Goal: Task Accomplishment & Management: Use online tool/utility

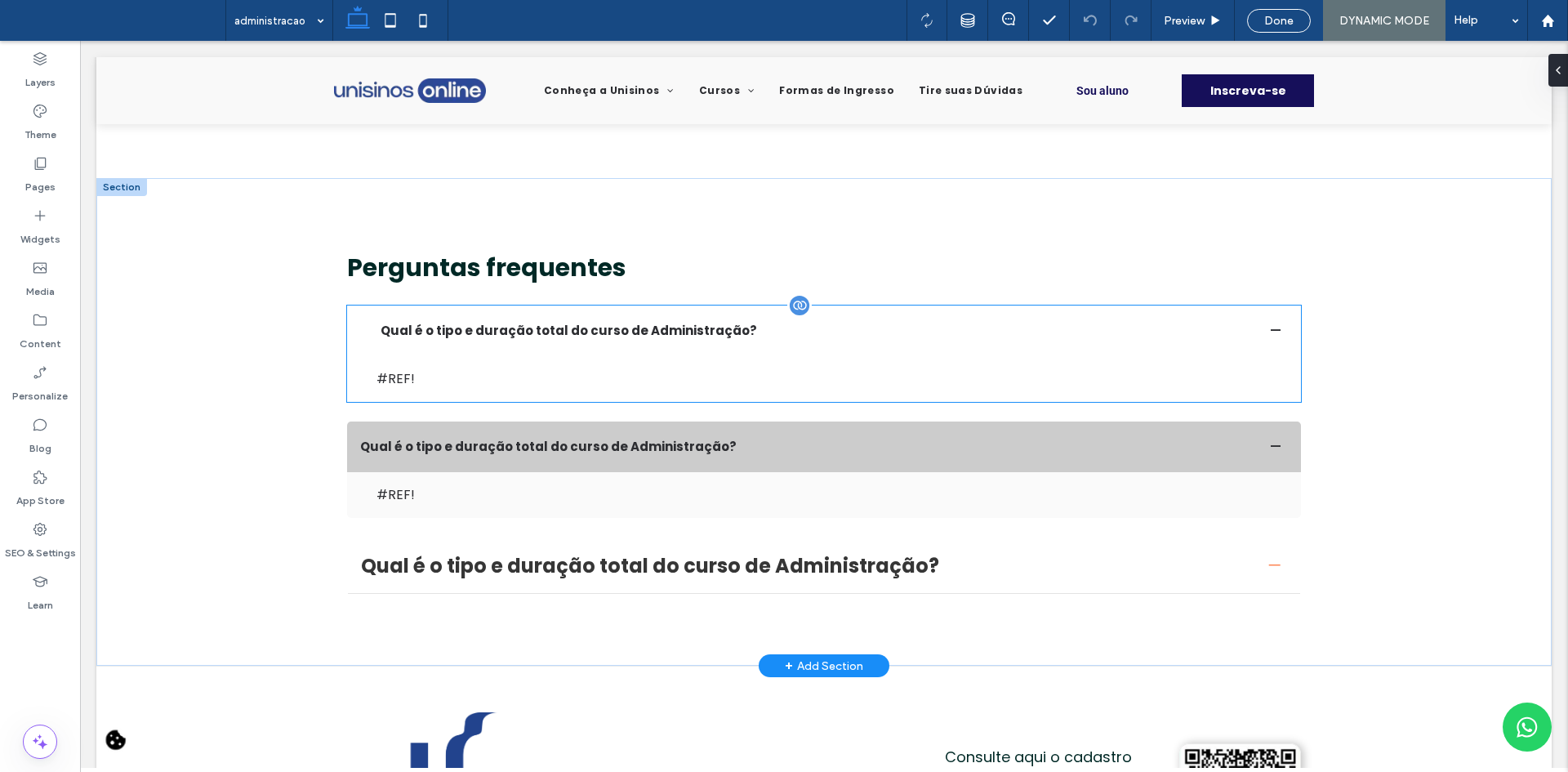
scroll to position [3922, 0]
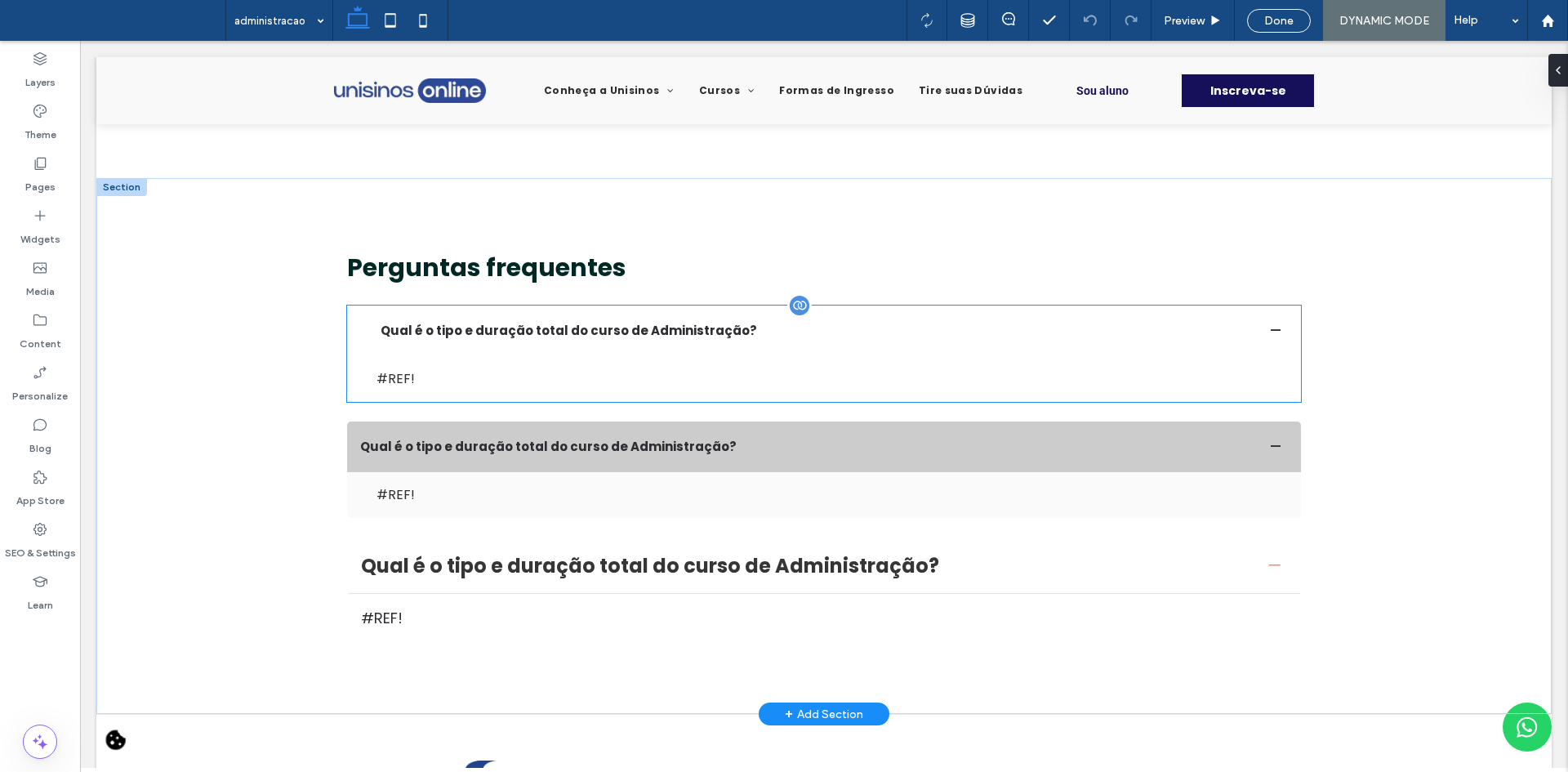
click at [440, 369] on div "#REF!" at bounding box center [832, 379] width 912 height 19
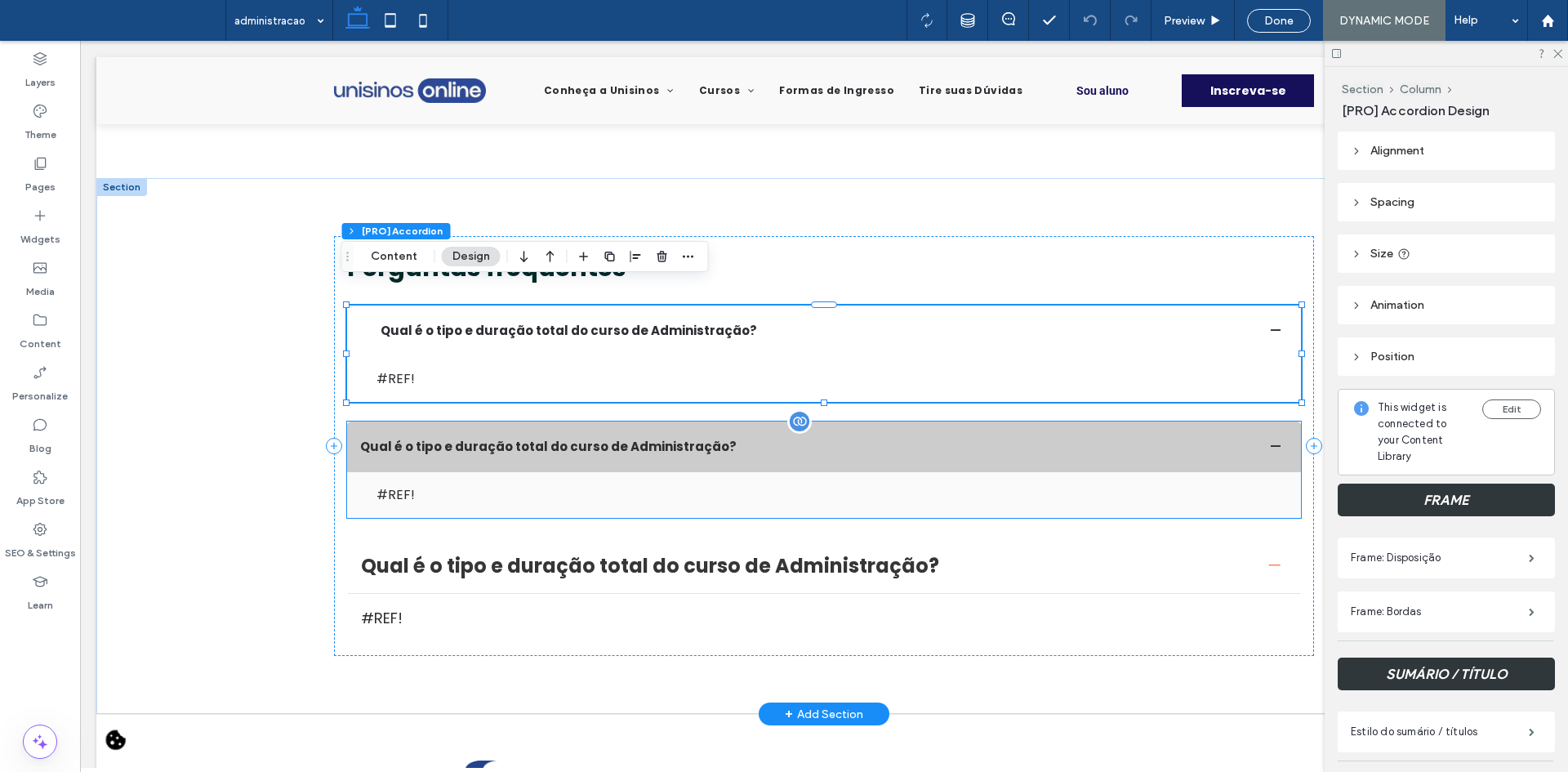
click at [488, 485] on div "#REF!" at bounding box center [832, 494] width 912 height 19
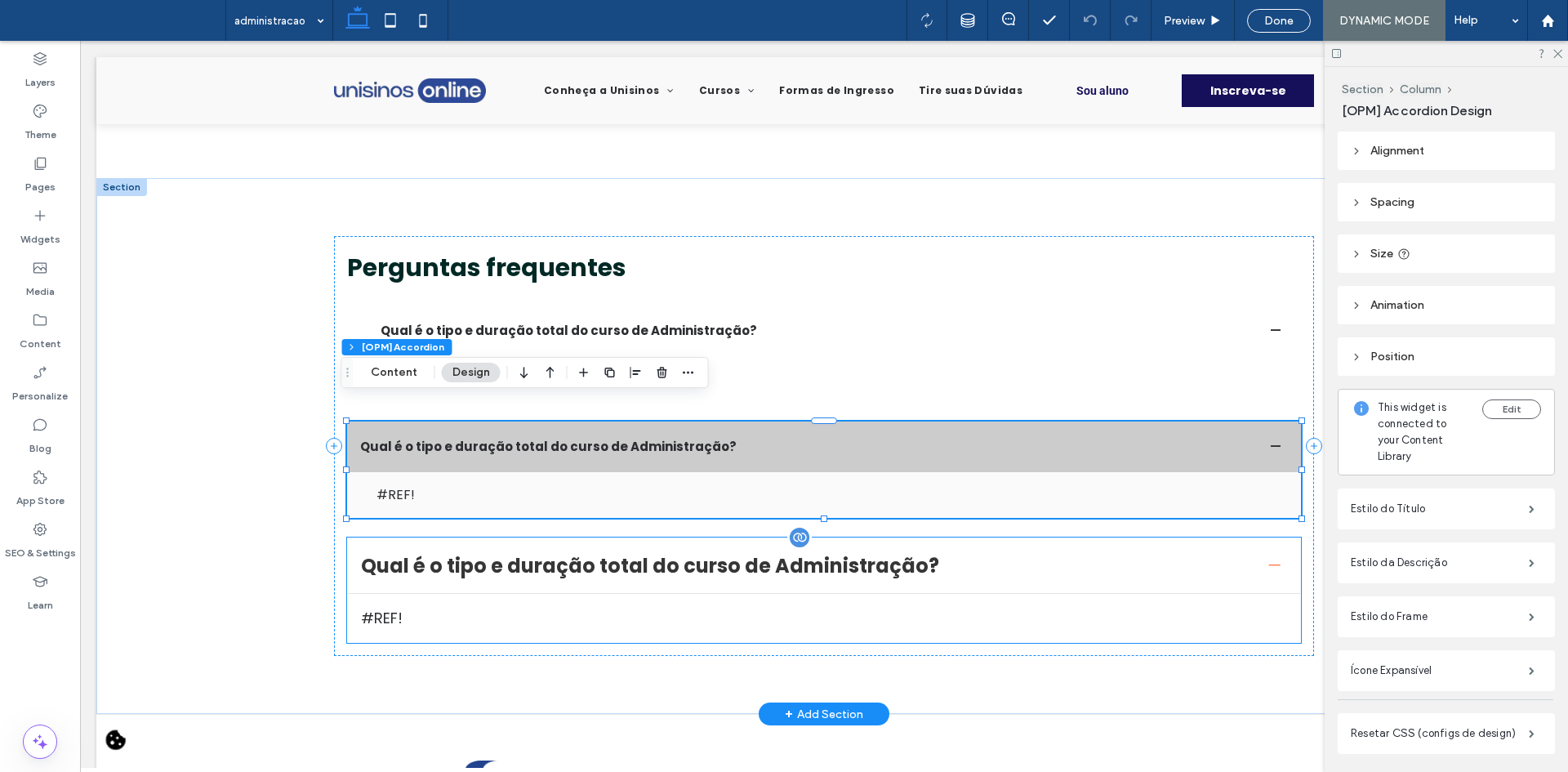
click at [471, 594] on div "#REF!" at bounding box center [824, 618] width 952 height 49
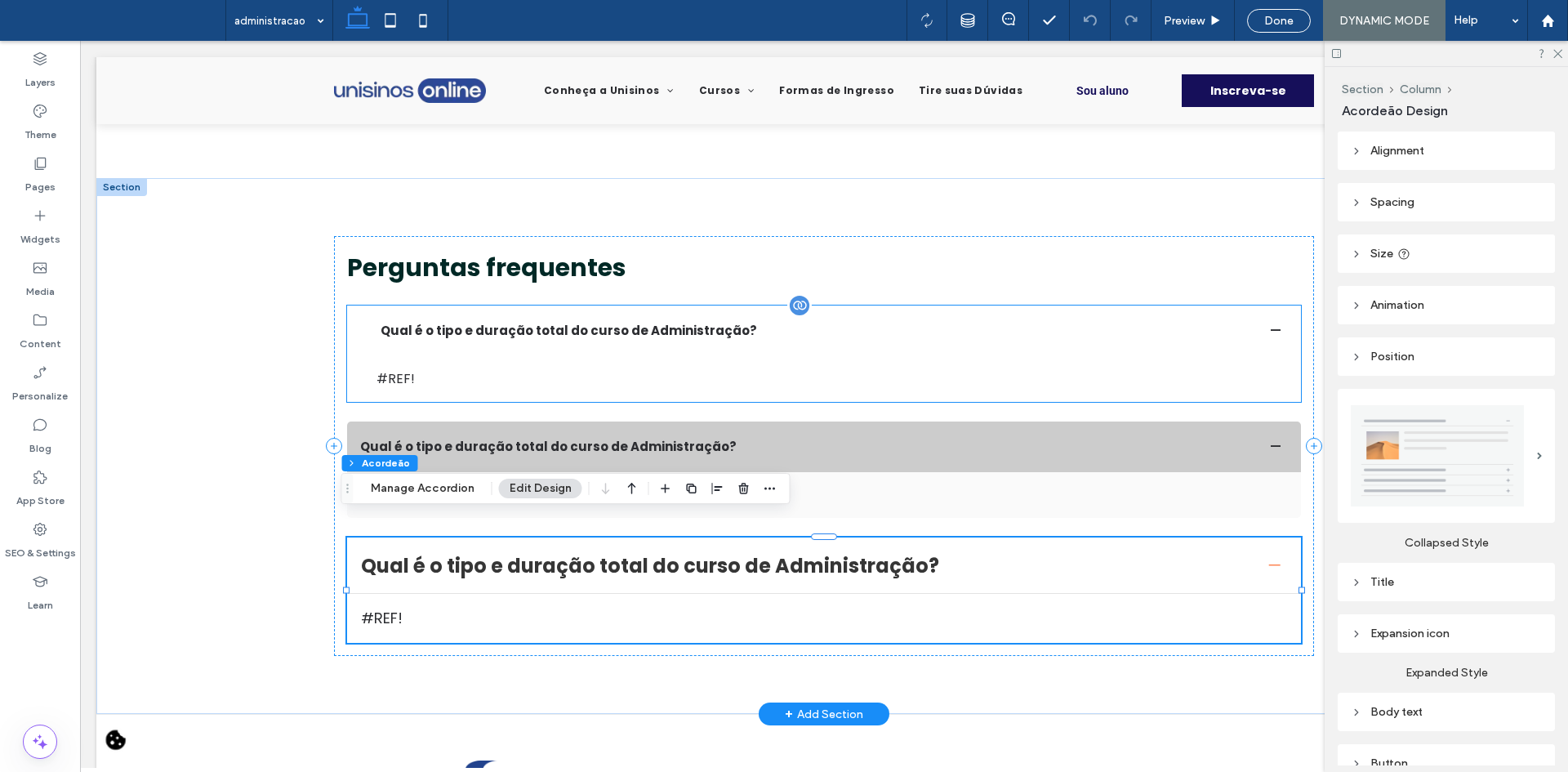
click at [521, 326] on summary "Qual é o tipo e duração total do curso de Administração?" at bounding box center [824, 330] width 954 height 50
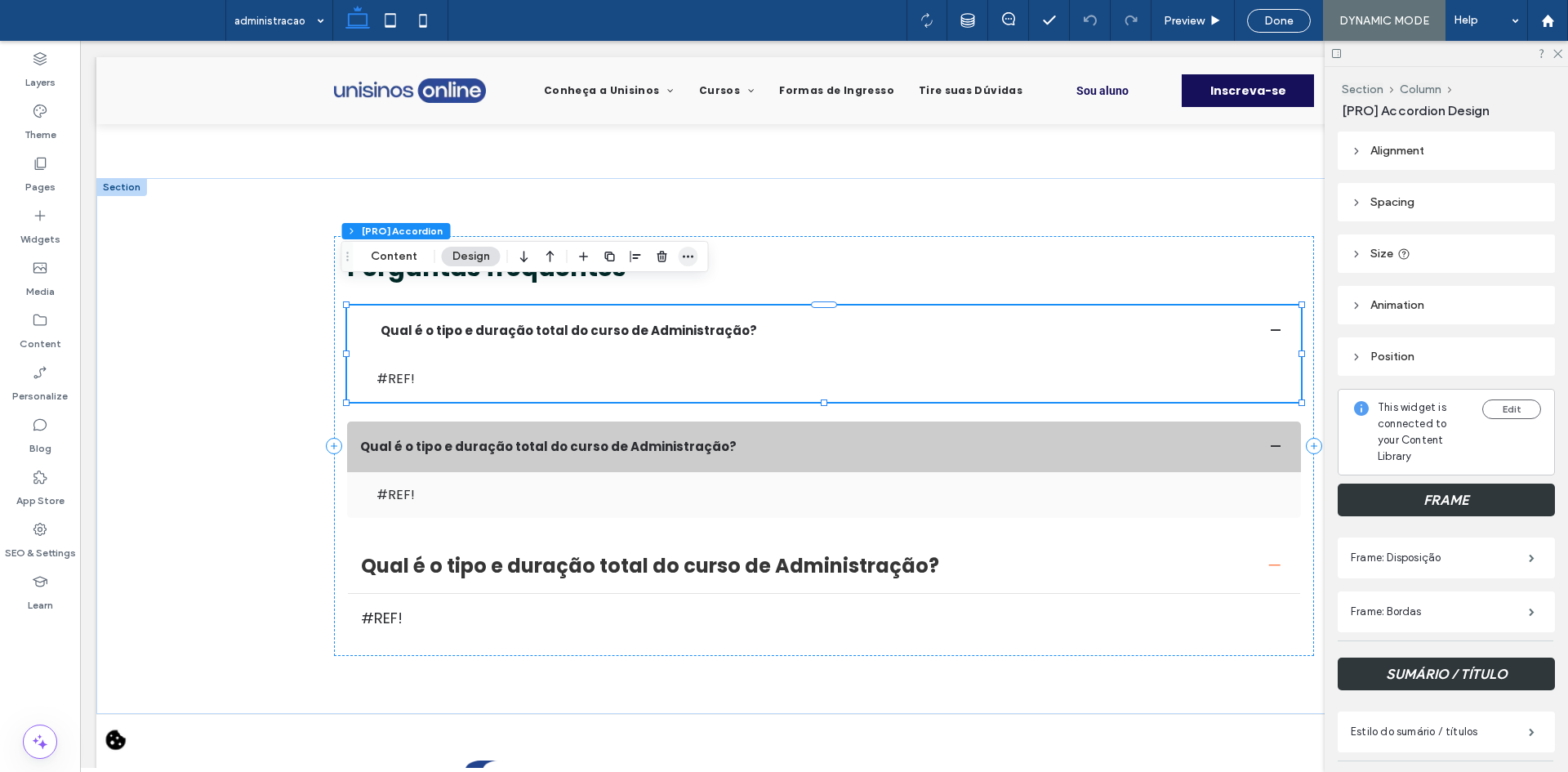
click at [683, 259] on icon "button" at bounding box center [688, 257] width 13 height 13
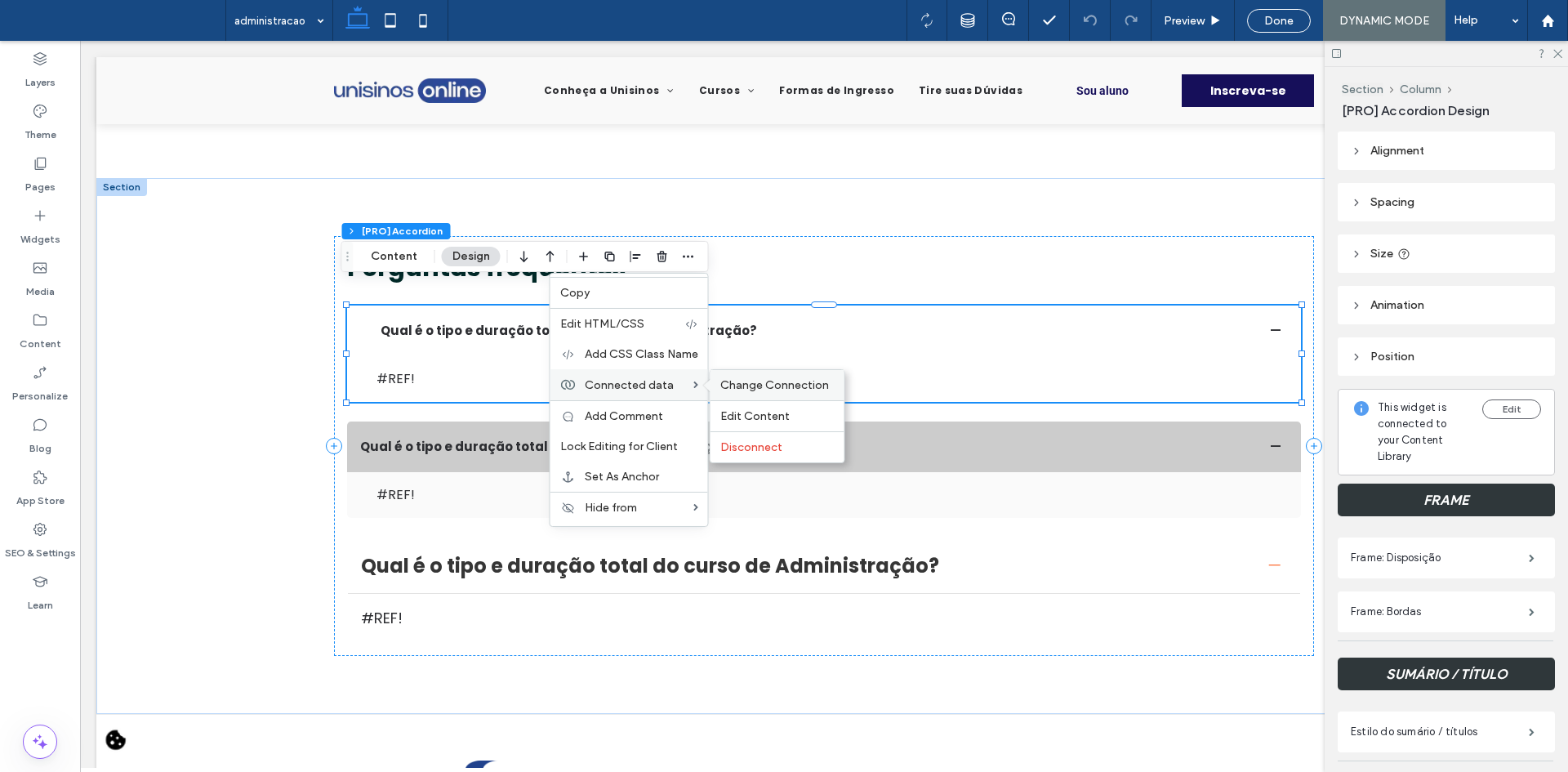
click at [741, 372] on div "Change Connection" at bounding box center [777, 385] width 134 height 30
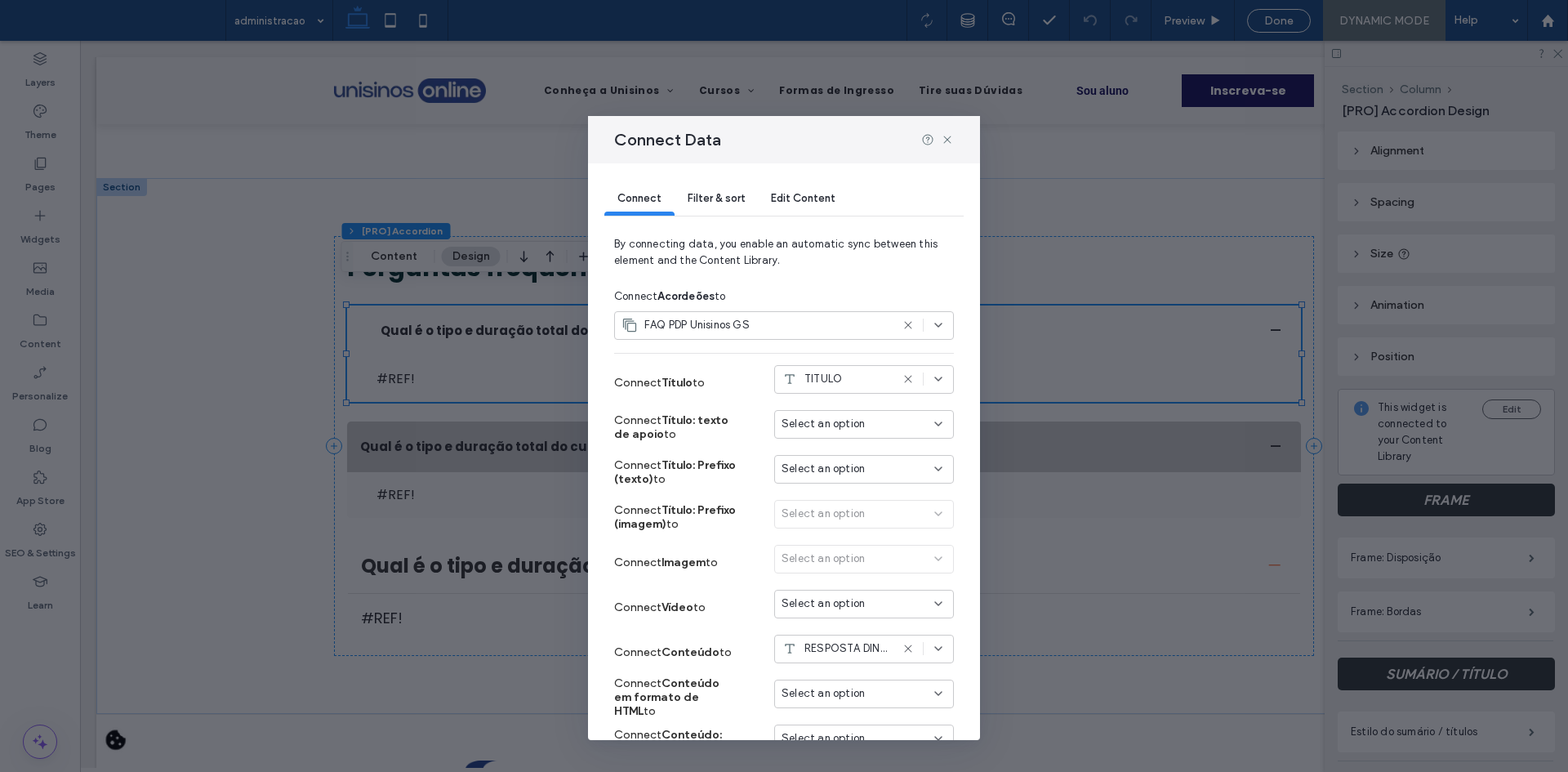
click at [712, 208] on div "Filter & sort" at bounding box center [716, 200] width 83 height 33
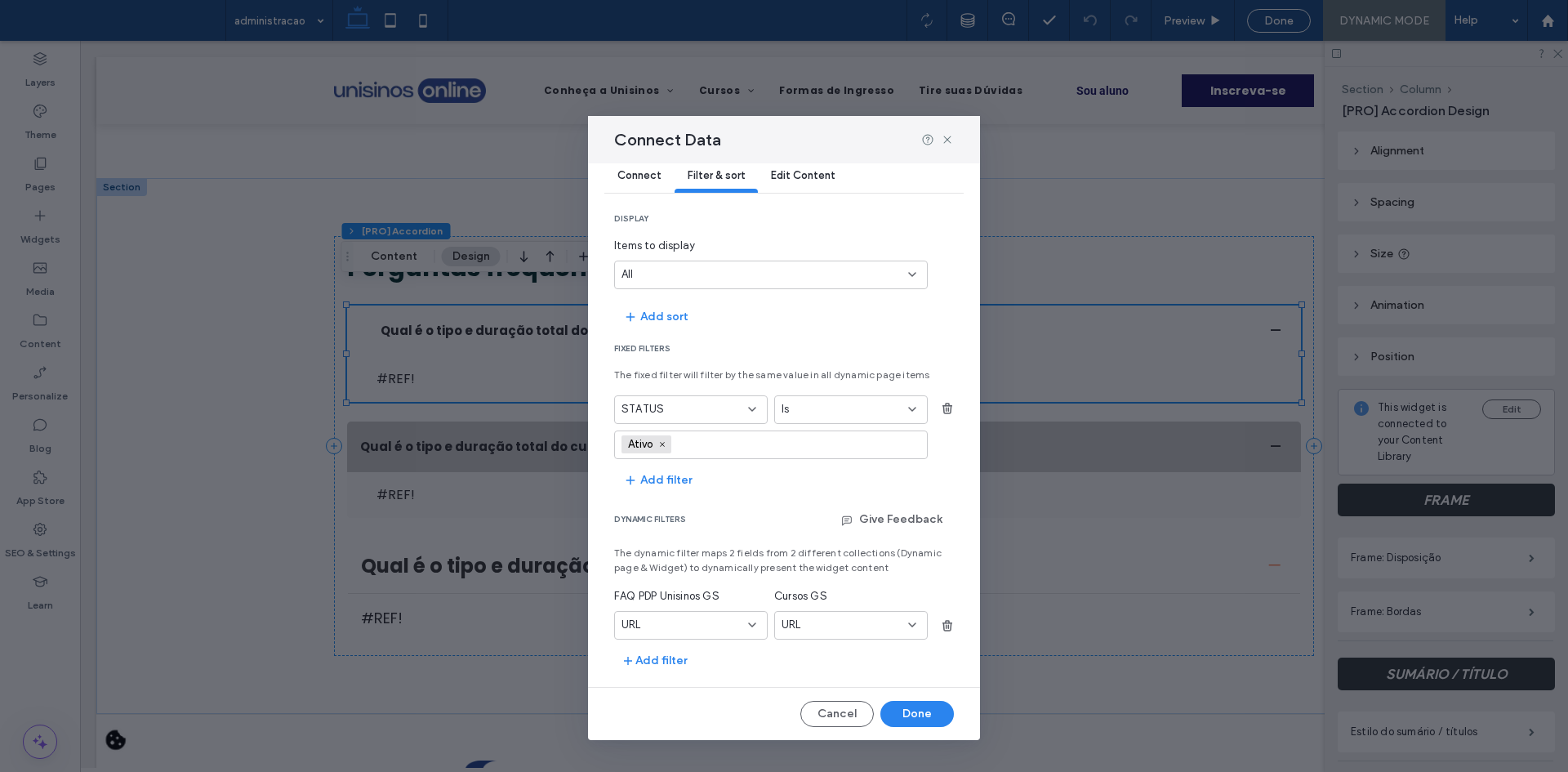
scroll to position [0, 0]
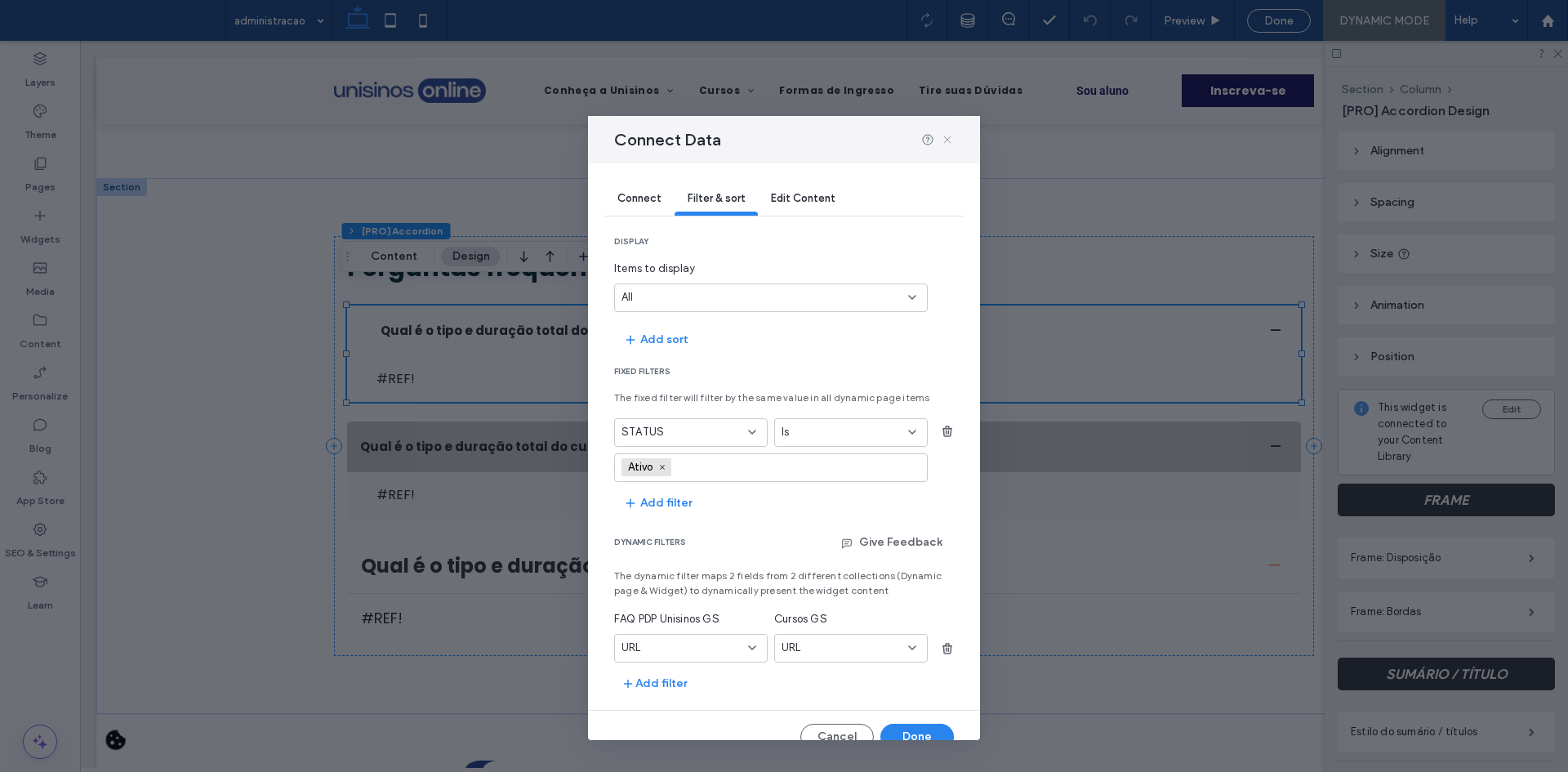
click at [949, 138] on use at bounding box center [947, 139] width 7 height 7
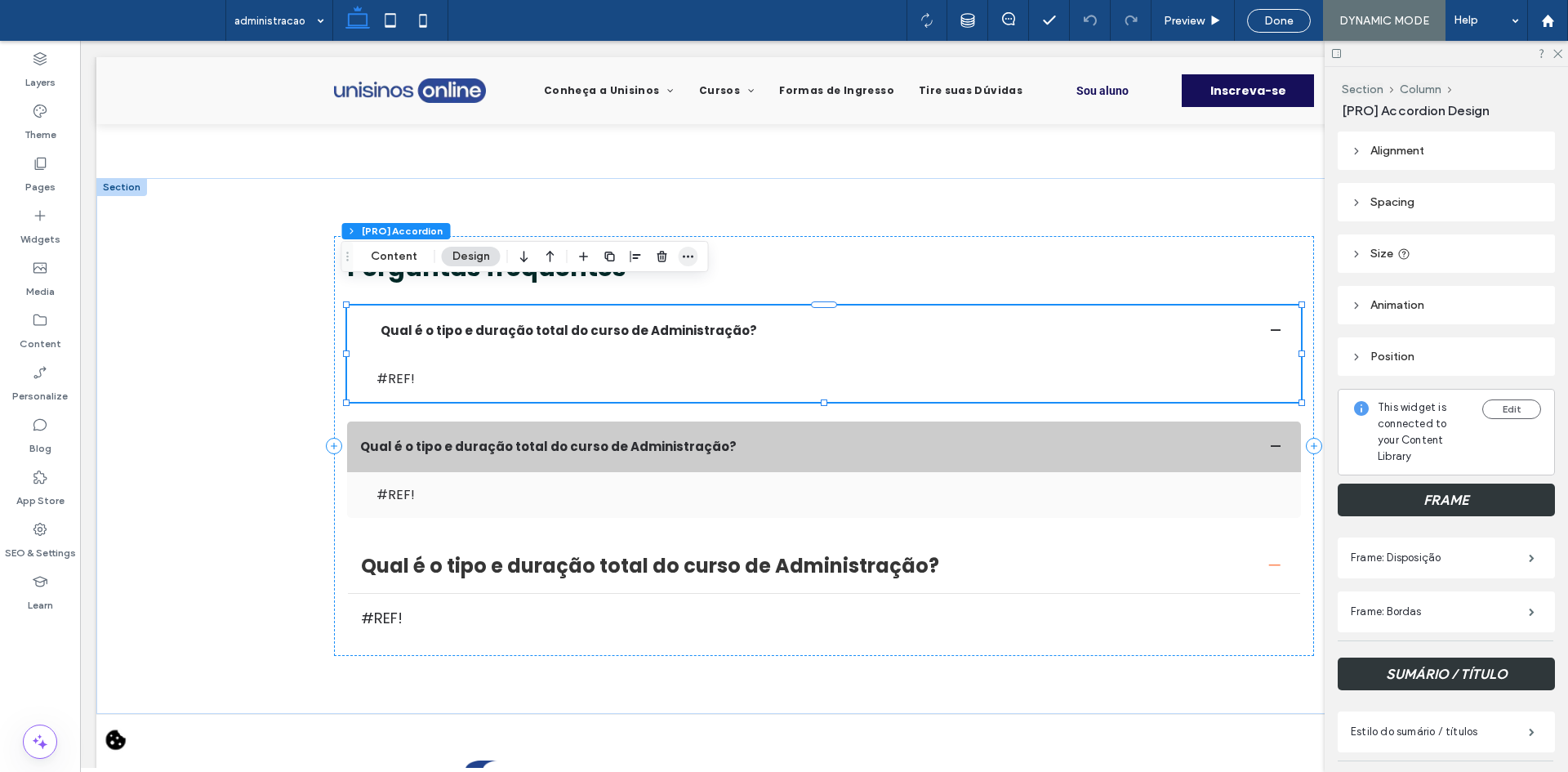
click at [684, 258] on icon "button" at bounding box center [688, 257] width 13 height 13
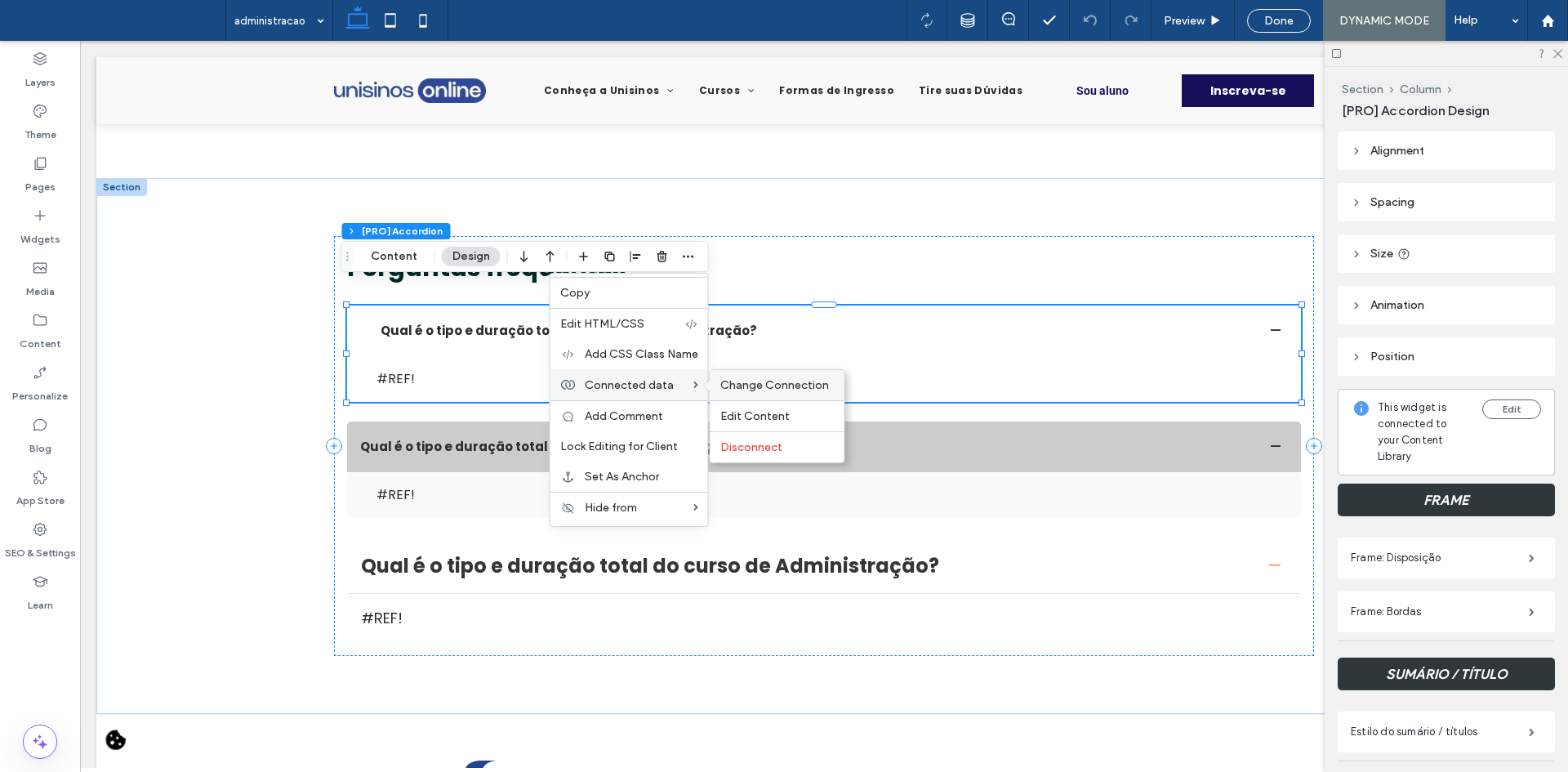
click at [768, 380] on span "Change Connection" at bounding box center [774, 385] width 109 height 14
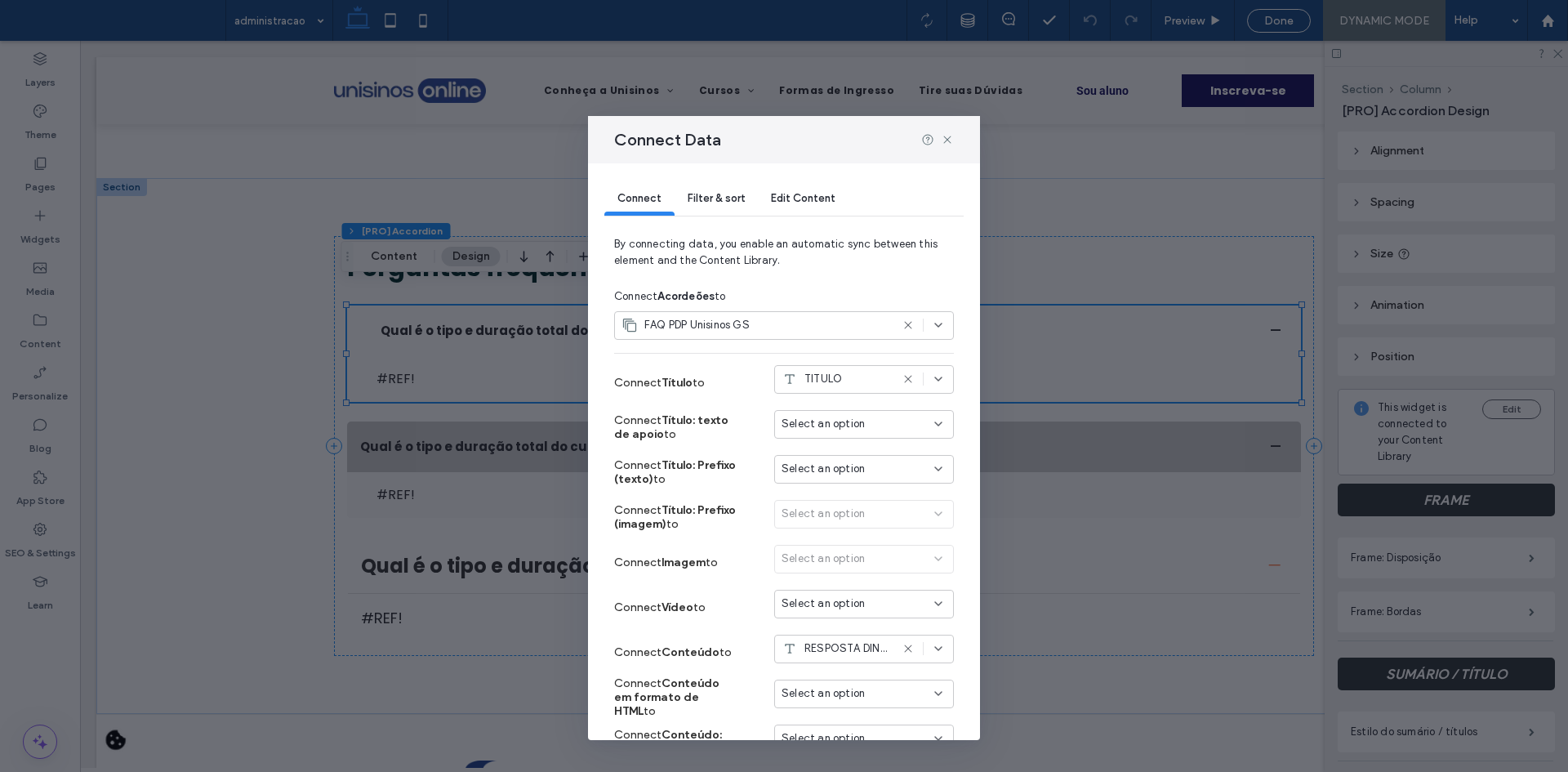
click at [712, 203] on span "Filter & sort" at bounding box center [716, 197] width 57 height 12
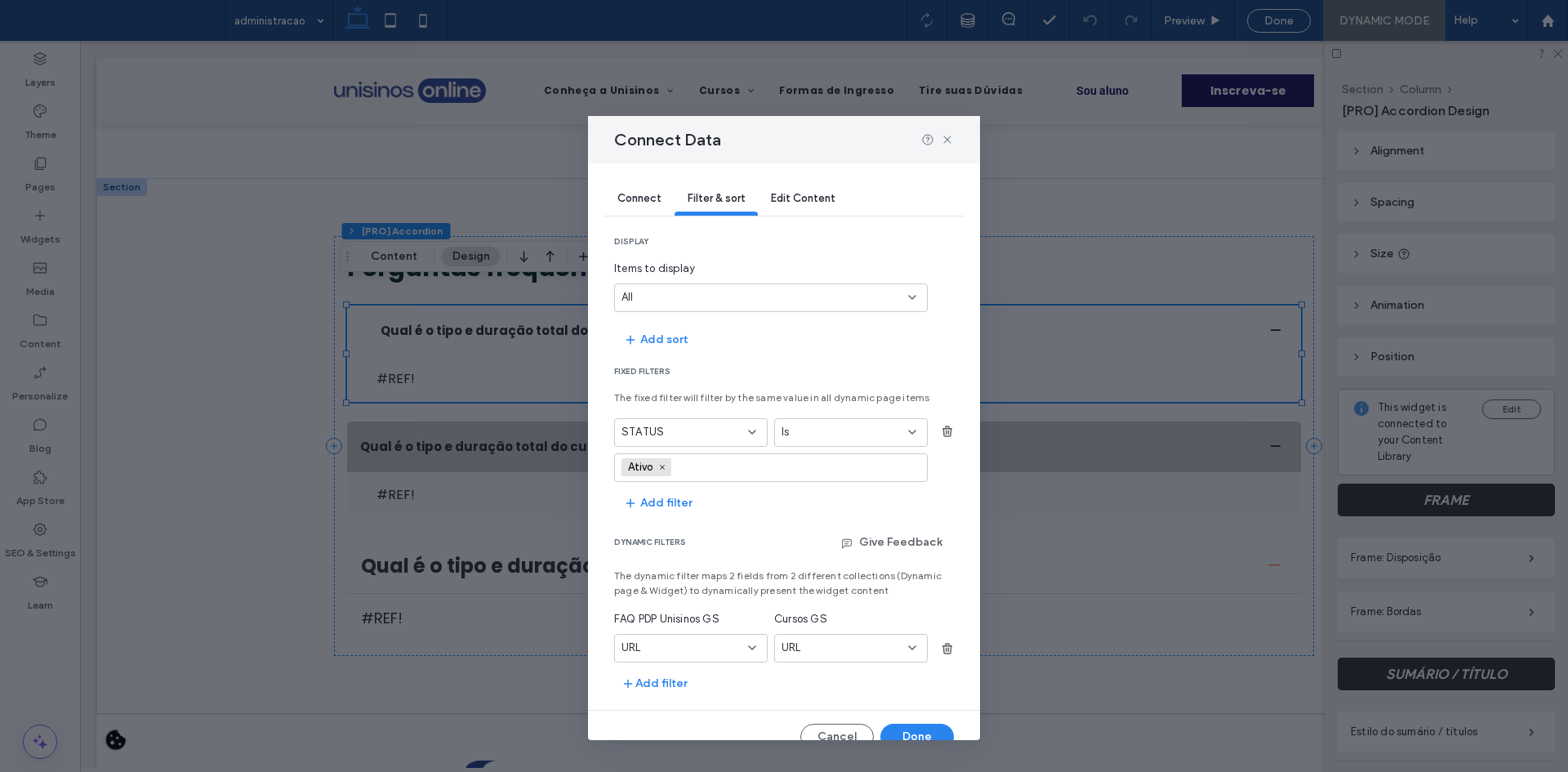
click at [641, 196] on span "Connect" at bounding box center [640, 197] width 44 height 12
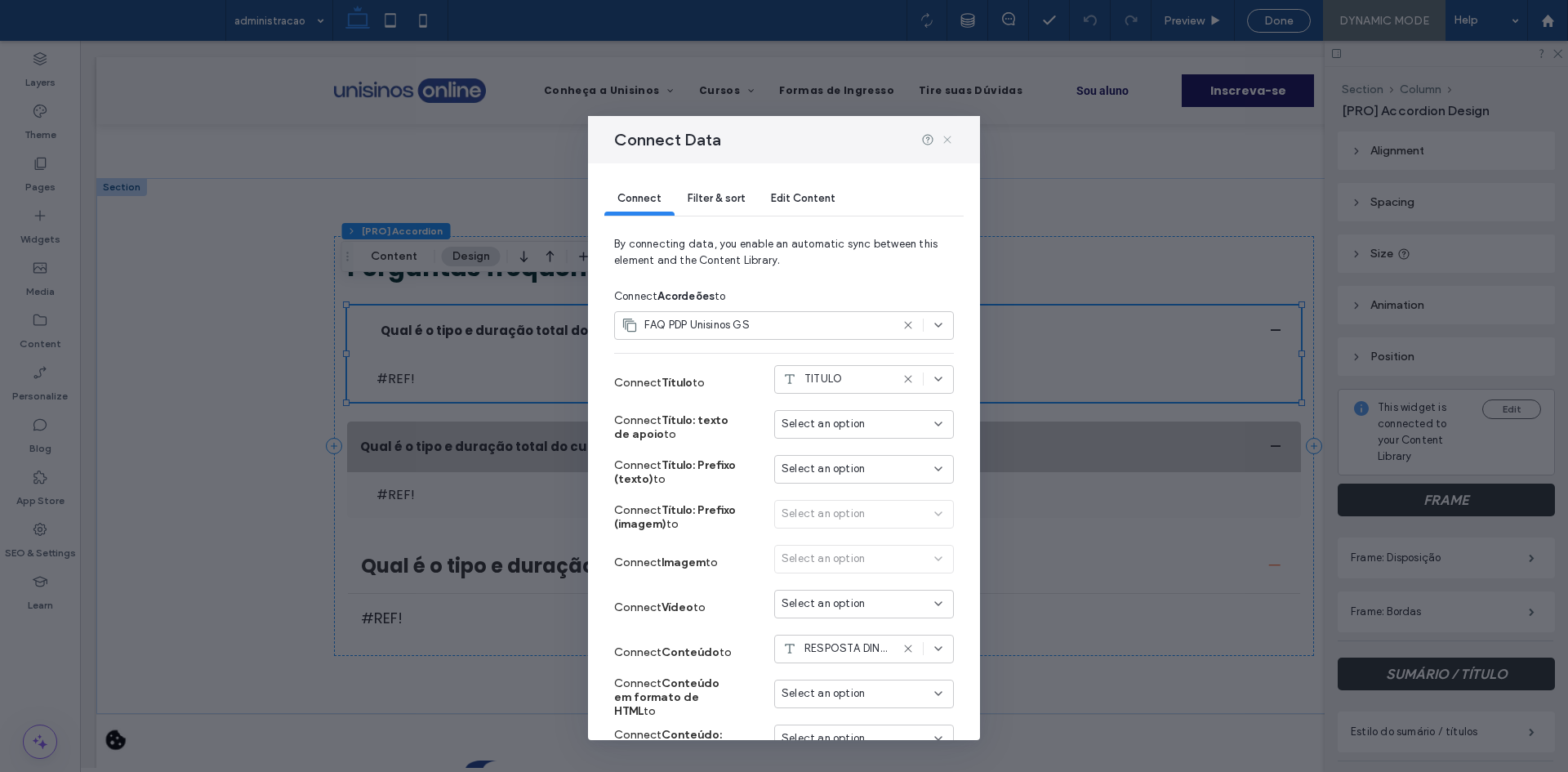
click at [946, 143] on icon at bounding box center [948, 139] width 13 height 13
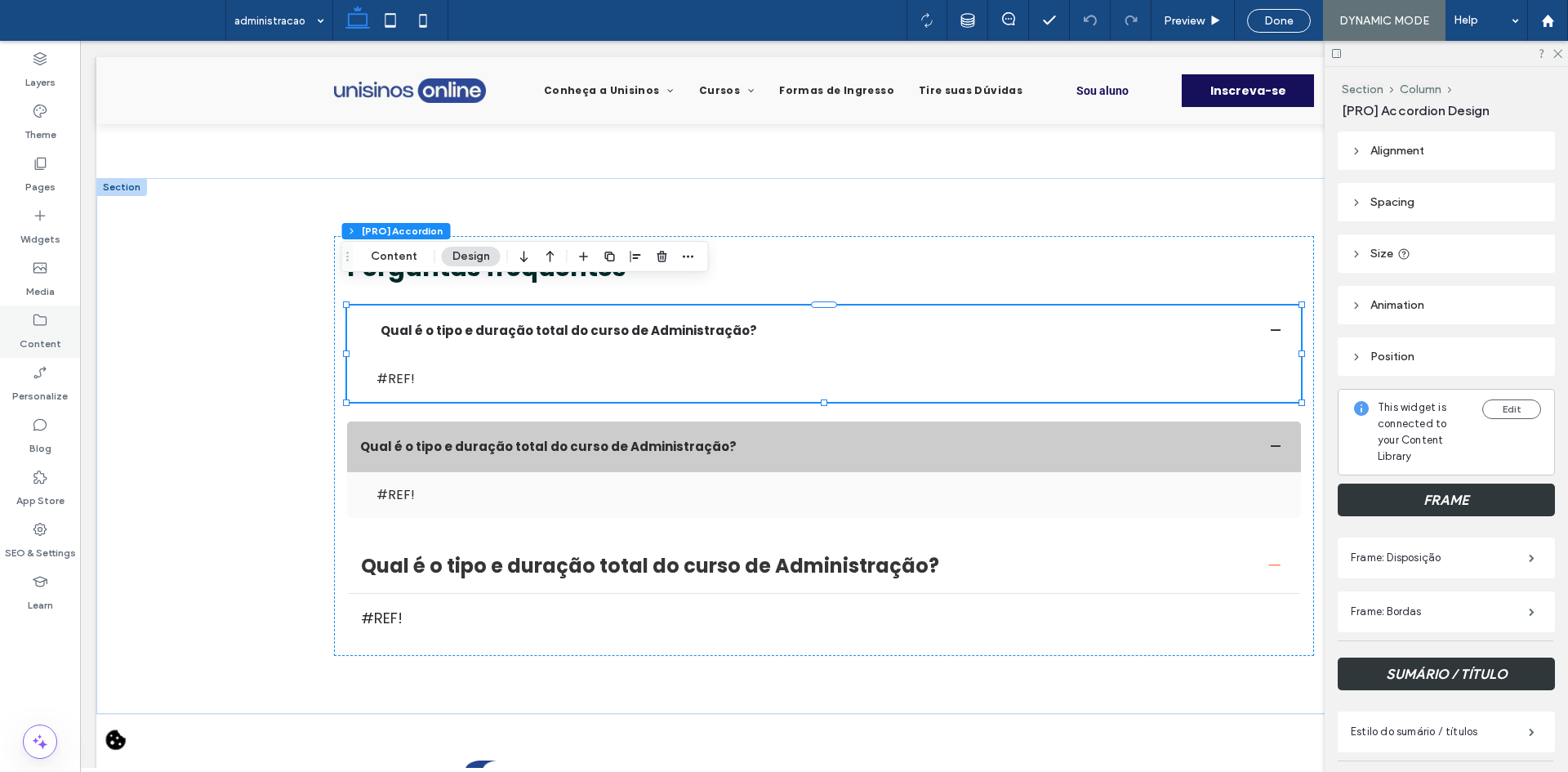
click at [54, 328] on label "Content" at bounding box center [39, 339] width 41 height 23
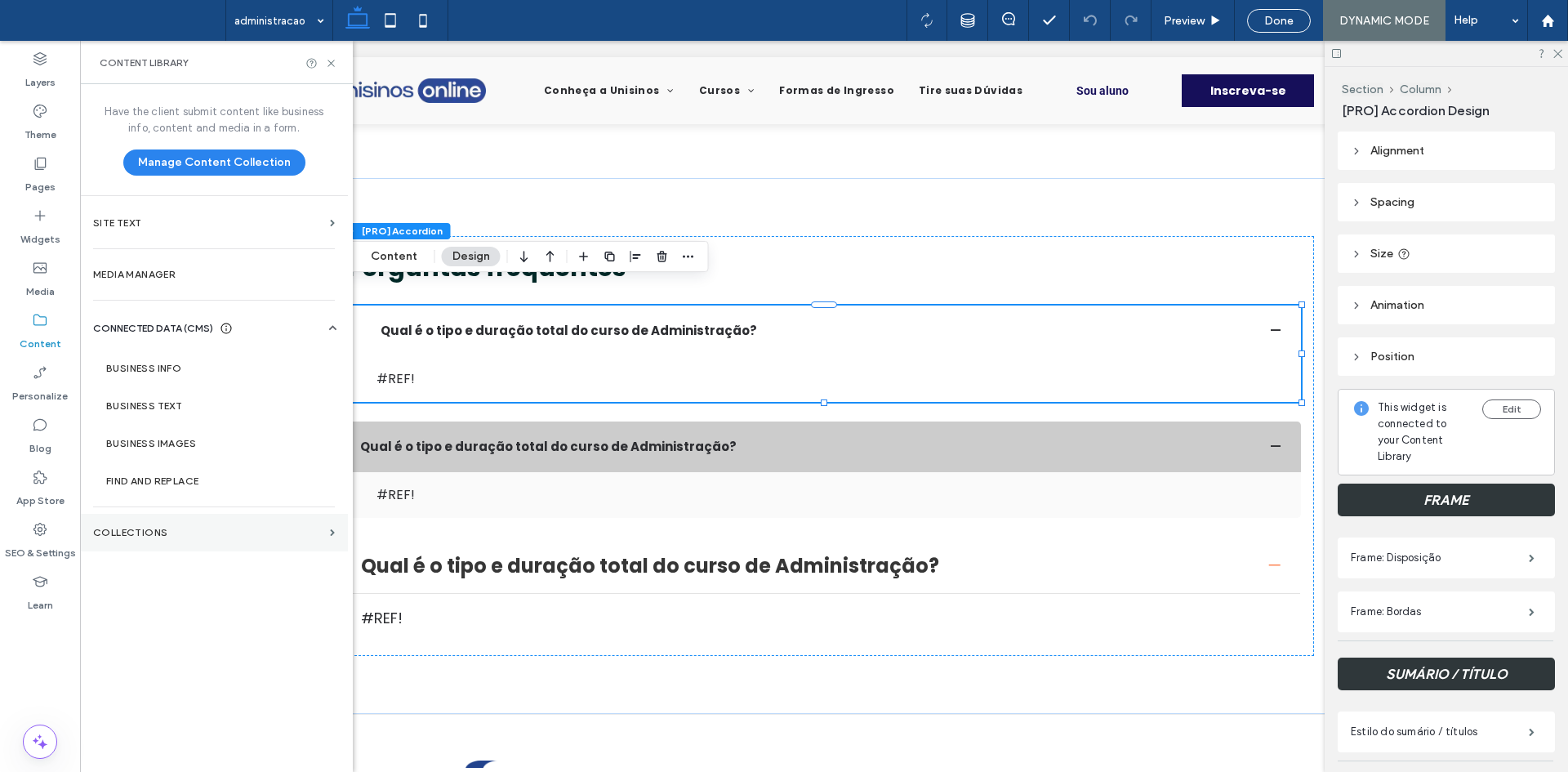
click at [173, 526] on section "Collections" at bounding box center [214, 533] width 268 height 38
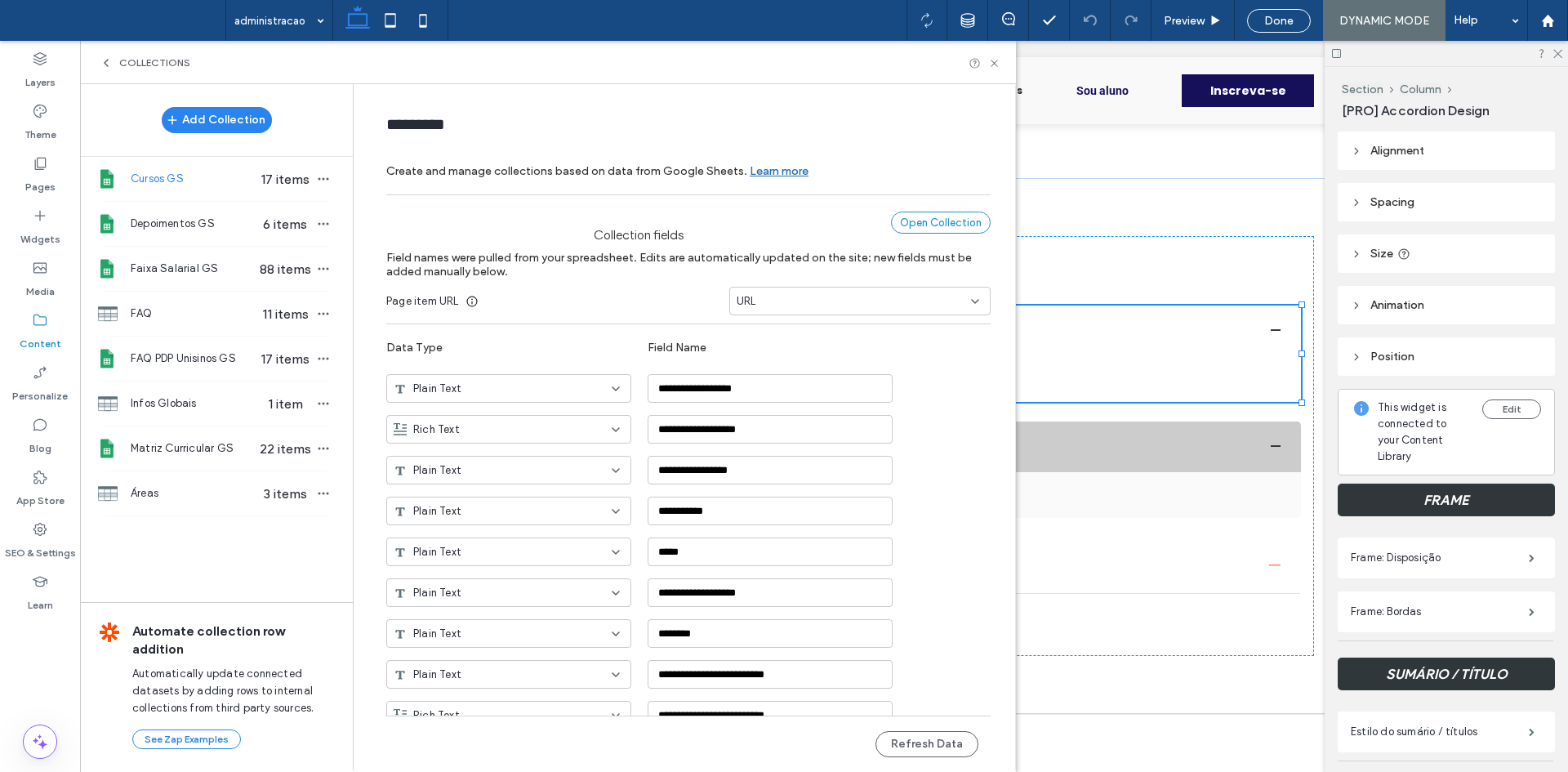
click at [898, 225] on div "Open Collection" at bounding box center [940, 223] width 100 height 22
click at [237, 358] on span "FAQ PDP Unisinos GS" at bounding box center [193, 358] width 126 height 17
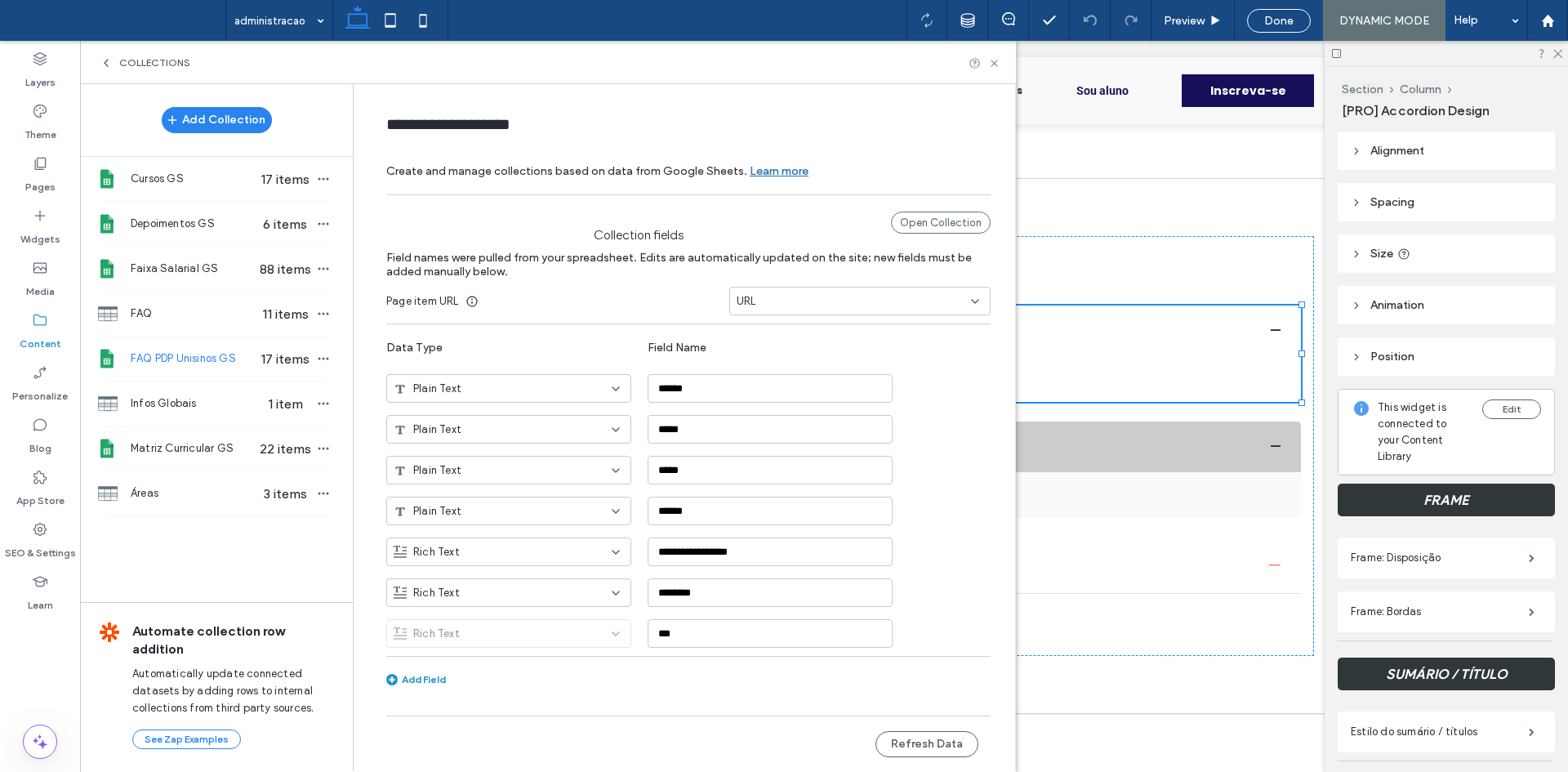
type input "**********"
click at [924, 734] on button "Refresh Data" at bounding box center [927, 744] width 103 height 27
click at [992, 64] on icon at bounding box center [993, 62] width 12 height 12
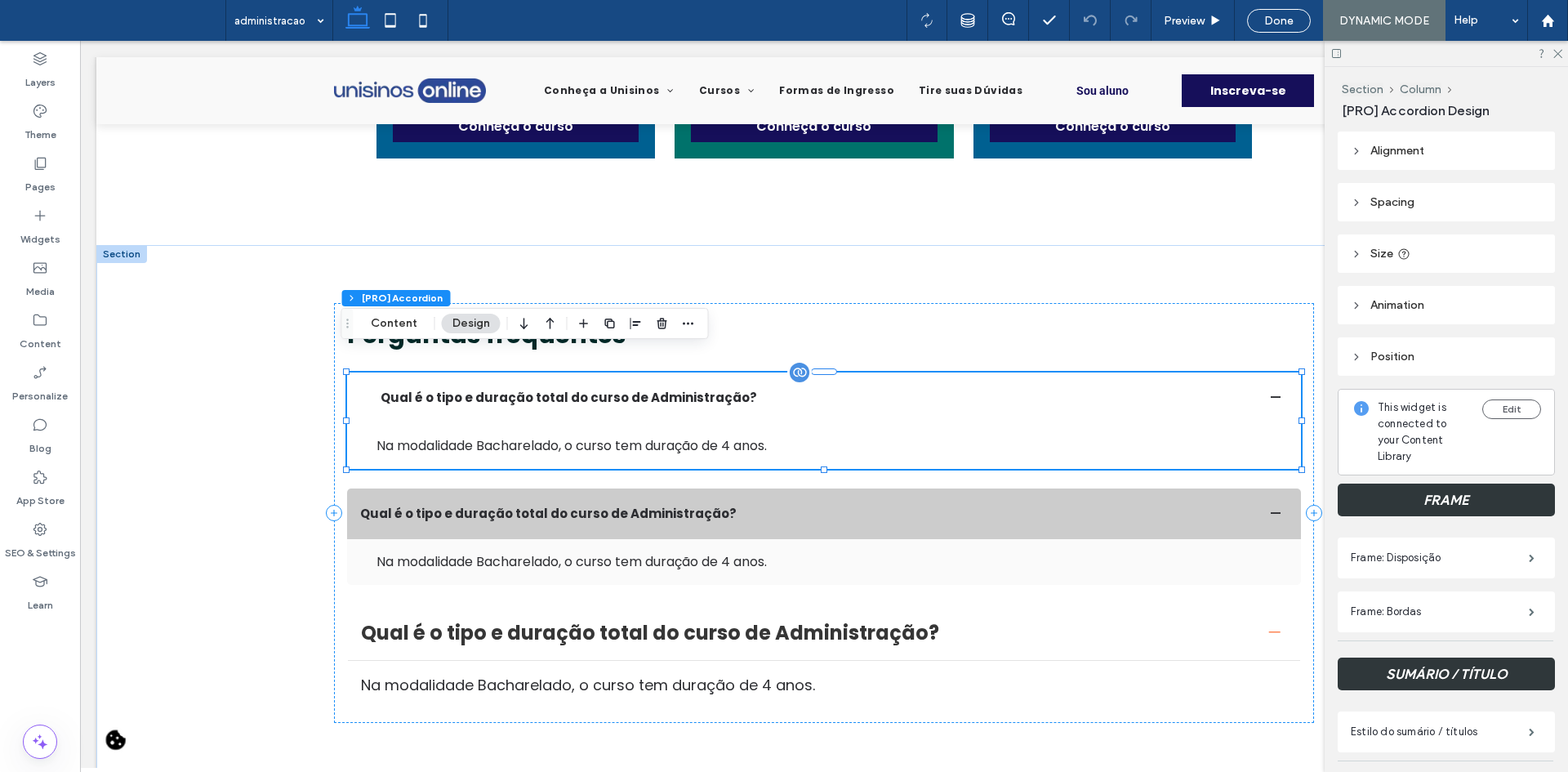
click at [942, 436] on div "Na modalidade Bacharelado, o curso tem duração de 4 anos." at bounding box center [832, 446] width 912 height 19
click at [398, 323] on button "Content" at bounding box center [394, 323] width 68 height 19
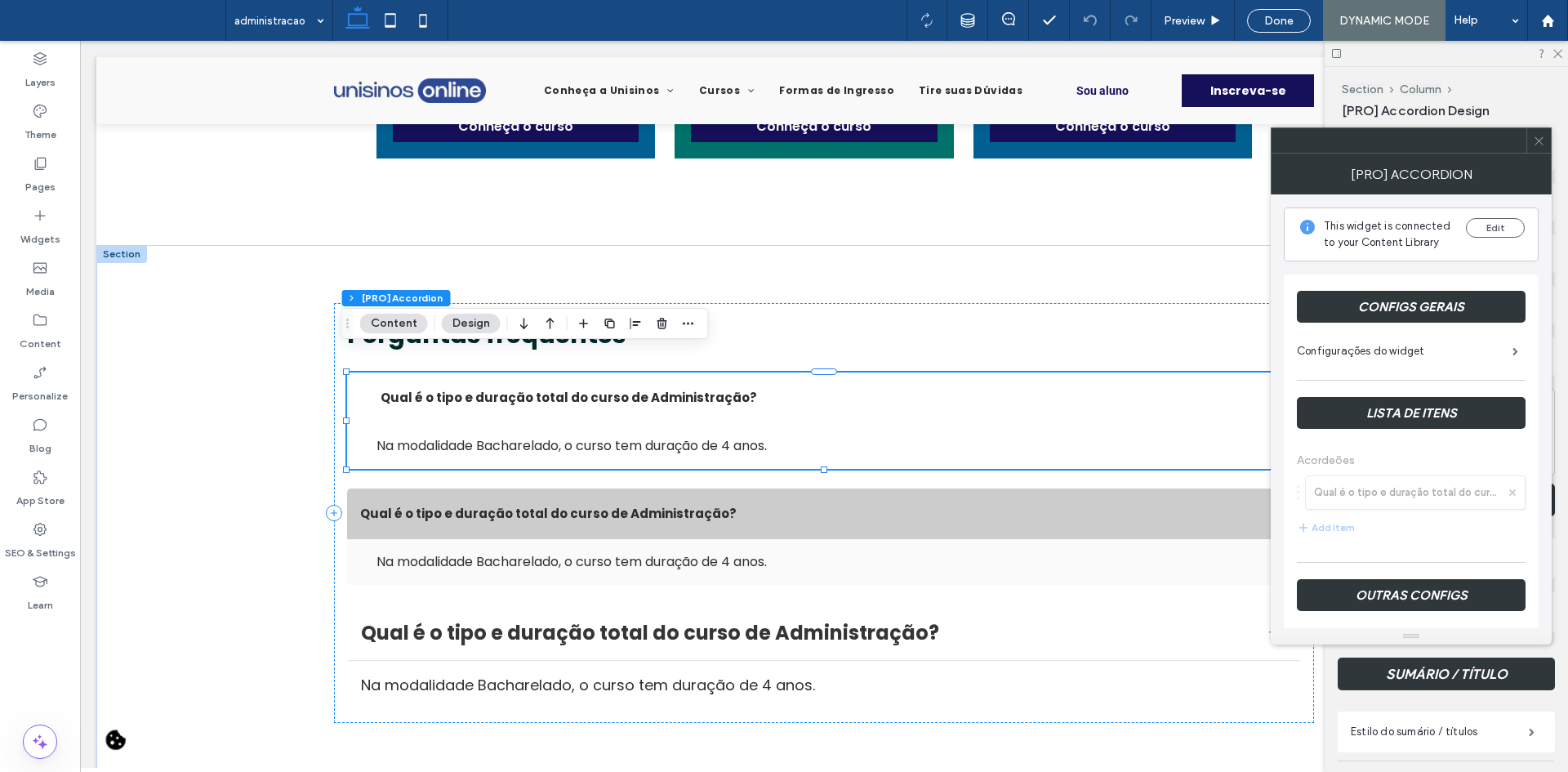
click at [398, 323] on button "Content" at bounding box center [394, 323] width 68 height 19
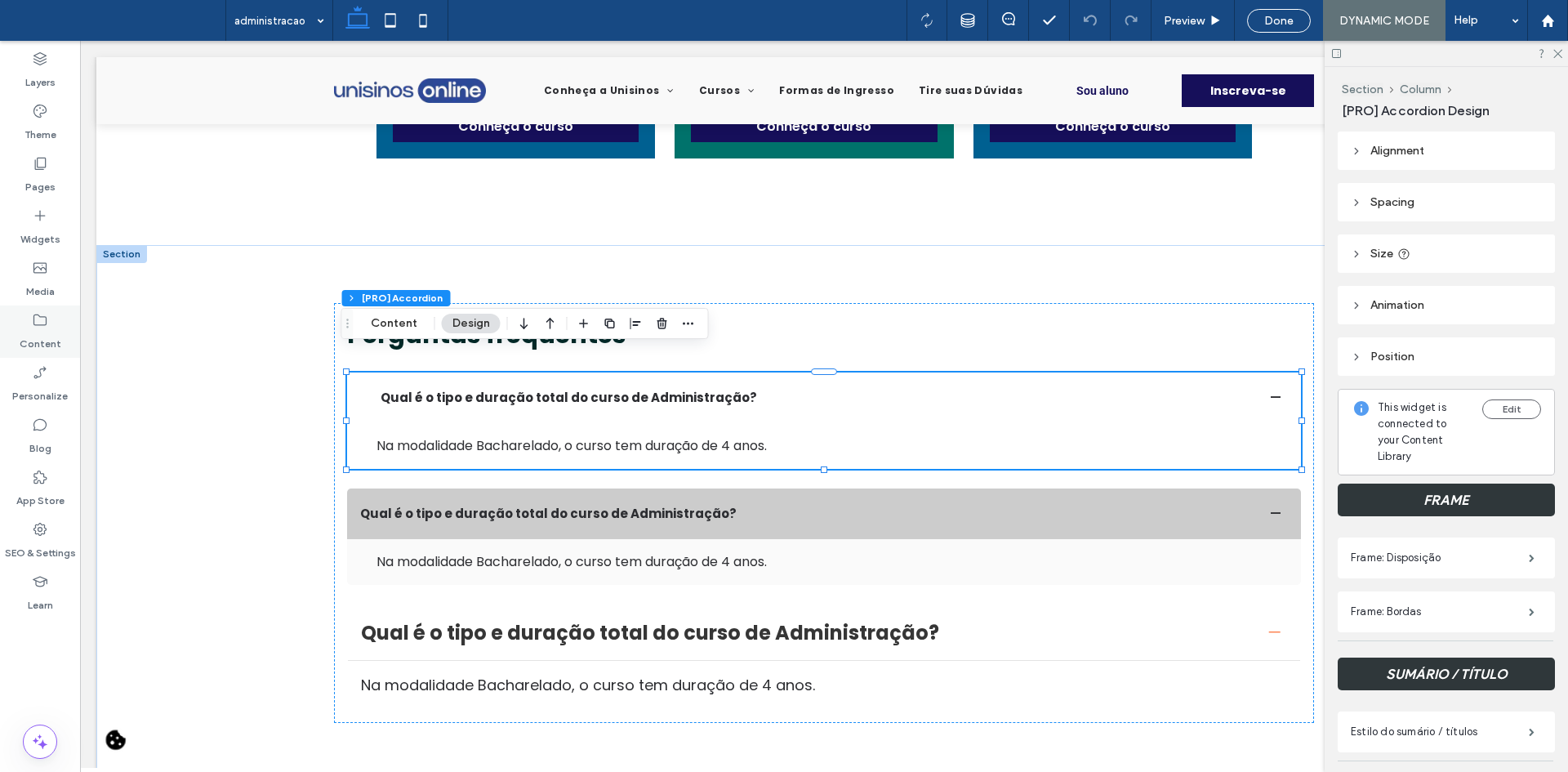
click at [53, 326] on div "Content" at bounding box center [39, 331] width 80 height 52
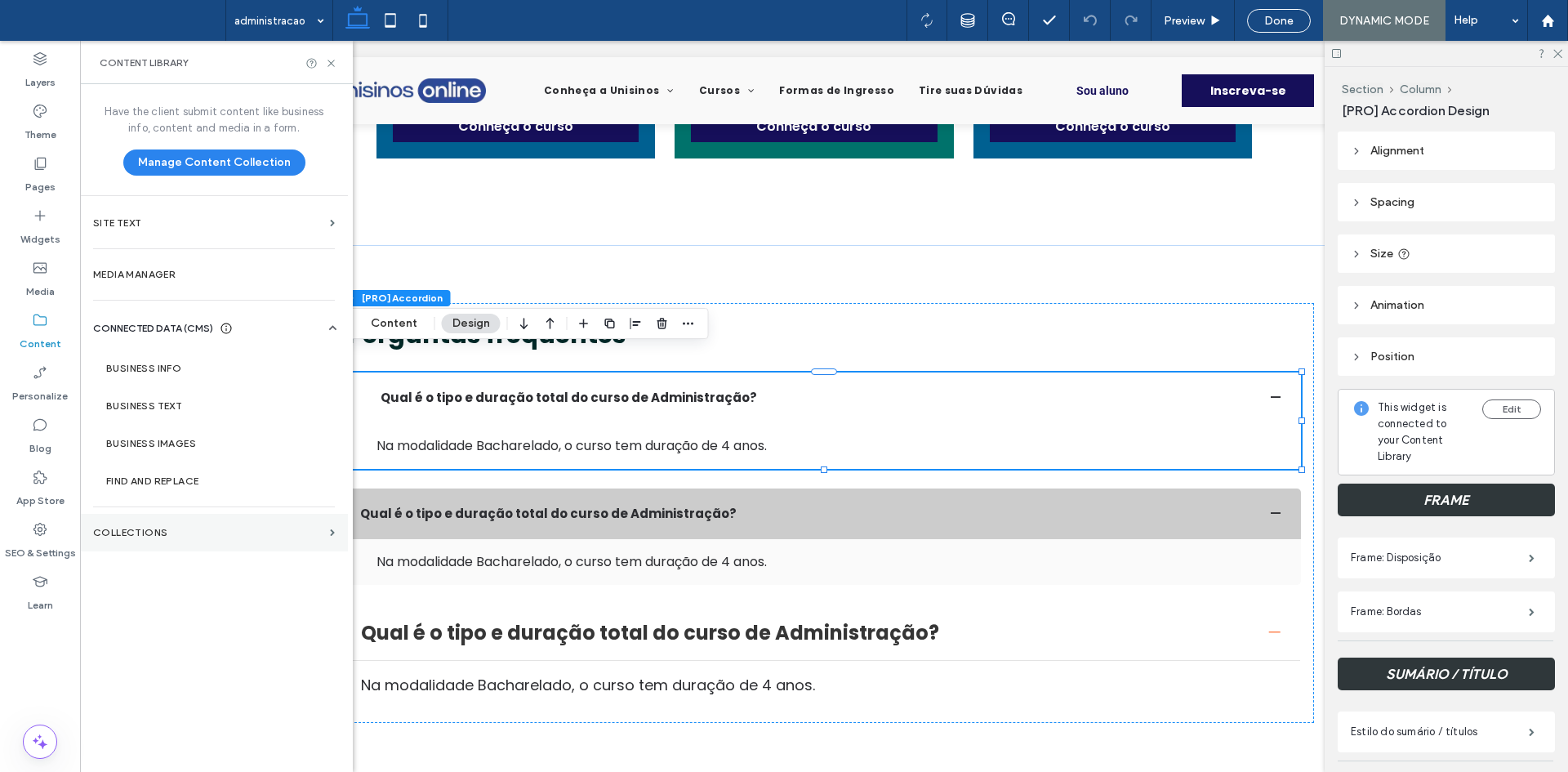
click at [258, 542] on section "Collections" at bounding box center [214, 533] width 268 height 38
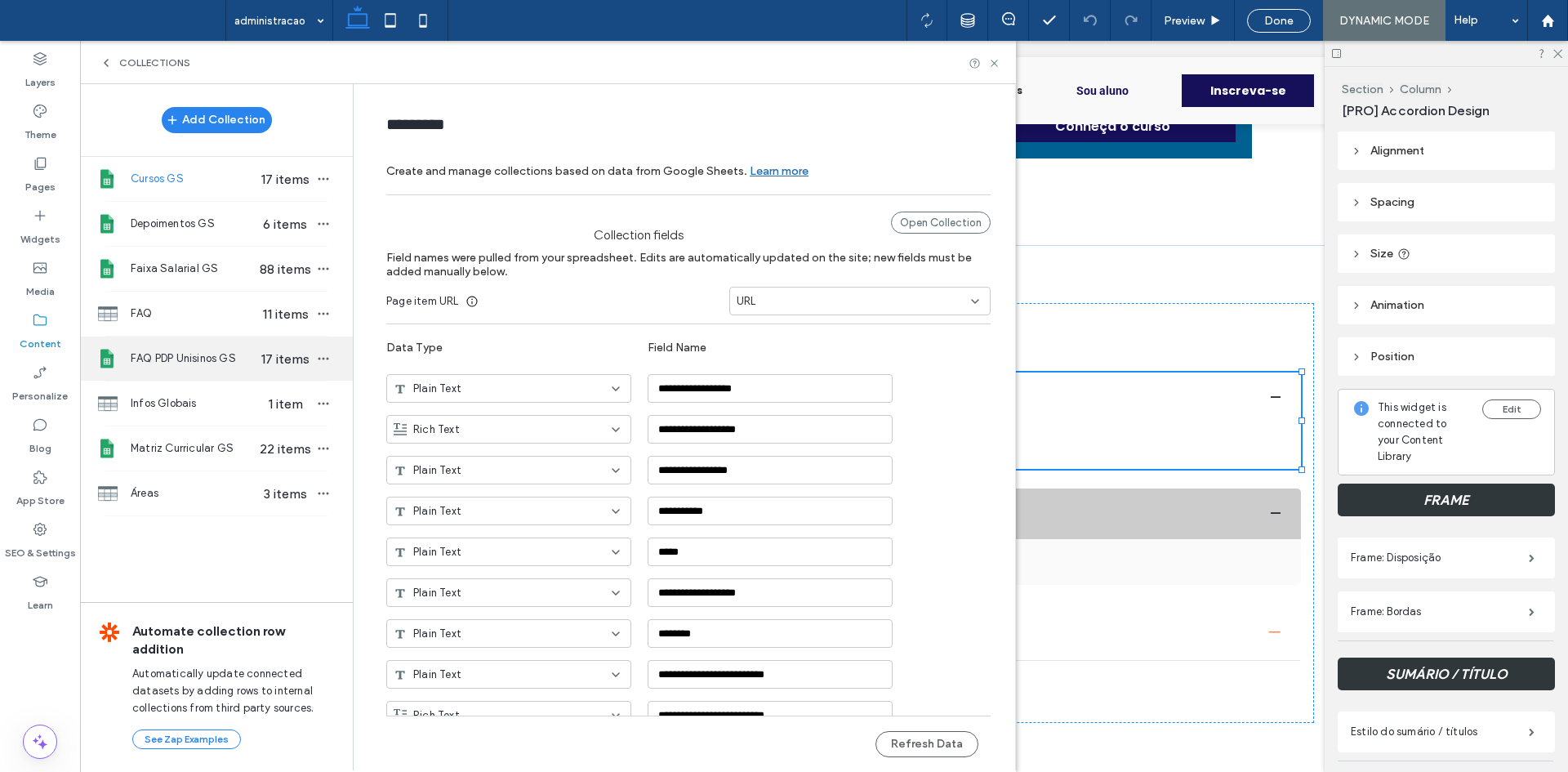
click at [257, 352] on span "17 items" at bounding box center [285, 358] width 57 height 16
type input "**********"
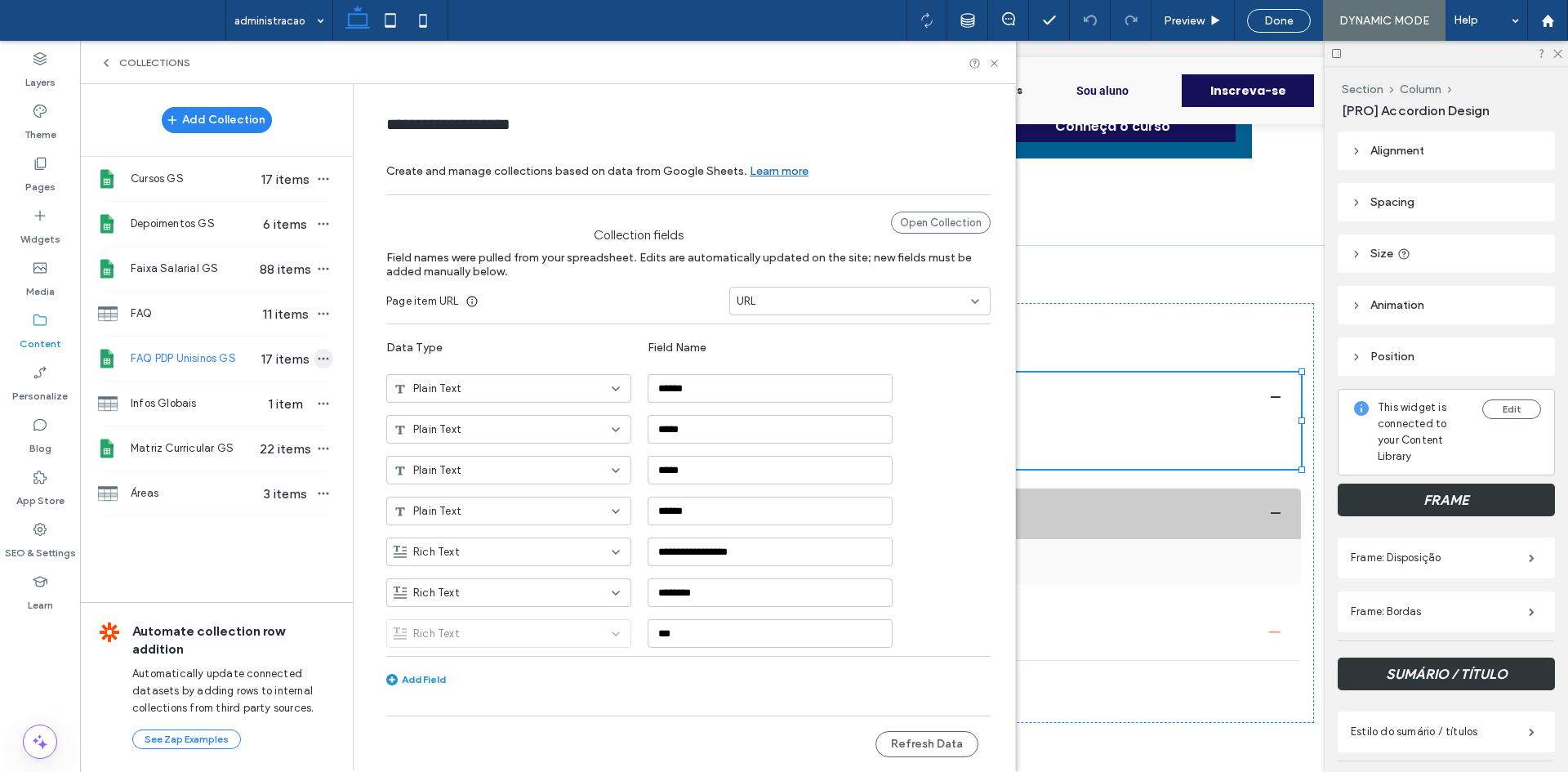
click at [316, 358] on span "button" at bounding box center [323, 358] width 19 height 19
click at [363, 291] on icon at bounding box center [360, 296] width 13 height 13
click at [990, 57] on icon at bounding box center [993, 62] width 12 height 12
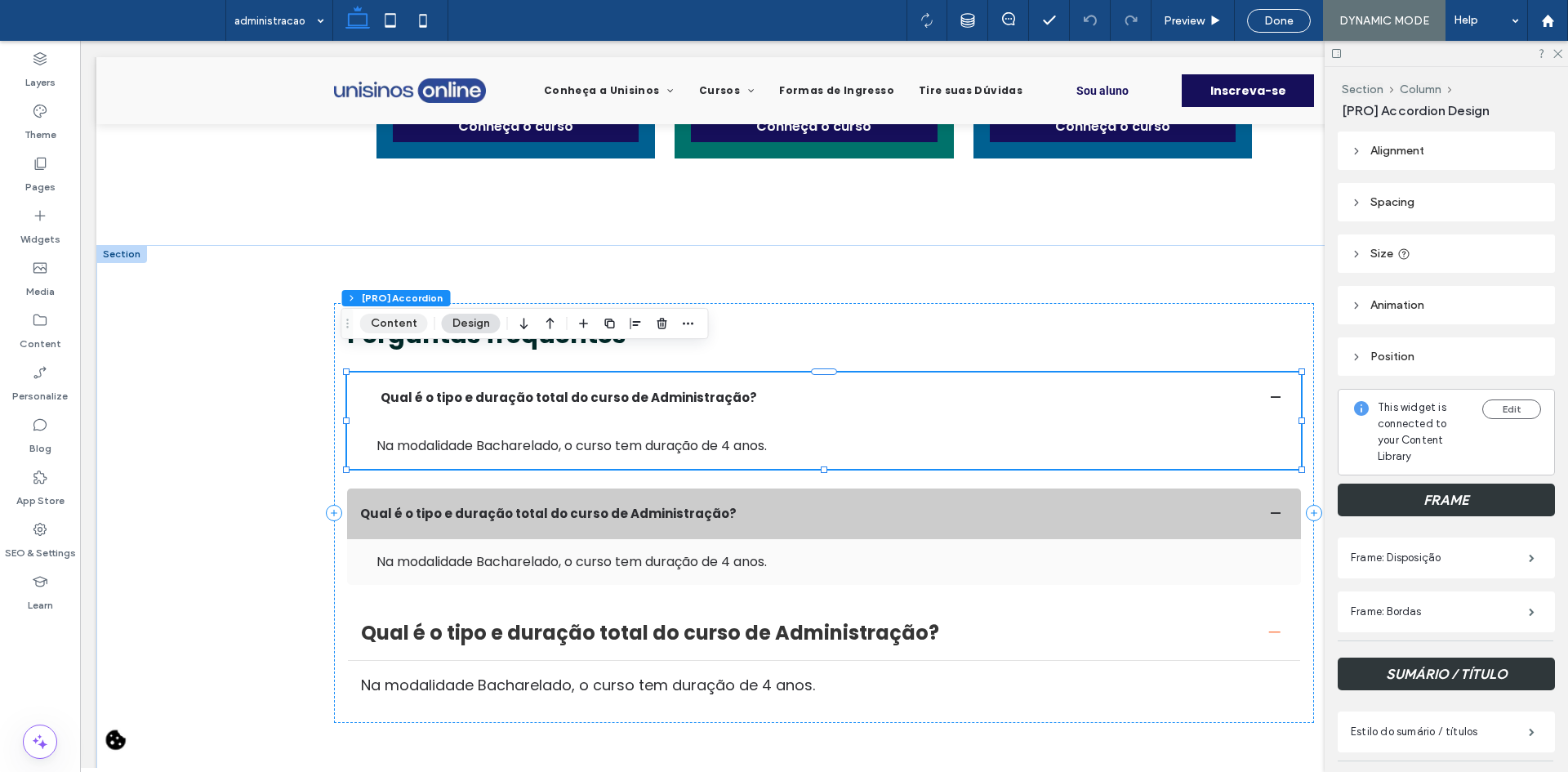
click at [380, 326] on button "Content" at bounding box center [394, 323] width 68 height 19
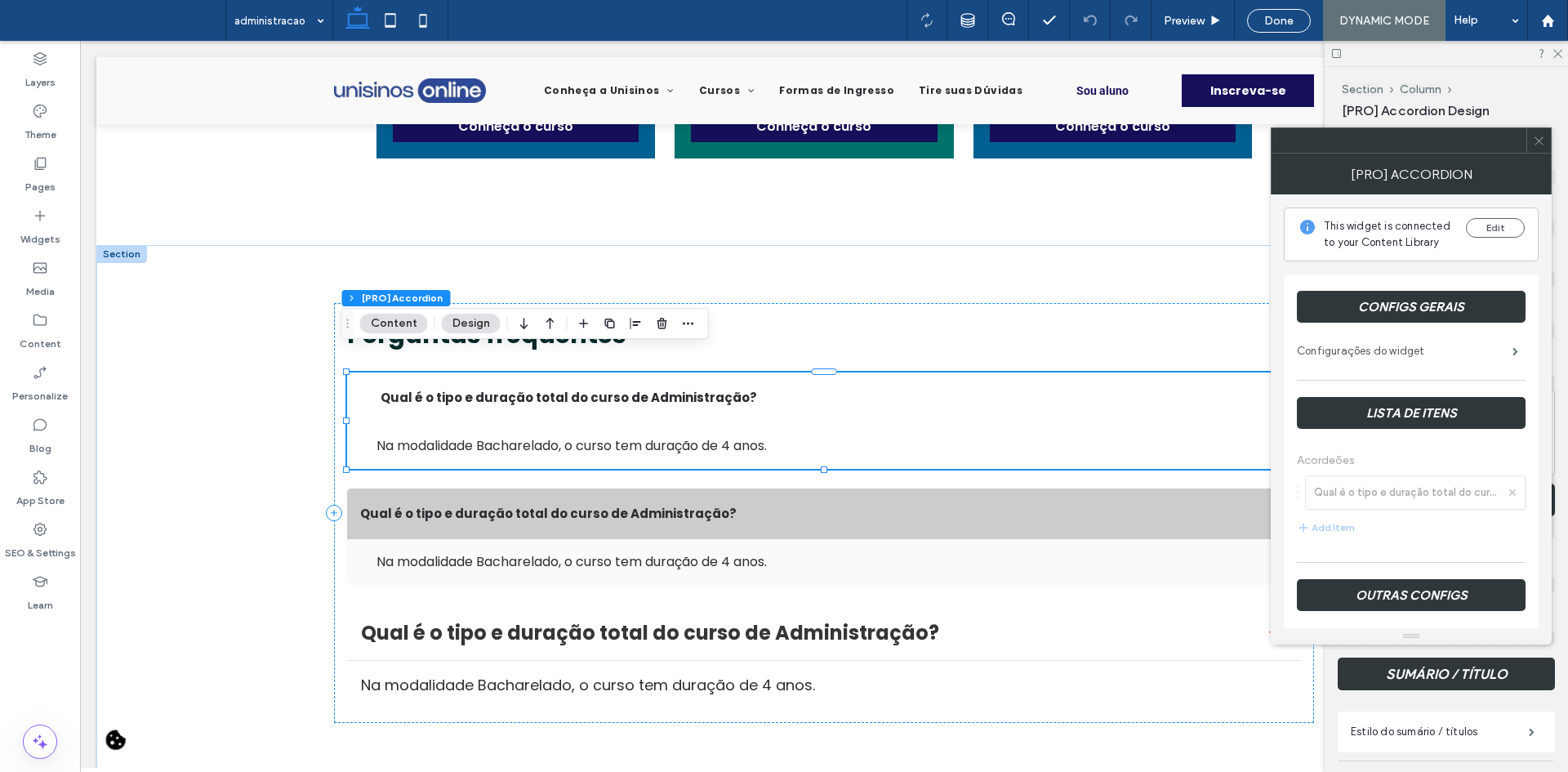
click at [1329, 358] on label "Configurações do widget" at bounding box center [1404, 351] width 215 height 33
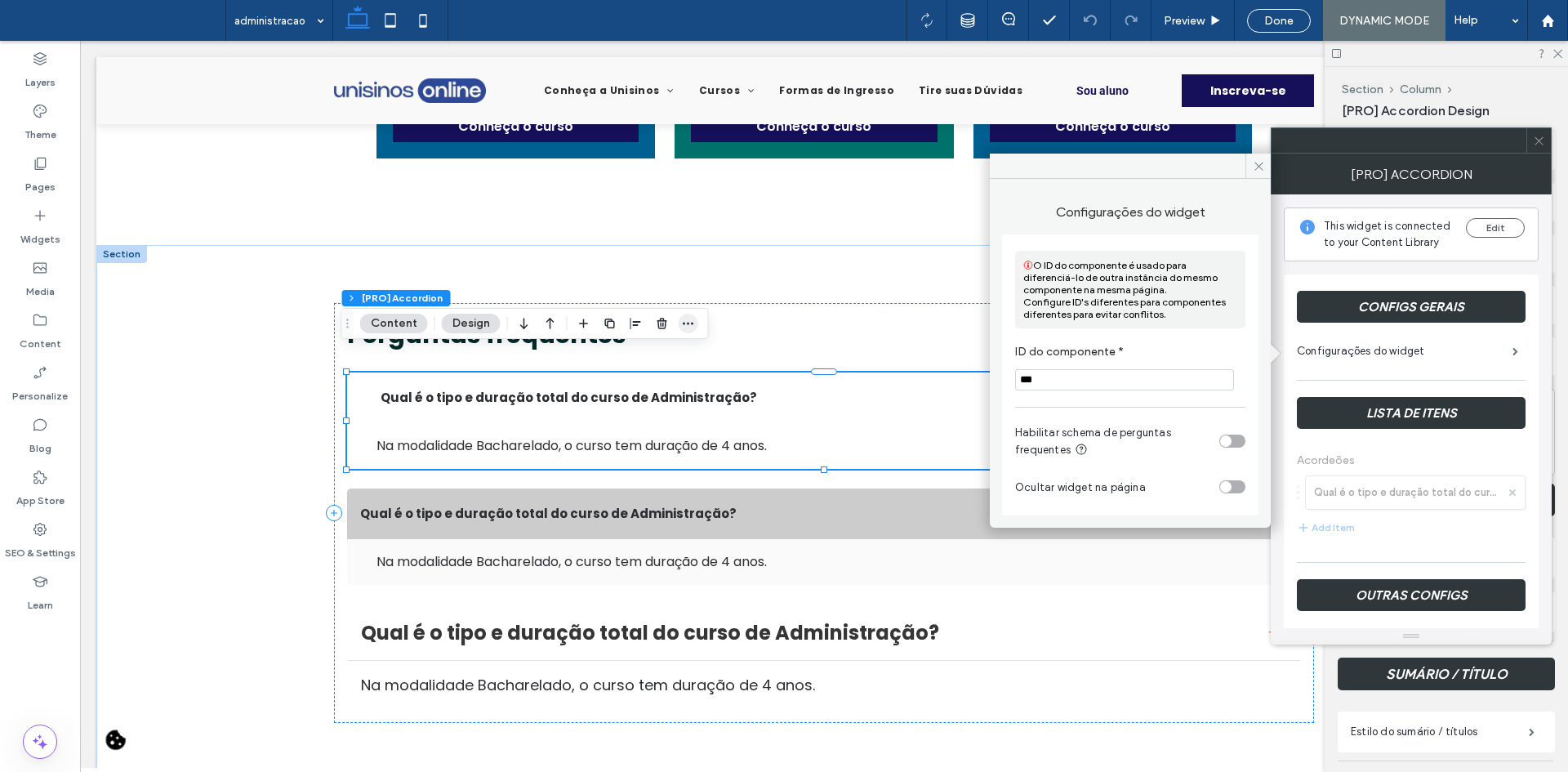
click at [688, 329] on icon "button" at bounding box center [688, 324] width 13 height 13
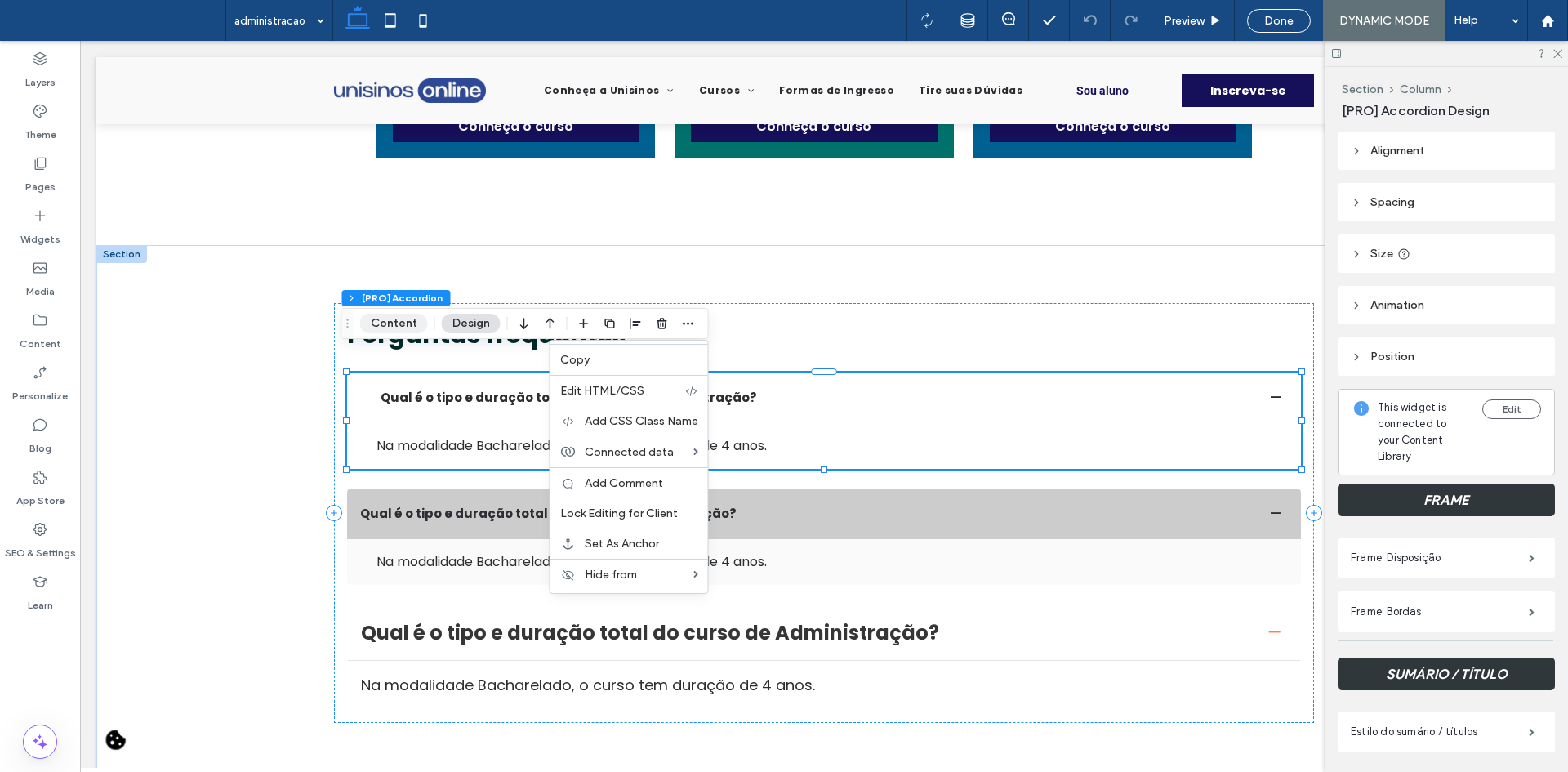
click at [403, 324] on button "Content" at bounding box center [394, 323] width 68 height 19
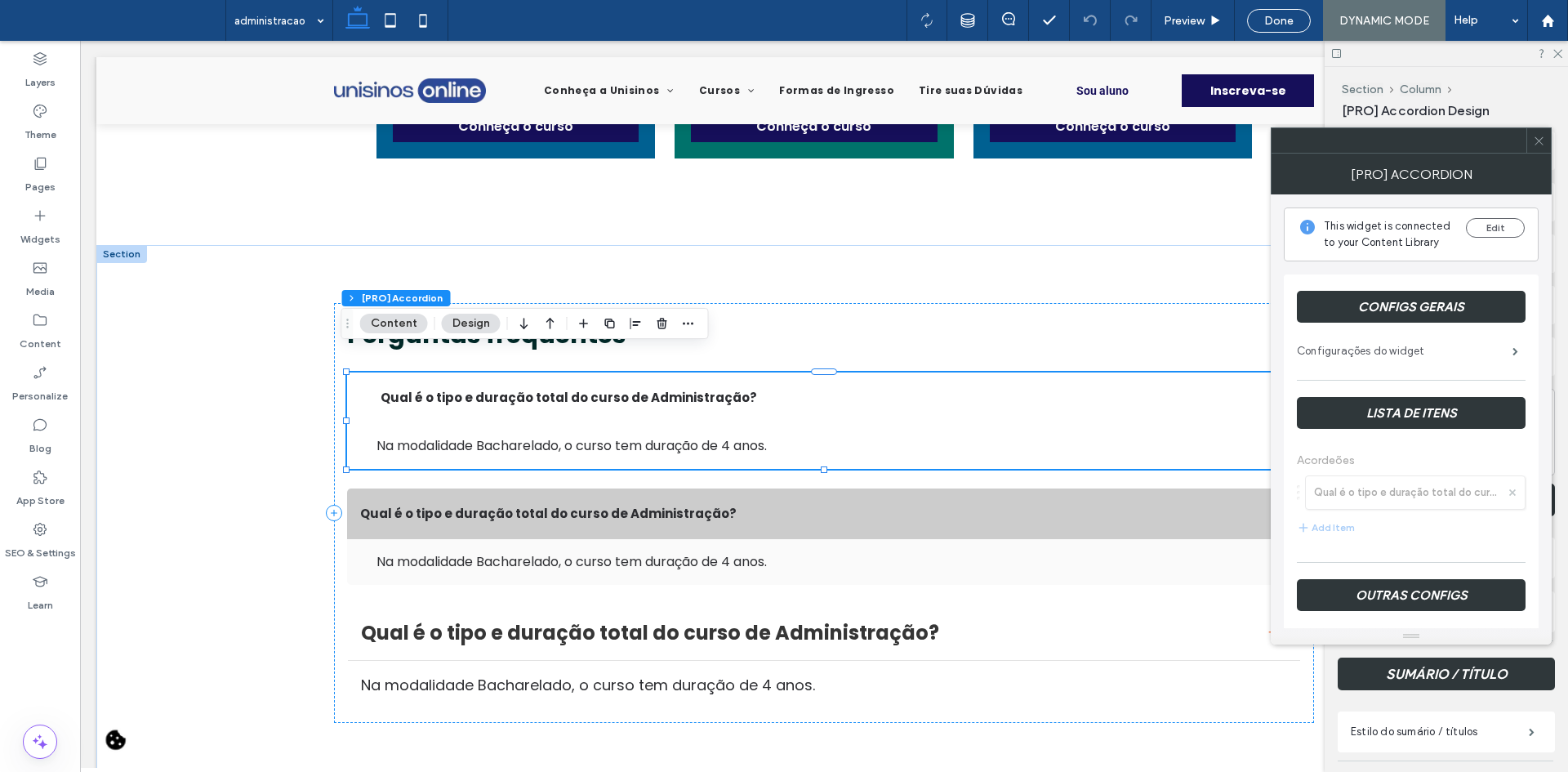
click at [1313, 358] on label "Configurações do widget" at bounding box center [1404, 351] width 215 height 33
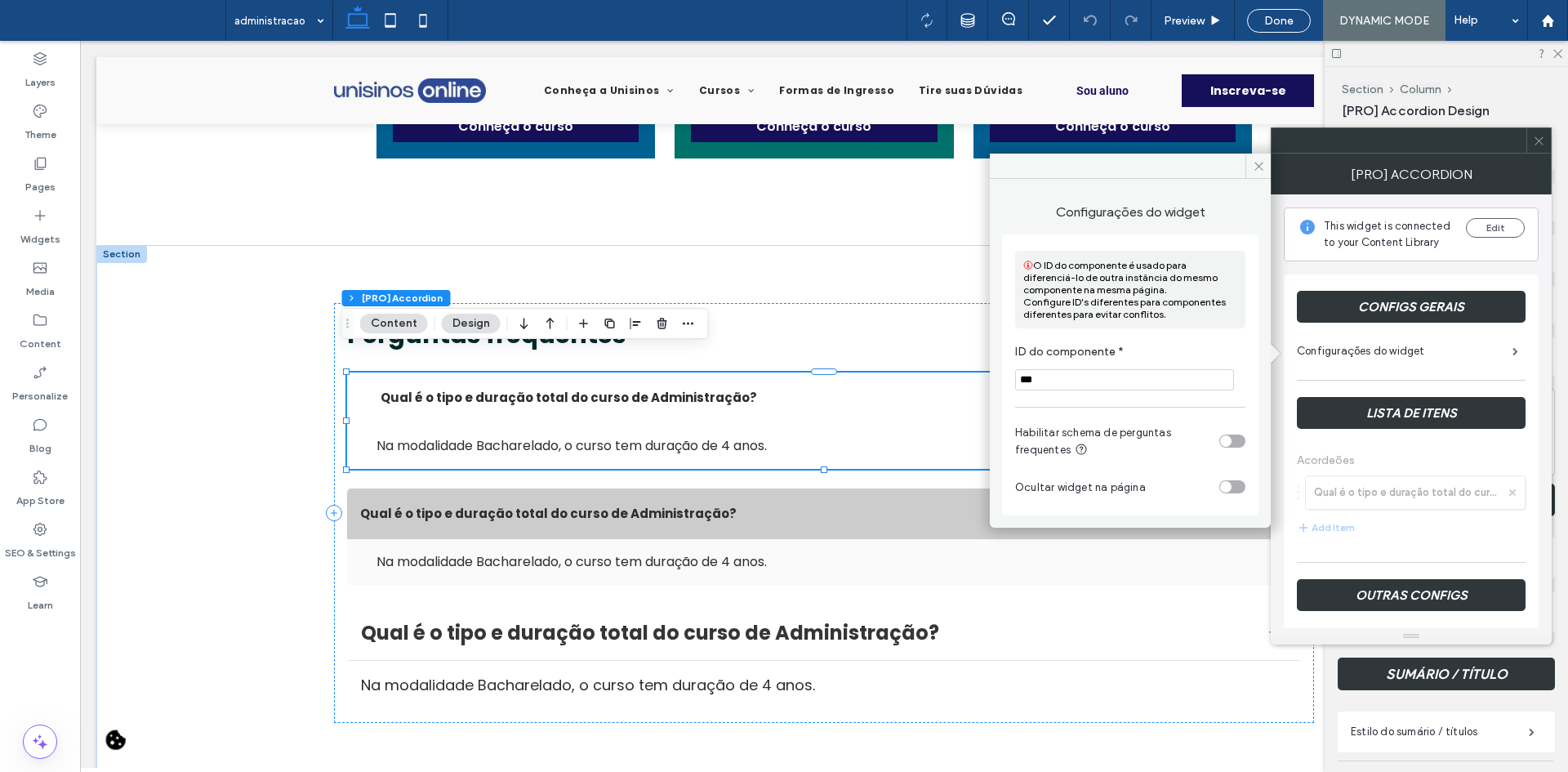
click at [1080, 380] on input "***" at bounding box center [1124, 380] width 219 height 21
type input "**********"
click at [1055, 365] on section "**********" at bounding box center [1130, 368] width 230 height 62
click at [685, 328] on icon "button" at bounding box center [688, 324] width 13 height 13
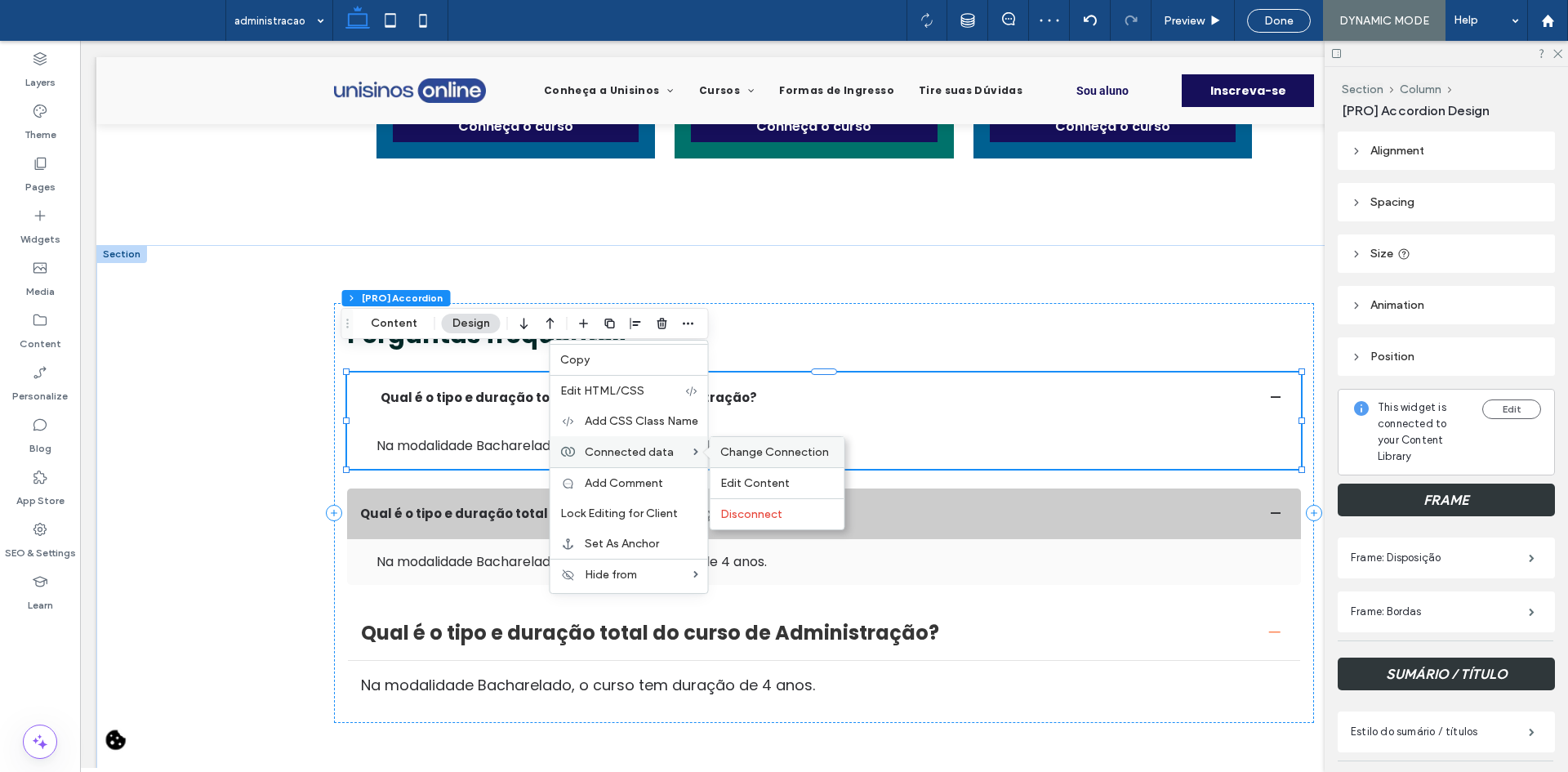
click at [736, 447] on span "Change Connection" at bounding box center [774, 452] width 109 height 14
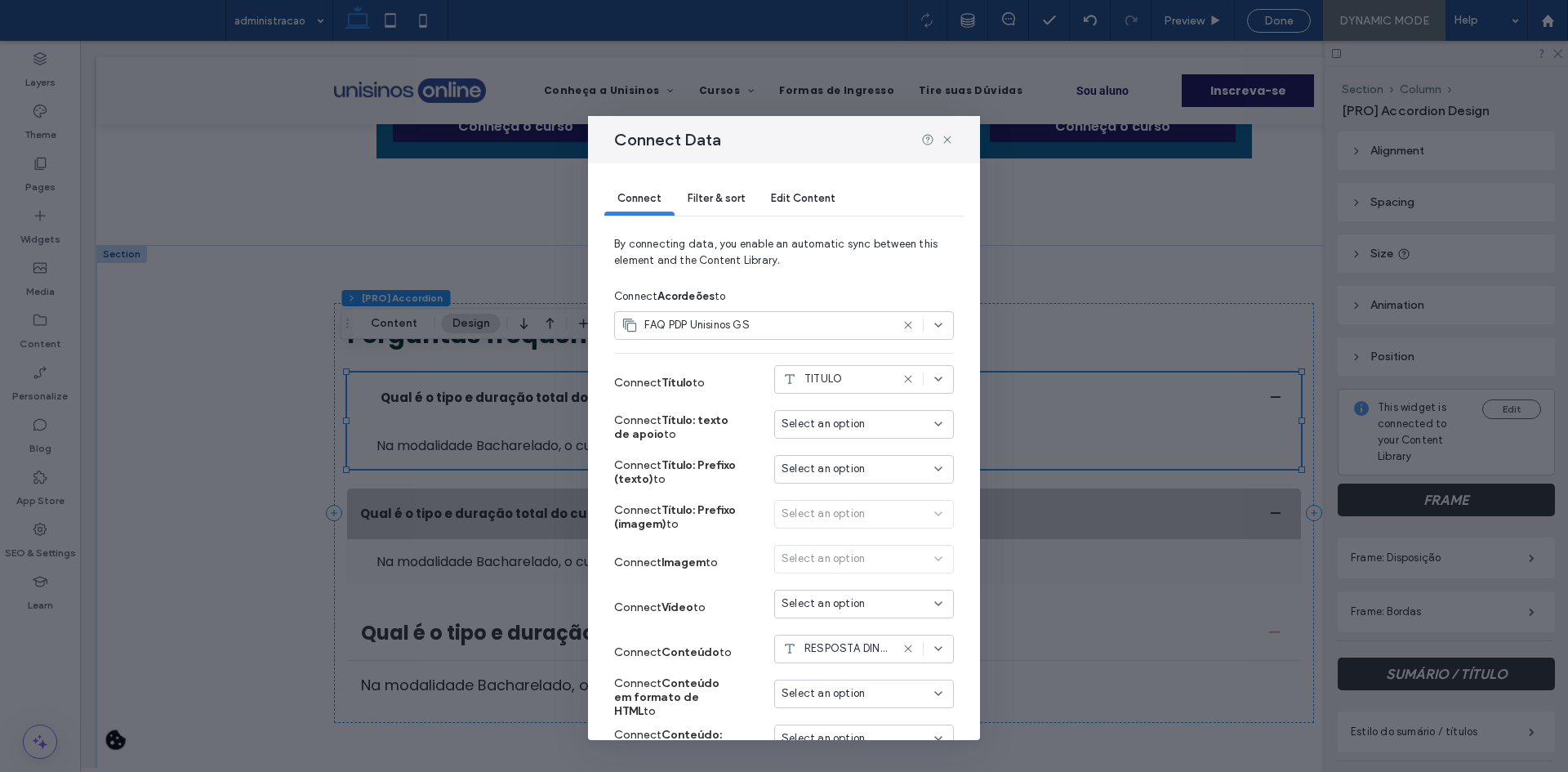
click at [705, 198] on span "Filter & sort" at bounding box center [716, 197] width 57 height 12
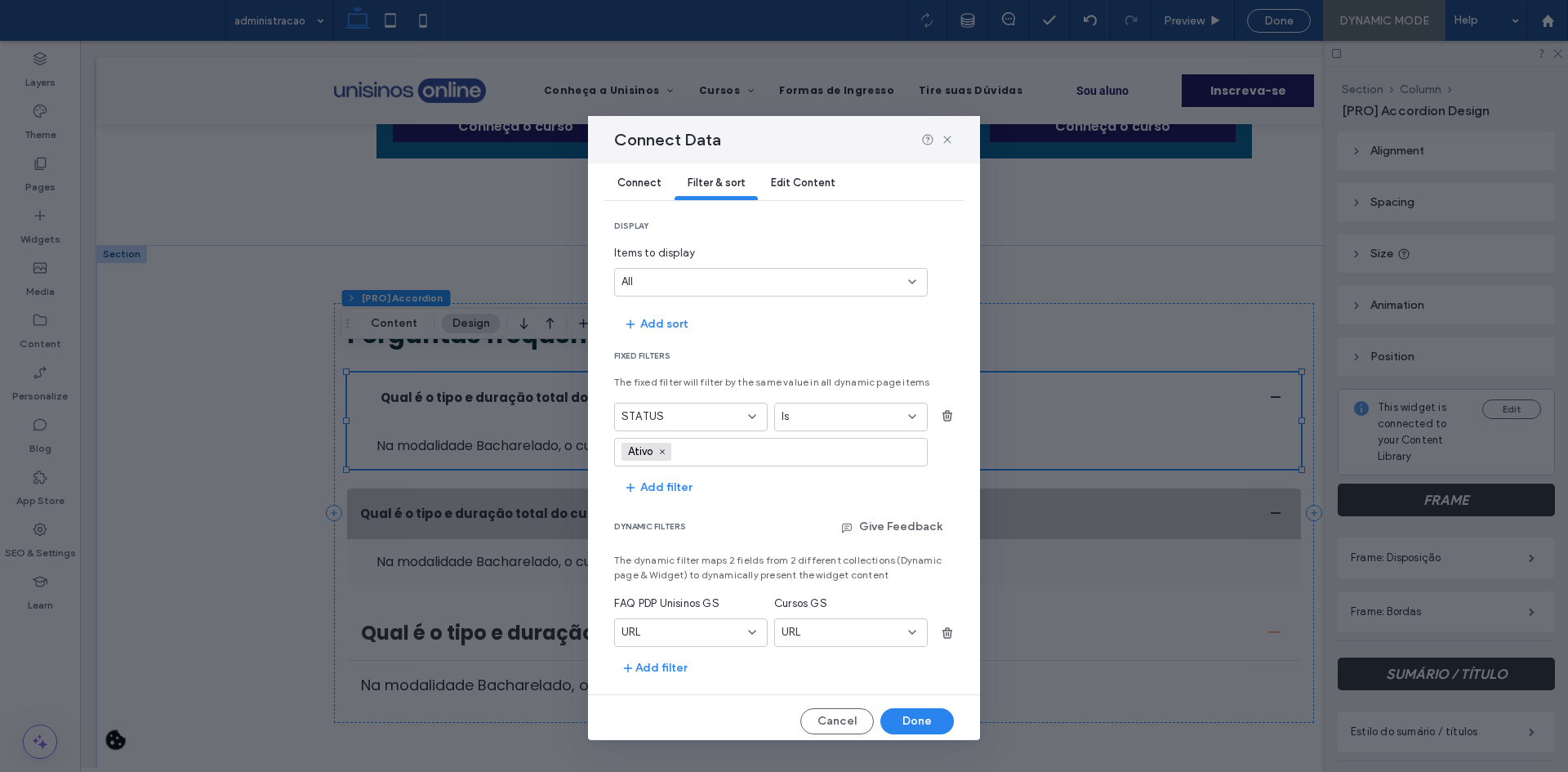
scroll to position [23, 0]
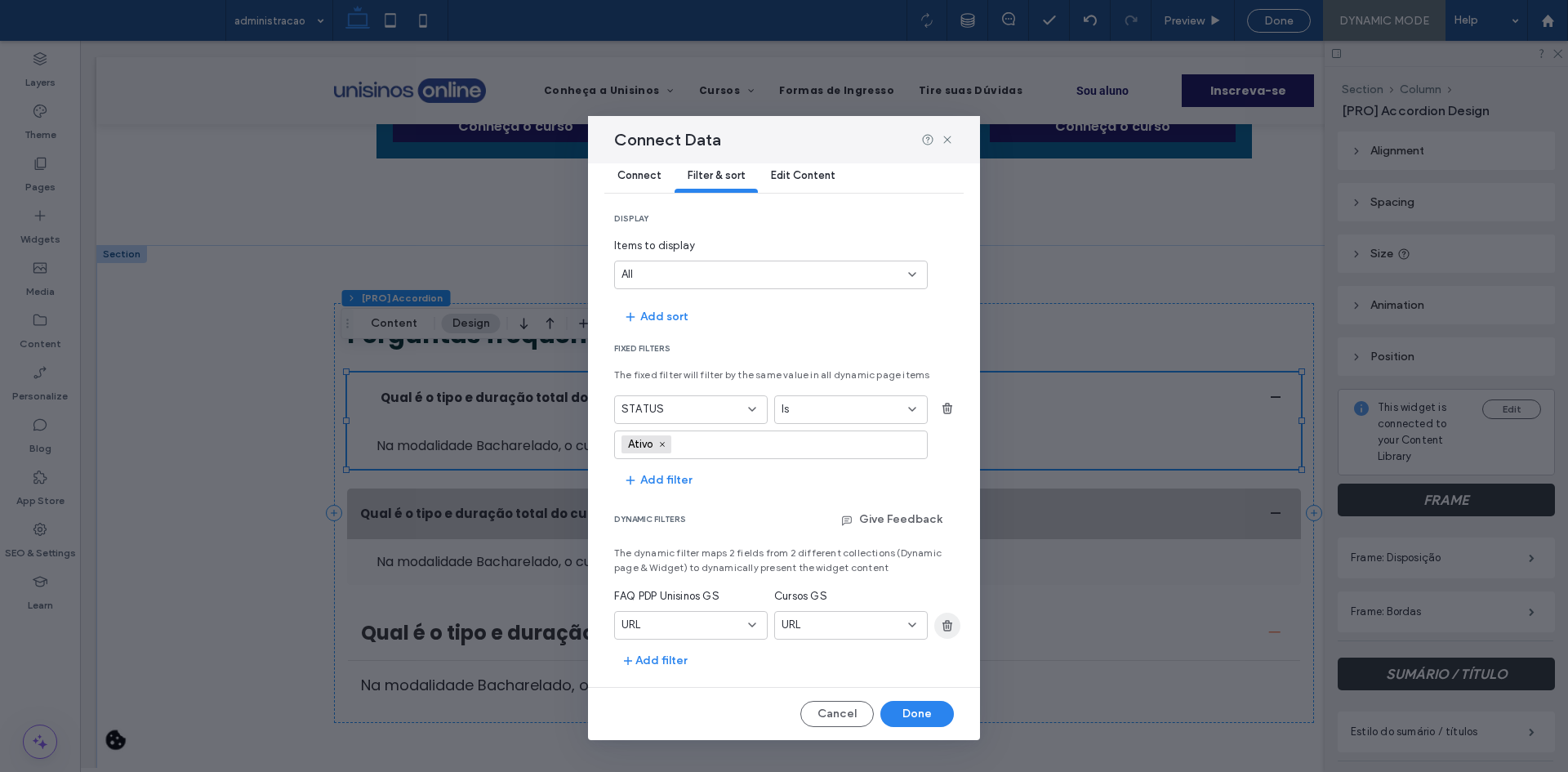
click at [941, 620] on icon "button" at bounding box center [948, 626] width 13 height 13
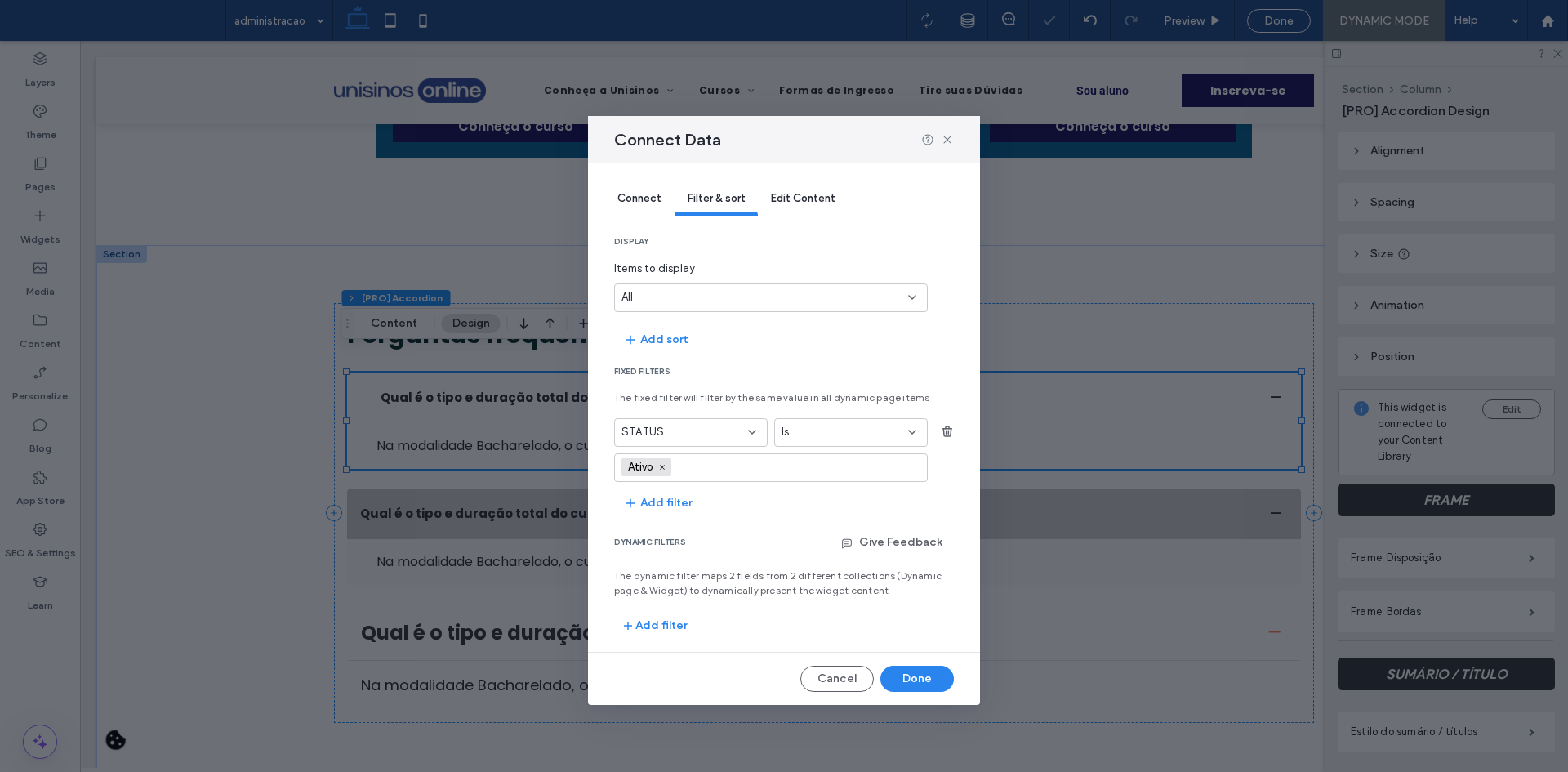
scroll to position [0, 0]
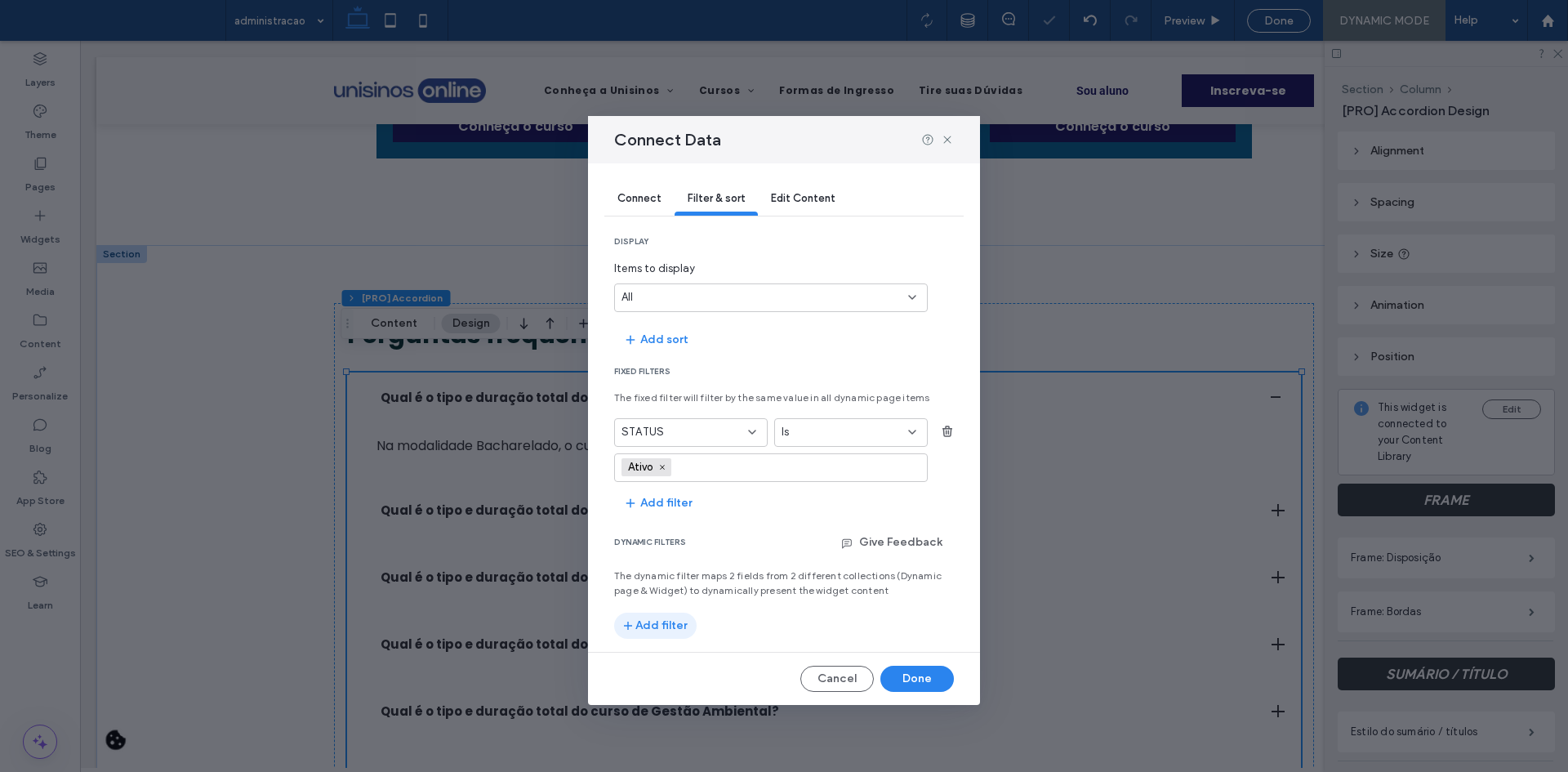
click at [673, 622] on button "Add filter" at bounding box center [655, 625] width 82 height 27
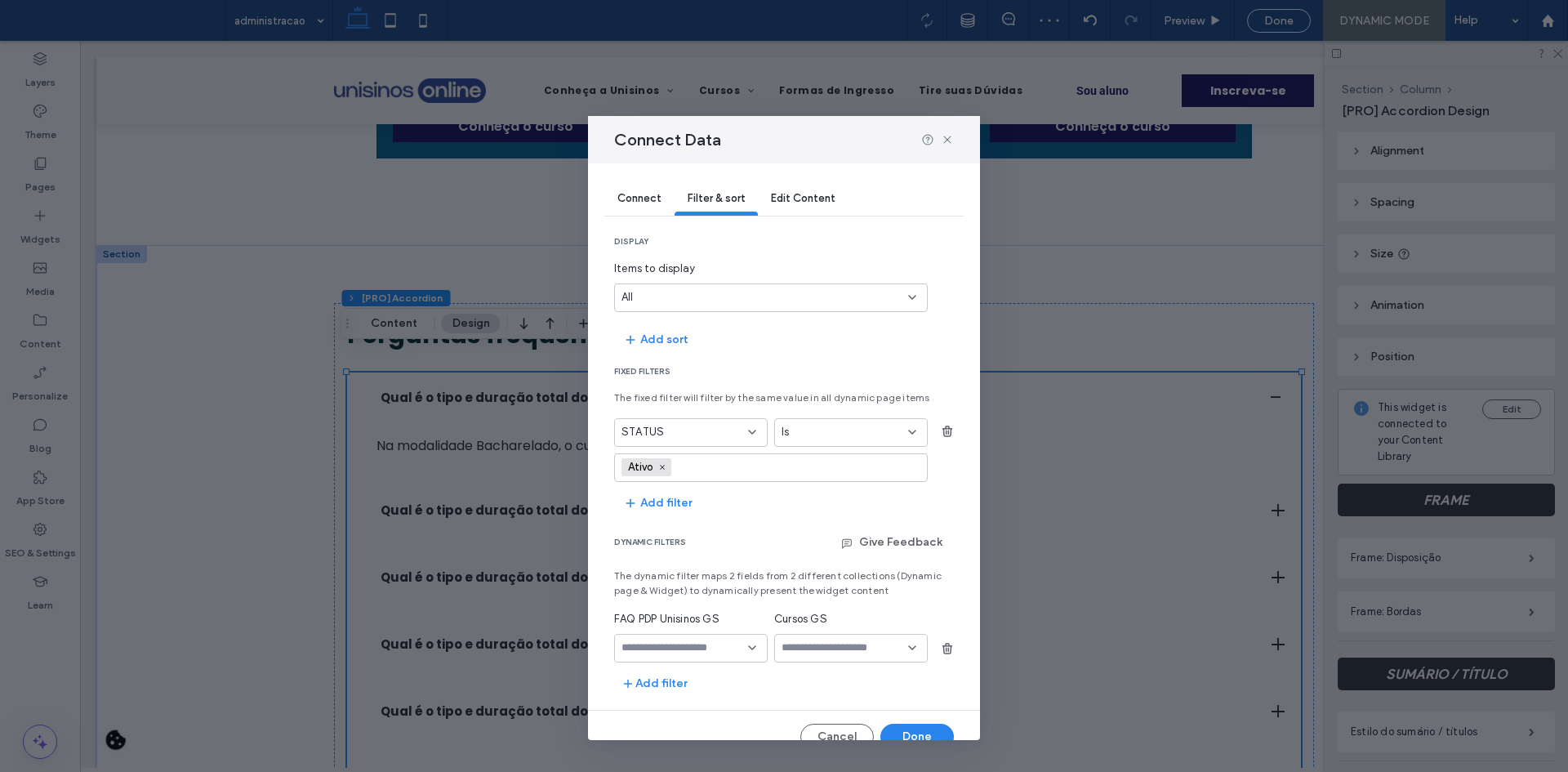
click at [699, 640] on div at bounding box center [691, 648] width 154 height 28
click at [670, 622] on div "URL" at bounding box center [688, 619] width 147 height 28
click at [799, 654] on input "values-textbox-dynamic" at bounding box center [845, 648] width 126 height 13
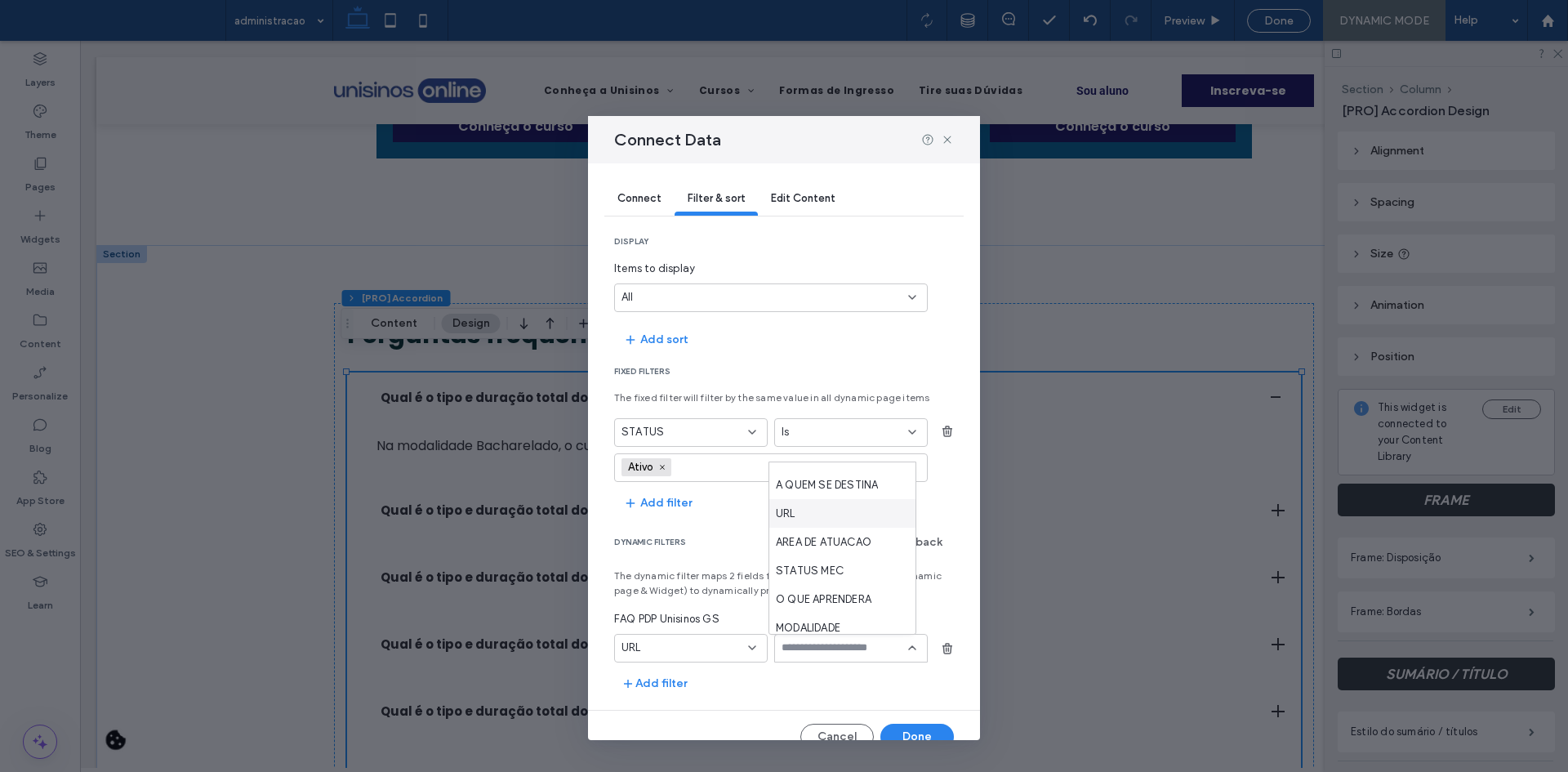
click at [806, 520] on div "URL" at bounding box center [842, 513] width 147 height 28
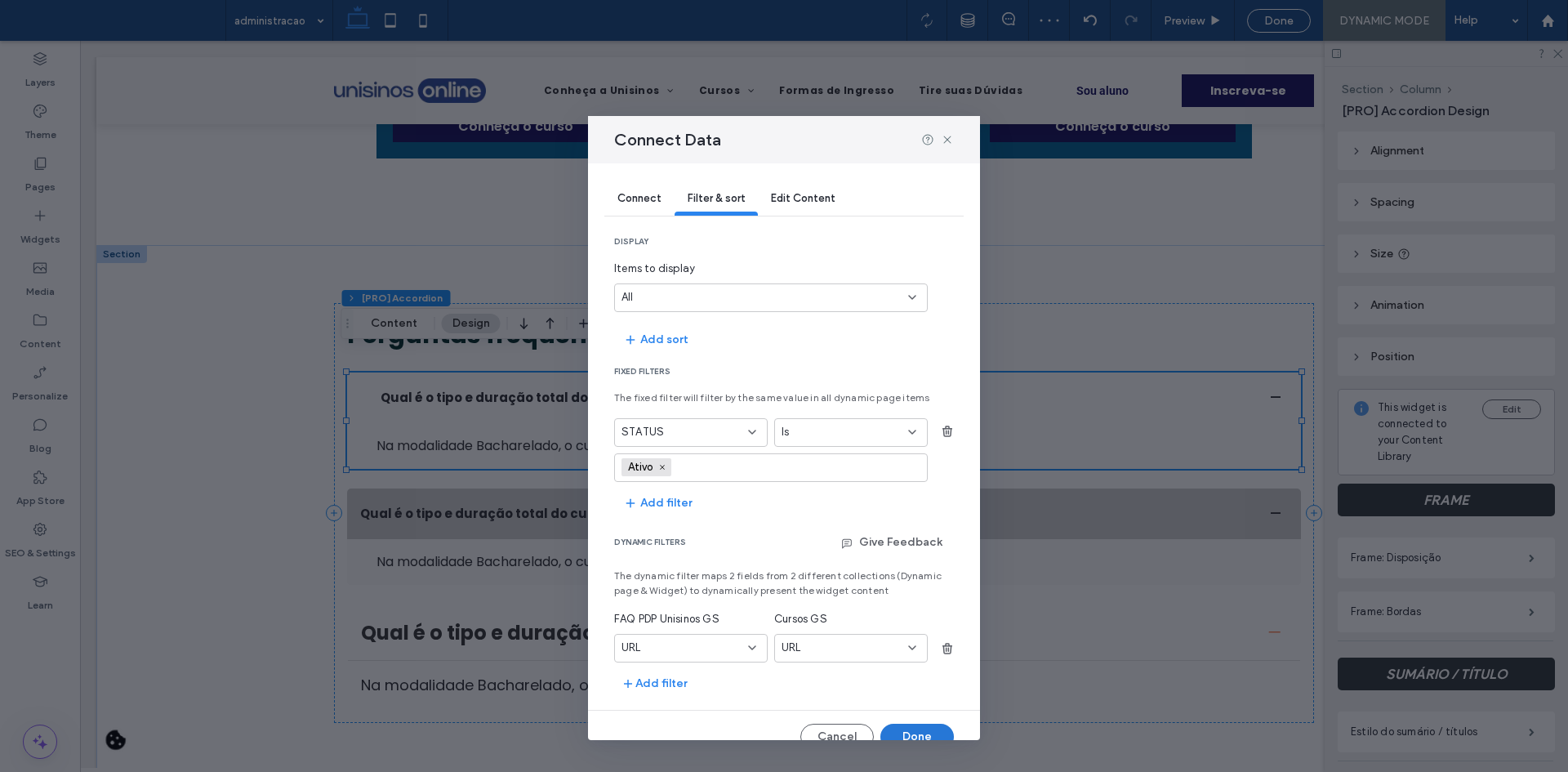
click at [886, 729] on button "Done" at bounding box center [917, 737] width 73 height 27
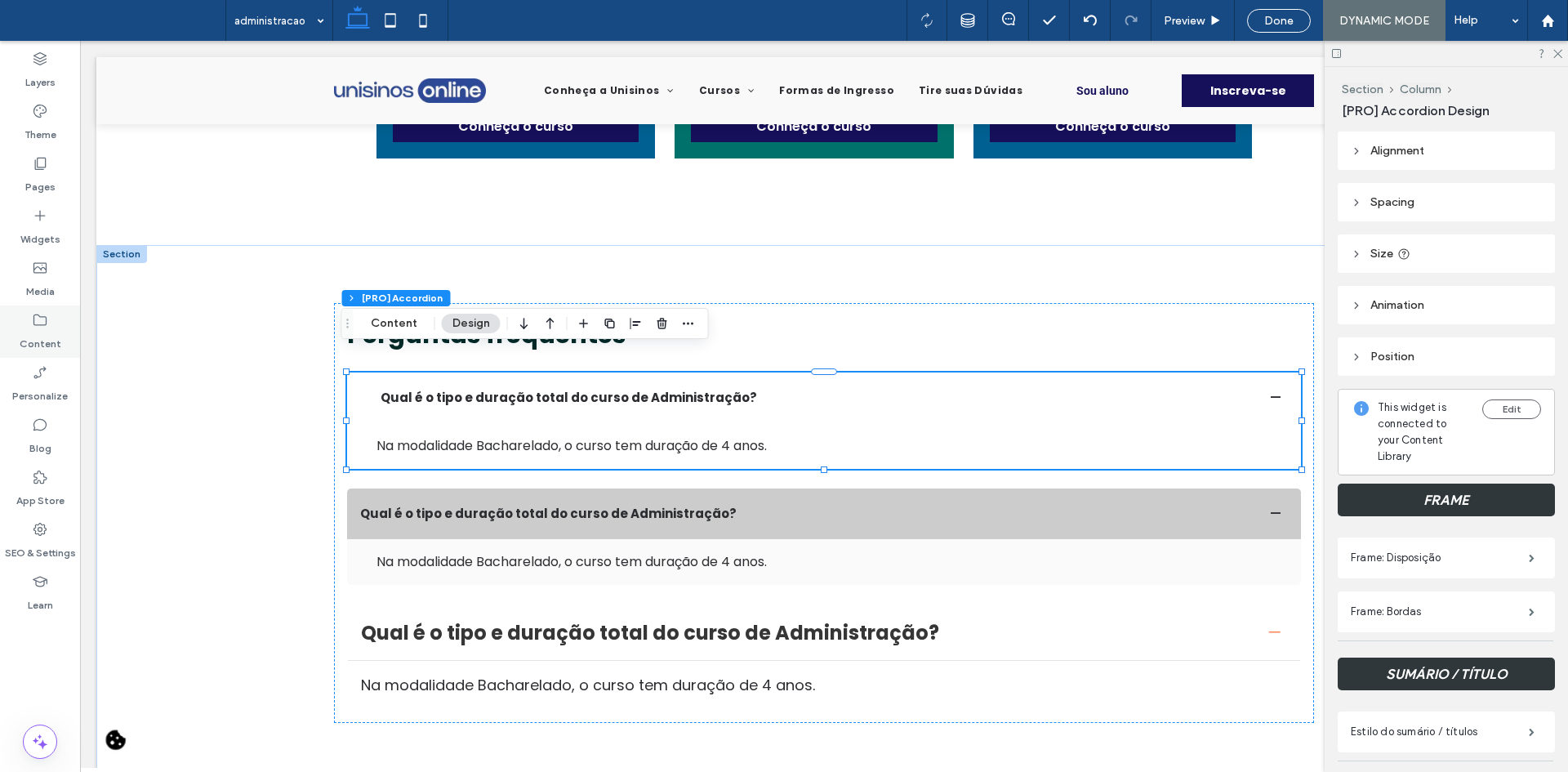
click at [65, 317] on div "Content" at bounding box center [39, 331] width 80 height 52
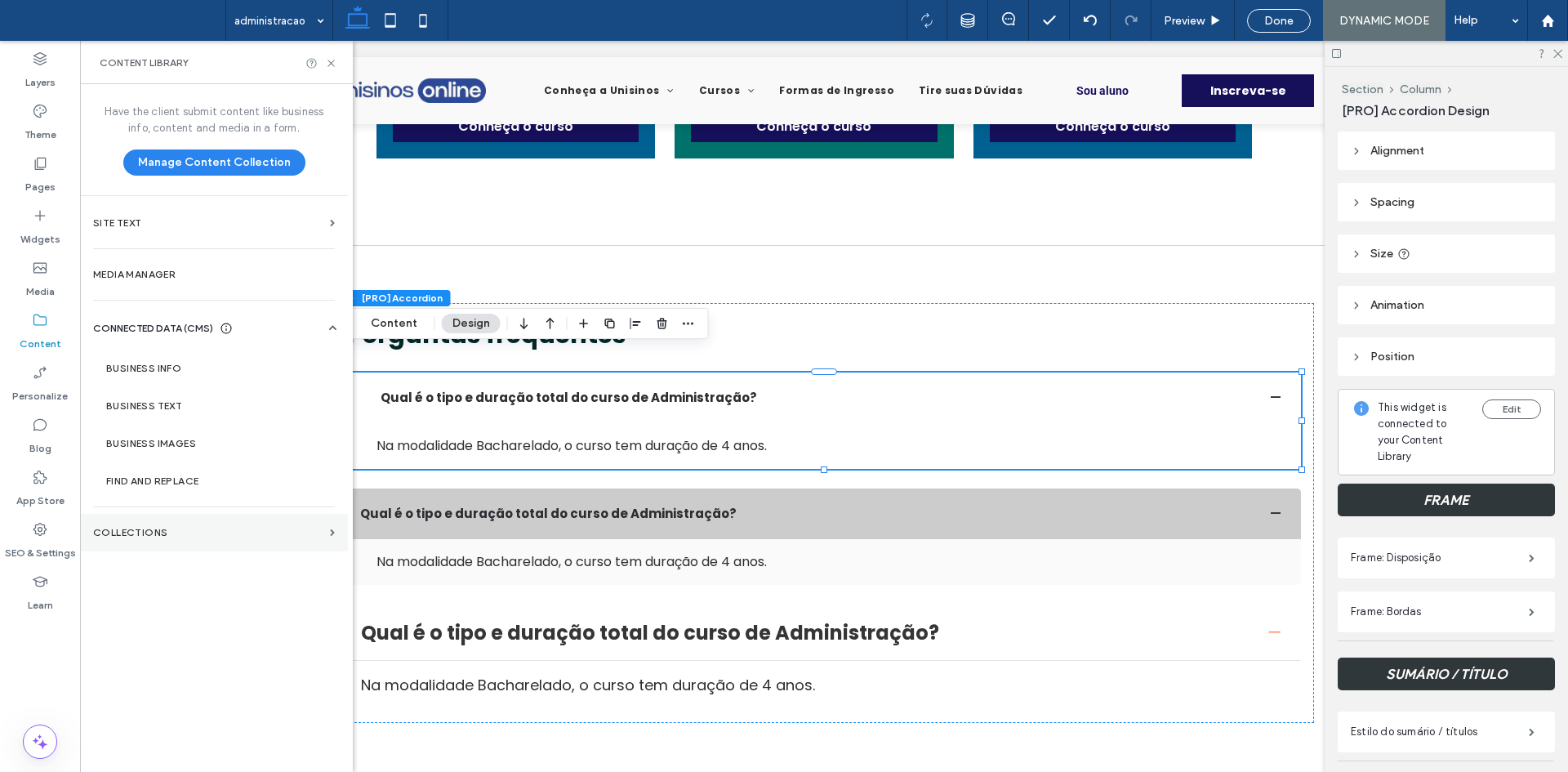
click at [206, 529] on label "Collections" at bounding box center [208, 533] width 230 height 11
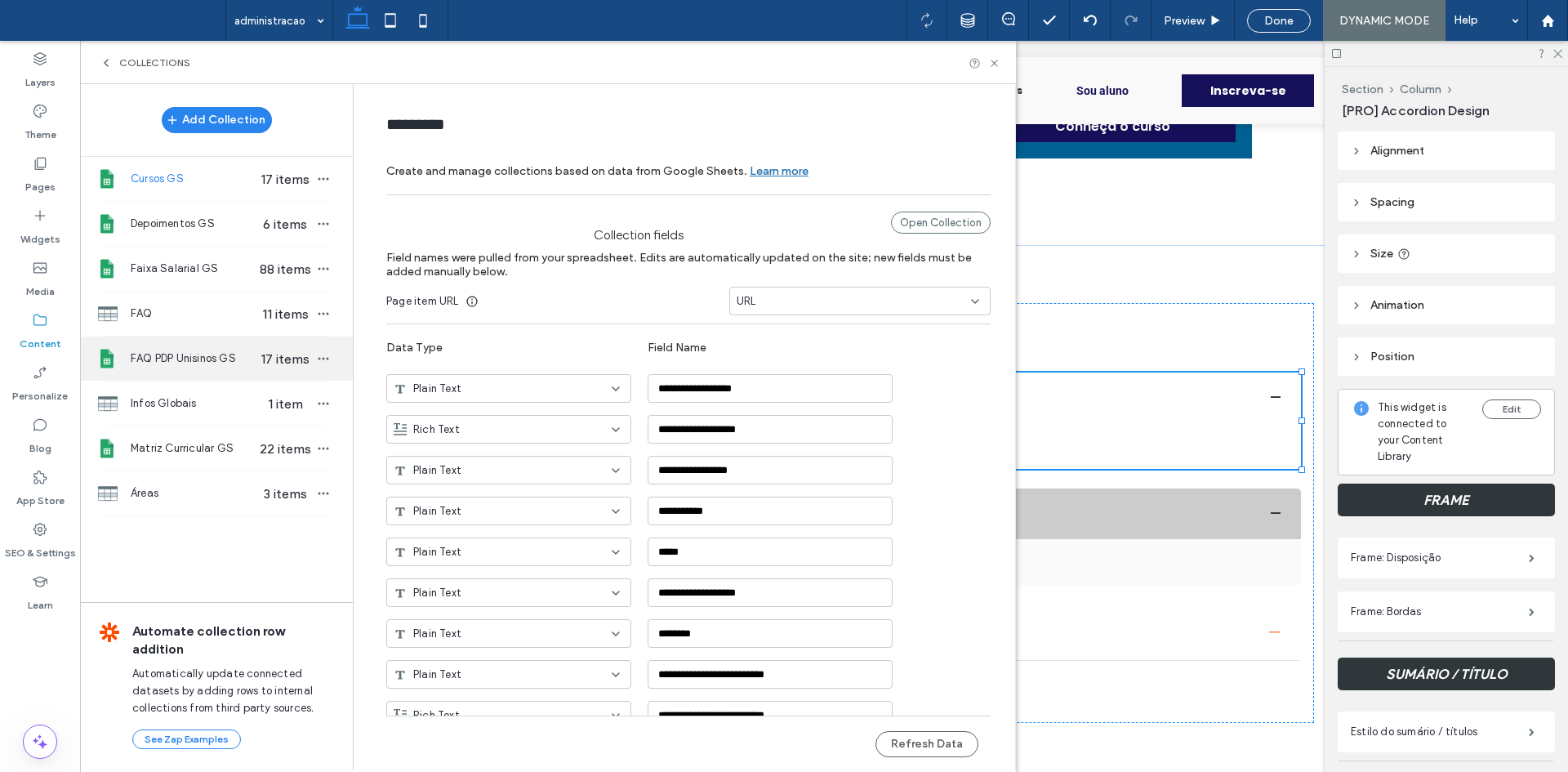
click at [239, 359] on span "FAQ PDP Unisinos GS" at bounding box center [193, 358] width 126 height 17
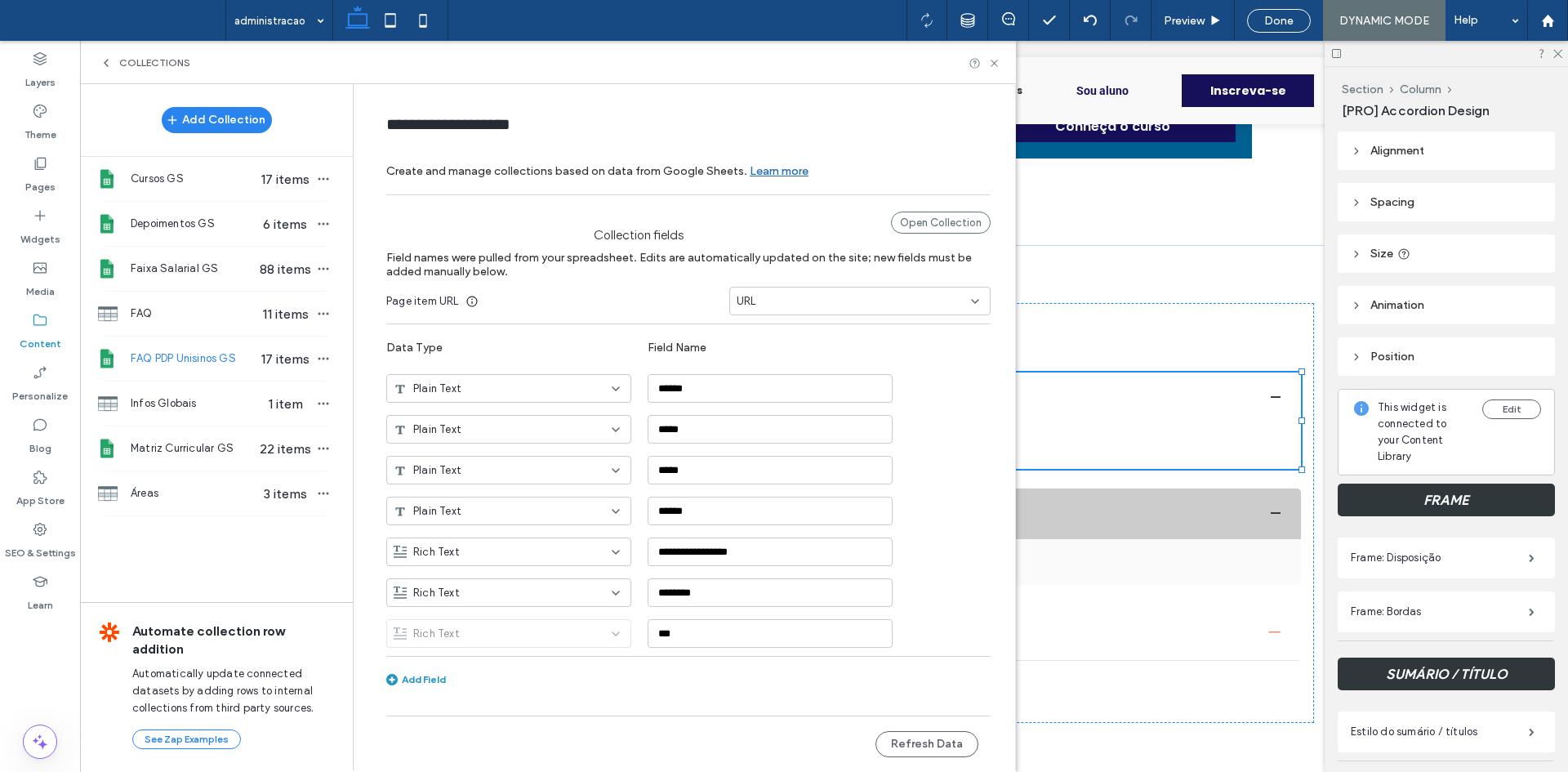
type input "**********"
click at [915, 742] on button "Refresh Data" at bounding box center [927, 744] width 103 height 27
click at [992, 61] on use at bounding box center [993, 62] width 6 height 6
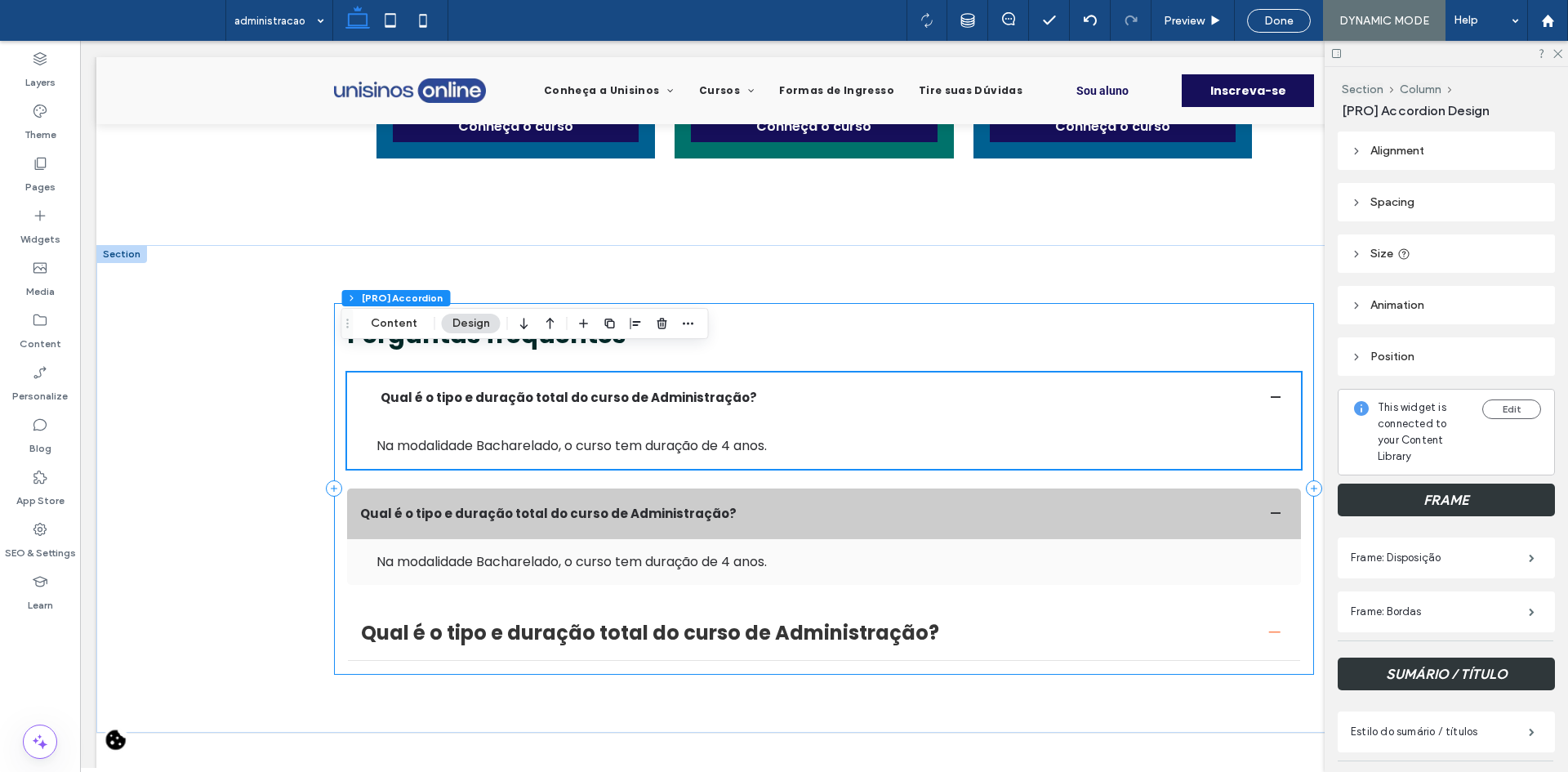
scroll to position [0, 0]
click at [399, 324] on button "Content" at bounding box center [394, 323] width 68 height 19
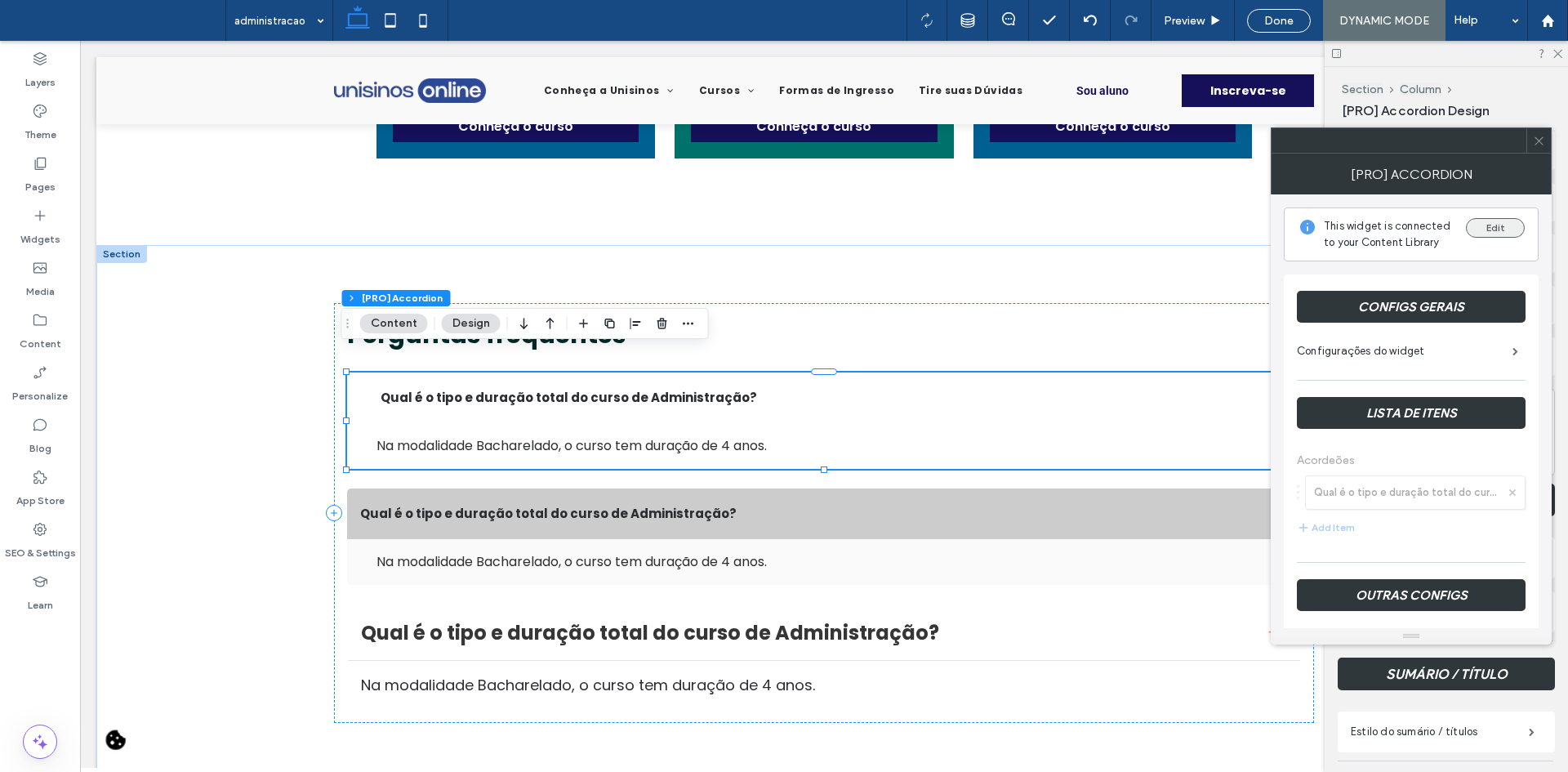
click at [1488, 230] on button "Edit" at bounding box center [1496, 227] width 59 height 19
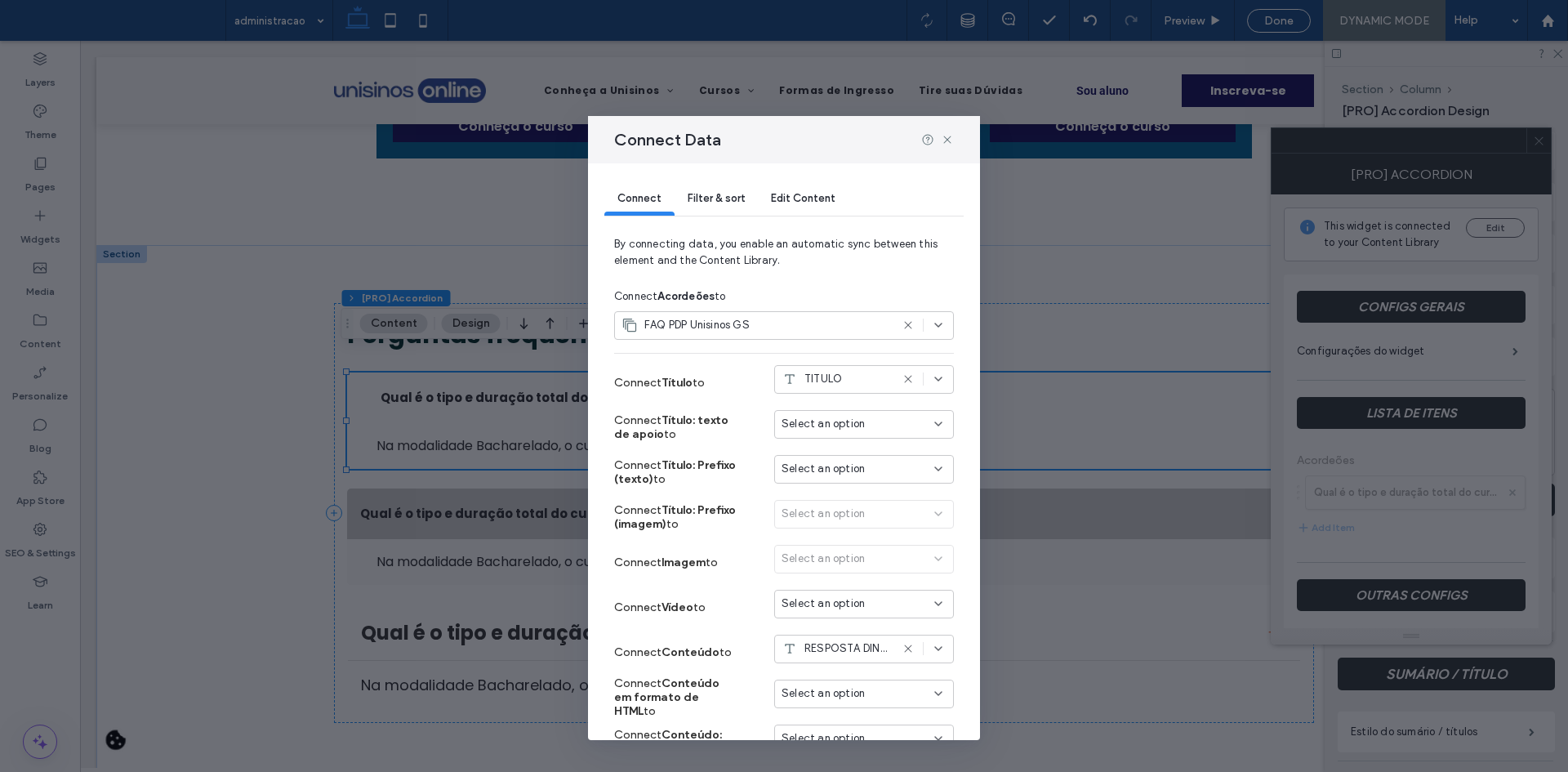
click at [741, 214] on div "Filter & sort" at bounding box center [716, 200] width 83 height 33
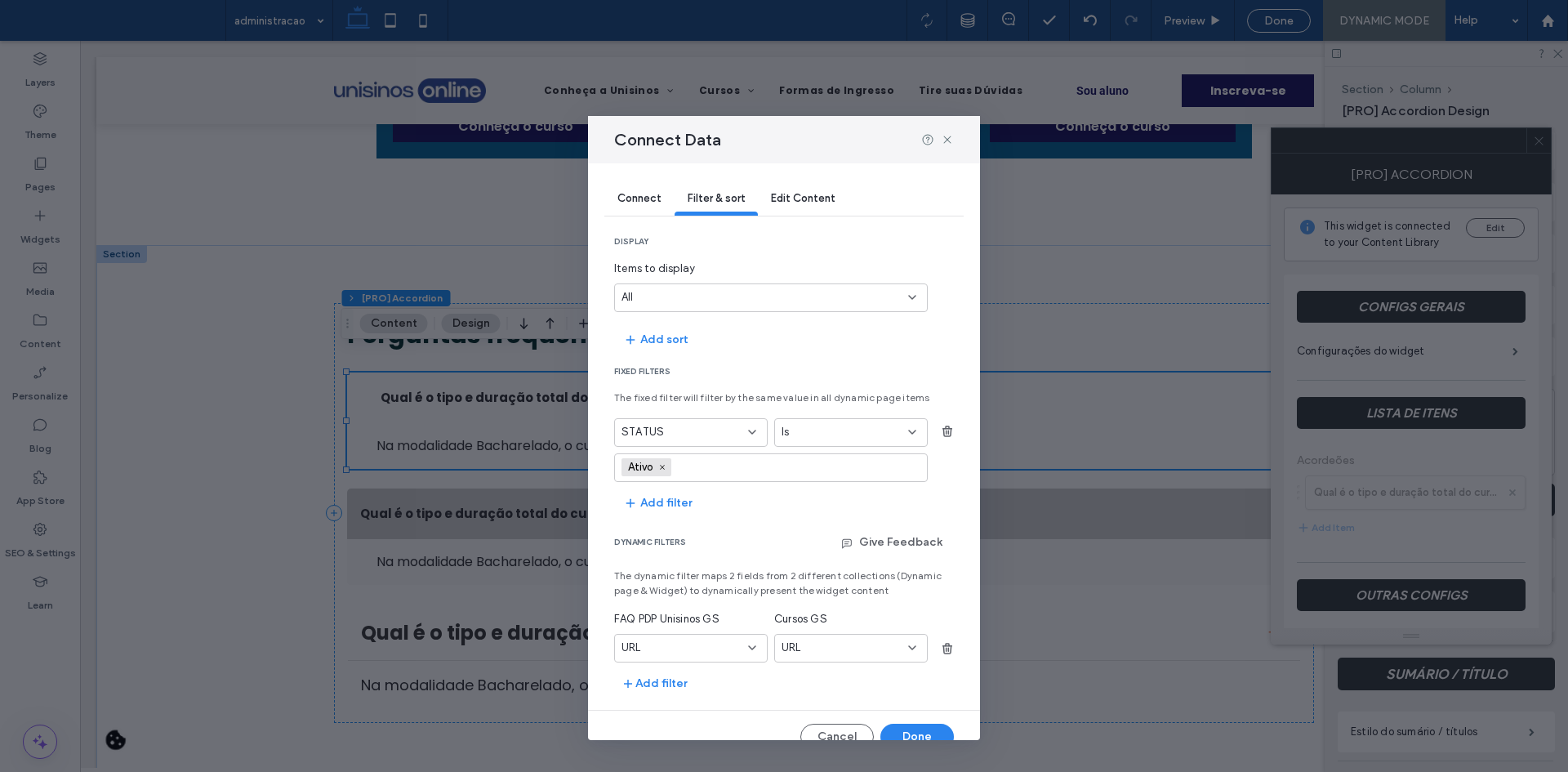
click at [747, 646] on icon at bounding box center [752, 648] width 13 height 13
click at [699, 513] on div "CURSO" at bounding box center [688, 505] width 147 height 28
click at [809, 645] on div "URL" at bounding box center [841, 648] width 119 height 17
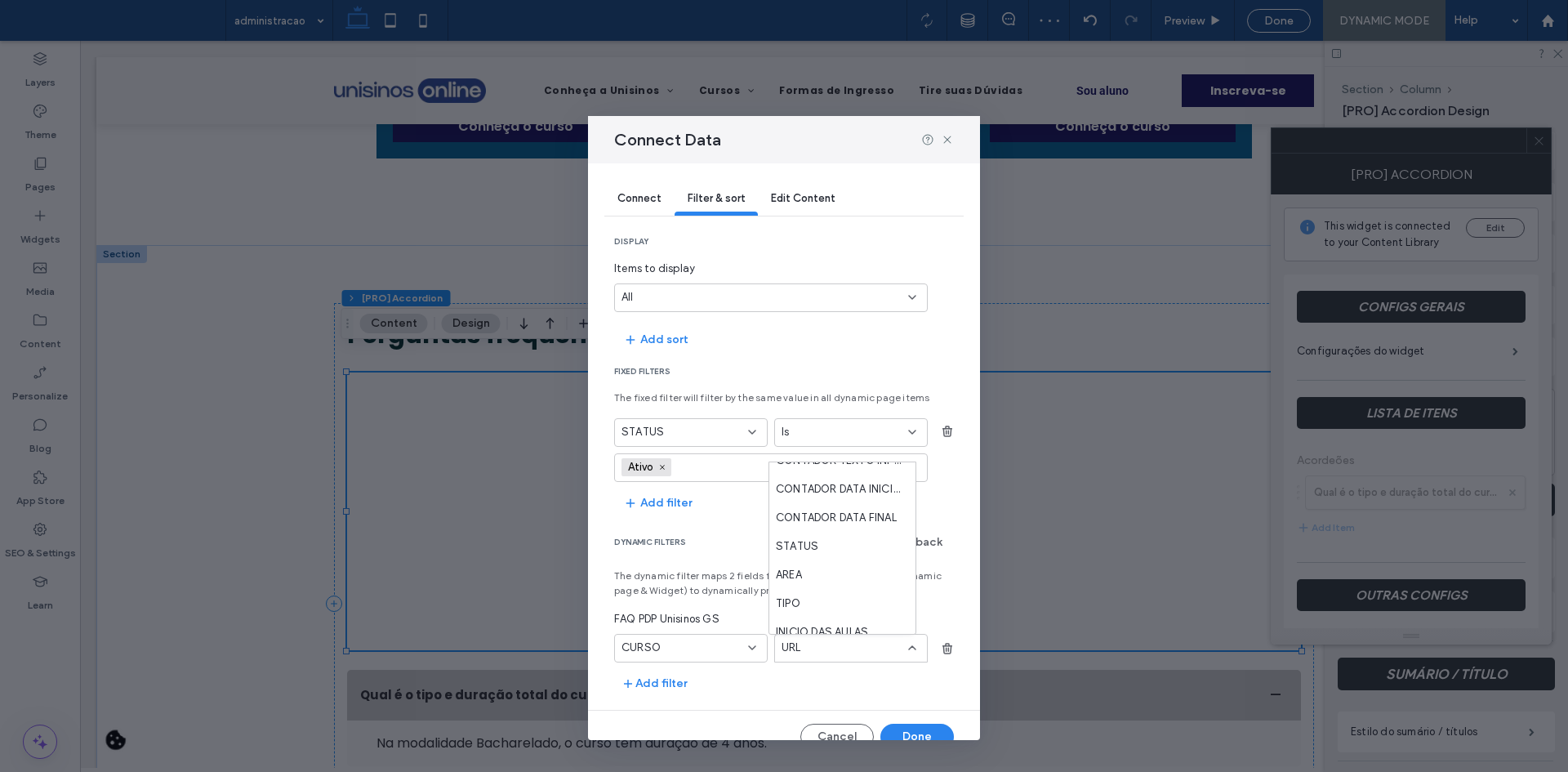
scroll to position [326, 0]
click at [827, 569] on div "CURSO" at bounding box center [842, 579] width 147 height 28
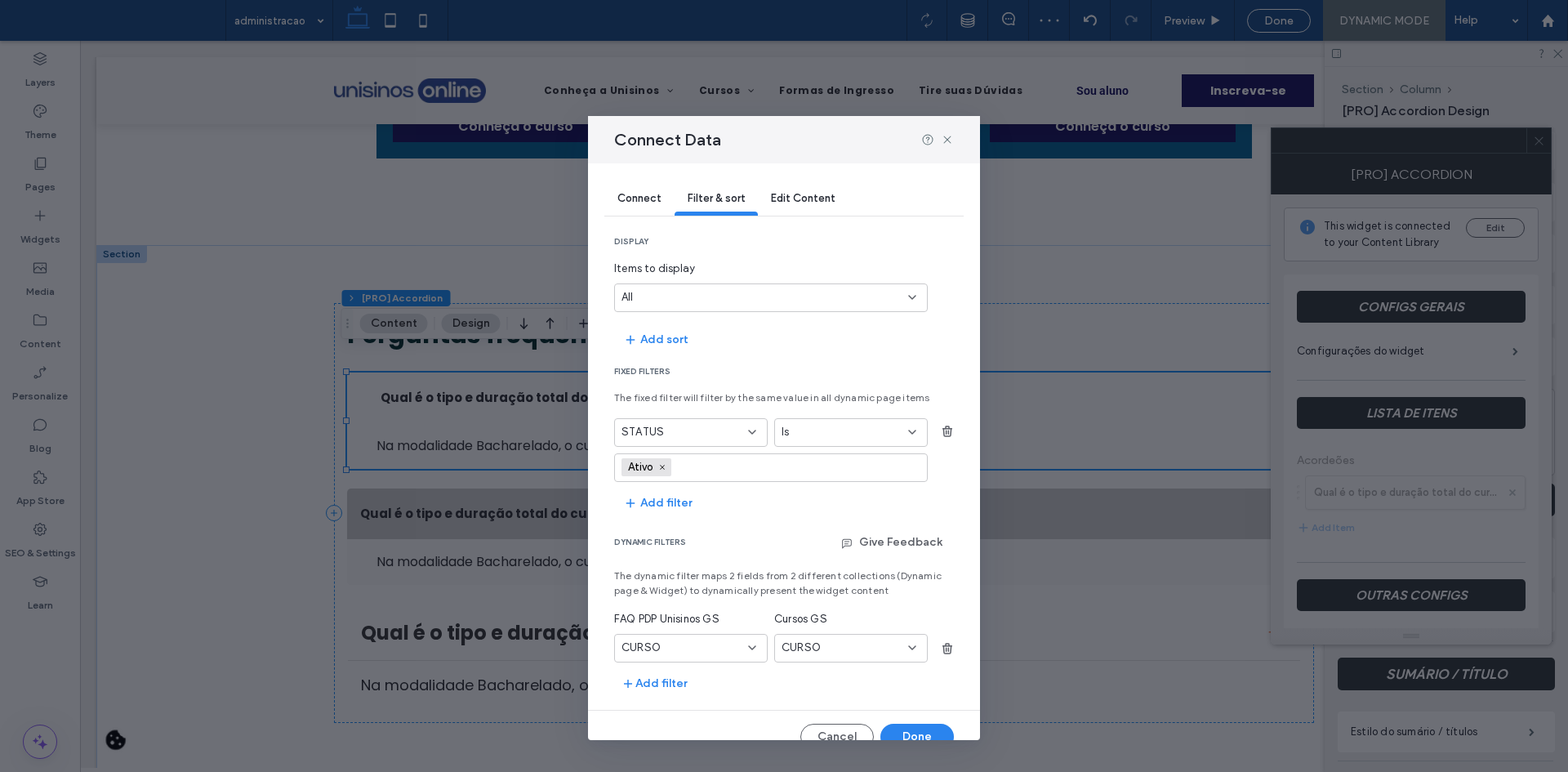
click at [725, 638] on div "CURSO" at bounding box center [691, 648] width 154 height 28
click at [713, 612] on div "URL" at bounding box center [688, 619] width 147 height 28
click at [829, 645] on div "CURSO" at bounding box center [841, 648] width 119 height 17
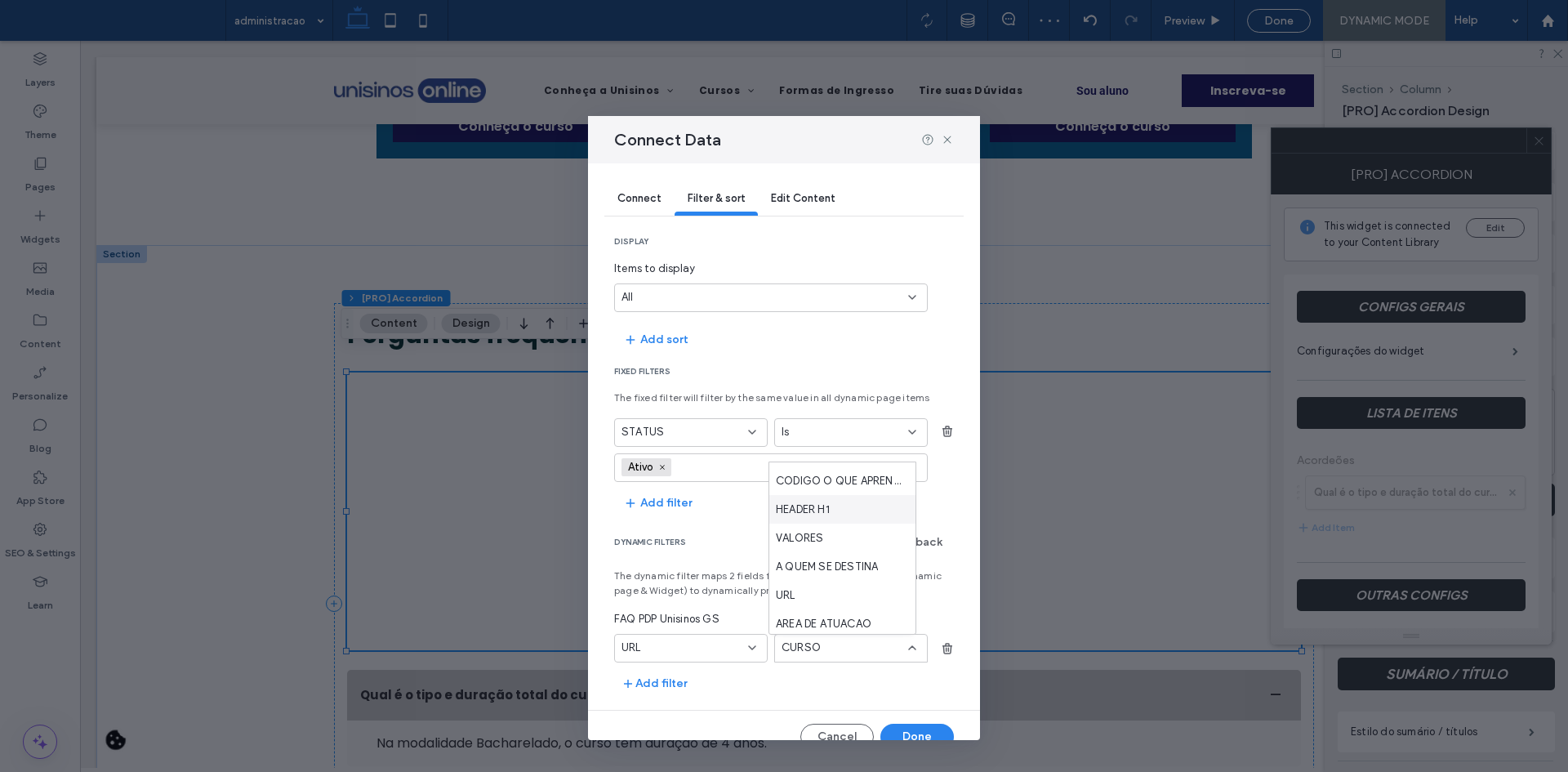
scroll to position [735, 0]
click at [799, 521] on div "URL" at bounding box center [842, 513] width 147 height 28
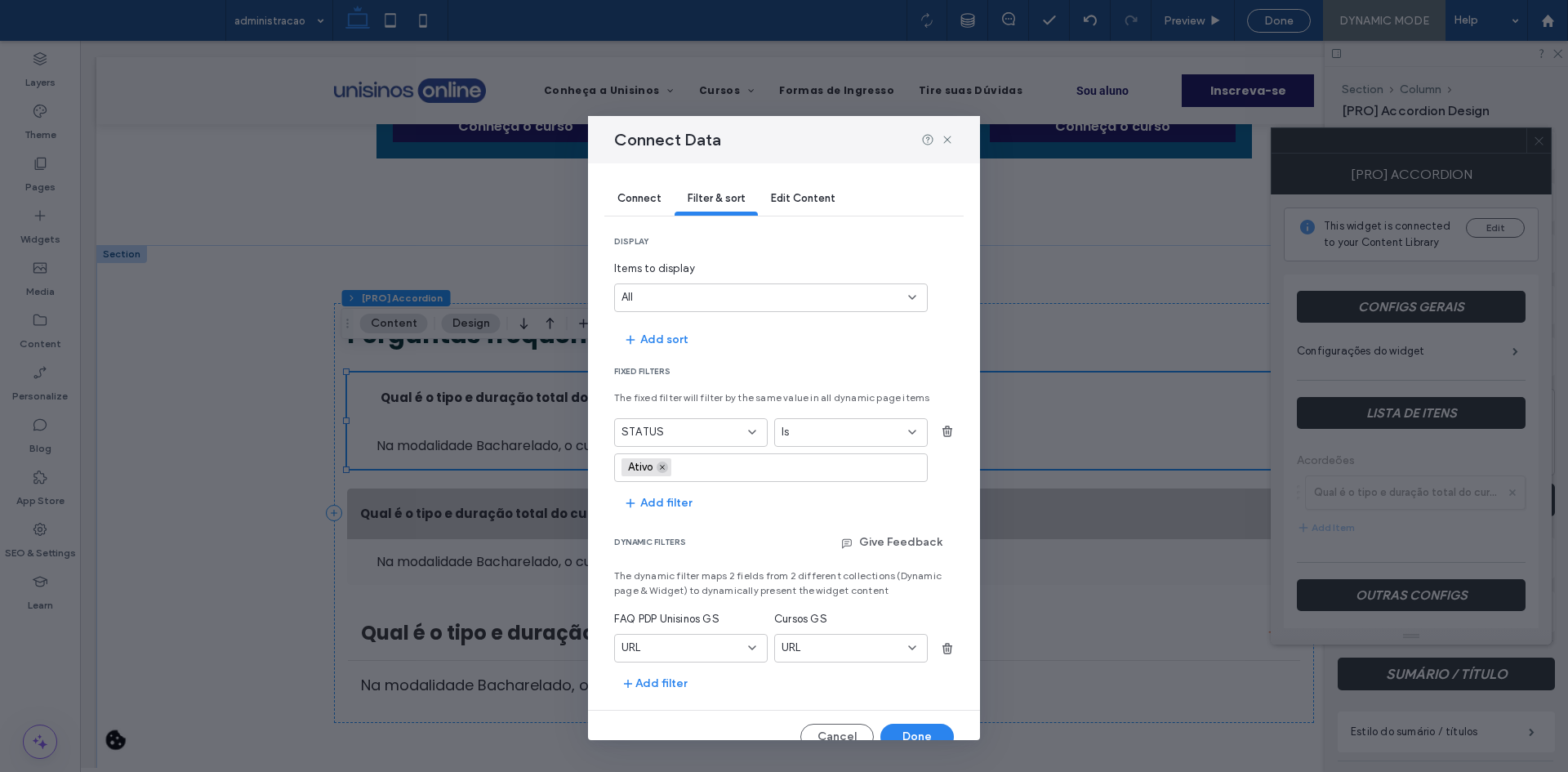
click at [665, 466] on icon at bounding box center [662, 467] width 8 height 8
click at [675, 466] on input "values-textbox" at bounding box center [764, 468] width 287 height 13
click at [935, 442] on span "button" at bounding box center [948, 431] width 27 height 27
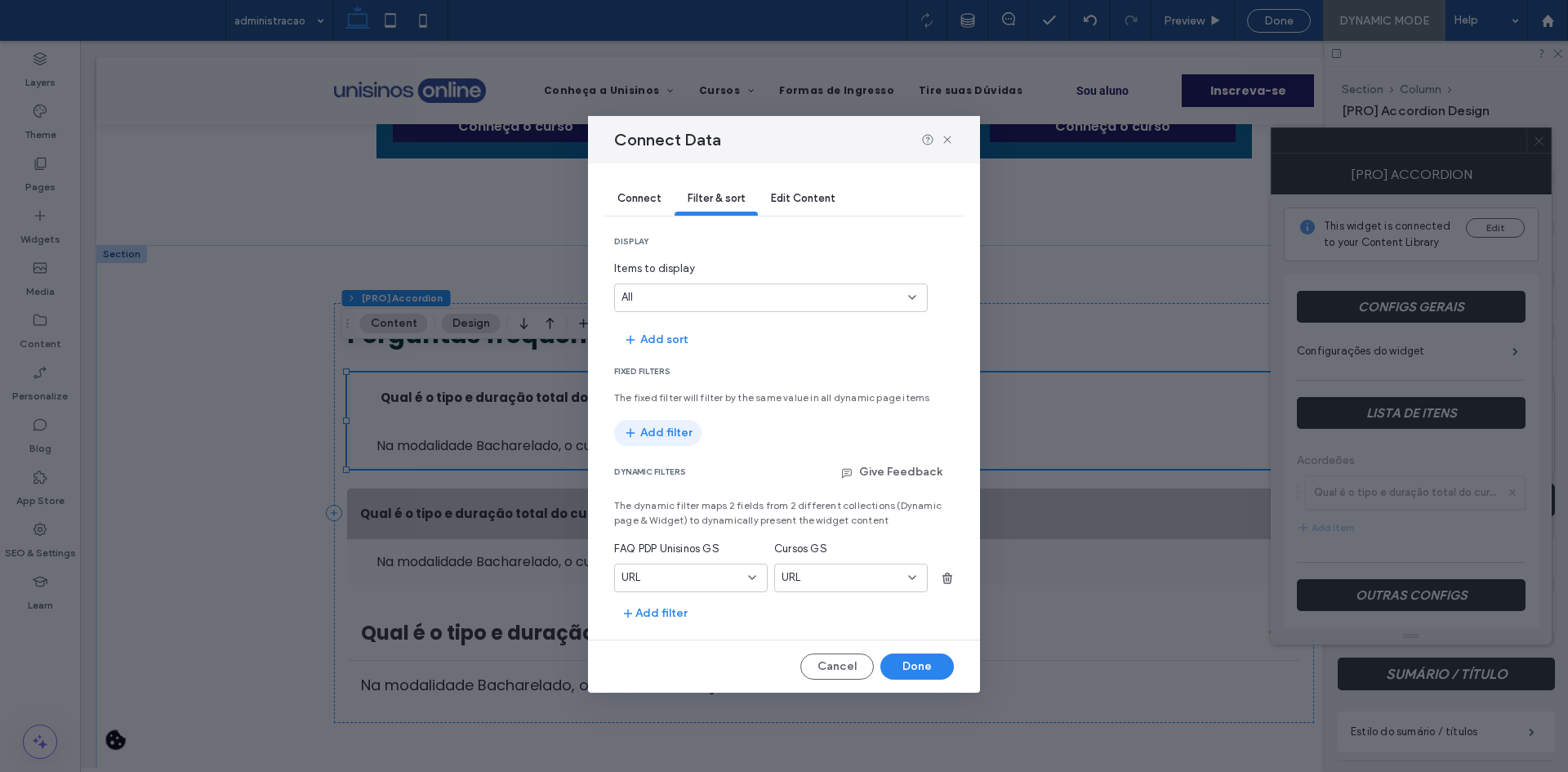
click at [686, 432] on button "Add filter" at bounding box center [657, 433] width 87 height 27
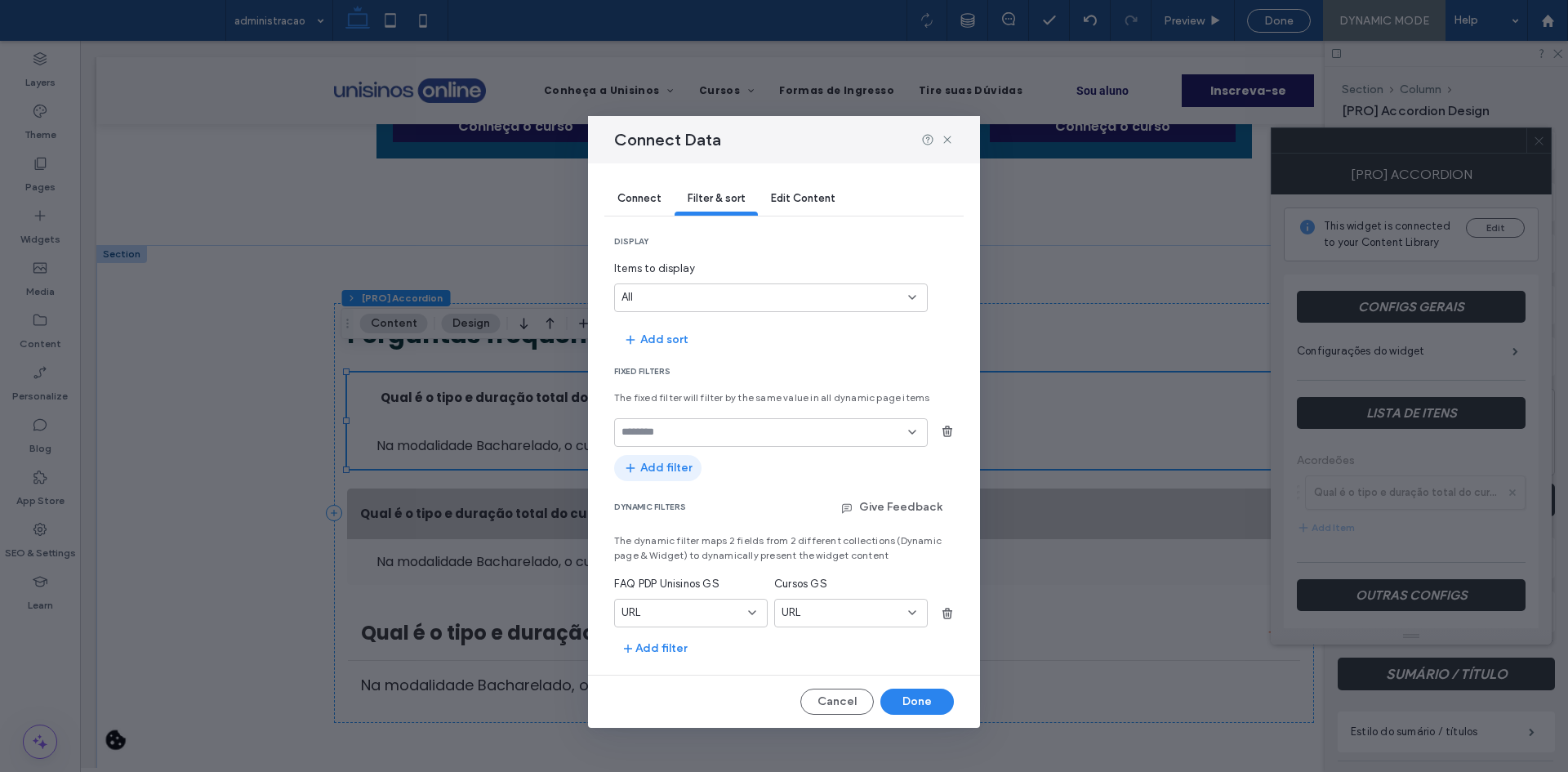
click at [686, 432] on input "fields-dropdown" at bounding box center [764, 432] width 287 height 13
click at [686, 447] on div "STATUS CURSO ORDEM TITULO RESPOSTA DINAMICA RESPOSTA URL" at bounding box center [771, 533] width 313 height 173
click at [690, 451] on div "STATUS" at bounding box center [771, 460] width 312 height 28
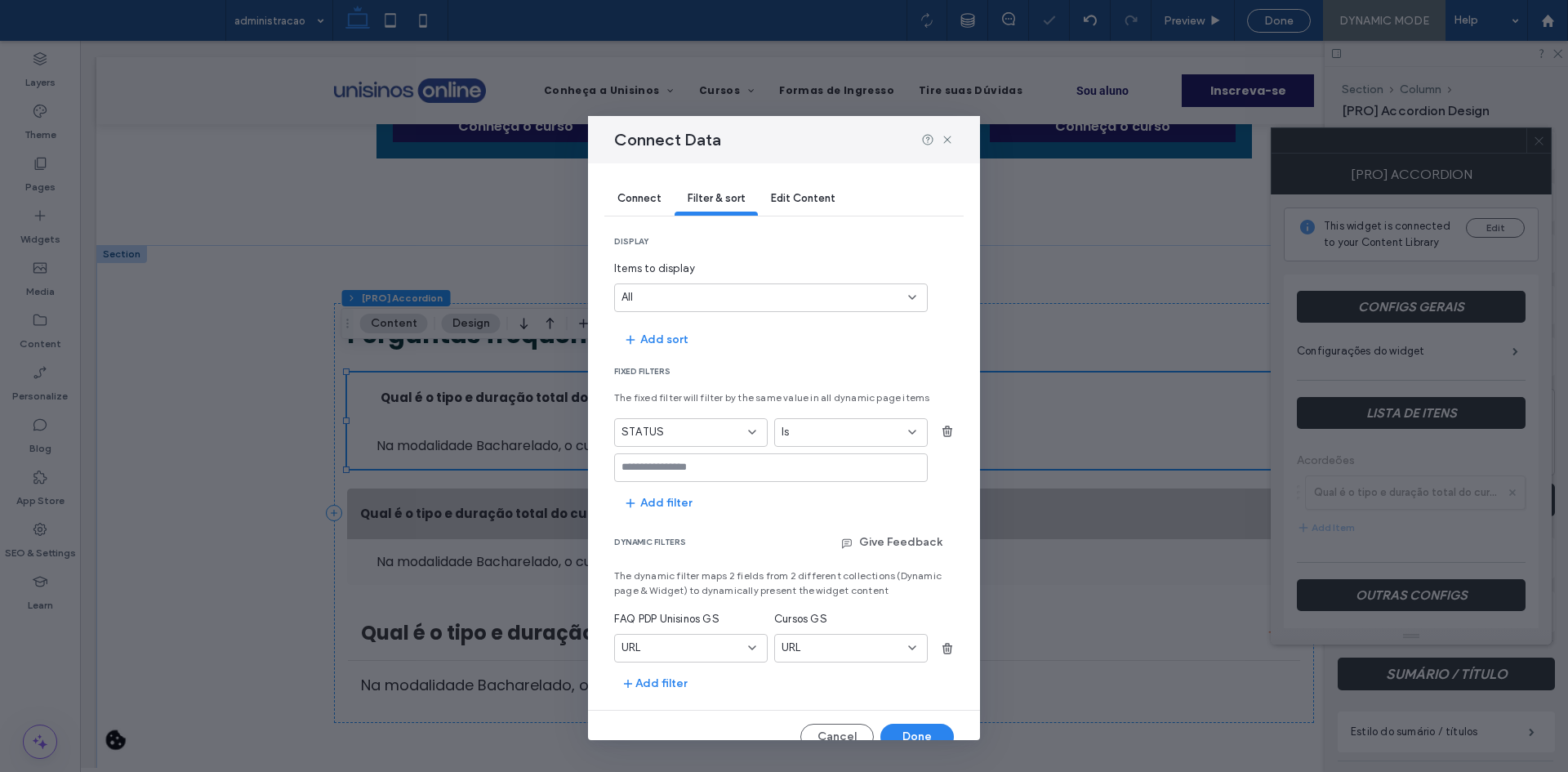
click at [679, 455] on div at bounding box center [771, 468] width 313 height 28
click at [689, 469] on input "values-textbox" at bounding box center [764, 468] width 287 height 13
type input "*****"
click at [902, 733] on button "Done" at bounding box center [917, 737] width 73 height 27
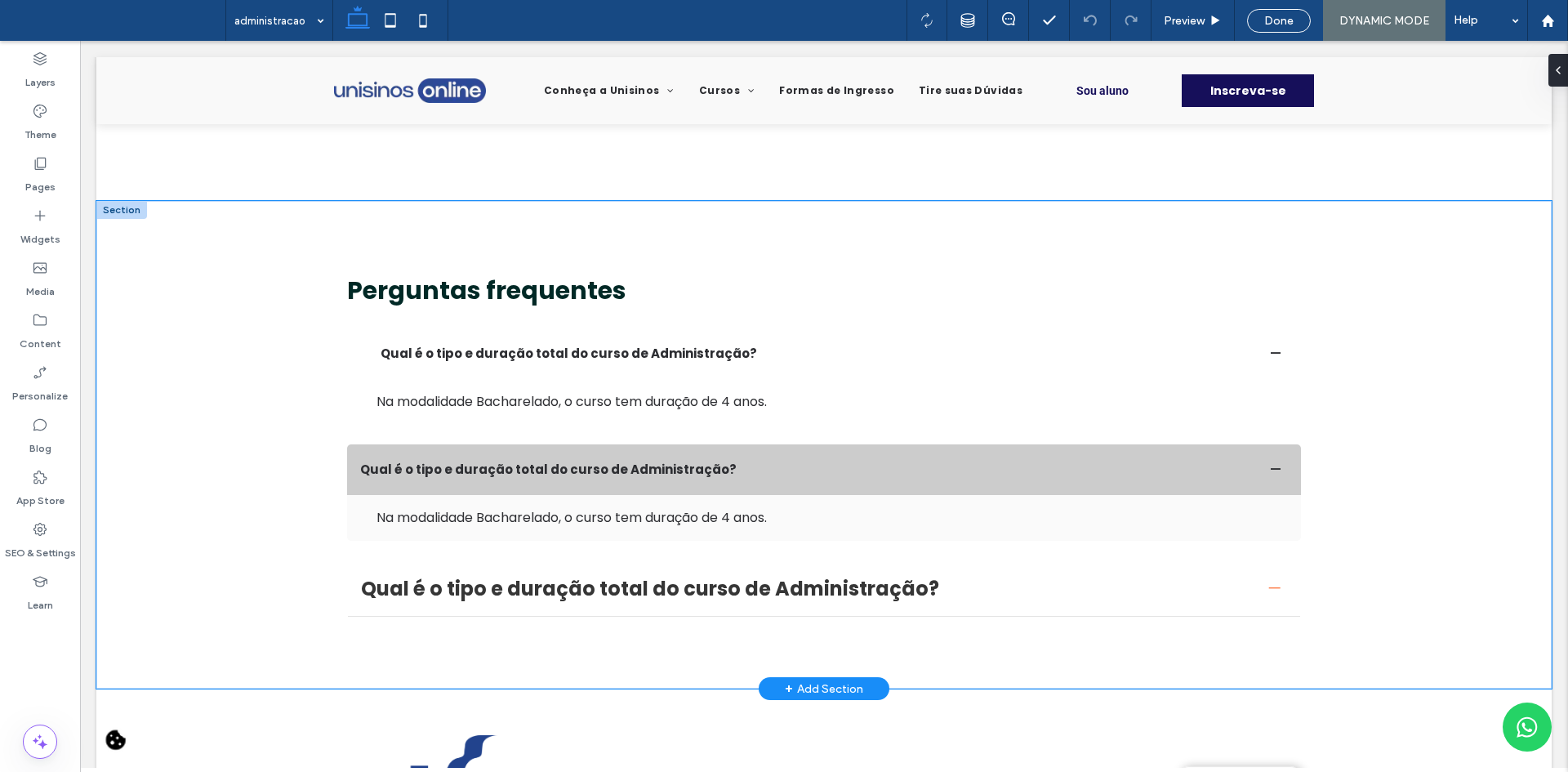
scroll to position [4004, 0]
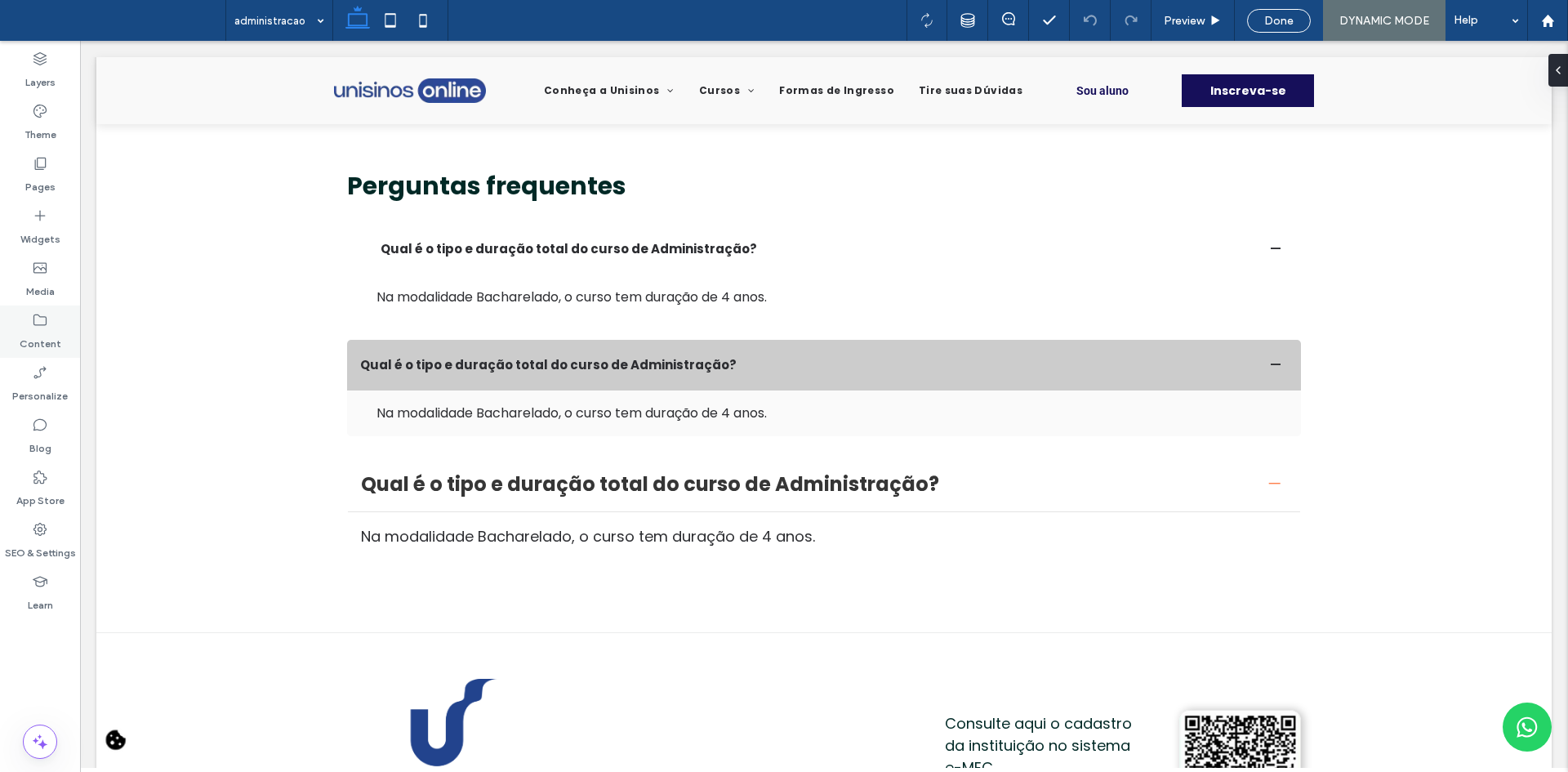
click at [27, 314] on div "Content" at bounding box center [39, 331] width 80 height 52
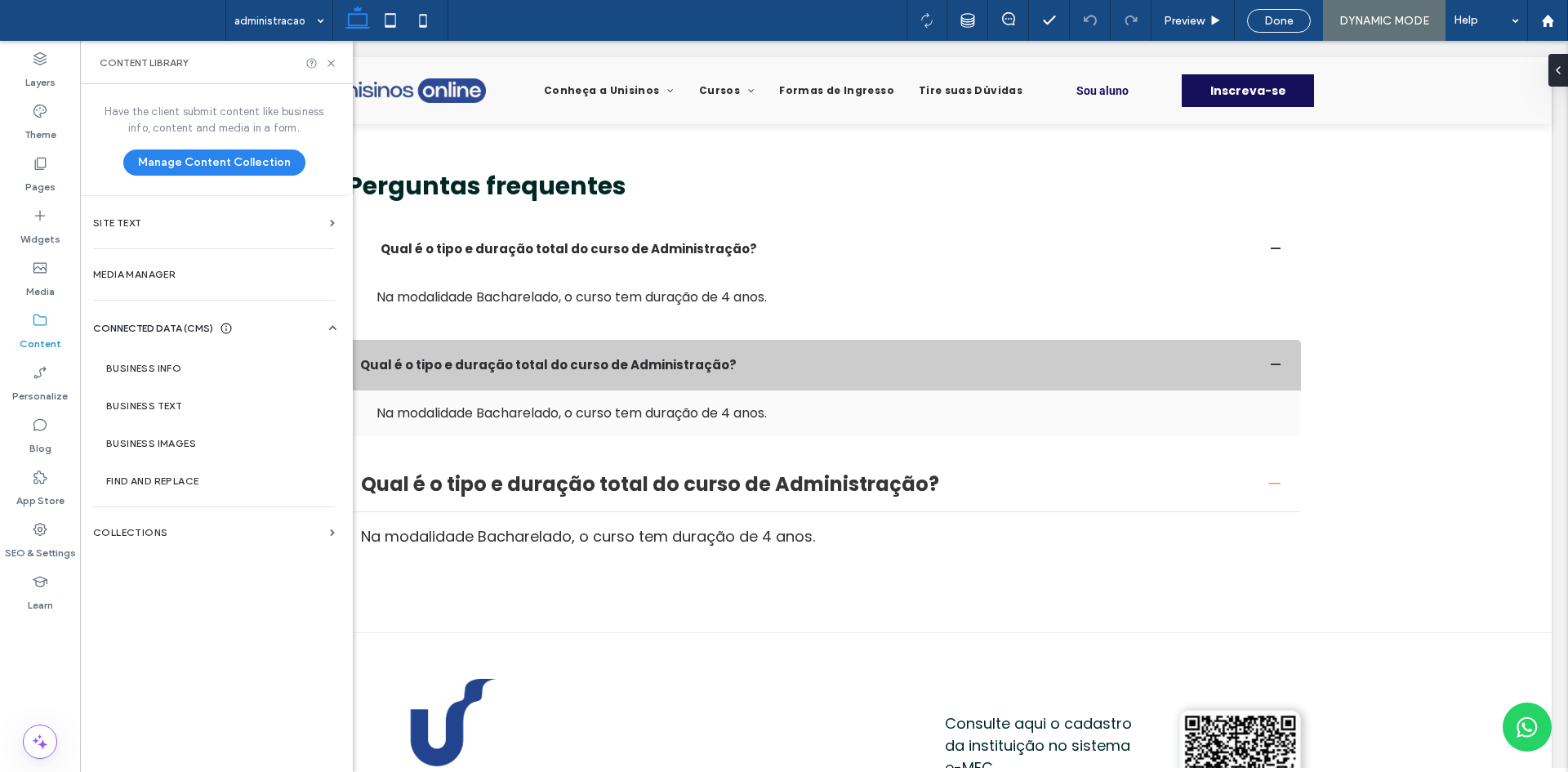
click at [210, 557] on div "Have the client submit content like business info, content and media in a form.…" at bounding box center [214, 426] width 268 height 685
click at [199, 538] on section "Collections" at bounding box center [214, 533] width 268 height 38
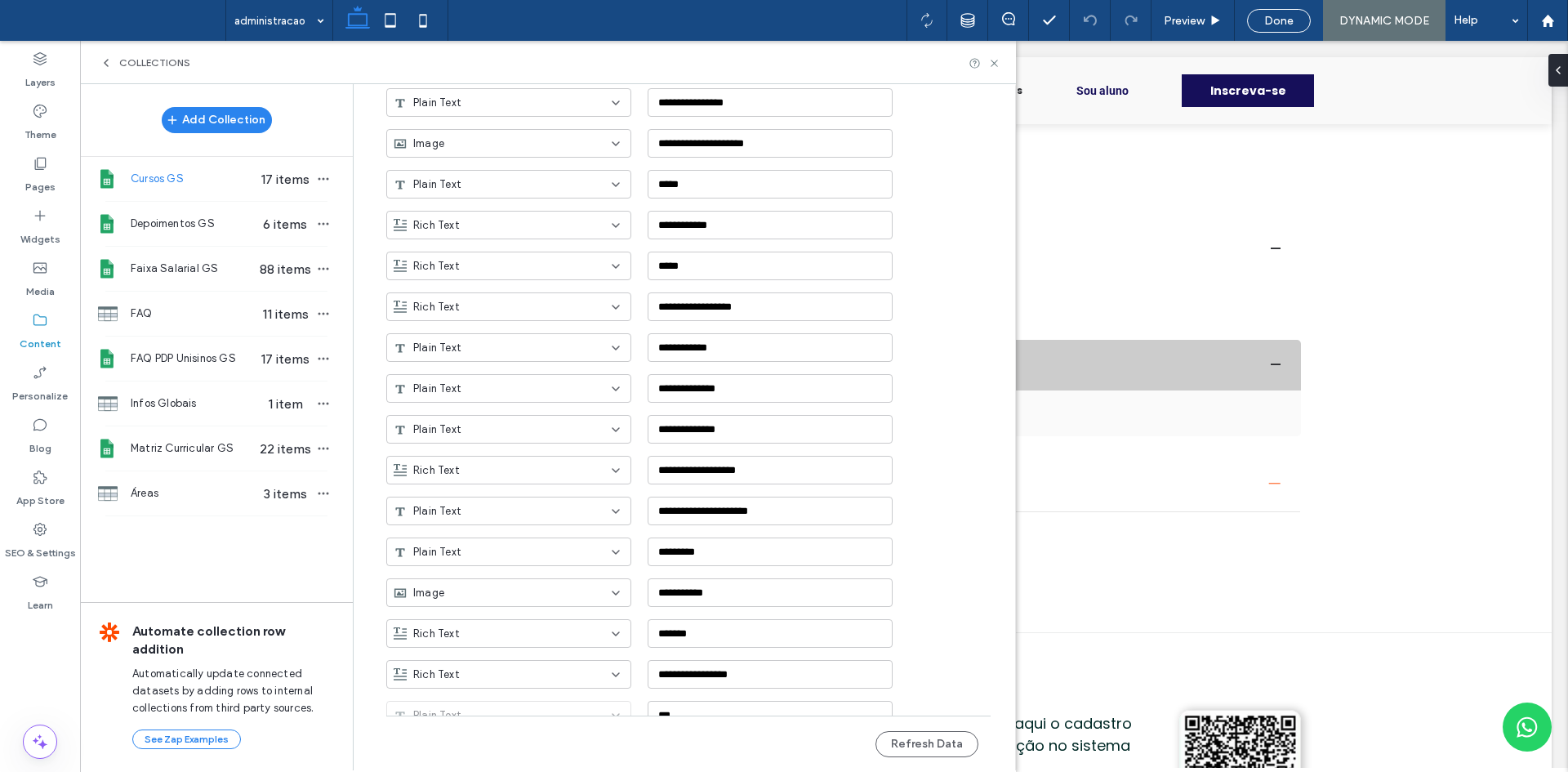
scroll to position [1307, 0]
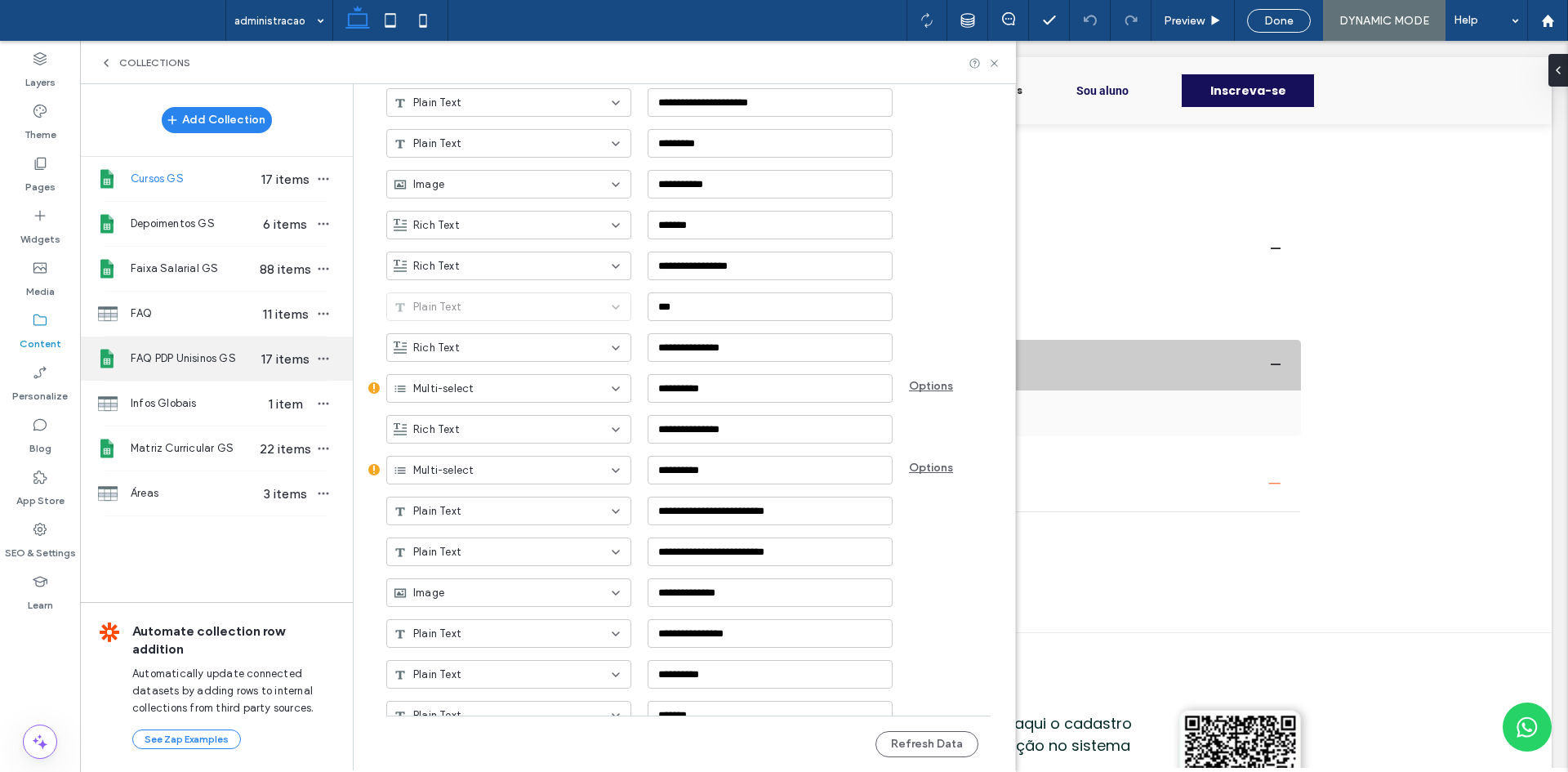
click at [220, 371] on div "FAQ PDP Unisinos GS 17 items" at bounding box center [216, 358] width 273 height 44
type input "**********"
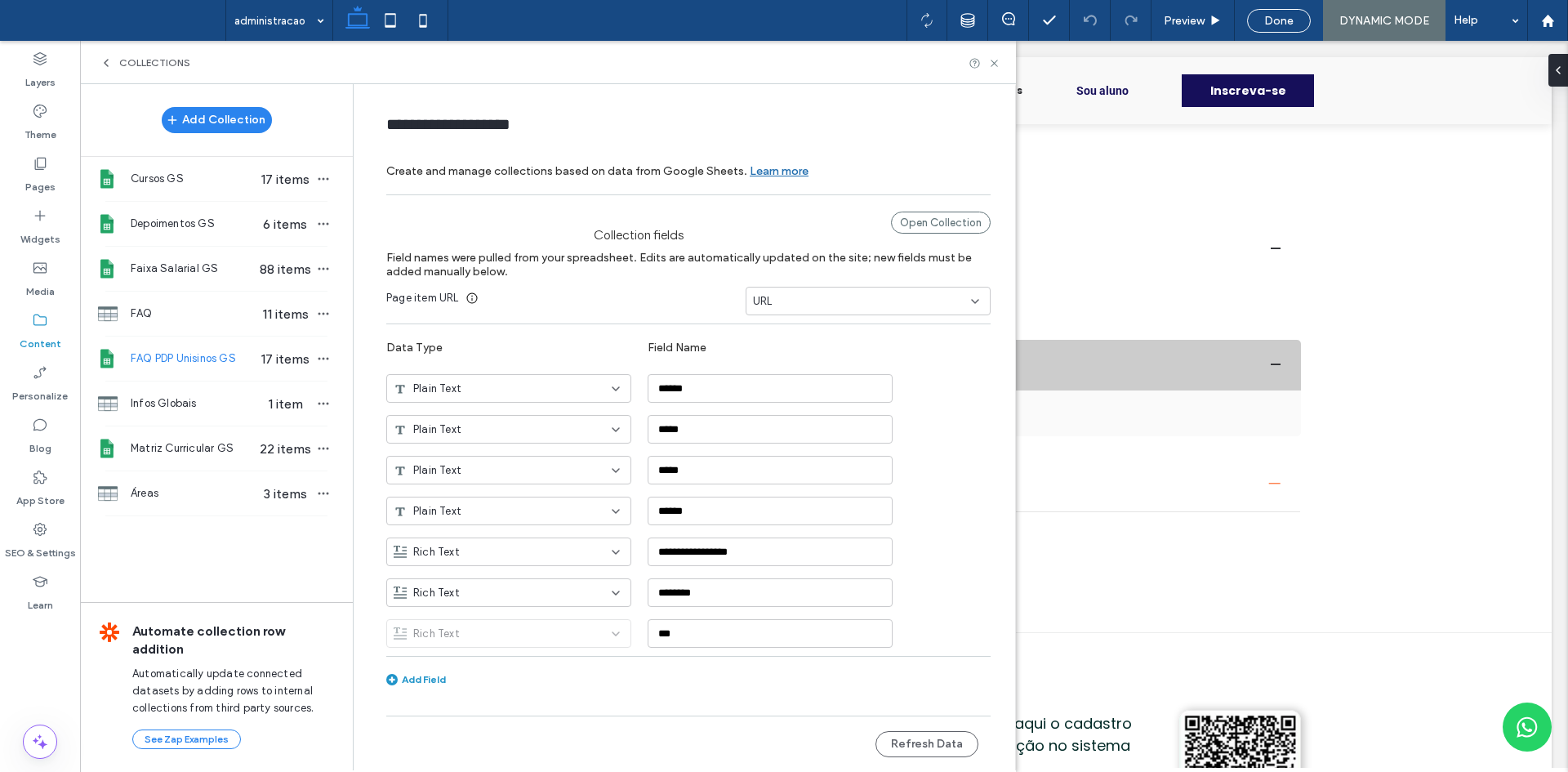
scroll to position [0, 0]
click at [543, 649] on div "**********" at bounding box center [688, 453] width 604 height 499
click at [538, 633] on div "Rich Text ***" at bounding box center [701, 627] width 629 height 41
click at [881, 303] on div "URL" at bounding box center [859, 302] width 211 height 17
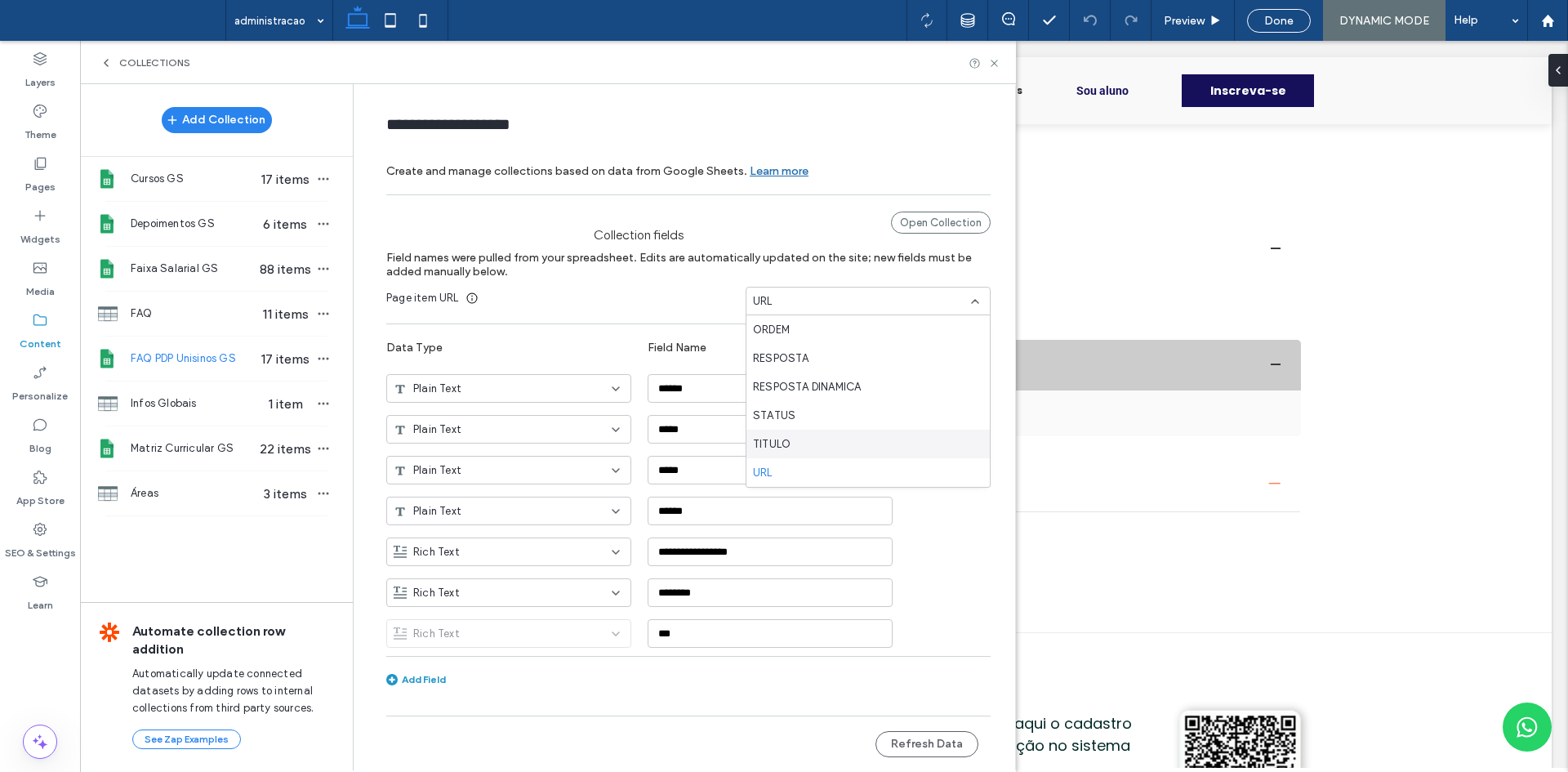
click at [791, 439] on div "TITULO" at bounding box center [869, 444] width 244 height 28
click at [543, 626] on div "Rich Text" at bounding box center [499, 634] width 211 height 17
click at [481, 469] on div "Plain Text" at bounding box center [509, 461] width 244 height 28
click at [813, 296] on div "TITULO" at bounding box center [859, 302] width 211 height 17
click at [781, 474] on div "URL" at bounding box center [869, 472] width 244 height 28
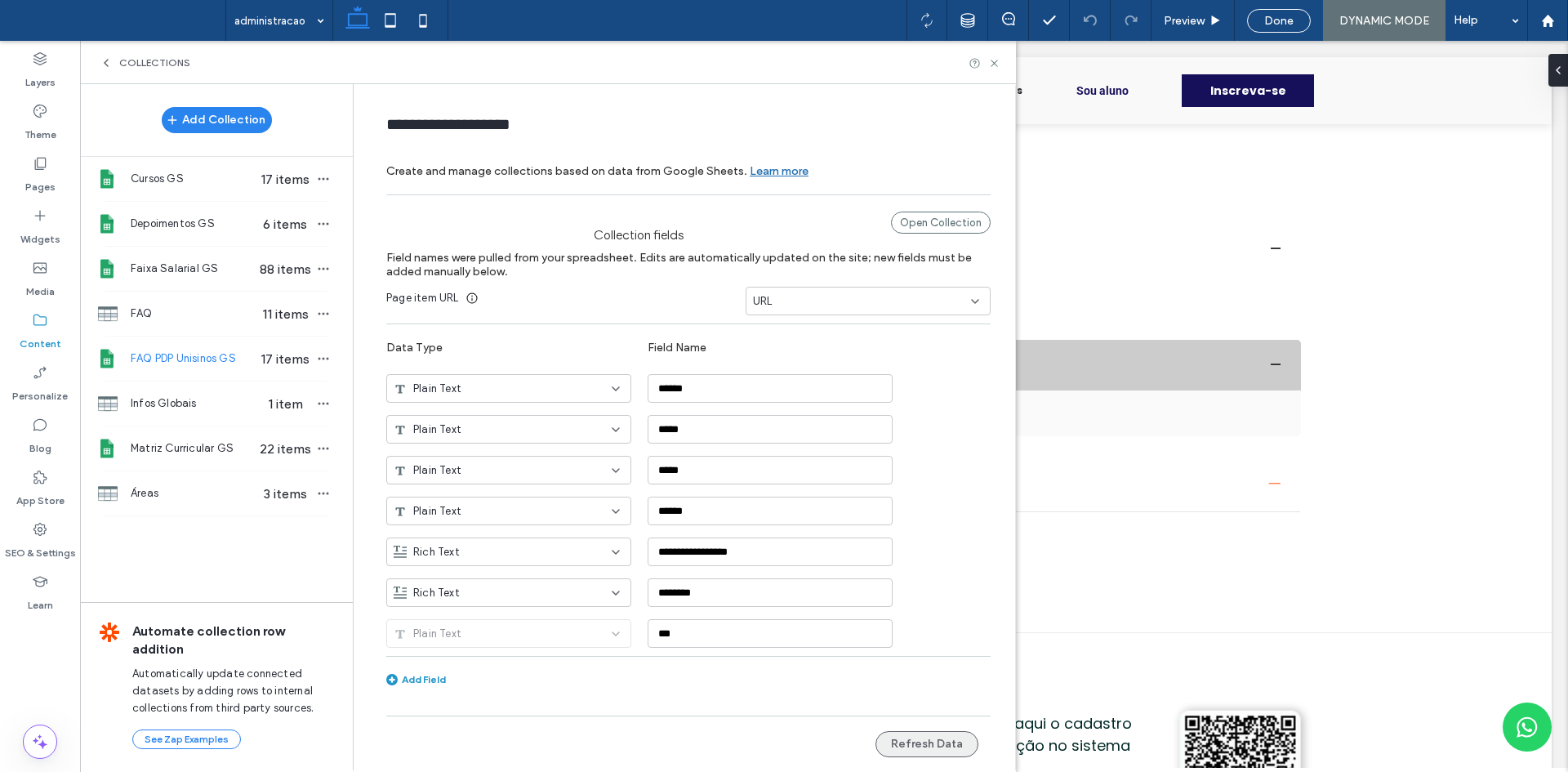
click at [918, 751] on button "Refresh Data" at bounding box center [927, 744] width 103 height 27
click at [905, 234] on div "Collection fields Open Collection" at bounding box center [688, 227] width 604 height 31
click at [918, 228] on div "Open Collection" at bounding box center [940, 223] width 100 height 22
click at [992, 62] on icon at bounding box center [993, 62] width 12 height 12
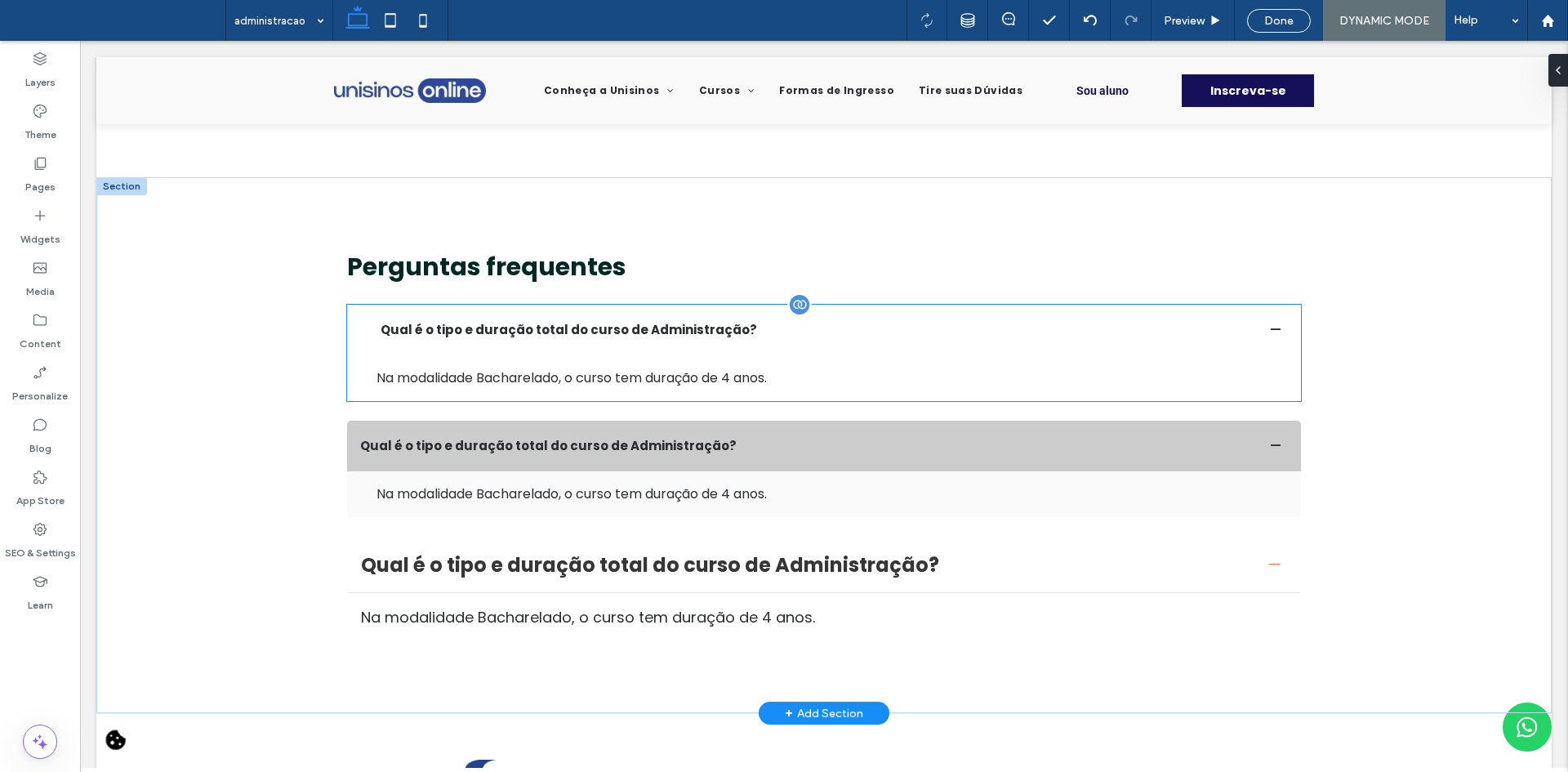
scroll to position [3922, 0]
click at [664, 324] on summary "Qual é o tipo e duração total do curso de Administração?" at bounding box center [824, 330] width 954 height 50
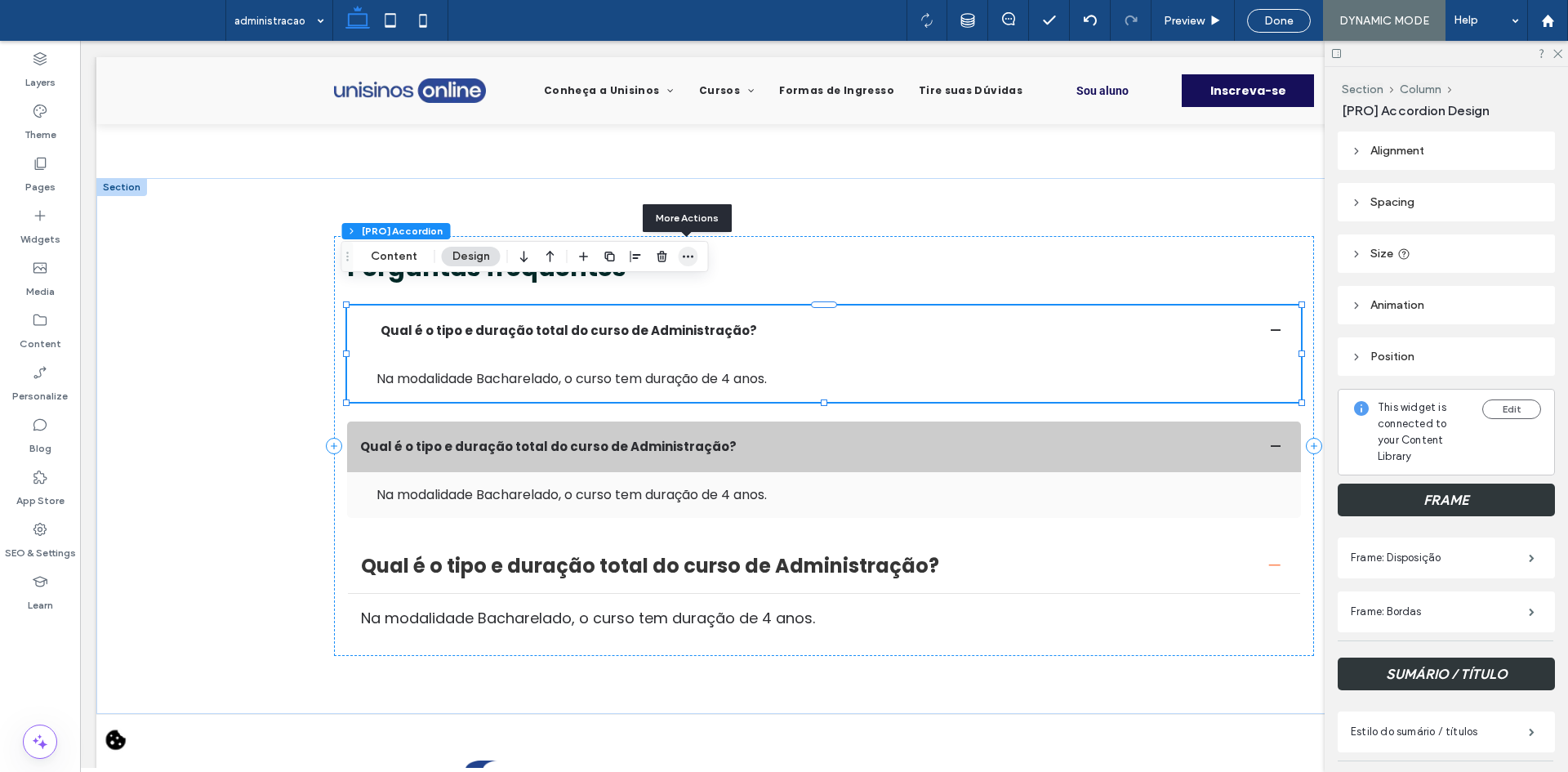
click at [685, 259] on icon "button" at bounding box center [688, 257] width 13 height 13
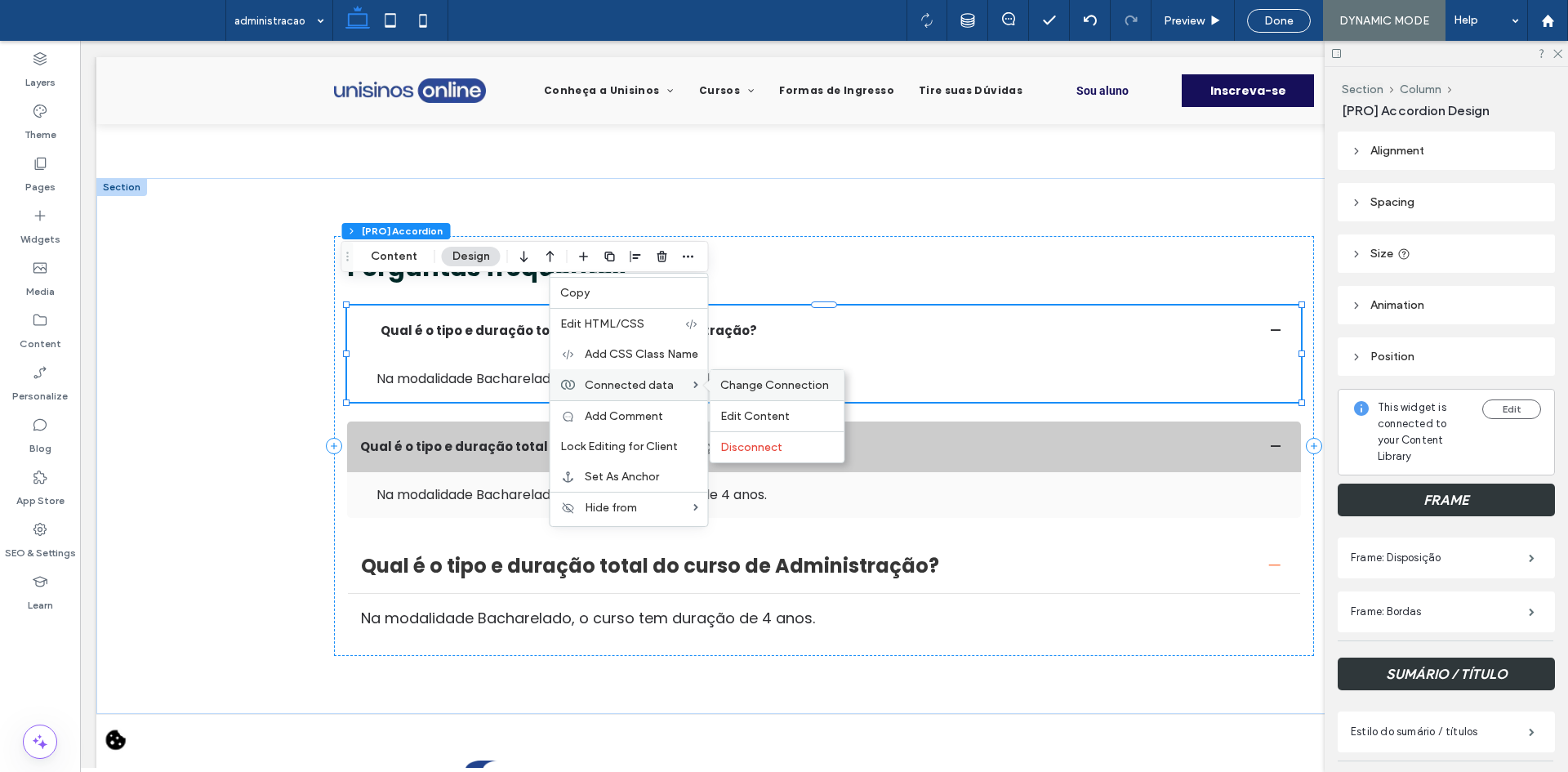
click at [717, 387] on div "Change Connection" at bounding box center [777, 385] width 134 height 30
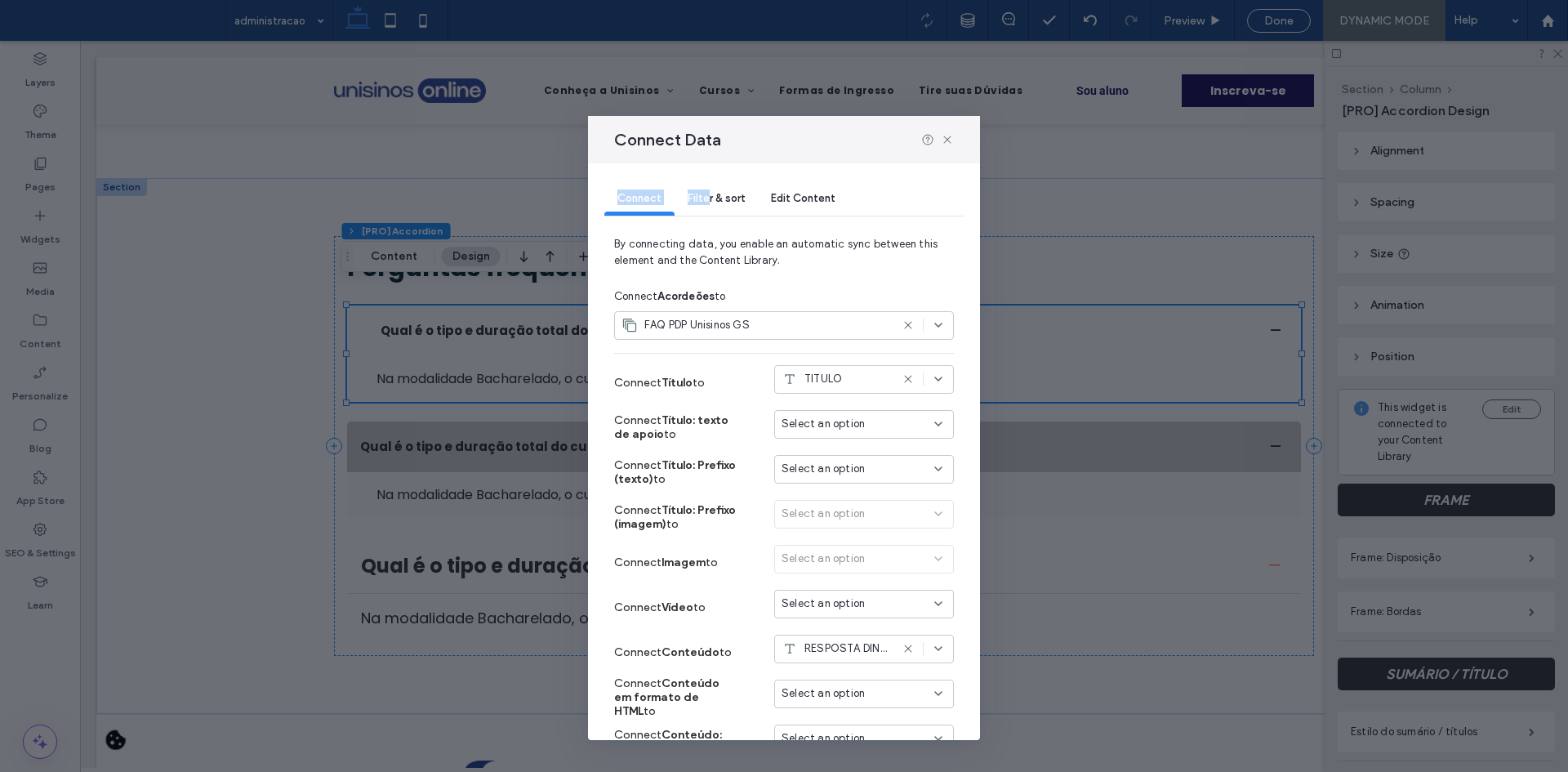
click at [707, 182] on div "Connect Filter & sort Edit Content" at bounding box center [784, 199] width 359 height 72
click at [709, 196] on span "Filter & sort" at bounding box center [716, 197] width 57 height 12
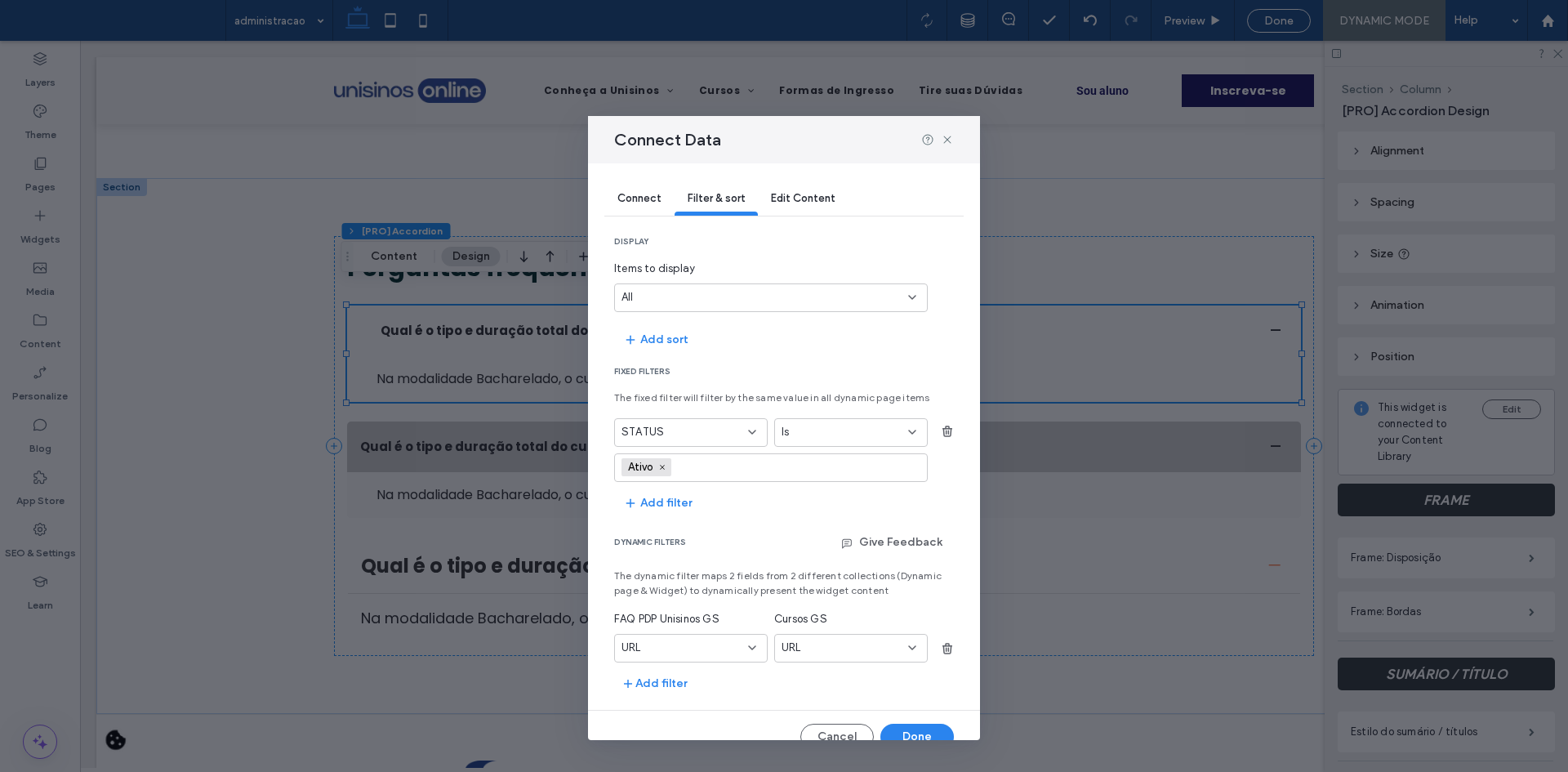
click at [761, 462] on input "values-textbox" at bounding box center [735, 467] width 113 height 25
type input "*******"
click at [715, 519] on div "display Items to display All Add sort Fixed Filters The fixed filter will filte…" at bounding box center [784, 467] width 340 height 461
click at [875, 423] on div "Is" at bounding box center [851, 432] width 154 height 28
click at [724, 462] on span "Inativo" at bounding box center [707, 468] width 57 height 18
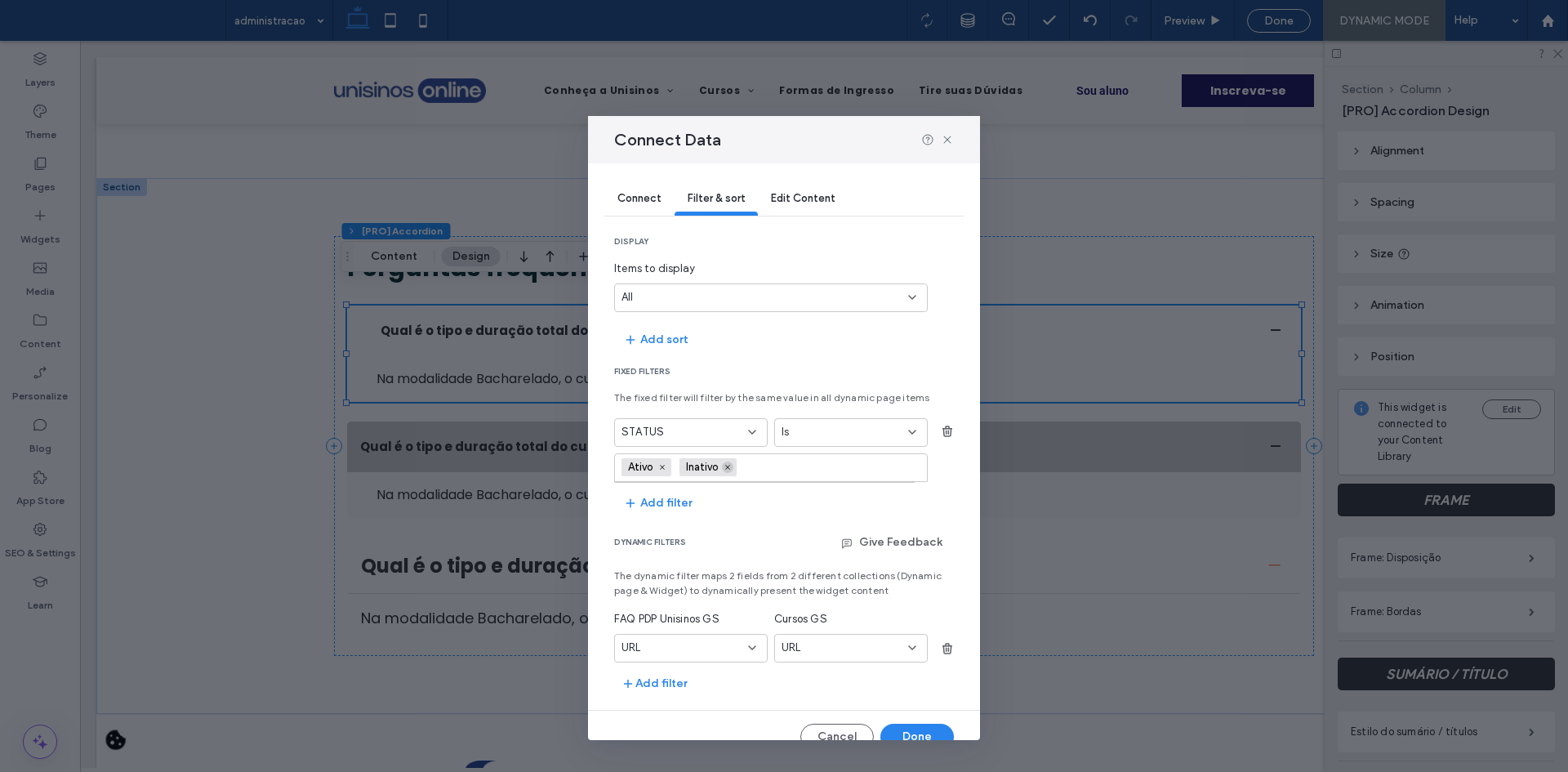
click at [728, 467] on icon at bounding box center [728, 467] width 8 height 8
click at [777, 532] on div "dynamic filters Give Feedback" at bounding box center [784, 548] width 340 height 39
click at [724, 635] on div "URL" at bounding box center [691, 648] width 154 height 28
click at [678, 505] on div "CURSO" at bounding box center [688, 505] width 147 height 28
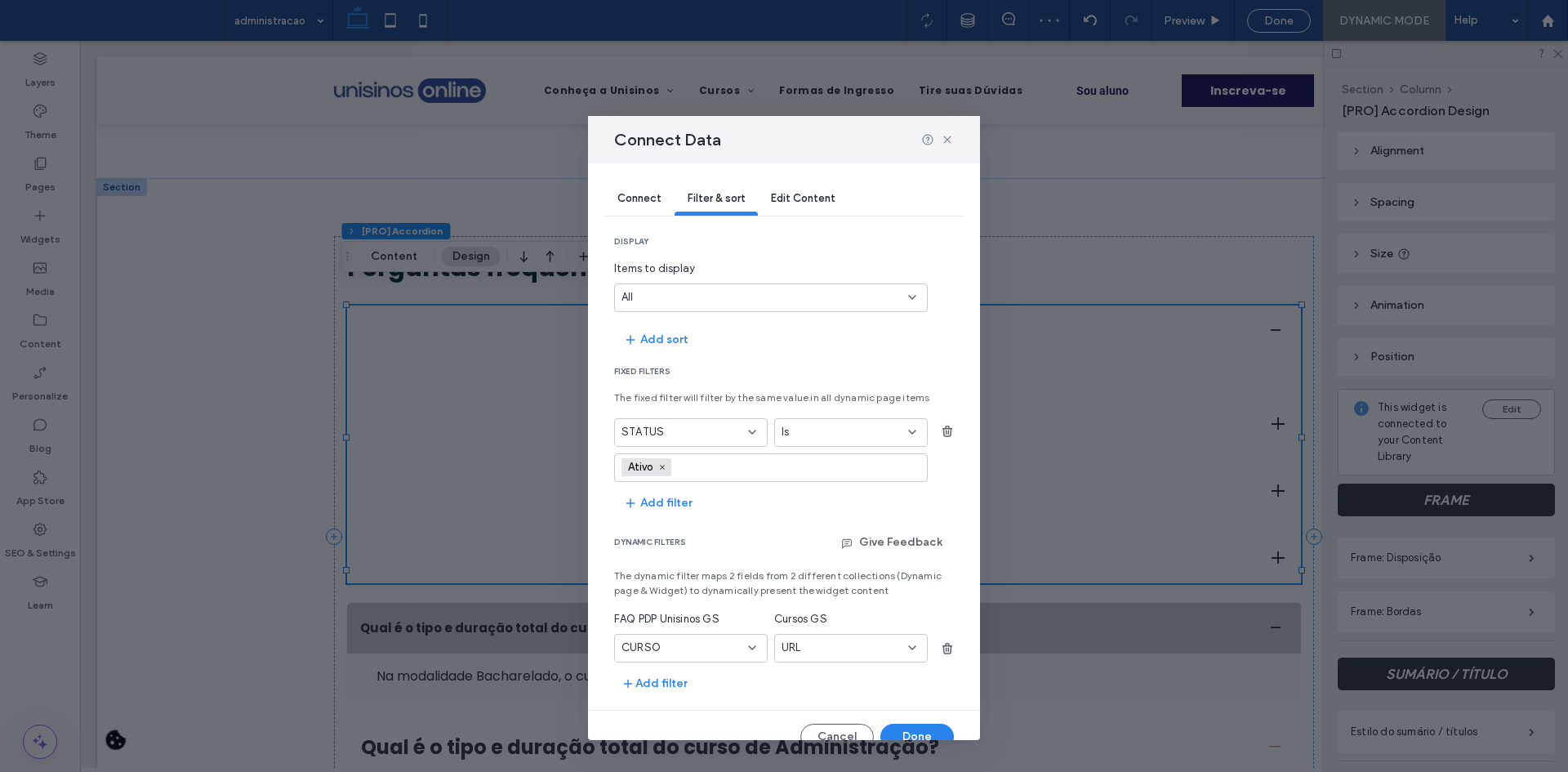
click at [814, 649] on div "URL" at bounding box center [841, 648] width 119 height 17
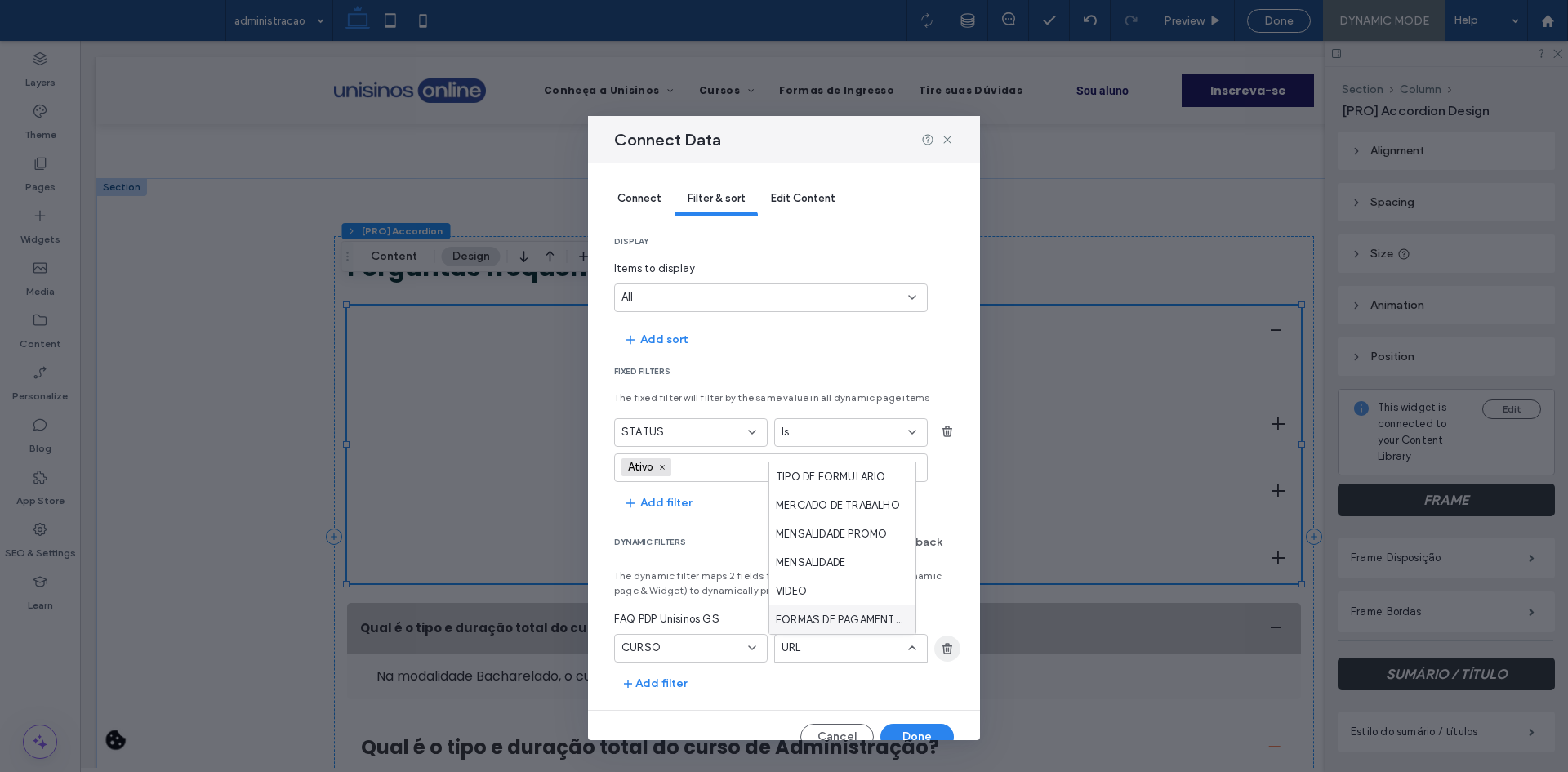
click at [943, 647] on span "button" at bounding box center [948, 648] width 27 height 27
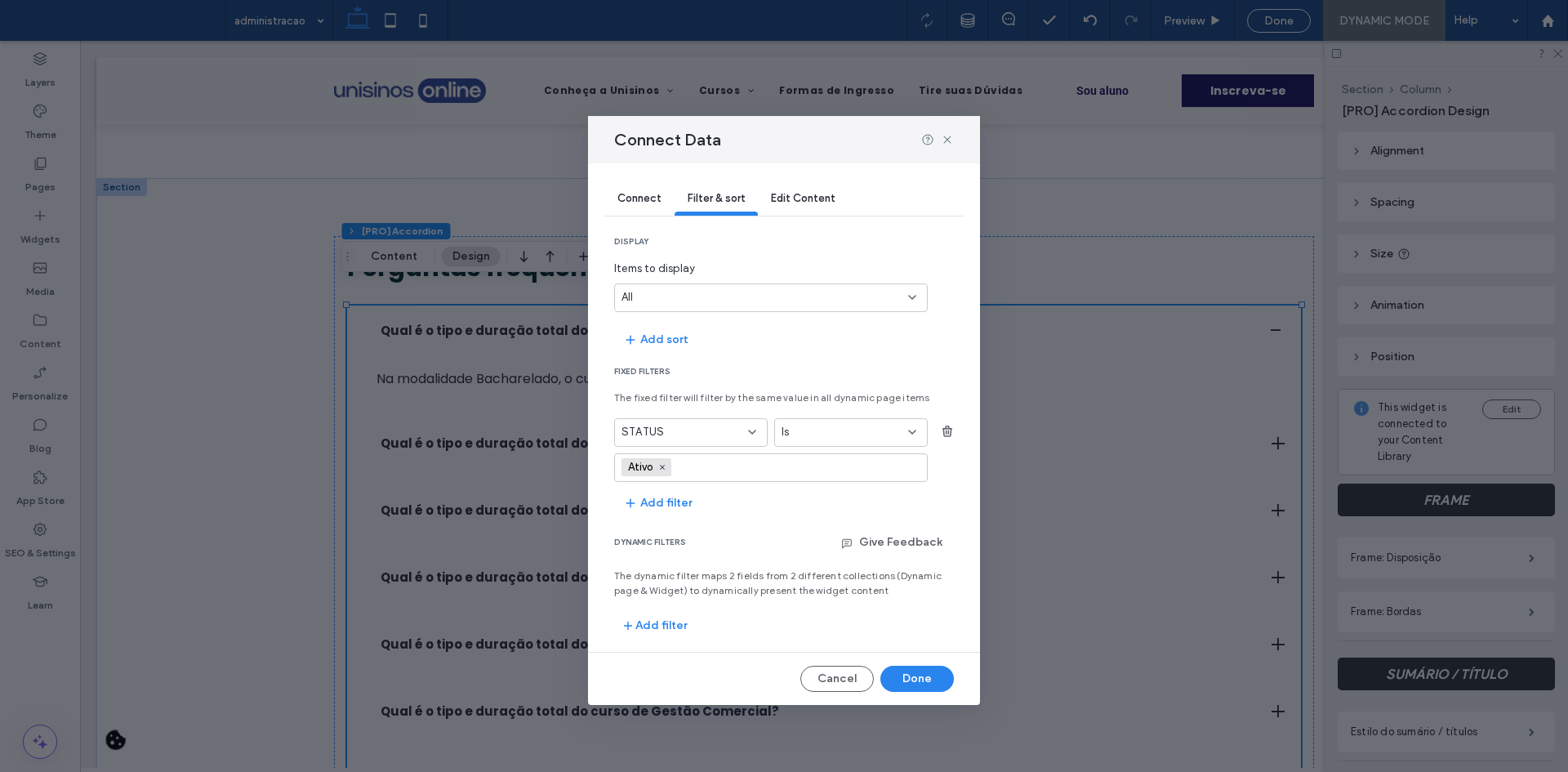
click at [635, 205] on div "Connect" at bounding box center [639, 200] width 71 height 33
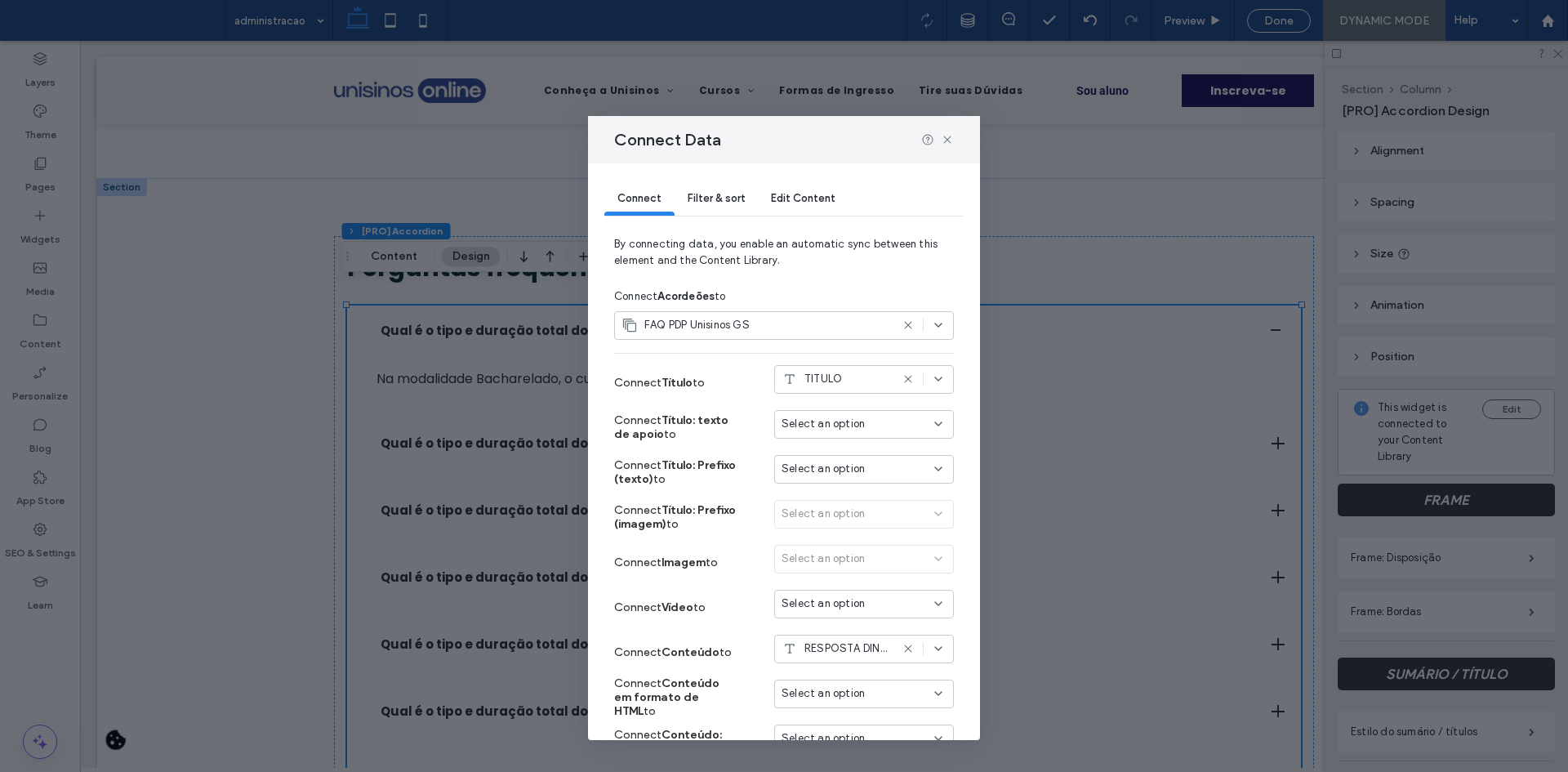
click at [732, 212] on div "Filter & sort" at bounding box center [716, 200] width 83 height 33
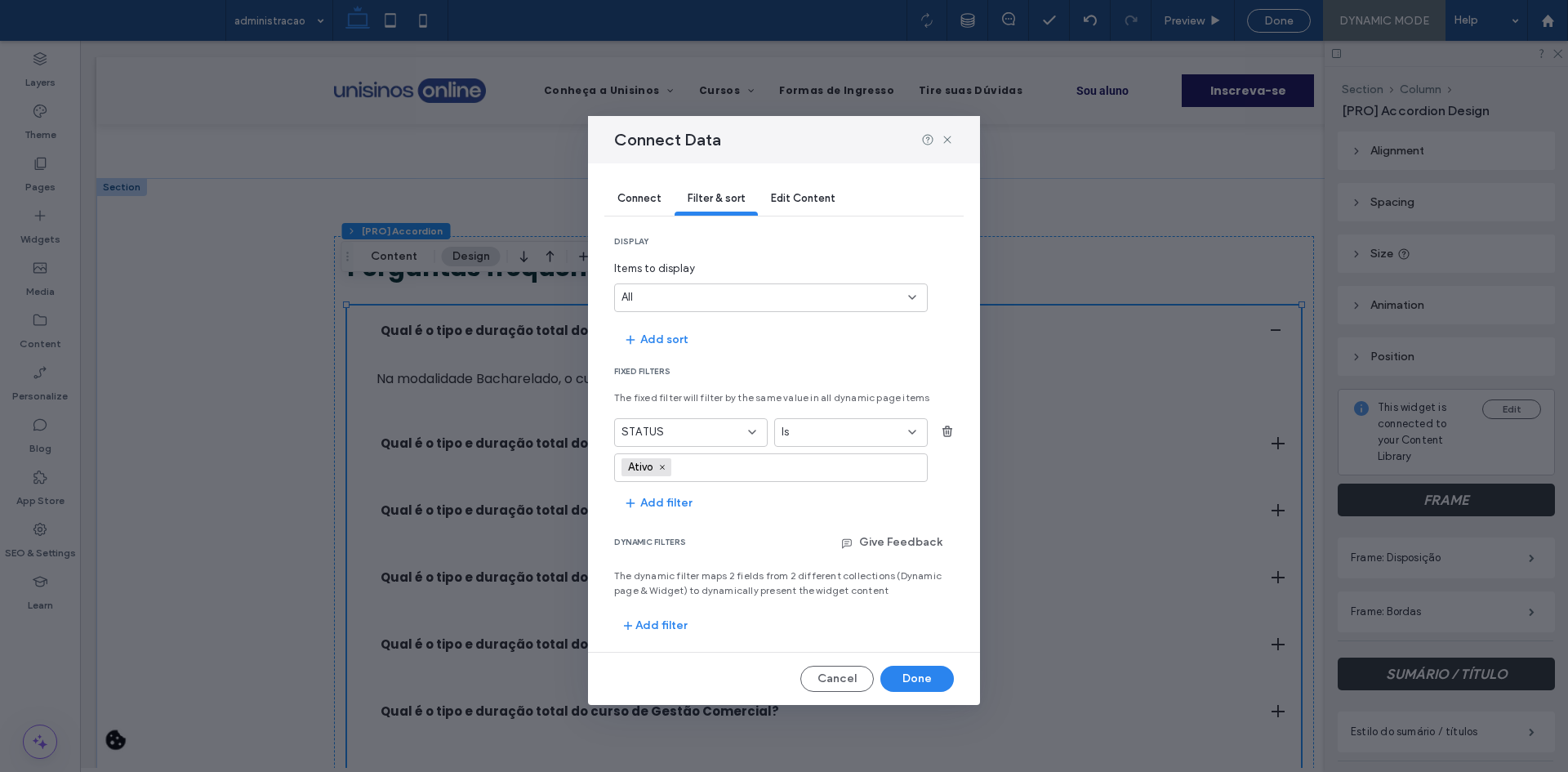
click at [694, 468] on input "values-textbox" at bounding box center [735, 467] width 113 height 25
type input "*******"
click at [665, 467] on icon at bounding box center [662, 467] width 8 height 8
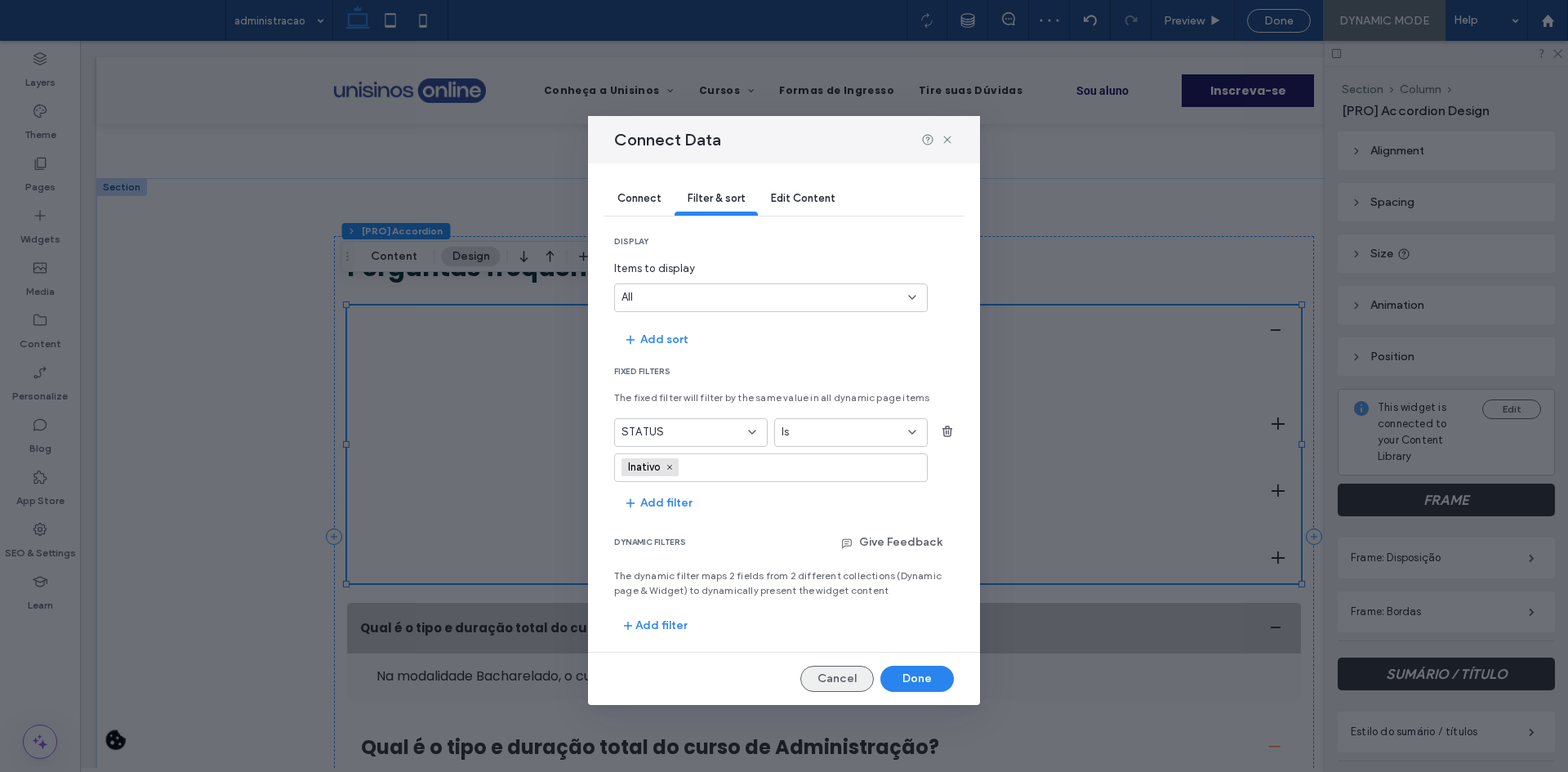
click at [837, 670] on button "Cancel" at bounding box center [837, 678] width 73 height 27
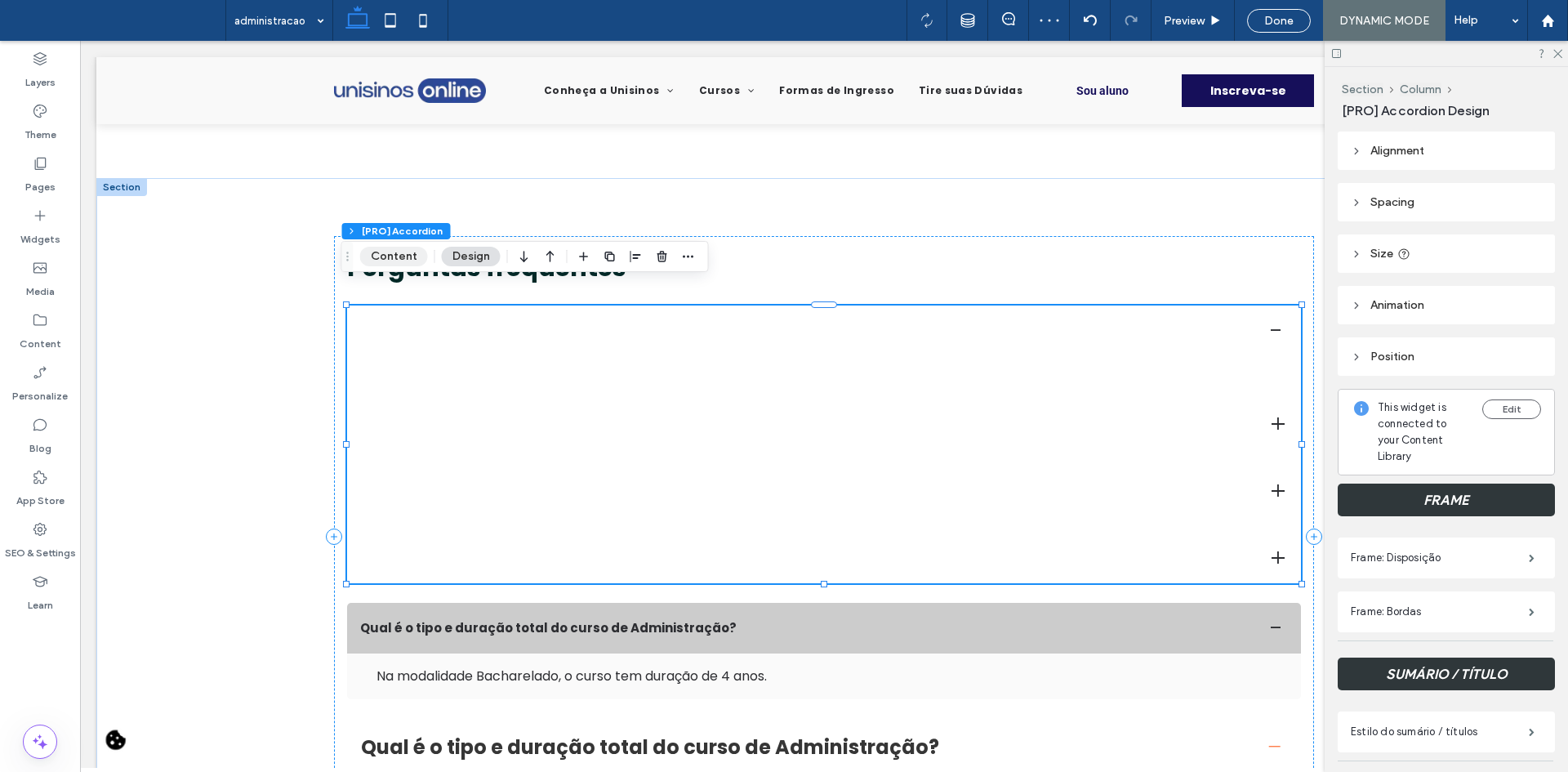
click at [400, 249] on button "Content" at bounding box center [394, 256] width 68 height 19
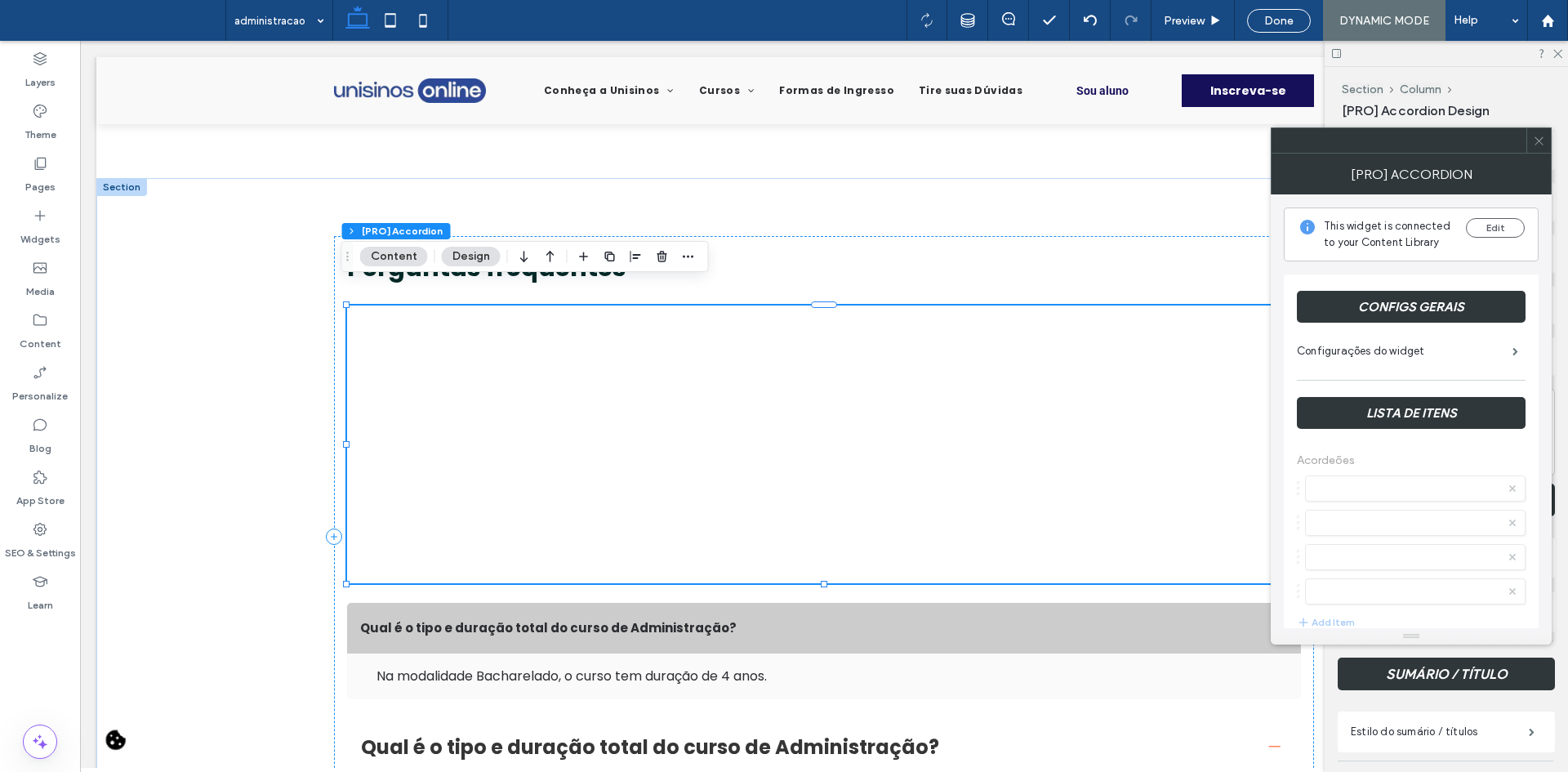
scroll to position [82, 0]
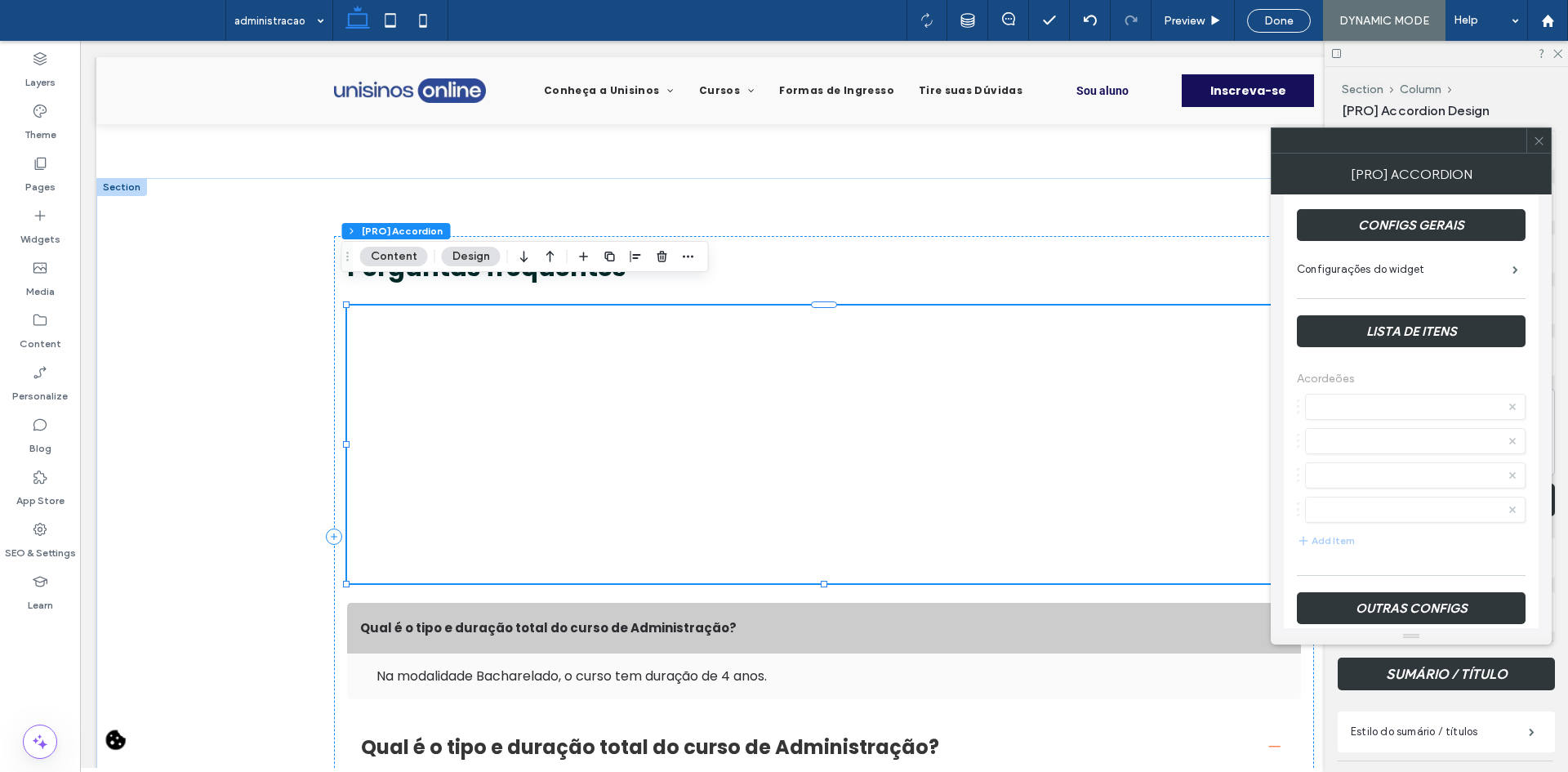
click at [699, 253] on div "Section Column [PRO] Accordion Content Design" at bounding box center [525, 257] width 367 height 31
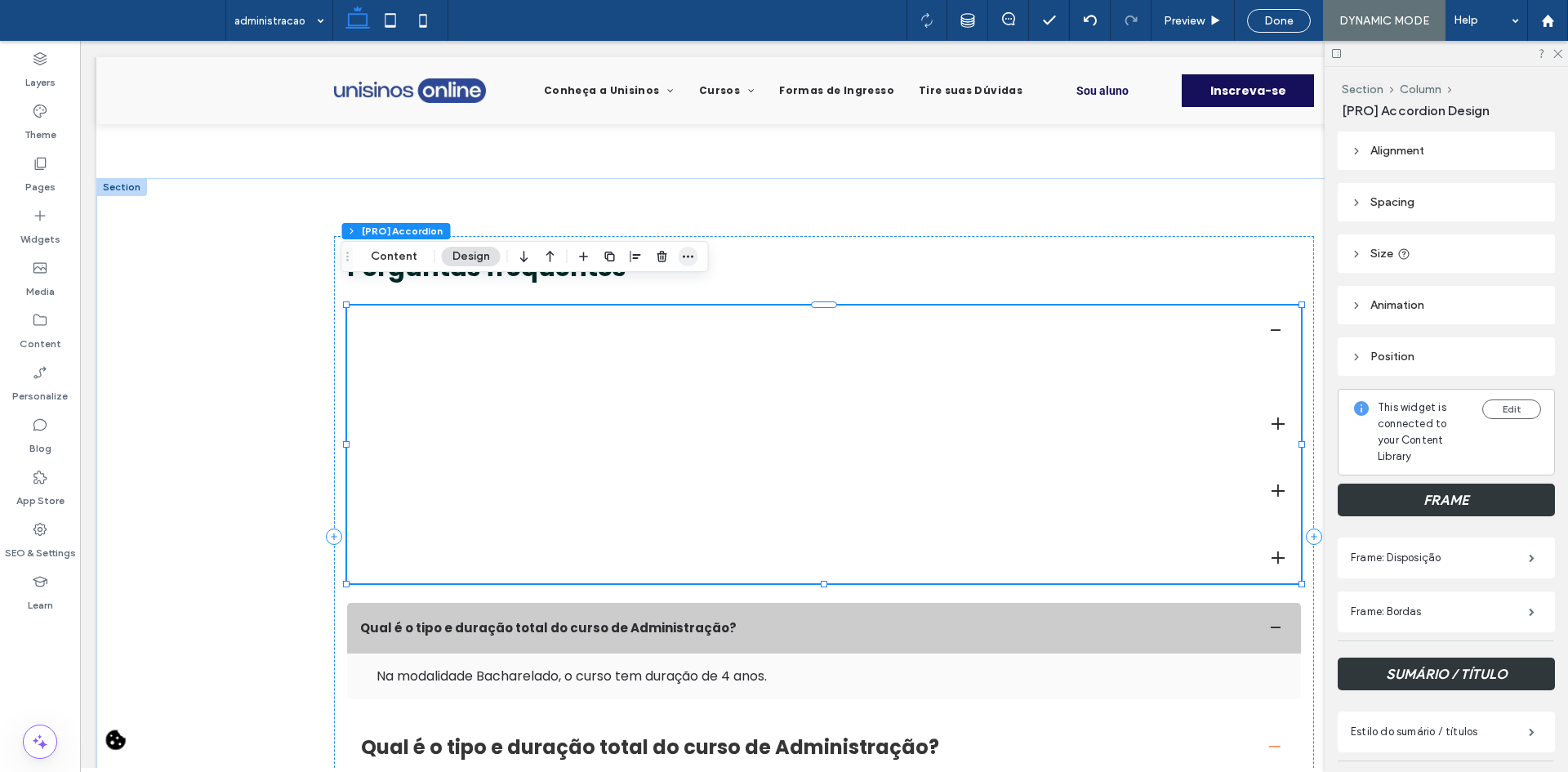
click at [691, 257] on use "button" at bounding box center [688, 256] width 11 height 3
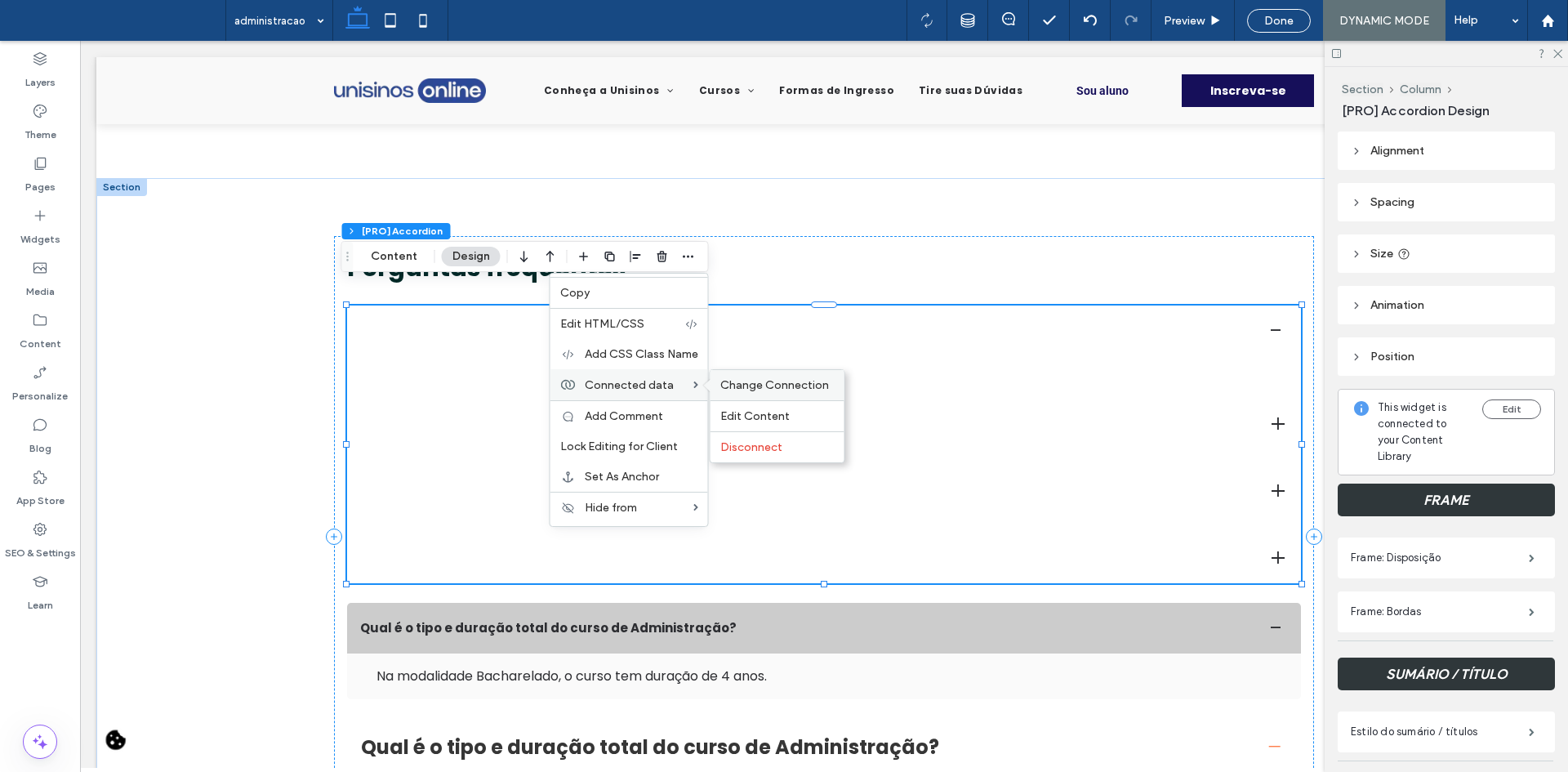
click at [795, 376] on div "Change Connection" at bounding box center [777, 385] width 134 height 30
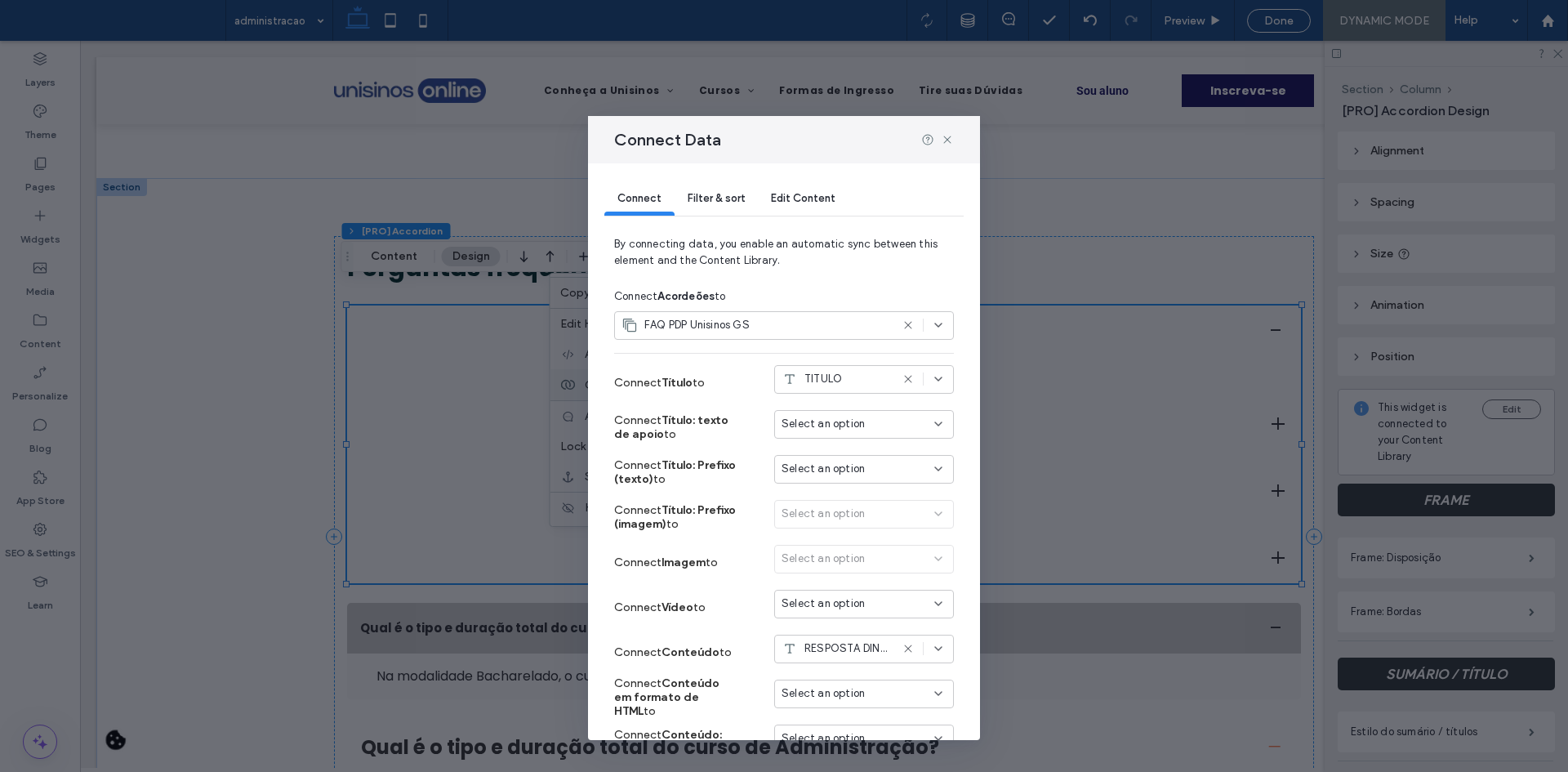
click at [706, 193] on span "Filter & sort" at bounding box center [716, 197] width 57 height 12
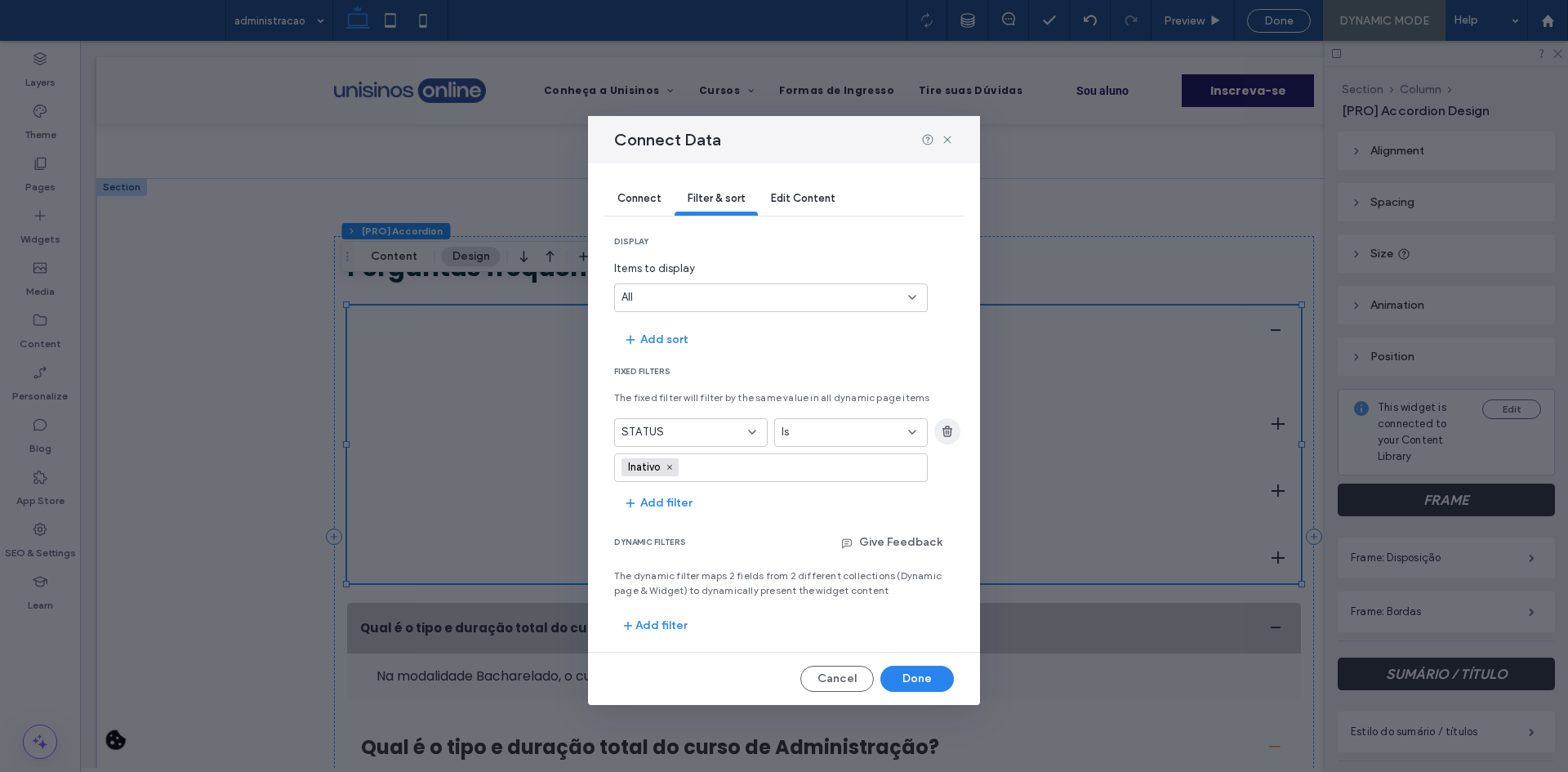
click at [948, 439] on span "button" at bounding box center [948, 431] width 27 height 27
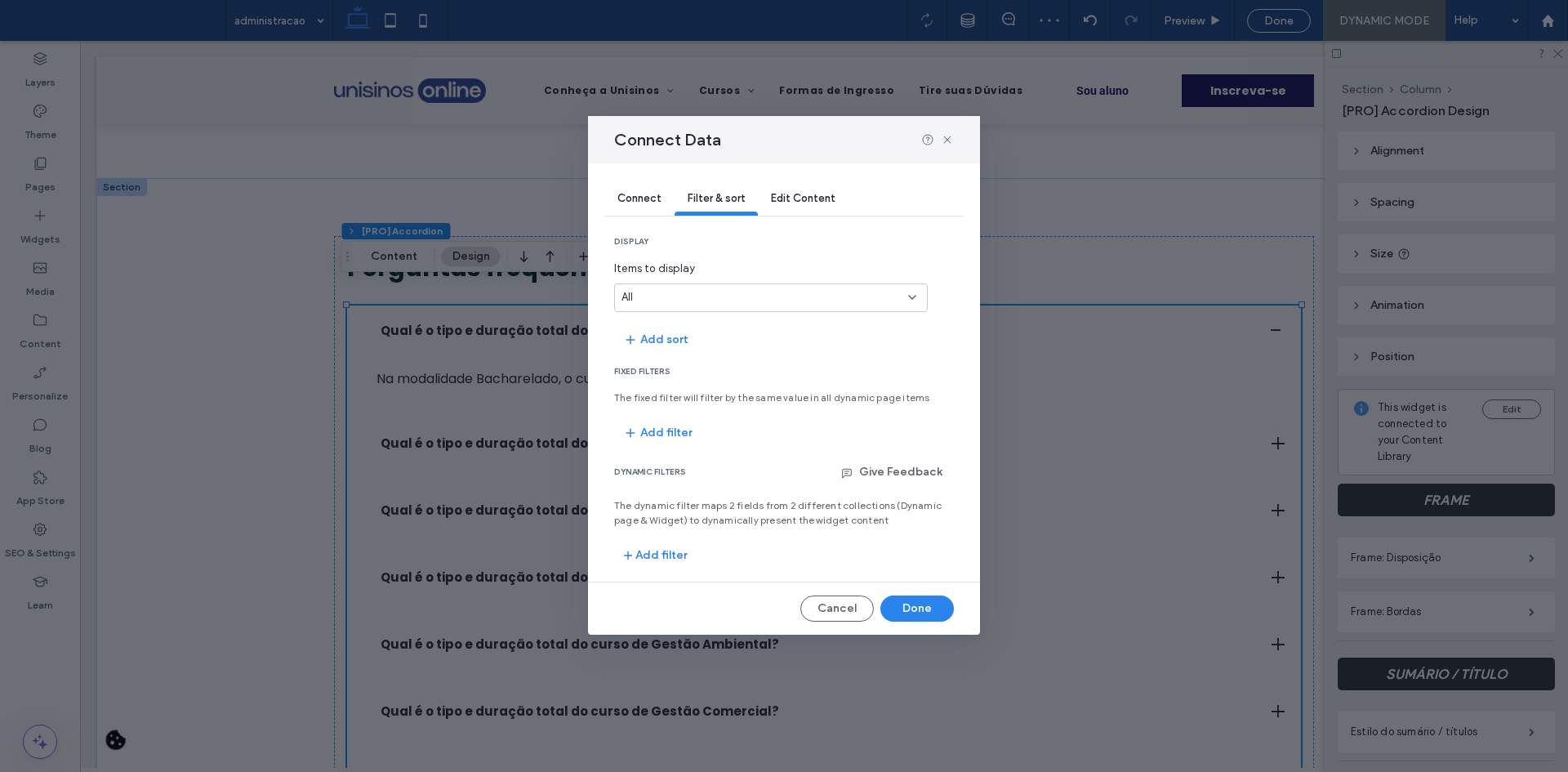
click at [636, 193] on span "Connect" at bounding box center [640, 197] width 44 height 12
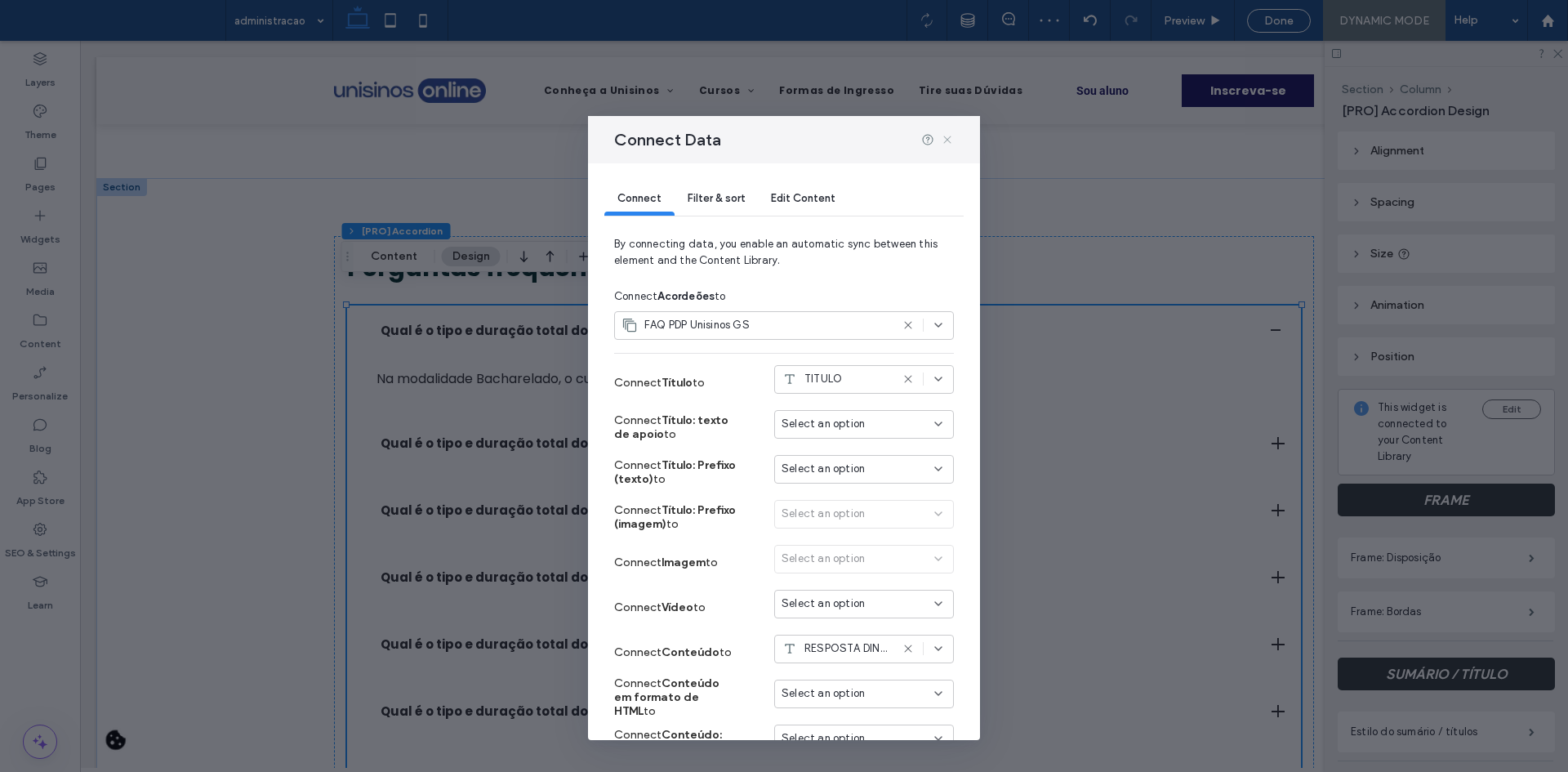
click at [953, 140] on icon at bounding box center [948, 139] width 13 height 13
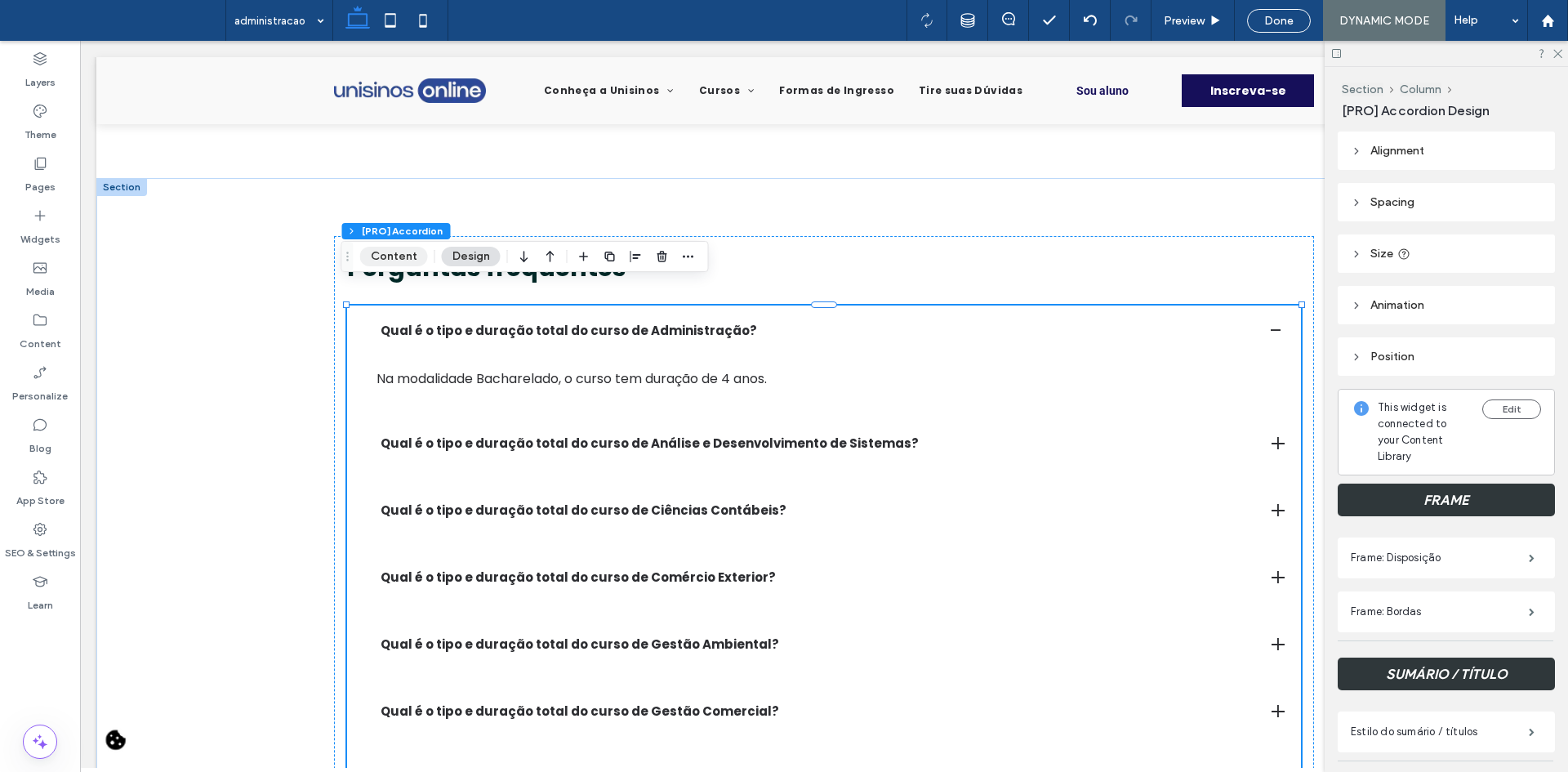
drag, startPoint x: 398, startPoint y: 259, endPoint x: 702, endPoint y: 244, distance: 304.4
click at [398, 259] on button "Content" at bounding box center [394, 256] width 68 height 19
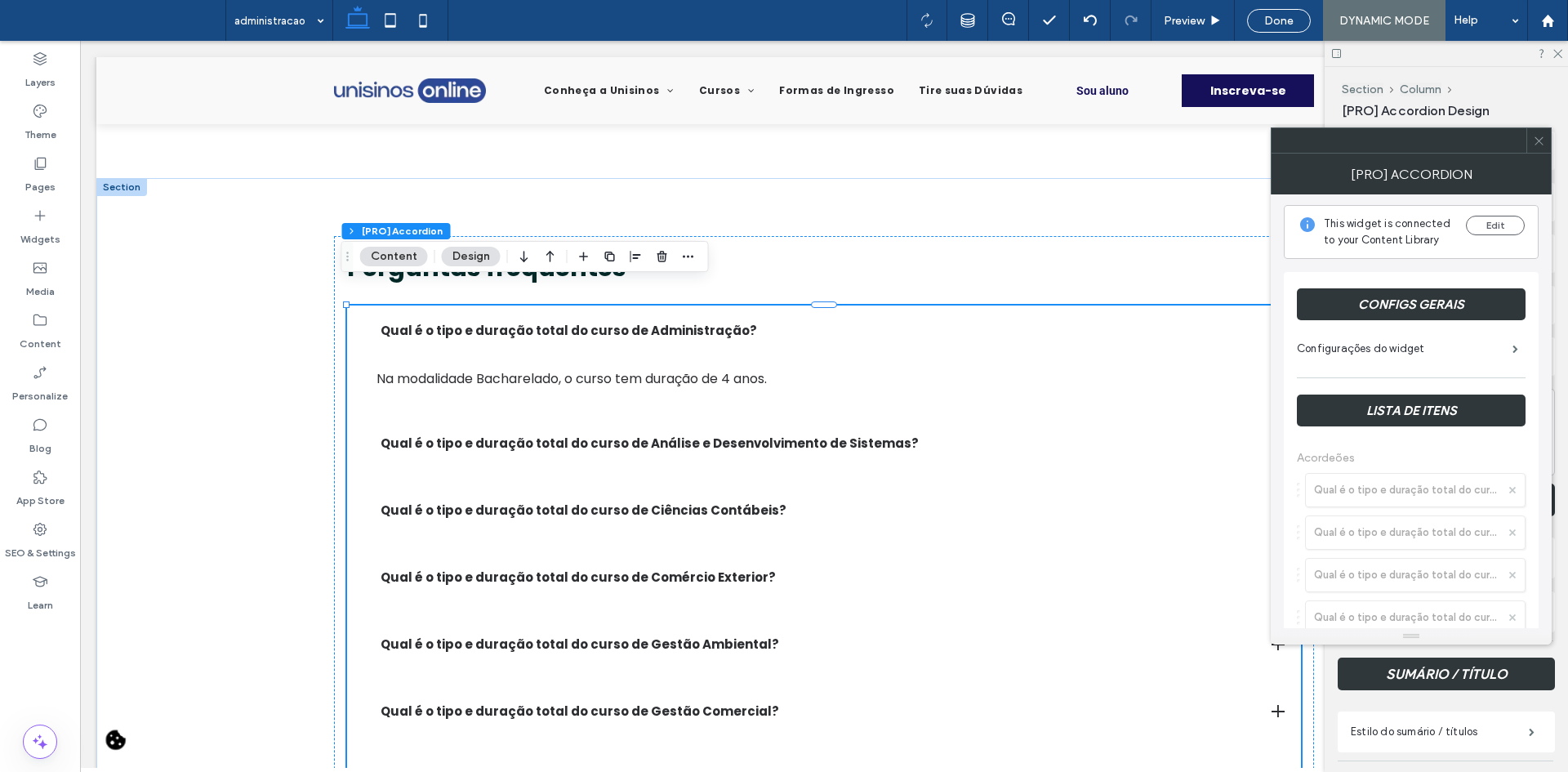
scroll to position [0, 0]
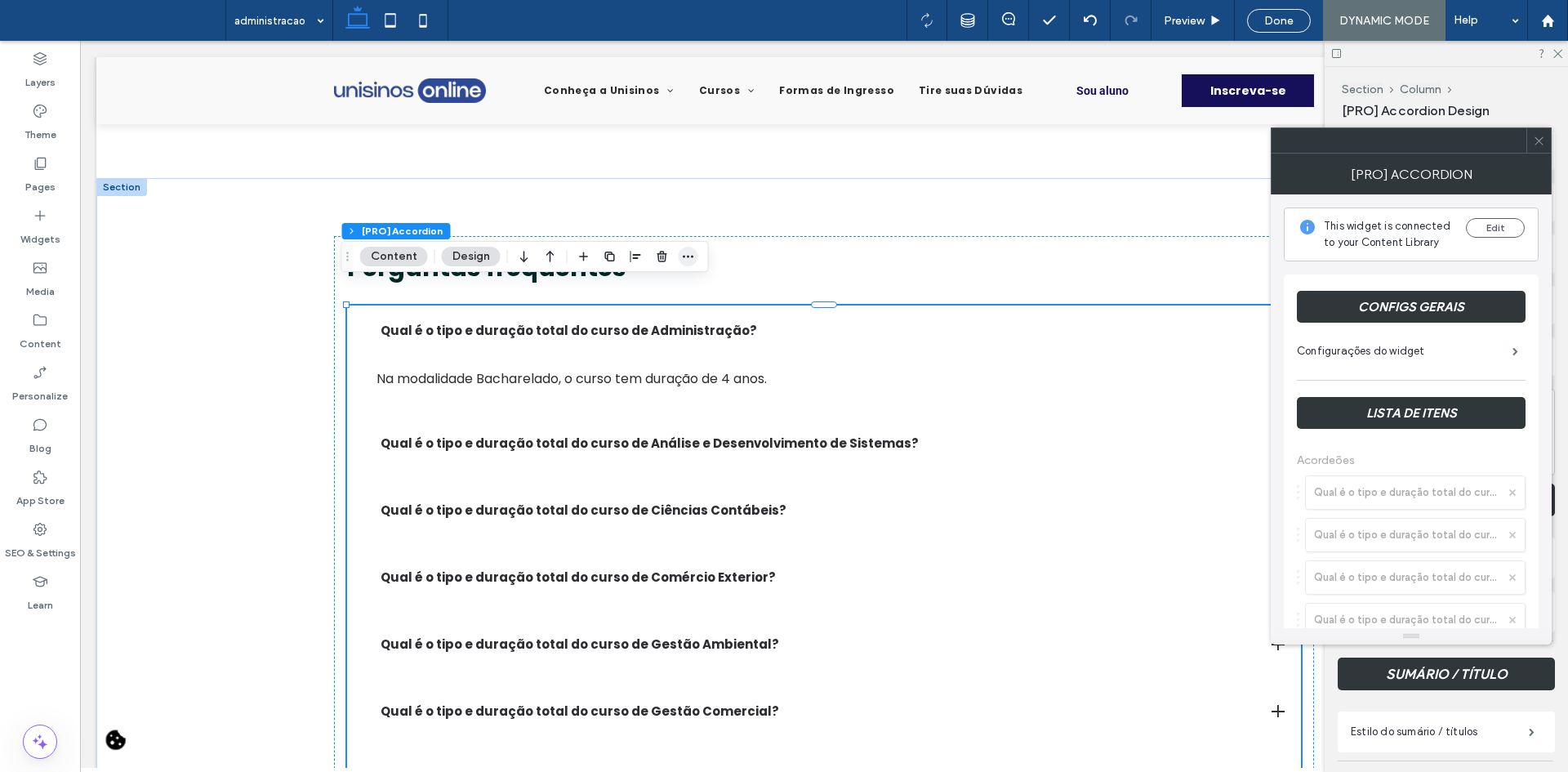
click at [684, 252] on icon "button" at bounding box center [688, 257] width 13 height 13
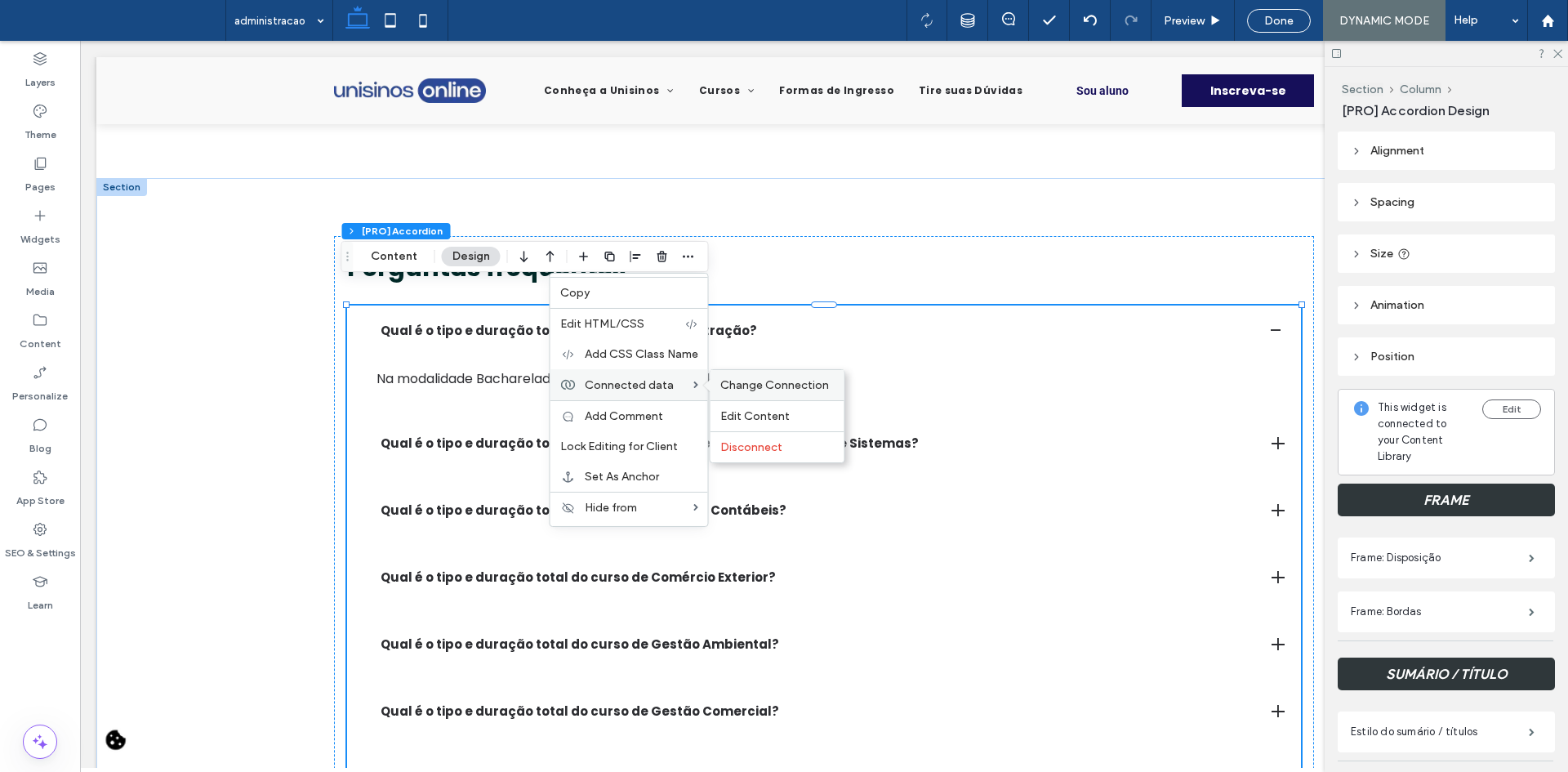
click at [724, 391] on span "Change Connection" at bounding box center [774, 385] width 109 height 14
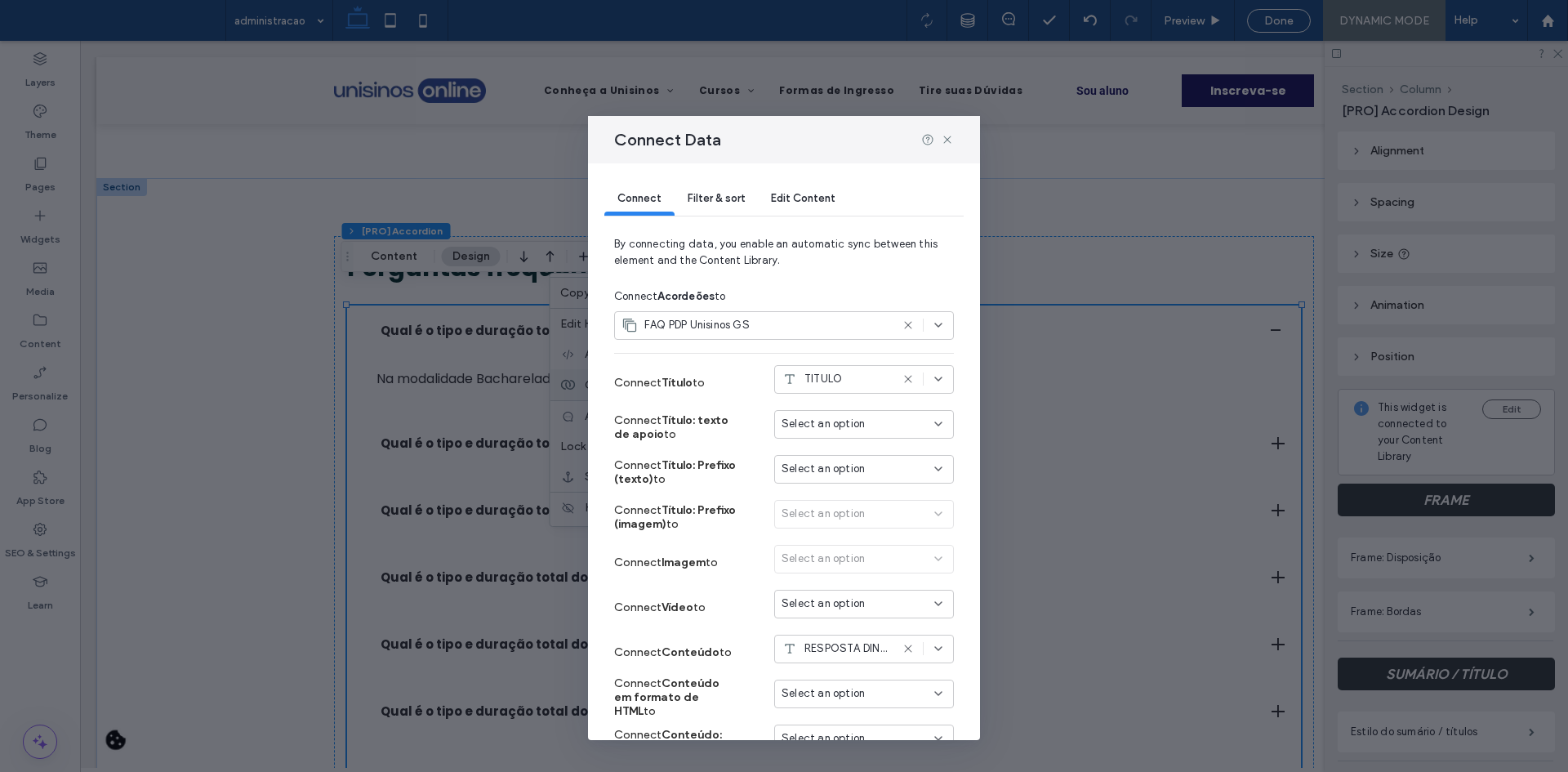
click at [714, 193] on span "Filter & sort" at bounding box center [716, 197] width 57 height 12
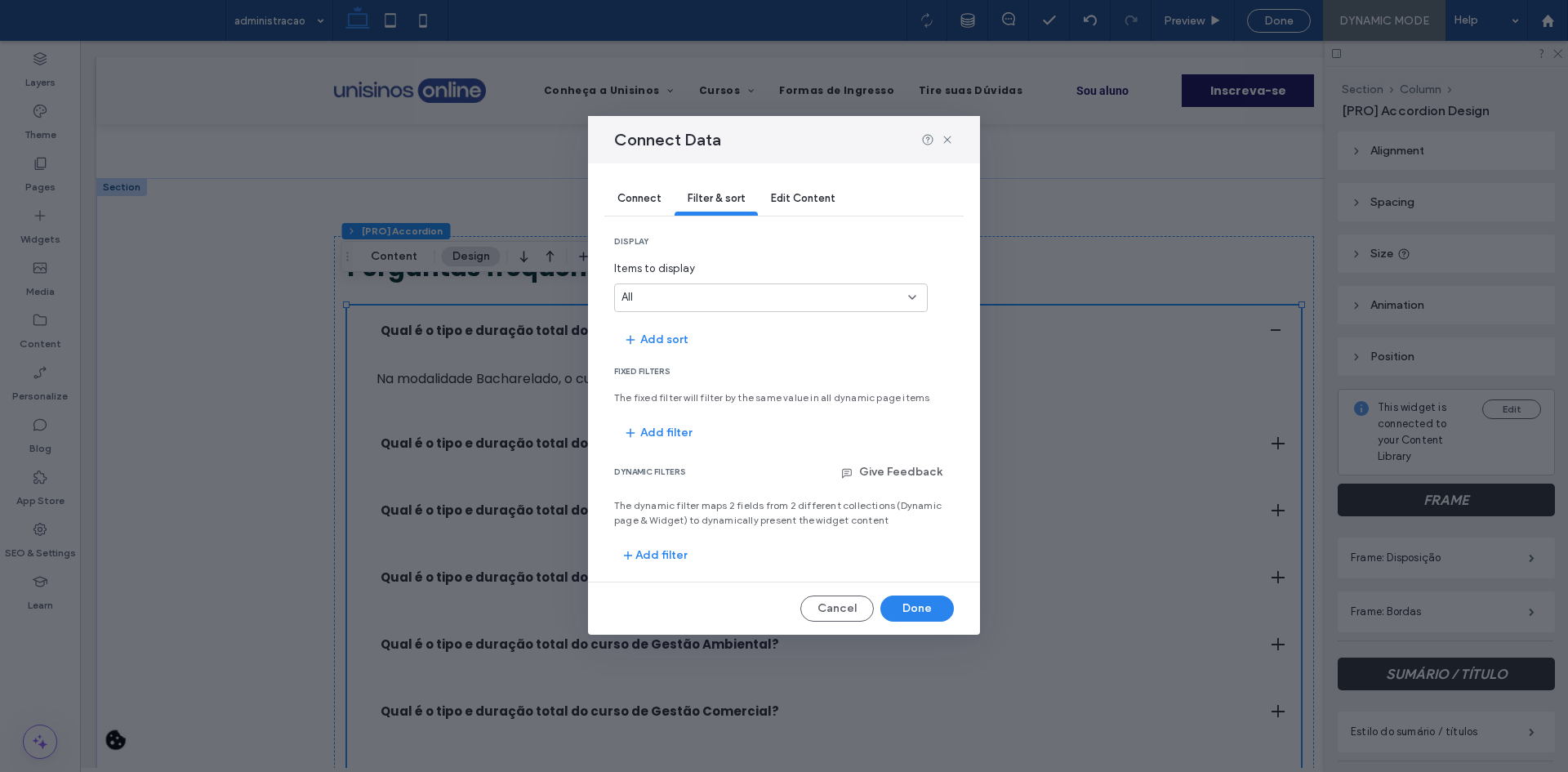
click at [667, 199] on div "Connect" at bounding box center [639, 200] width 71 height 33
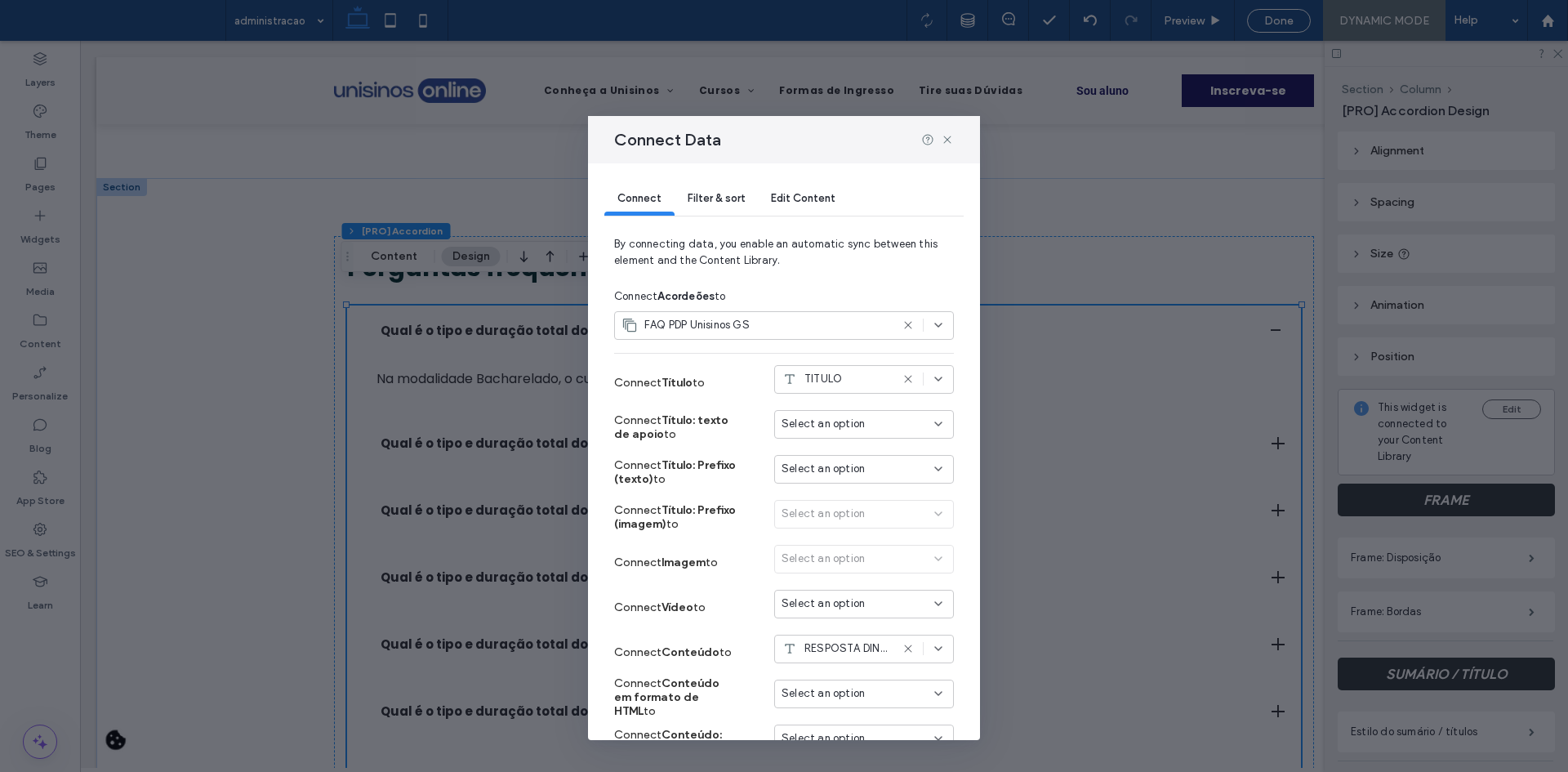
scroll to position [82, 0]
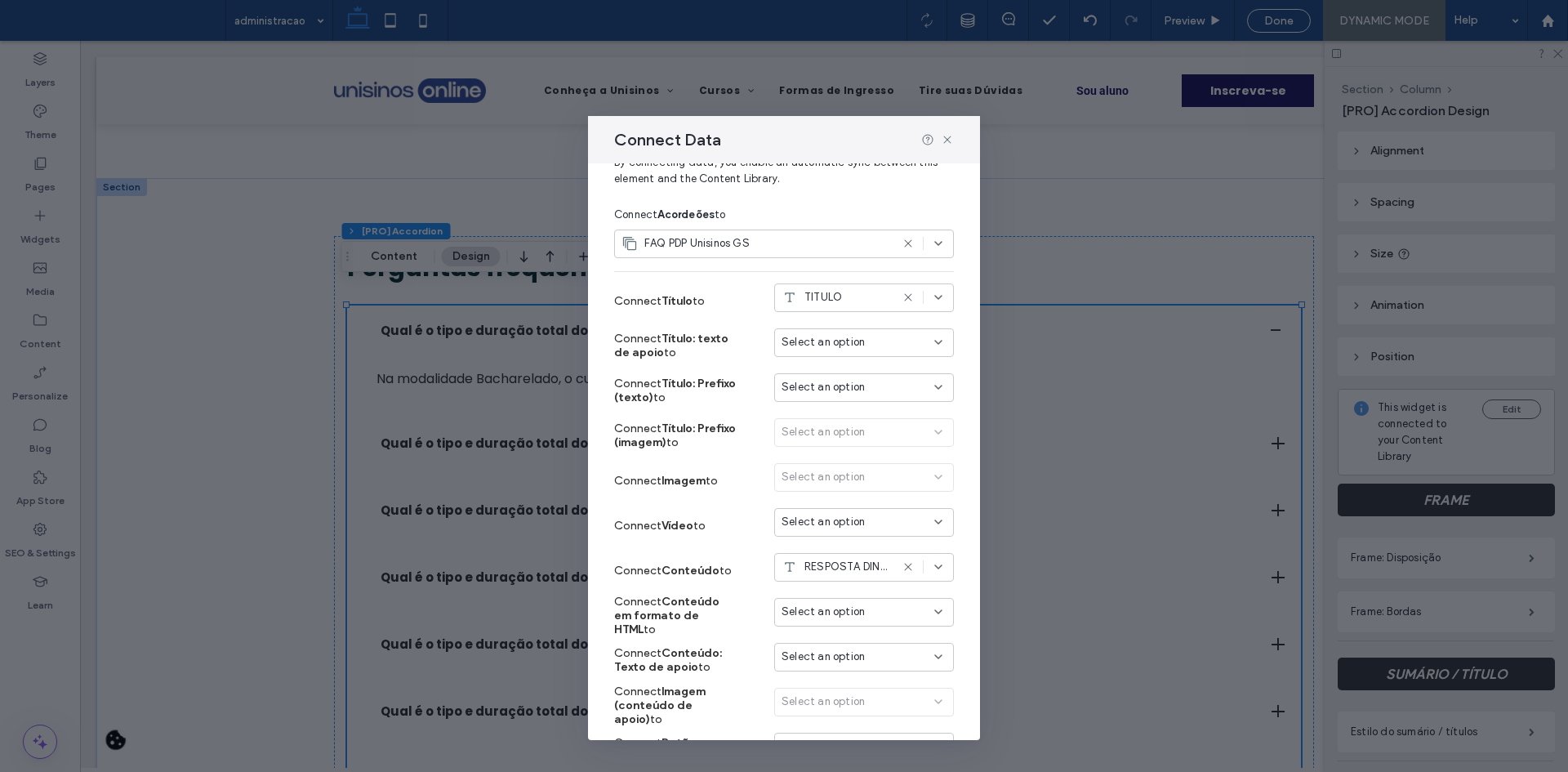
click at [949, 149] on div "Connect Data" at bounding box center [784, 140] width 392 height 48
click at [949, 143] on icon at bounding box center [948, 139] width 13 height 13
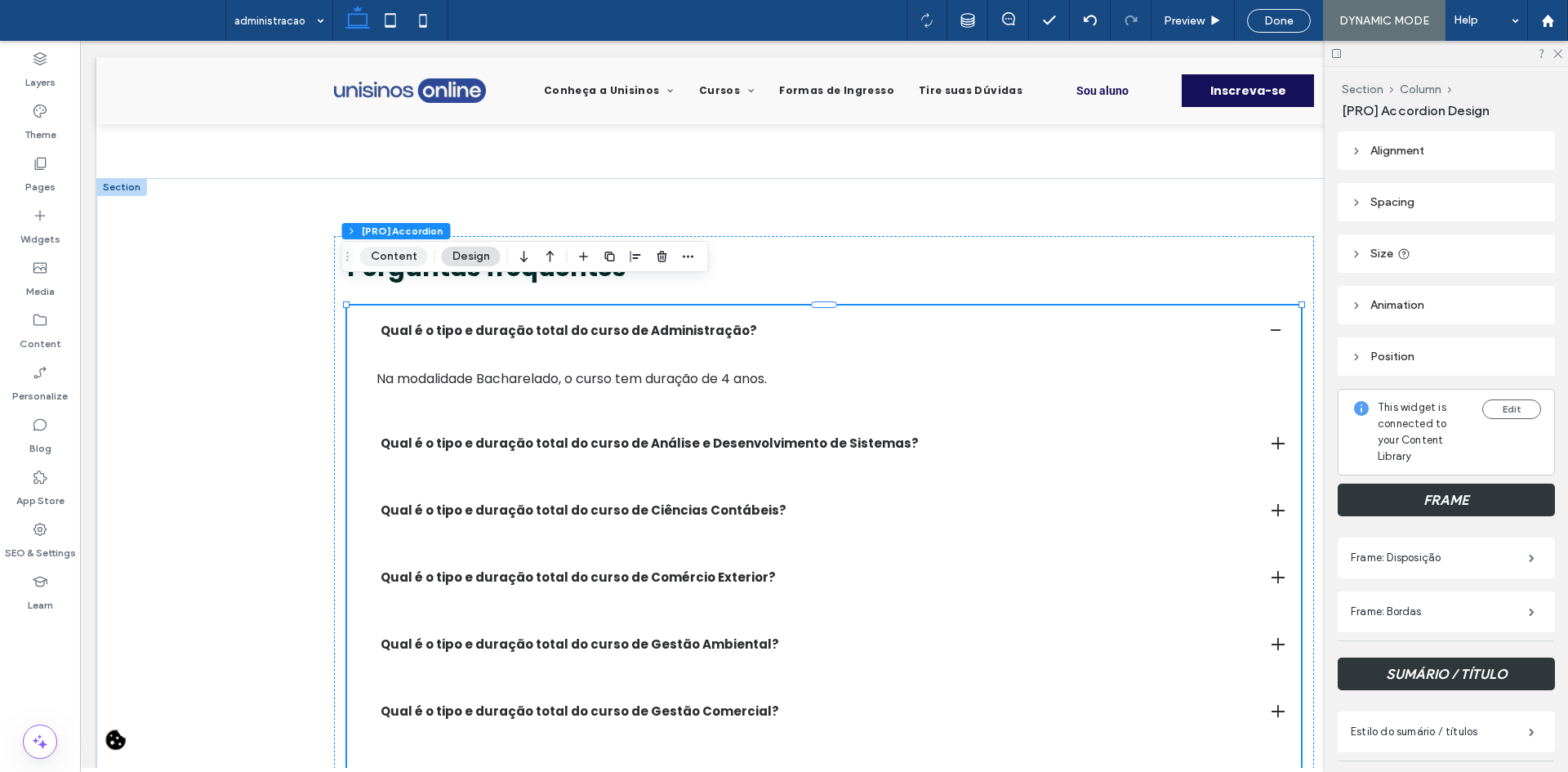
click at [389, 256] on button "Content" at bounding box center [394, 256] width 68 height 19
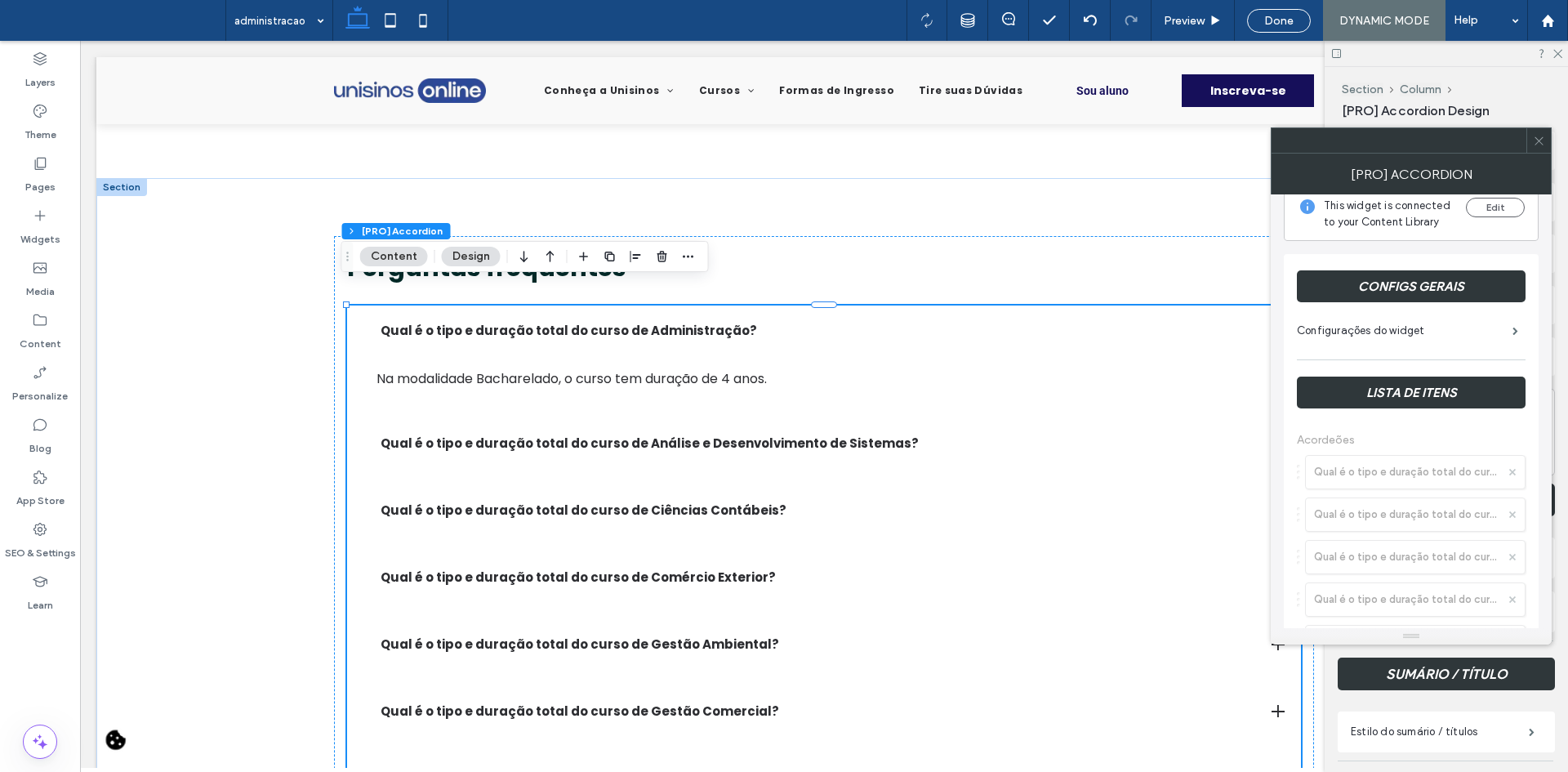
scroll to position [0, 0]
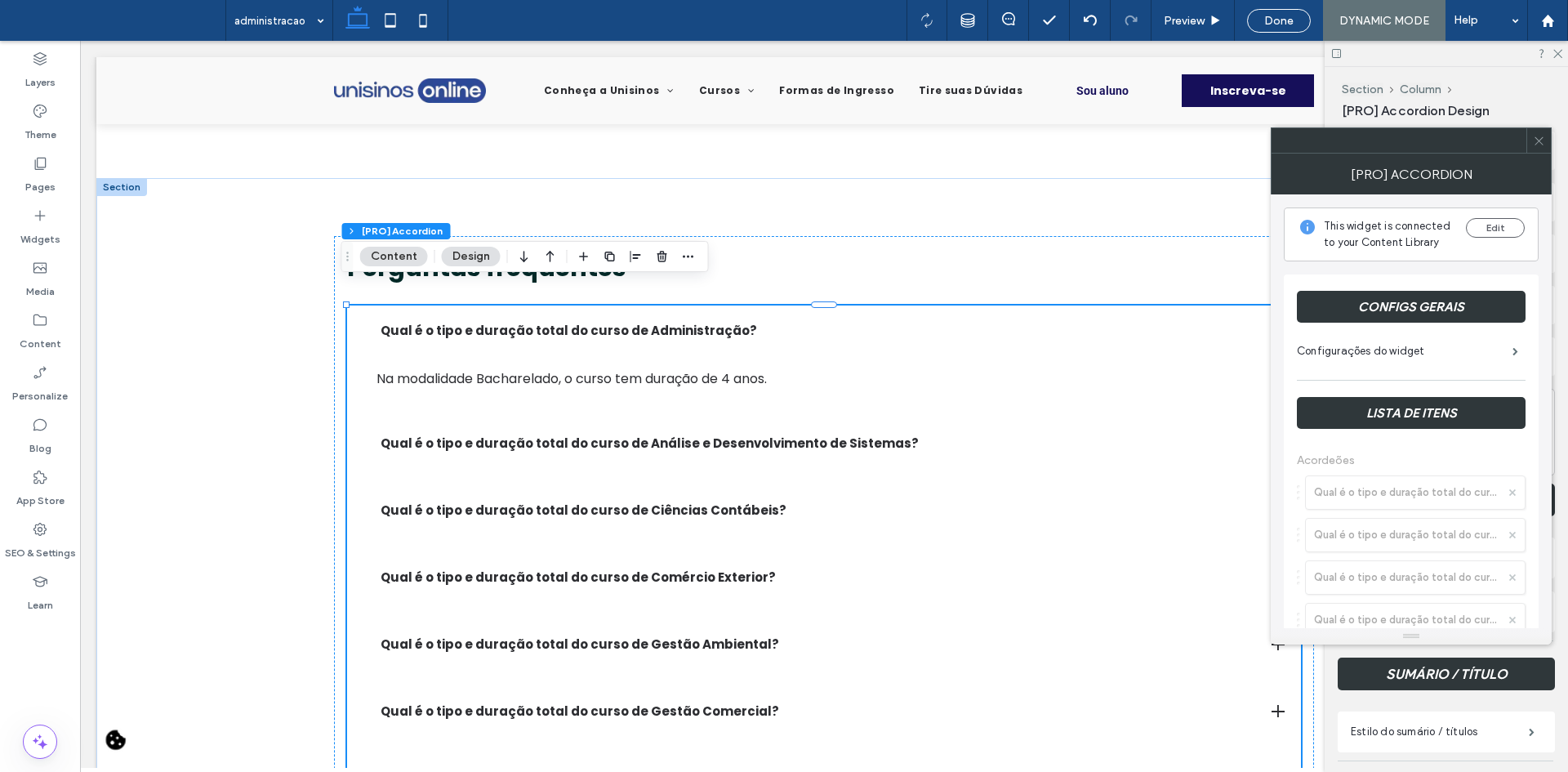
click at [1390, 346] on label "Configurações do widget" at bounding box center [1404, 351] width 215 height 33
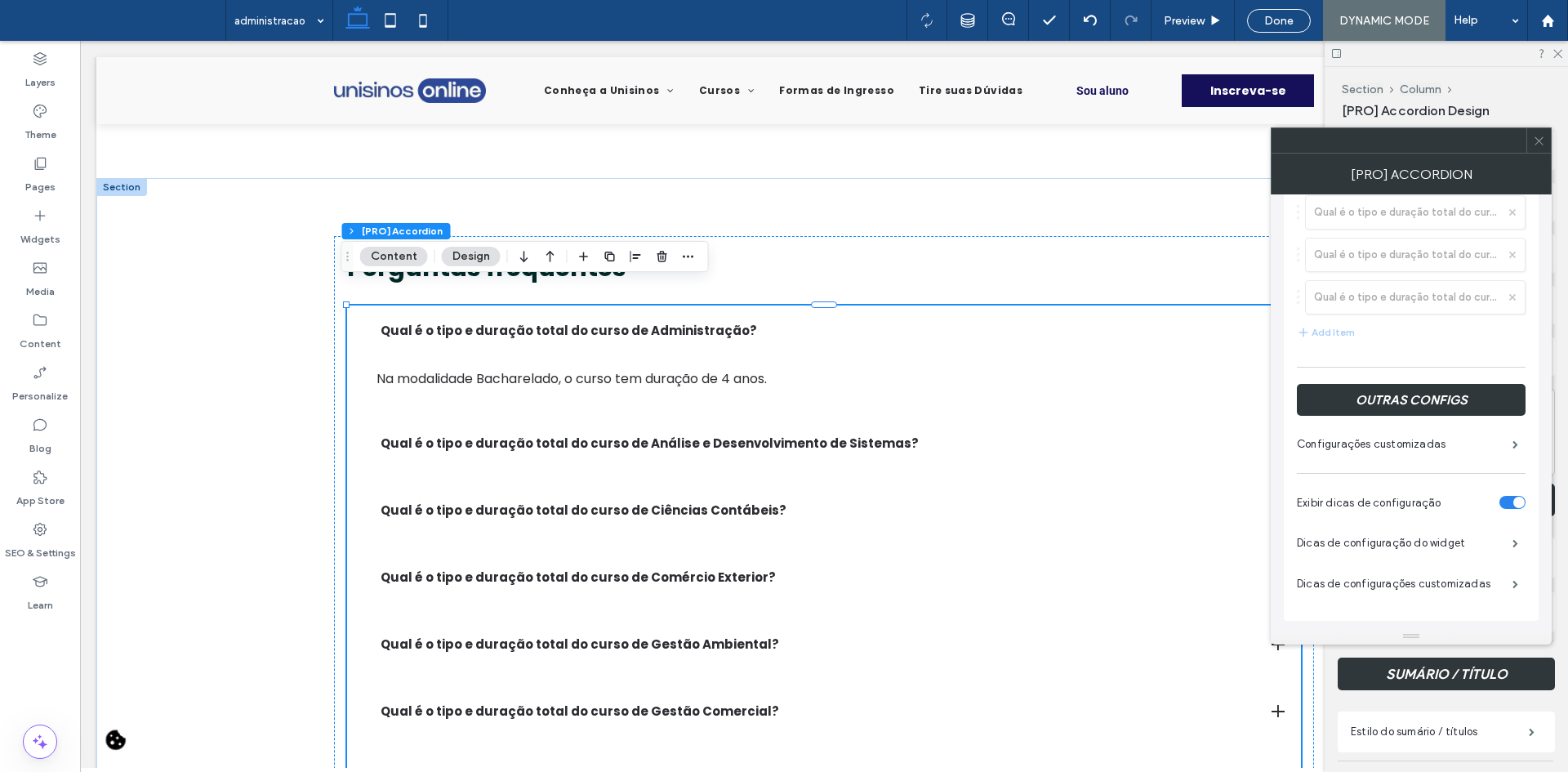
scroll to position [876, 0]
click at [1399, 442] on label "Configurações customizadas" at bounding box center [1404, 444] width 215 height 33
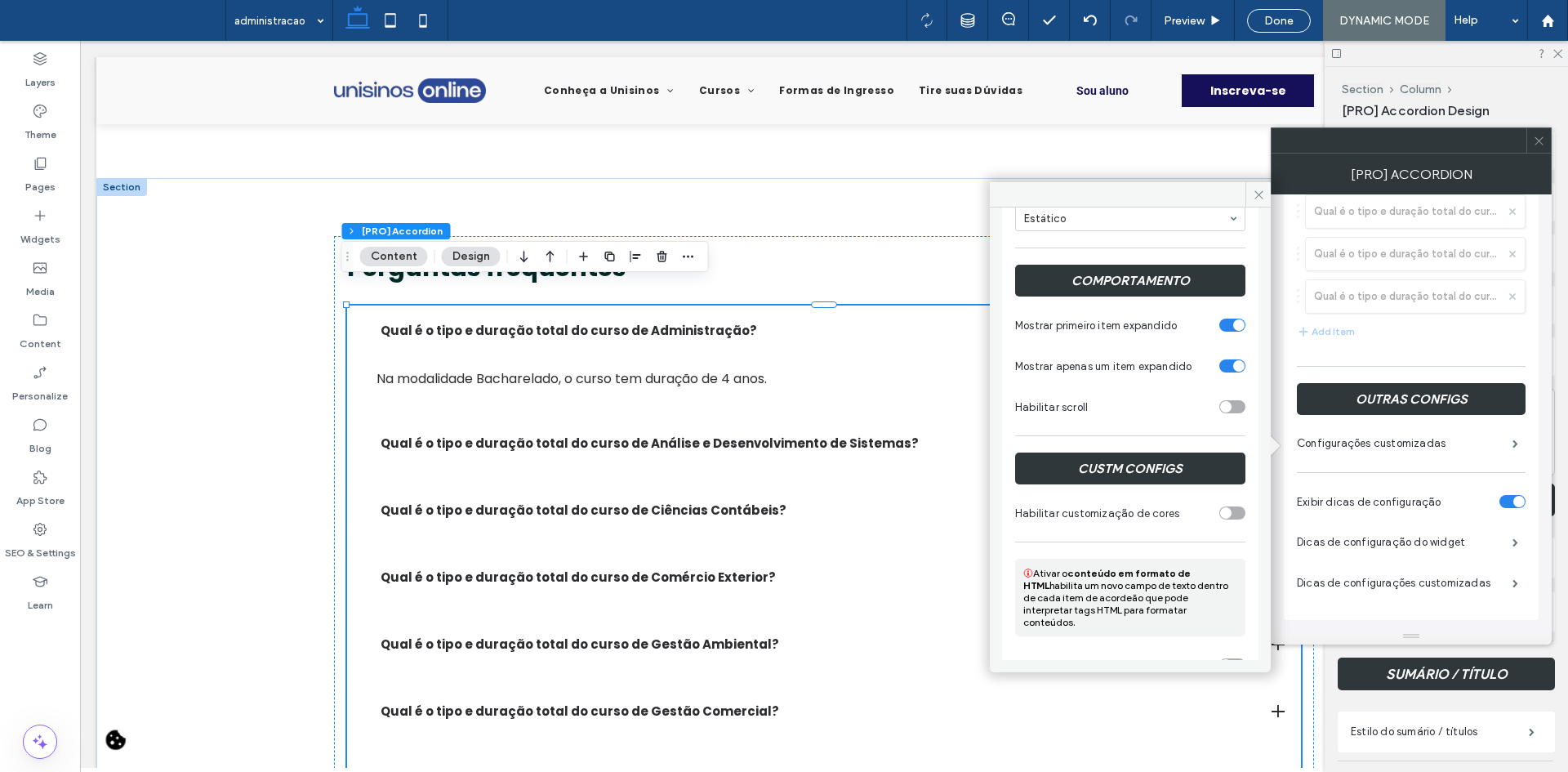
scroll to position [535, 0]
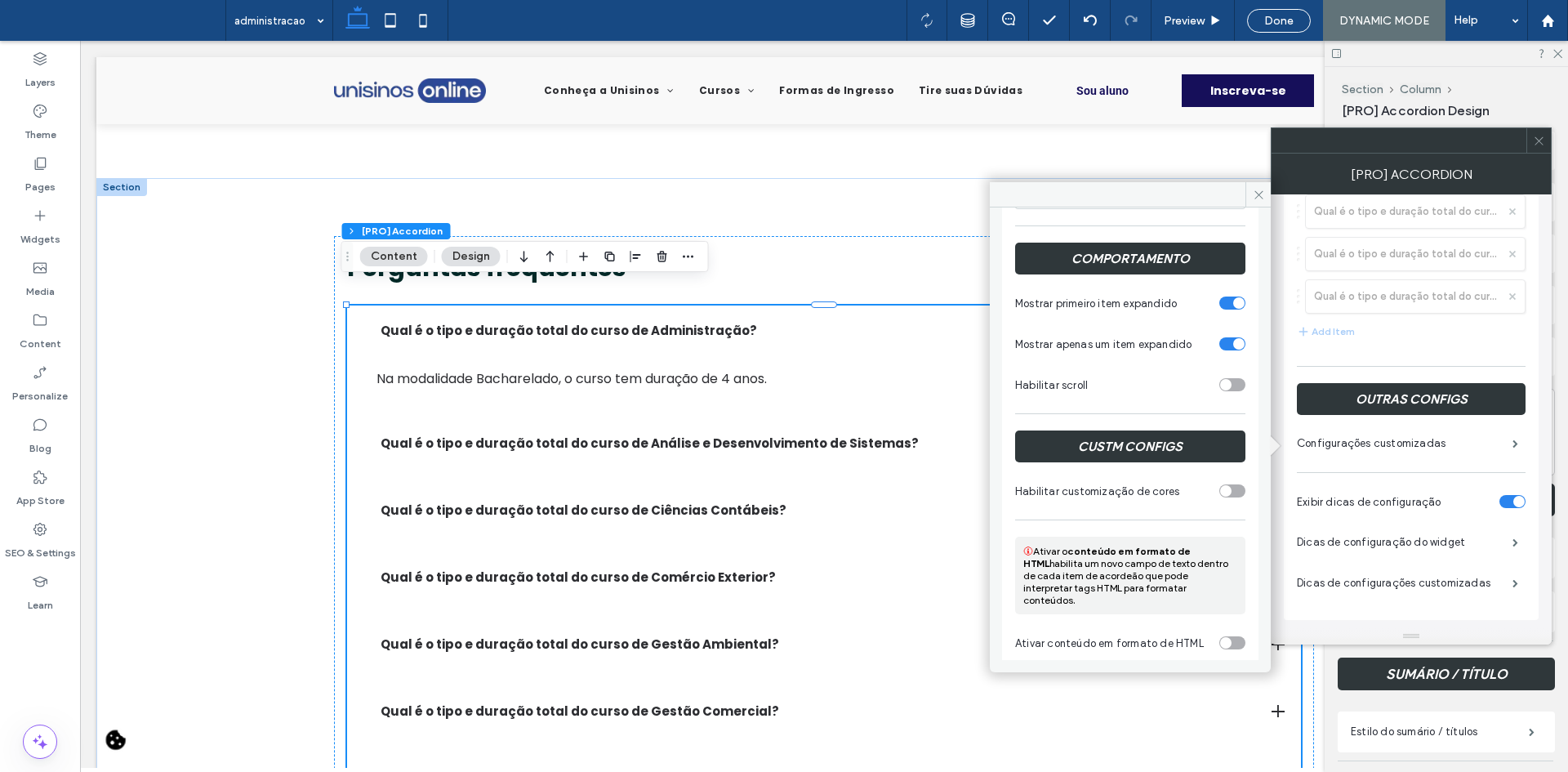
click at [1541, 148] on span at bounding box center [1539, 140] width 12 height 25
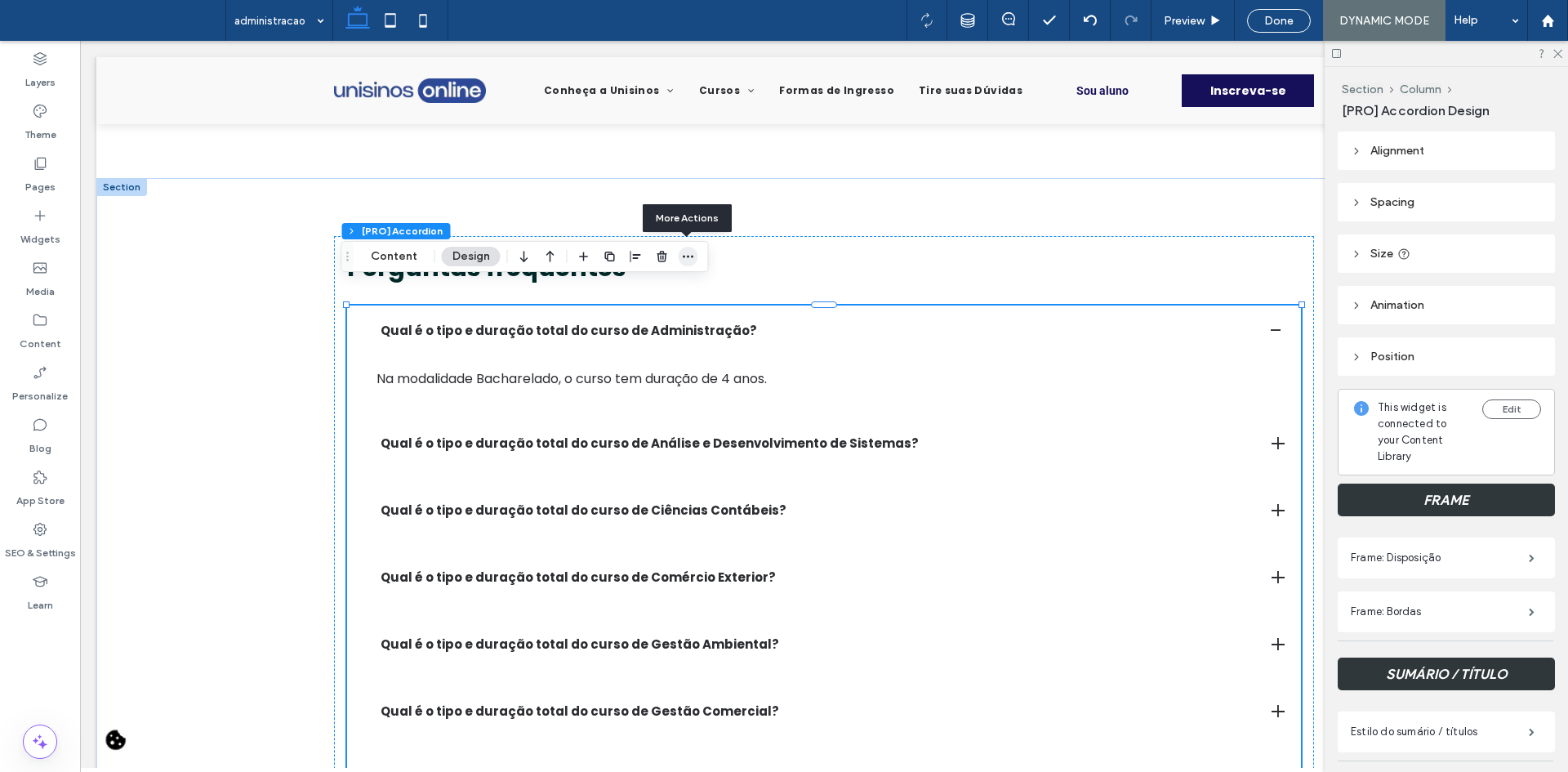
click at [694, 251] on span "button" at bounding box center [688, 256] width 19 height 19
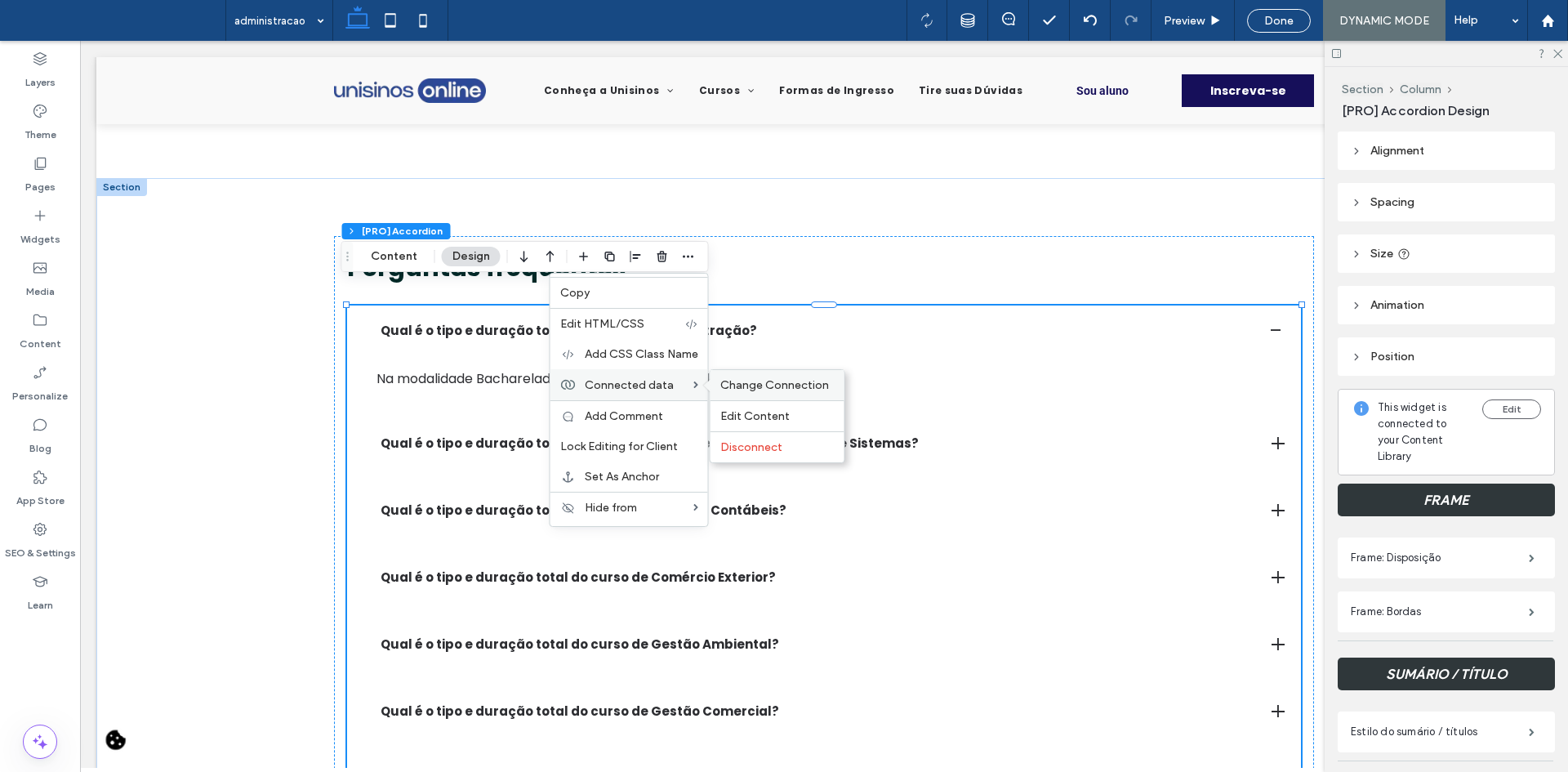
click at [753, 392] on span "Change Connection" at bounding box center [774, 385] width 109 height 14
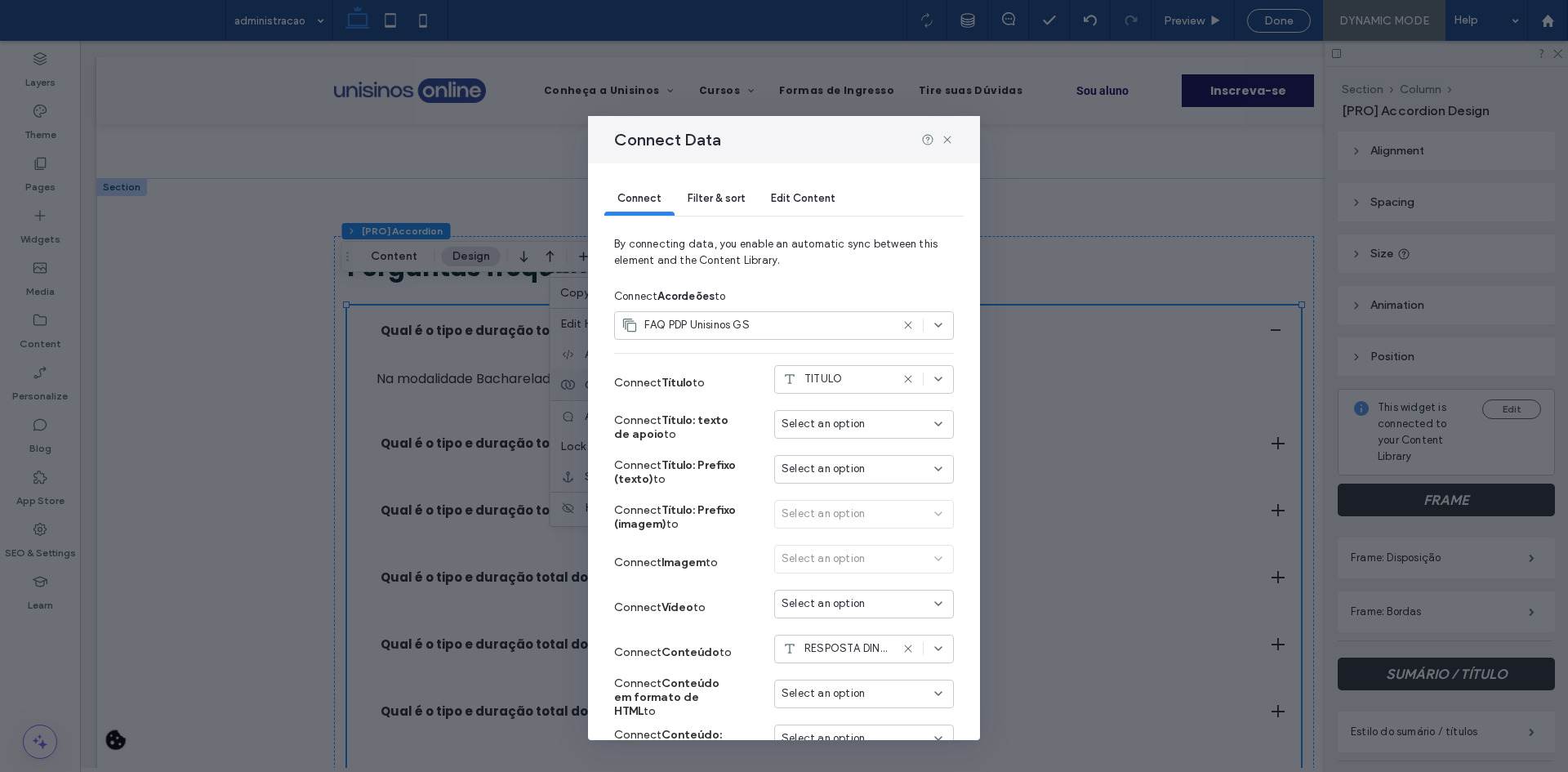
click at [685, 206] on div "Filter & sort" at bounding box center [716, 200] width 83 height 33
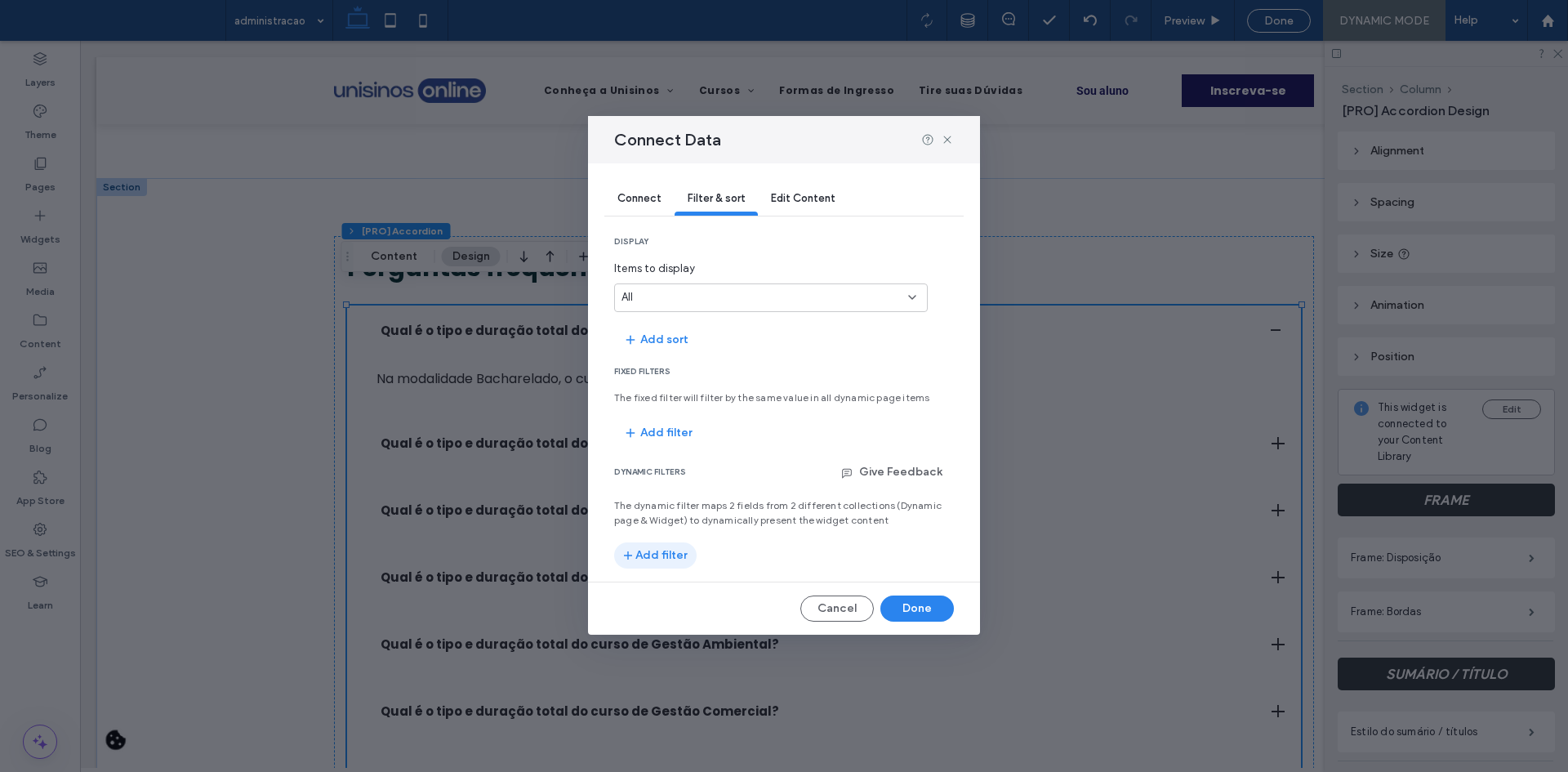
click at [655, 550] on button "Add filter" at bounding box center [655, 556] width 82 height 27
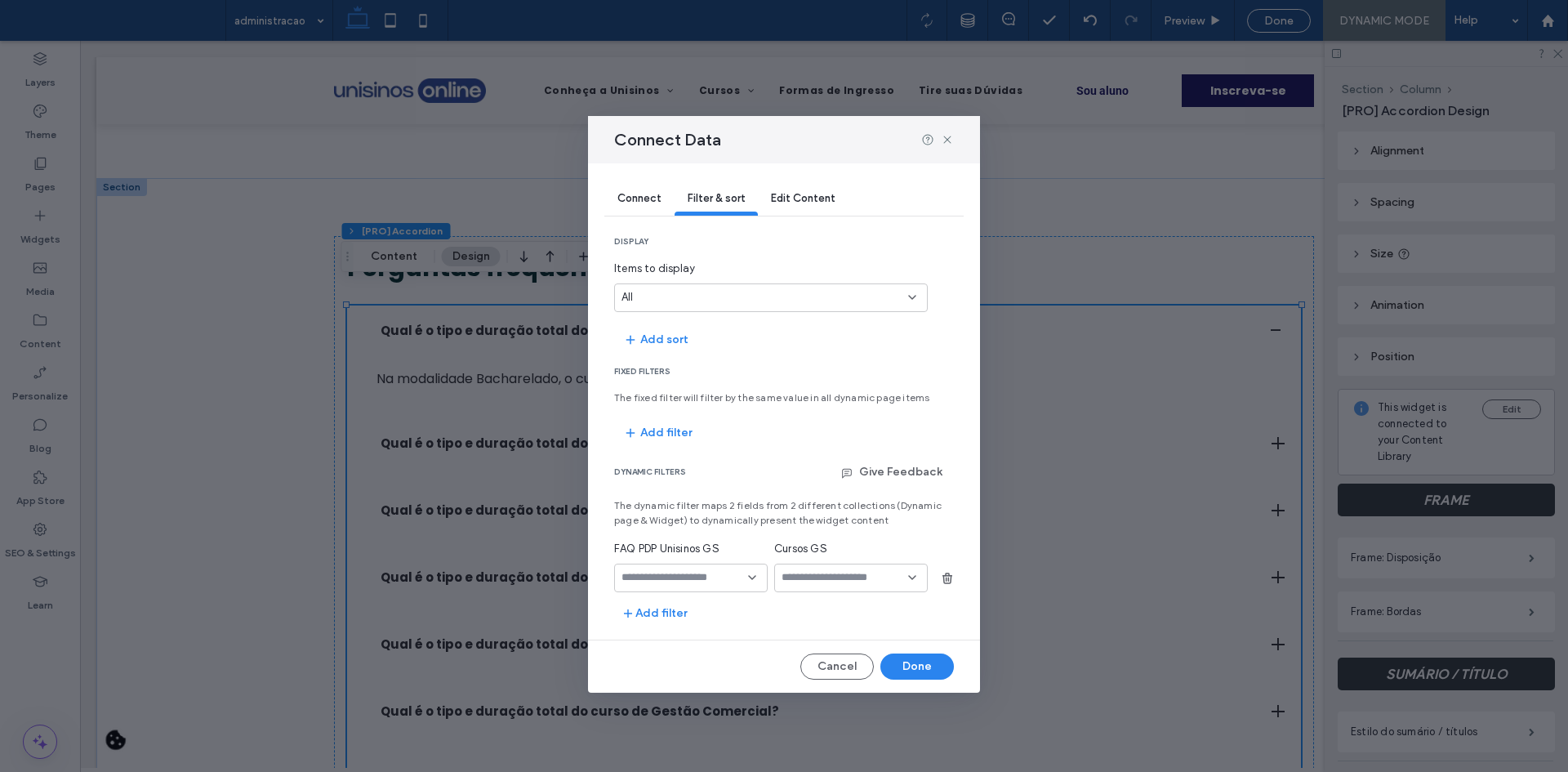
click at [653, 579] on input "fields-dropdown" at bounding box center [685, 578] width 126 height 13
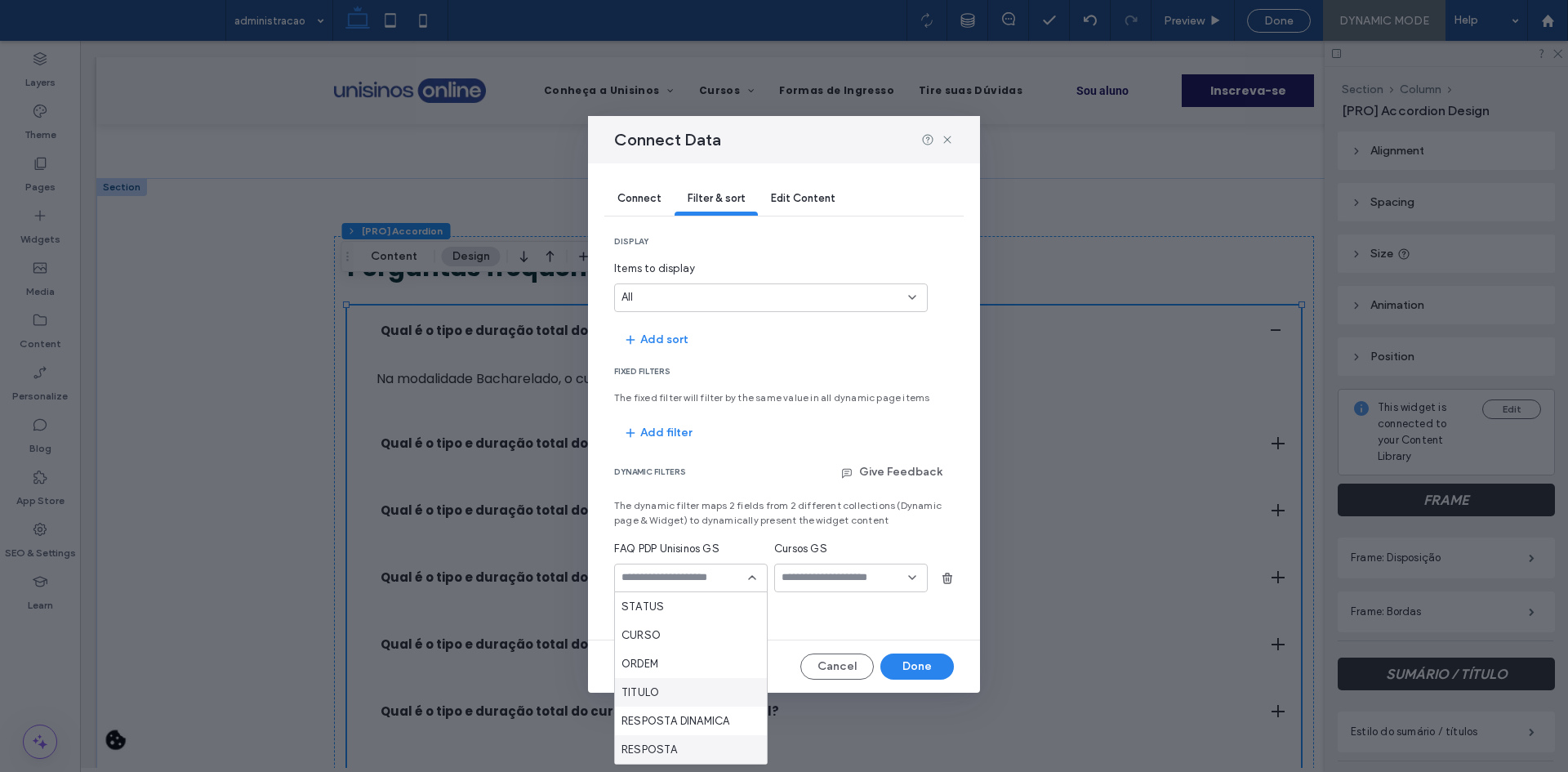
scroll to position [28, 0]
click at [667, 737] on div "URL" at bounding box center [691, 749] width 152 height 28
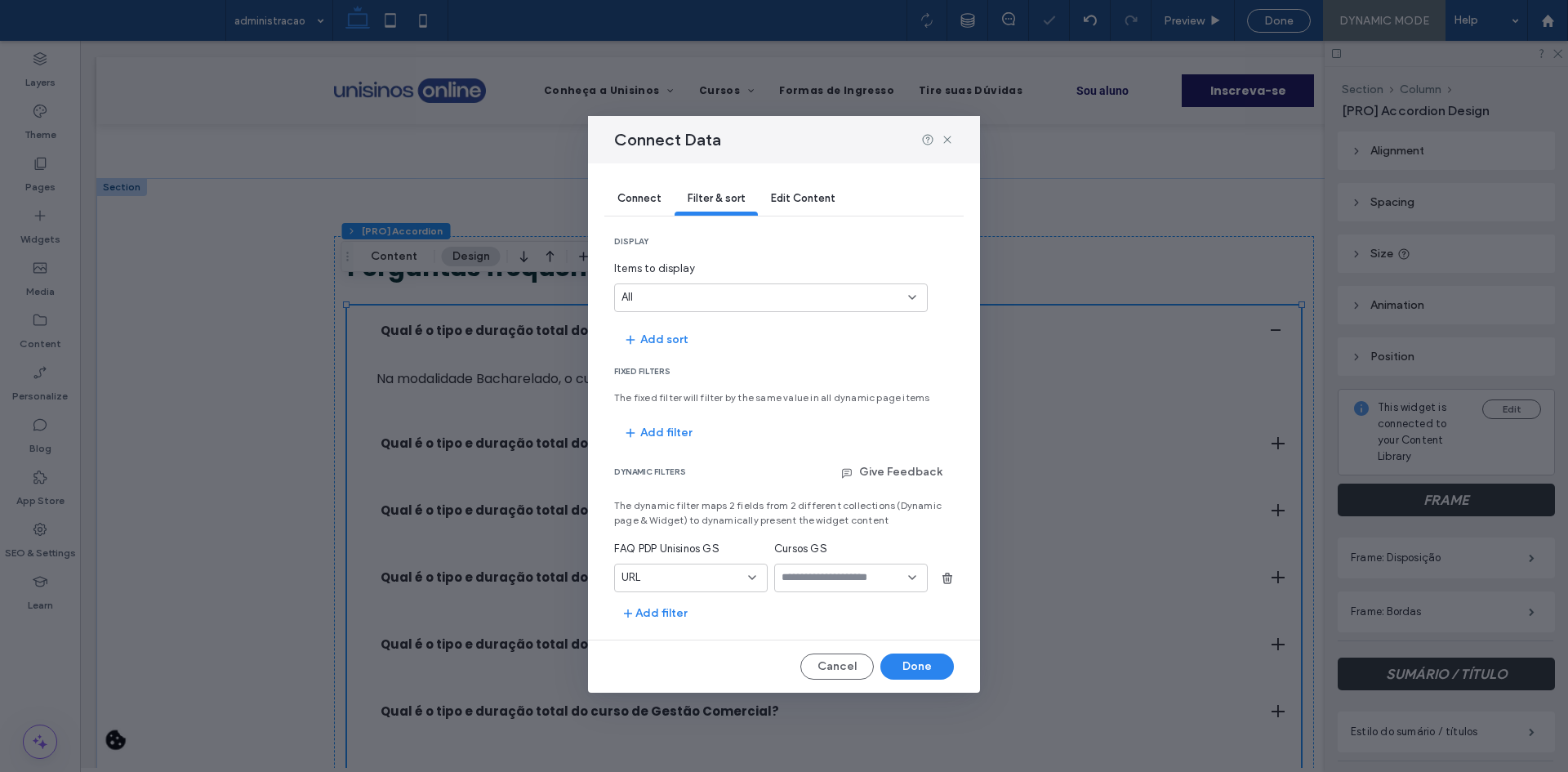
click at [841, 589] on div at bounding box center [851, 578] width 154 height 28
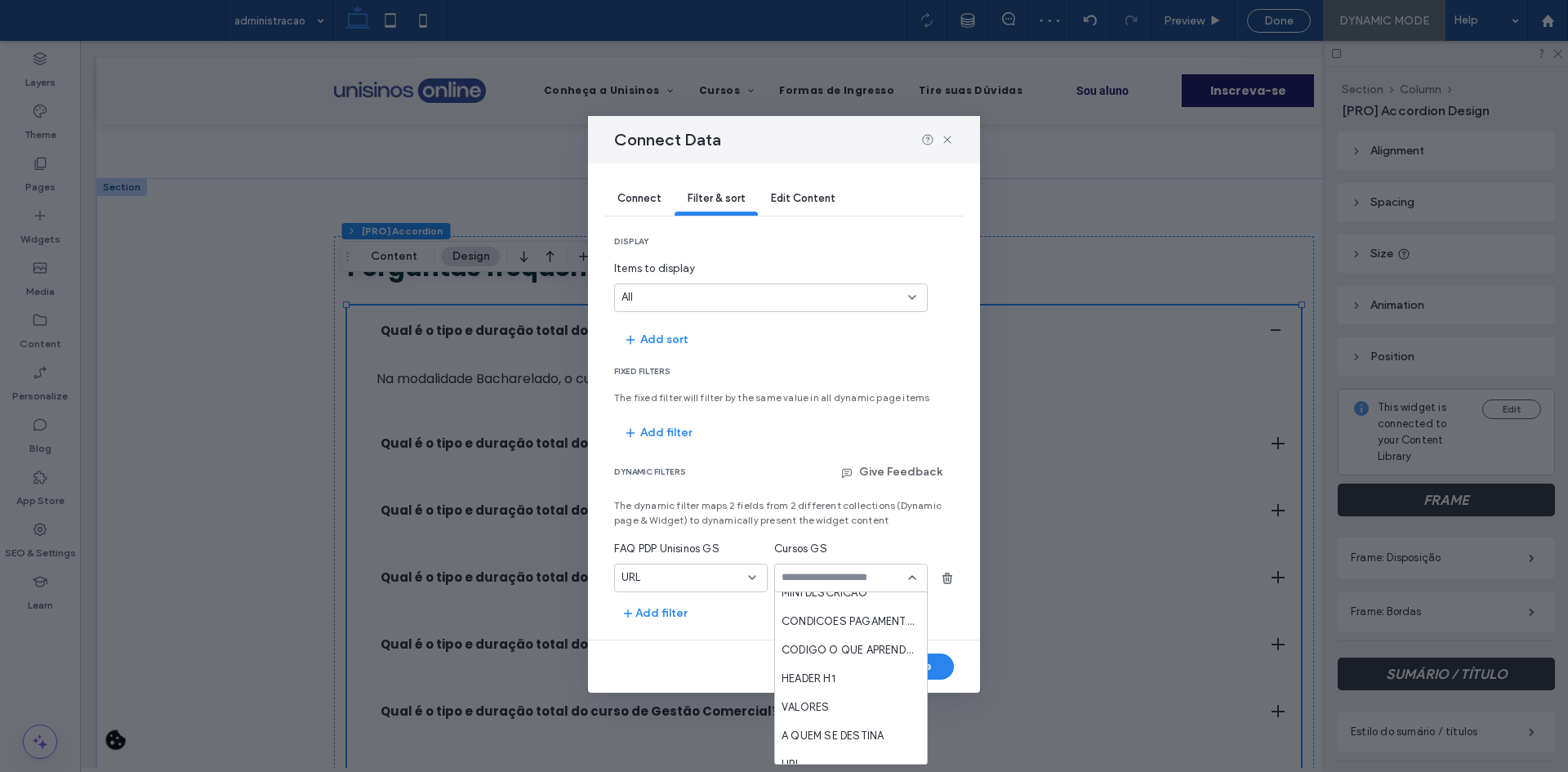
scroll to position [654, 0]
click at [800, 715] on div "URL" at bounding box center [851, 724] width 152 height 28
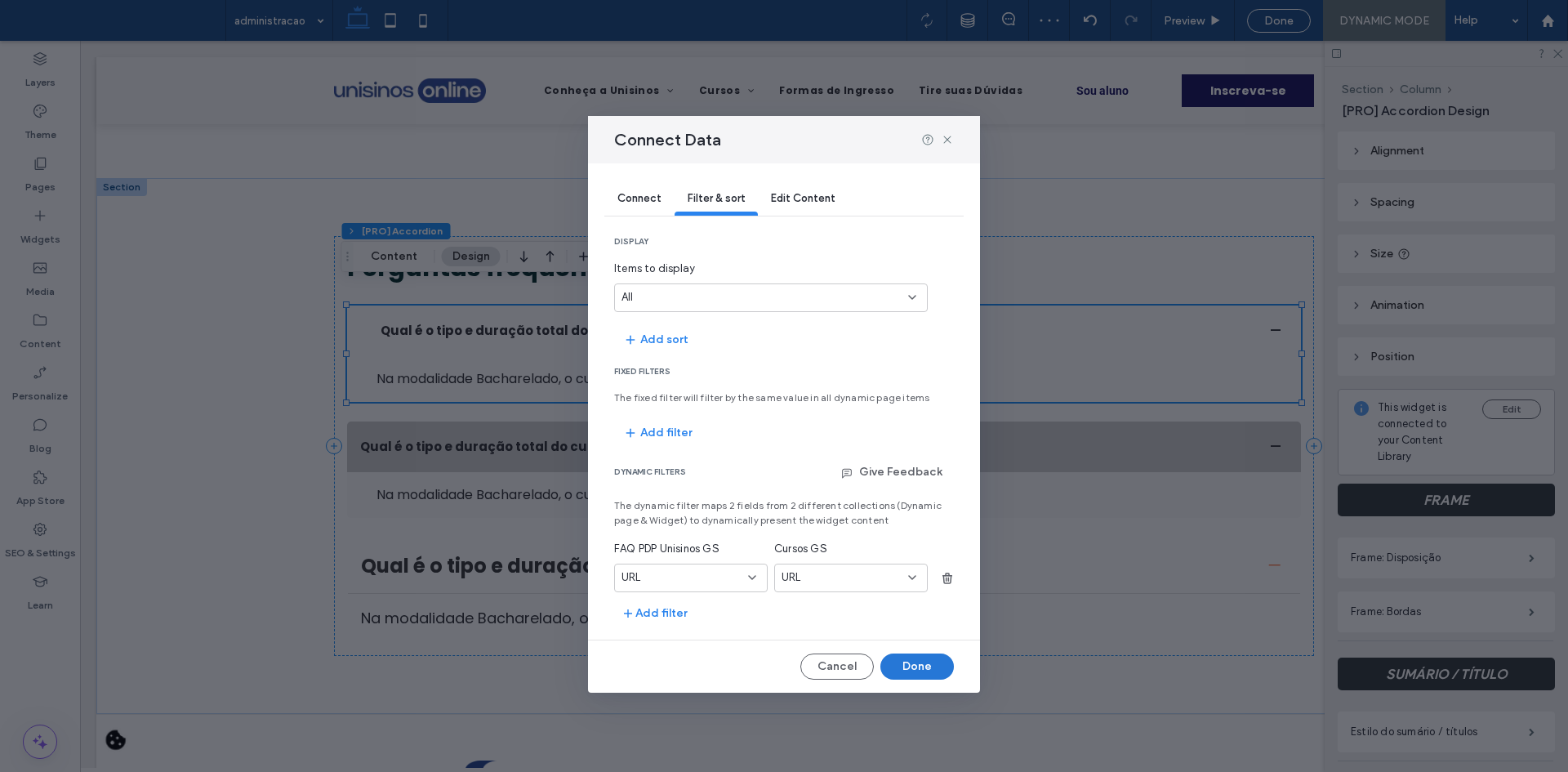
click at [892, 669] on button "Done" at bounding box center [917, 667] width 73 height 27
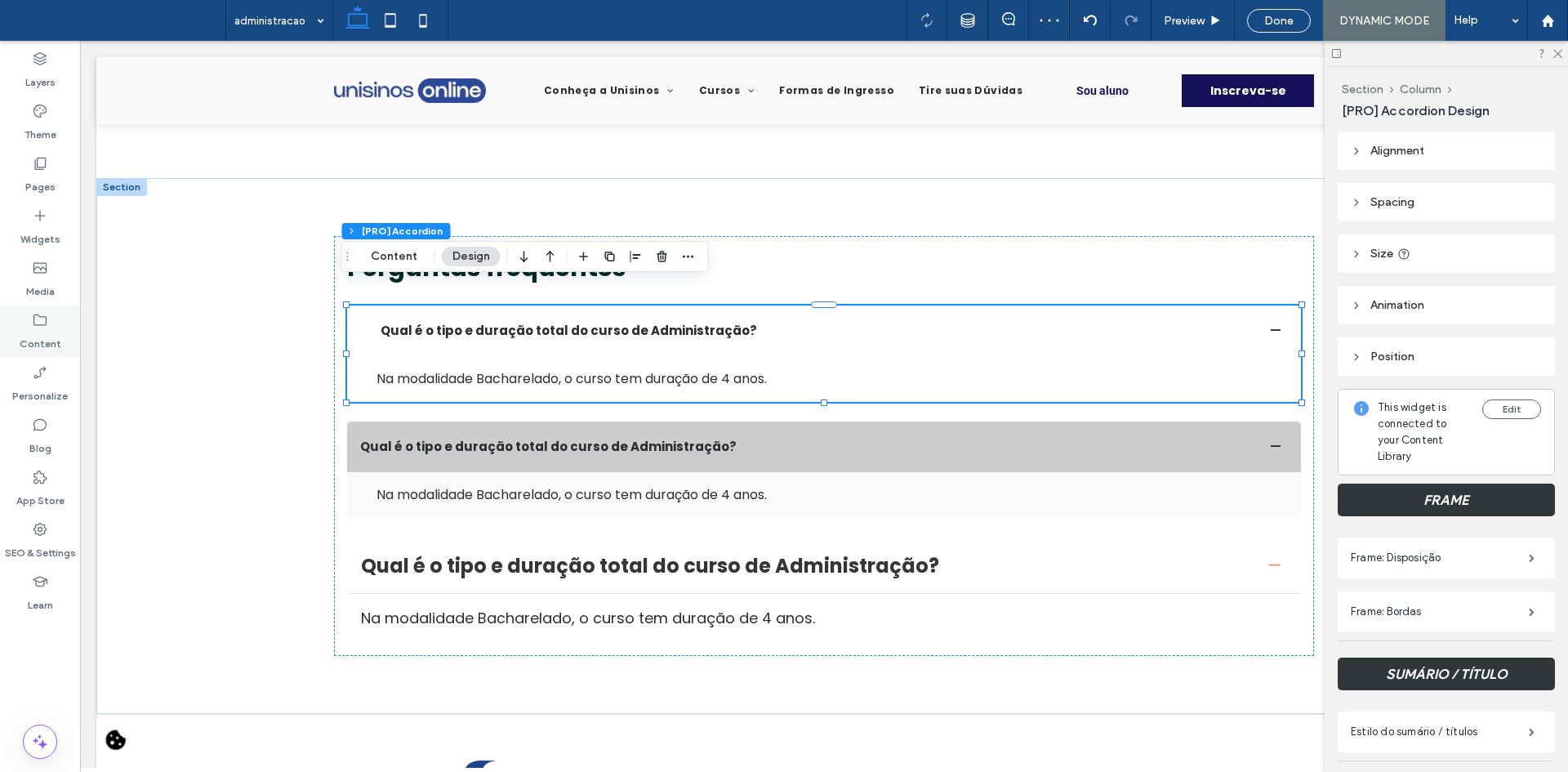
click at [56, 325] on div "Content" at bounding box center [39, 331] width 80 height 52
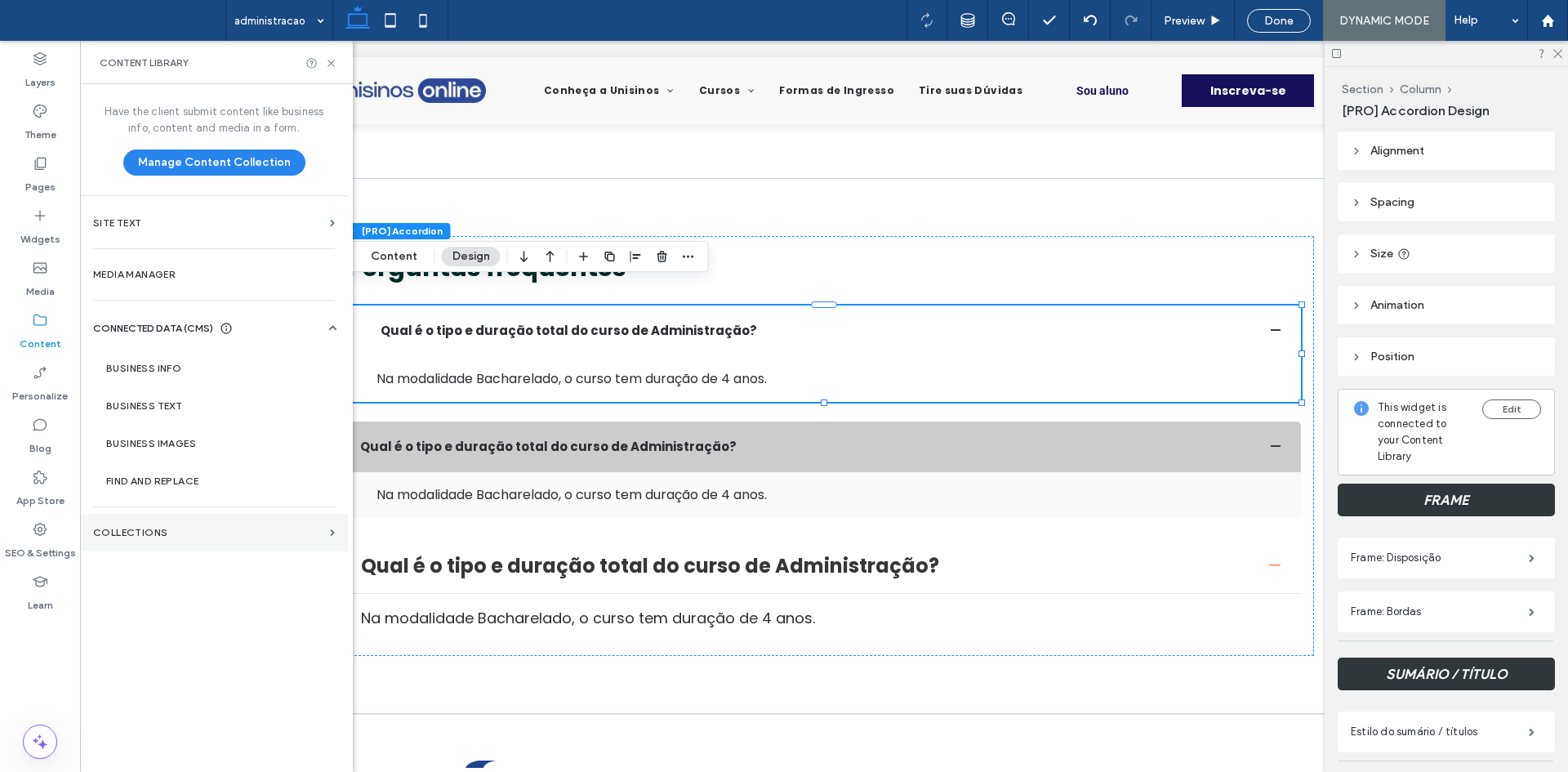
click at [235, 535] on label "Collections" at bounding box center [208, 533] width 230 height 11
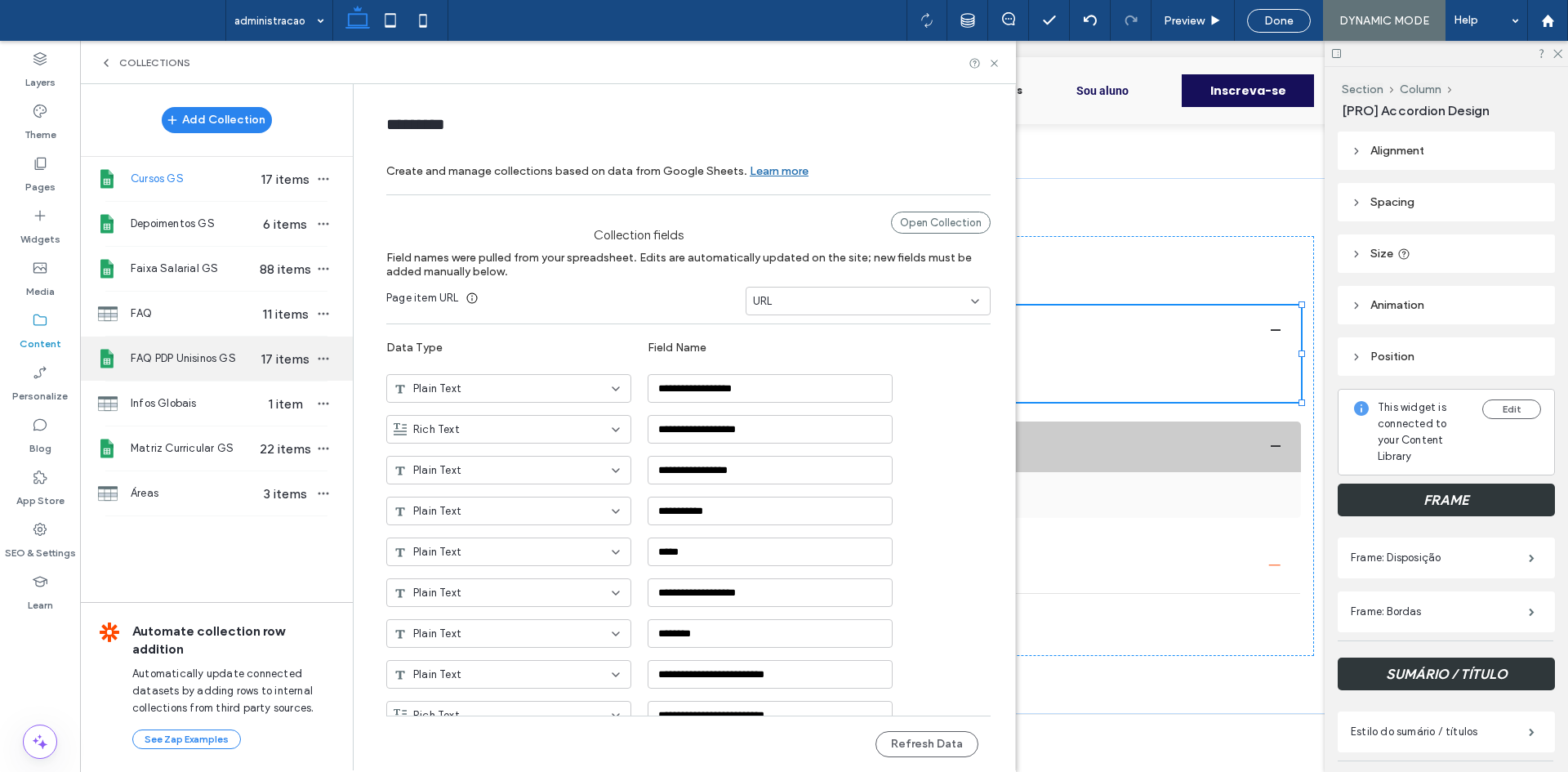
click at [229, 340] on div "FAQ PDP Unisinos GS 17 items" at bounding box center [216, 358] width 273 height 44
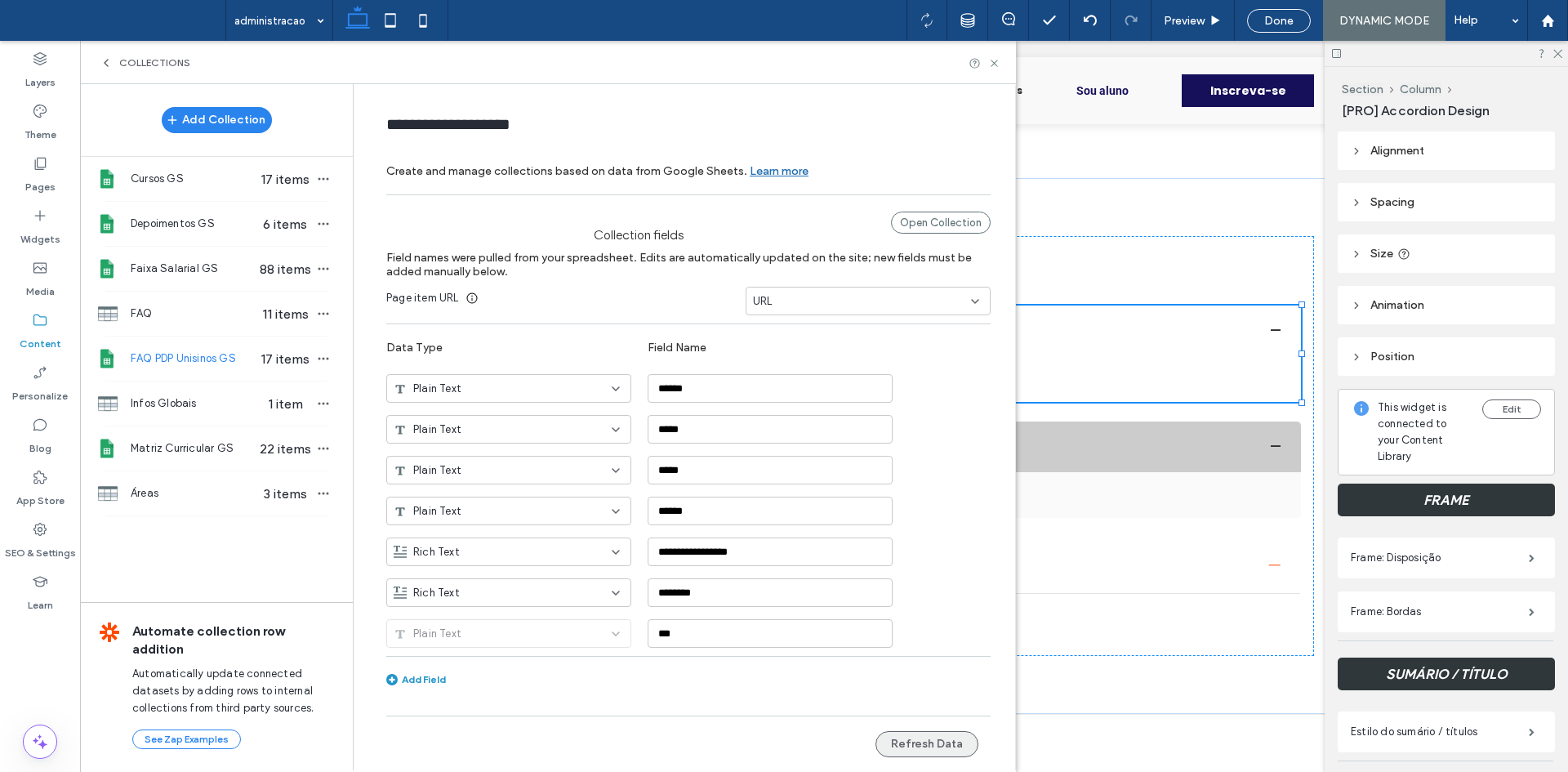
click at [916, 749] on button "Refresh Data" at bounding box center [927, 744] width 103 height 27
click at [194, 184] on span "Cursos GS" at bounding box center [193, 179] width 126 height 17
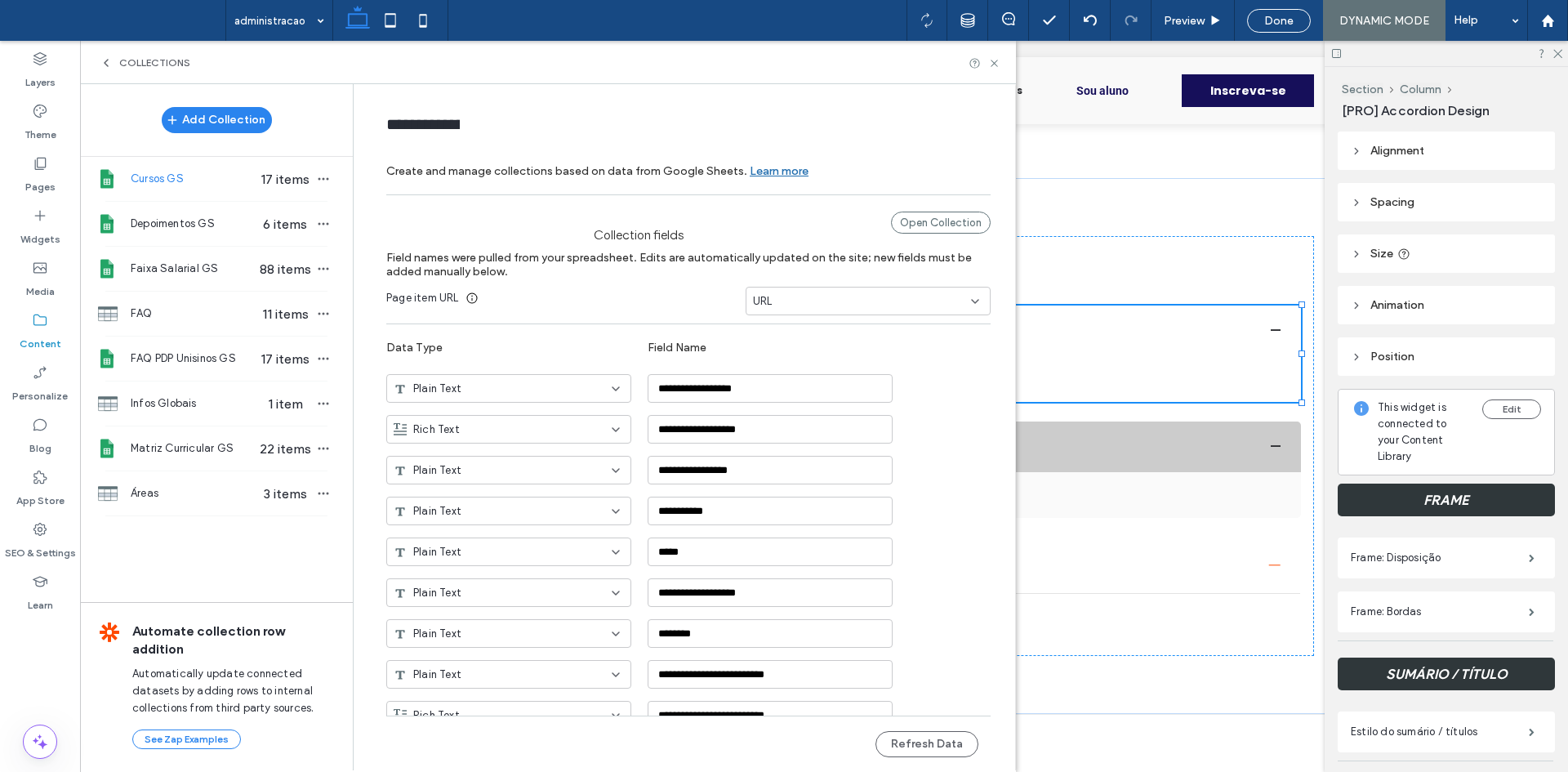
type input "*********"
click at [899, 743] on button "Refresh Data" at bounding box center [927, 744] width 103 height 27
click at [993, 60] on icon at bounding box center [993, 62] width 12 height 12
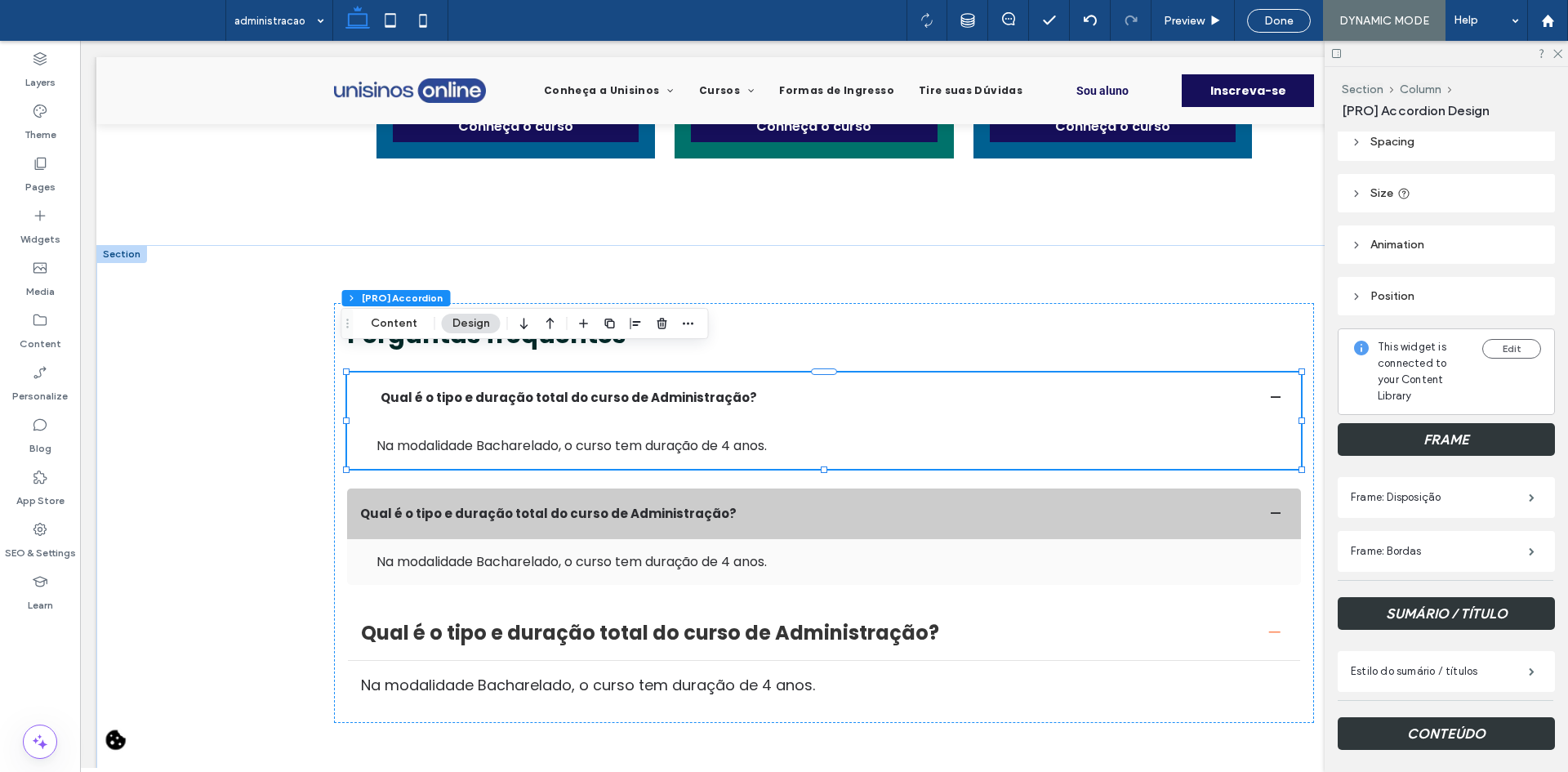
scroll to position [163, 0]
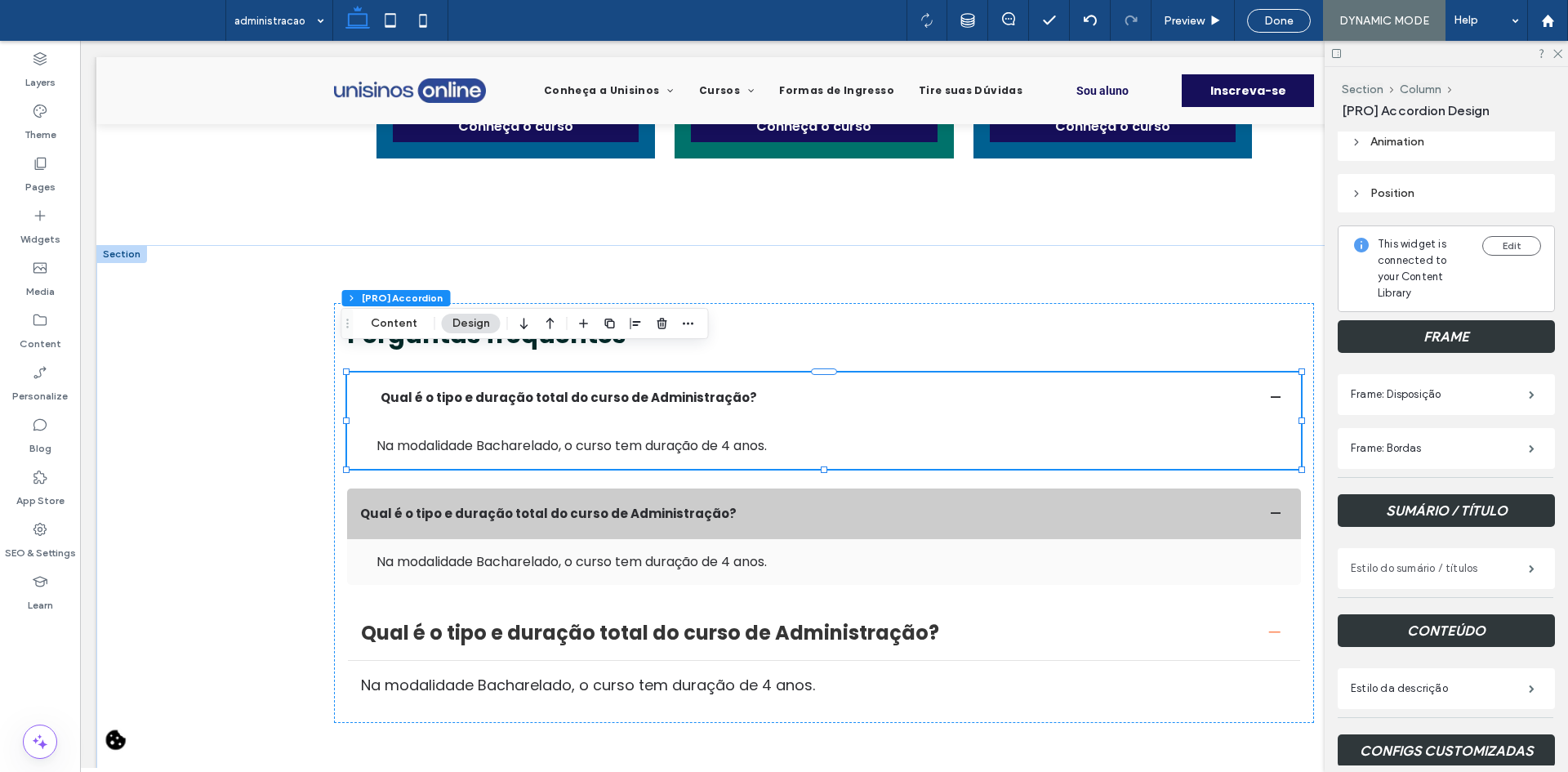
click at [1382, 570] on label "Estilo do sumário / títulos" at bounding box center [1440, 568] width 178 height 33
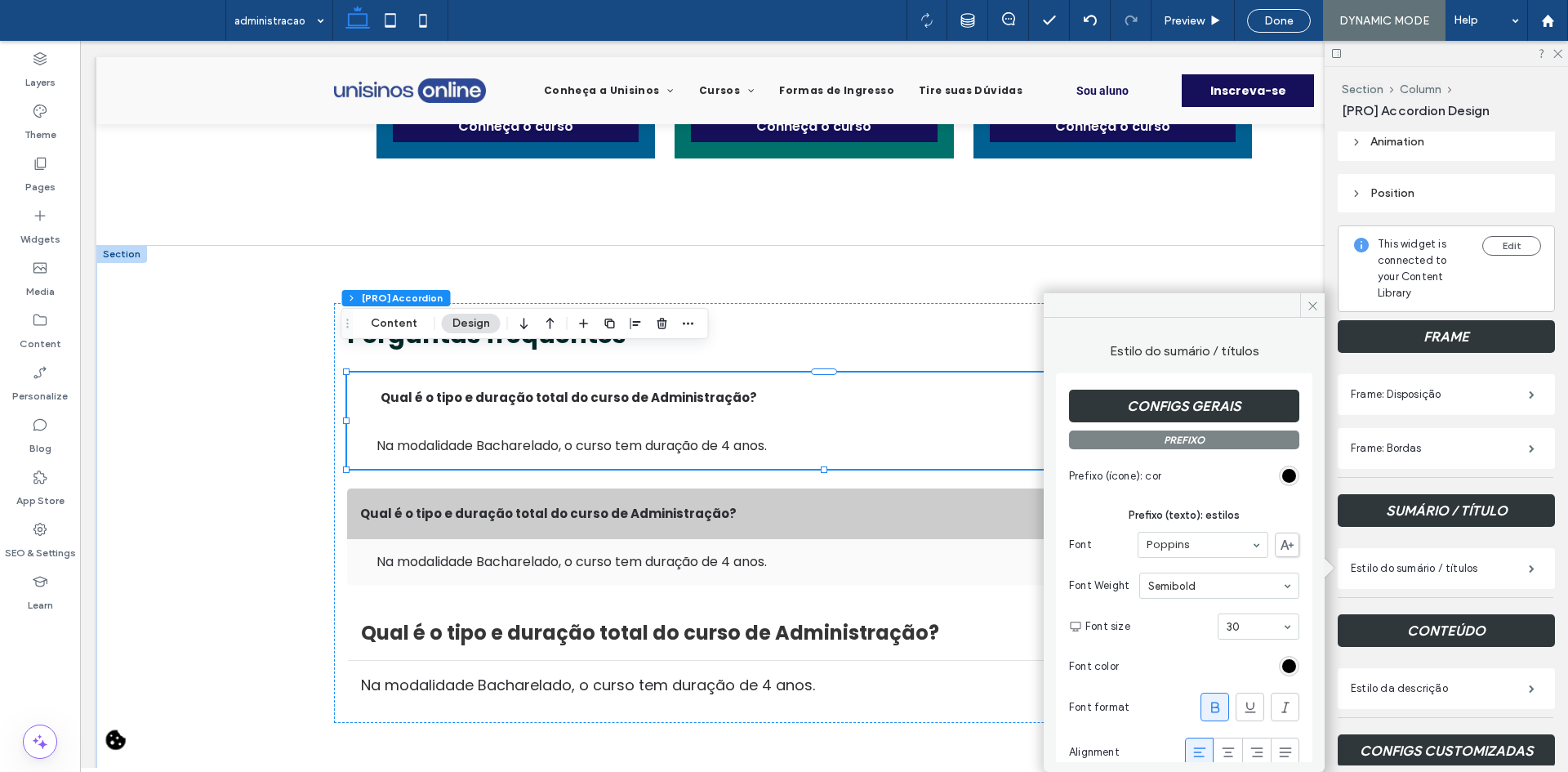
type input "*"
click at [403, 318] on button "Content" at bounding box center [394, 323] width 68 height 19
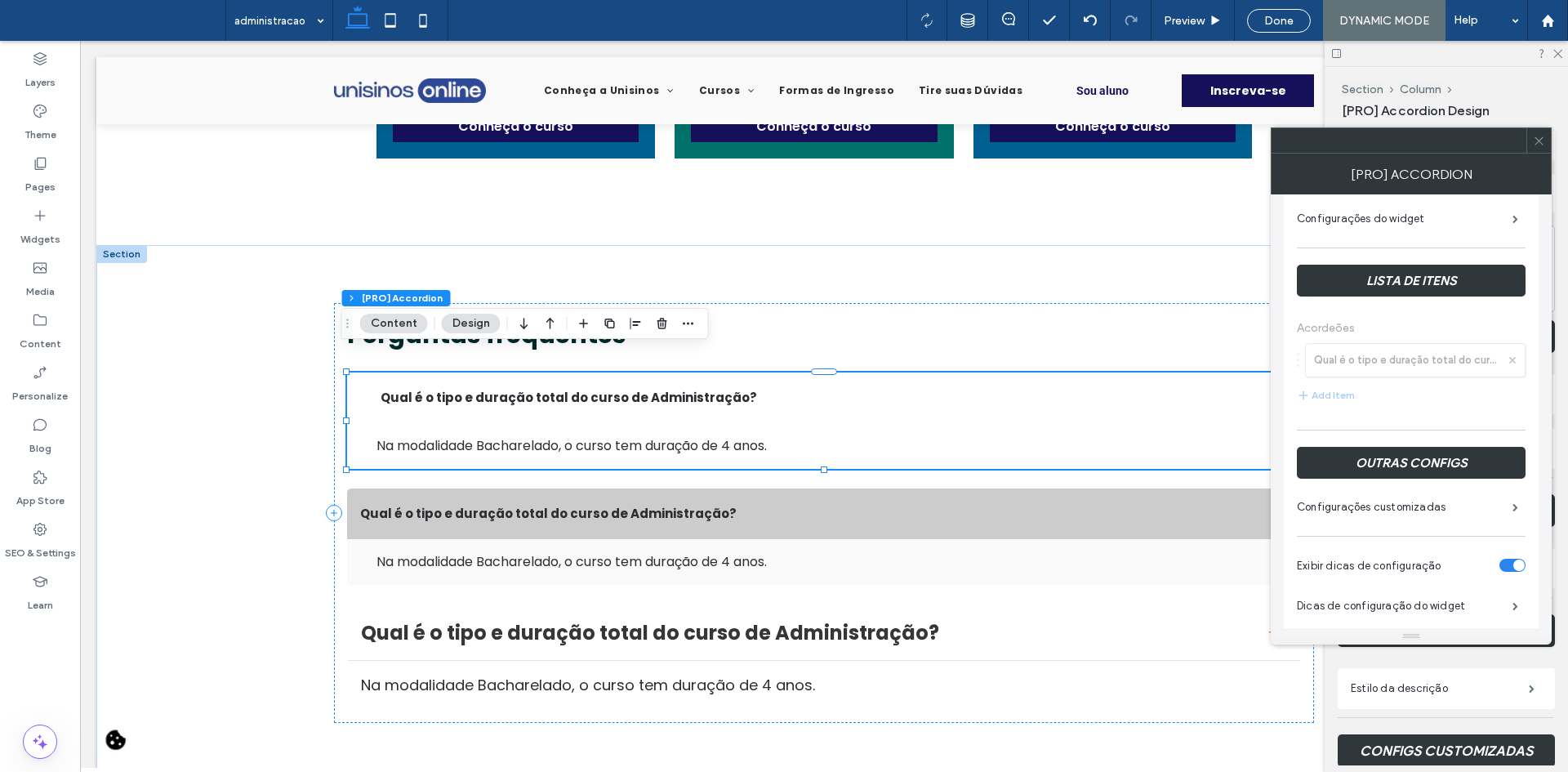
scroll to position [196, 0]
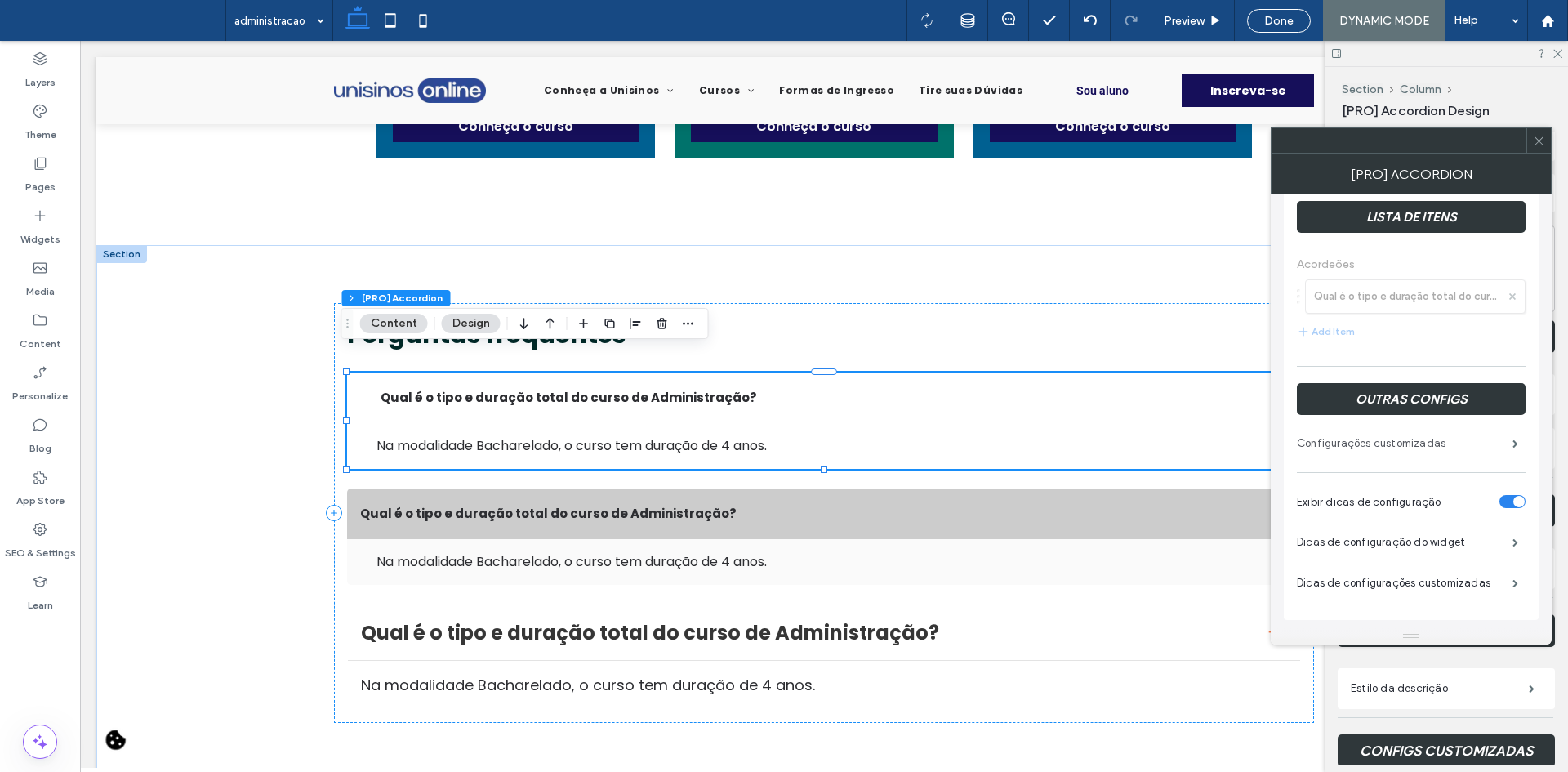
click at [1403, 455] on label "Configurações customizadas" at bounding box center [1404, 444] width 215 height 33
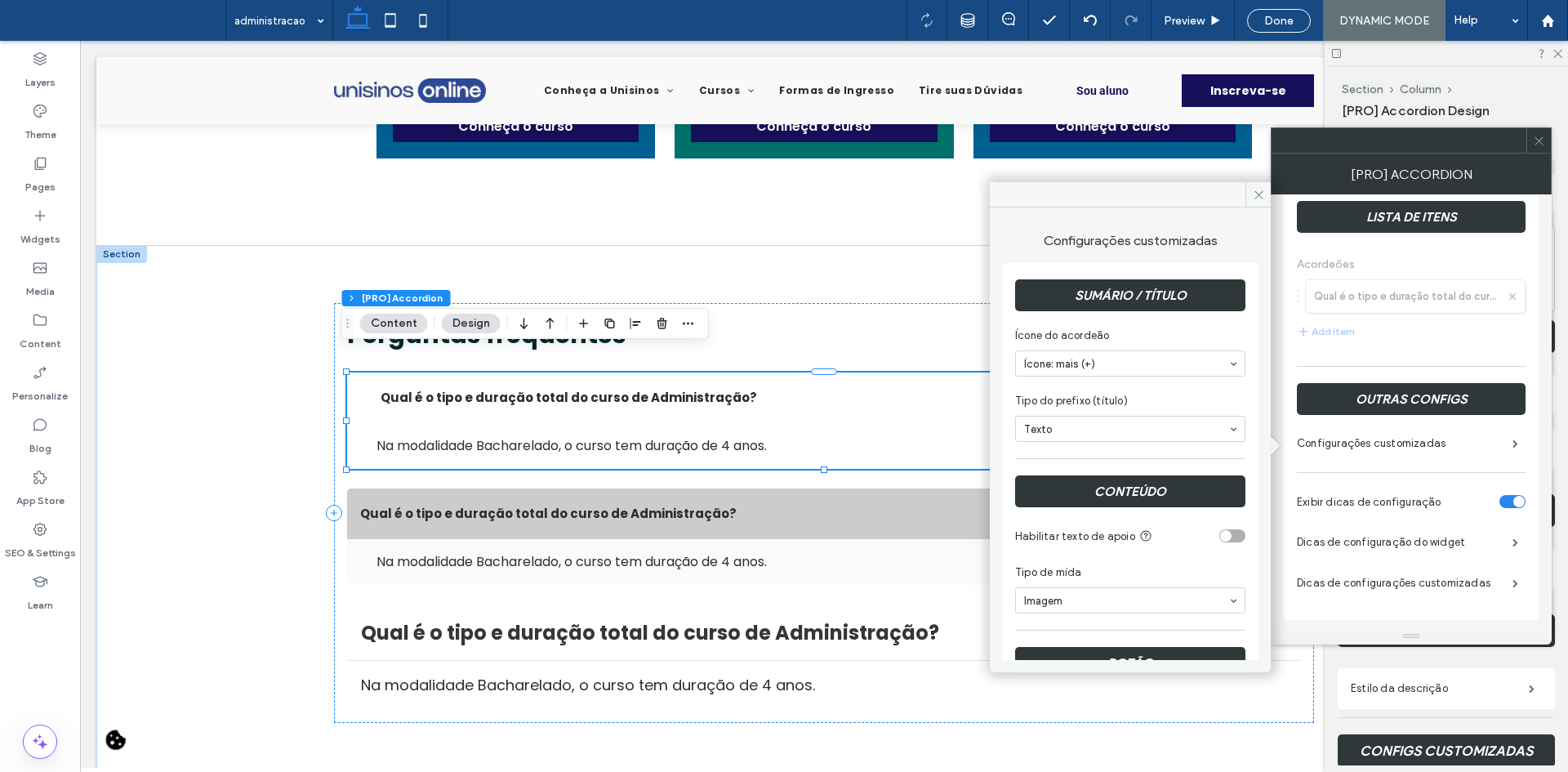
click at [1125, 542] on span "Habilitar texto de apoio" at bounding box center [1075, 535] width 120 height 12
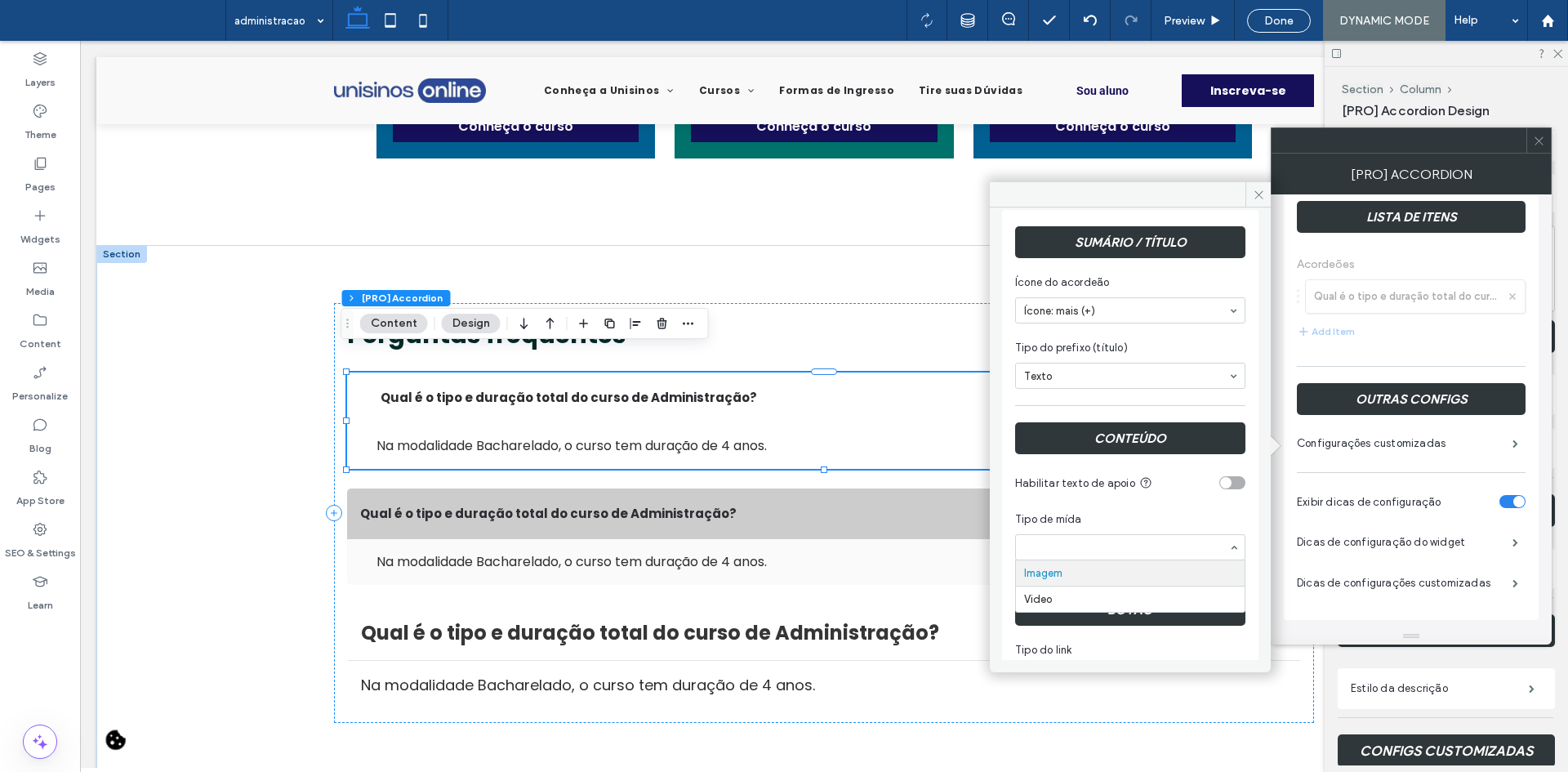
scroll to position [82, 0]
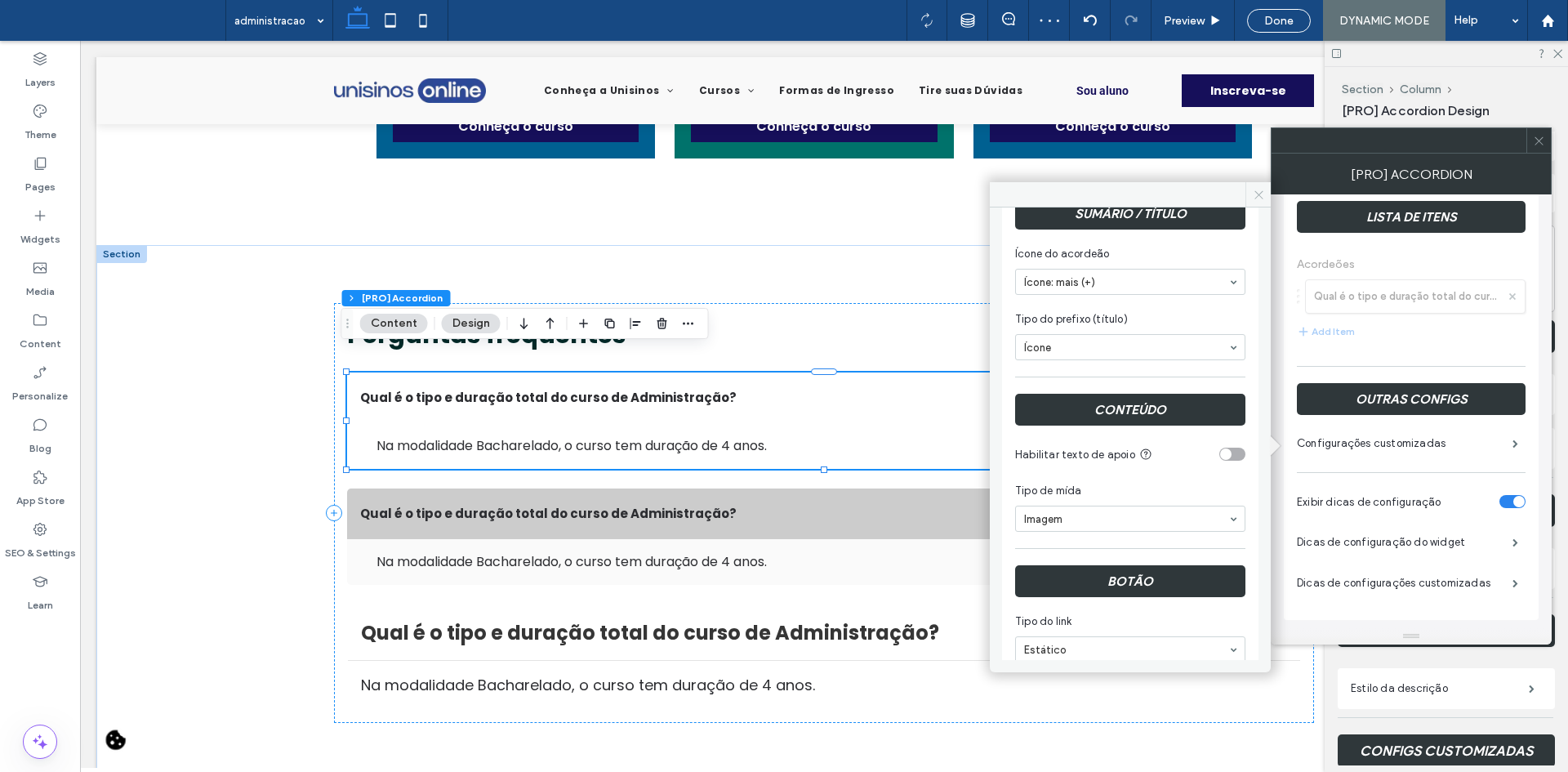
click at [1256, 193] on icon at bounding box center [1258, 194] width 12 height 12
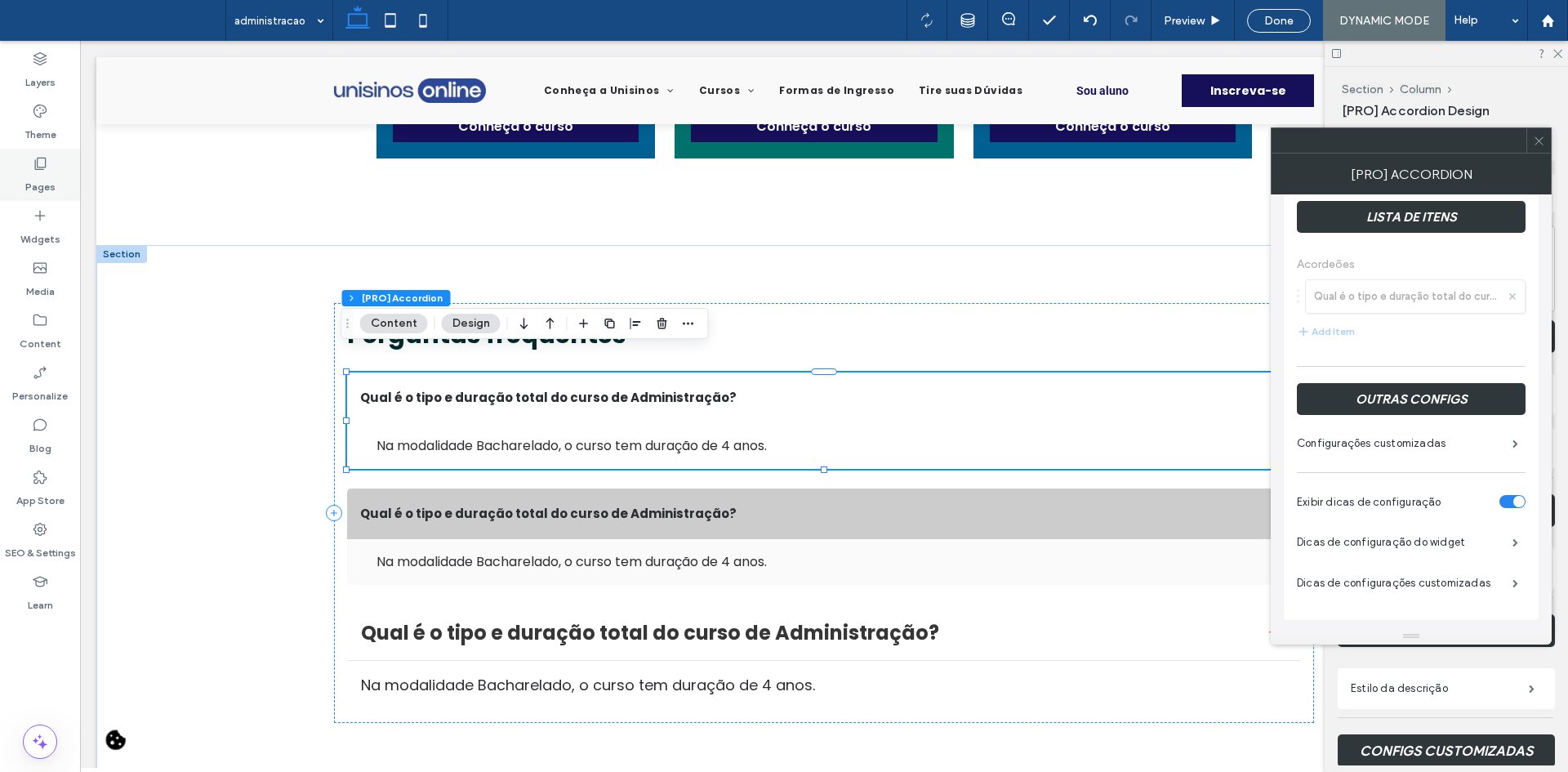
click at [42, 183] on label "Pages" at bounding box center [40, 182] width 30 height 23
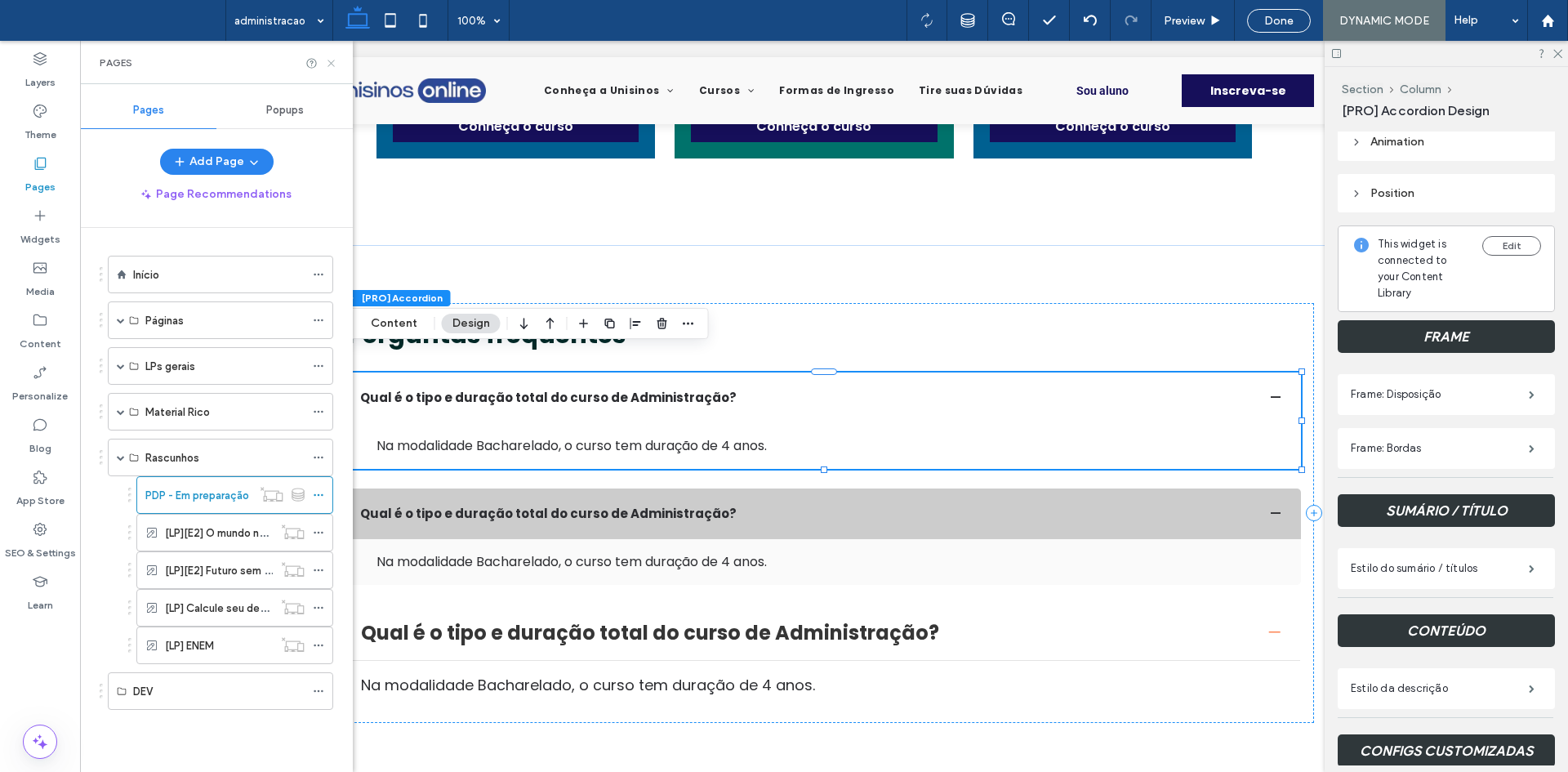
click at [332, 64] on use at bounding box center [330, 62] width 6 height 6
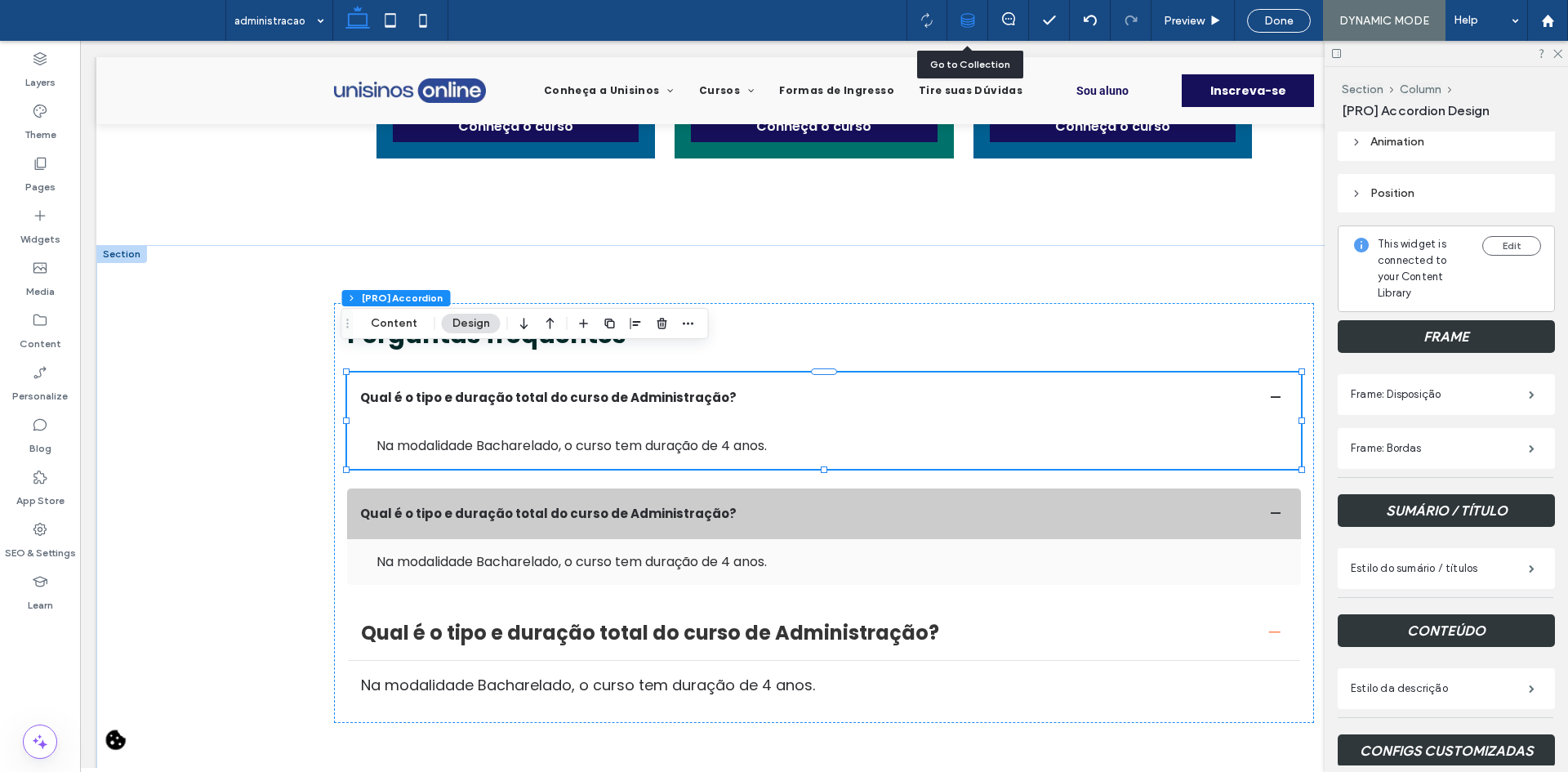
click at [955, 15] on div at bounding box center [968, 20] width 40 height 15
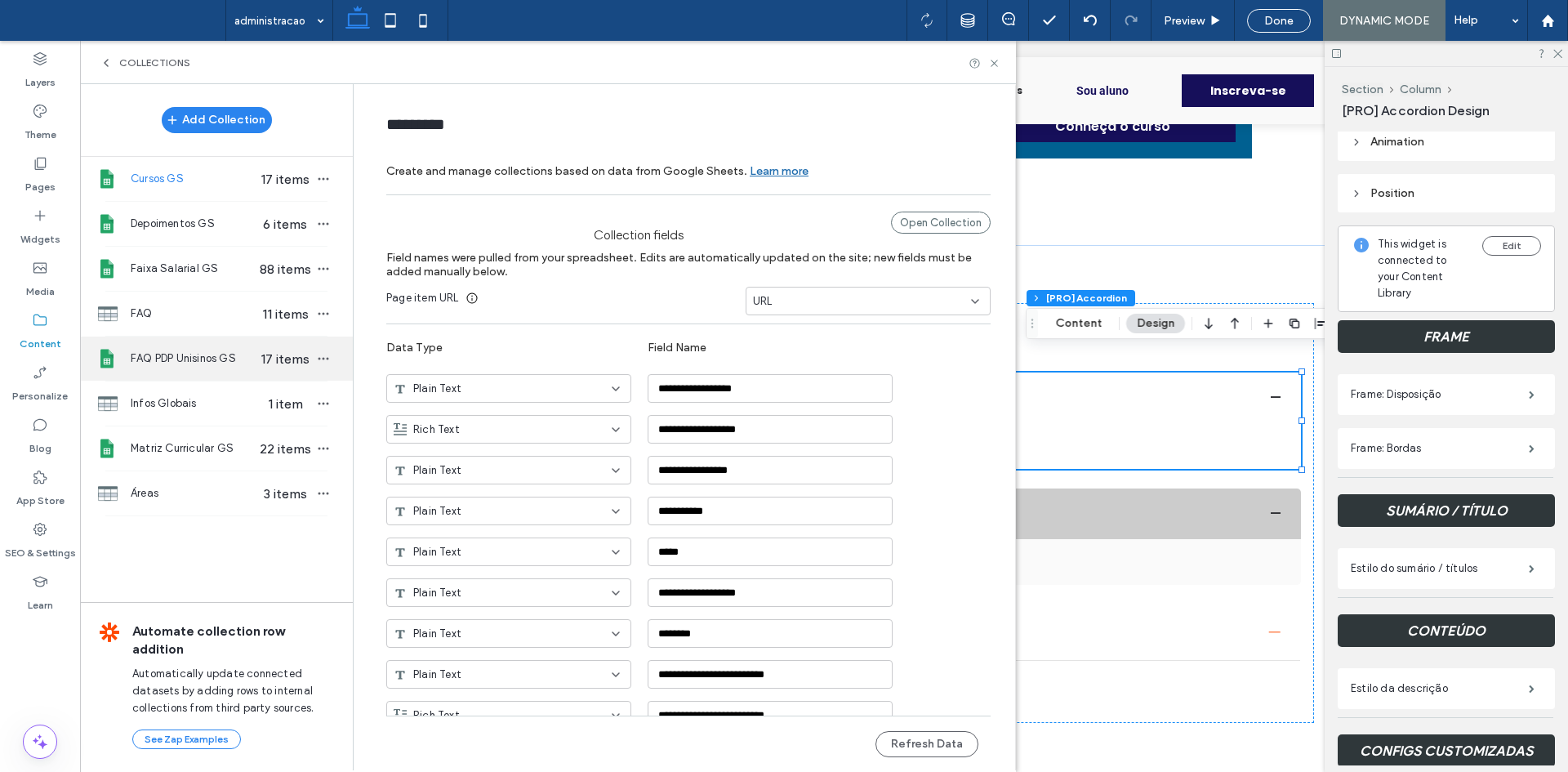
click at [187, 352] on span "FAQ PDP Unisinos GS" at bounding box center [193, 358] width 126 height 17
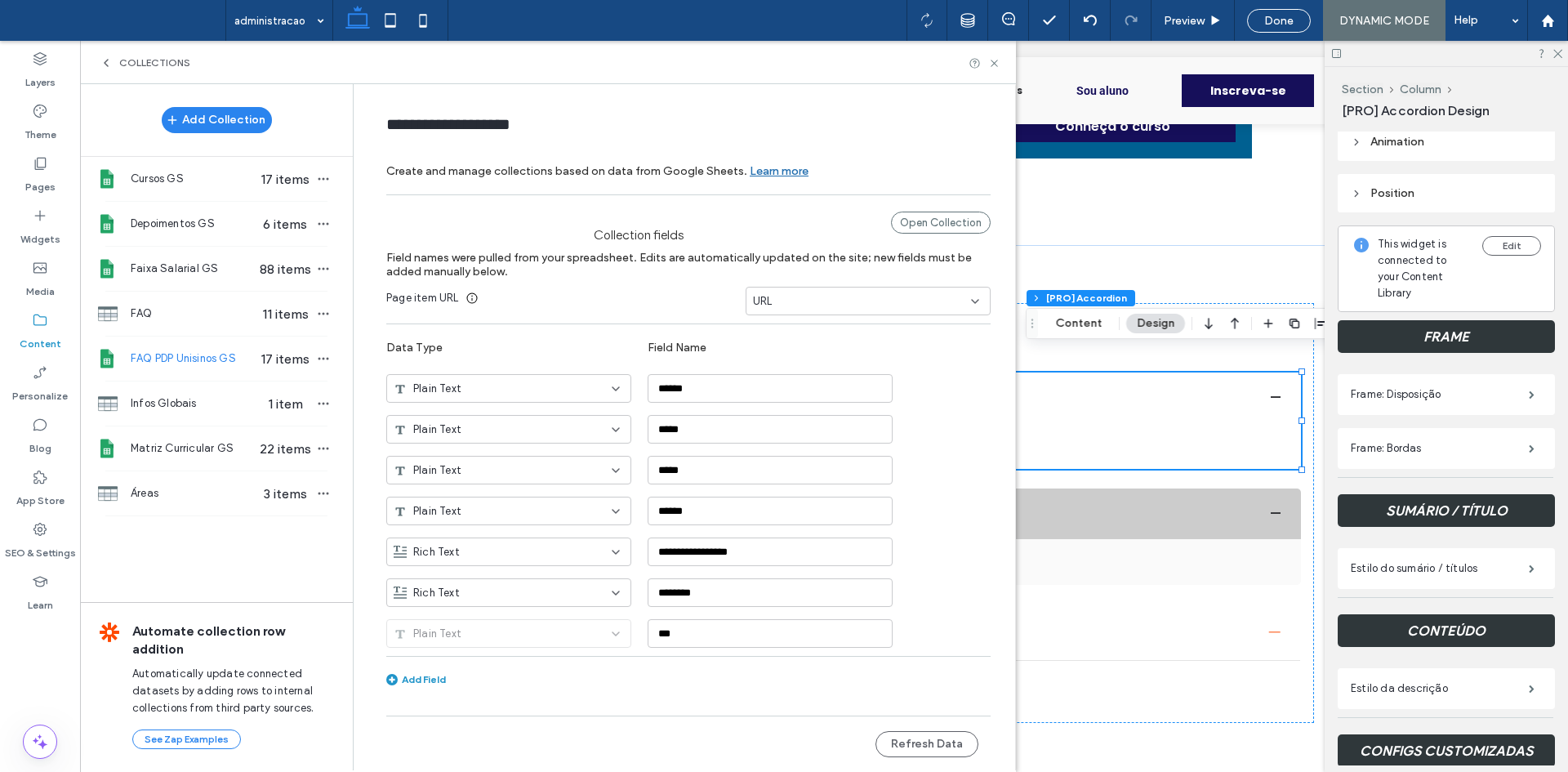
type input "**********"
click at [463, 379] on div "Plain Text" at bounding box center [509, 388] width 245 height 28
click at [489, 559] on div "Multi-select" at bounding box center [509, 559] width 244 height 28
click at [916, 744] on button "Refresh Data" at bounding box center [927, 744] width 103 height 27
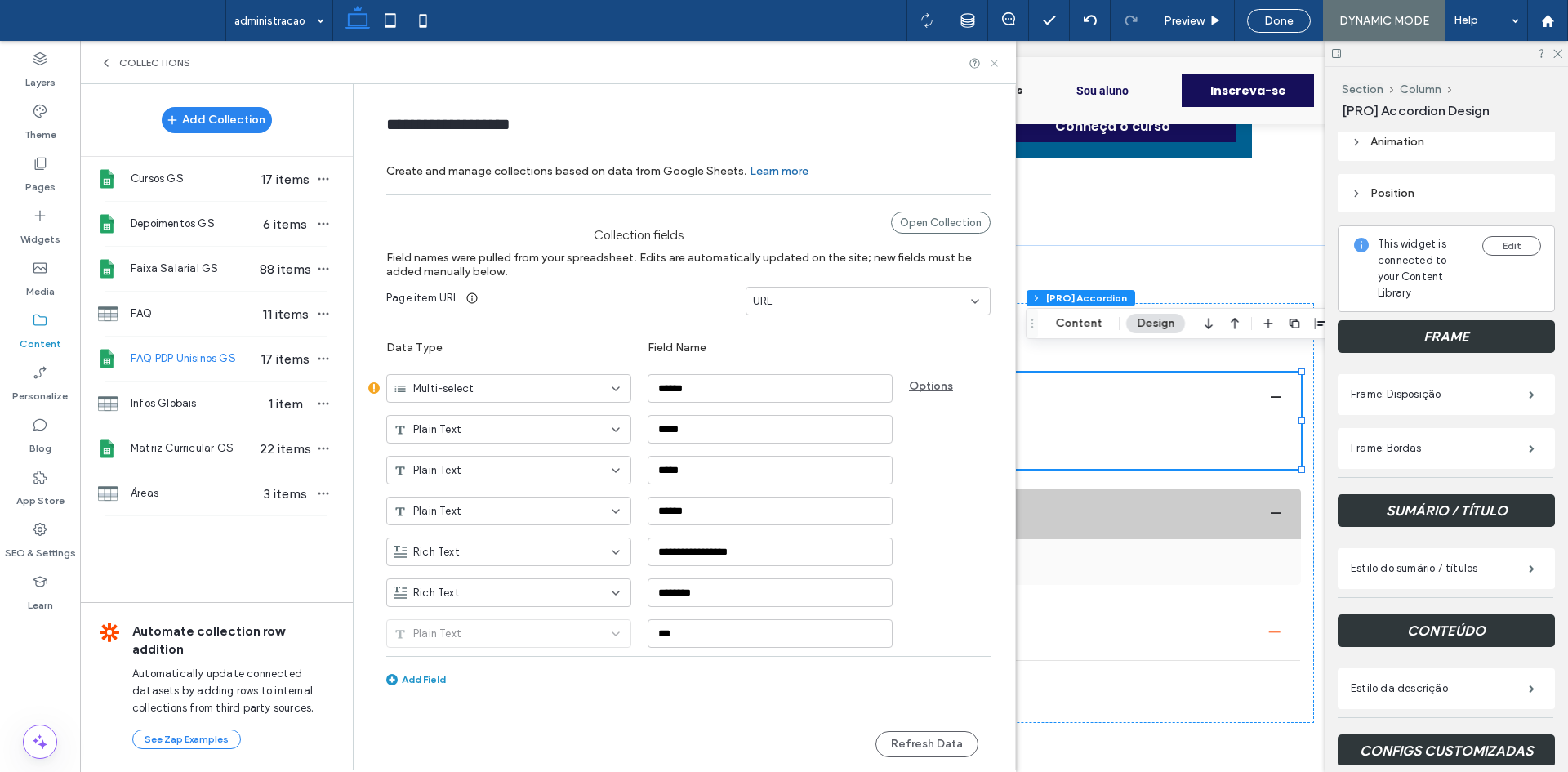
click at [999, 64] on icon at bounding box center [993, 62] width 12 height 12
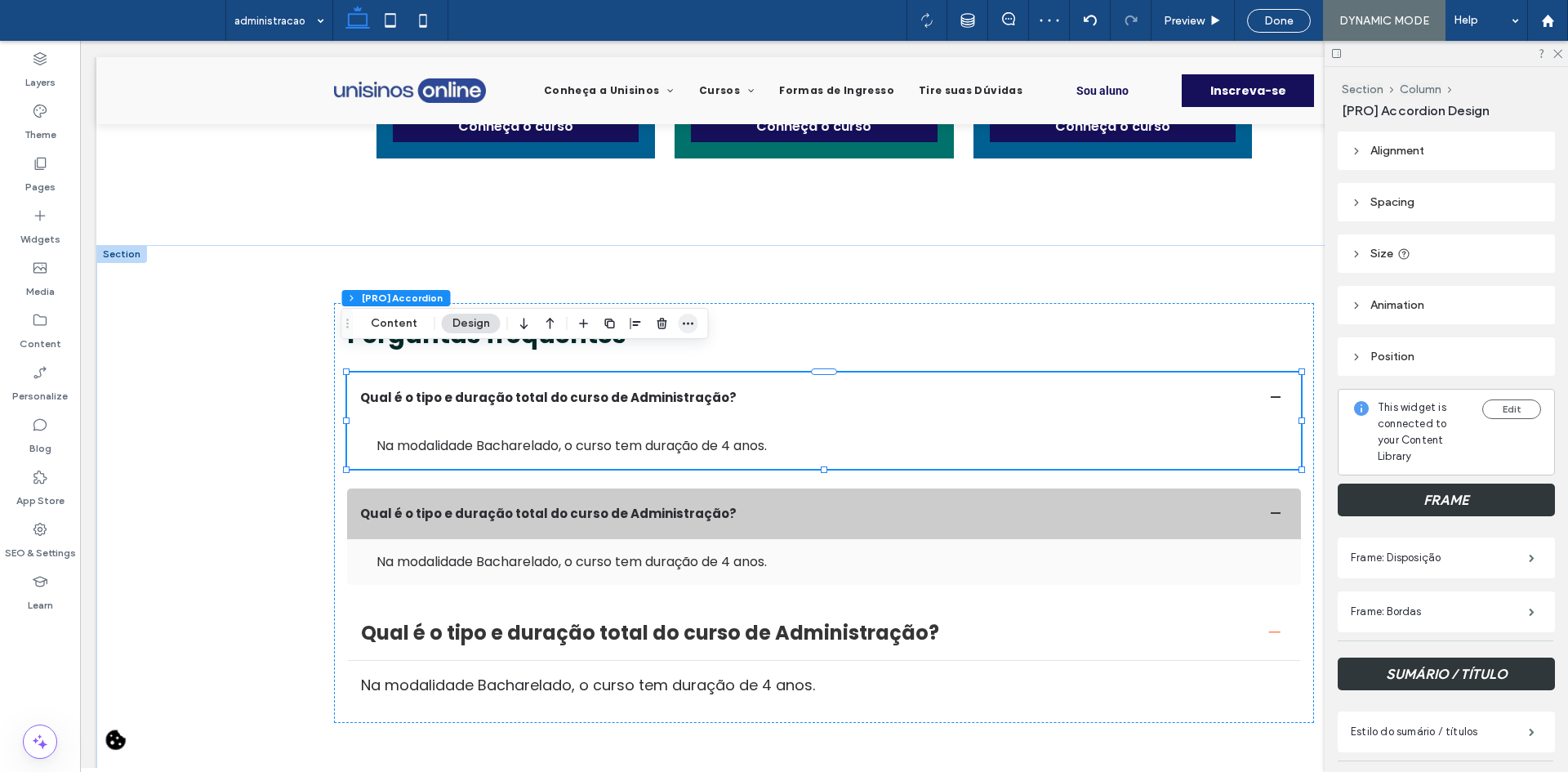
click at [682, 321] on icon "button" at bounding box center [688, 324] width 13 height 13
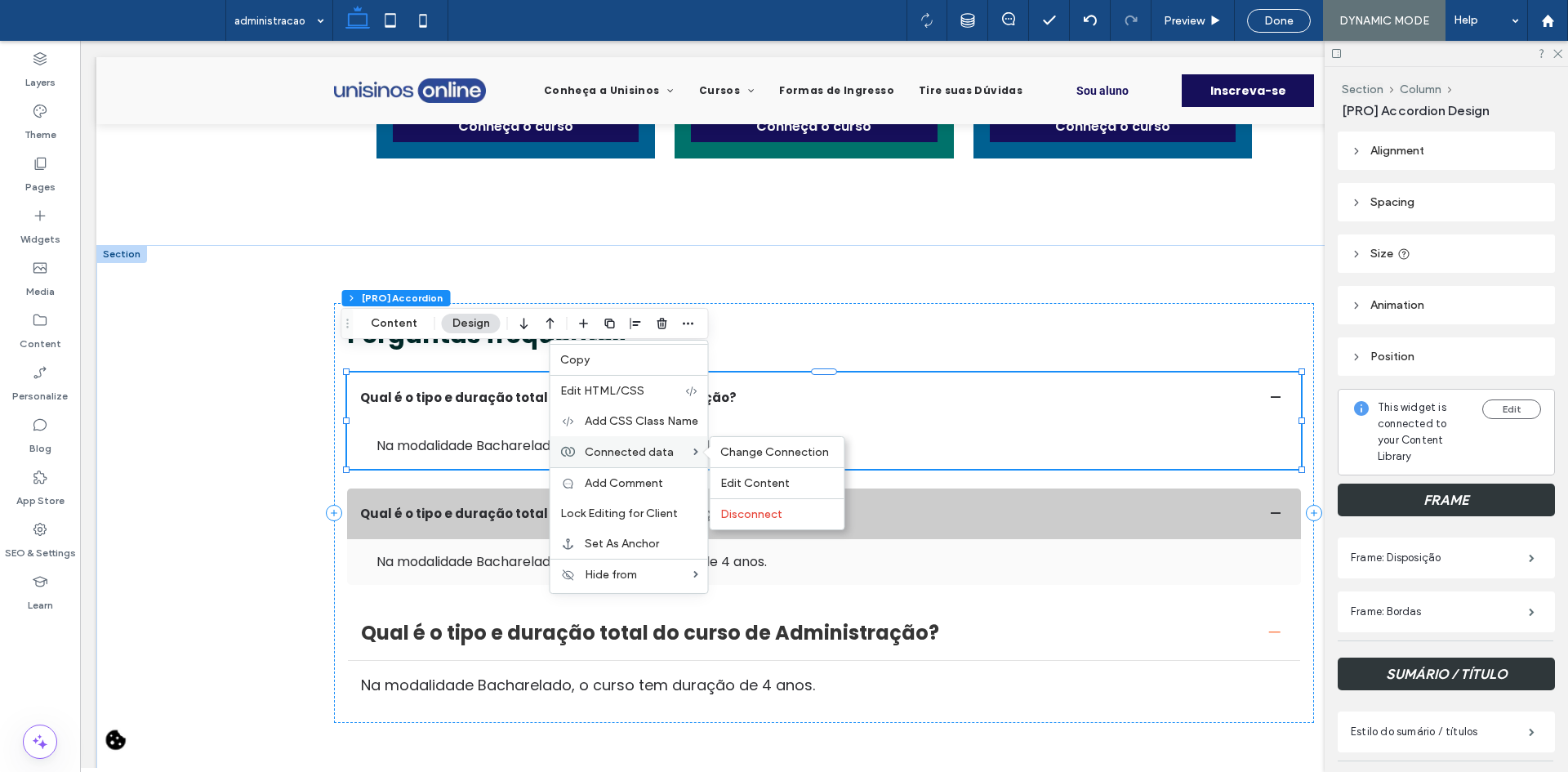
scroll to position [0, 0]
click at [729, 462] on div "Perguntas frequentes Qual é o tipo e duração total do curso de Administração? N…" at bounding box center [823, 513] width 980 height 420
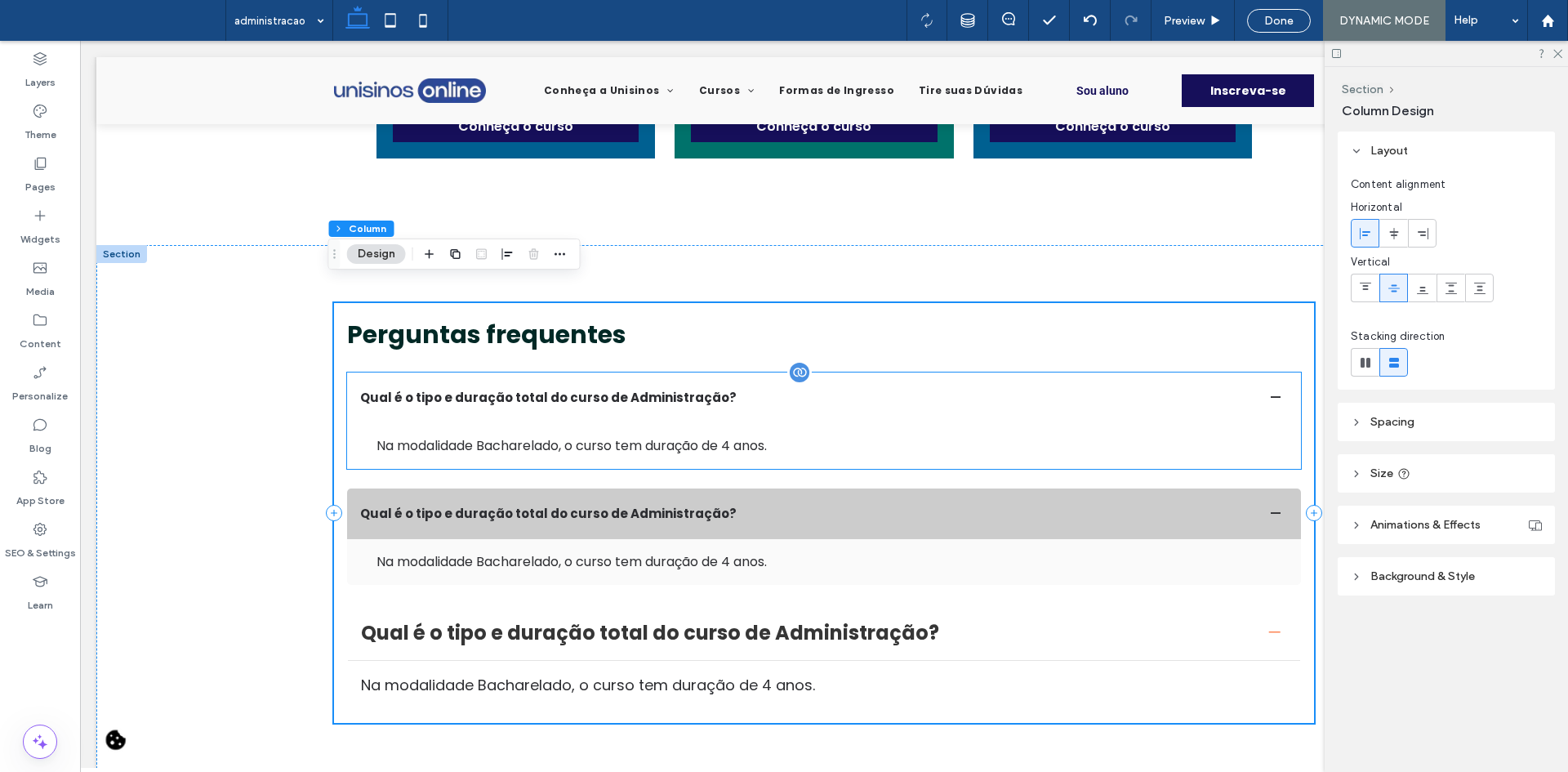
click at [703, 392] on summary "Qual é o tipo e duração total do curso de Administração?" at bounding box center [824, 397] width 954 height 50
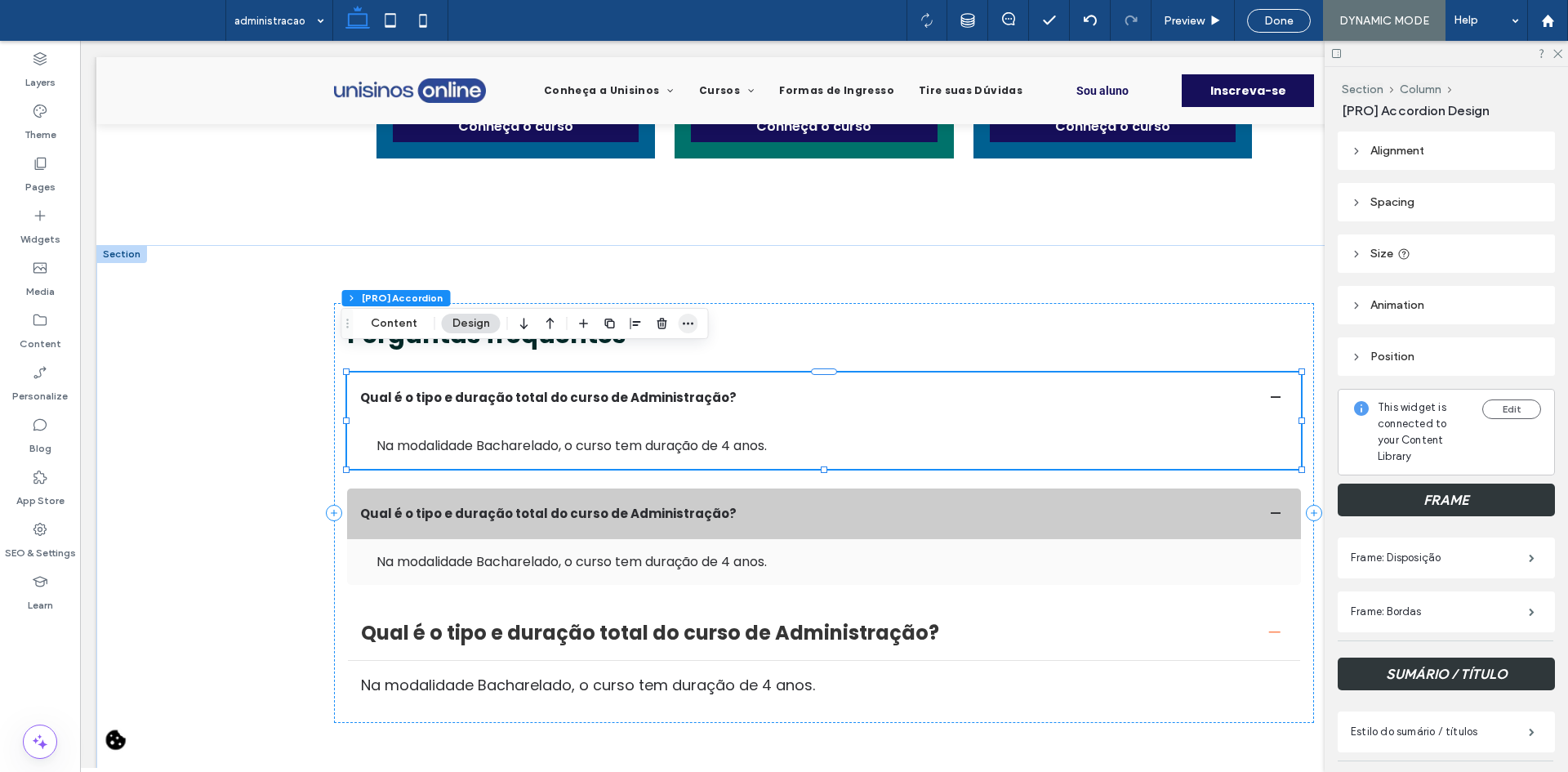
click at [687, 325] on icon "button" at bounding box center [688, 324] width 13 height 13
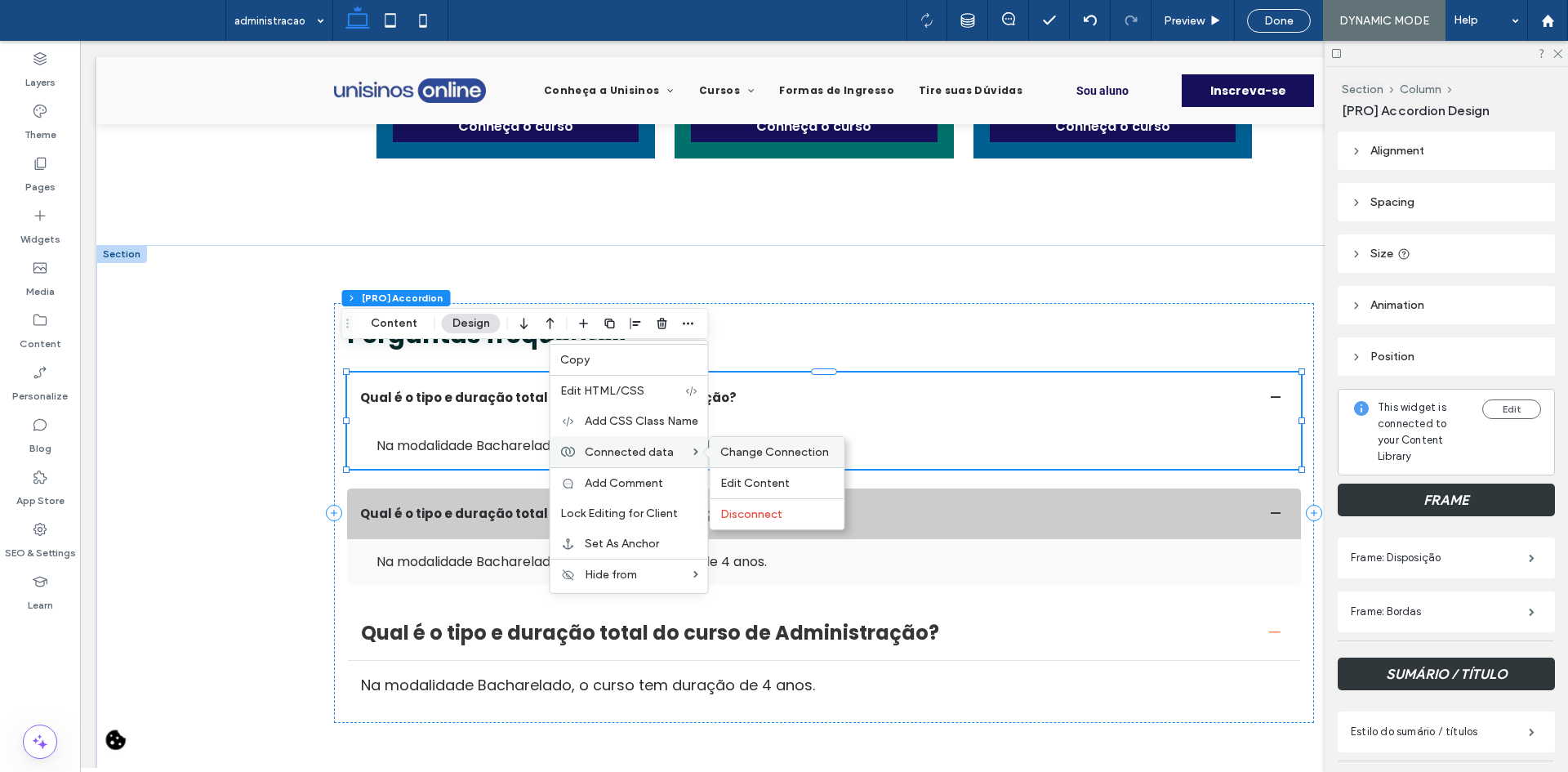
click at [751, 444] on div "Change Connection" at bounding box center [777, 452] width 134 height 30
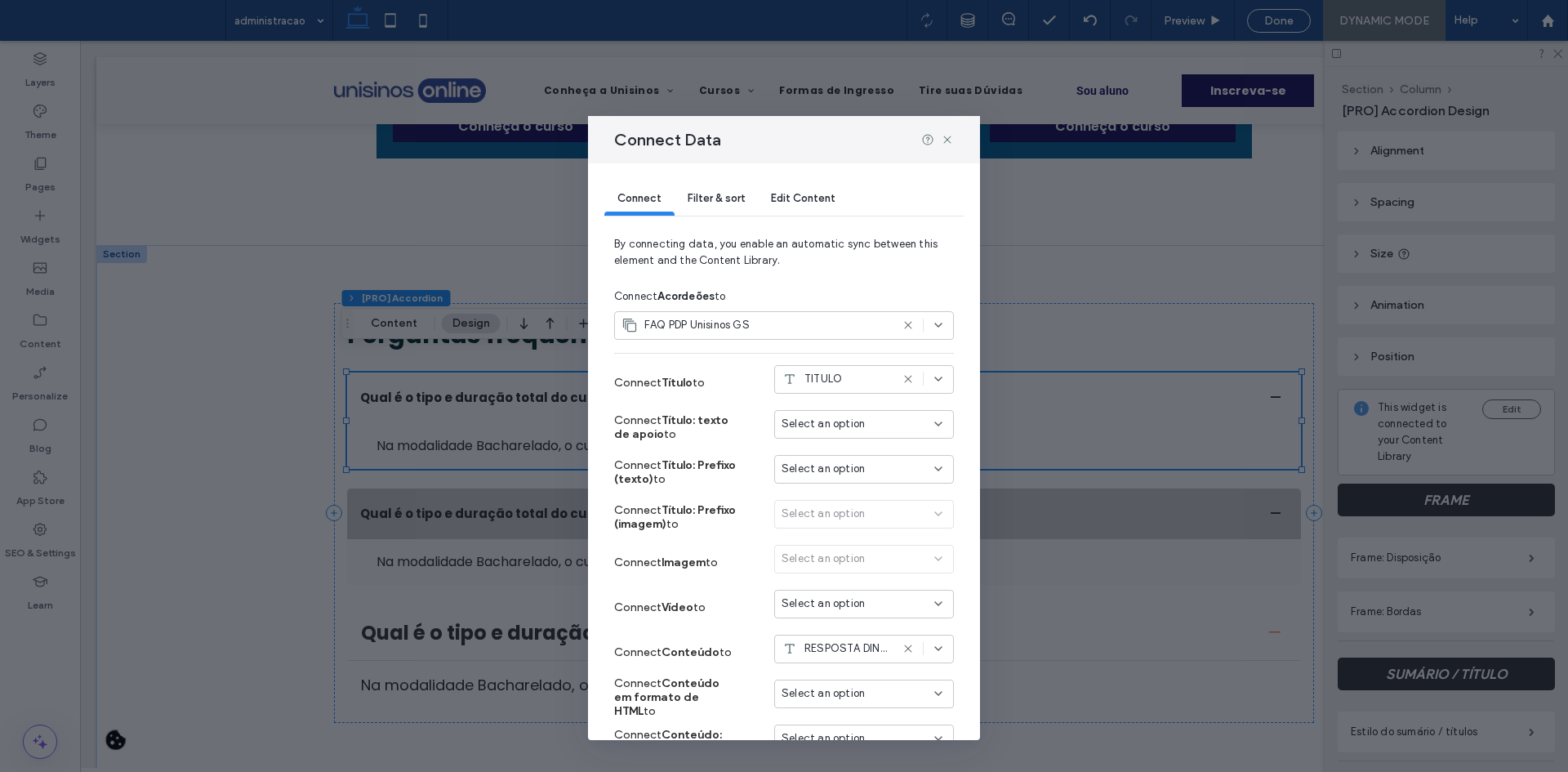
click at [710, 211] on div "Filter & sort" at bounding box center [716, 200] width 83 height 33
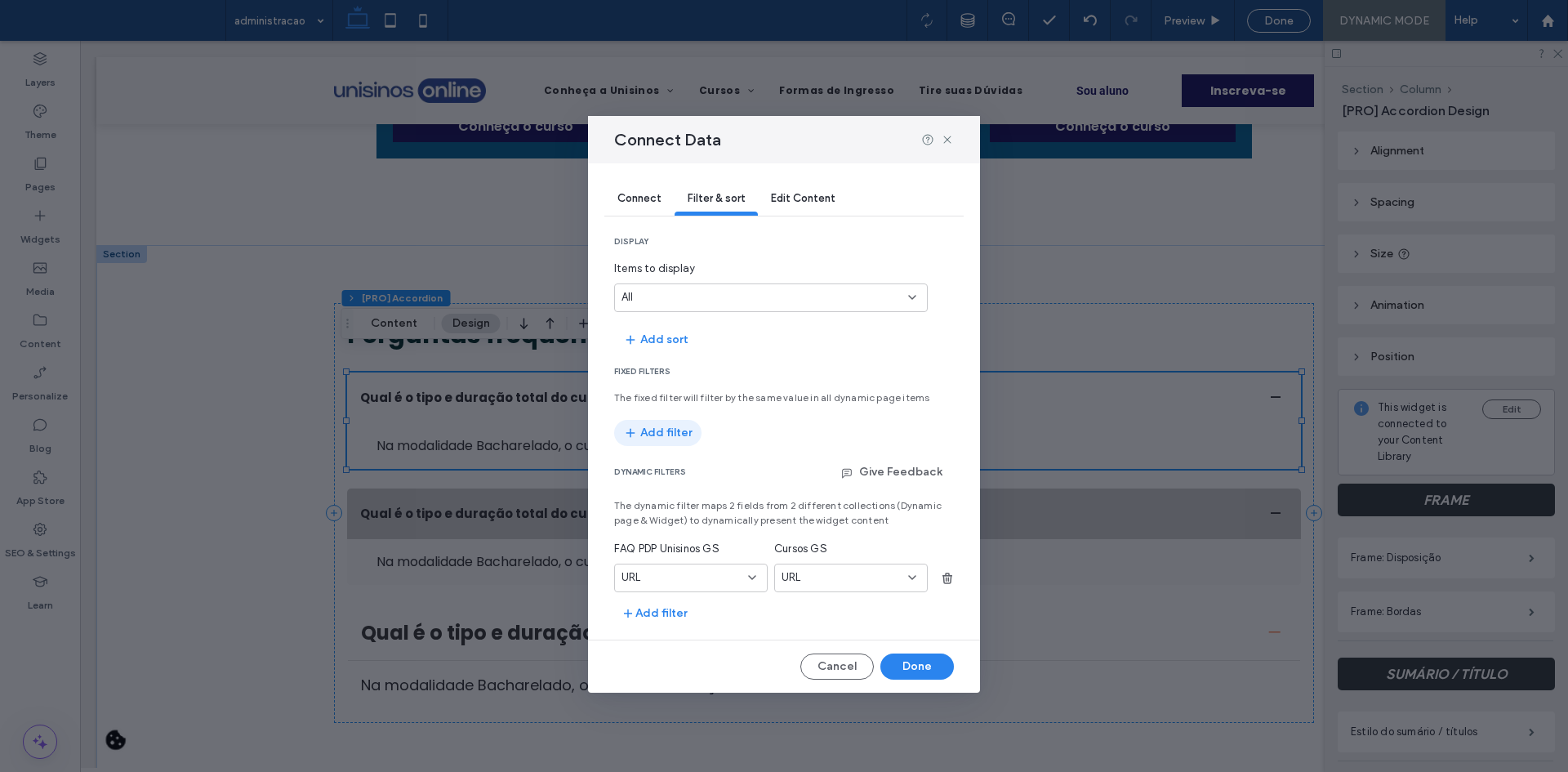
click at [679, 425] on button "Add filter" at bounding box center [657, 433] width 87 height 27
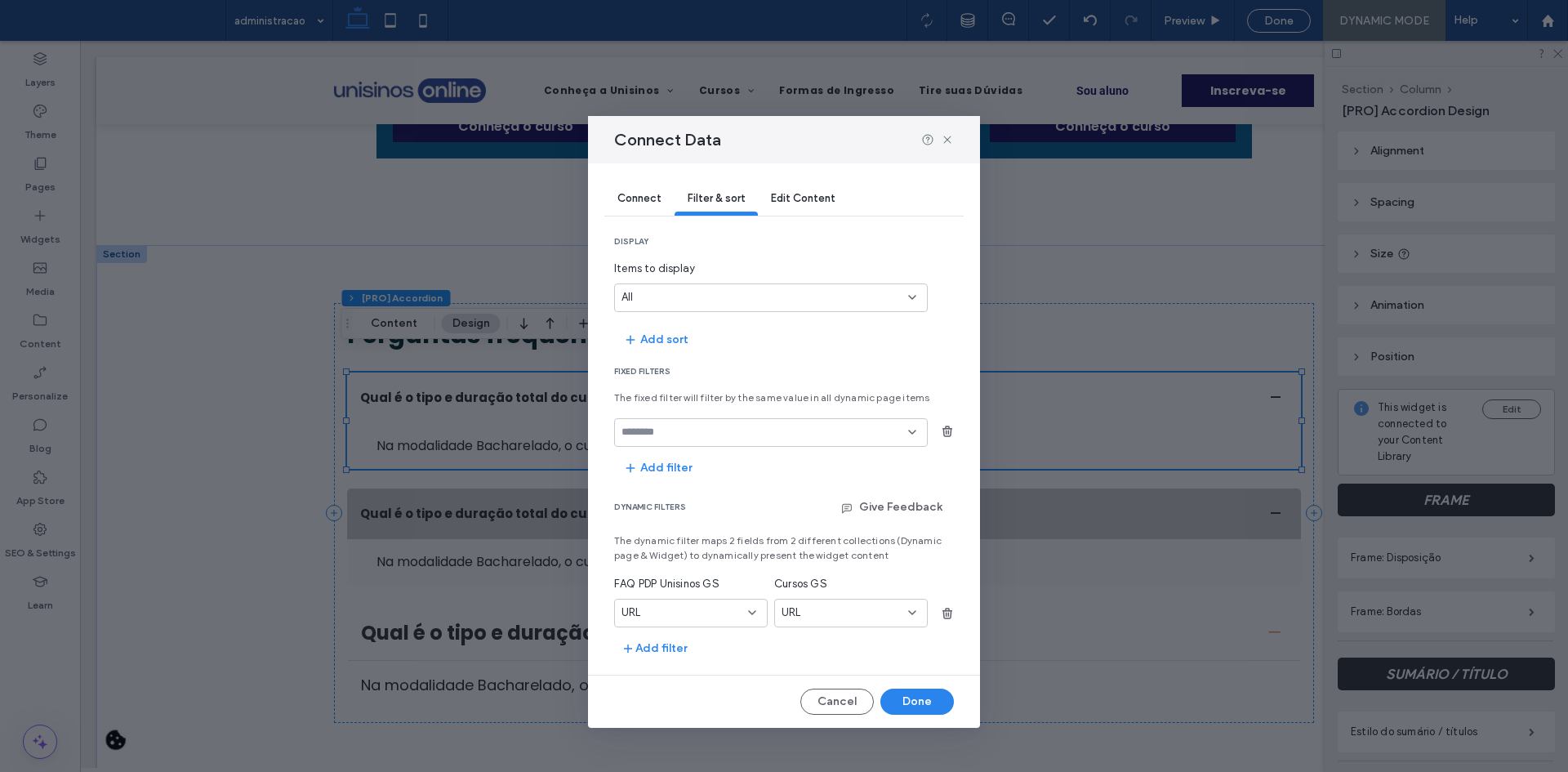
click at [687, 435] on input "fields-dropdown" at bounding box center [764, 432] width 287 height 13
click at [684, 462] on div "STATUS" at bounding box center [771, 460] width 312 height 28
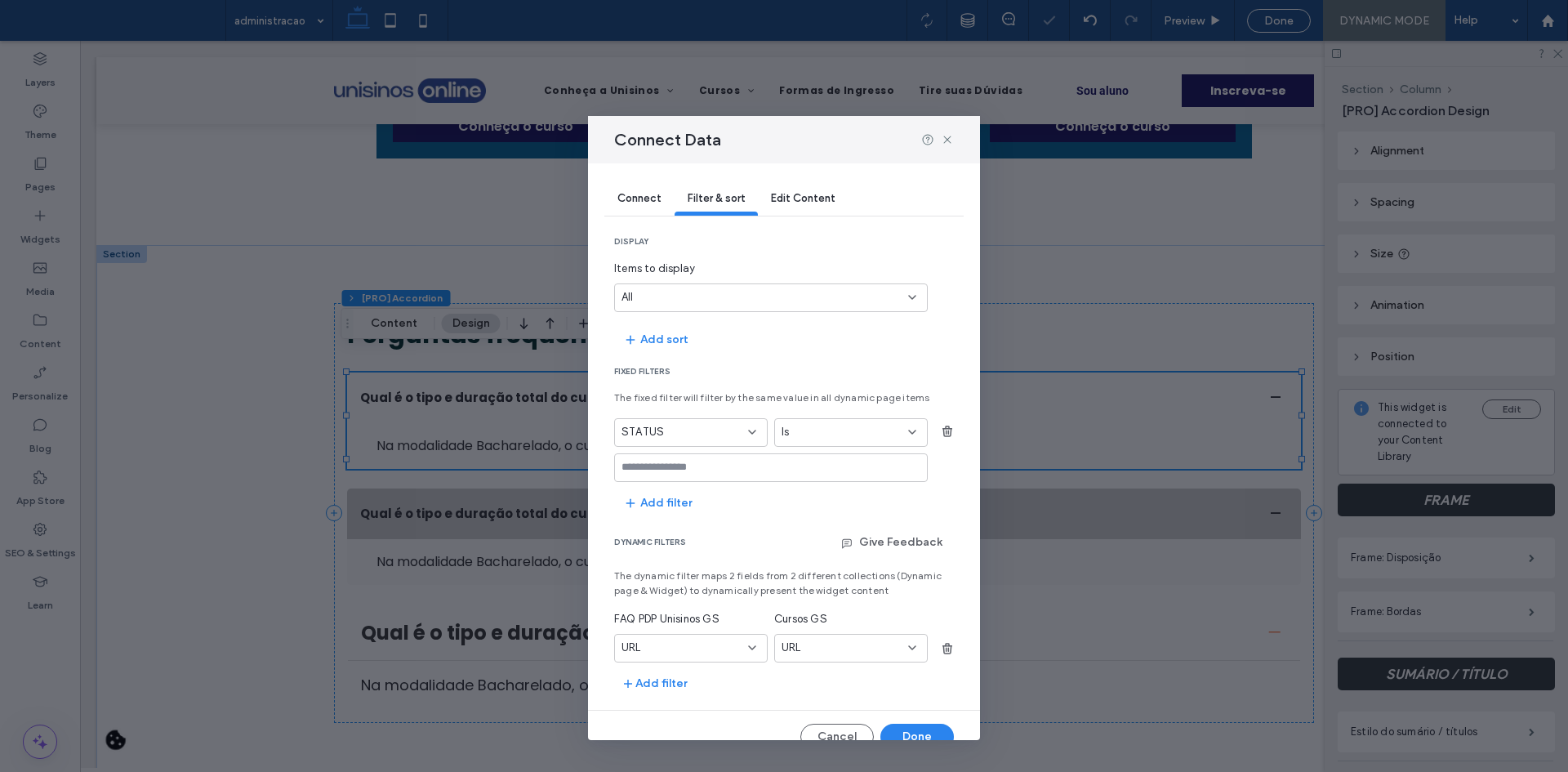
click at [679, 467] on input "values-textbox" at bounding box center [764, 468] width 287 height 13
type input "*****"
click at [703, 469] on input "*****" at bounding box center [764, 468] width 287 height 13
click at [752, 369] on span "Fixed Filters" at bounding box center [784, 371] width 340 height 11
click at [688, 470] on input "values-textbox" at bounding box center [764, 468] width 287 height 13
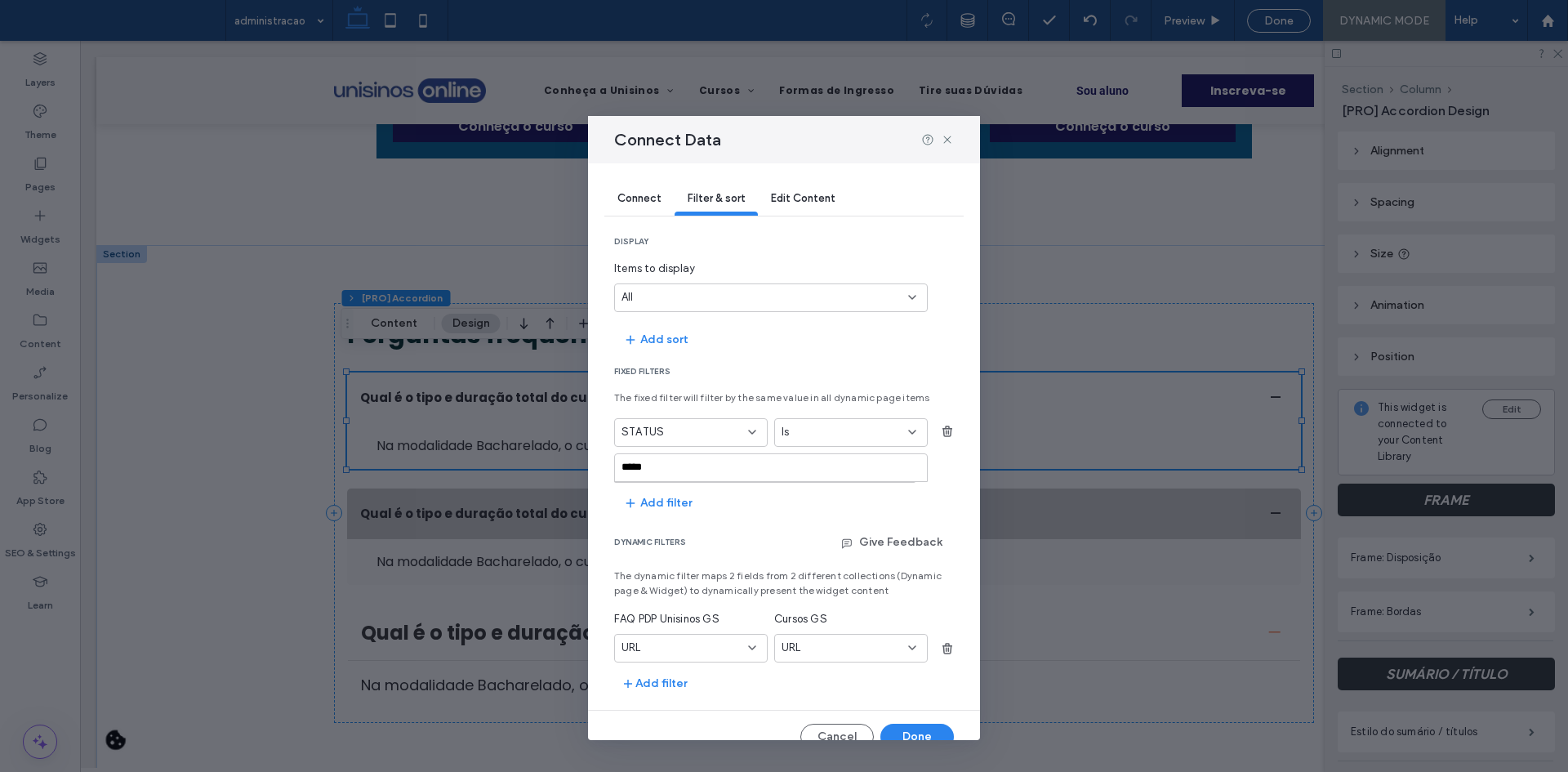
type input "*****"
click at [634, 505] on icon "button" at bounding box center [630, 503] width 13 height 13
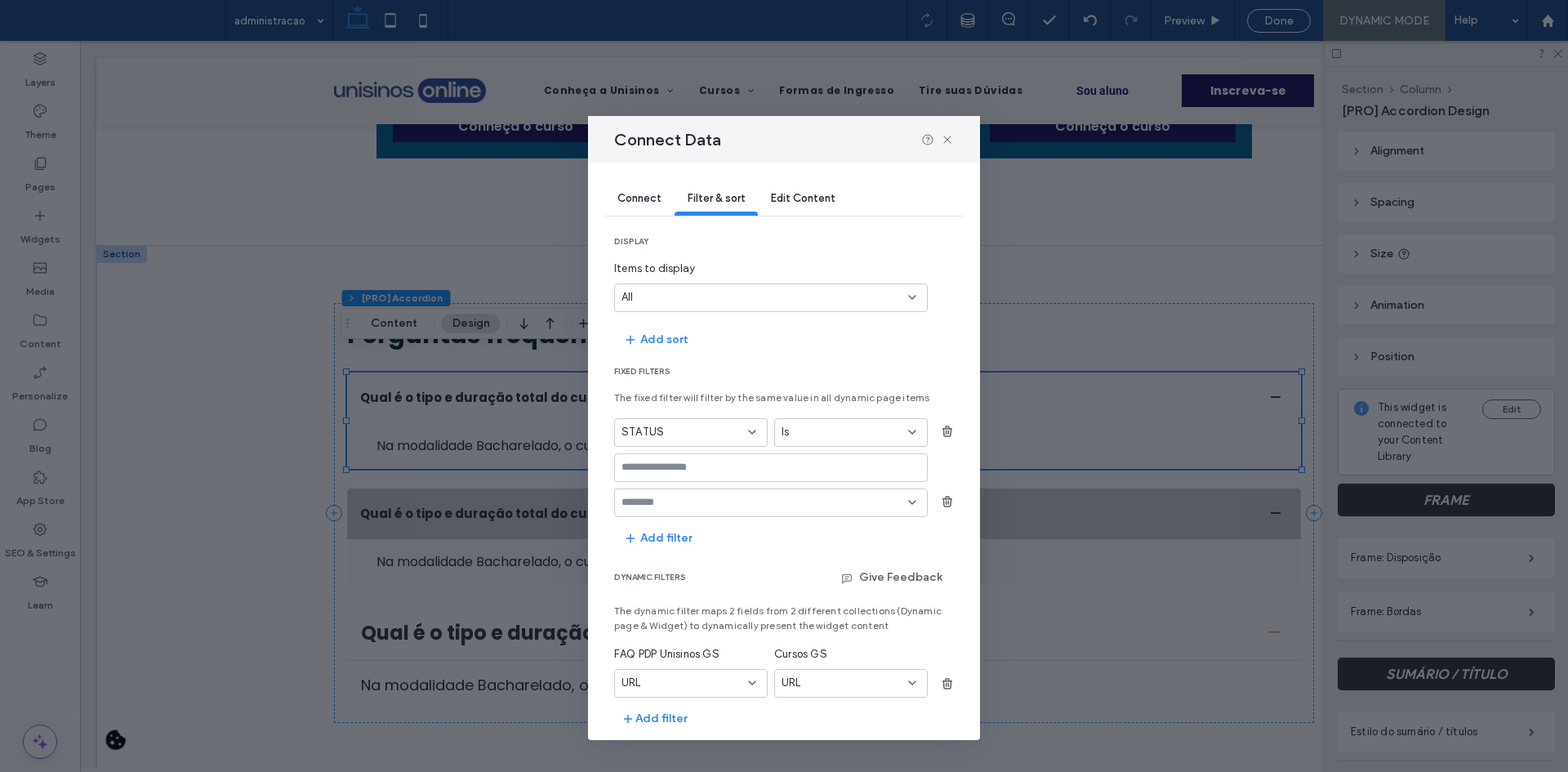
click at [941, 497] on icon "button" at bounding box center [948, 502] width 13 height 13
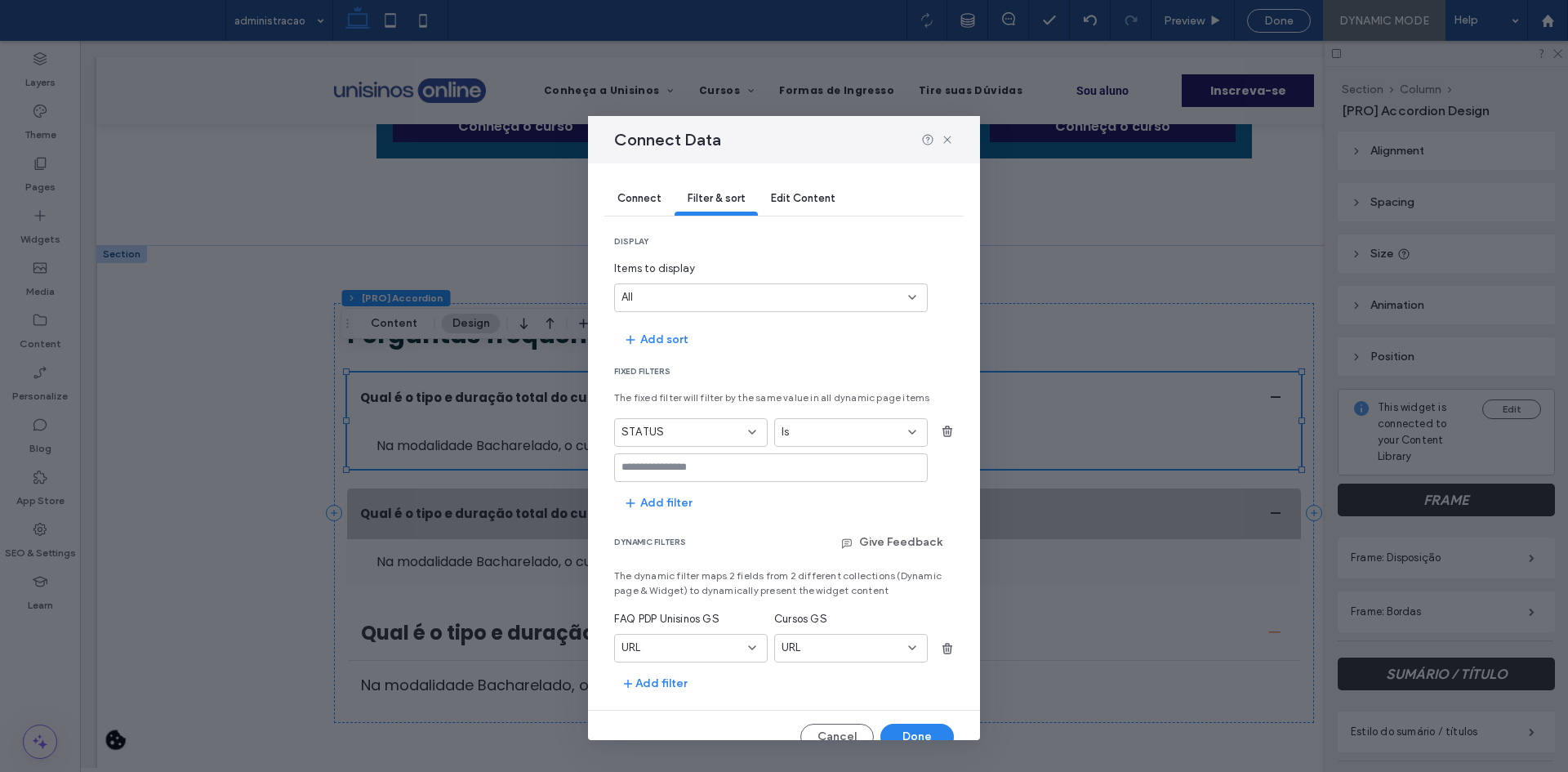
click at [725, 469] on input "values-textbox" at bounding box center [764, 468] width 287 height 13
type input "**"
drag, startPoint x: 820, startPoint y: 730, endPoint x: 392, endPoint y: 179, distance: 697.7
click at [820, 730] on button "Cancel" at bounding box center [837, 737] width 73 height 27
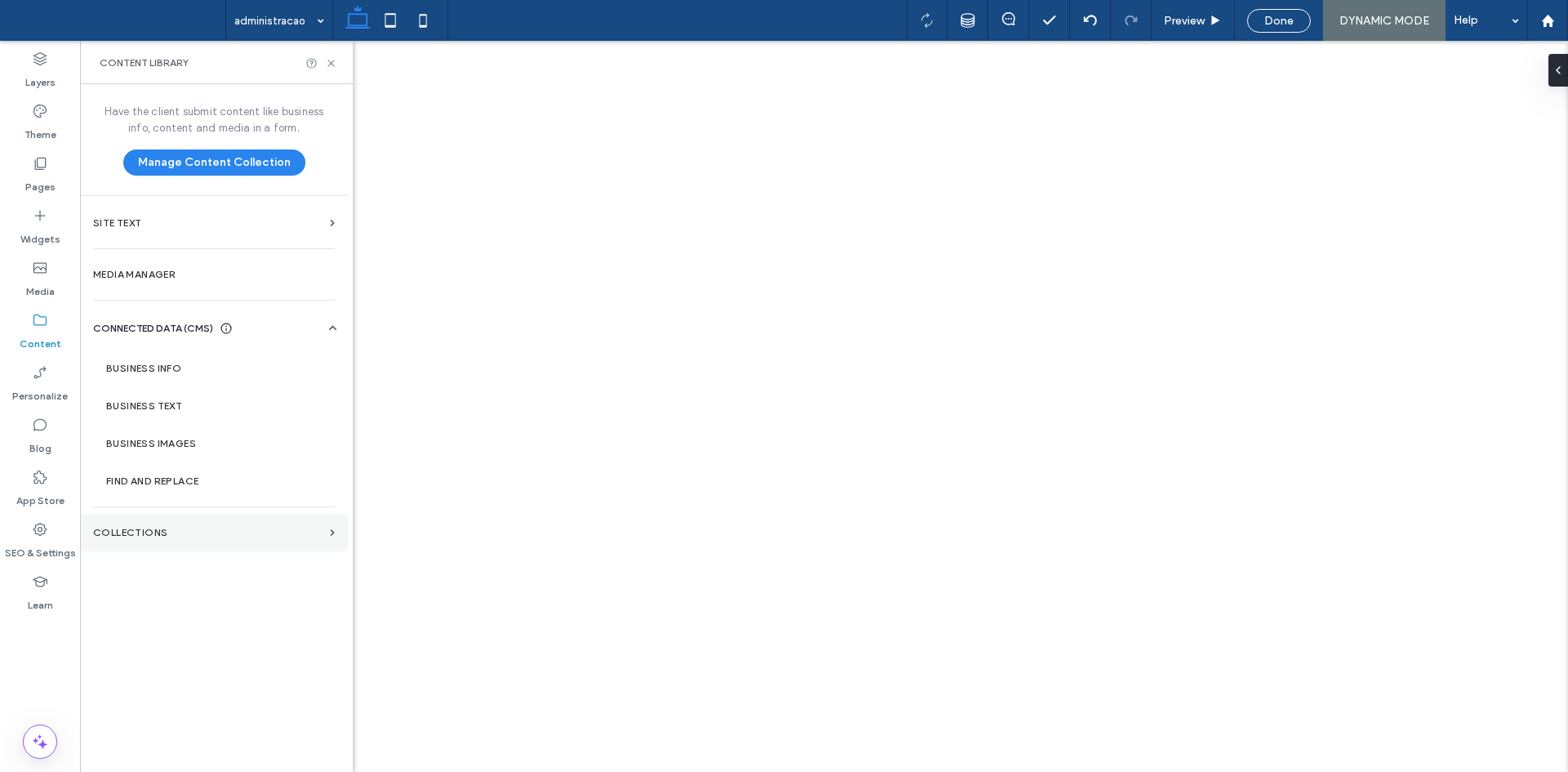
click at [165, 532] on label "Collections" at bounding box center [208, 533] width 230 height 11
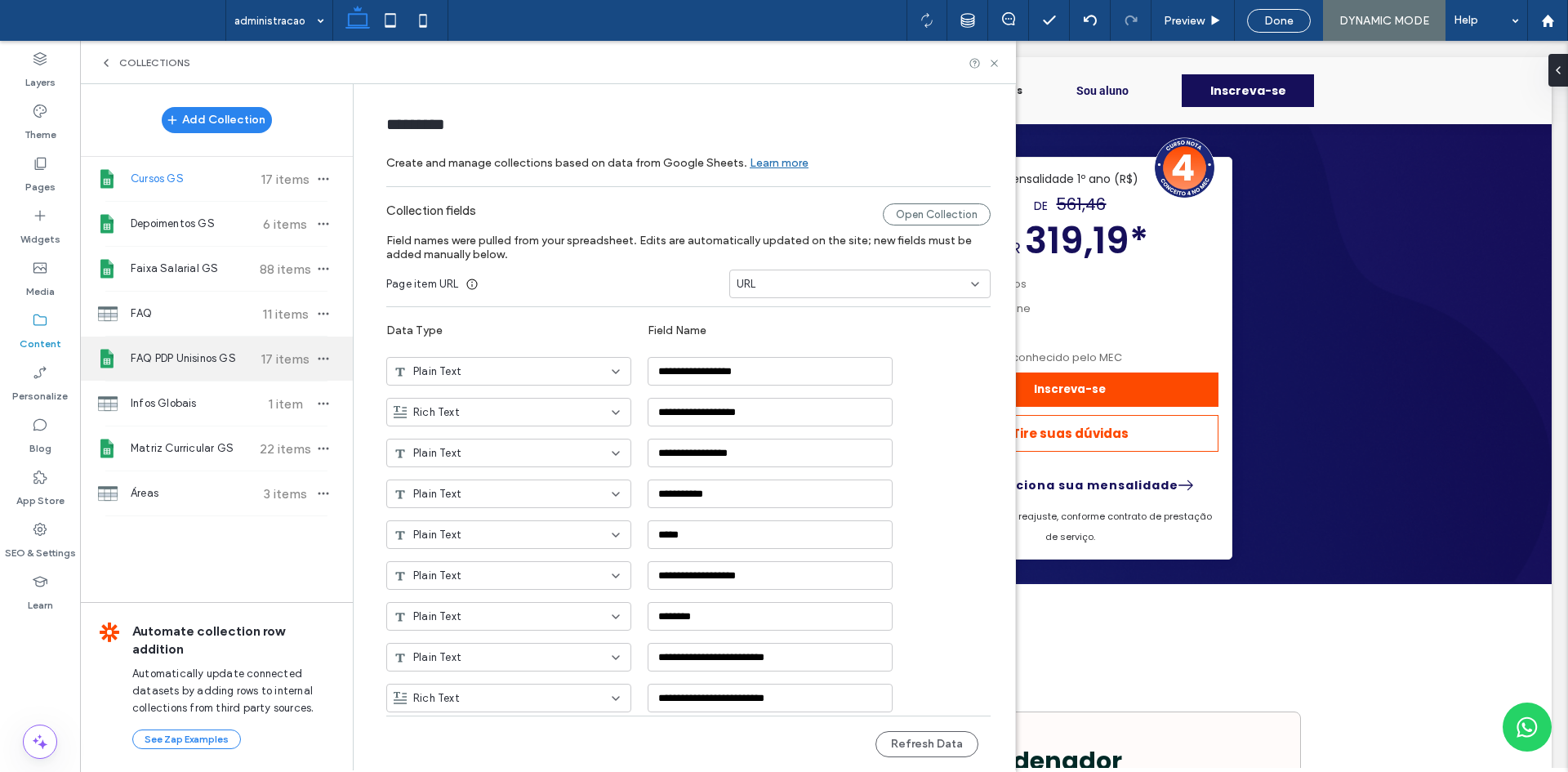
click at [235, 351] on span "FAQ PDP Unisinos GS" at bounding box center [192, 358] width 122 height 17
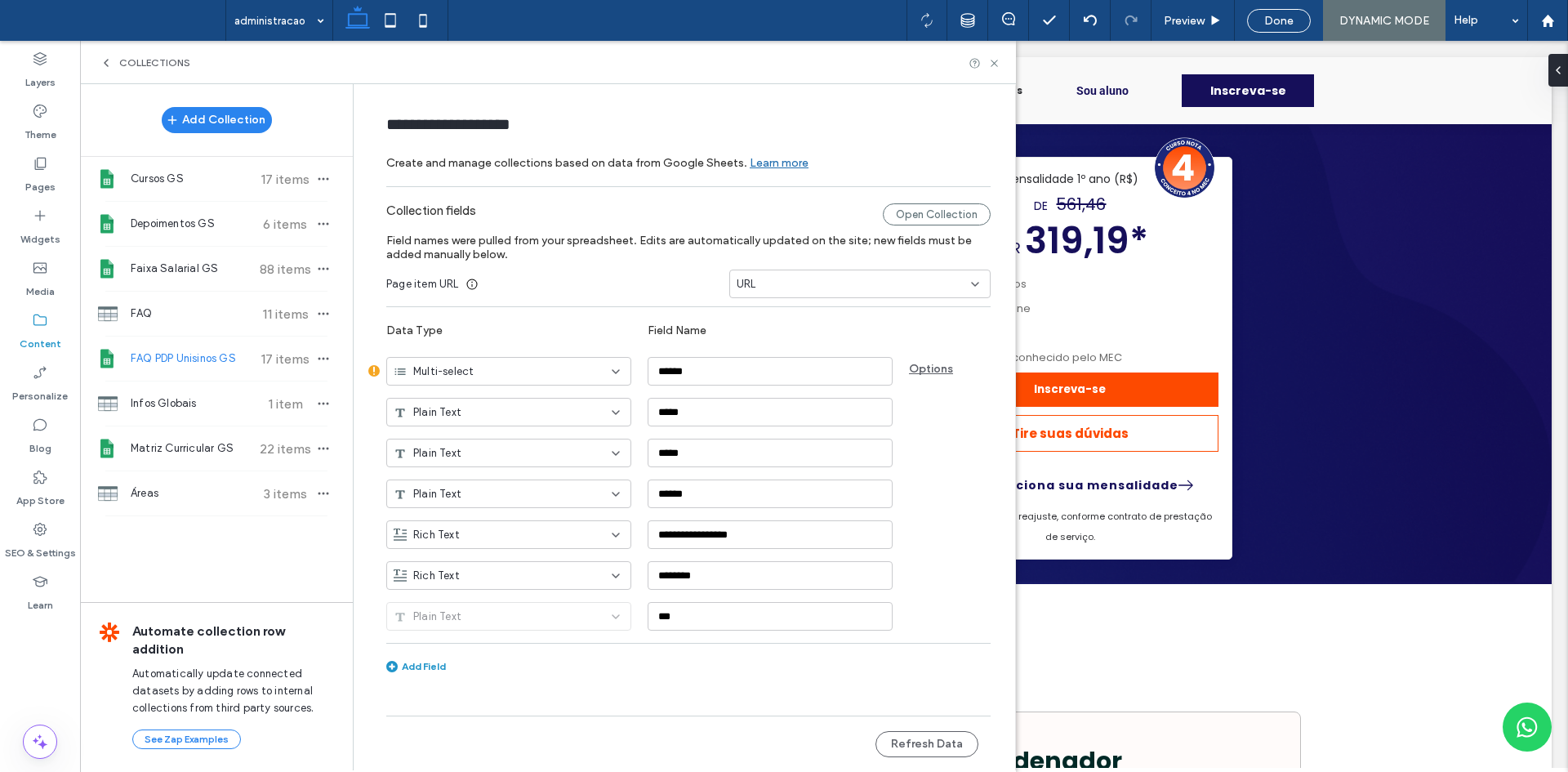
type input "**********"
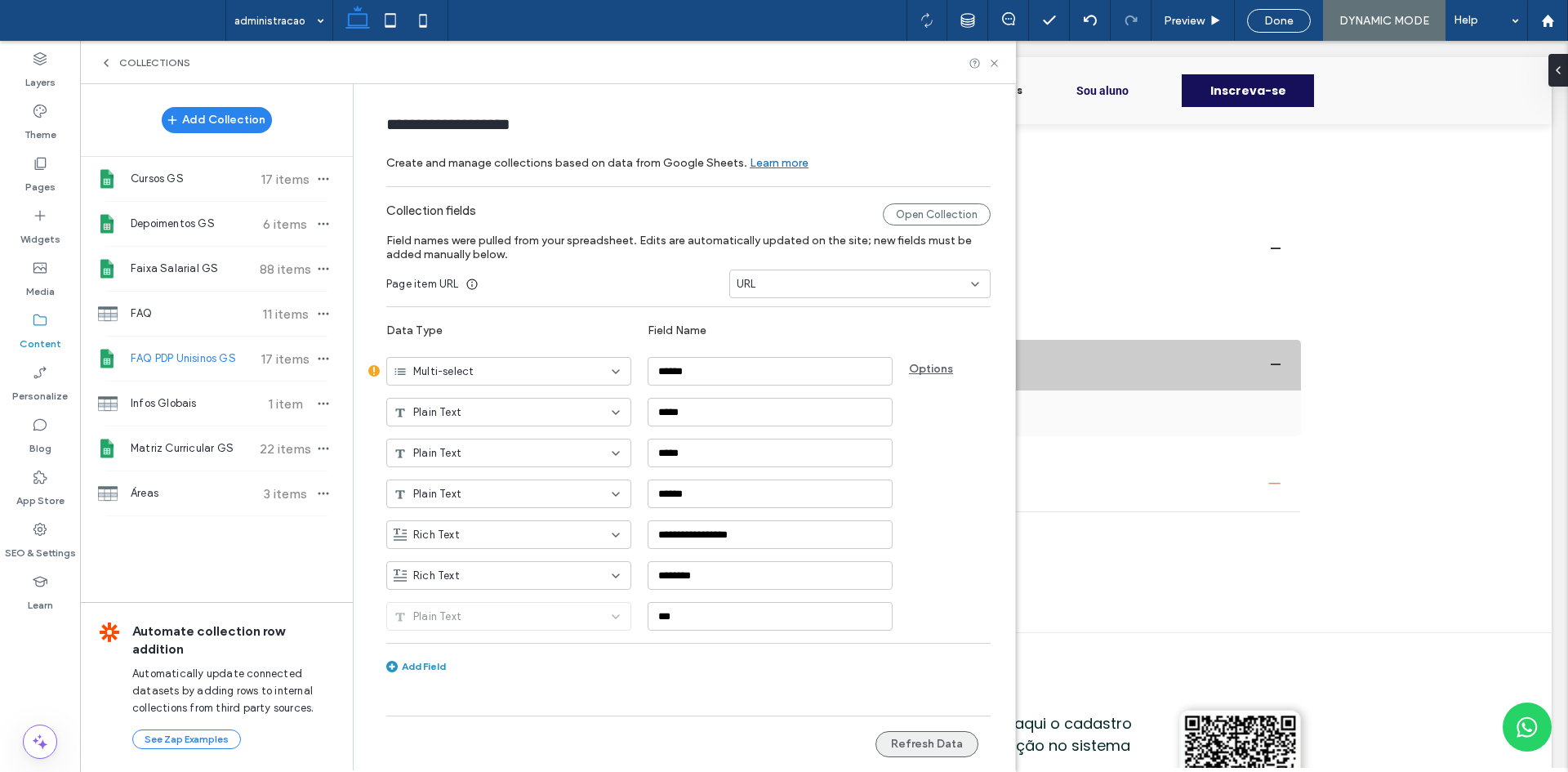
click at [951, 746] on button "Refresh Data" at bounding box center [927, 744] width 103 height 27
click at [623, 372] on div "Multi-select" at bounding box center [509, 370] width 245 height 28
click at [509, 400] on div "Plain Text" at bounding box center [509, 400] width 244 height 28
click at [931, 739] on button "Refresh Data" at bounding box center [927, 744] width 103 height 27
click at [994, 72] on div "Collections" at bounding box center [547, 62] width 936 height 43
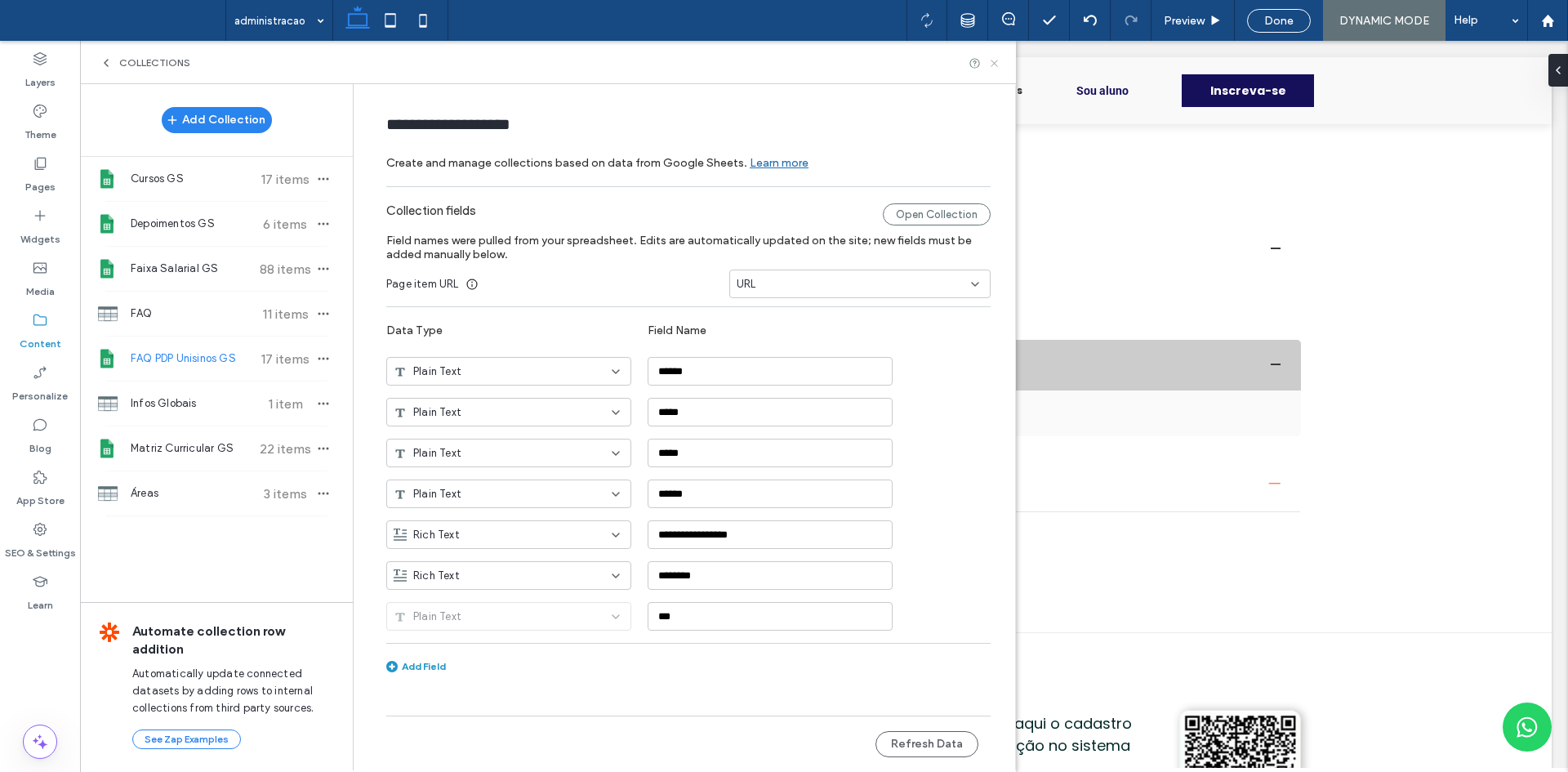
click at [994, 65] on icon at bounding box center [993, 62] width 12 height 12
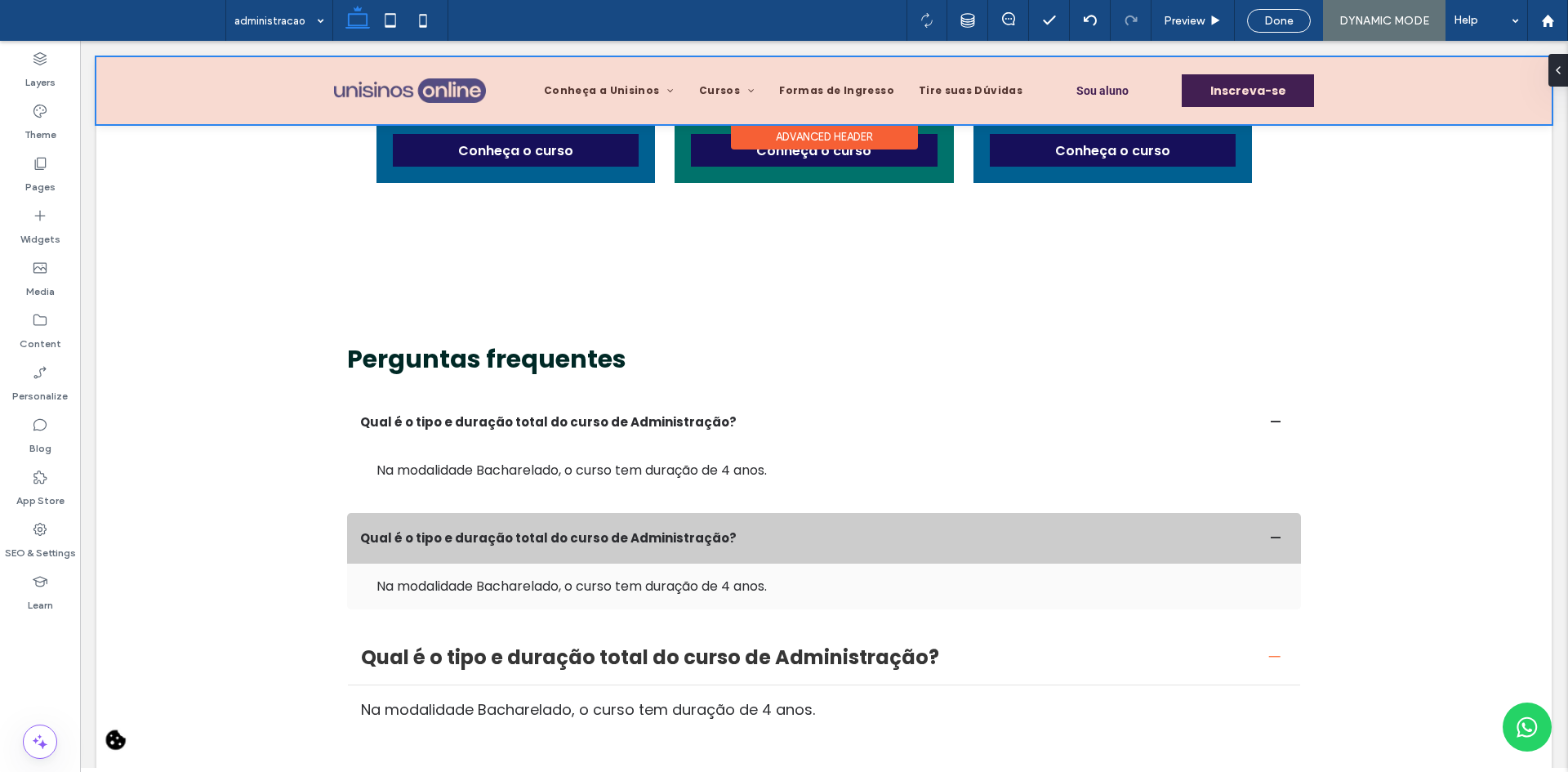
scroll to position [4004, 0]
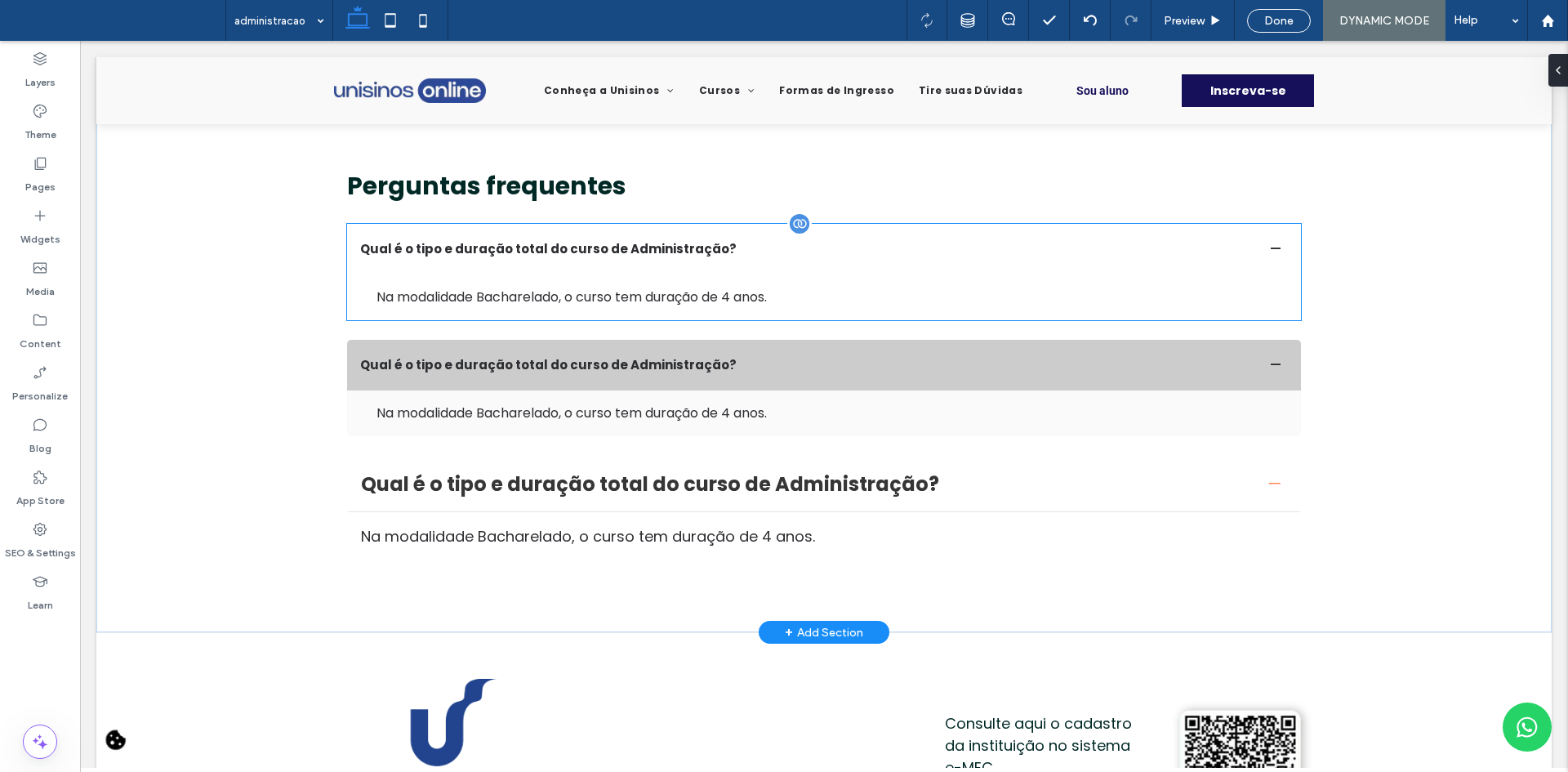
click at [759, 239] on div "Qual é o tipo e duração total do curso de Administração?" at bounding box center [808, 248] width 896 height 19
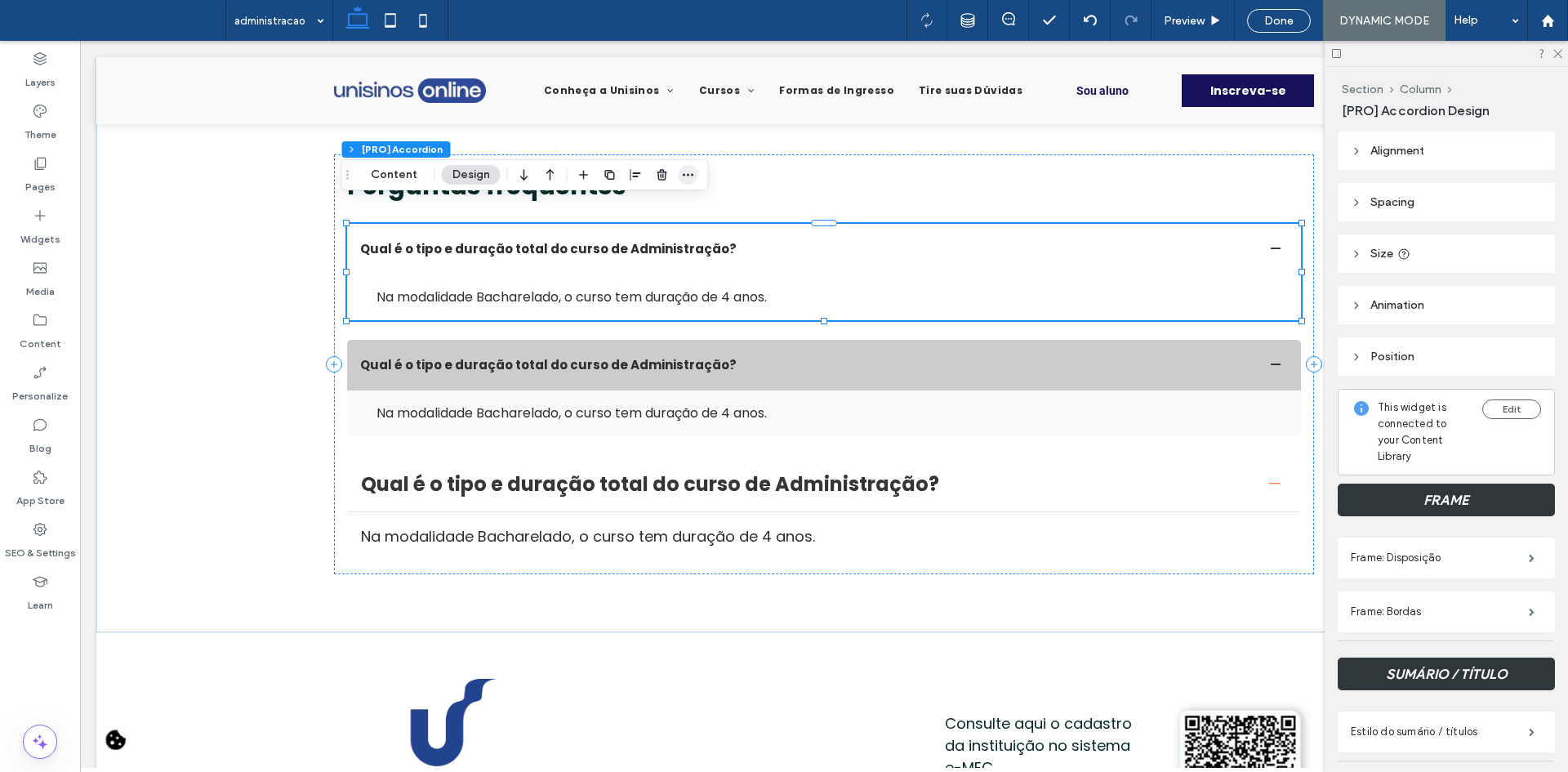
click at [682, 179] on icon "button" at bounding box center [688, 175] width 13 height 13
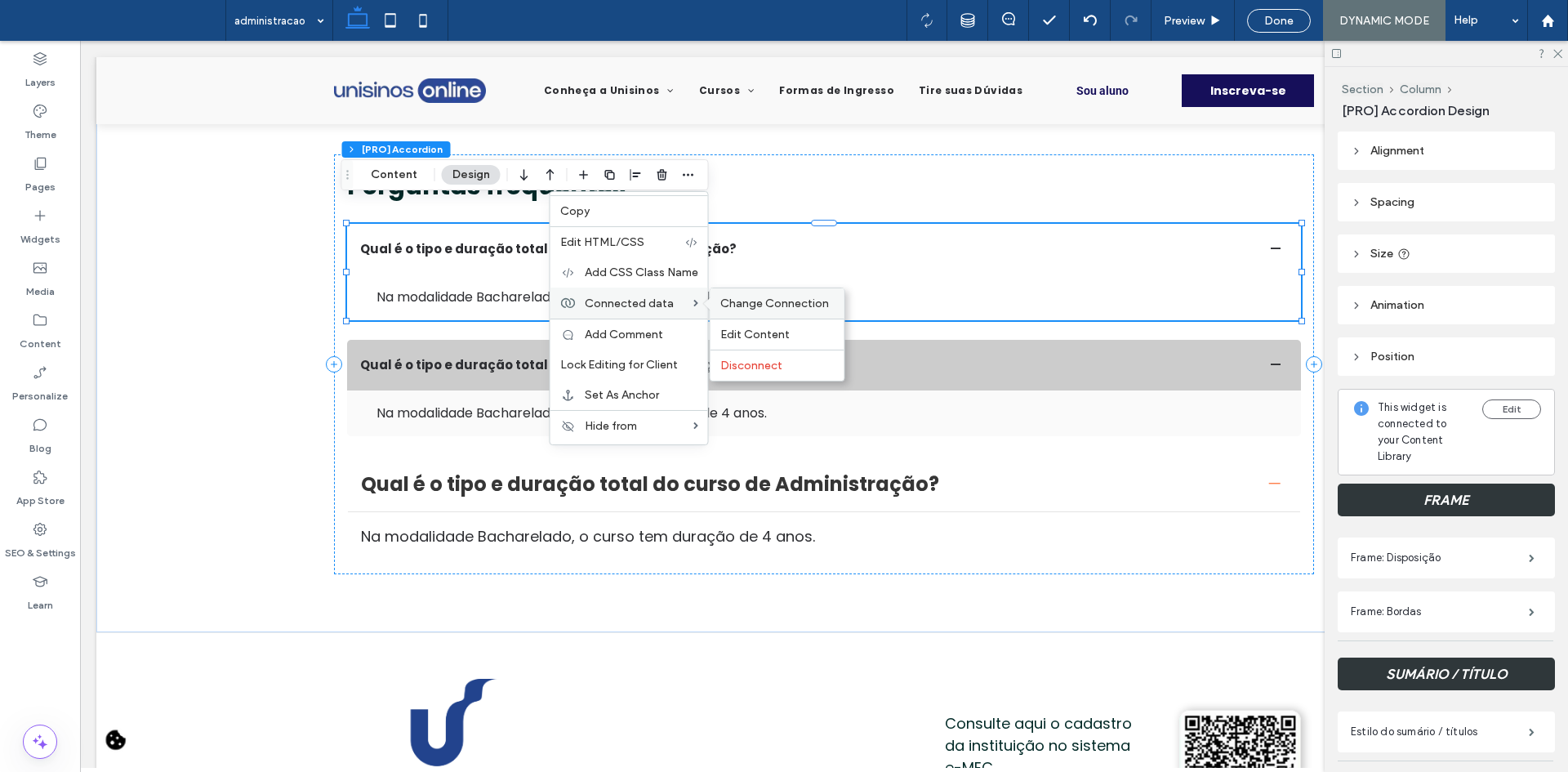
click at [741, 303] on span "Change Connection" at bounding box center [774, 303] width 109 height 14
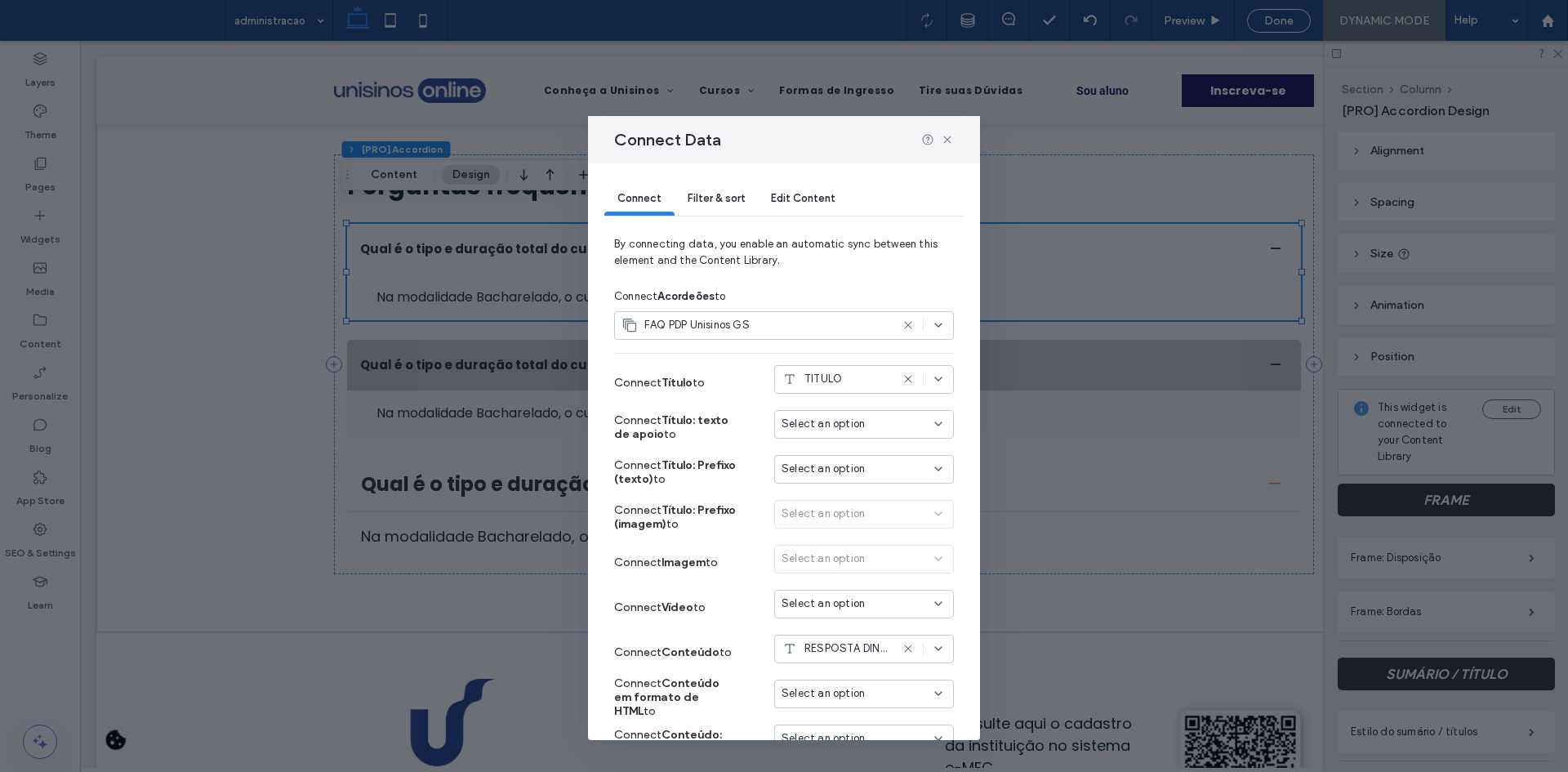
click at [705, 218] on div "Connect Filter & sort Edit Content" at bounding box center [784, 199] width 359 height 72
click at [711, 206] on div "Filter & sort" at bounding box center [716, 200] width 83 height 33
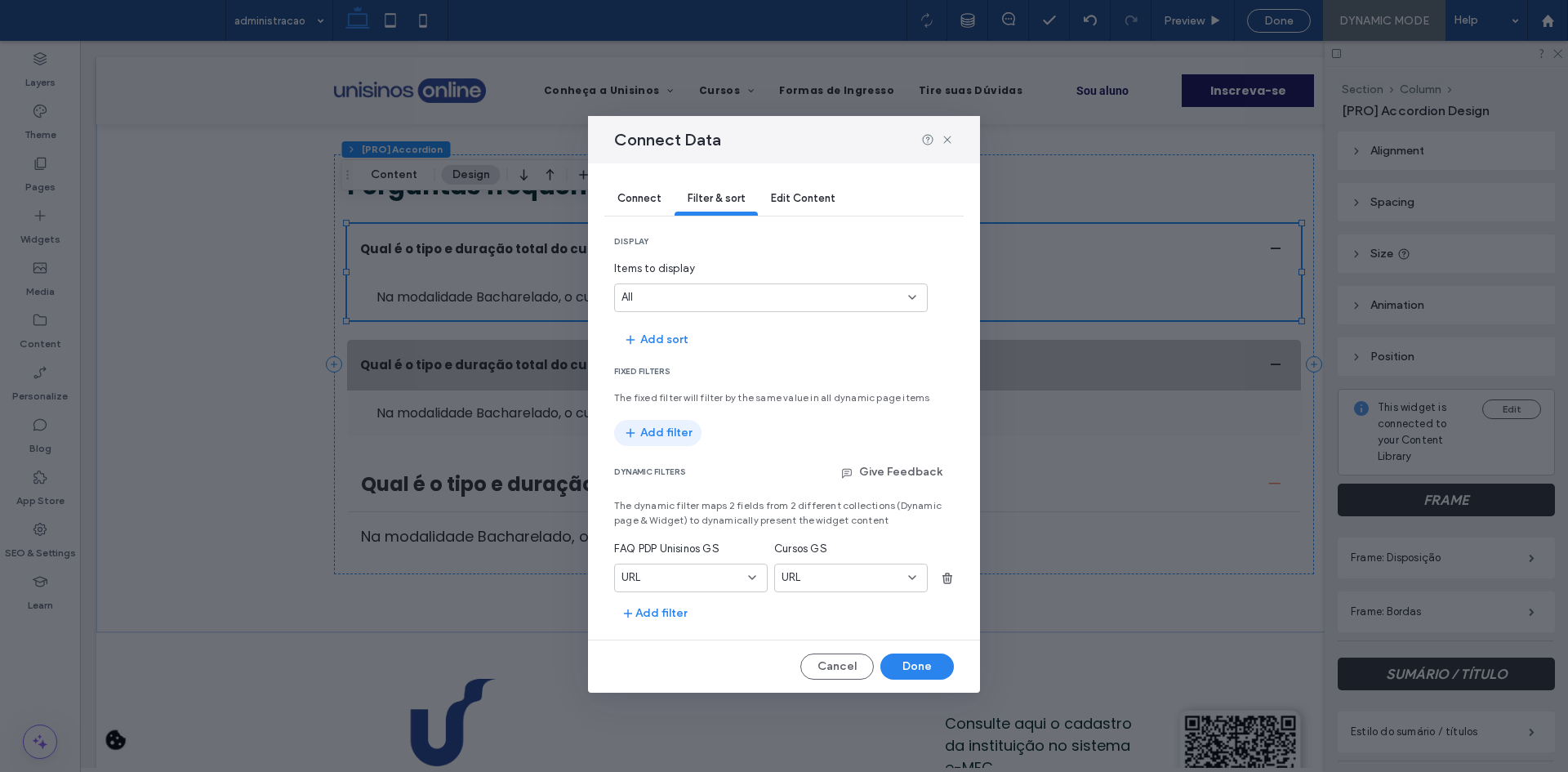
click at [672, 425] on button "Add filter" at bounding box center [657, 433] width 87 height 27
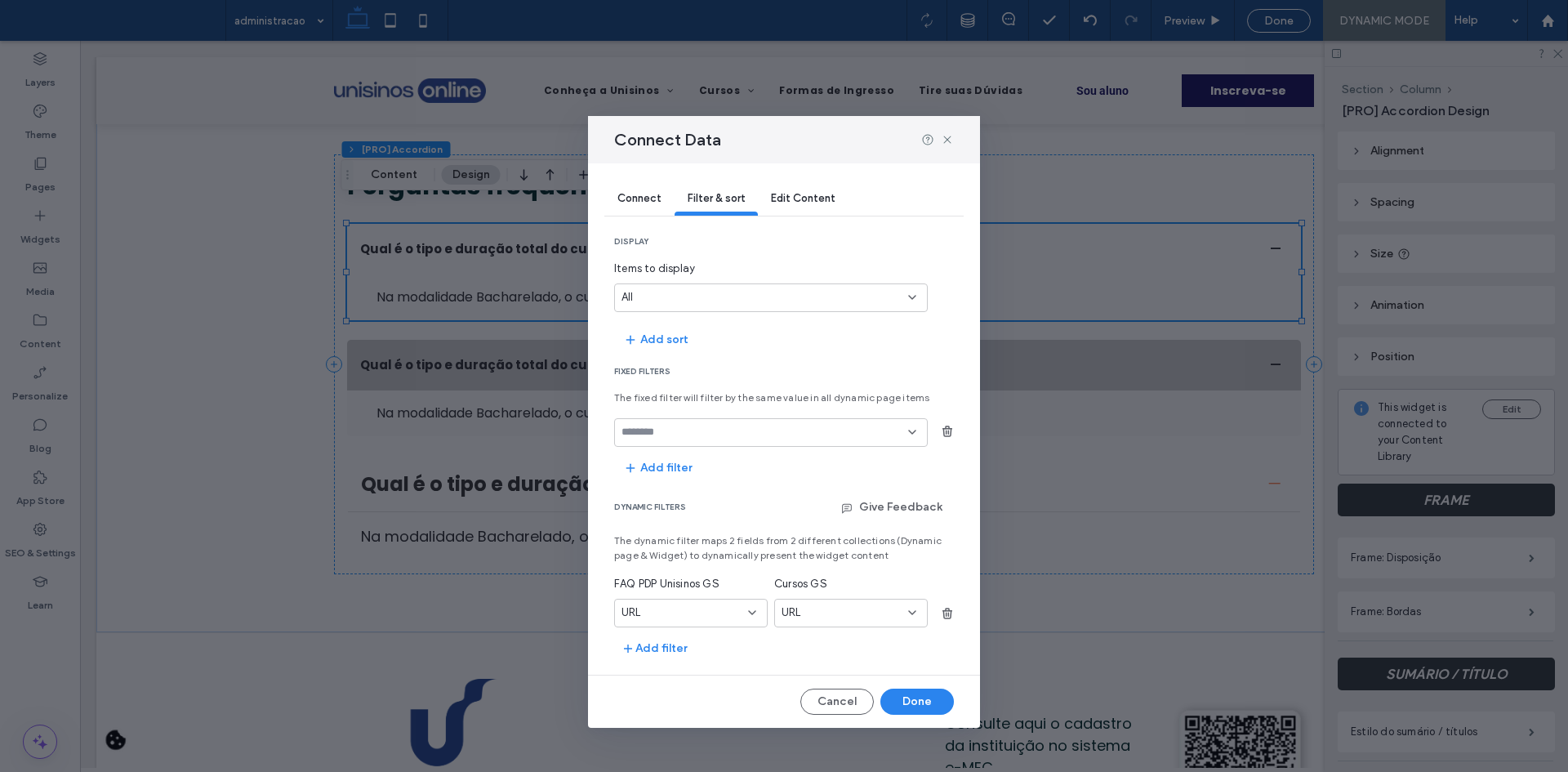
click at [670, 447] on div at bounding box center [771, 432] width 313 height 28
click at [664, 462] on div "STATUS" at bounding box center [771, 460] width 312 height 28
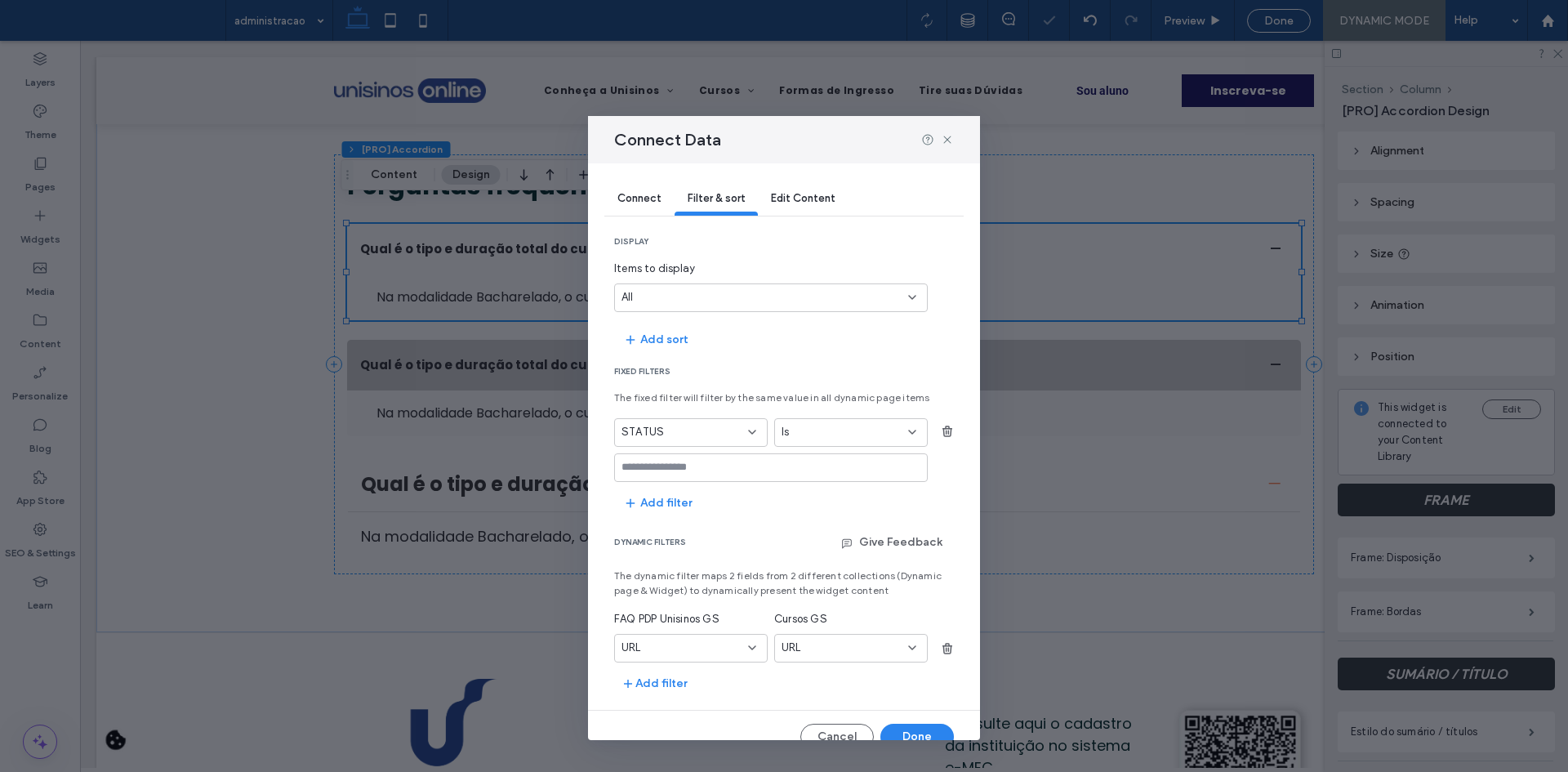
click at [650, 469] on input "values-textbox" at bounding box center [764, 468] width 287 height 13
type input "*****"
click at [763, 400] on span "The fixed filter will filter by the same value in all dynamic page items" at bounding box center [784, 398] width 340 height 15
click at [890, 727] on button "Done" at bounding box center [917, 737] width 73 height 27
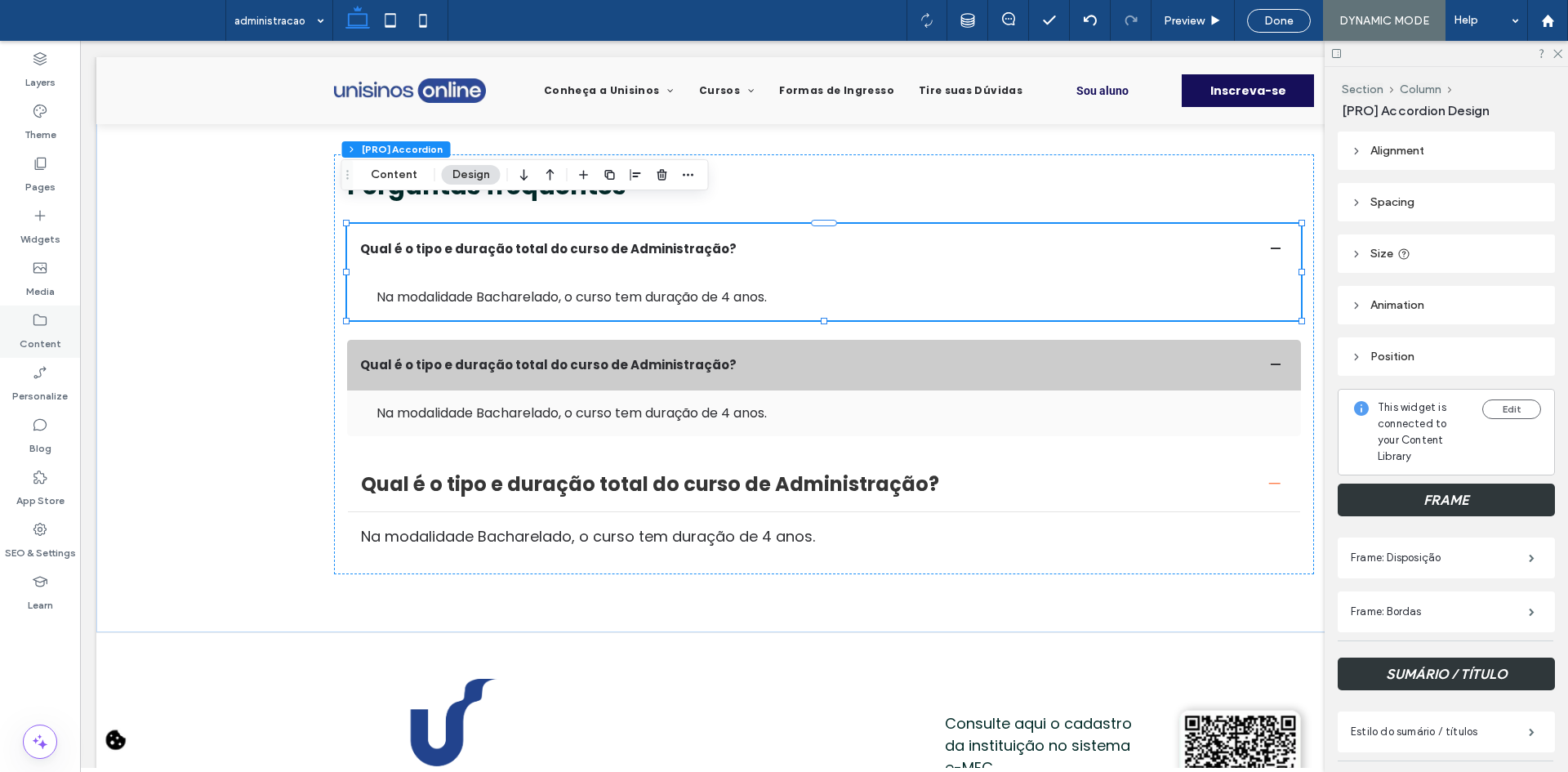
click at [41, 331] on label "Content" at bounding box center [39, 339] width 41 height 23
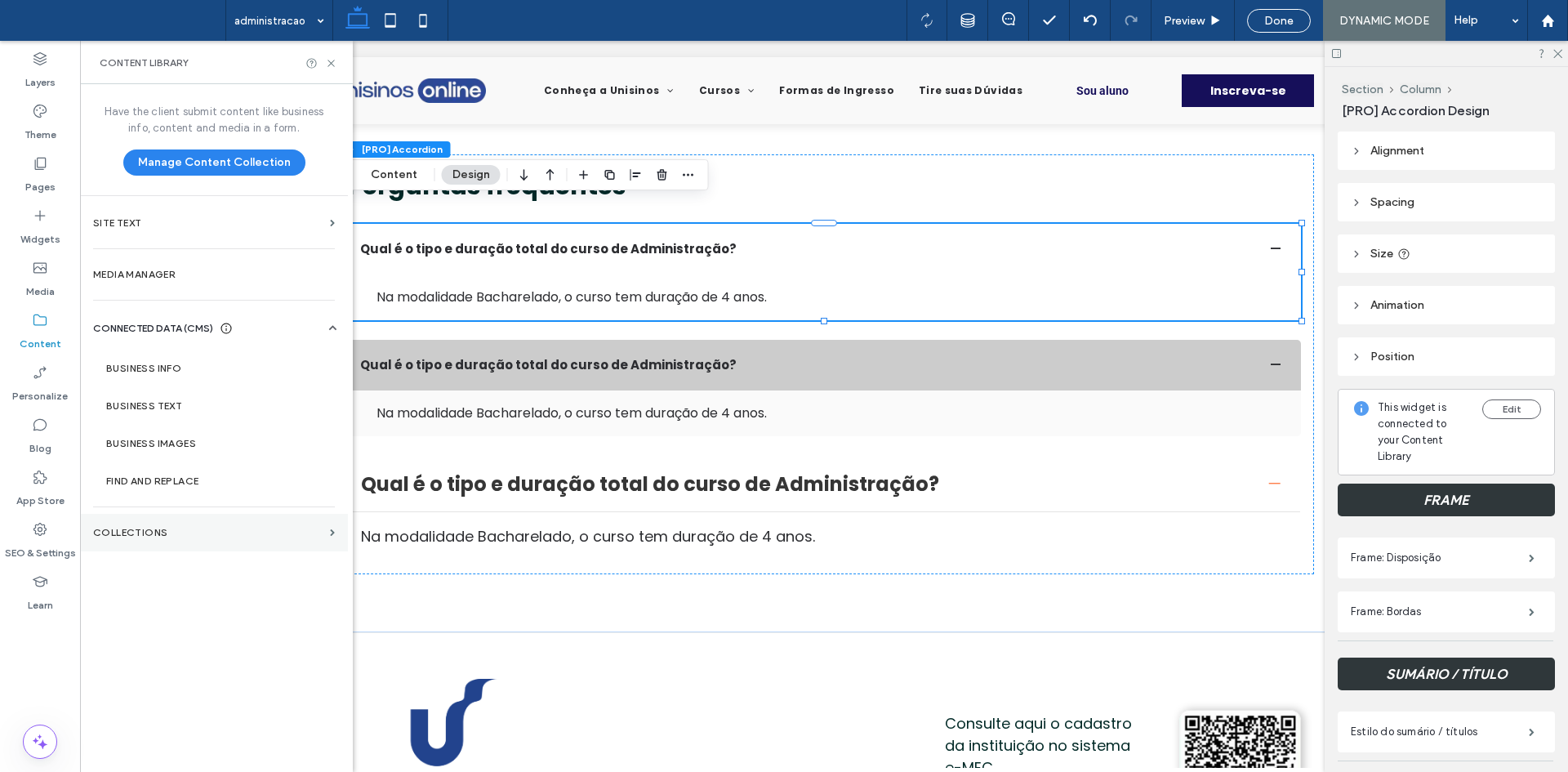
click at [128, 524] on section "Collections" at bounding box center [214, 533] width 268 height 38
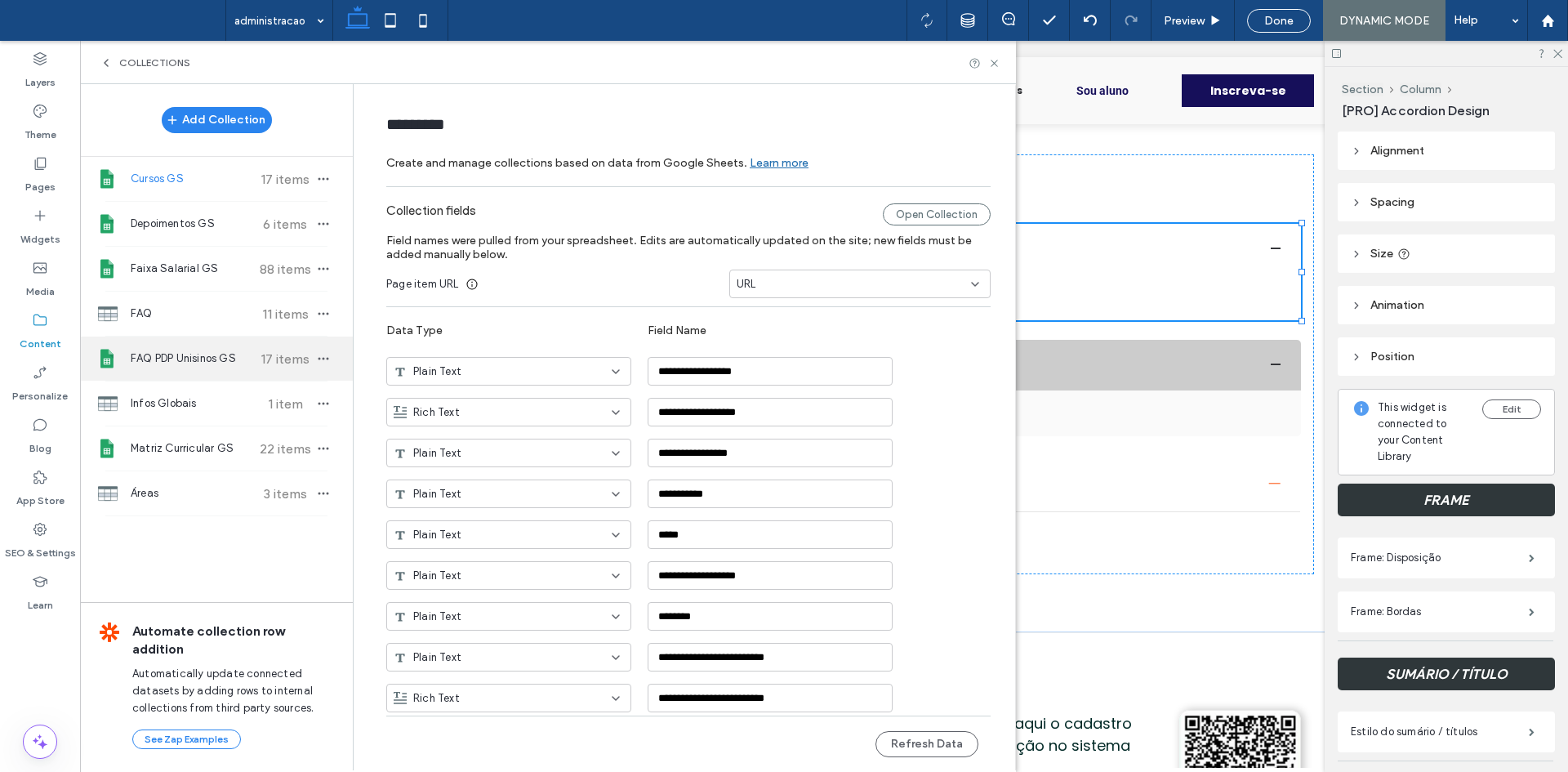
click at [161, 370] on div "FAQ PDP Unisinos GS 17 items" at bounding box center [216, 358] width 273 height 44
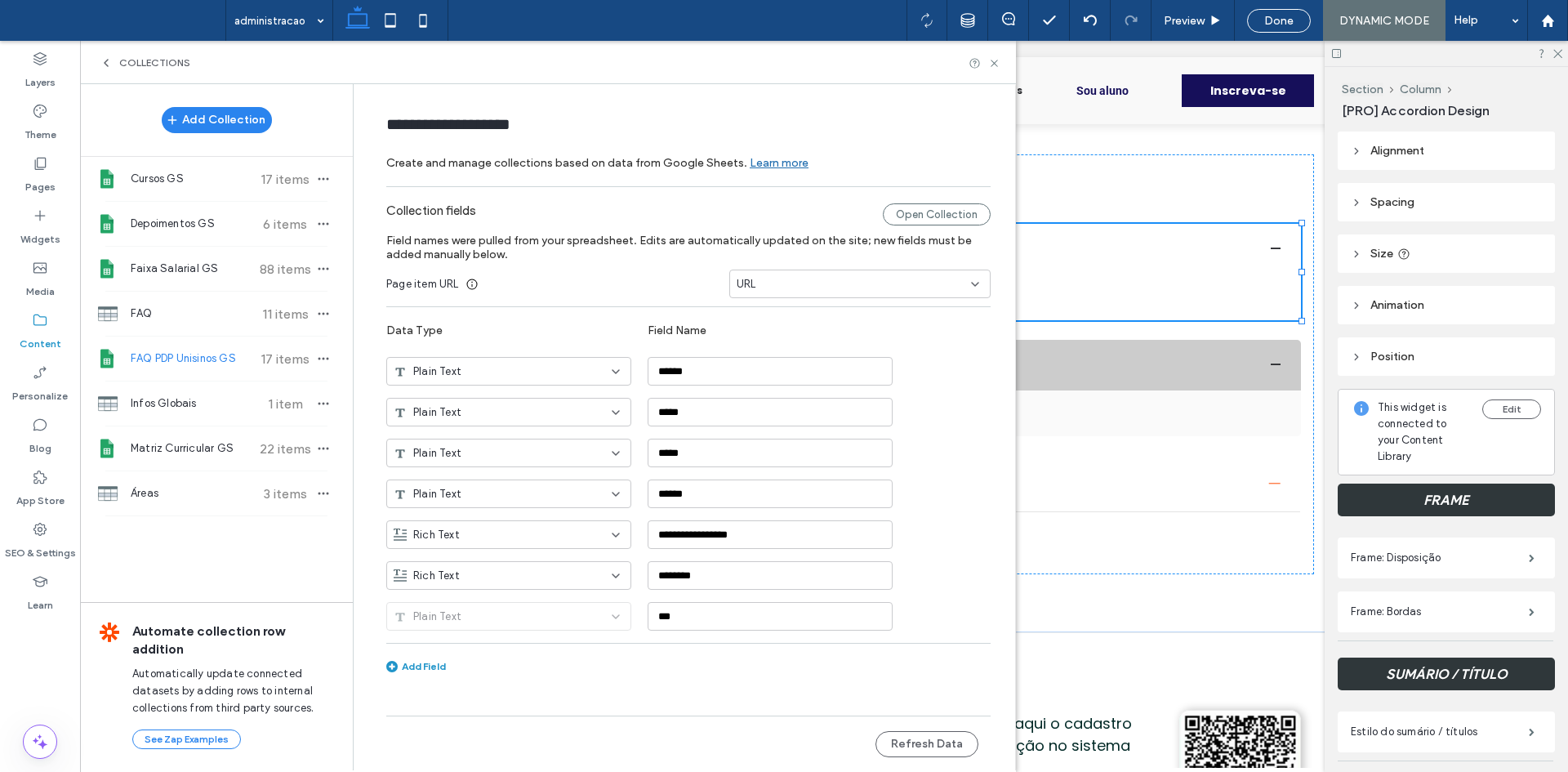
type input "**********"
click at [943, 741] on button "Refresh Data" at bounding box center [927, 744] width 103 height 27
click at [912, 747] on button "Refresh Data" at bounding box center [927, 744] width 103 height 27
click at [994, 64] on use at bounding box center [993, 62] width 6 height 6
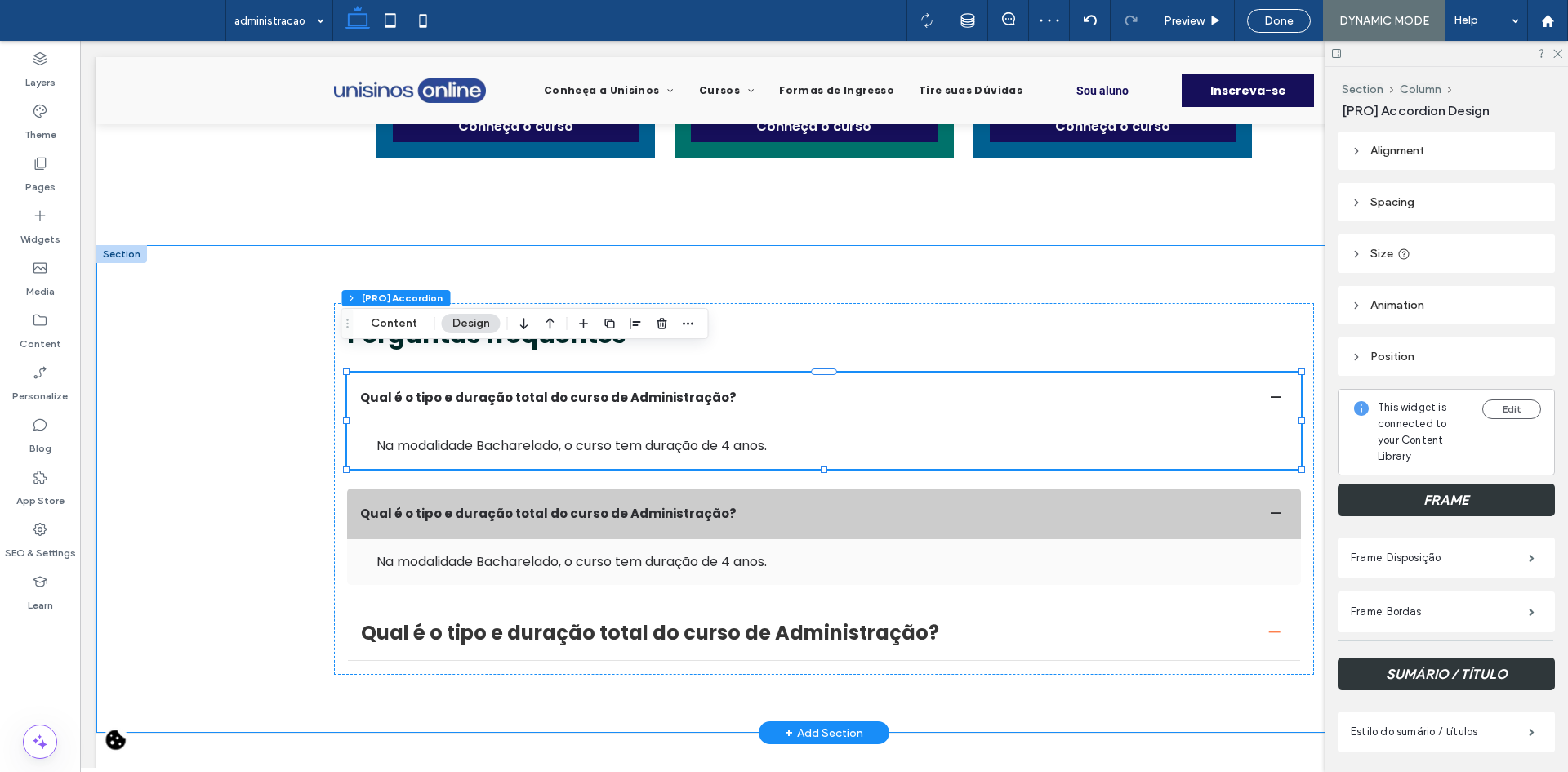
scroll to position [0, 0]
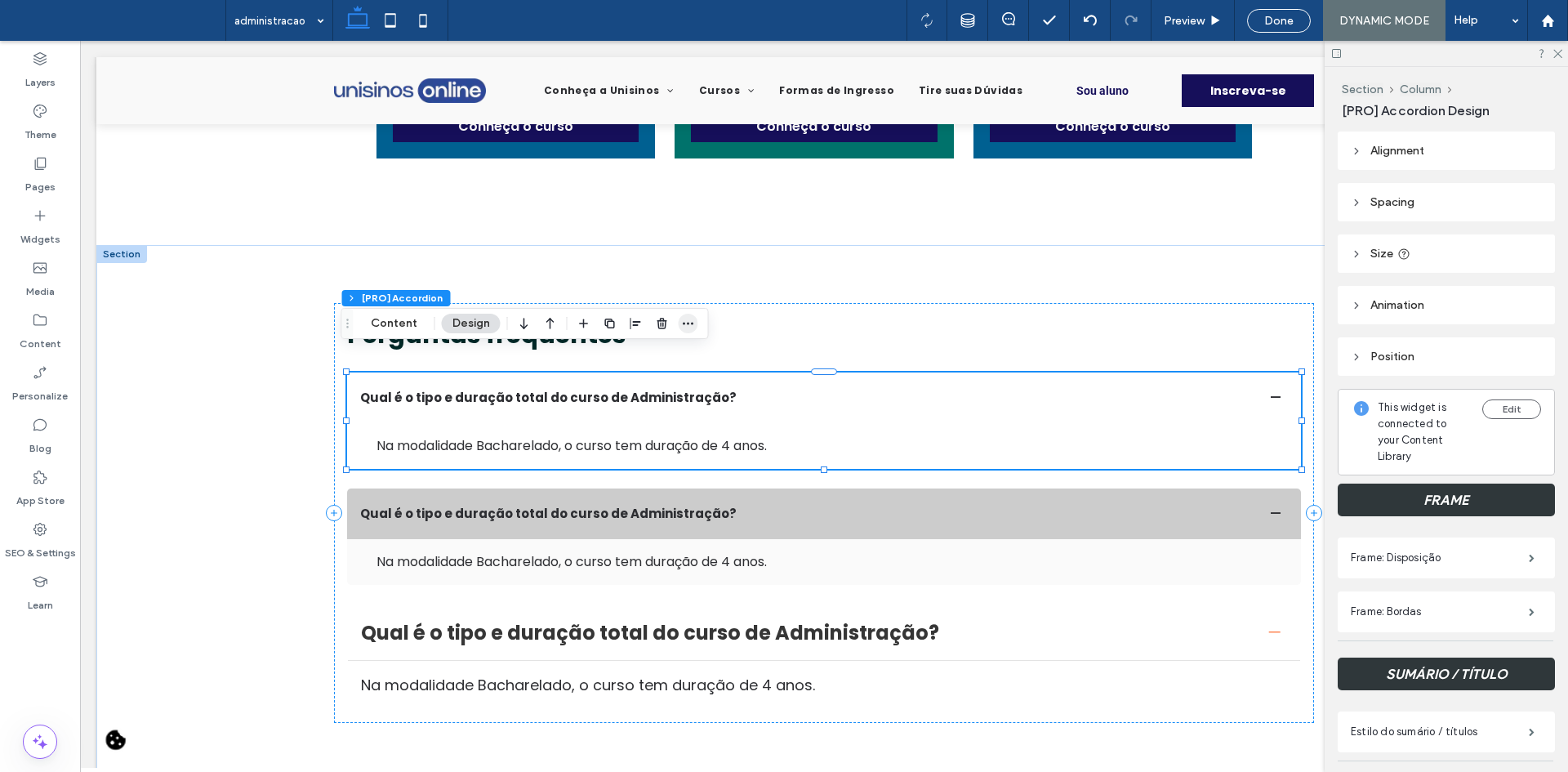
click at [694, 326] on span "button" at bounding box center [688, 323] width 19 height 19
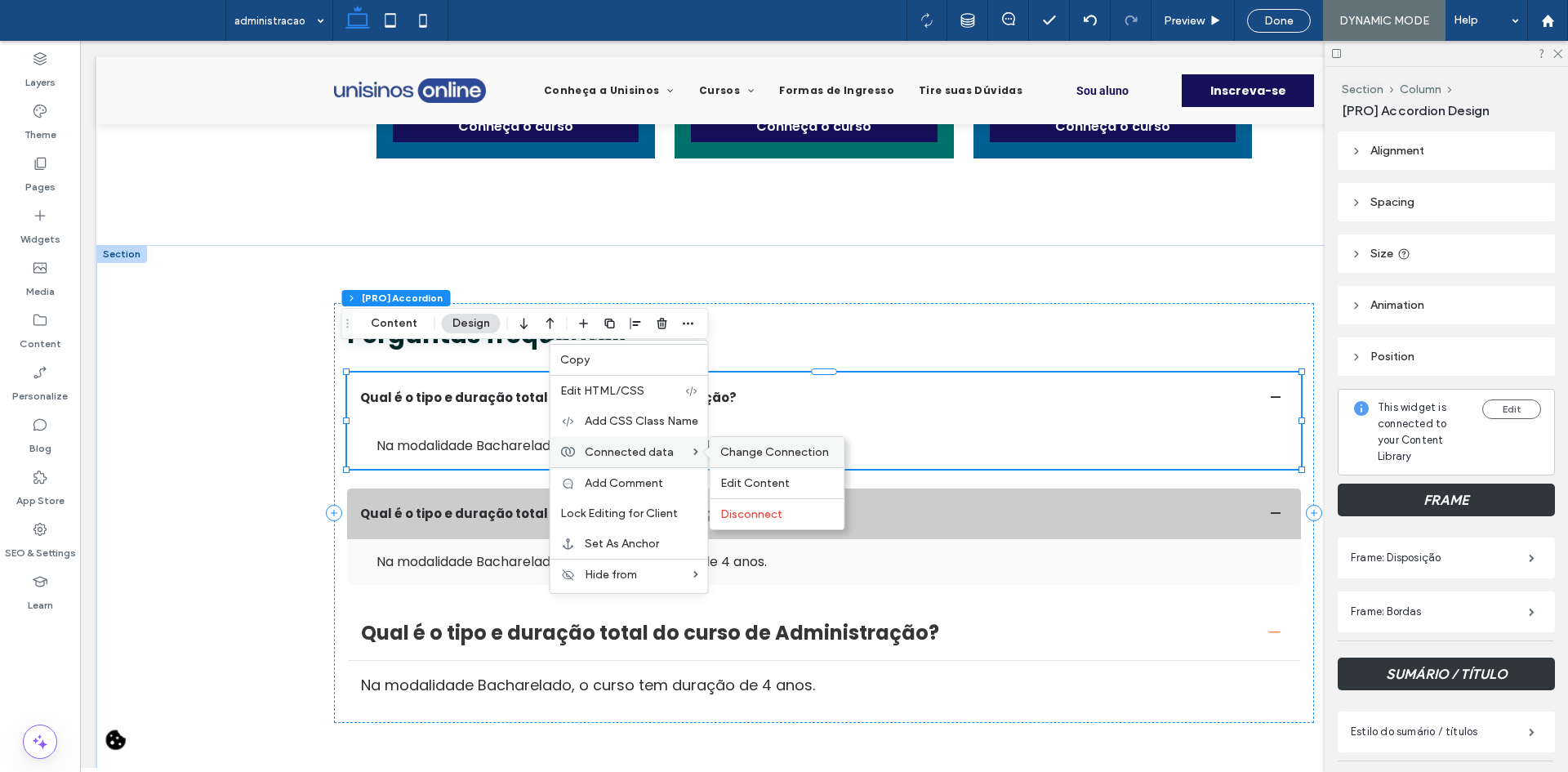
click at [731, 441] on div "Change Connection" at bounding box center [777, 452] width 134 height 30
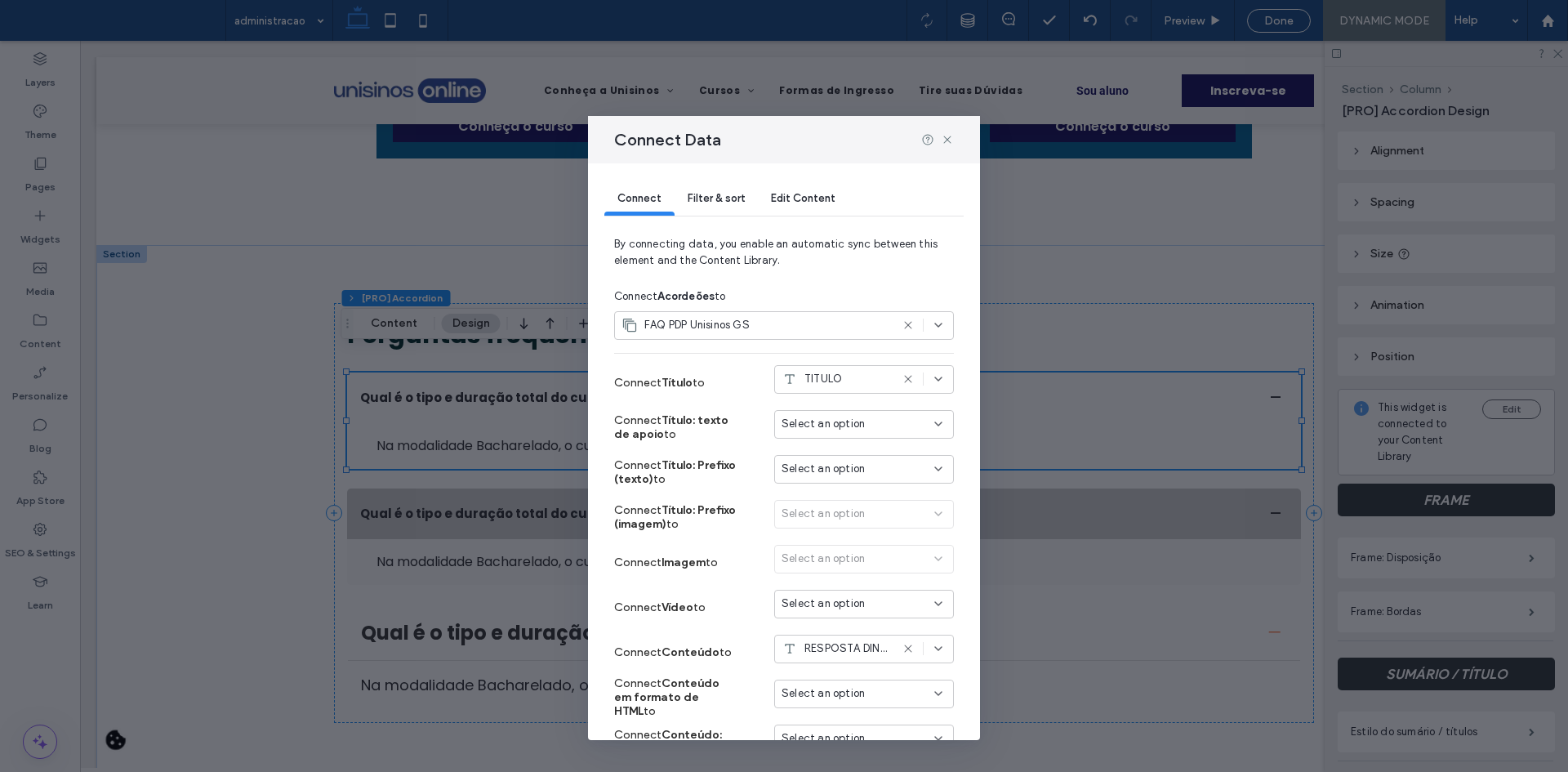
click at [737, 204] on div "Filter & sort" at bounding box center [716, 200] width 83 height 33
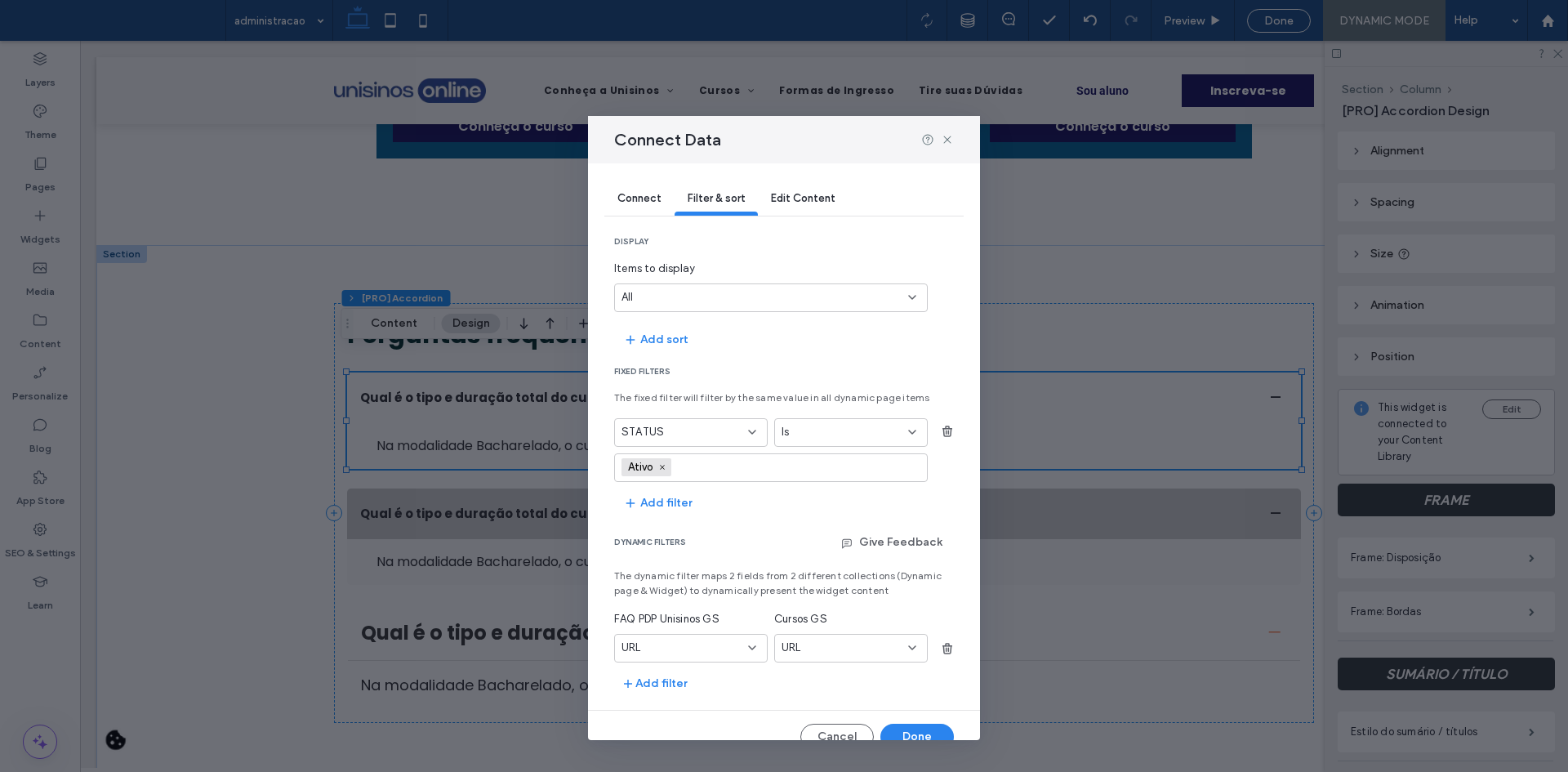
click at [740, 301] on div "All" at bounding box center [761, 297] width 280 height 17
click at [709, 327] on div "5" at bounding box center [764, 325] width 300 height 28
click at [719, 304] on div "5" at bounding box center [761, 297] width 280 height 17
click at [729, 270] on span "Items to display" at bounding box center [771, 269] width 313 height 17
click at [718, 298] on div "5" at bounding box center [761, 297] width 280 height 17
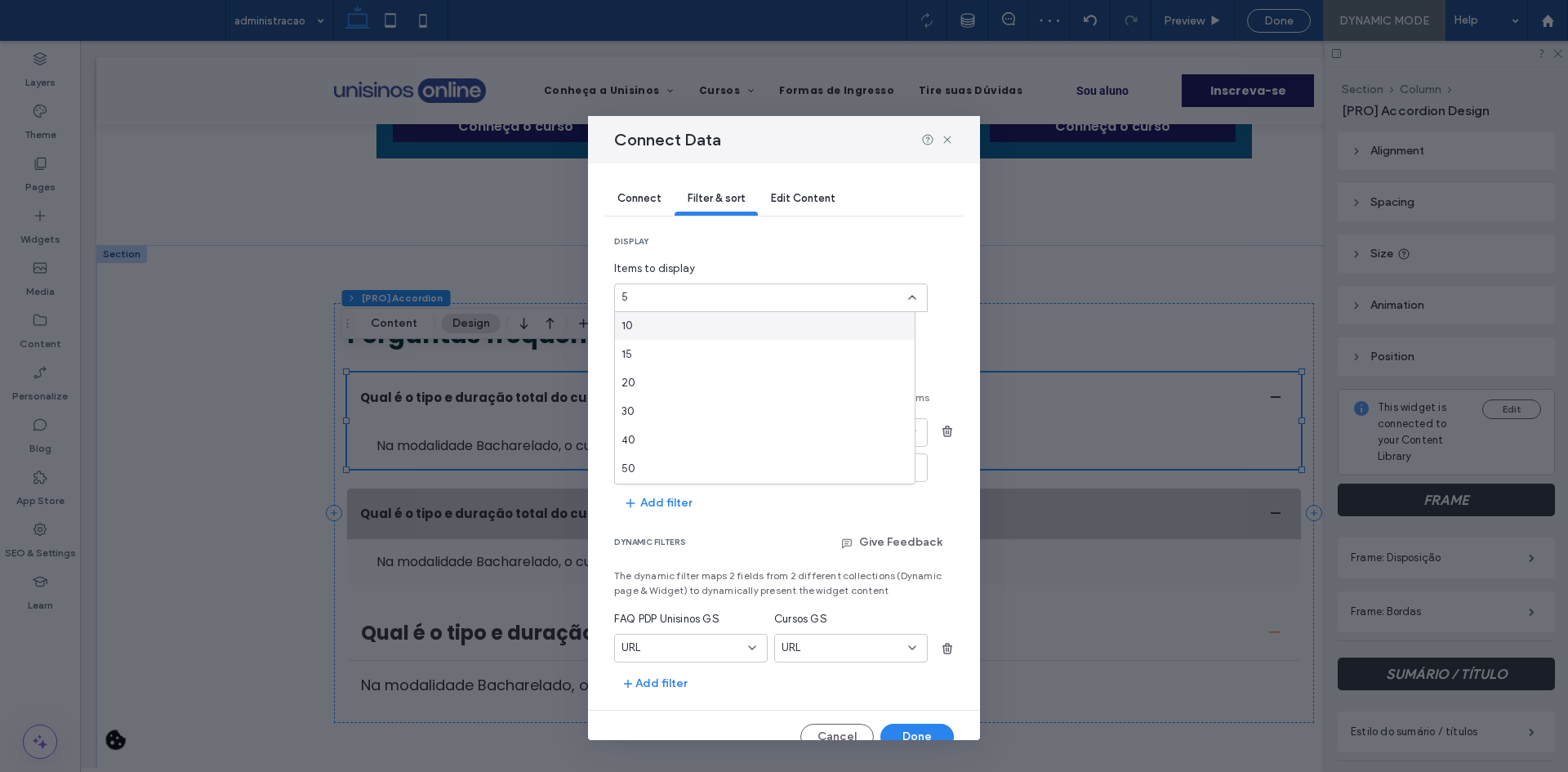
scroll to position [57, 0]
click at [671, 470] on div "All" at bounding box center [764, 469] width 300 height 28
click at [941, 435] on icon "button" at bounding box center [948, 431] width 13 height 13
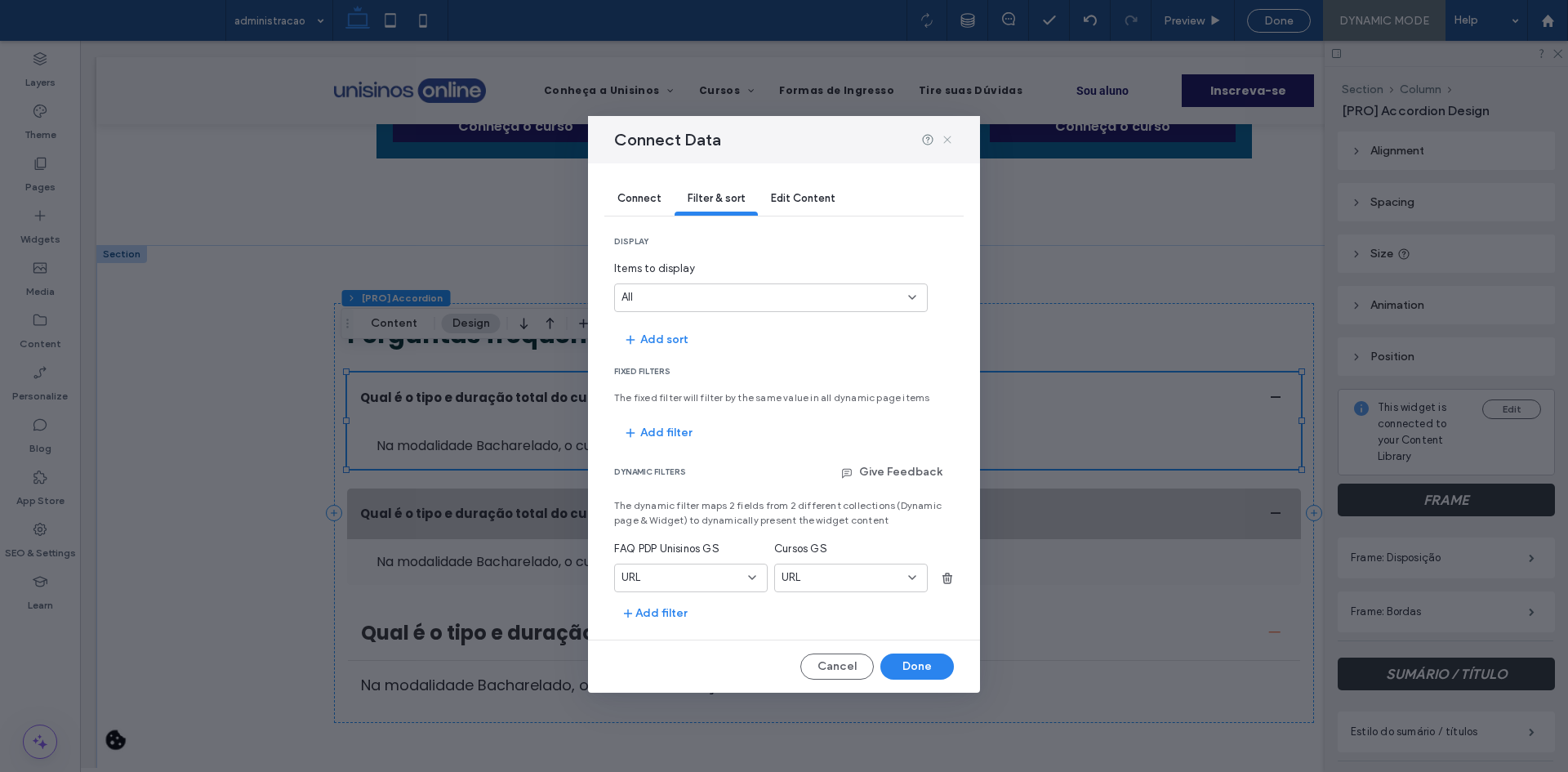
drag, startPoint x: 949, startPoint y: 135, endPoint x: 821, endPoint y: 94, distance: 134.4
click at [949, 135] on icon at bounding box center [948, 139] width 13 height 13
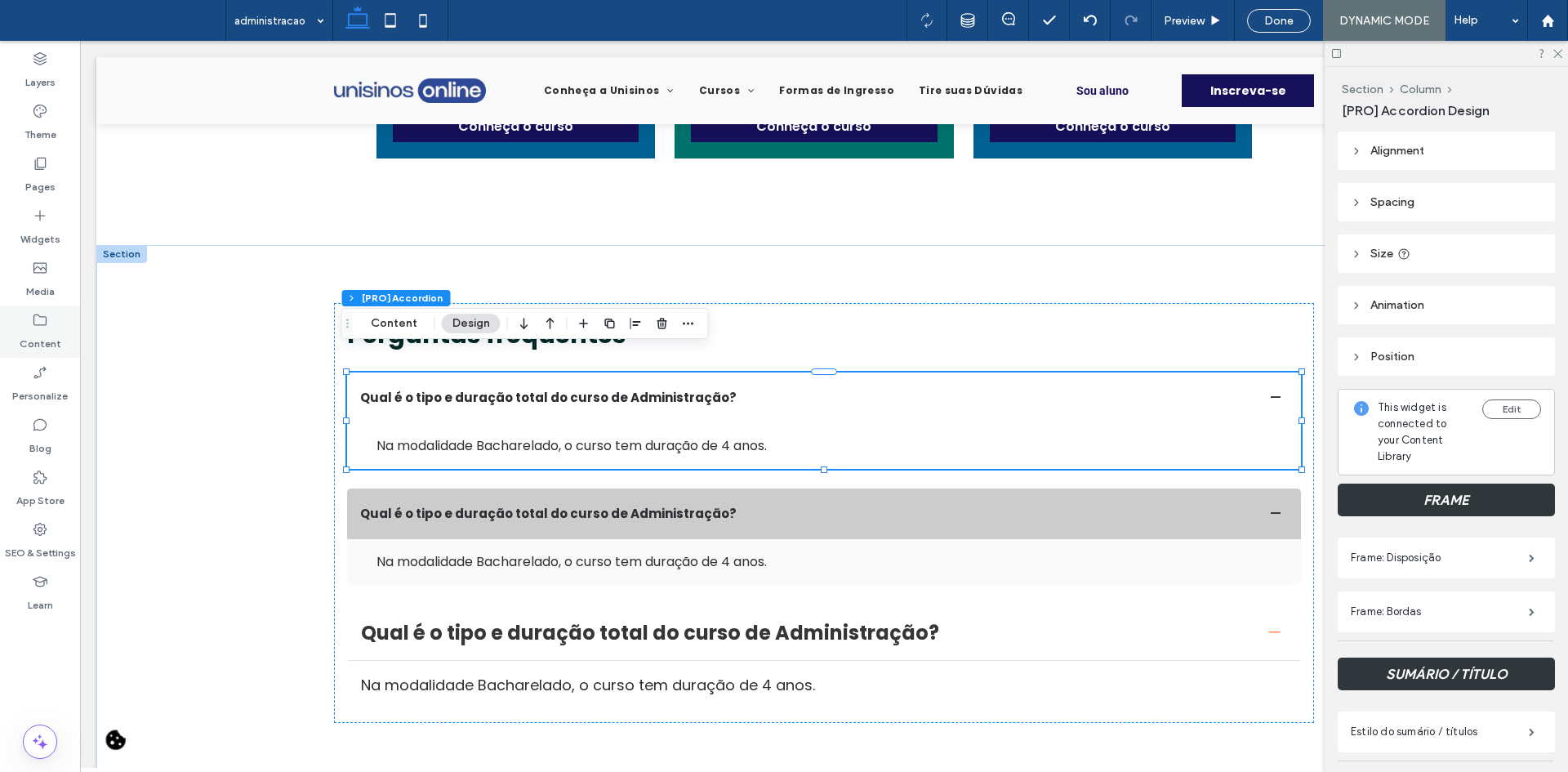
click at [52, 328] on label "Content" at bounding box center [39, 339] width 41 height 23
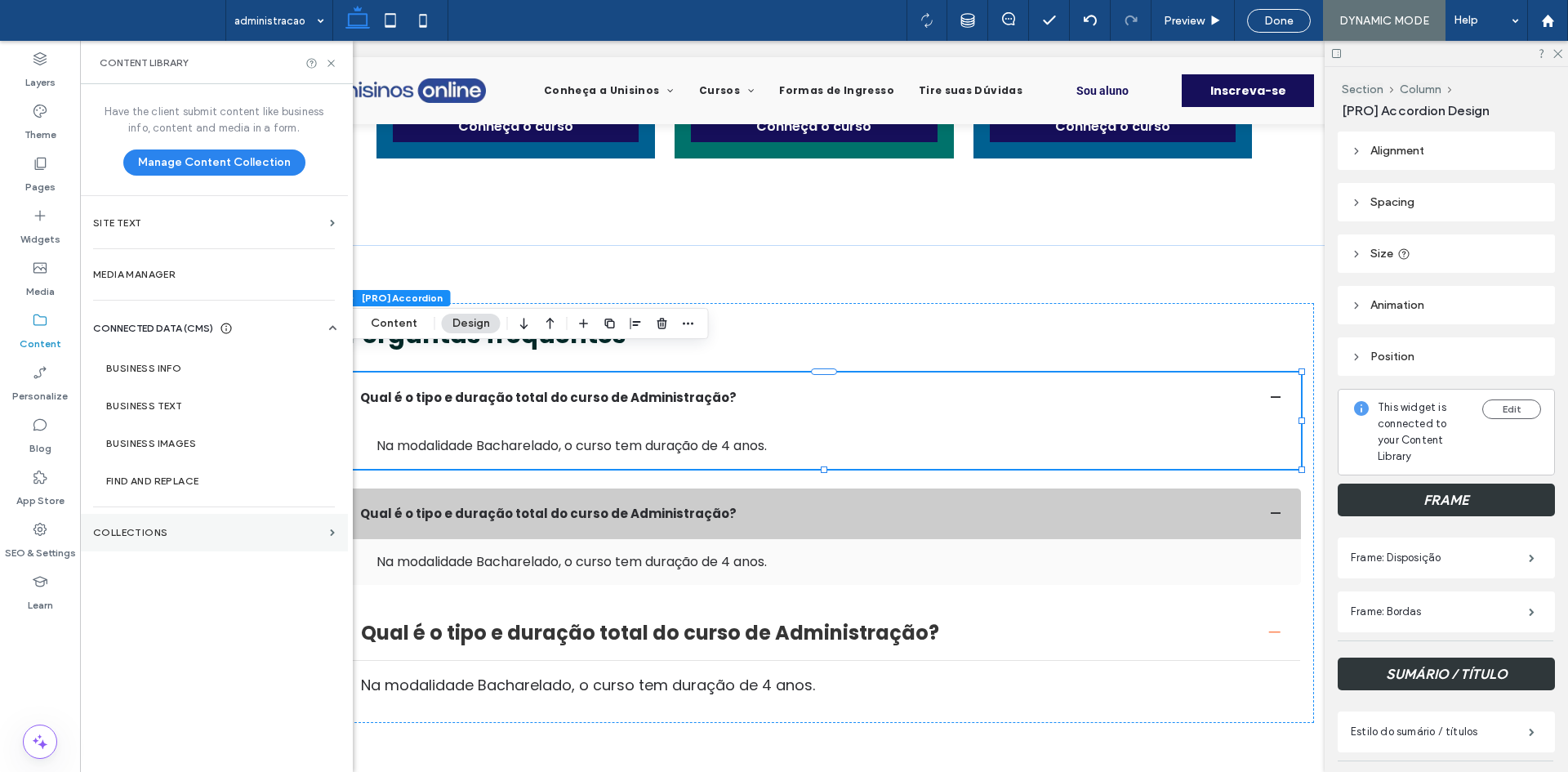
click at [192, 524] on section "Collections" at bounding box center [214, 533] width 268 height 38
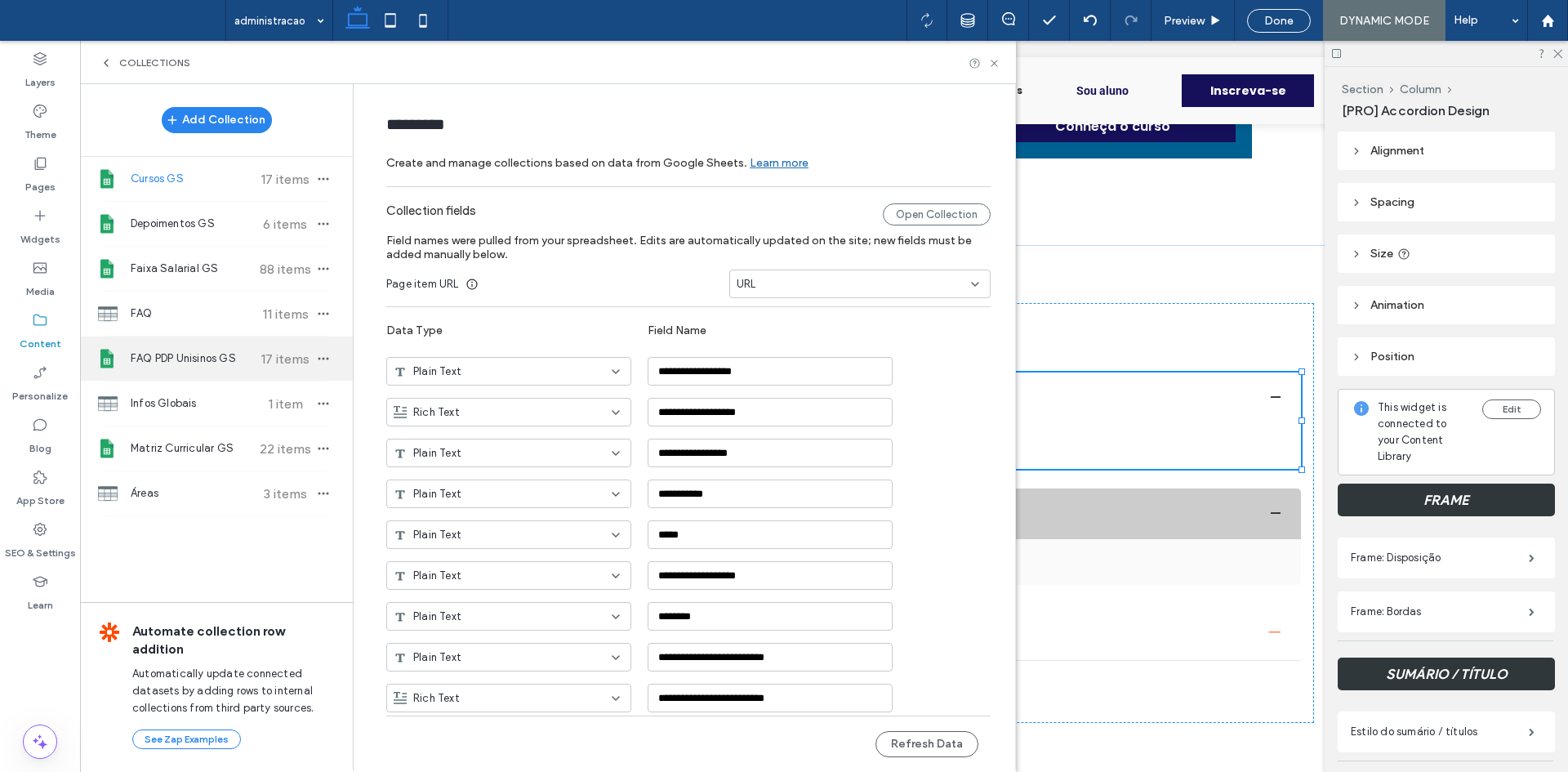
click at [251, 368] on div "FAQ PDP Unisinos GS 17 items" at bounding box center [216, 358] width 273 height 44
type input "**********"
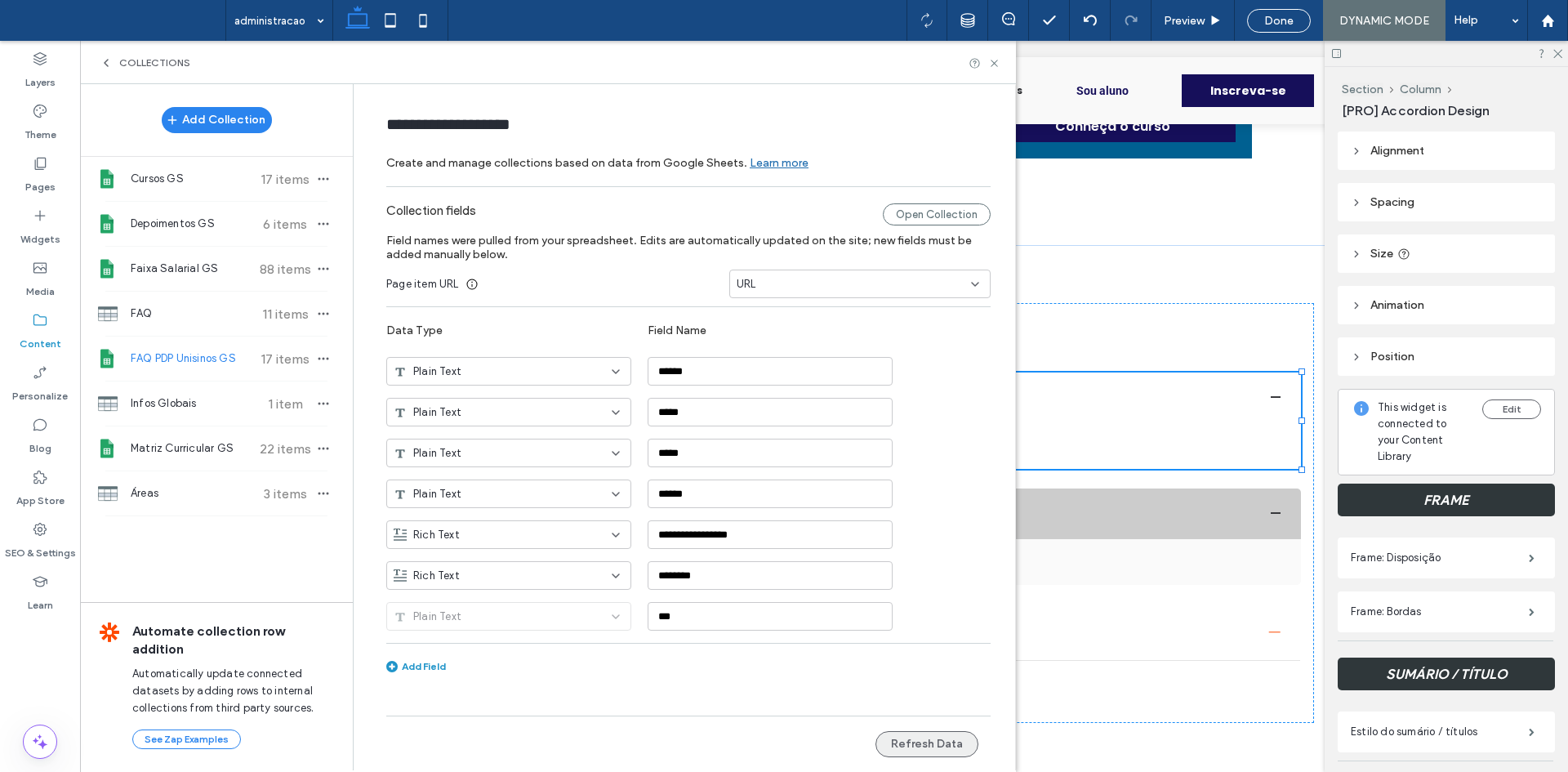
click at [944, 744] on button "Refresh Data" at bounding box center [927, 744] width 103 height 27
click at [995, 64] on use at bounding box center [993, 62] width 6 height 6
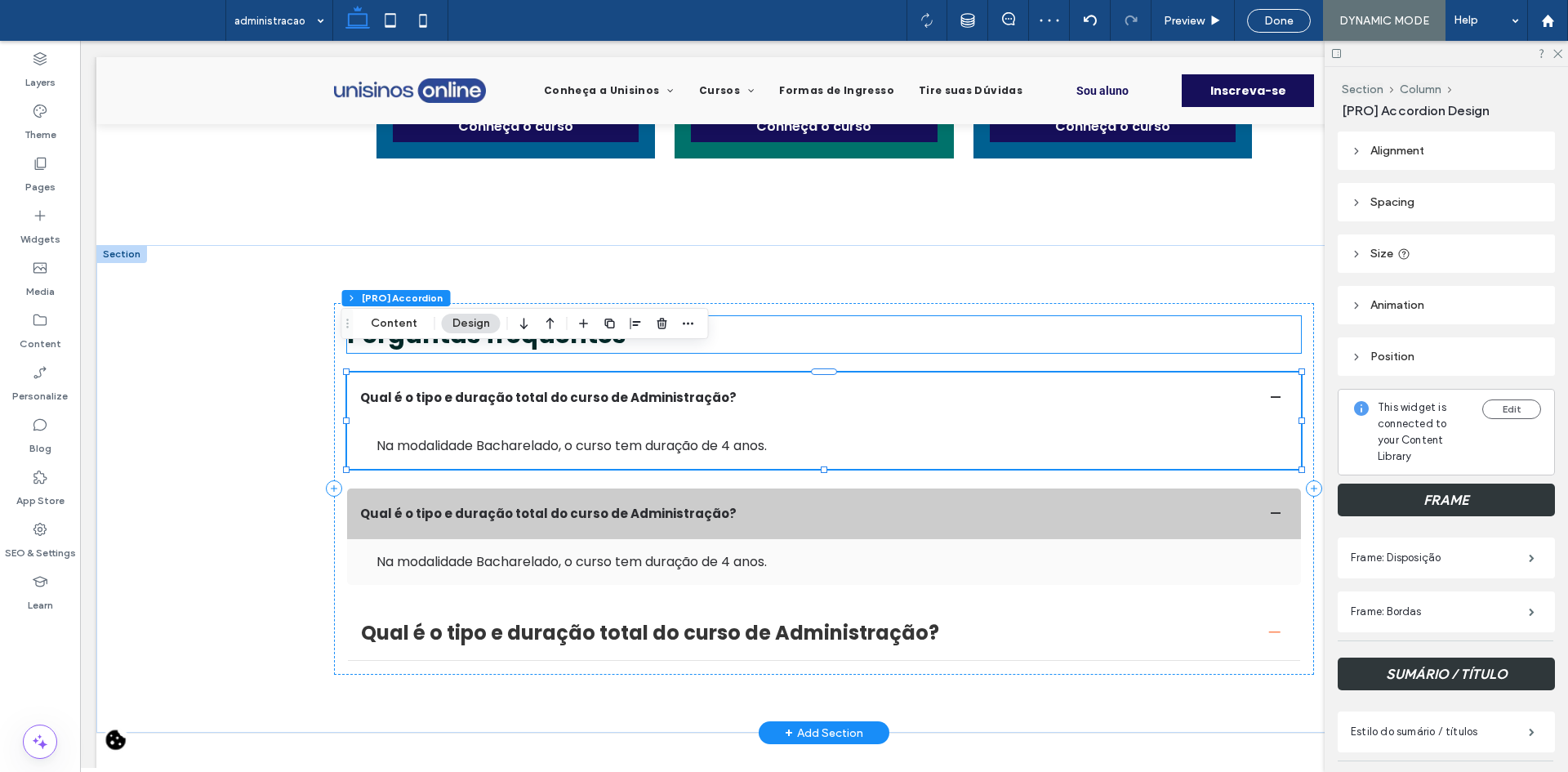
scroll to position [0, 0]
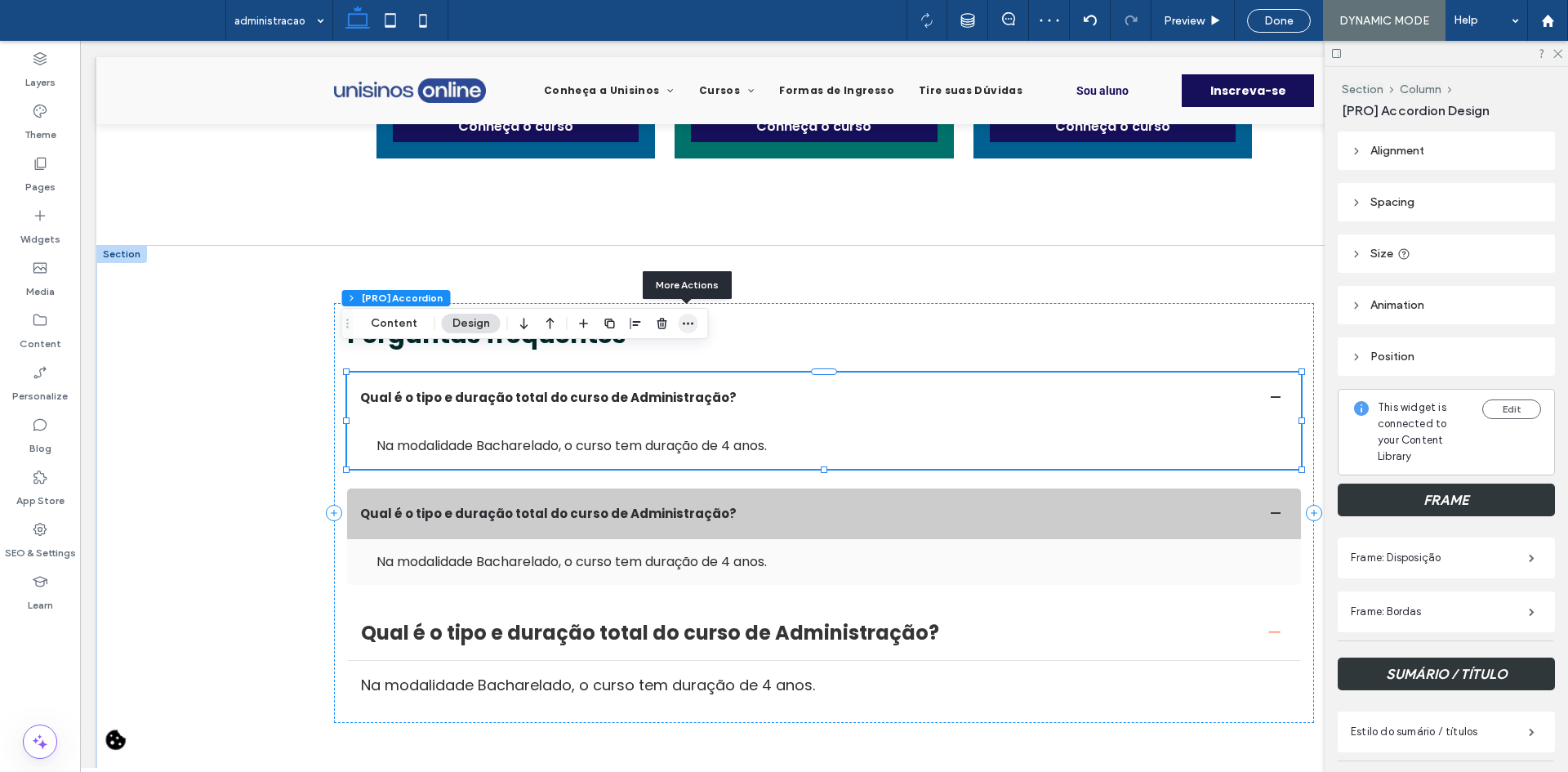
click at [692, 328] on icon "button" at bounding box center [688, 324] width 13 height 13
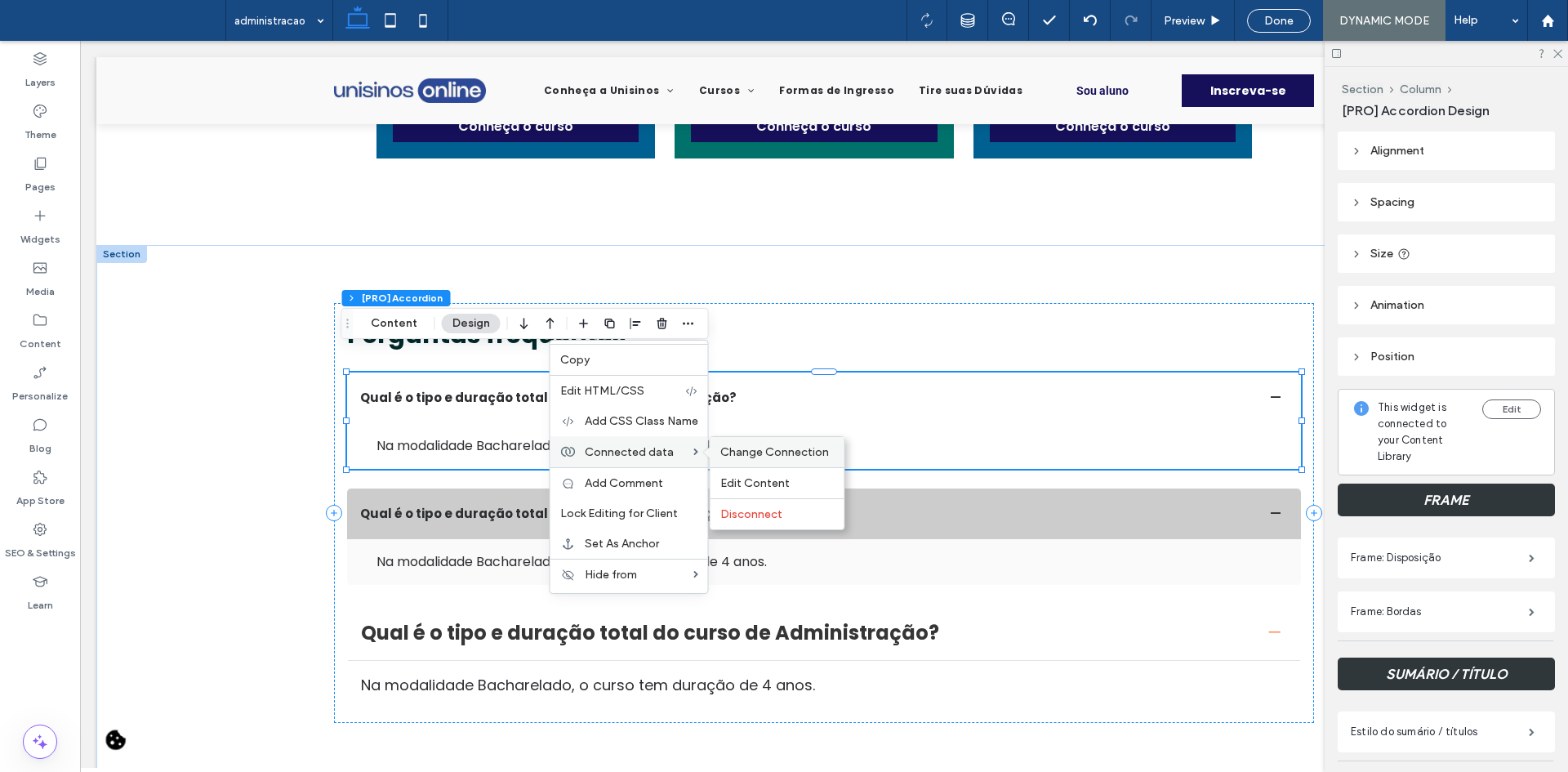
click at [743, 458] on span "Change Connection" at bounding box center [774, 452] width 109 height 14
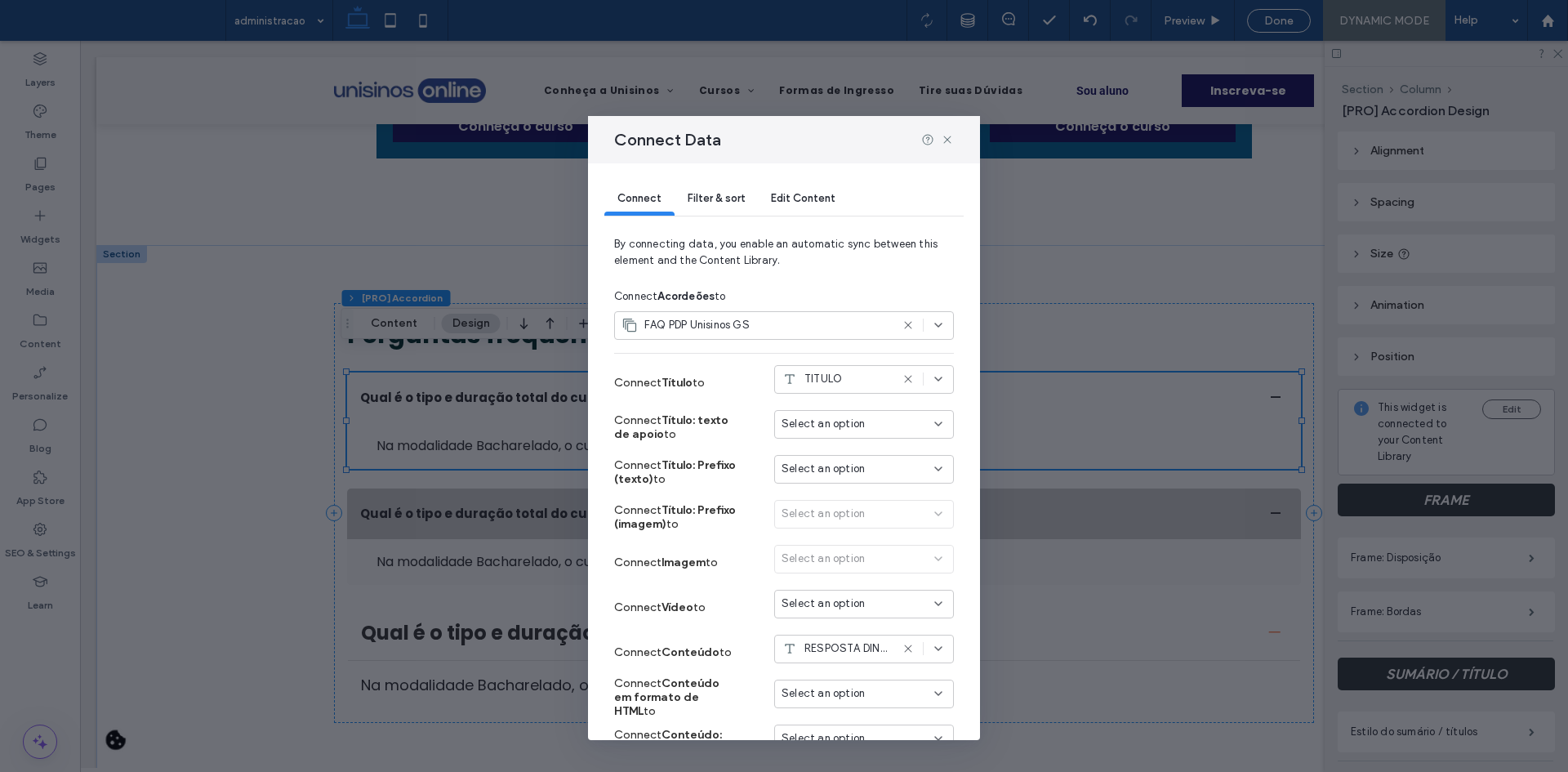
click at [731, 193] on span "Filter & sort" at bounding box center [716, 197] width 57 height 12
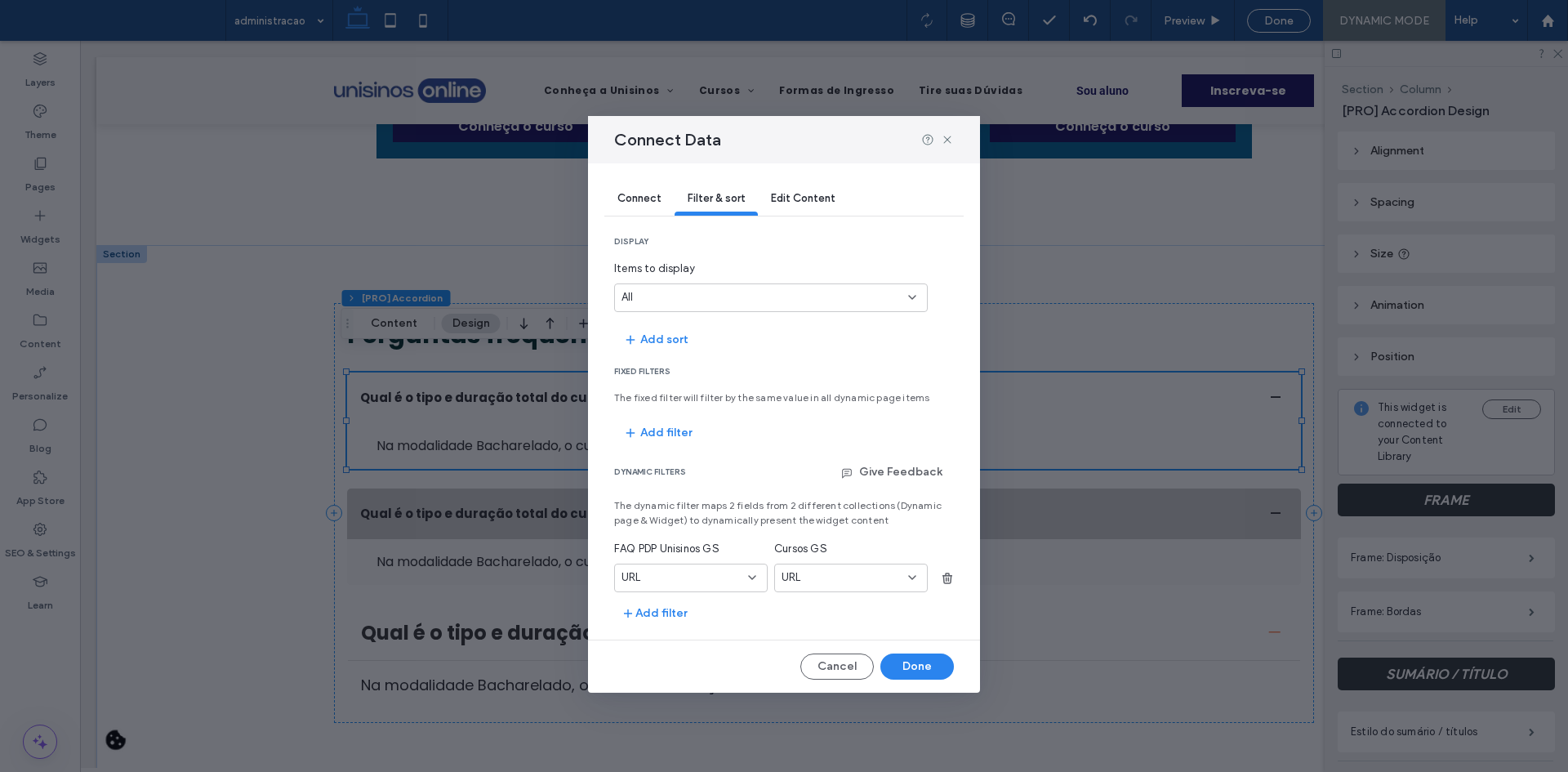
click at [726, 567] on div "URL" at bounding box center [691, 578] width 154 height 28
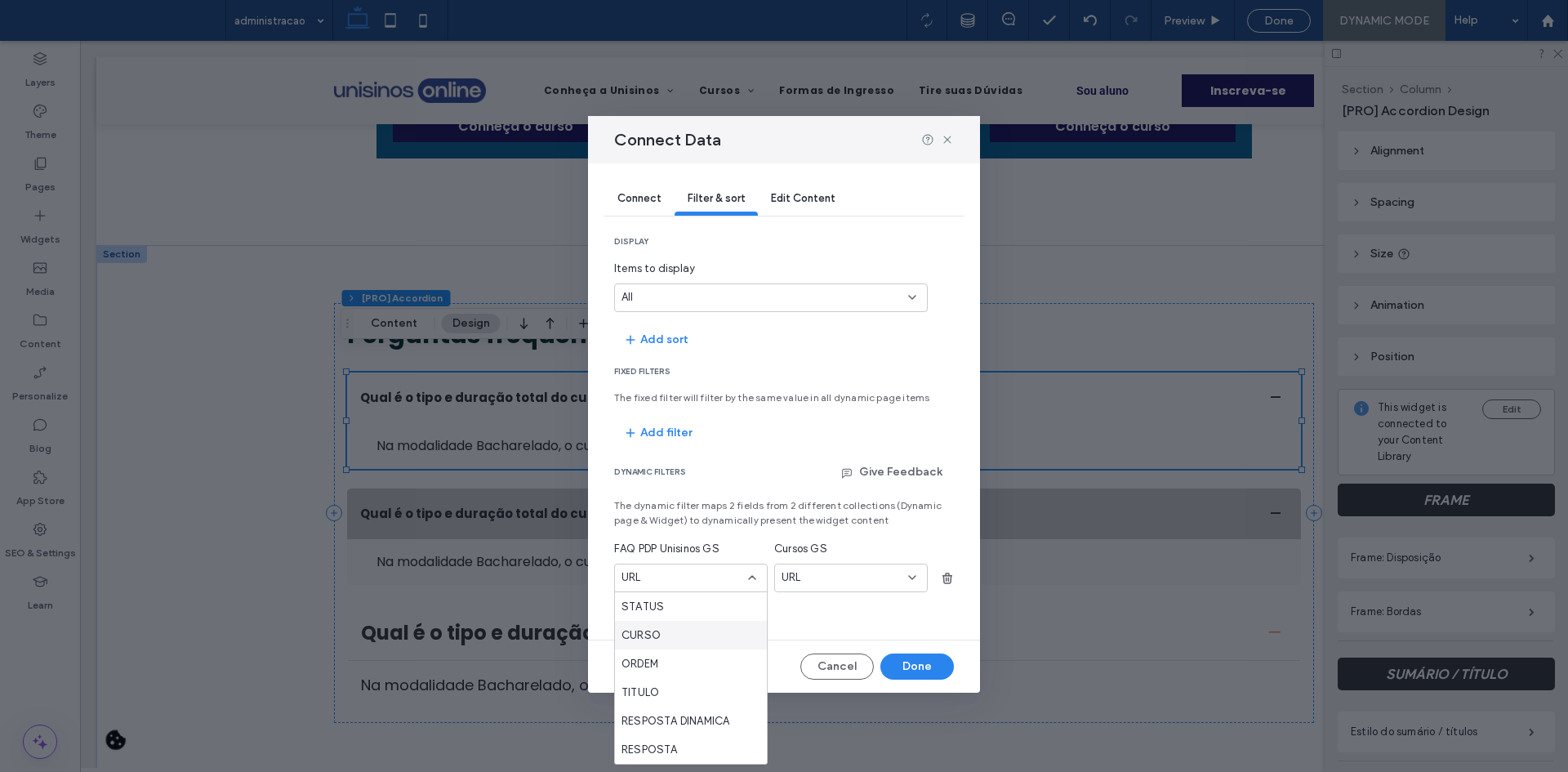
click at [709, 634] on div "CURSO" at bounding box center [691, 634] width 152 height 28
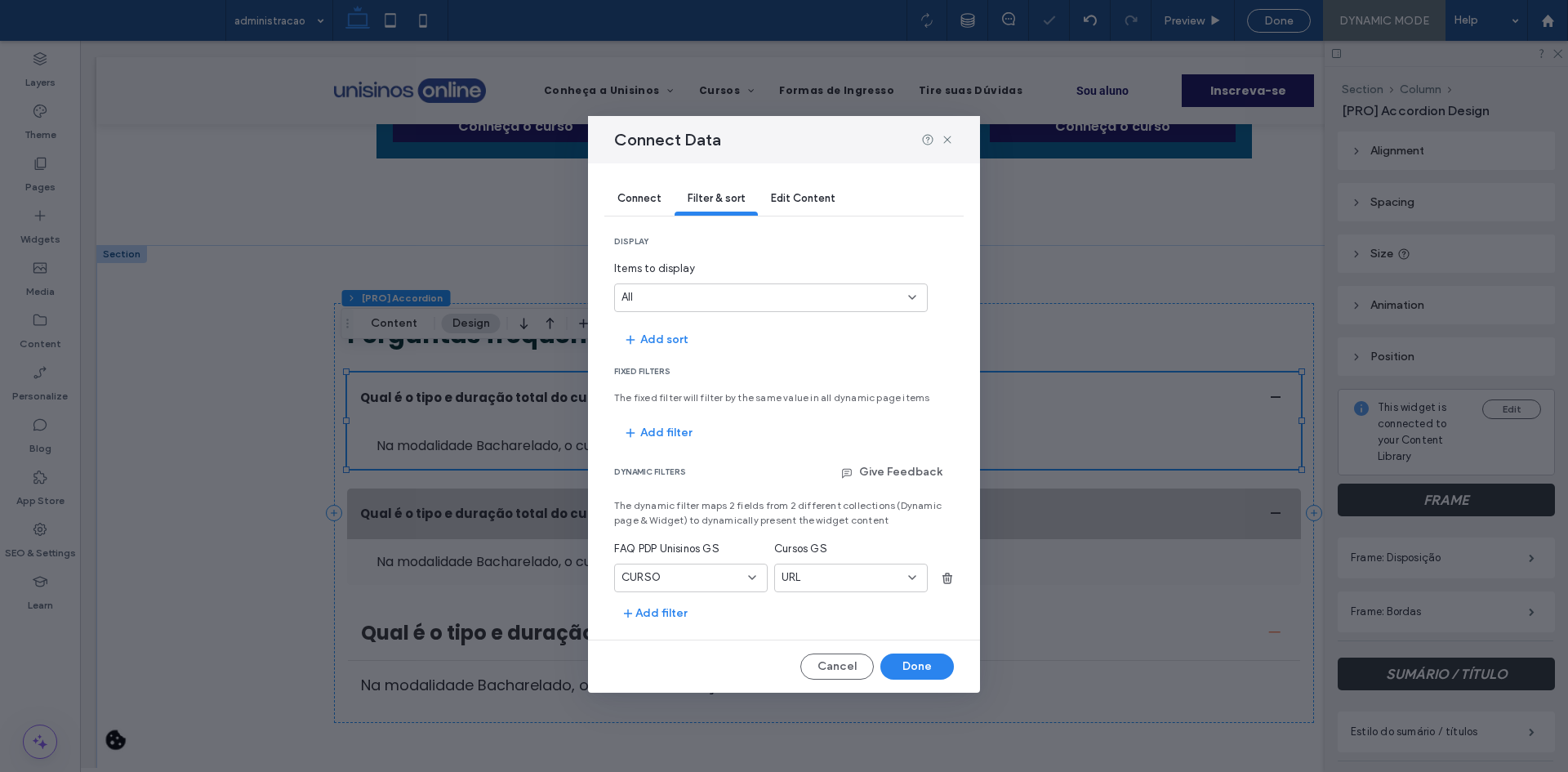
click at [827, 584] on div "URL" at bounding box center [841, 578] width 119 height 17
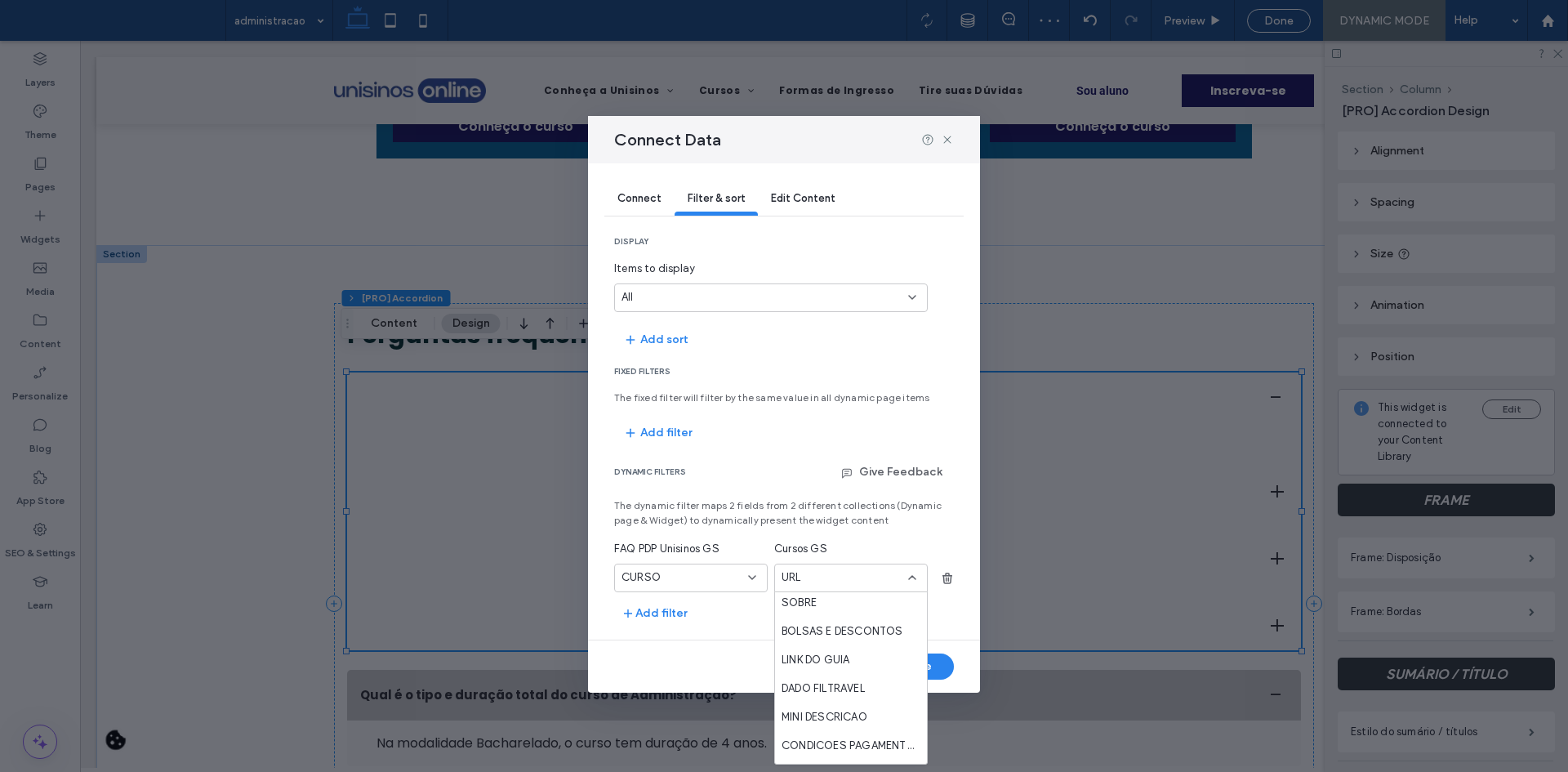
scroll to position [409, 0]
click at [844, 622] on div "CURSO" at bounding box center [851, 626] width 152 height 28
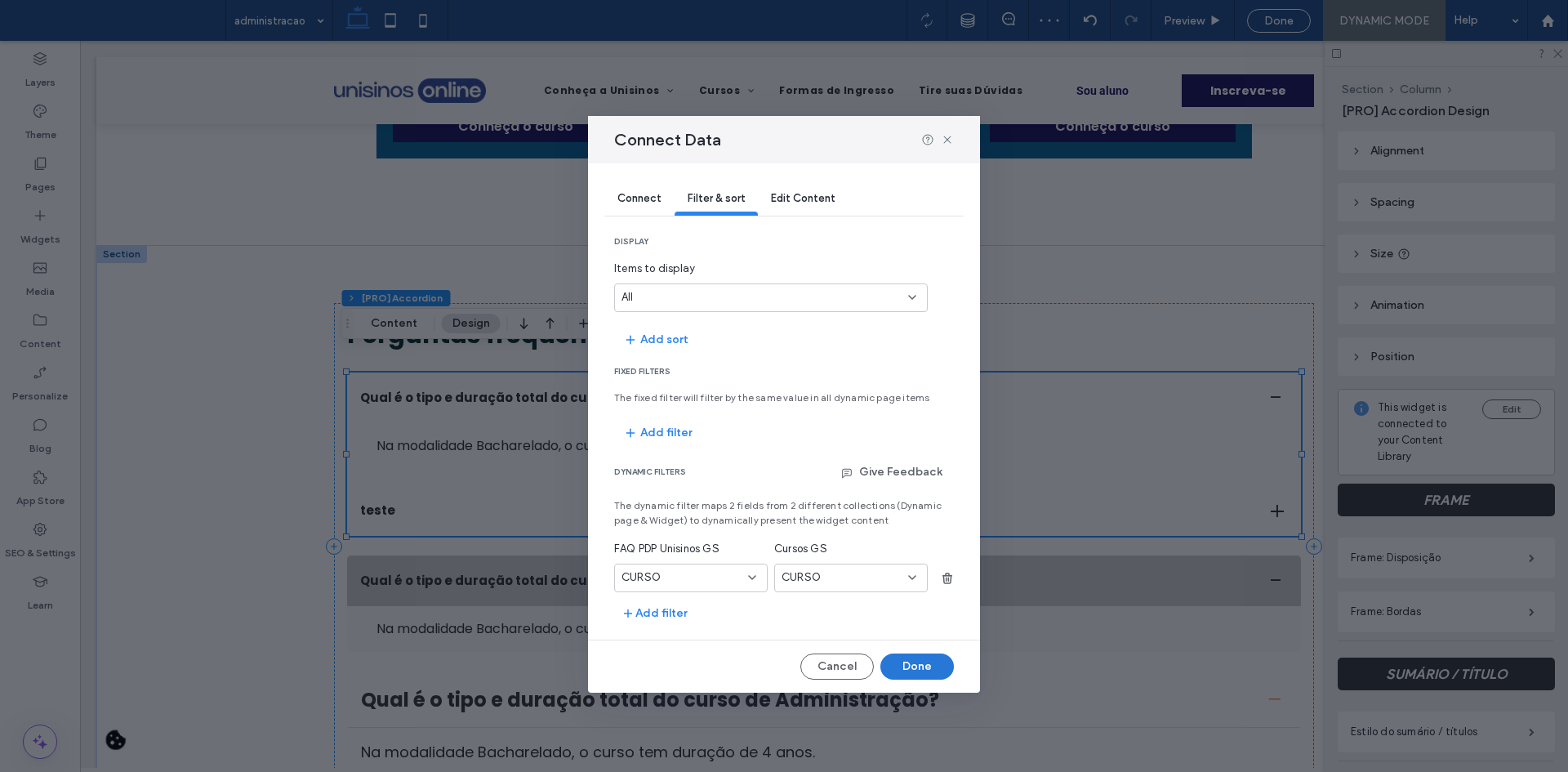
click at [896, 675] on button "Done" at bounding box center [917, 667] width 73 height 27
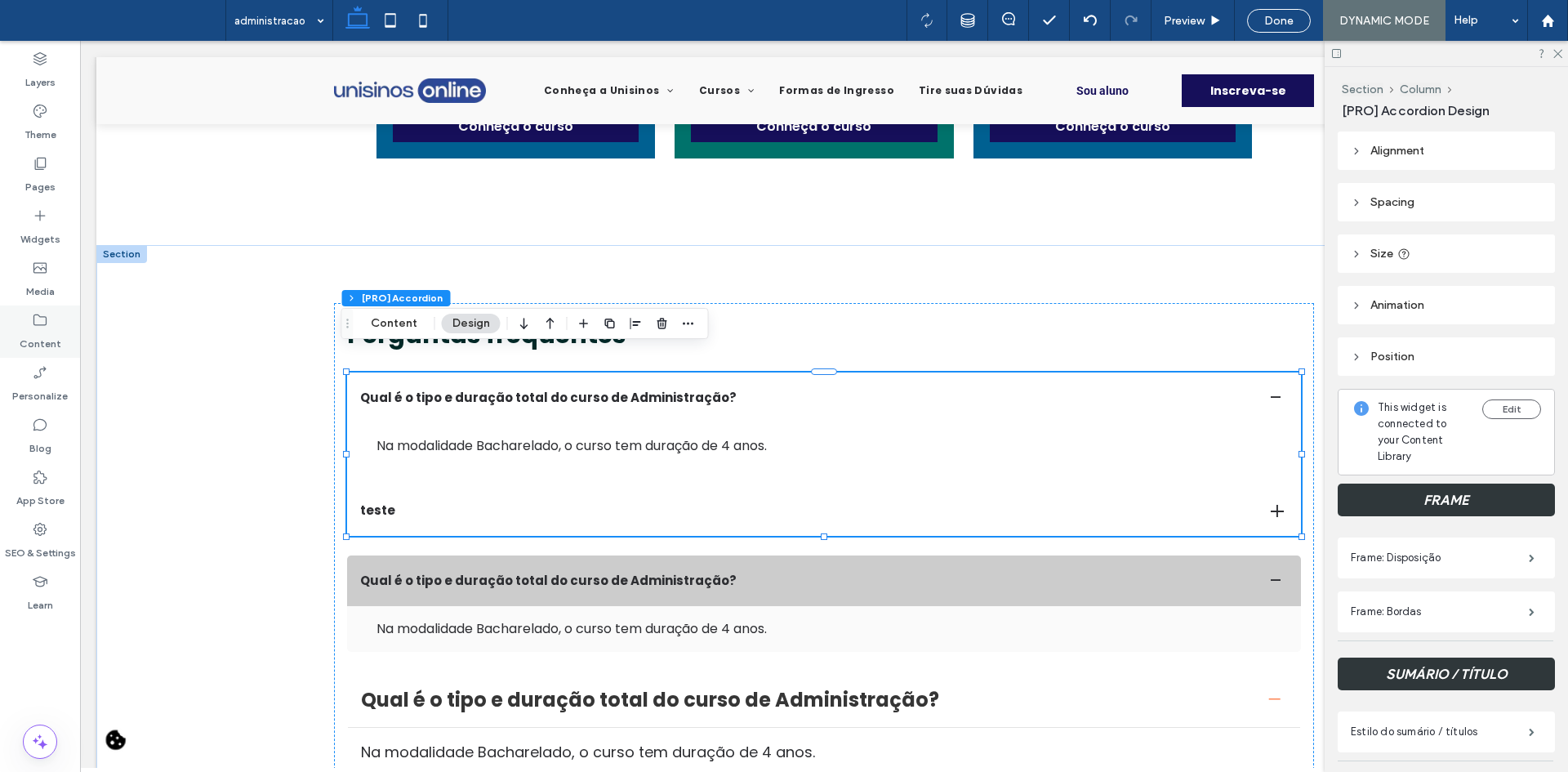
click at [54, 327] on div "Content" at bounding box center [39, 331] width 80 height 52
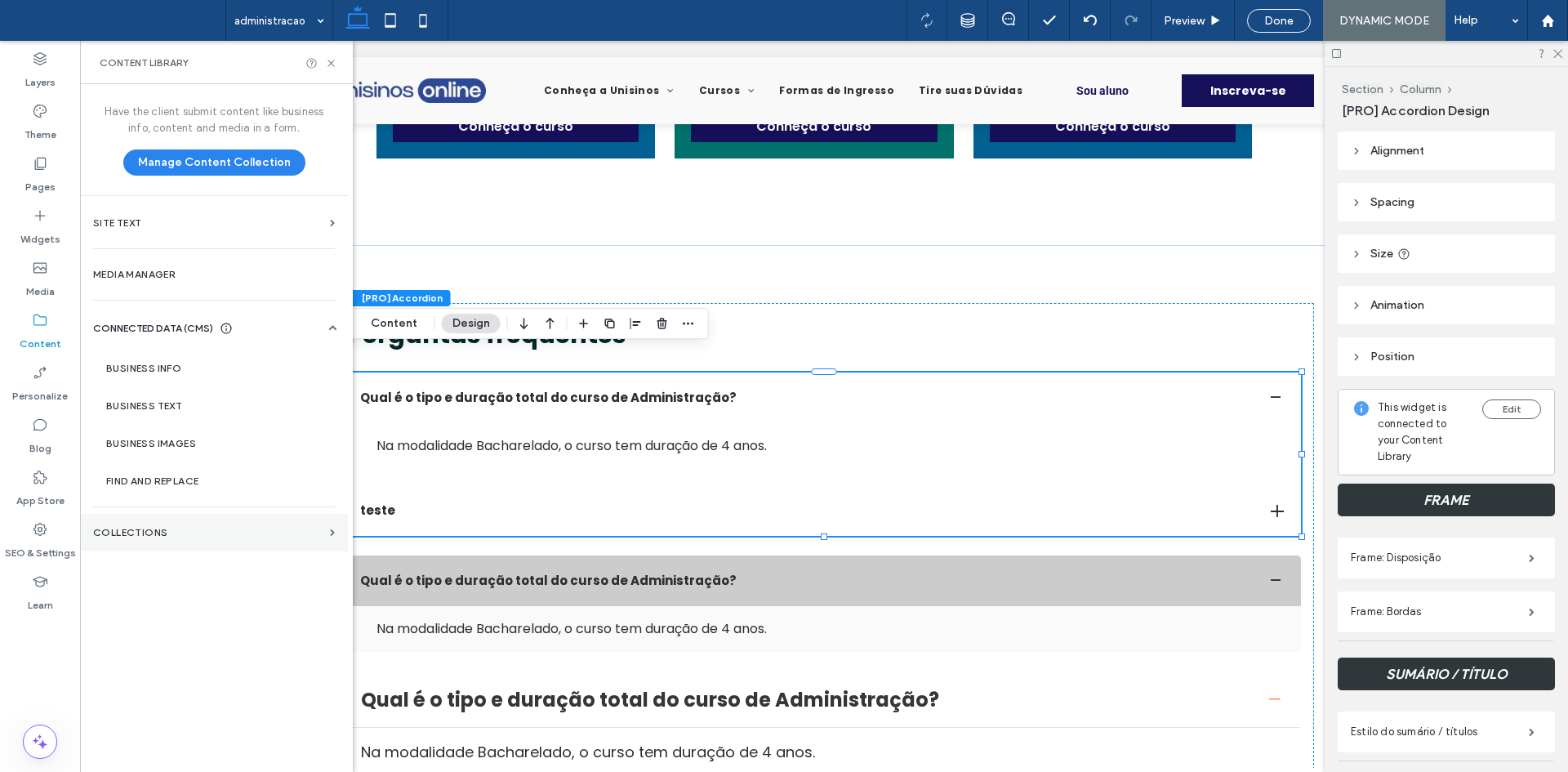
click at [157, 523] on section "Collections" at bounding box center [214, 533] width 268 height 38
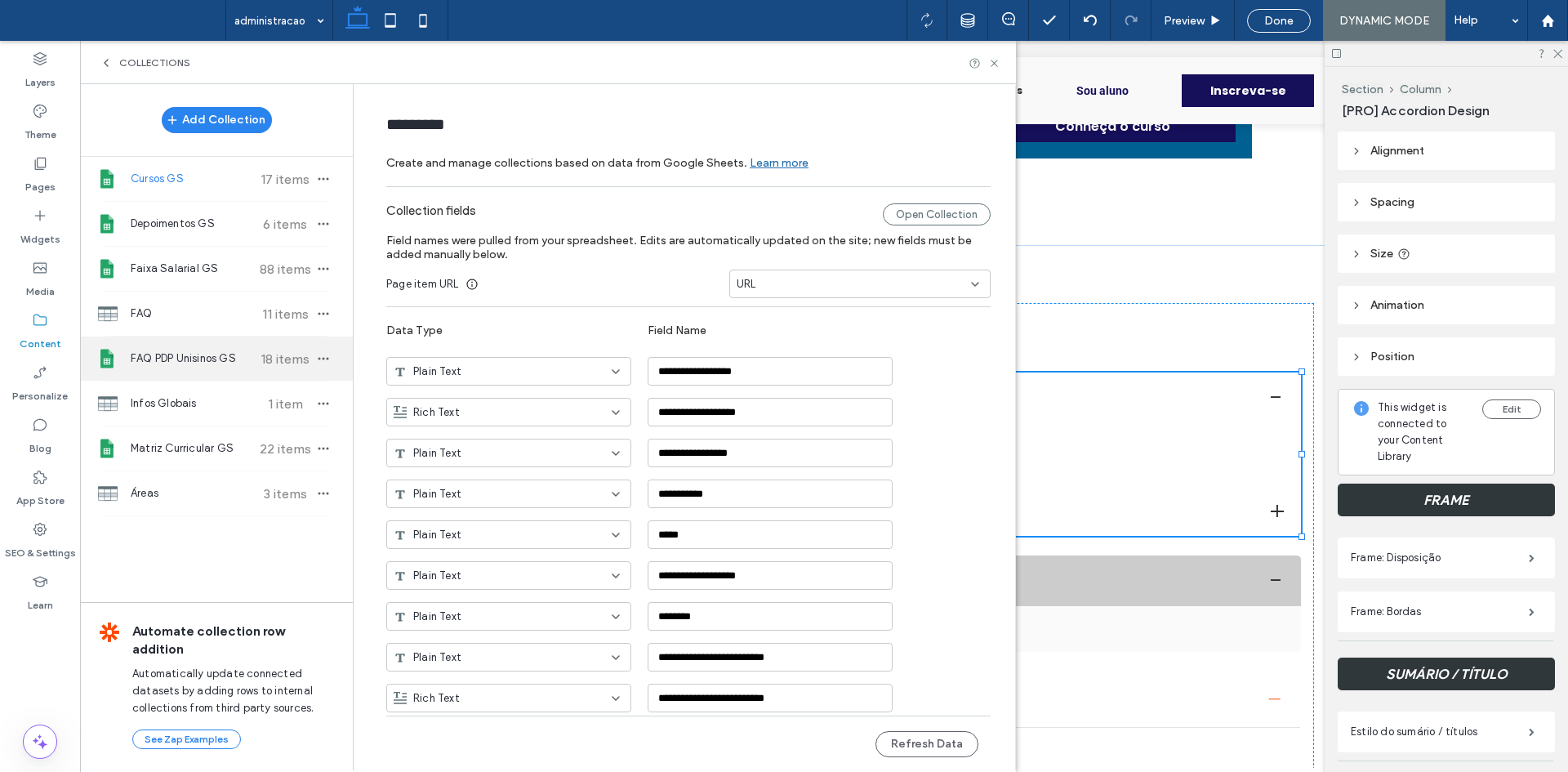
click at [303, 349] on div "FAQ PDP Unisinos GS 18 items" at bounding box center [216, 358] width 273 height 44
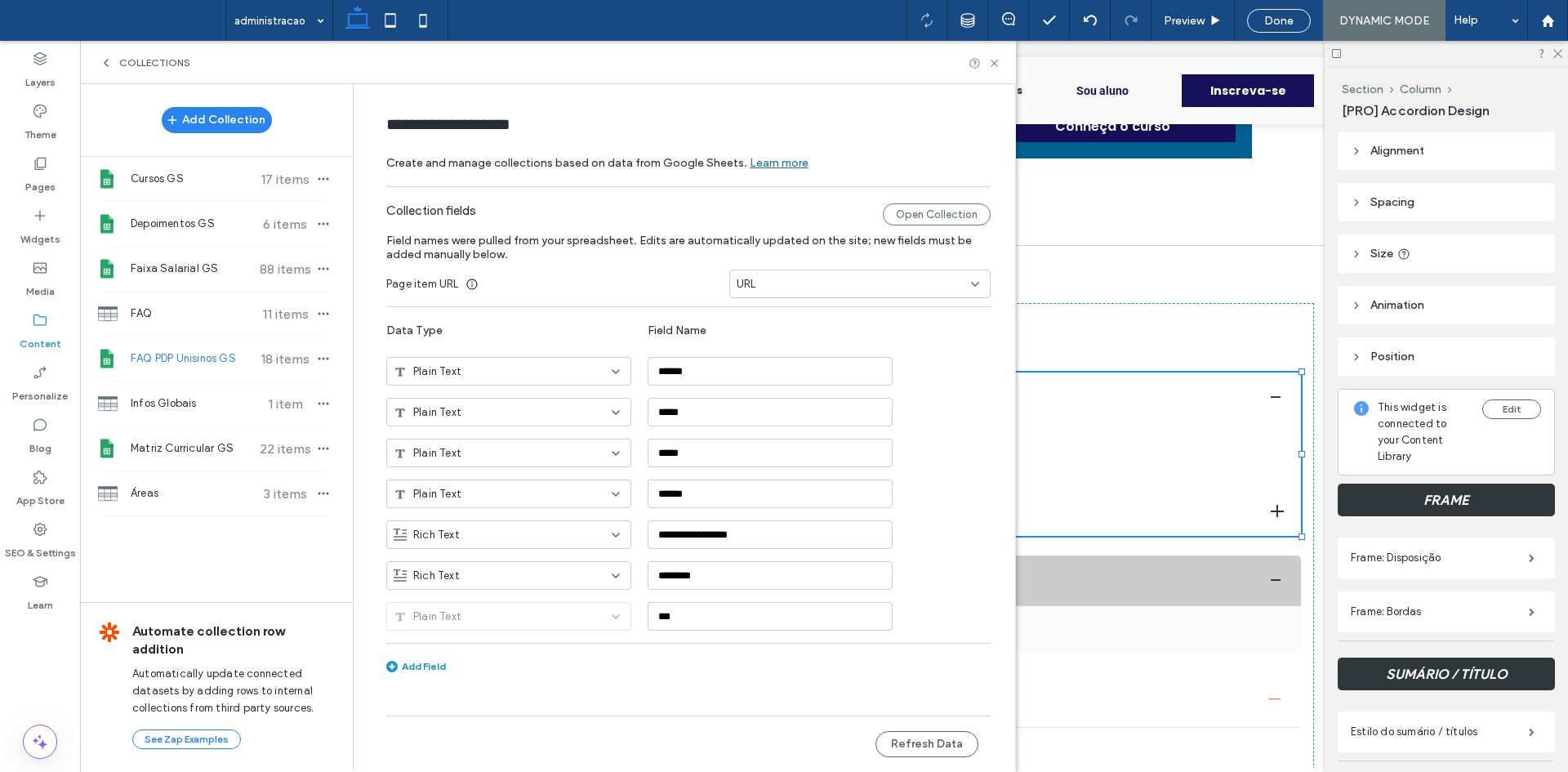
type input "**********"
click at [936, 747] on button "Refresh Data" at bounding box center [927, 744] width 103 height 27
click at [924, 745] on button "Refresh Data" at bounding box center [927, 744] width 103 height 27
click at [994, 63] on use at bounding box center [993, 62] width 6 height 6
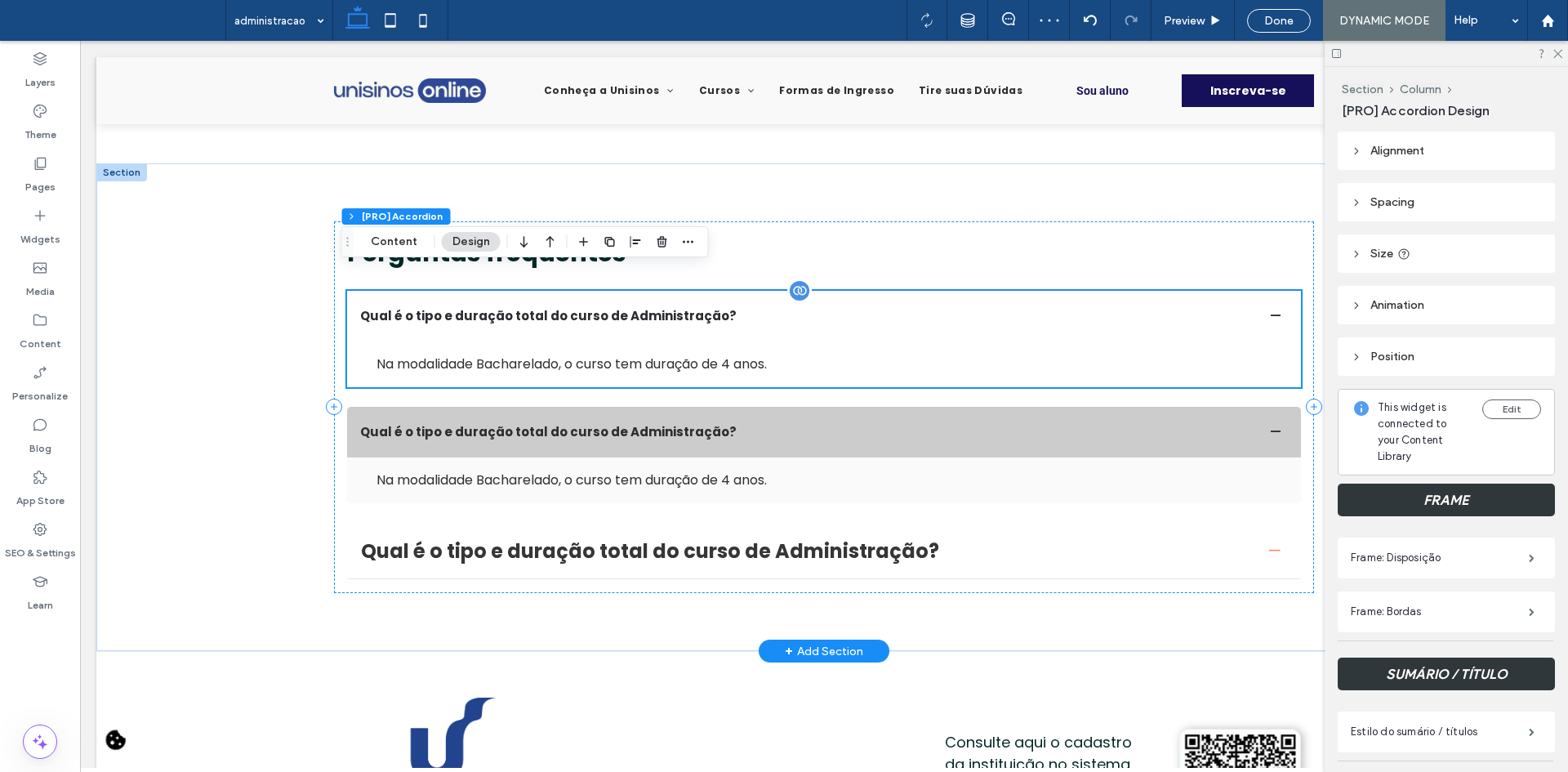
scroll to position [0, 0]
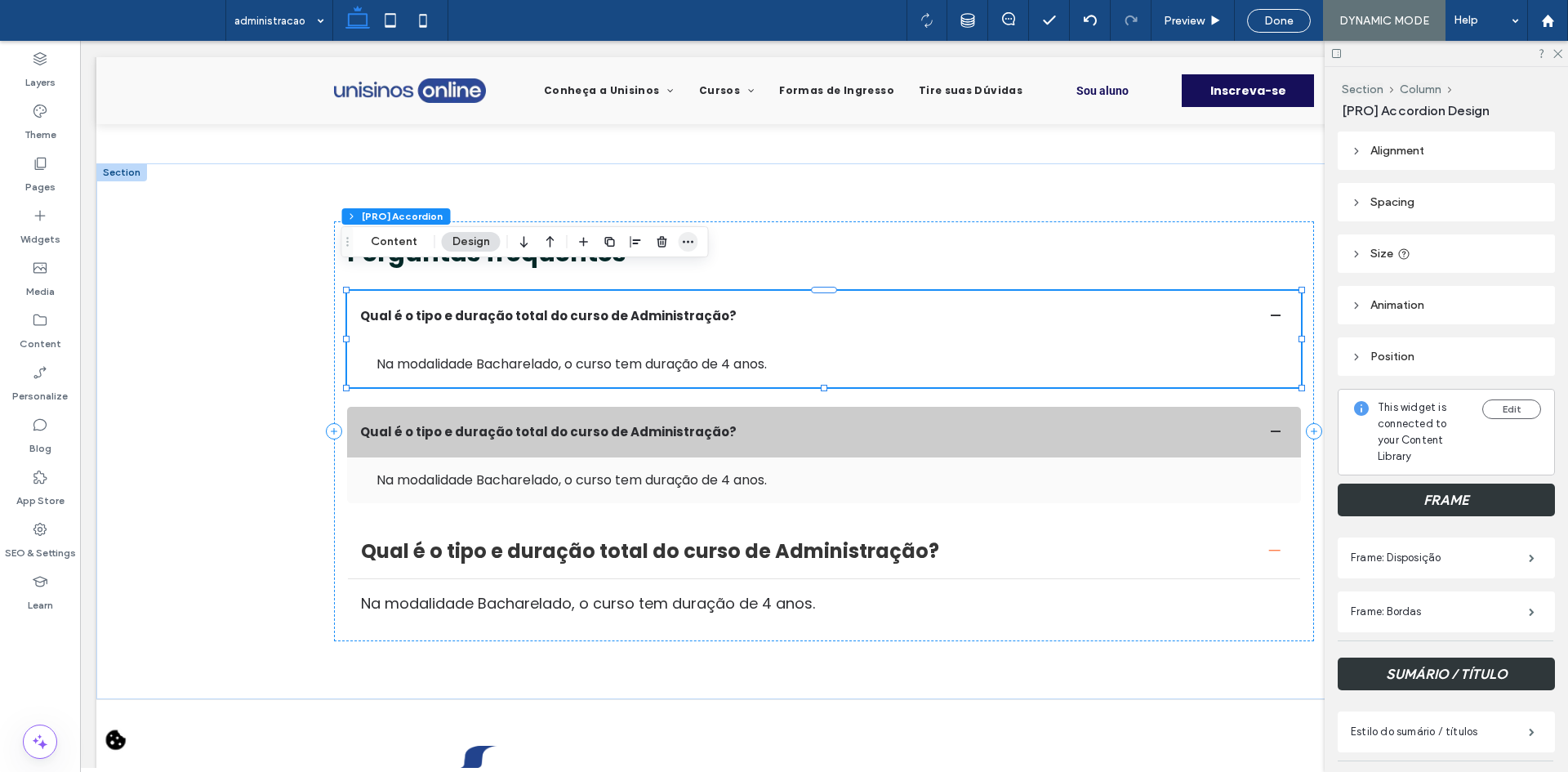
click at [686, 244] on icon "button" at bounding box center [688, 242] width 13 height 13
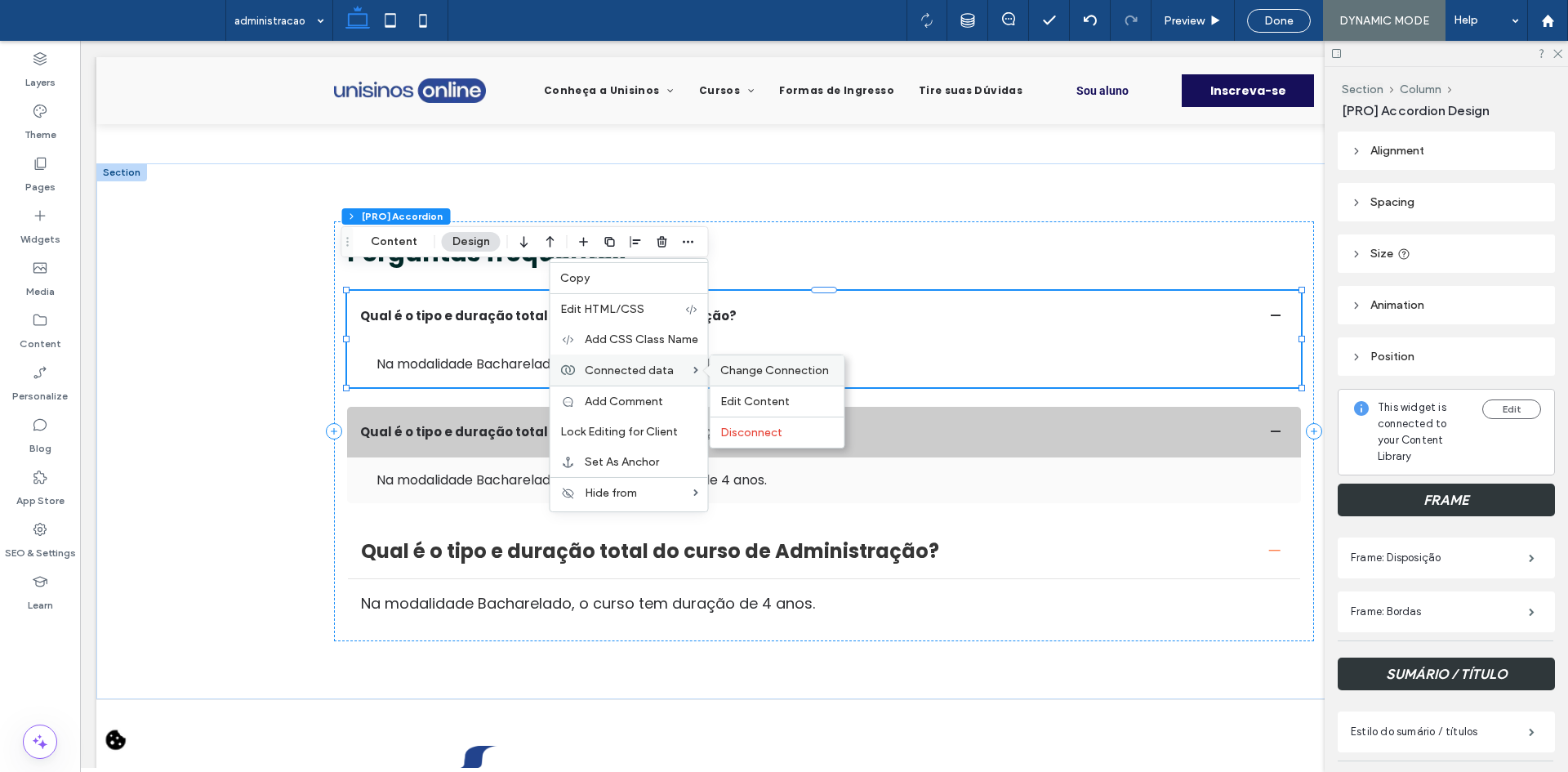
click at [729, 375] on span "Change Connection" at bounding box center [774, 370] width 109 height 14
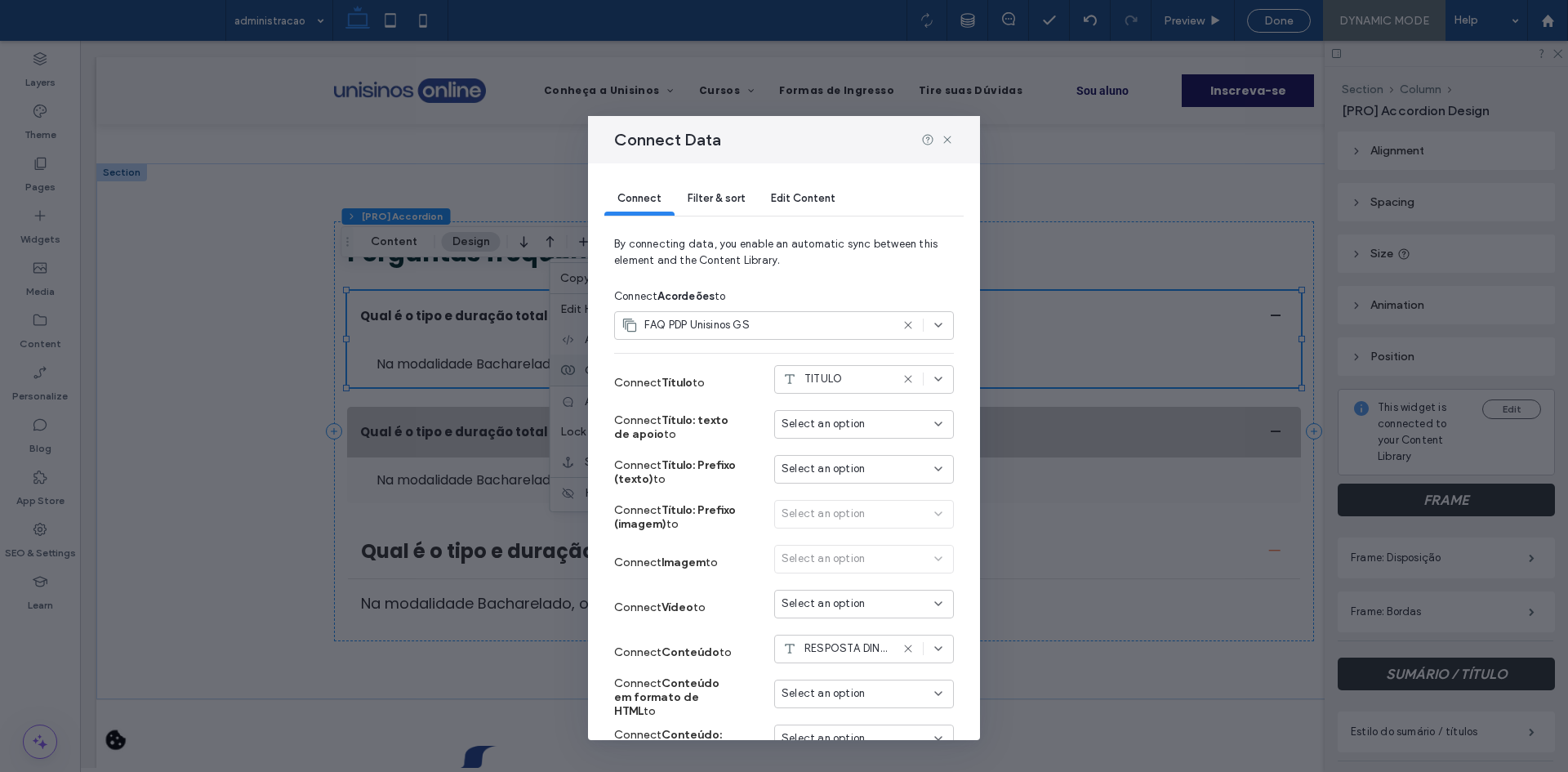
click at [722, 217] on div "Connect Filter & sort Edit Content" at bounding box center [784, 199] width 359 height 72
click at [719, 208] on div "Filter & sort" at bounding box center [716, 200] width 83 height 33
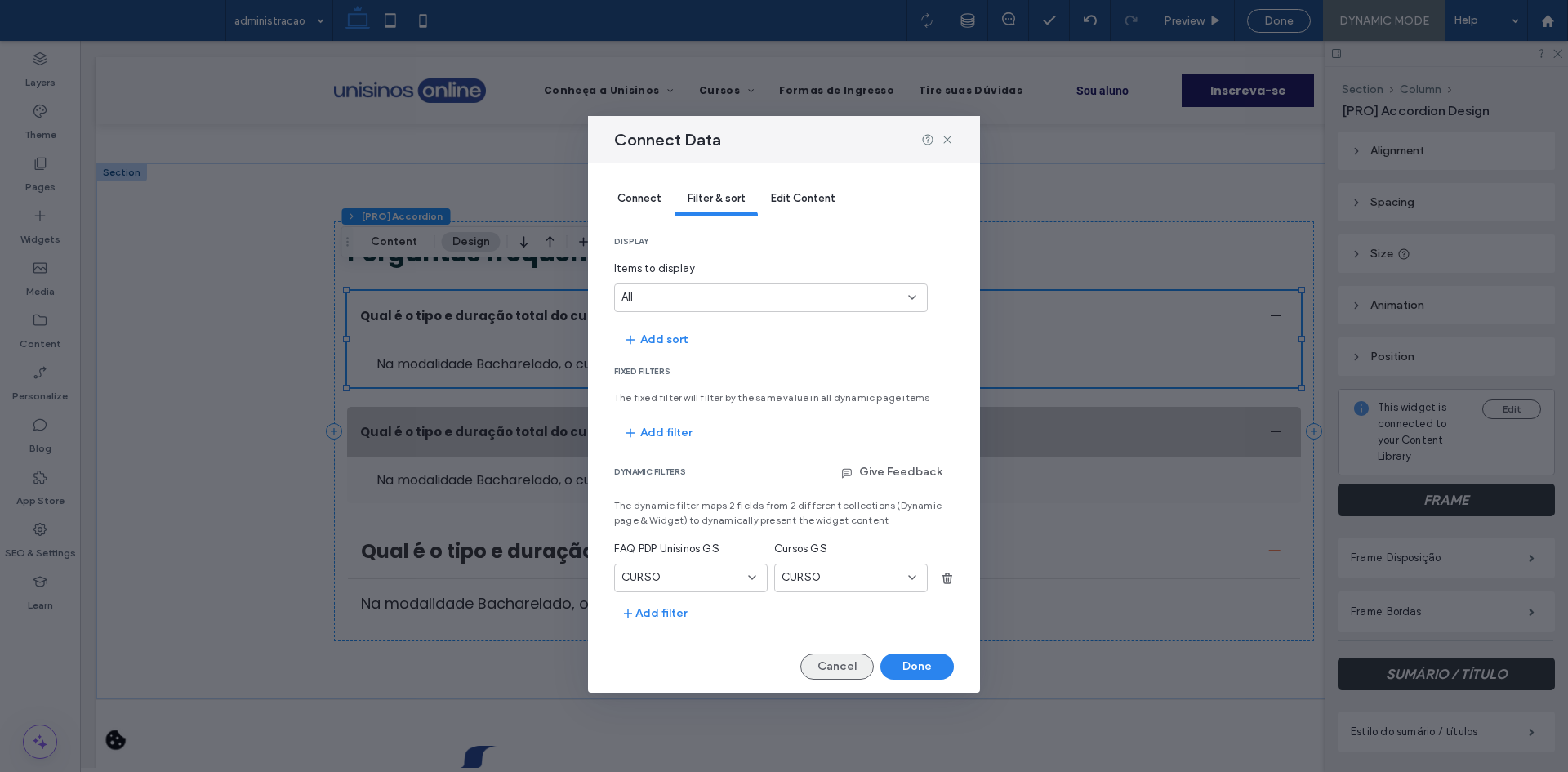
click at [848, 667] on button "Cancel" at bounding box center [837, 667] width 73 height 27
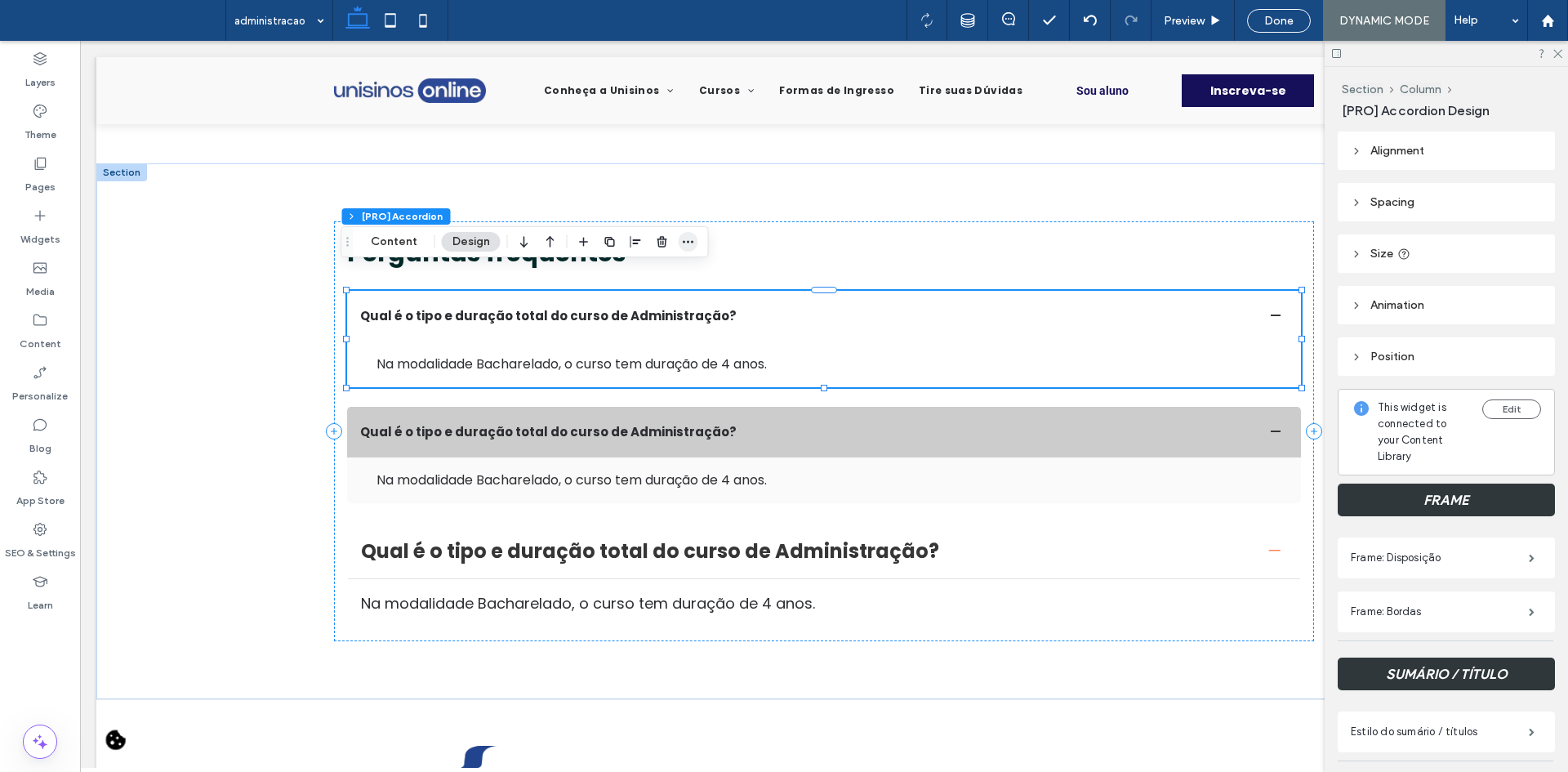
click at [689, 238] on icon "button" at bounding box center [688, 242] width 13 height 13
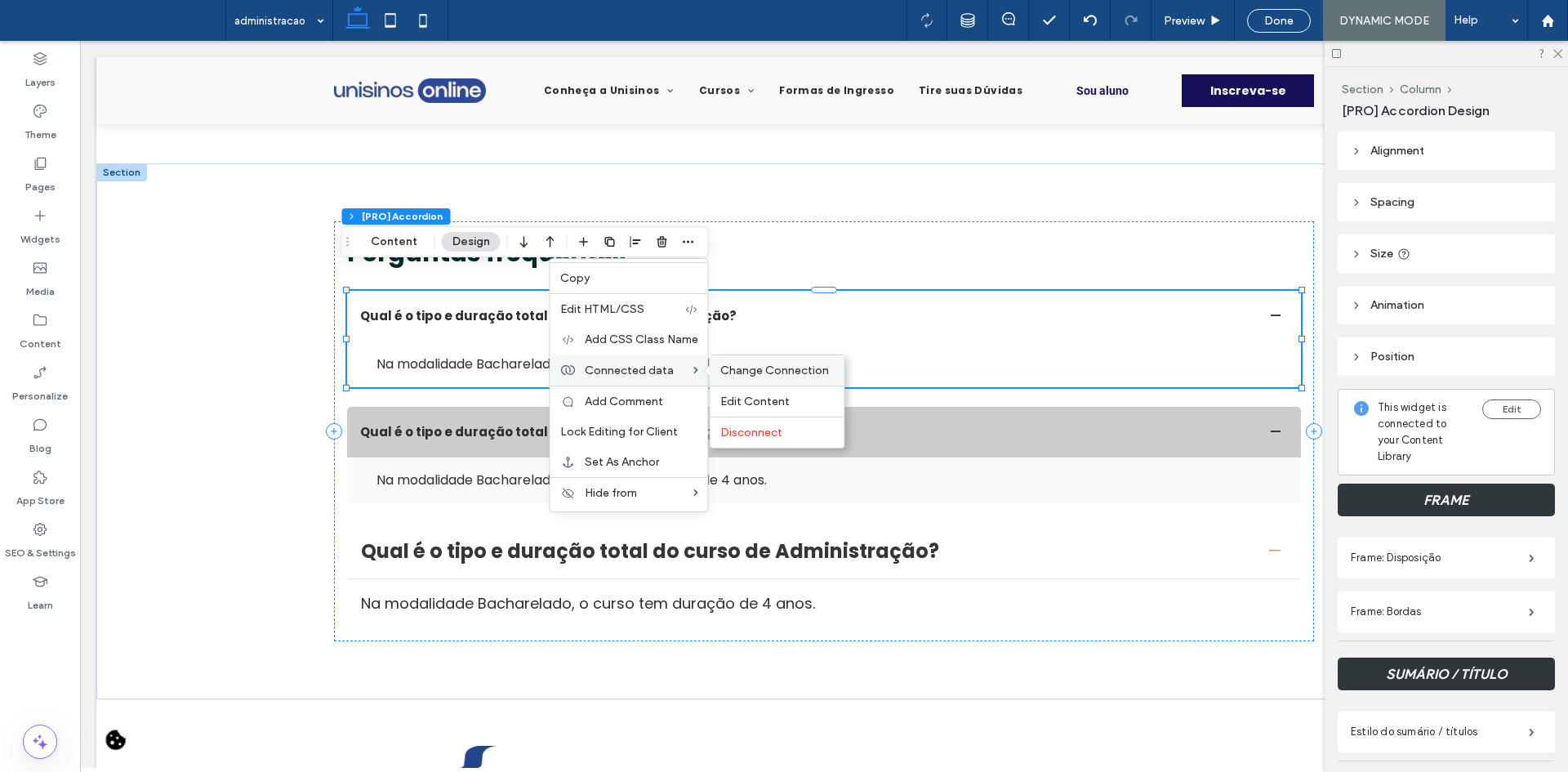
click at [737, 375] on span "Change Connection" at bounding box center [774, 370] width 109 height 14
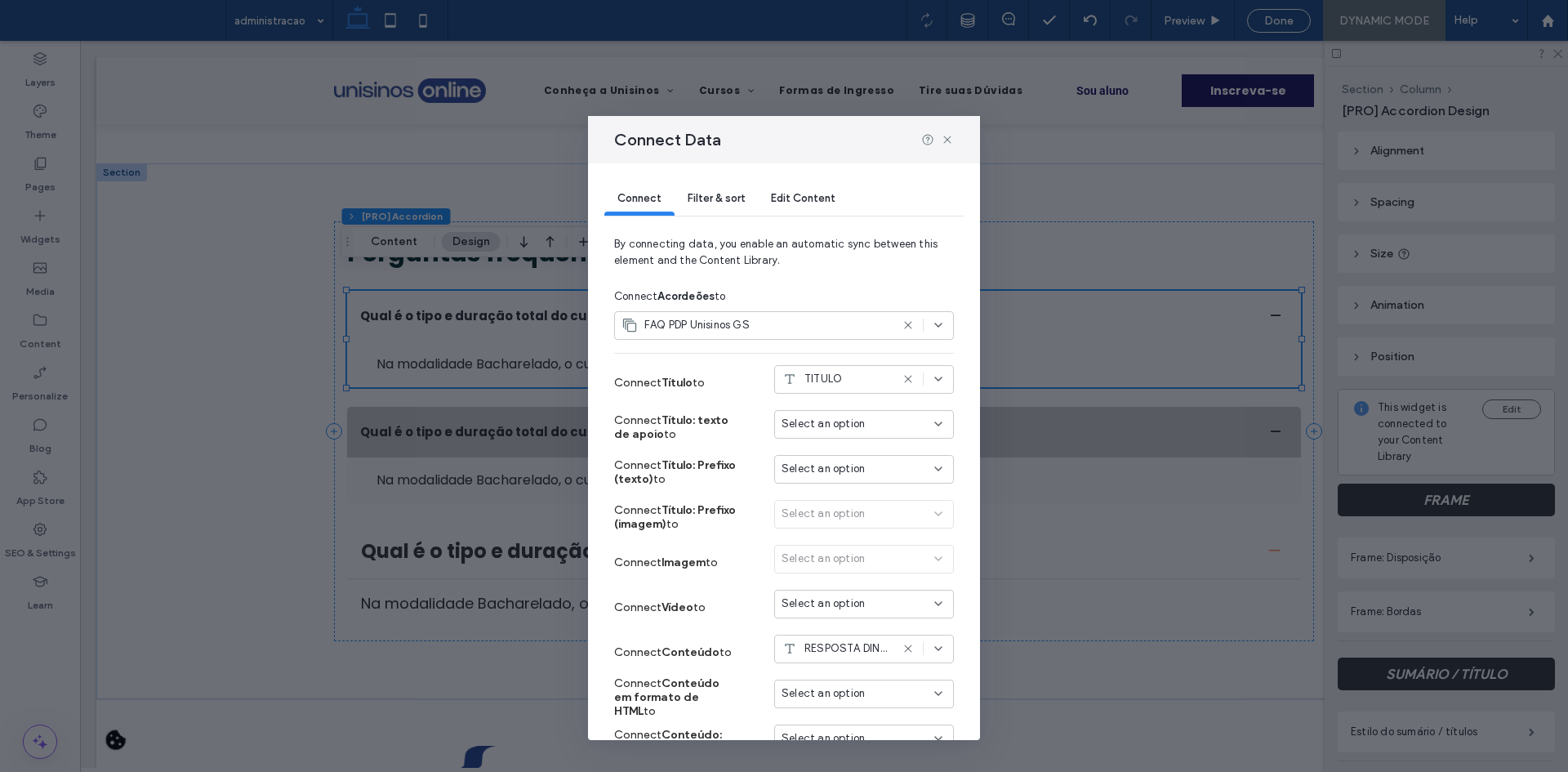
click at [729, 207] on div "Filter & sort" at bounding box center [716, 200] width 83 height 33
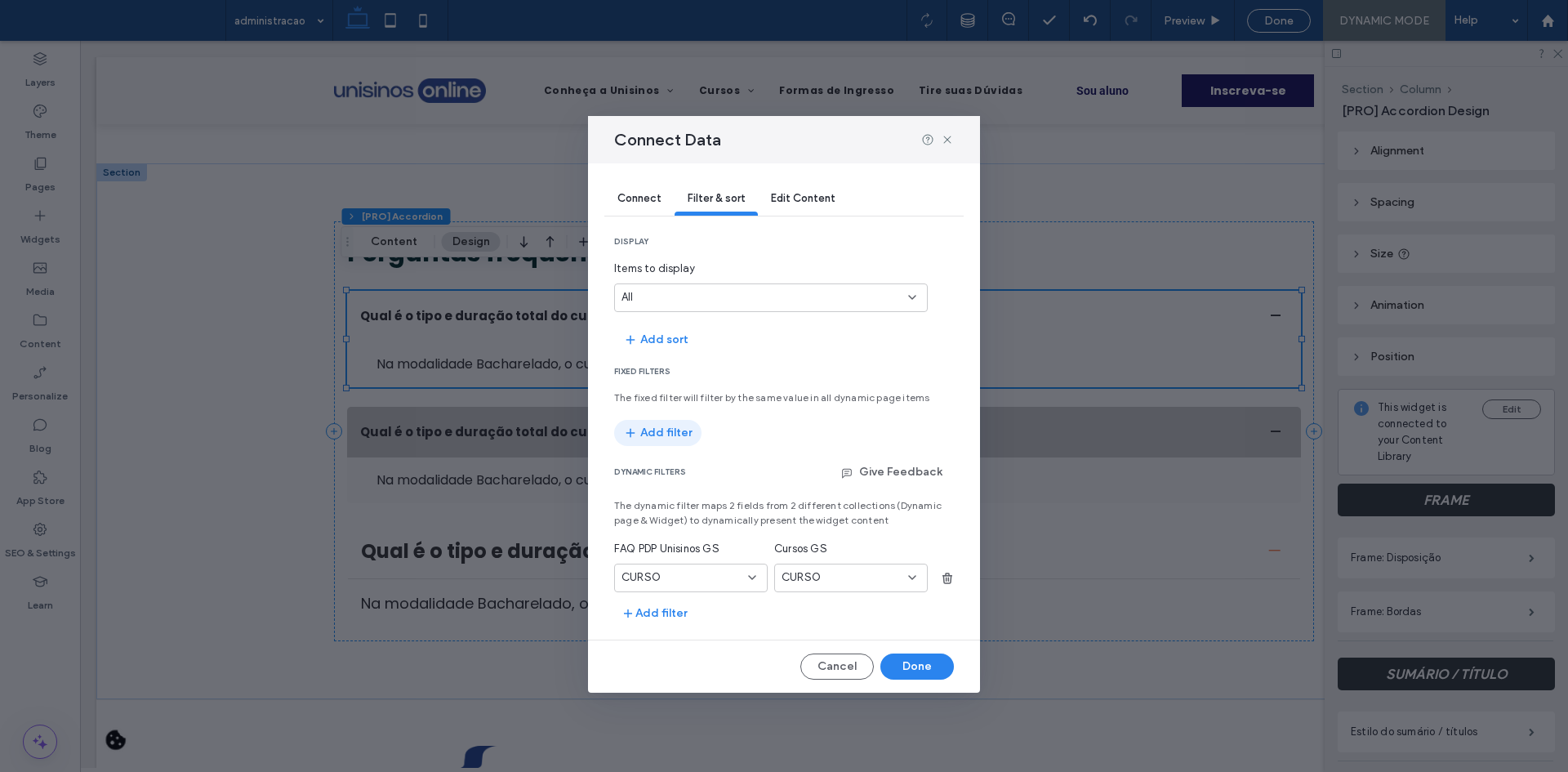
click at [683, 442] on button "Add filter" at bounding box center [657, 433] width 87 height 27
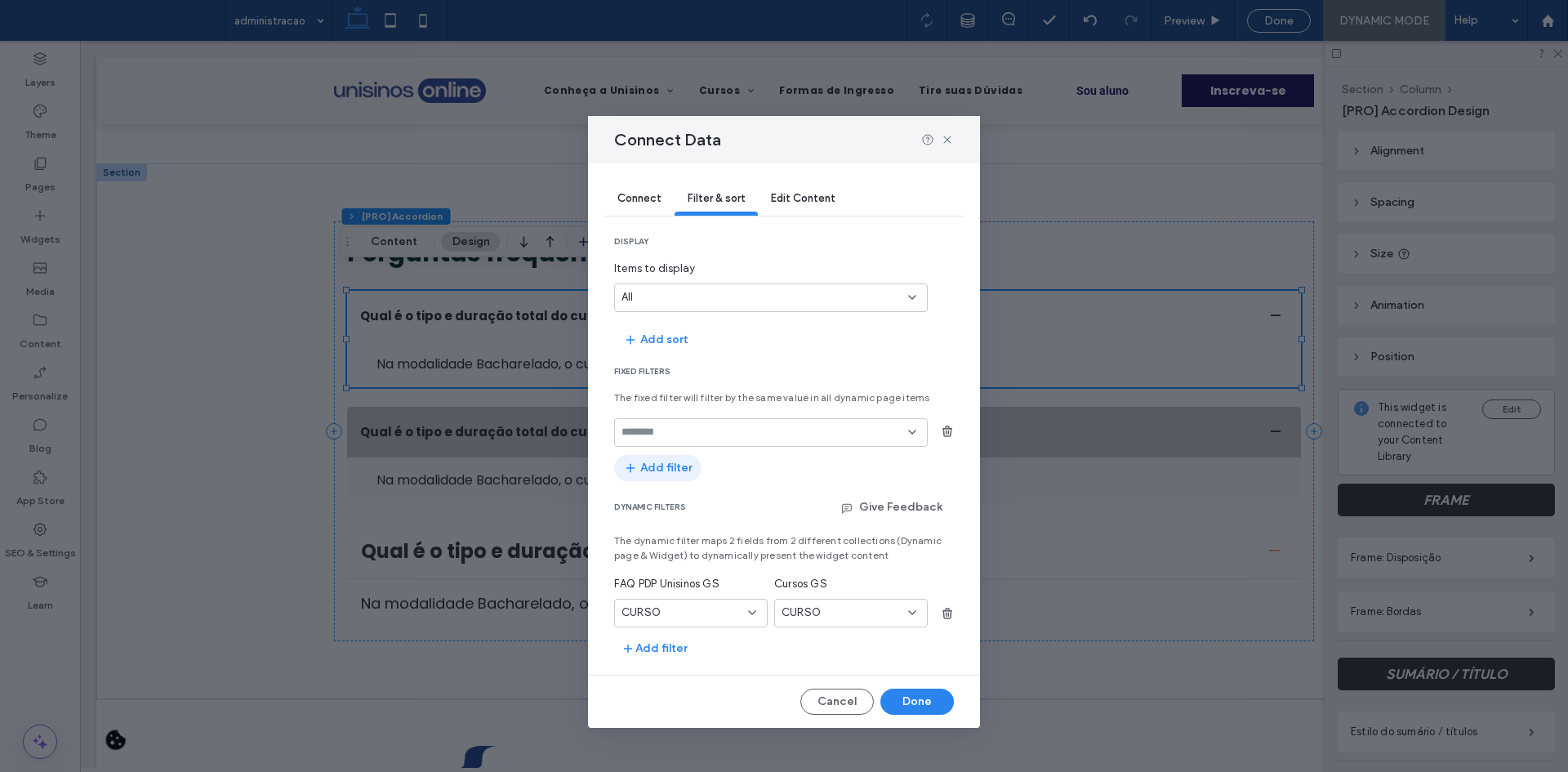
click at [683, 442] on div at bounding box center [771, 432] width 313 height 28
click at [700, 469] on div "STATUS" at bounding box center [771, 460] width 312 height 28
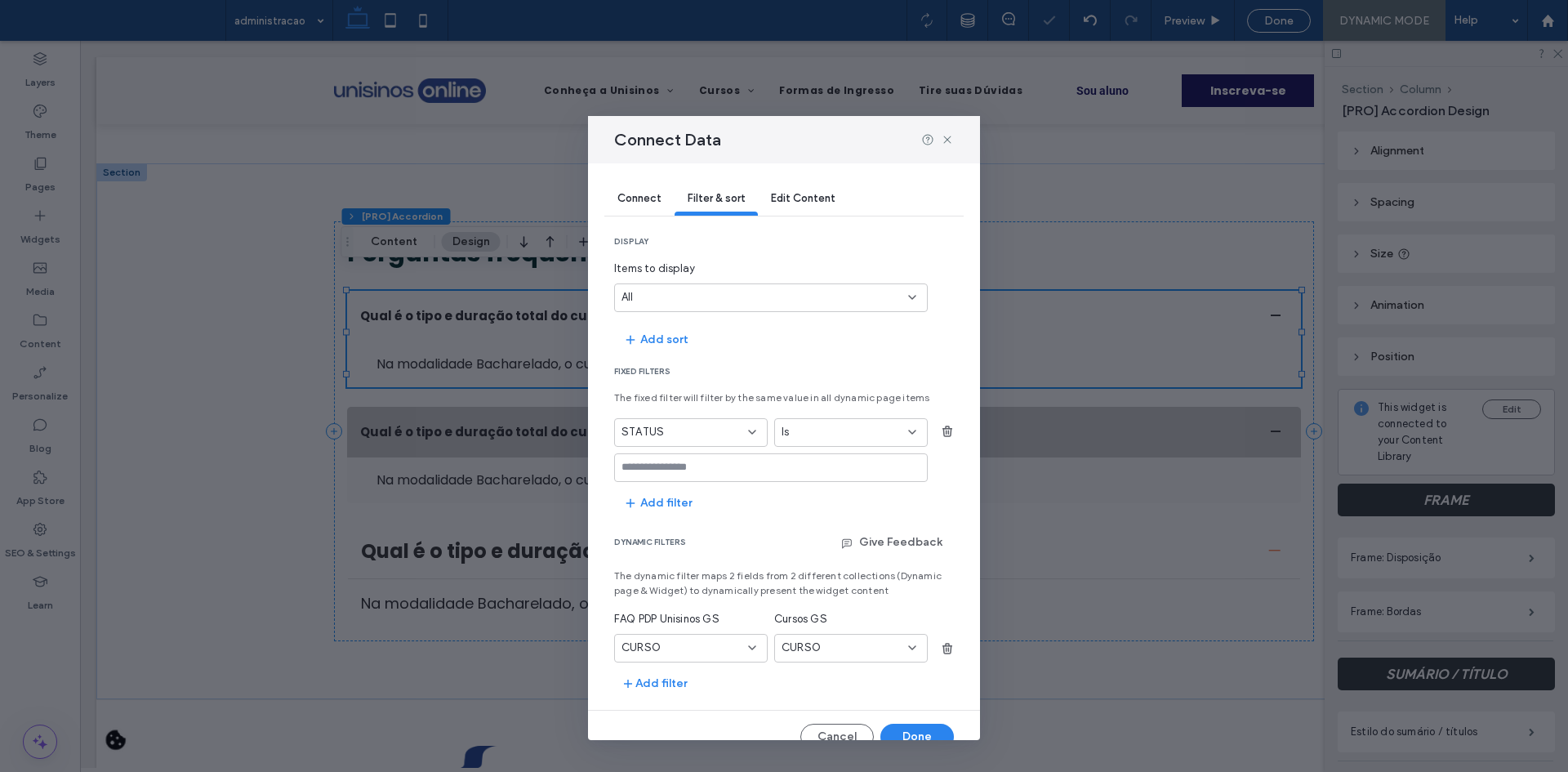
click at [688, 461] on input "values-textbox" at bounding box center [764, 468] width 287 height 13
type input "*****"
click at [927, 727] on button "Done" at bounding box center [917, 737] width 73 height 27
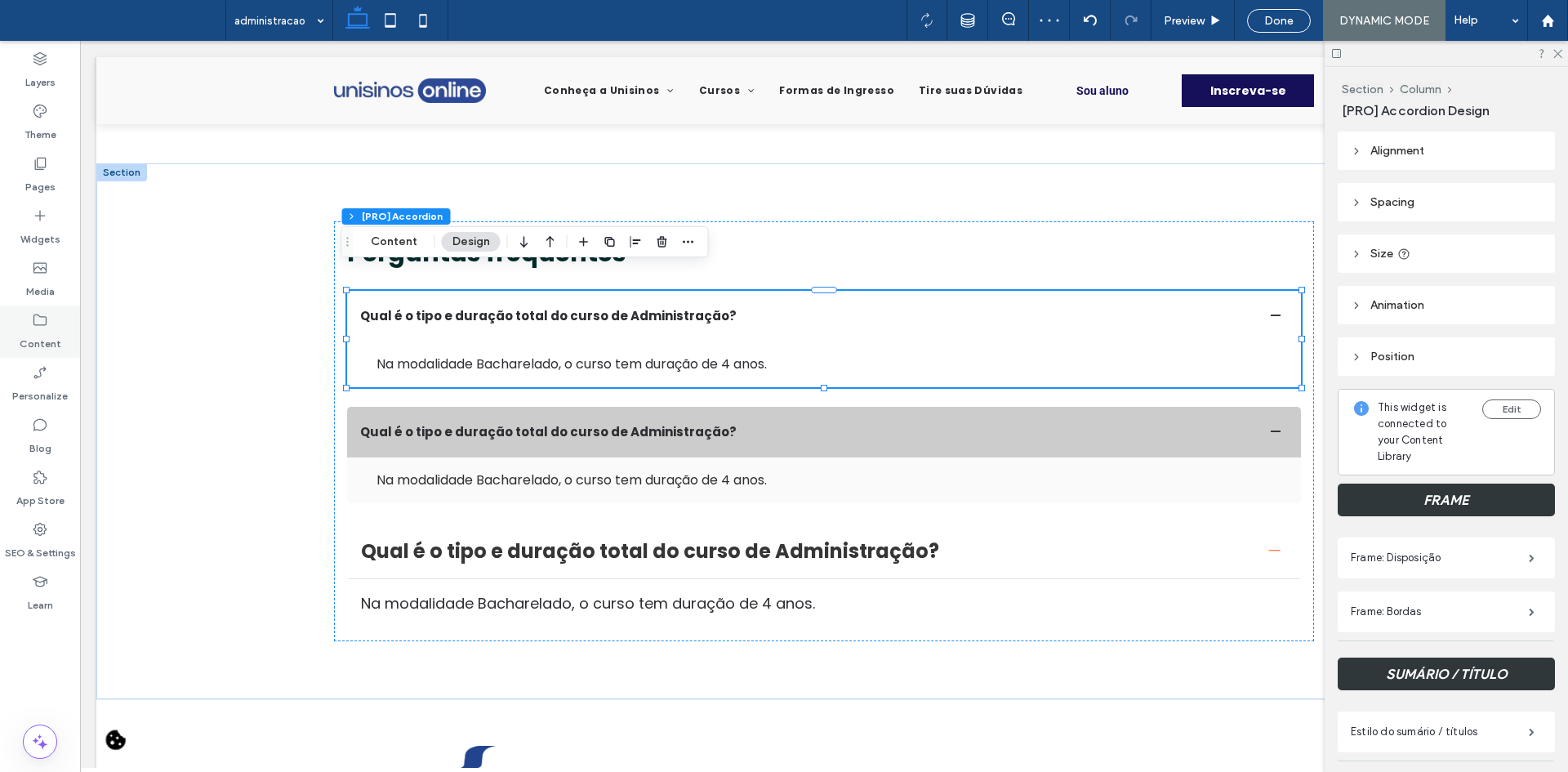
click at [50, 314] on div "Content" at bounding box center [39, 331] width 80 height 52
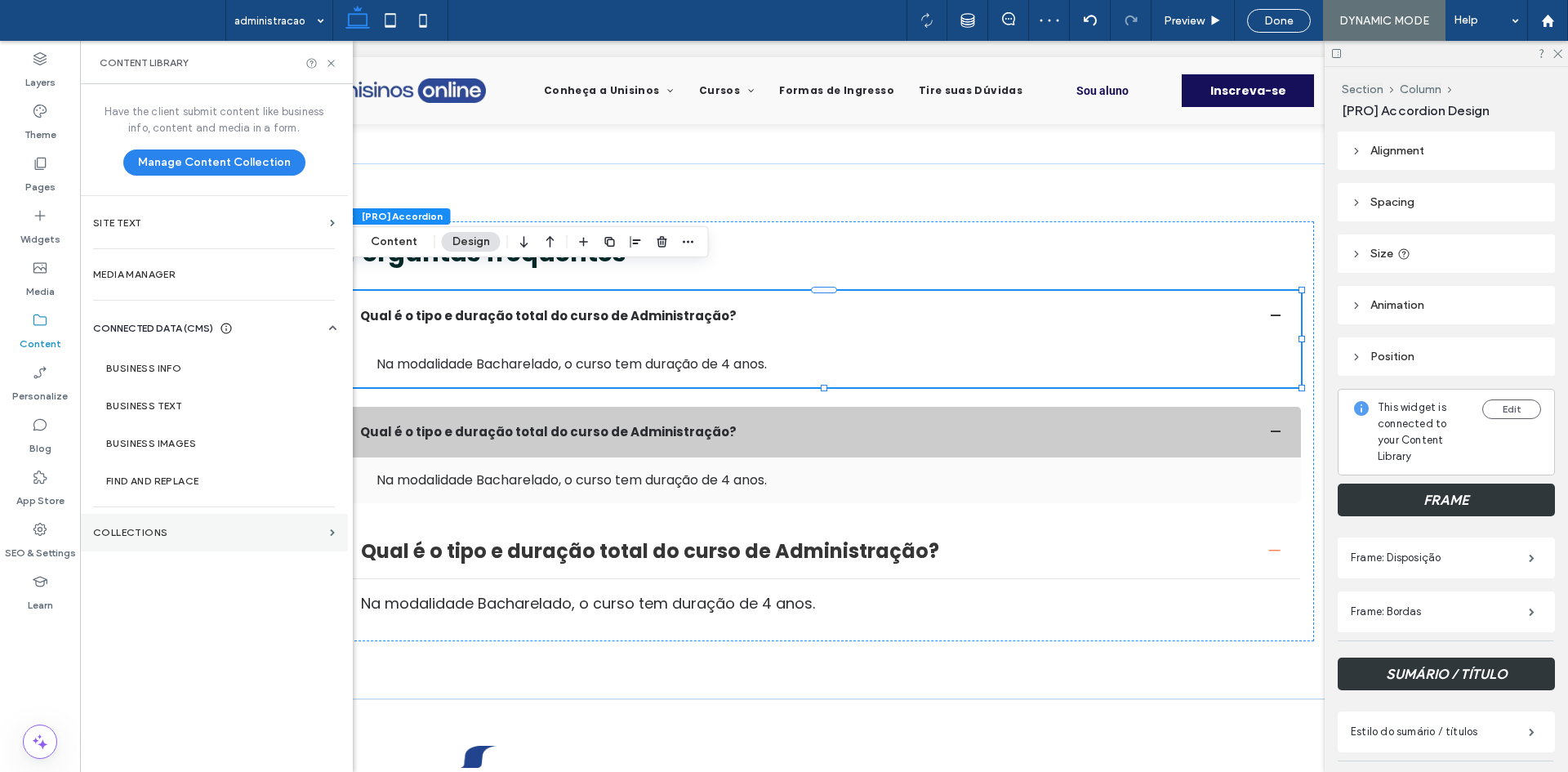
click at [160, 543] on section "Collections" at bounding box center [214, 533] width 268 height 38
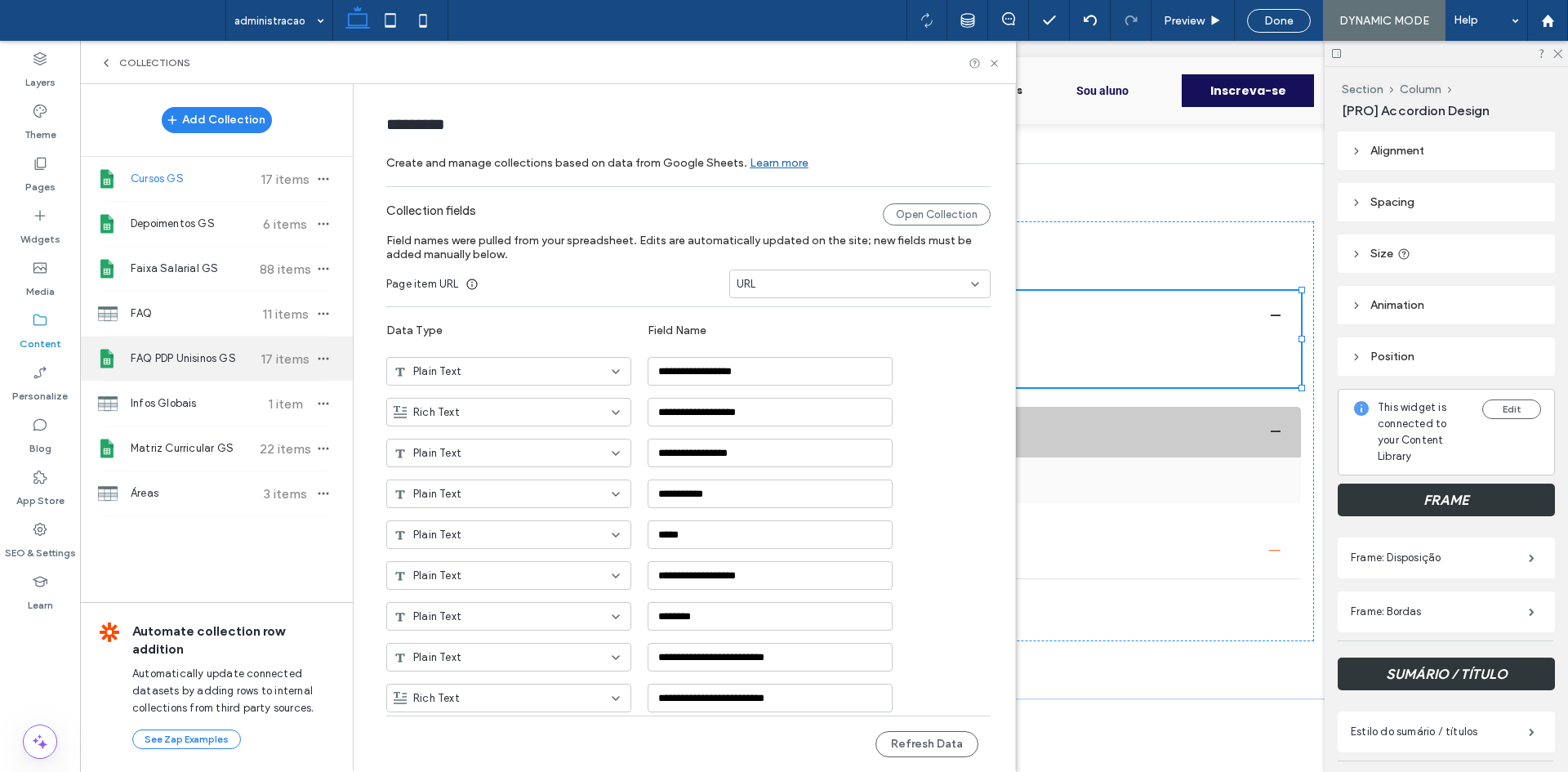
click at [182, 349] on div "FAQ PDP Unisinos GS 17 items" at bounding box center [216, 358] width 273 height 44
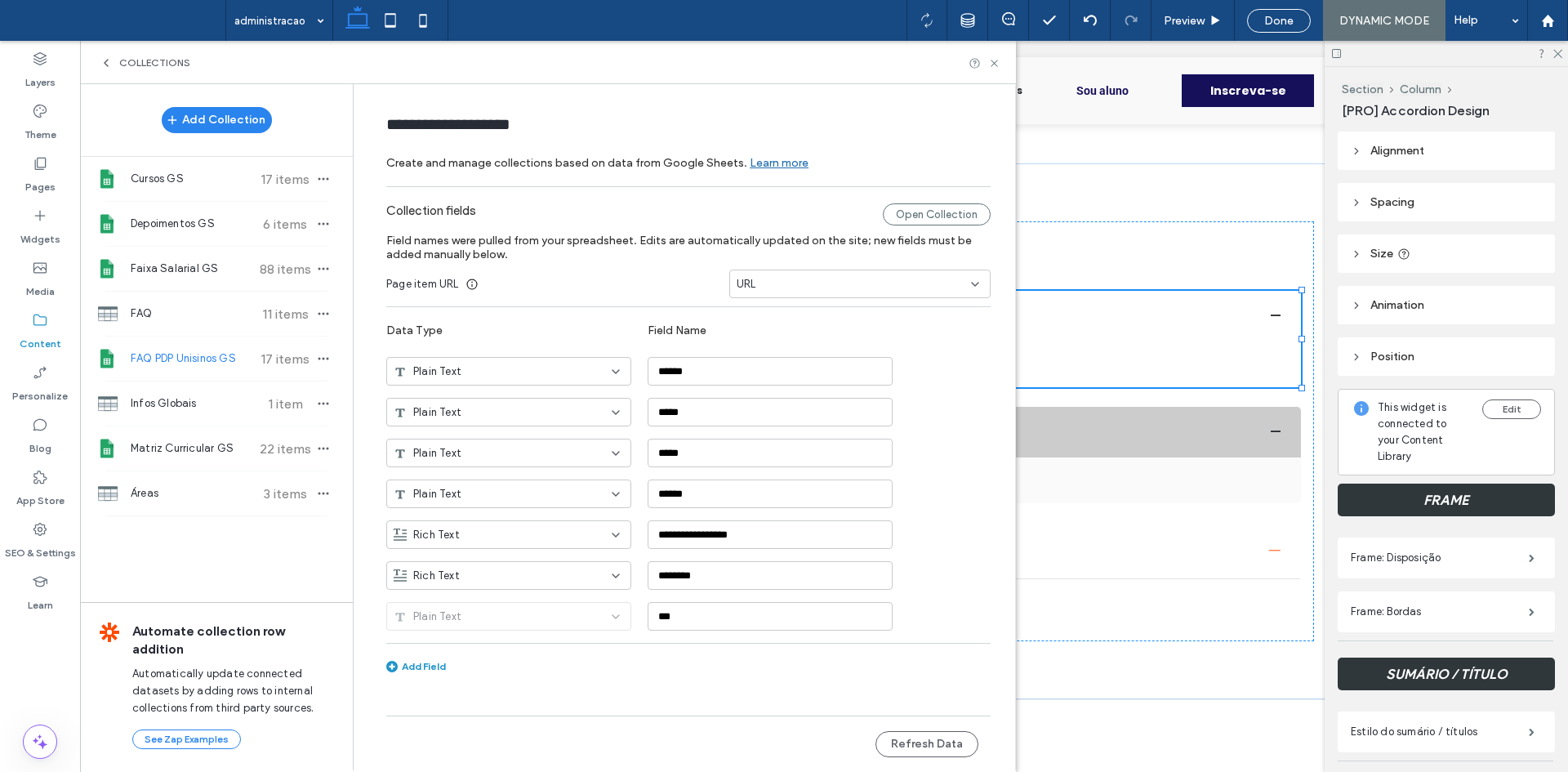
type input "**********"
click at [561, 371] on div "Plain Text" at bounding box center [499, 372] width 211 height 17
click at [483, 535] on div "Multi-select" at bounding box center [509, 543] width 244 height 28
click at [940, 379] on button "Options" at bounding box center [931, 369] width 44 height 19
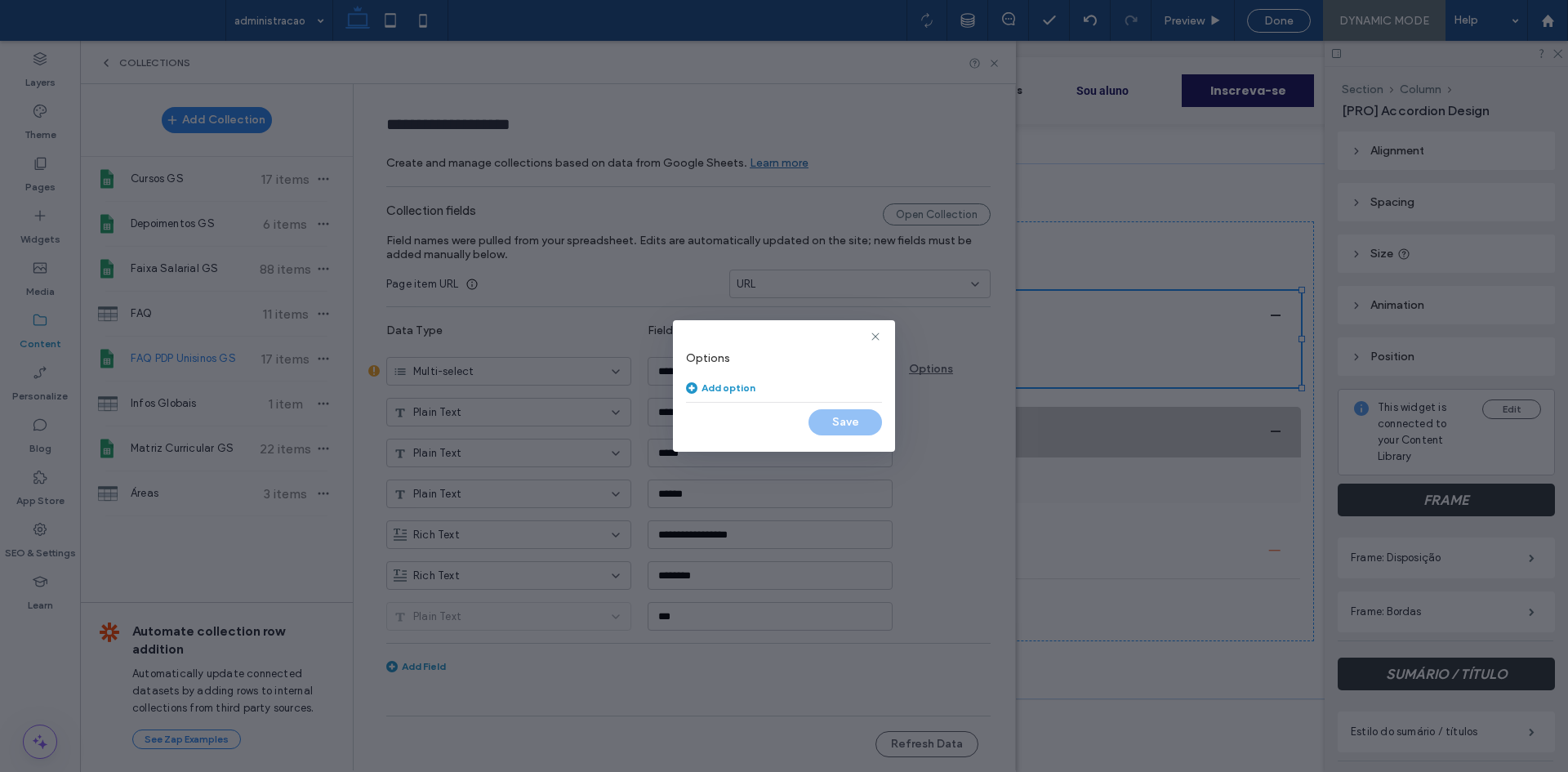
click at [793, 390] on div "Add option" at bounding box center [784, 387] width 196 height 12
click at [740, 390] on input at bounding box center [765, 383] width 159 height 28
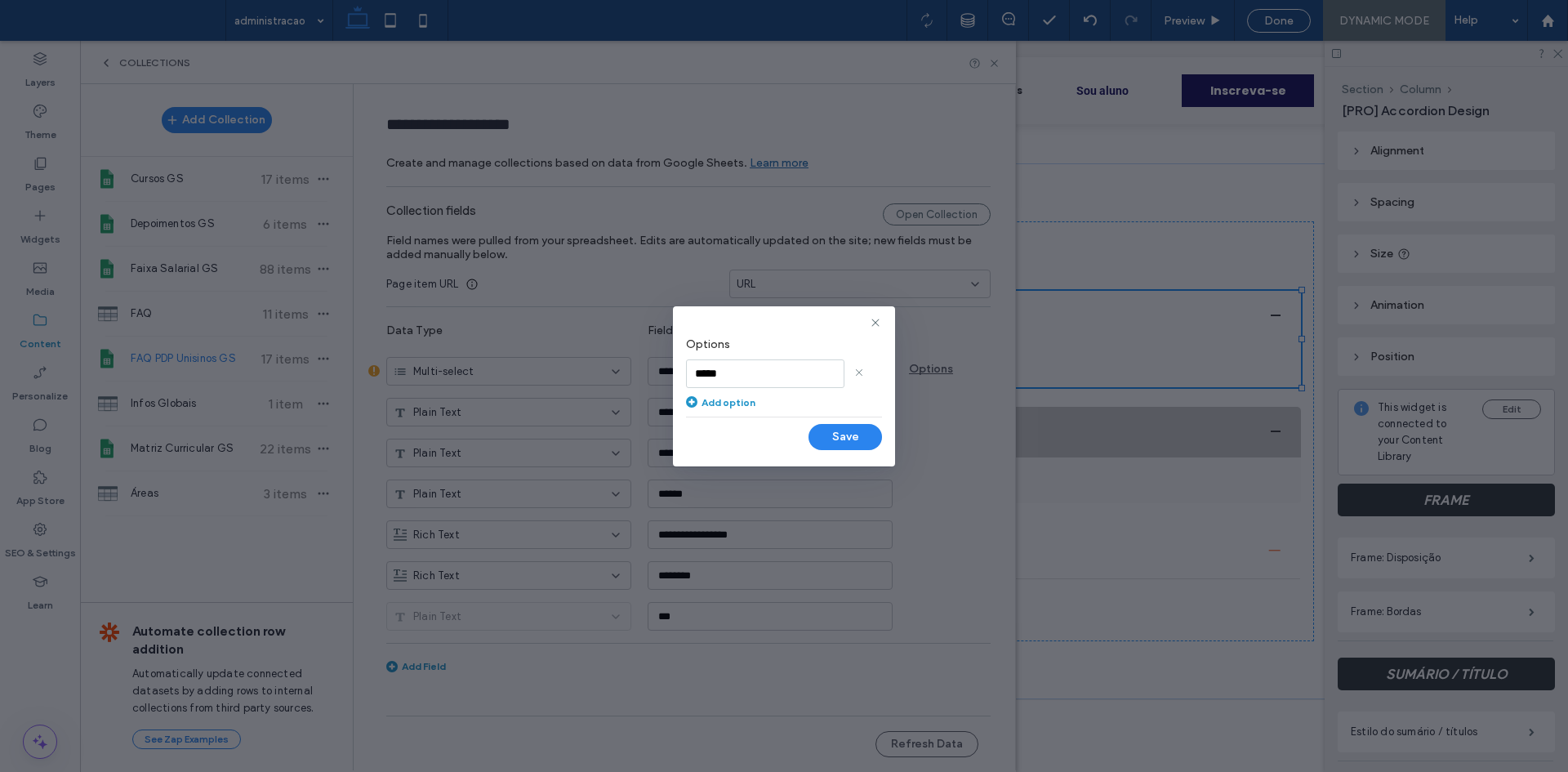
type input "*****"
click div "Options ***** Add option"
click div "Add option"
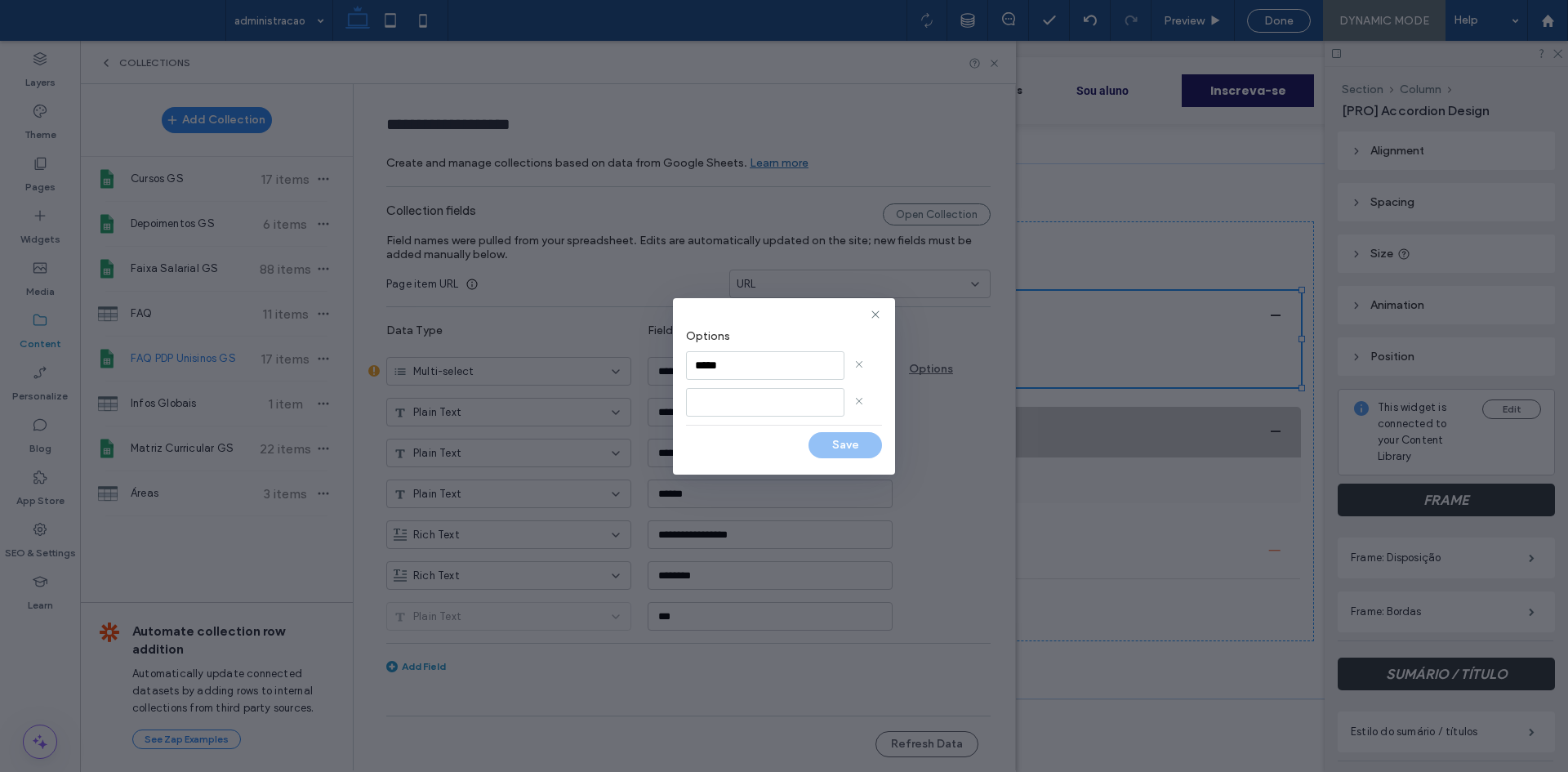
click div "Options *****"
click input
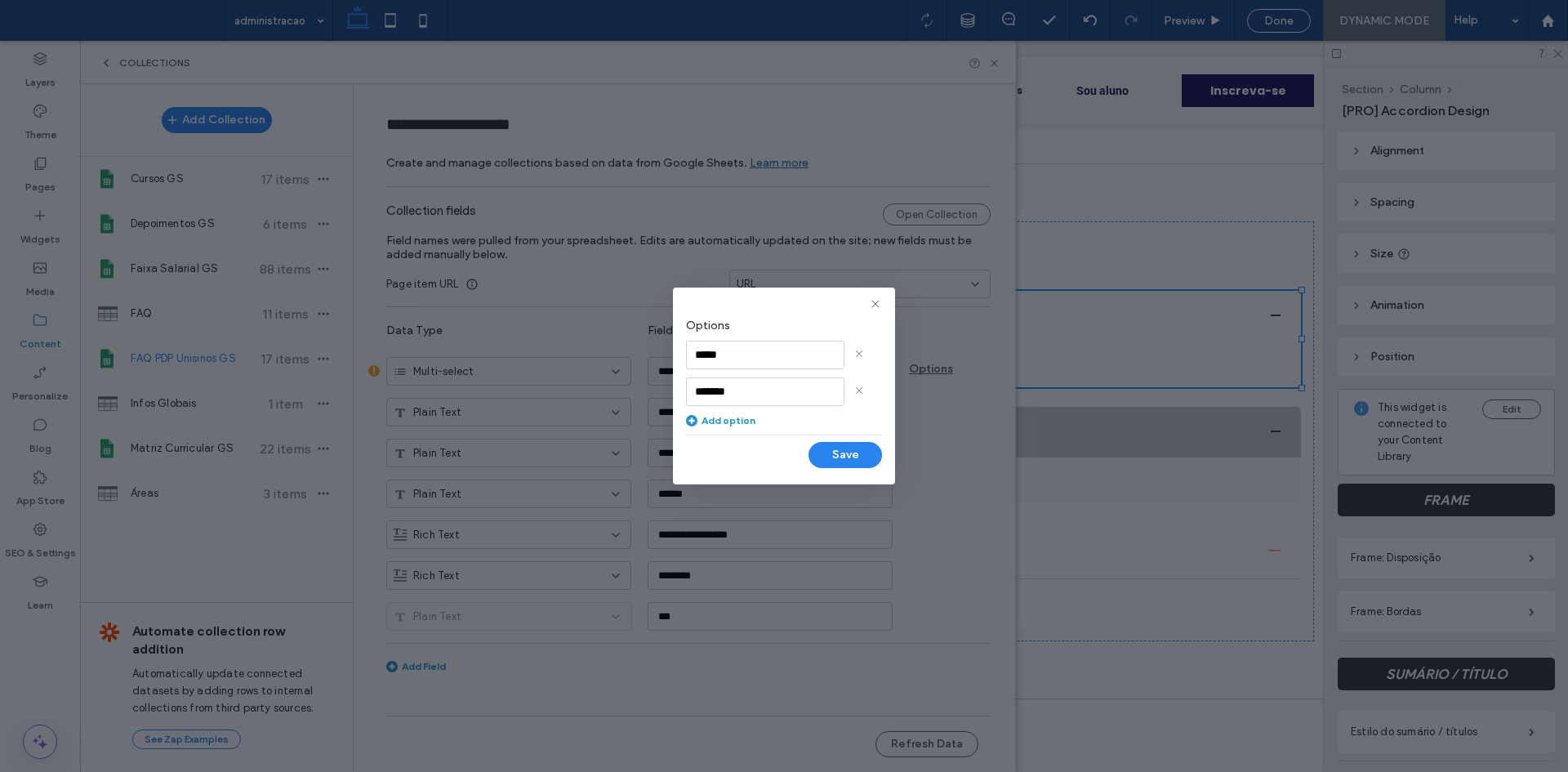
type input "*******"
click button "Save"
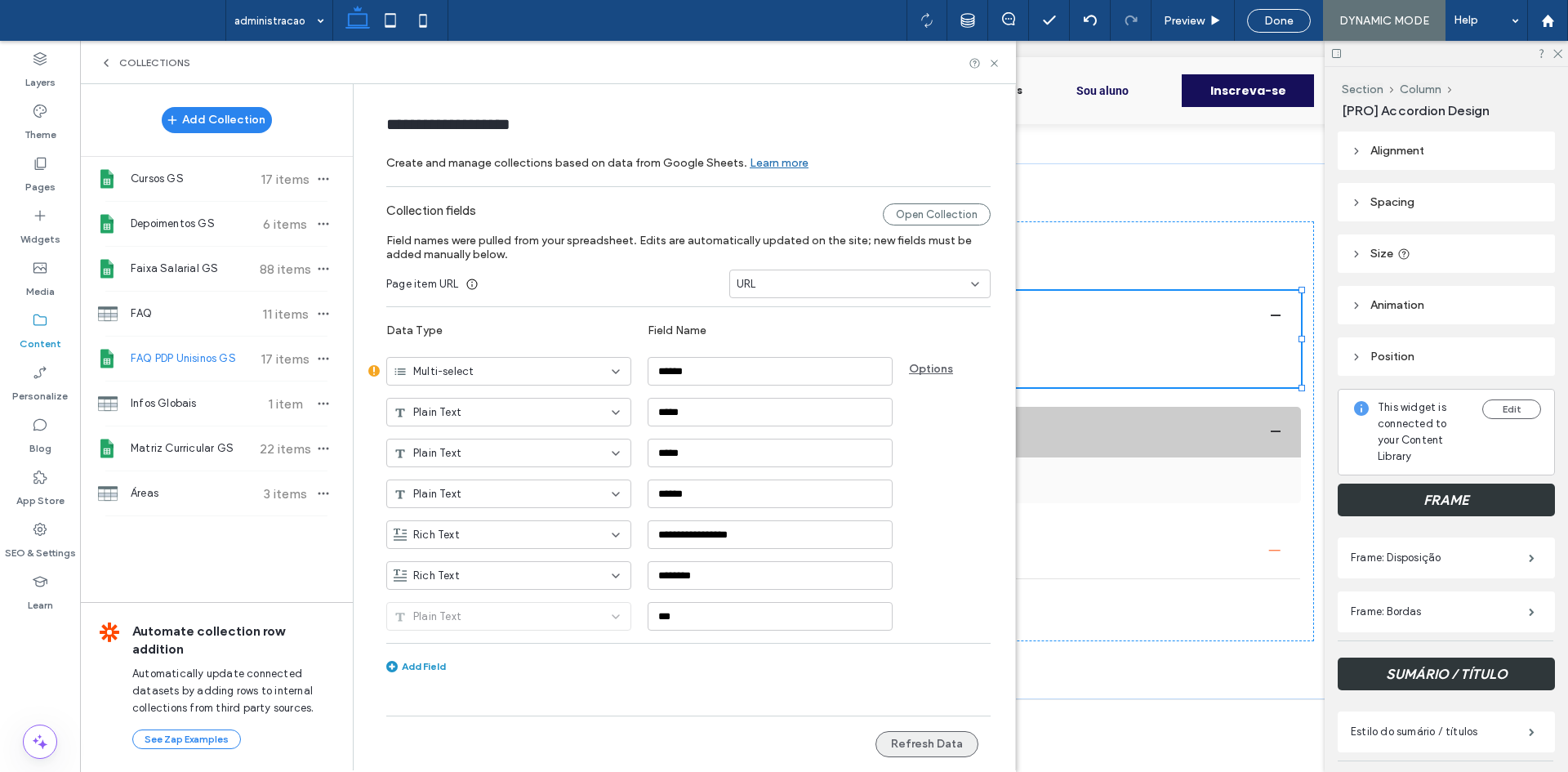
click button "Refresh Data"
click div "Collections"
click icon
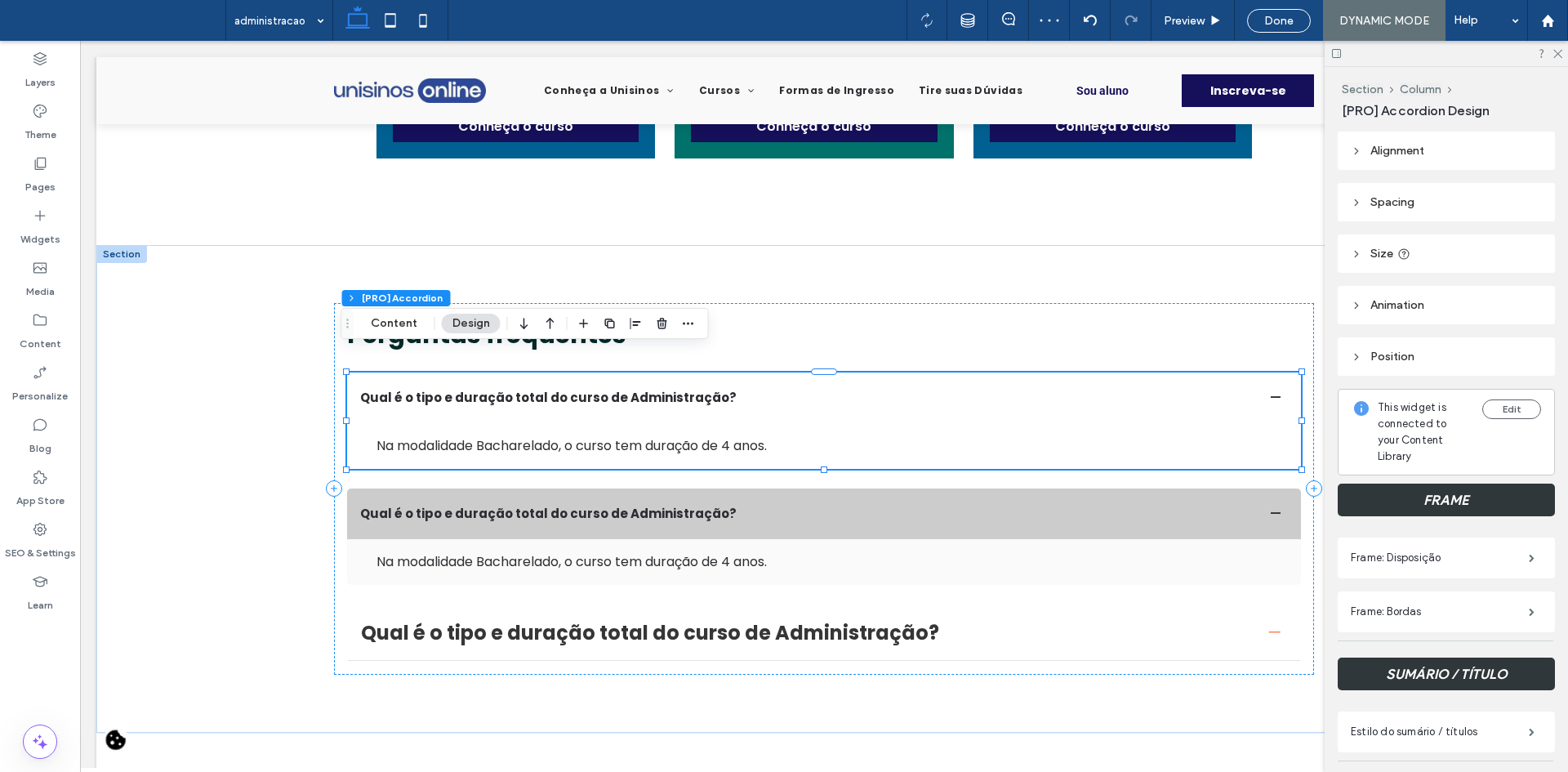
scroll to position [0, 0]
click span "button"
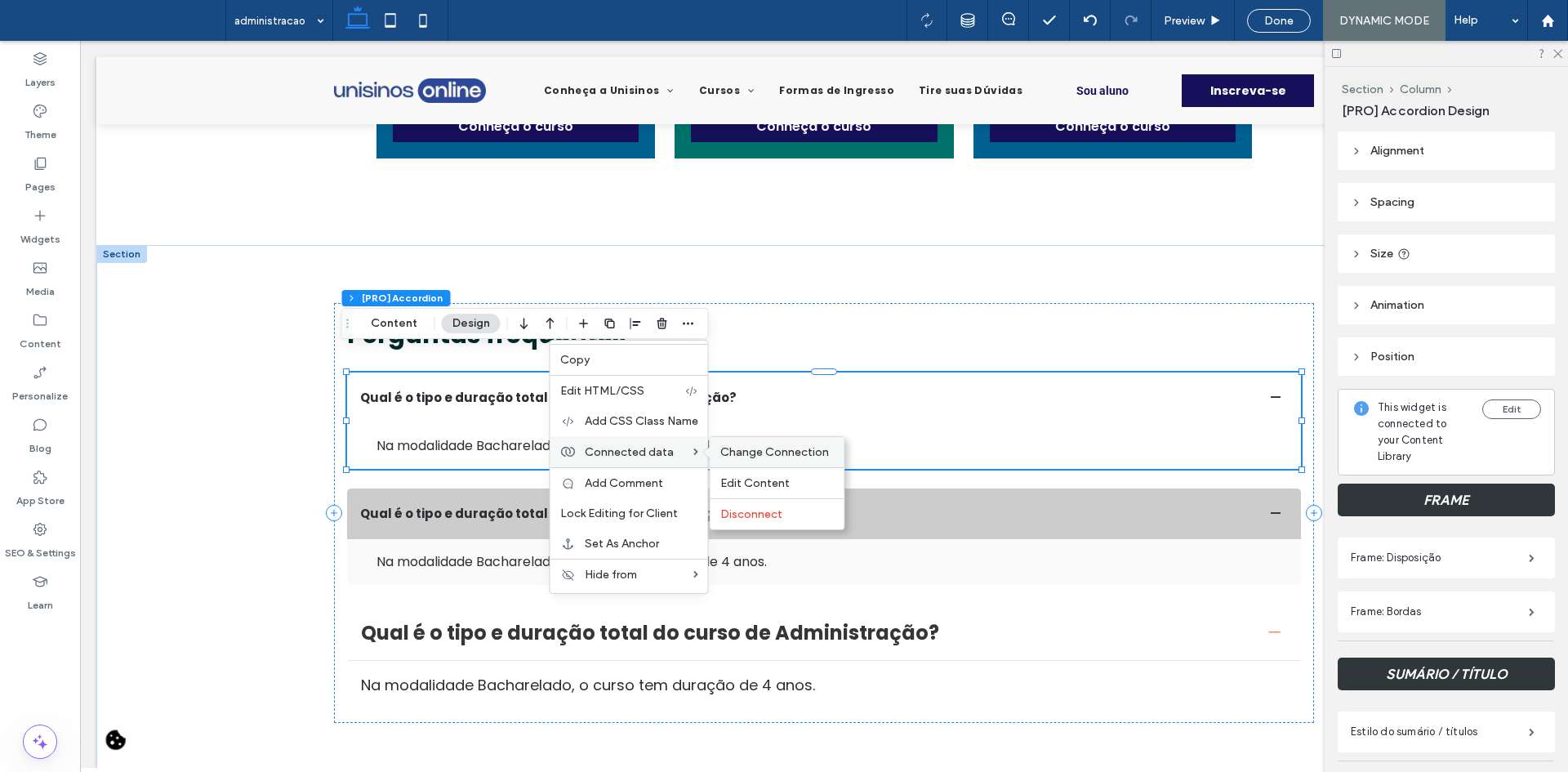
click span "Change Connection"
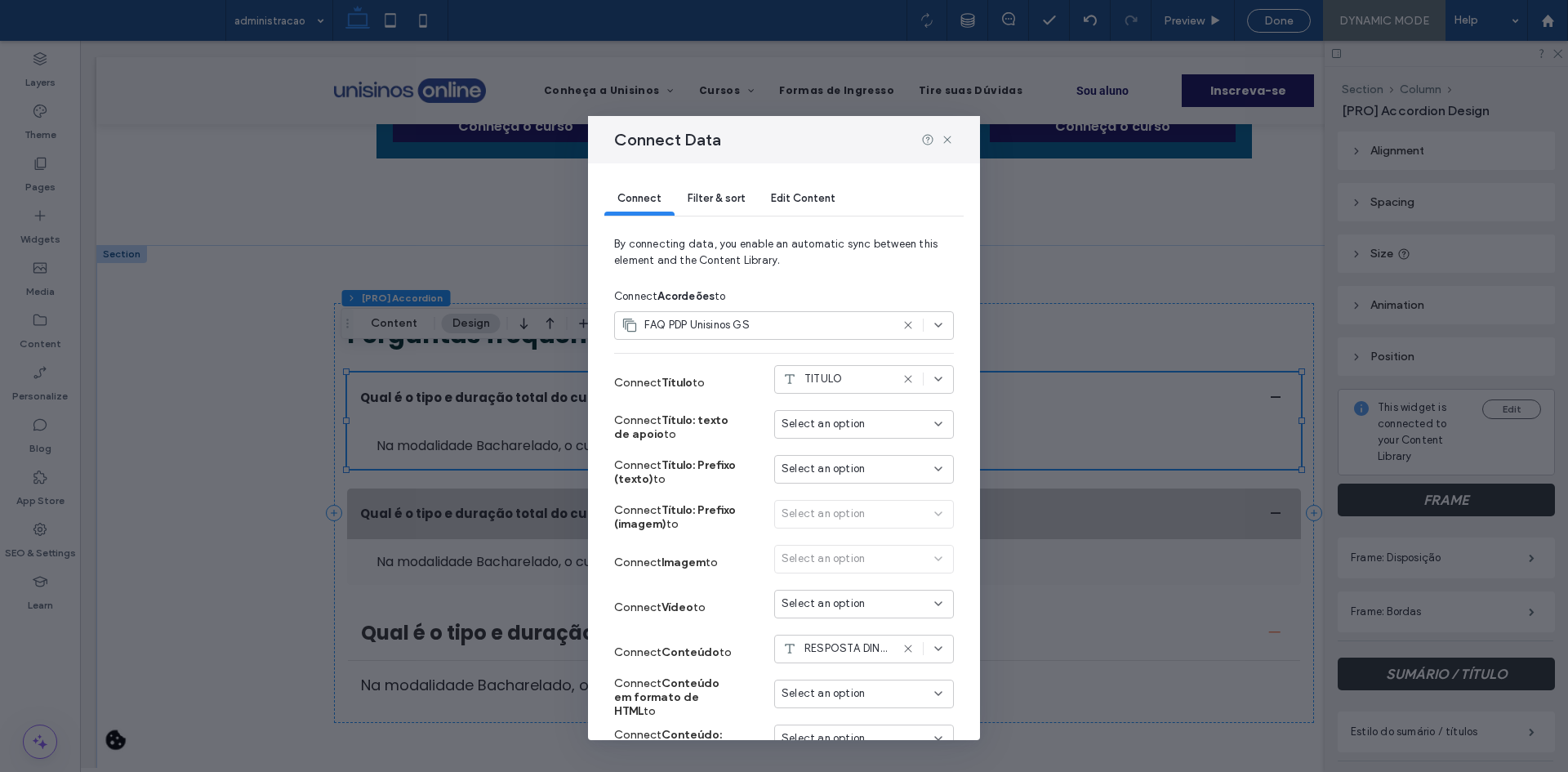
click span "Filter & sort"
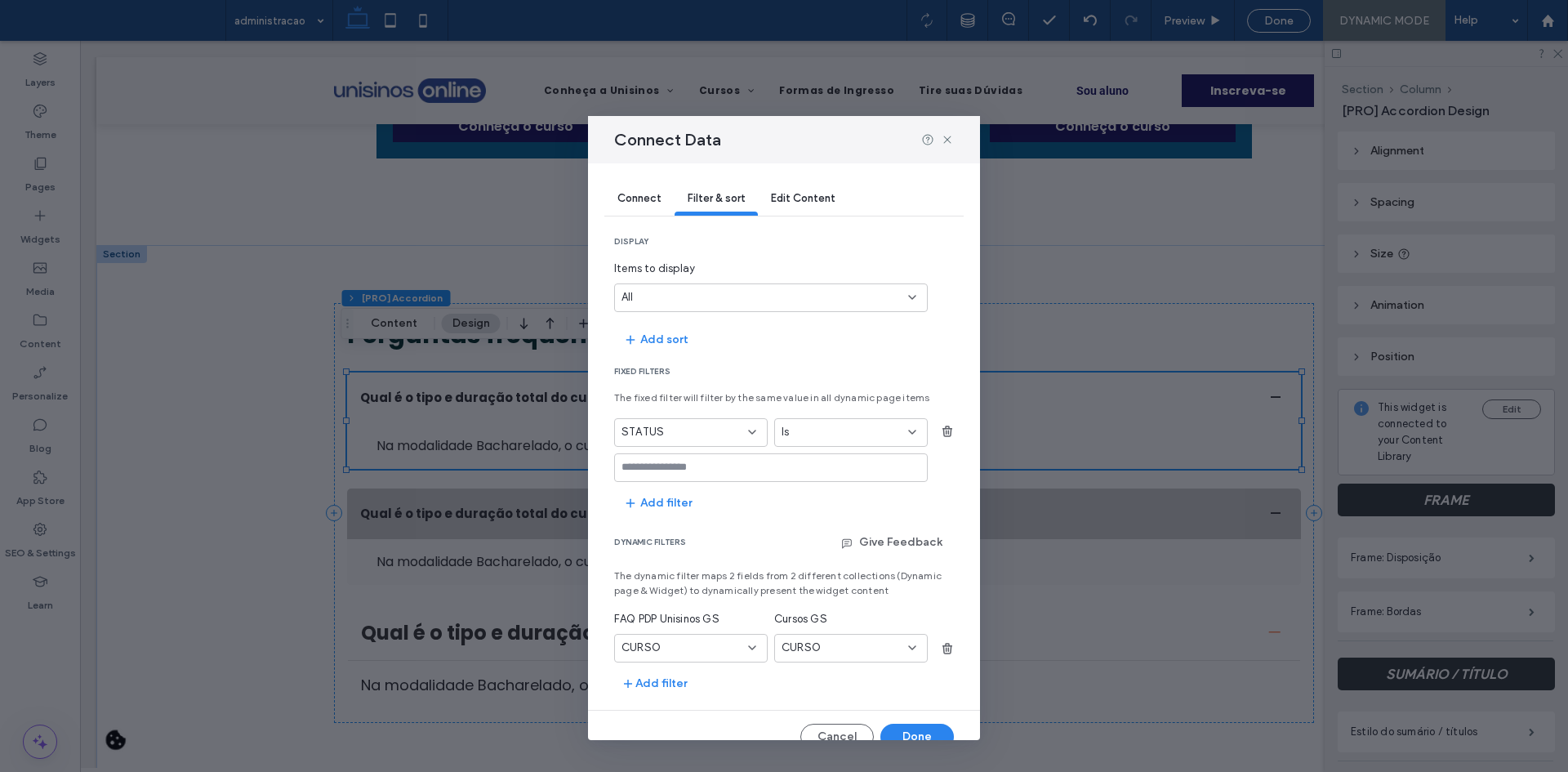
click input "values-textbox"
click div
click input "values-textbox"
type input "**"
click icon "button"
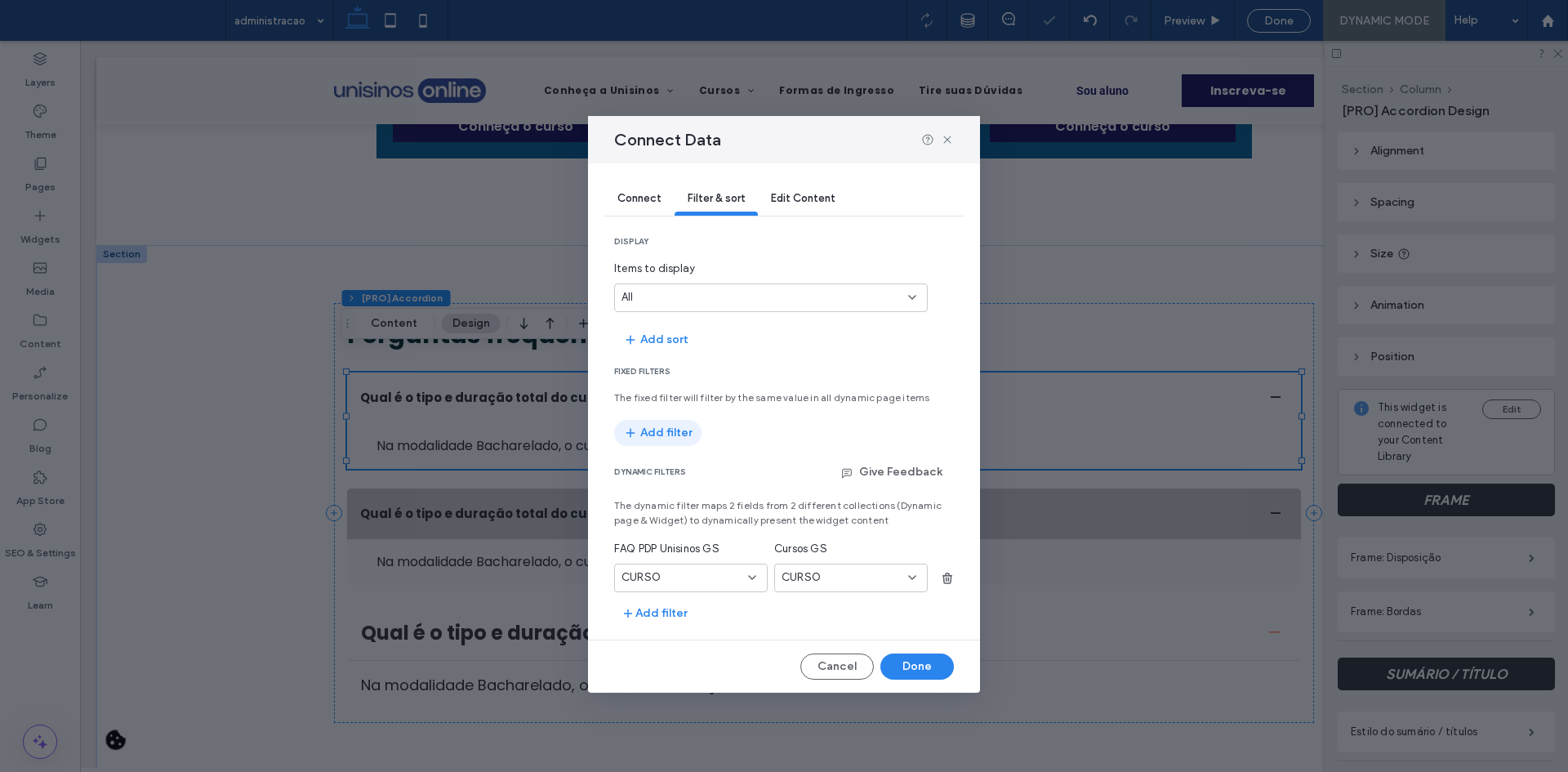
click span "button"
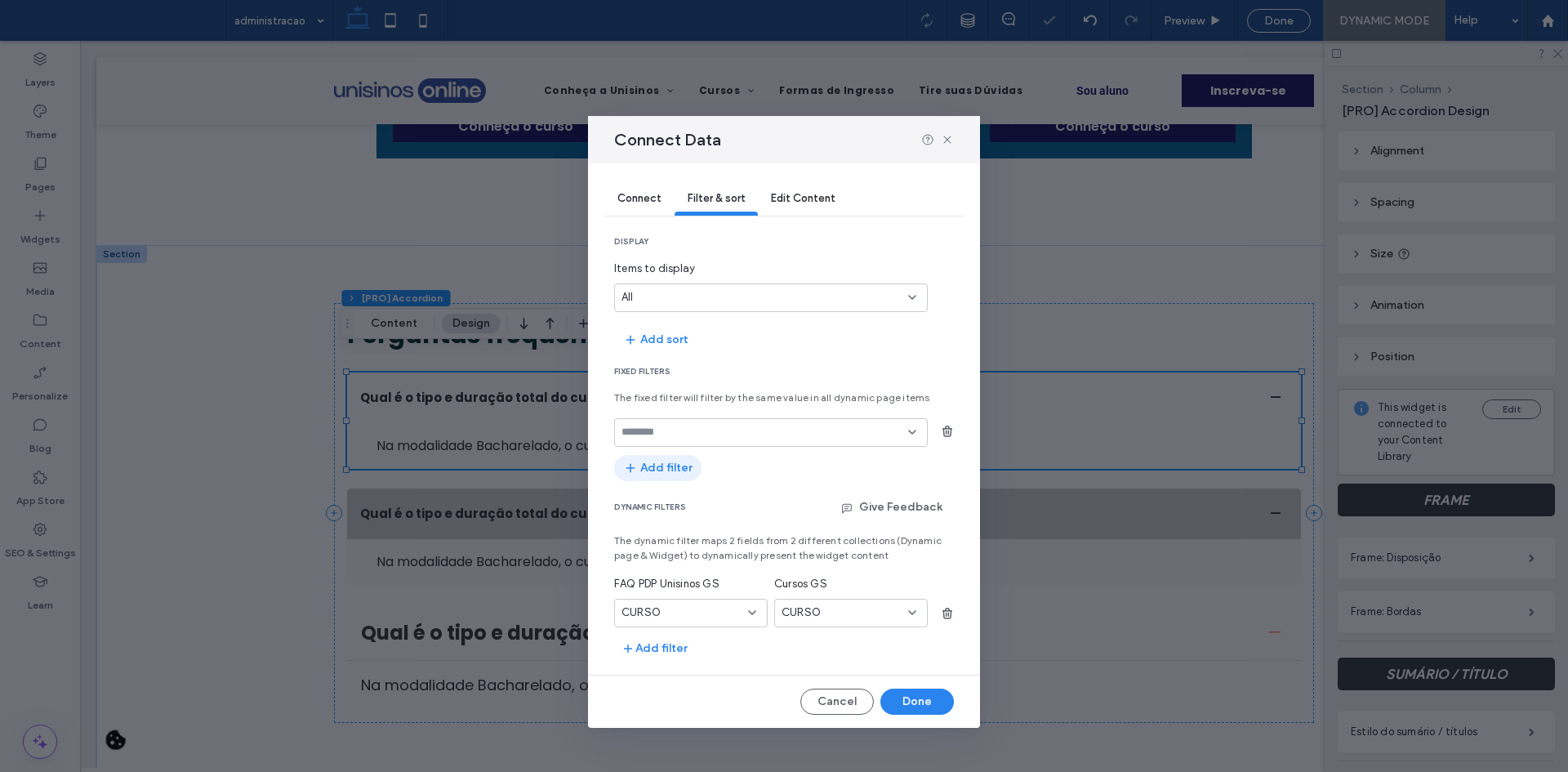
click button "Add filter"
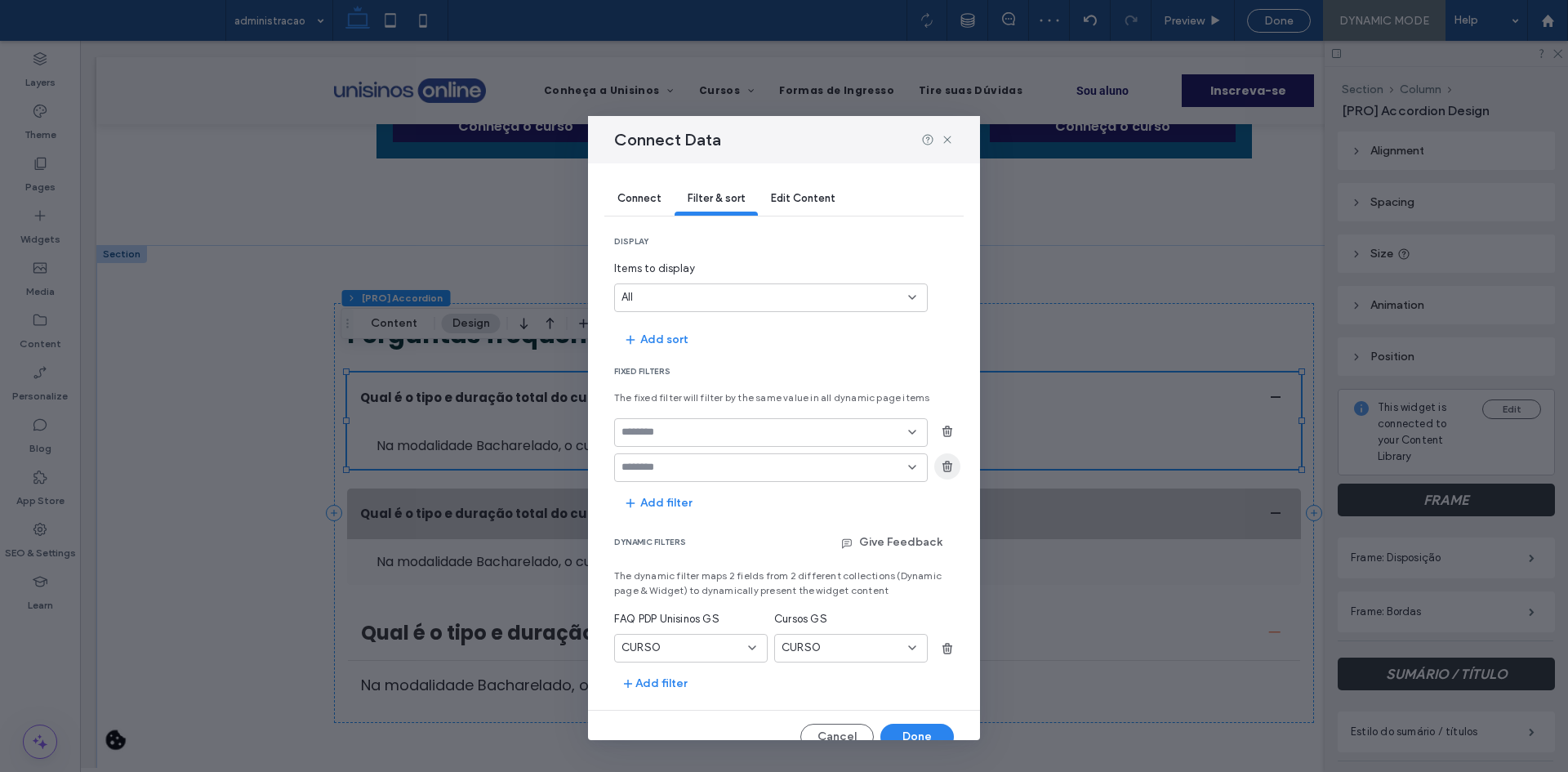
click icon "button"
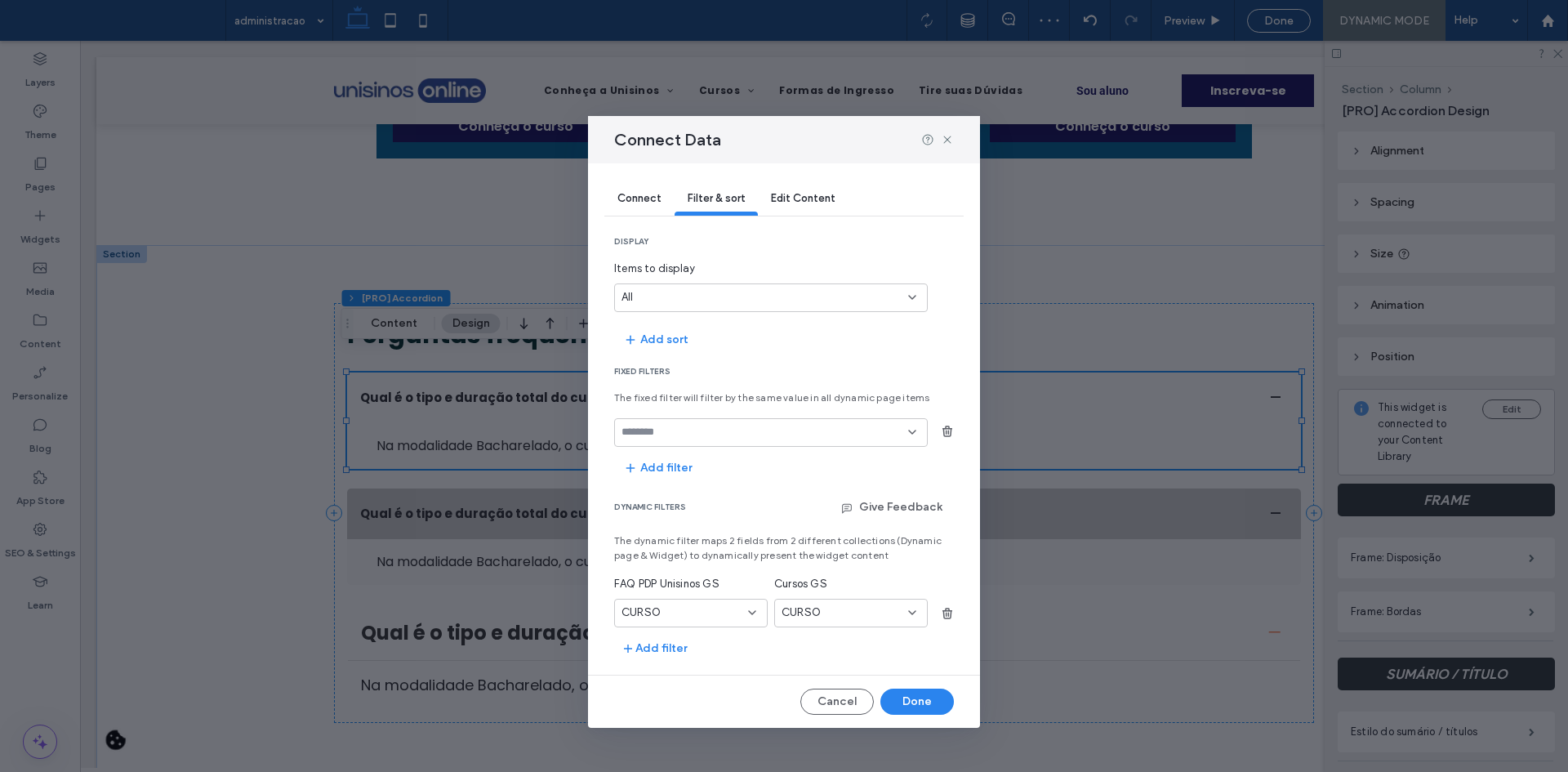
drag, startPoint x: 835, startPoint y: 442, endPoint x: 791, endPoint y: 437, distance: 44.3
click div
click div "STATUS"
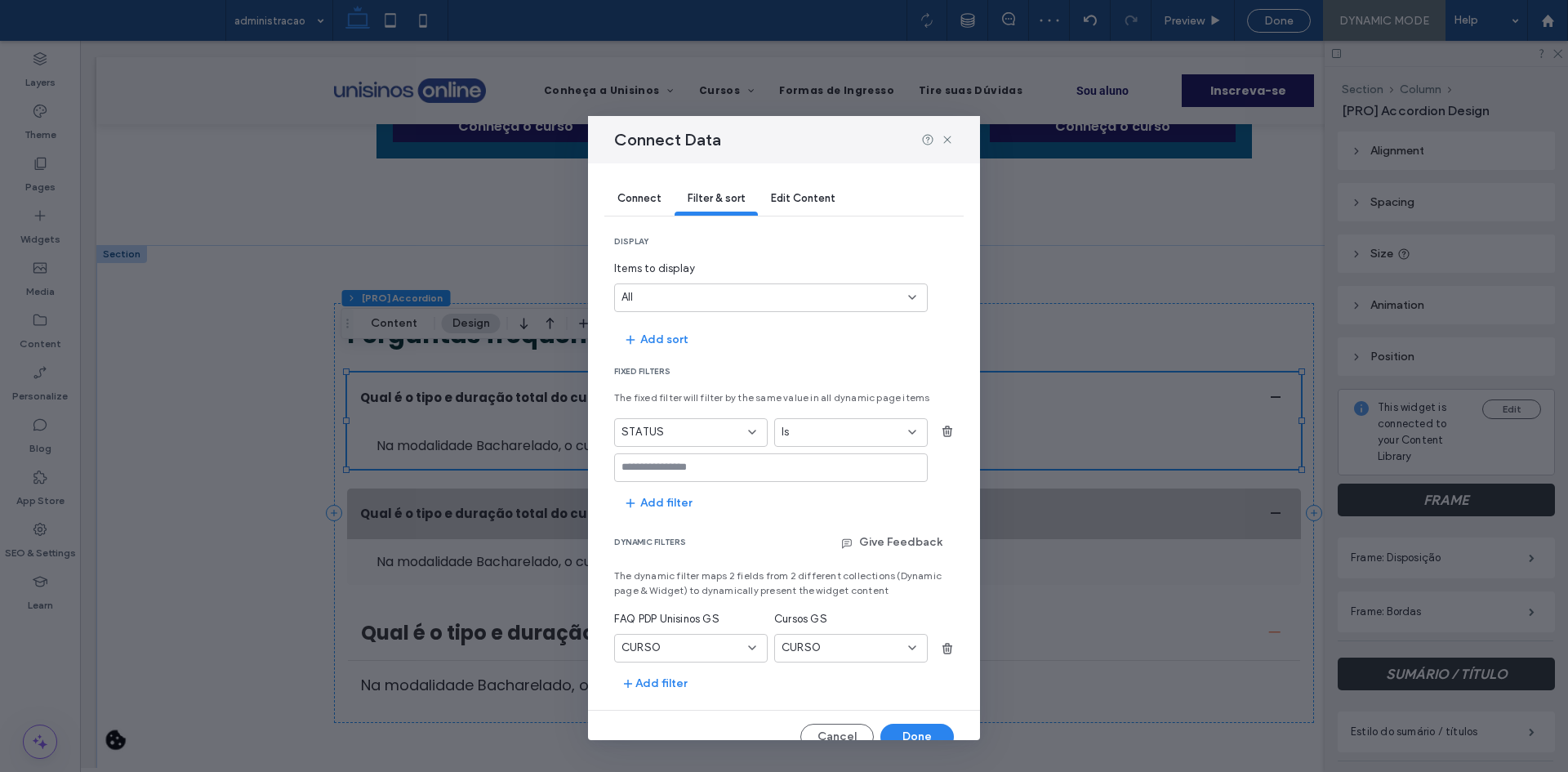
click input "values-textbox"
type input "*****"
click span "button"
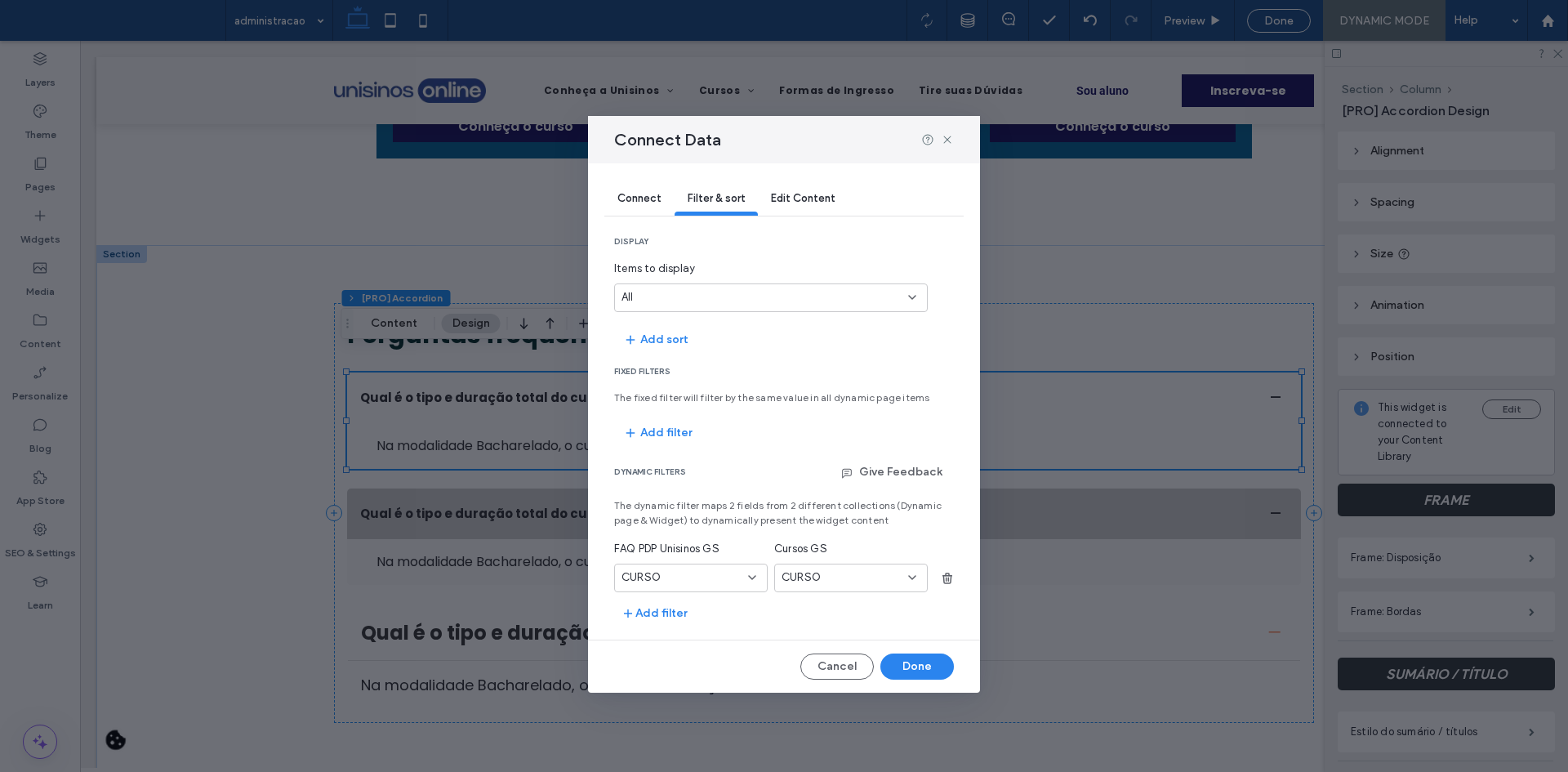
click div "CURSO"
click div "URL"
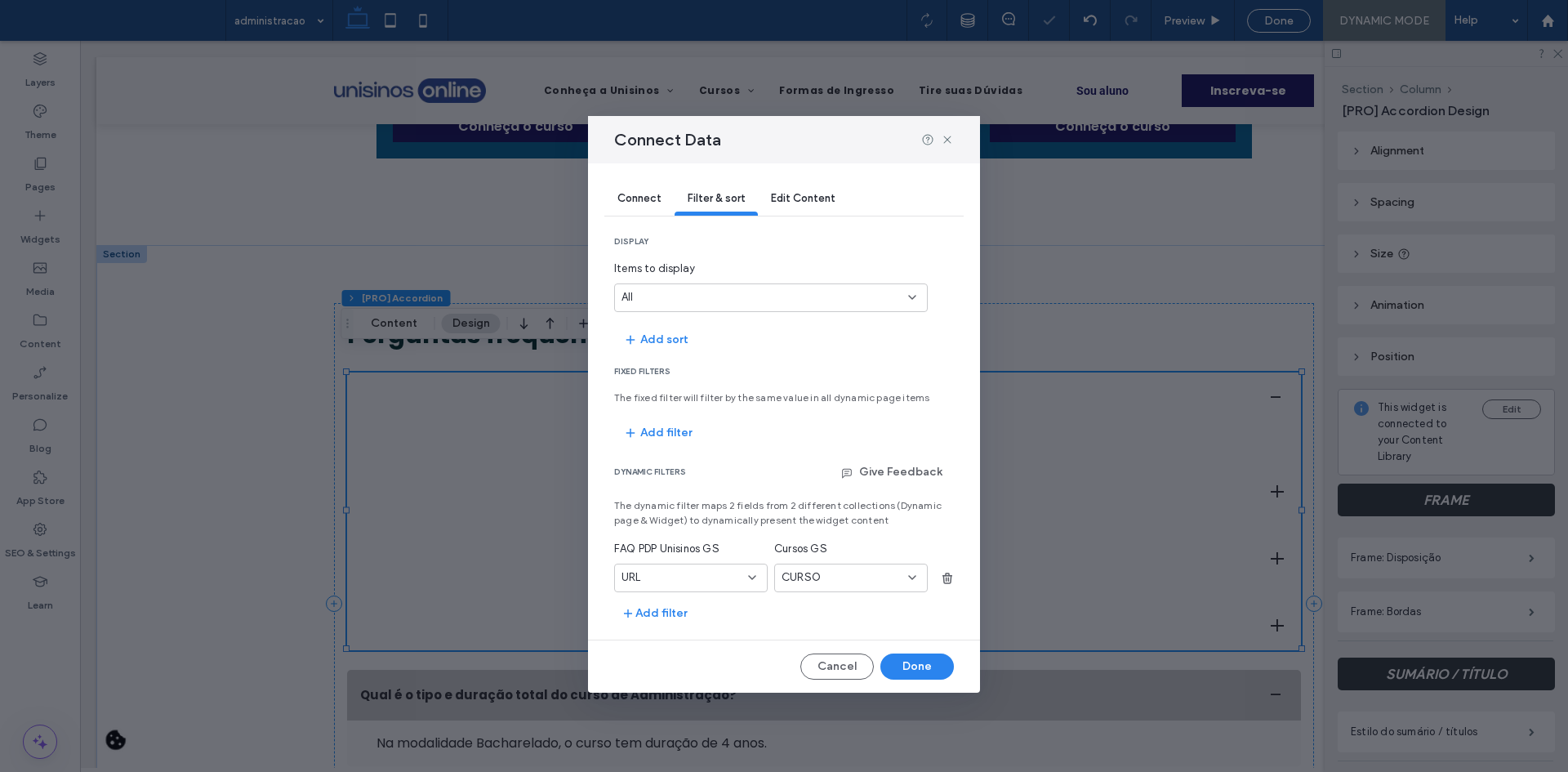
click div "URL"
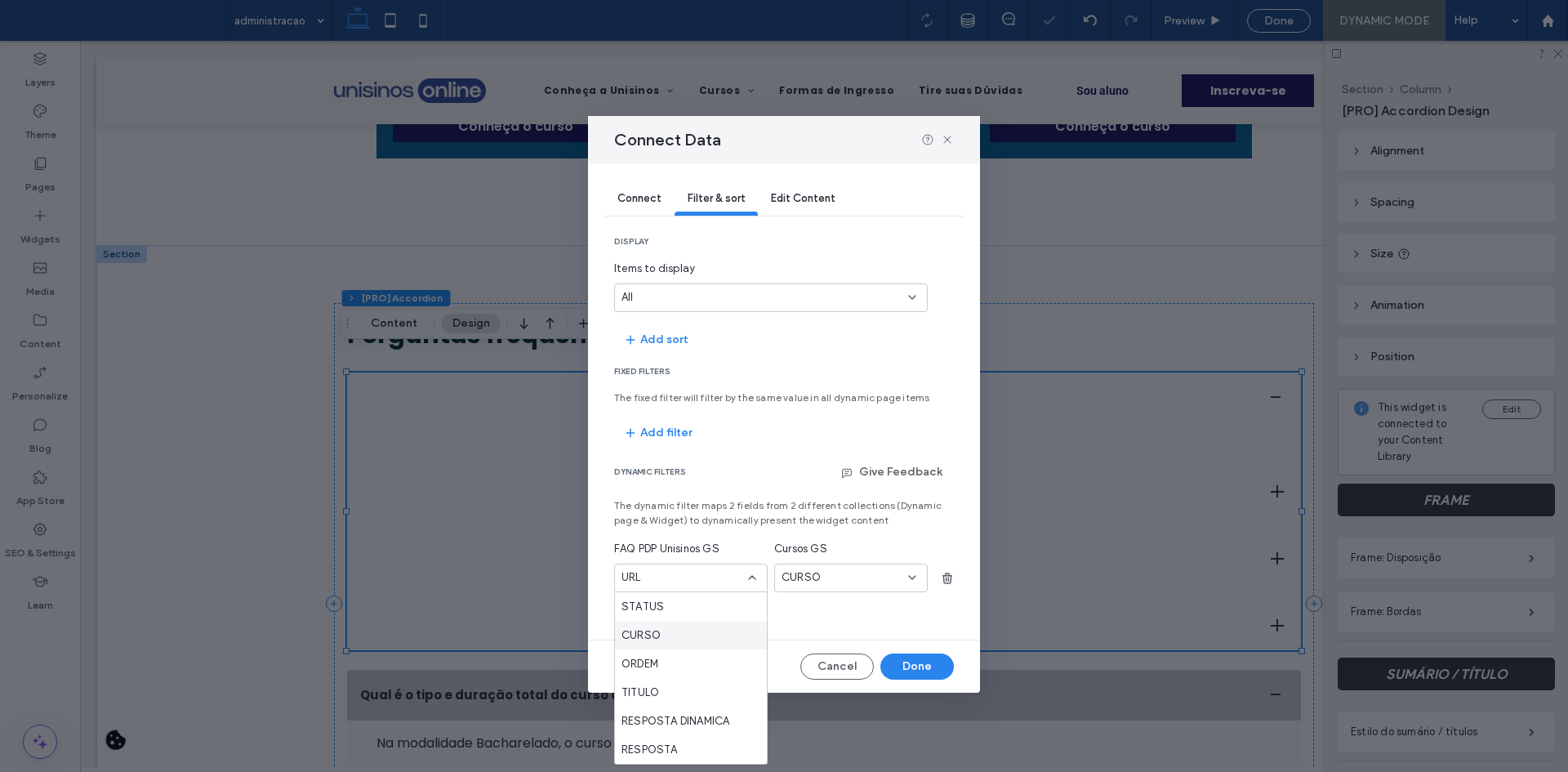
click div "CURSO"
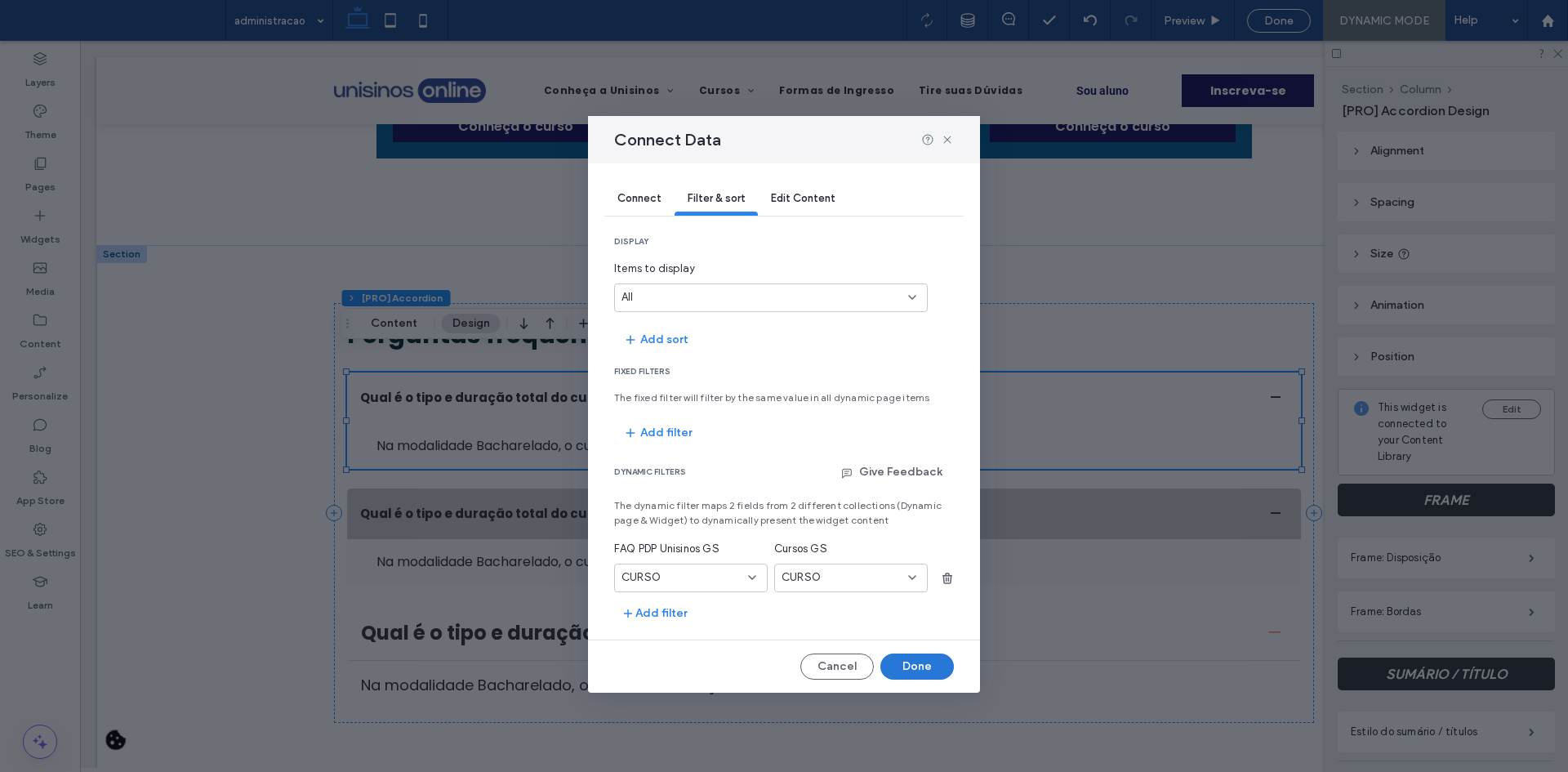
click button "Done"
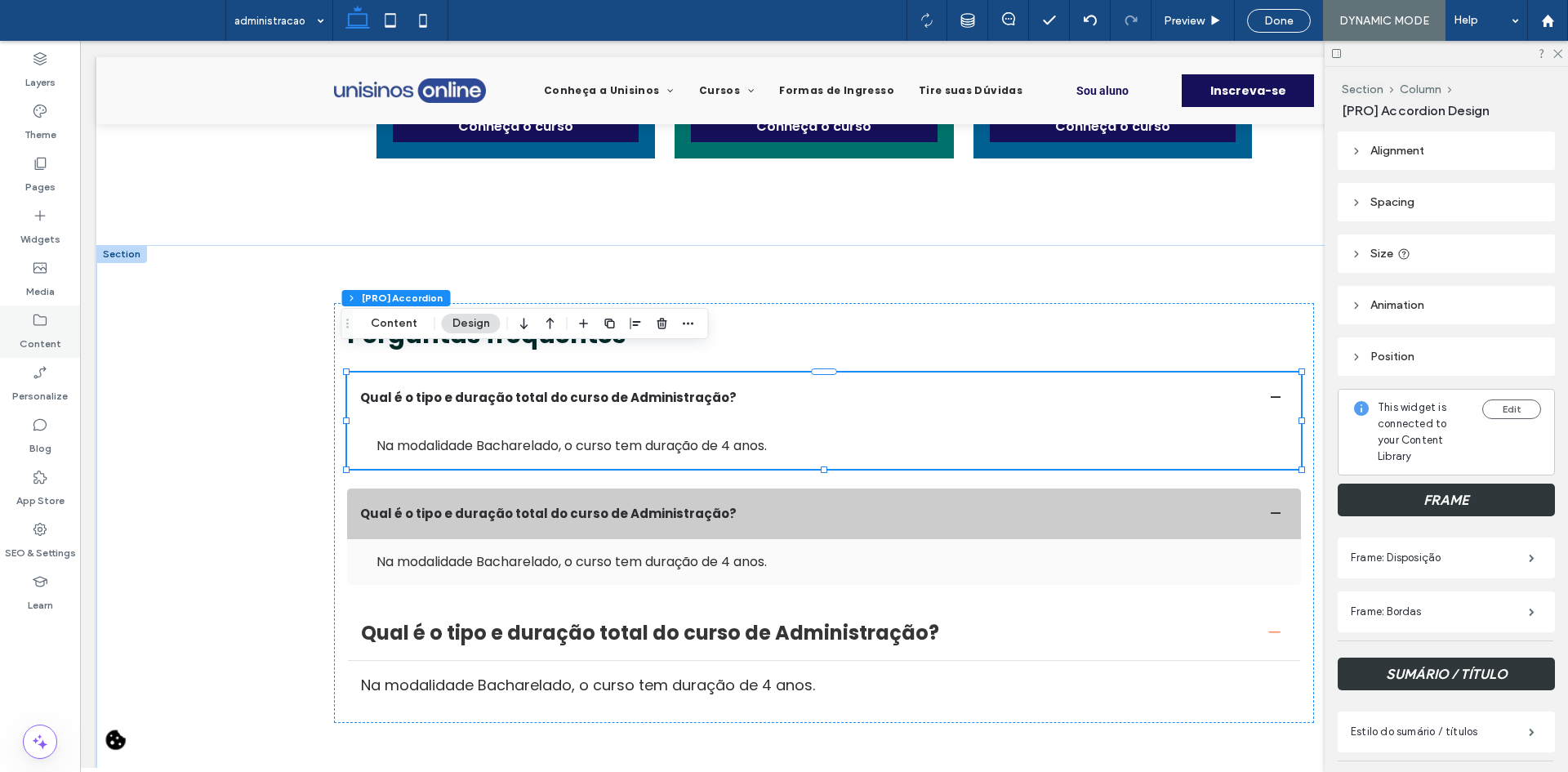
click div "Content"
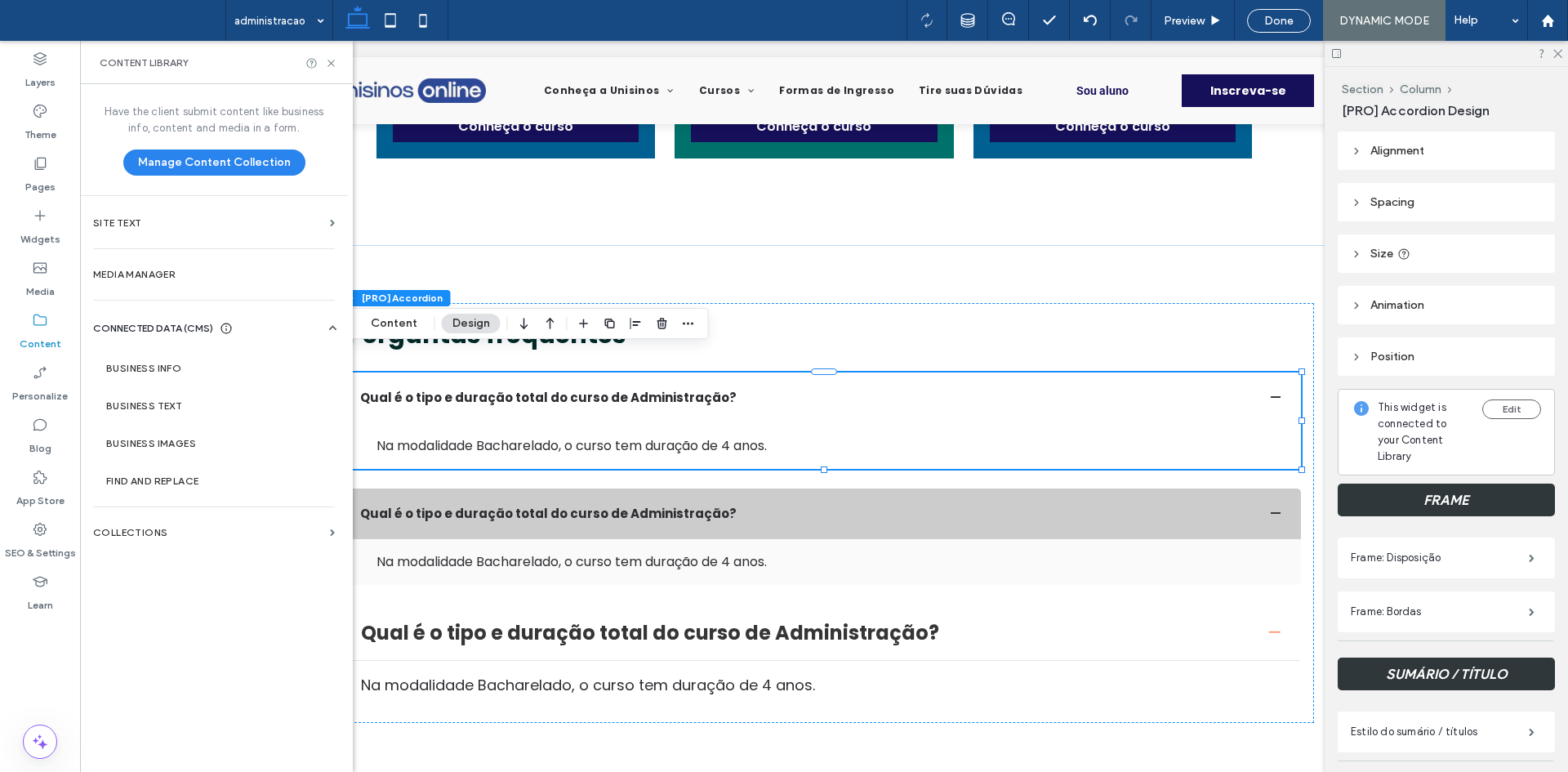
click div "Have the client submit content like business info, content and media in a form.…"
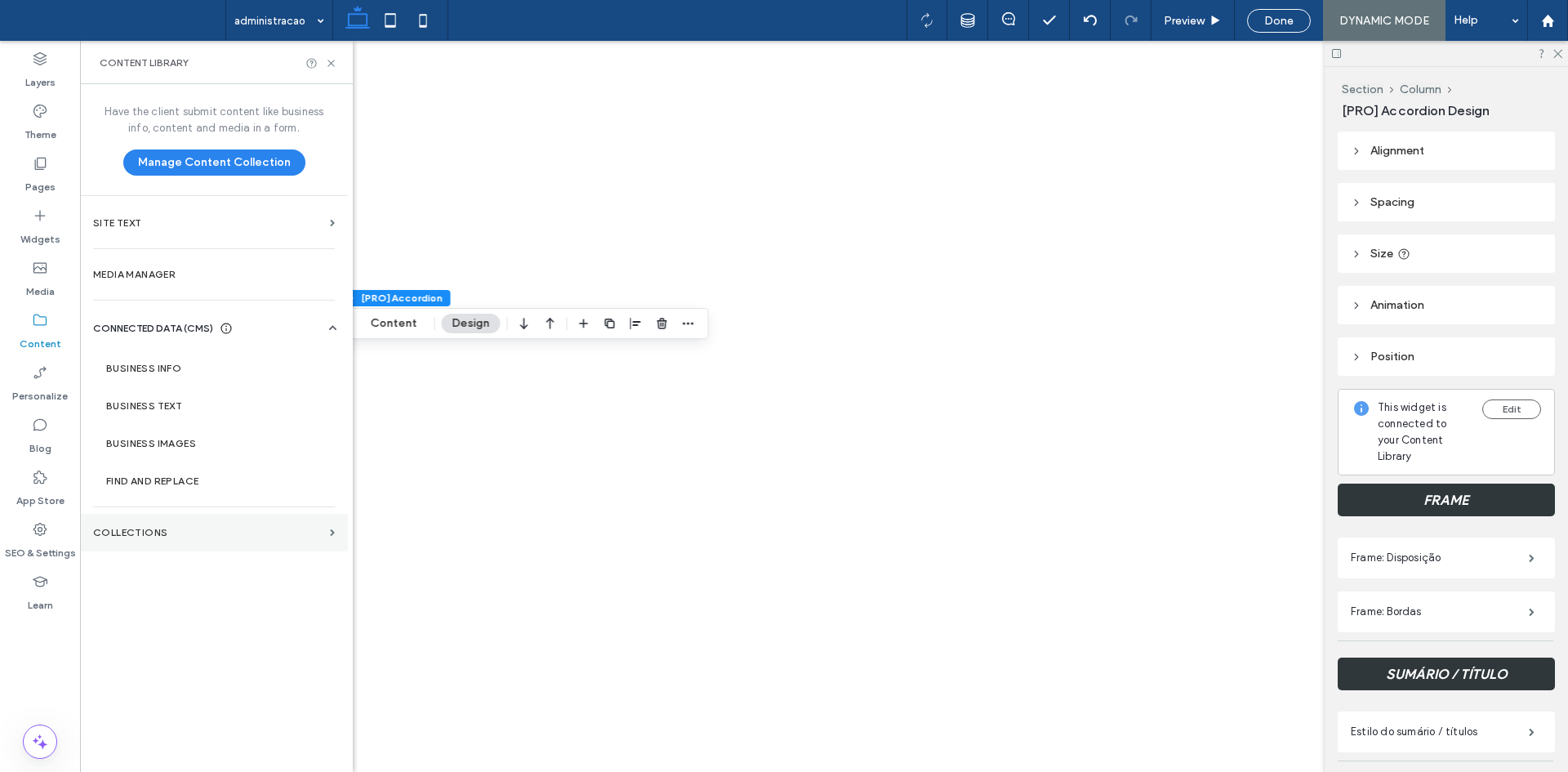
click at [196, 522] on section "Collections" at bounding box center [214, 533] width 268 height 38
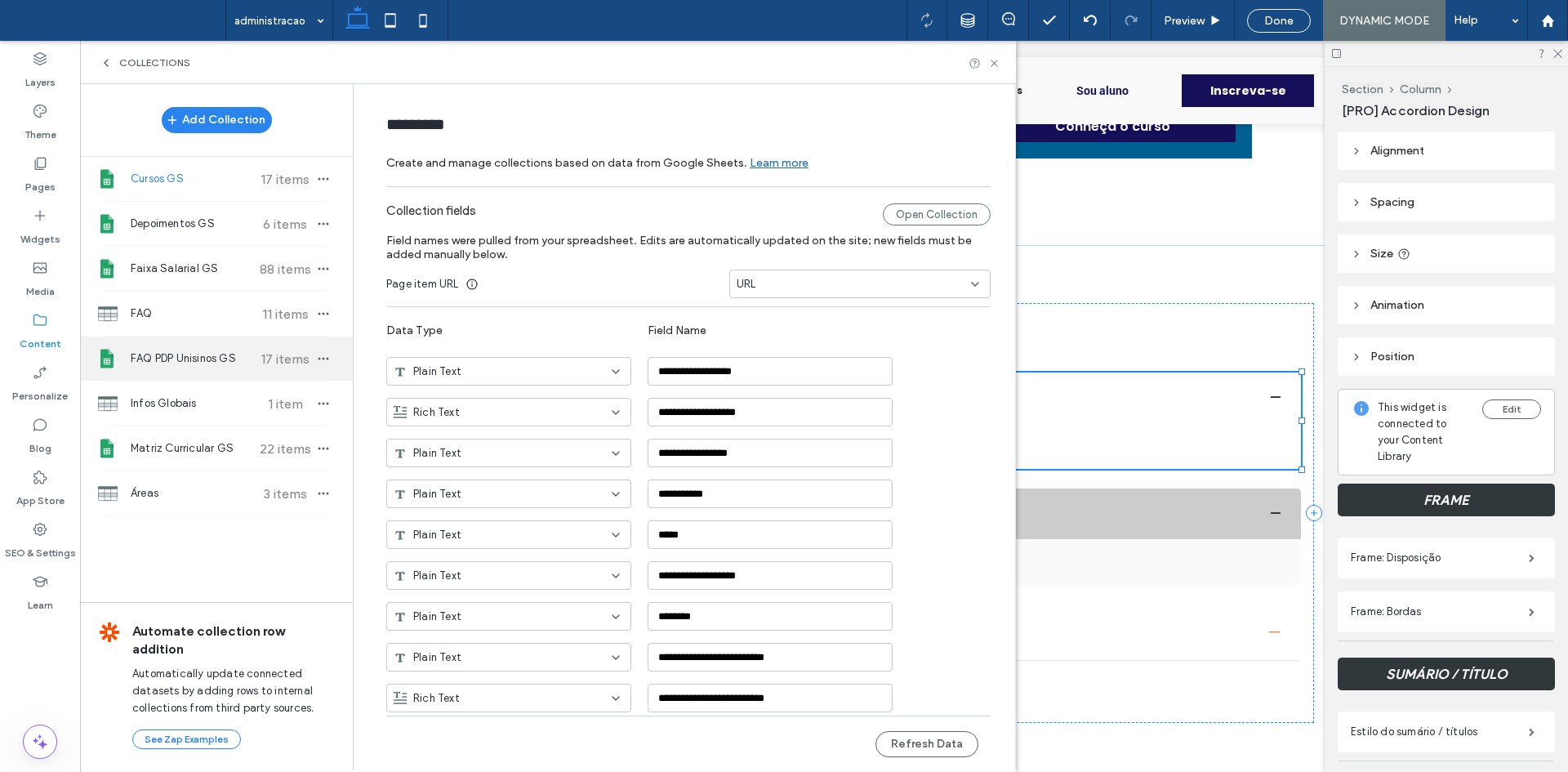
click at [192, 369] on div "FAQ PDP Unisinos GS 17 items" at bounding box center [216, 358] width 273 height 44
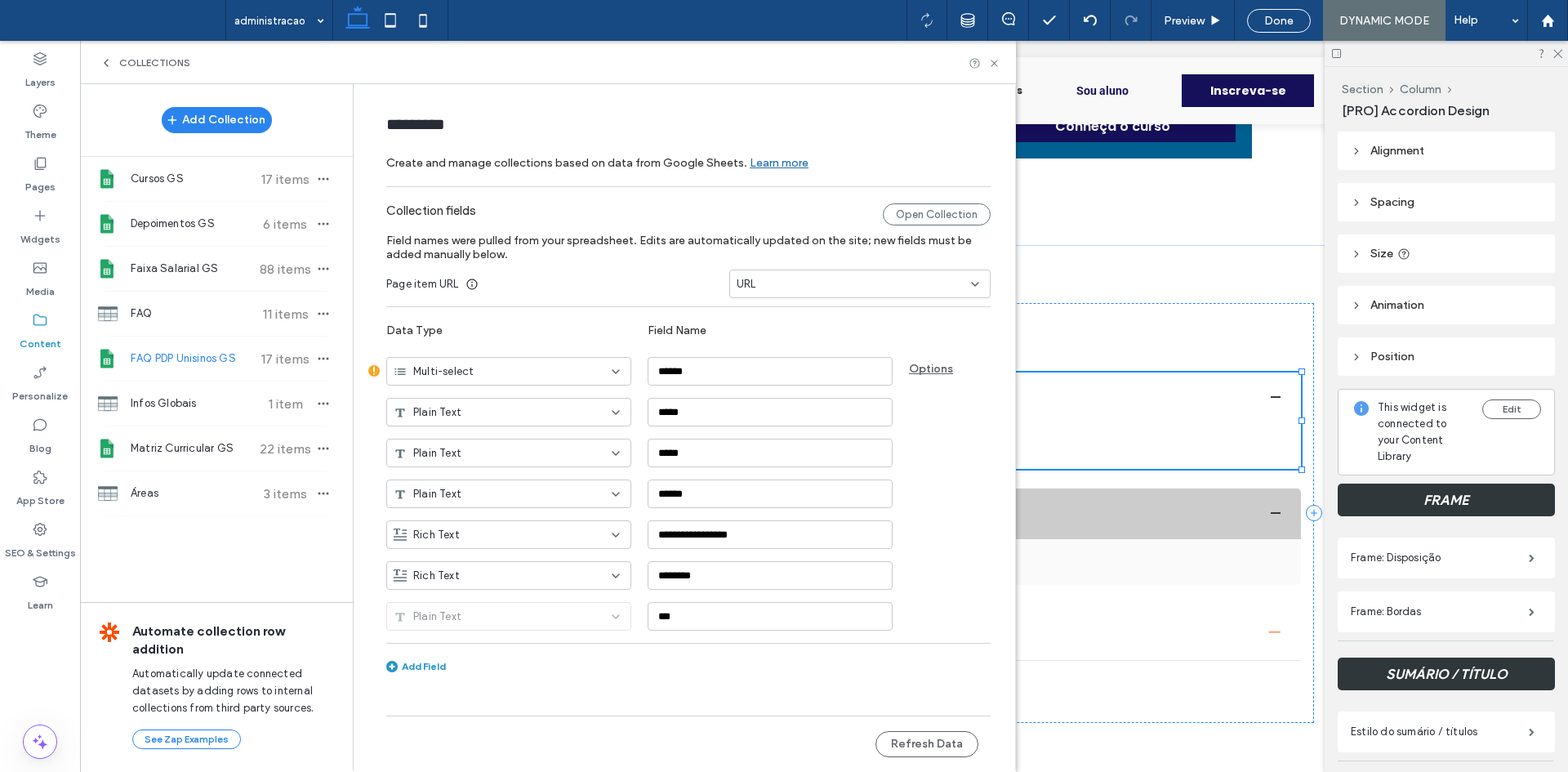
type input "**********"
click at [582, 362] on div "Multi-select" at bounding box center [509, 370] width 245 height 28
click at [487, 392] on div "Plain Text" at bounding box center [509, 400] width 244 height 28
click at [923, 753] on button "Refresh Data" at bounding box center [927, 744] width 103 height 27
click at [995, 64] on use at bounding box center [993, 62] width 6 height 6
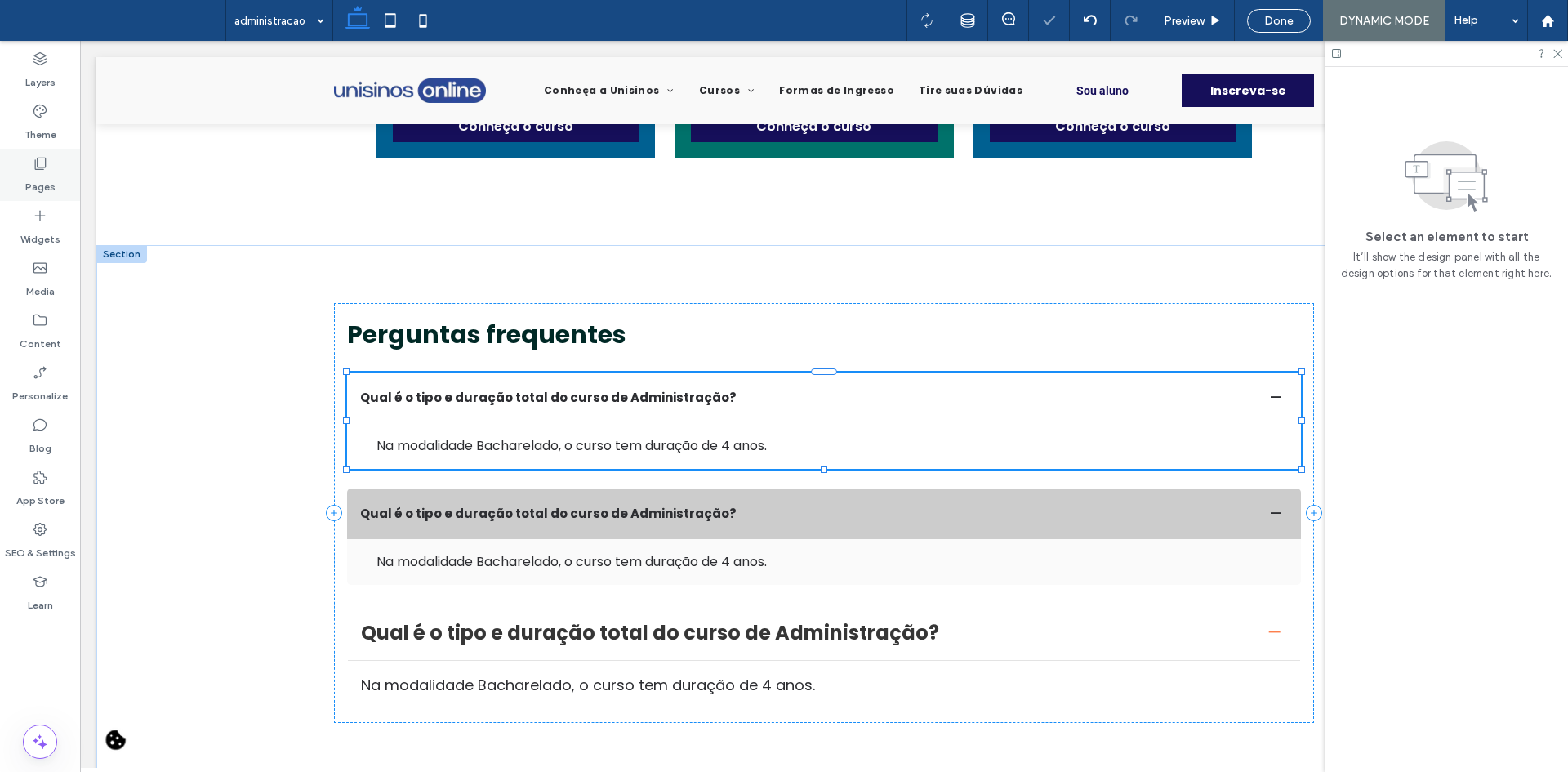
click at [25, 162] on div "Pages" at bounding box center [39, 174] width 80 height 52
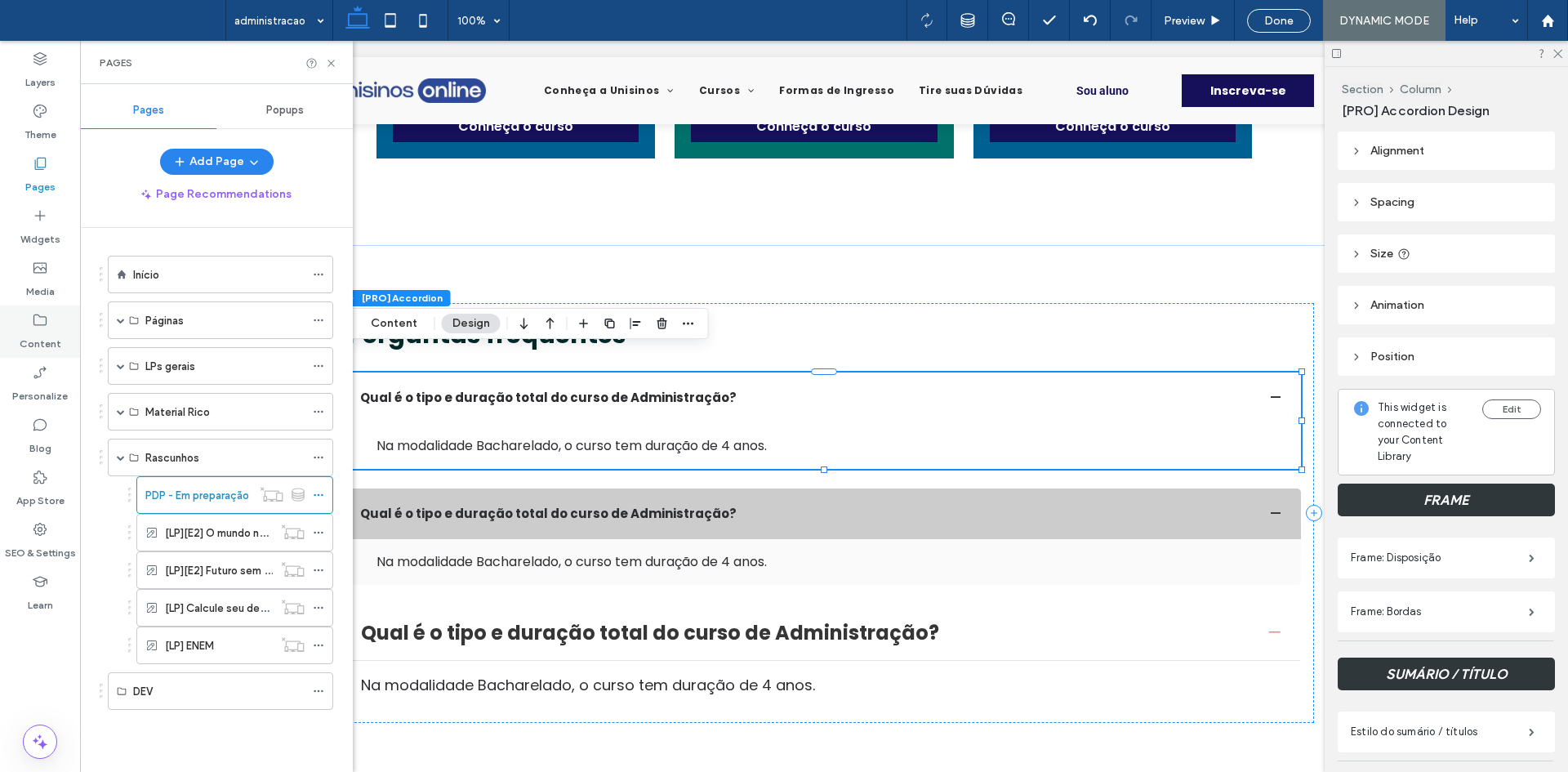
click at [29, 317] on div "Content" at bounding box center [39, 331] width 80 height 52
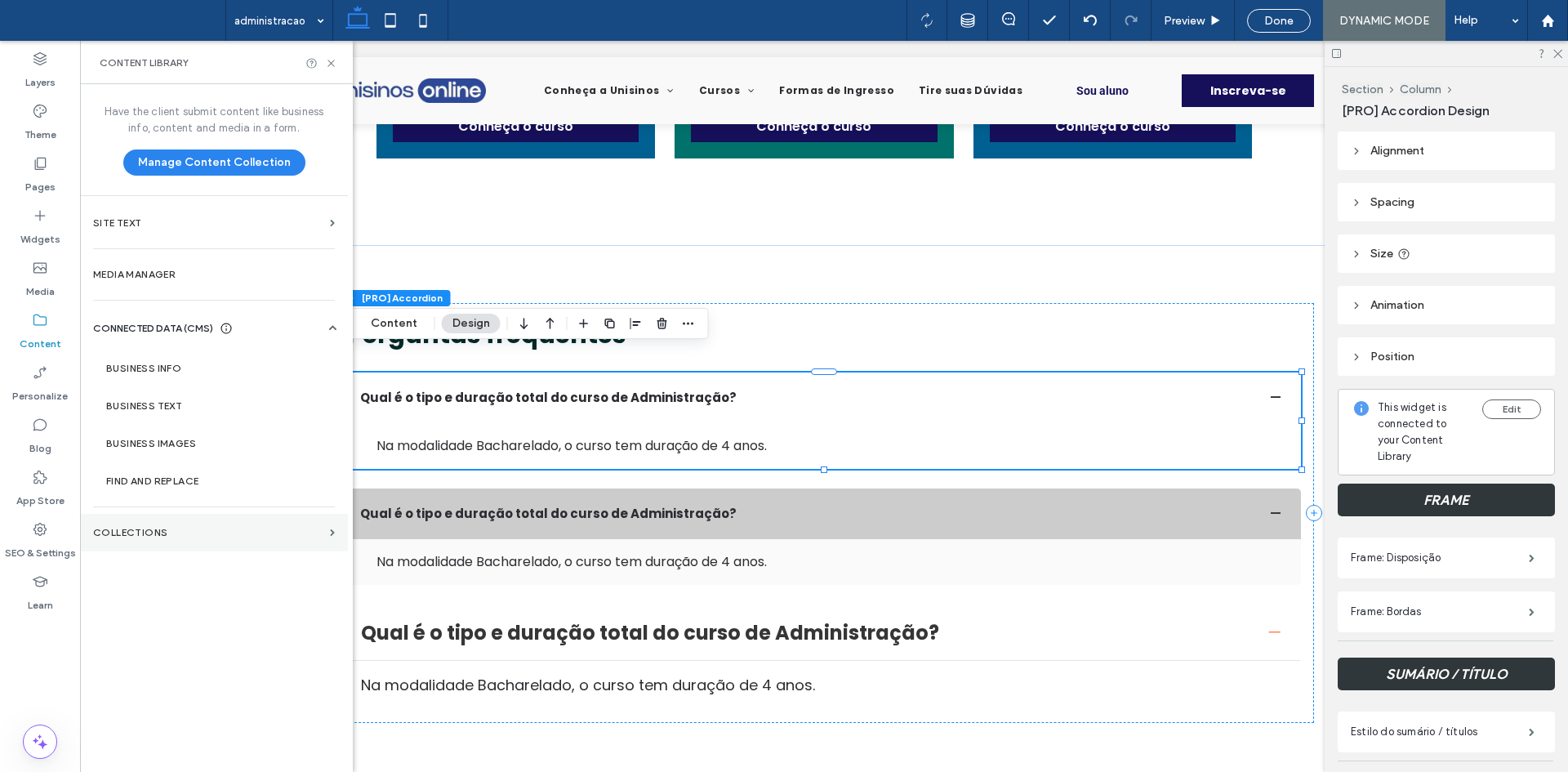
click at [196, 535] on label "Collections" at bounding box center [208, 533] width 230 height 11
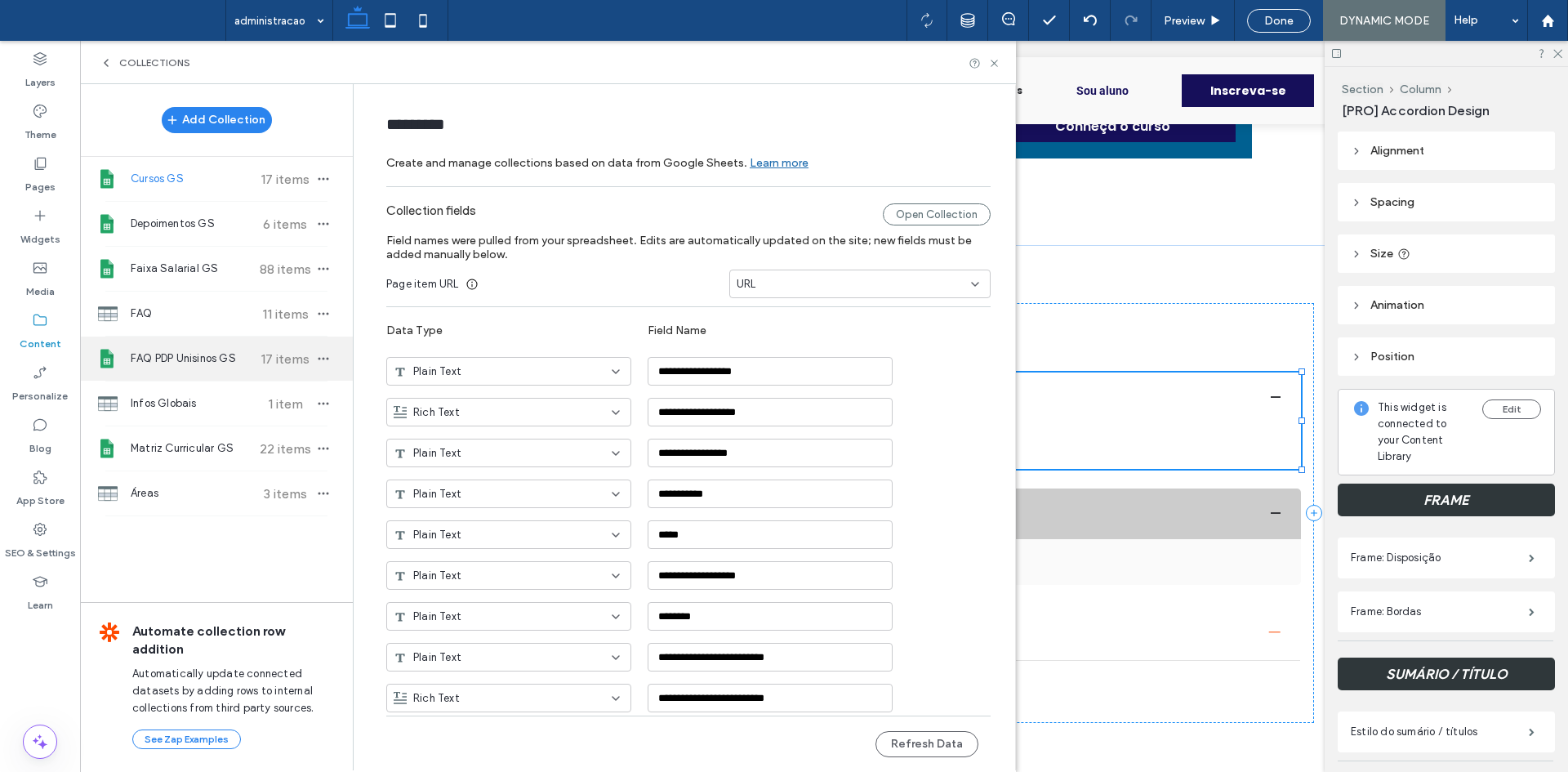
click at [207, 358] on span "FAQ PDP Unisinos GS" at bounding box center [192, 358] width 122 height 17
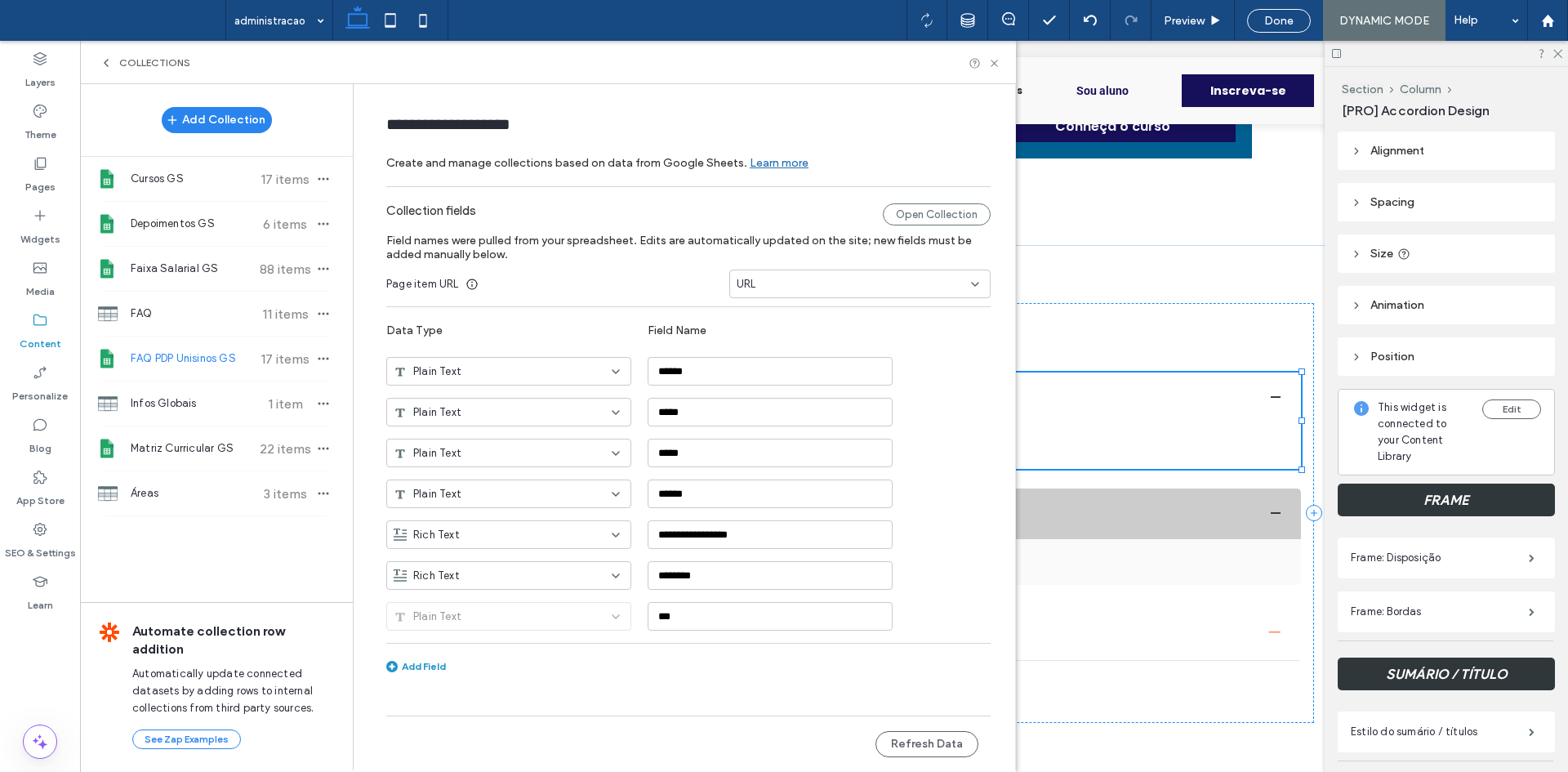
type input "**********"
click at [776, 303] on div "**********" at bounding box center [688, 442] width 604 height 493
click at [769, 288] on div "URL" at bounding box center [850, 284] width 227 height 17
click at [769, 318] on span "CURSO" at bounding box center [756, 313] width 39 height 17
click at [935, 743] on button "Refresh Data" at bounding box center [927, 744] width 103 height 27
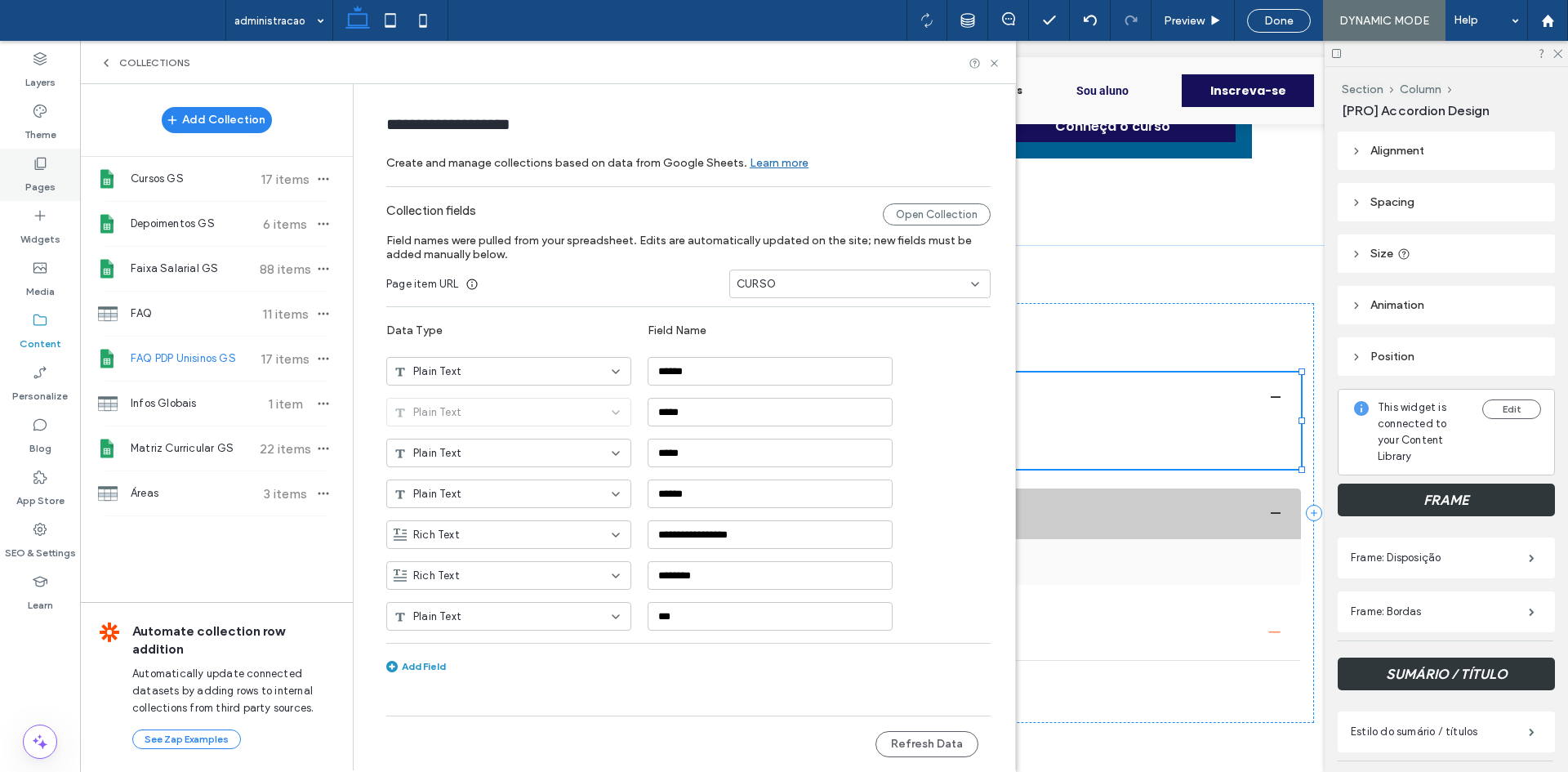
click at [26, 163] on div "Pages" at bounding box center [39, 174] width 80 height 52
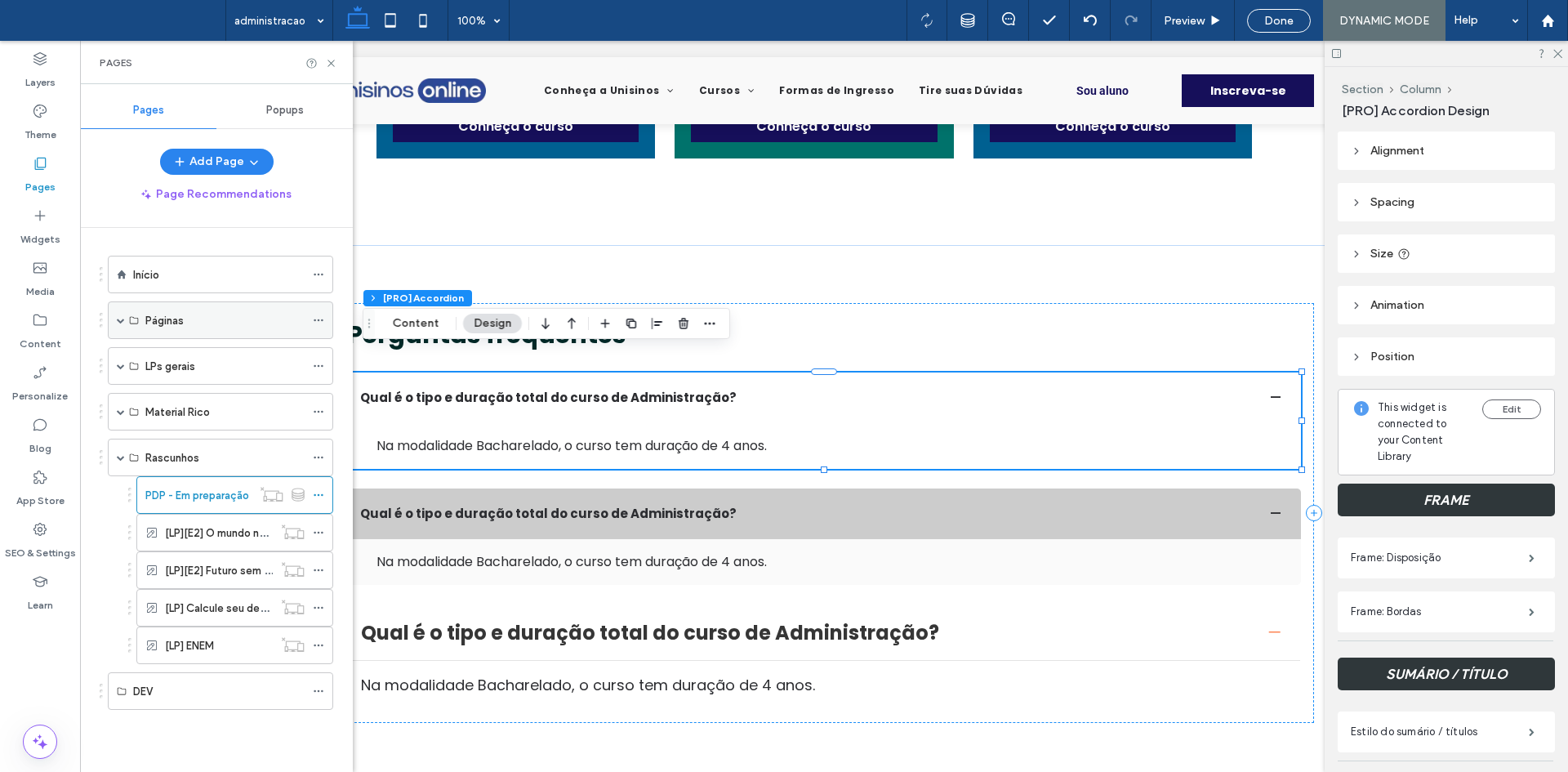
click at [115, 323] on div "Páginas" at bounding box center [221, 320] width 225 height 38
click at [118, 322] on span at bounding box center [120, 320] width 8 height 8
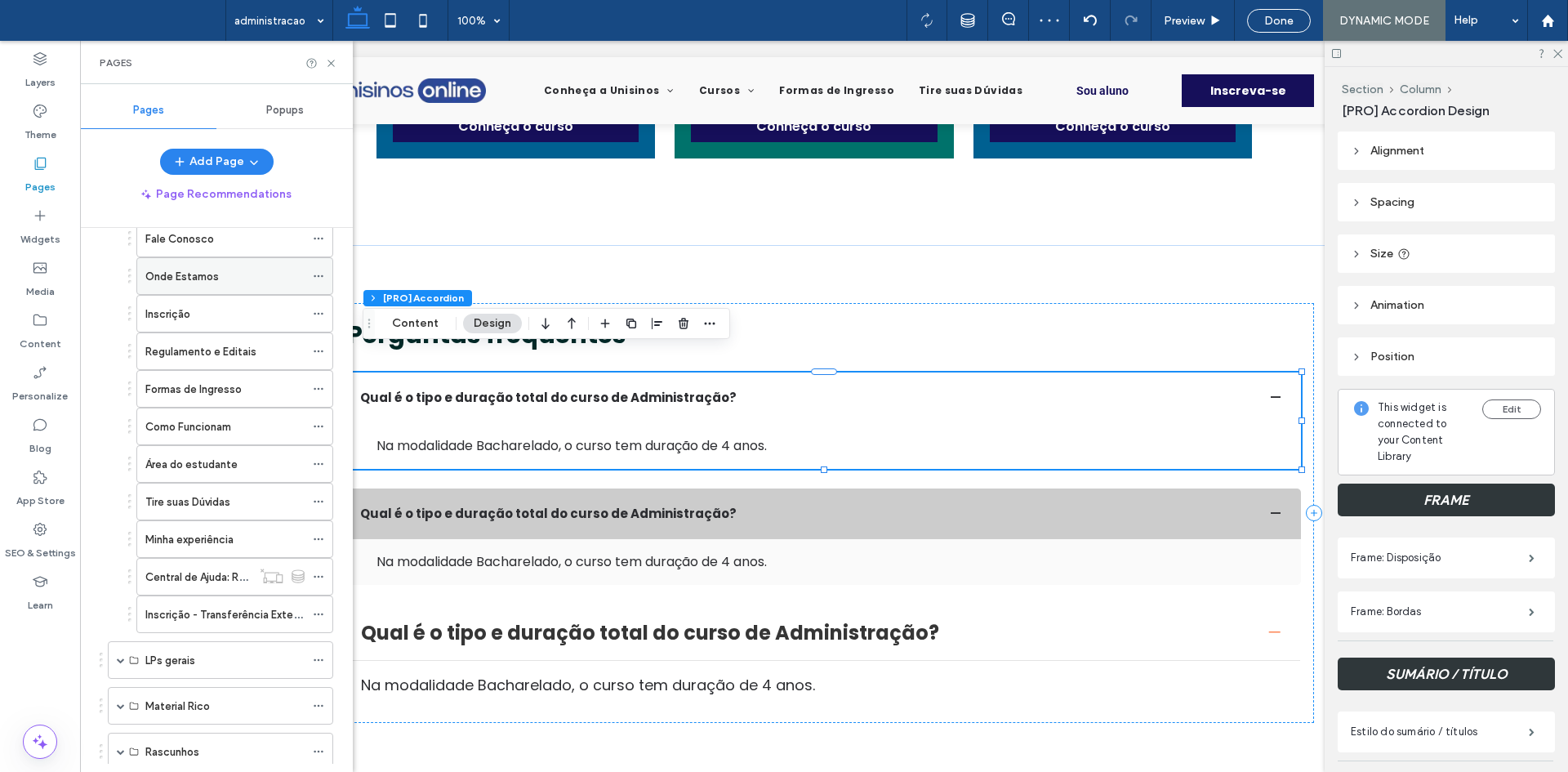
scroll to position [326, 0]
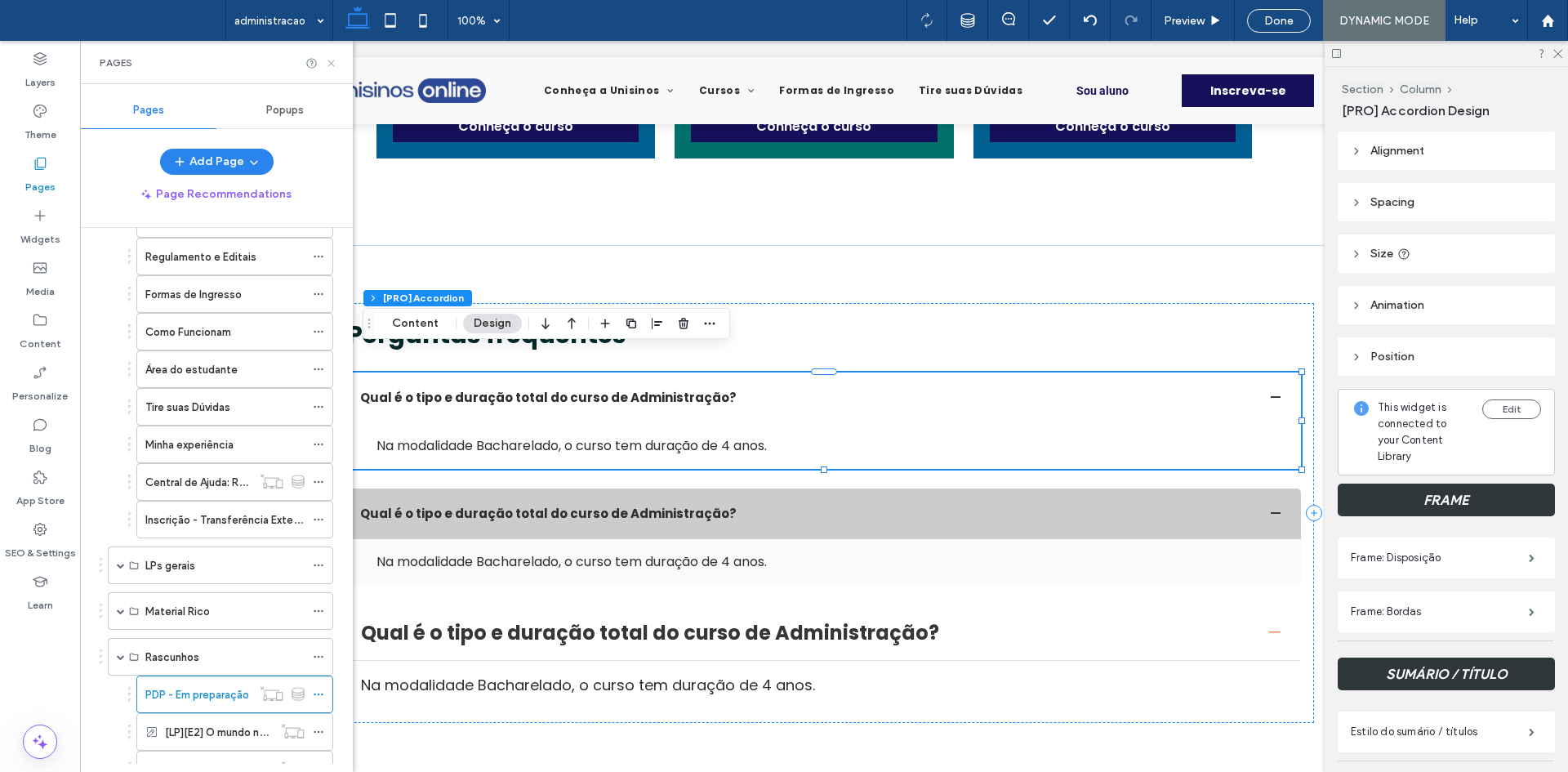
click at [333, 69] on icon at bounding box center [331, 62] width 12 height 12
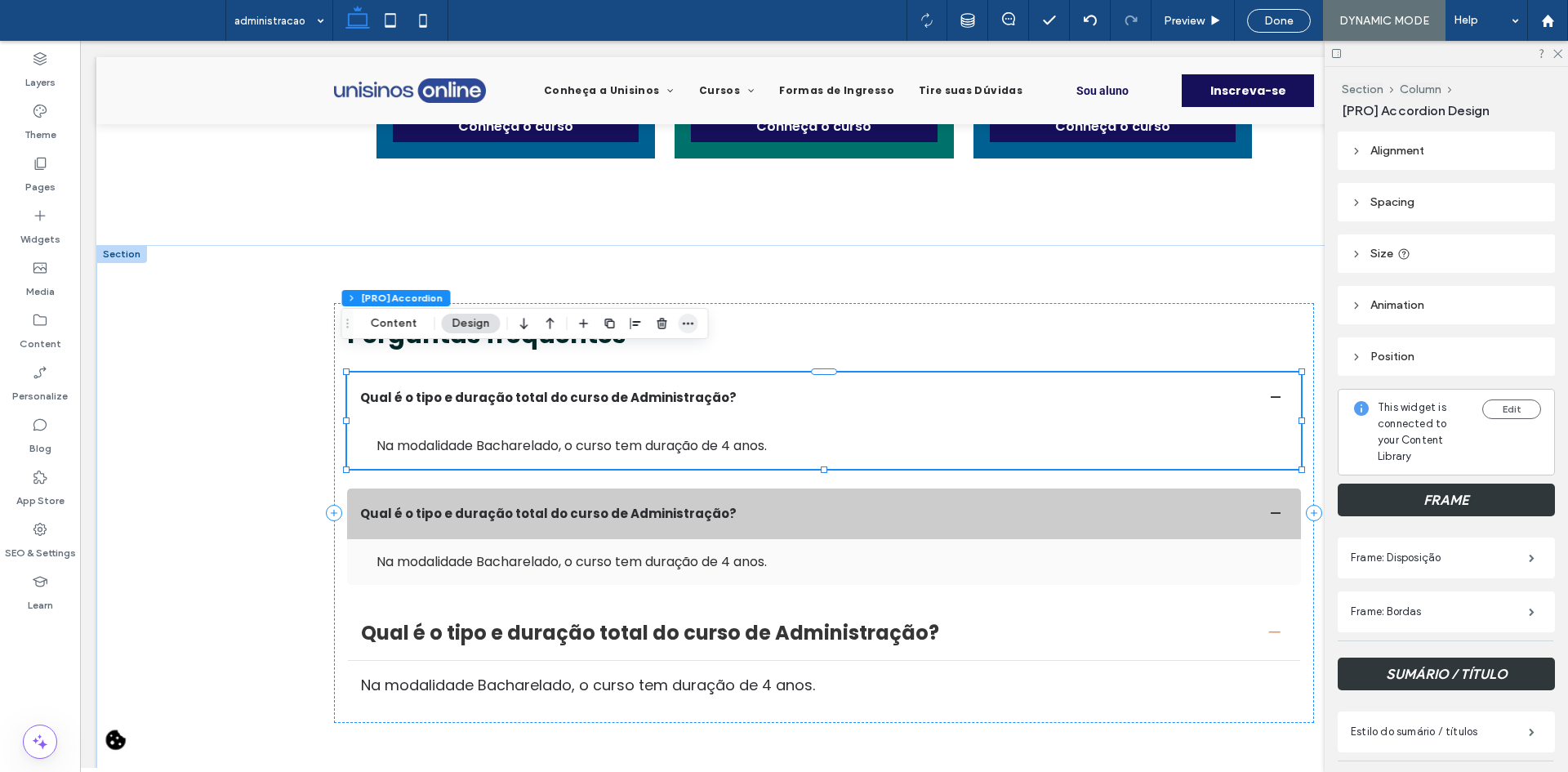
click at [685, 329] on icon "button" at bounding box center [688, 324] width 13 height 13
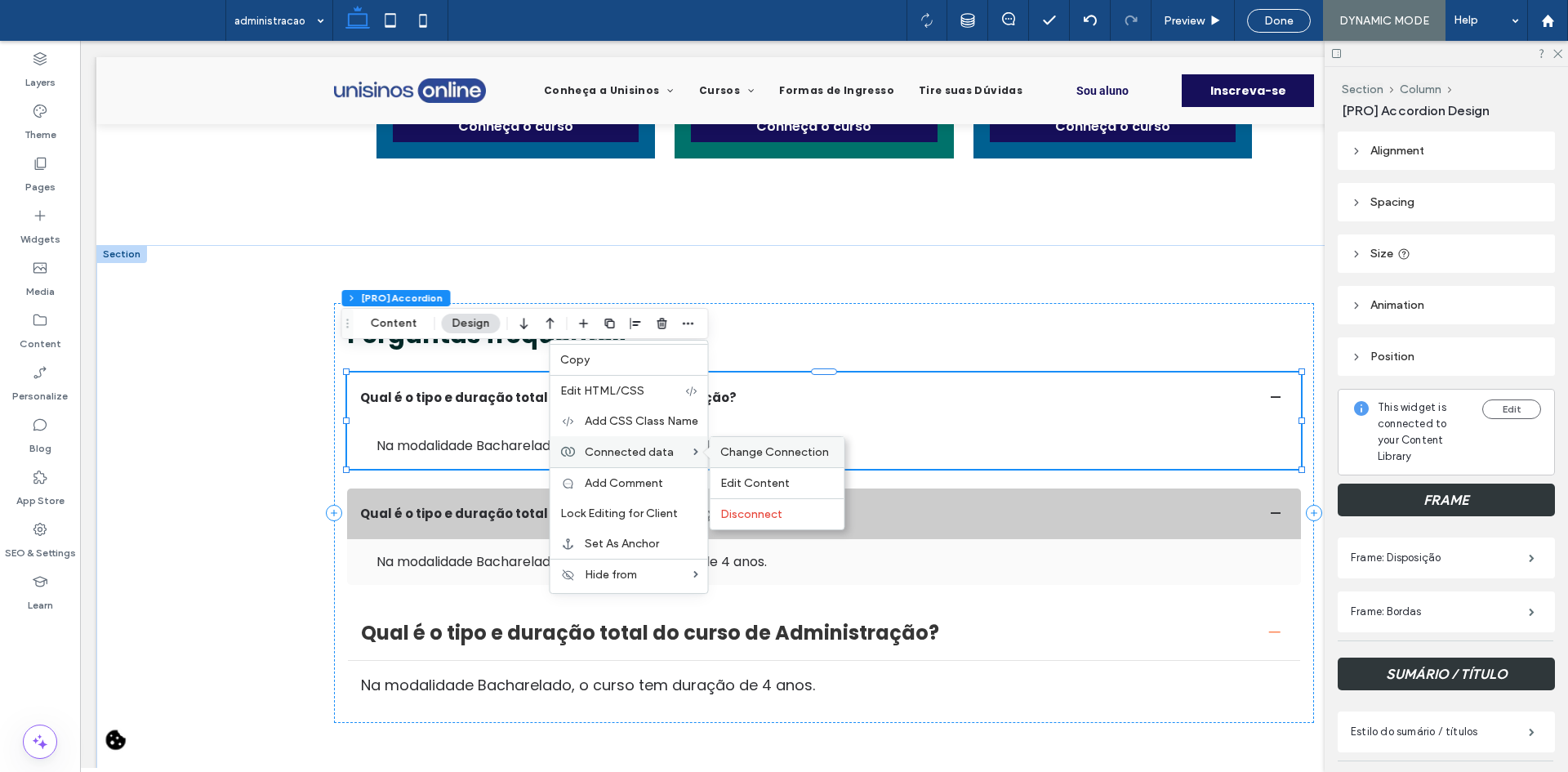
click at [731, 454] on span "Change Connection" at bounding box center [774, 452] width 109 height 14
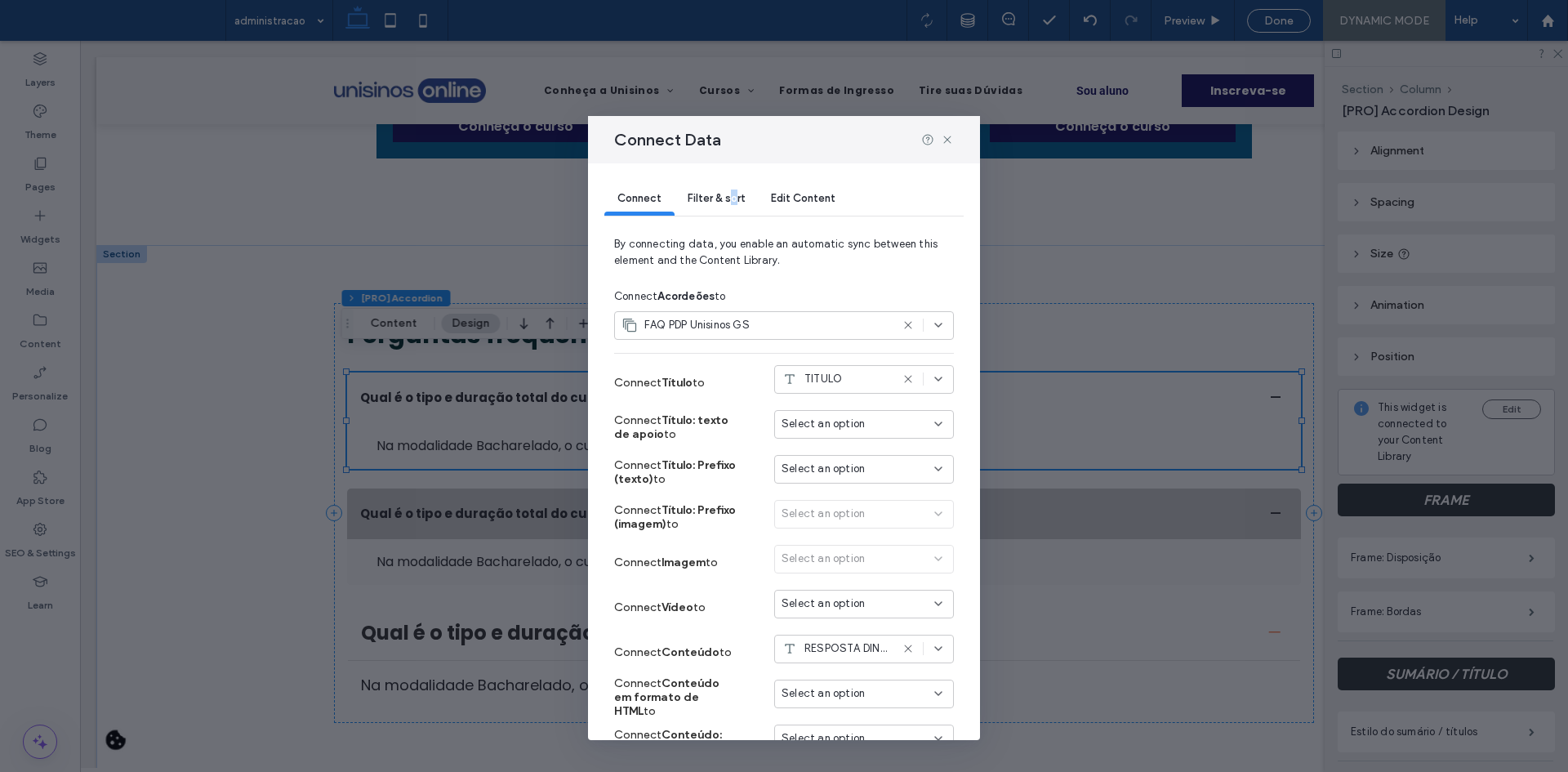
click at [732, 206] on div "Filter & sort" at bounding box center [716, 200] width 83 height 33
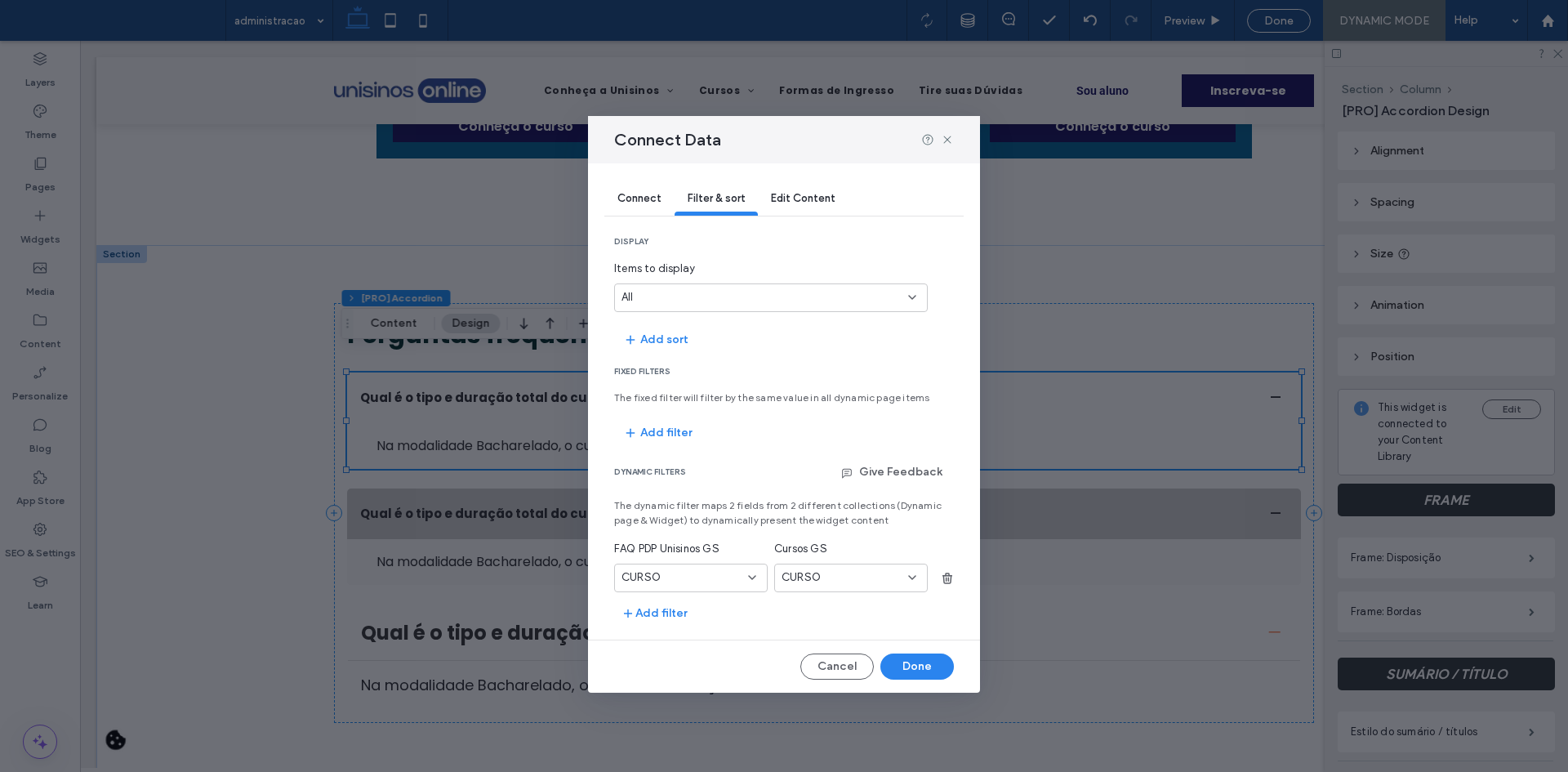
click at [734, 579] on div "CURSO" at bounding box center [681, 578] width 119 height 17
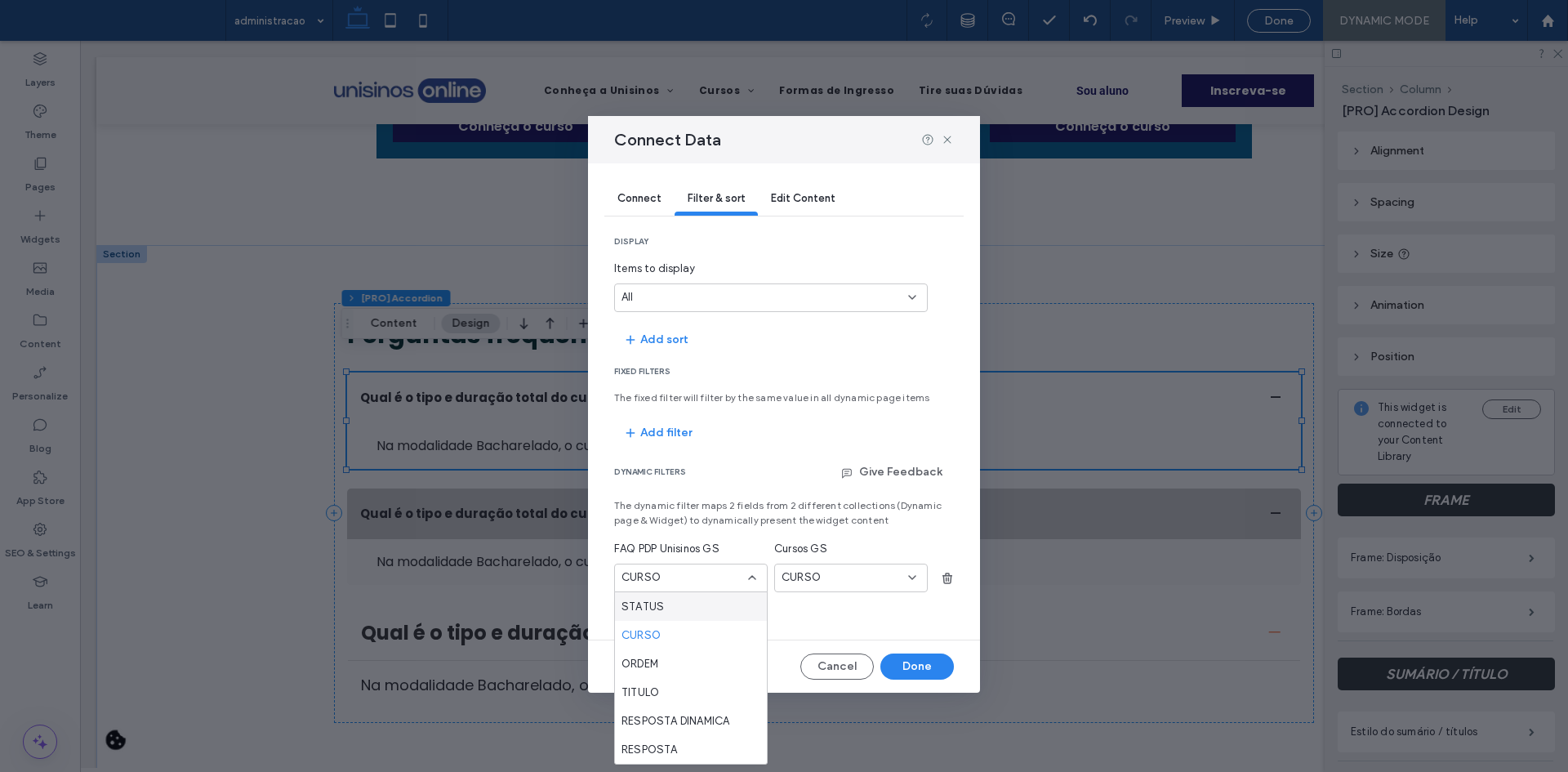
click at [813, 575] on span "CURSO" at bounding box center [801, 578] width 39 height 17
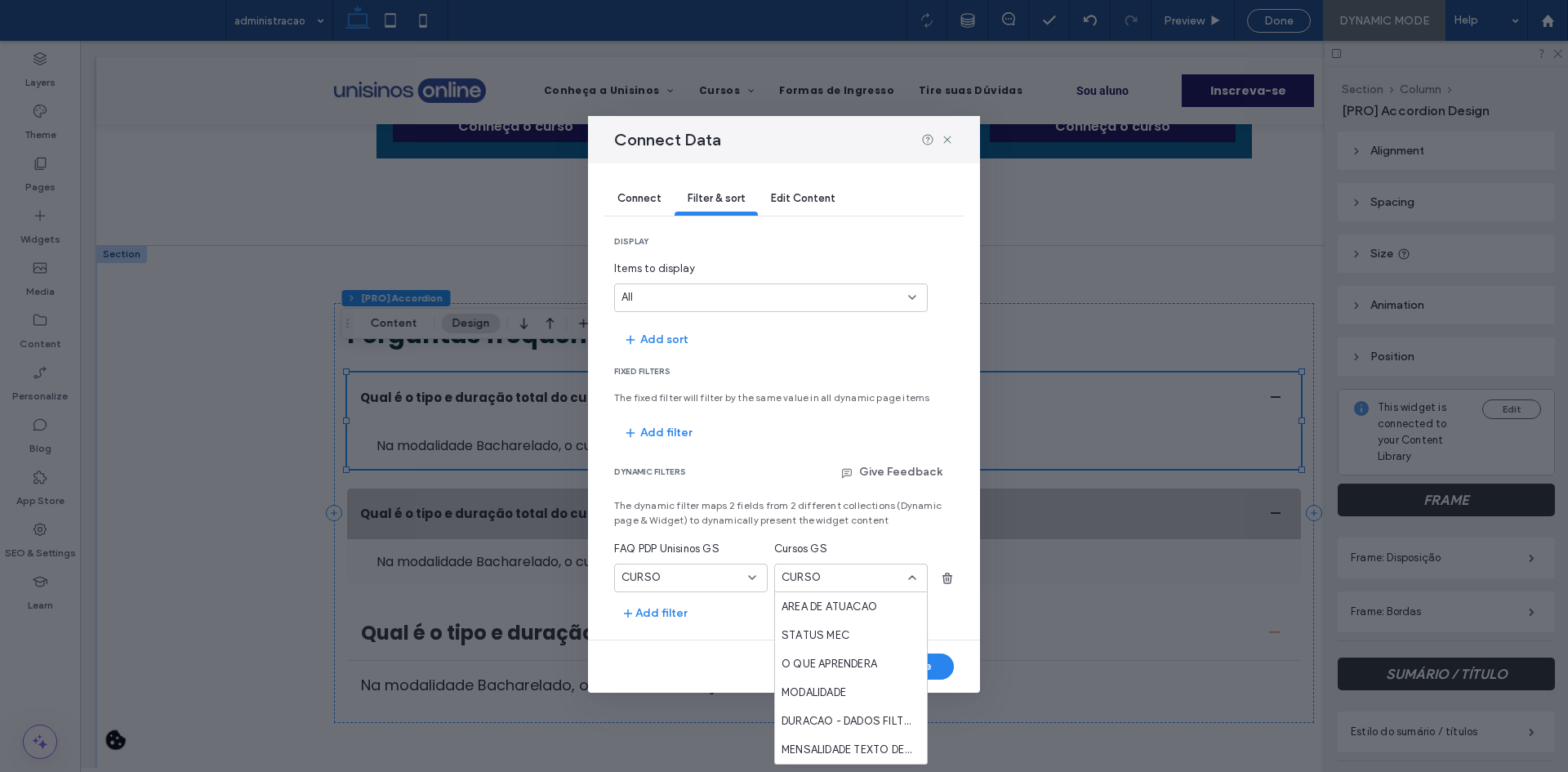
scroll to position [719, 0]
click at [825, 662] on div "URL" at bounding box center [851, 659] width 152 height 28
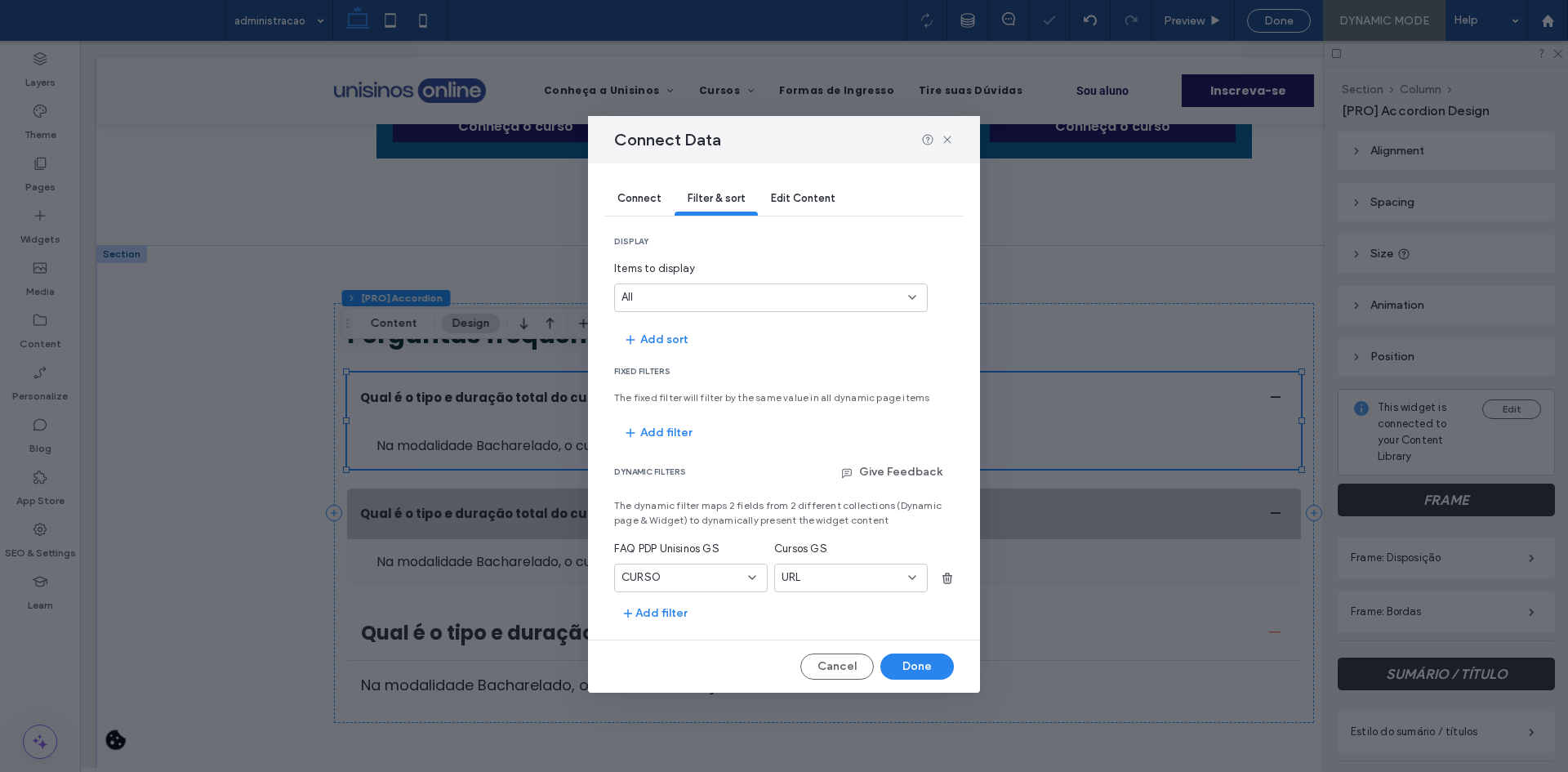
click at [712, 573] on div "CURSO" at bounding box center [681, 578] width 119 height 17
click at [704, 743] on div "URL" at bounding box center [691, 749] width 152 height 28
click at [912, 661] on button "Done" at bounding box center [917, 667] width 73 height 27
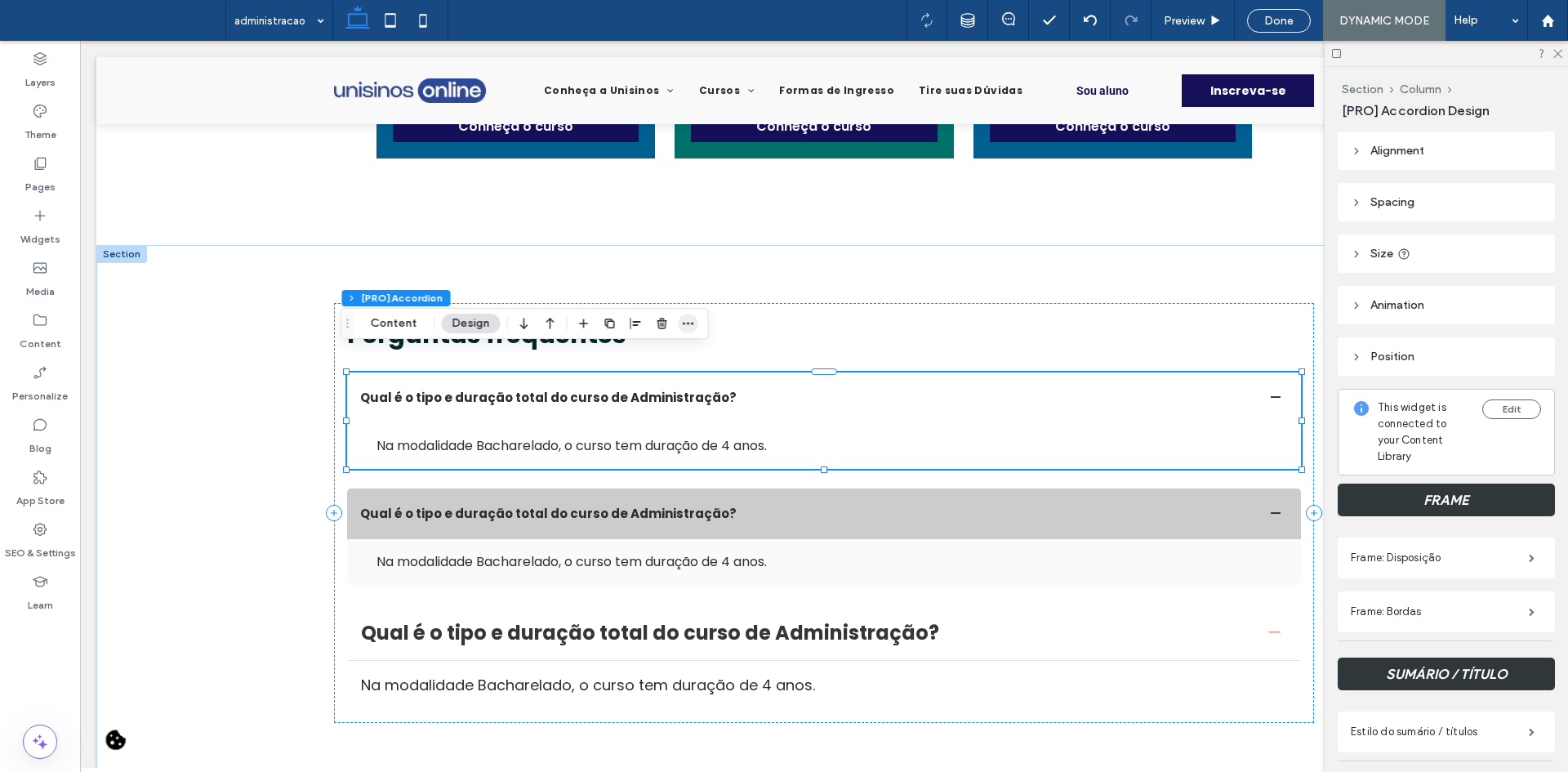
click at [695, 322] on span "button" at bounding box center [688, 323] width 19 height 19
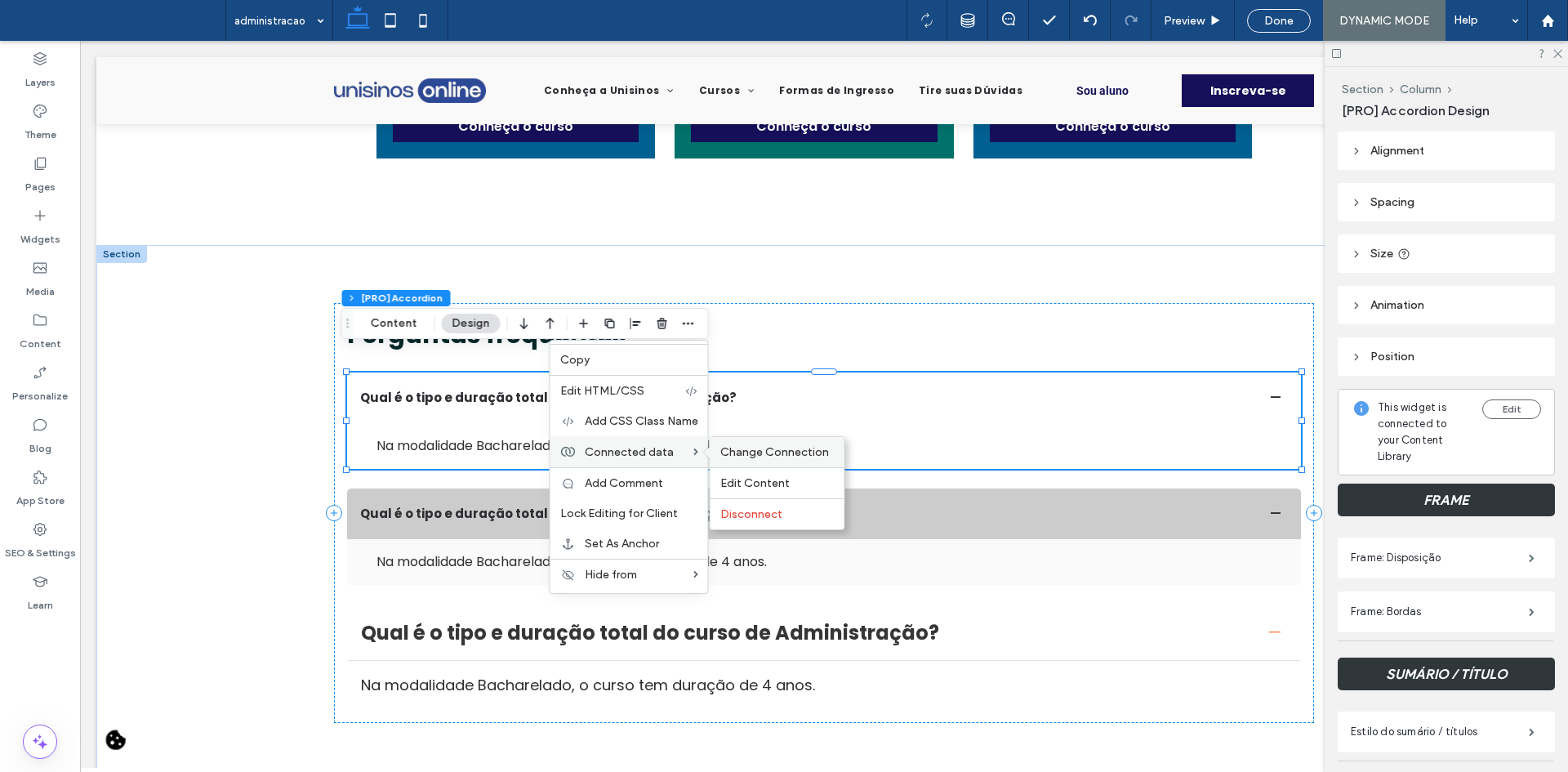
click at [731, 449] on span "Change Connection" at bounding box center [774, 452] width 109 height 14
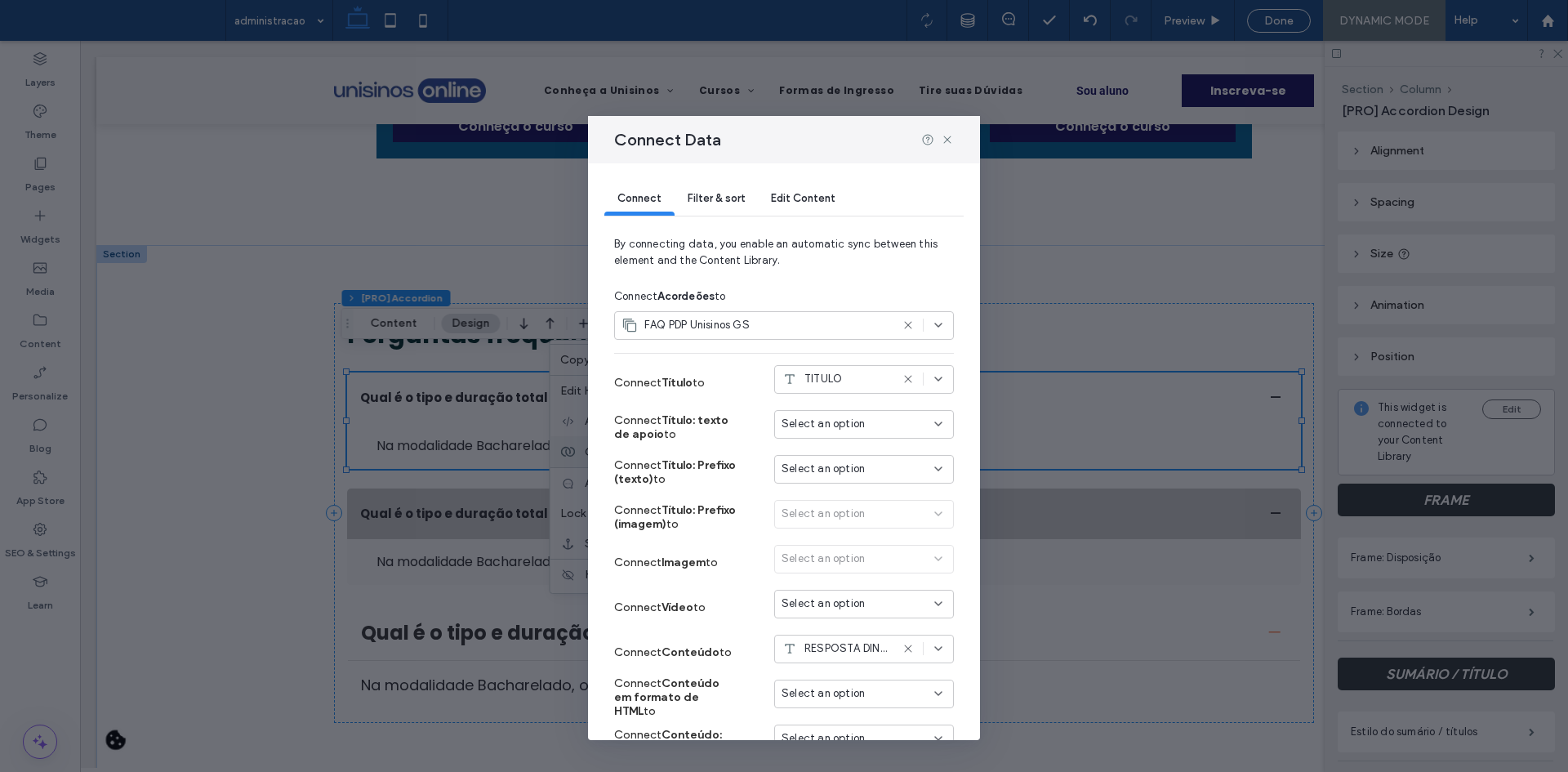
scroll to position [82, 0]
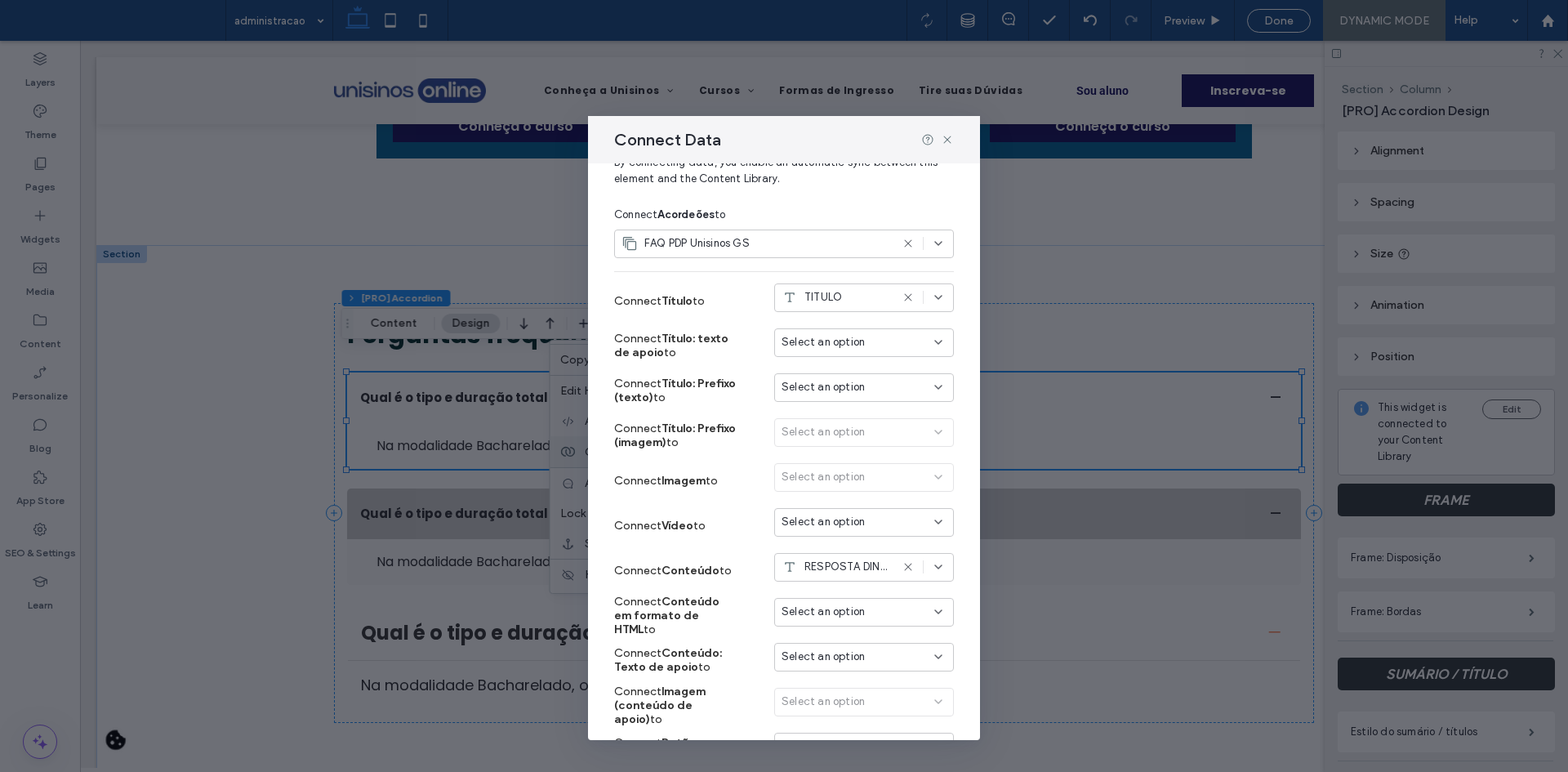
click at [832, 559] on span "RESPOSTA DINAMICA" at bounding box center [848, 568] width 86 height 17
click at [857, 733] on div "RESPOSTA" at bounding box center [851, 738] width 178 height 28
click at [840, 568] on span "RESPOSTA" at bounding box center [832, 568] width 56 height 17
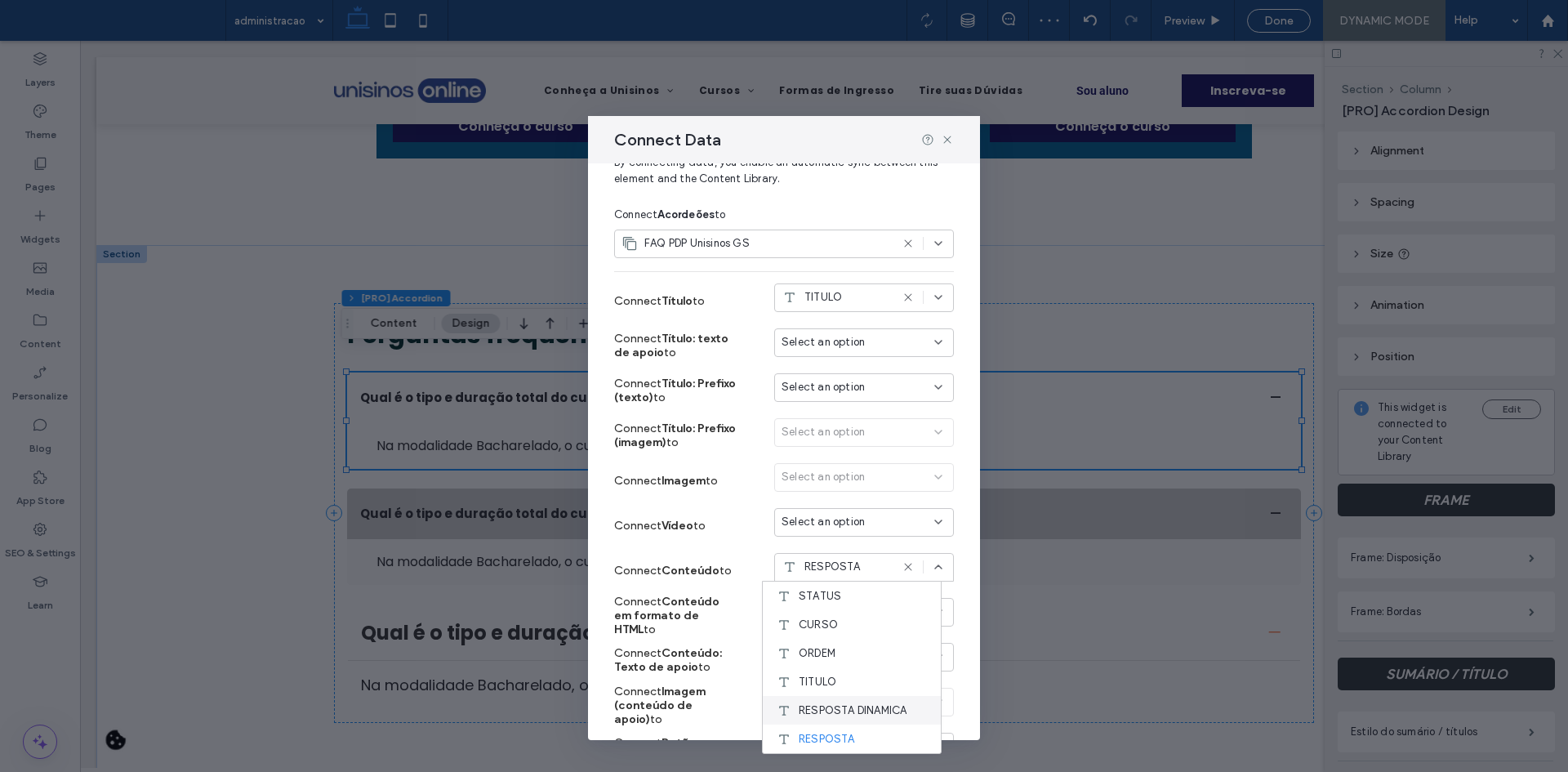
click at [828, 708] on span "RESPOSTA DINAMICA" at bounding box center [853, 711] width 108 height 17
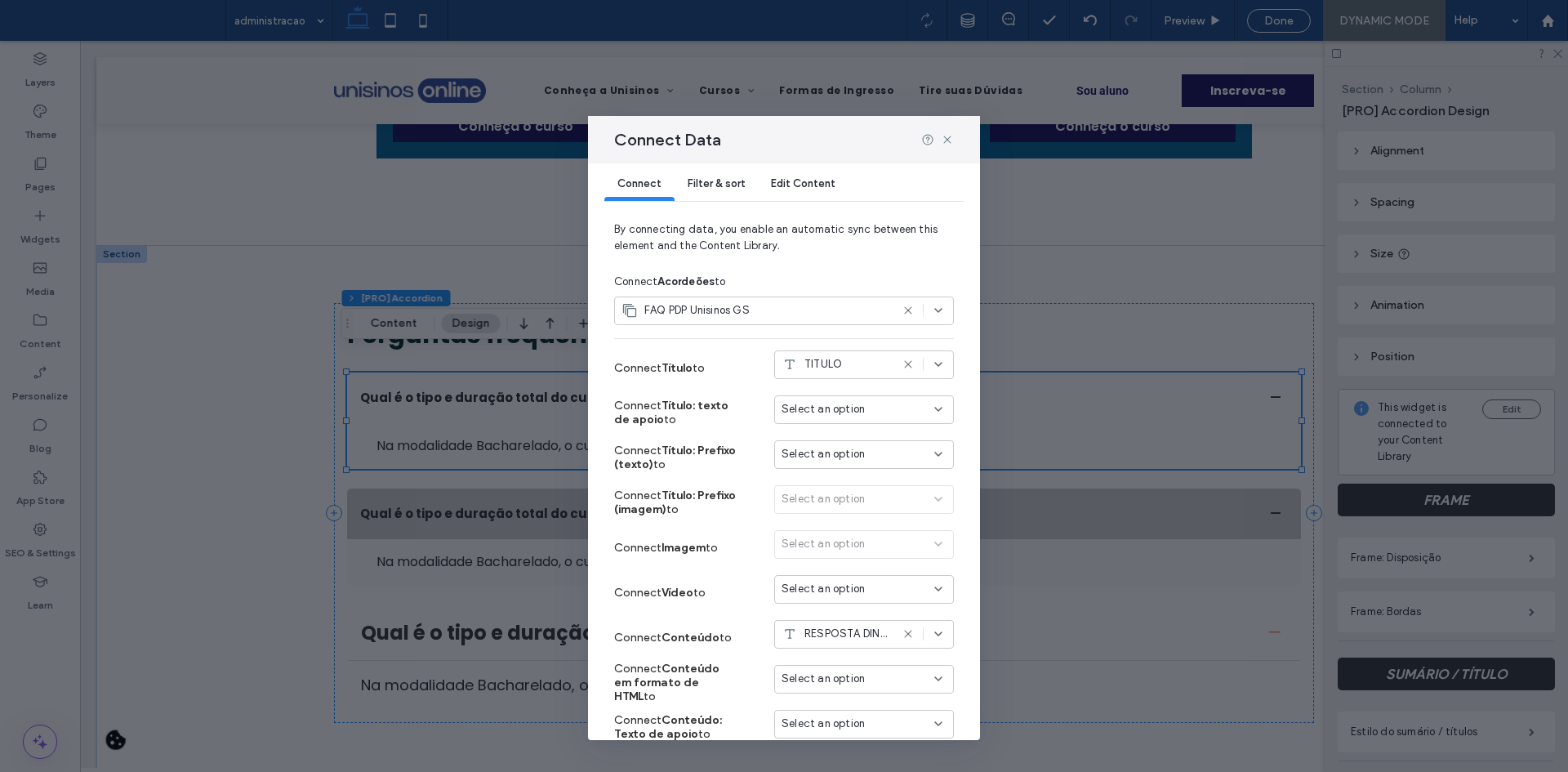
scroll to position [0, 0]
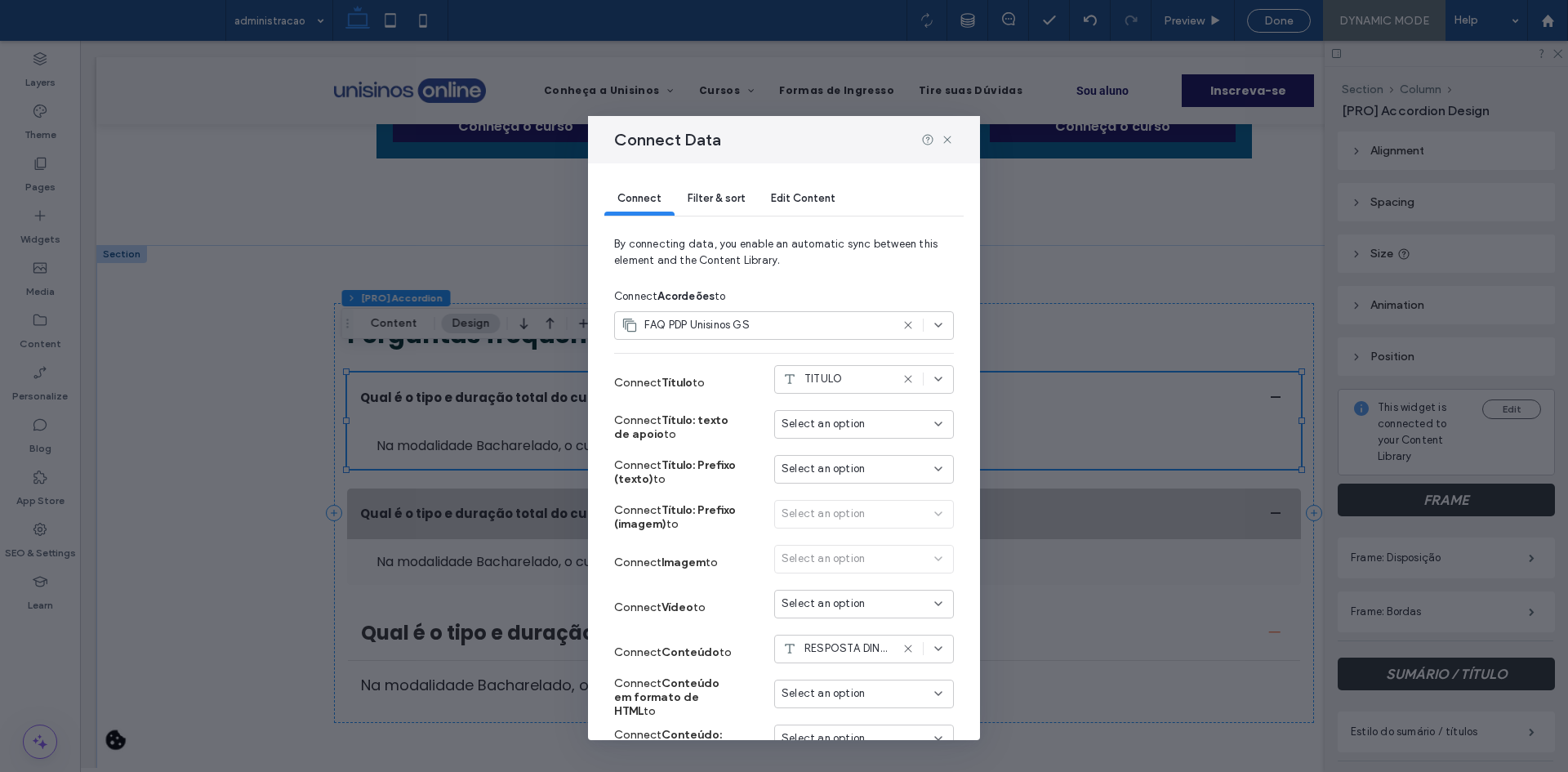
click at [718, 189] on div "Filter & sort" at bounding box center [716, 200] width 83 height 33
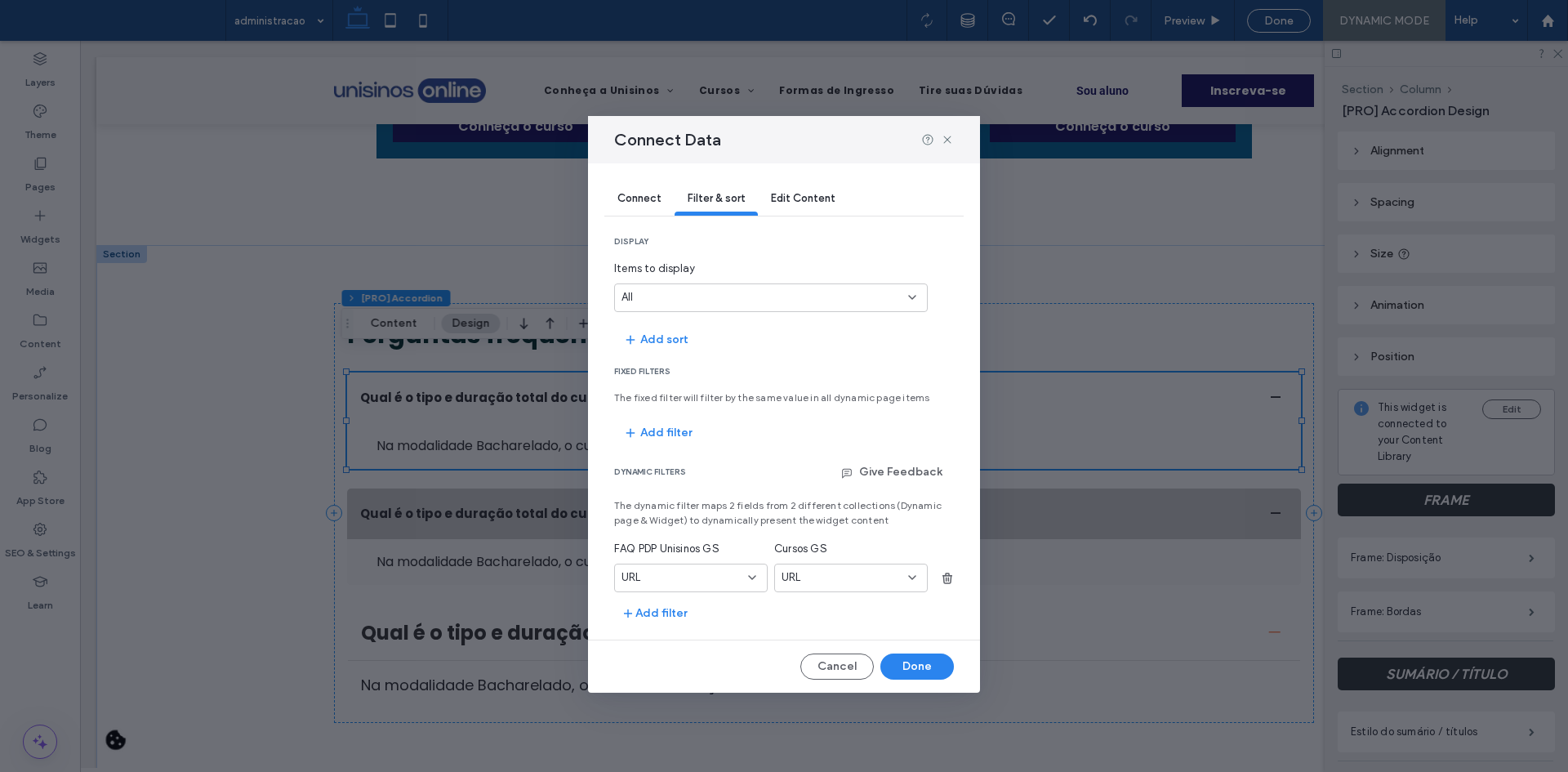
click at [685, 578] on div "URL" at bounding box center [681, 578] width 119 height 17
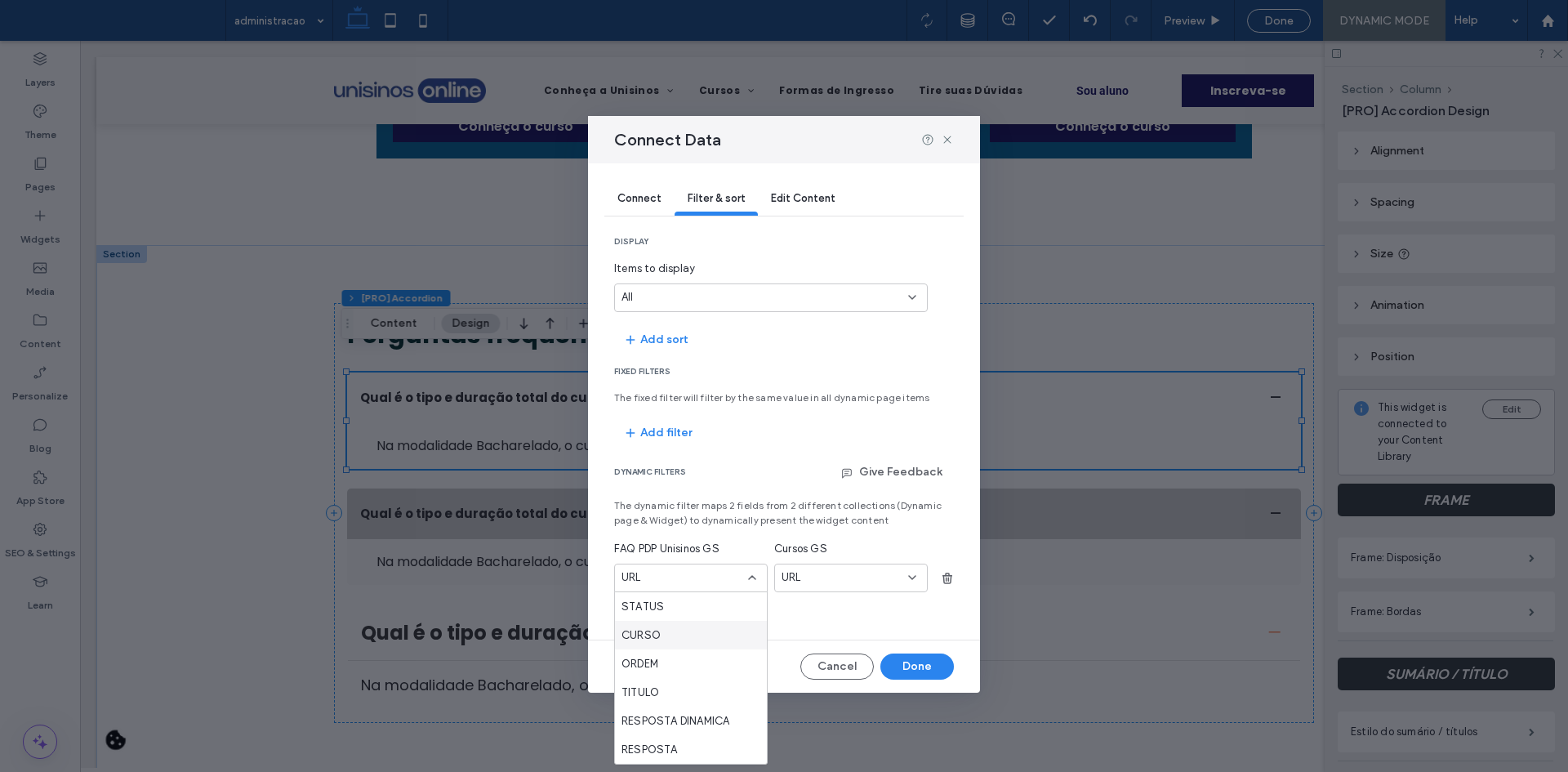
click at [685, 634] on div "CURSO" at bounding box center [691, 634] width 152 height 28
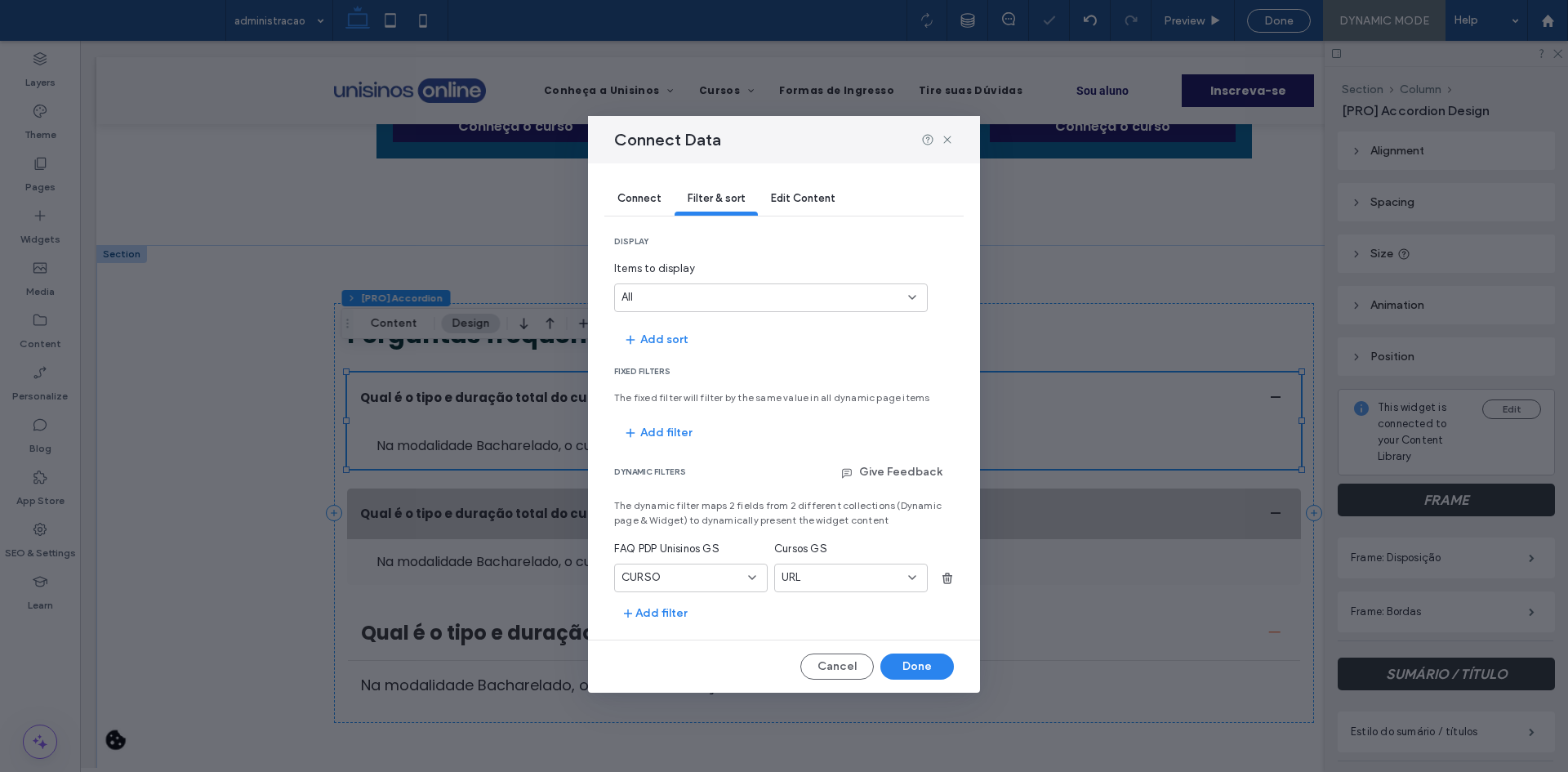
click at [815, 580] on div "URL" at bounding box center [841, 578] width 119 height 17
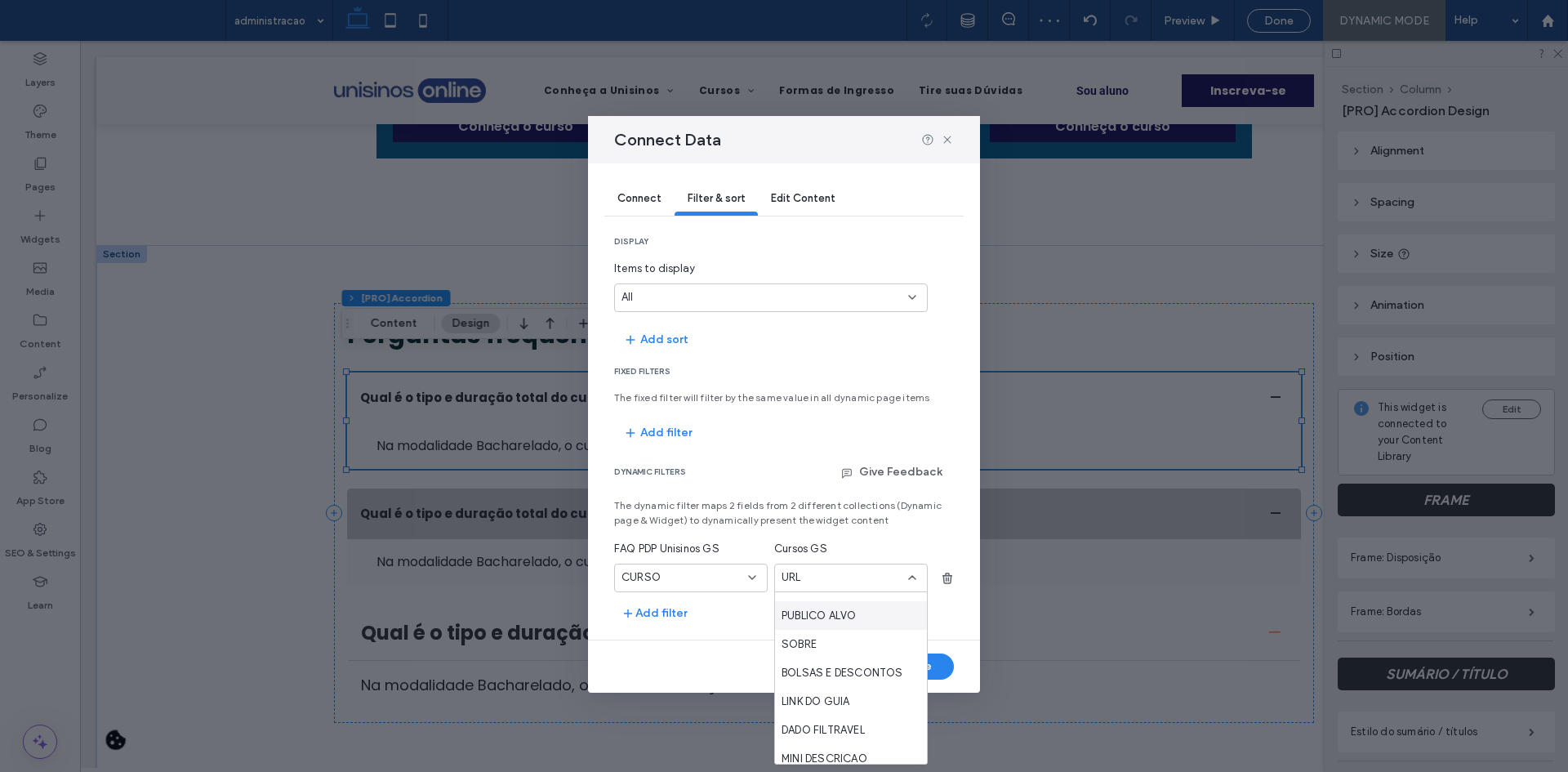
scroll to position [409, 0]
click at [819, 633] on span "CURSO" at bounding box center [801, 628] width 39 height 17
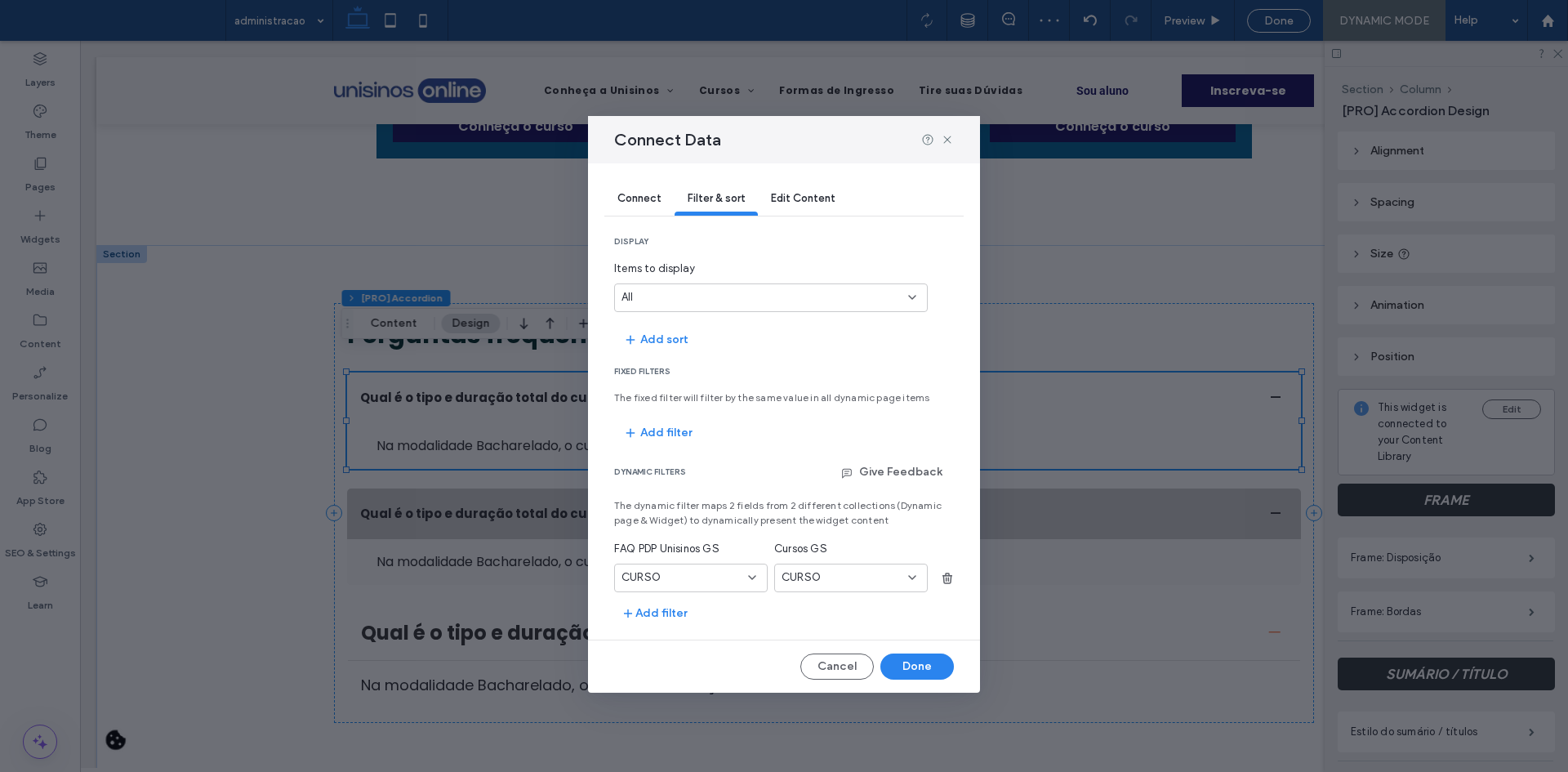
click at [679, 583] on div "CURSO" at bounding box center [681, 578] width 119 height 17
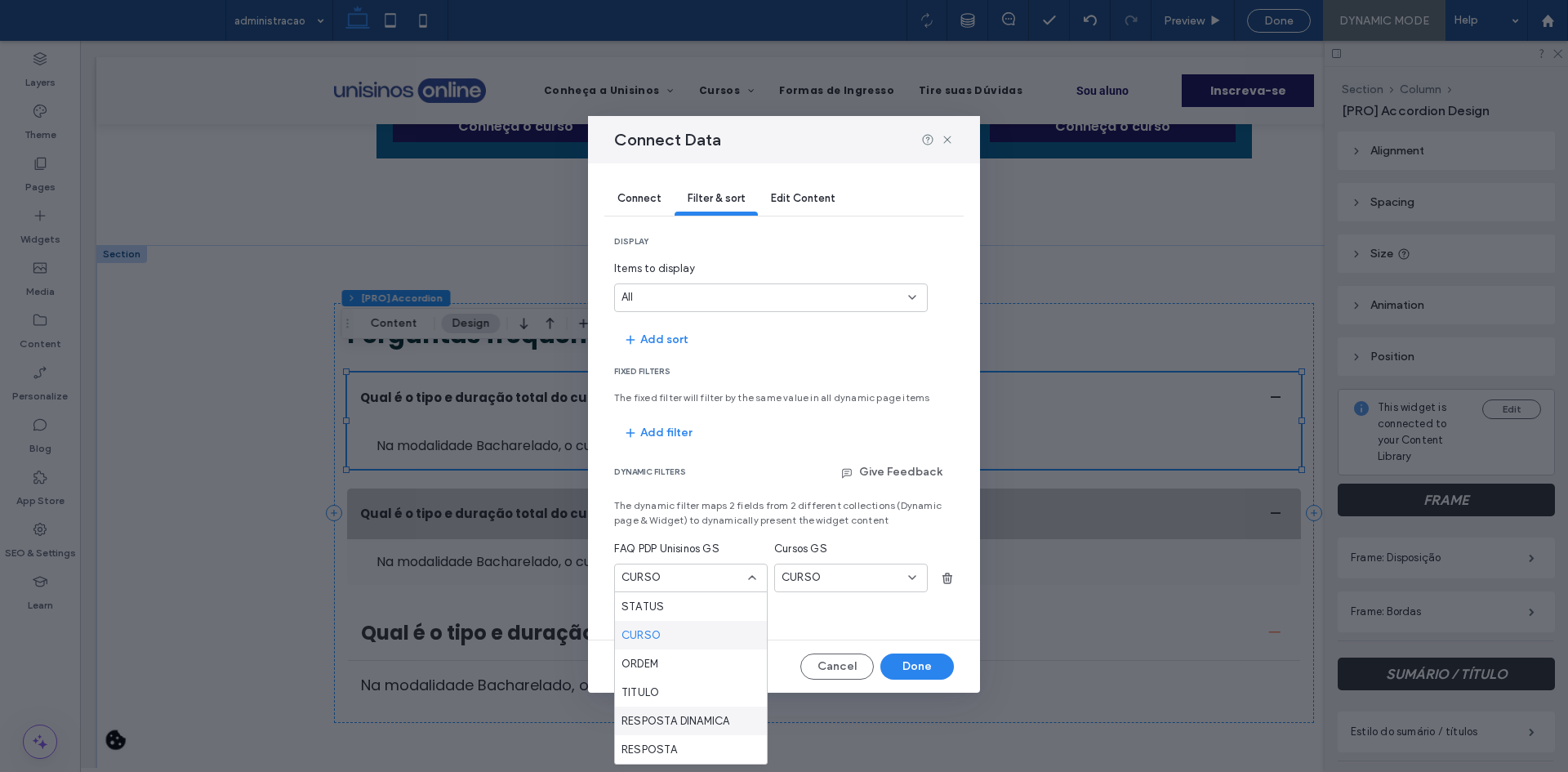
scroll to position [28, 0]
click at [707, 741] on div "URL" at bounding box center [691, 749] width 152 height 28
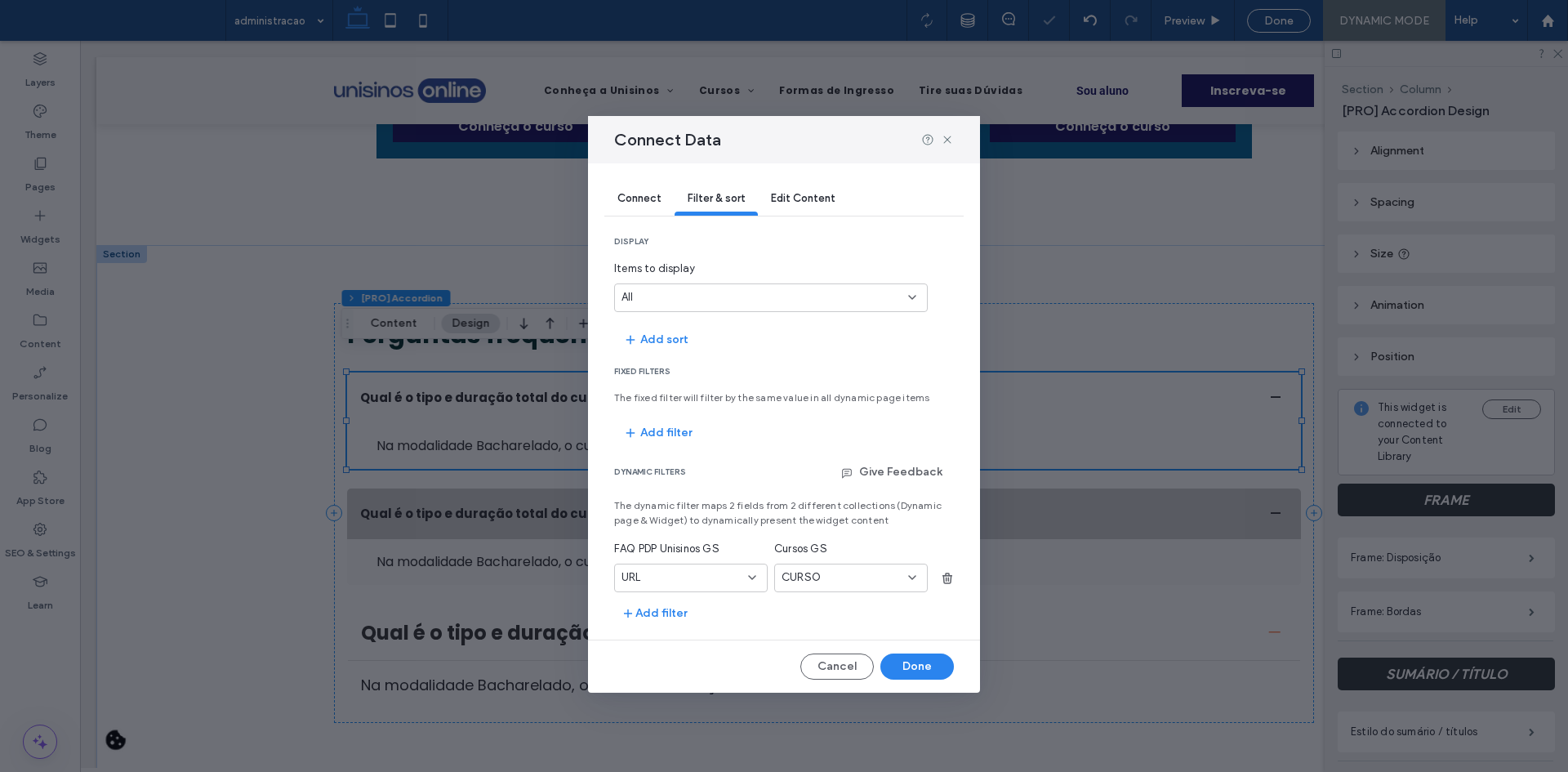
click at [846, 579] on div "CURSO" at bounding box center [841, 578] width 119 height 17
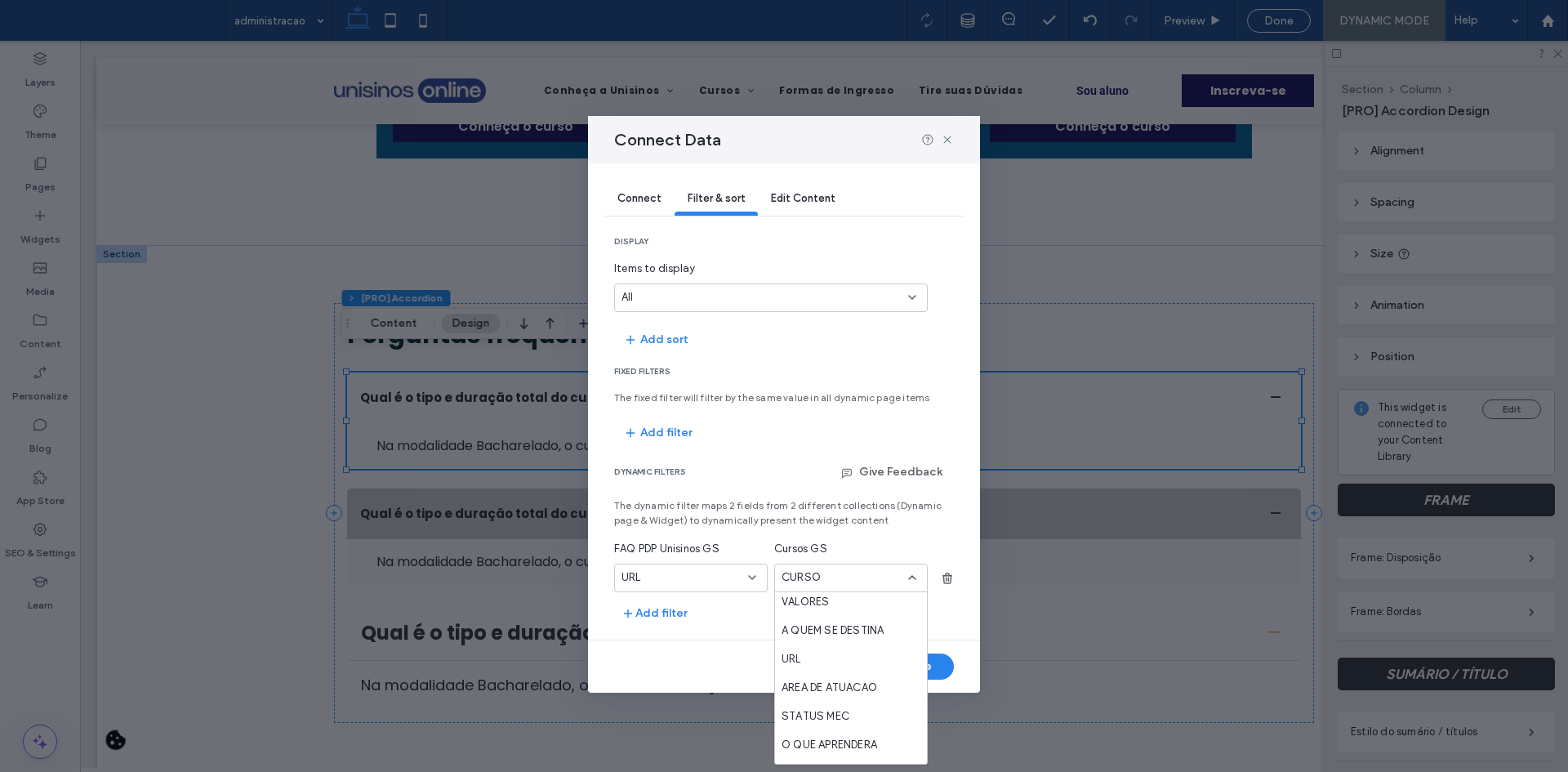
scroll to position [719, 0]
click at [812, 654] on div "URL" at bounding box center [851, 659] width 152 height 28
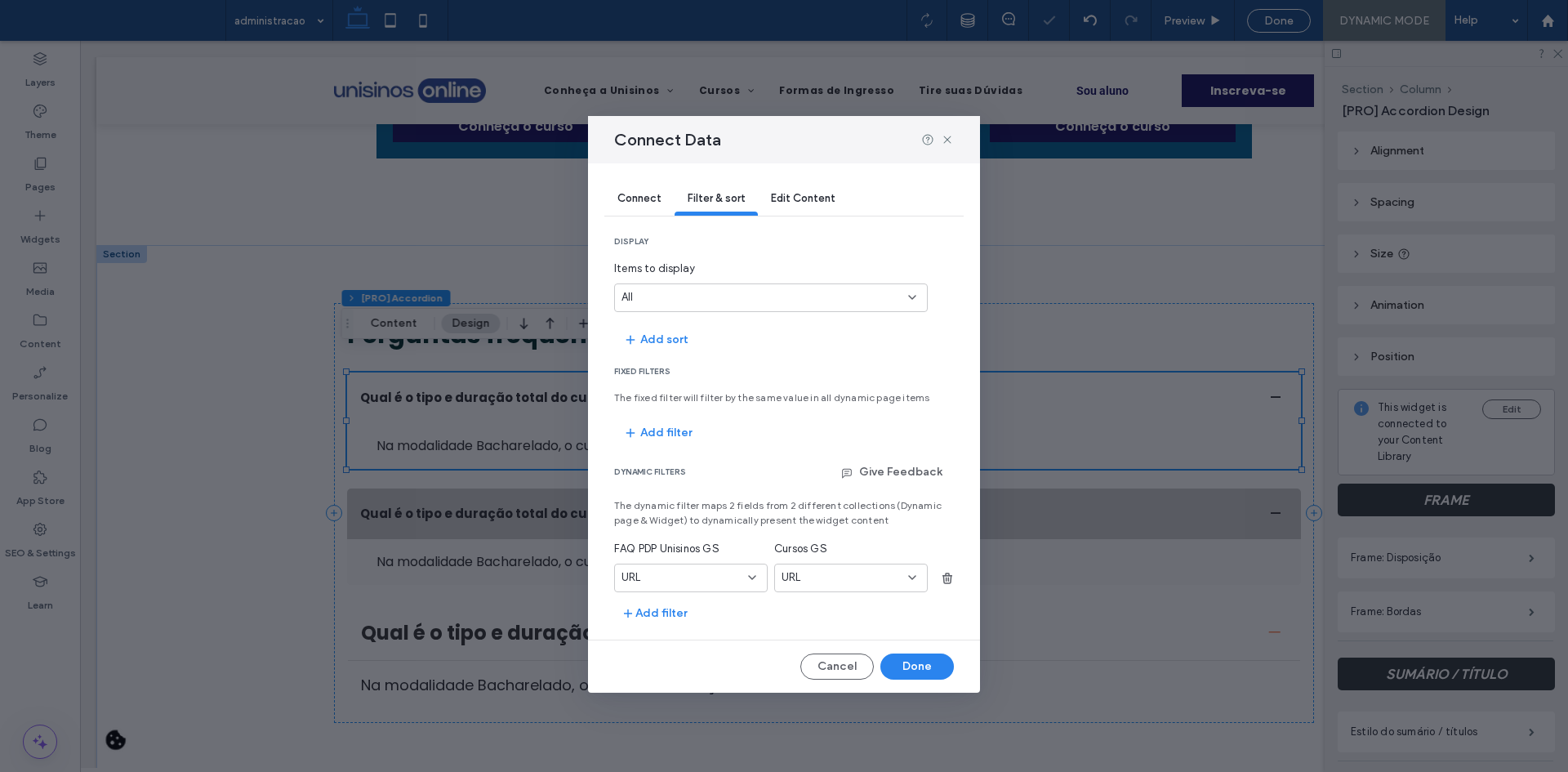
click at [612, 199] on div "Connect" at bounding box center [639, 200] width 71 height 33
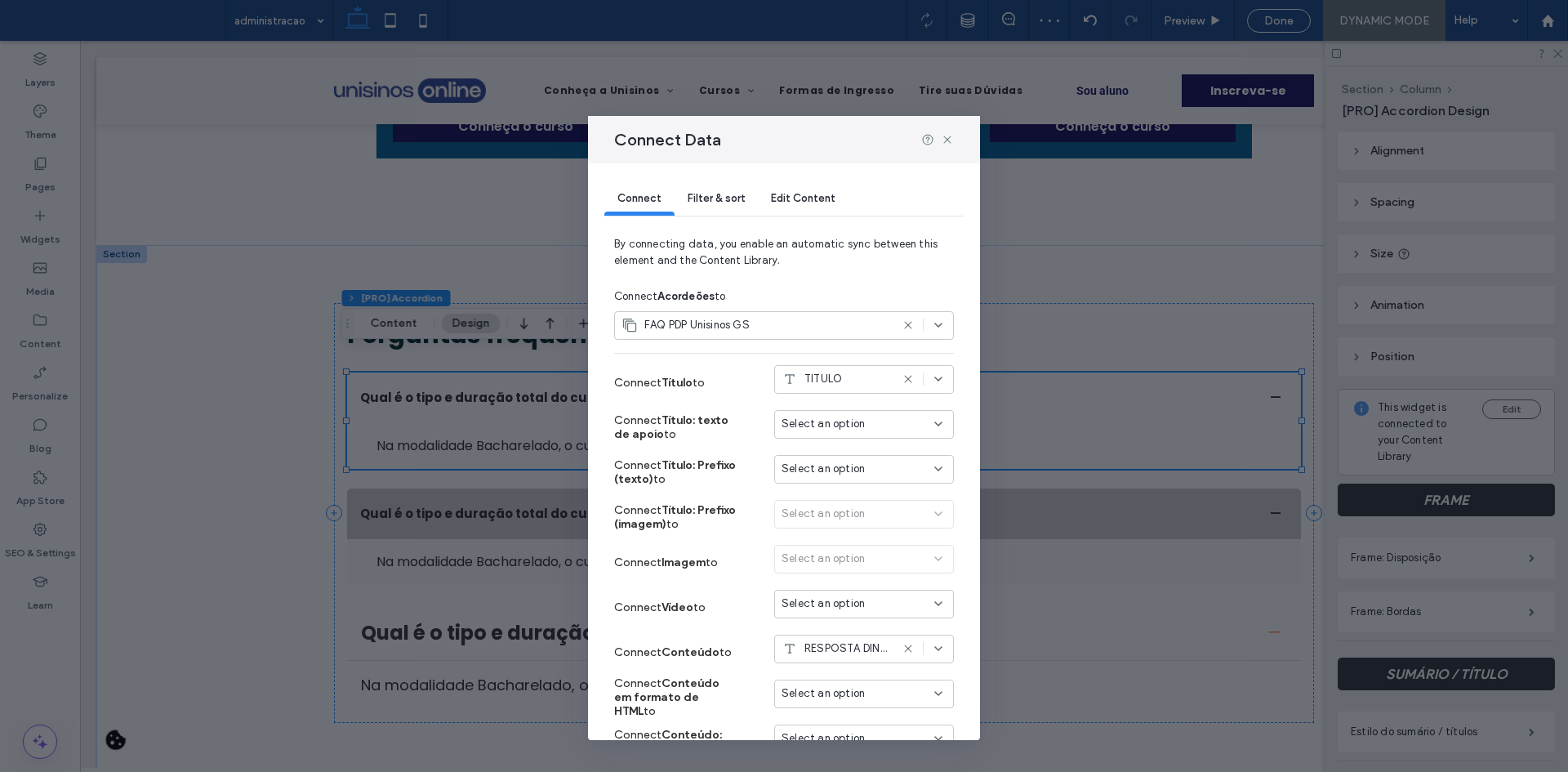
click at [938, 134] on div at bounding box center [938, 139] width 33 height 13
click at [944, 136] on icon at bounding box center [948, 139] width 13 height 13
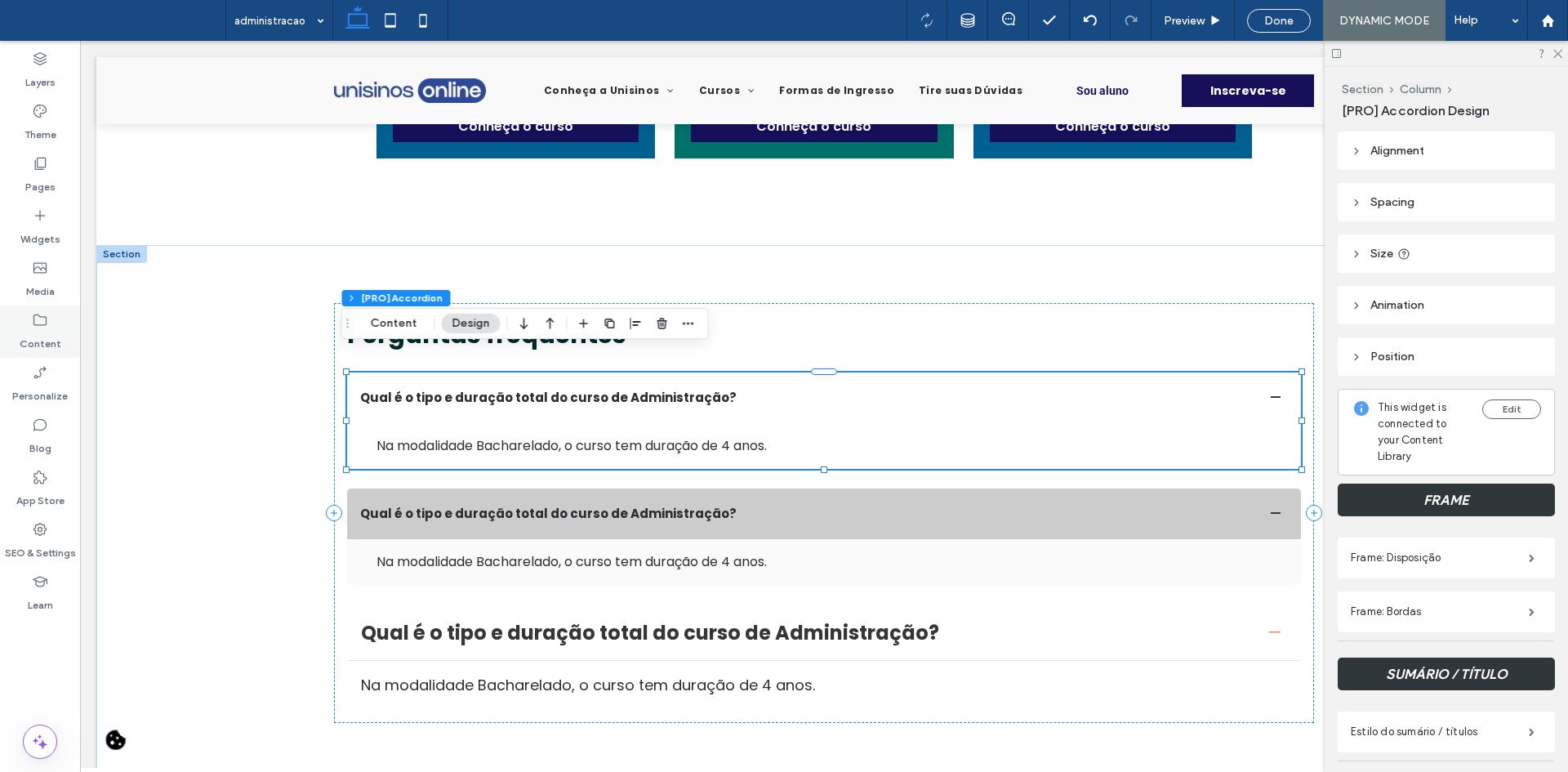
click at [49, 334] on label "Content" at bounding box center [39, 339] width 41 height 23
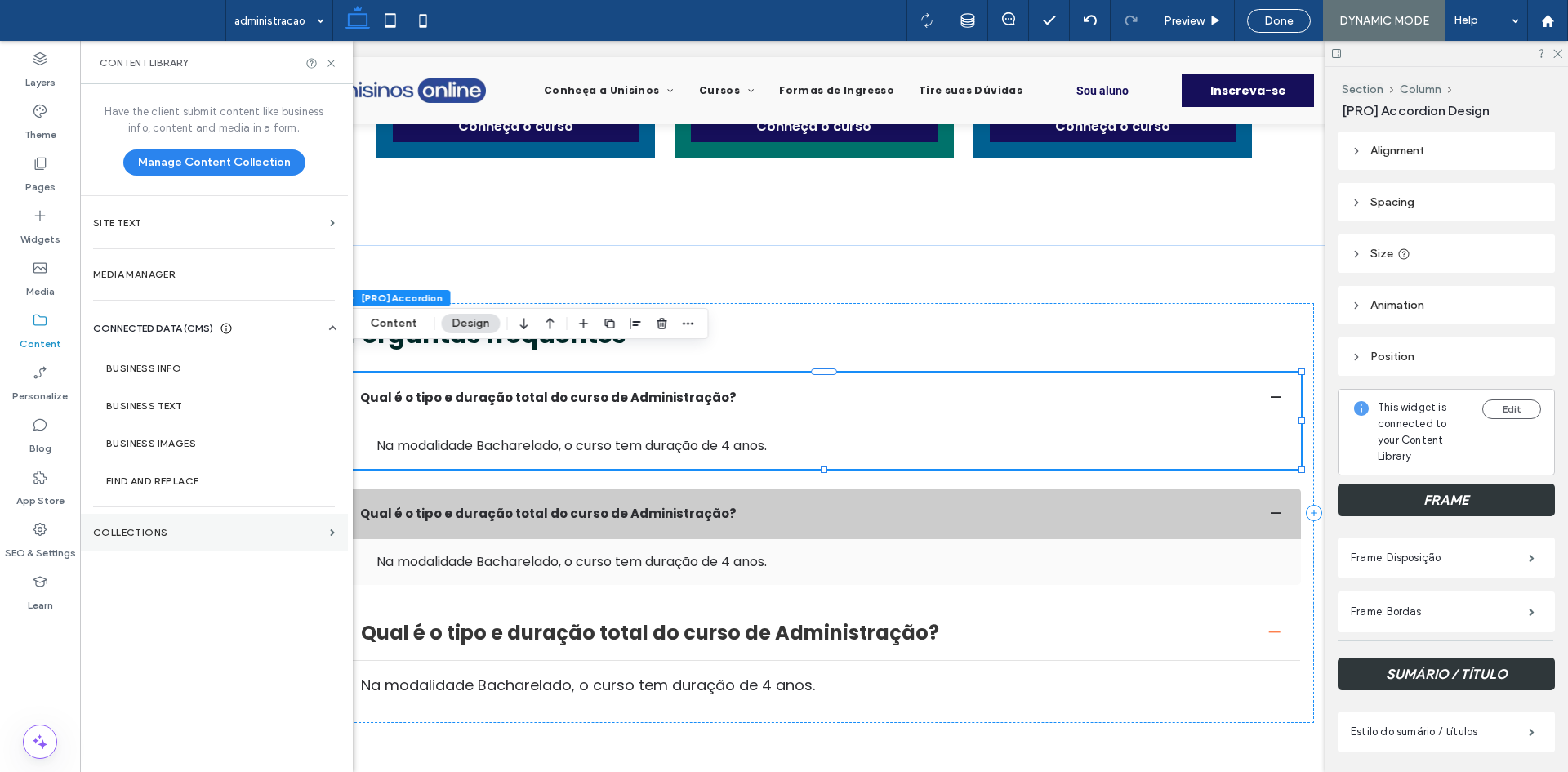
click at [163, 539] on section "Collections" at bounding box center [214, 533] width 268 height 38
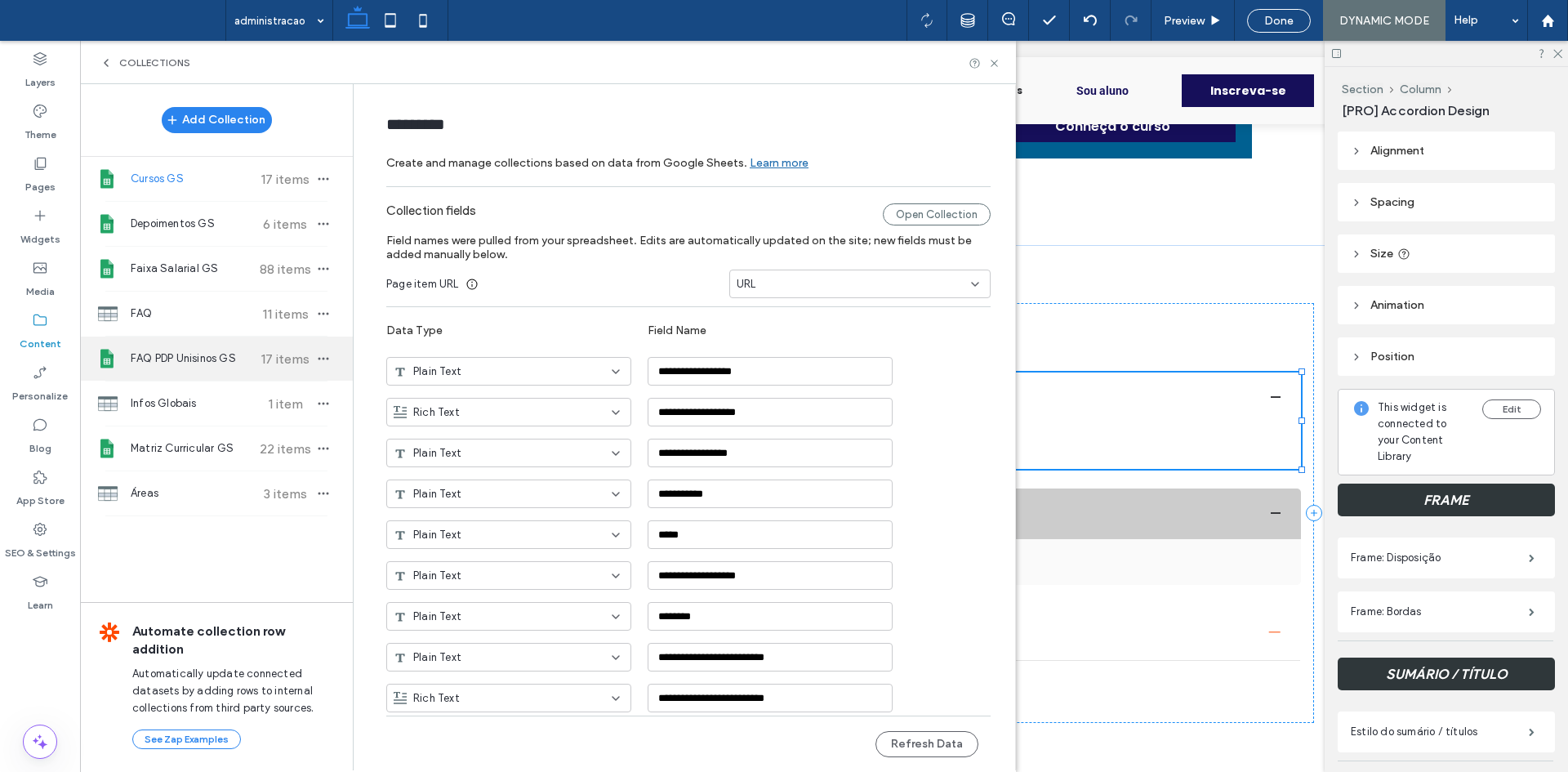
click at [206, 369] on div "FAQ PDP Unisinos GS 17 items" at bounding box center [216, 358] width 273 height 44
type input "**********"
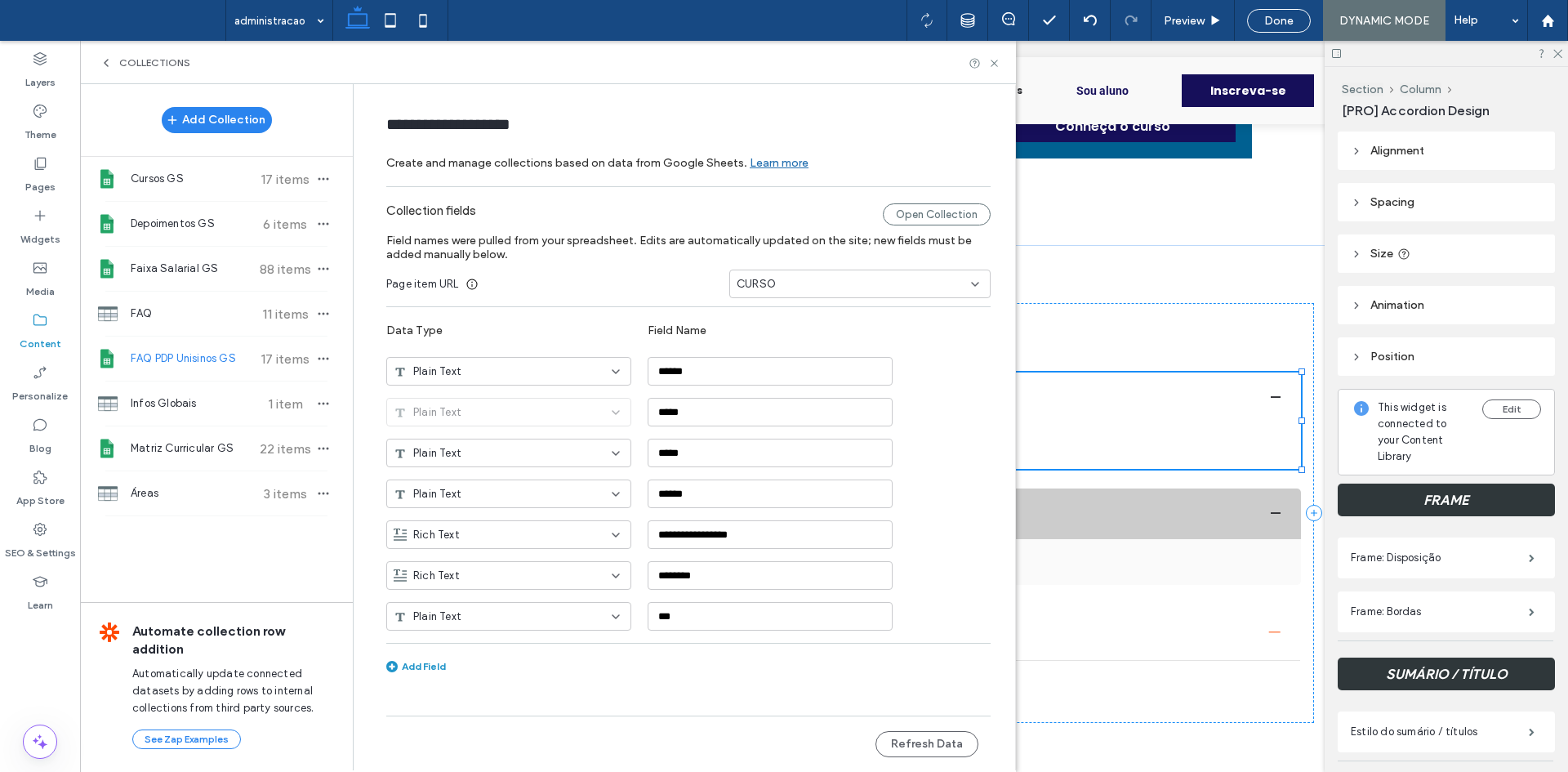
click at [805, 281] on div "CURSO" at bounding box center [850, 284] width 227 height 17
click at [766, 445] on div "URL" at bounding box center [860, 455] width 259 height 28
click at [931, 744] on button "Refresh Data" at bounding box center [927, 744] width 103 height 27
click at [994, 64] on icon at bounding box center [993, 62] width 12 height 12
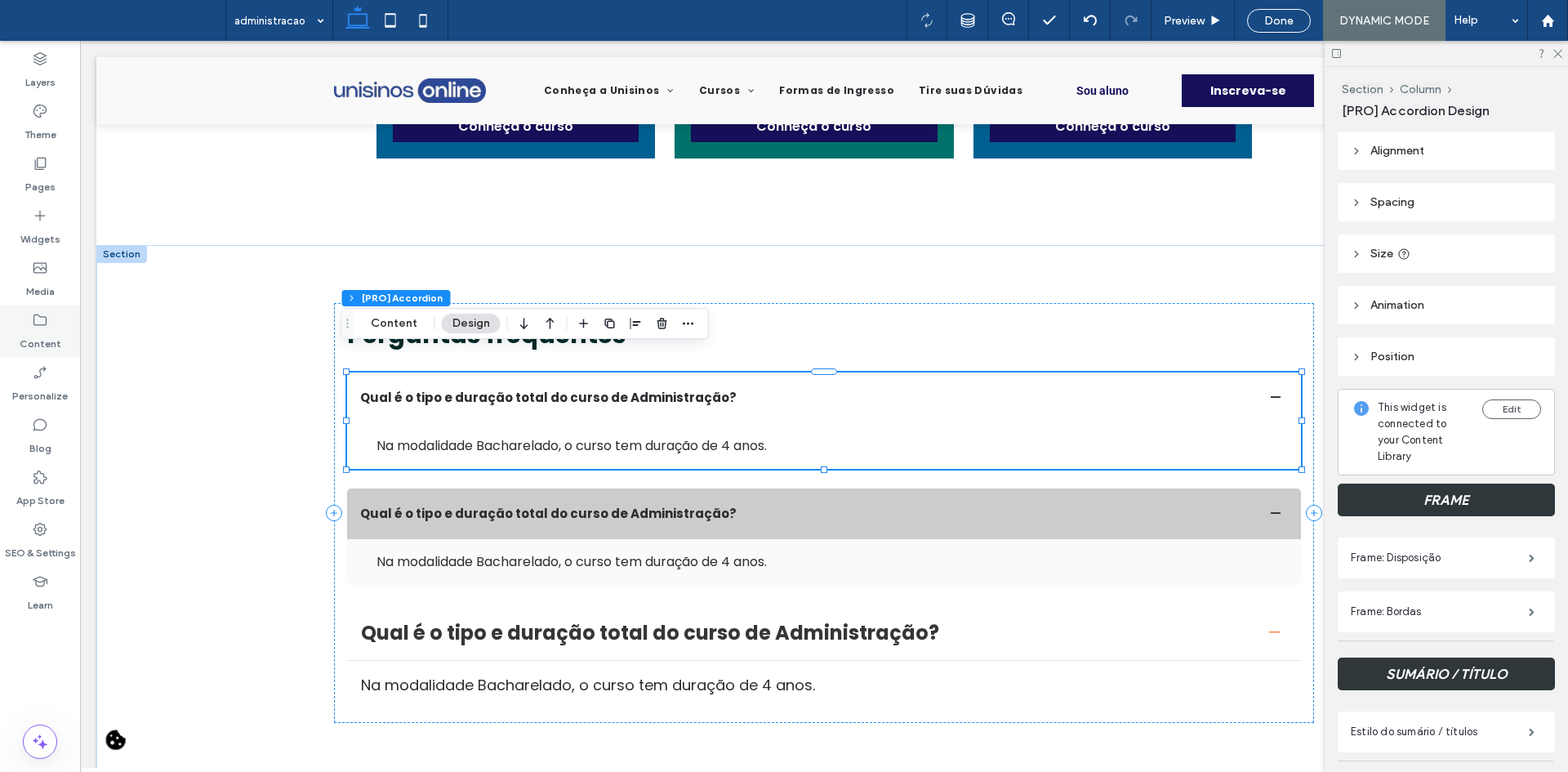
click at [55, 321] on div "Content" at bounding box center [39, 331] width 80 height 52
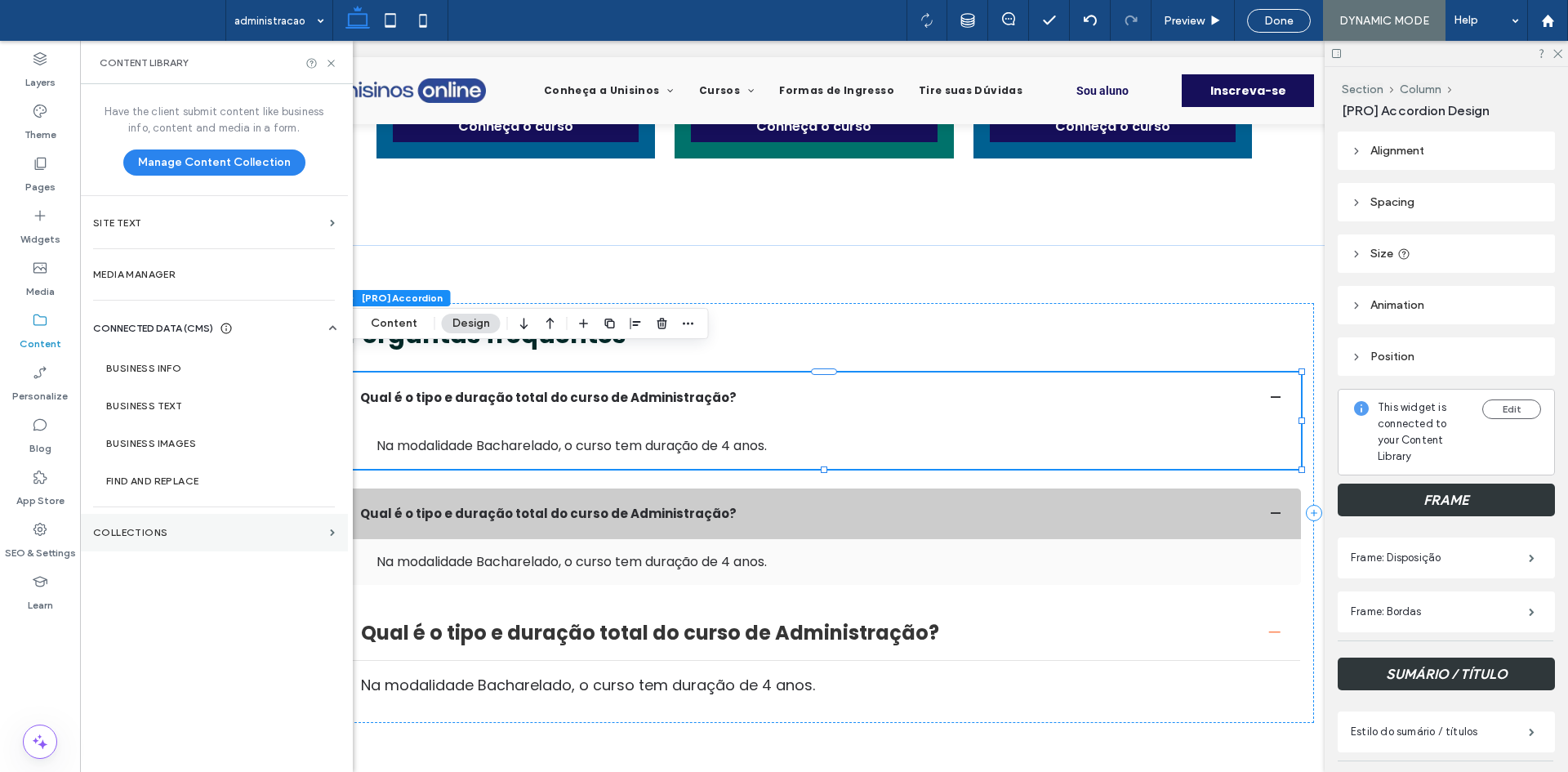
click at [142, 538] on section "Collections" at bounding box center [214, 533] width 268 height 38
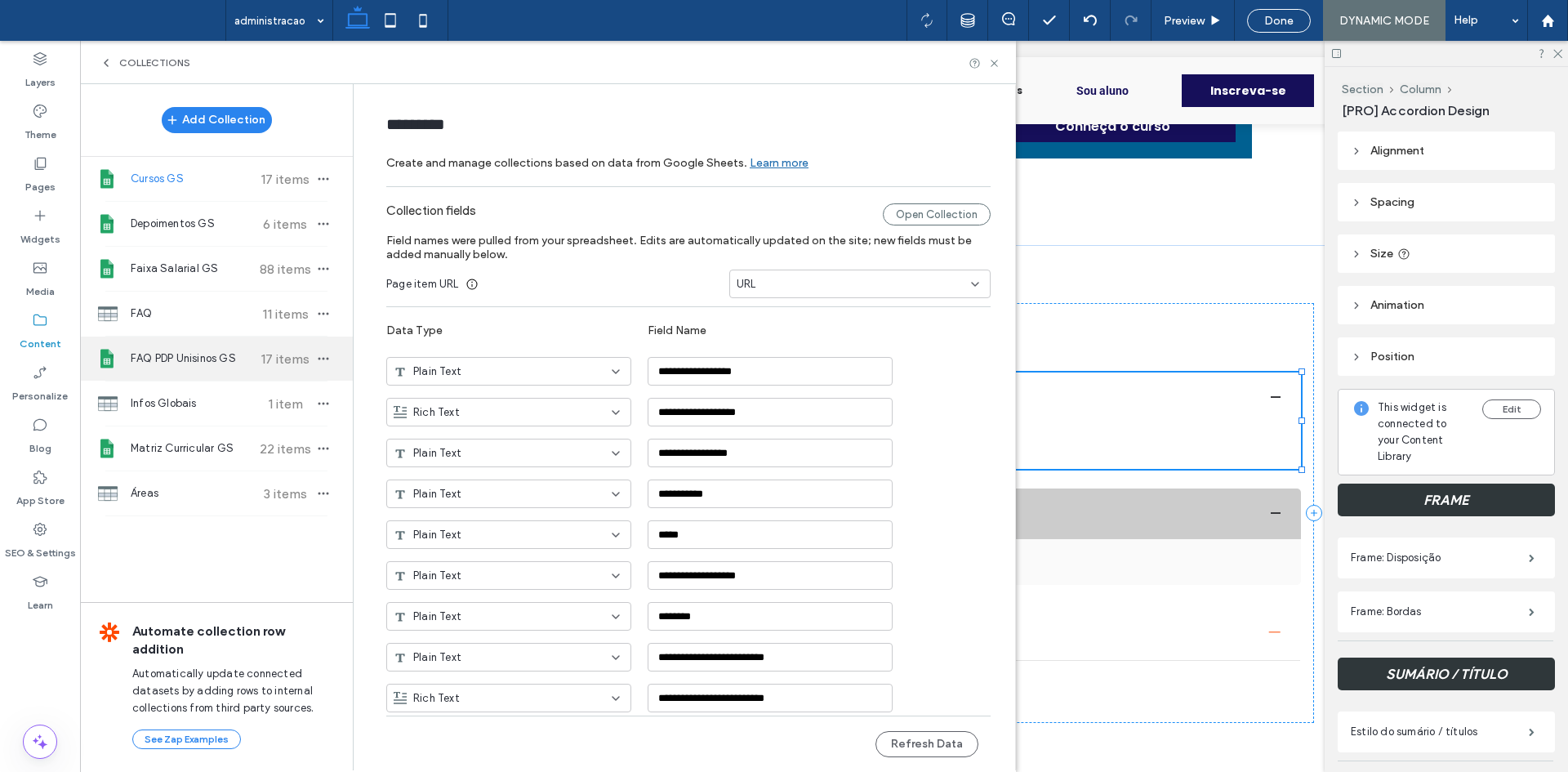
click at [229, 349] on div "FAQ PDP Unisinos GS 17 items" at bounding box center [216, 358] width 273 height 44
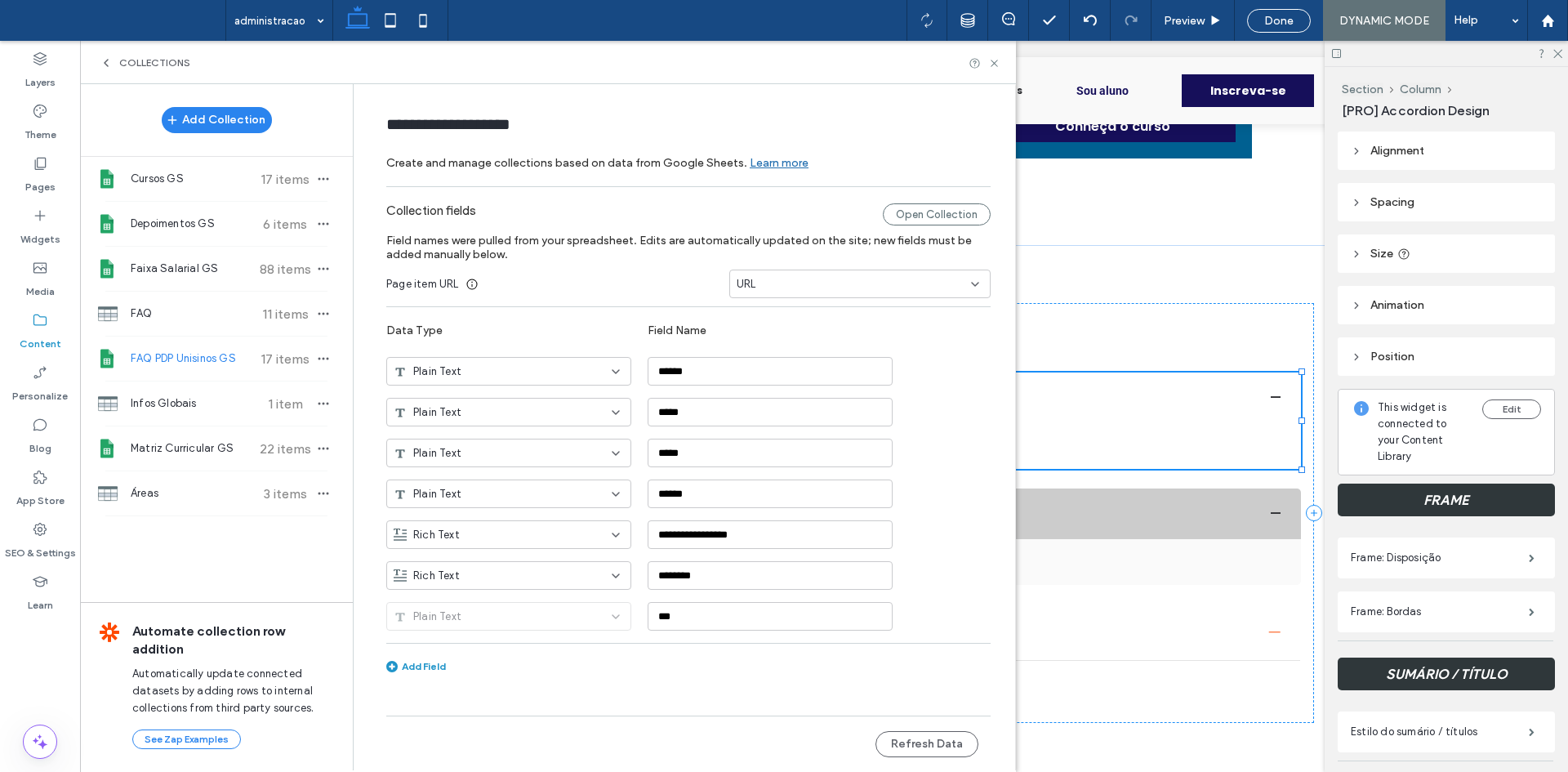
type input "**********"
click at [929, 742] on button "Refresh Data" at bounding box center [927, 744] width 103 height 27
click at [987, 62] on div "Collections" at bounding box center [548, 62] width 897 height 13
click at [987, 64] on div "Collections" at bounding box center [548, 62] width 897 height 13
click at [989, 64] on icon at bounding box center [993, 62] width 12 height 12
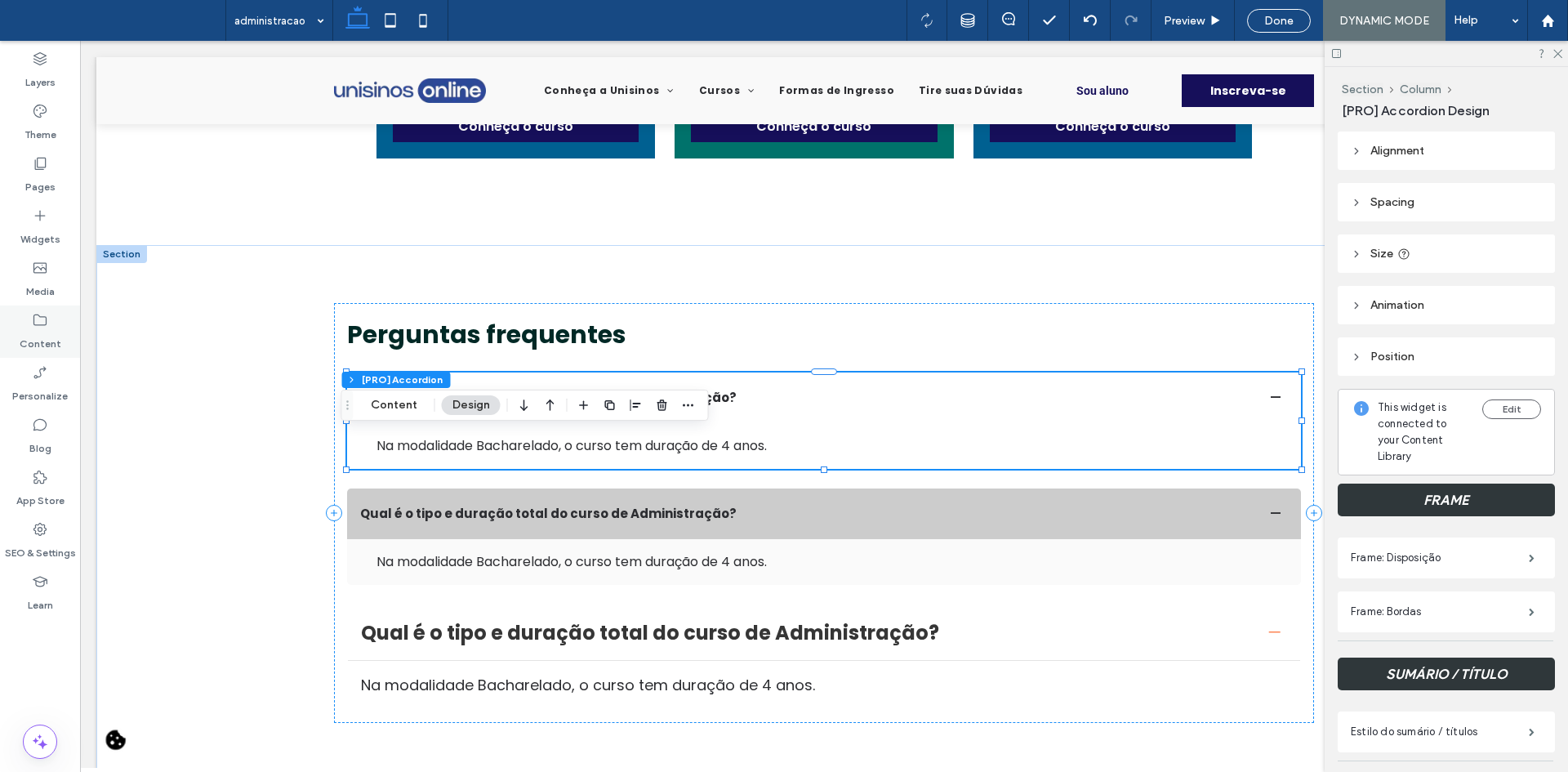
click at [28, 345] on label "Content" at bounding box center [39, 339] width 41 height 23
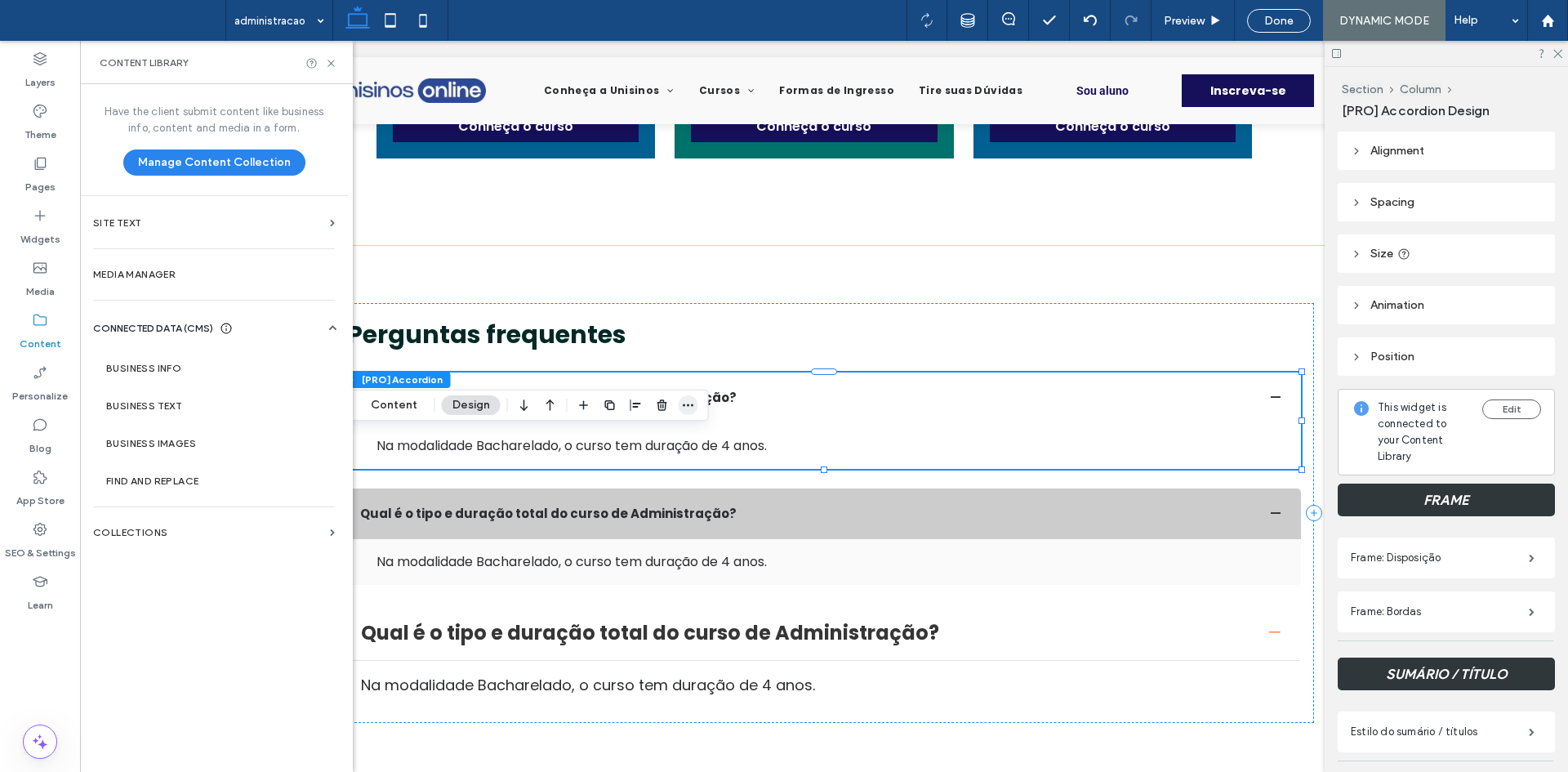
click at [687, 402] on icon "button" at bounding box center [688, 405] width 13 height 13
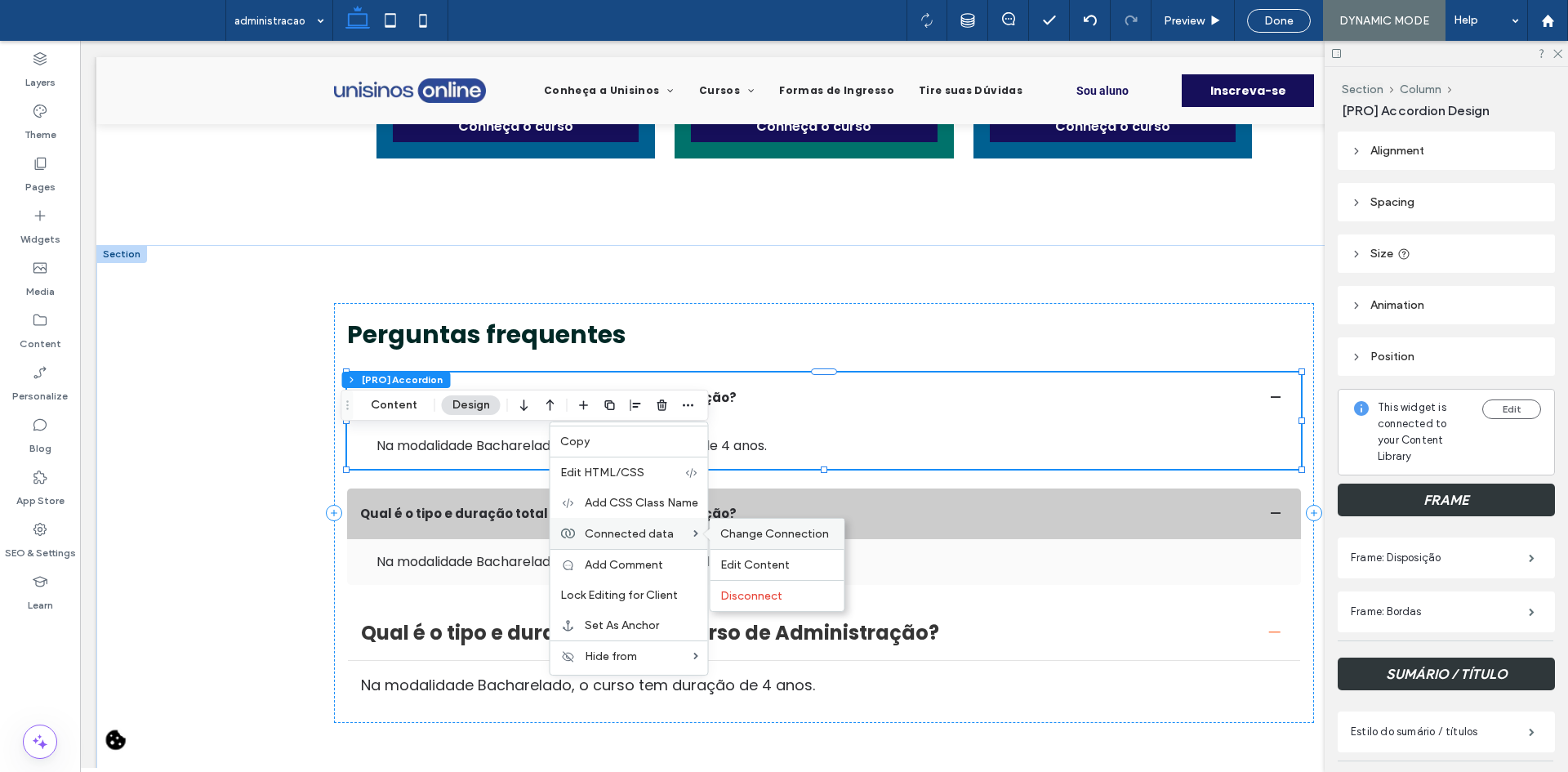
click at [743, 528] on span "Change Connection" at bounding box center [774, 534] width 109 height 14
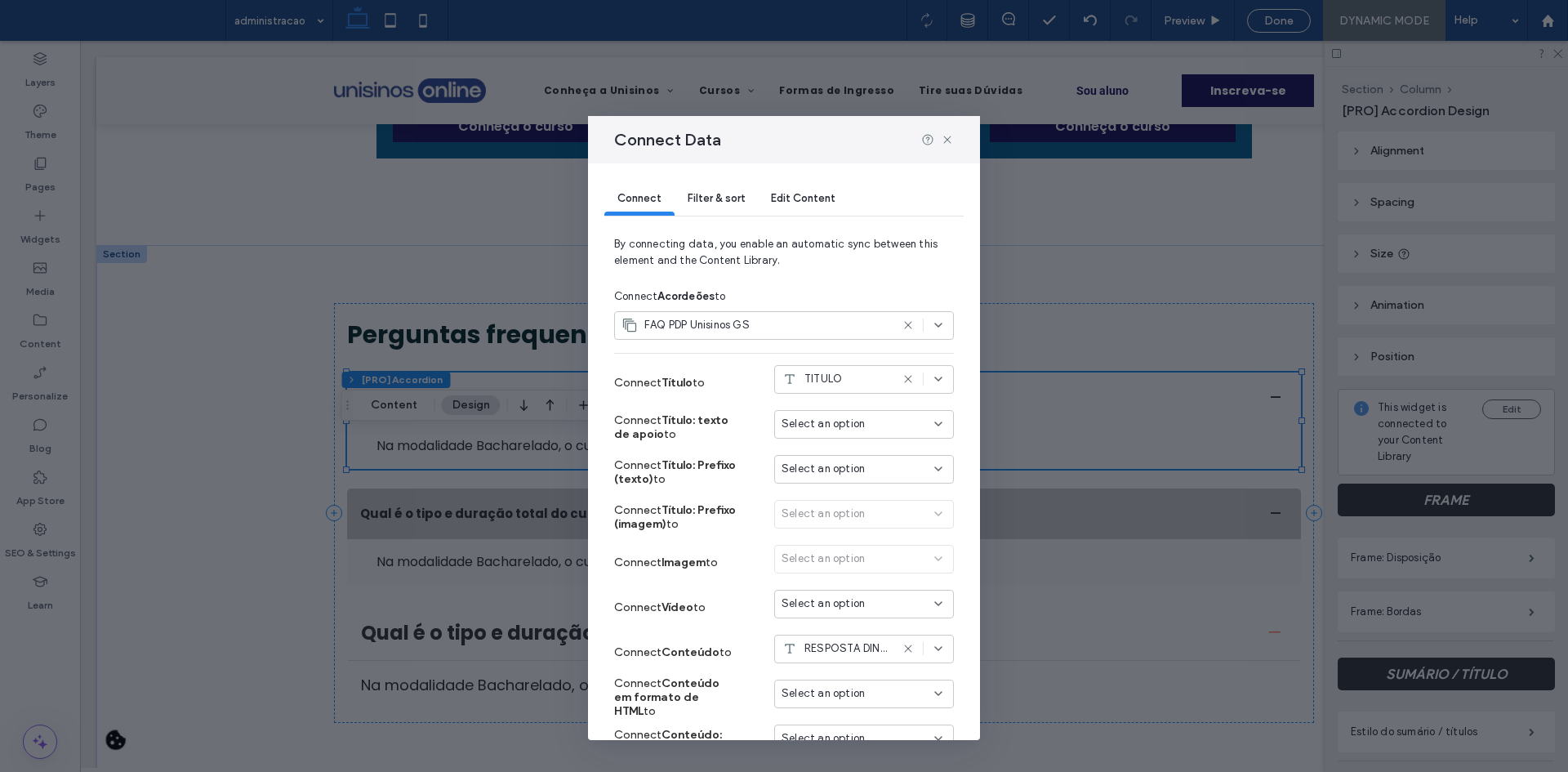
click at [697, 202] on span "Filter & sort" at bounding box center [716, 197] width 57 height 12
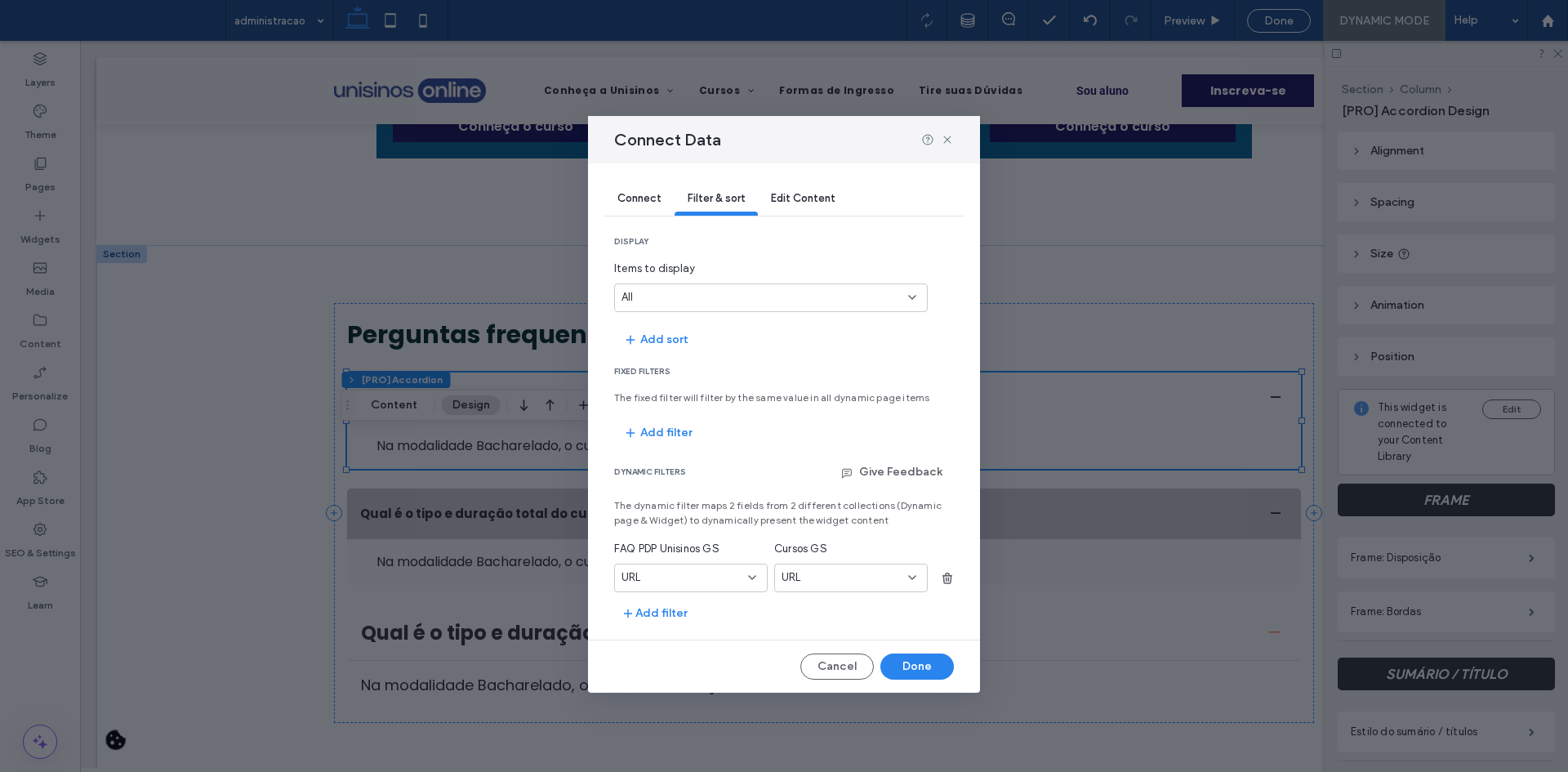
click at [747, 589] on div "URL" at bounding box center [691, 578] width 154 height 28
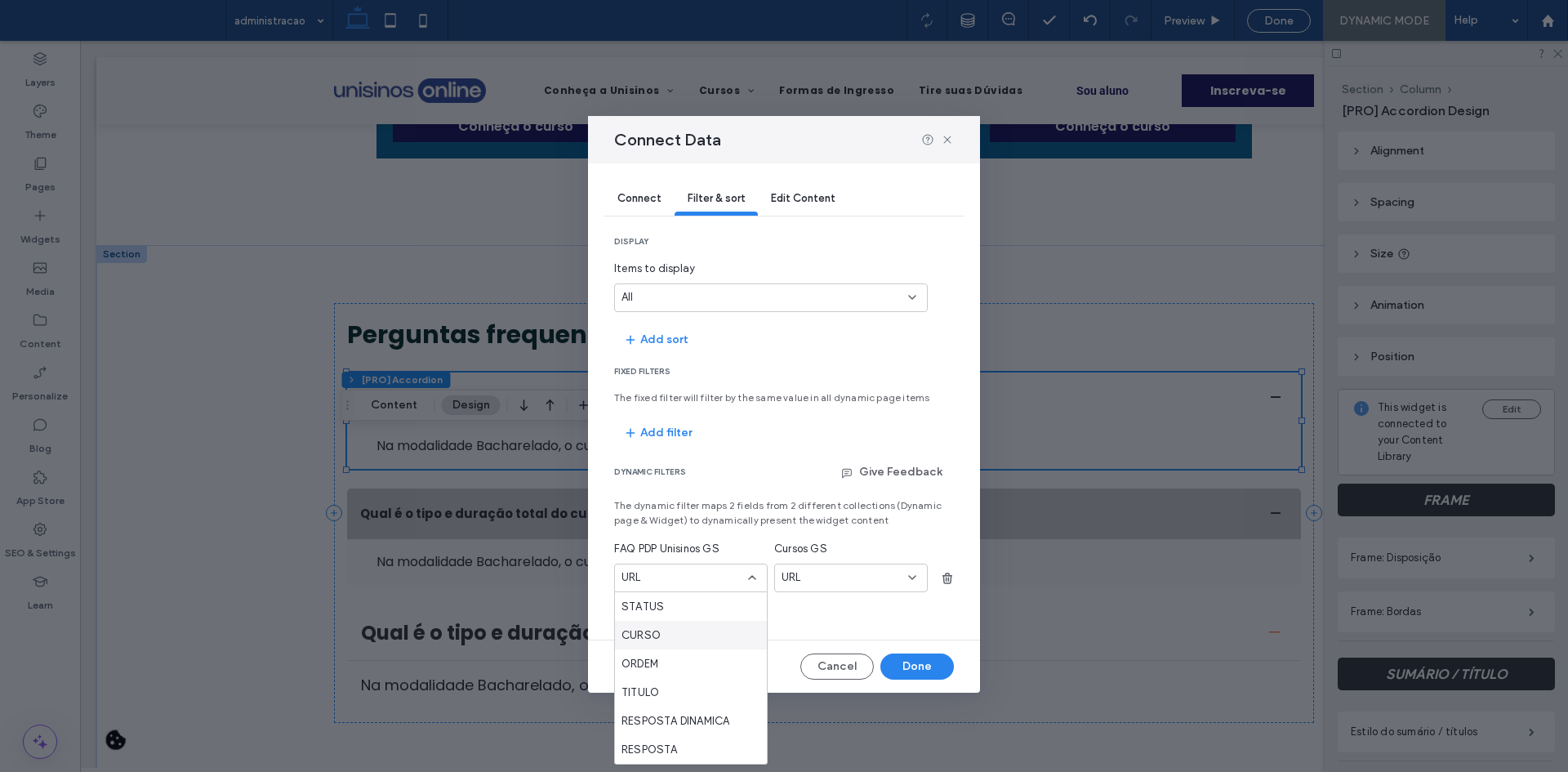
click at [691, 641] on div "CURSO" at bounding box center [691, 634] width 152 height 28
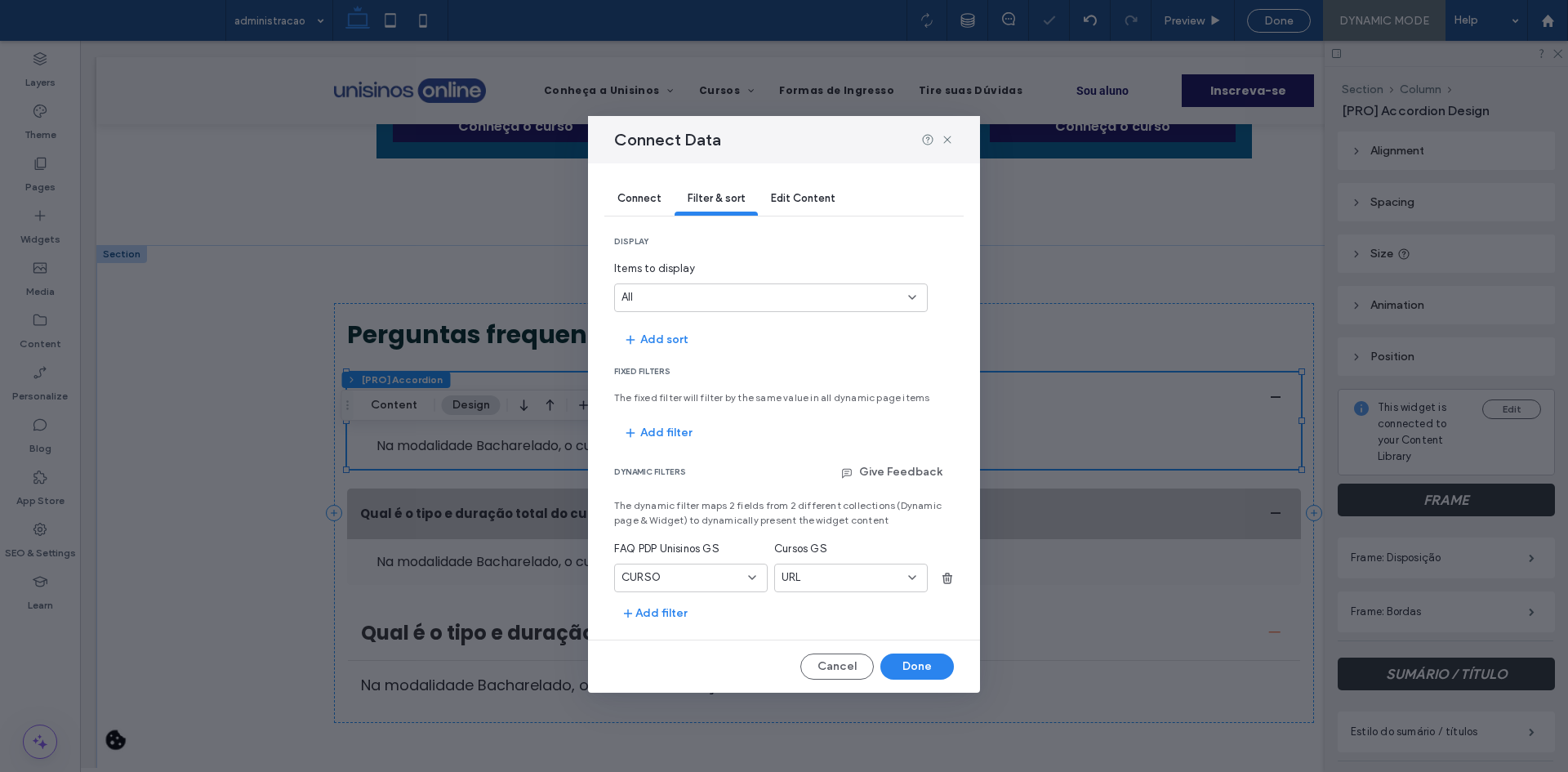
click at [832, 590] on div "URL" at bounding box center [851, 578] width 154 height 28
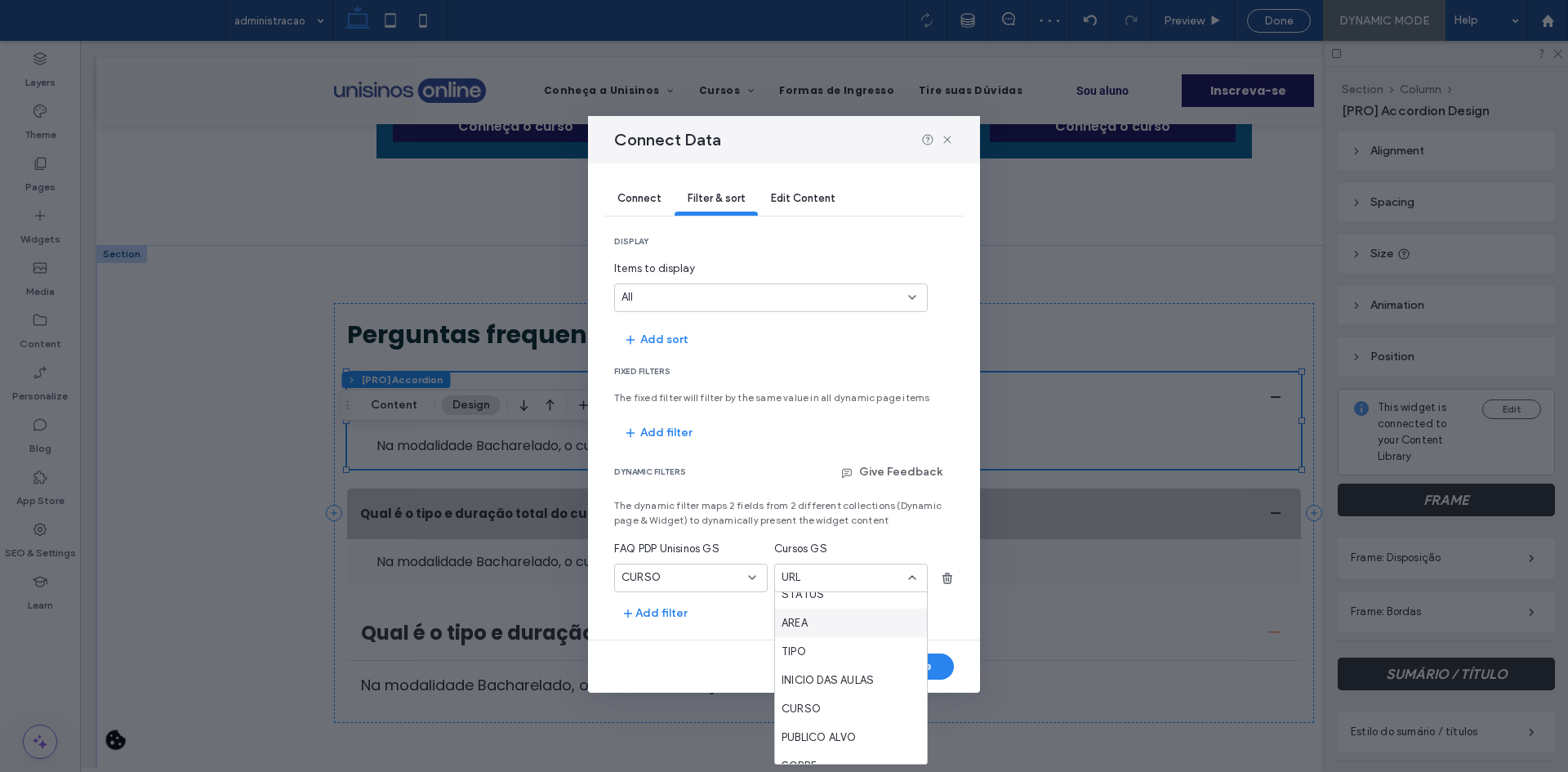
scroll to position [409, 0]
click at [828, 619] on div "CURSO" at bounding box center [851, 626] width 152 height 28
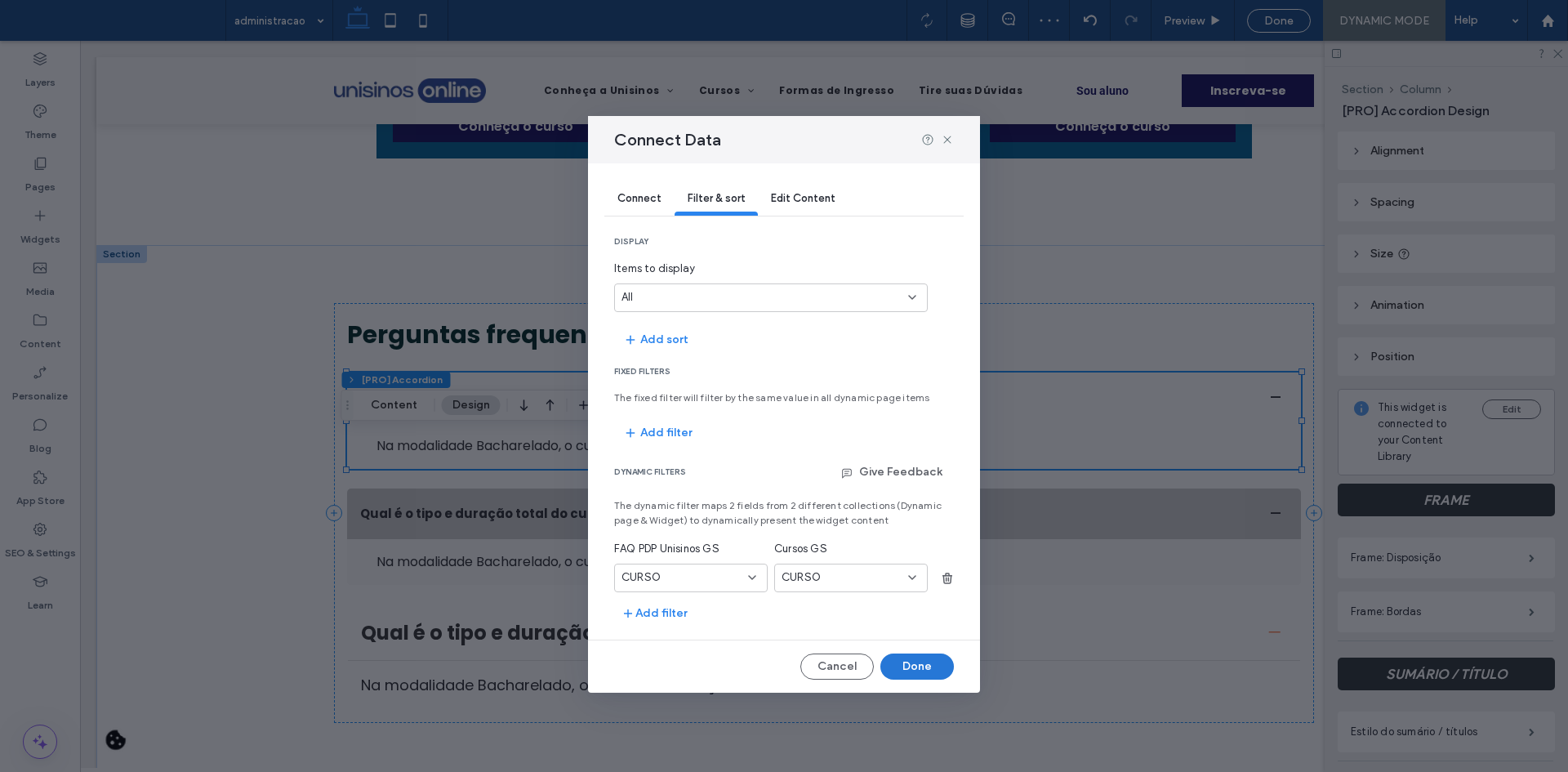
click at [915, 665] on button "Done" at bounding box center [917, 667] width 73 height 27
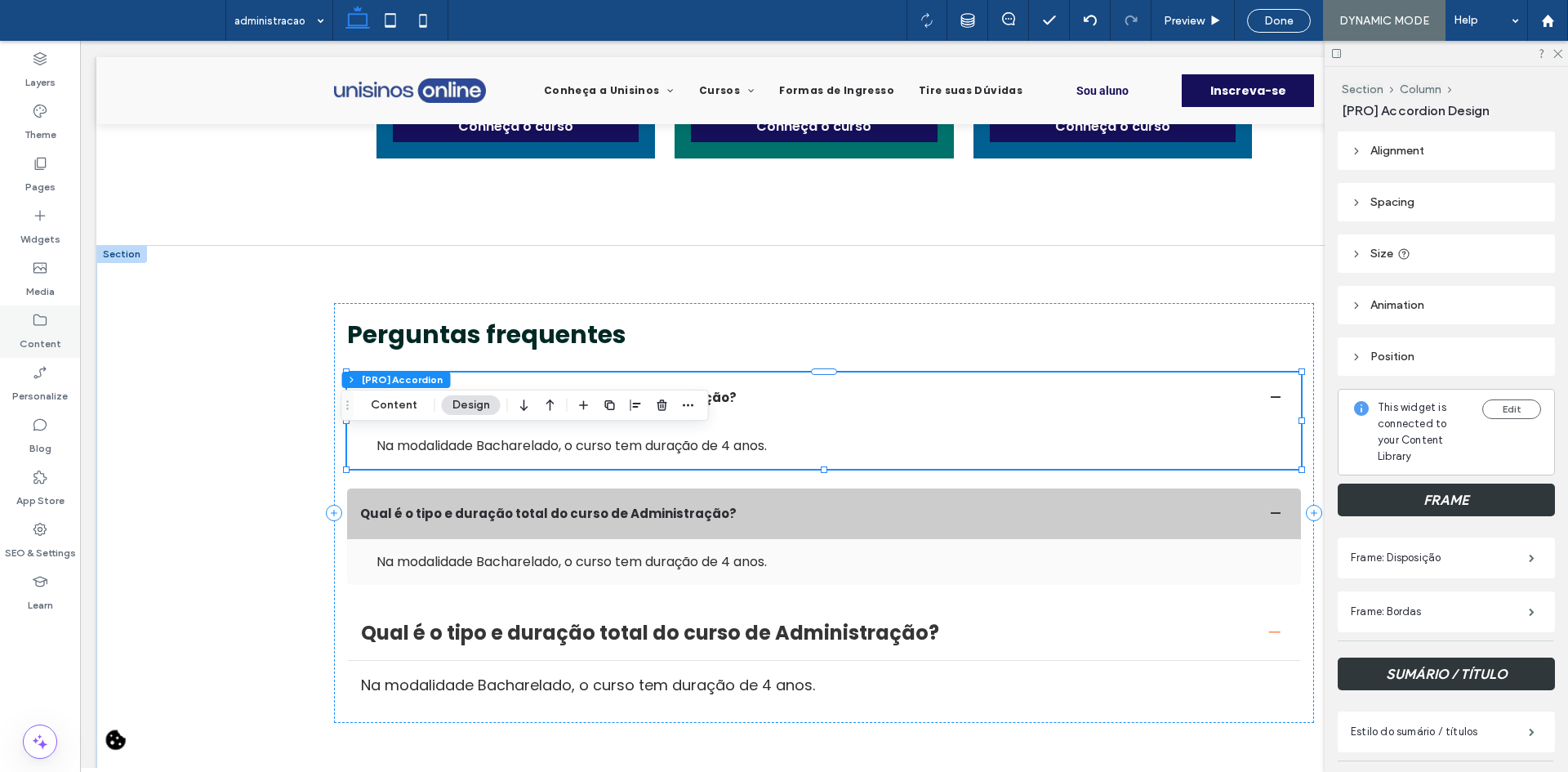
click at [24, 338] on label "Content" at bounding box center [39, 339] width 41 height 23
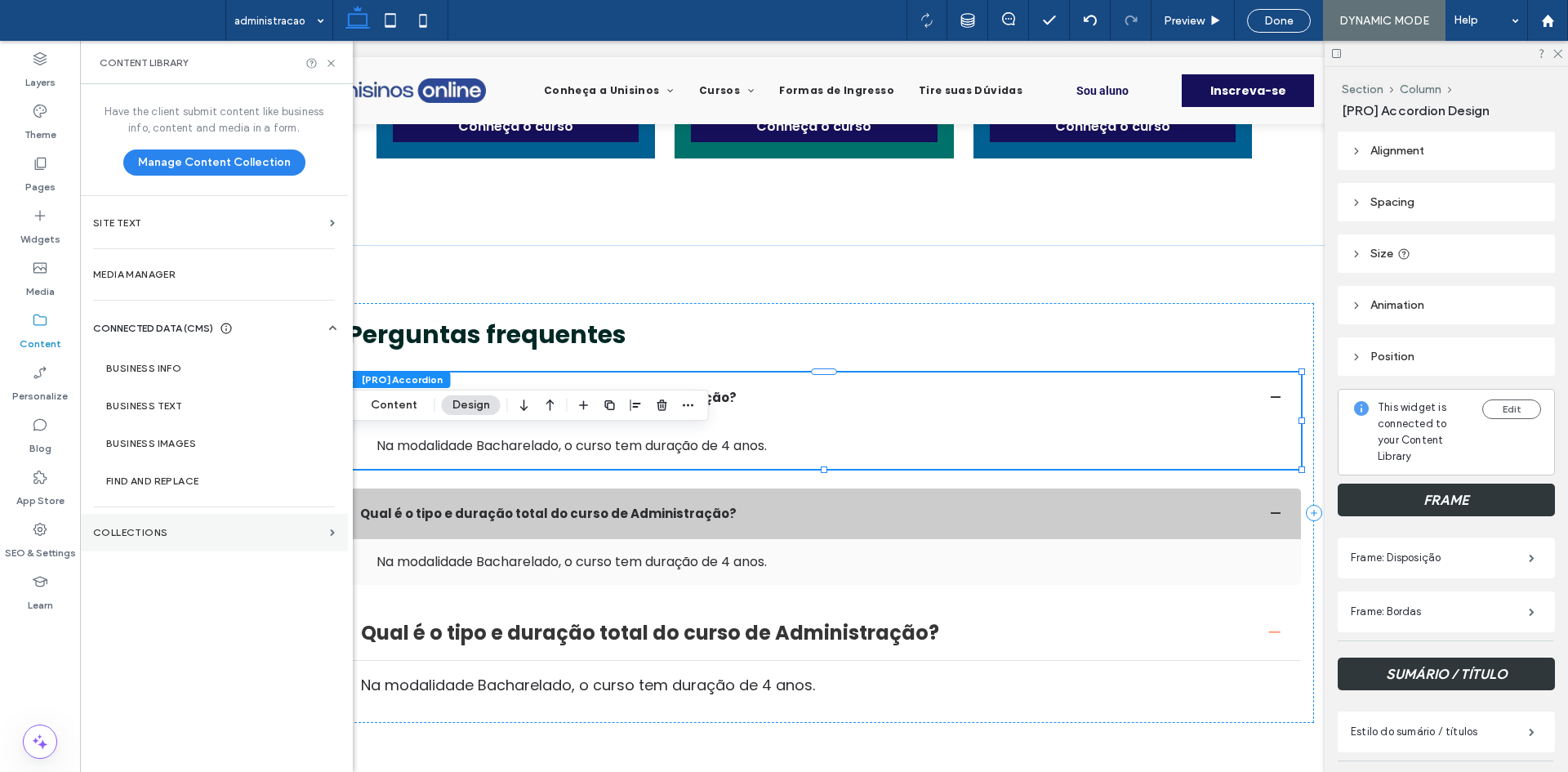
click at [243, 541] on section "Collections" at bounding box center [214, 533] width 268 height 38
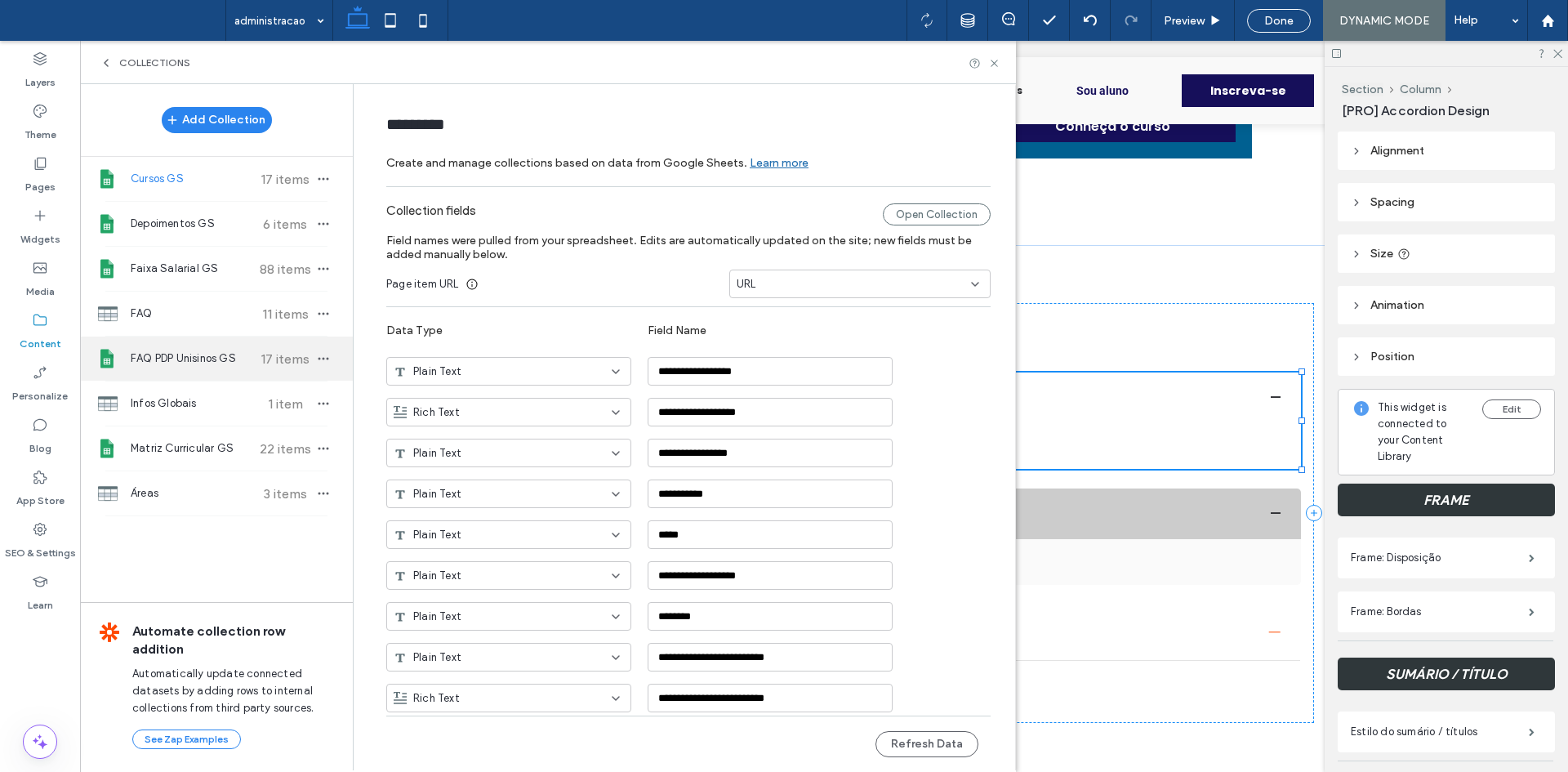
click at [226, 364] on span "FAQ PDP Unisinos GS" at bounding box center [192, 358] width 122 height 17
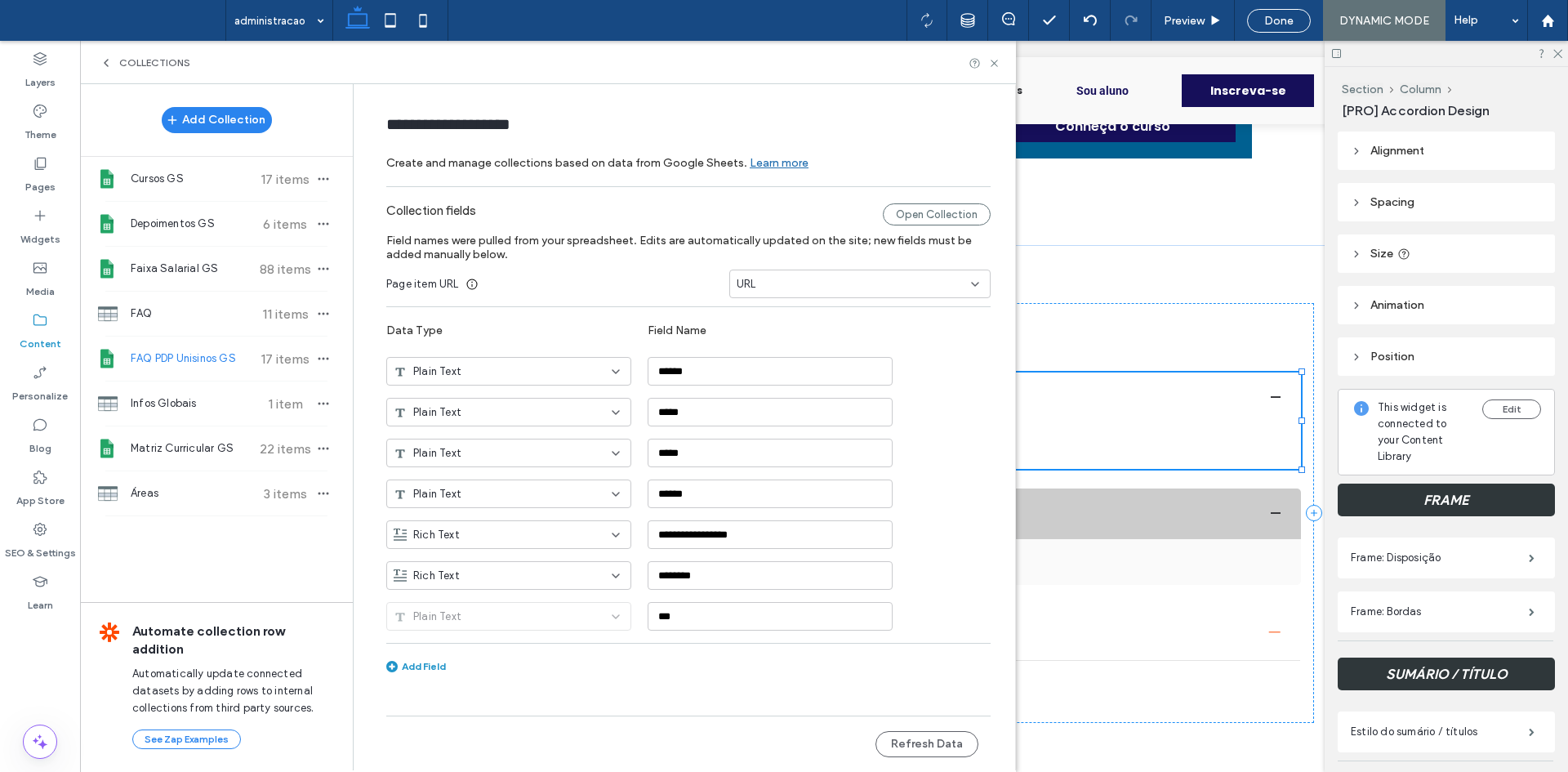
type input "**********"
click at [927, 749] on button "Refresh Data" at bounding box center [927, 744] width 103 height 27
click at [992, 69] on icon at bounding box center [993, 62] width 12 height 12
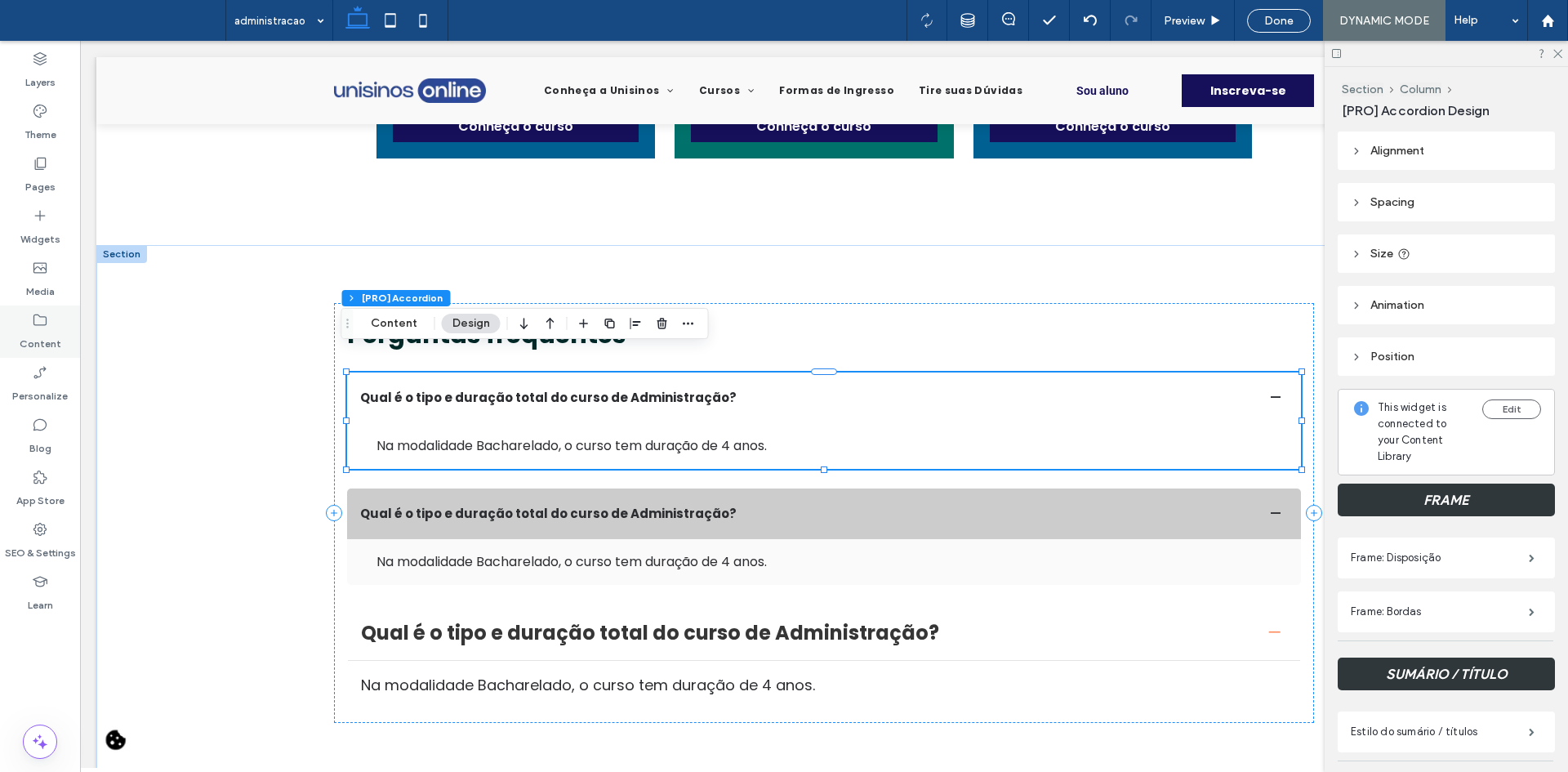
click at [26, 347] on label "Content" at bounding box center [39, 339] width 41 height 23
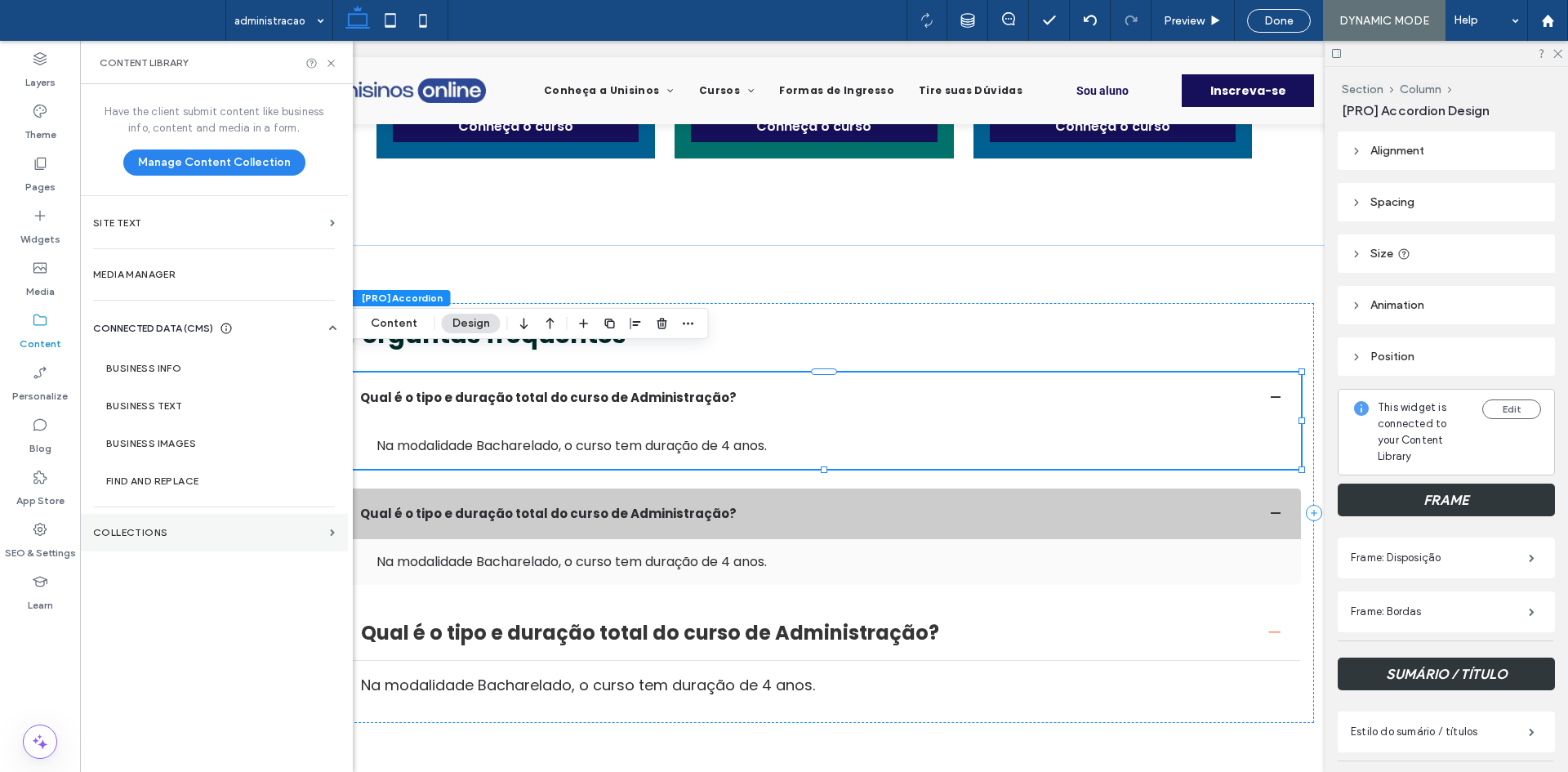
click at [236, 519] on section "Collections" at bounding box center [214, 533] width 268 height 38
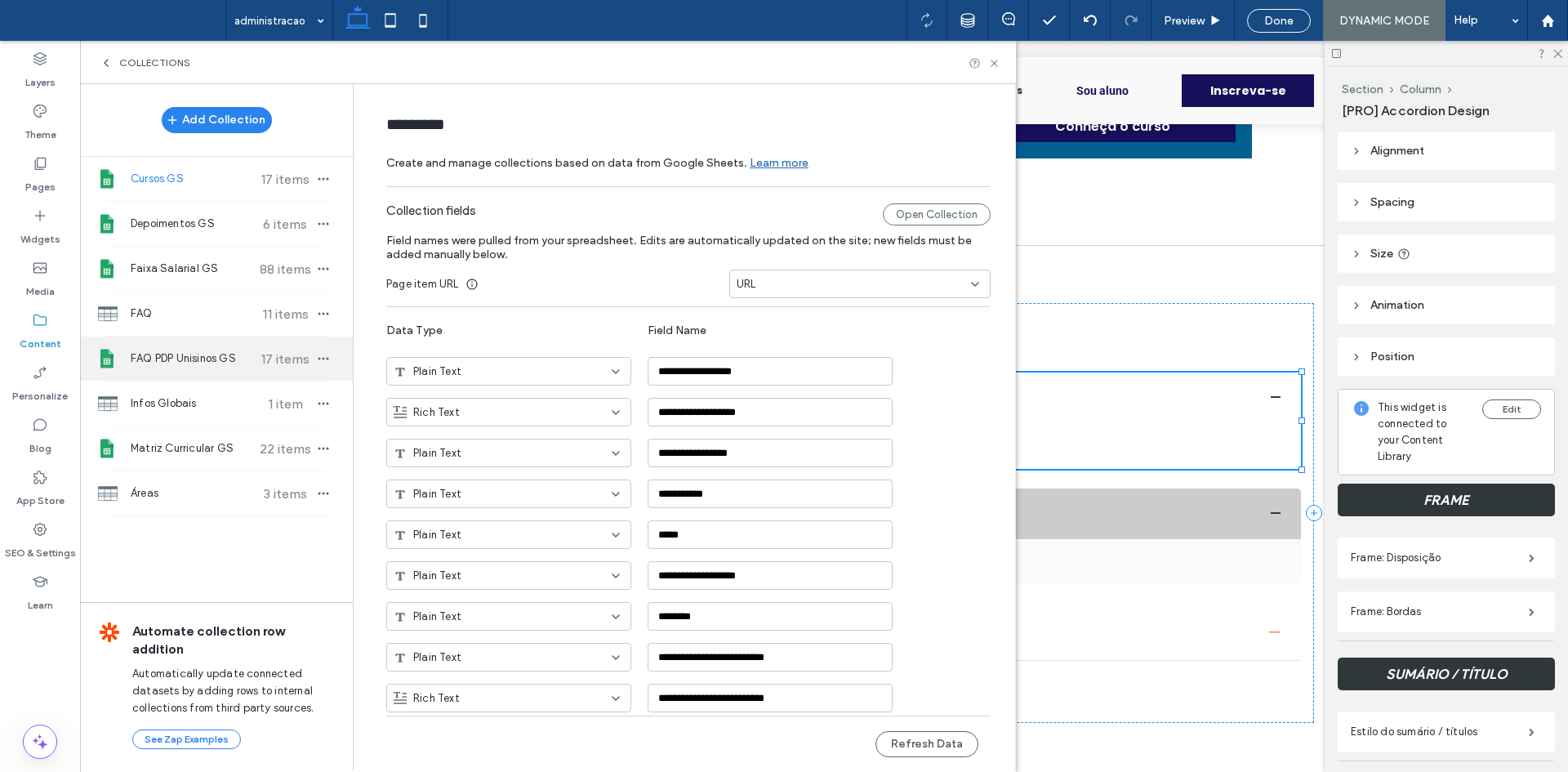
click at [222, 357] on span "FAQ PDP Unisinos GS" at bounding box center [192, 358] width 122 height 17
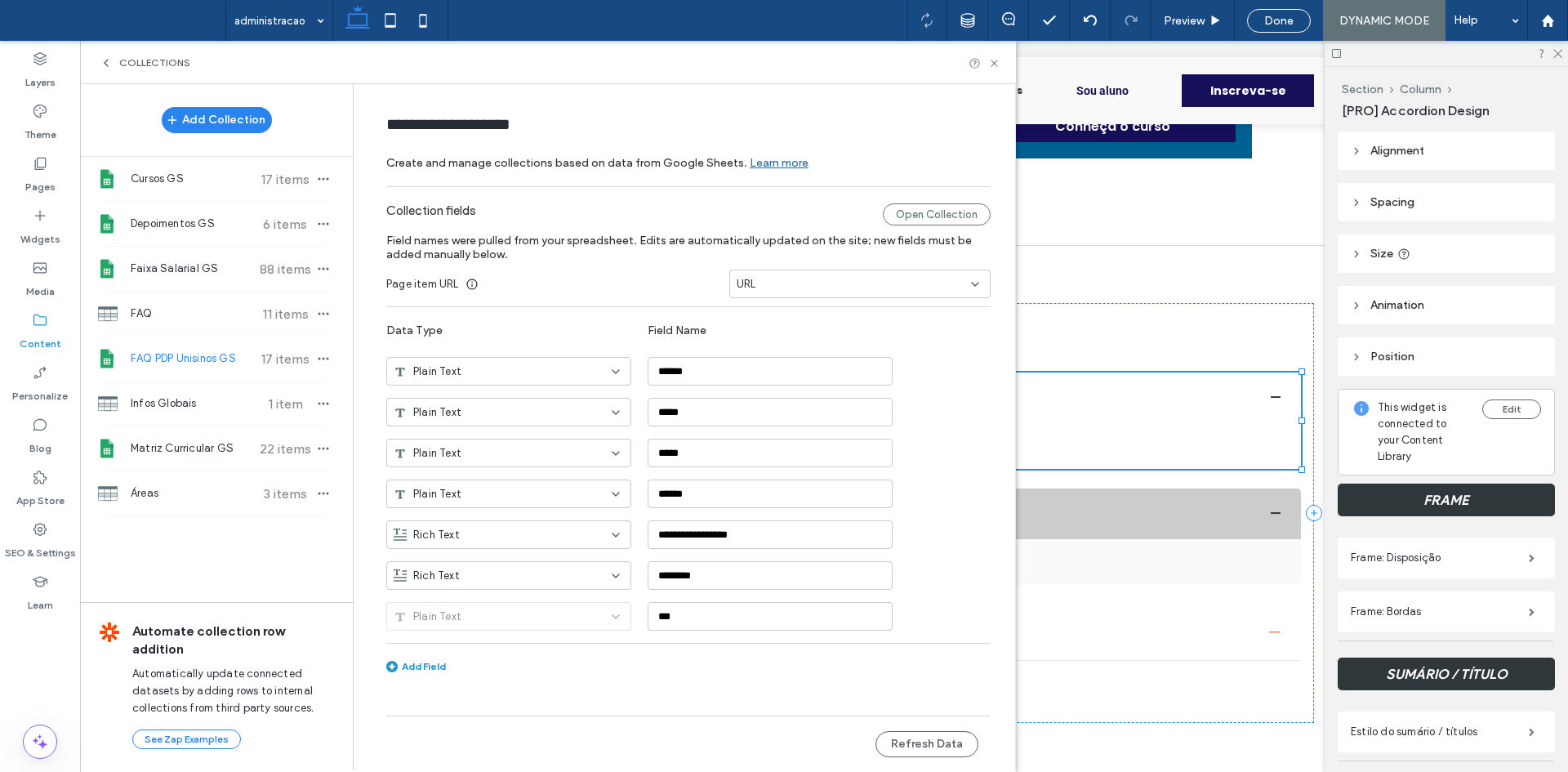
type input "**********"
click at [942, 738] on button "Refresh Data" at bounding box center [927, 744] width 103 height 27
click at [1002, 57] on div "Collections" at bounding box center [547, 62] width 936 height 43
click at [994, 59] on icon at bounding box center [993, 62] width 12 height 12
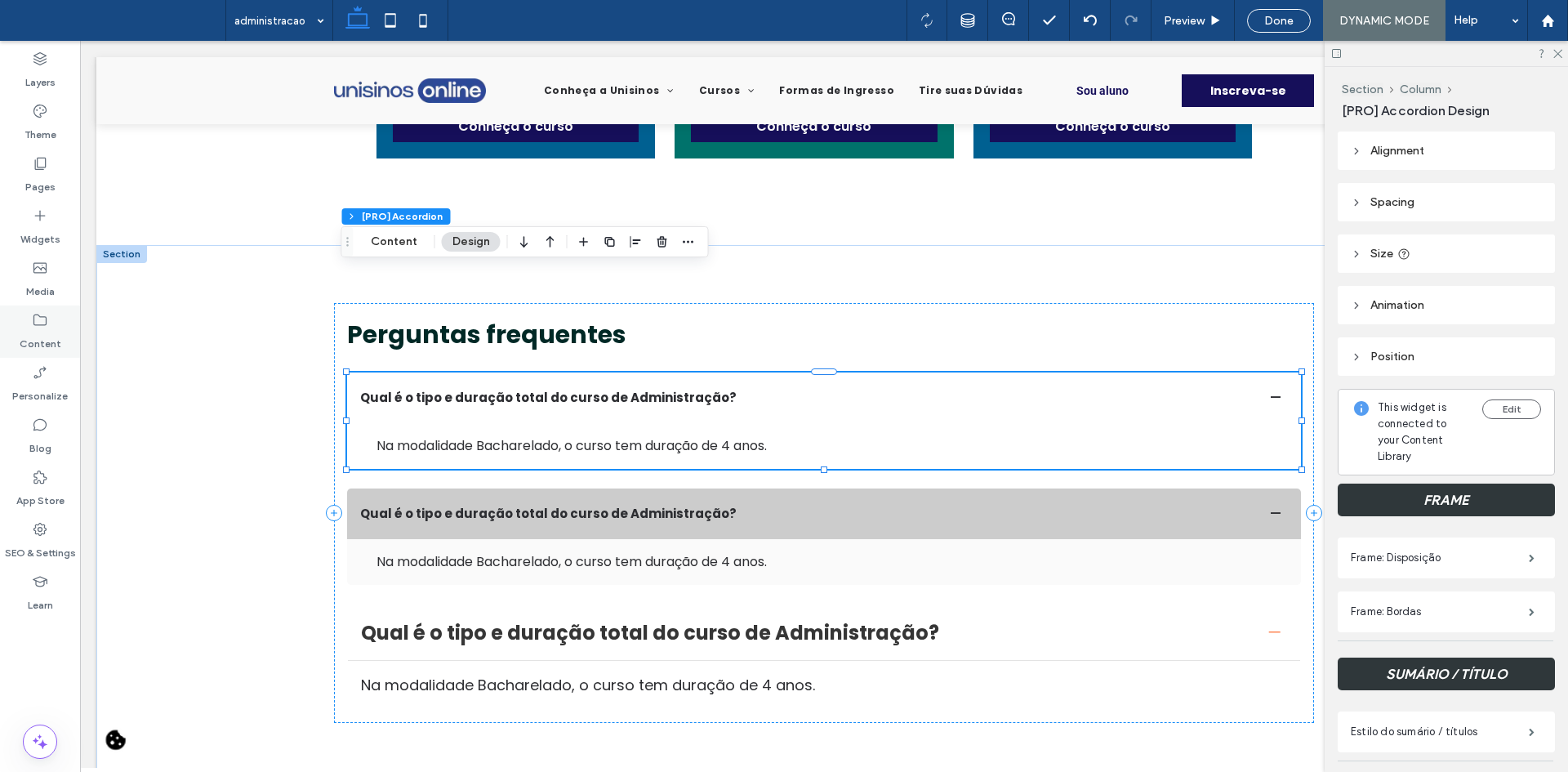
click at [38, 329] on label "Content" at bounding box center [39, 339] width 41 height 23
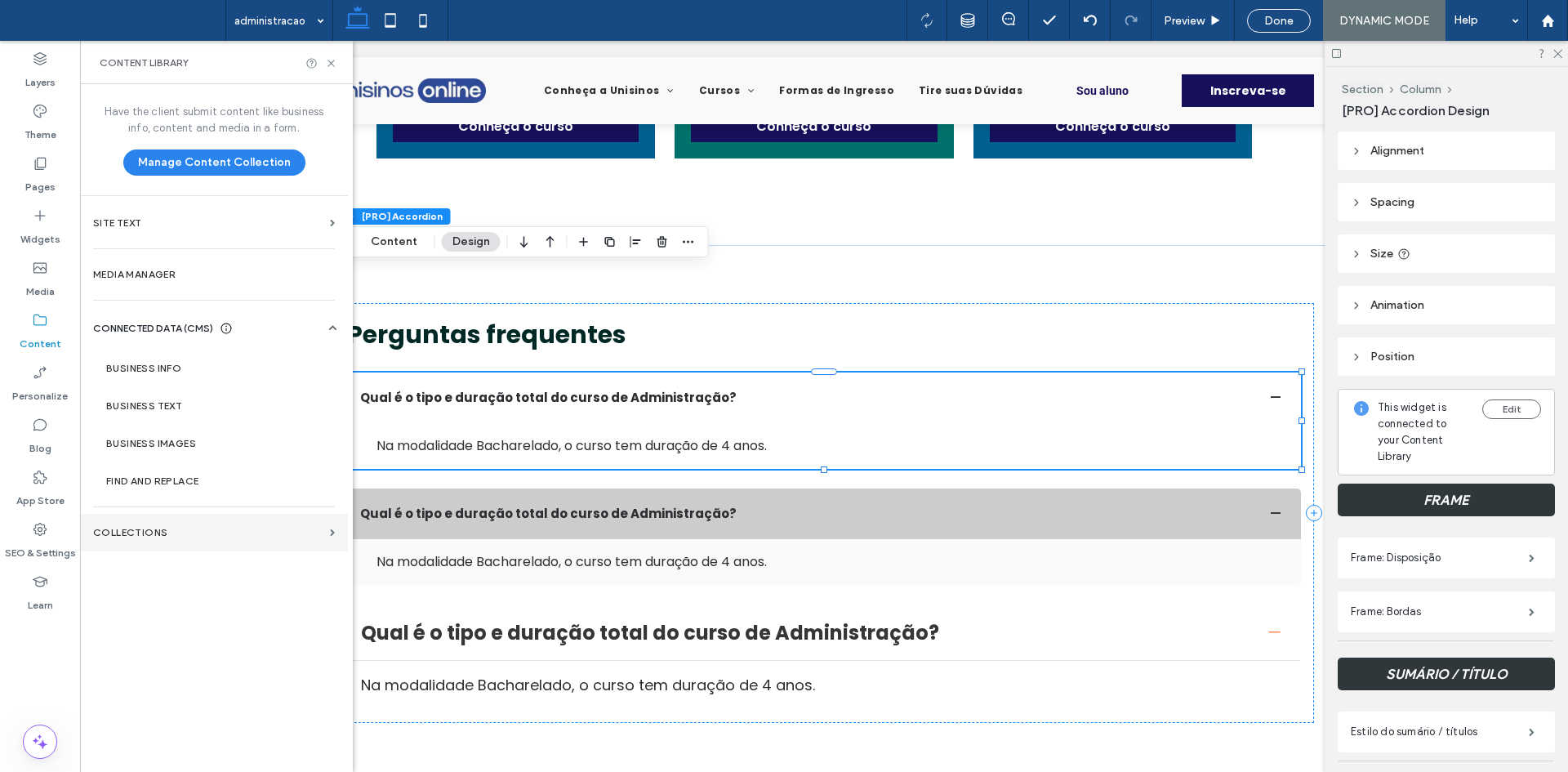
click at [221, 519] on section "Collections" at bounding box center [214, 533] width 268 height 38
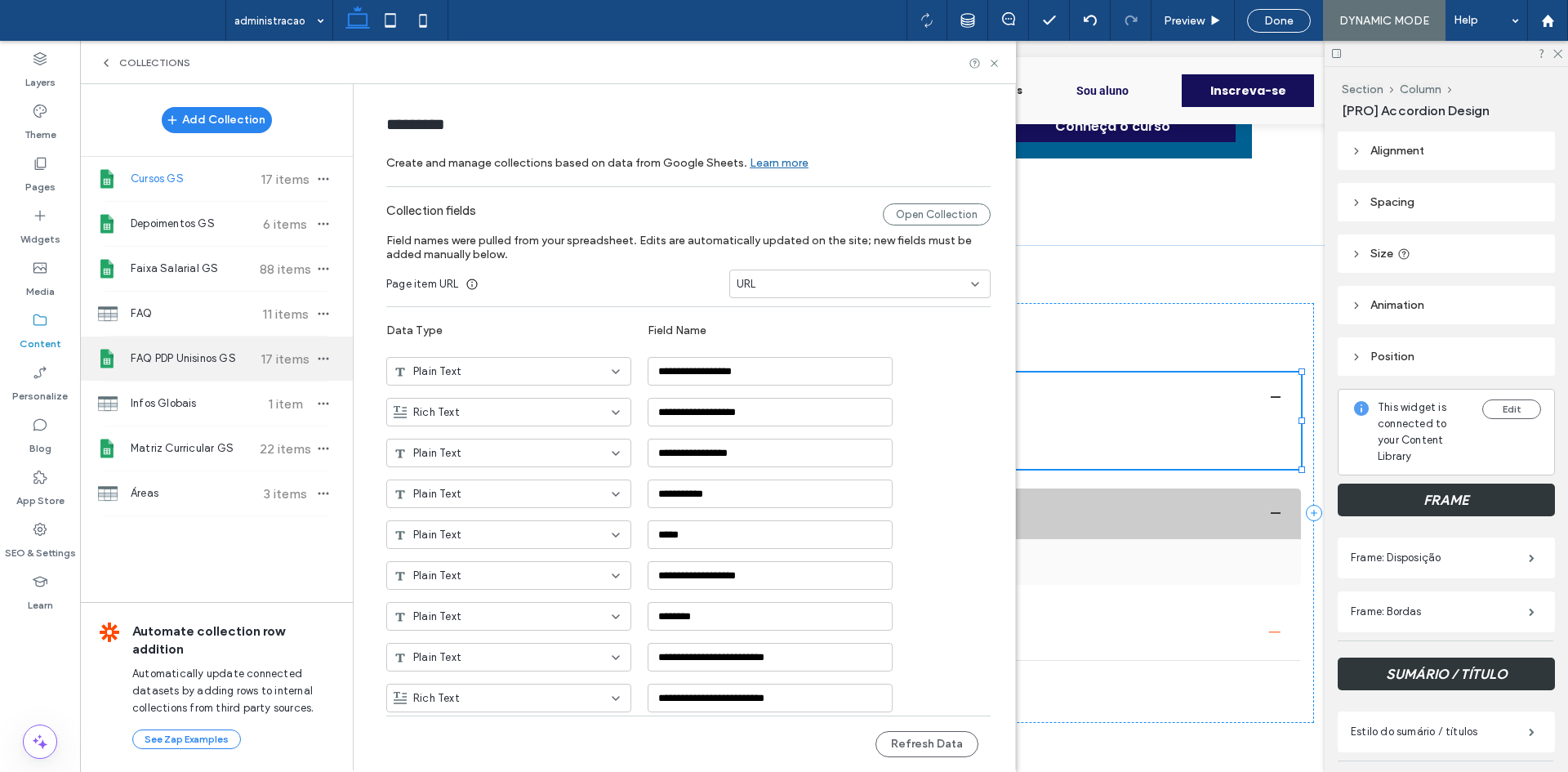
click at [218, 373] on div "FAQ PDP Unisinos GS 17 items" at bounding box center [216, 358] width 273 height 44
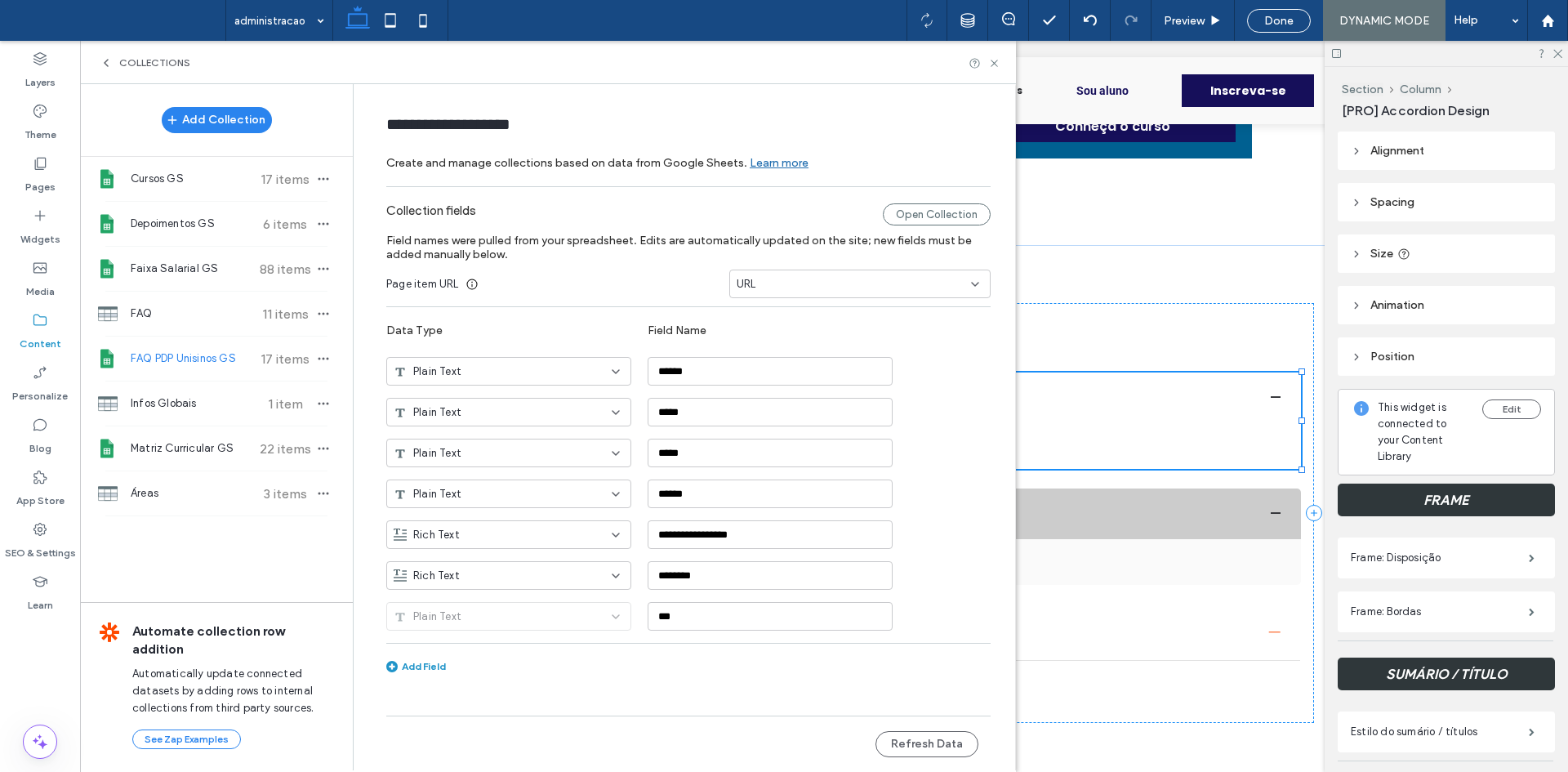
type input "**********"
click at [806, 287] on div "URL" at bounding box center [850, 284] width 227 height 17
click at [781, 311] on div "CURSO" at bounding box center [860, 312] width 259 height 28
click at [916, 749] on button "Refresh Data" at bounding box center [927, 744] width 103 height 27
click at [912, 733] on button "Refresh Data" at bounding box center [927, 744] width 103 height 27
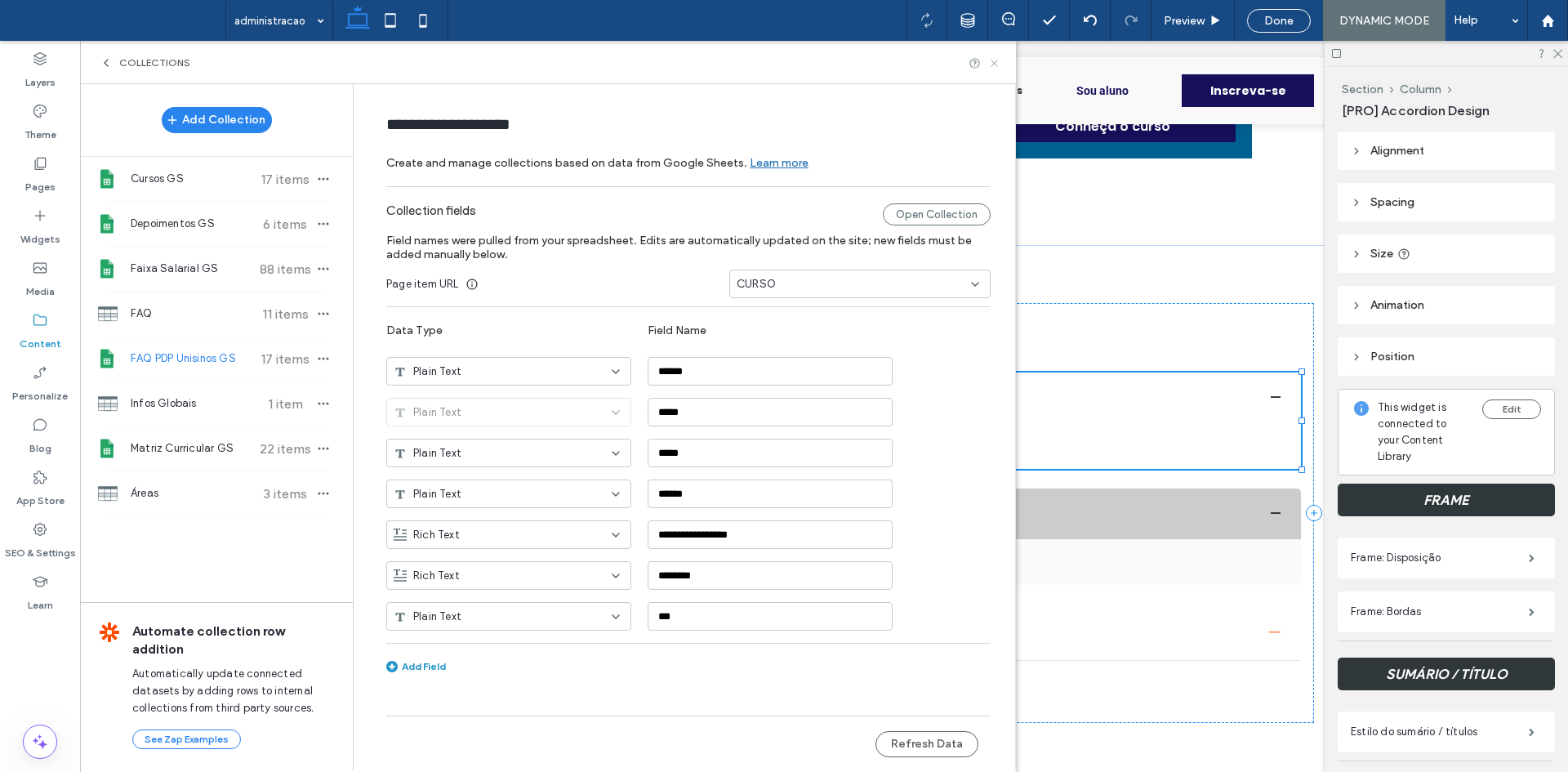
click at [993, 68] on icon at bounding box center [993, 62] width 12 height 12
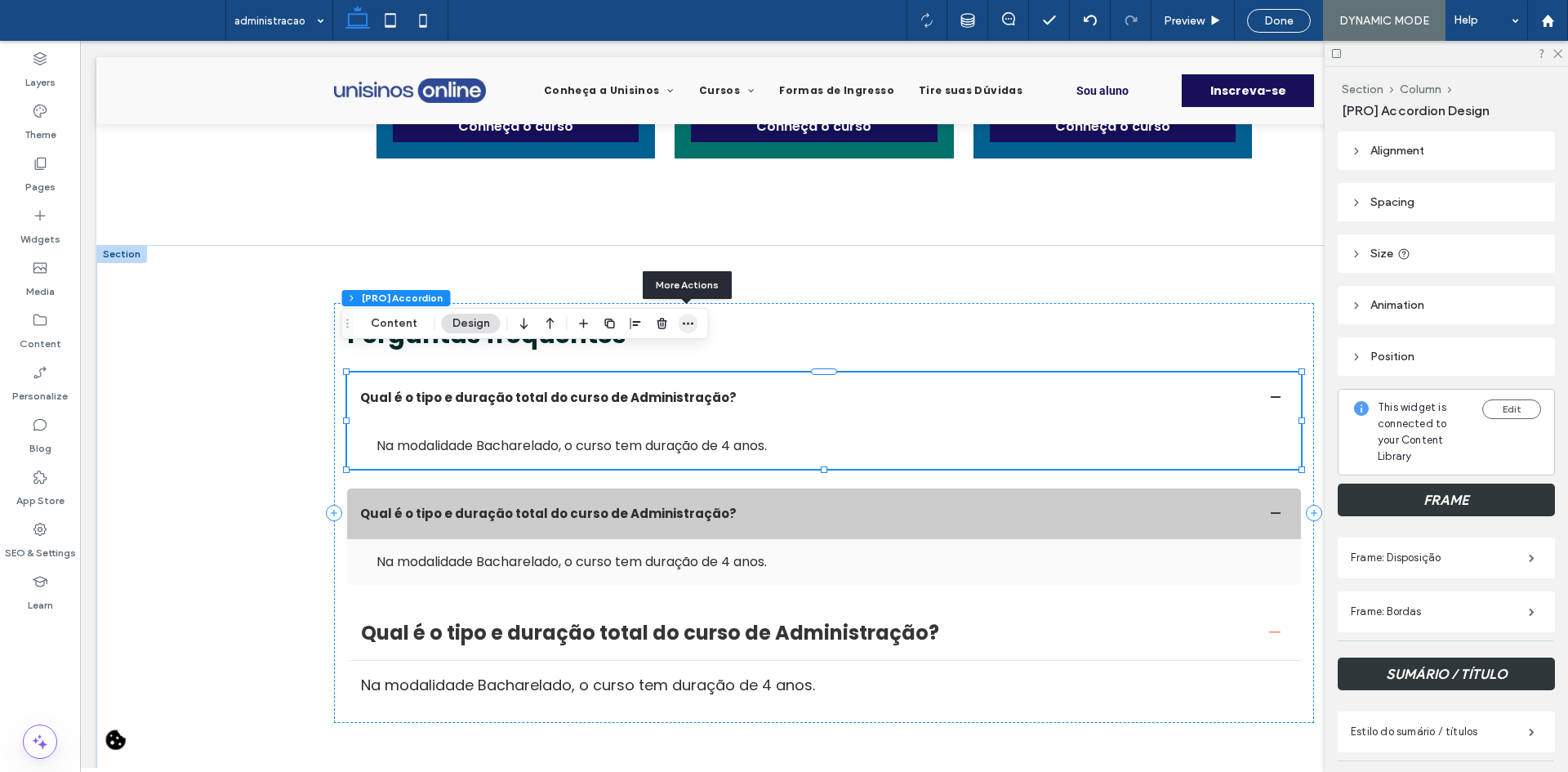
click at [684, 325] on icon "button" at bounding box center [688, 324] width 13 height 13
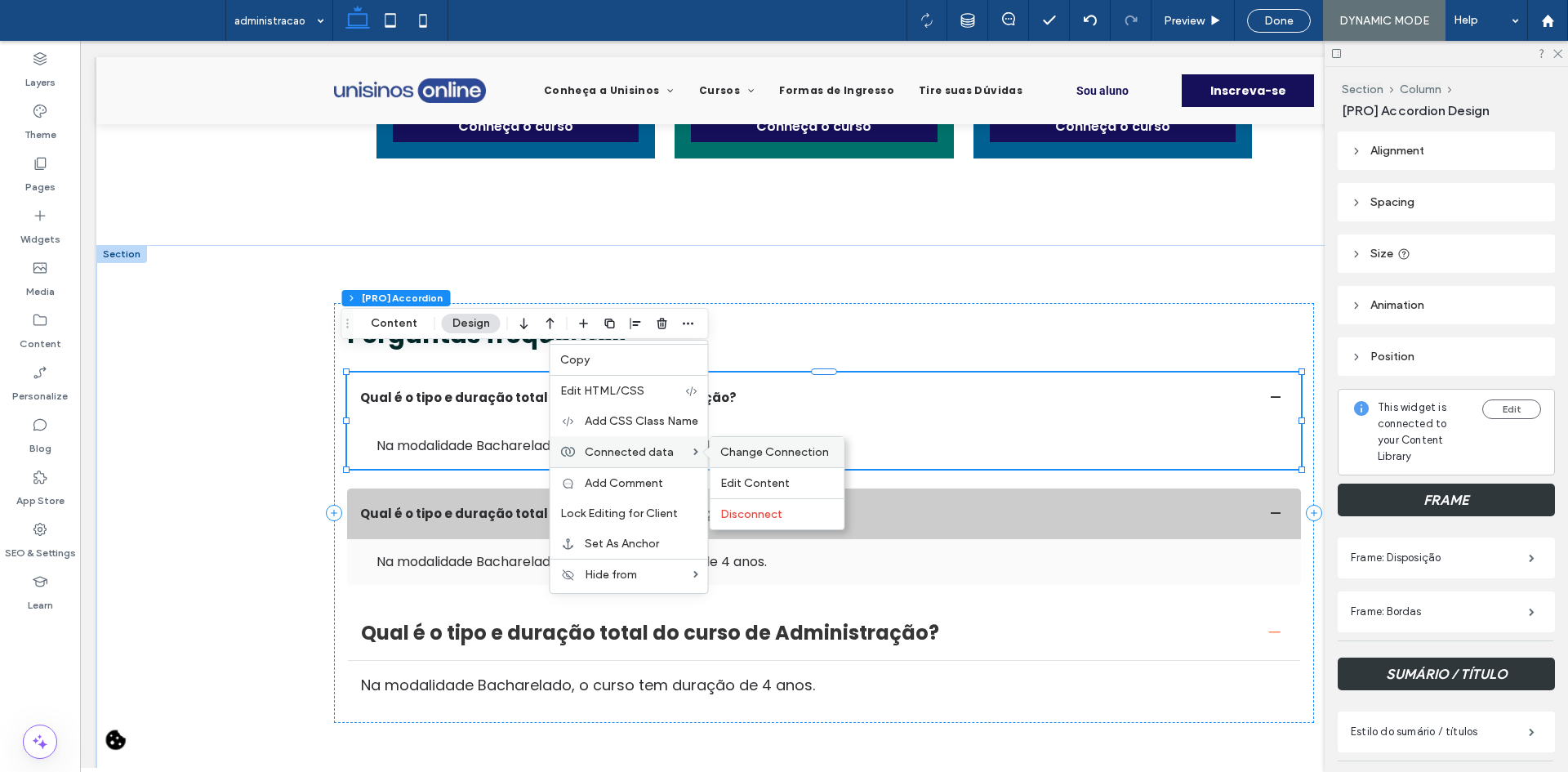
click at [728, 454] on span "Change Connection" at bounding box center [774, 452] width 109 height 14
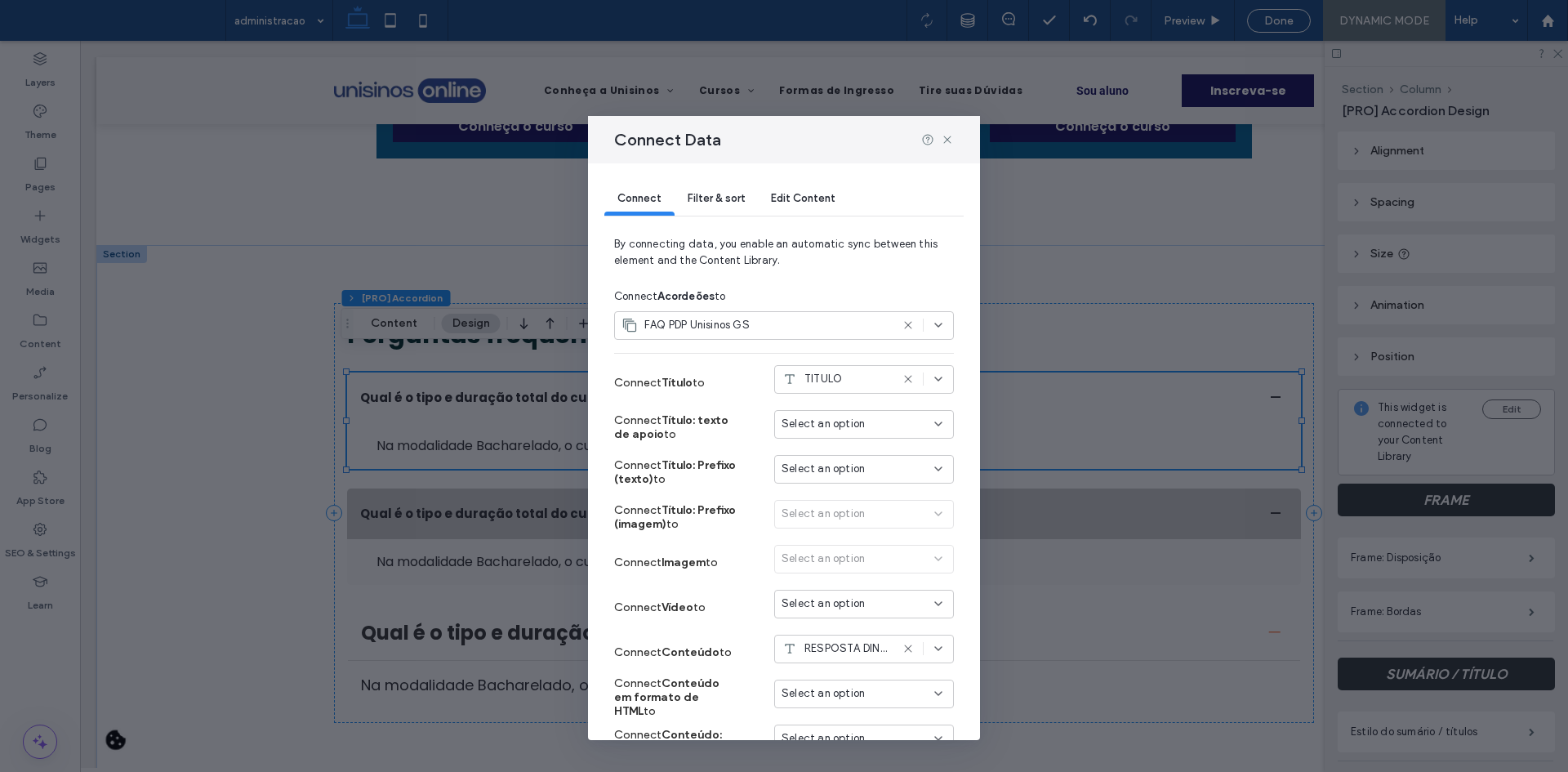
click at [708, 192] on span "Filter & sort" at bounding box center [716, 197] width 57 height 12
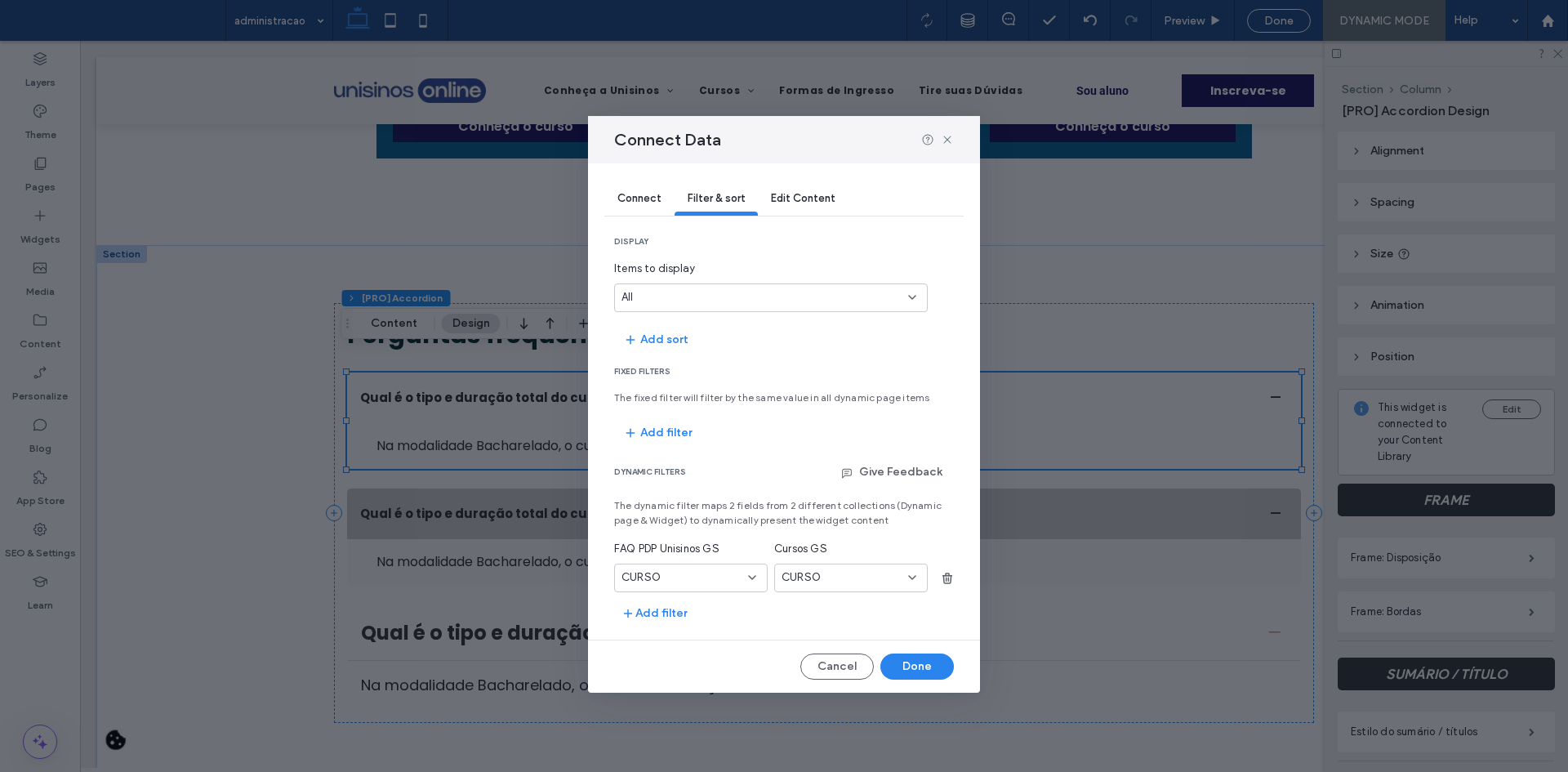
click at [700, 580] on div "CURSO" at bounding box center [681, 578] width 119 height 17
click at [663, 747] on div "URL" at bounding box center [691, 749] width 152 height 28
click at [848, 579] on div "CURSO" at bounding box center [841, 578] width 119 height 17
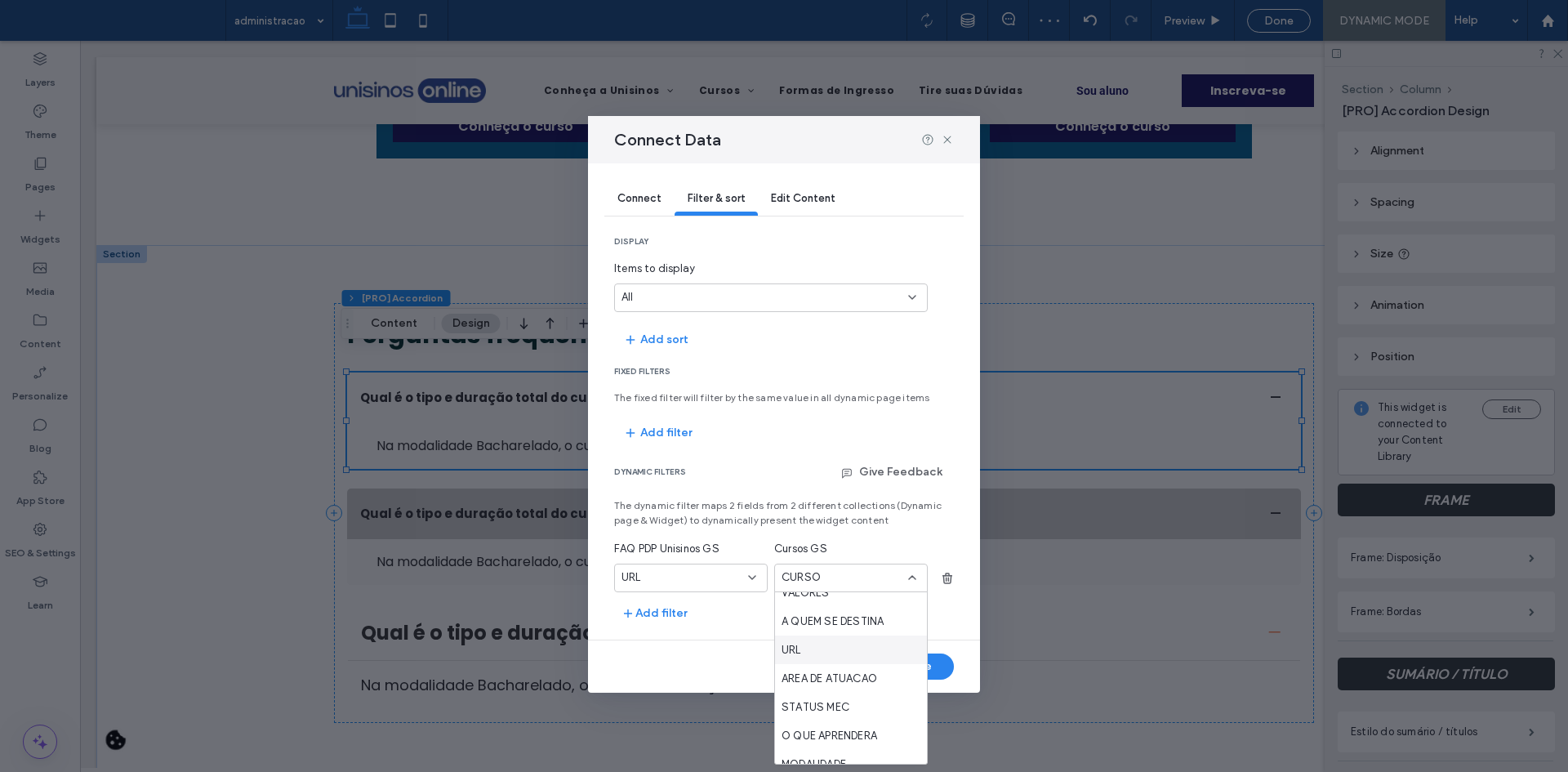
scroll to position [735, 0]
click at [820, 655] on div "URL" at bounding box center [851, 643] width 152 height 28
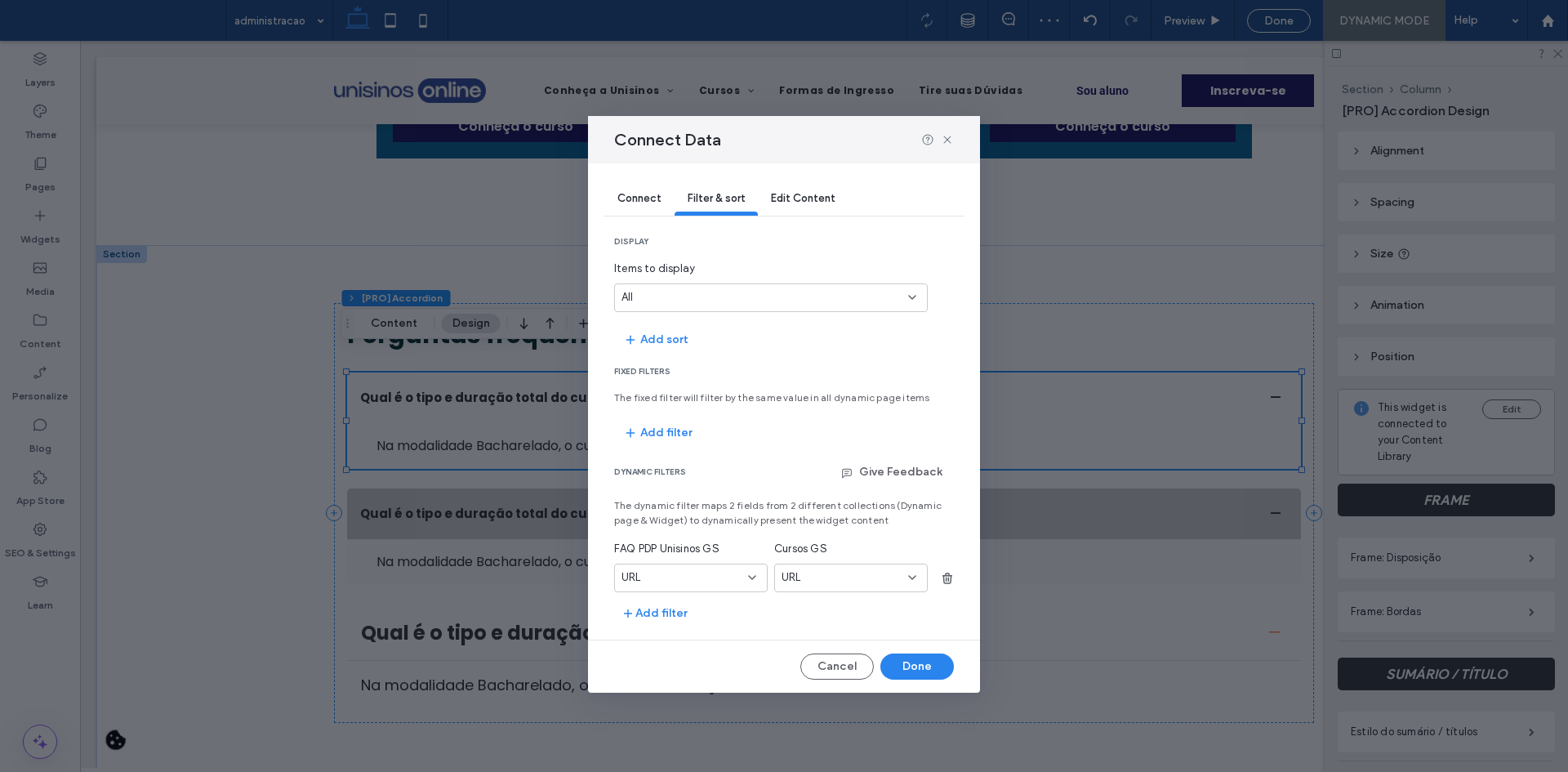
click at [685, 570] on div "URL" at bounding box center [681, 578] width 119 height 17
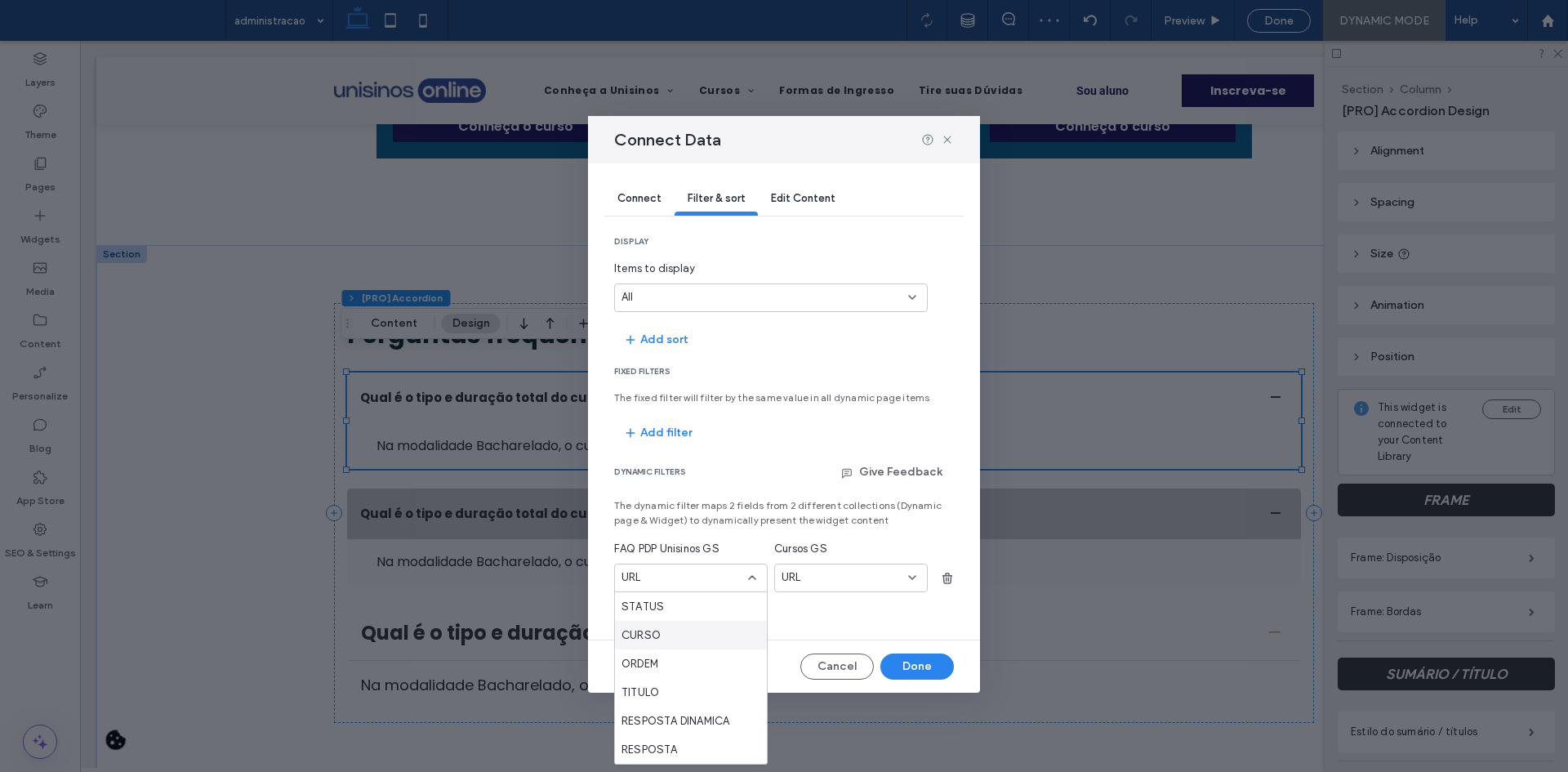
click at [662, 636] on div "CURSO" at bounding box center [691, 634] width 152 height 28
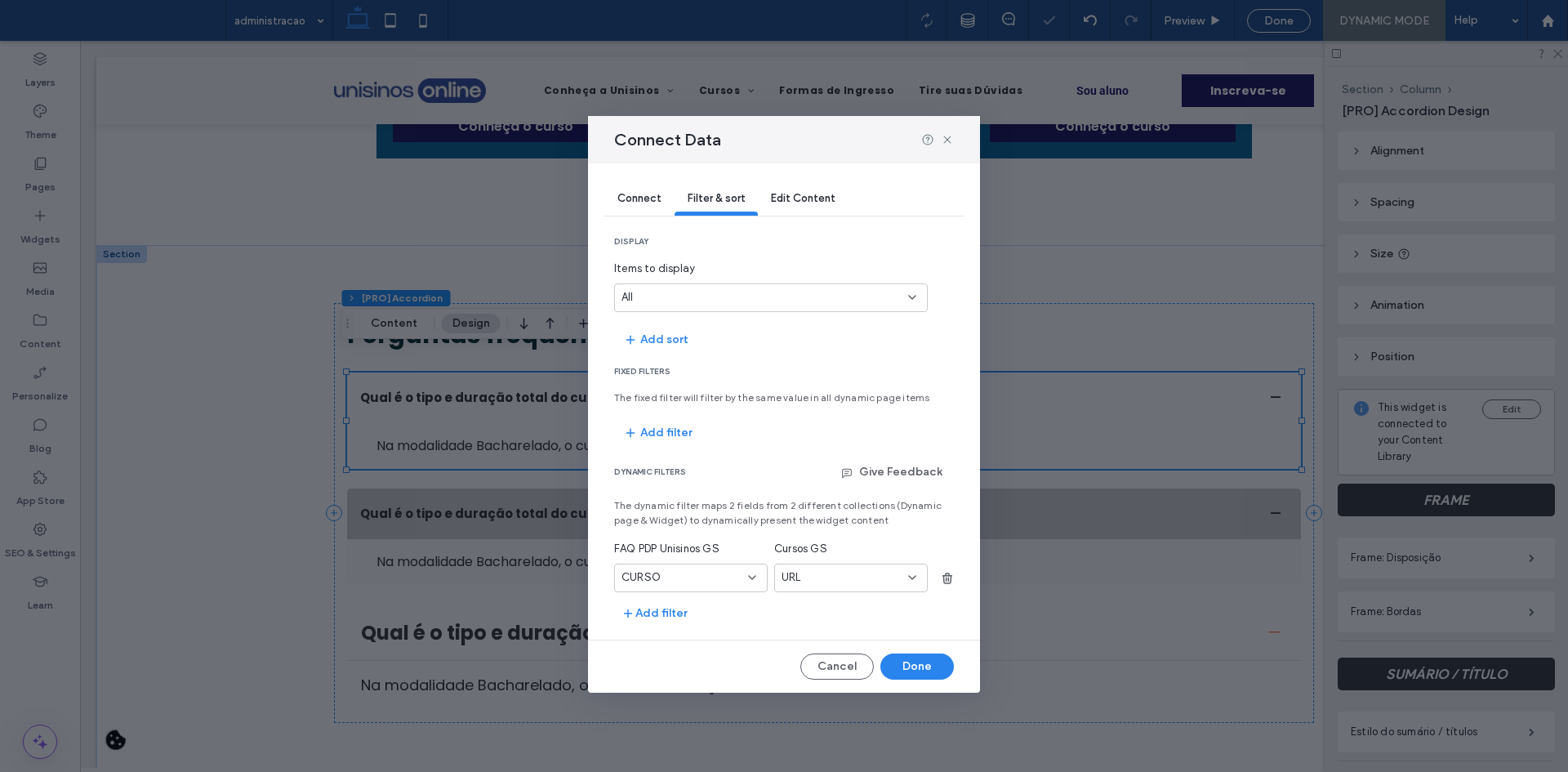
click at [860, 553] on span "Cursos GS" at bounding box center [851, 549] width 154 height 17
click at [859, 569] on div "URL" at bounding box center [841, 578] width 119 height 17
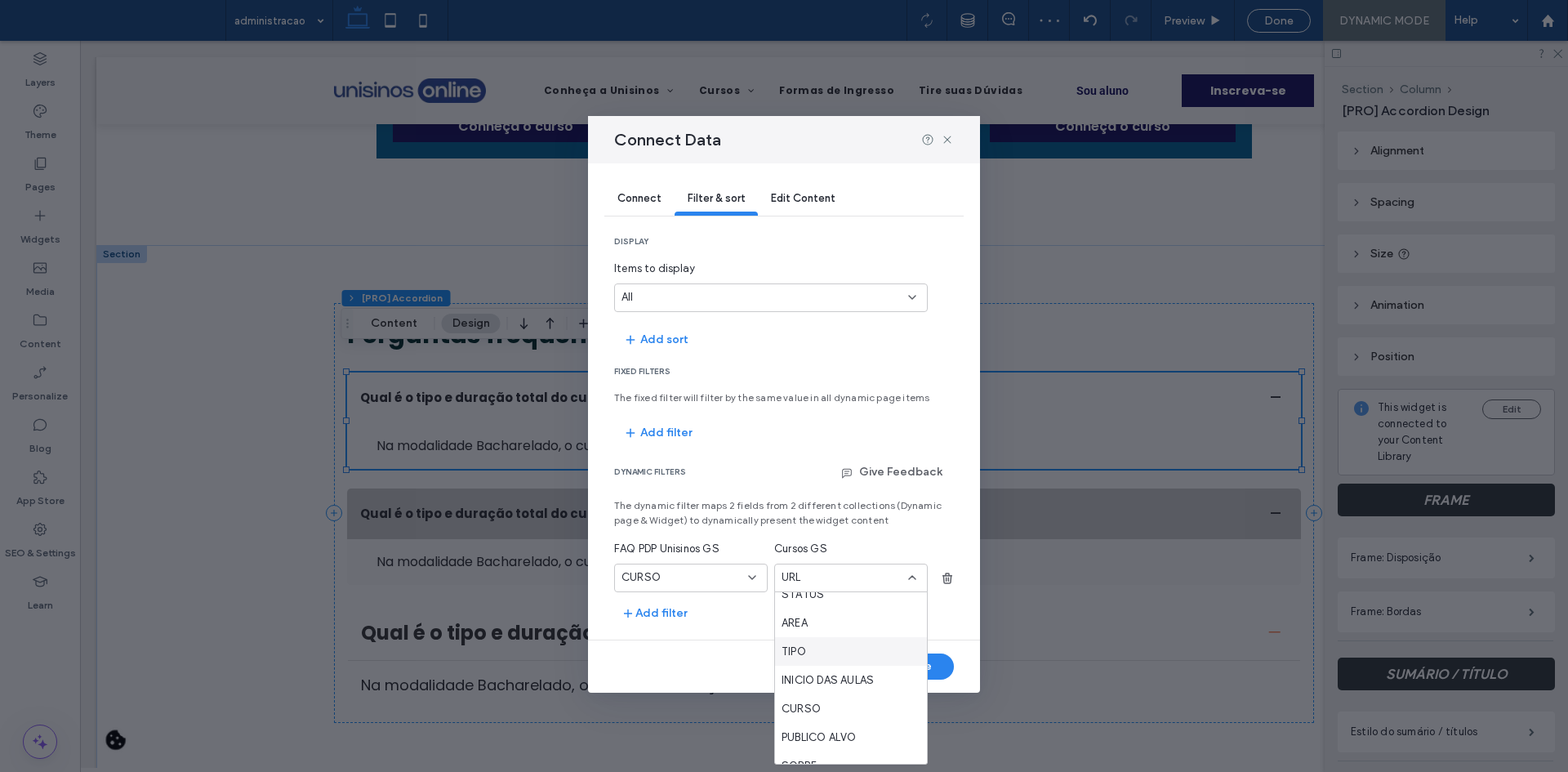
scroll to position [409, 0]
click at [807, 622] on span "CURSO" at bounding box center [801, 628] width 39 height 17
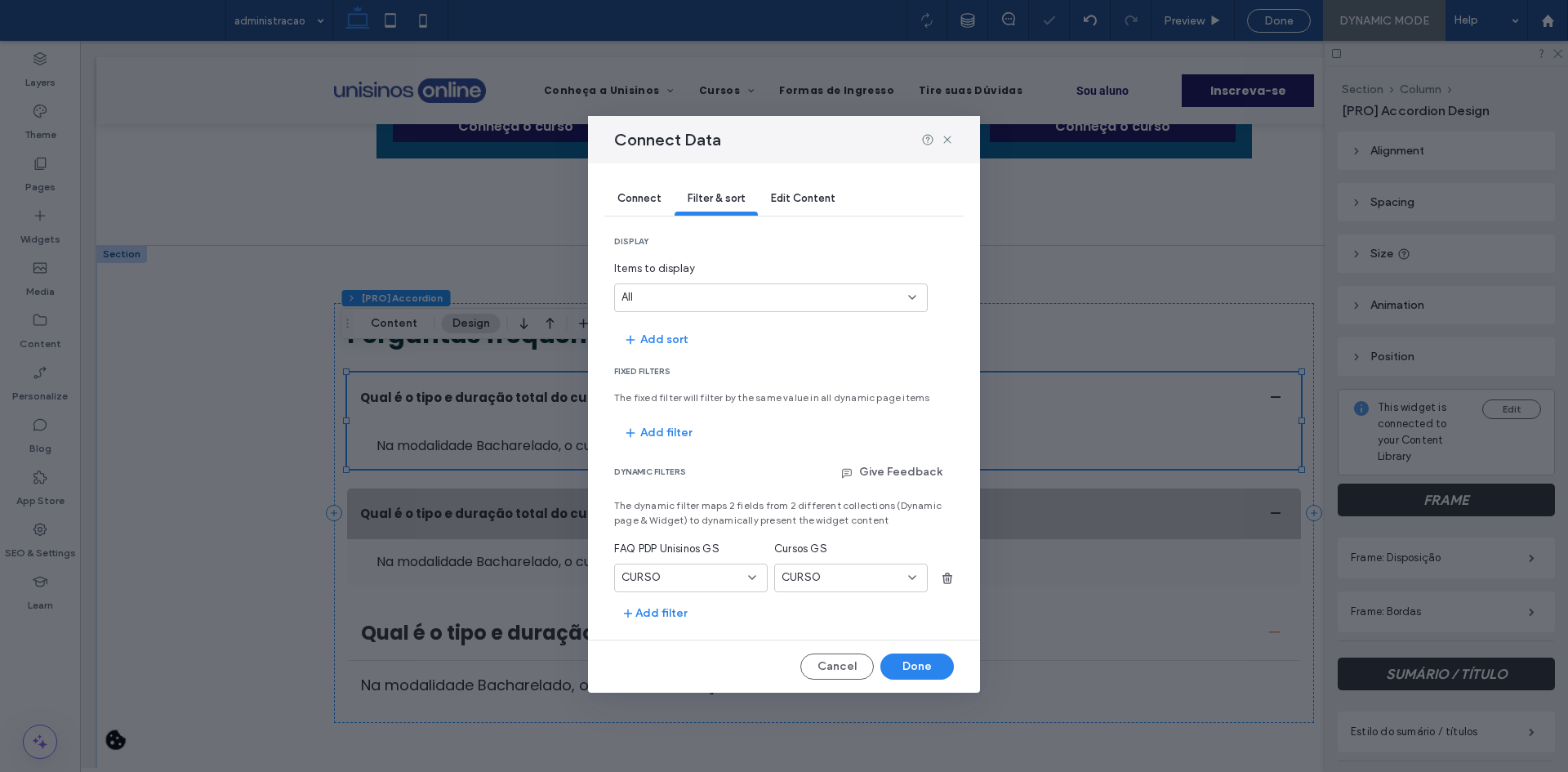
click at [722, 596] on section "dynamic filters Give Feedback The dynamic filter maps 2 fields from 2 different…" at bounding box center [784, 543] width 340 height 168
click at [696, 577] on div "CURSO" at bounding box center [681, 578] width 119 height 17
click at [666, 741] on div "URL" at bounding box center [691, 749] width 152 height 28
click at [799, 592] on section "dynamic filters Give Feedback The dynamic filter maps 2 fields from 2 different…" at bounding box center [784, 543] width 340 height 168
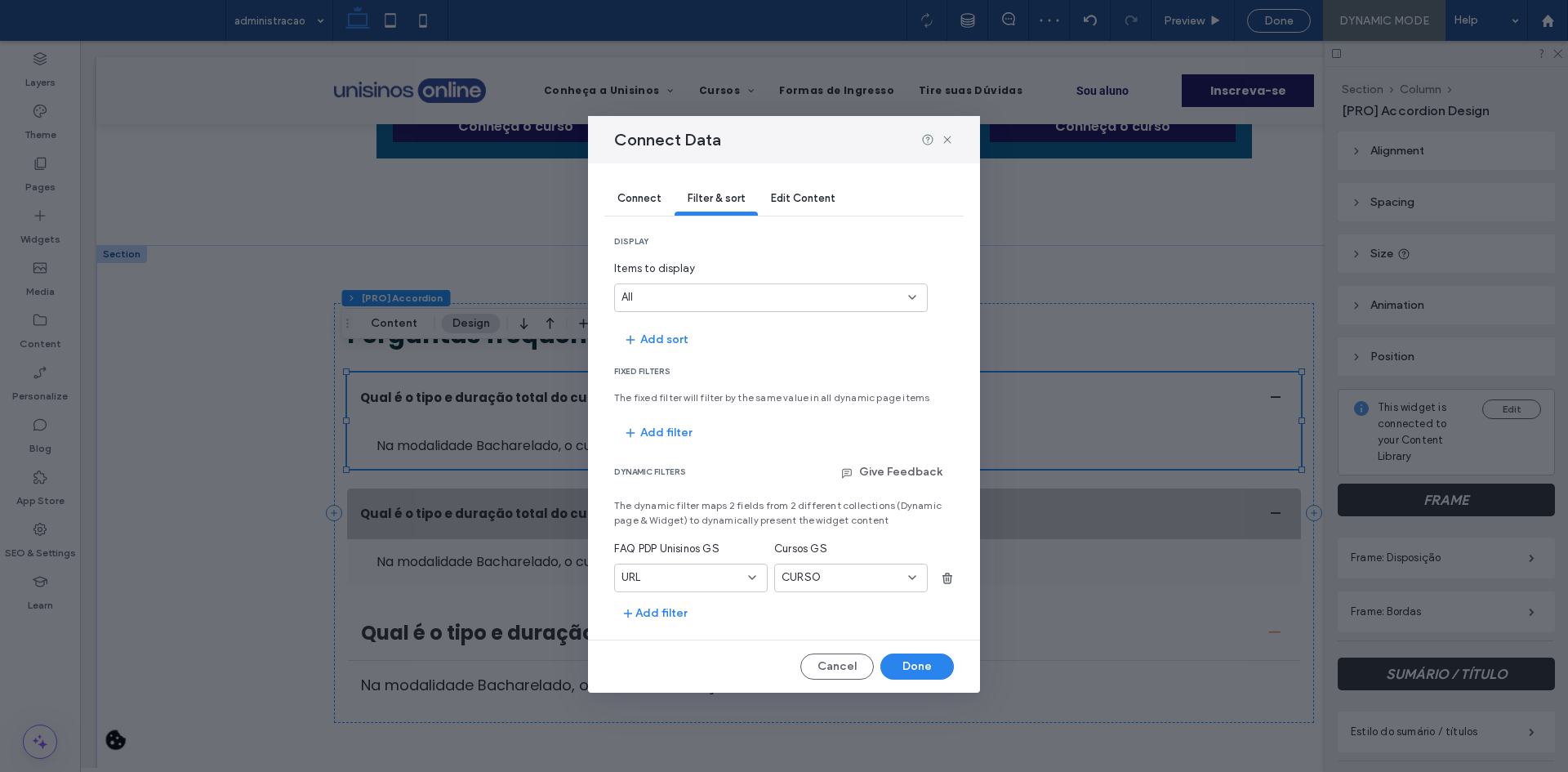
click at [802, 586] on span "CURSO" at bounding box center [801, 578] width 39 height 17
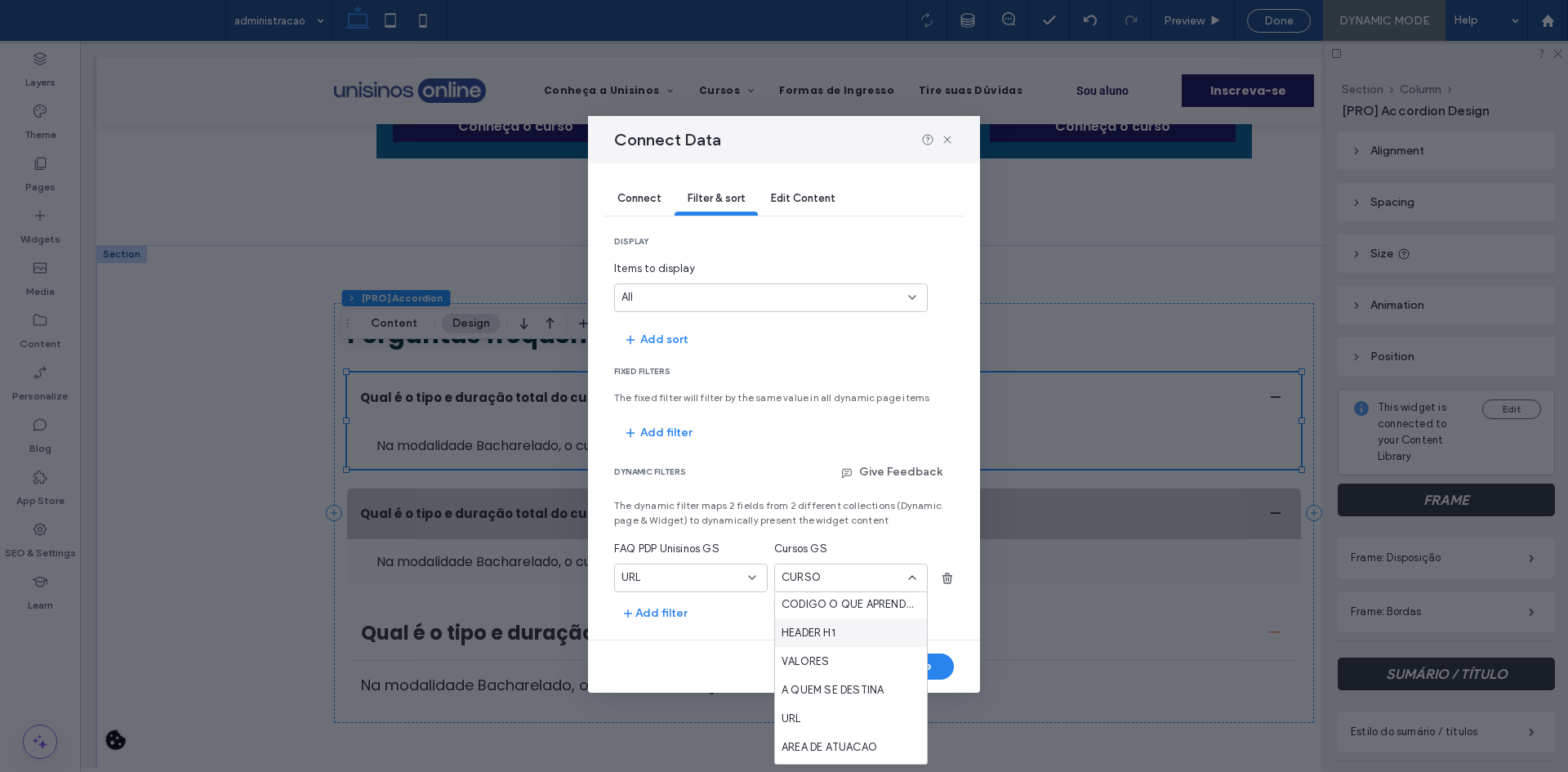
scroll to position [735, 0]
click at [801, 644] on span "URL" at bounding box center [791, 644] width 19 height 17
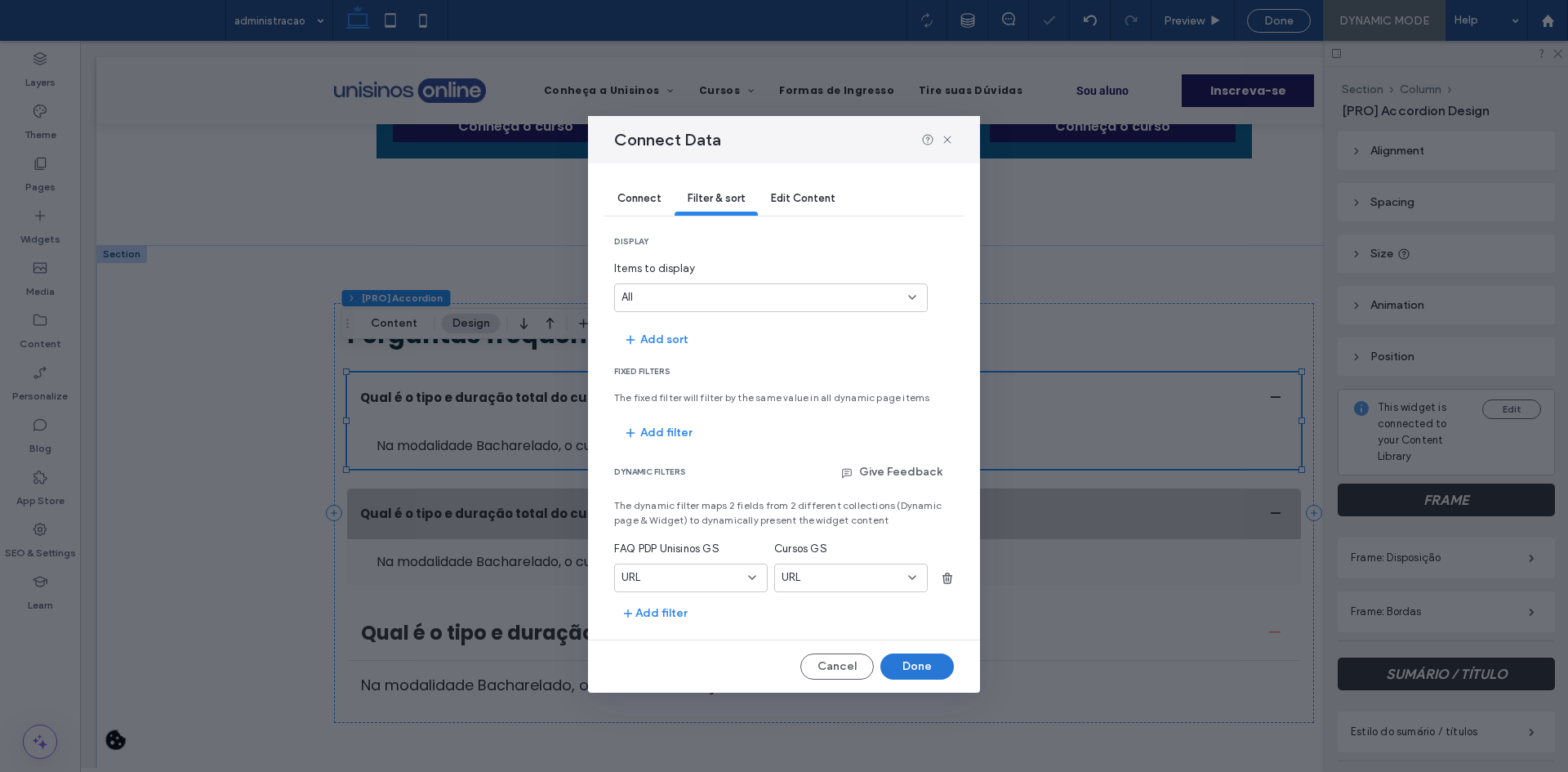
click at [930, 669] on button "Done" at bounding box center [917, 667] width 73 height 27
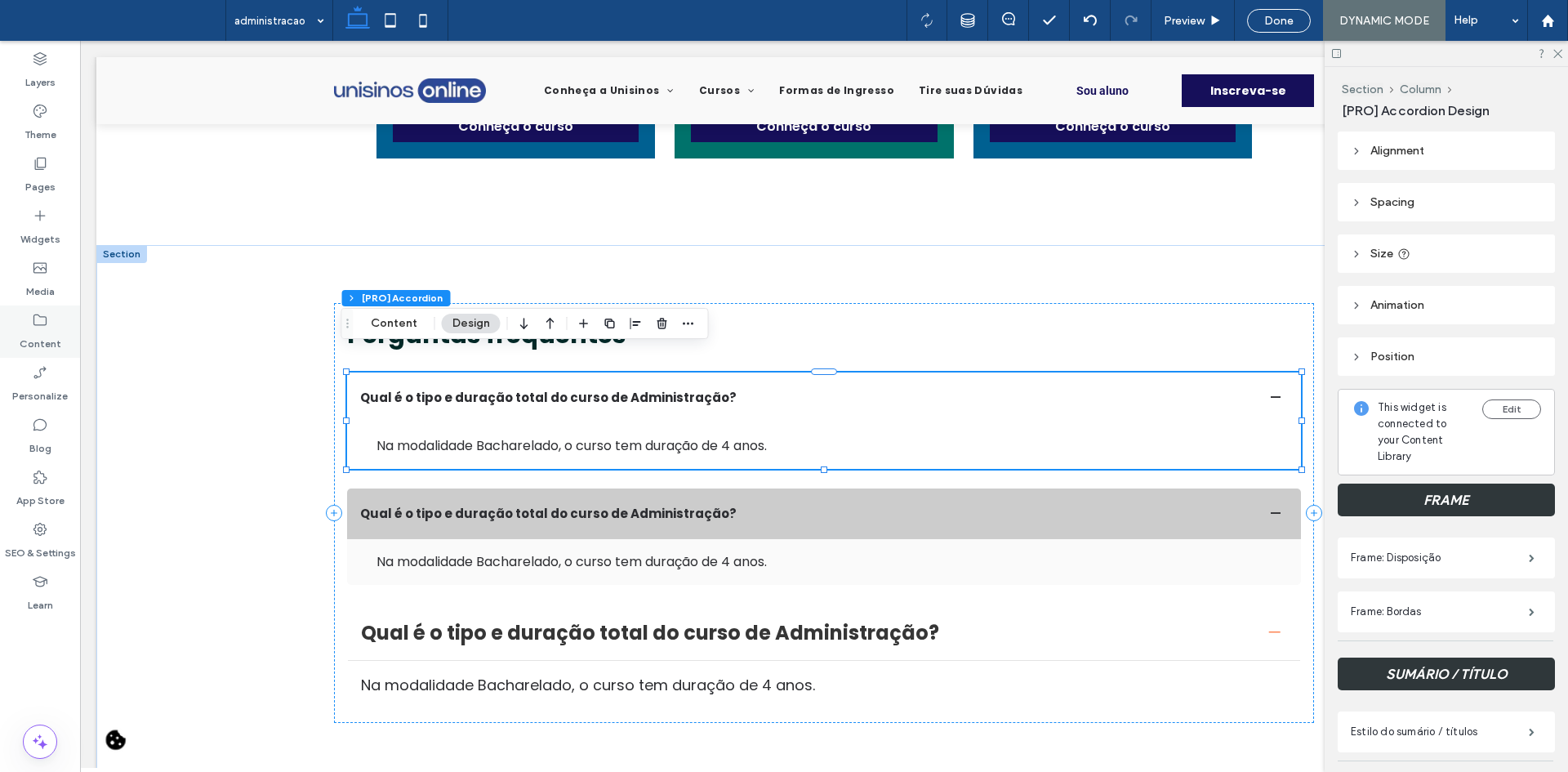
click at [34, 333] on label "Content" at bounding box center [39, 339] width 41 height 23
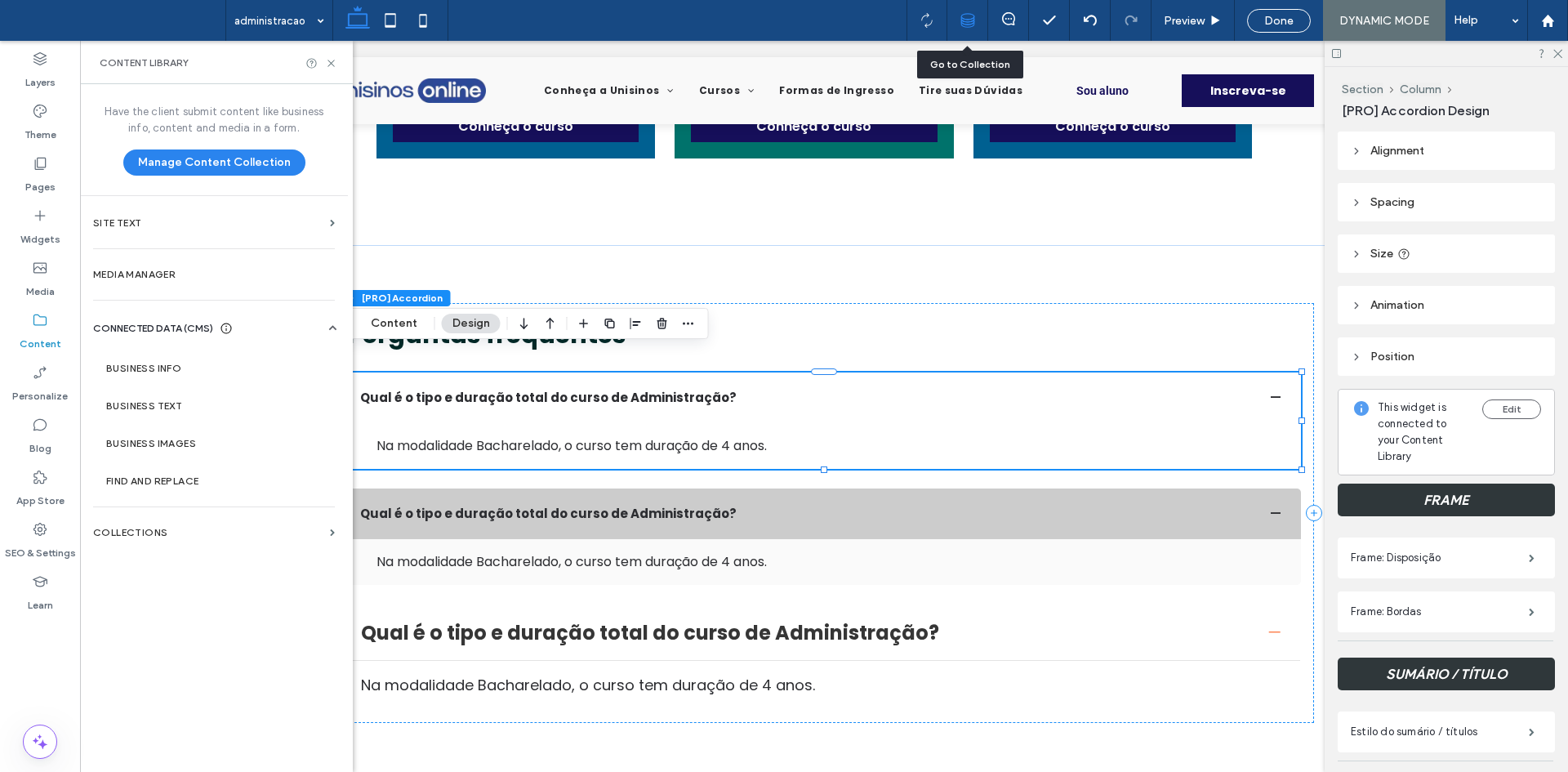
click at [966, 18] on icon at bounding box center [968, 20] width 15 height 15
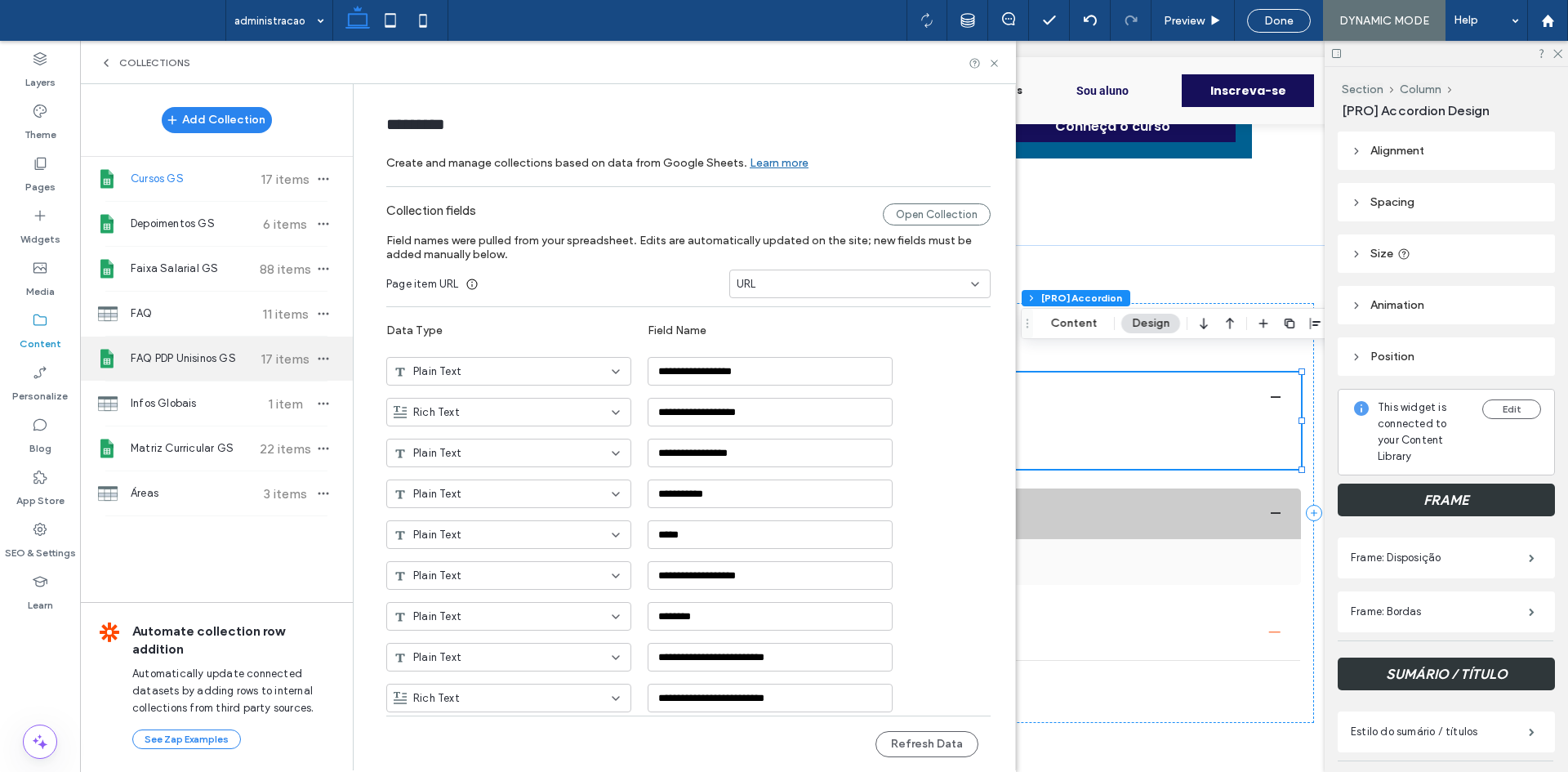
click at [224, 369] on div "FAQ PDP Unisinos GS 17 items" at bounding box center [216, 358] width 273 height 44
type input "**********"
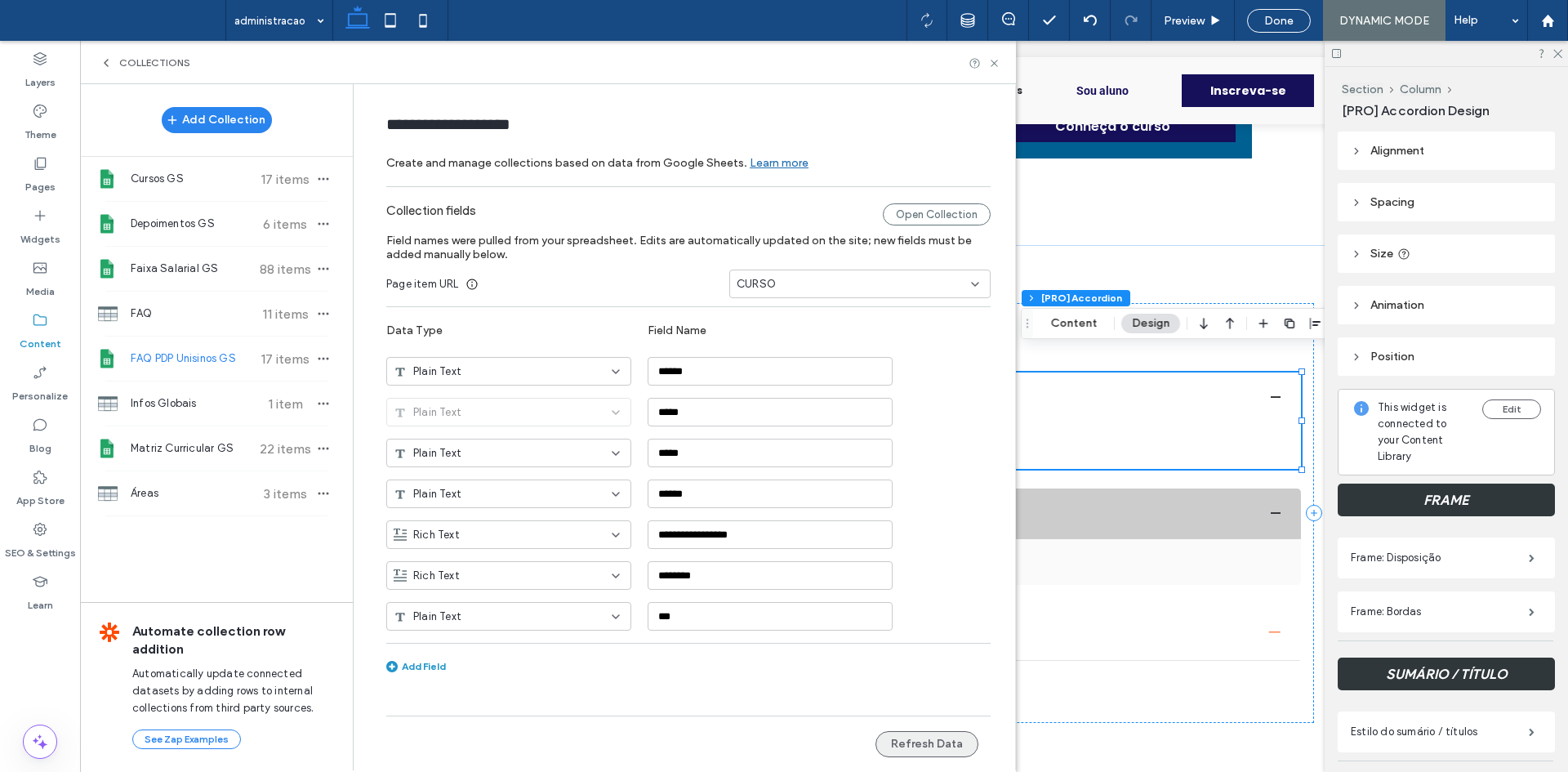
click at [911, 736] on button "Refresh Data" at bounding box center [927, 744] width 103 height 27
click at [996, 71] on div "Collections" at bounding box center [547, 62] width 936 height 43
click at [994, 64] on icon at bounding box center [993, 62] width 12 height 12
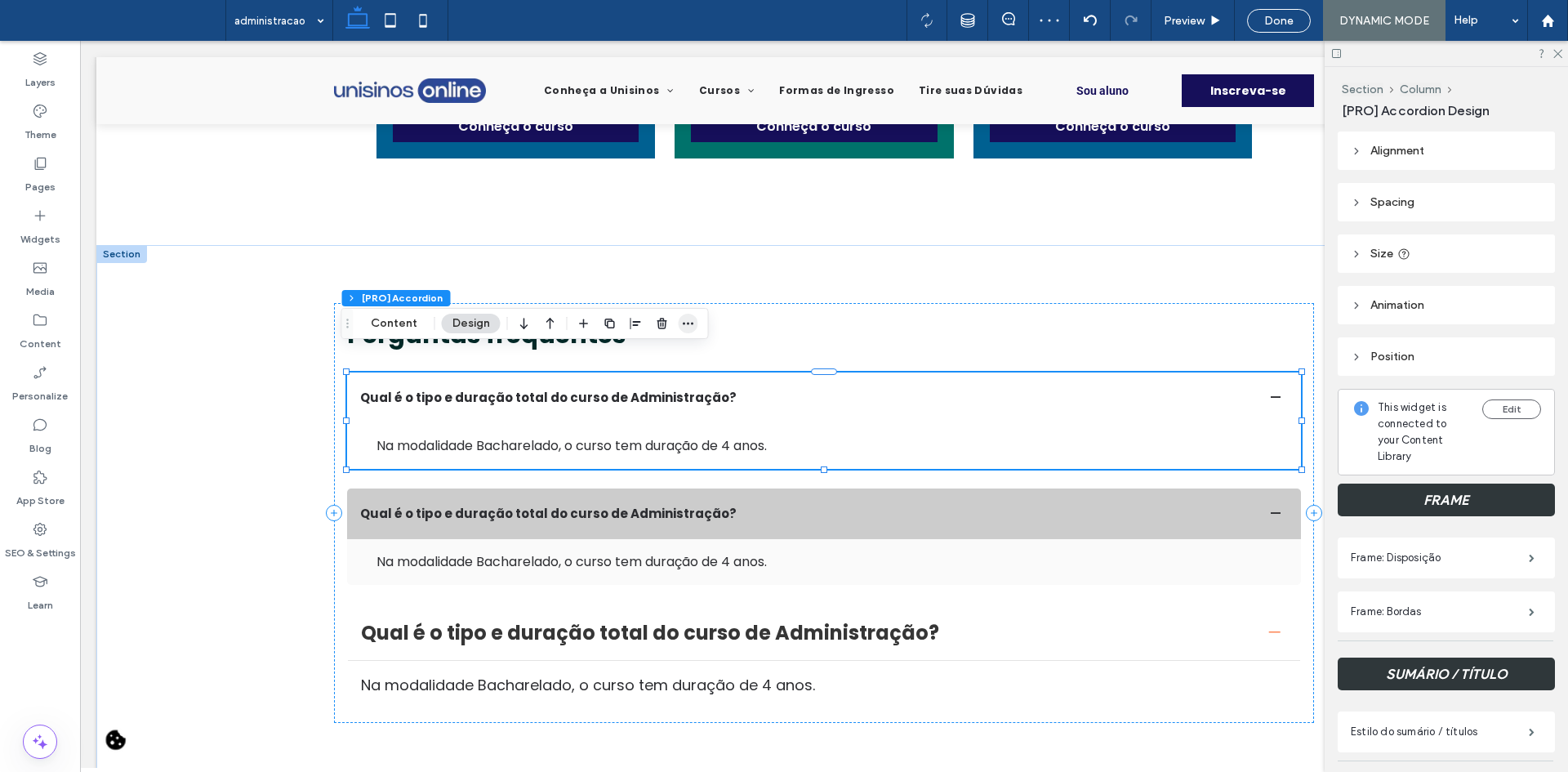
click at [685, 323] on icon "button" at bounding box center [688, 324] width 13 height 13
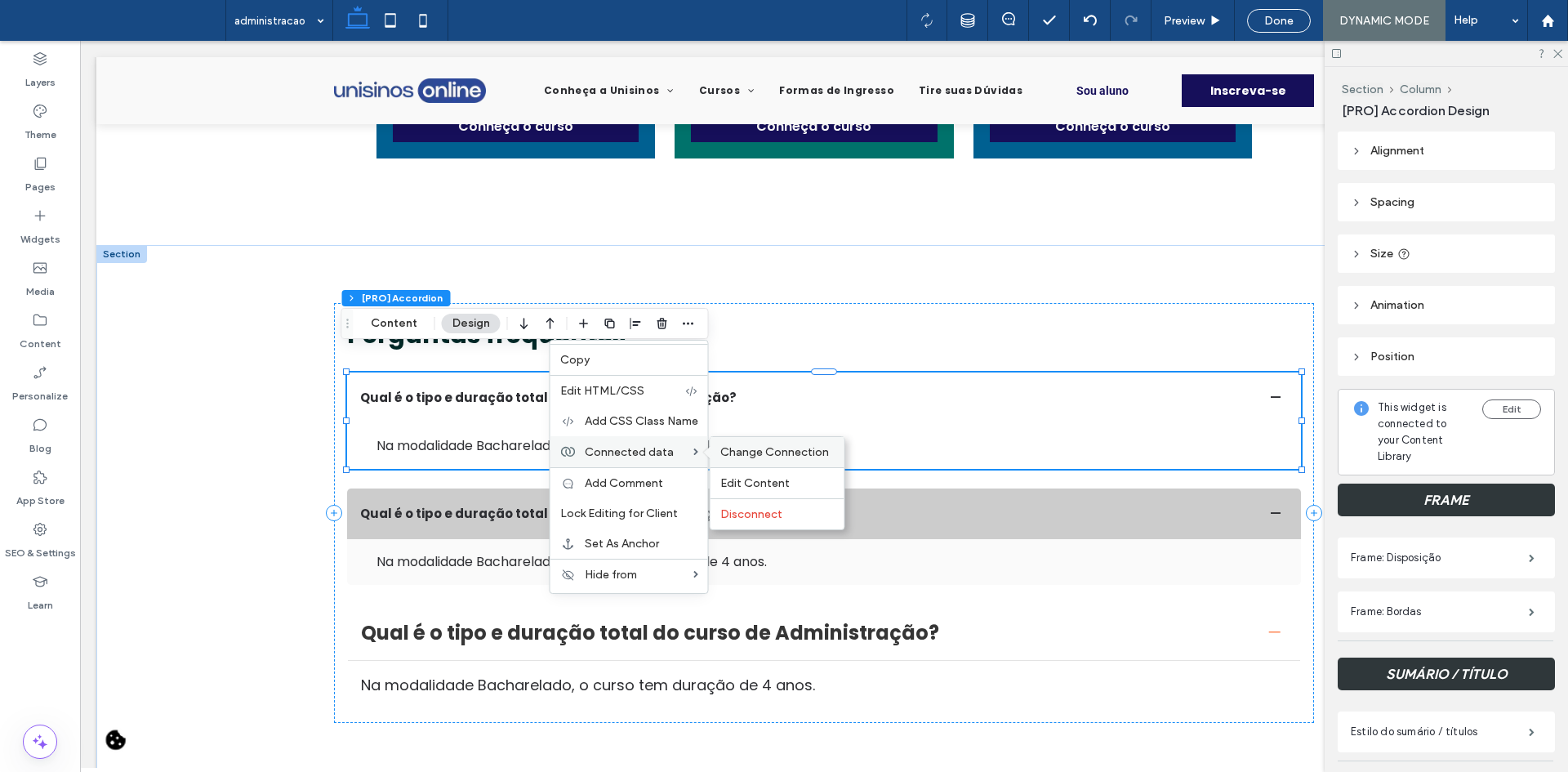
click at [745, 455] on span "Change Connection" at bounding box center [774, 452] width 109 height 14
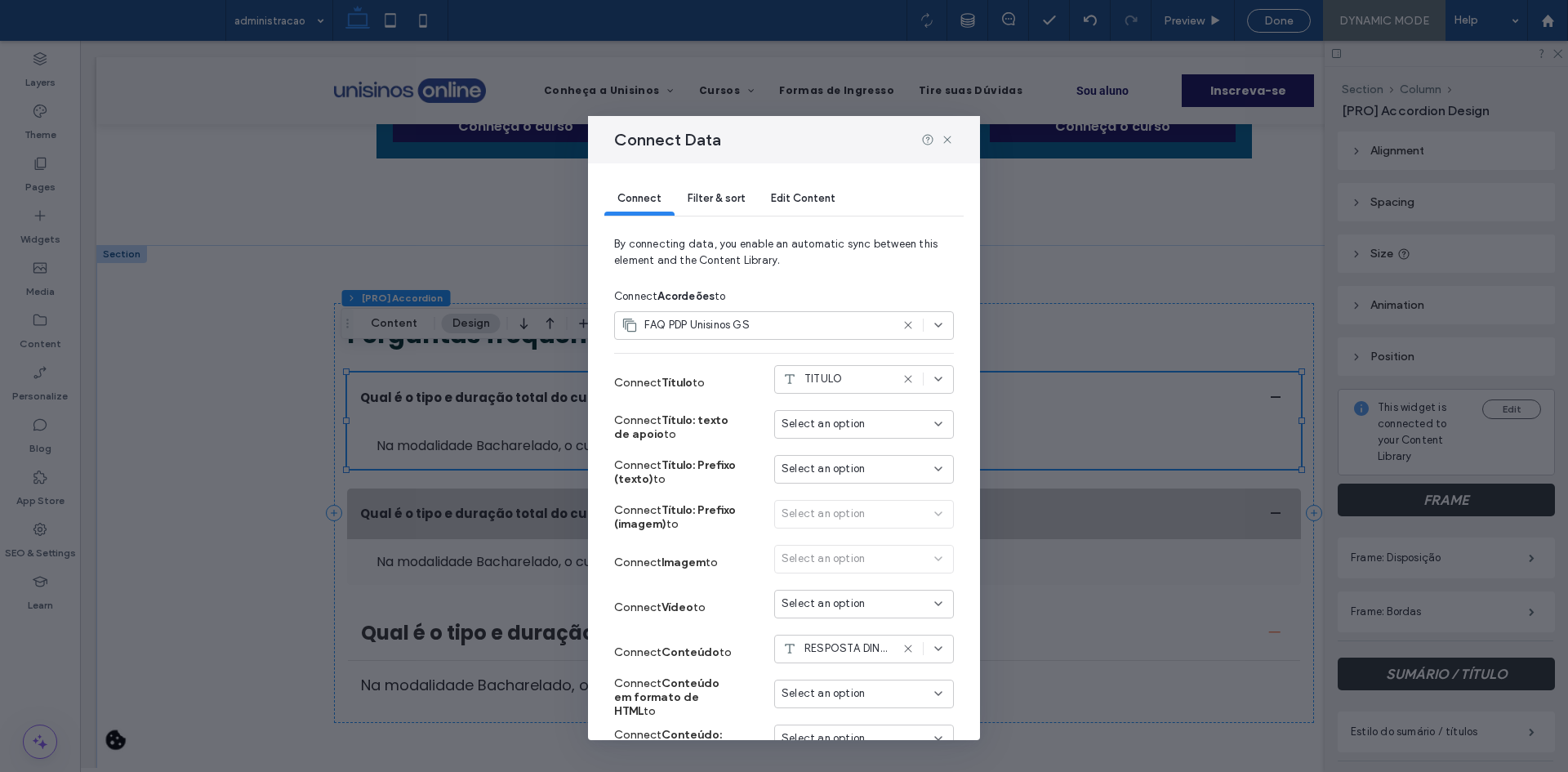
click at [718, 210] on div "Filter & sort" at bounding box center [716, 200] width 83 height 33
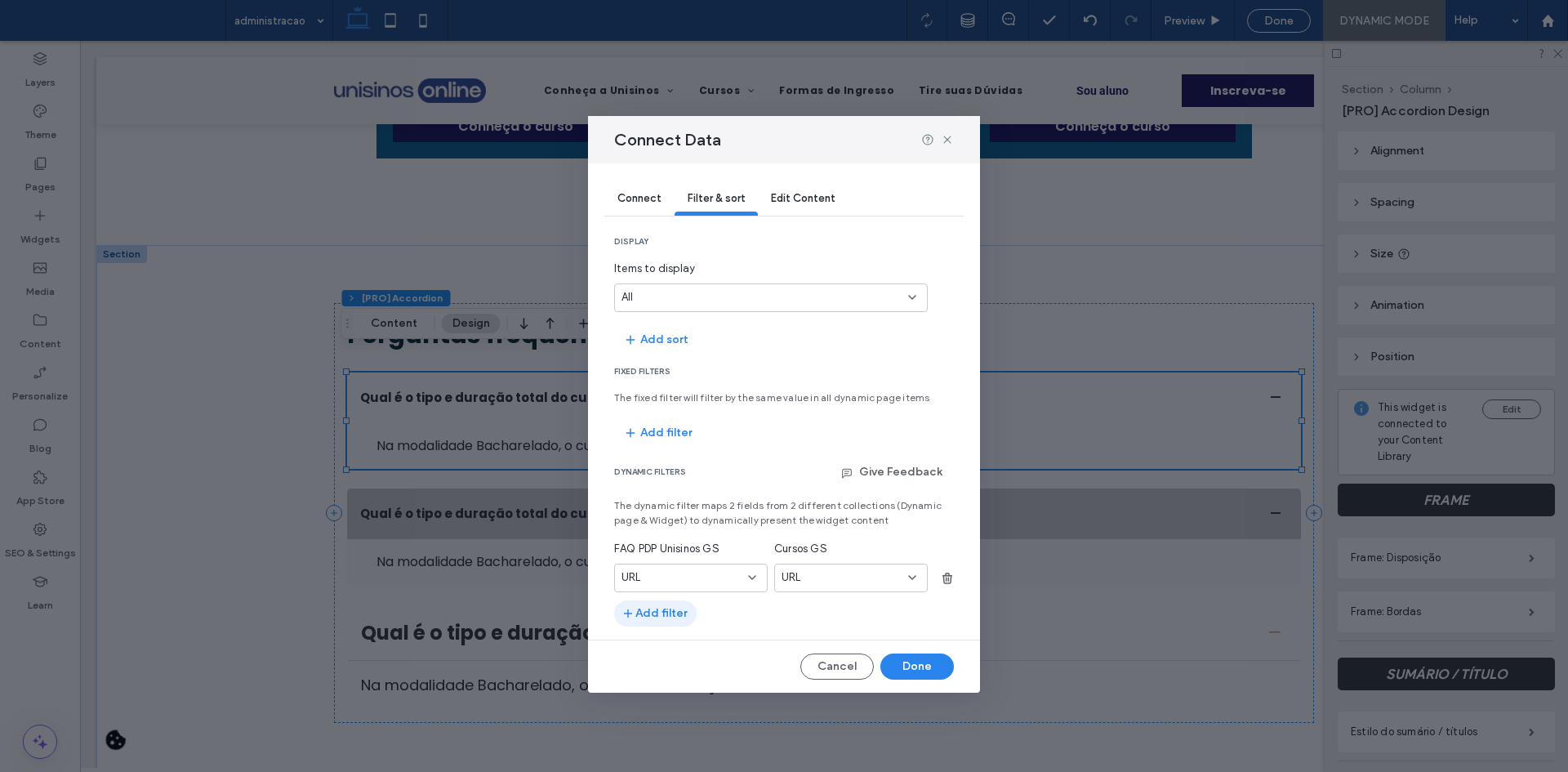
click at [674, 611] on button "Add filter" at bounding box center [655, 613] width 82 height 27
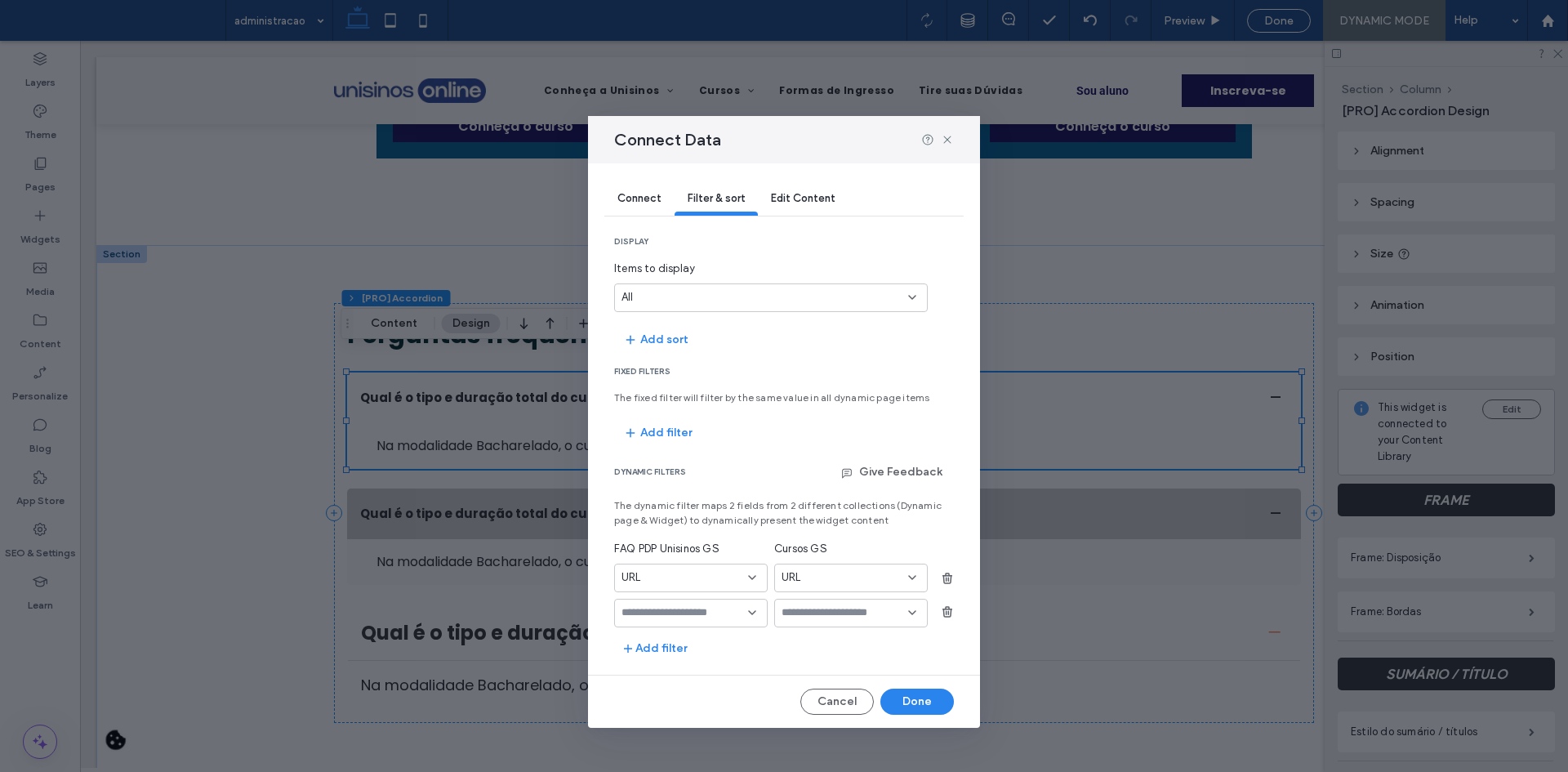
click at [672, 578] on div "URL" at bounding box center [681, 578] width 119 height 17
click at [947, 613] on use "button" at bounding box center [947, 612] width 10 height 11
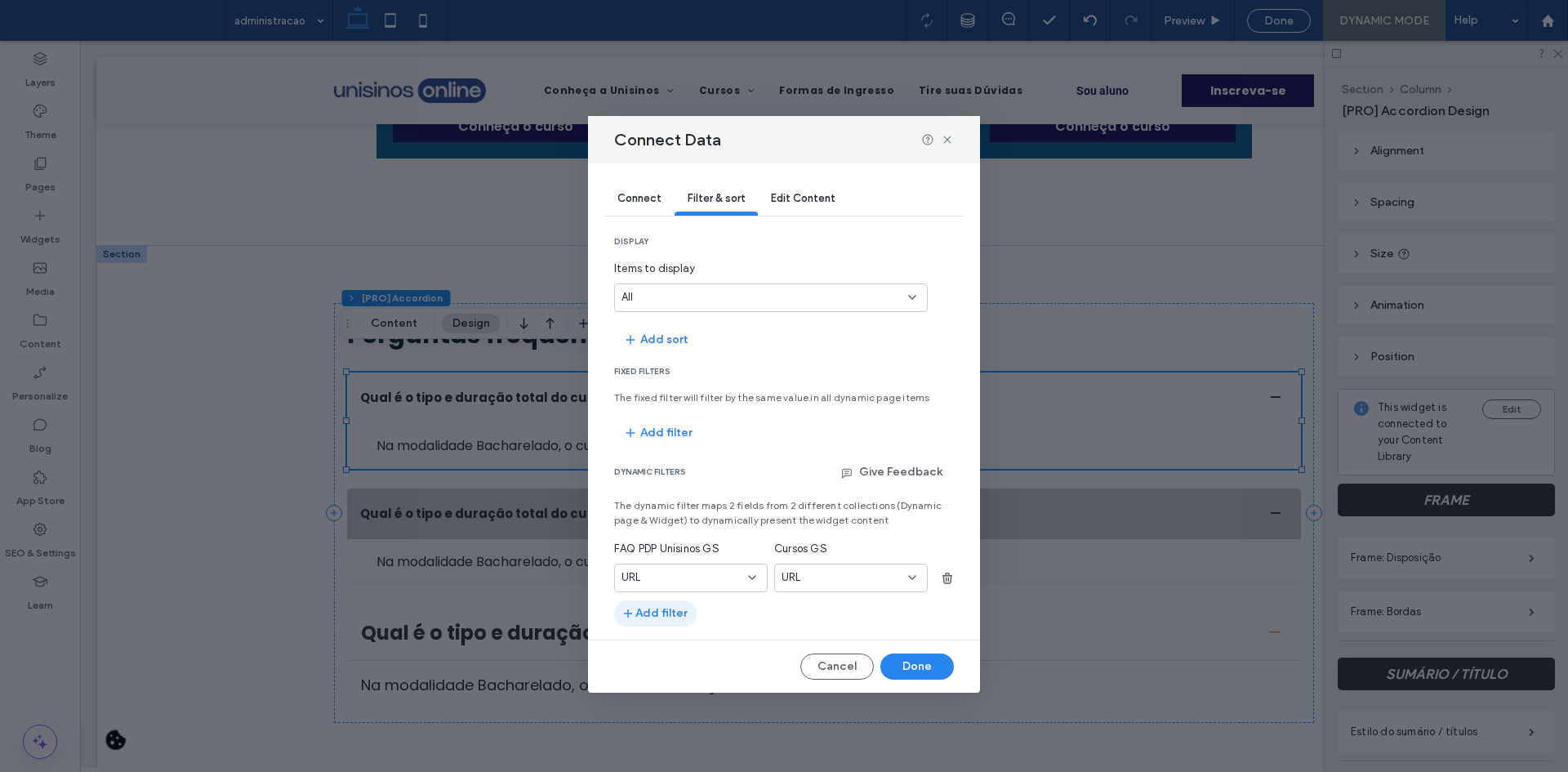
click at [653, 604] on button "Add filter" at bounding box center [655, 613] width 82 height 27
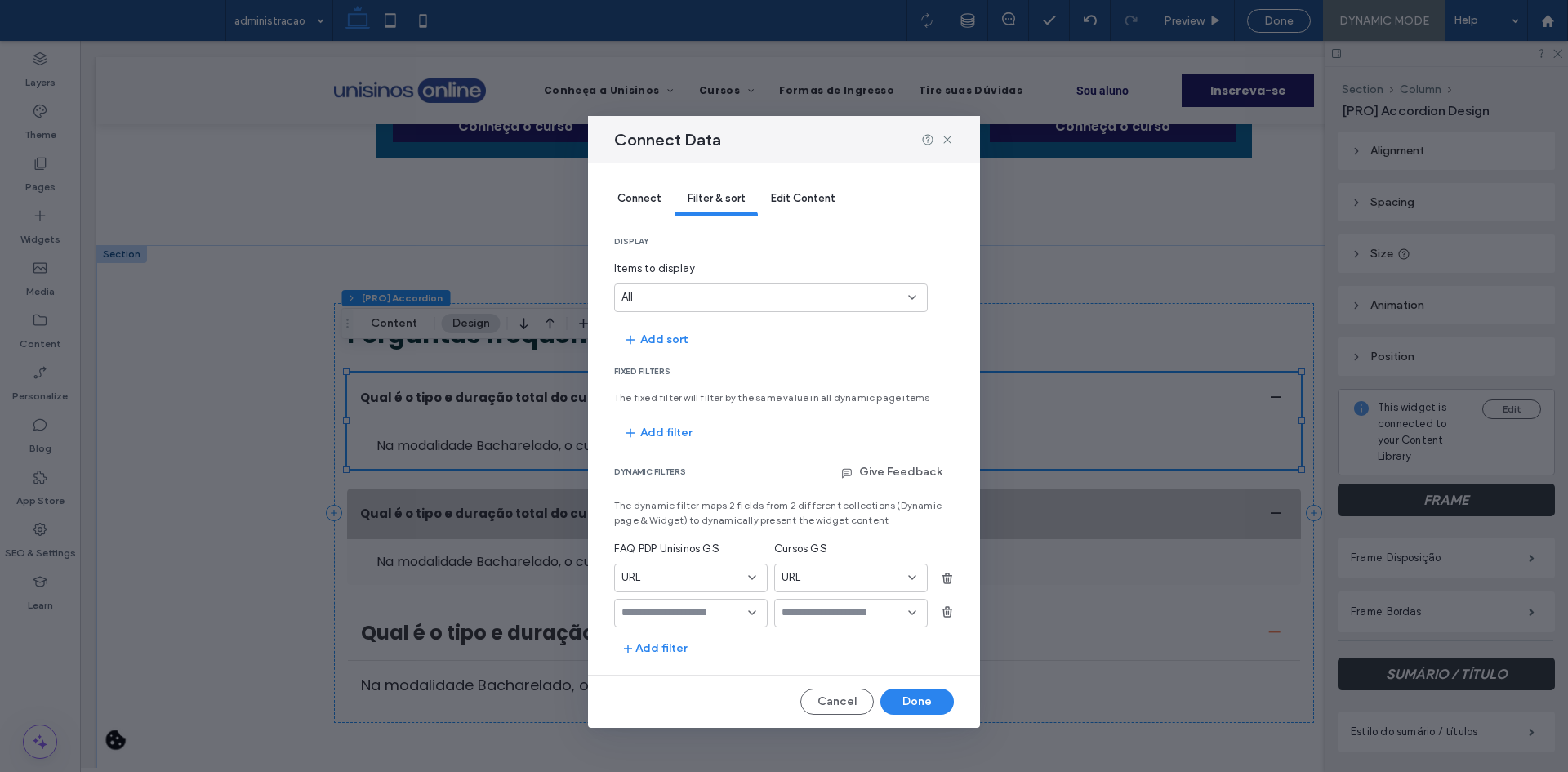
click at [749, 616] on icon at bounding box center [752, 612] width 13 height 13
click at [695, 392] on span "The fixed filter will filter by the same value in all dynamic page items" at bounding box center [784, 398] width 340 height 15
click at [659, 654] on button "Add filter" at bounding box center [655, 648] width 82 height 27
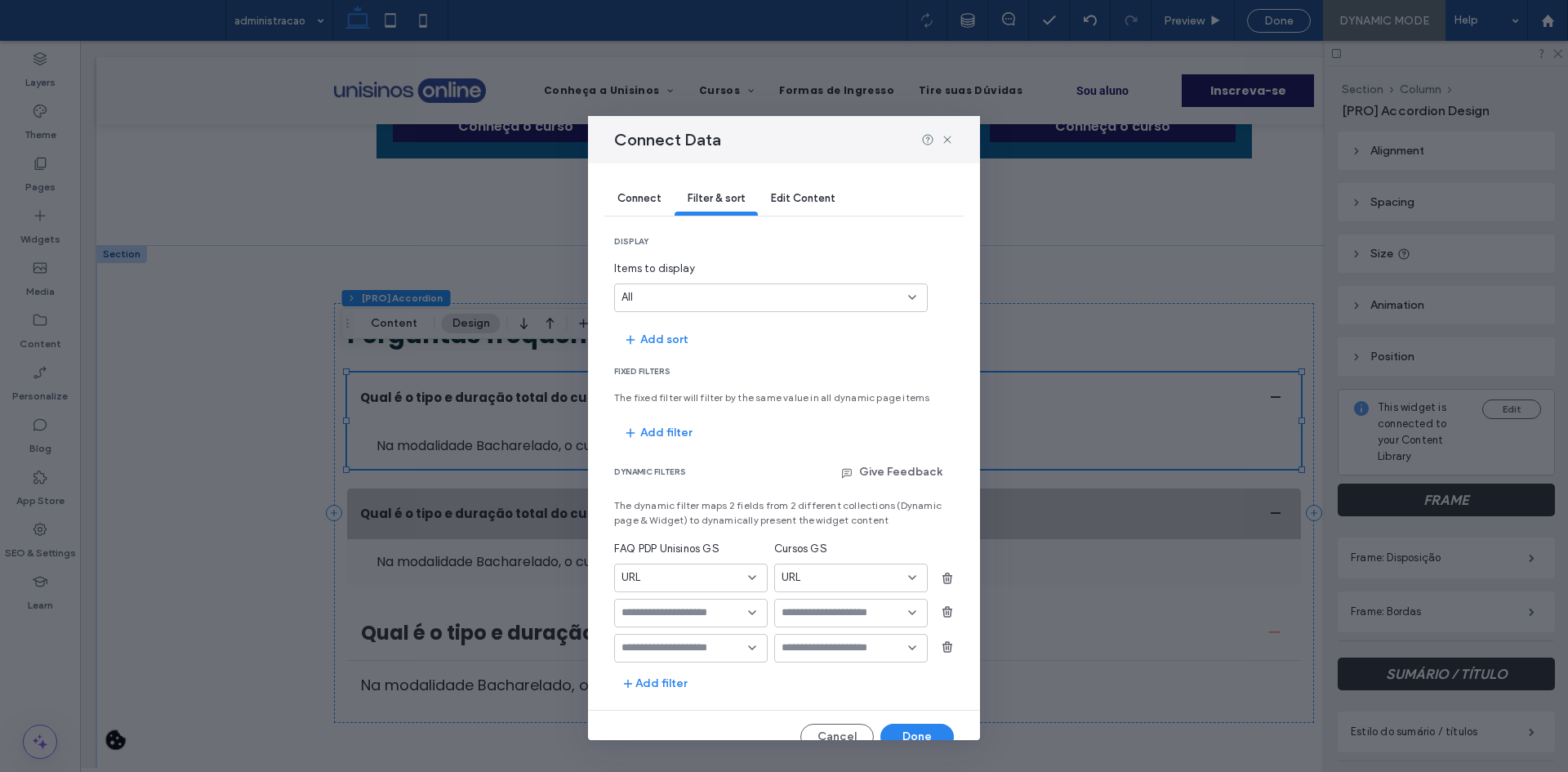
click at [949, 650] on div "Connect Filter & sort Edit Content display Items to display All Add sort Fixed …" at bounding box center [784, 451] width 392 height 577
click at [941, 645] on icon "button" at bounding box center [948, 647] width 13 height 13
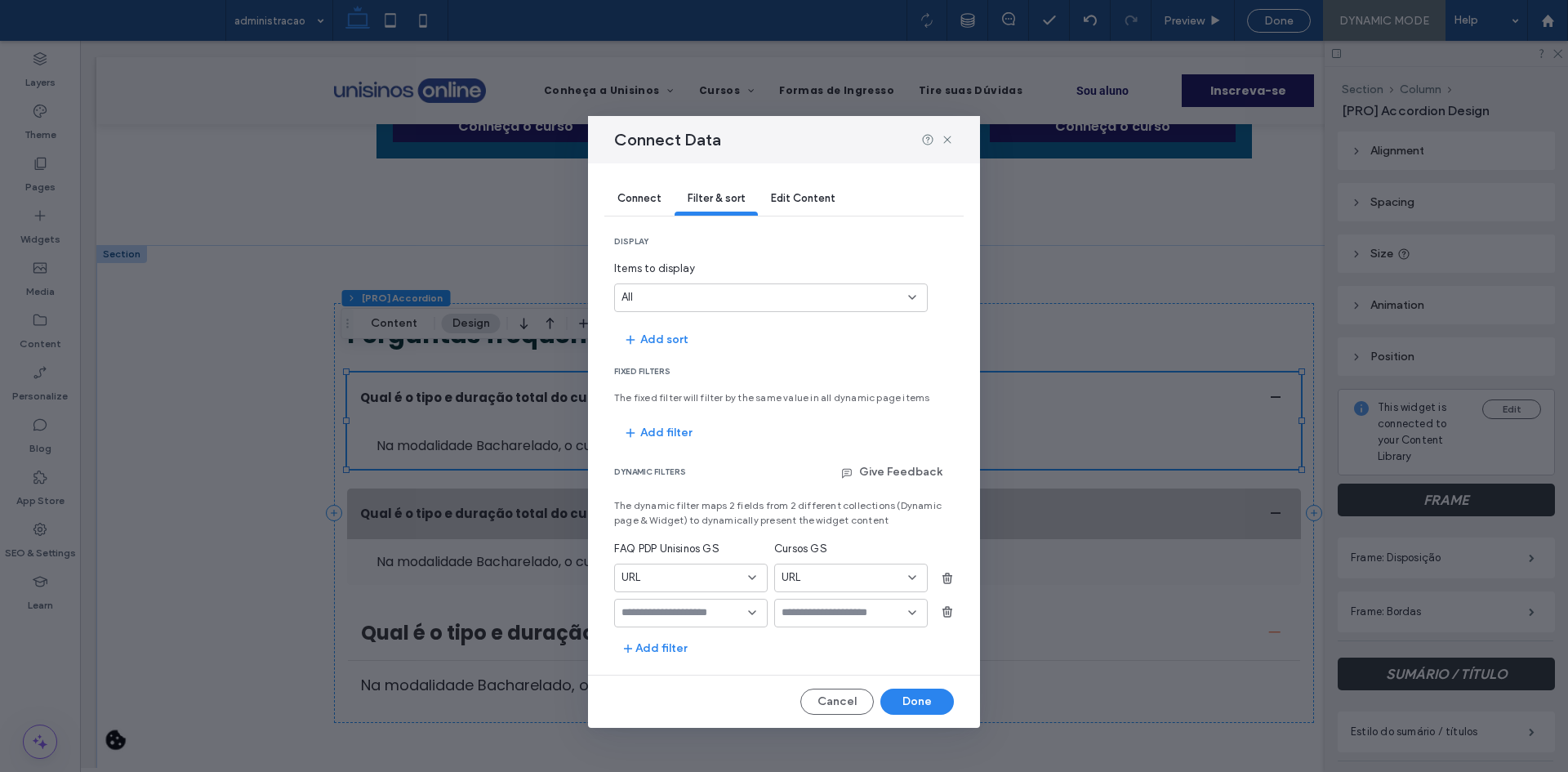
click at [732, 587] on div "URL" at bounding box center [691, 578] width 154 height 28
click at [948, 605] on icon "button" at bounding box center [948, 612] width 13 height 13
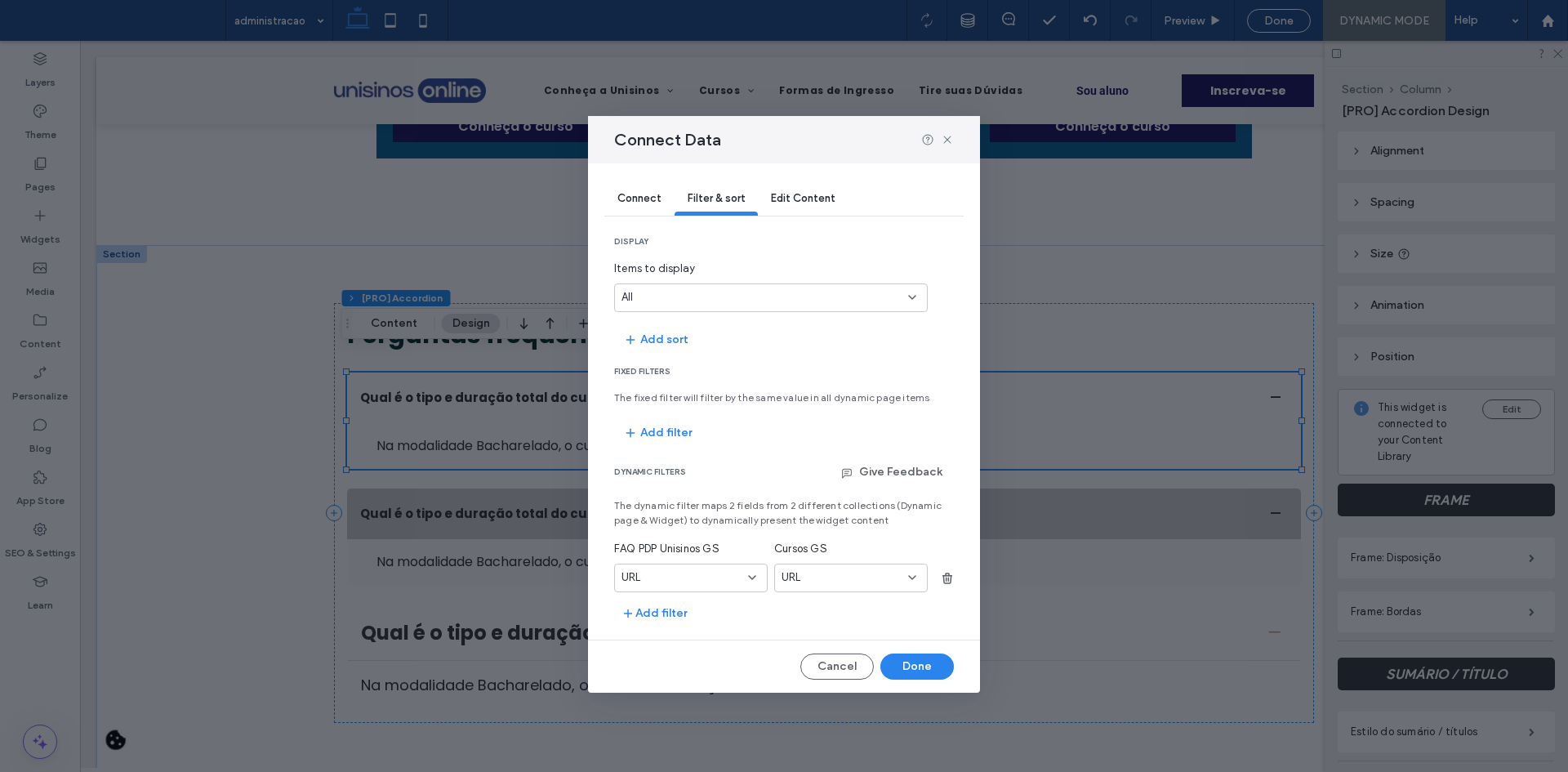
click at [702, 579] on div "URL" at bounding box center [681, 578] width 119 height 17
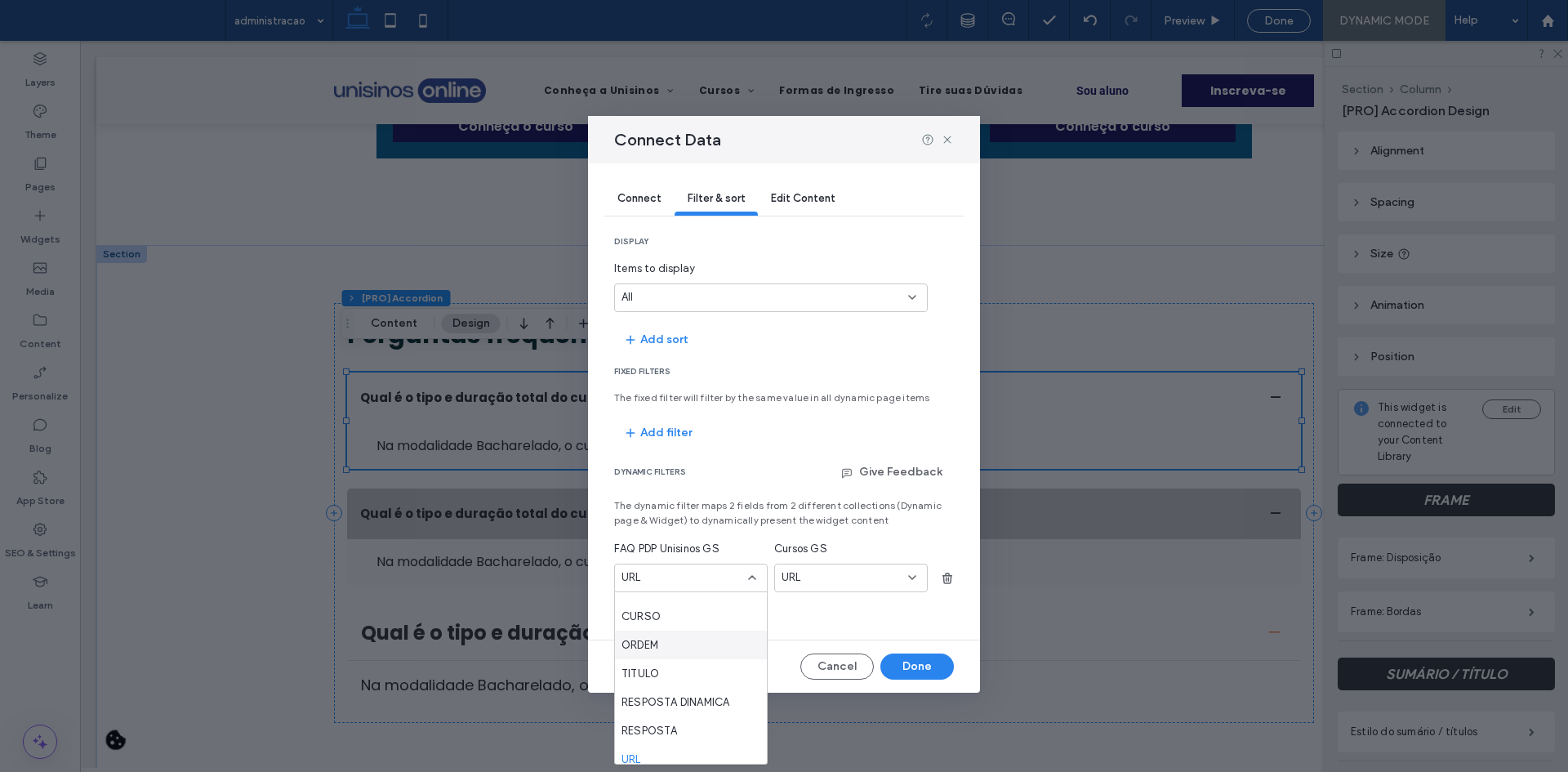
scroll to position [28, 0]
click at [645, 619] on div "CURSO" at bounding box center [691, 606] width 152 height 28
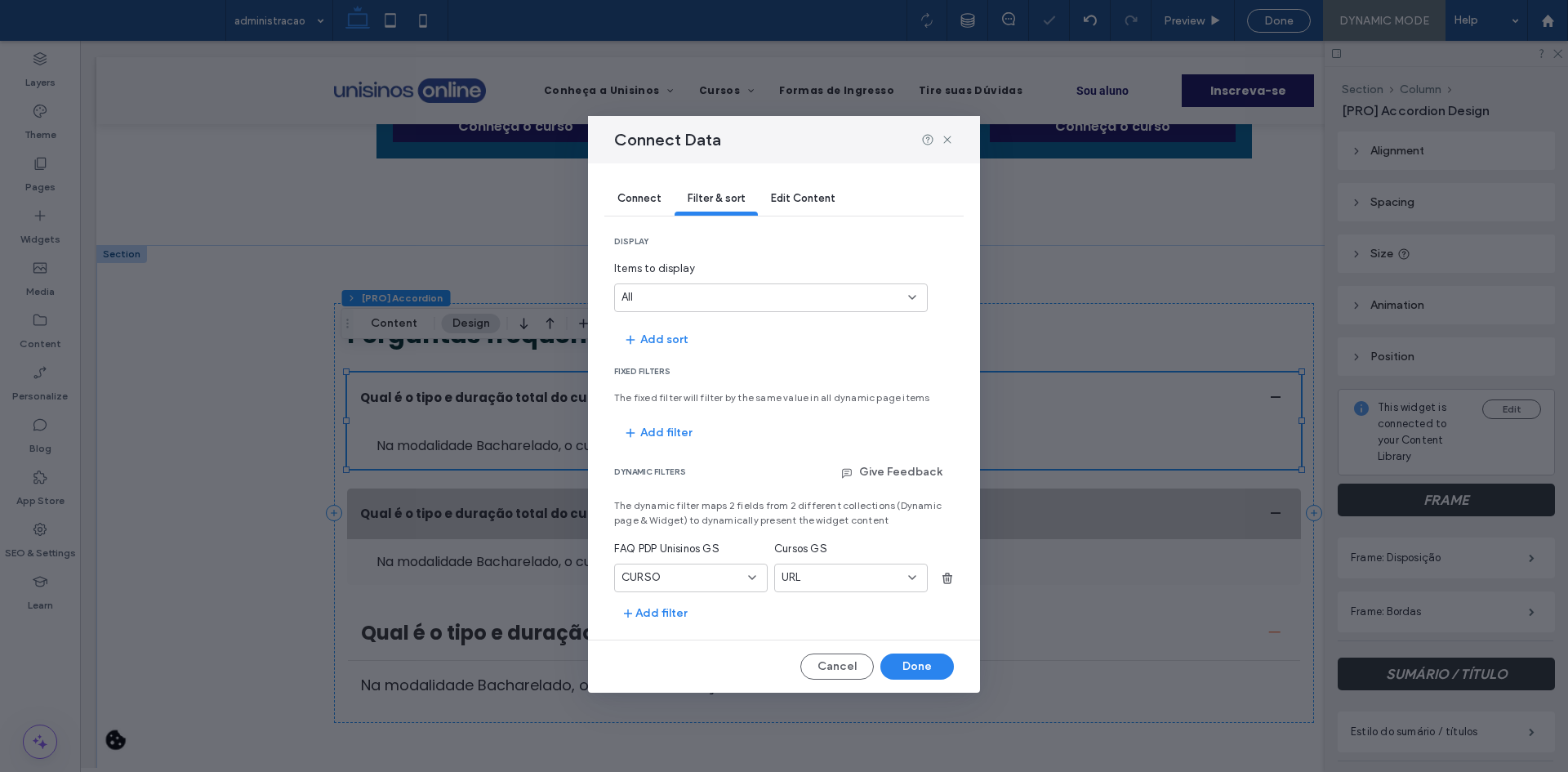
click at [848, 575] on div "URL" at bounding box center [841, 578] width 119 height 17
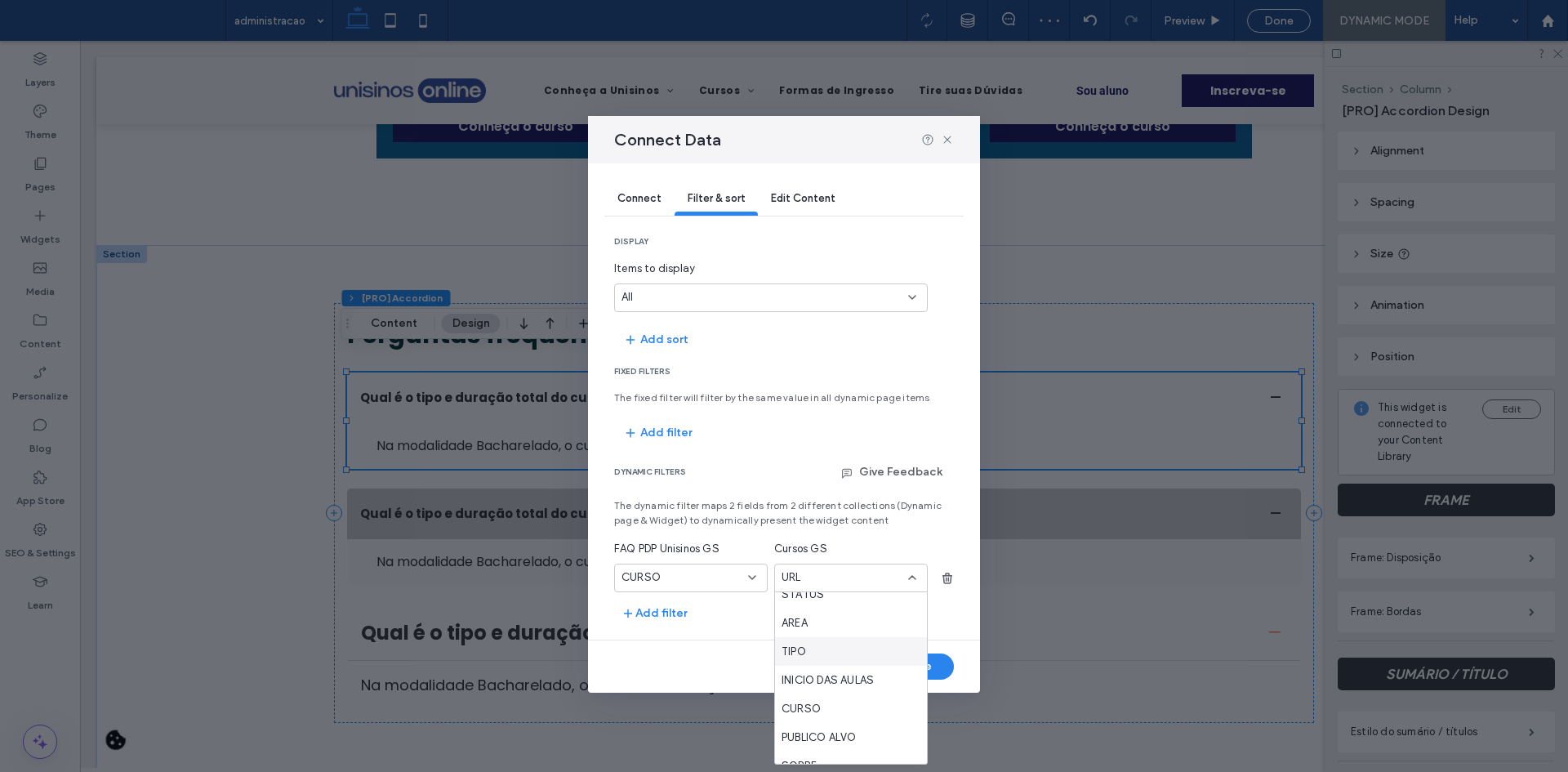
scroll to position [409, 0]
click at [817, 627] on span "CURSO" at bounding box center [801, 628] width 39 height 17
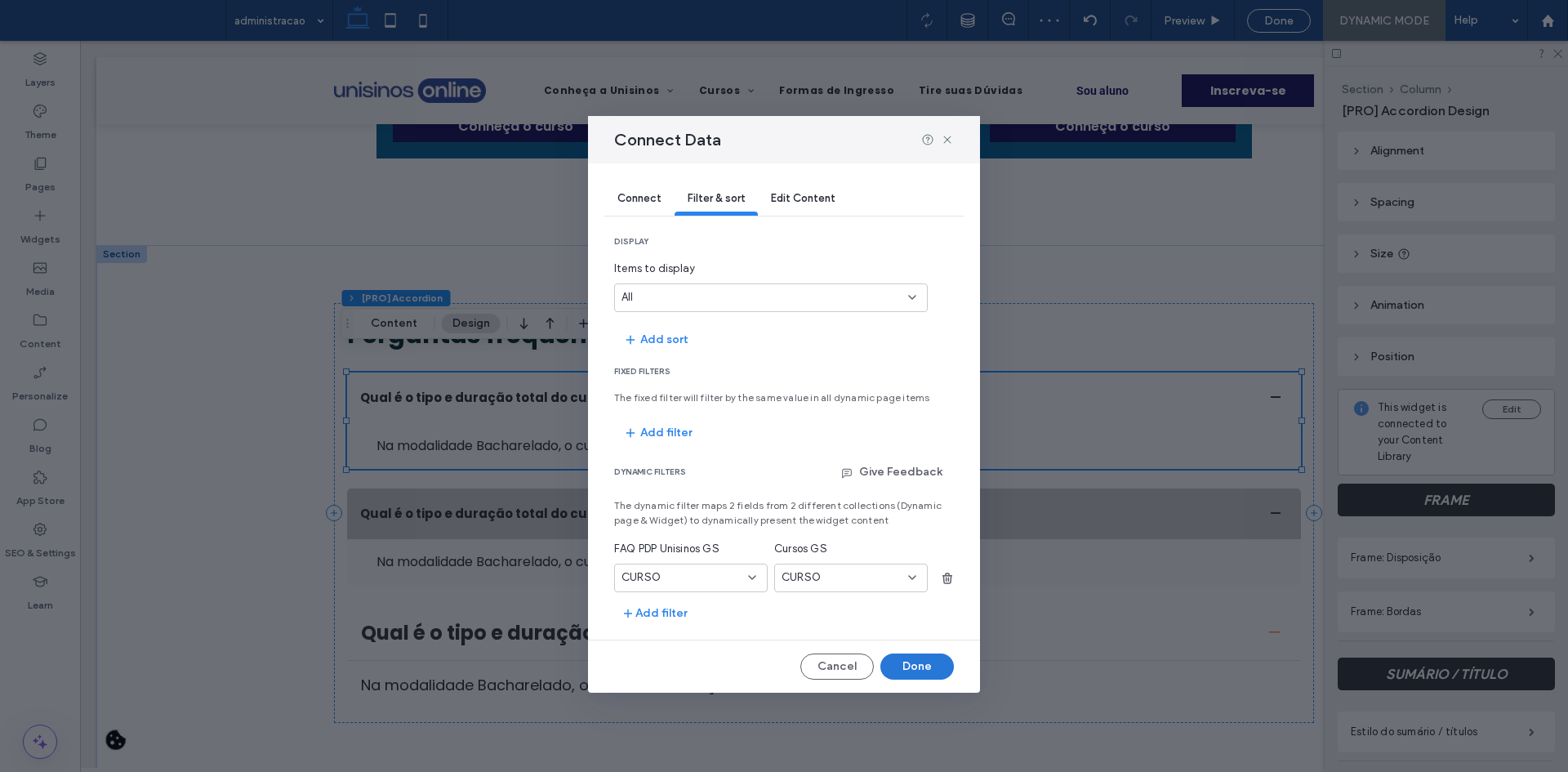
click at [915, 661] on button "Done" at bounding box center [917, 667] width 73 height 27
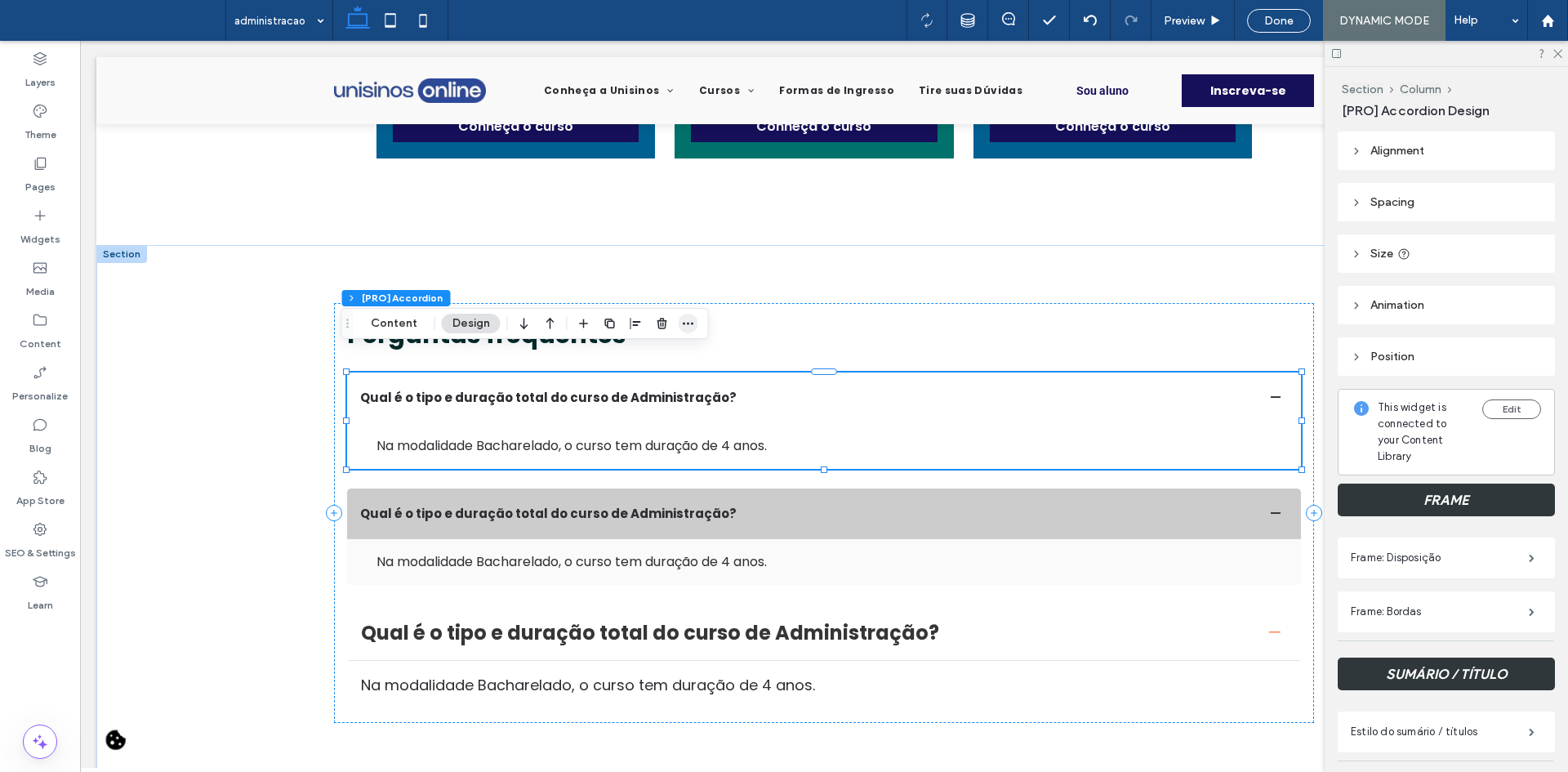
click at [688, 322] on icon "button" at bounding box center [688, 324] width 13 height 13
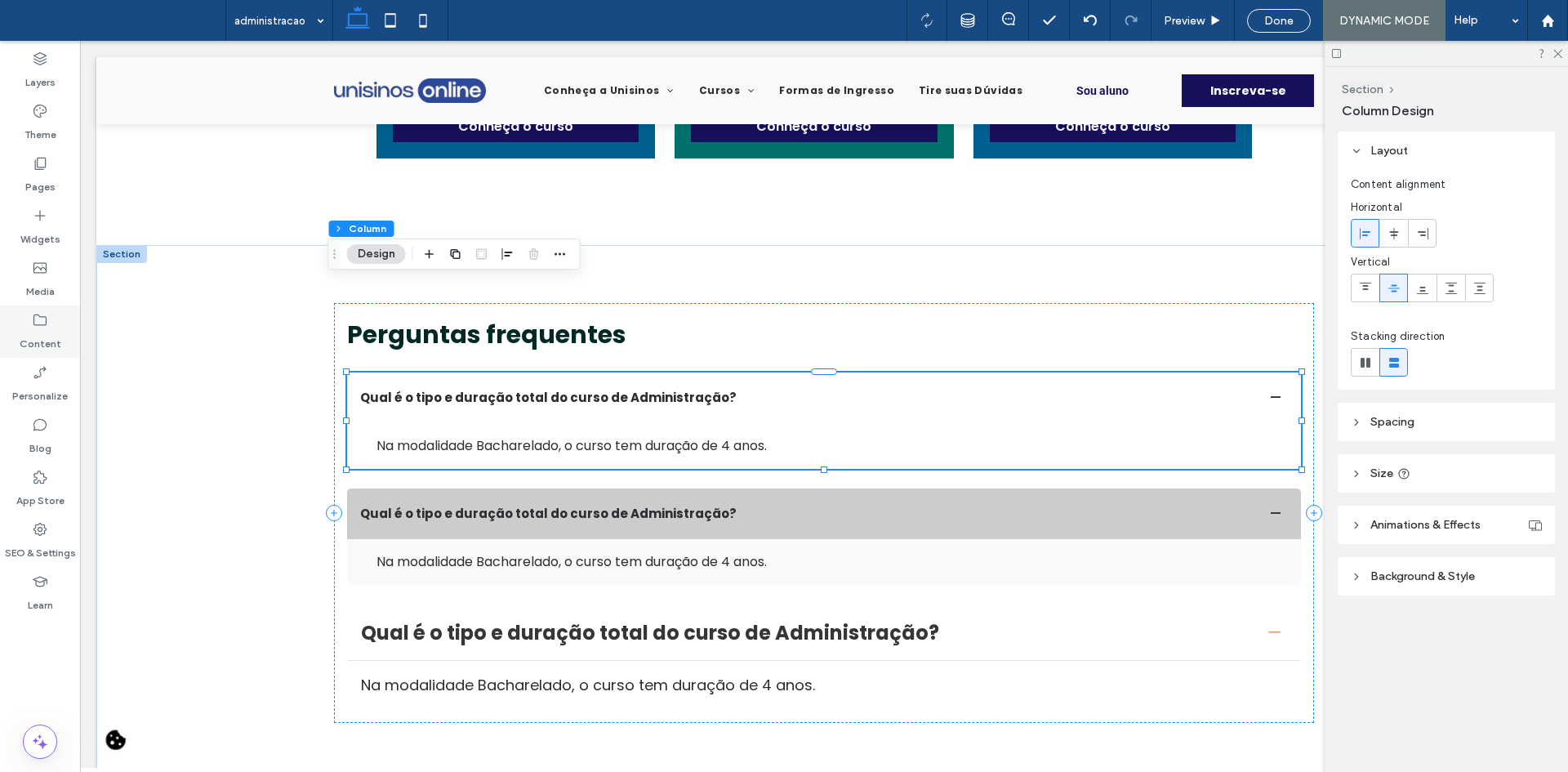
click at [62, 332] on div "Content" at bounding box center [39, 331] width 80 height 52
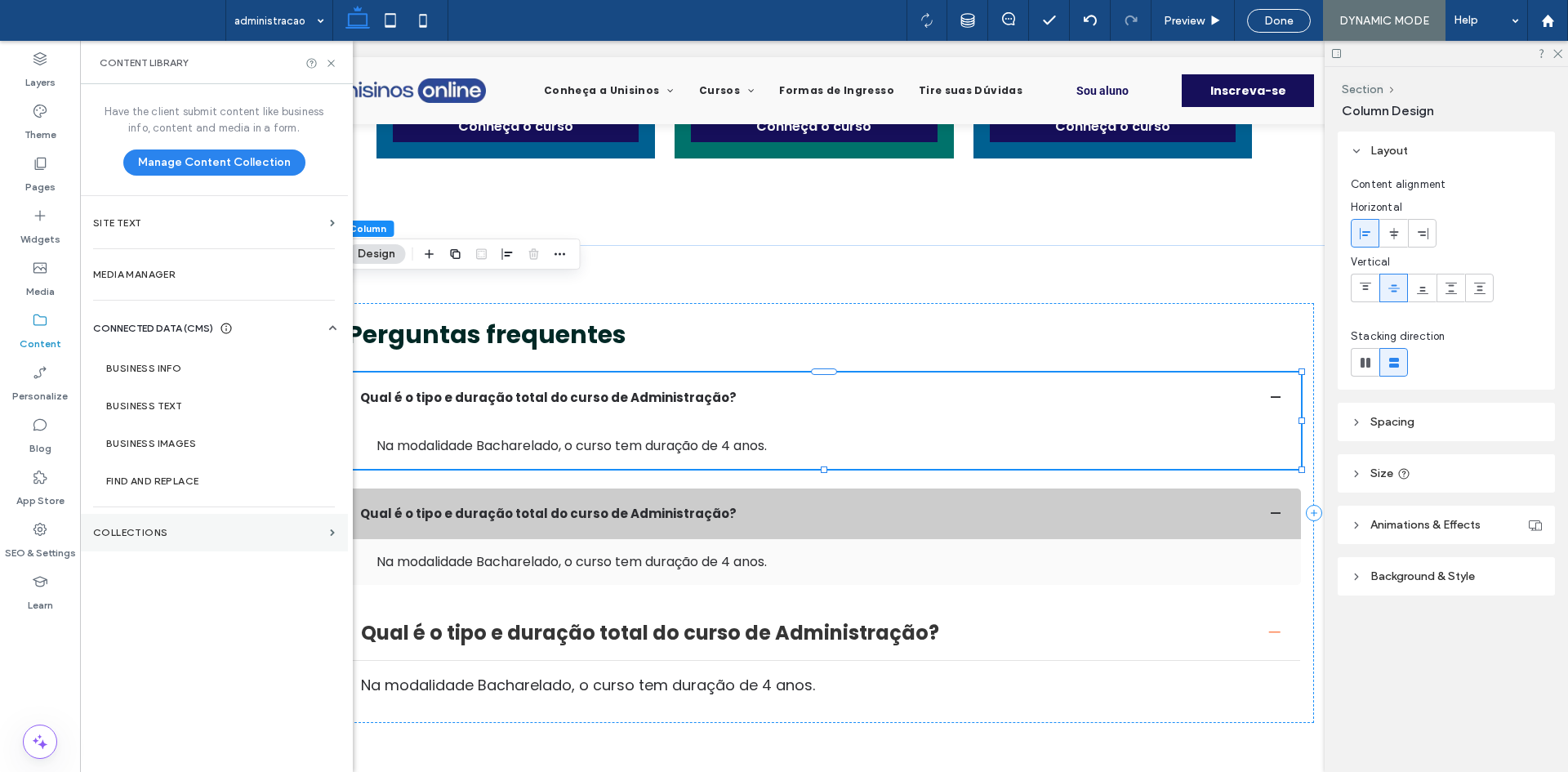
click at [251, 543] on section "Collections" at bounding box center [214, 533] width 268 height 38
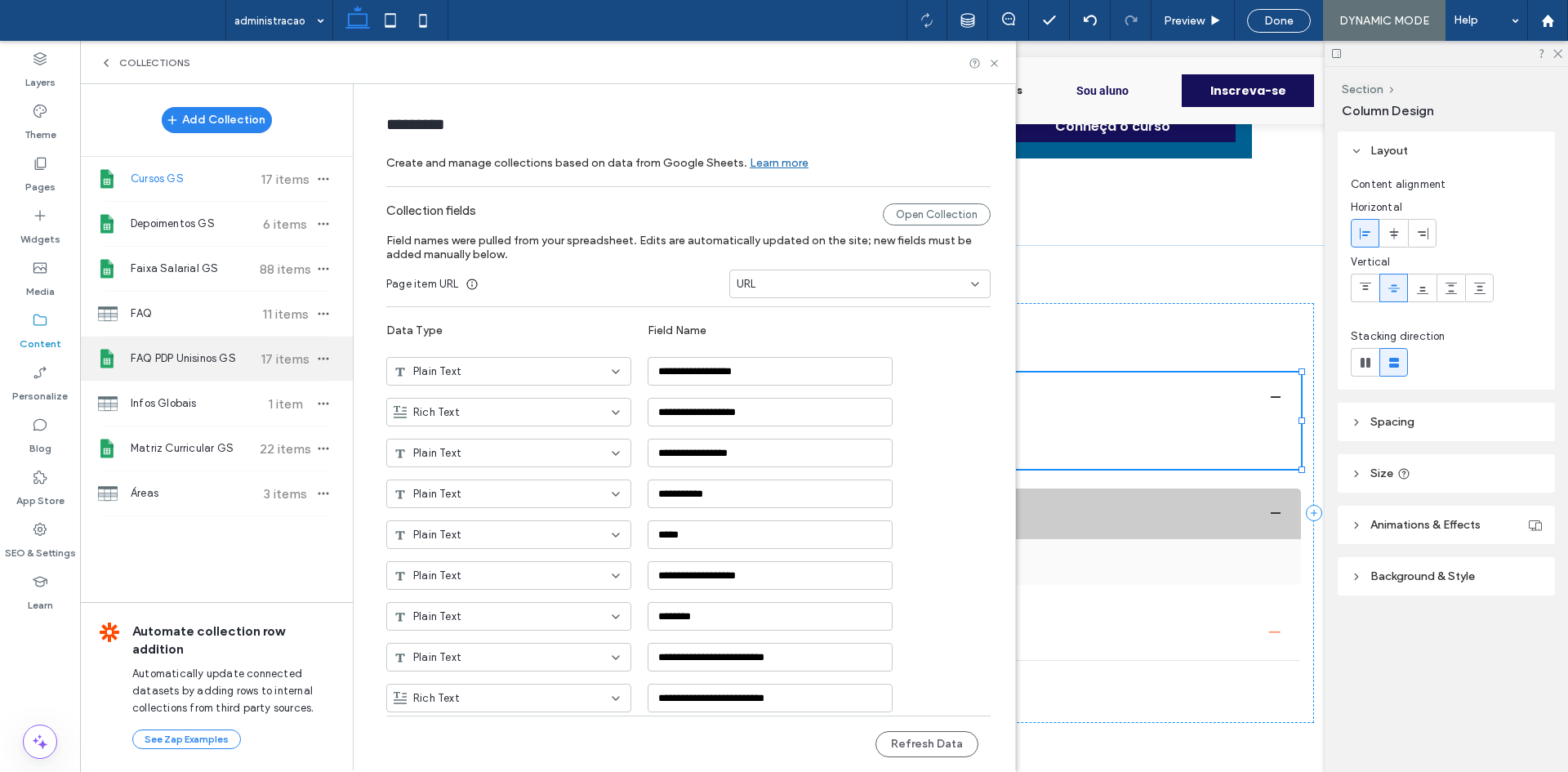
click at [231, 358] on span "FAQ PDP Unisinos GS" at bounding box center [192, 358] width 122 height 17
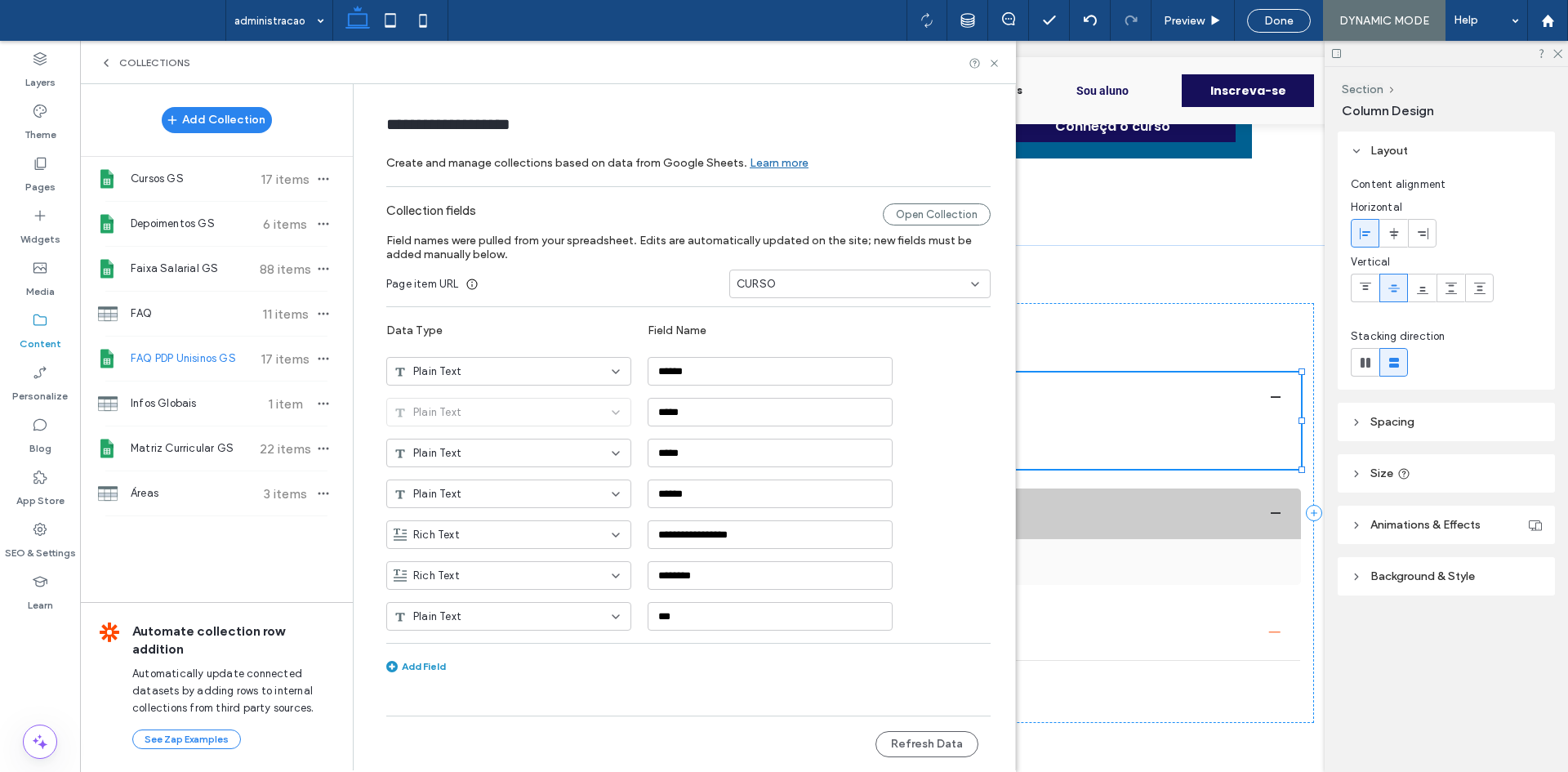
type input "**********"
click at [806, 296] on div "CURSO" at bounding box center [860, 283] width 261 height 28
click at [774, 454] on div "URL" at bounding box center [860, 455] width 259 height 28
click at [933, 741] on button "Refresh Data" at bounding box center [927, 744] width 103 height 27
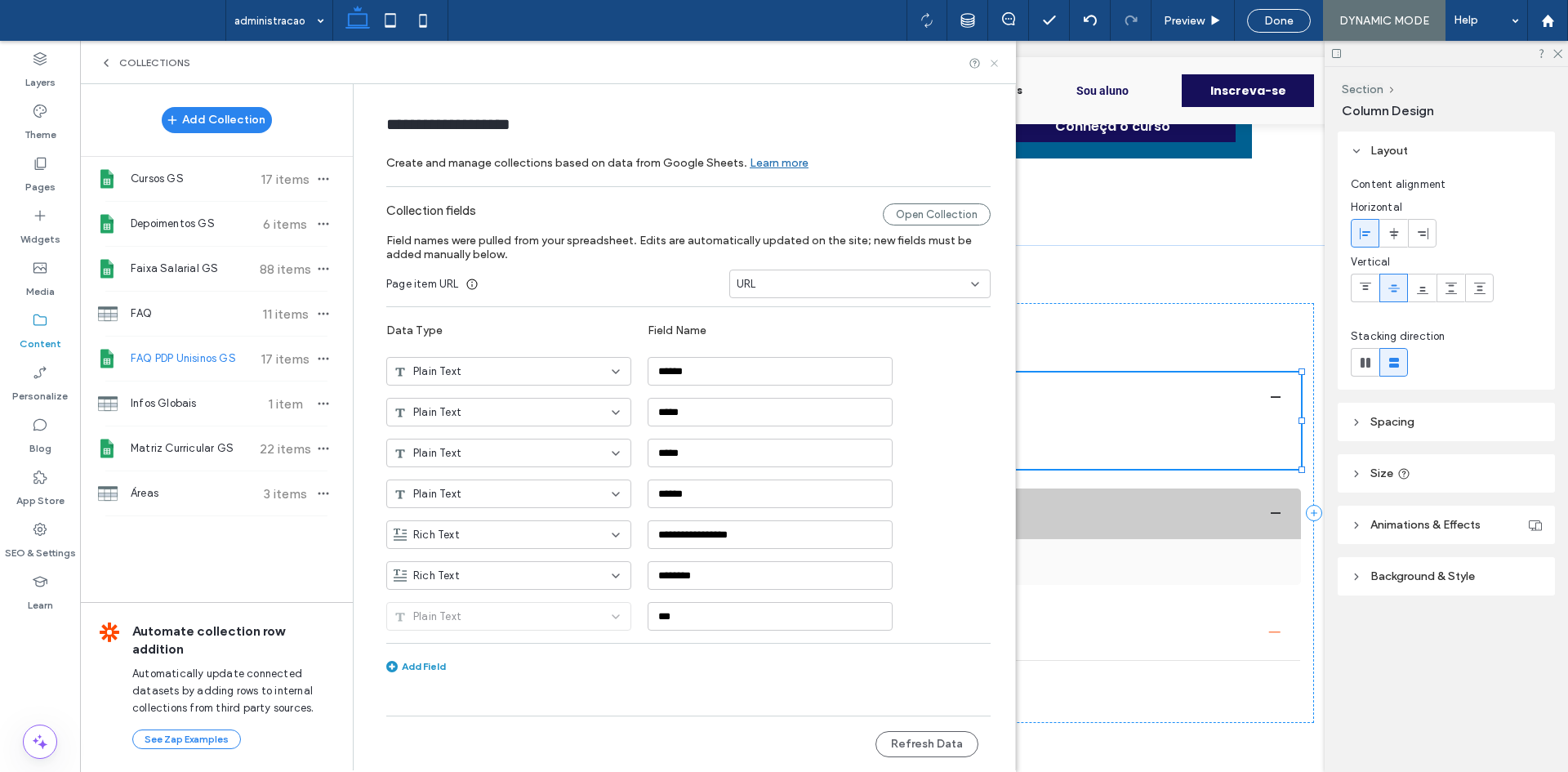
click at [998, 65] on icon at bounding box center [993, 62] width 12 height 12
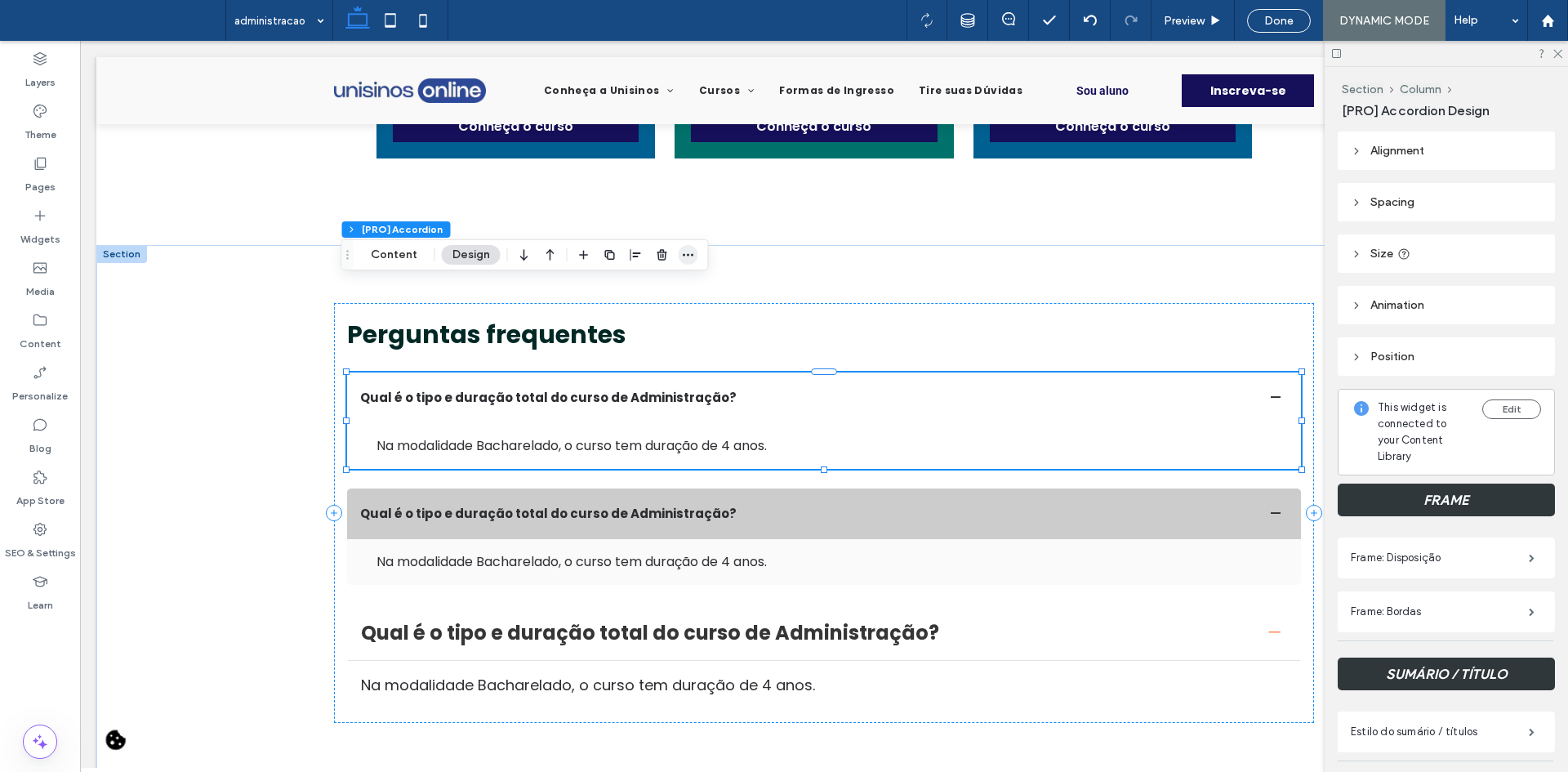
click at [696, 250] on span "button" at bounding box center [688, 254] width 19 height 19
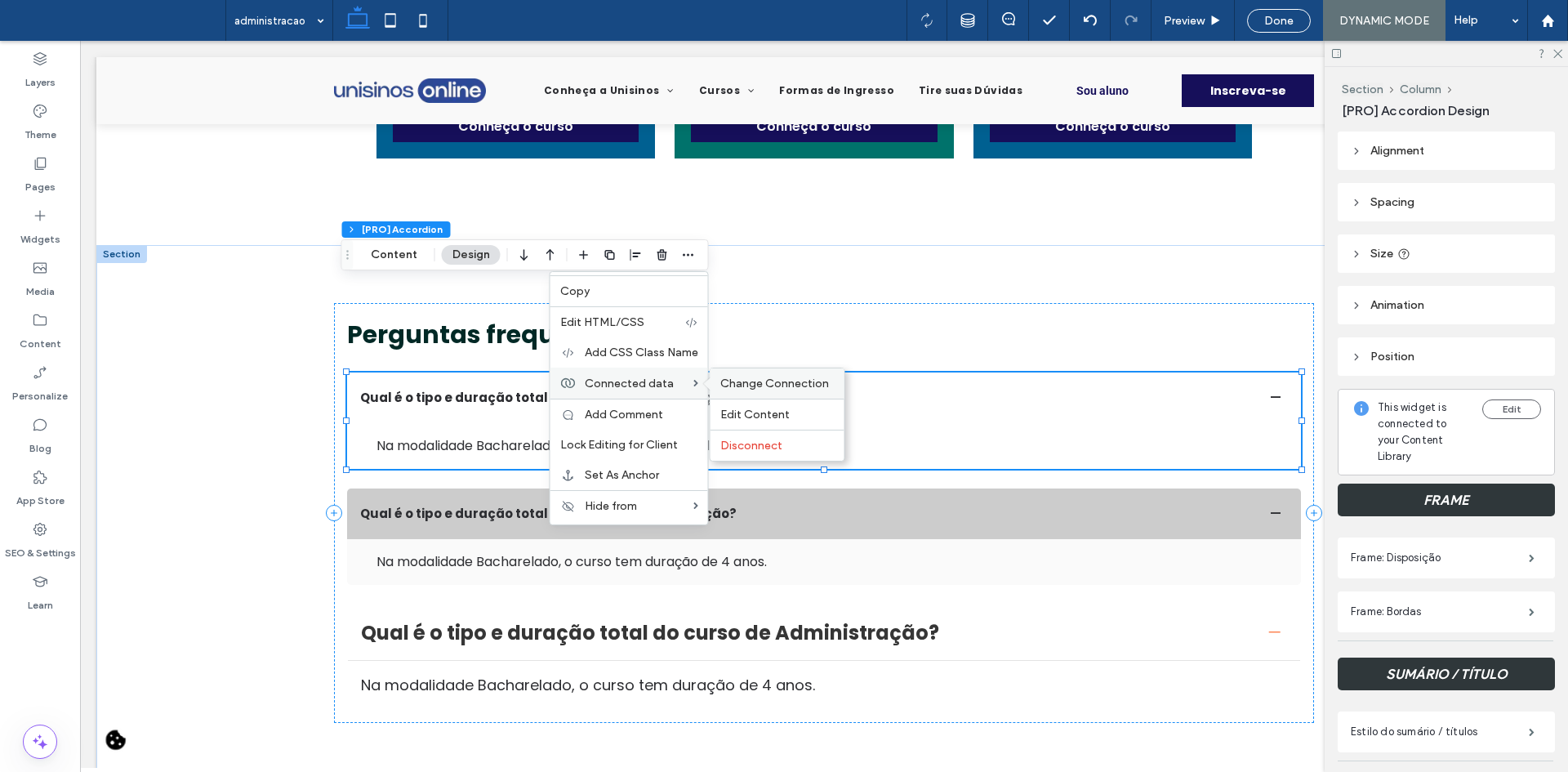
click at [740, 392] on div "Change Connection" at bounding box center [777, 383] width 134 height 30
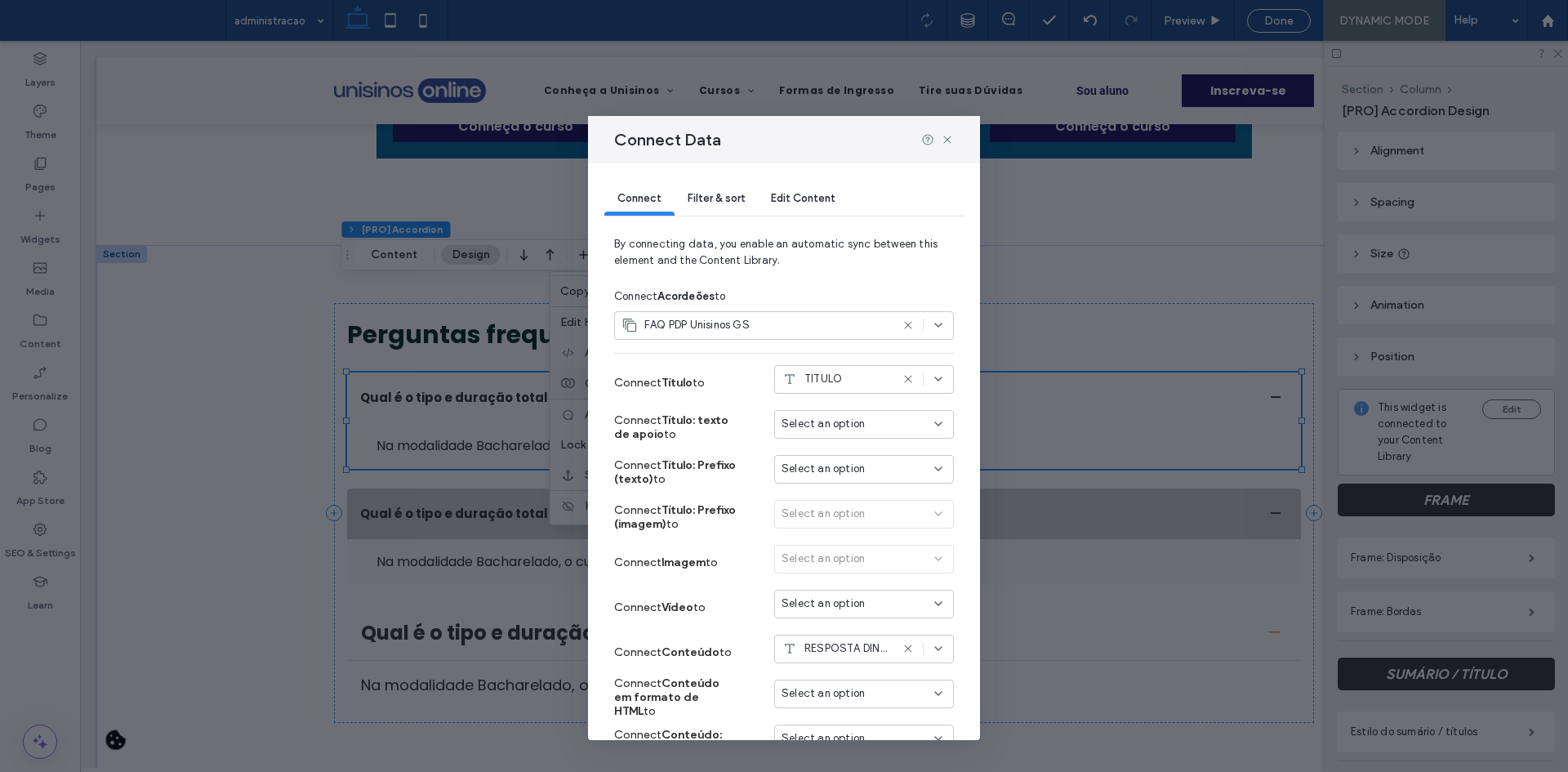
click at [735, 217] on div "Connect Filter & sort Edit Content" at bounding box center [784, 199] width 359 height 72
click at [735, 204] on span "Filter & sort" at bounding box center [716, 197] width 57 height 12
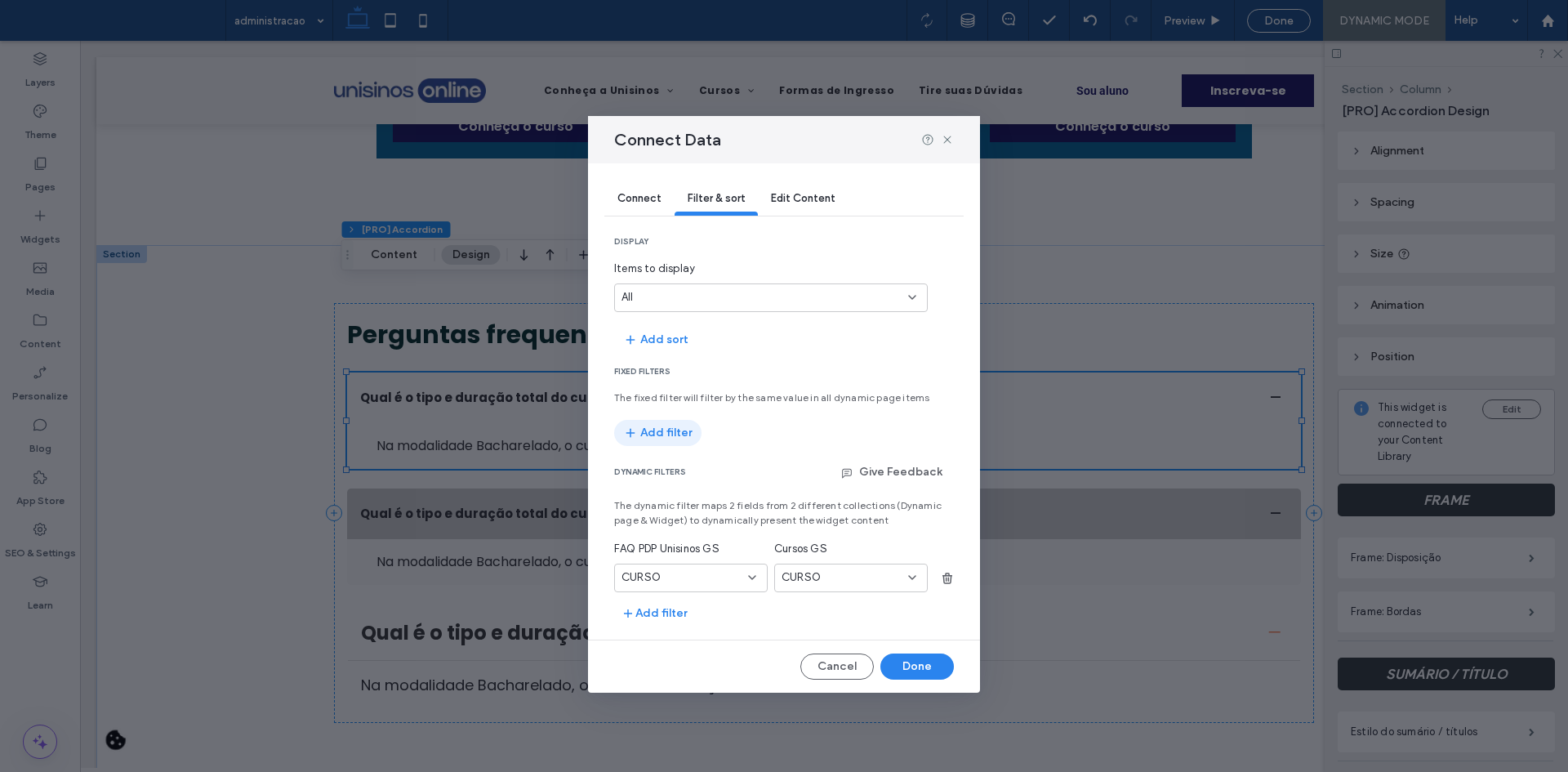
click at [662, 432] on button "Add filter" at bounding box center [657, 433] width 87 height 27
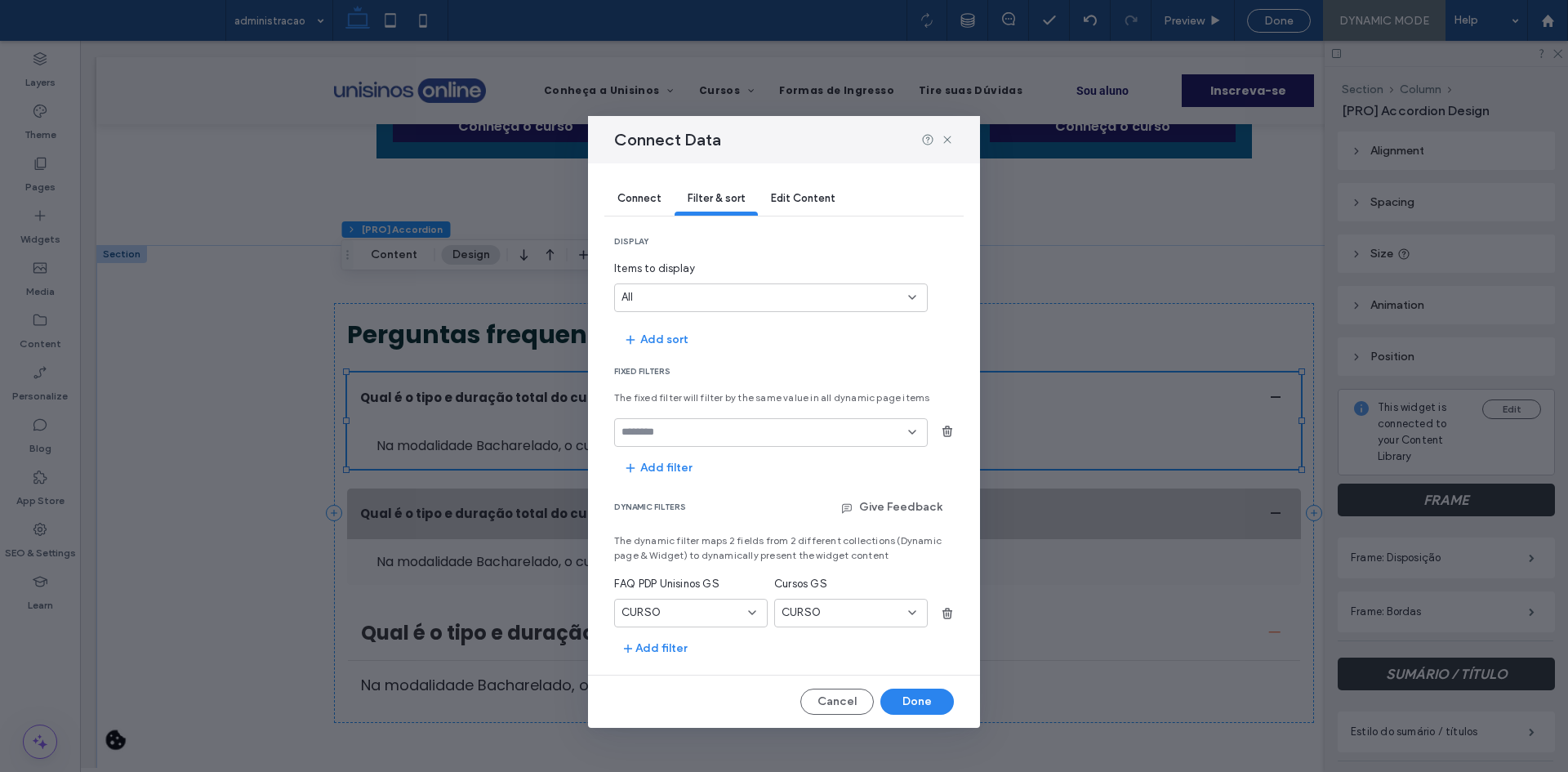
click at [790, 442] on div at bounding box center [771, 432] width 313 height 28
click at [731, 456] on div "STATUS" at bounding box center [771, 460] width 312 height 28
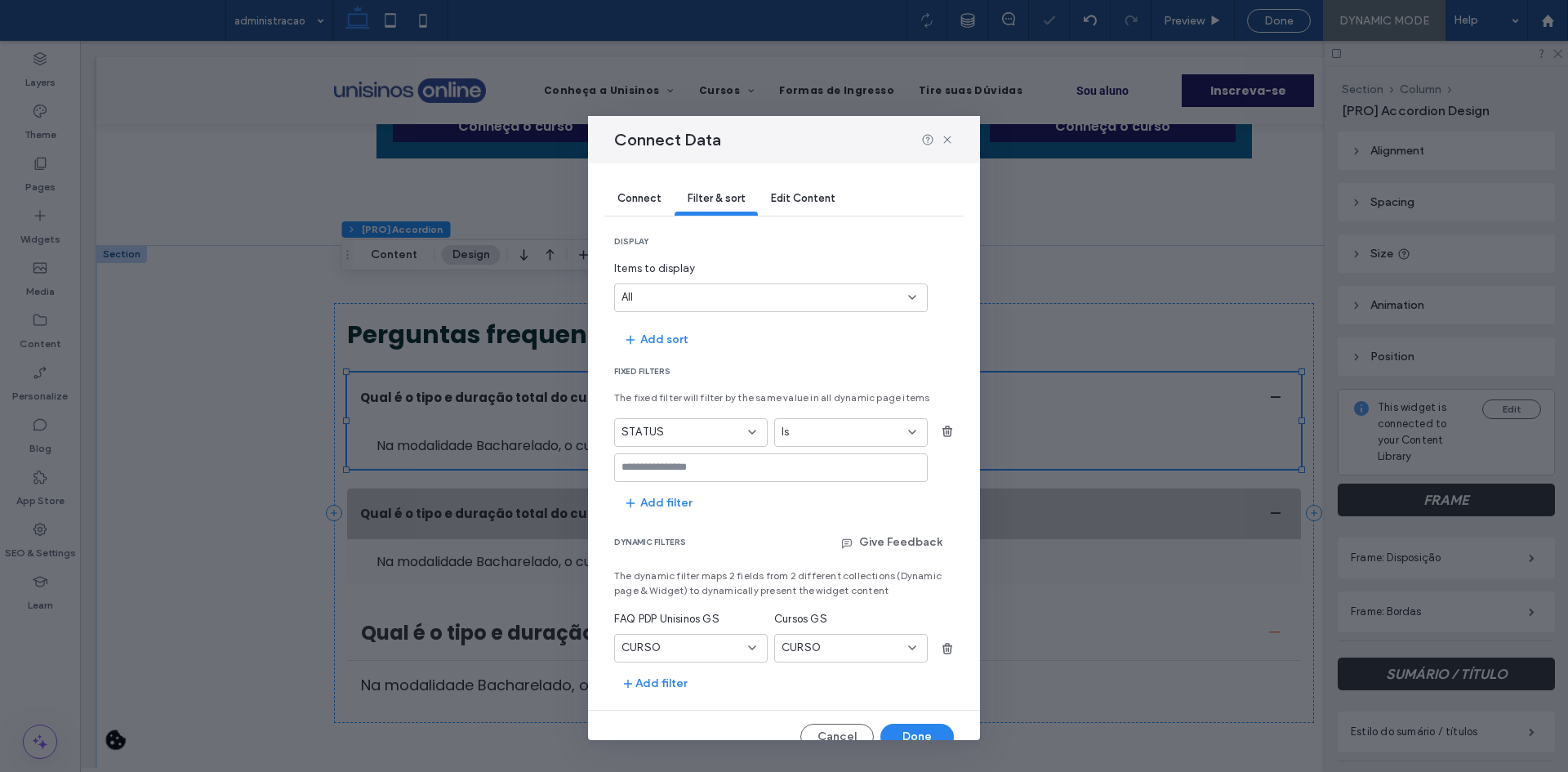
click at [704, 473] on input "values-textbox" at bounding box center [764, 468] width 287 height 13
type input "*****"
click at [667, 468] on span at bounding box center [663, 468] width 11 height 11
click at [667, 468] on input "values-textbox" at bounding box center [764, 468] width 287 height 13
type input "*******"
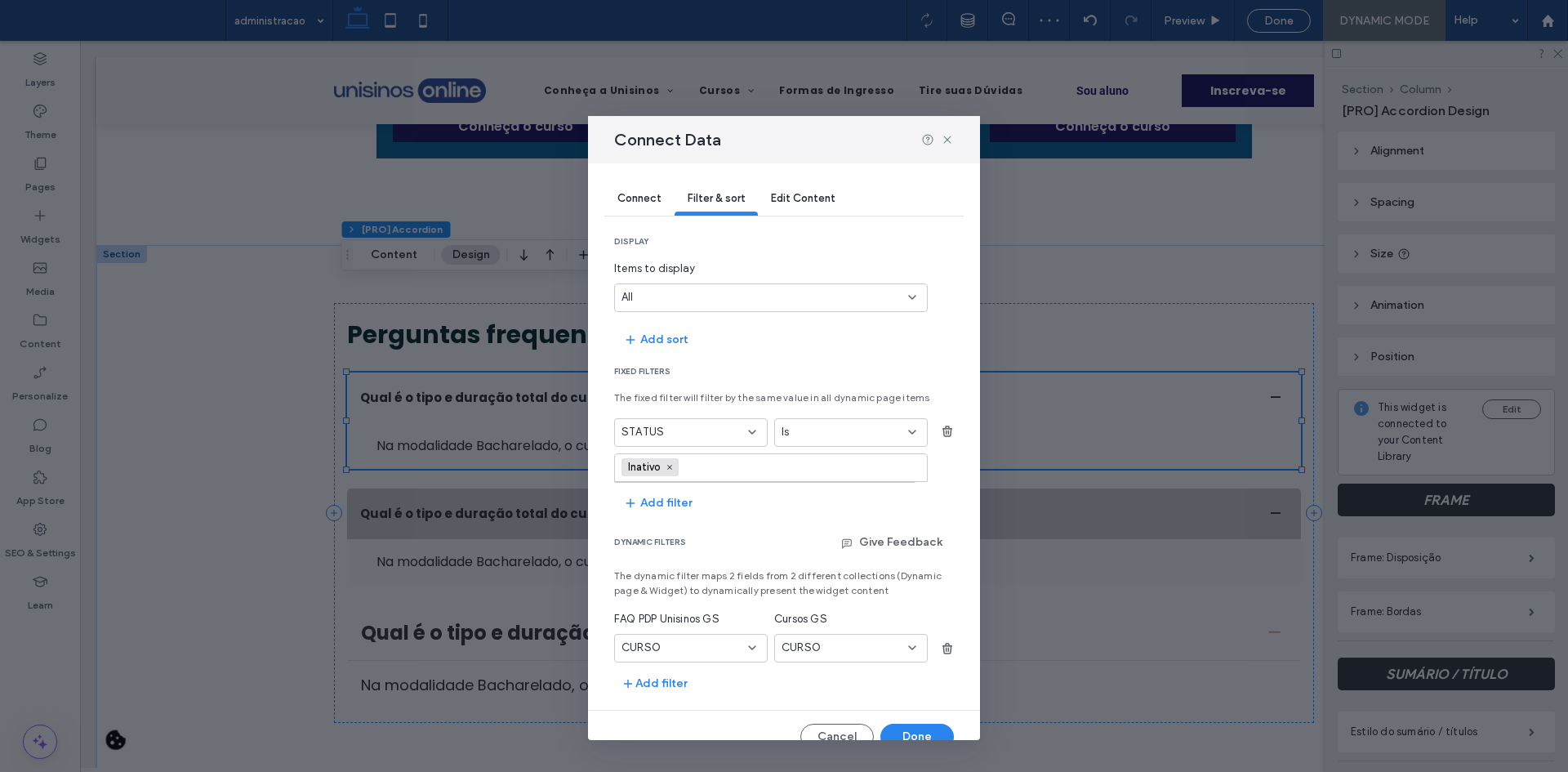
click at [667, 468] on icon at bounding box center [669, 467] width 8 height 8
click at [942, 432] on use "button" at bounding box center [947, 431] width 10 height 11
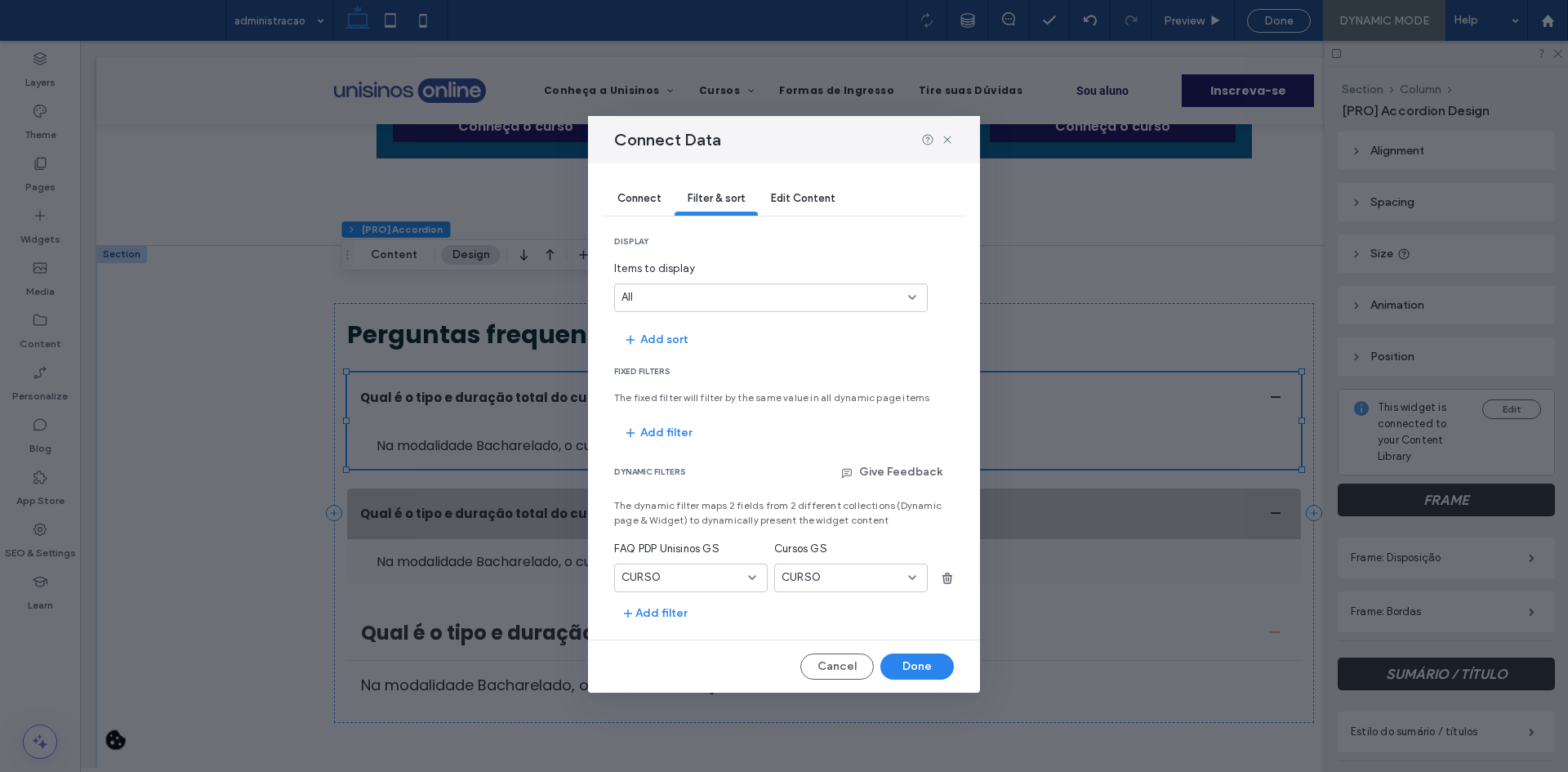
click at [728, 593] on section "dynamic filters Give Feedback The dynamic filter maps 2 fields from 2 different…" at bounding box center [784, 543] width 340 height 168
click at [717, 582] on div "CURSO" at bounding box center [681, 578] width 119 height 17
click at [659, 761] on div "URL" at bounding box center [691, 749] width 152 height 28
click at [821, 575] on div "CURSO" at bounding box center [841, 578] width 119 height 17
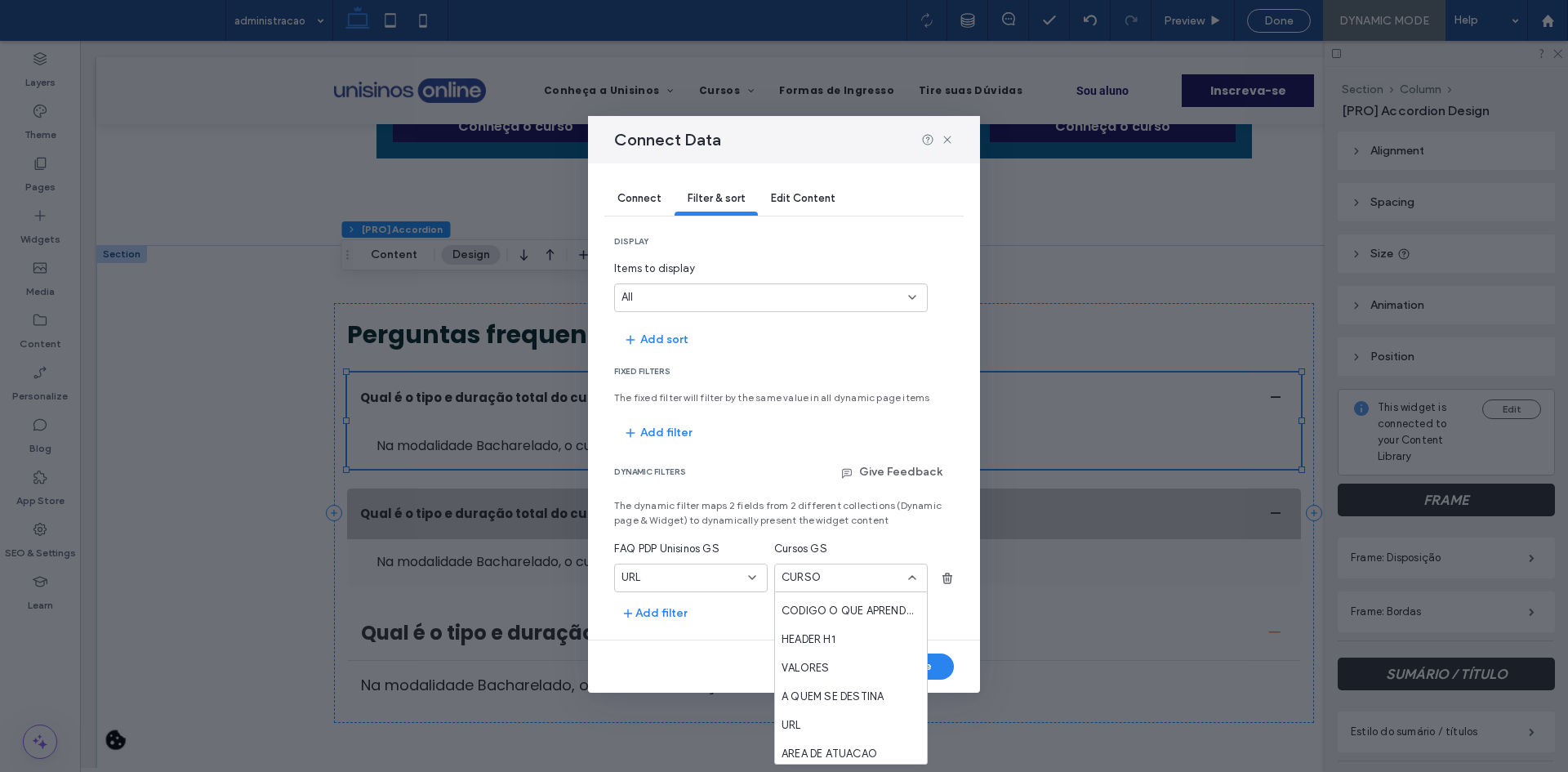
scroll to position [735, 0]
click at [797, 642] on span "URL" at bounding box center [791, 644] width 19 height 17
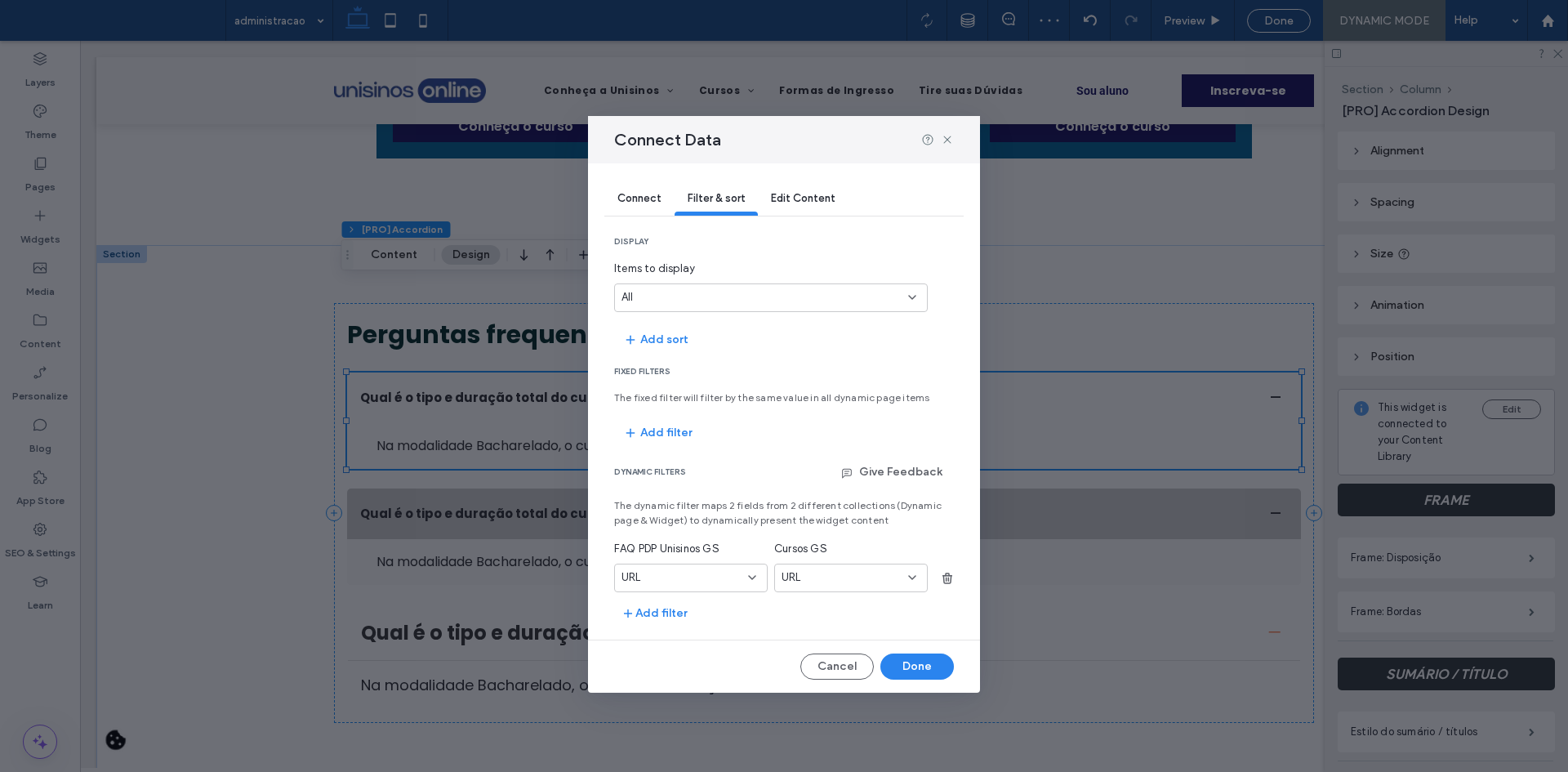
click at [632, 212] on div "Connect" at bounding box center [639, 200] width 71 height 33
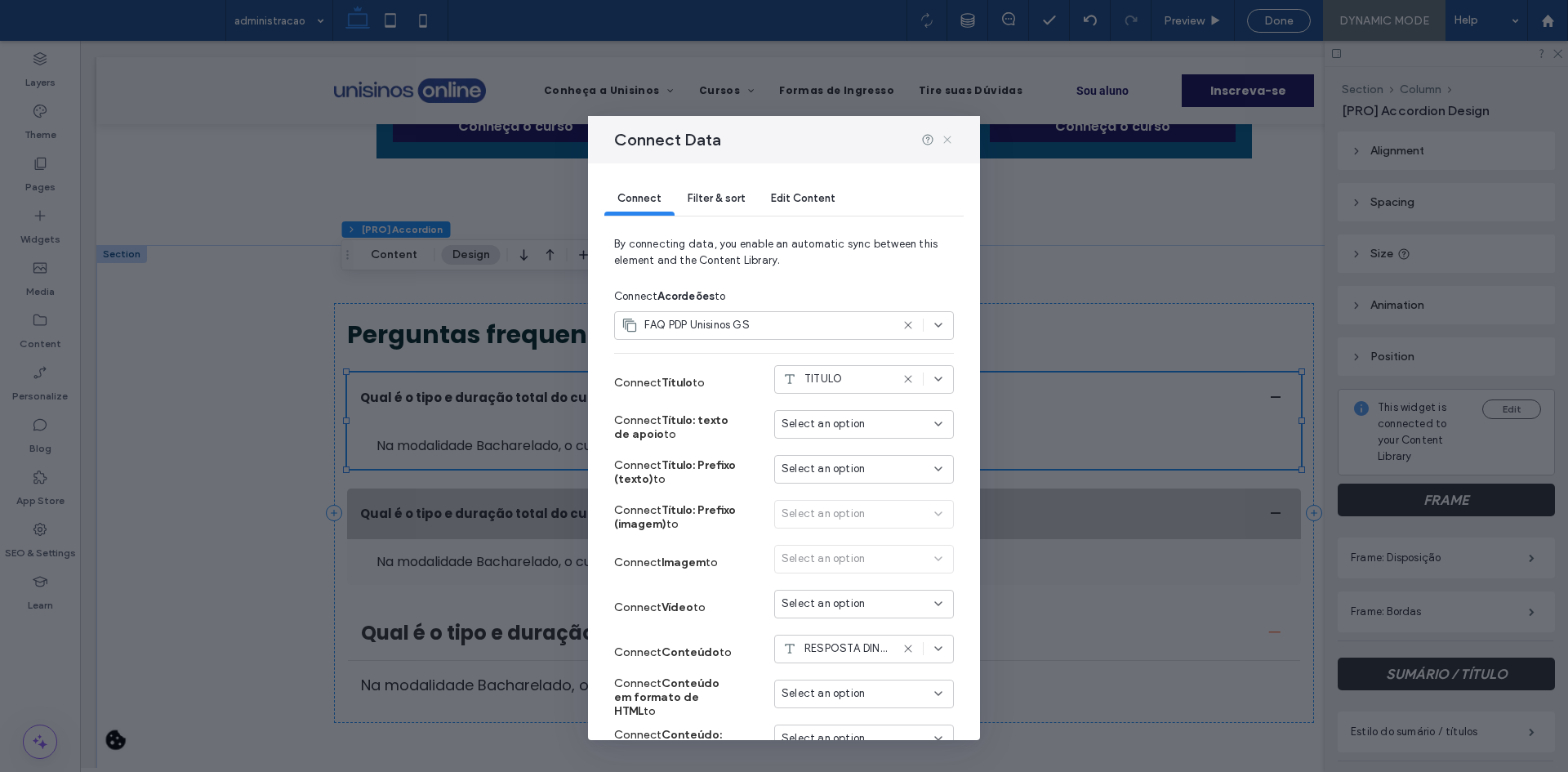
click at [949, 136] on icon at bounding box center [948, 139] width 13 height 13
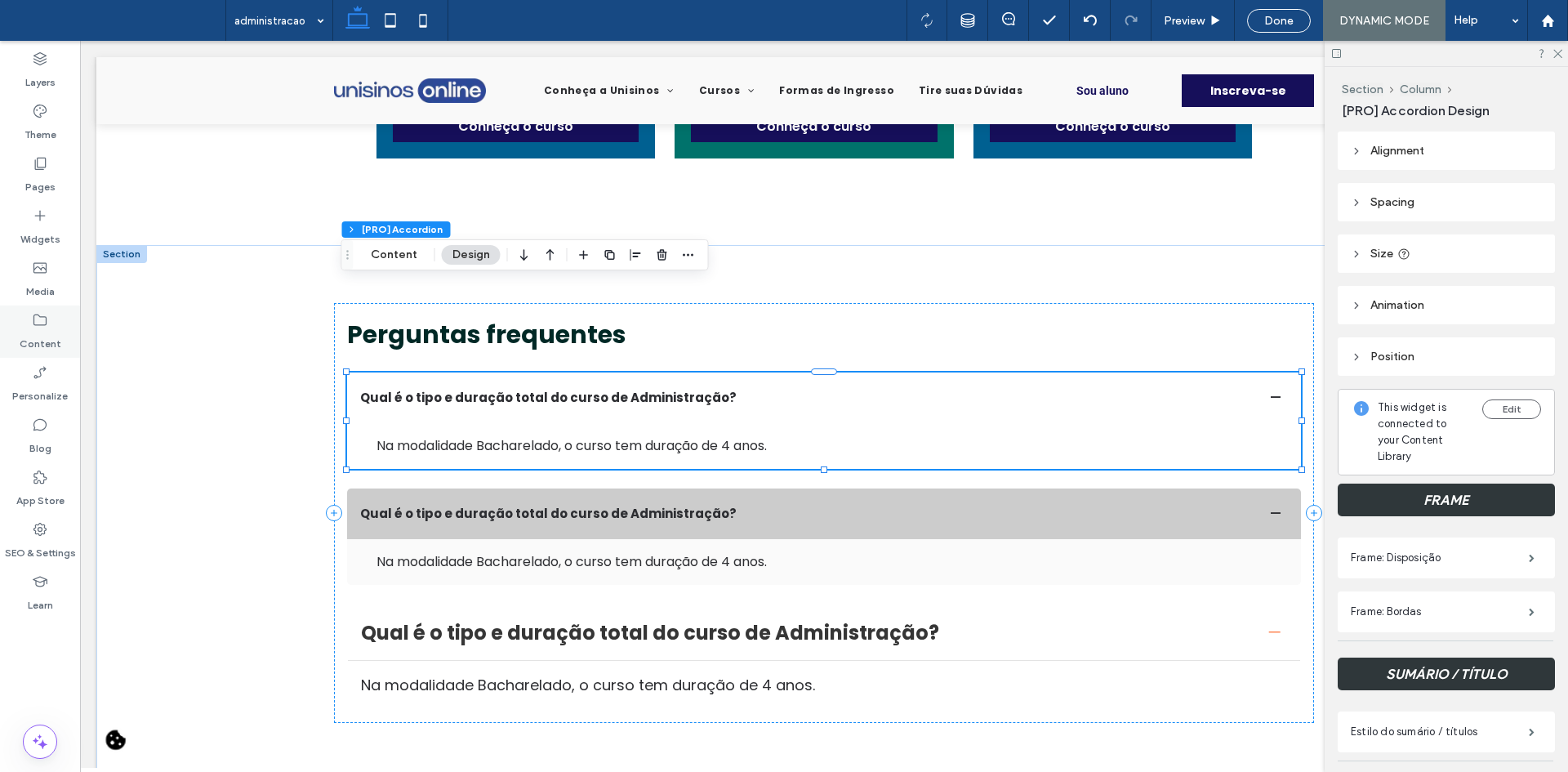
click at [49, 334] on label "Content" at bounding box center [39, 339] width 41 height 23
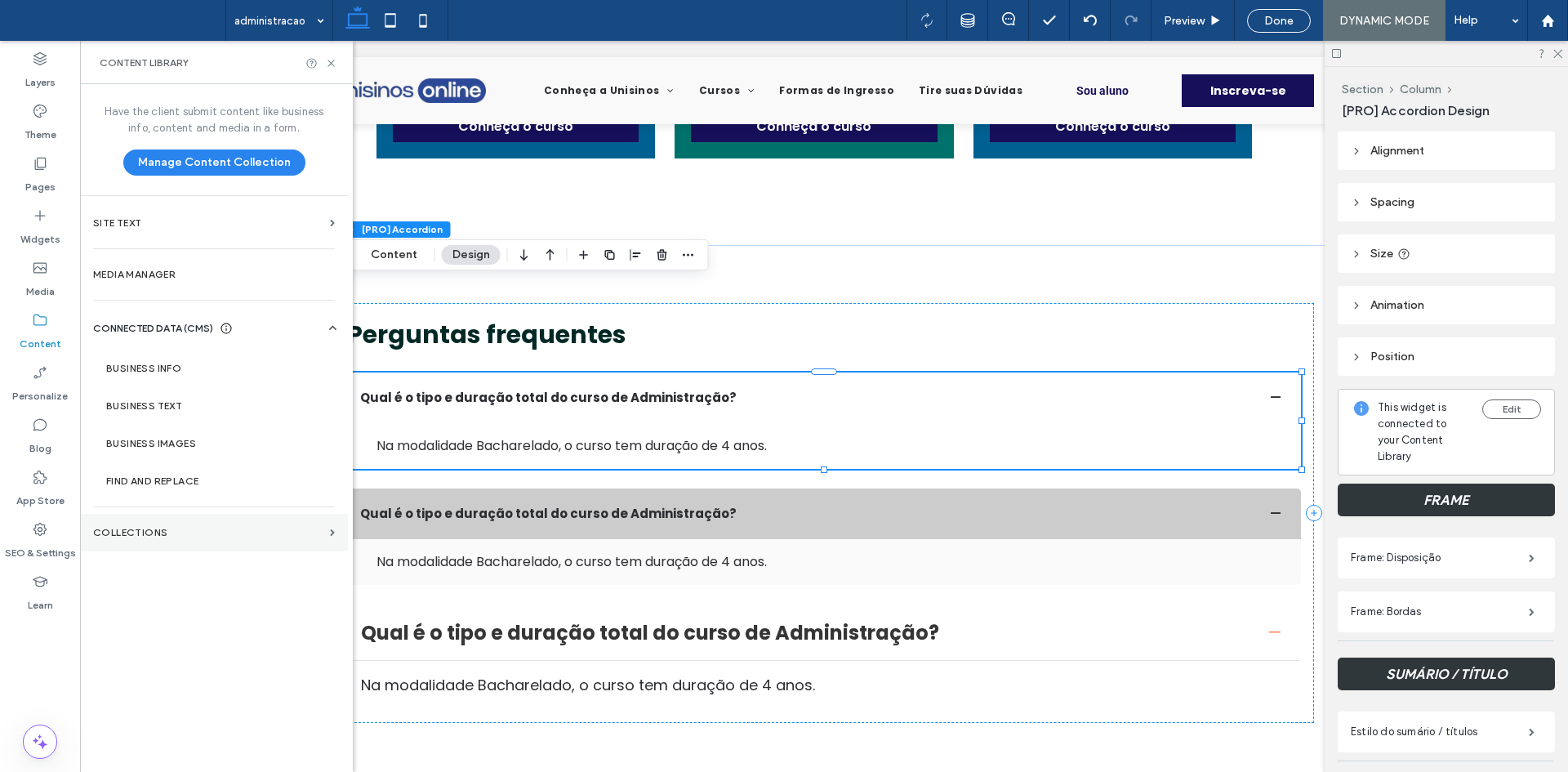
click at [186, 529] on label "Collections" at bounding box center [208, 533] width 230 height 11
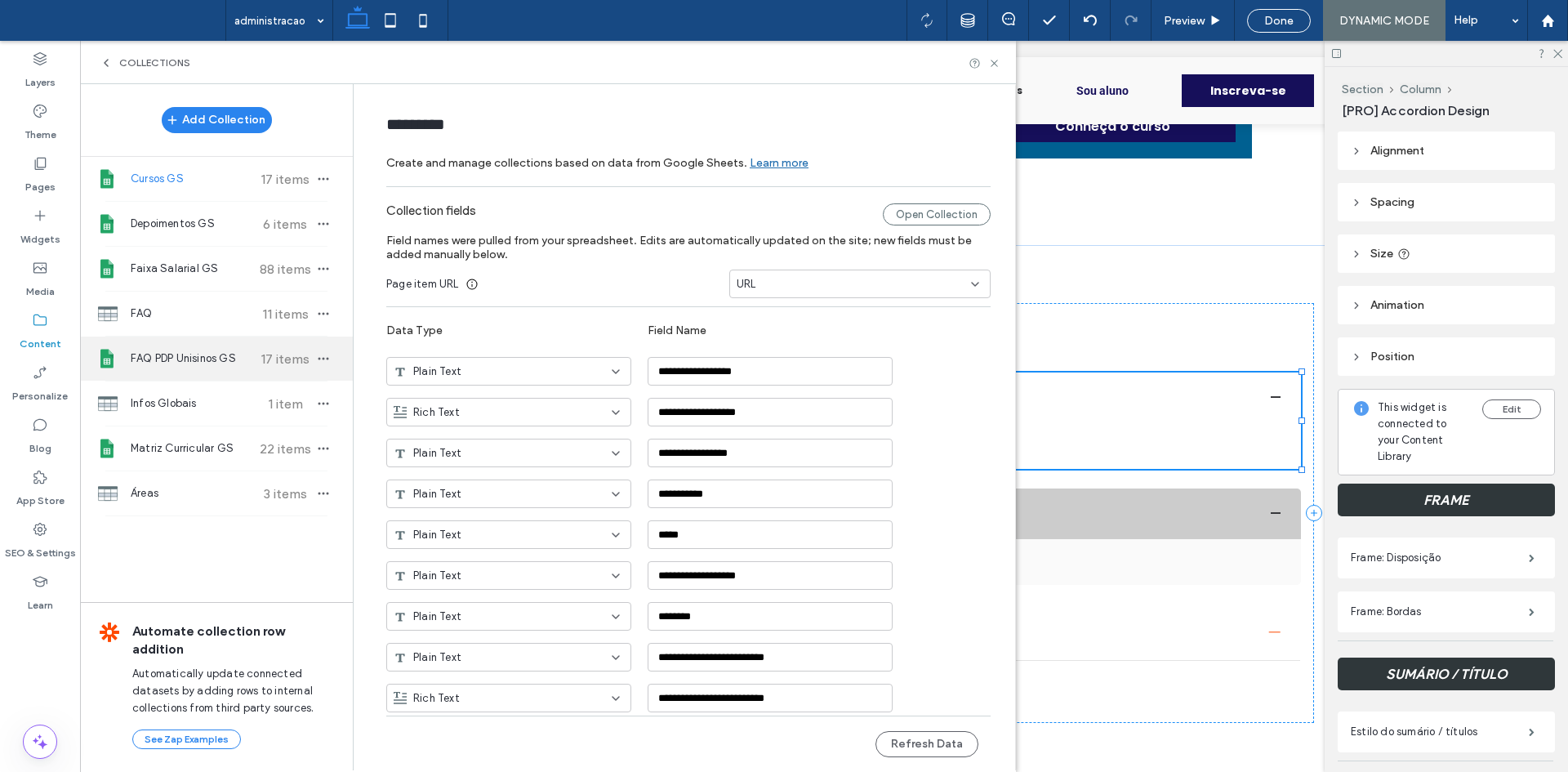
drag, startPoint x: 192, startPoint y: 328, endPoint x: 196, endPoint y: 338, distance: 10.8
click at [192, 328] on div "FAQ 11 items" at bounding box center [216, 314] width 273 height 44
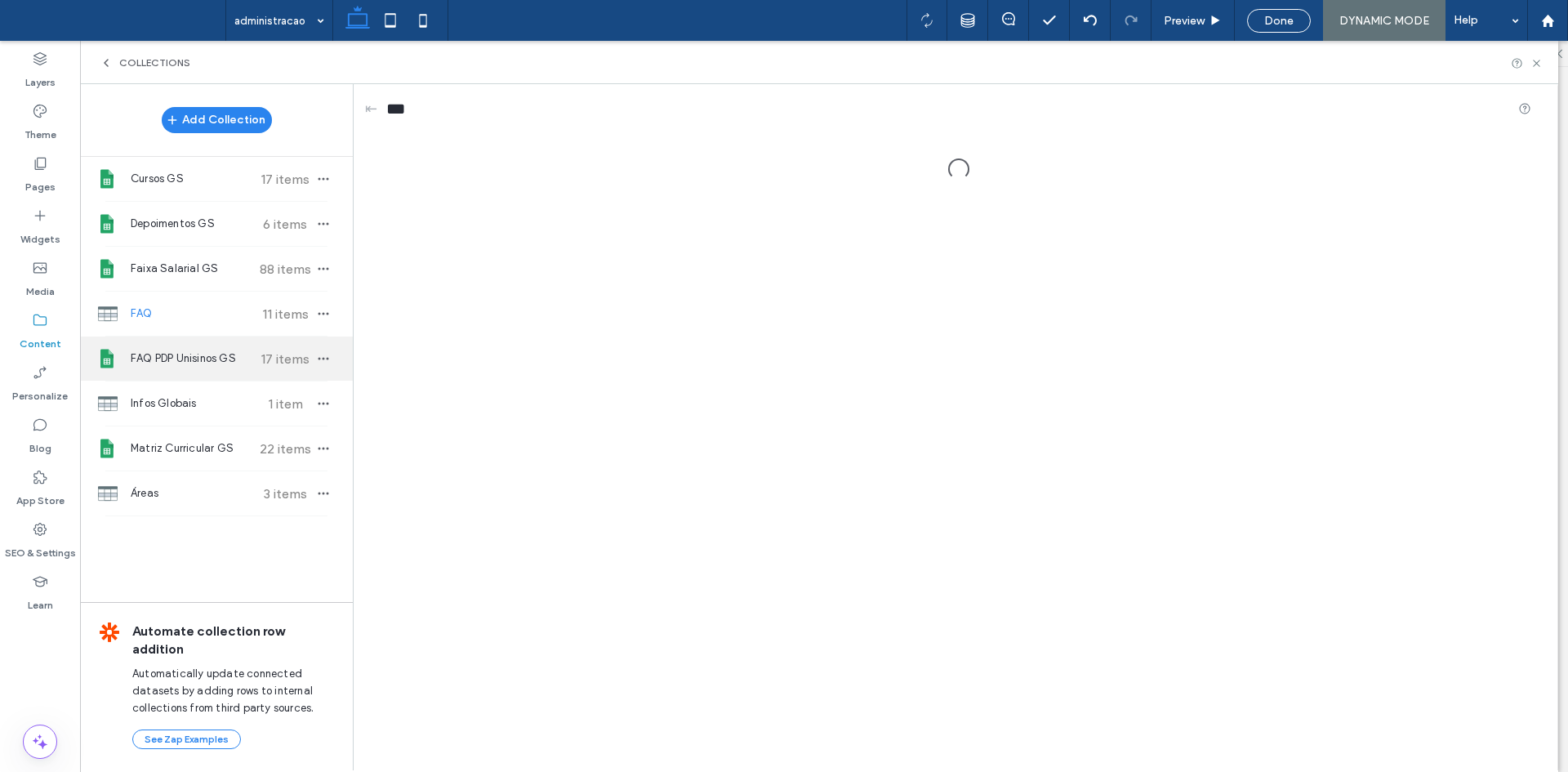
click at [200, 353] on span "FAQ PDP Unisinos GS" at bounding box center [192, 358] width 122 height 17
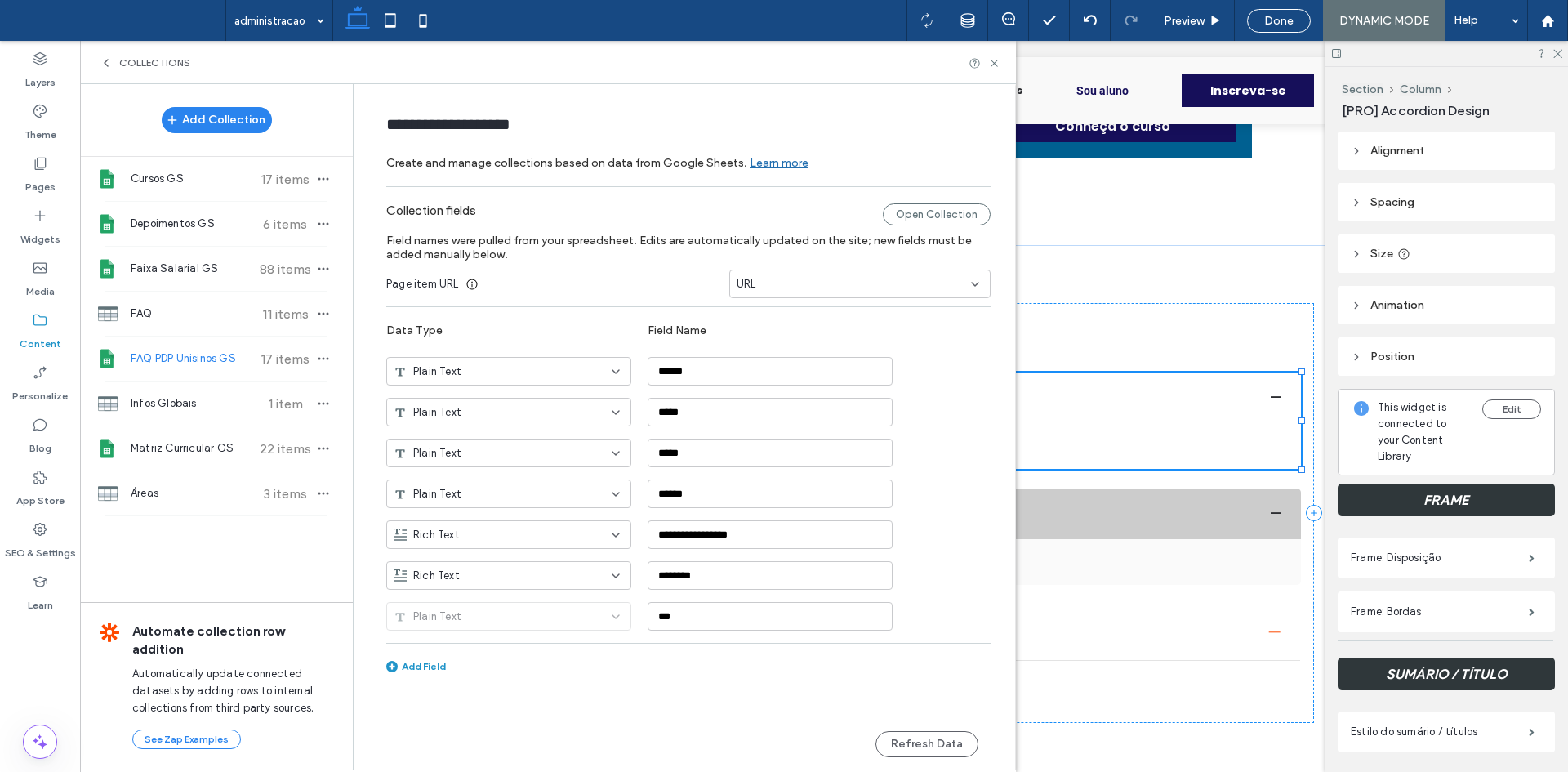
click at [804, 277] on div "URL" at bounding box center [850, 284] width 227 height 17
click at [784, 317] on div "CURSO" at bounding box center [860, 312] width 259 height 28
click at [933, 743] on button "Refresh Data" at bounding box center [927, 744] width 103 height 27
click at [992, 65] on use at bounding box center [993, 62] width 6 height 6
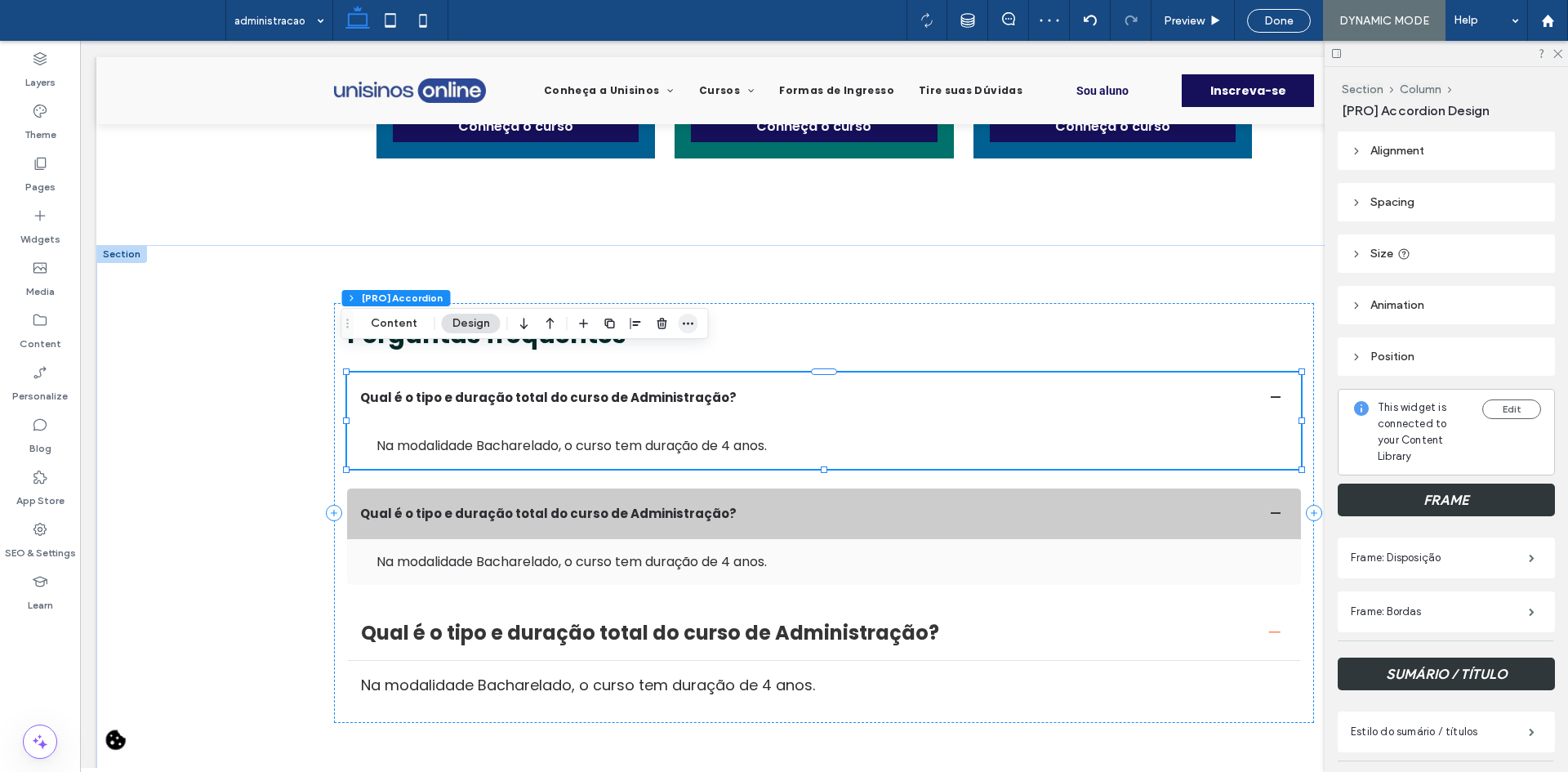
click at [693, 319] on icon "button" at bounding box center [688, 324] width 13 height 13
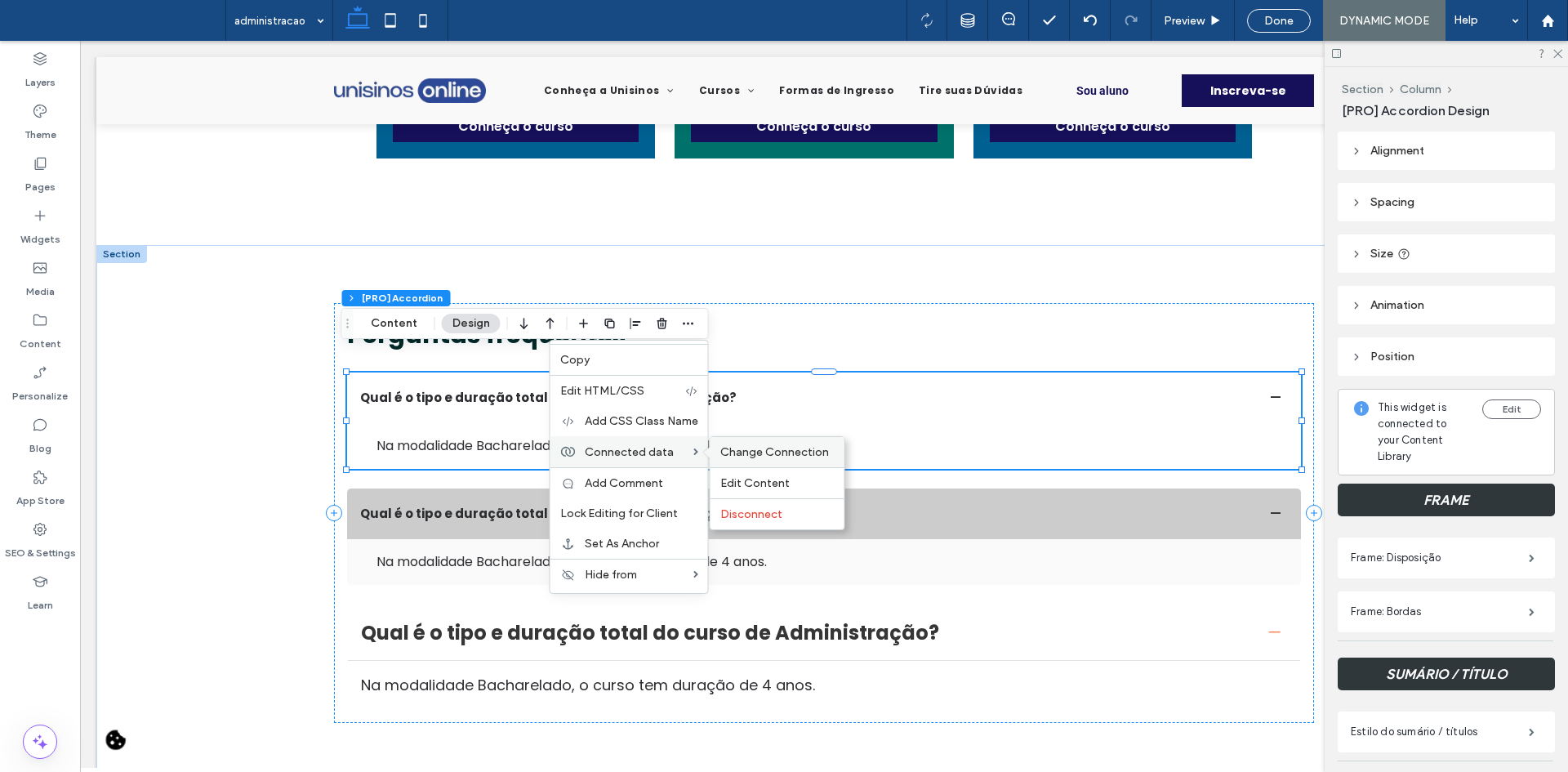
click at [721, 457] on span "Change Connection" at bounding box center [774, 452] width 109 height 14
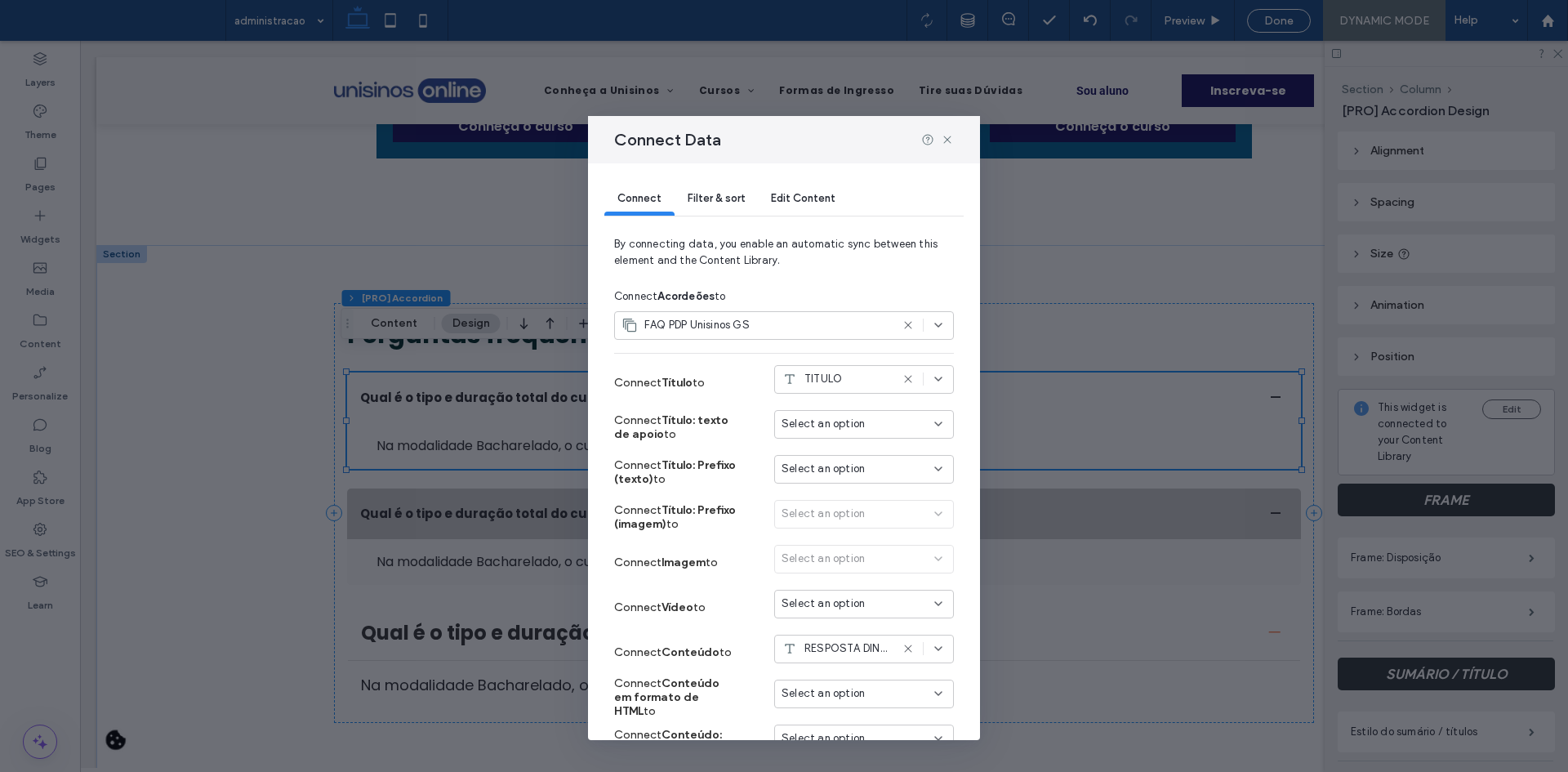
click at [731, 184] on div "Filter & sort" at bounding box center [716, 200] width 83 height 33
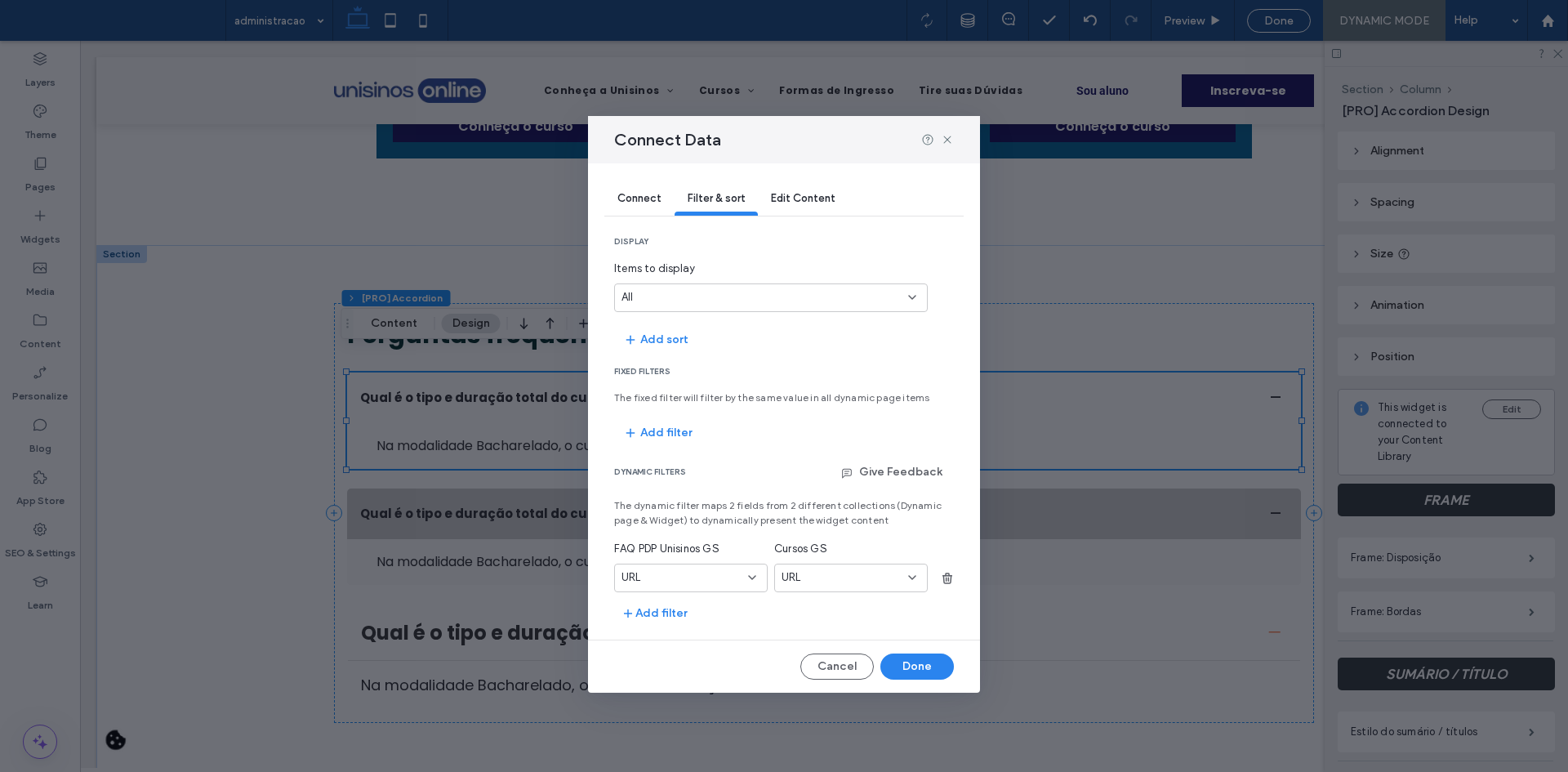
click at [672, 570] on div "URL" at bounding box center [681, 578] width 119 height 17
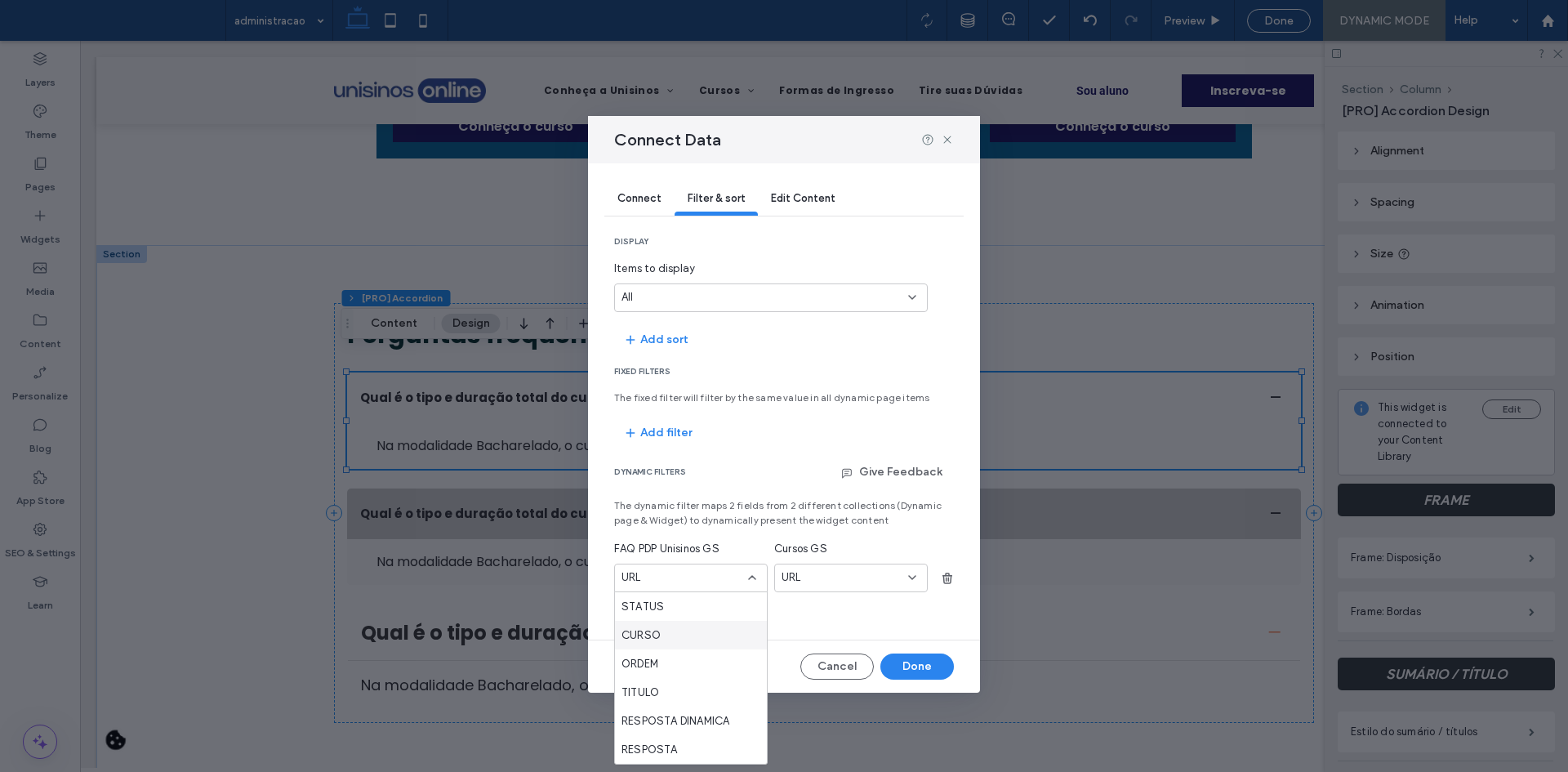
click at [679, 640] on div "CURSO" at bounding box center [691, 634] width 152 height 28
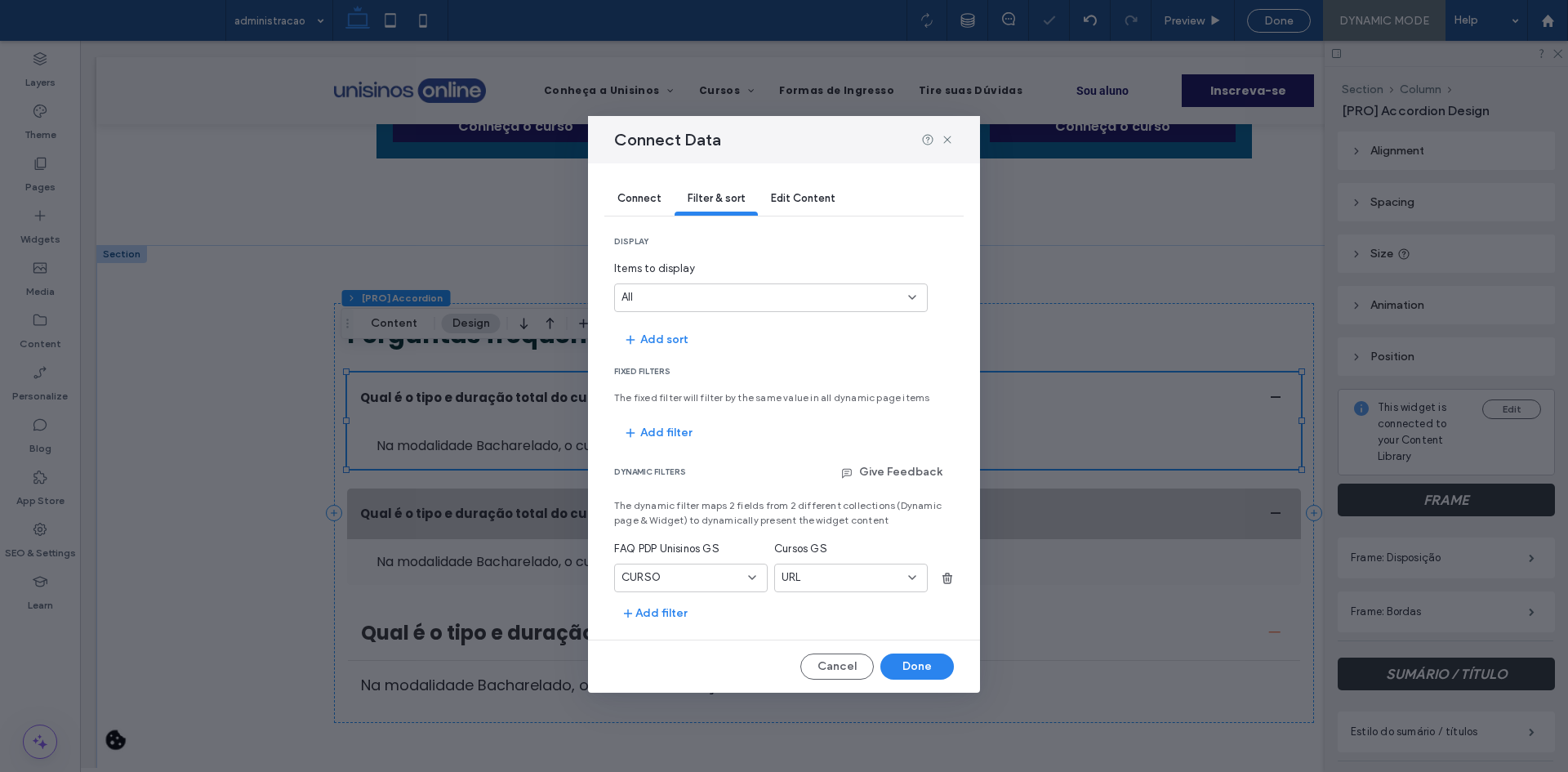
click at [851, 582] on div "URL" at bounding box center [841, 578] width 119 height 17
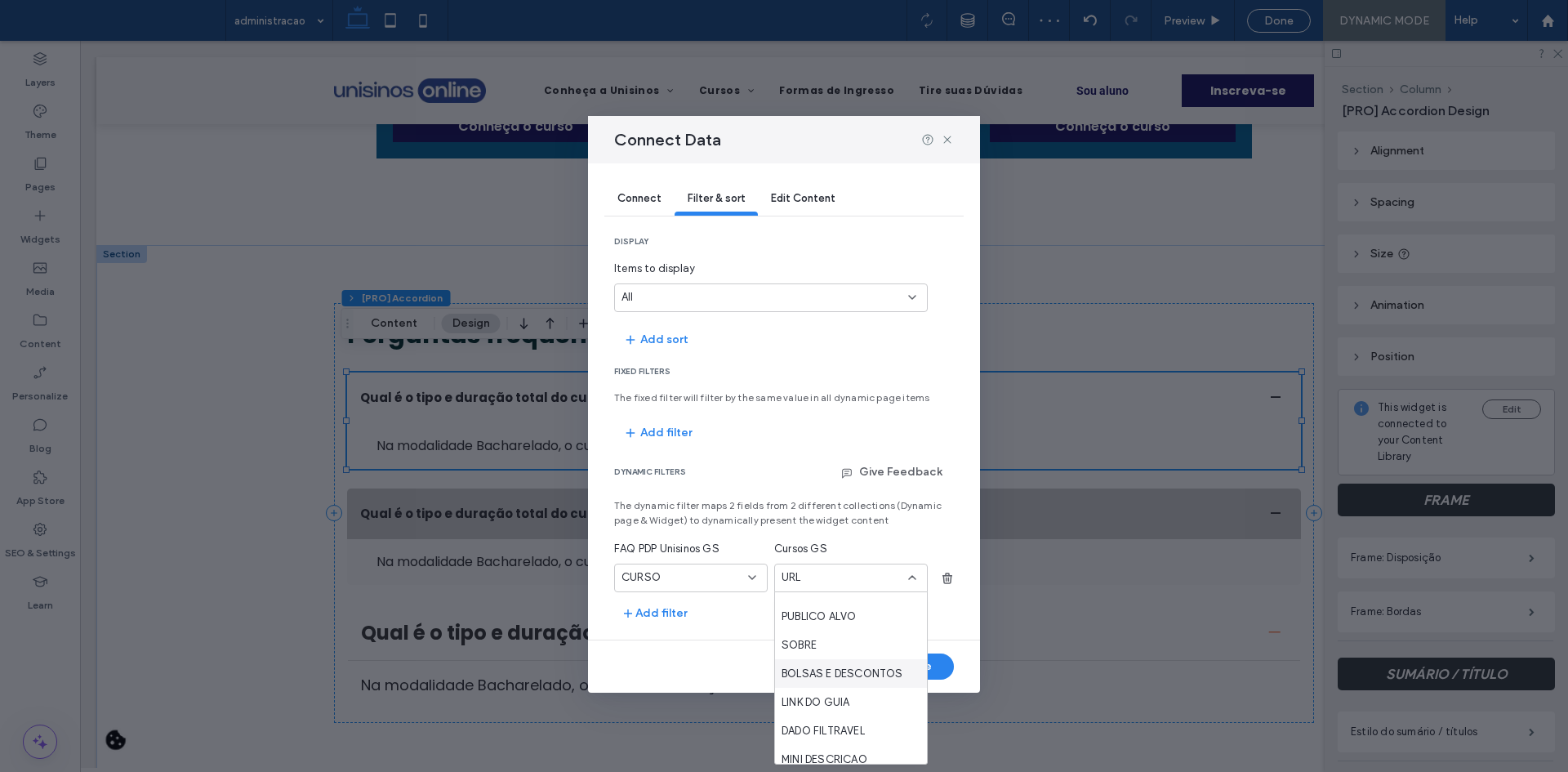
scroll to position [409, 0]
click at [819, 634] on span "CURSO" at bounding box center [801, 628] width 39 height 17
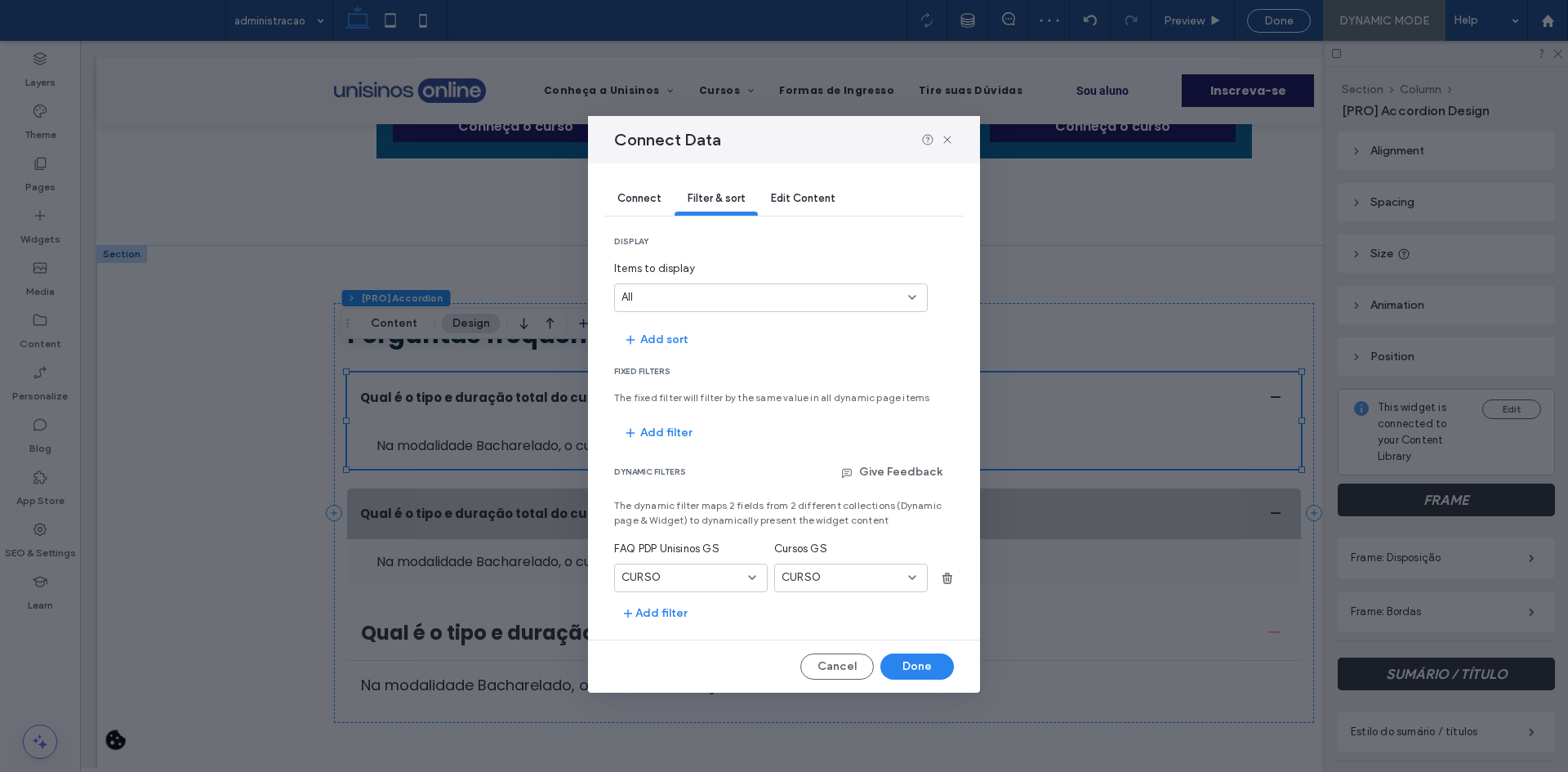
click at [826, 577] on div "CURSO" at bounding box center [841, 578] width 119 height 17
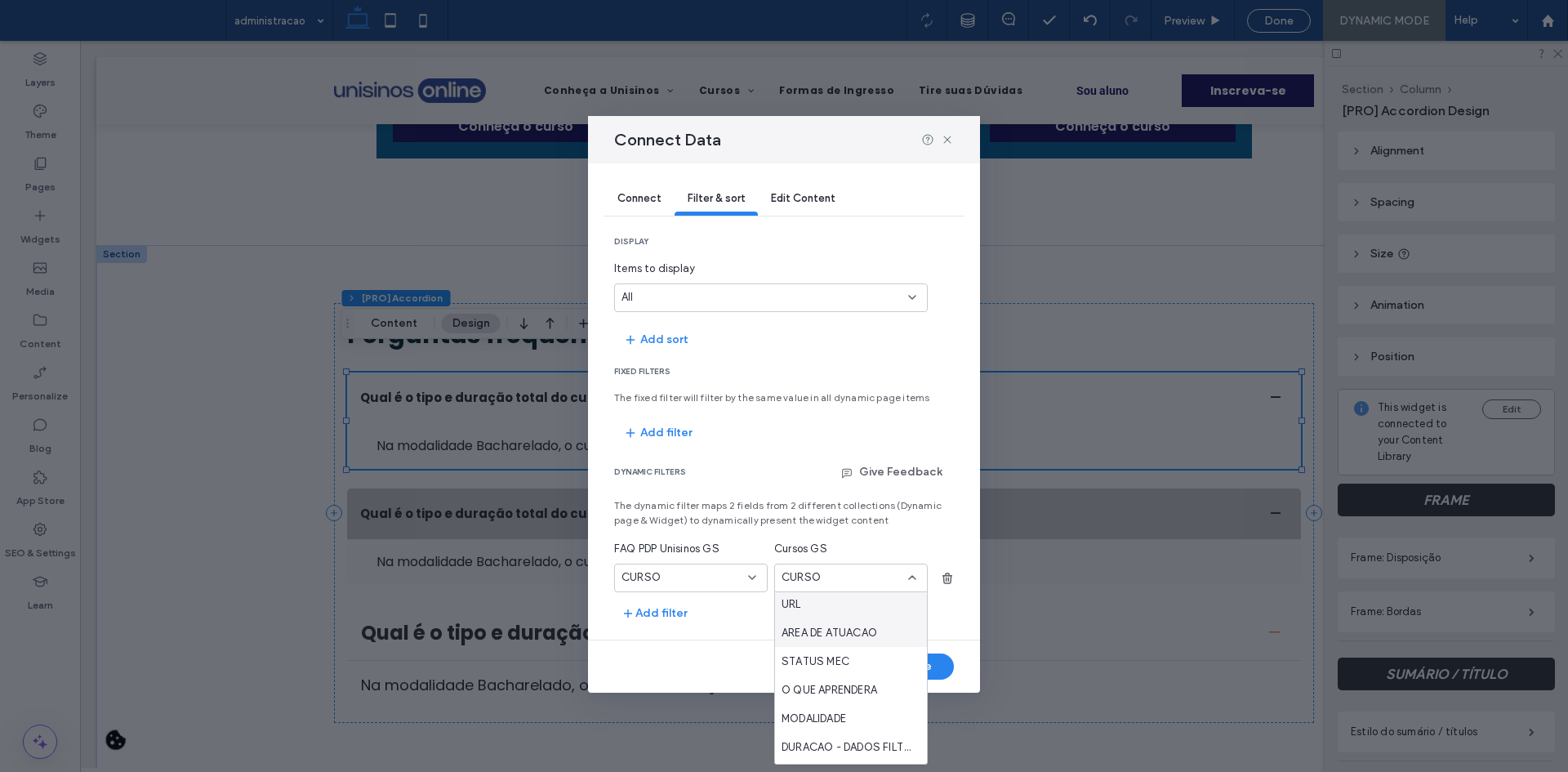
scroll to position [735, 0]
click at [794, 645] on div "TIPO DE FORMULARIO MERCADO DE TRABALHO MENSALIDADE PROMO MENSALIDADE VIDEO FORM…" at bounding box center [851, 678] width 152 height 171
click at [790, 645] on span "URL" at bounding box center [791, 644] width 19 height 17
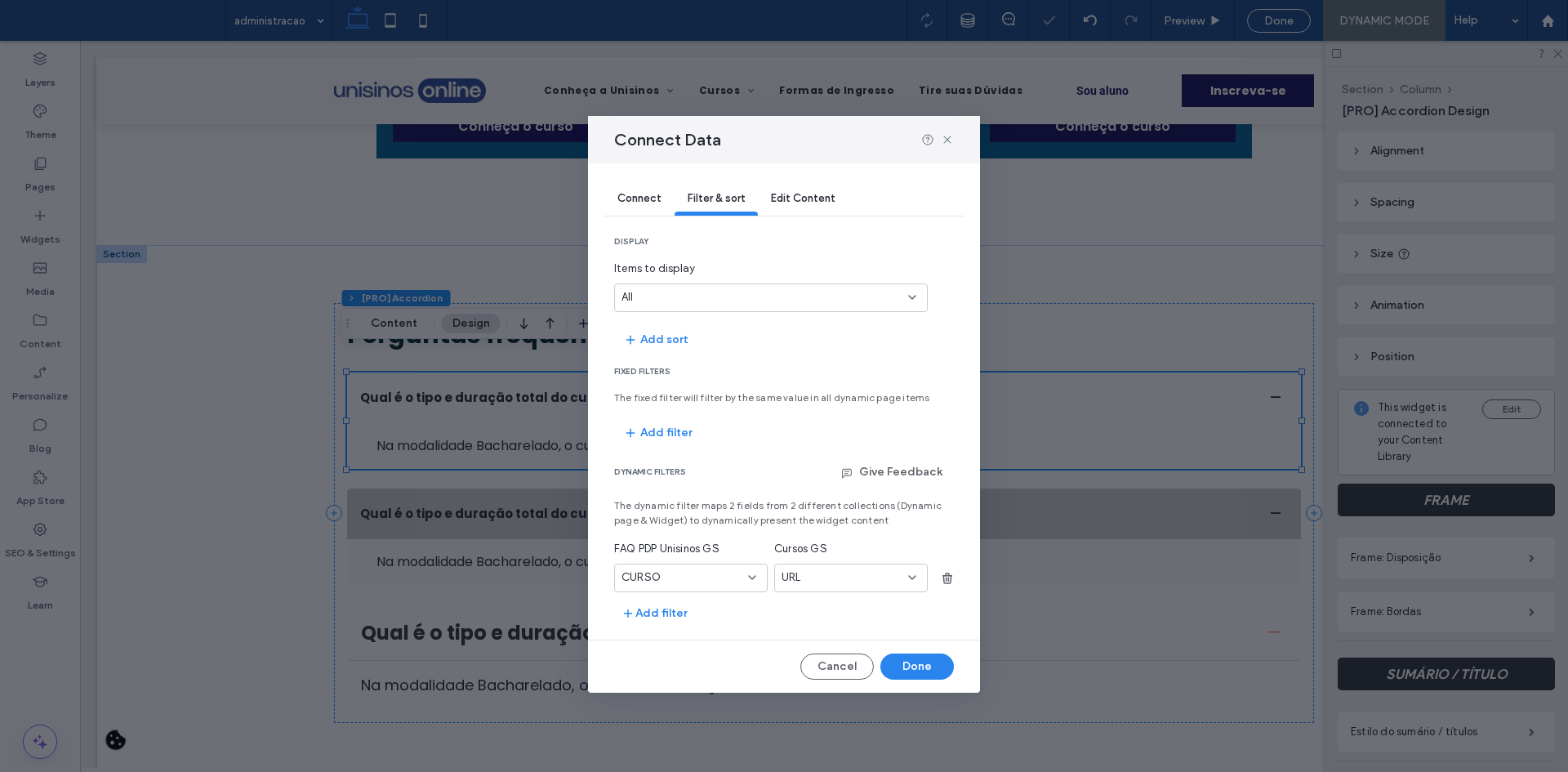
click at [744, 585] on div "CURSO" at bounding box center [691, 578] width 154 height 28
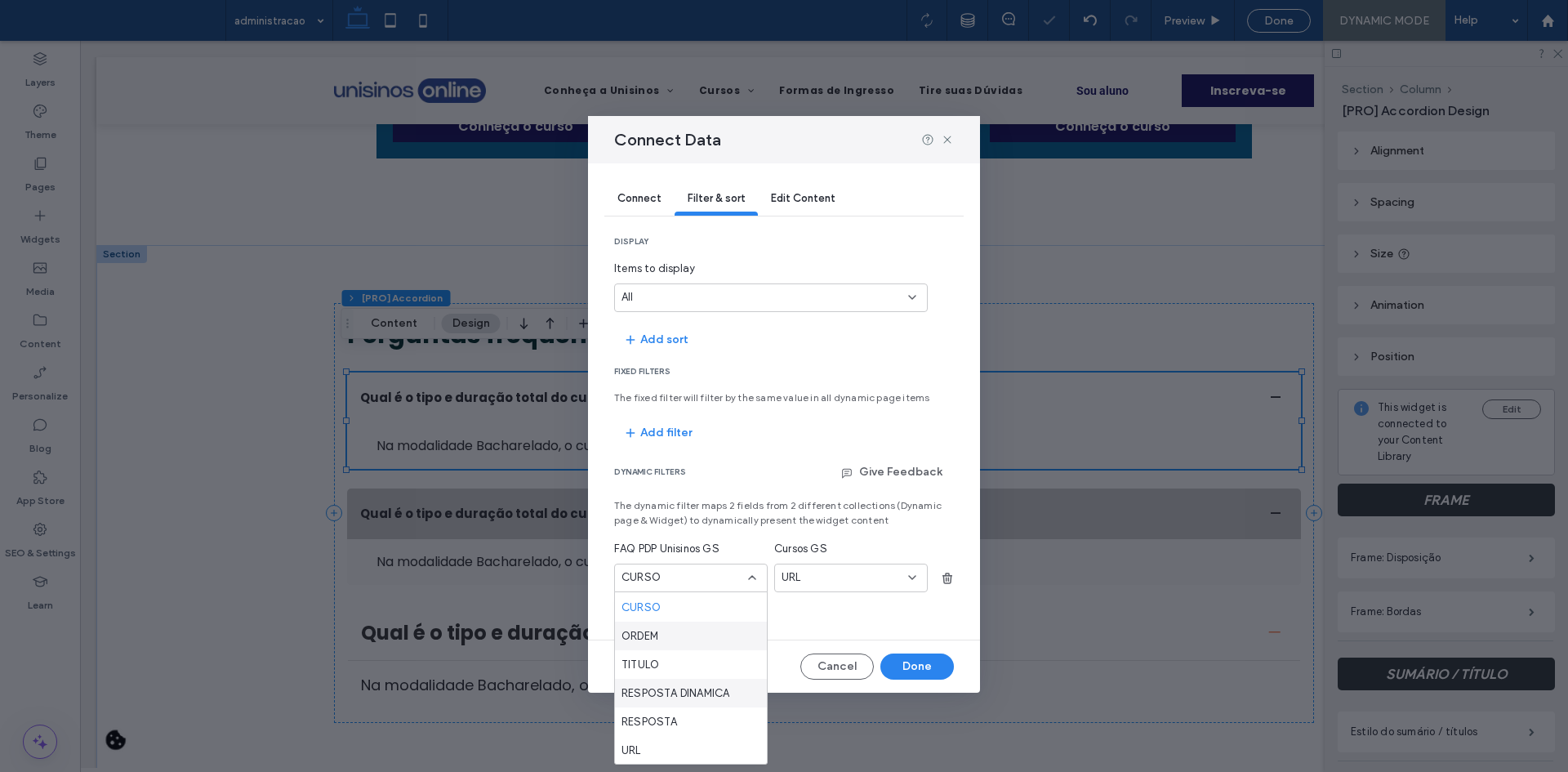
scroll to position [28, 0]
click at [675, 739] on div "URL" at bounding box center [691, 749] width 152 height 28
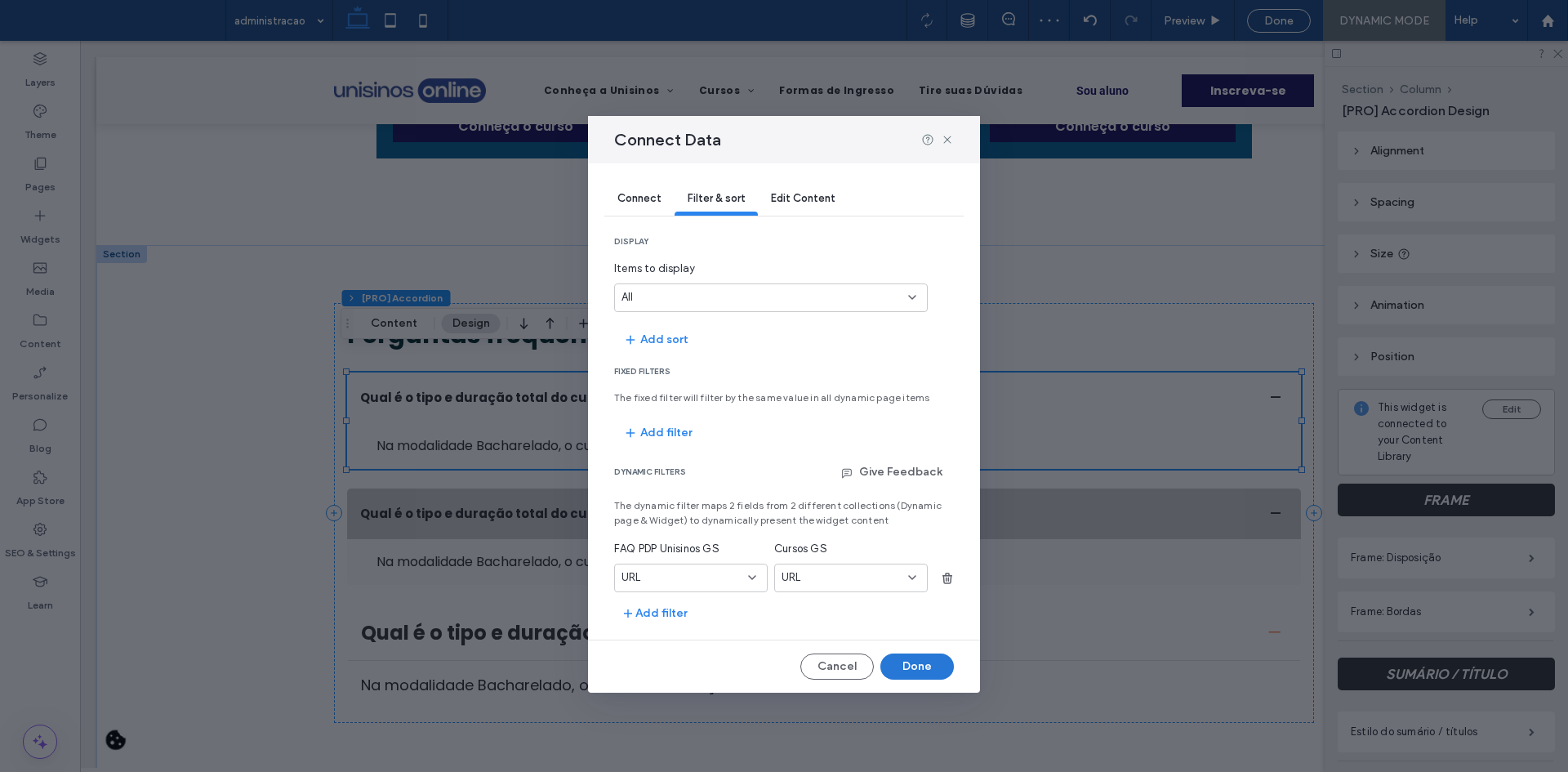
click at [896, 659] on button "Done" at bounding box center [917, 667] width 73 height 27
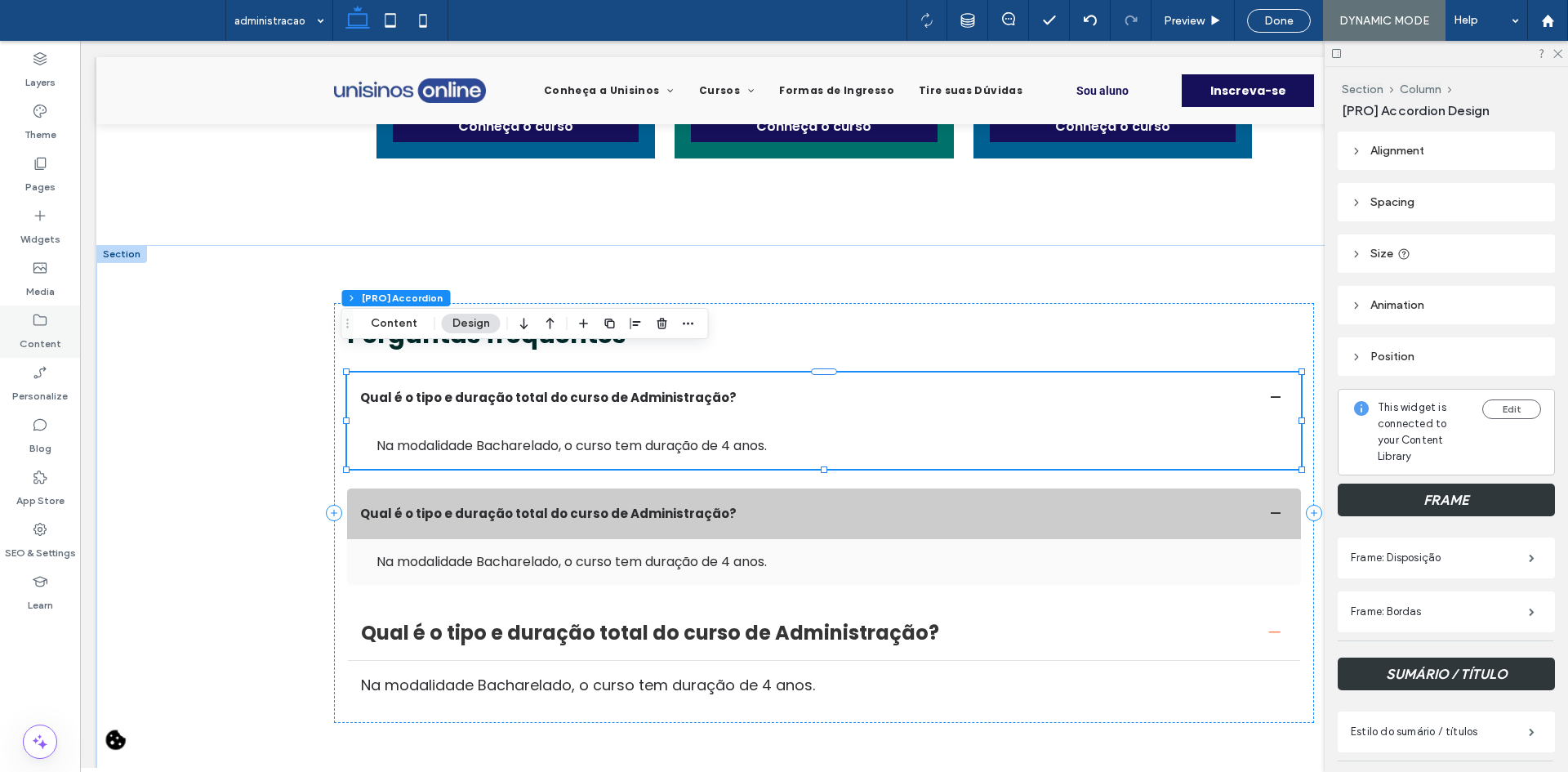
click at [29, 336] on label "Content" at bounding box center [39, 339] width 41 height 23
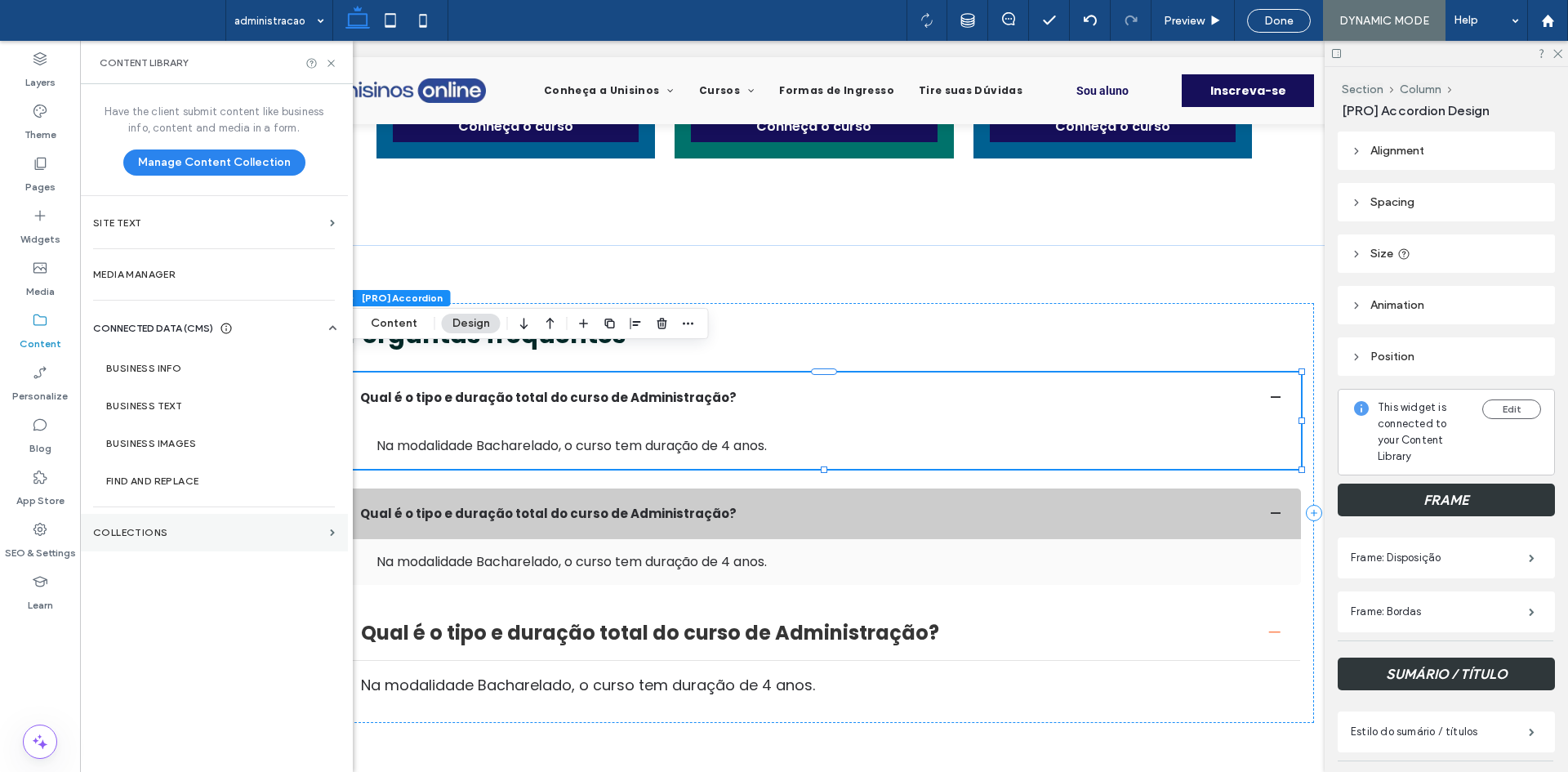
click at [249, 518] on section "Collections" at bounding box center [214, 533] width 268 height 38
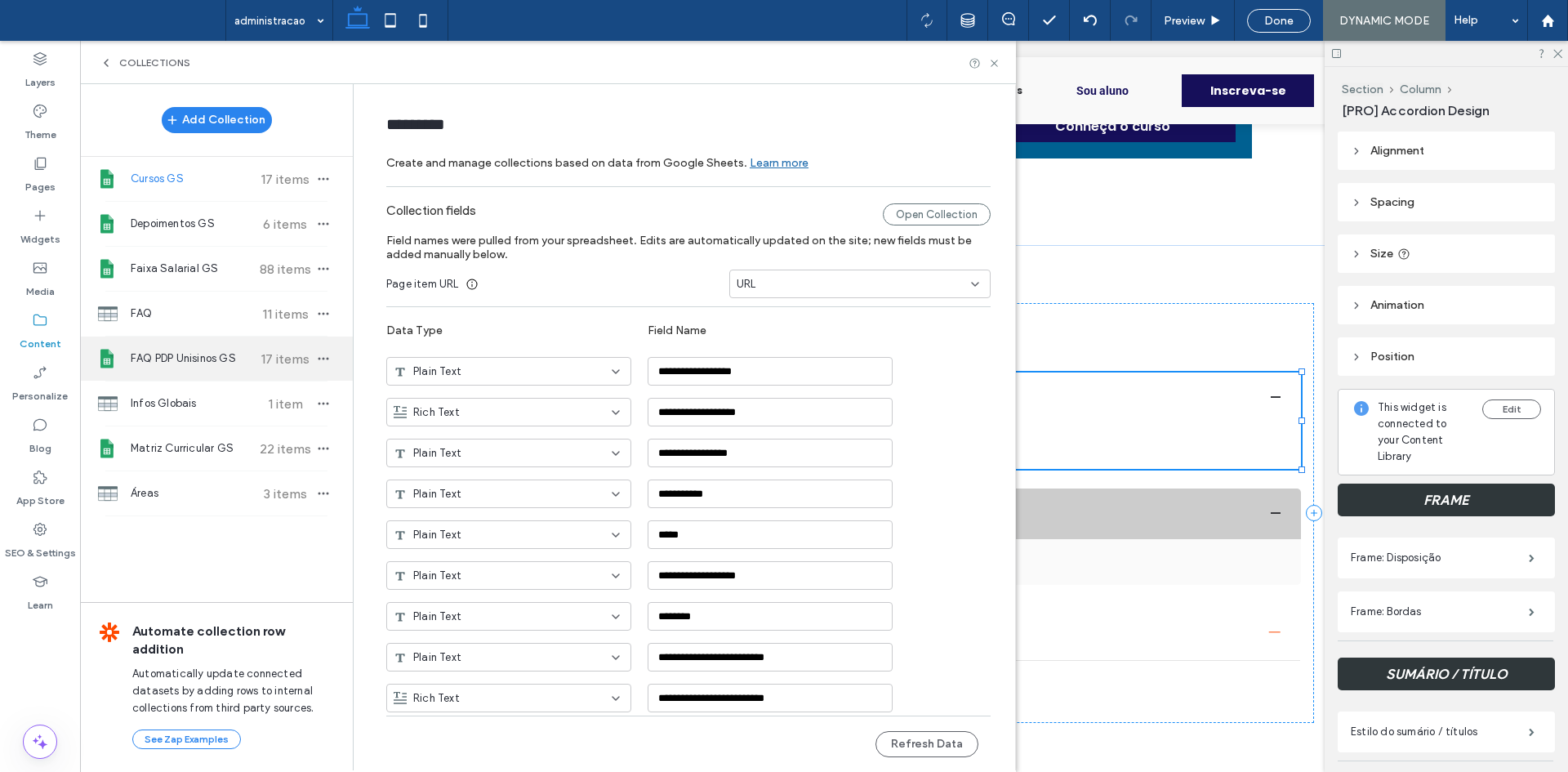
click at [216, 354] on span "FAQ PDP Unisinos GS" at bounding box center [192, 358] width 122 height 17
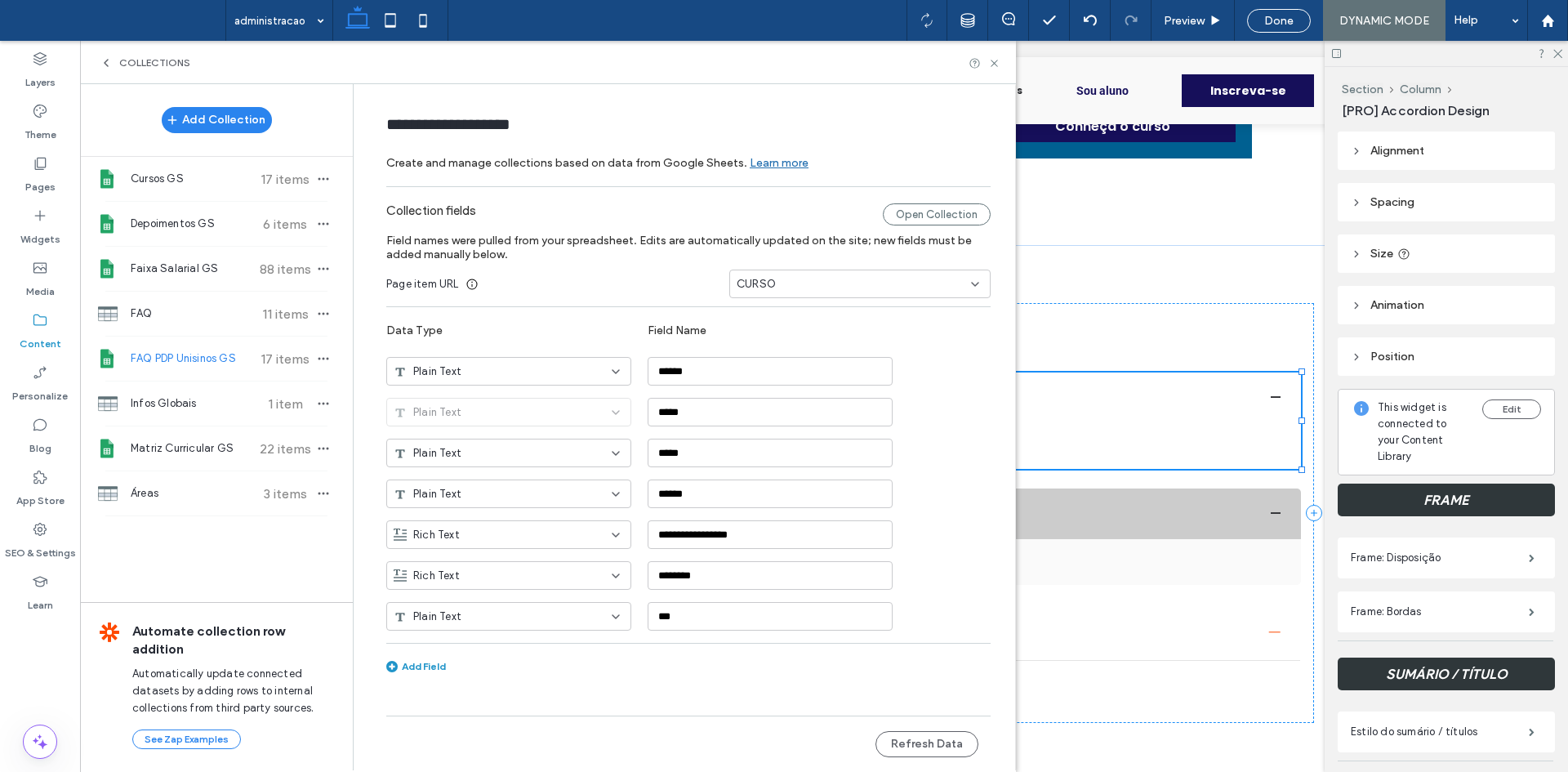
type input "**********"
click at [757, 295] on div "CURSO" at bounding box center [860, 283] width 261 height 28
click at [766, 454] on div "URL" at bounding box center [860, 455] width 259 height 28
click at [927, 742] on button "Refresh Data" at bounding box center [927, 744] width 103 height 27
click at [1000, 62] on icon at bounding box center [993, 62] width 12 height 12
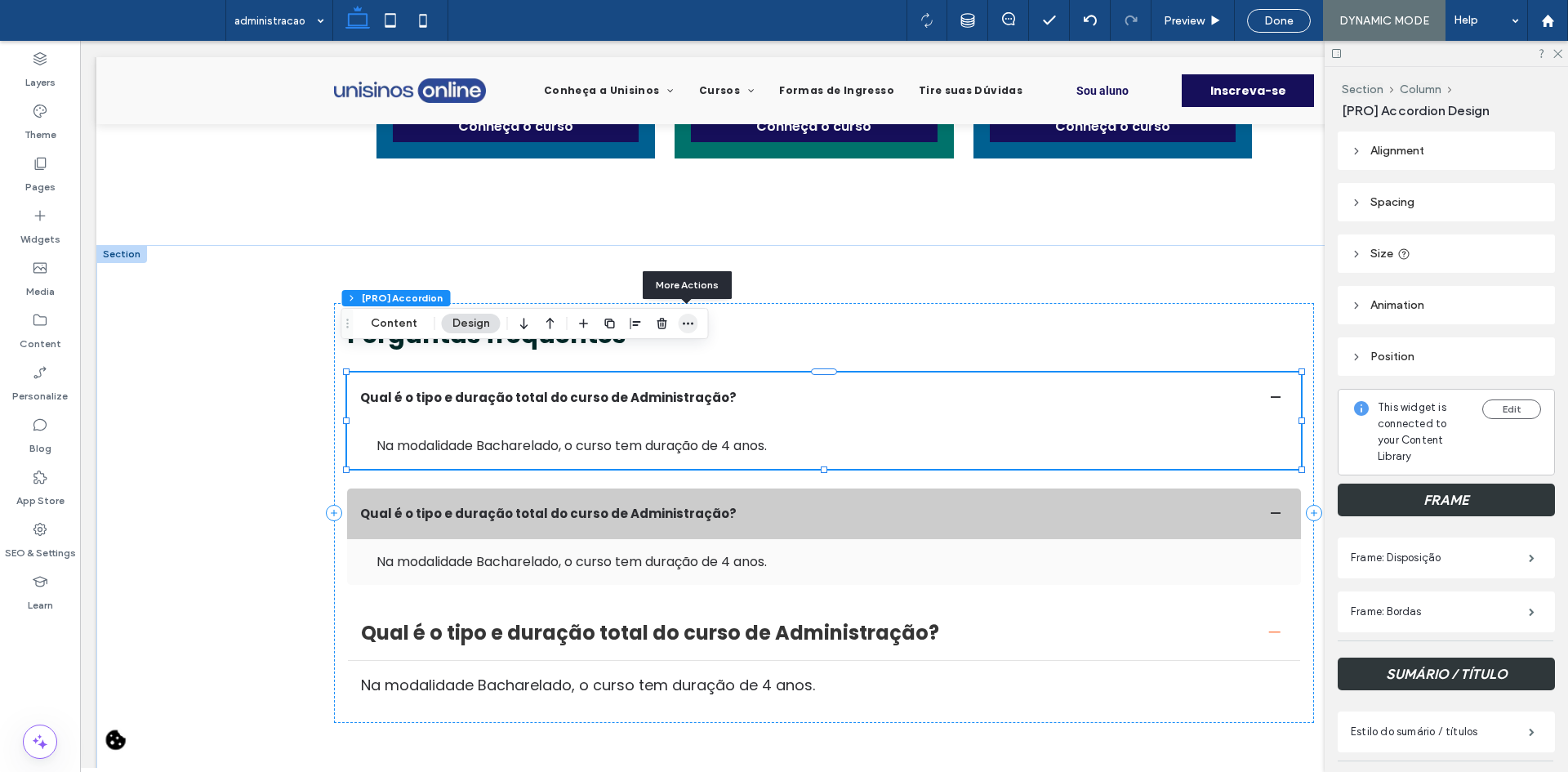
click at [690, 323] on use "button" at bounding box center [688, 323] width 11 height 3
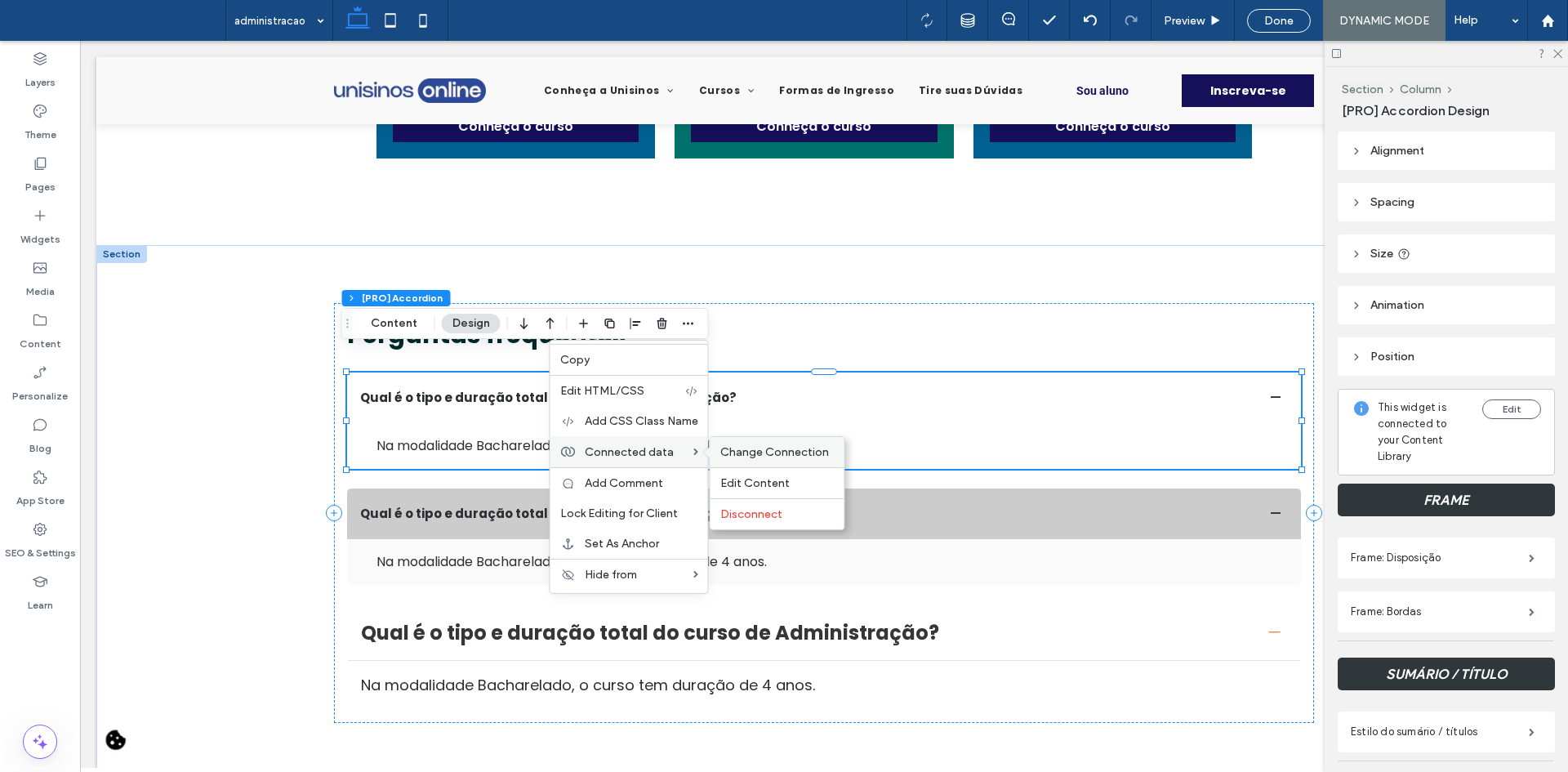
click at [731, 446] on span "Change Connection" at bounding box center [774, 452] width 109 height 14
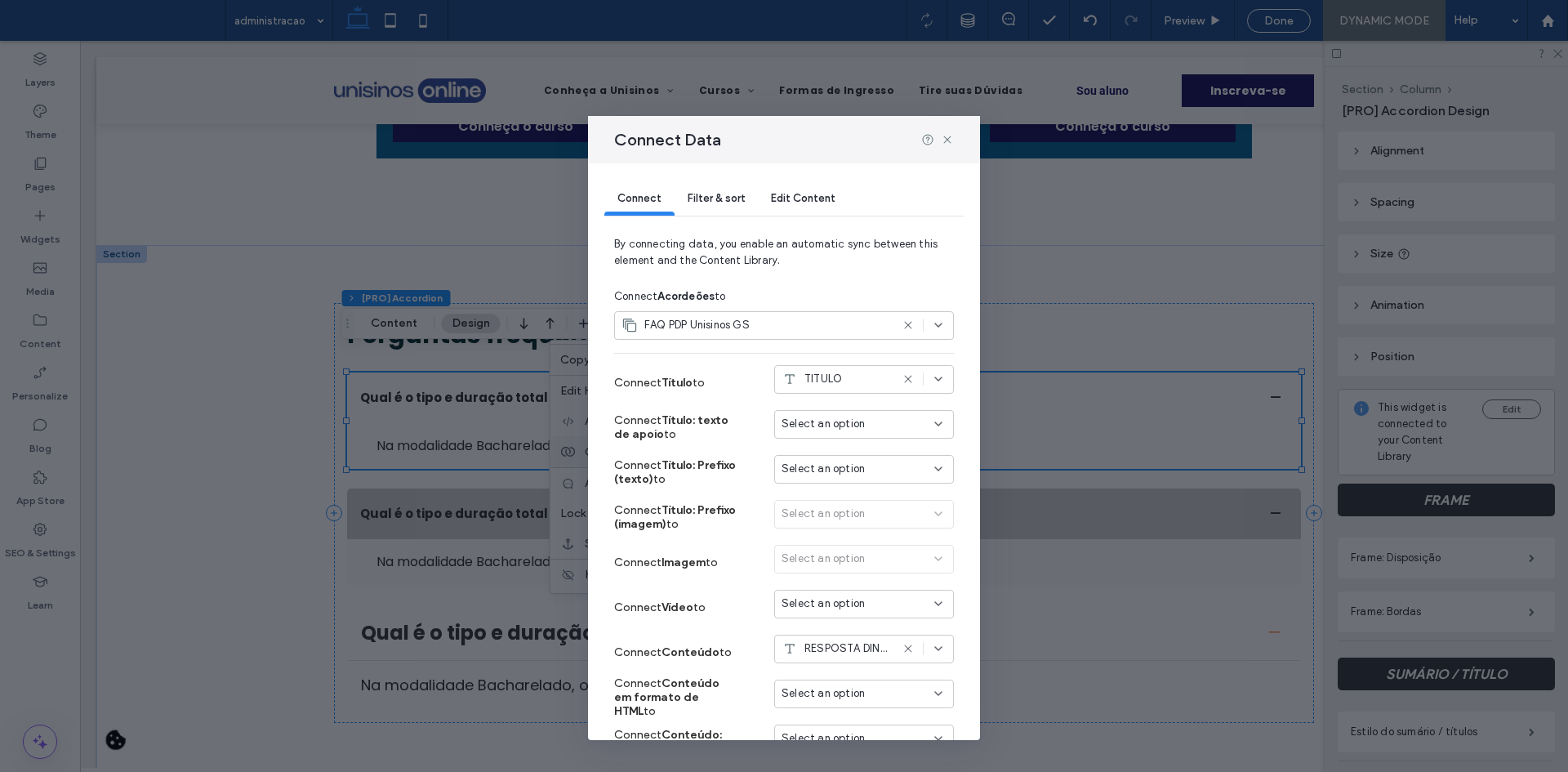
click at [728, 213] on div "Filter & sort" at bounding box center [716, 200] width 83 height 33
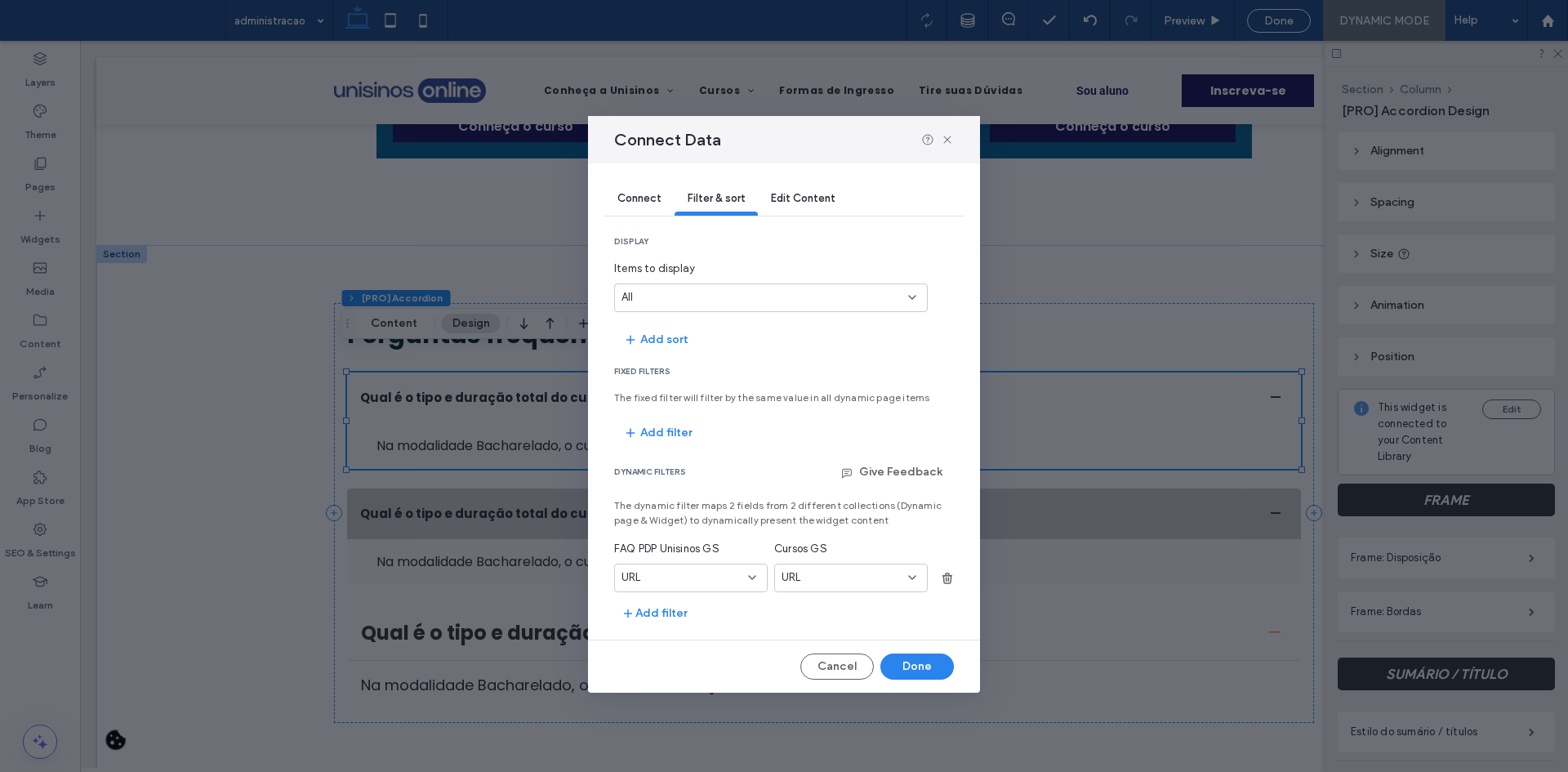
click at [723, 576] on div "URL" at bounding box center [681, 578] width 119 height 17
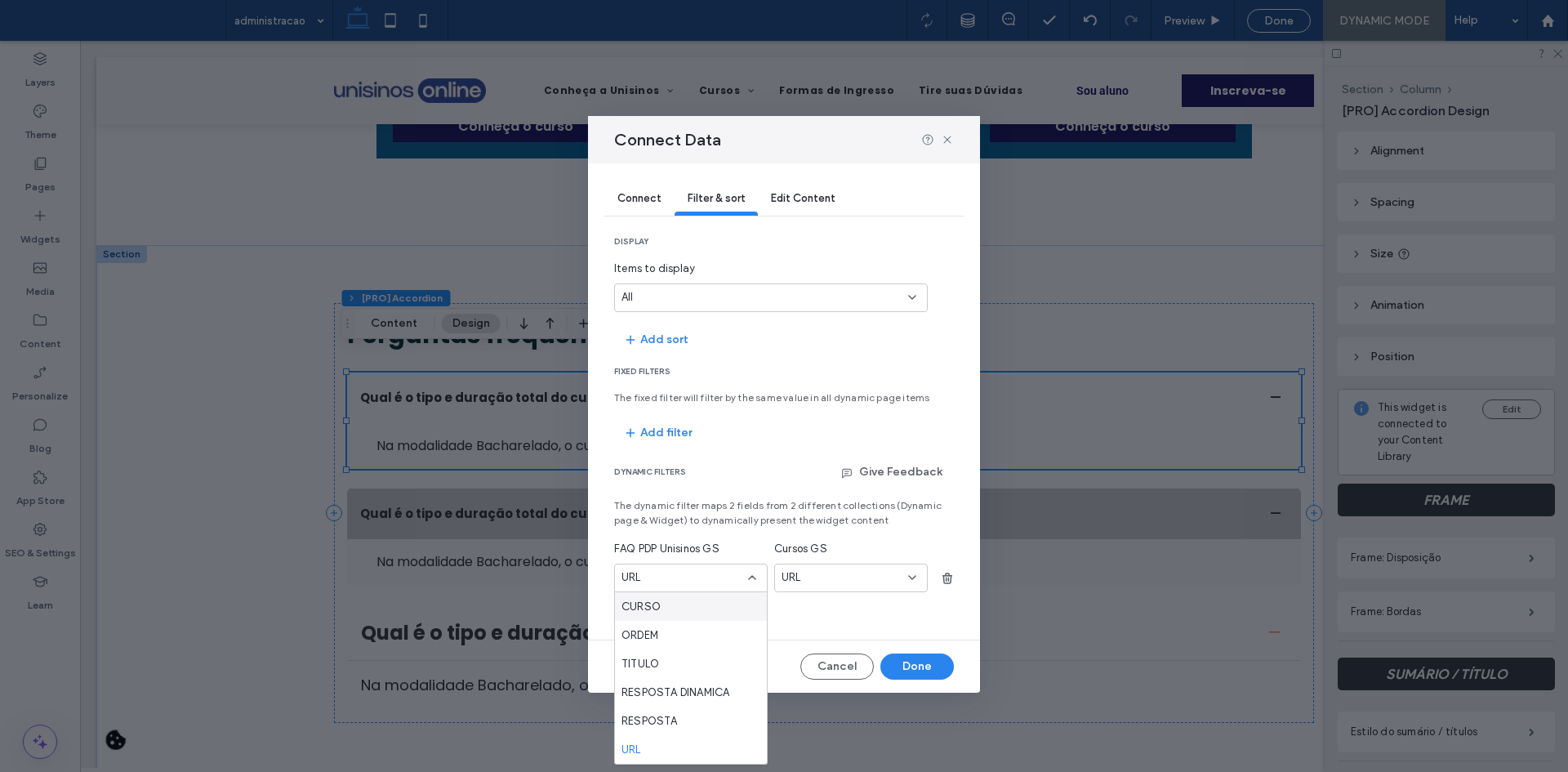
click at [665, 604] on div "CURSO" at bounding box center [691, 606] width 152 height 28
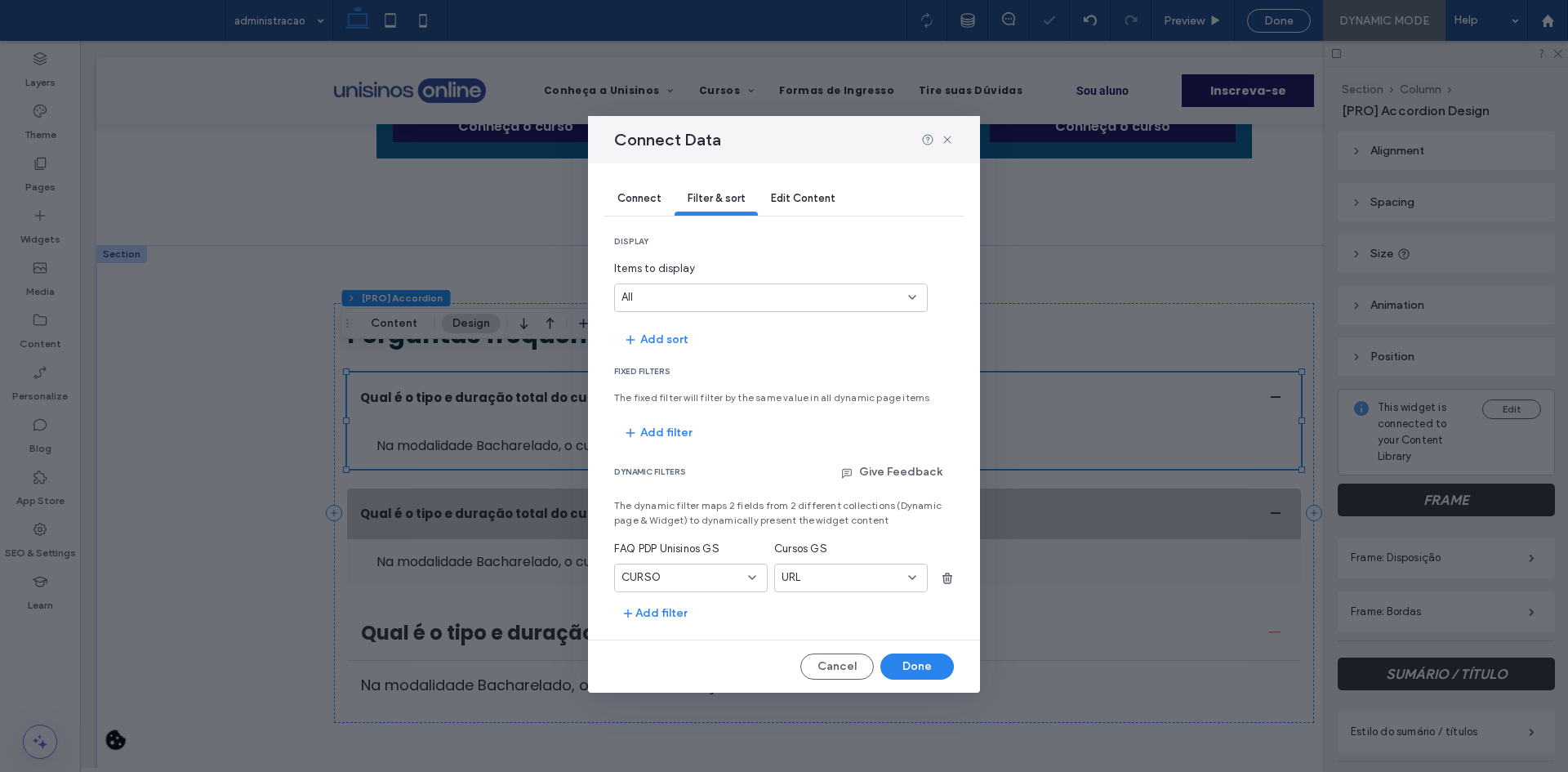
click at [801, 580] on span "URL" at bounding box center [791, 578] width 19 height 17
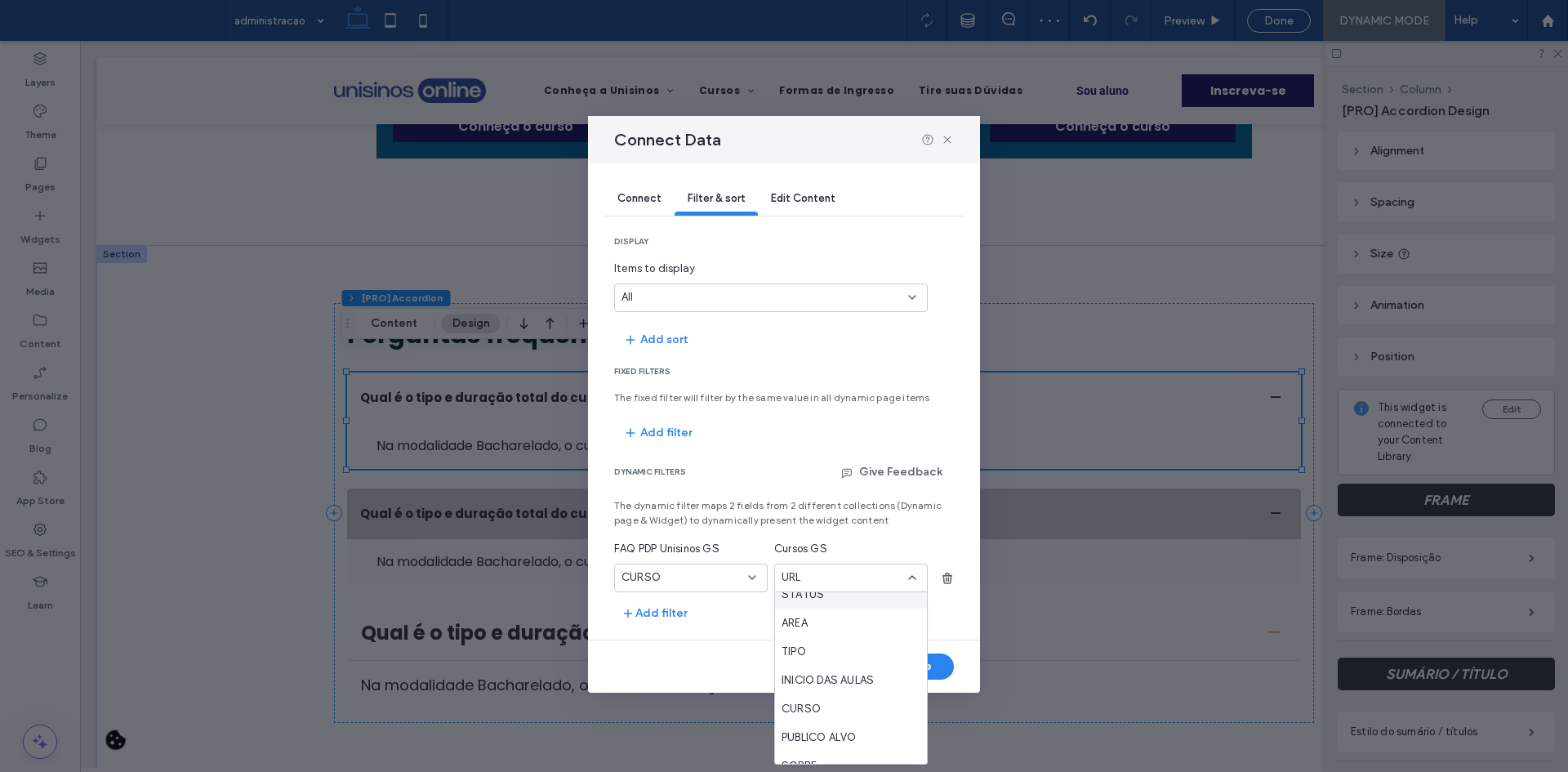
scroll to position [409, 0]
click at [824, 612] on div "INICIO DAS AULAS" at bounding box center [851, 598] width 152 height 28
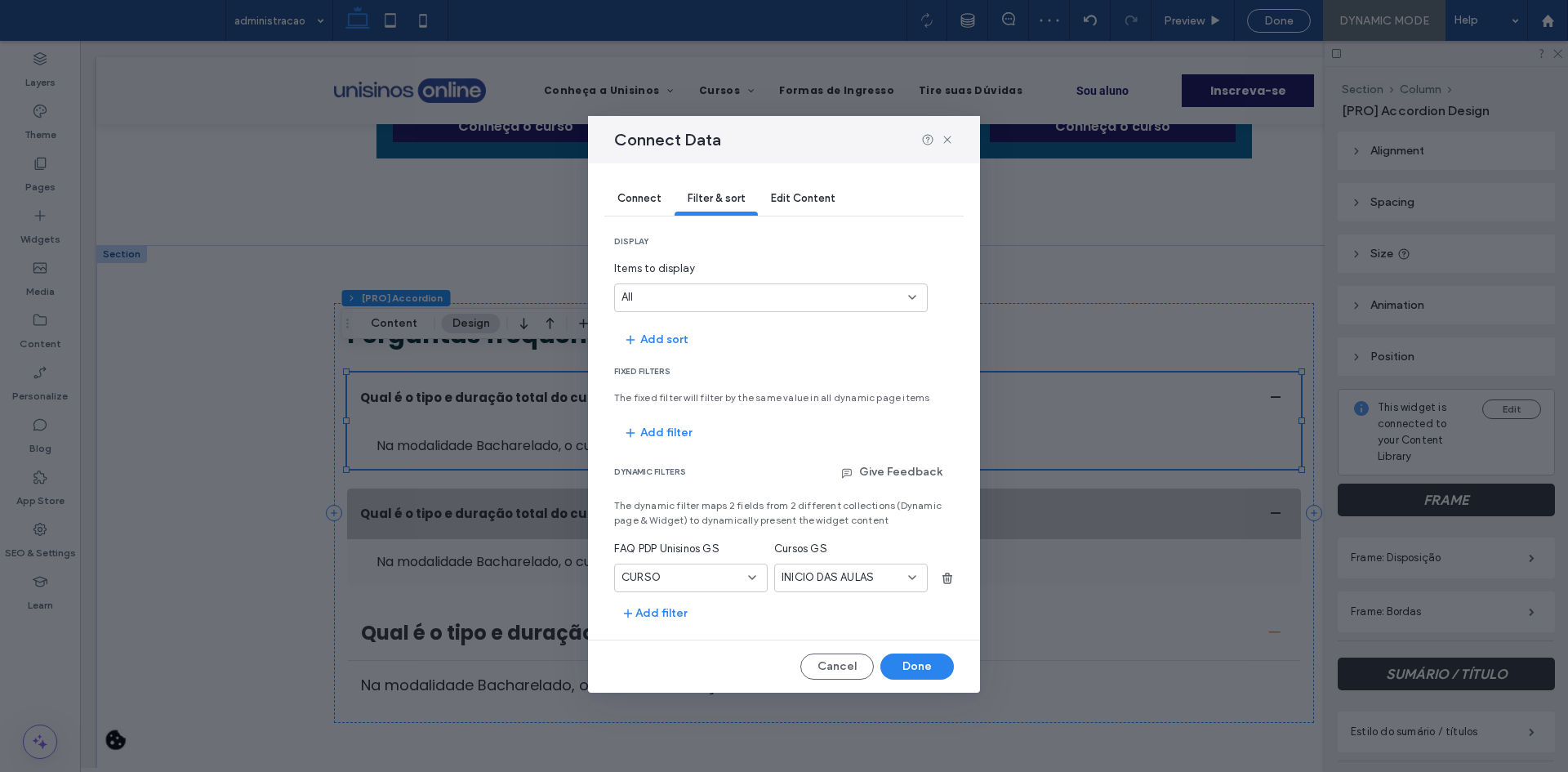
click at [810, 590] on div "INICIO DAS AULAS" at bounding box center [851, 578] width 154 height 28
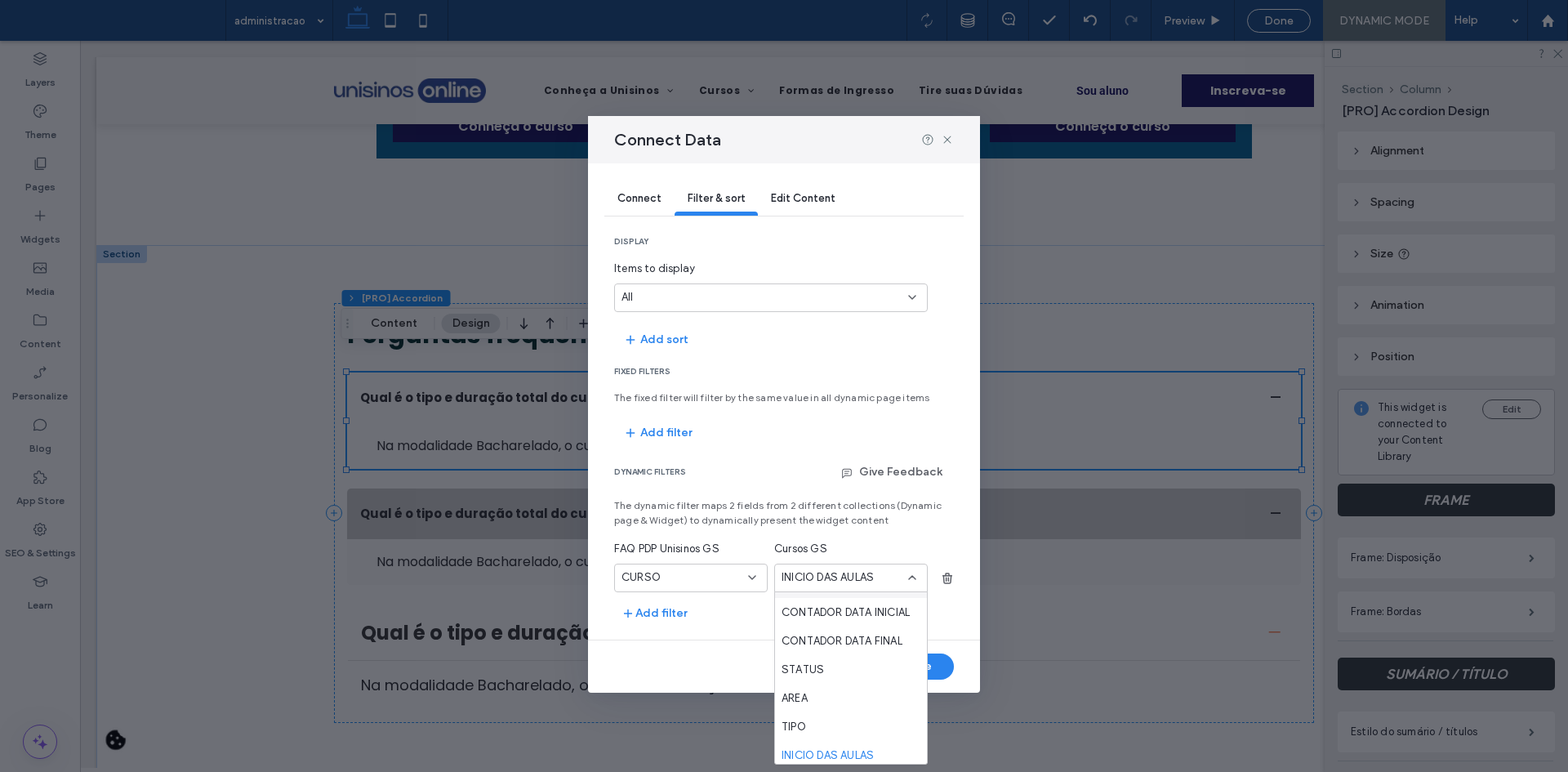
scroll to position [326, 0]
click at [812, 708] on span "CURSO" at bounding box center [801, 710] width 39 height 17
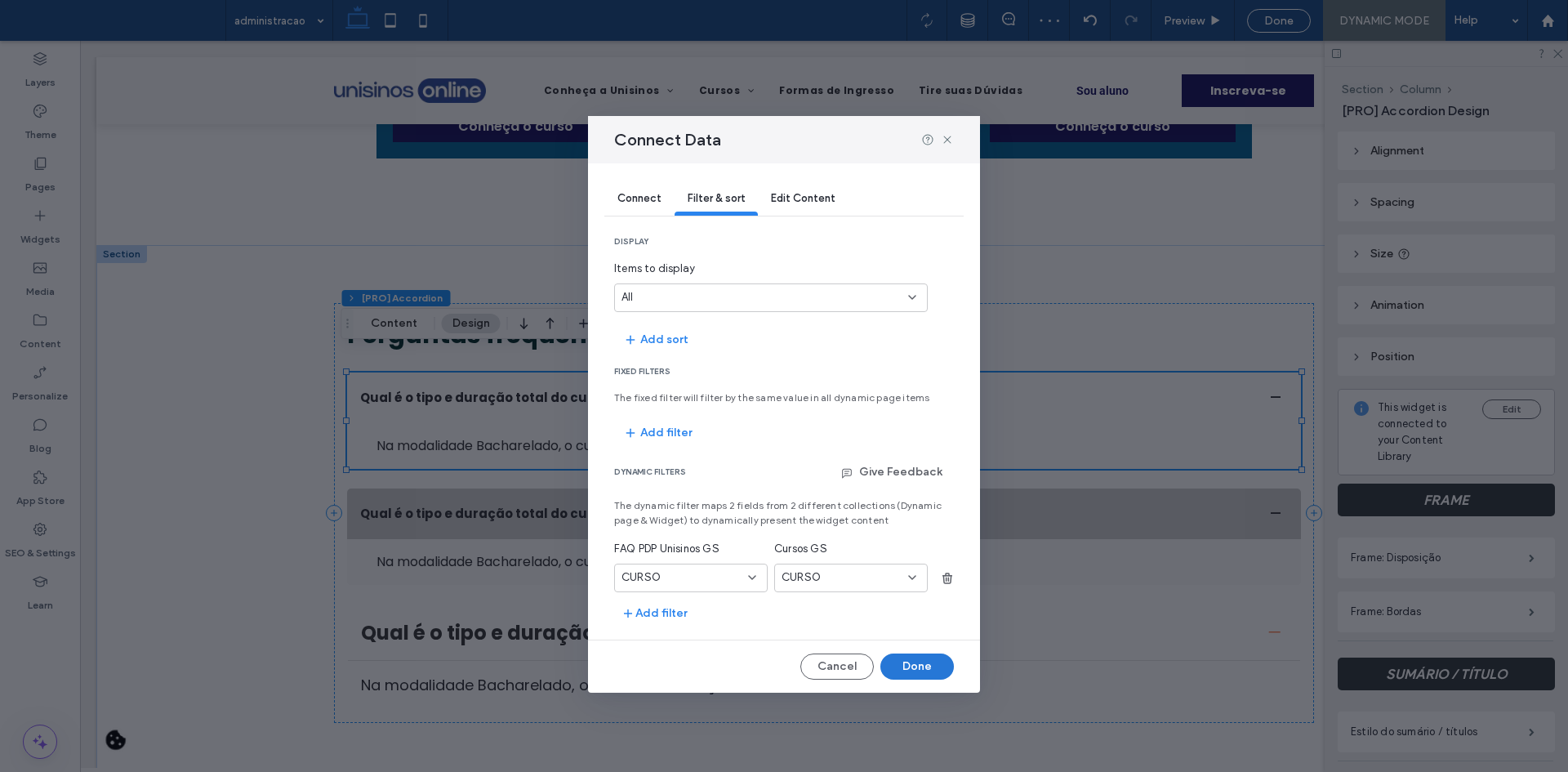
click at [923, 670] on button "Done" at bounding box center [917, 667] width 73 height 27
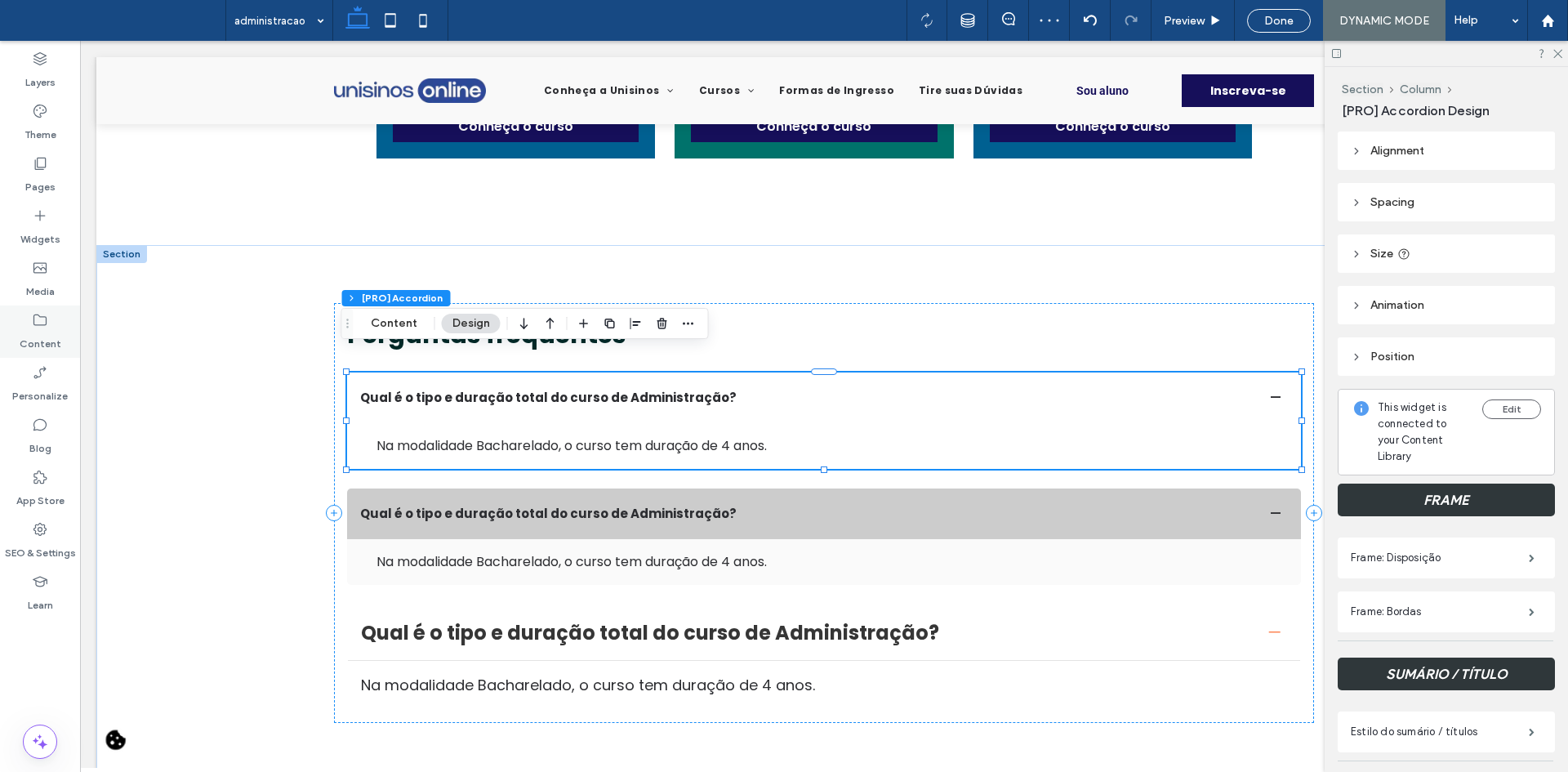
click at [57, 314] on div "Content" at bounding box center [39, 331] width 80 height 52
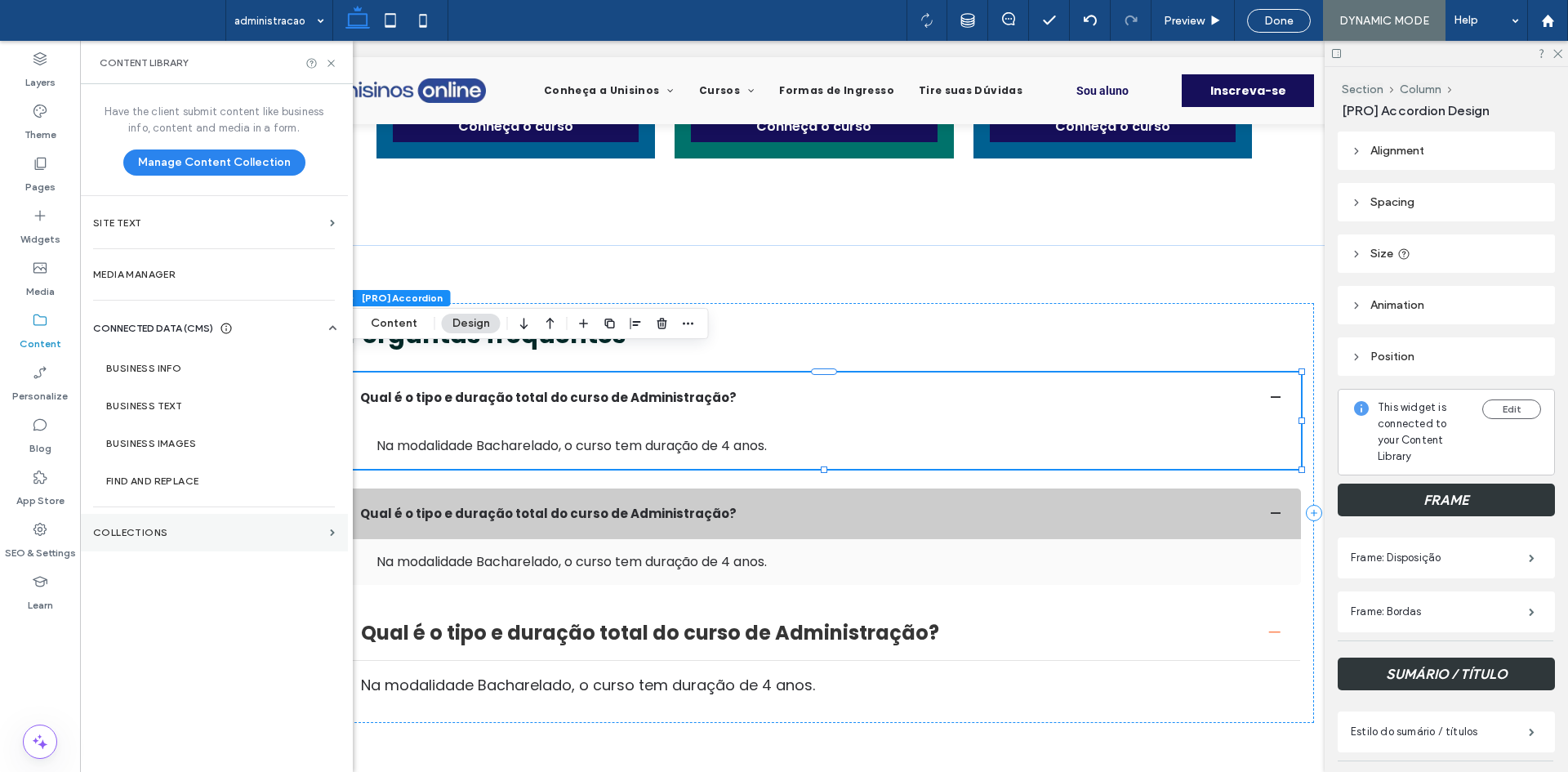
click at [135, 529] on label "Collections" at bounding box center [208, 533] width 230 height 11
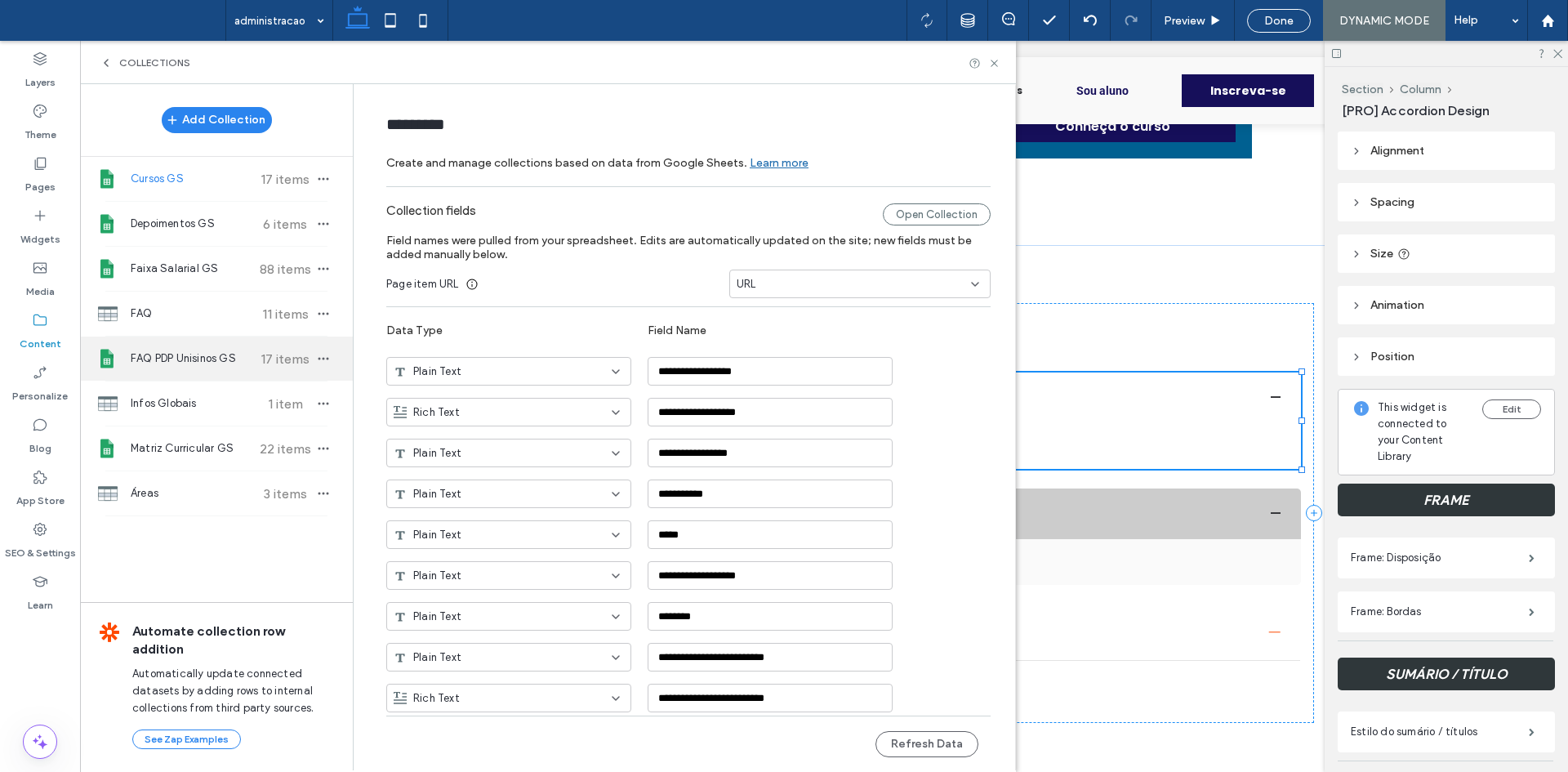
click at [245, 348] on div "FAQ PDP Unisinos GS 17 items" at bounding box center [216, 358] width 273 height 44
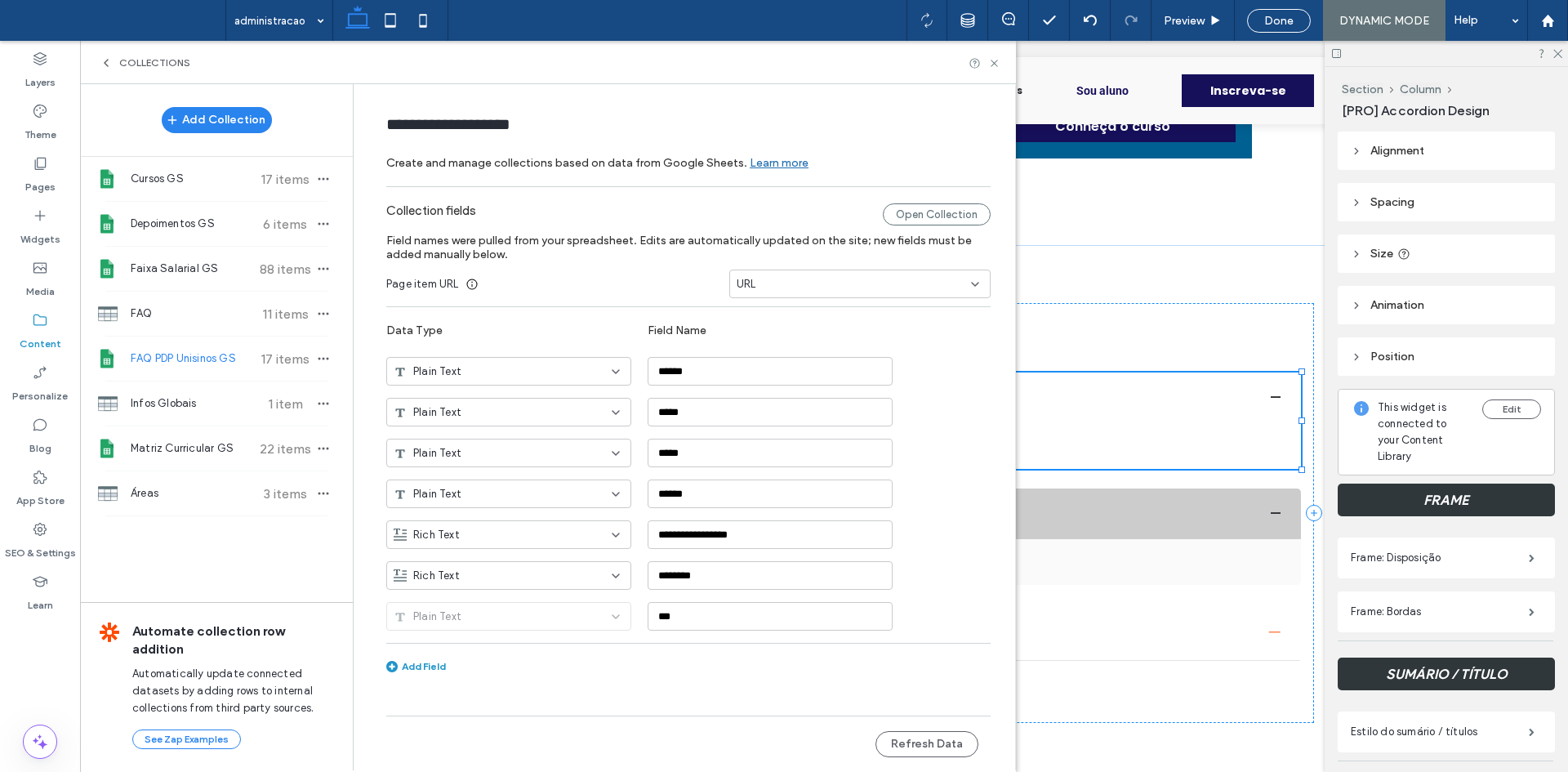
type input "**********"
click at [751, 287] on span "URL" at bounding box center [746, 284] width 19 height 17
click at [762, 312] on span "CURSO" at bounding box center [756, 313] width 39 height 17
click at [907, 739] on button "Refresh Data" at bounding box center [927, 744] width 103 height 27
click at [997, 64] on icon at bounding box center [993, 62] width 12 height 12
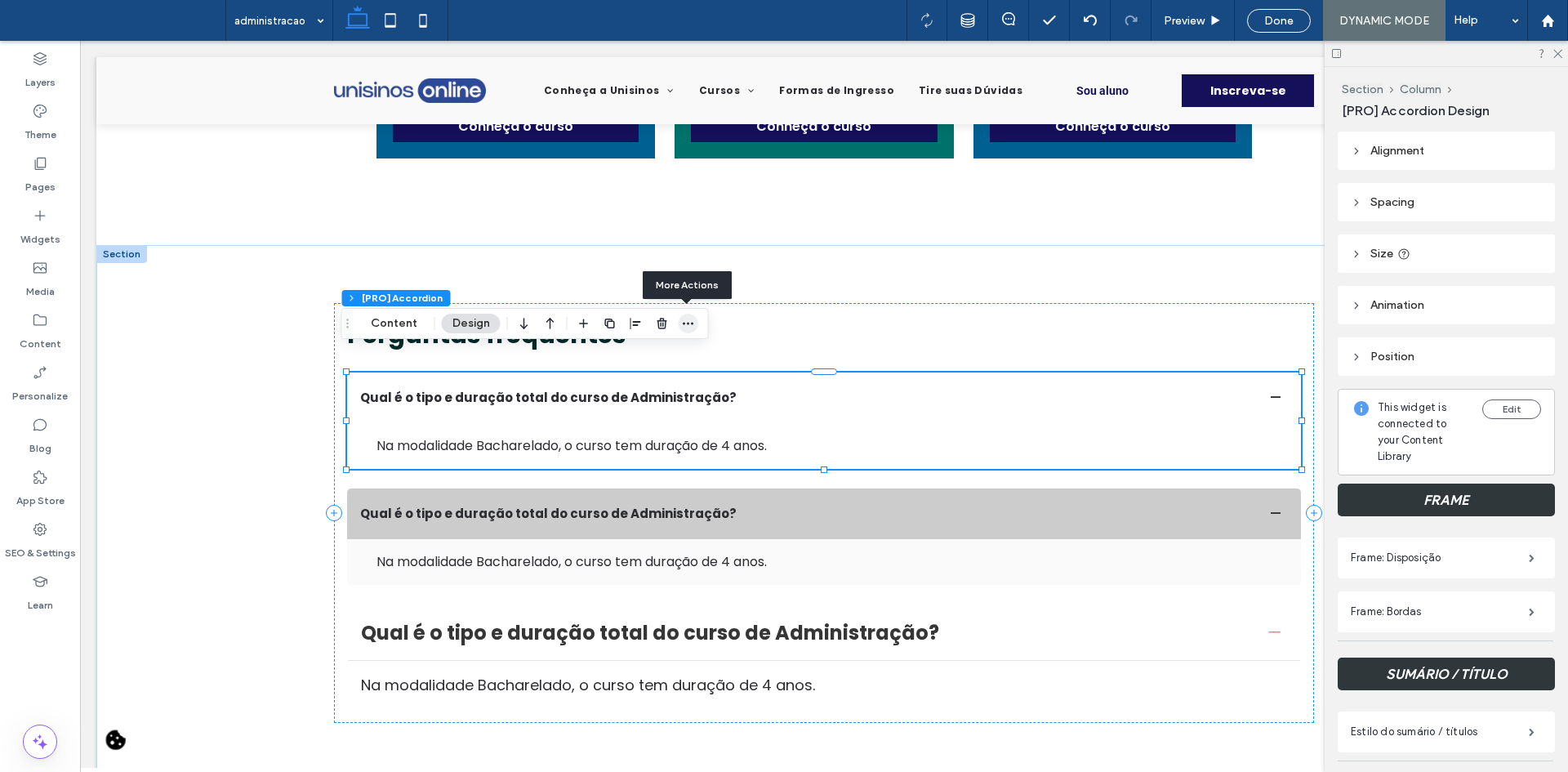
click at [686, 326] on icon "button" at bounding box center [688, 324] width 13 height 13
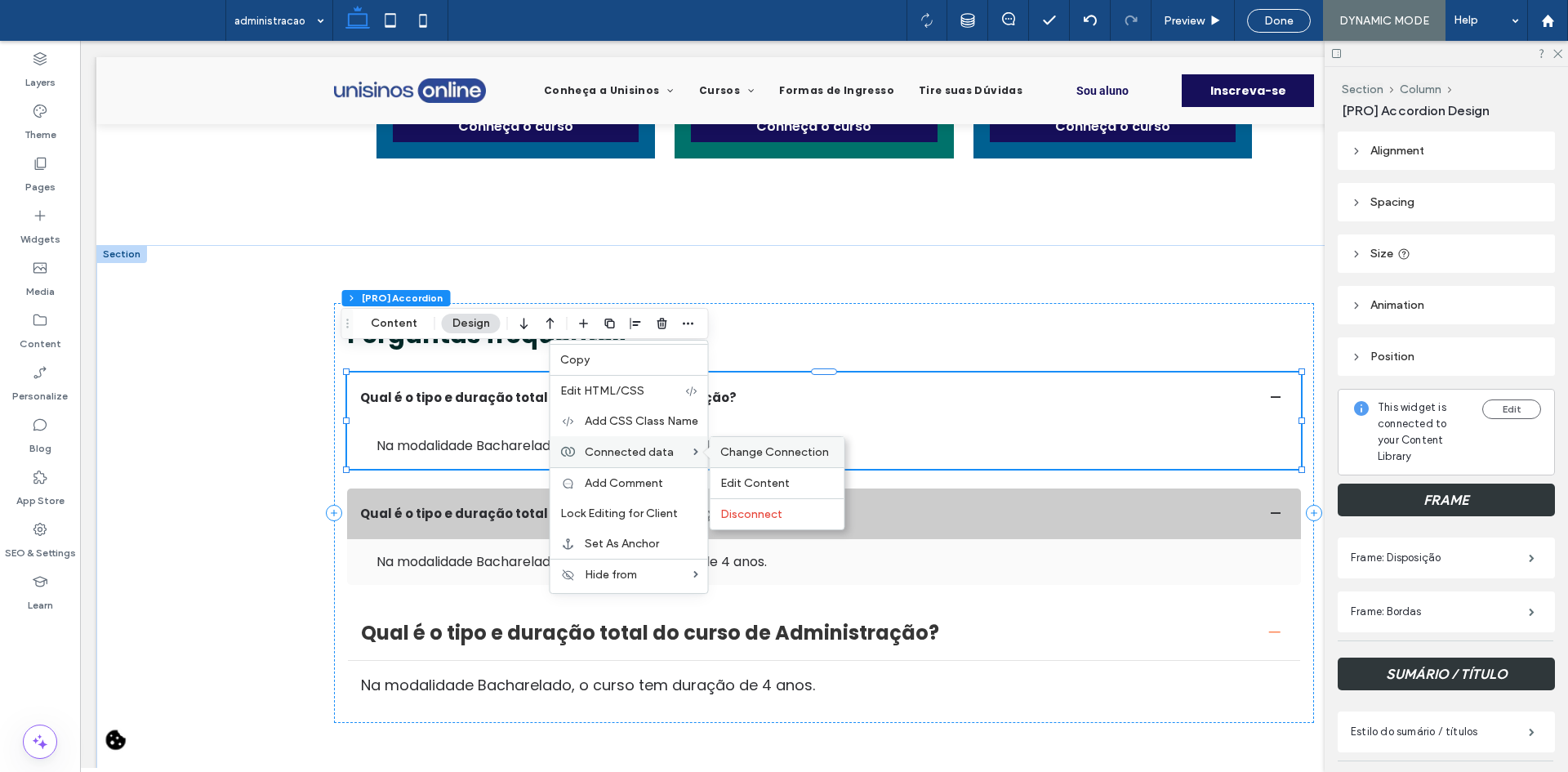
click at [731, 456] on span "Change Connection" at bounding box center [774, 452] width 109 height 14
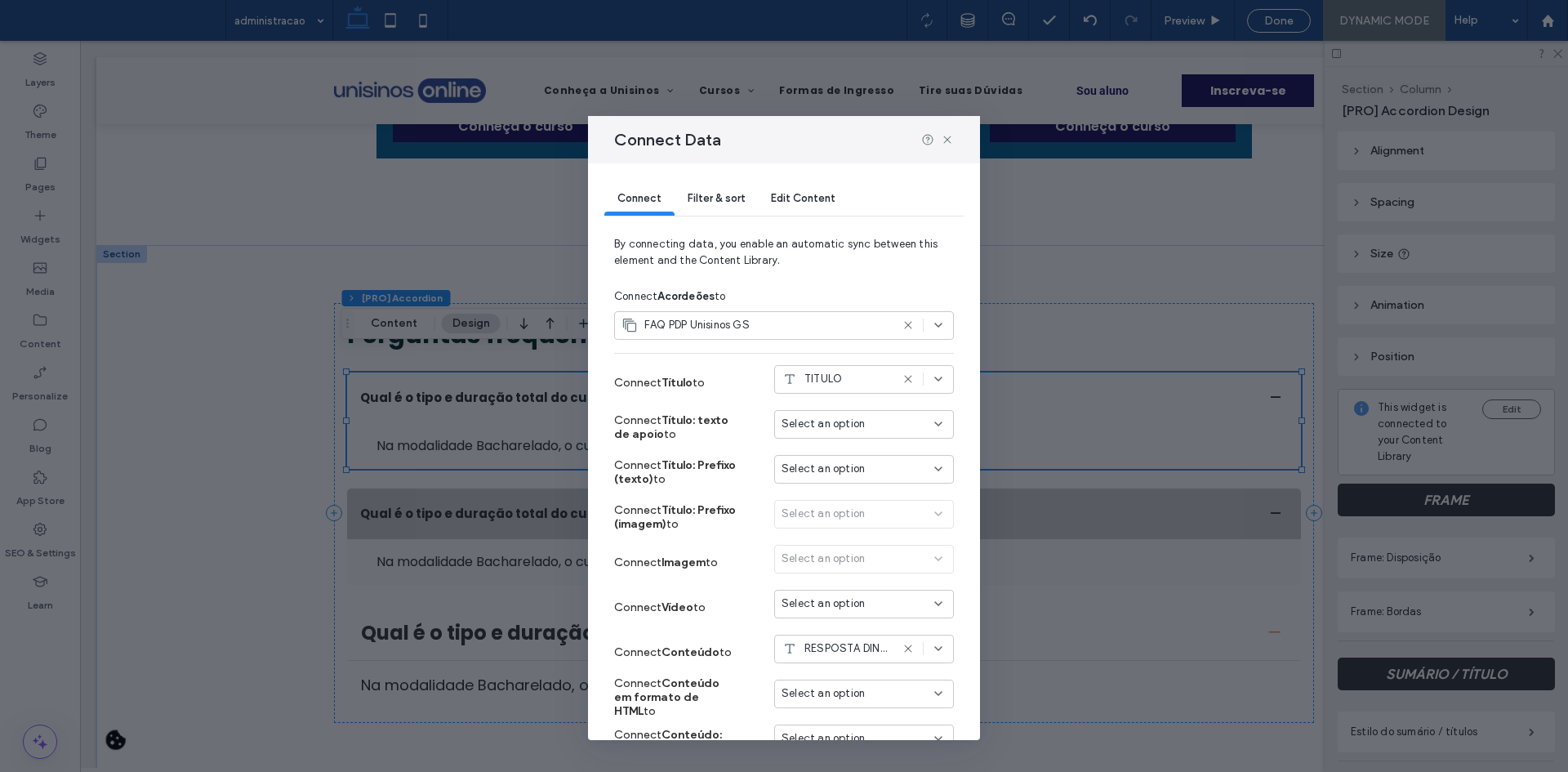
click at [737, 183] on div "Filter & sort" at bounding box center [716, 200] width 83 height 33
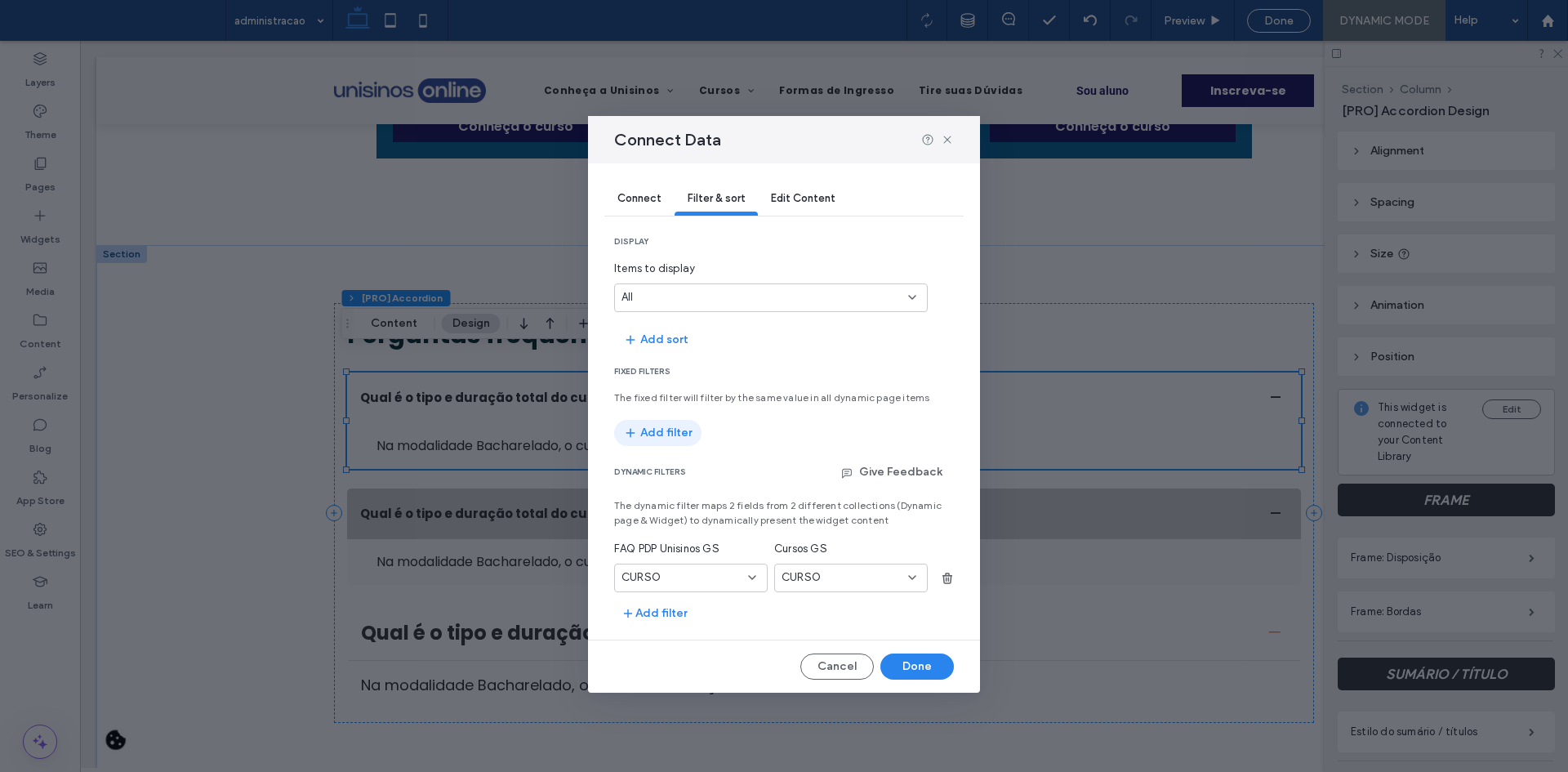
click at [682, 425] on button "Add filter" at bounding box center [657, 433] width 87 height 27
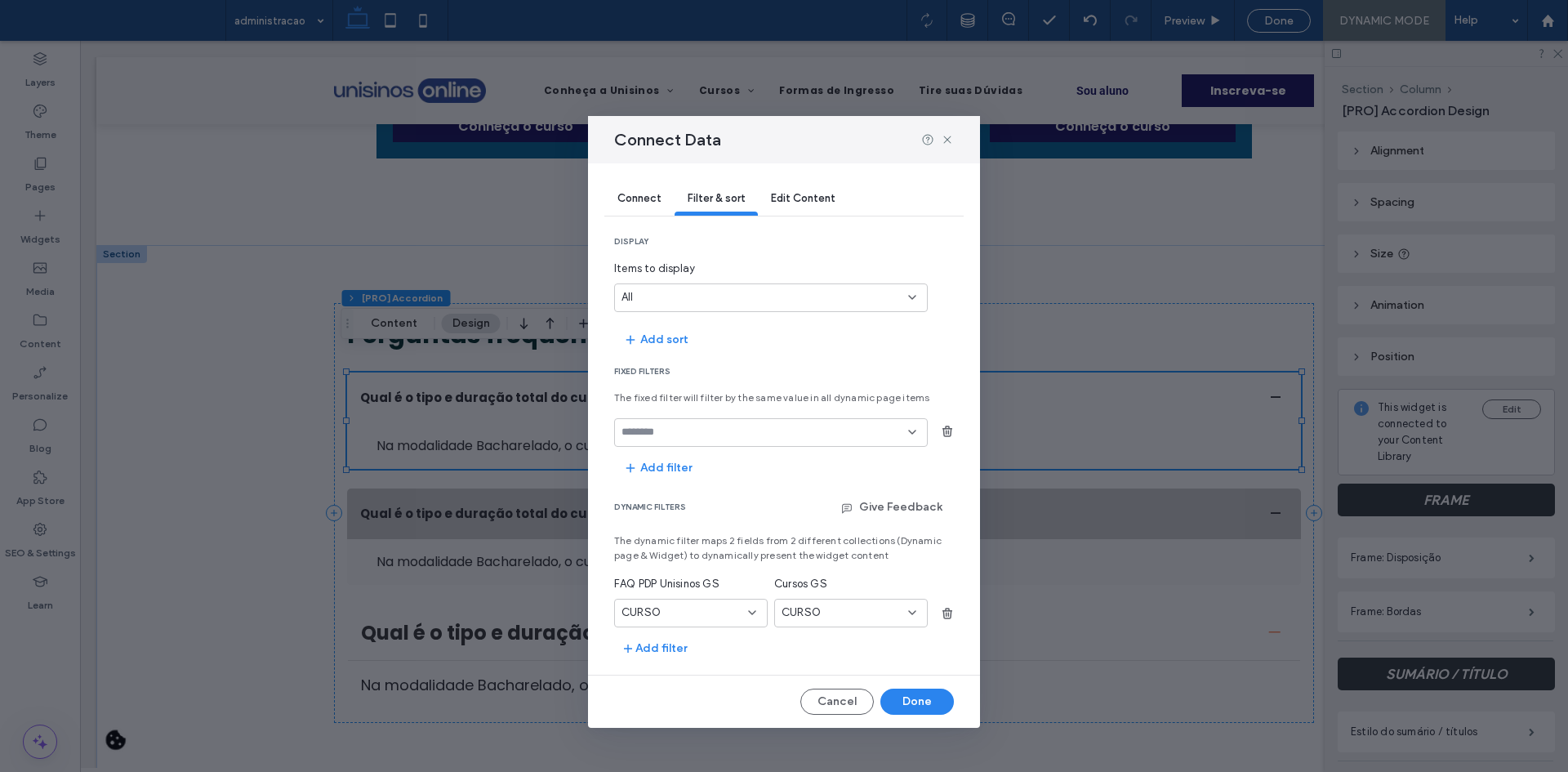
click at [683, 440] on div at bounding box center [771, 432] width 313 height 28
click at [678, 458] on div "STATUS" at bounding box center [771, 460] width 312 height 28
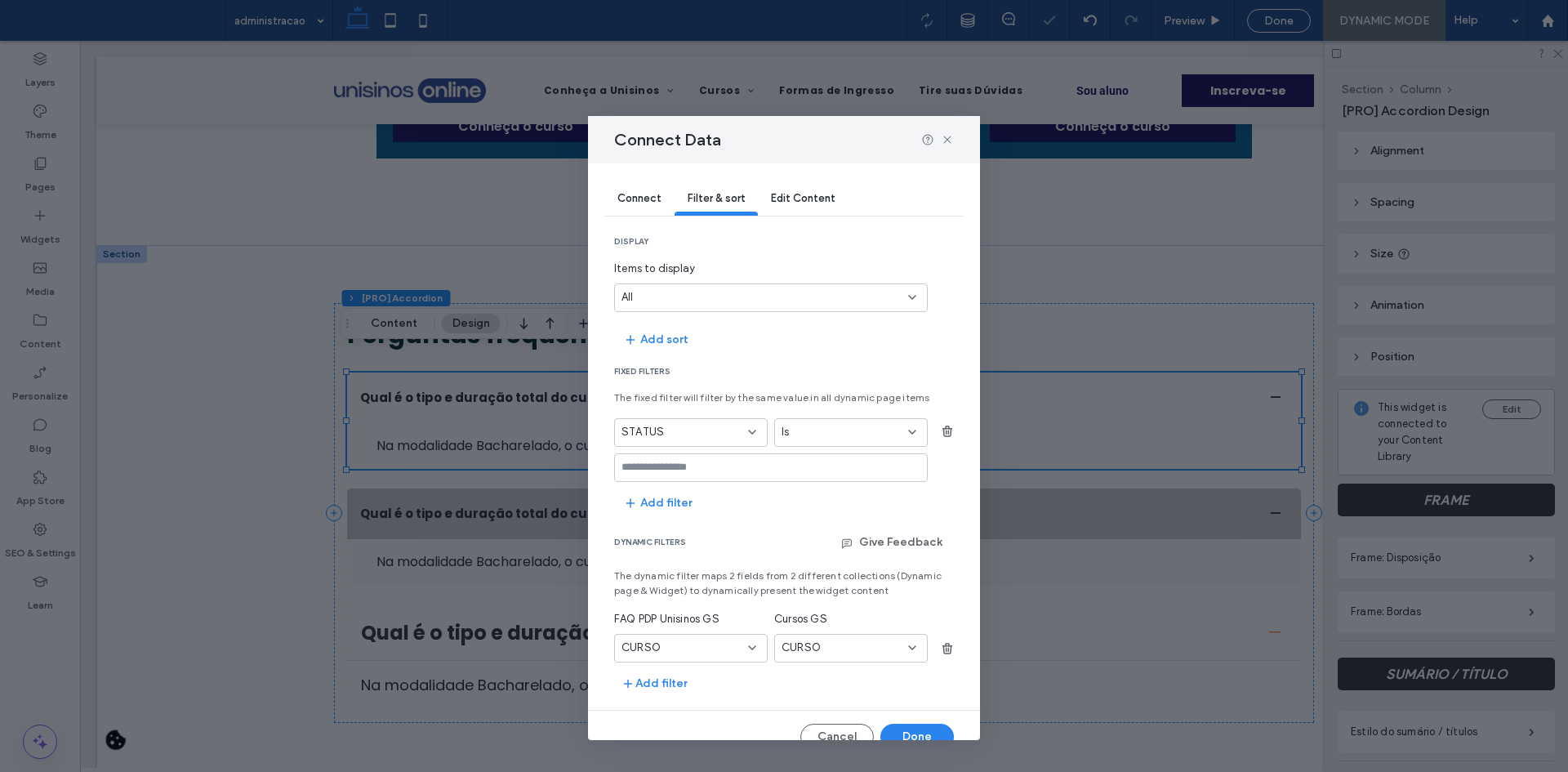
click at [722, 465] on input "values-textbox" at bounding box center [764, 468] width 287 height 13
type input "*****"
click at [956, 144] on div "Connect Data" at bounding box center [784, 140] width 392 height 48
click at [955, 140] on div "Connect Data" at bounding box center [784, 140] width 392 height 48
drag, startPoint x: 948, startPoint y: 138, endPoint x: 925, endPoint y: 6, distance: 134.0
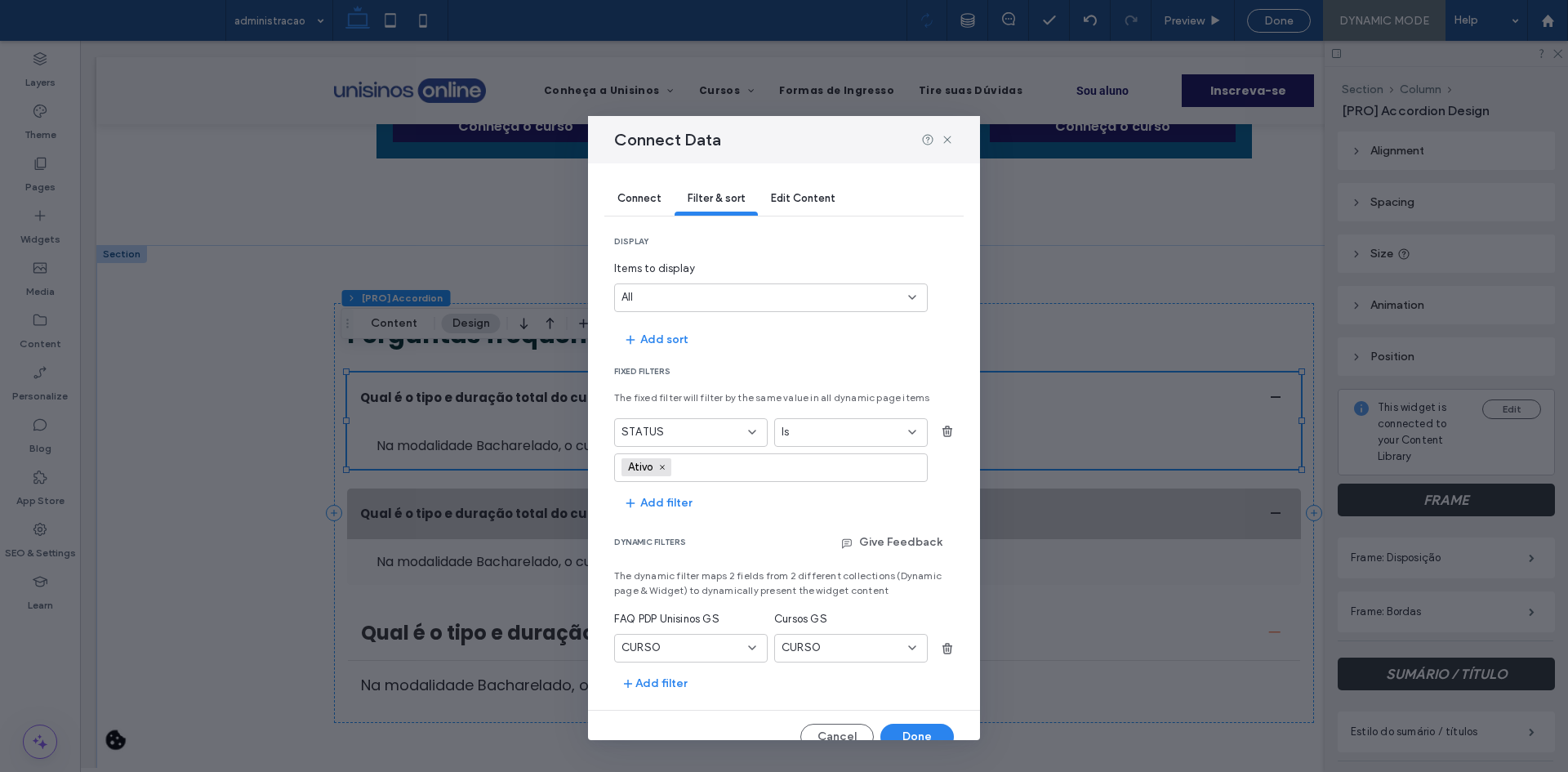
click at [948, 137] on icon at bounding box center [948, 139] width 13 height 13
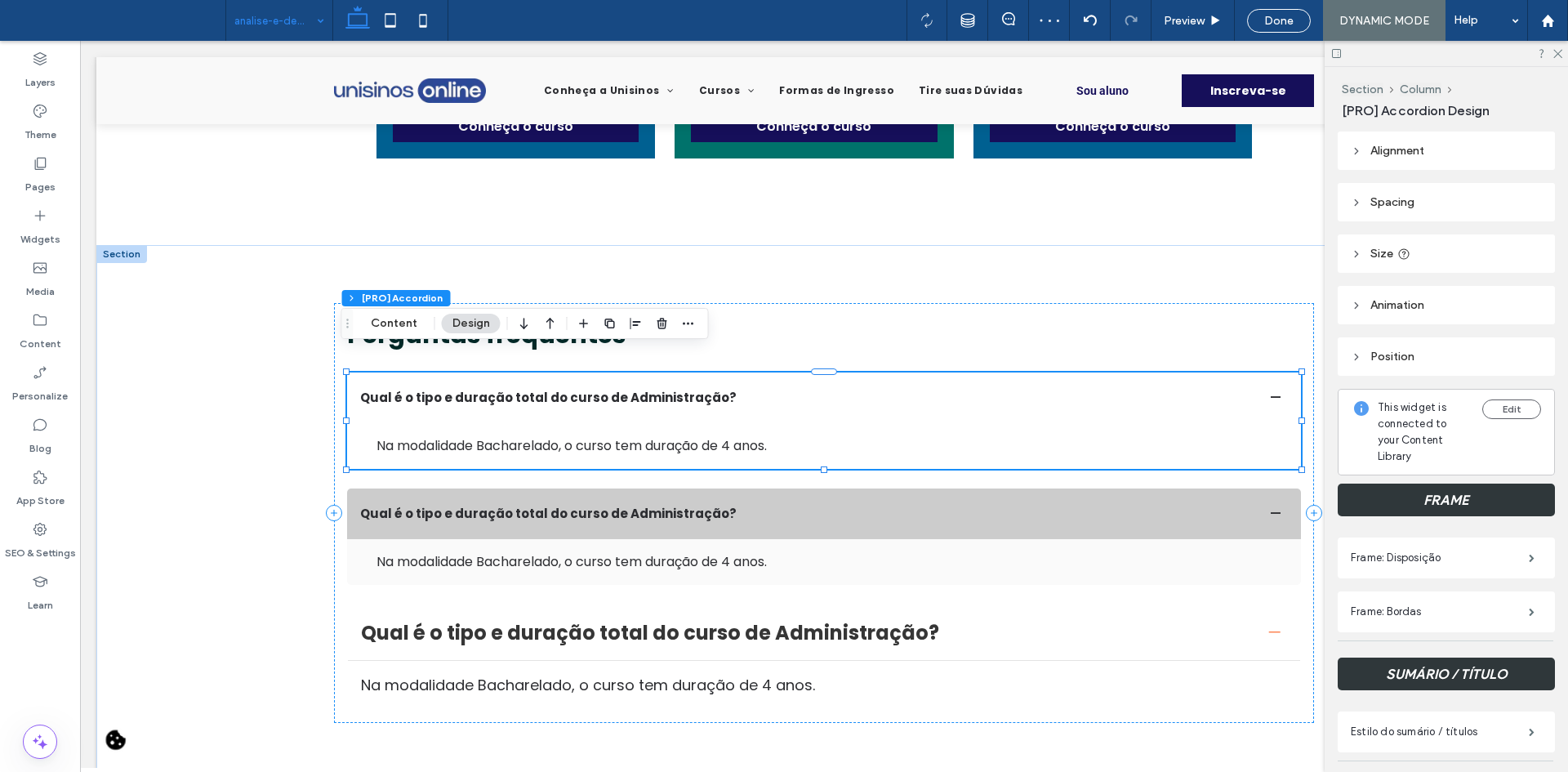
click at [287, 20] on input at bounding box center [275, 20] width 82 height 41
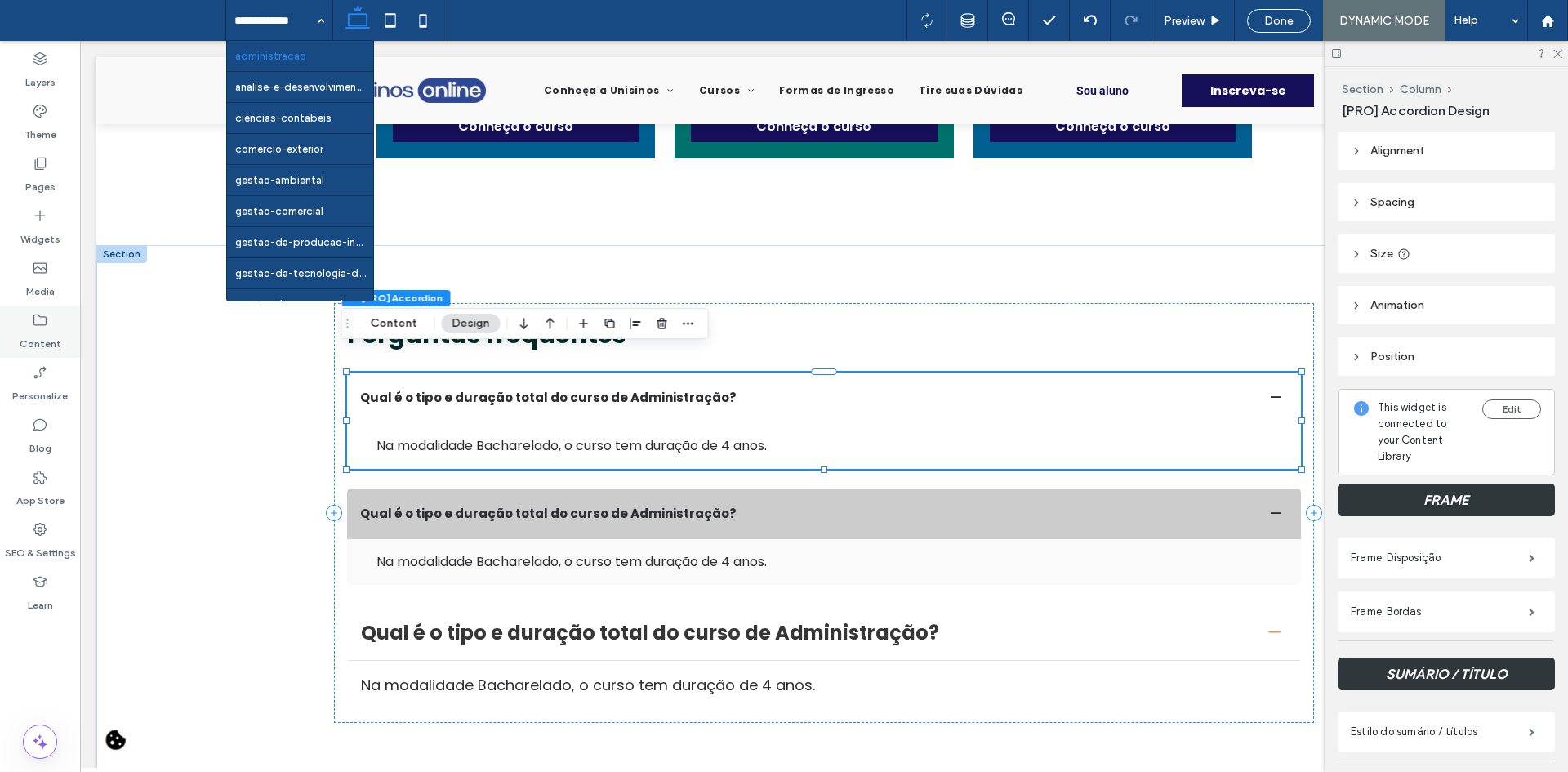
click at [34, 327] on icon at bounding box center [40, 320] width 16 height 17
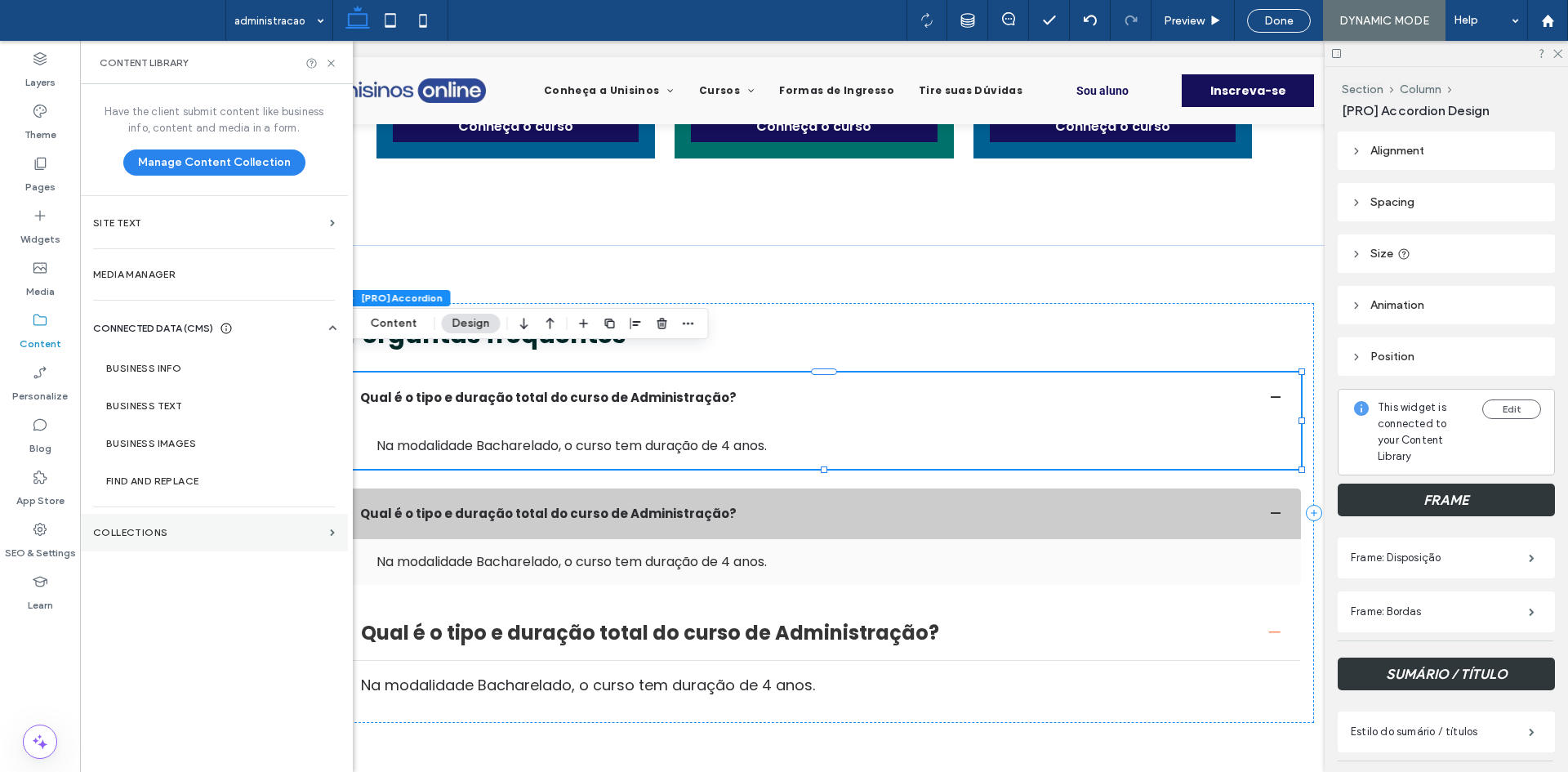
click at [199, 526] on section "Collections" at bounding box center [214, 533] width 268 height 38
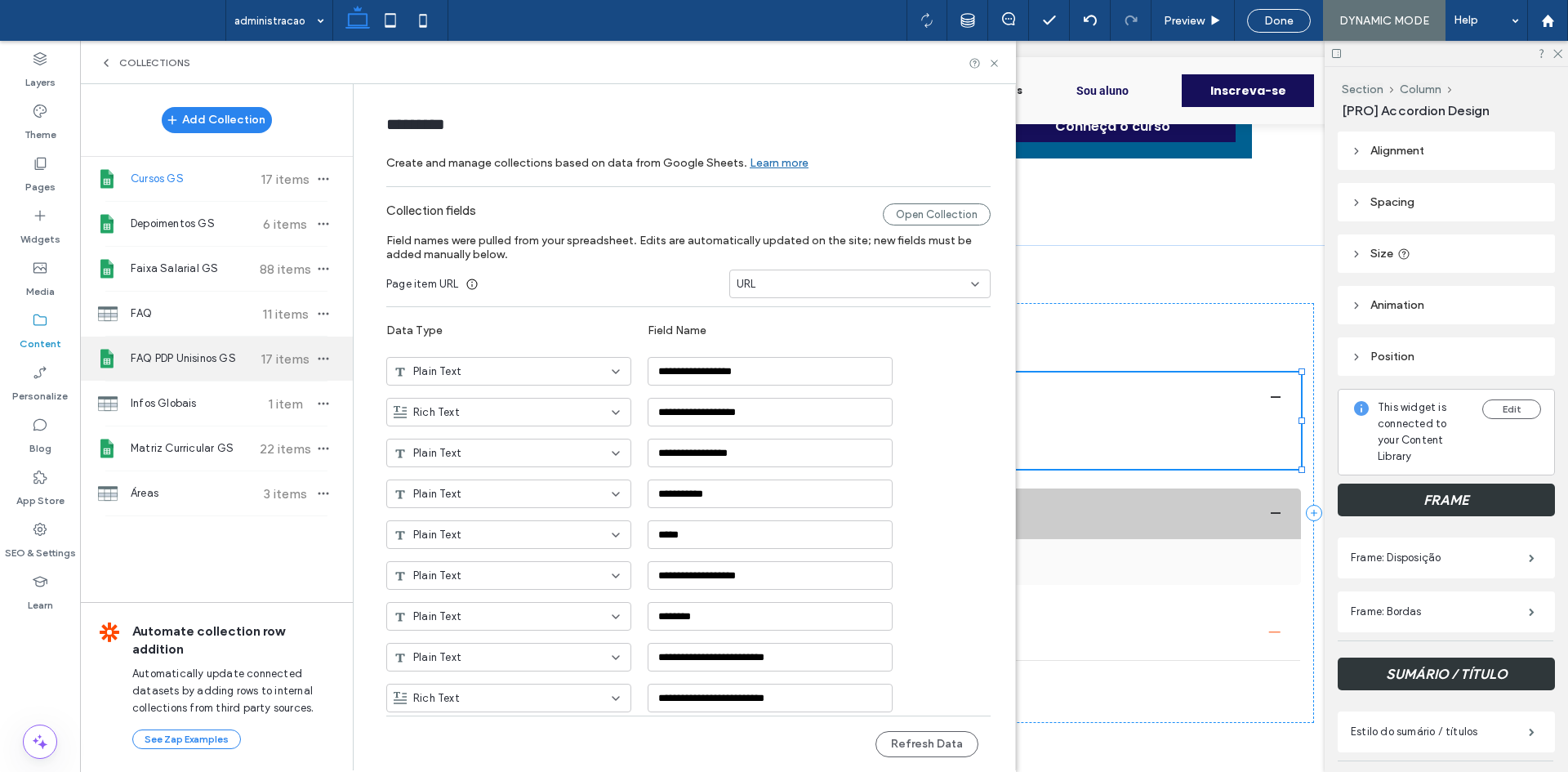
click at [231, 359] on span "FAQ PDP Unisinos GS" at bounding box center [192, 358] width 122 height 17
type input "**********"
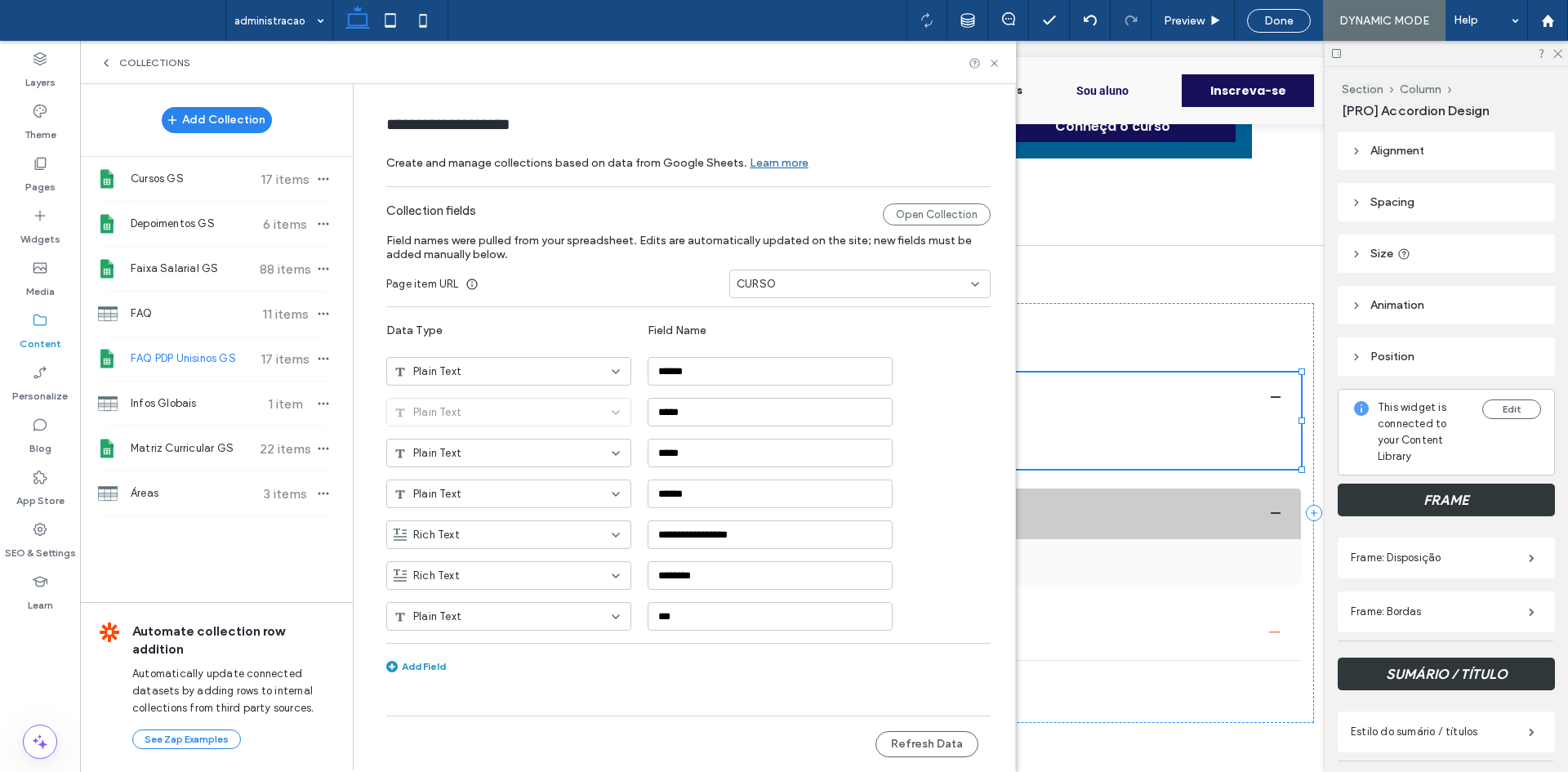
click at [816, 263] on label "Field names were pulled from your spreadsheet. Edits are automatically updated …" at bounding box center [688, 248] width 604 height 44
click at [816, 281] on div "CURSO" at bounding box center [850, 284] width 227 height 17
click at [787, 455] on div "URL" at bounding box center [860, 455] width 259 height 28
click at [913, 747] on button "Refresh Data" at bounding box center [927, 744] width 103 height 27
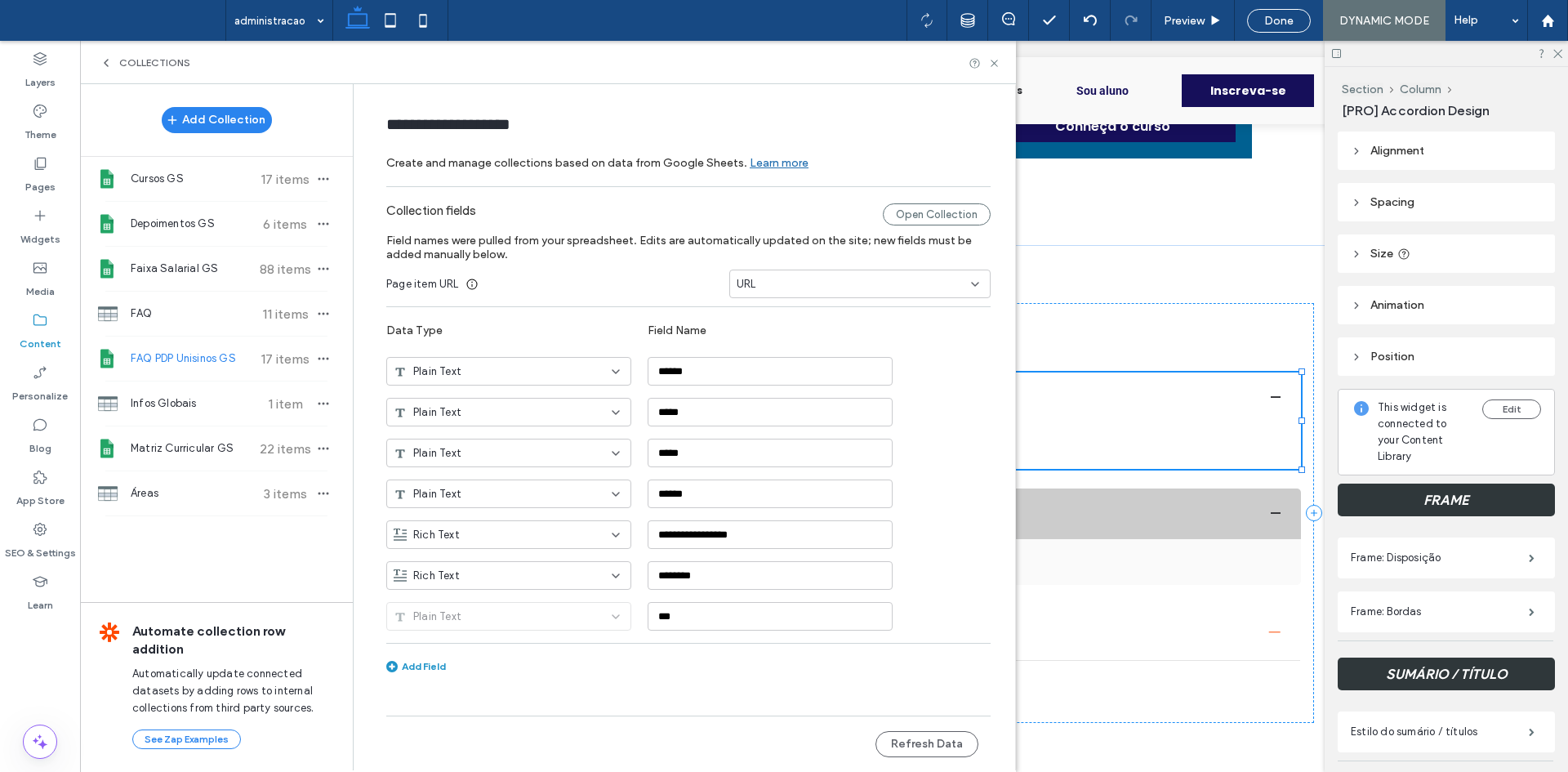
click at [996, 55] on div "Collections" at bounding box center [547, 62] width 936 height 43
click at [997, 61] on use at bounding box center [993, 62] width 6 height 6
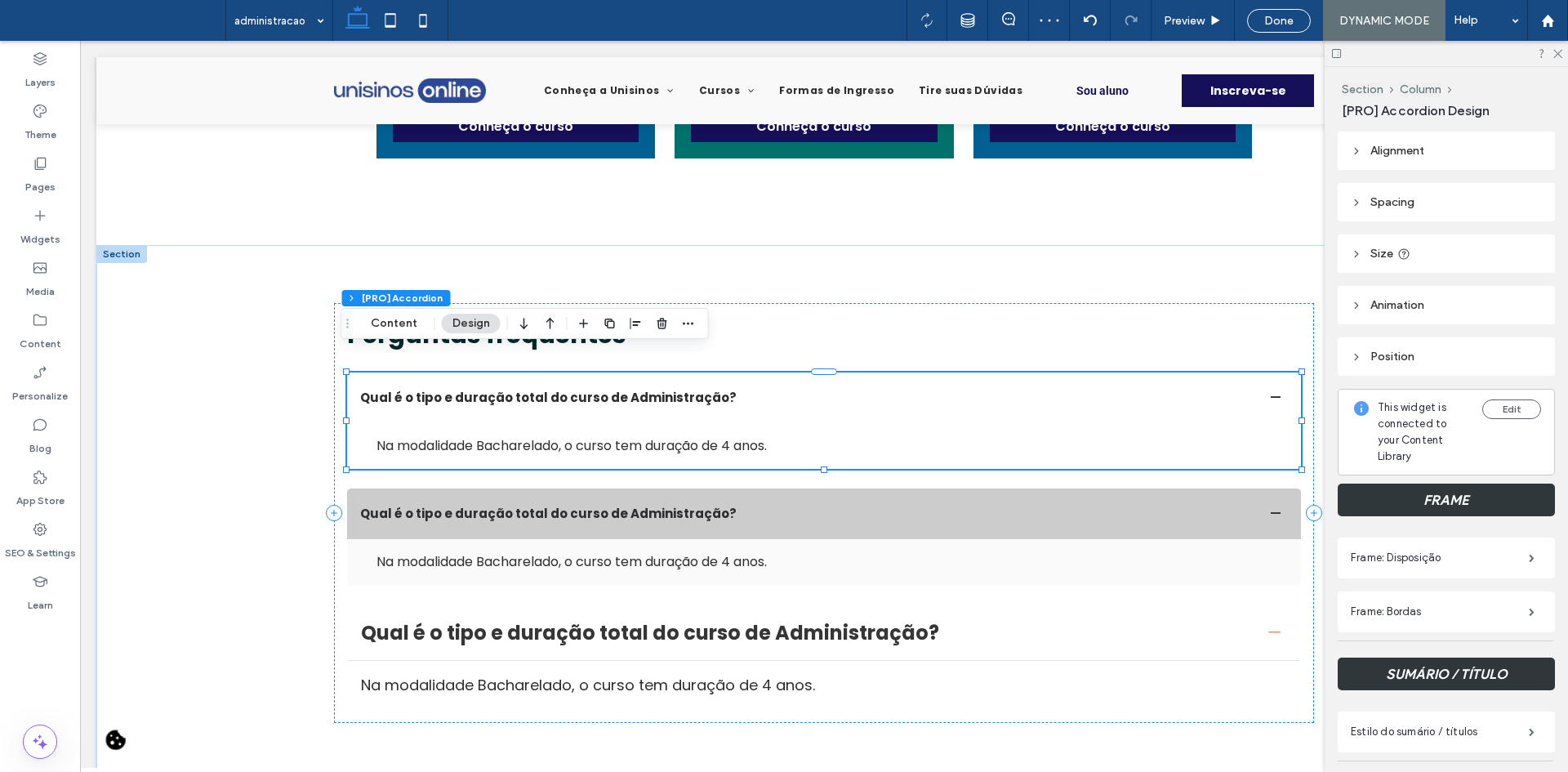
click at [698, 323] on div "Section Column [PRO] Accordion Content Design" at bounding box center [525, 324] width 367 height 31
click at [683, 332] on span "button" at bounding box center [688, 323] width 19 height 19
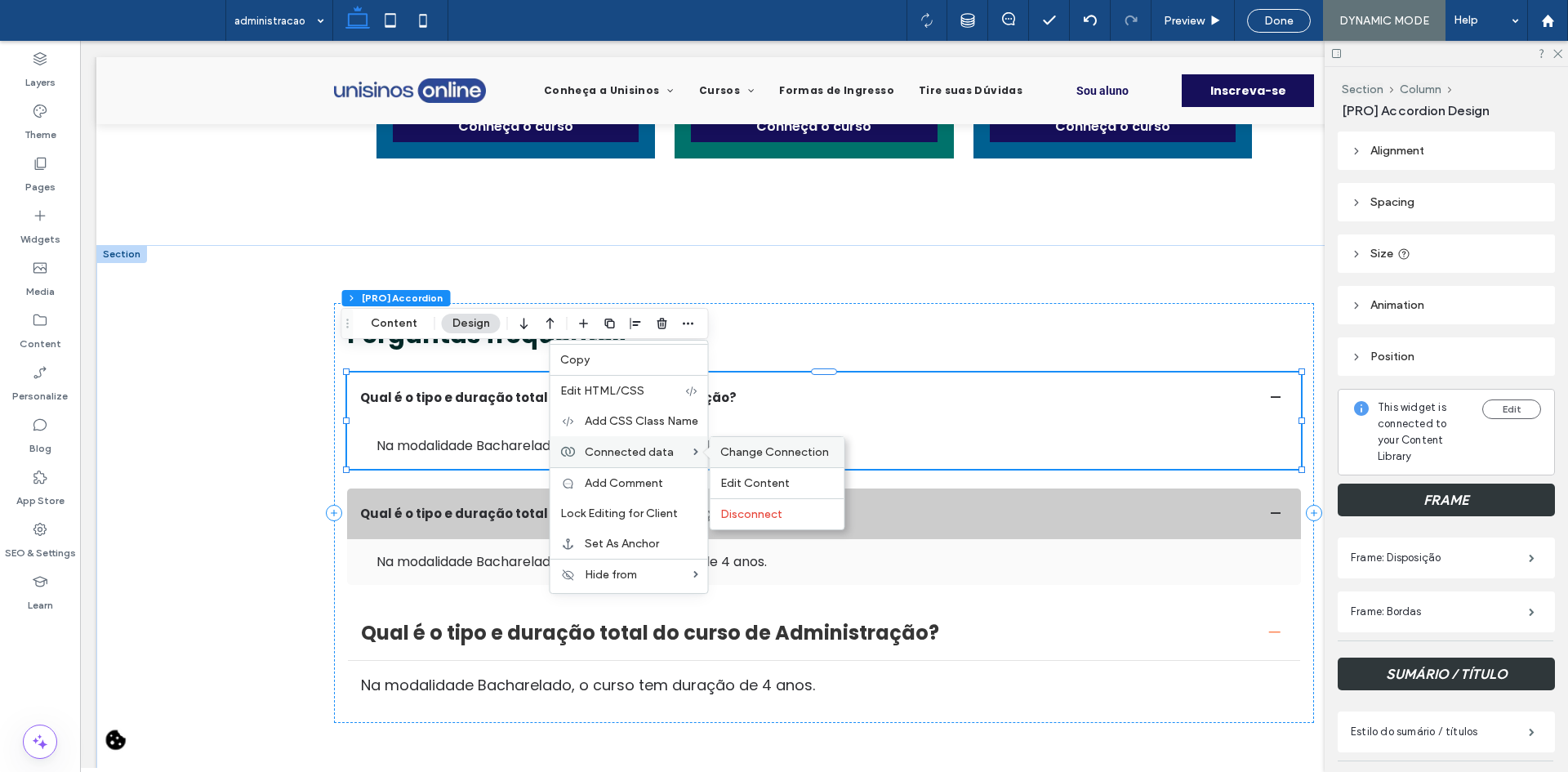
click at [731, 448] on span "Change Connection" at bounding box center [774, 452] width 109 height 14
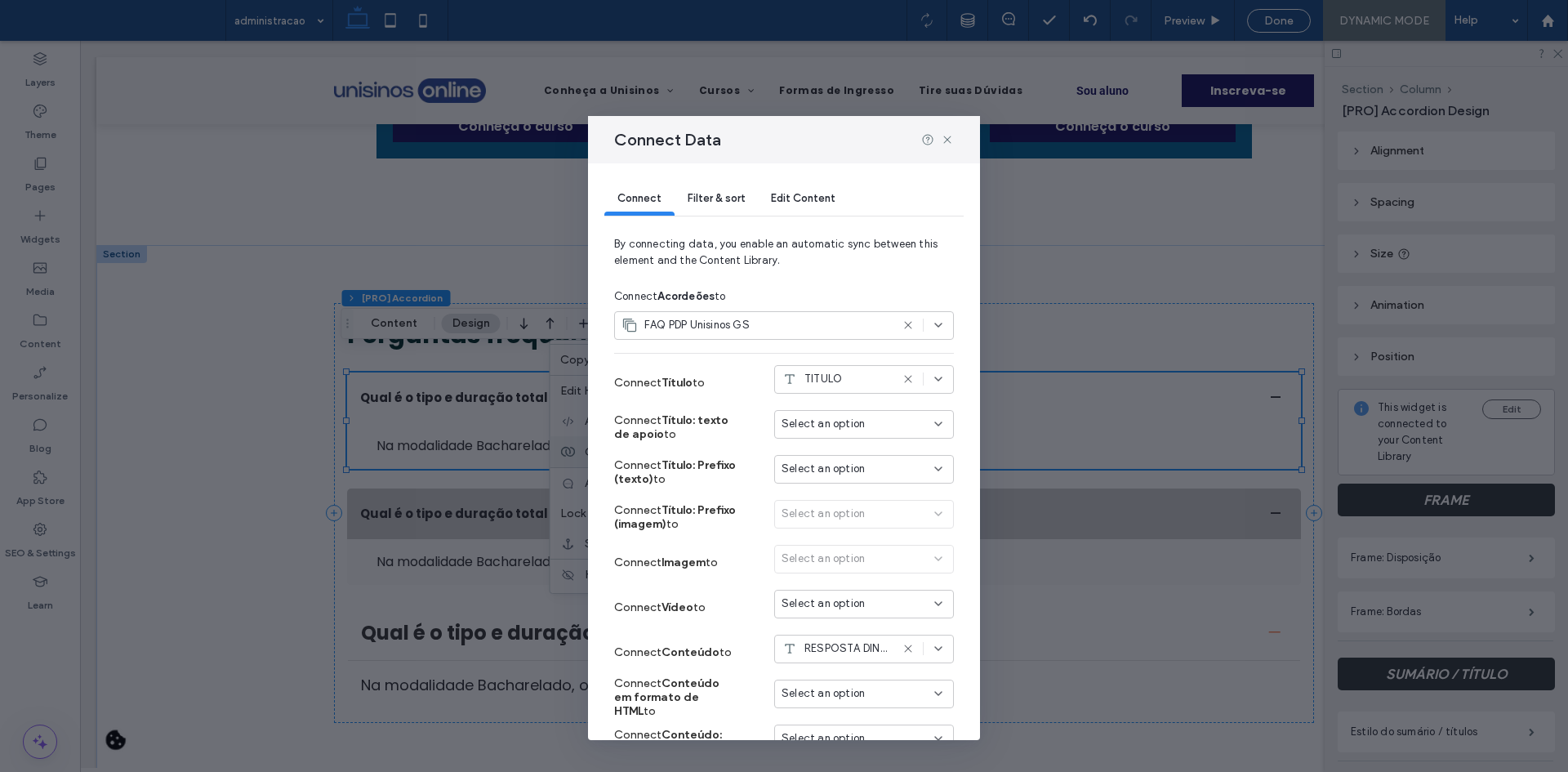
click at [718, 207] on div "Filter & sort" at bounding box center [716, 200] width 83 height 33
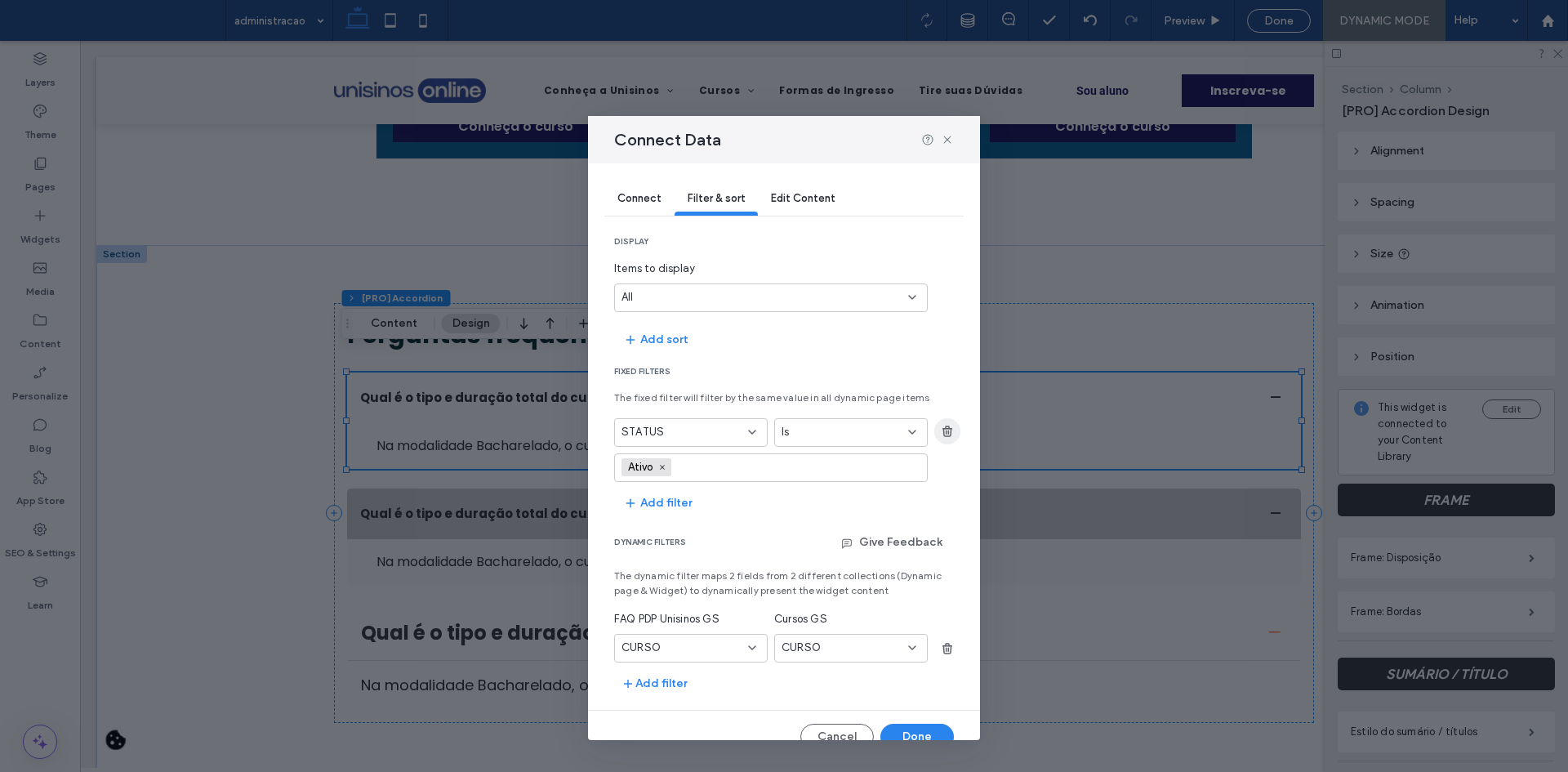
click at [941, 429] on icon "button" at bounding box center [948, 431] width 13 height 13
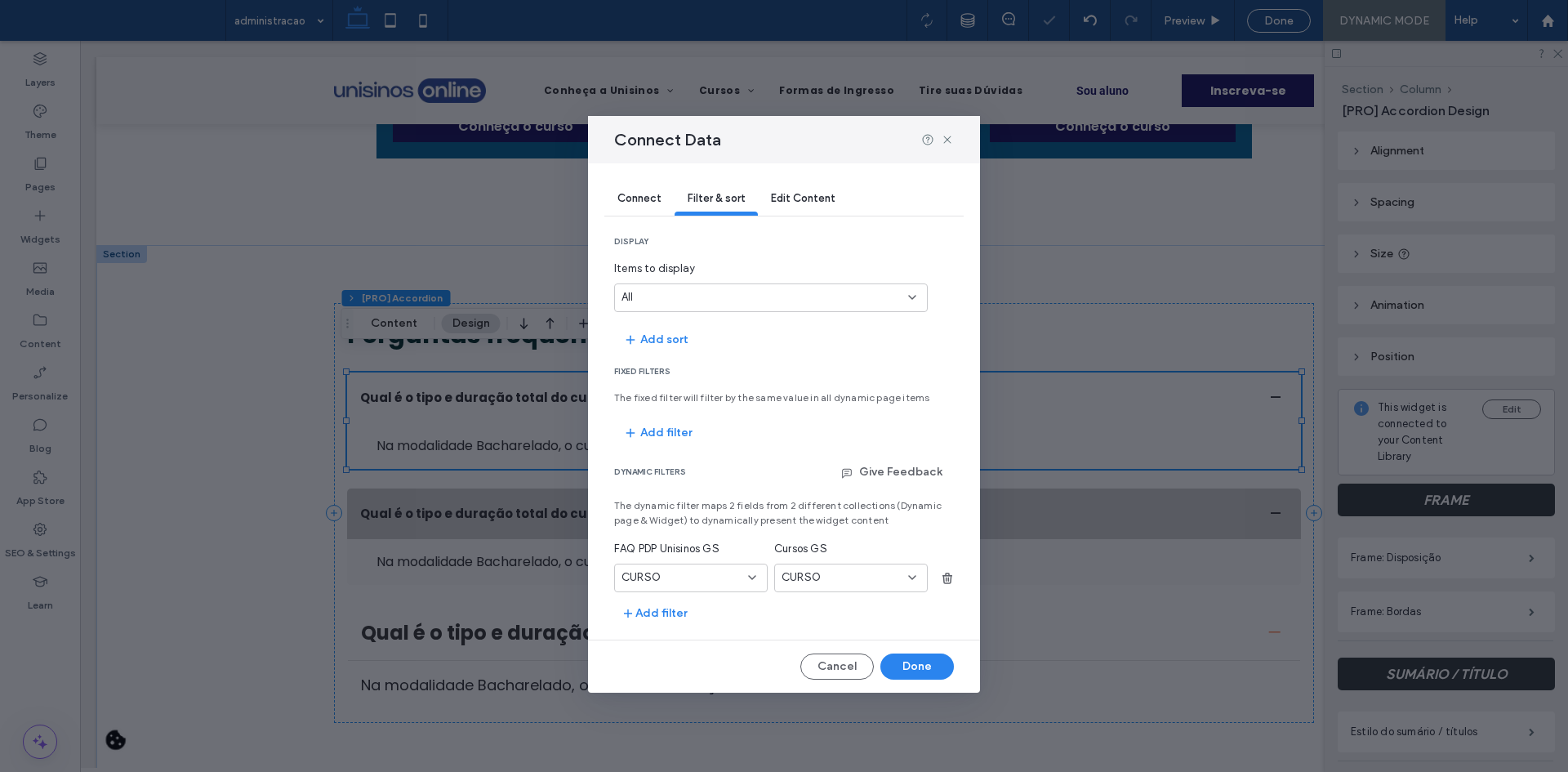
click at [690, 580] on div "CURSO" at bounding box center [681, 578] width 119 height 17
click at [659, 751] on div "URL" at bounding box center [691, 749] width 152 height 28
click at [837, 584] on div "CURSO" at bounding box center [841, 578] width 119 height 17
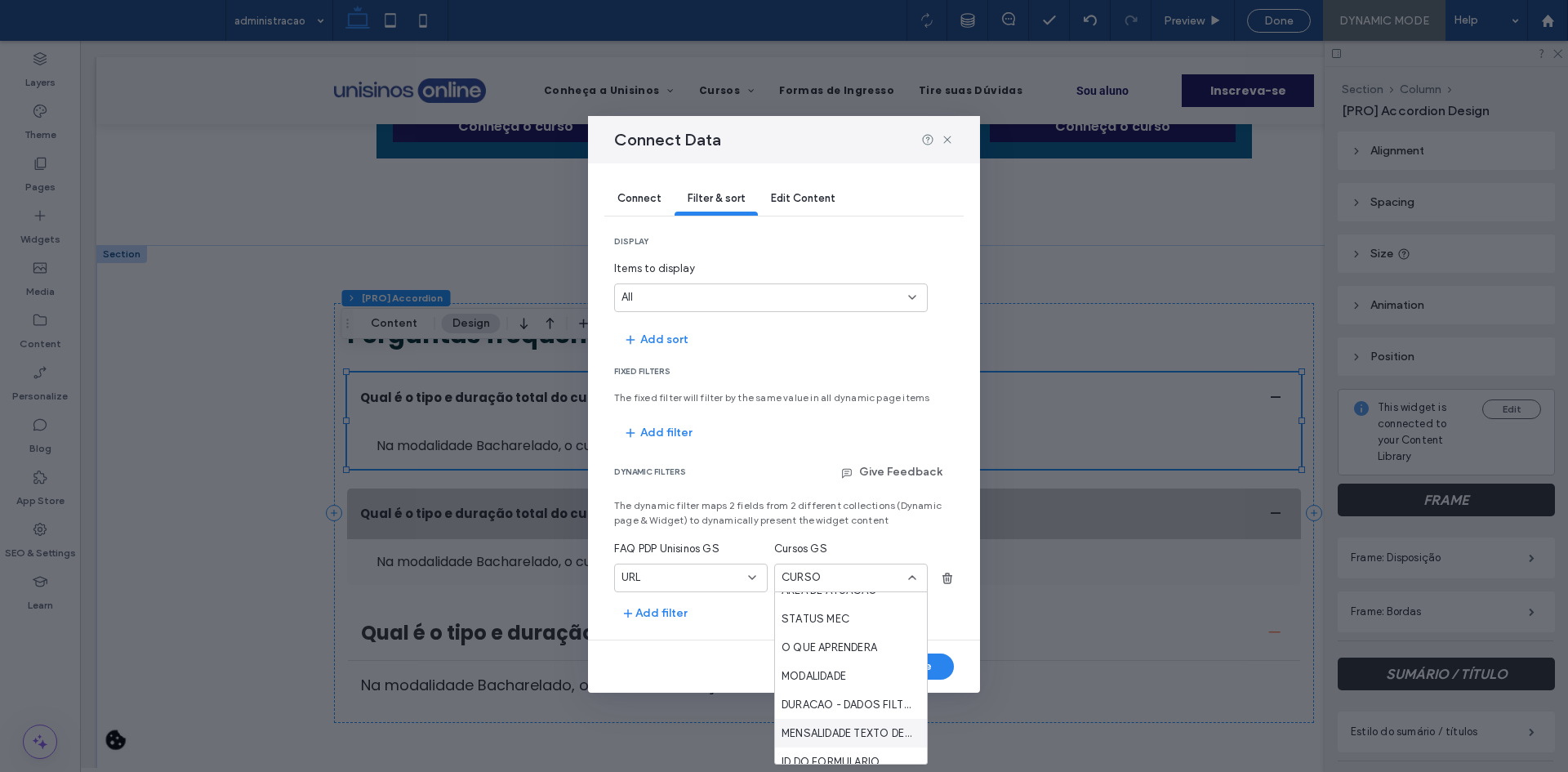
scroll to position [735, 0]
click at [812, 649] on div "URL" at bounding box center [851, 643] width 152 height 28
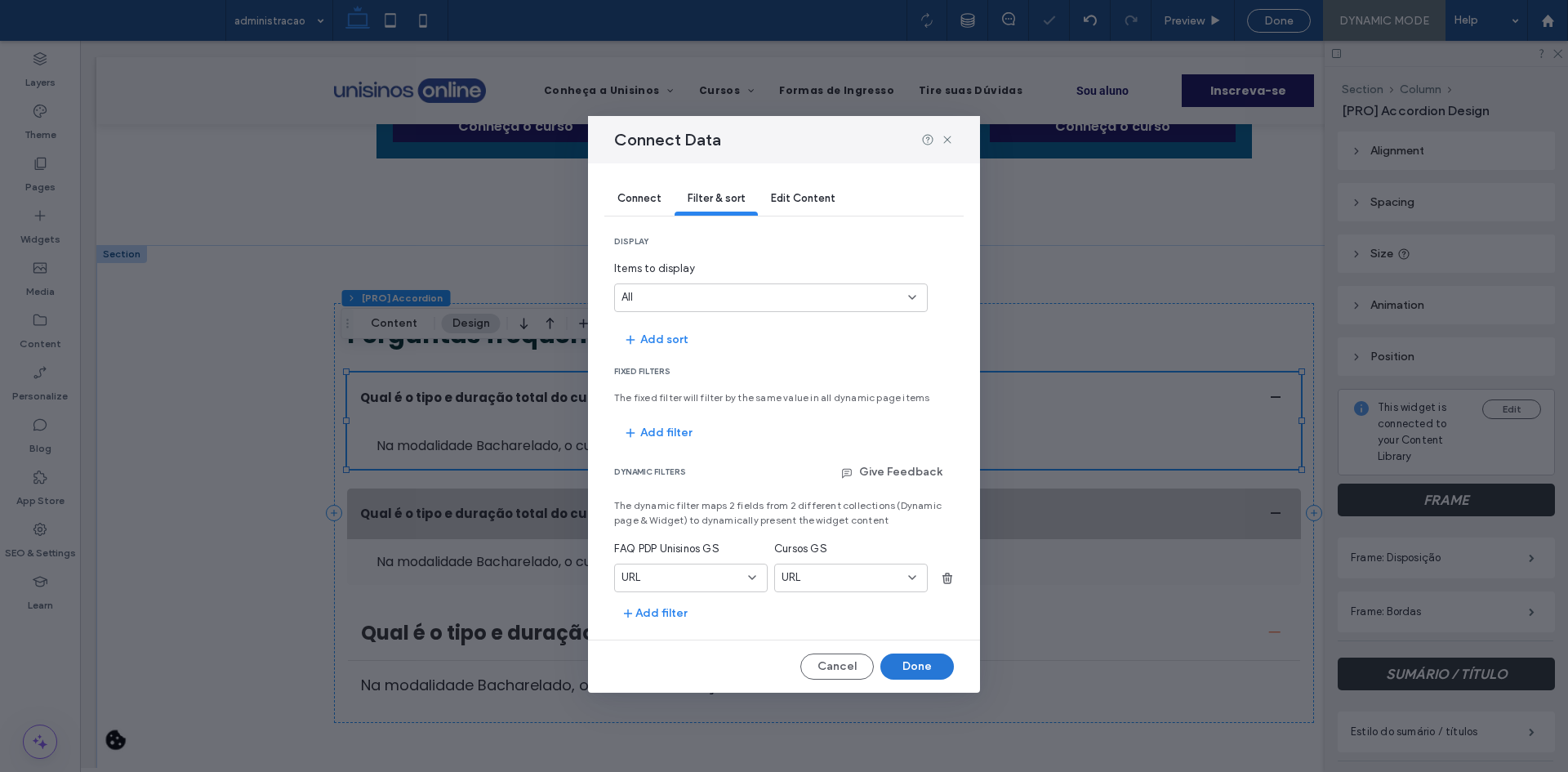
click at [908, 661] on button "Done" at bounding box center [917, 667] width 73 height 27
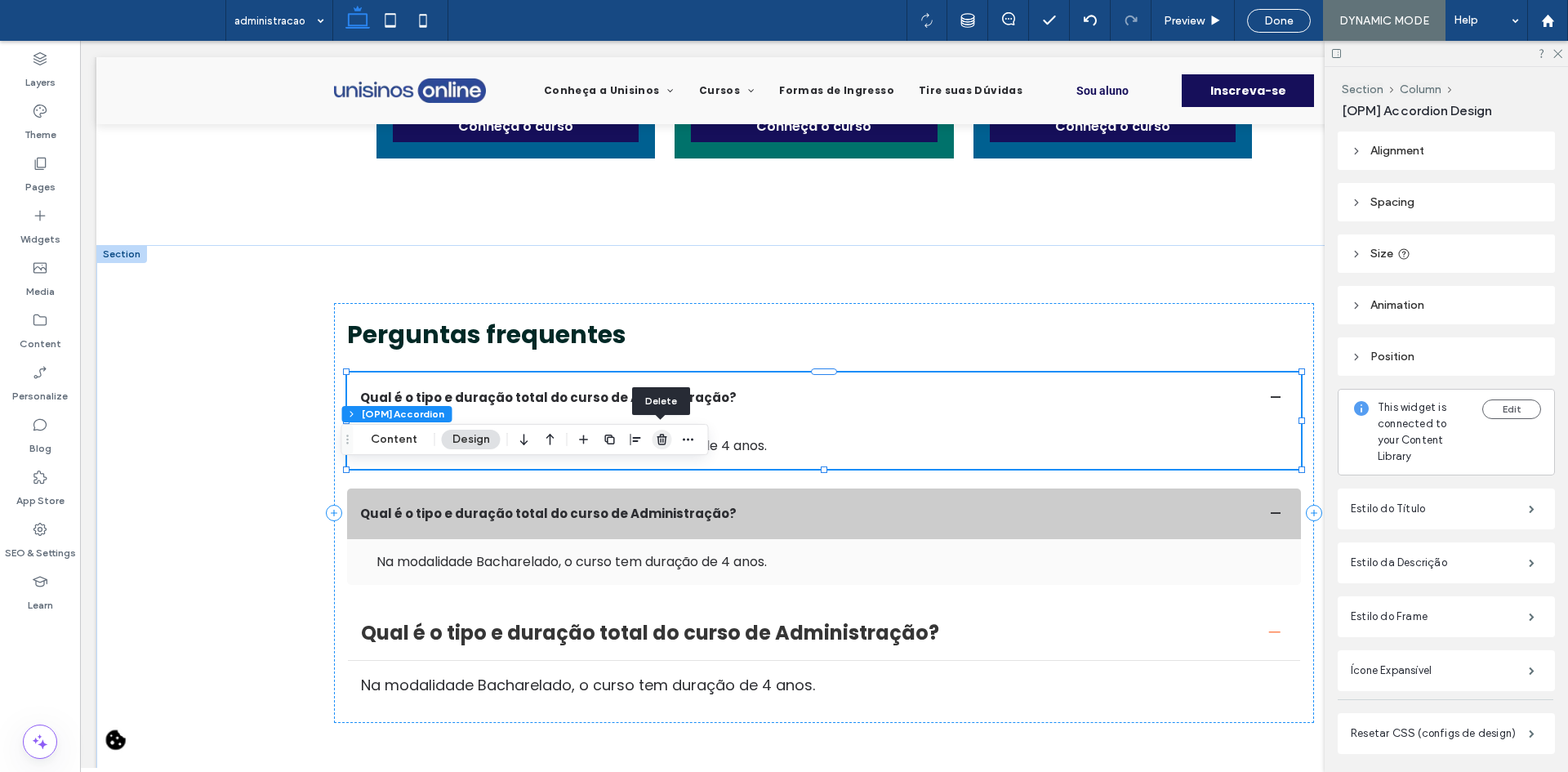
click at [656, 445] on icon "button" at bounding box center [663, 439] width 13 height 13
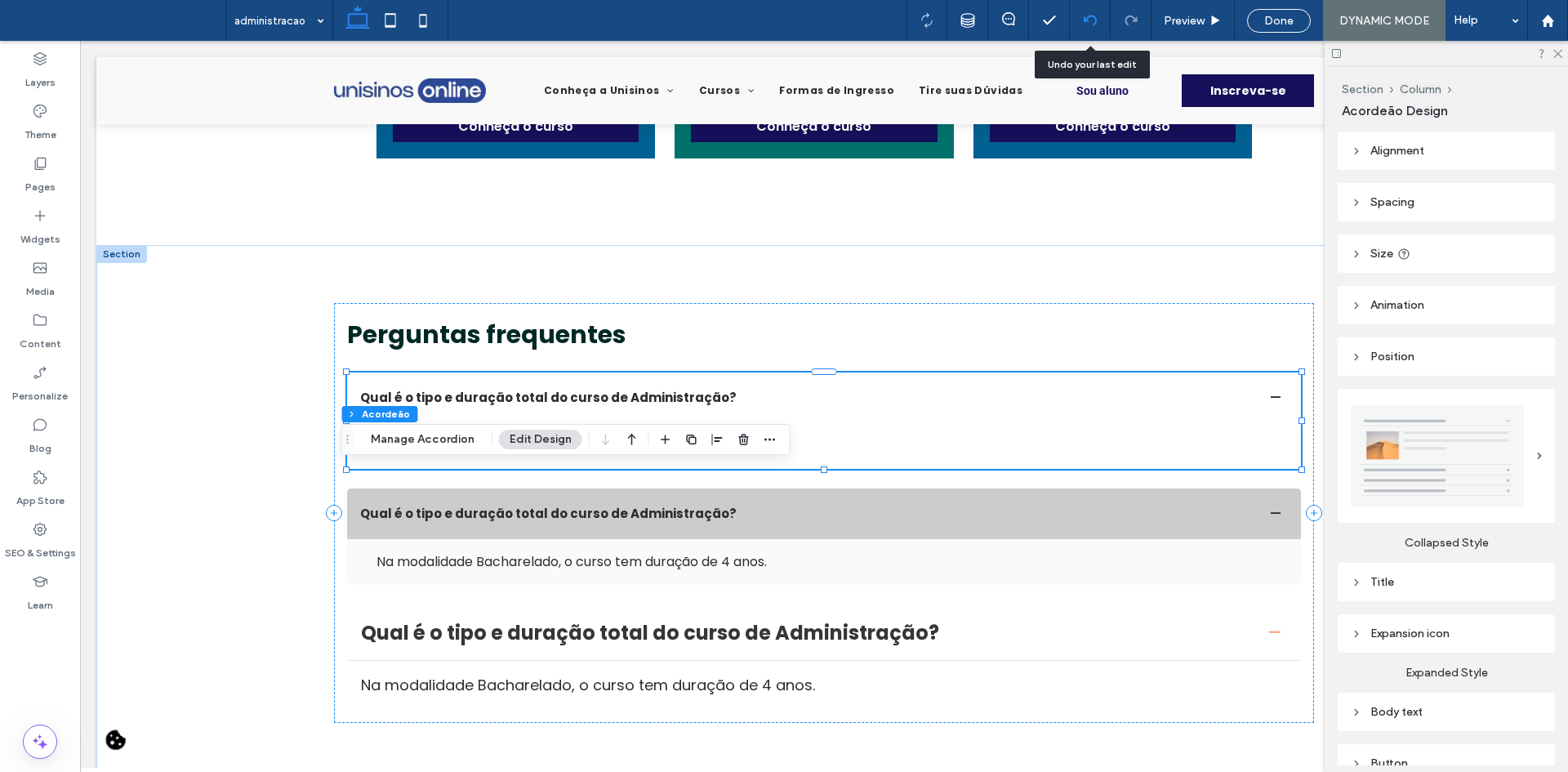
click at [1104, 27] on div at bounding box center [1090, 20] width 40 height 13
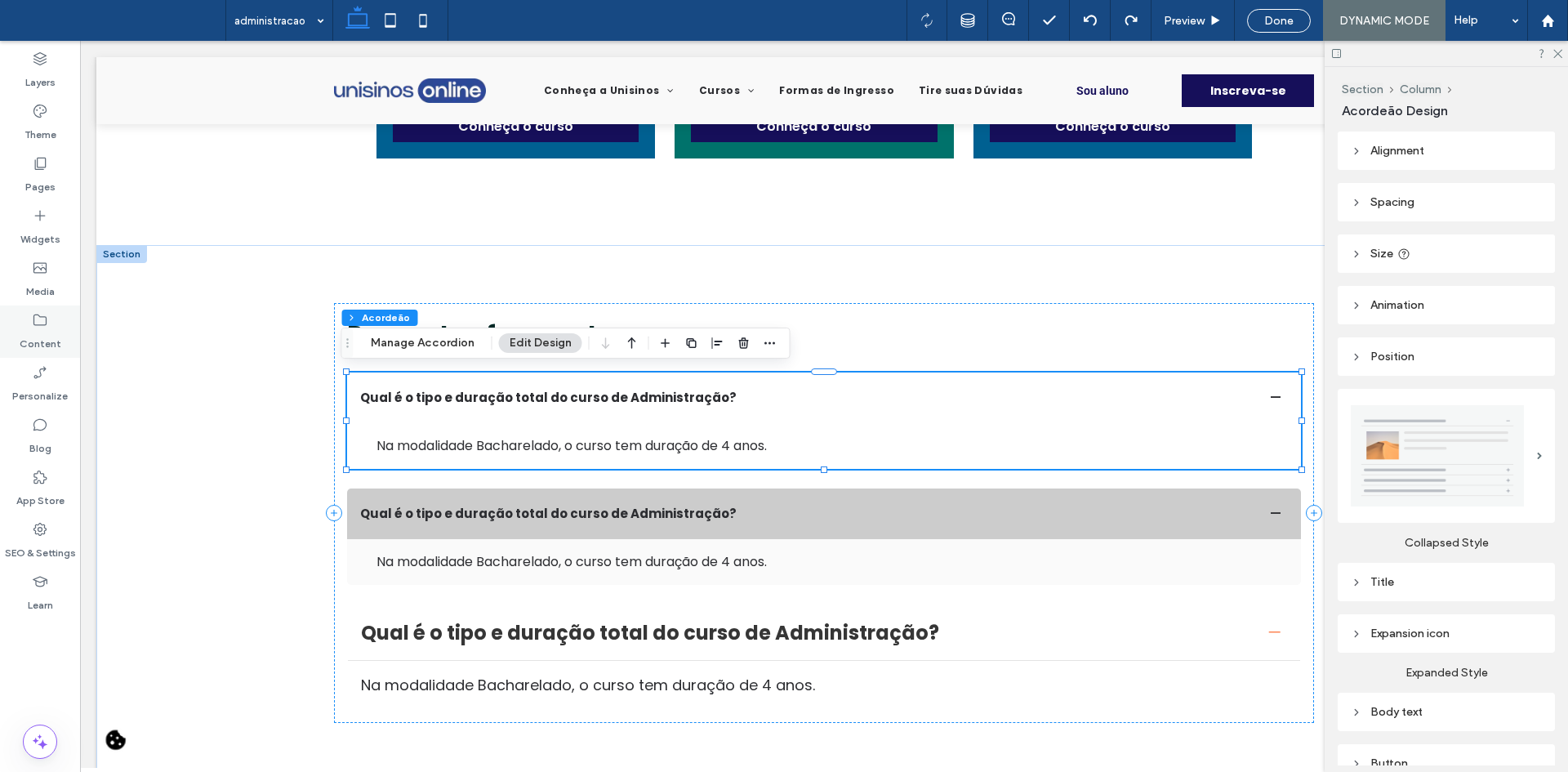
click at [45, 313] on icon at bounding box center [40, 320] width 16 height 17
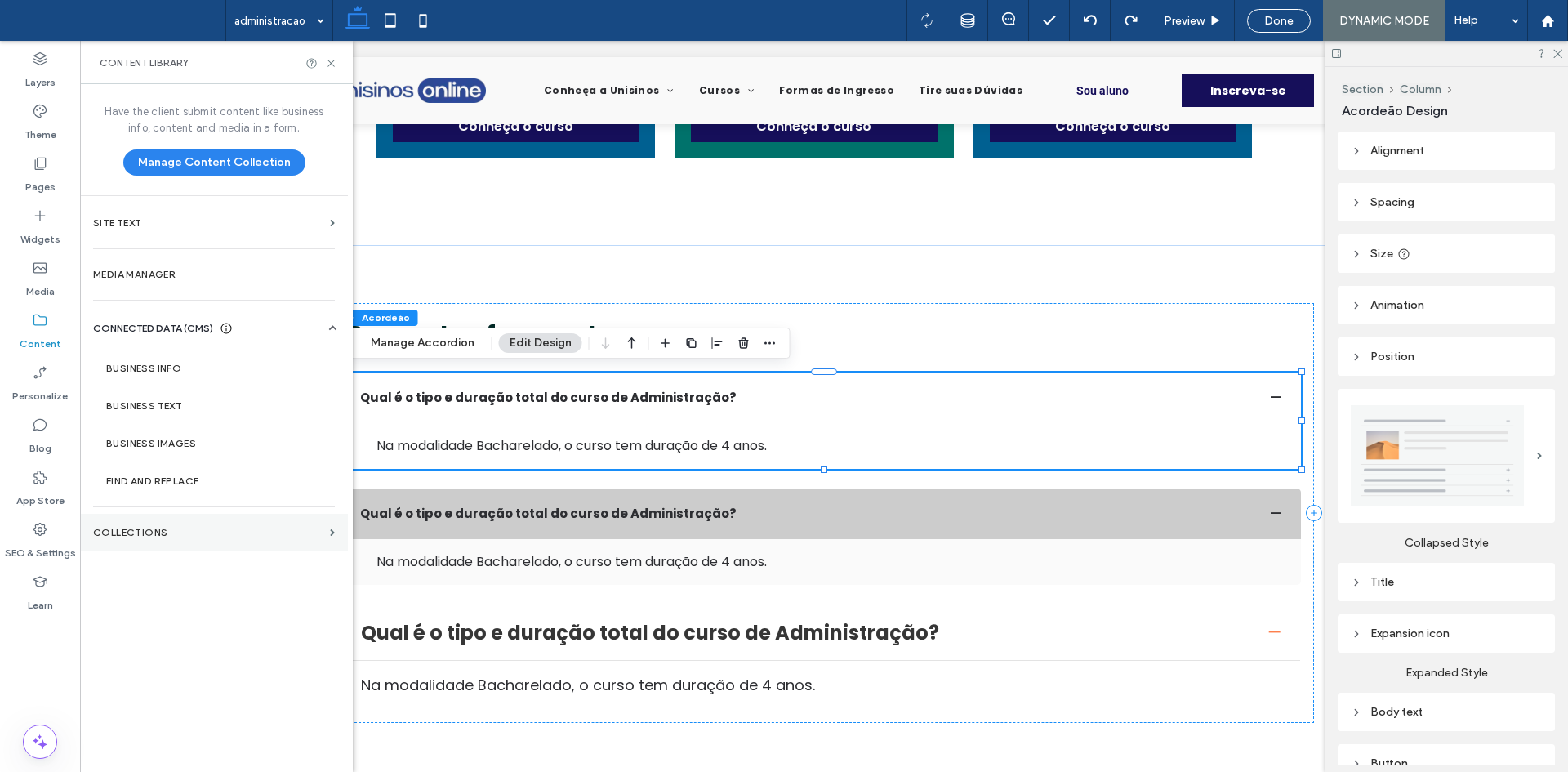
click at [184, 532] on label "Collections" at bounding box center [208, 533] width 230 height 11
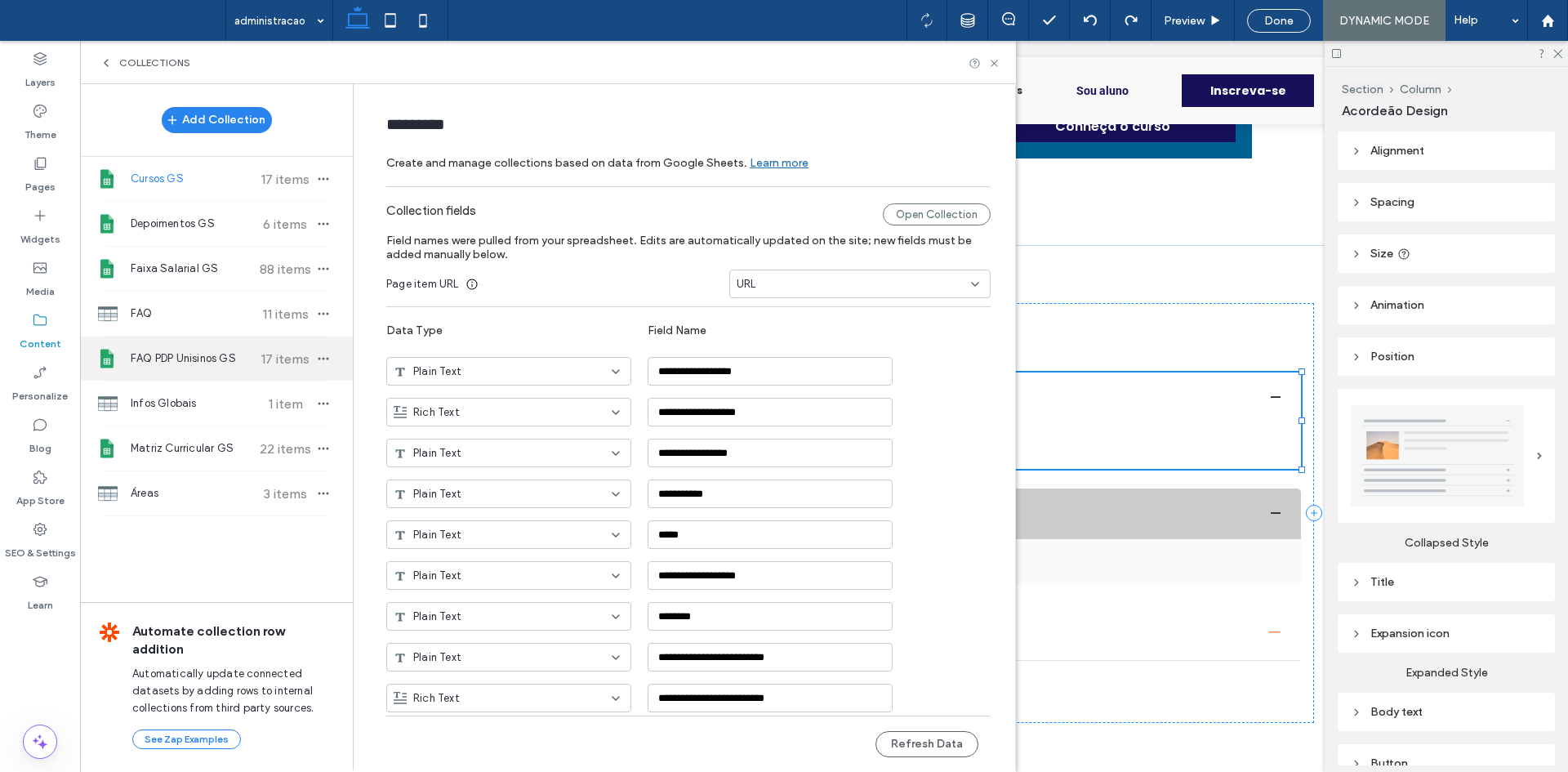
click at [210, 377] on div "FAQ PDP Unisinos GS 17 items" at bounding box center [216, 358] width 273 height 44
type input "**********"
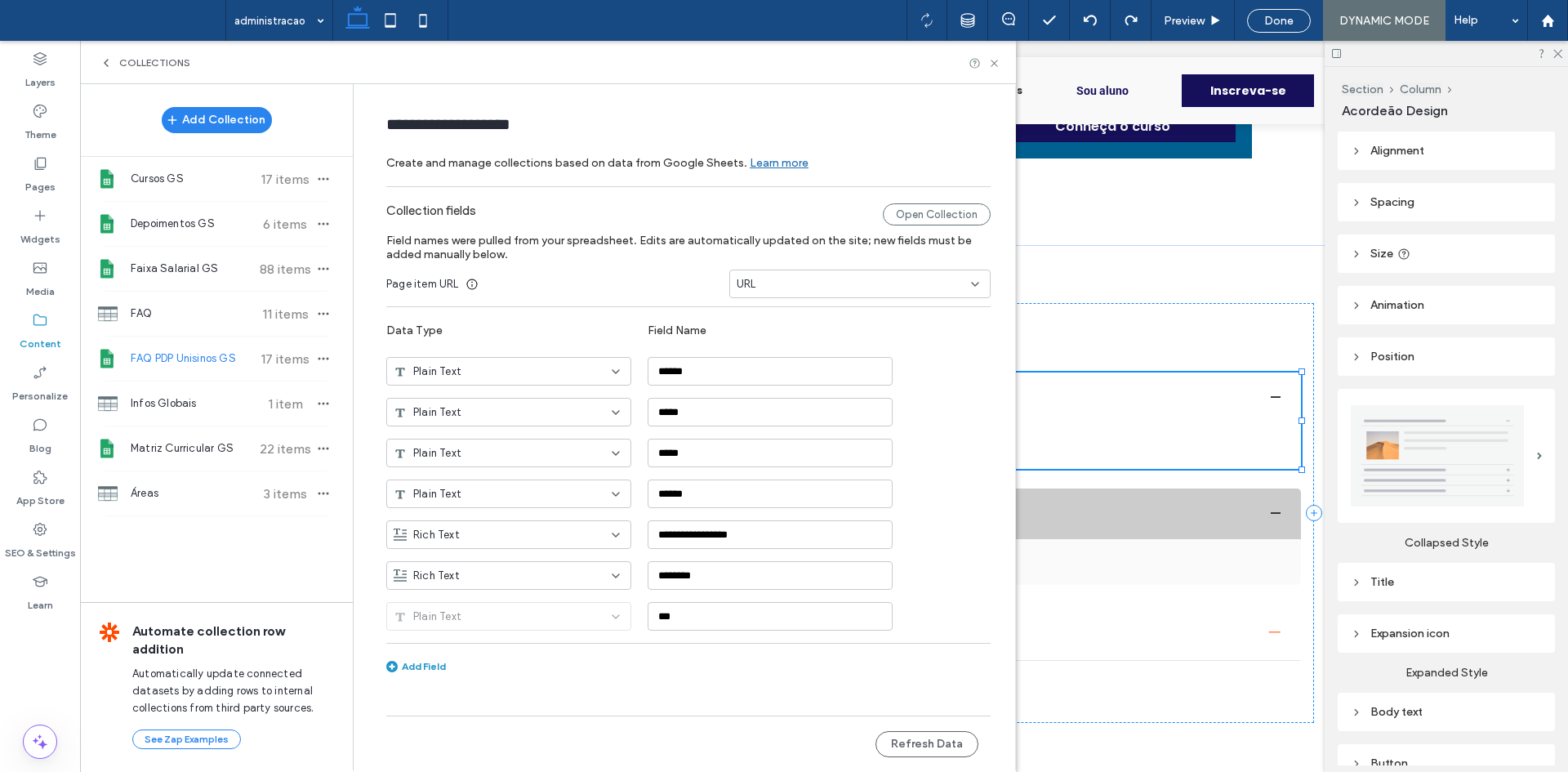
click at [825, 283] on div "URL" at bounding box center [850, 284] width 227 height 17
click at [778, 316] on div "CURSO" at bounding box center [860, 312] width 259 height 28
click at [909, 739] on button "Refresh Data" at bounding box center [927, 744] width 103 height 27
click at [987, 66] on div "Collections" at bounding box center [548, 62] width 897 height 13
click at [990, 69] on icon at bounding box center [993, 62] width 12 height 12
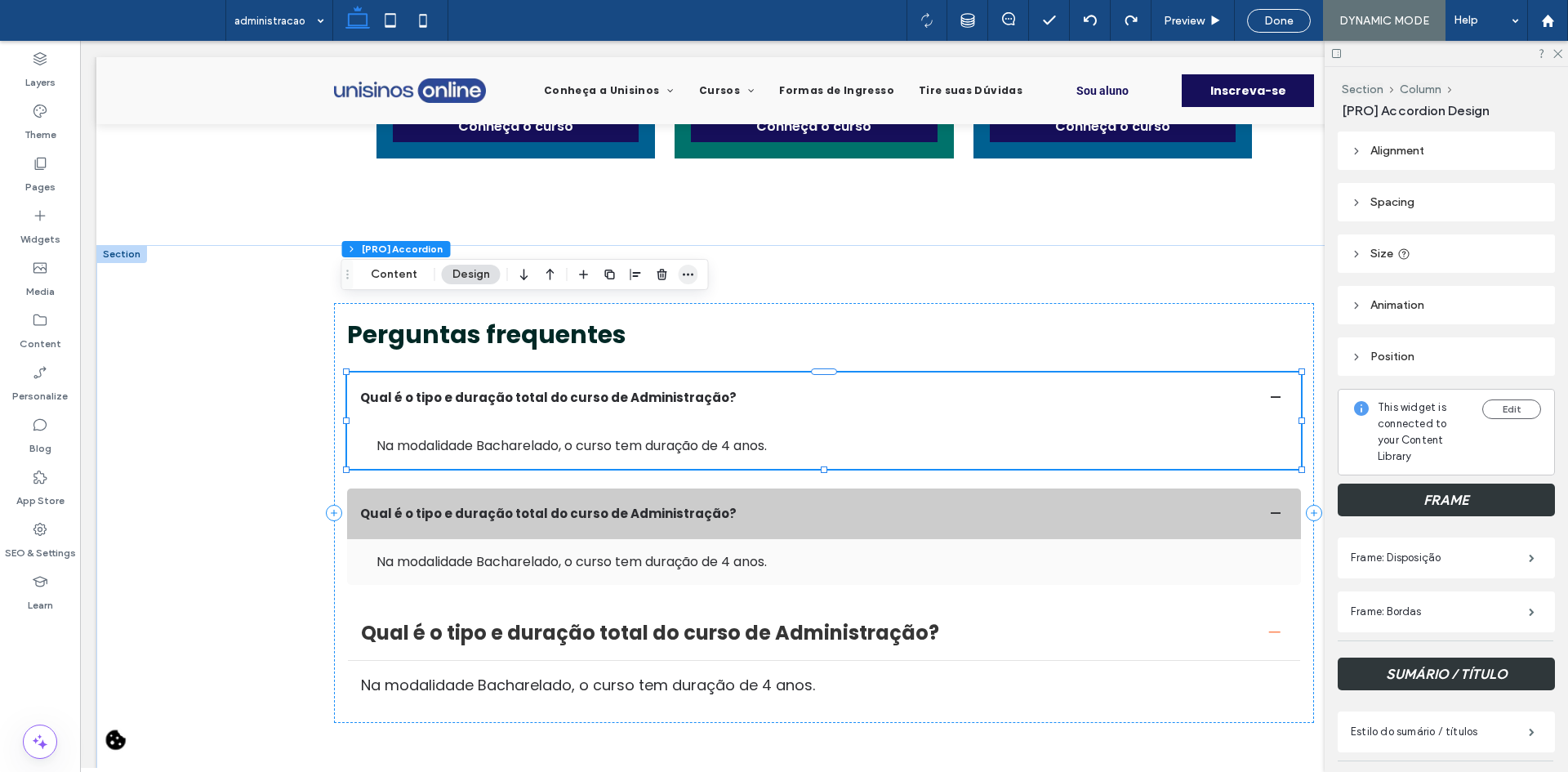
click at [684, 275] on icon "button" at bounding box center [688, 274] width 13 height 13
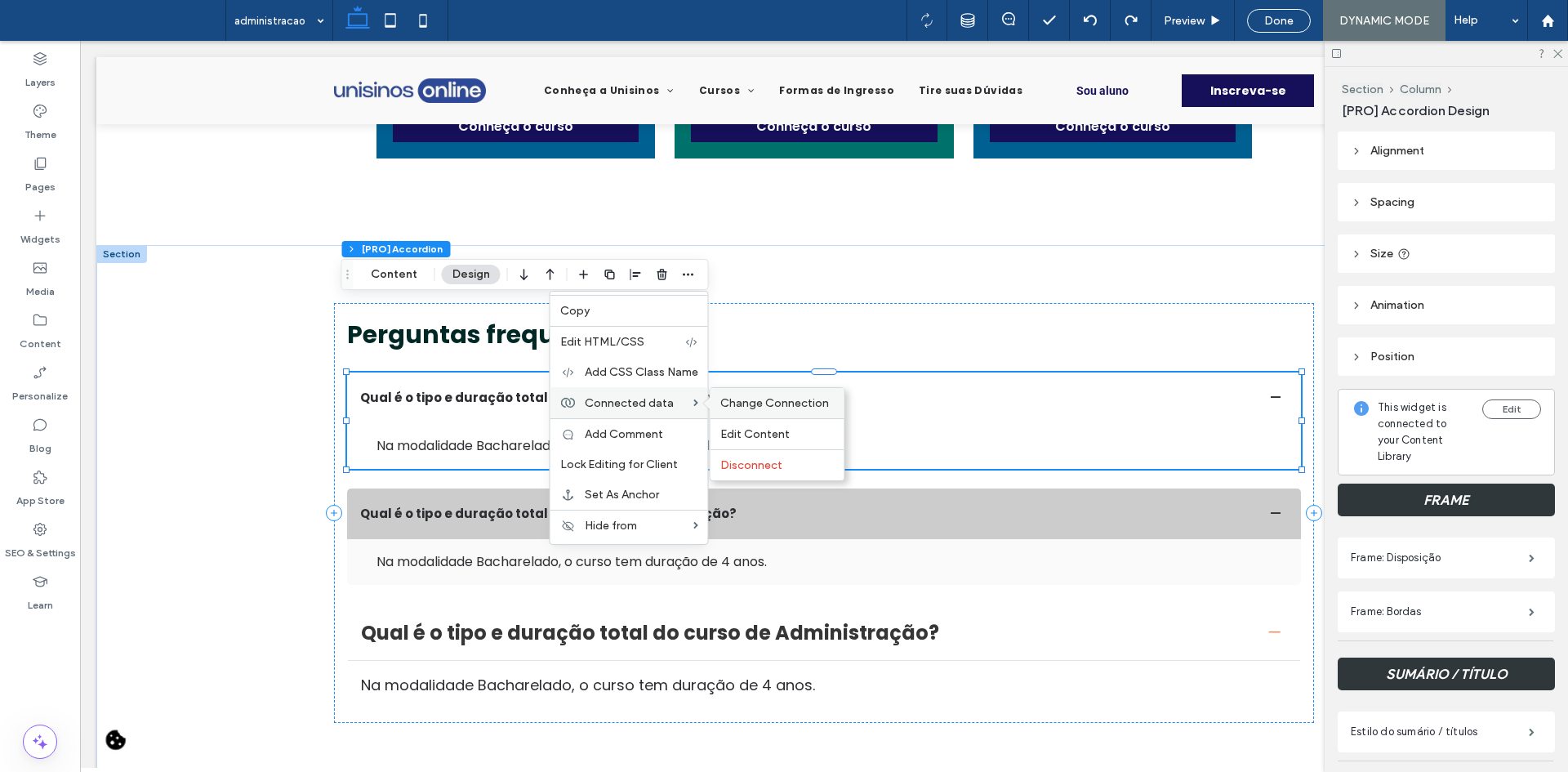
click at [746, 397] on span "Change Connection" at bounding box center [774, 403] width 109 height 14
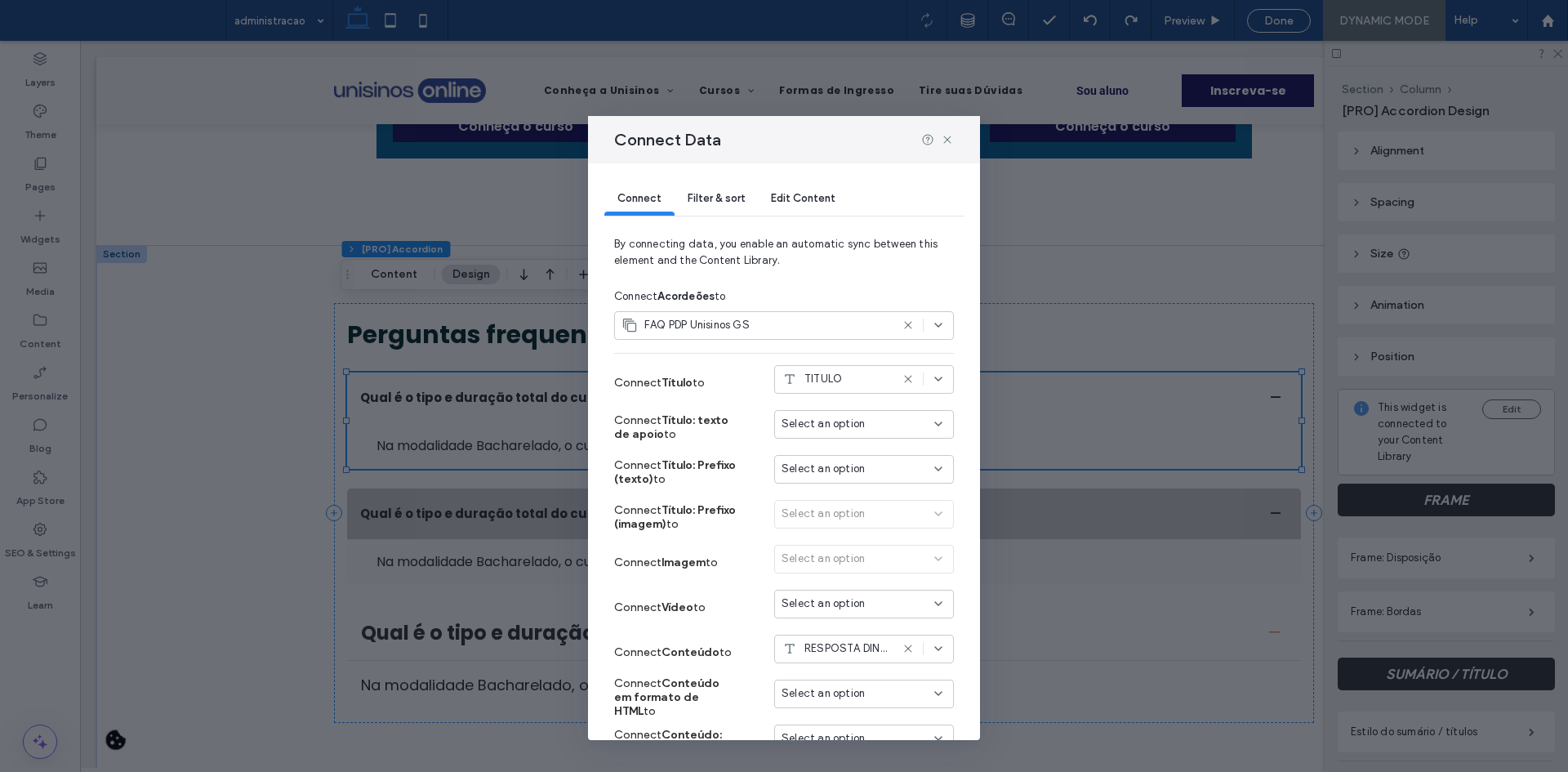
click at [711, 207] on div "Filter & sort" at bounding box center [716, 200] width 83 height 33
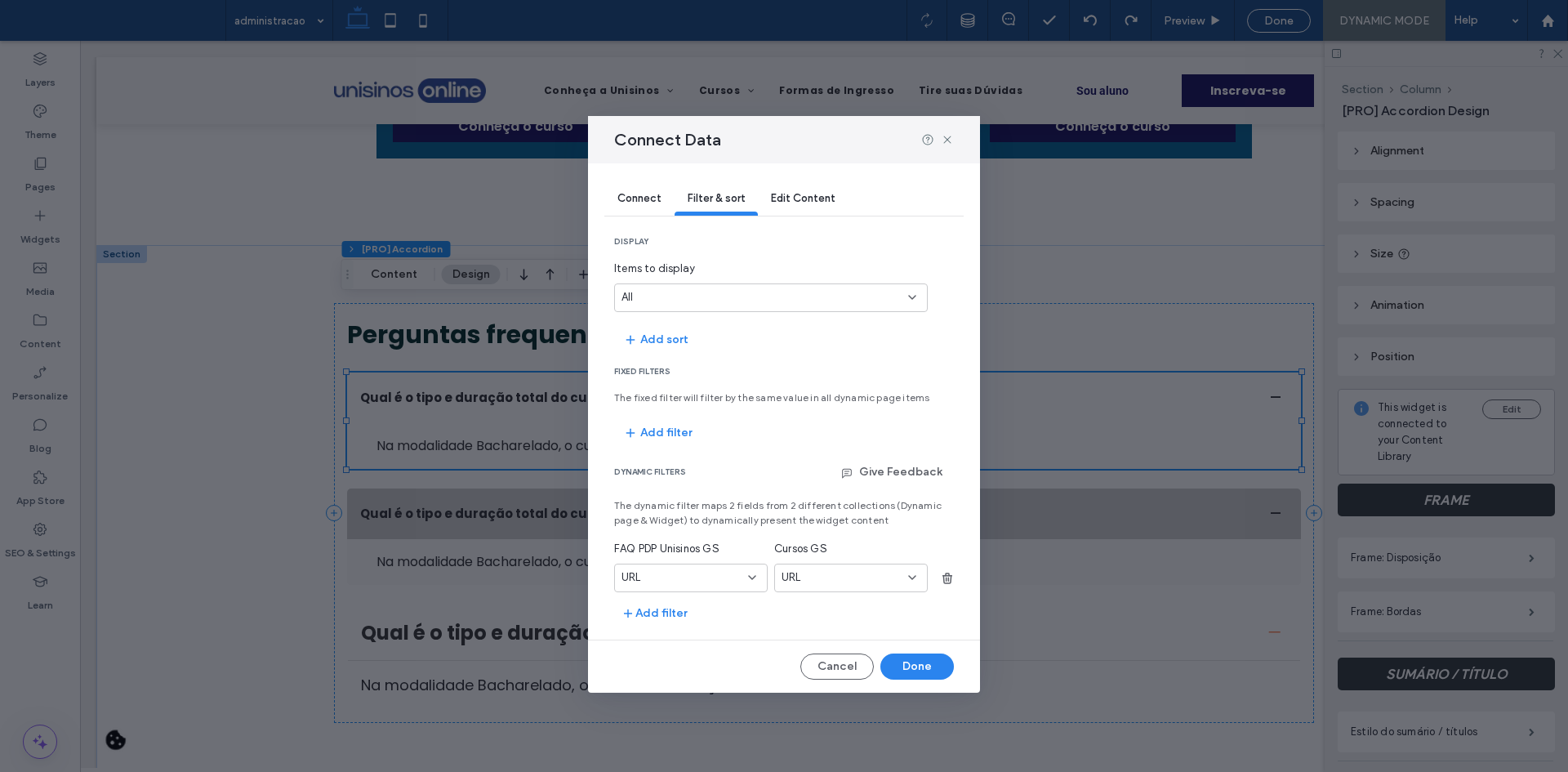
click at [704, 566] on div "URL" at bounding box center [691, 578] width 154 height 28
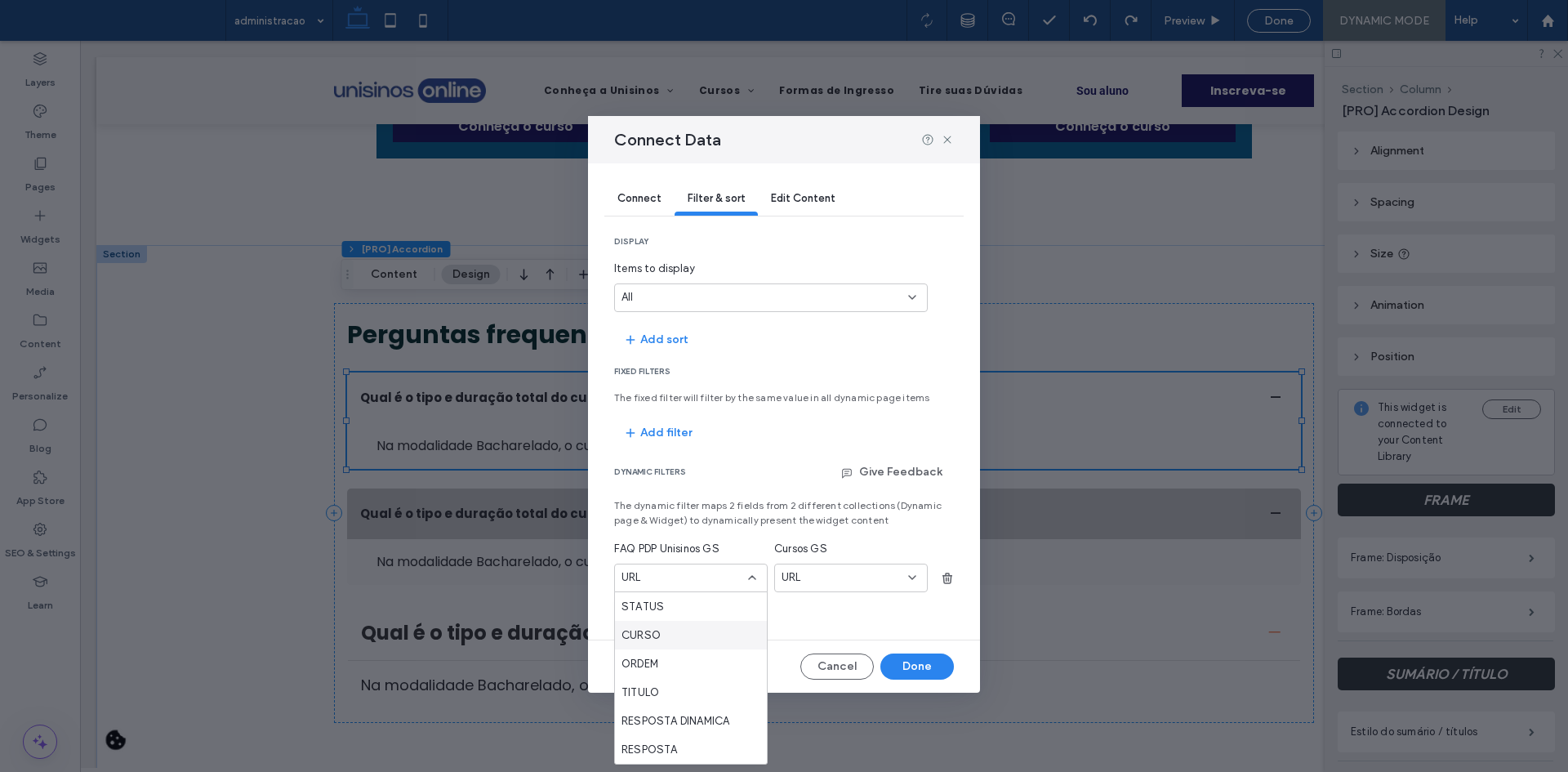
click at [682, 628] on div "CURSO" at bounding box center [691, 634] width 152 height 28
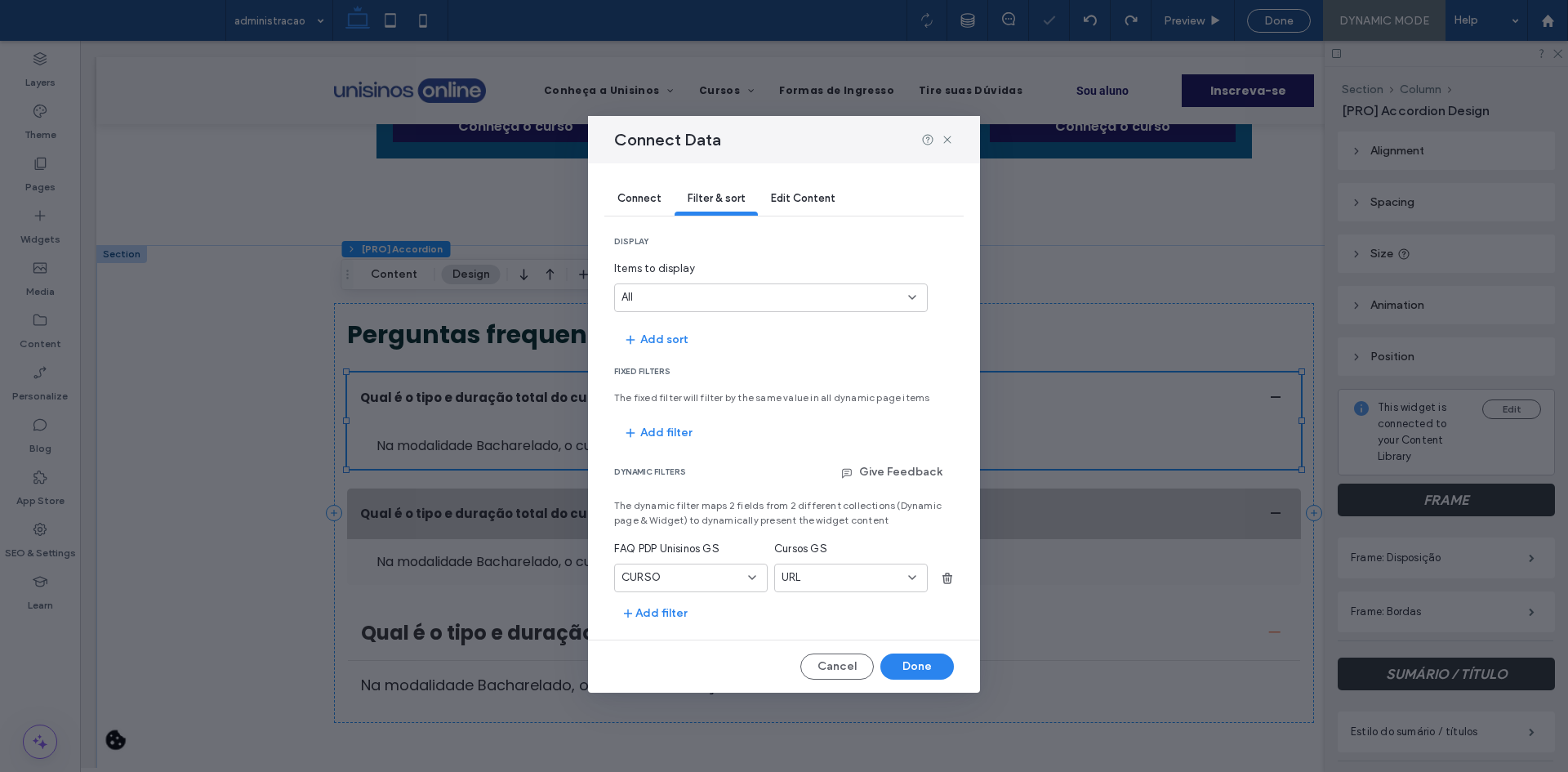
click at [870, 592] on section "dynamic filters Give Feedback The dynamic filter maps 2 fields from 2 different…" at bounding box center [784, 543] width 340 height 168
click at [863, 583] on div "URL" at bounding box center [841, 578] width 119 height 17
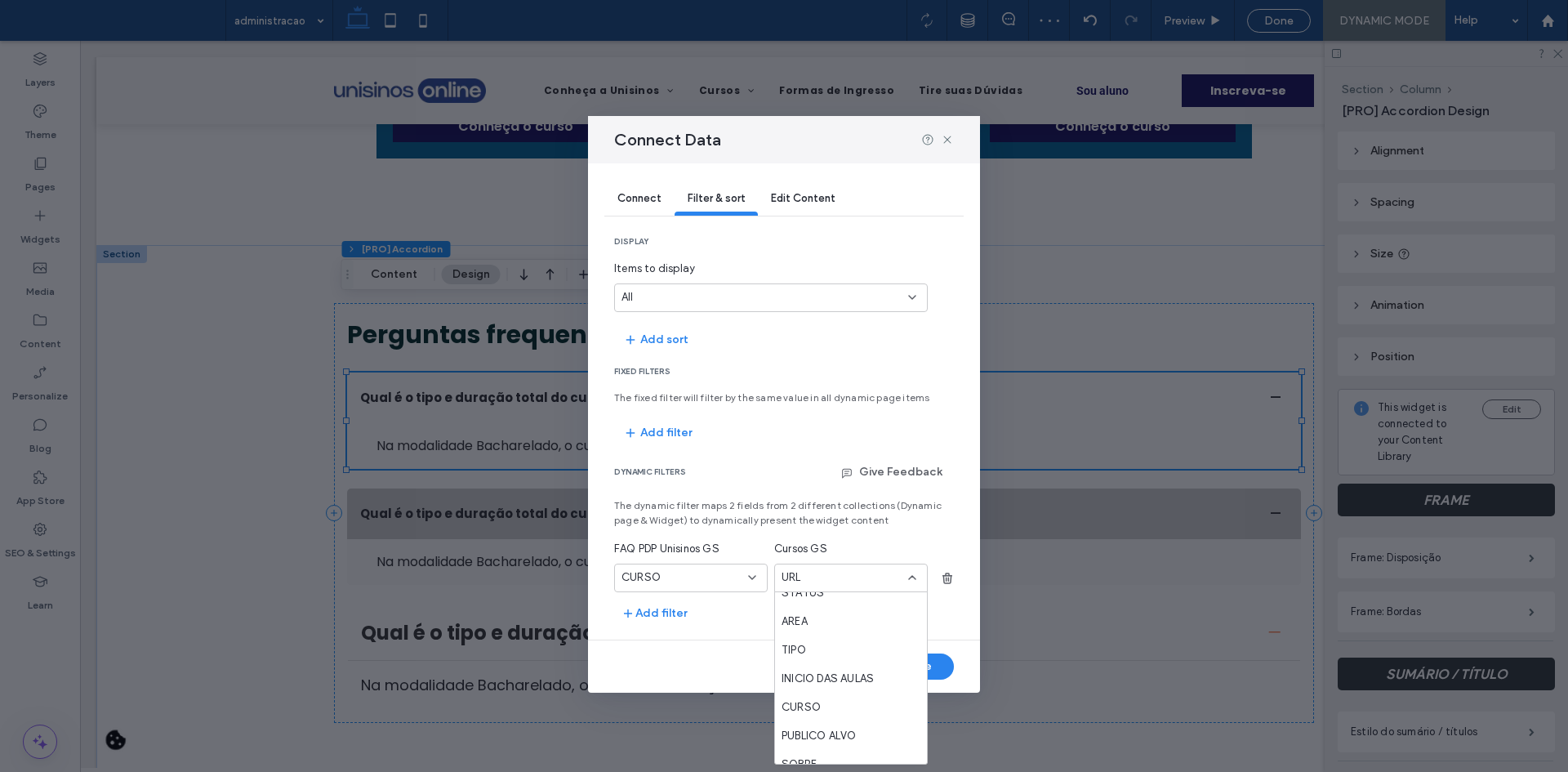
scroll to position [409, 0]
click at [820, 625] on span "CURSO" at bounding box center [801, 628] width 39 height 17
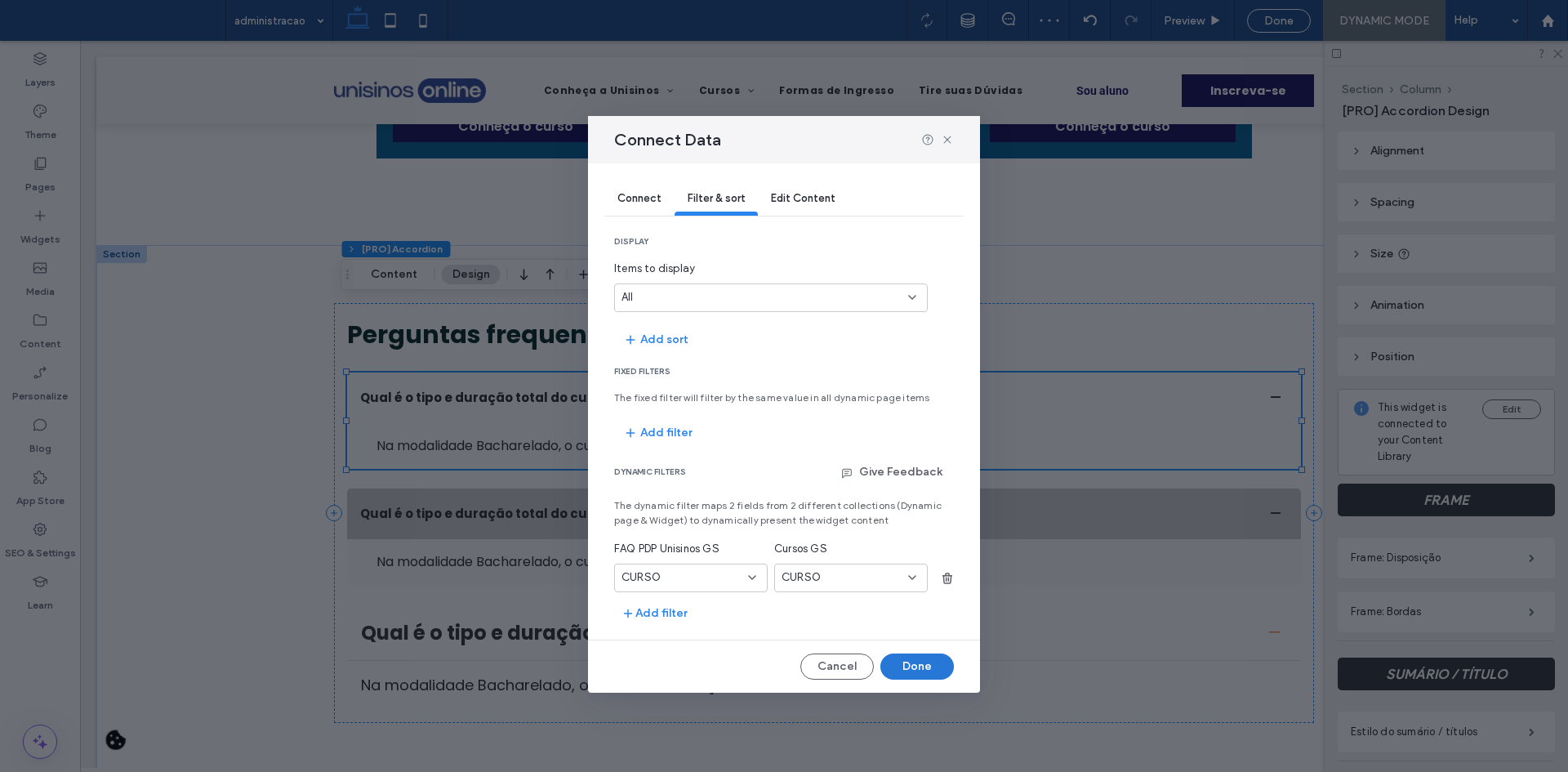
click at [909, 667] on button "Done" at bounding box center [917, 667] width 73 height 27
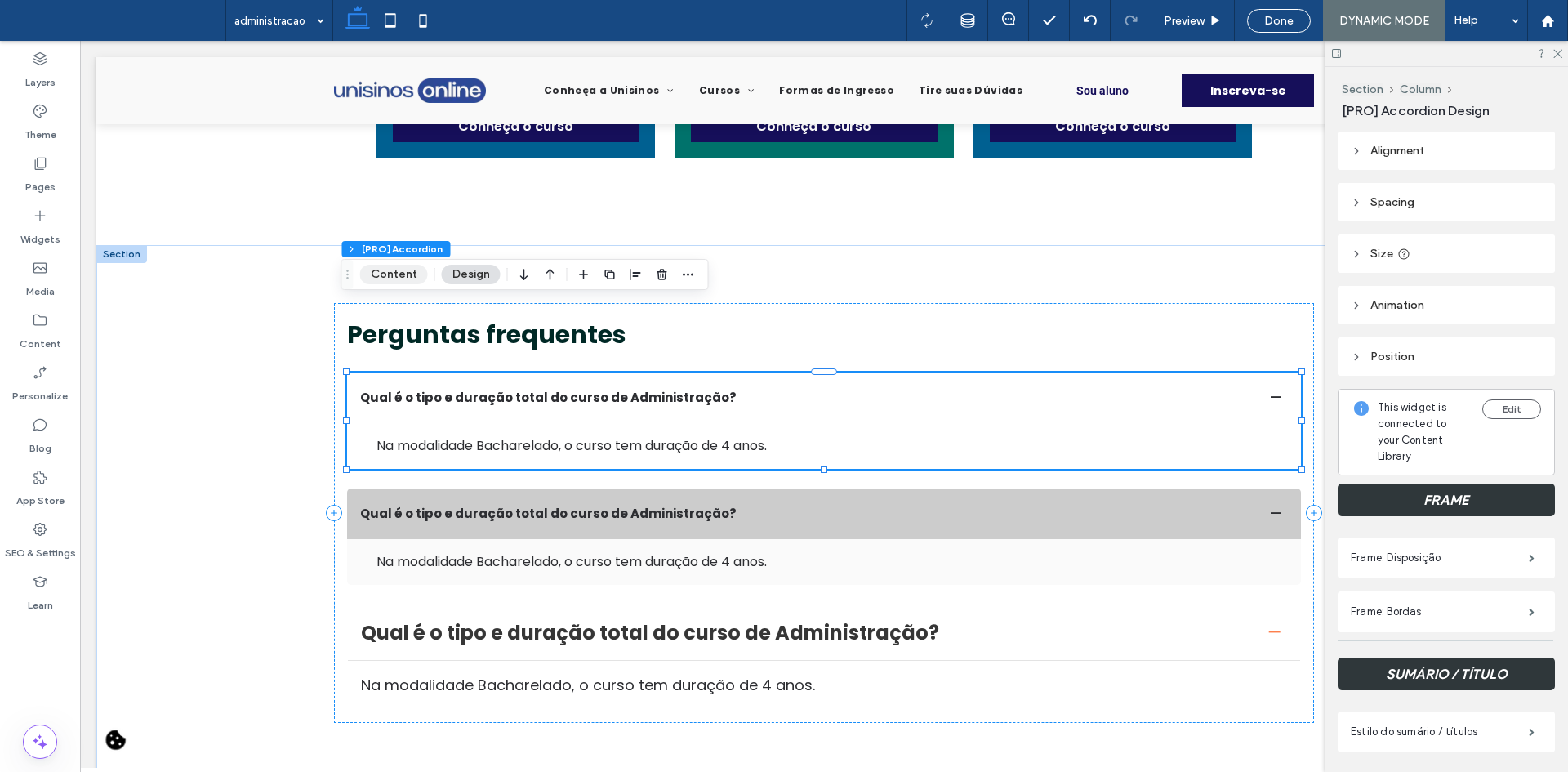
click at [402, 272] on button "Content" at bounding box center [394, 274] width 68 height 19
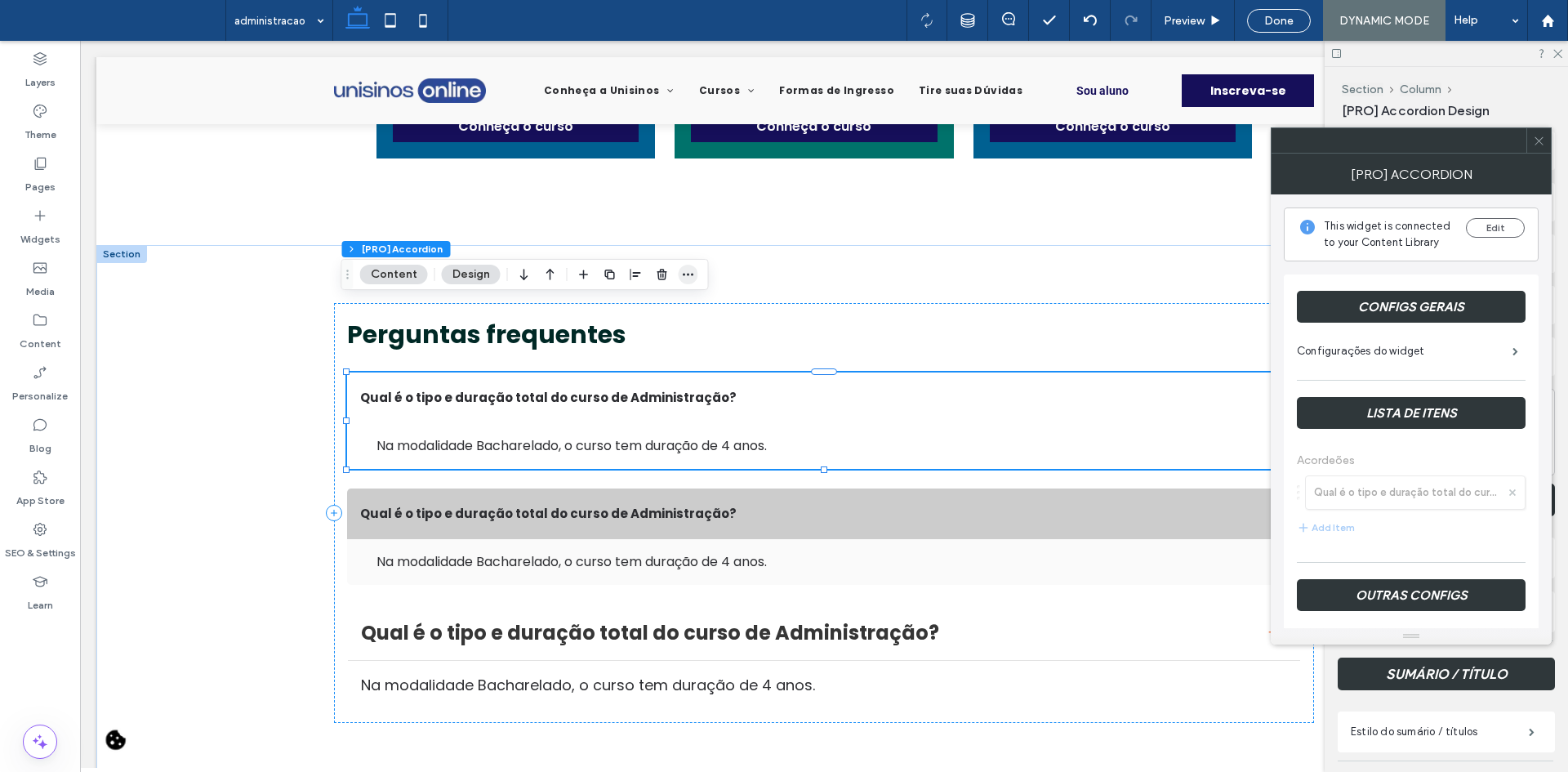
click at [679, 274] on span "button" at bounding box center [688, 274] width 19 height 19
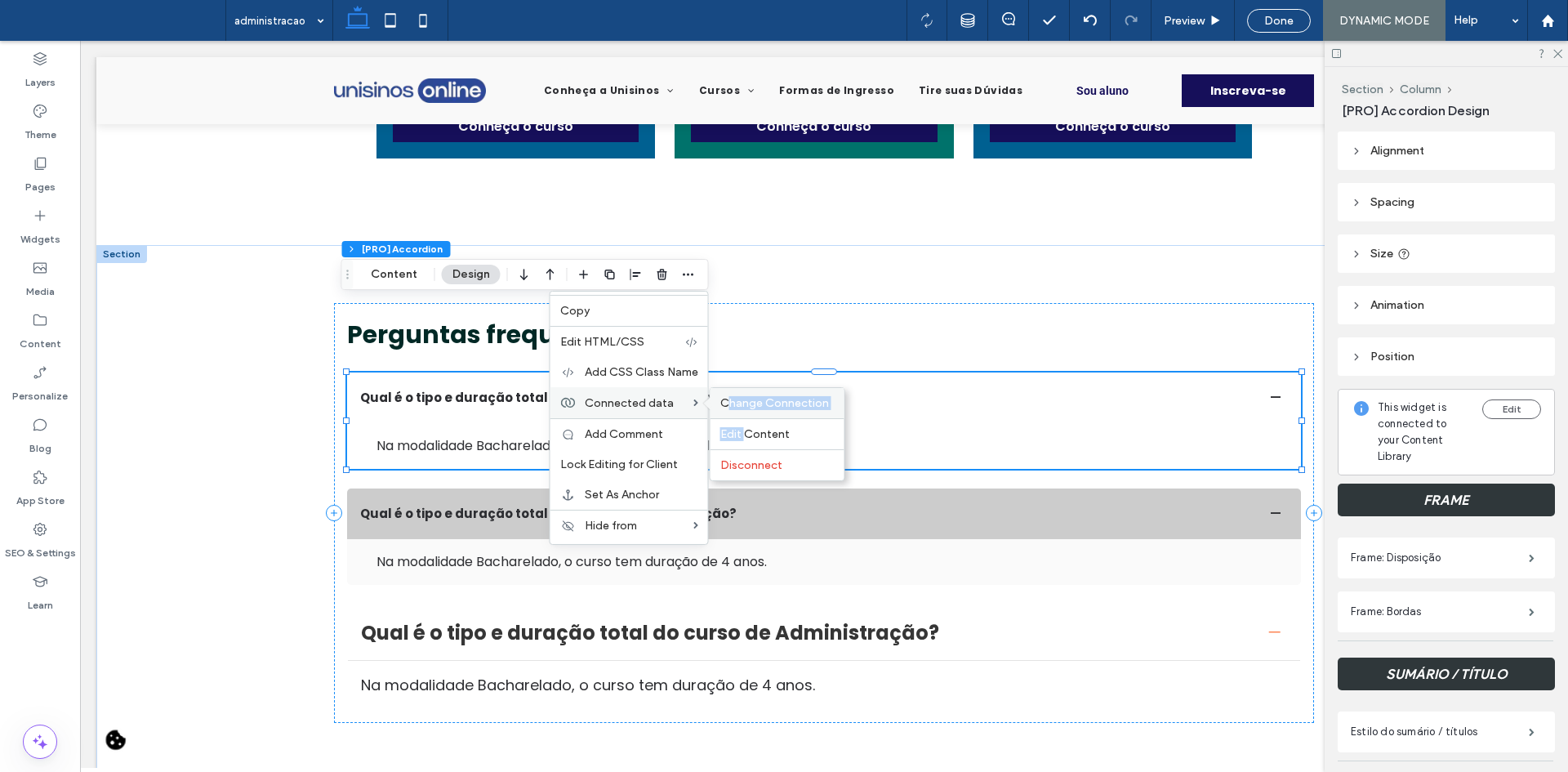
drag, startPoint x: 742, startPoint y: 417, endPoint x: 729, endPoint y: 407, distance: 16.4
click at [729, 407] on div "Change Connection Edit Content Disconnect" at bounding box center [777, 434] width 136 height 94
click at [729, 407] on span "Change Connection" at bounding box center [774, 403] width 109 height 14
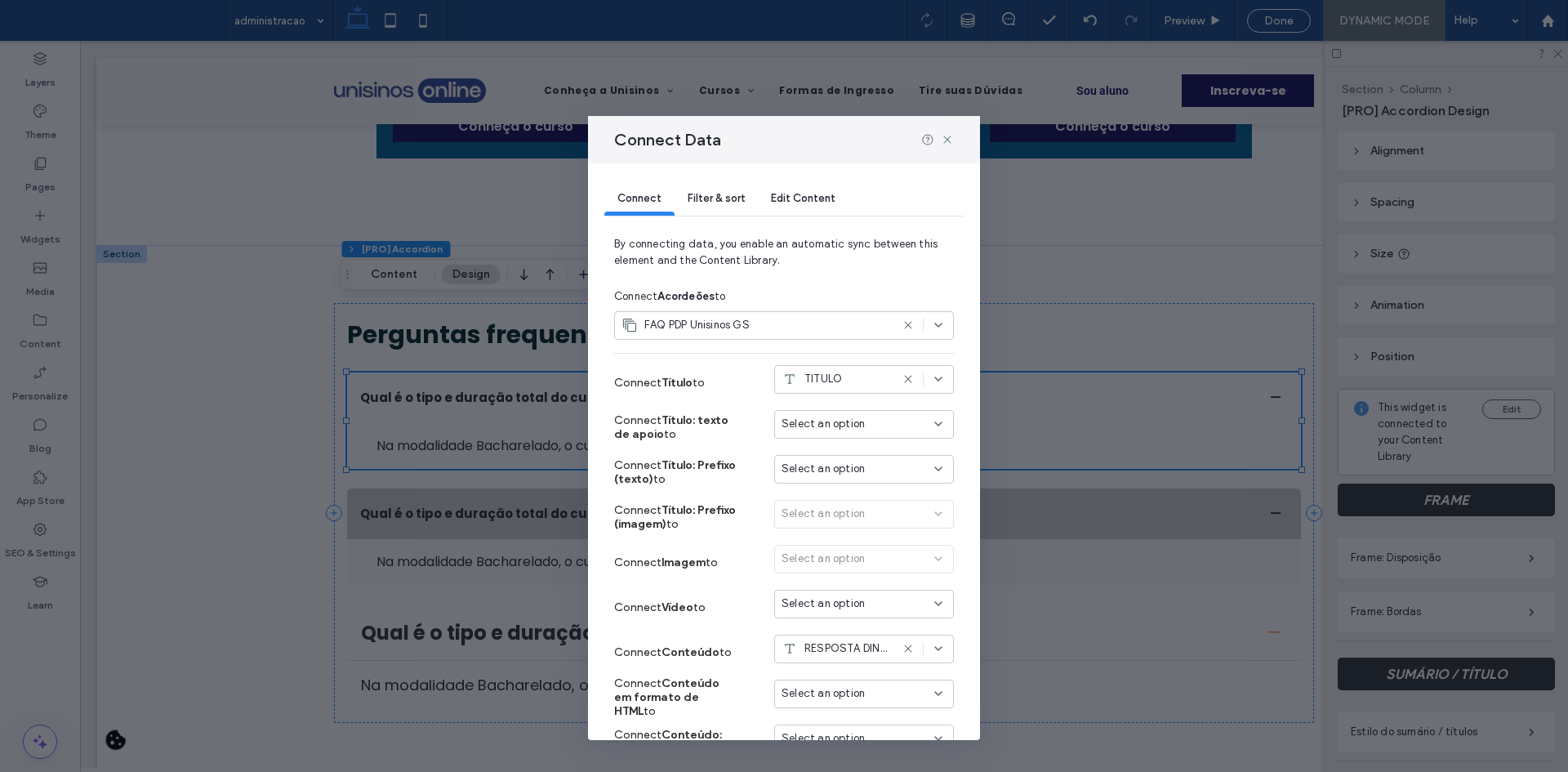
click at [733, 224] on div "Connect Filter & sort Edit Content" at bounding box center [784, 199] width 359 height 72
click at [725, 197] on span "Filter & sort" at bounding box center [716, 197] width 57 height 12
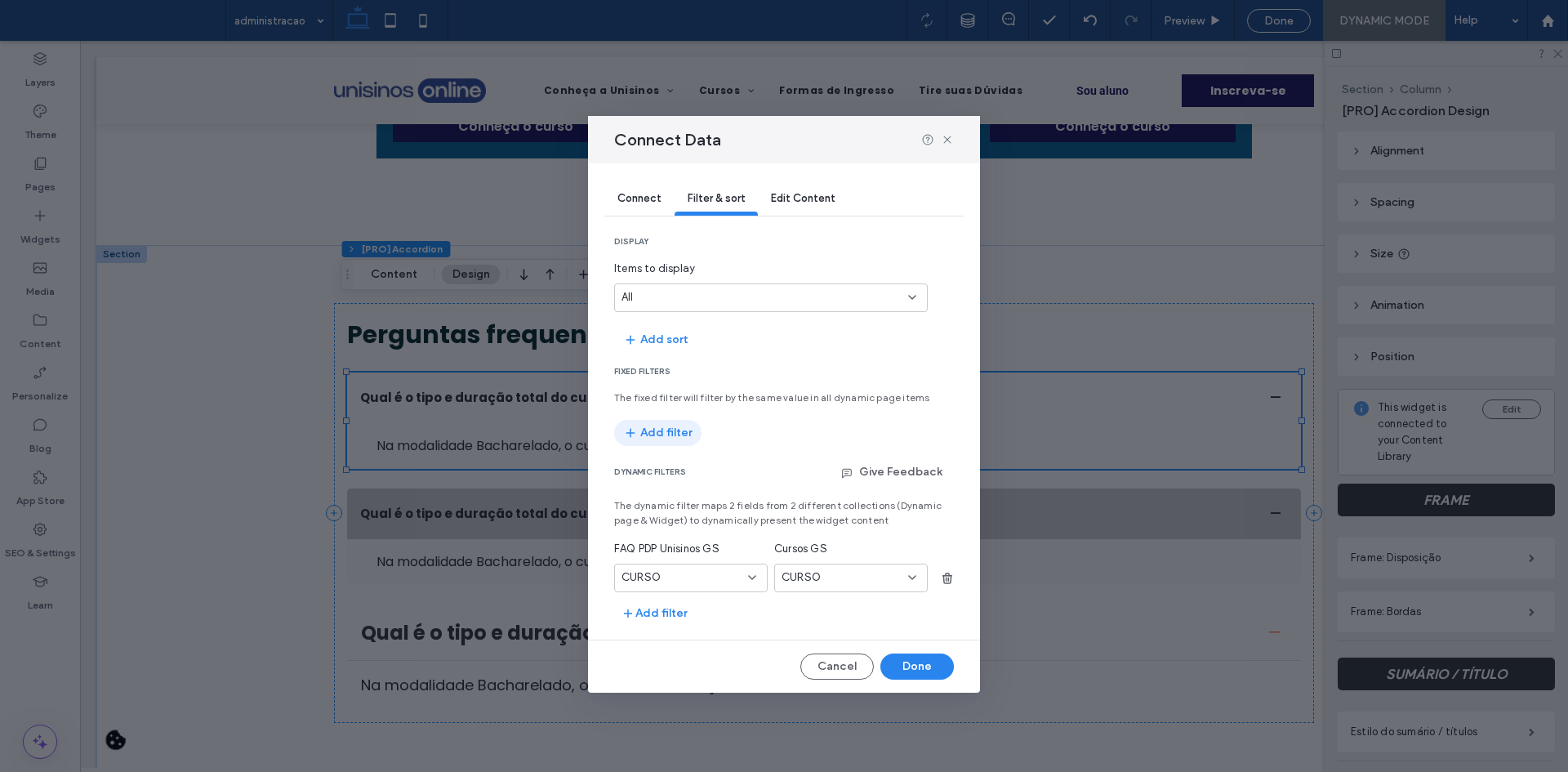
click at [673, 435] on button "Add filter" at bounding box center [657, 433] width 87 height 27
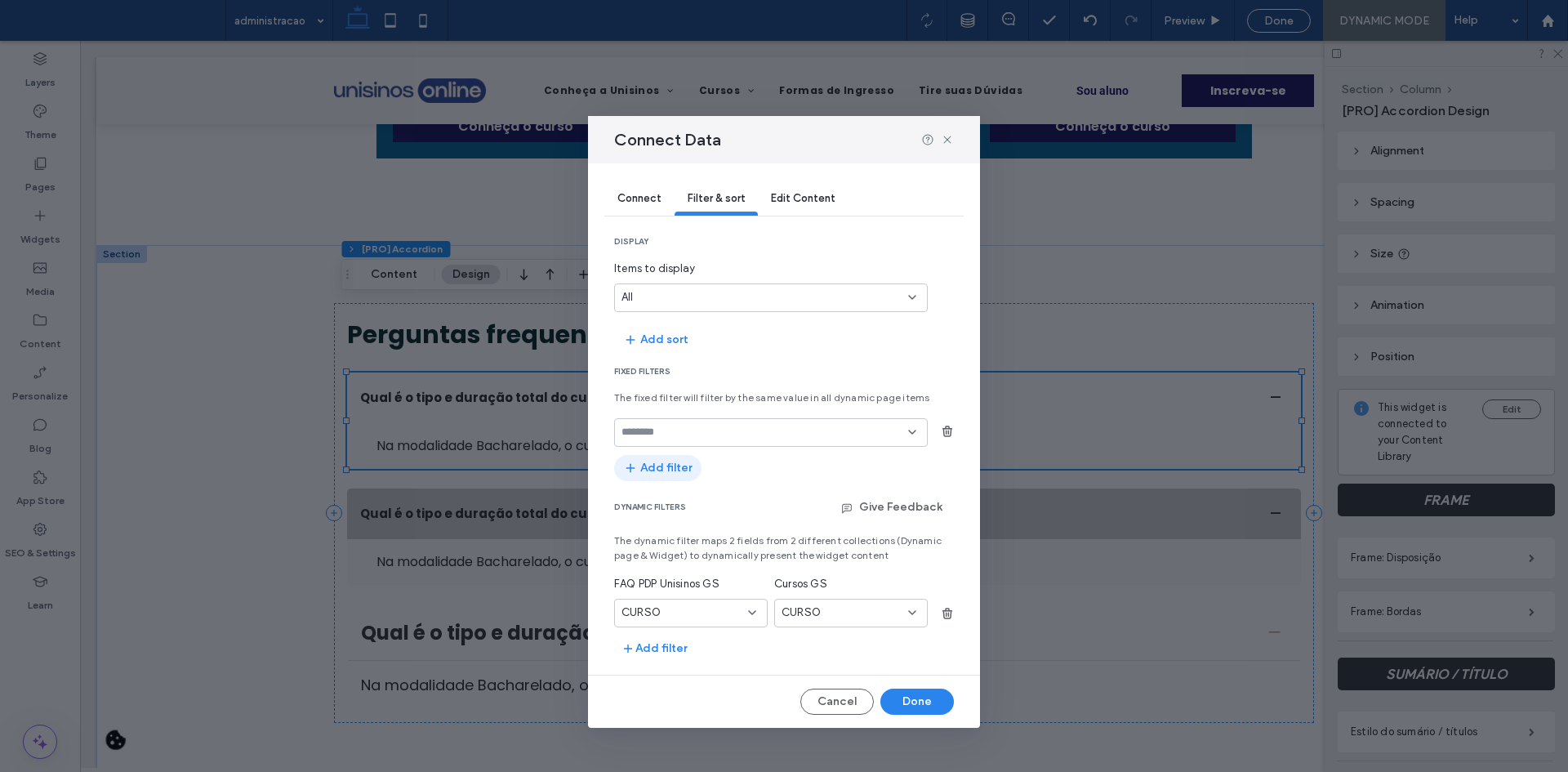
click at [673, 435] on input "fields-dropdown" at bounding box center [764, 432] width 287 height 13
type input "*"
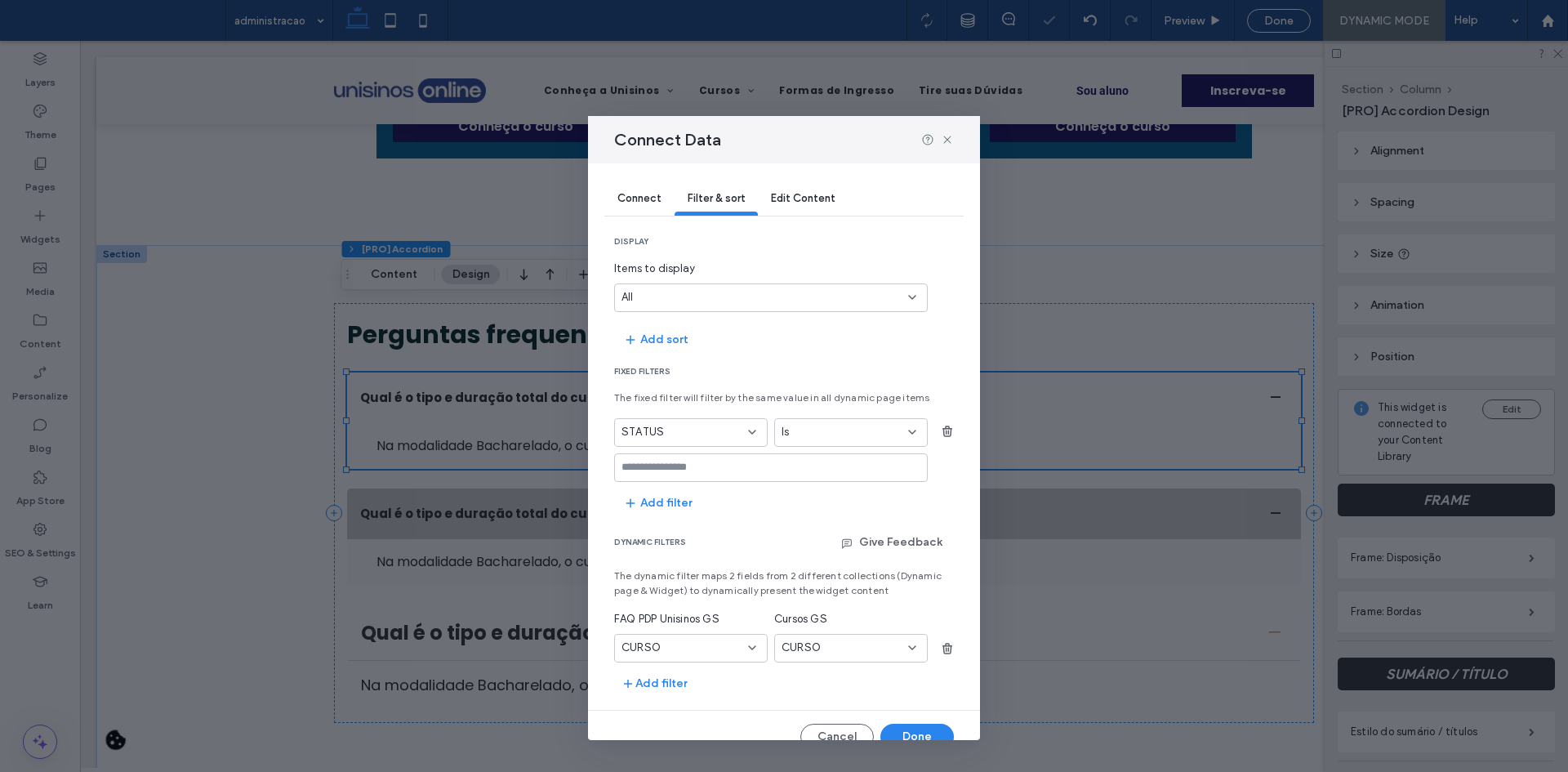
click at [708, 469] on input "values-textbox" at bounding box center [764, 468] width 287 height 13
type input "*****"
click at [693, 647] on div "CURSO" at bounding box center [681, 648] width 119 height 17
click at [673, 614] on div "URL" at bounding box center [688, 619] width 147 height 28
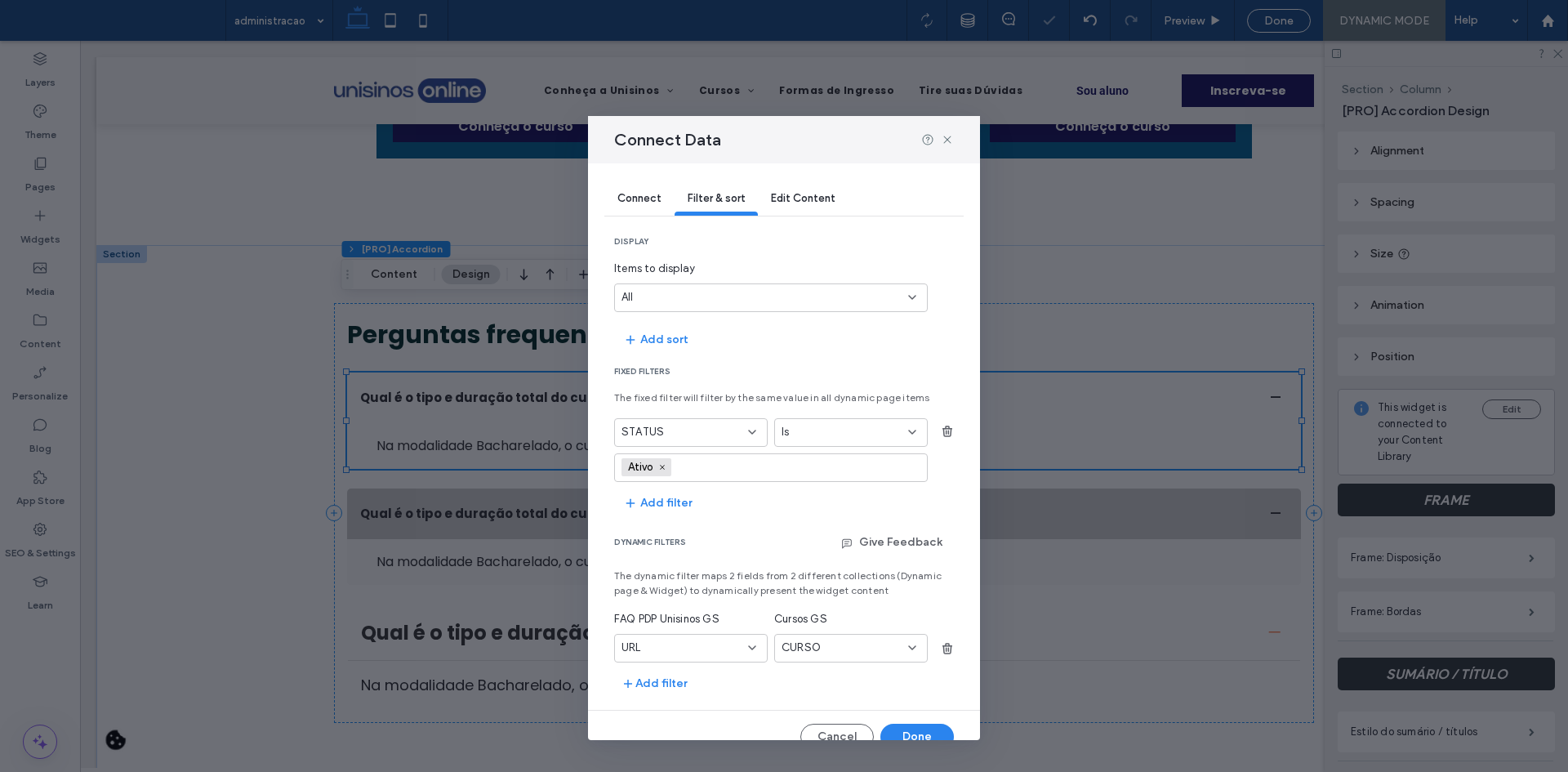
click at [862, 643] on div "CURSO" at bounding box center [841, 648] width 119 height 17
click at [935, 431] on span "button" at bounding box center [948, 431] width 27 height 27
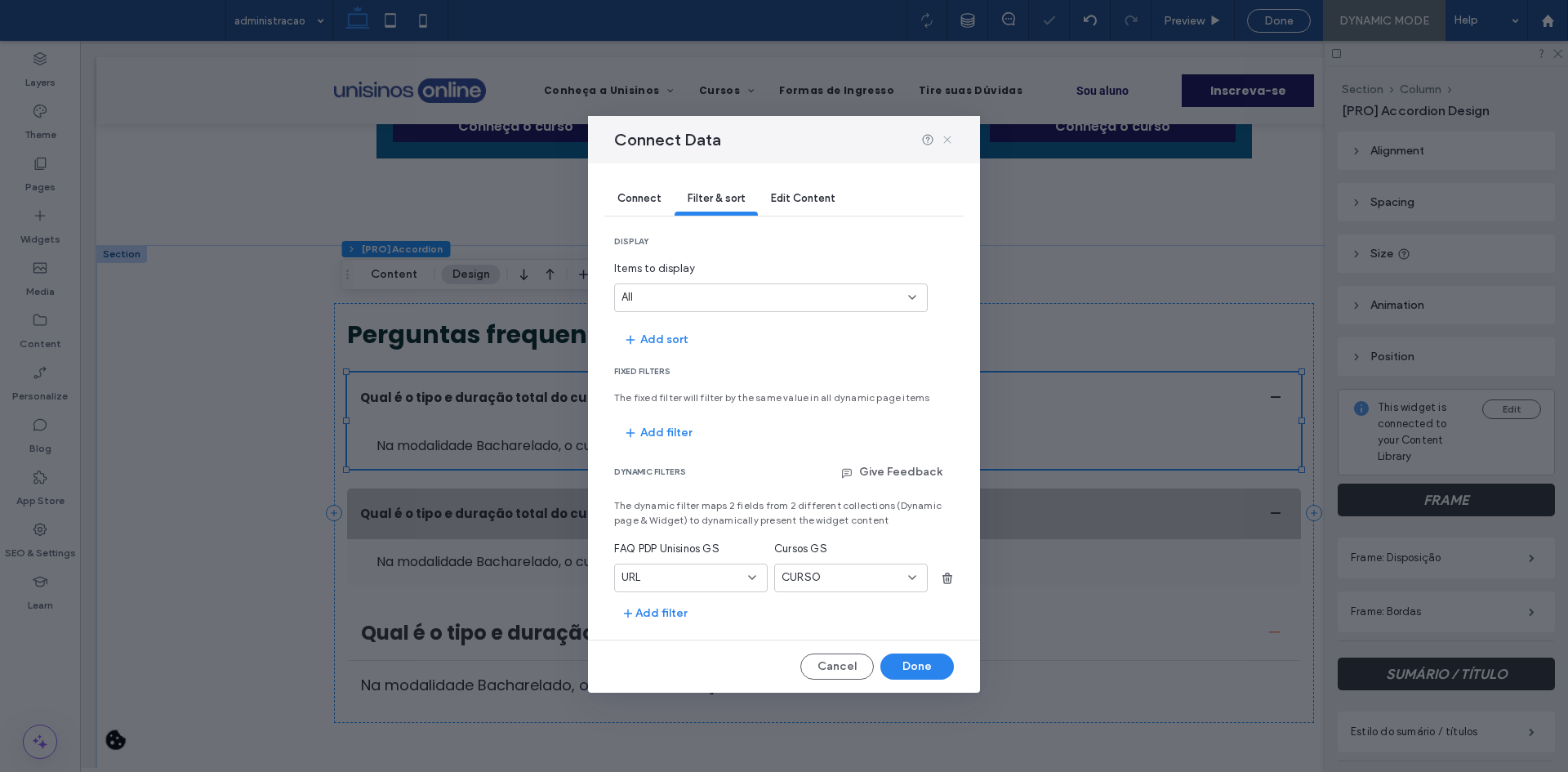
click at [946, 142] on icon at bounding box center [948, 139] width 13 height 13
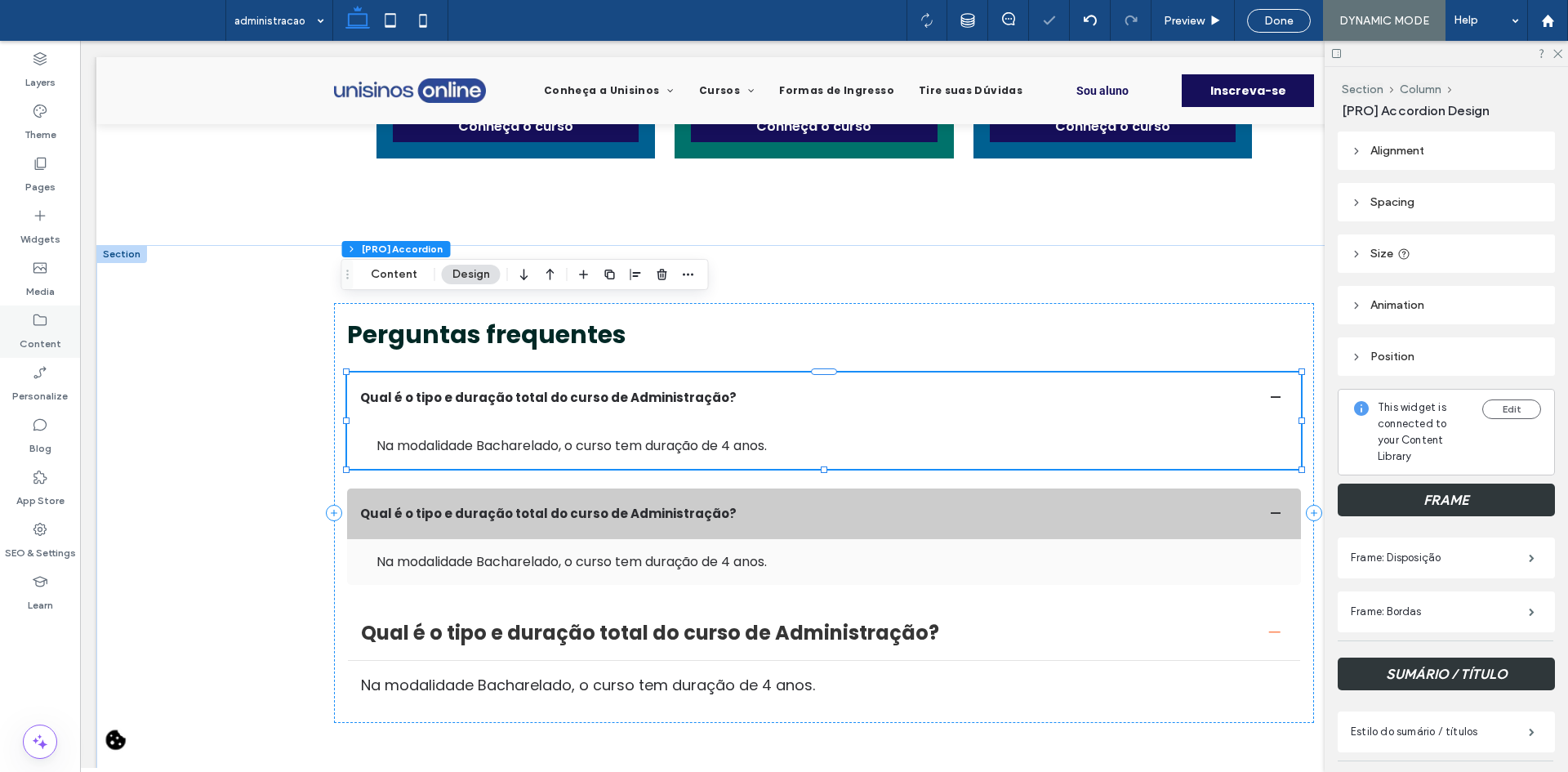
click at [42, 336] on label "Content" at bounding box center [39, 339] width 41 height 23
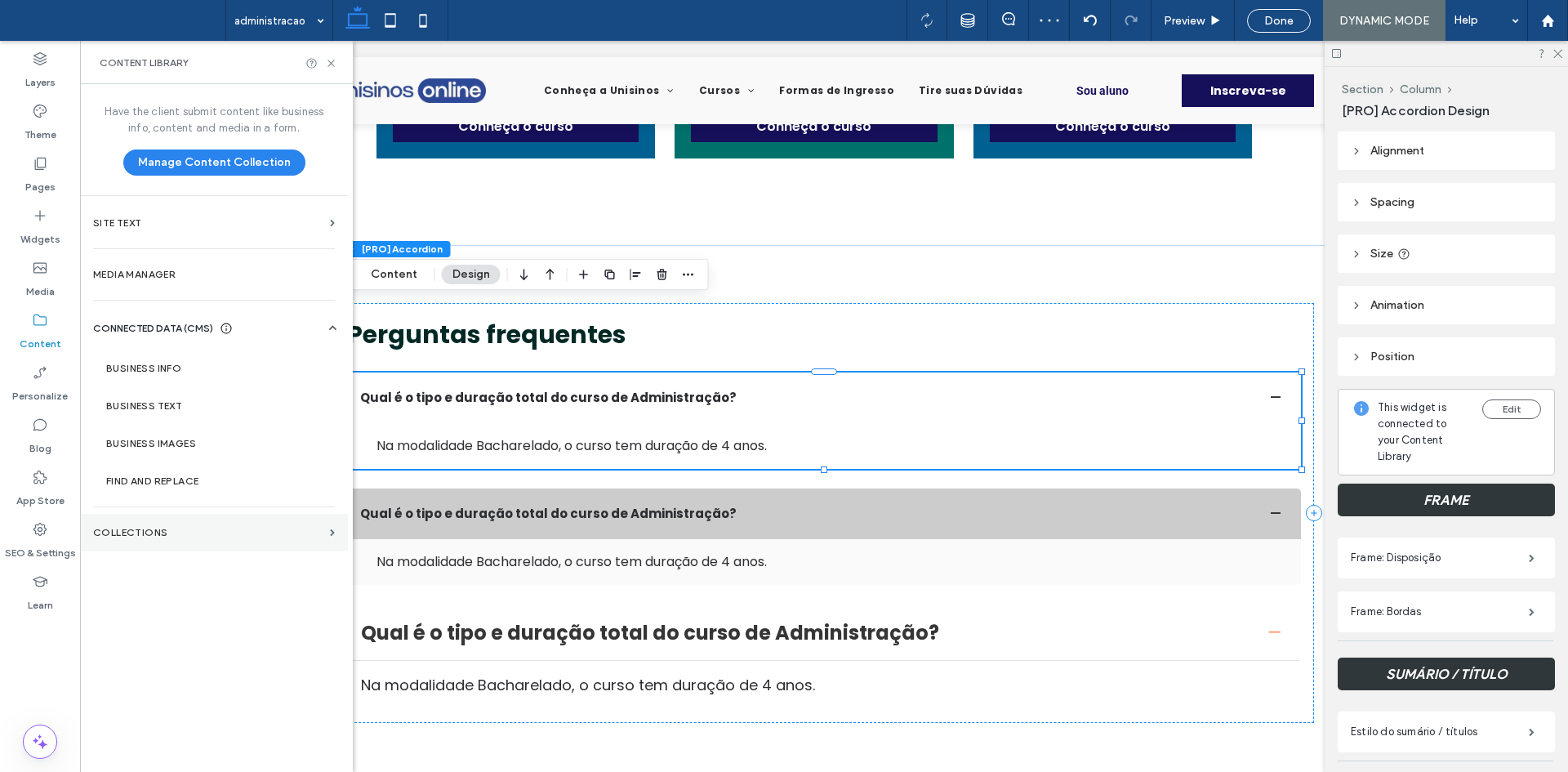
click at [226, 547] on section "Collections" at bounding box center [214, 533] width 268 height 38
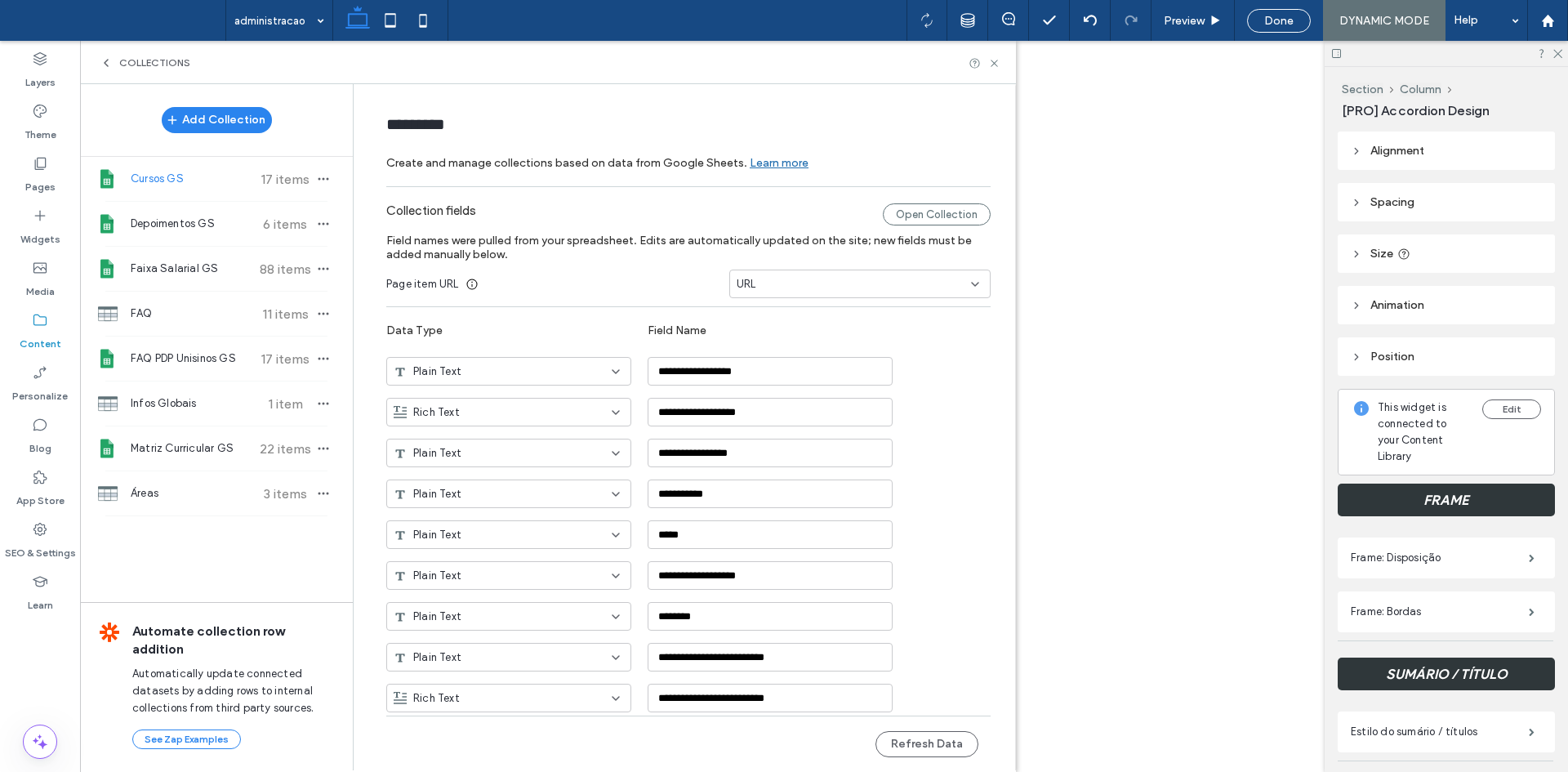
click at [917, 213] on div "Open Collection" at bounding box center [937, 215] width 108 height 22
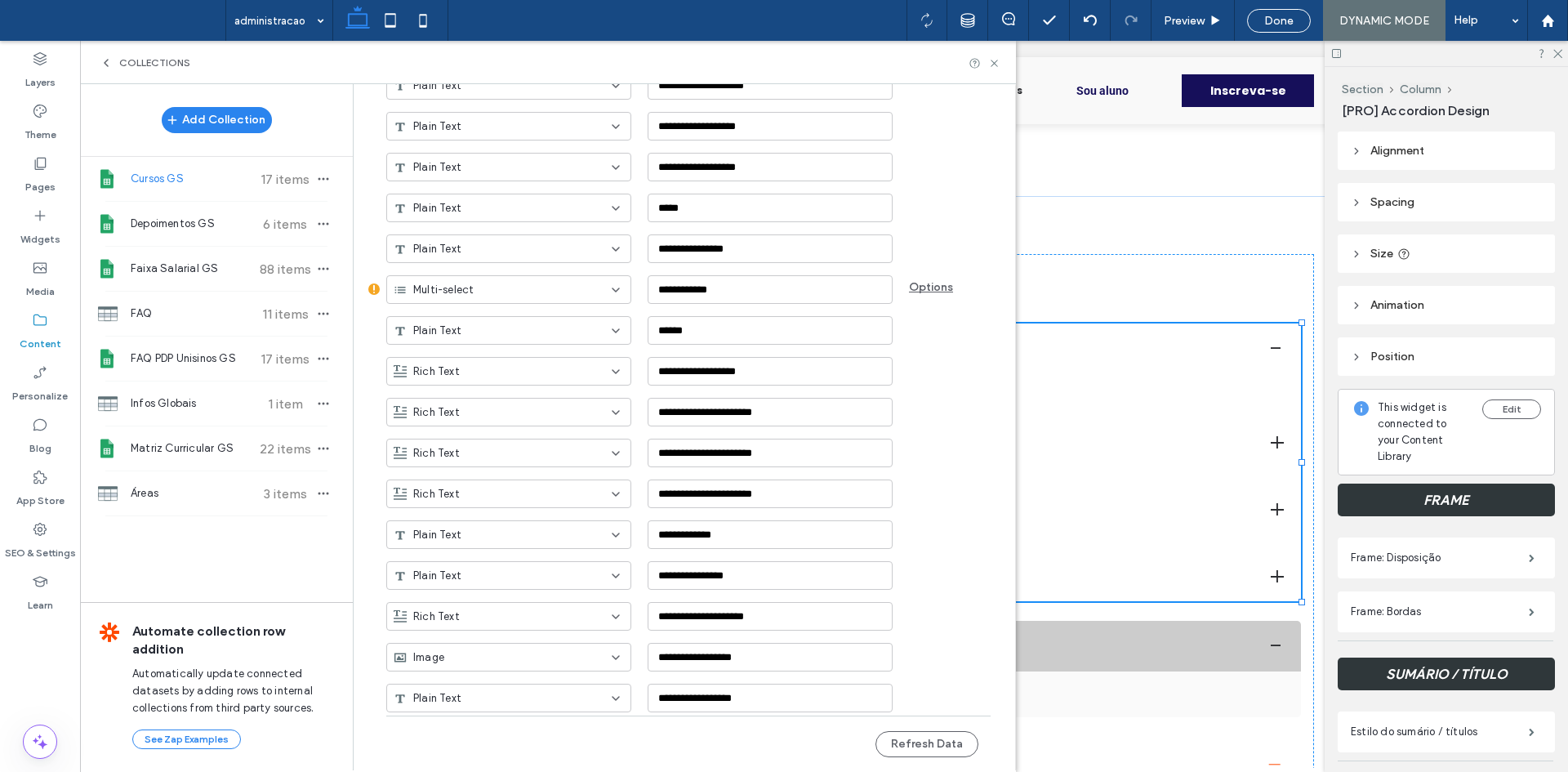
scroll to position [2086, 0]
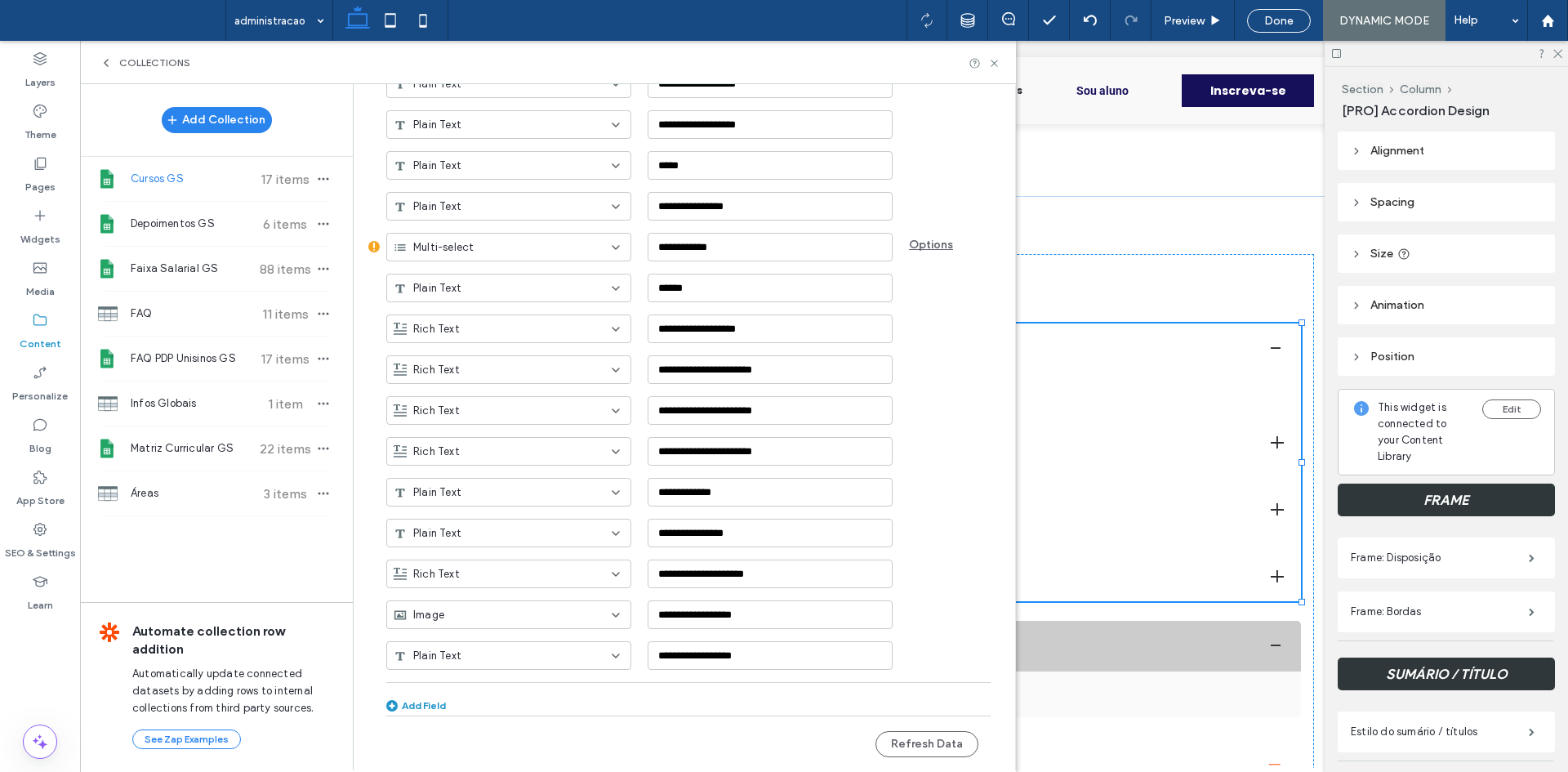
click at [401, 708] on div "Add Field" at bounding box center [416, 705] width 60 height 12
click at [666, 704] on input "**********" at bounding box center [770, 695] width 245 height 28
paste input
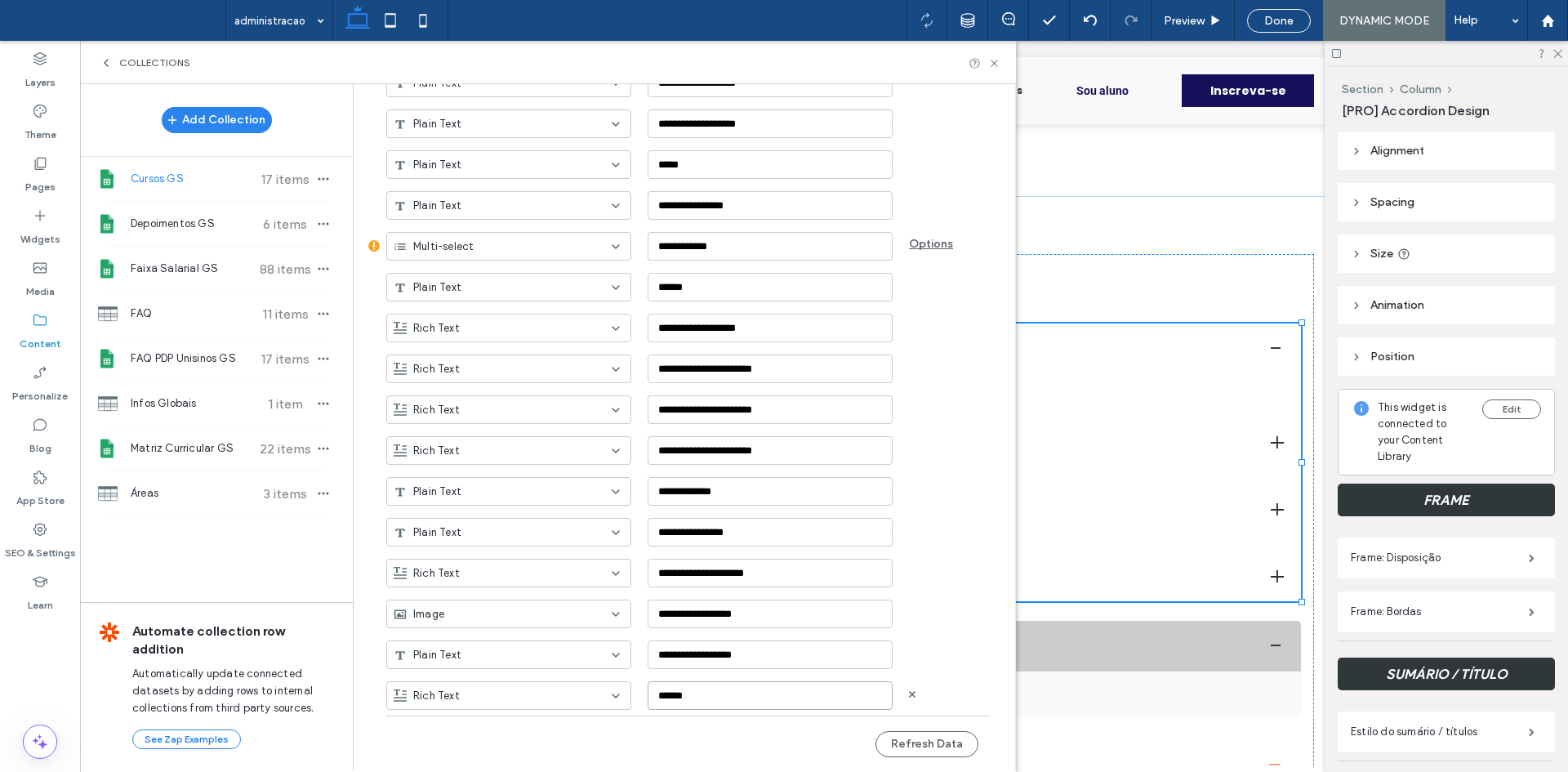
type input "******"
click at [581, 694] on div "Rich Text" at bounding box center [499, 696] width 211 height 17
click at [439, 526] on span "Plain Text" at bounding box center [429, 524] width 49 height 17
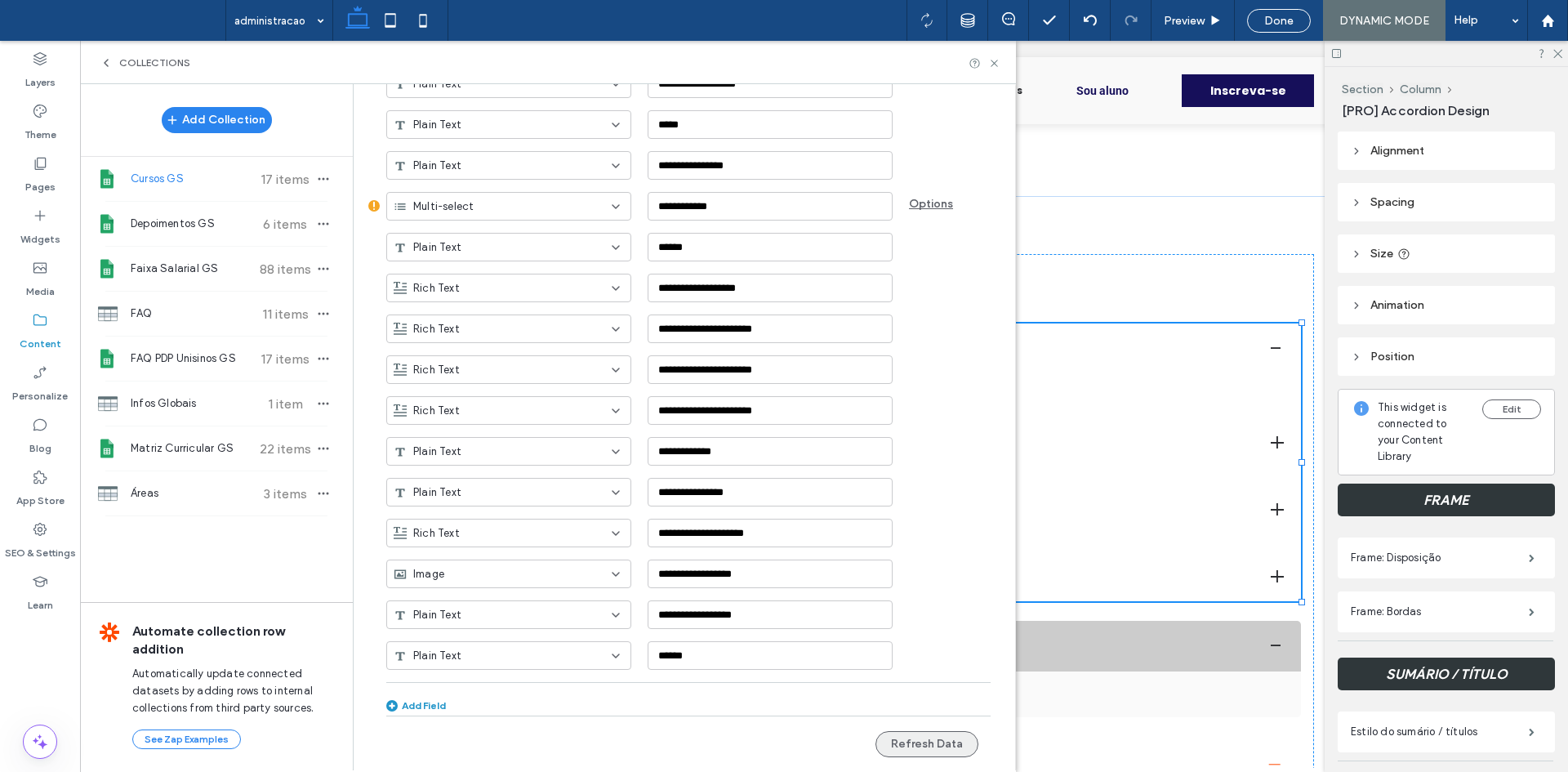
click at [925, 744] on button "Refresh Data" at bounding box center [927, 744] width 103 height 27
click at [201, 349] on div "FAQ PDP Unisinos GS 17 items" at bounding box center [216, 358] width 273 height 44
type input "**********"
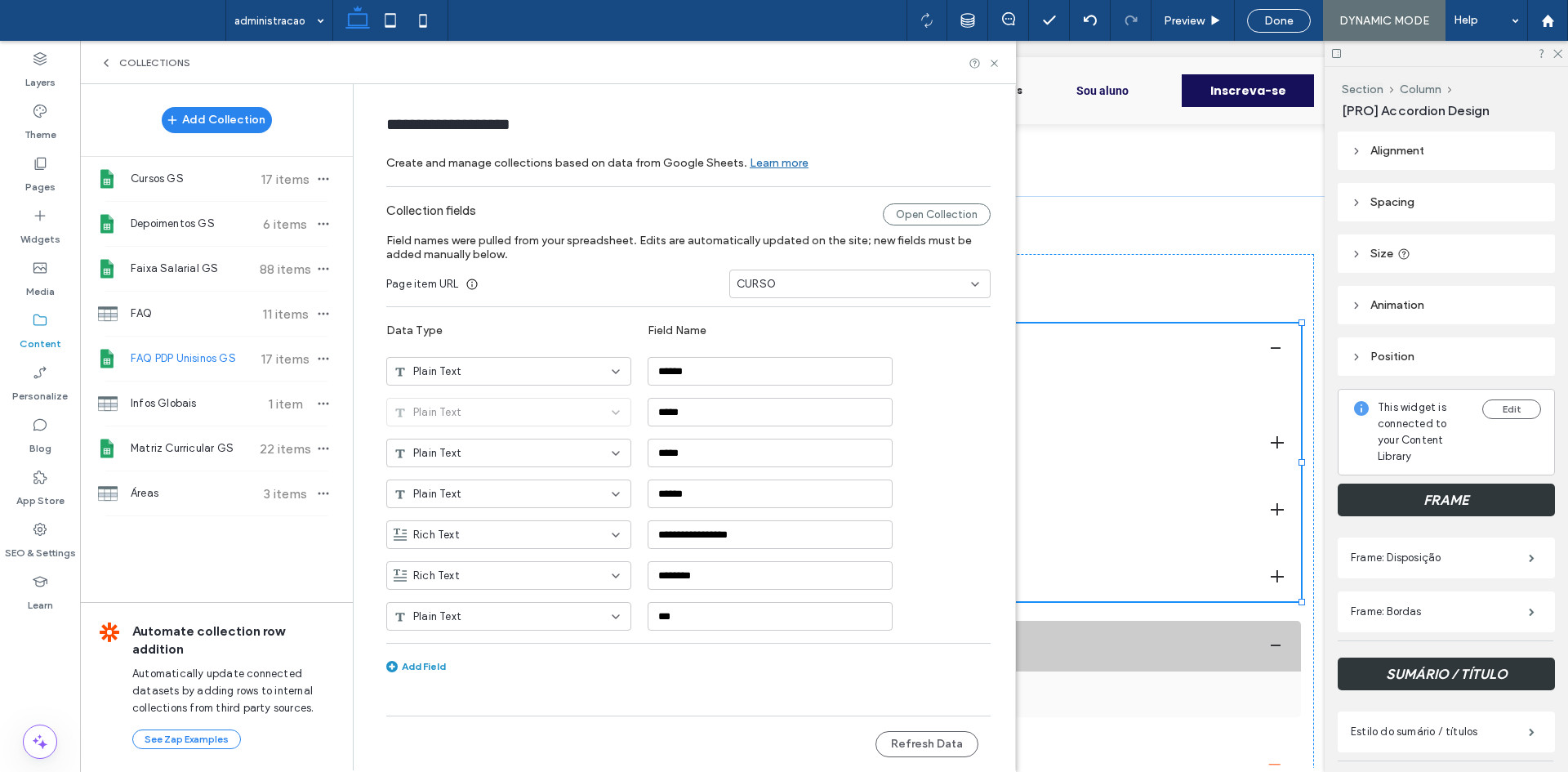
click at [421, 665] on div "Add Field" at bounding box center [416, 666] width 60 height 12
click at [713, 658] on input "**********" at bounding box center [770, 656] width 245 height 28
paste input
type input "******"
click at [794, 292] on div "CURSO" at bounding box center [860, 283] width 261 height 28
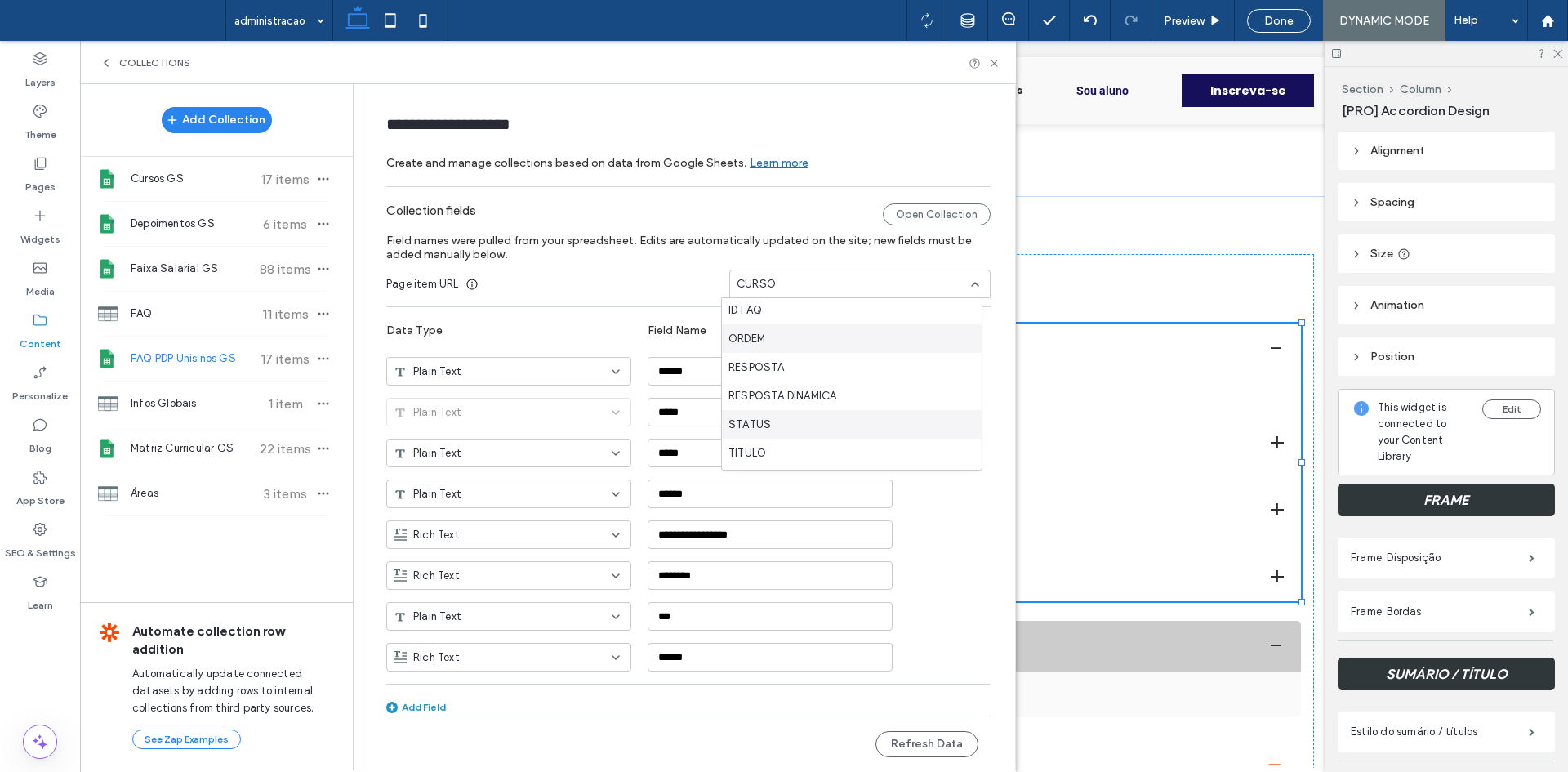
scroll to position [57, 0]
click at [779, 451] on div "URL" at bounding box center [851, 455] width 259 height 28
click at [544, 657] on div "Rich Text" at bounding box center [499, 657] width 211 height 17
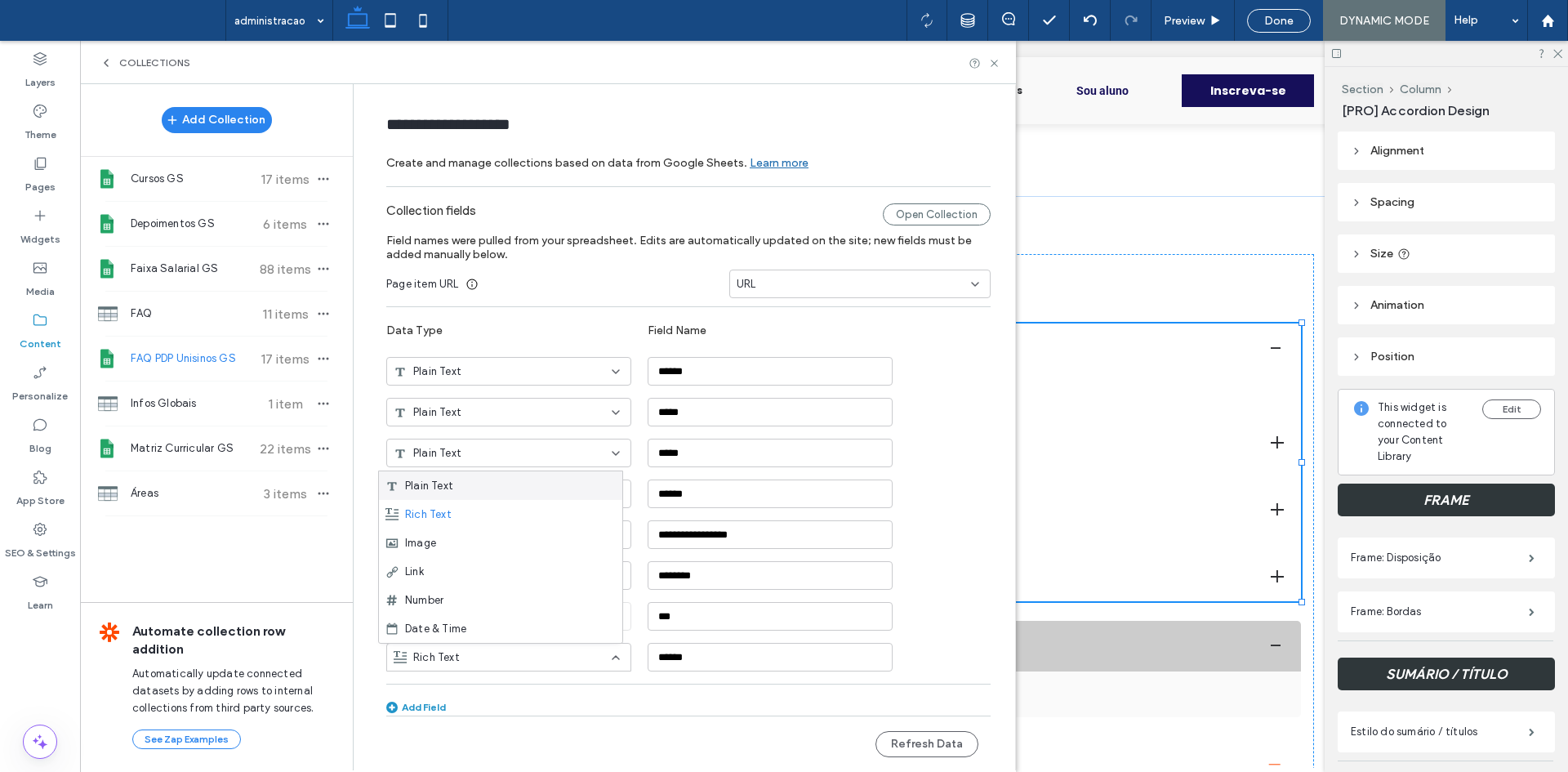
click at [444, 493] on span "Plain Text" at bounding box center [429, 486] width 49 height 17
click at [890, 745] on button "Refresh Data" at bounding box center [927, 744] width 103 height 27
click at [551, 652] on div "Plain Text" at bounding box center [499, 657] width 211 height 17
click at [481, 623] on div "Multi-select" at bounding box center [501, 628] width 244 height 28
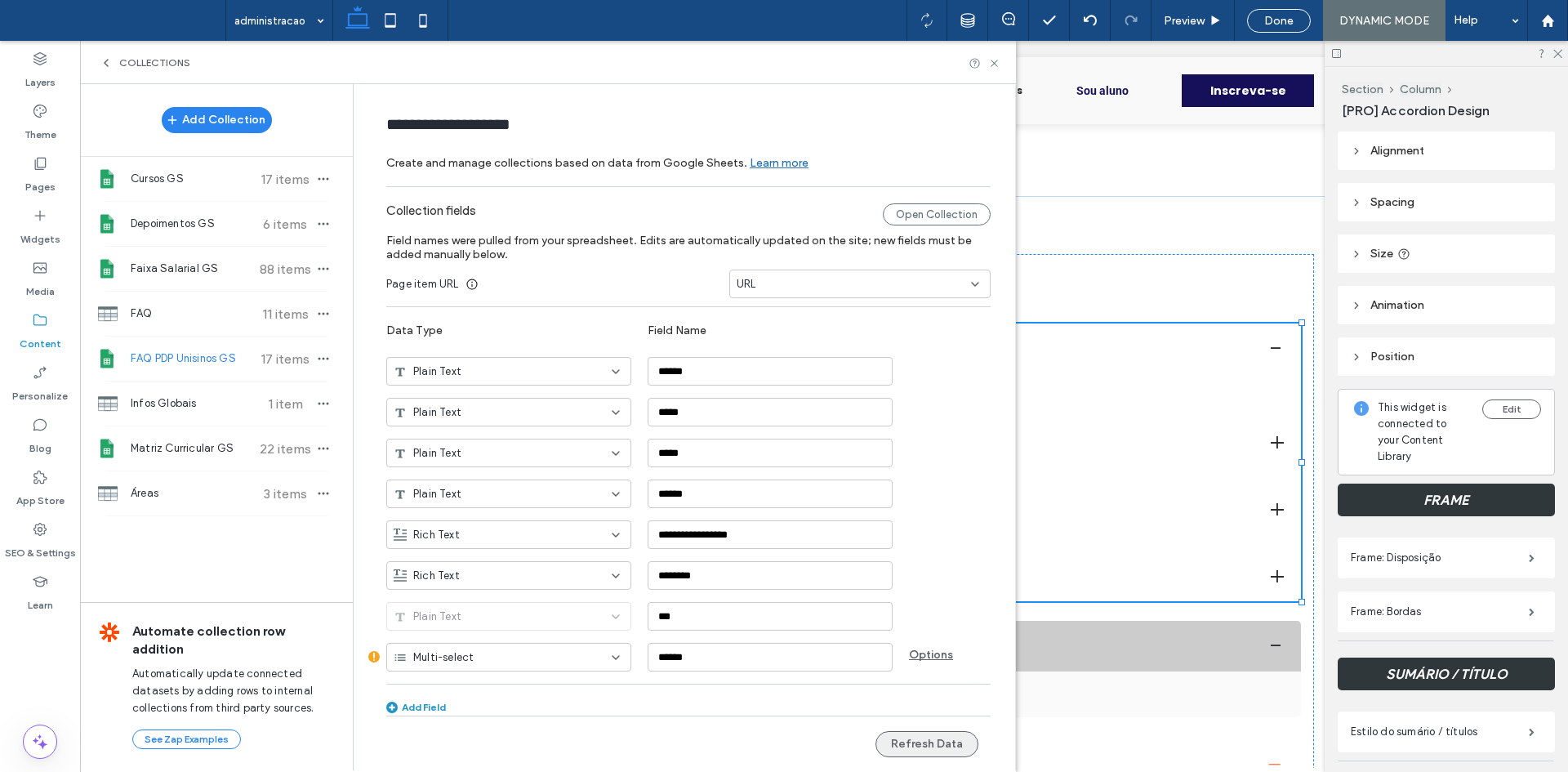
click at [893, 744] on button "Refresh Data" at bounding box center [927, 744] width 103 height 27
click at [994, 65] on icon at bounding box center [993, 62] width 12 height 12
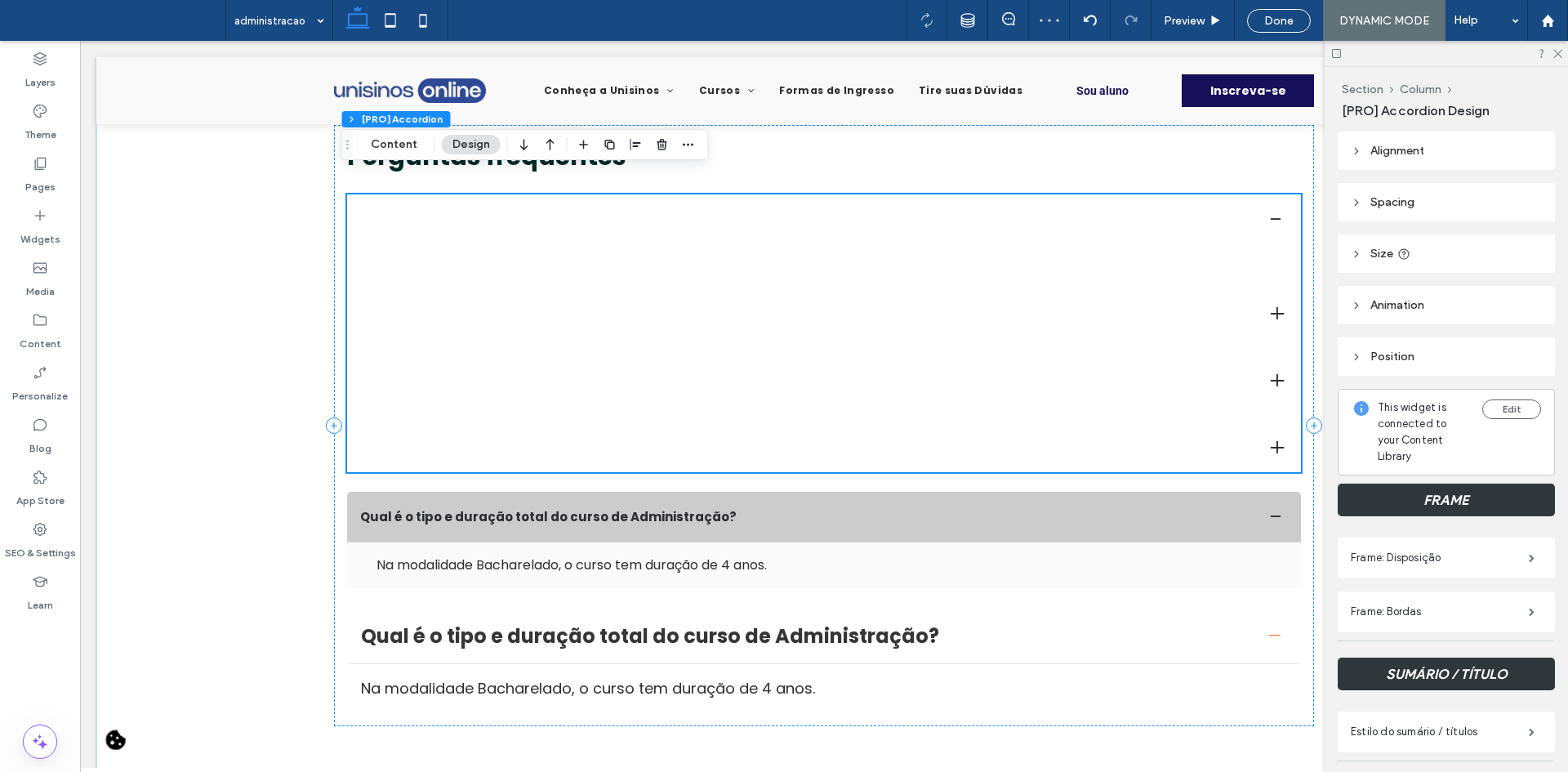
scroll to position [4034, 0]
click at [694, 140] on span "button" at bounding box center [688, 144] width 19 height 19
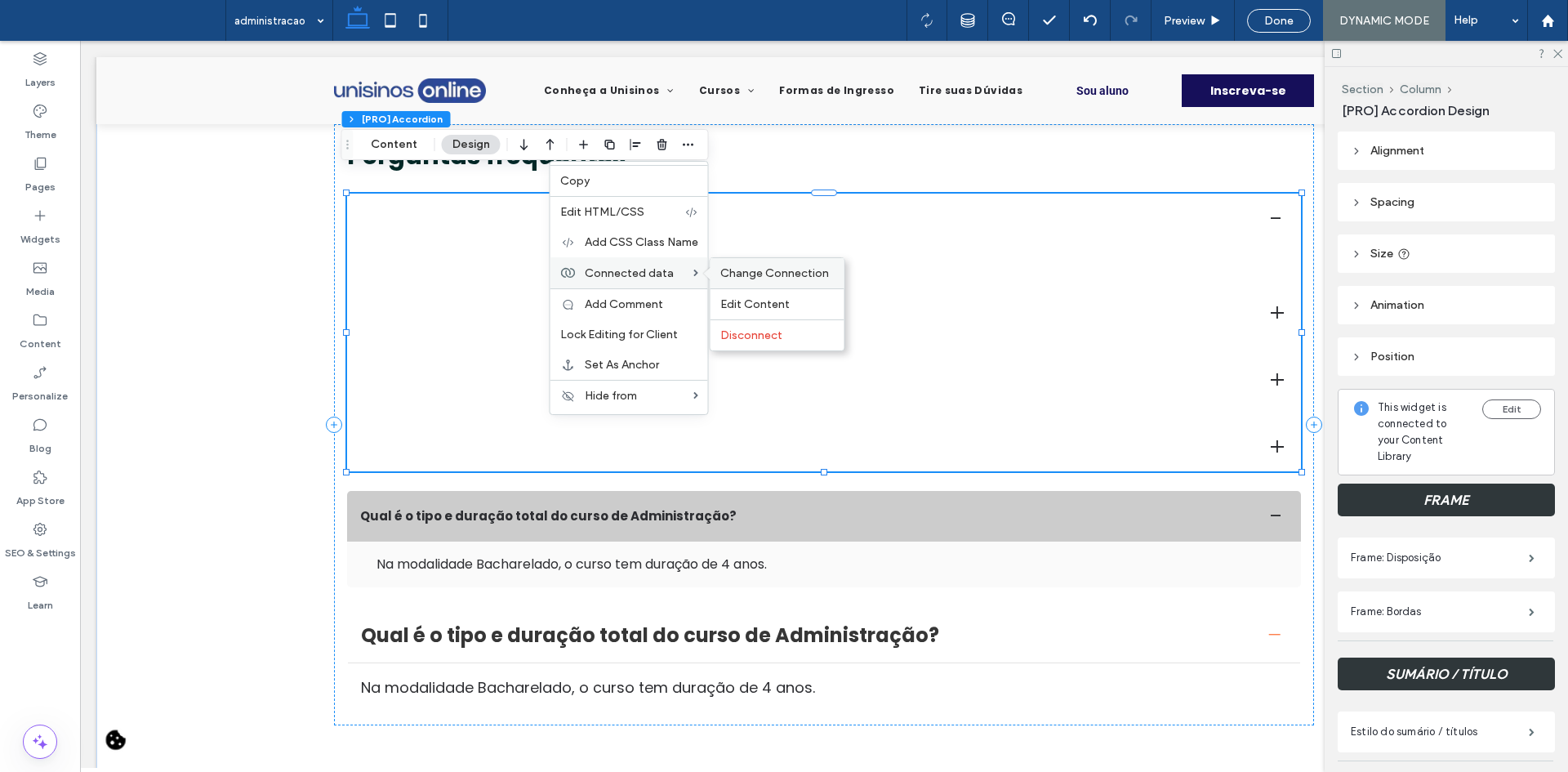
click at [740, 269] on span "Change Connection" at bounding box center [774, 273] width 109 height 14
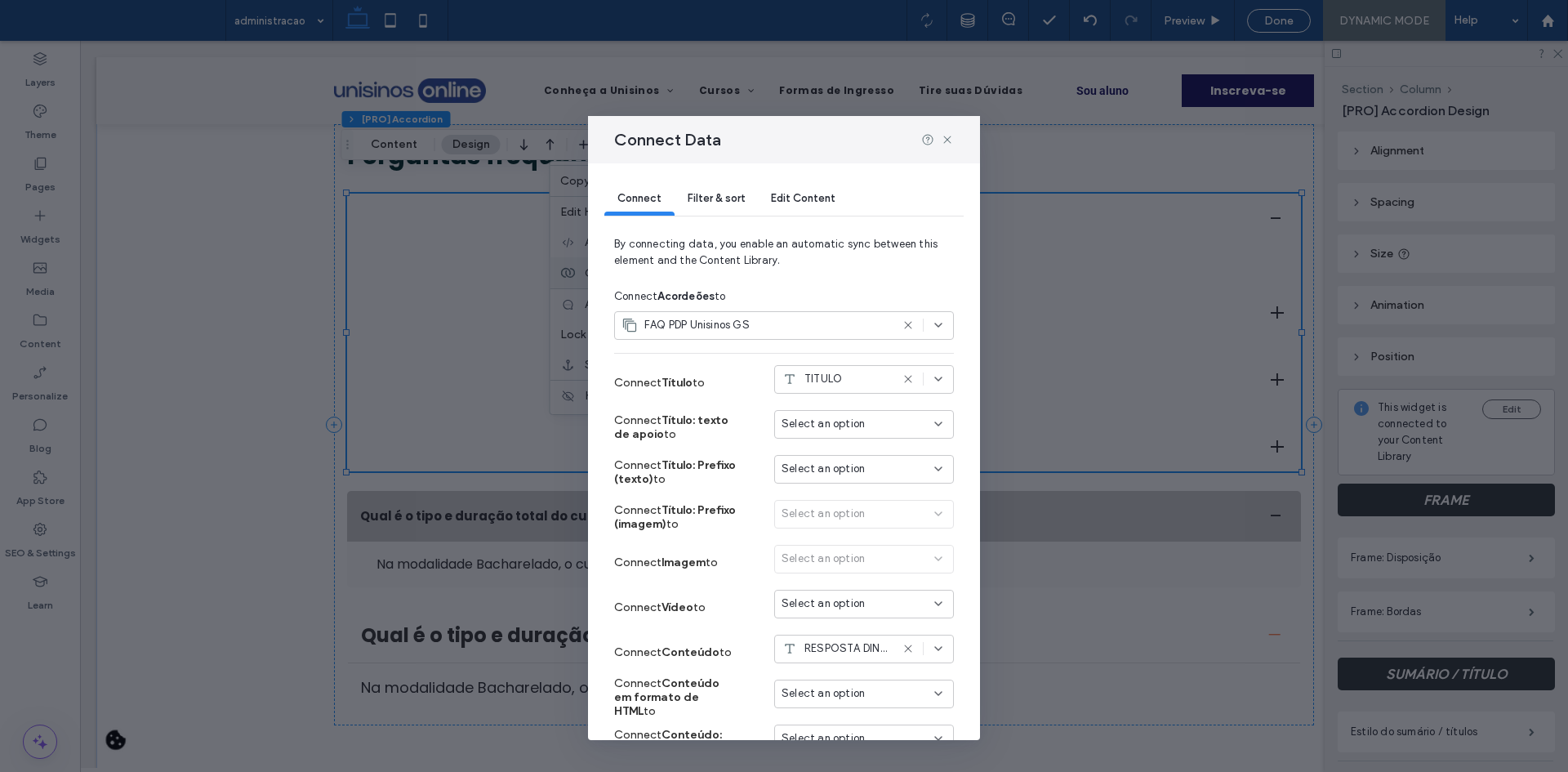
click at [731, 192] on span "Filter & sort" at bounding box center [716, 197] width 57 height 12
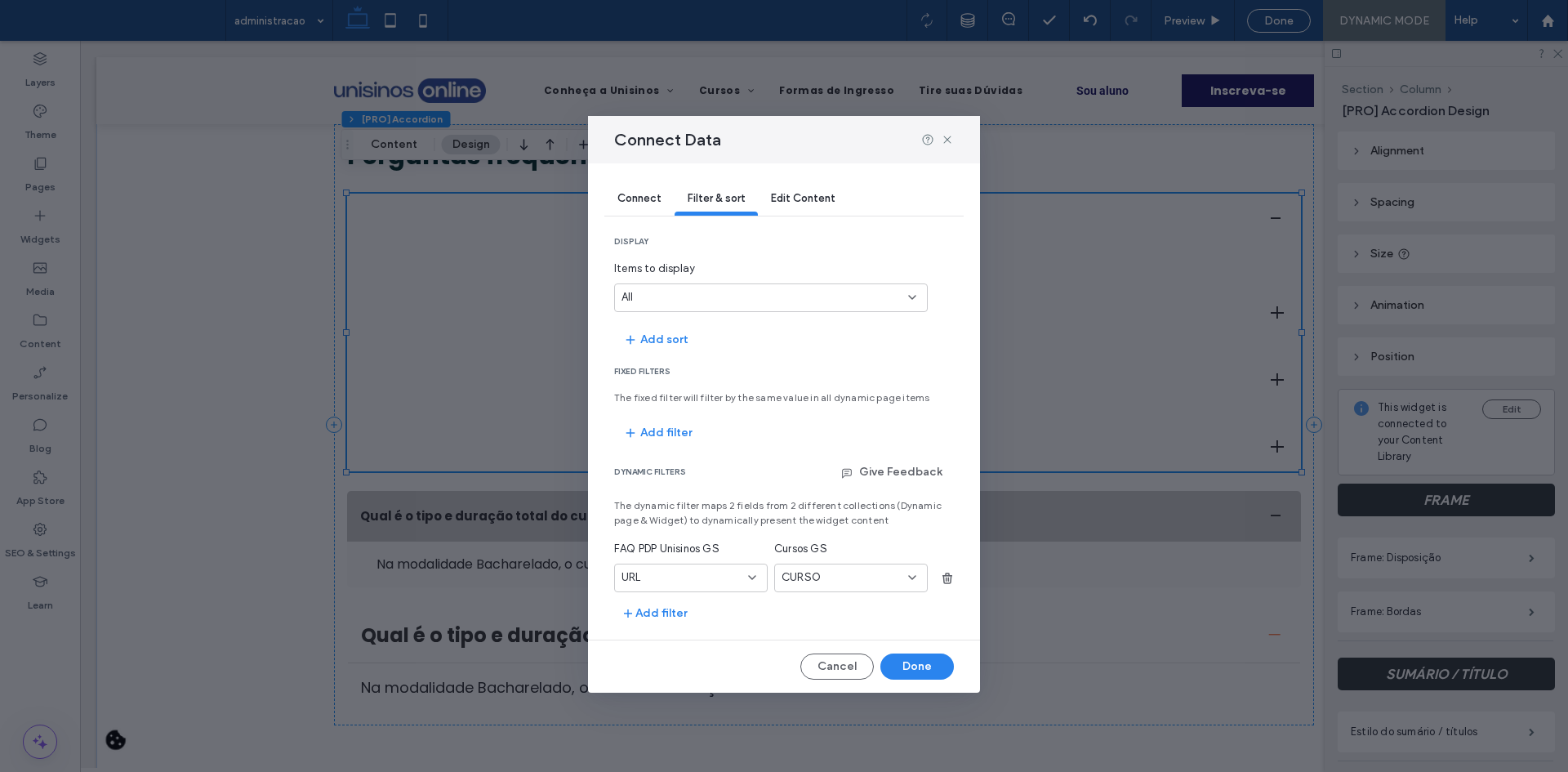
click at [692, 579] on div "URL" at bounding box center [681, 578] width 119 height 17
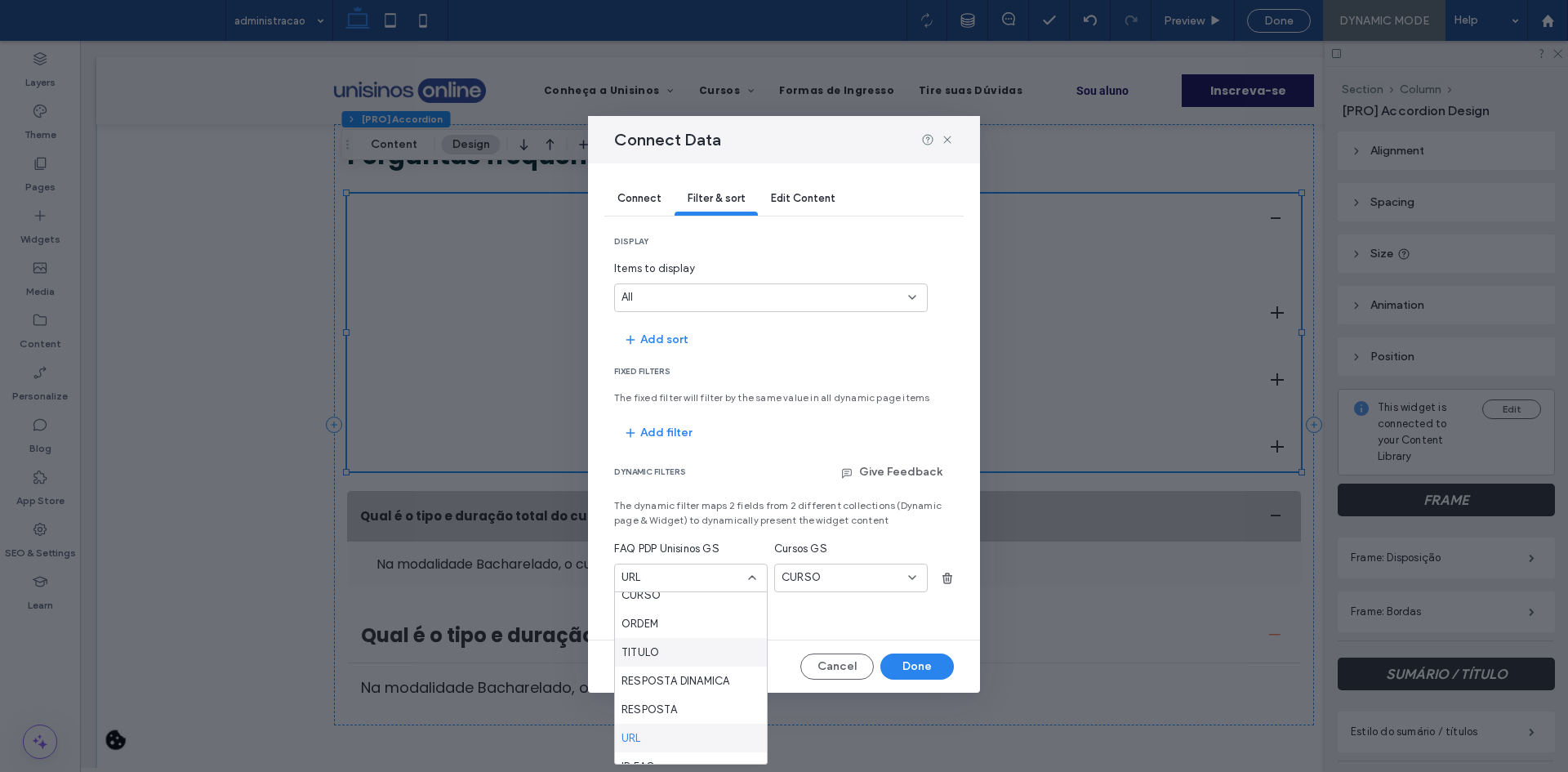
scroll to position [57, 0]
click at [673, 755] on div "ID FAQ" at bounding box center [691, 749] width 152 height 28
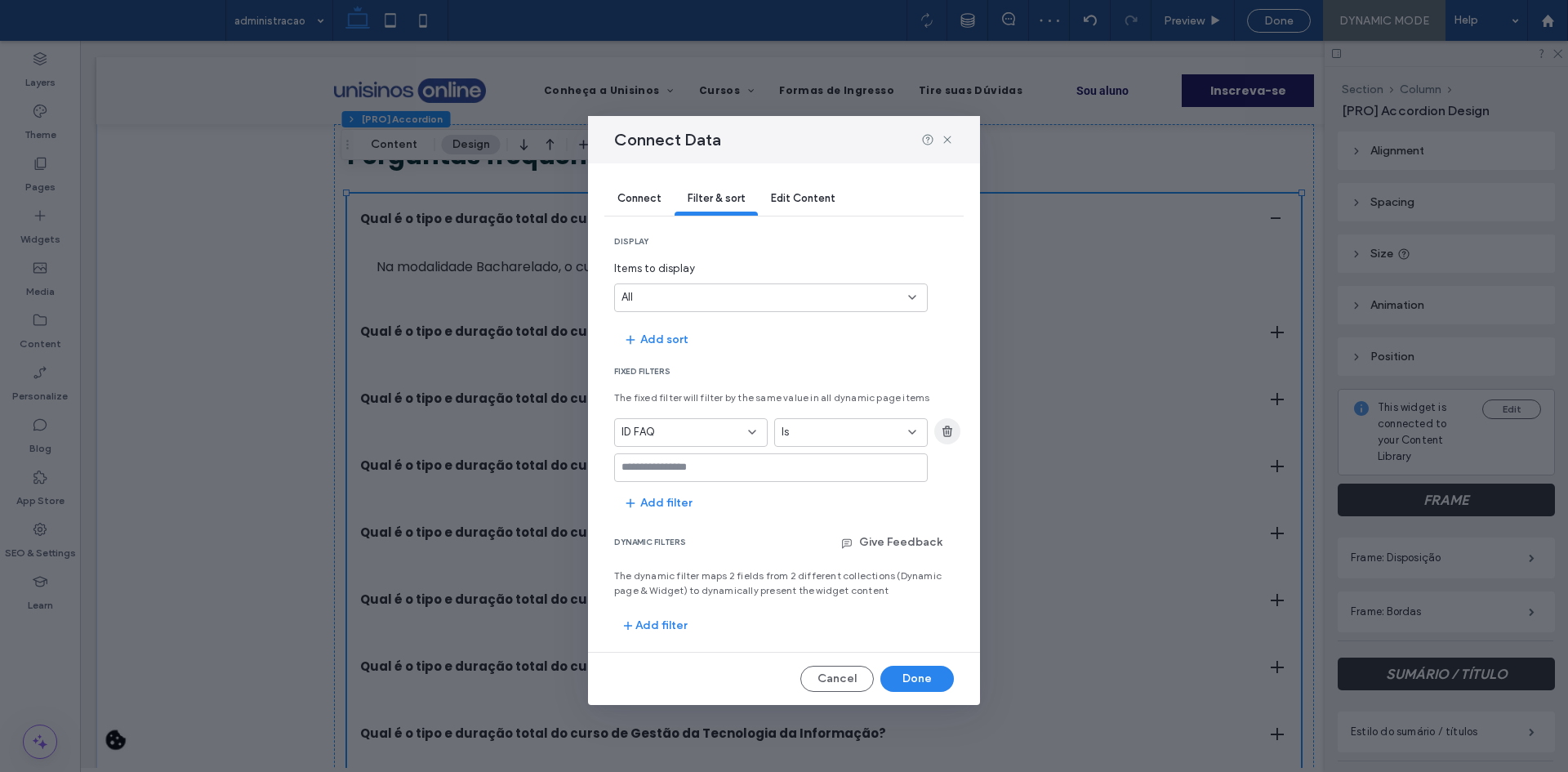
click at [945, 425] on icon "button" at bounding box center [948, 431] width 13 height 13
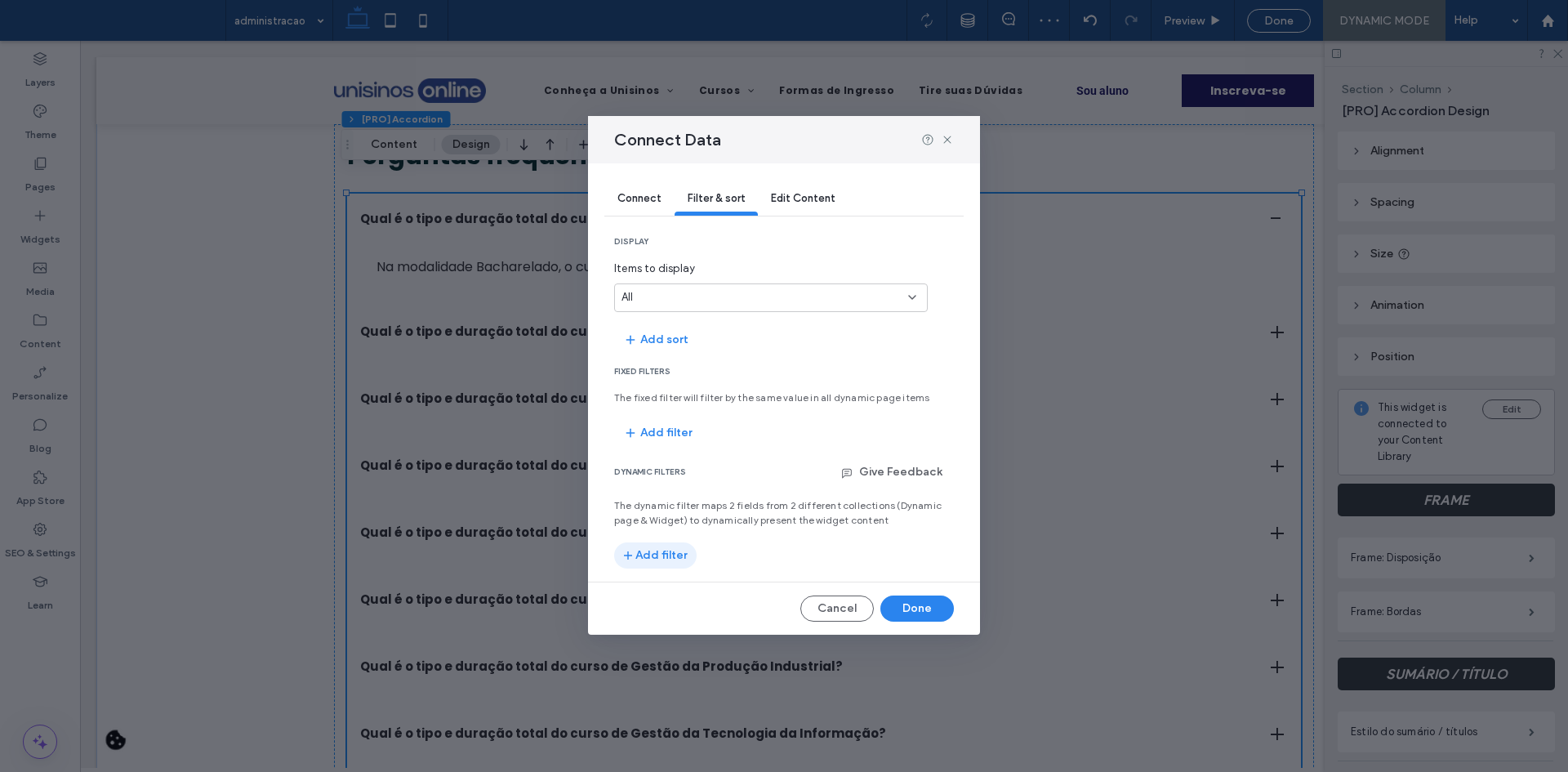
click at [652, 563] on button "Add filter" at bounding box center [655, 556] width 82 height 27
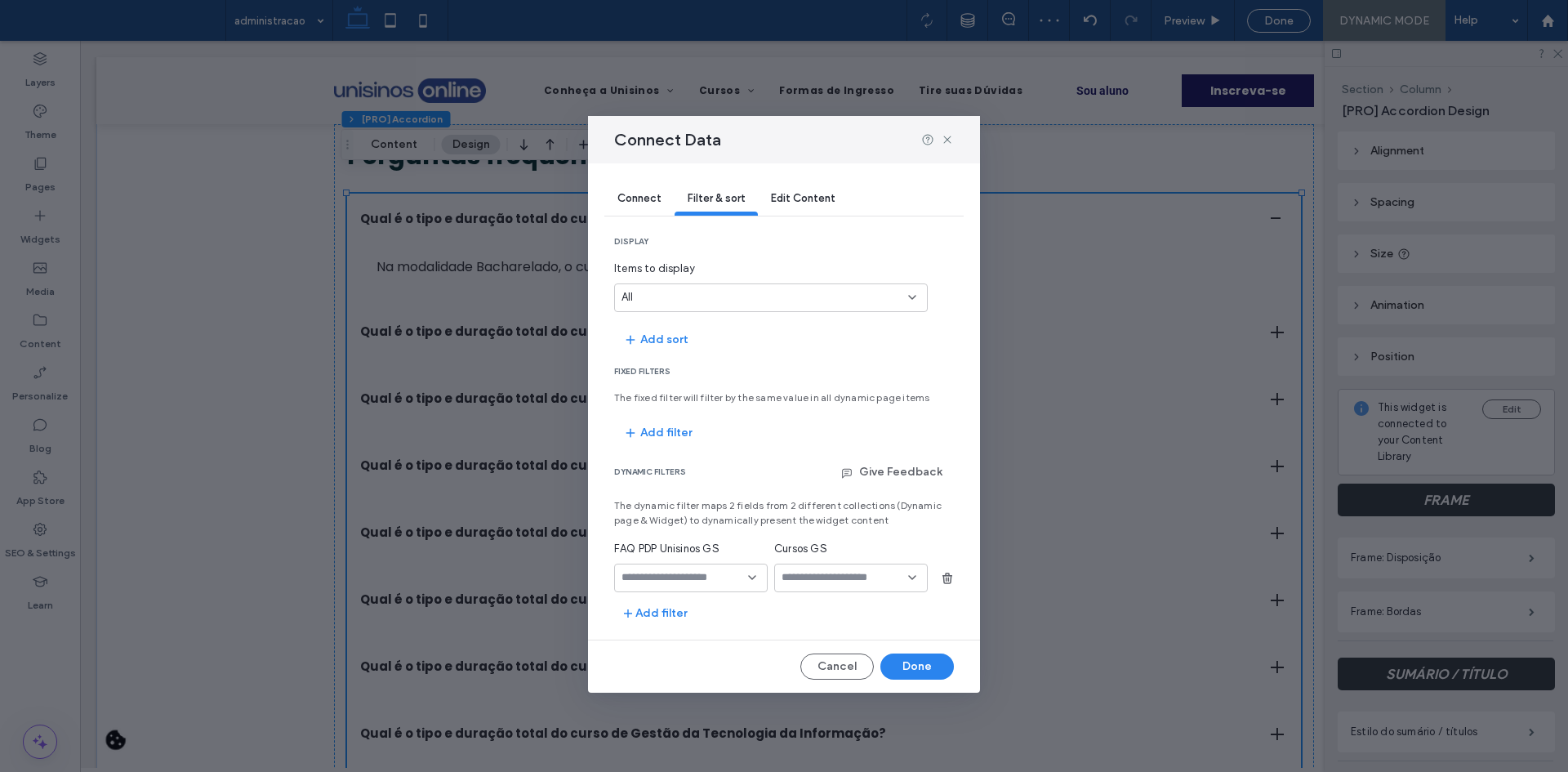
click at [690, 578] on input "fields-dropdown" at bounding box center [685, 578] width 126 height 13
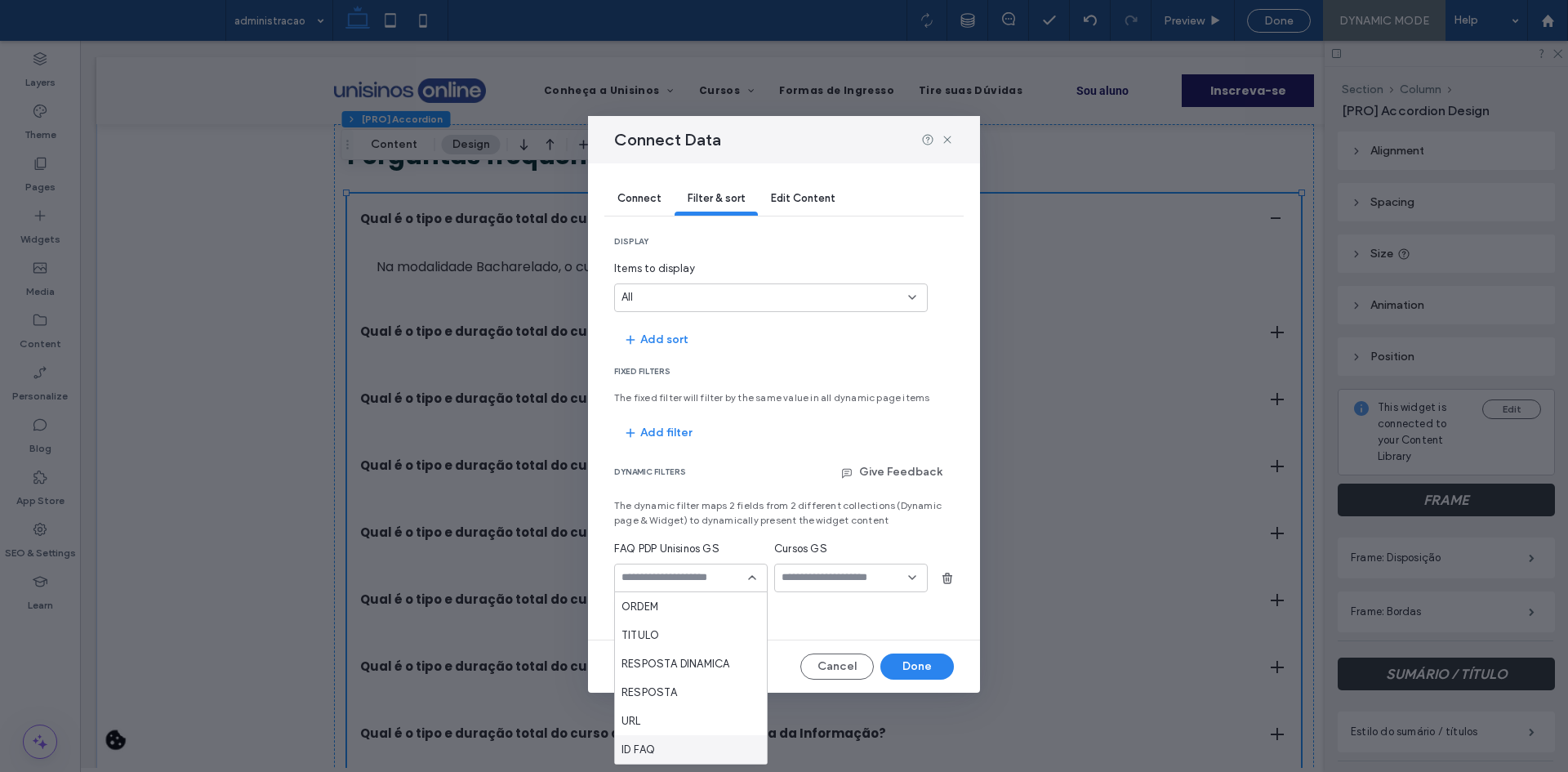
click at [681, 741] on div "ID FAQ" at bounding box center [691, 749] width 152 height 28
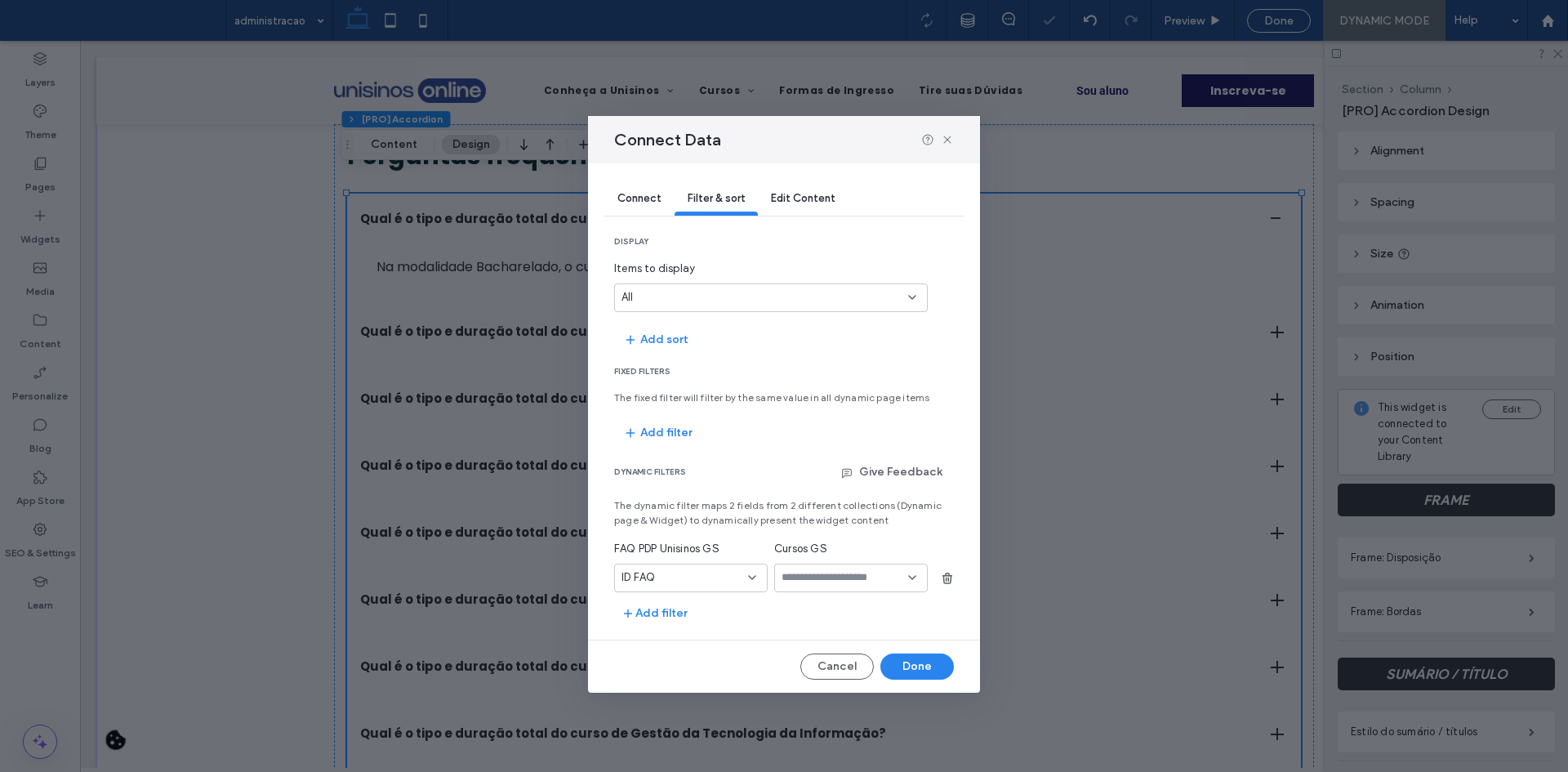
click at [822, 596] on section "dynamic filters Give Feedback The dynamic filter maps 2 fields from 2 different…" at bounding box center [784, 543] width 340 height 168
click at [829, 581] on input "values-textbox-dynamic" at bounding box center [845, 578] width 126 height 13
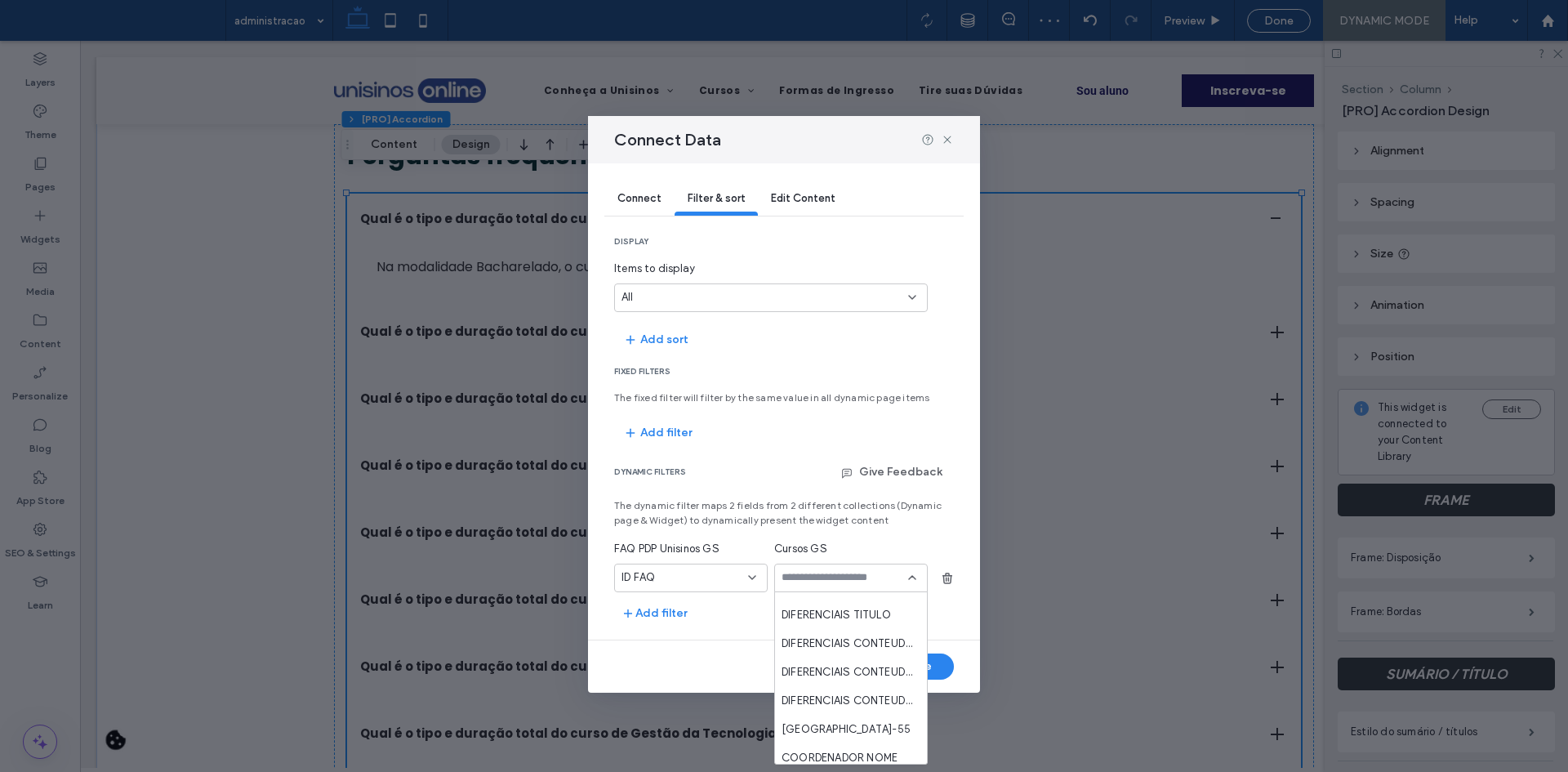
scroll to position [1401, 0]
click at [801, 748] on span "ID FAQ" at bounding box center [798, 750] width 34 height 17
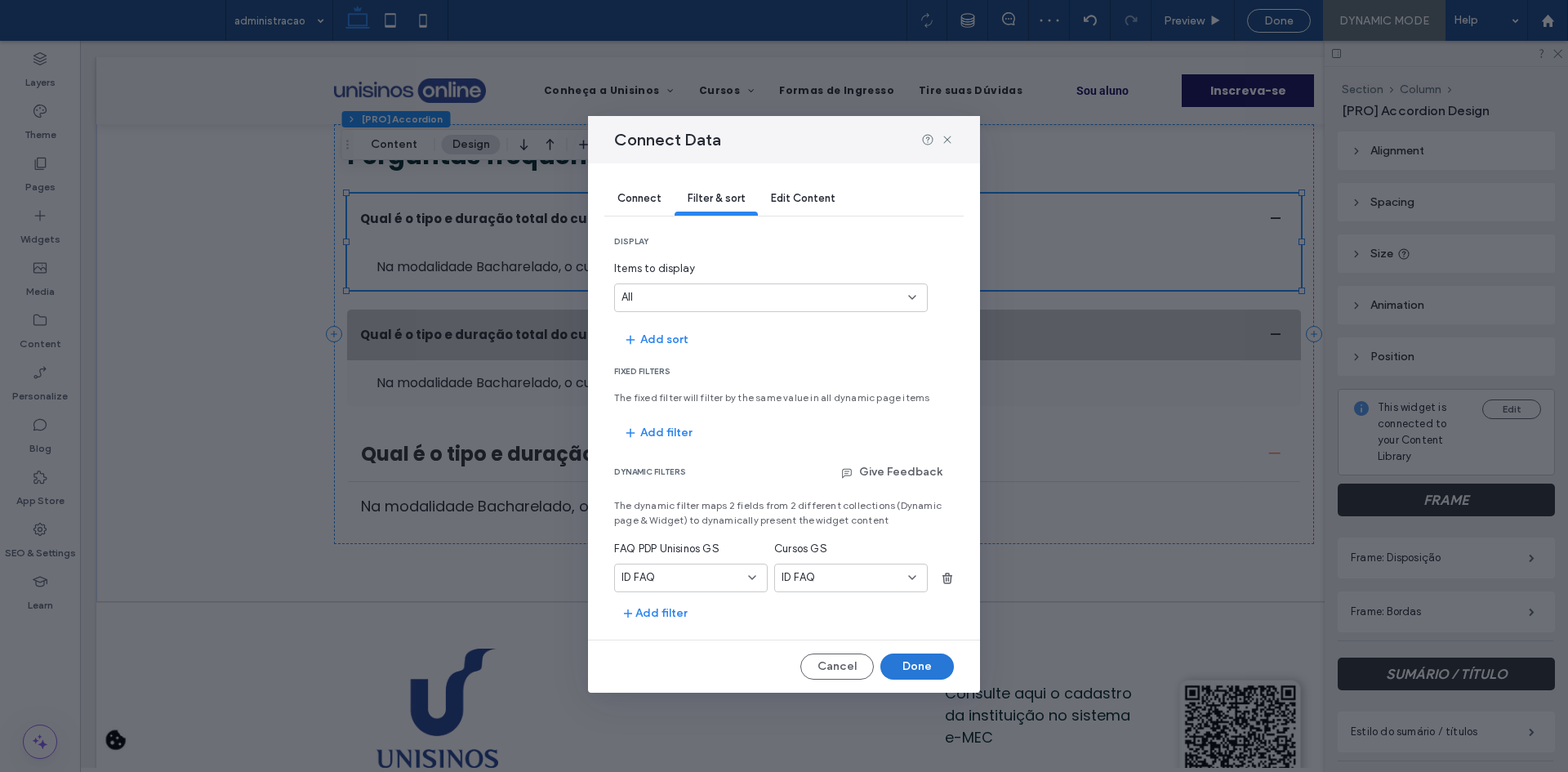
click at [900, 661] on button "Done" at bounding box center [917, 667] width 73 height 27
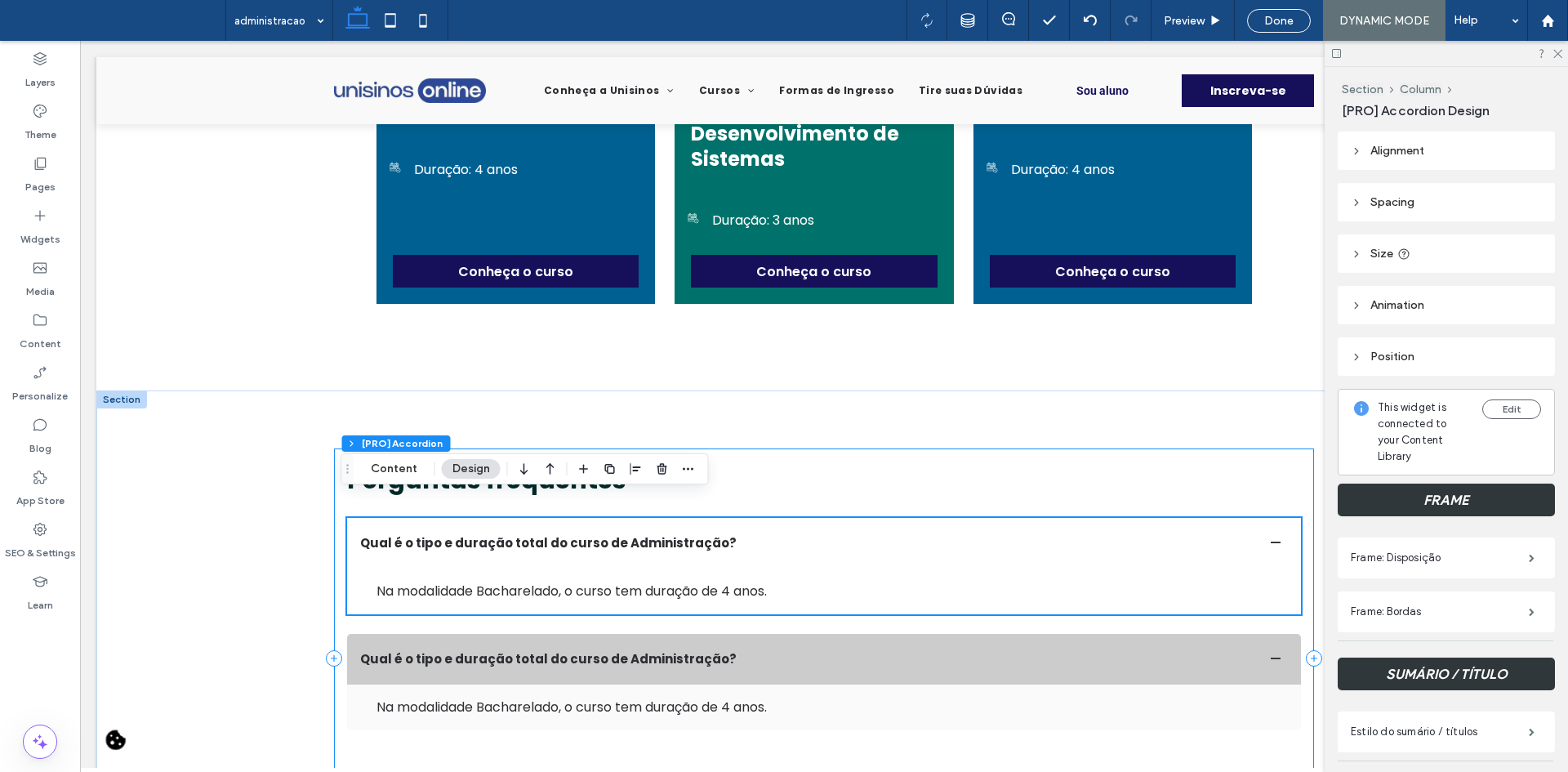
scroll to position [3707, 0]
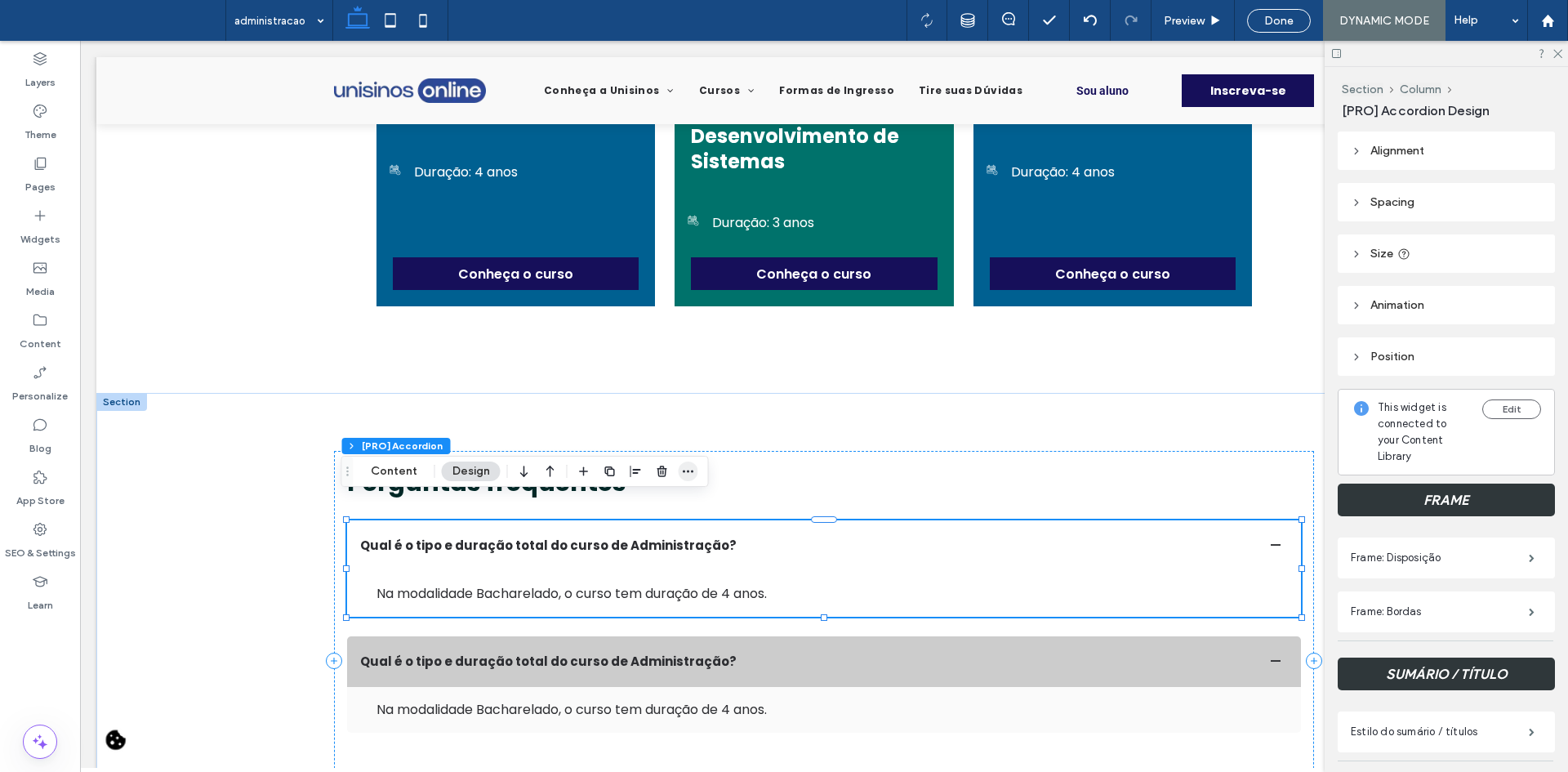
click at [686, 470] on use "button" at bounding box center [688, 470] width 11 height 3
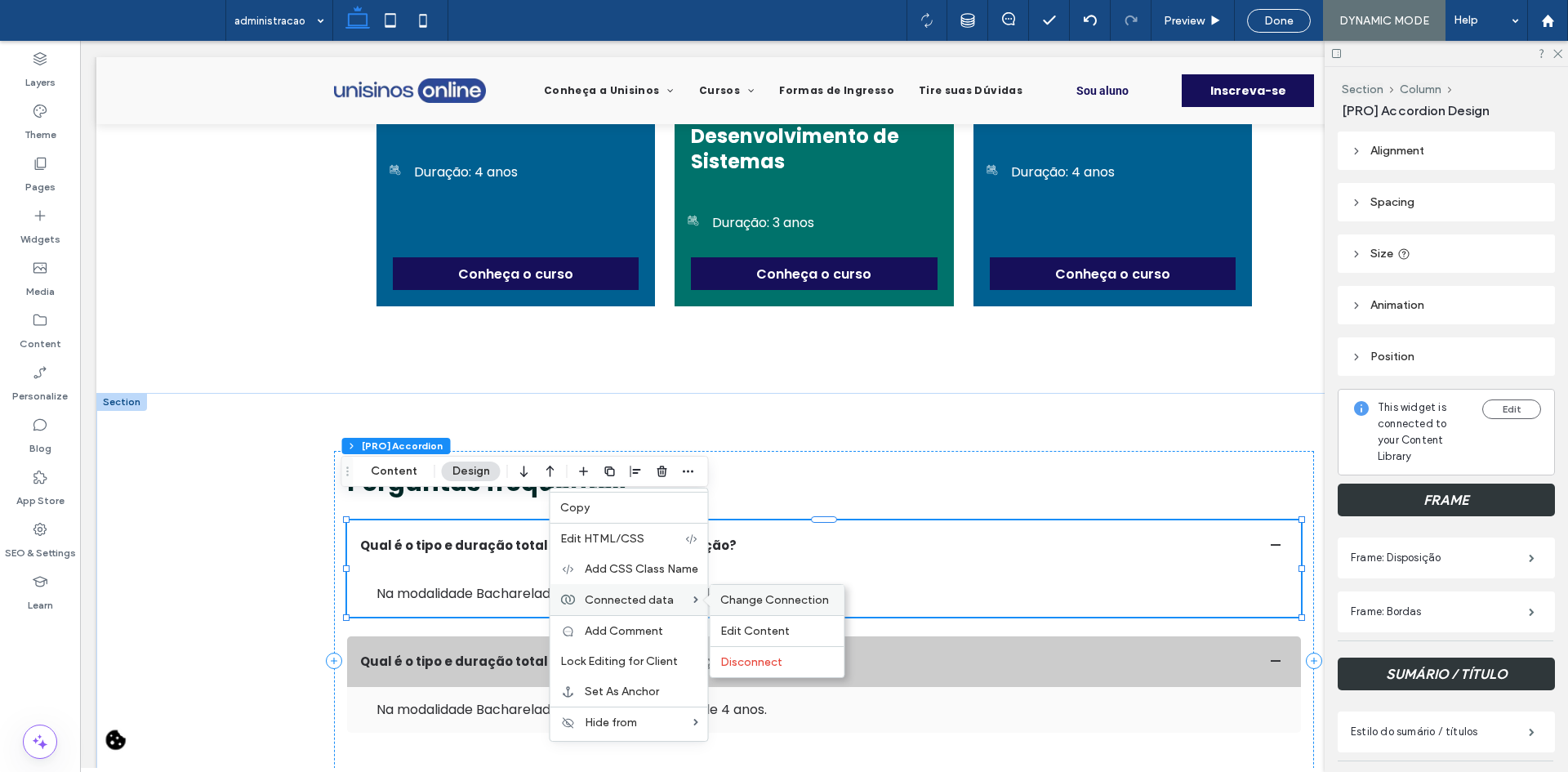
click at [762, 594] on span "Change Connection" at bounding box center [774, 600] width 109 height 14
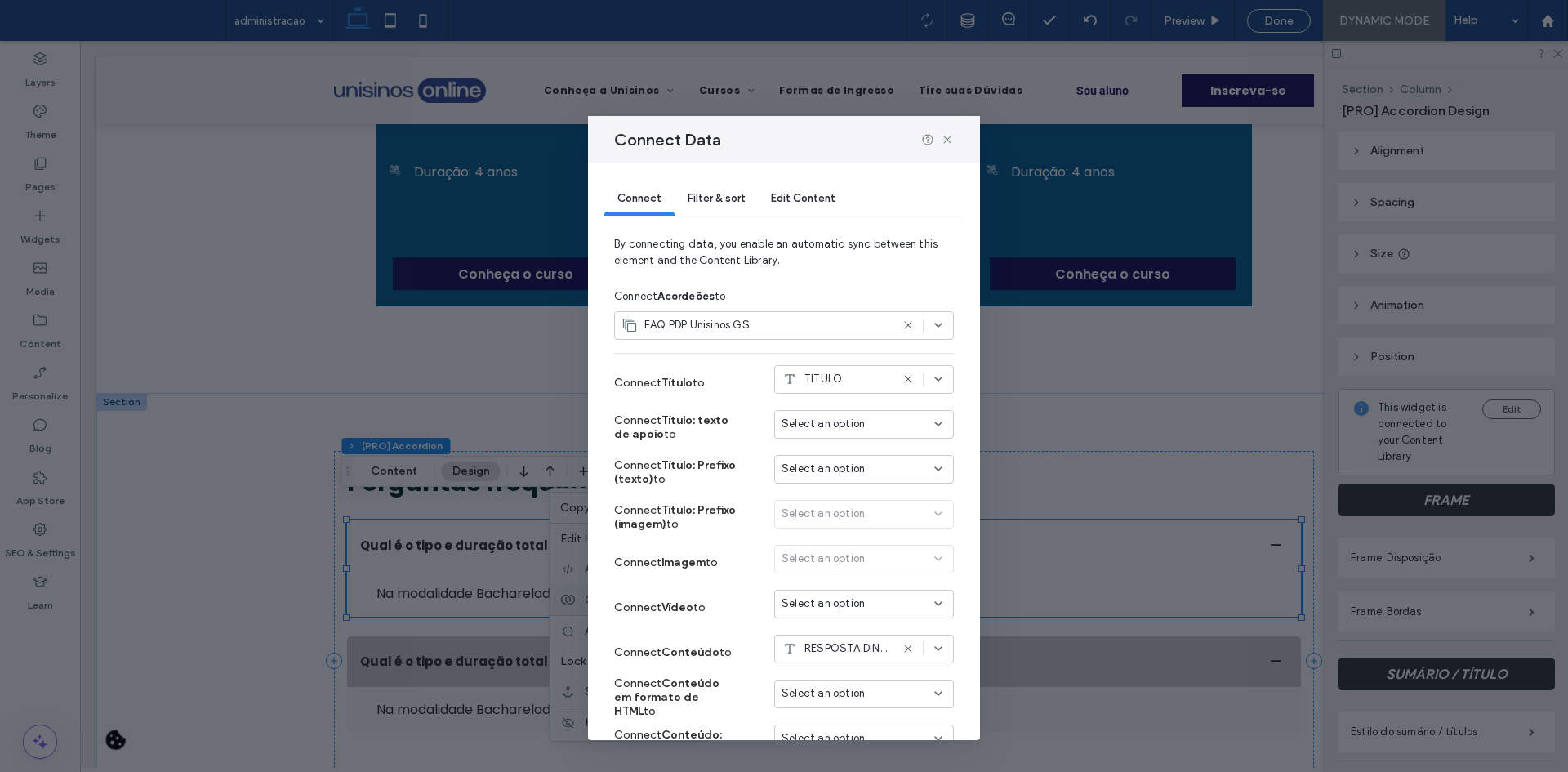
click at [719, 188] on div "Filter & sort" at bounding box center [716, 200] width 83 height 33
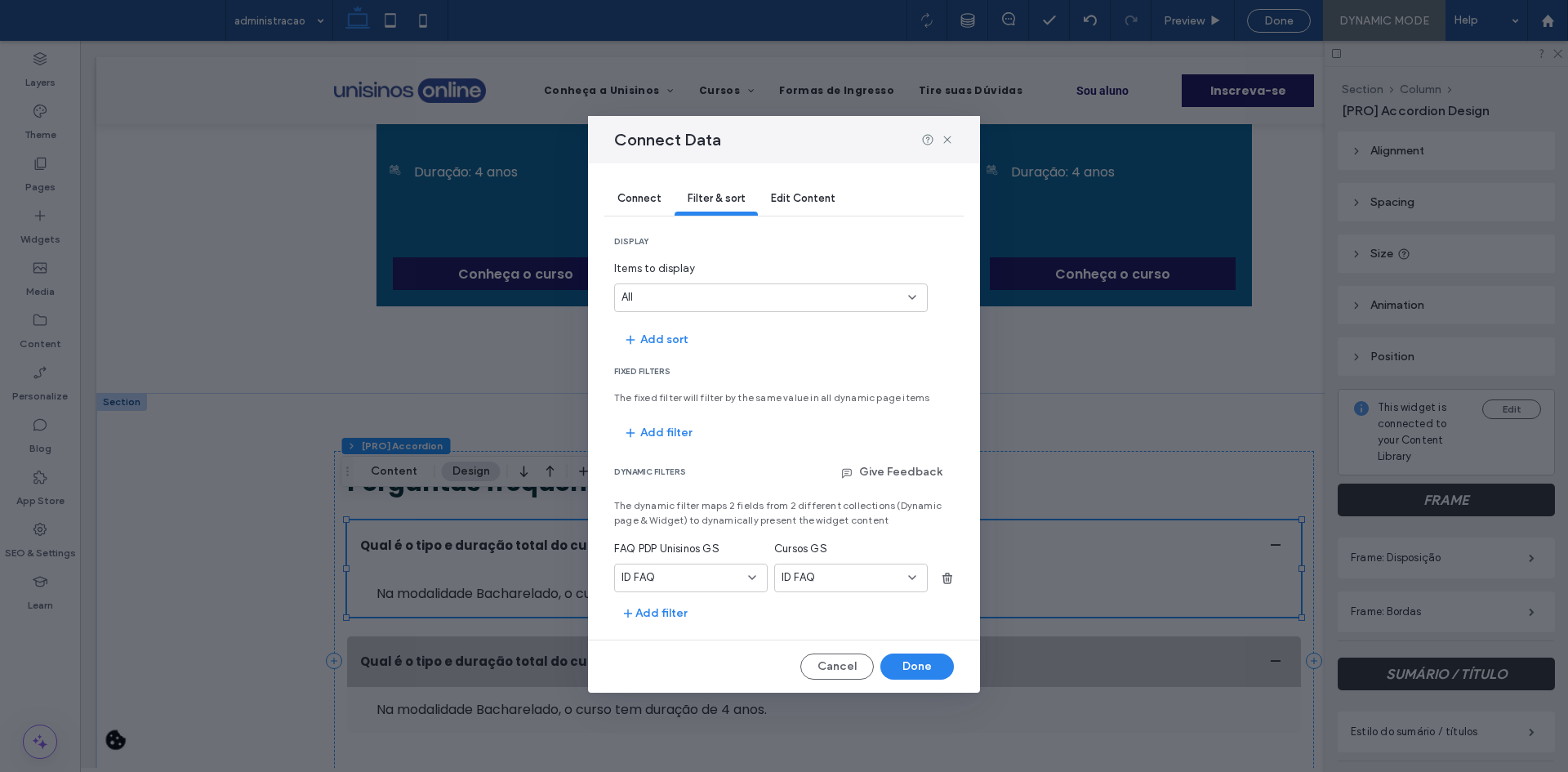
click at [685, 578] on div "ID FAQ" at bounding box center [681, 578] width 119 height 17
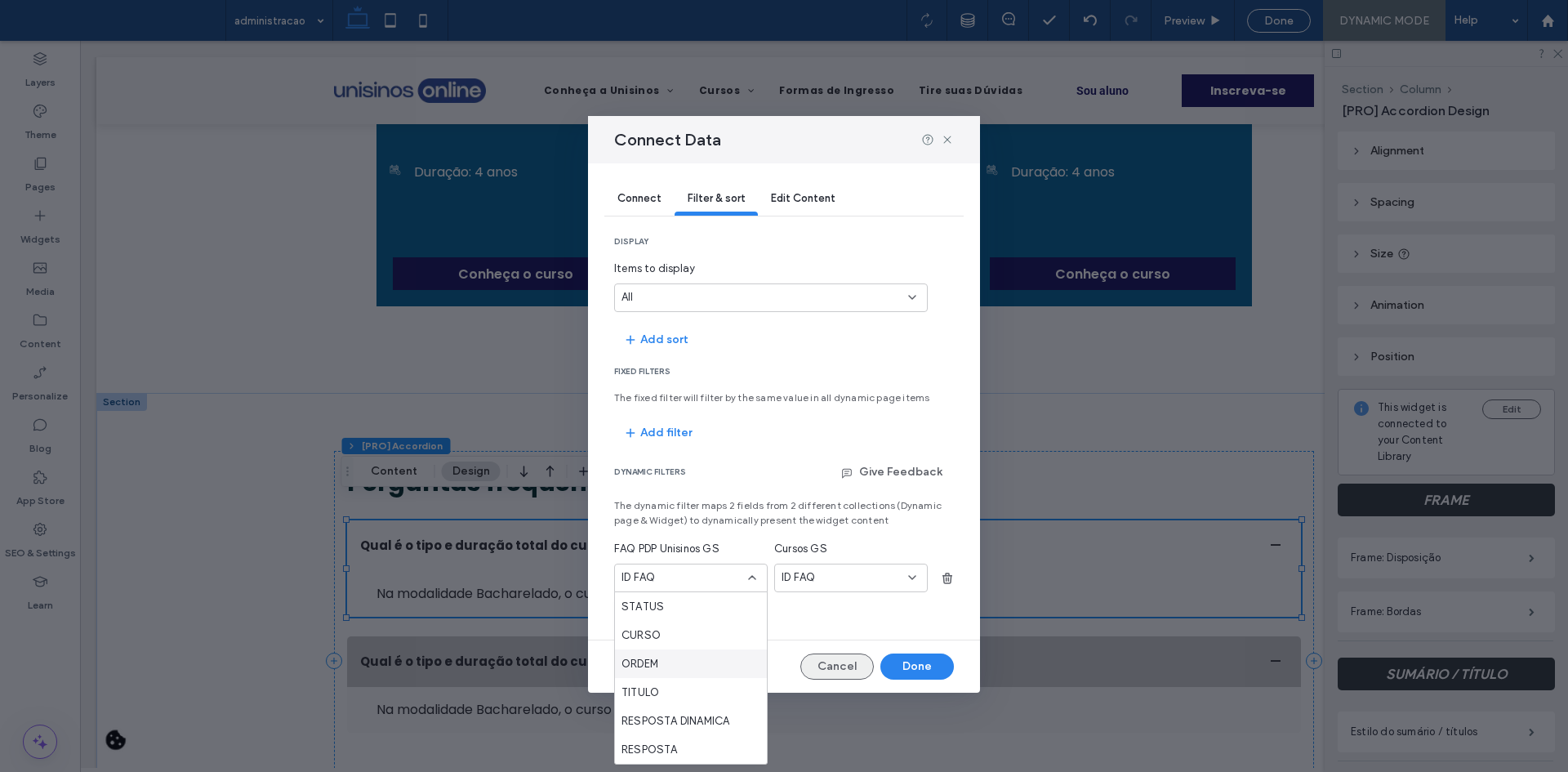
click at [841, 656] on button "Cancel" at bounding box center [837, 667] width 73 height 27
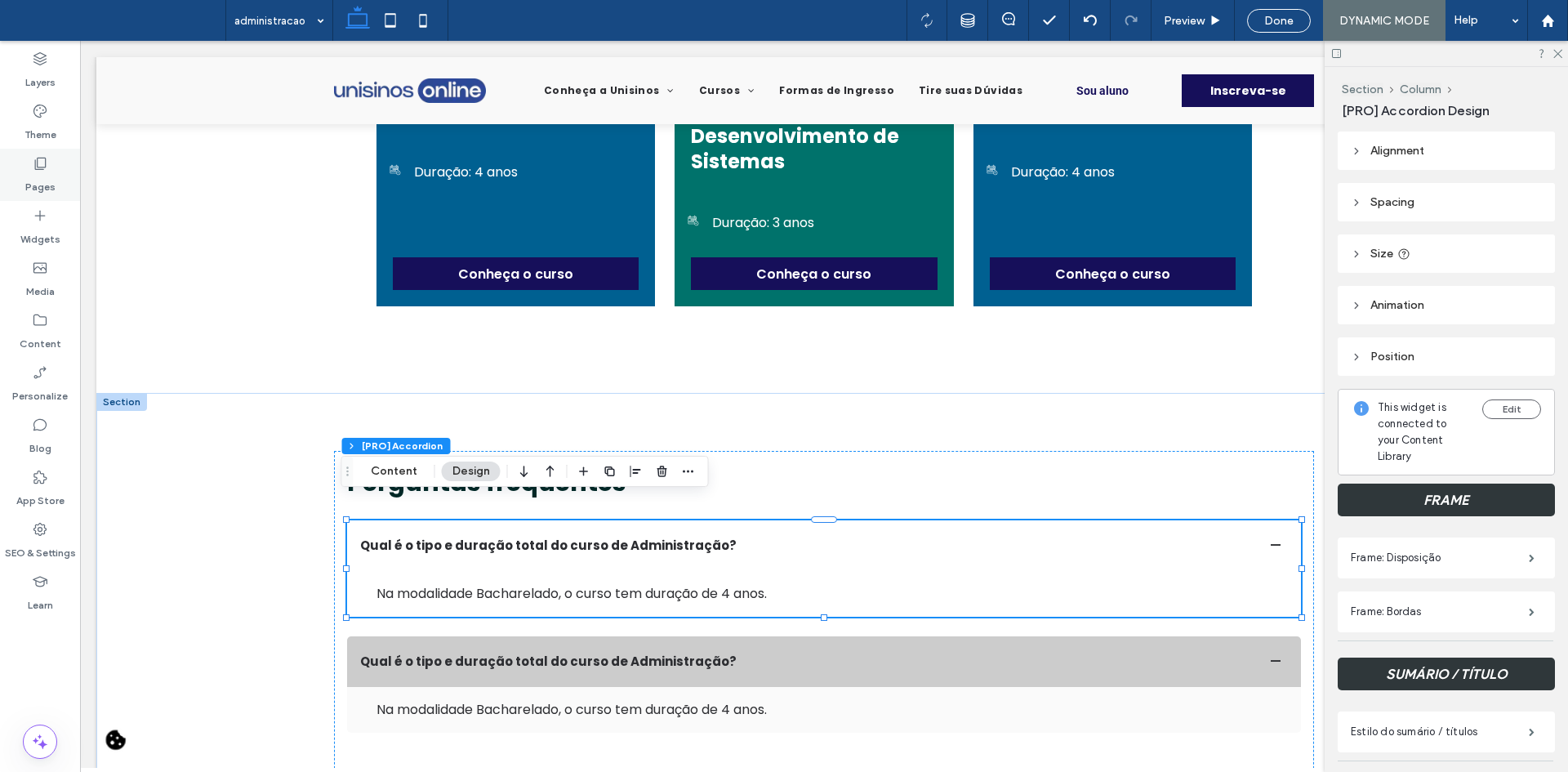
click at [34, 172] on label "Pages" at bounding box center [40, 182] width 30 height 23
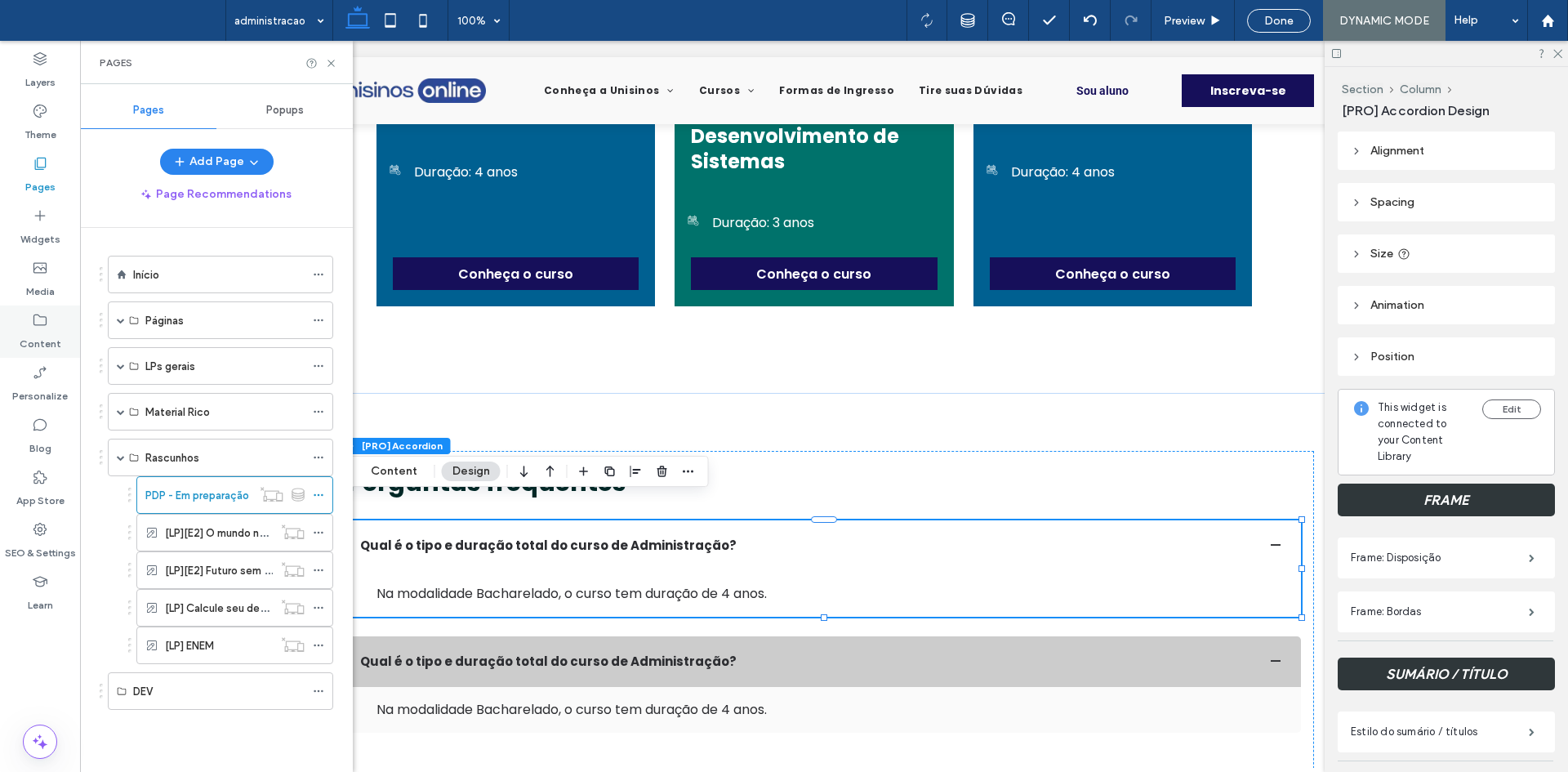
click at [7, 324] on div "Content" at bounding box center [39, 331] width 80 height 52
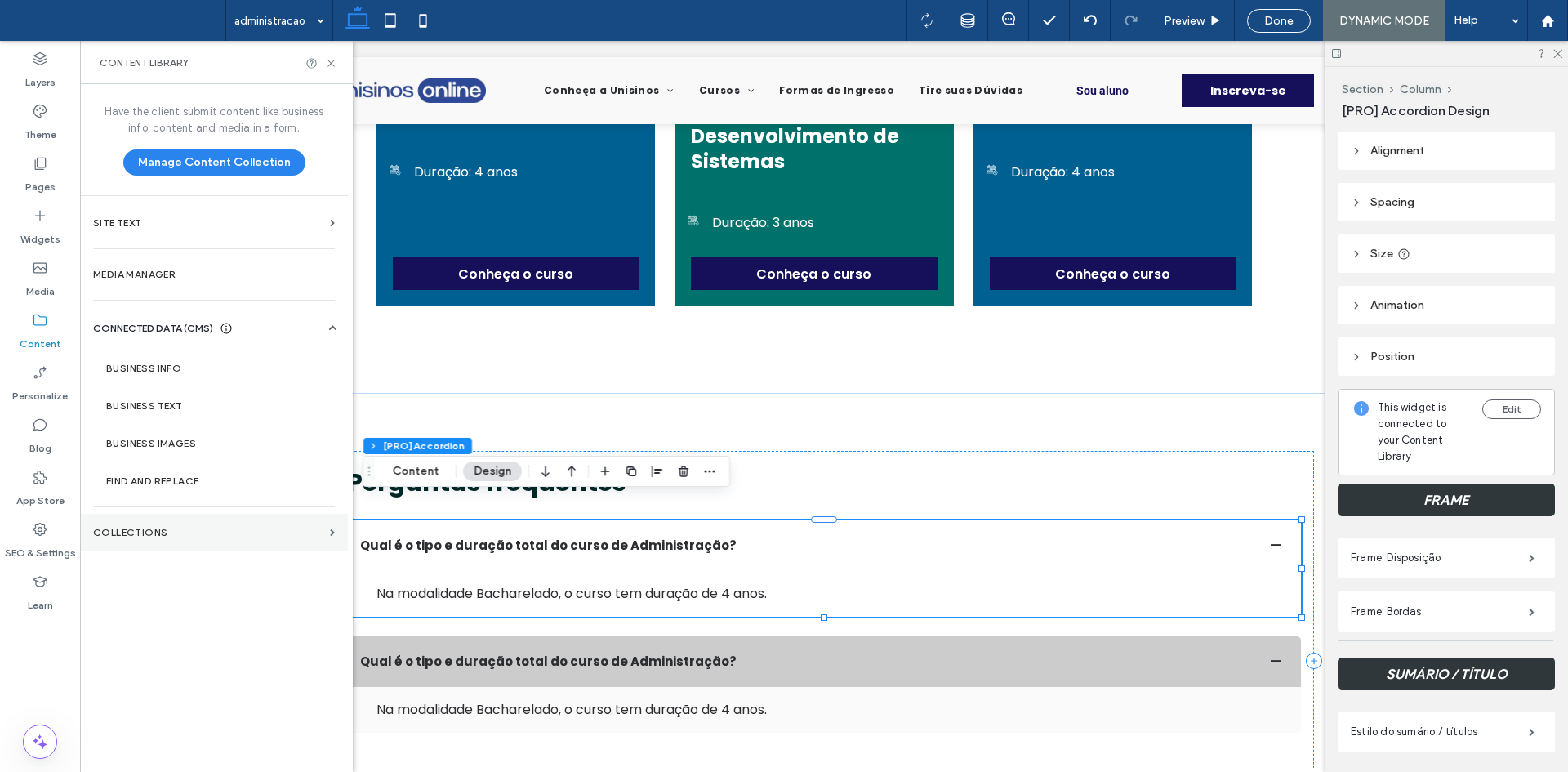
click at [169, 524] on section "Collections" at bounding box center [214, 533] width 268 height 38
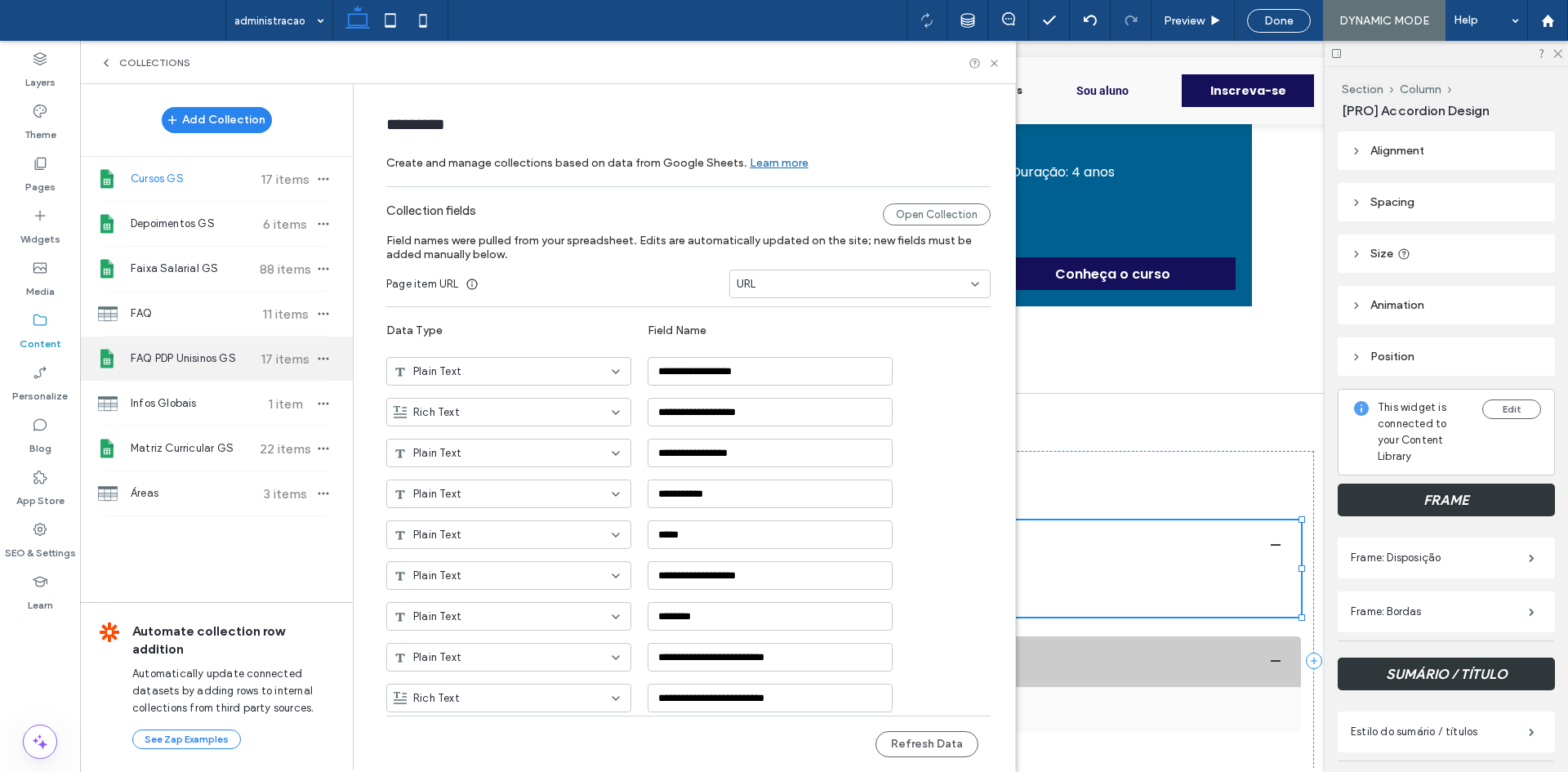
click at [208, 369] on div "FAQ PDP Unisinos GS 17 items" at bounding box center [216, 358] width 273 height 44
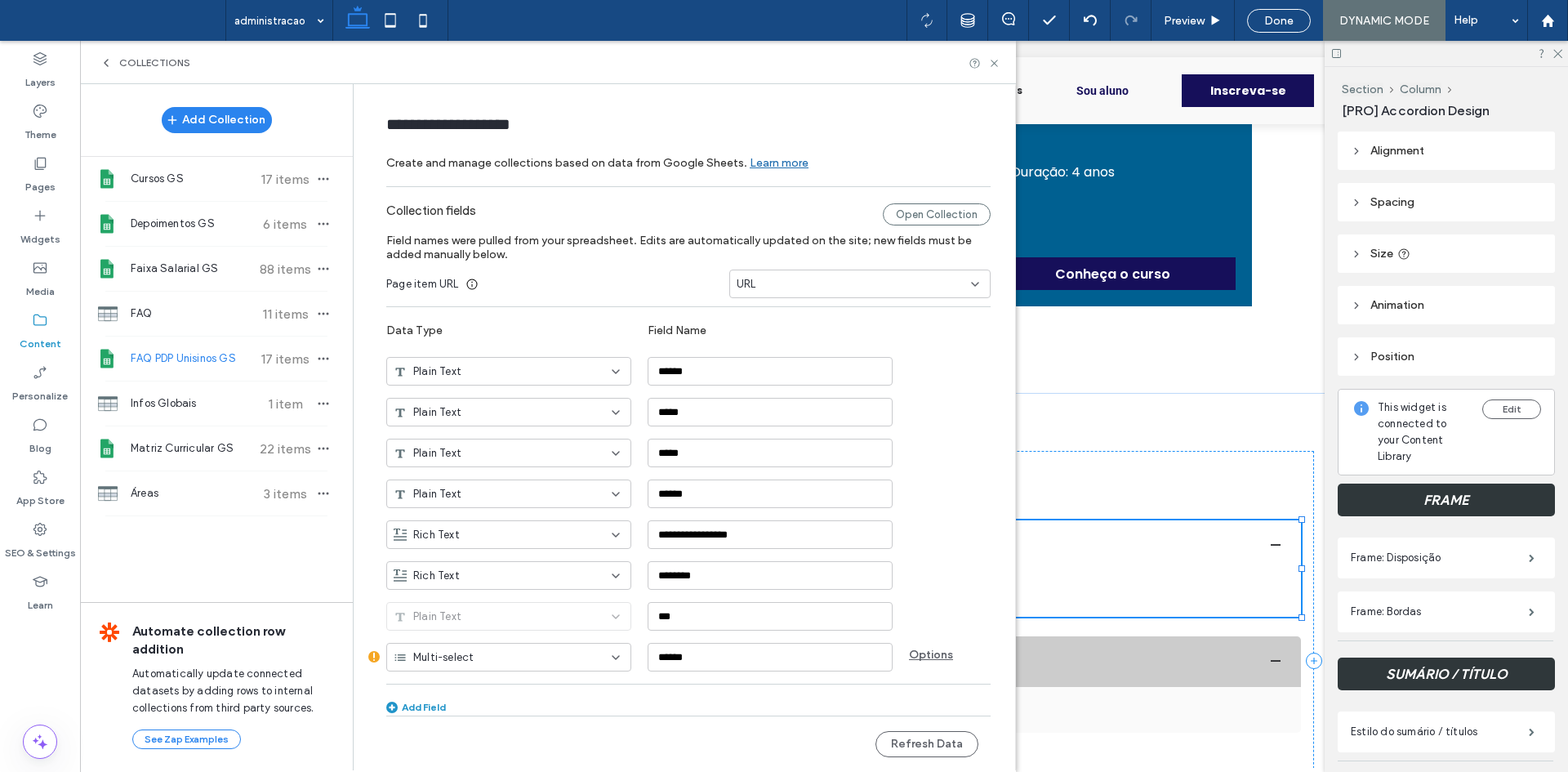
type input "**********"
click at [466, 659] on div "Multi-select" at bounding box center [499, 657] width 211 height 17
click at [445, 478] on span "Plain Text" at bounding box center [429, 486] width 49 height 17
click at [951, 747] on button "Refresh Data" at bounding box center [927, 744] width 103 height 27
click at [1001, 61] on div "Collections" at bounding box center [547, 62] width 936 height 43
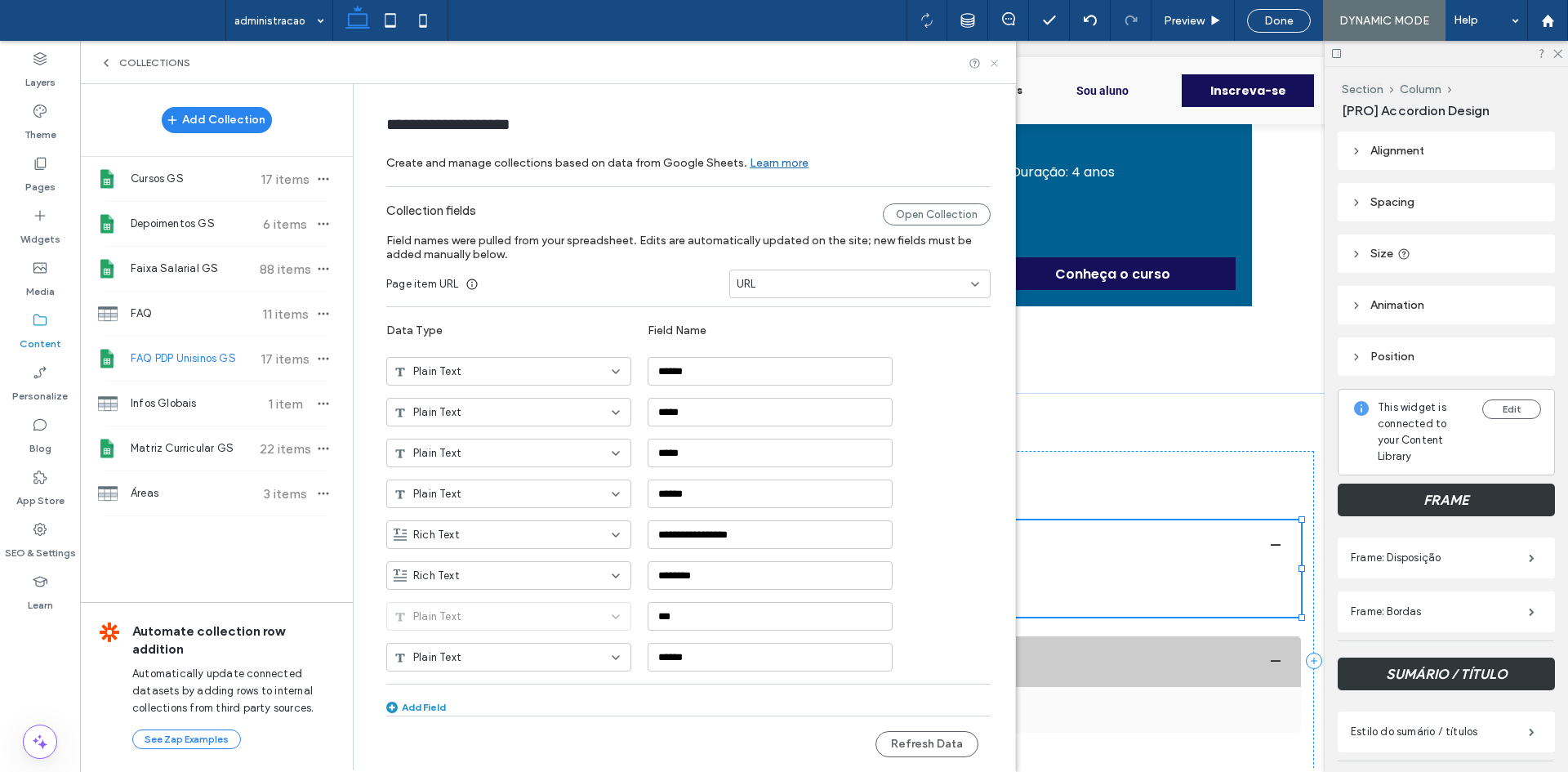
click at [994, 58] on icon at bounding box center [993, 62] width 12 height 12
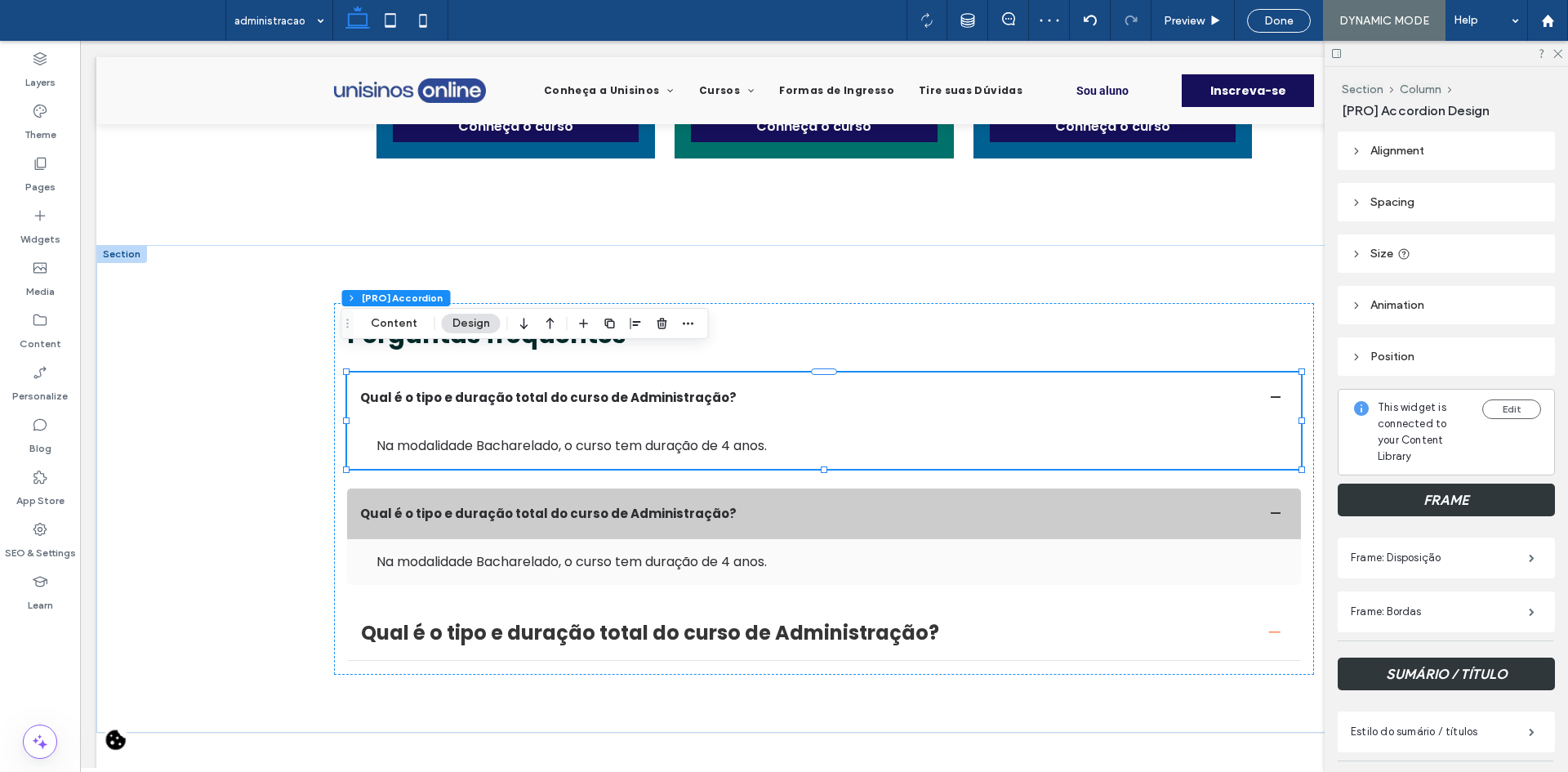
scroll to position [0, 0]
click at [61, 161] on div "Pages" at bounding box center [39, 174] width 80 height 52
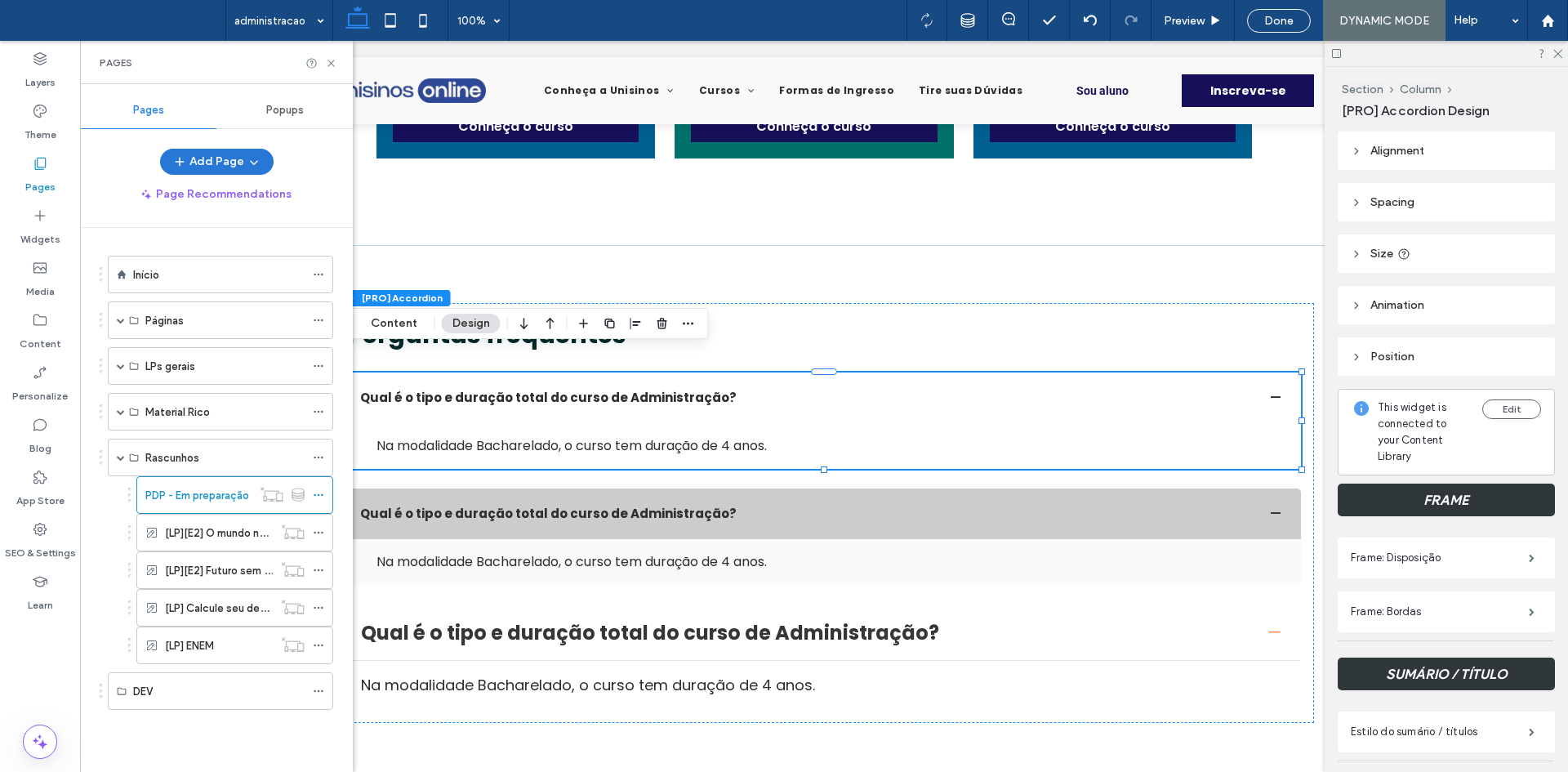
click at [220, 171] on button "Add Page" at bounding box center [217, 161] width 114 height 27
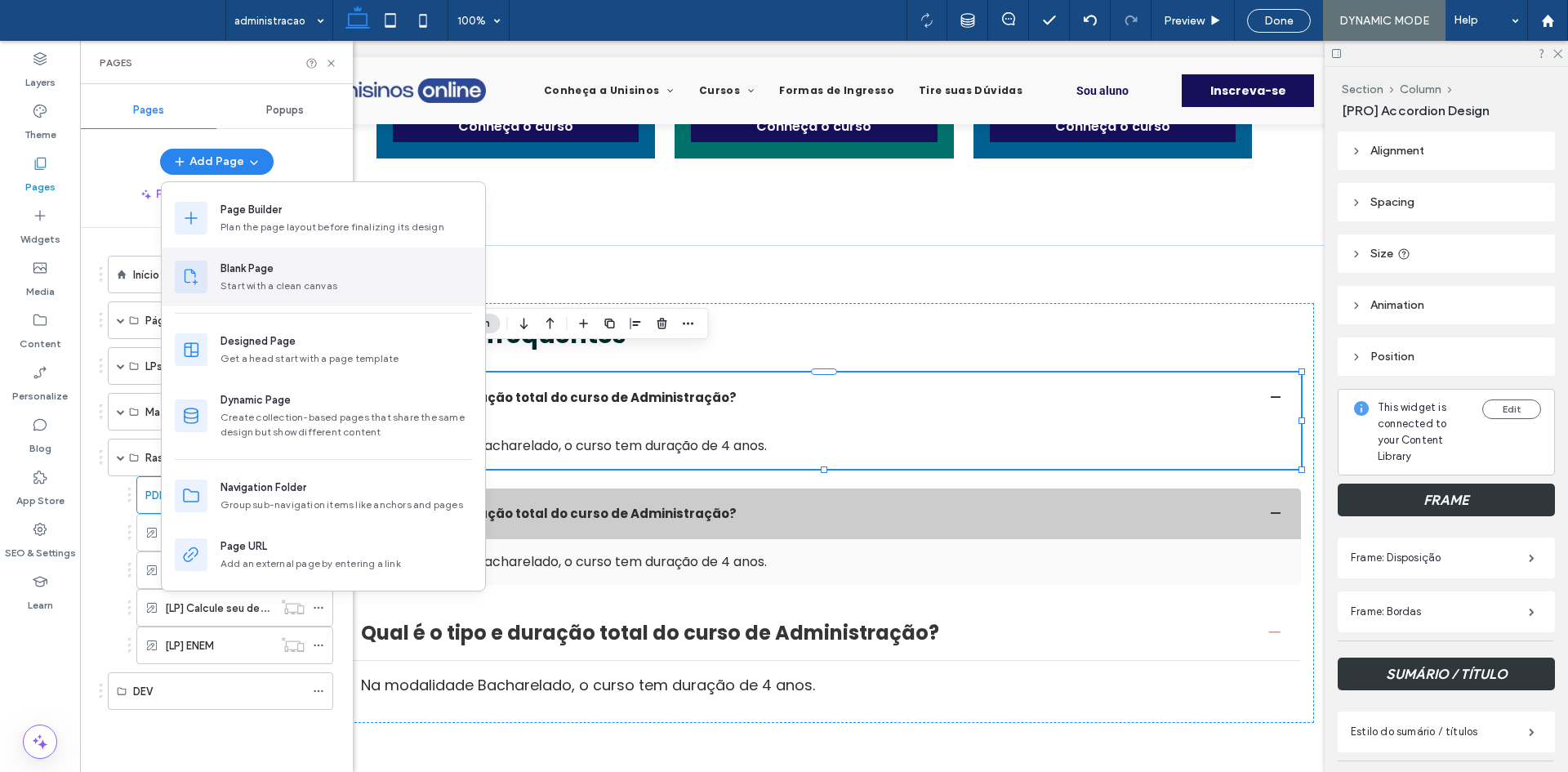
click at [266, 259] on div "Blank Page Start with a clean canvas" at bounding box center [323, 277] width 323 height 59
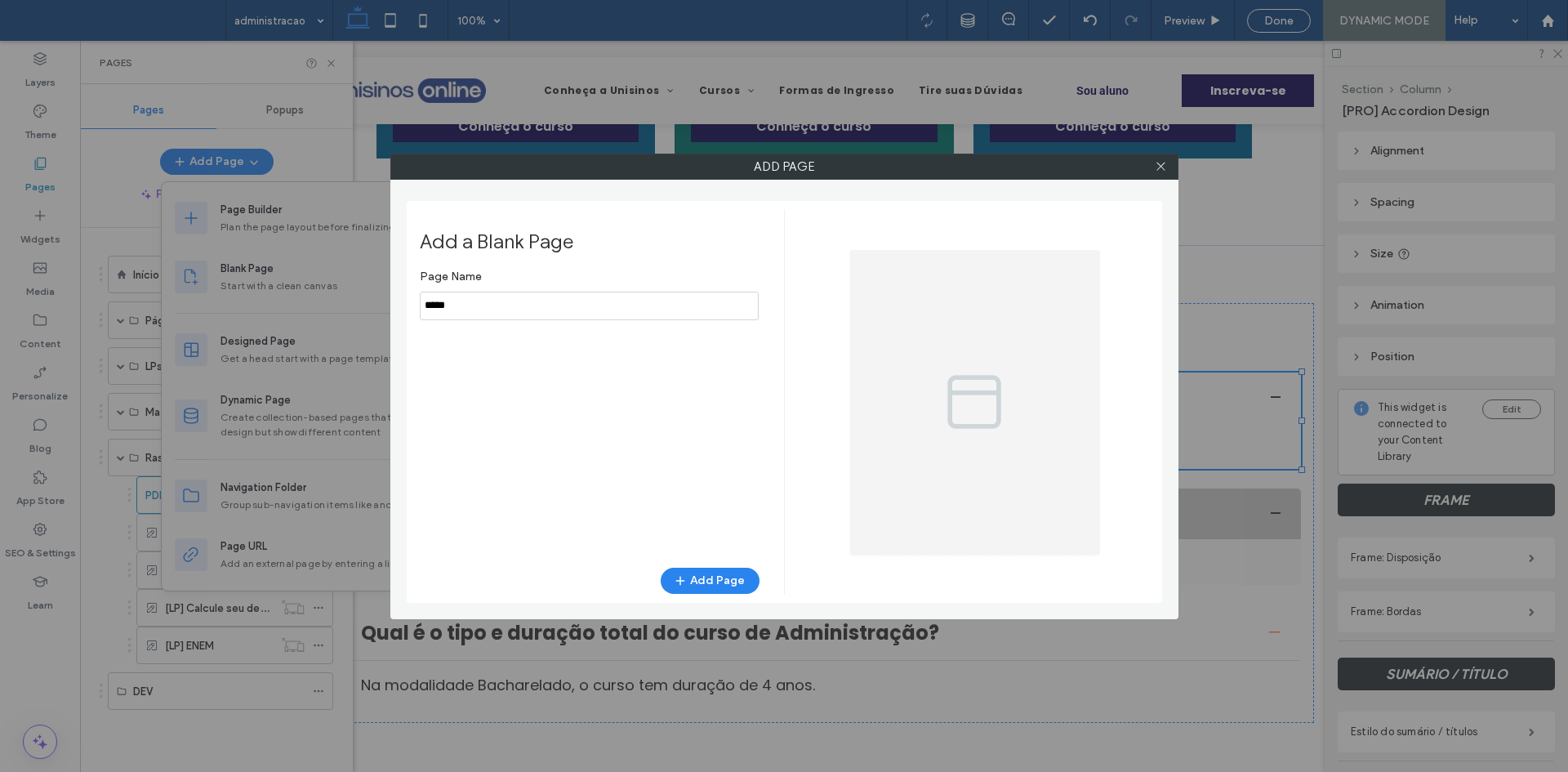
click at [537, 303] on input "notEmpty" at bounding box center [589, 305] width 339 height 28
drag, startPoint x: 537, startPoint y: 303, endPoint x: 527, endPoint y: 310, distance: 12.2
click at [528, 309] on input "notEmpty" at bounding box center [589, 305] width 339 height 28
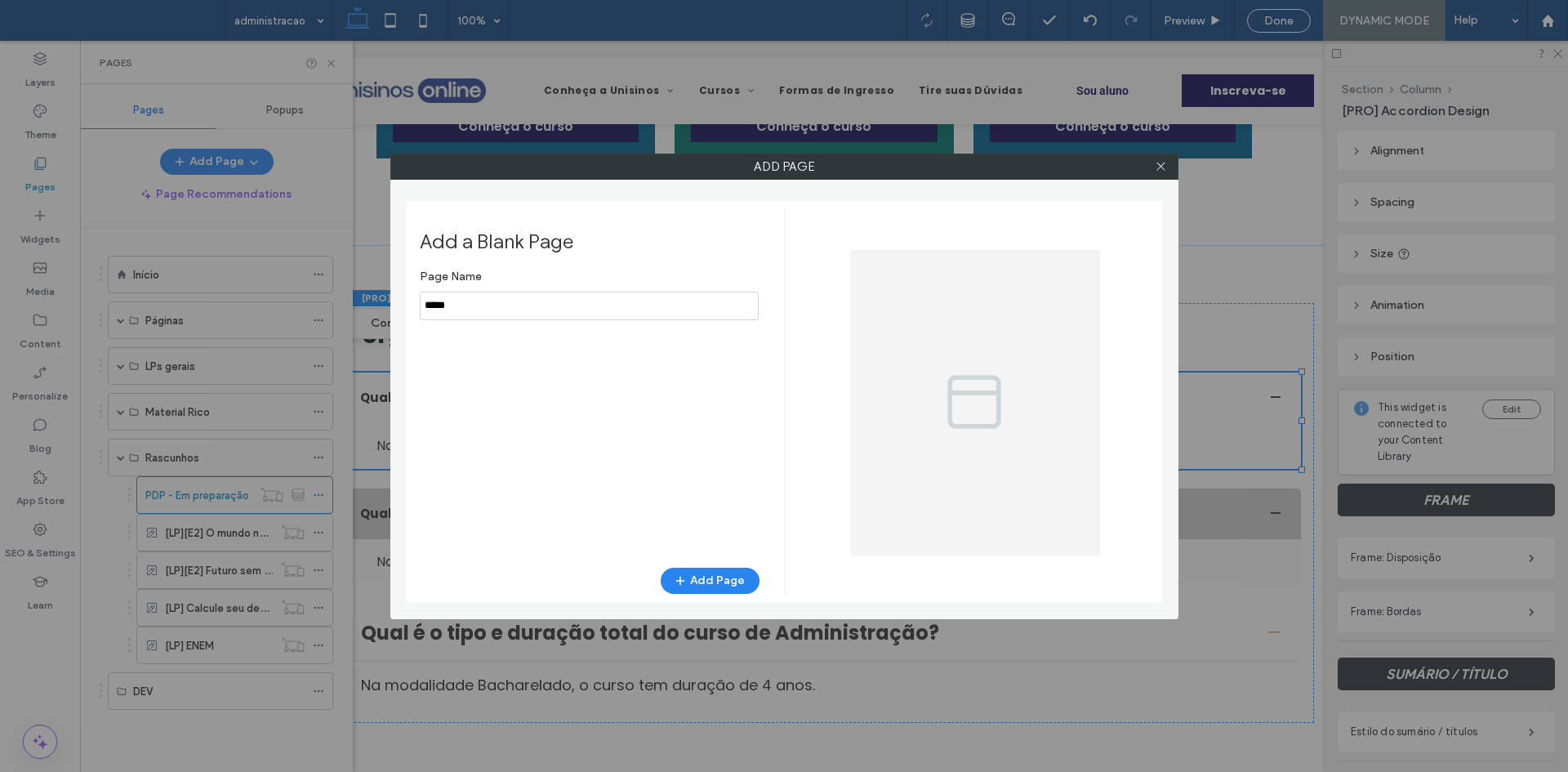
click at [527, 310] on input "notEmpty" at bounding box center [589, 305] width 339 height 28
type input "***"
click at [705, 571] on button "Add Page" at bounding box center [710, 580] width 99 height 27
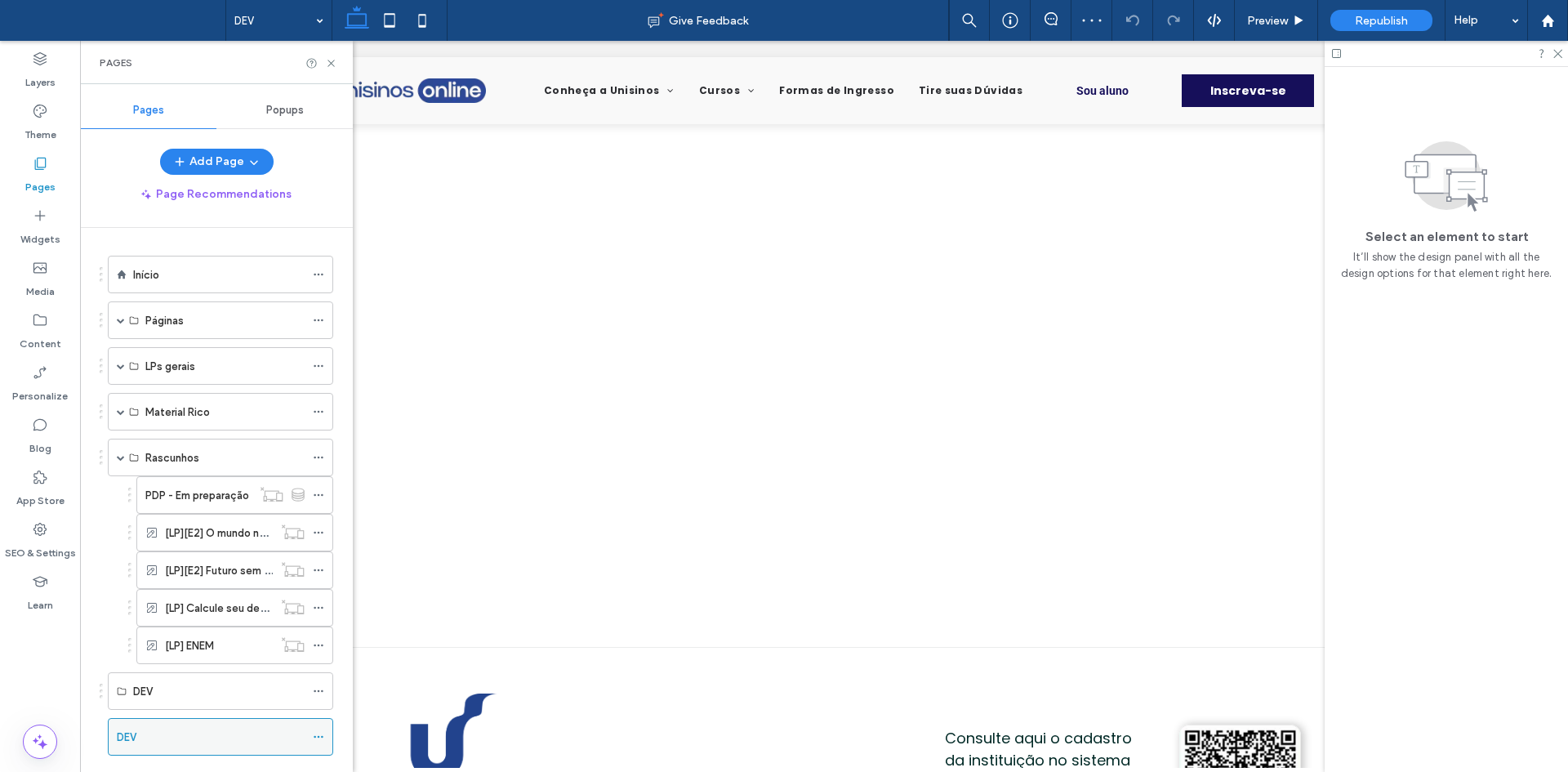
click at [319, 736] on icon at bounding box center [318, 737] width 11 height 11
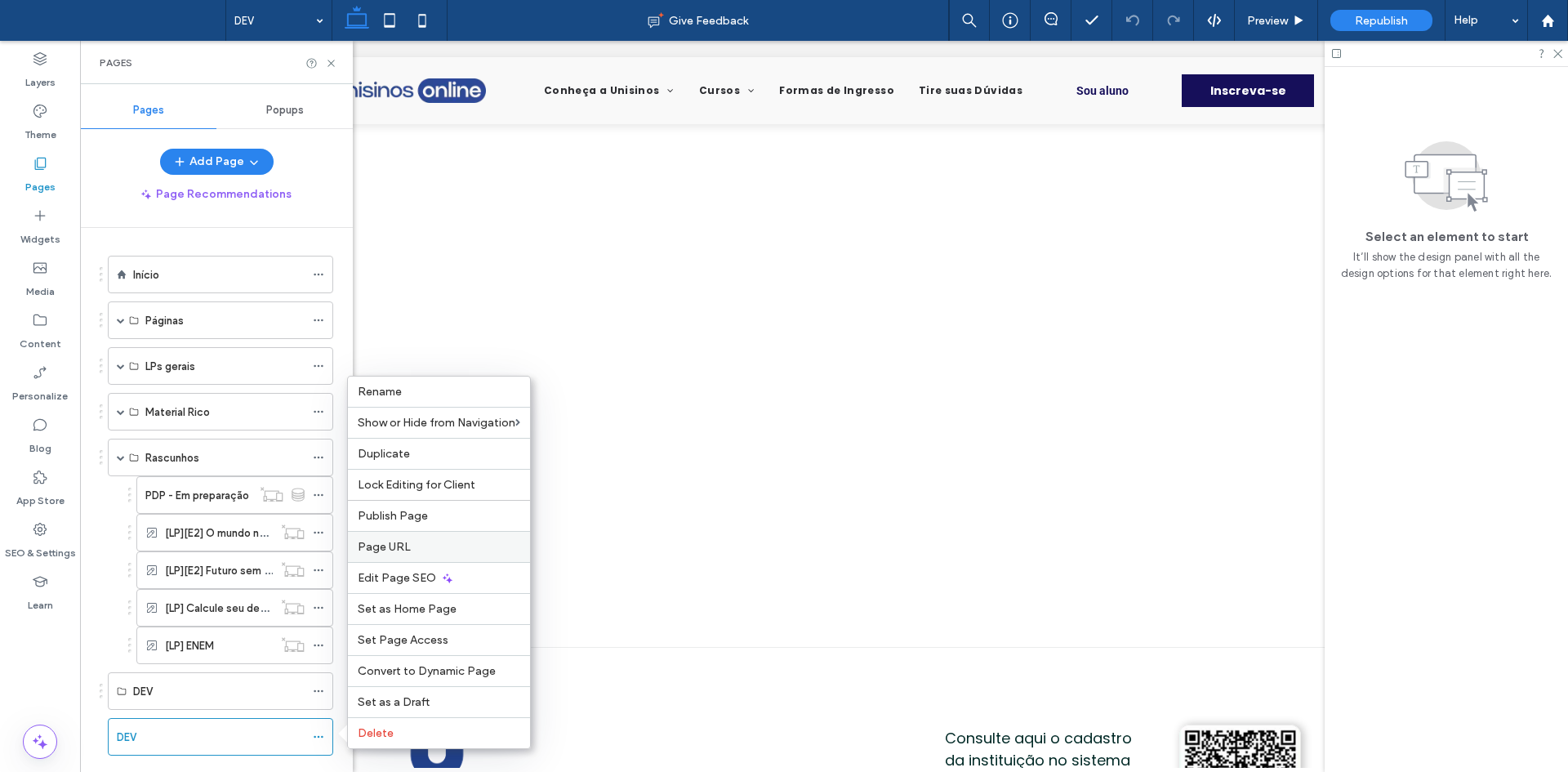
click at [398, 556] on div "Page URL" at bounding box center [439, 546] width 182 height 31
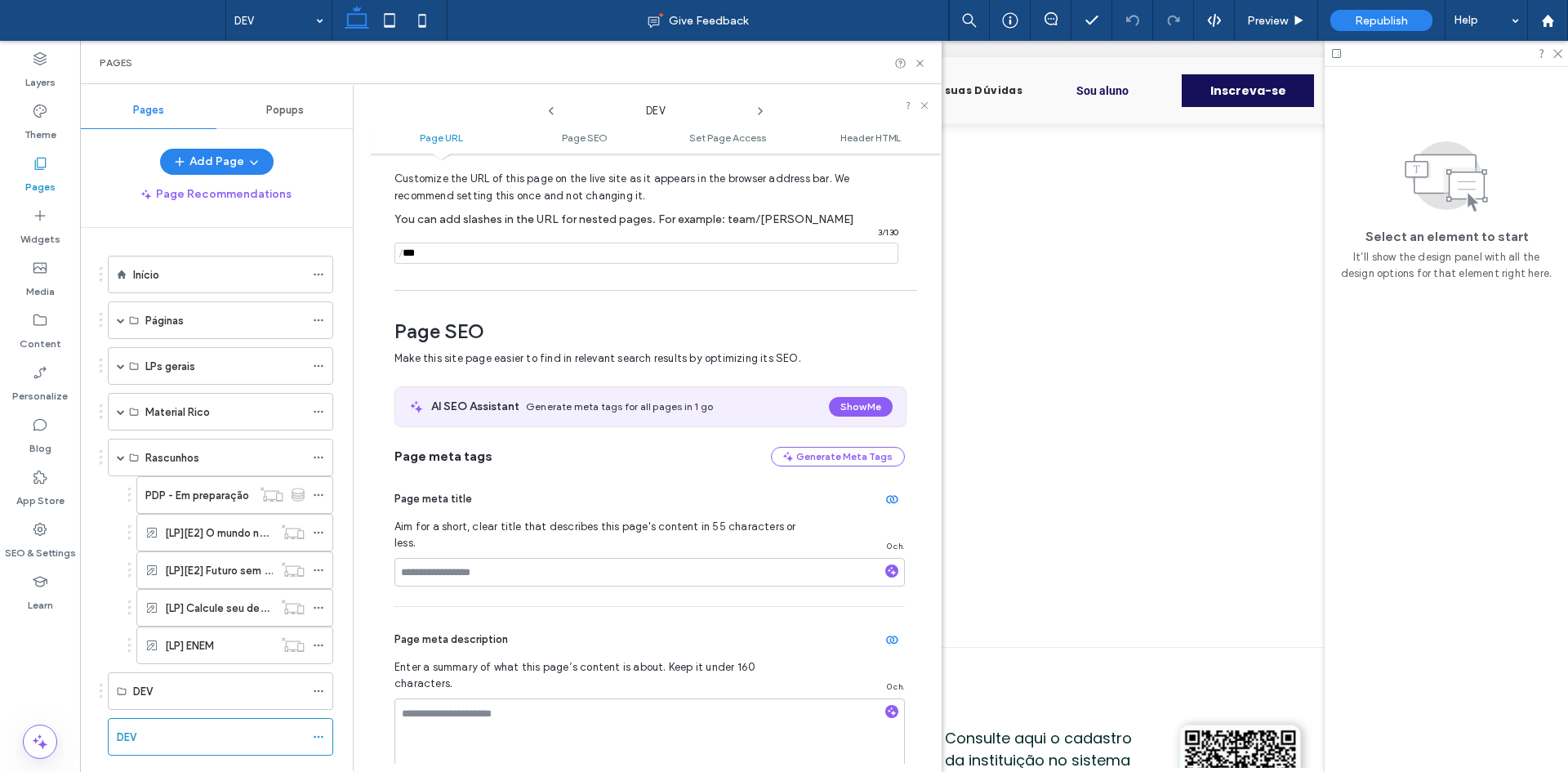
scroll to position [335, 0]
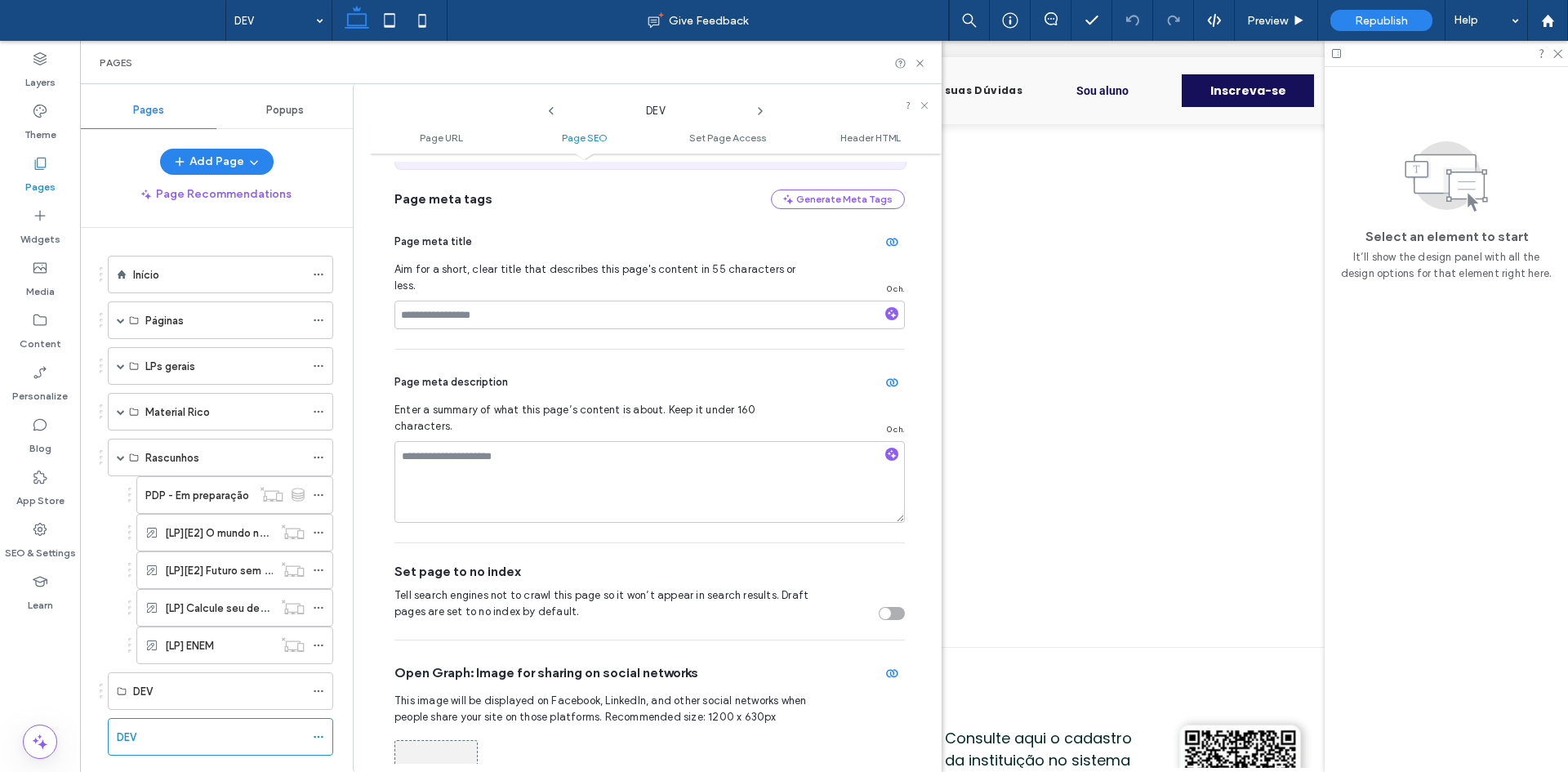
click at [890, 607] on div "toggle" at bounding box center [892, 613] width 27 height 13
click at [920, 62] on use at bounding box center [919, 62] width 6 height 6
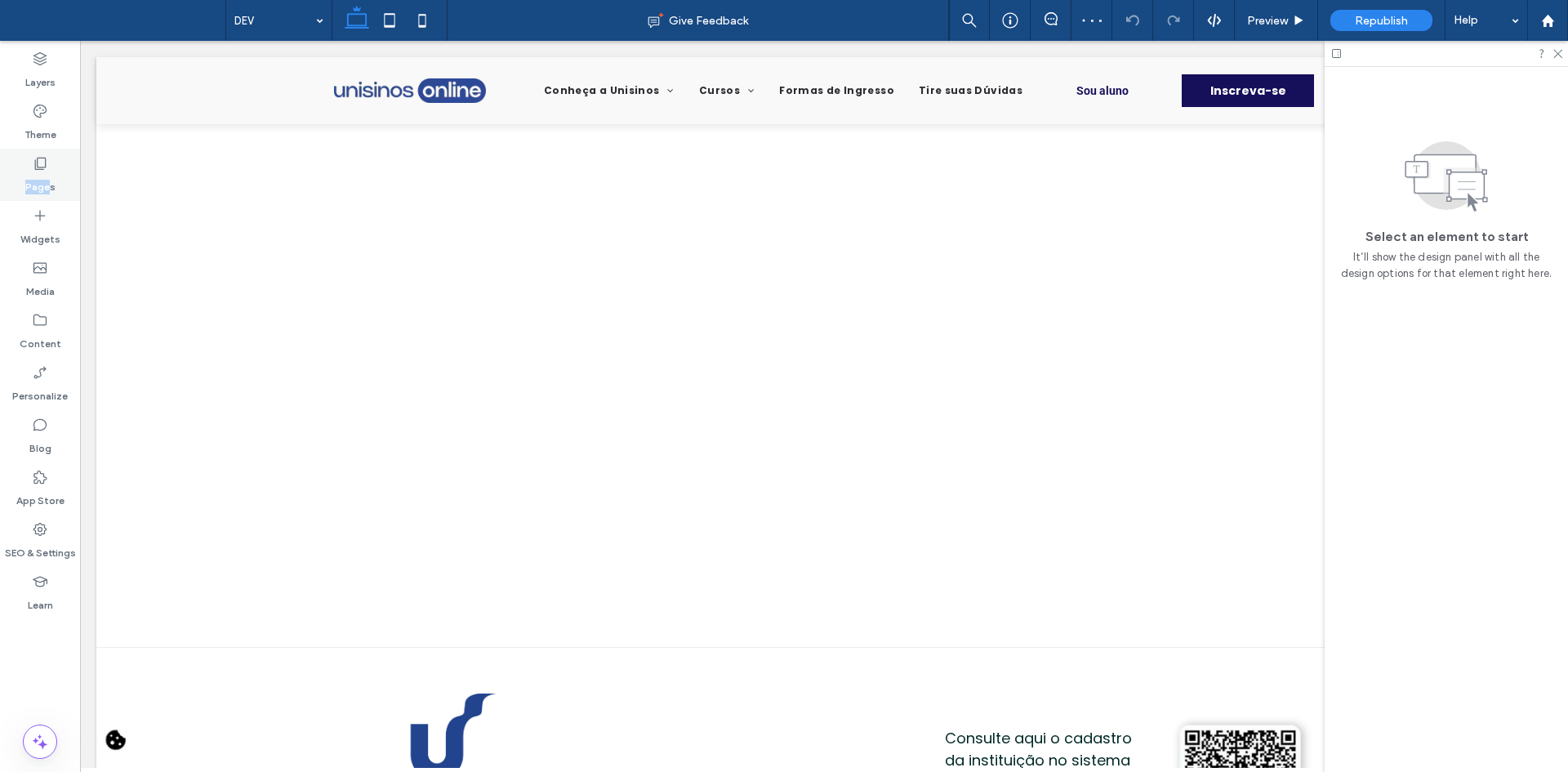
click at [48, 171] on div "Pages" at bounding box center [39, 174] width 80 height 52
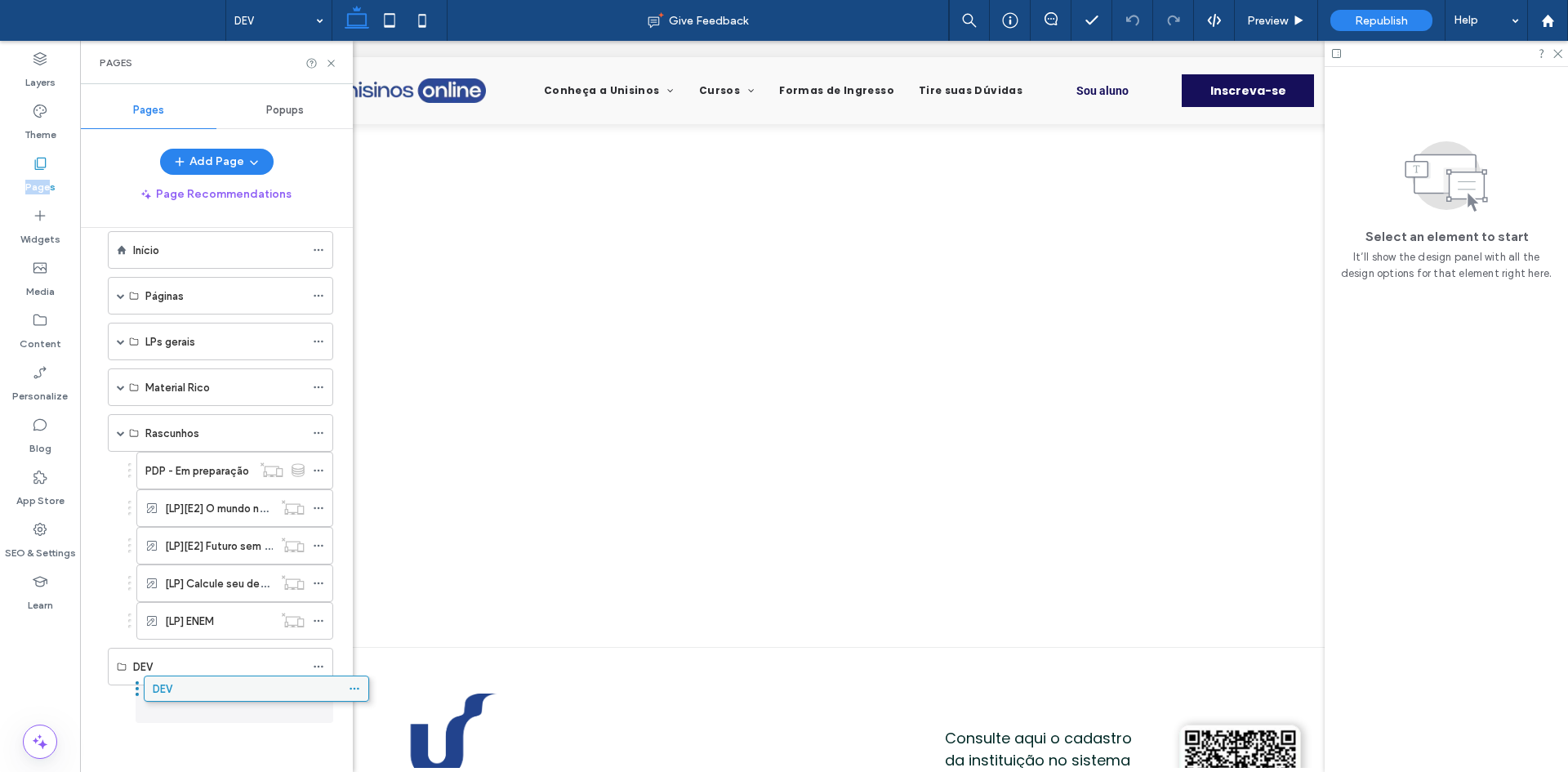
scroll to position [0, 0]
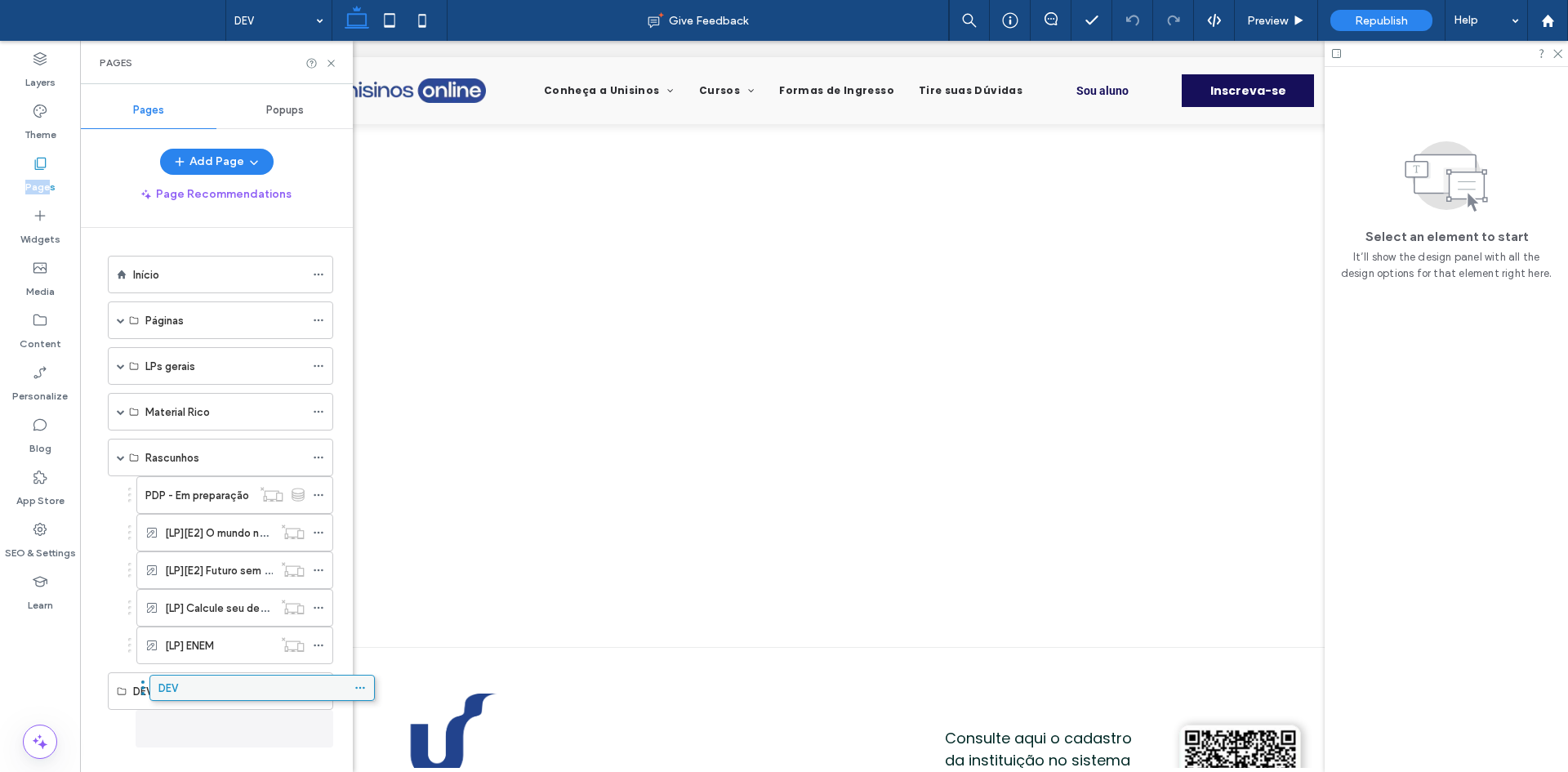
drag, startPoint x: 137, startPoint y: 703, endPoint x: 174, endPoint y: 694, distance: 38.1
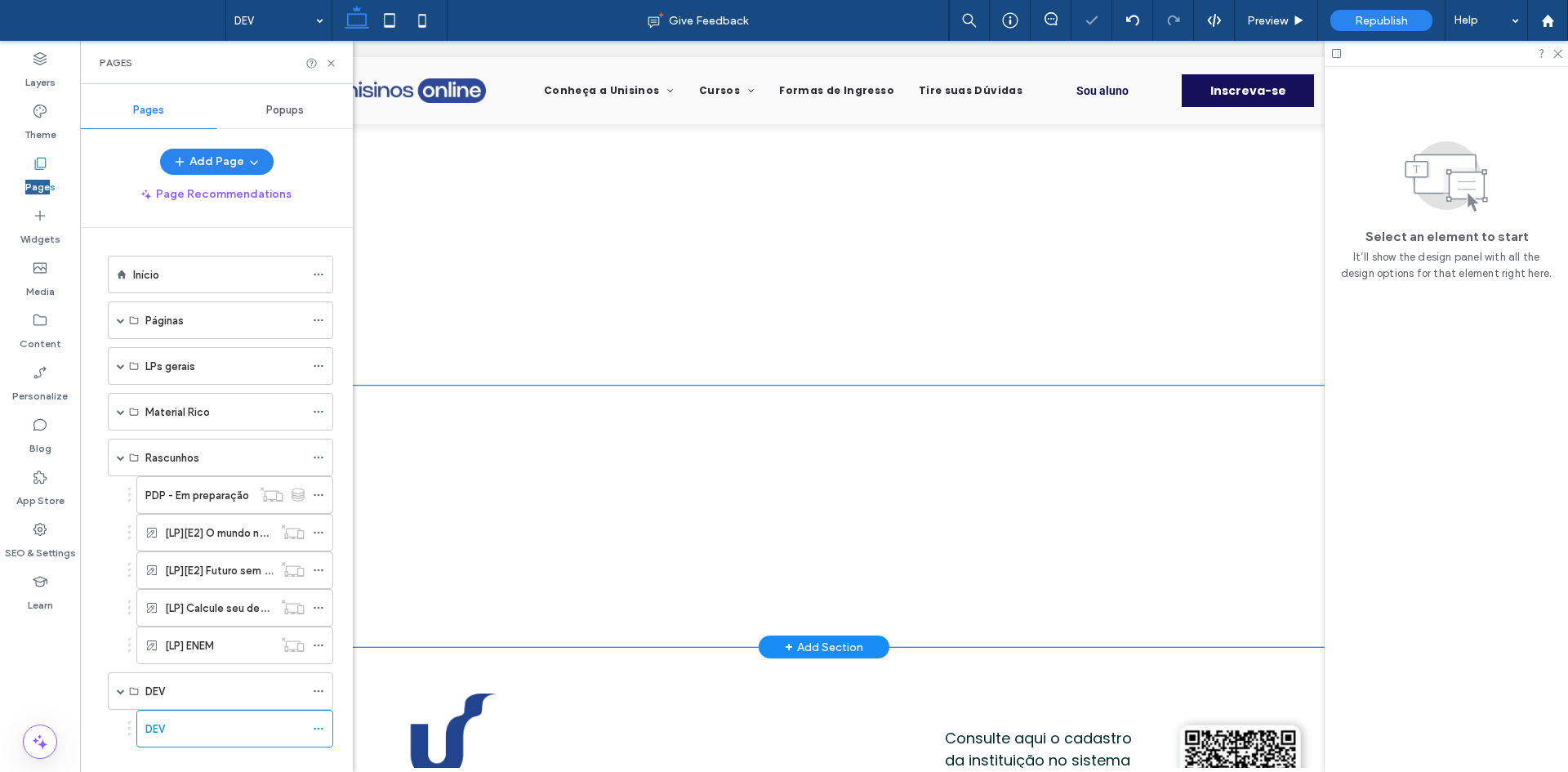
click at [536, 409] on div at bounding box center [823, 516] width 980 height 261
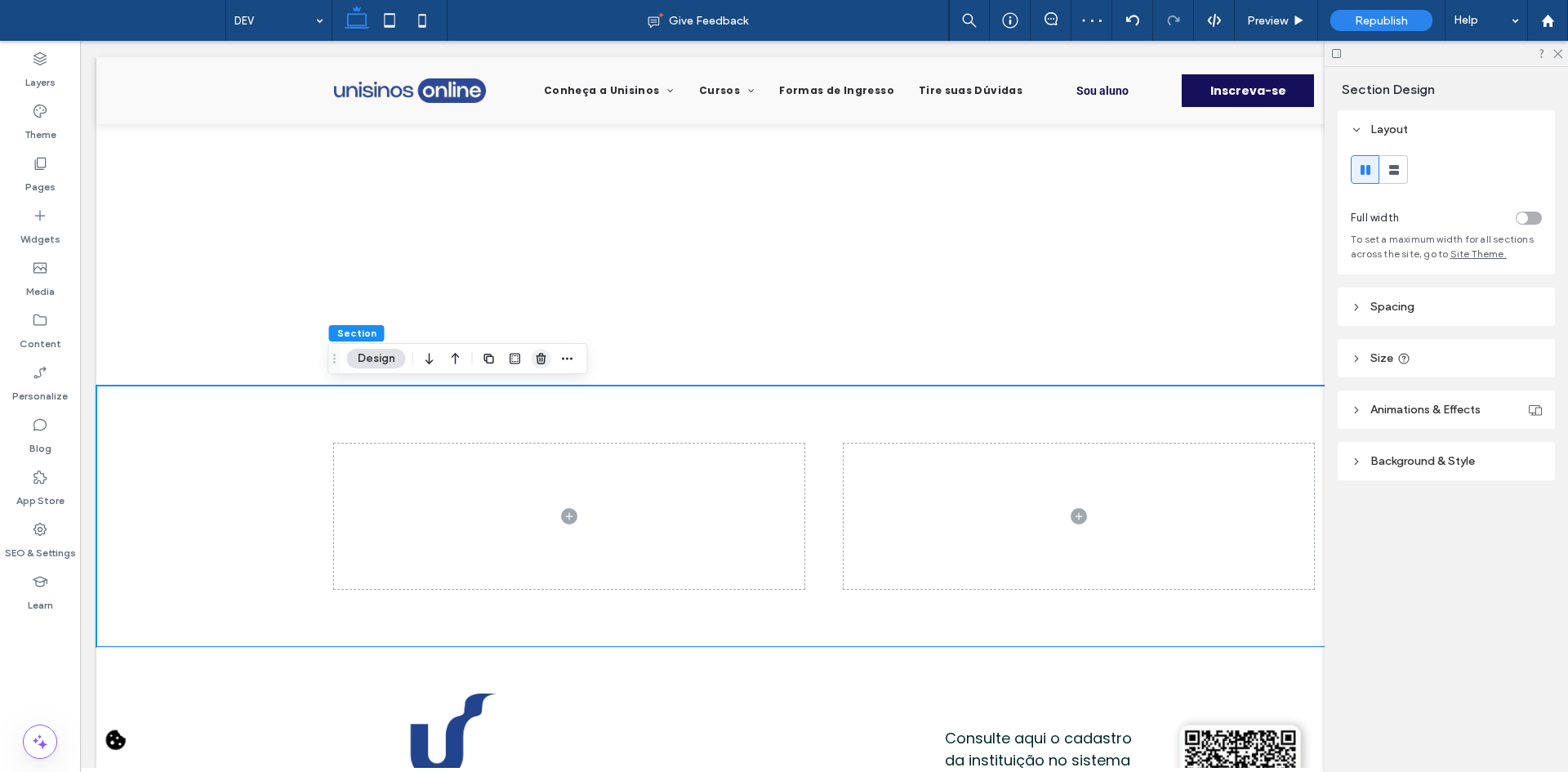
click at [545, 364] on icon "button" at bounding box center [542, 358] width 13 height 13
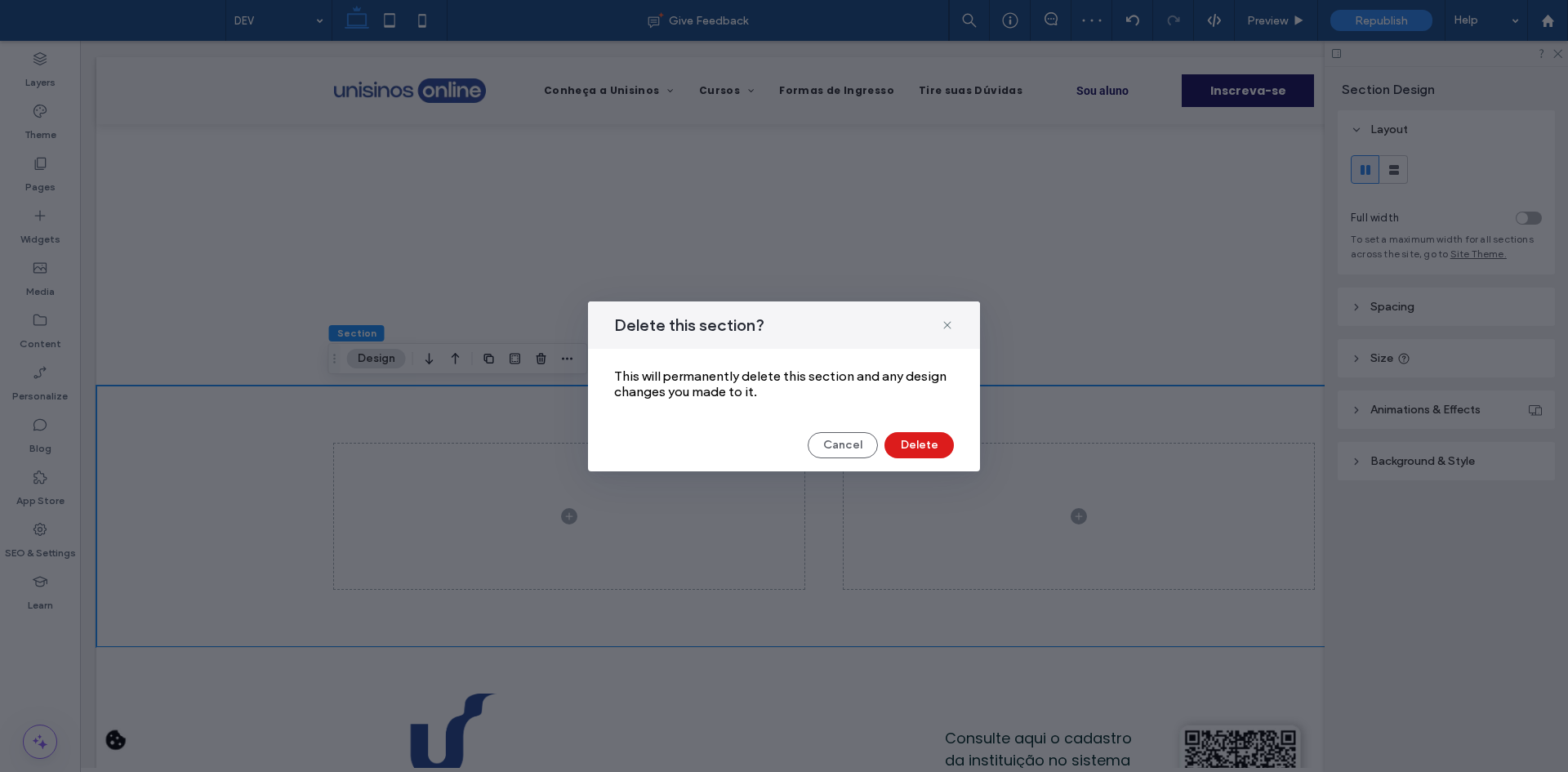
click at [956, 453] on div "Cancel Delete" at bounding box center [784, 445] width 392 height 27
click at [940, 447] on button "Delete" at bounding box center [919, 445] width 70 height 27
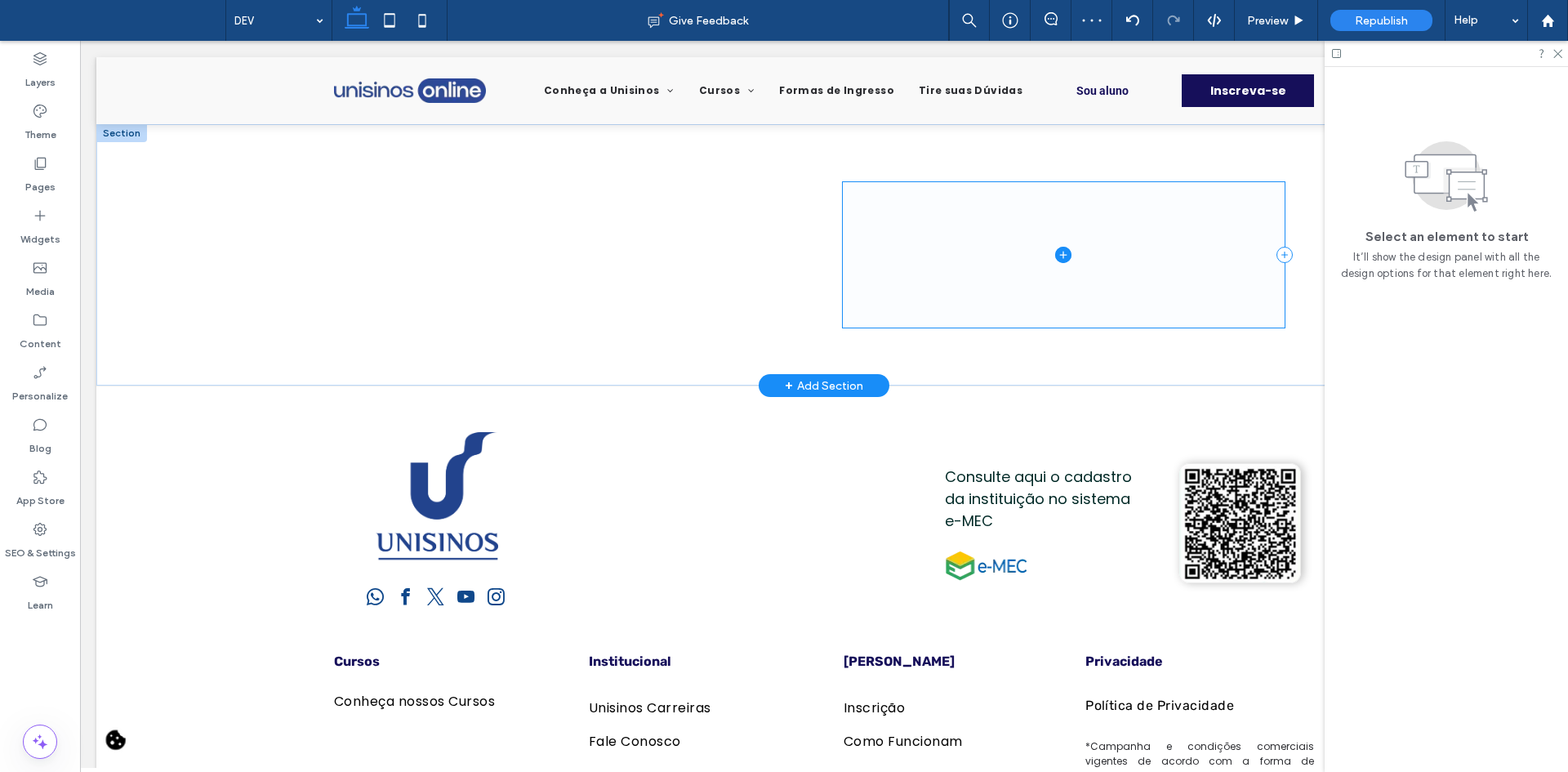
click at [888, 251] on span at bounding box center [1064, 255] width 443 height 145
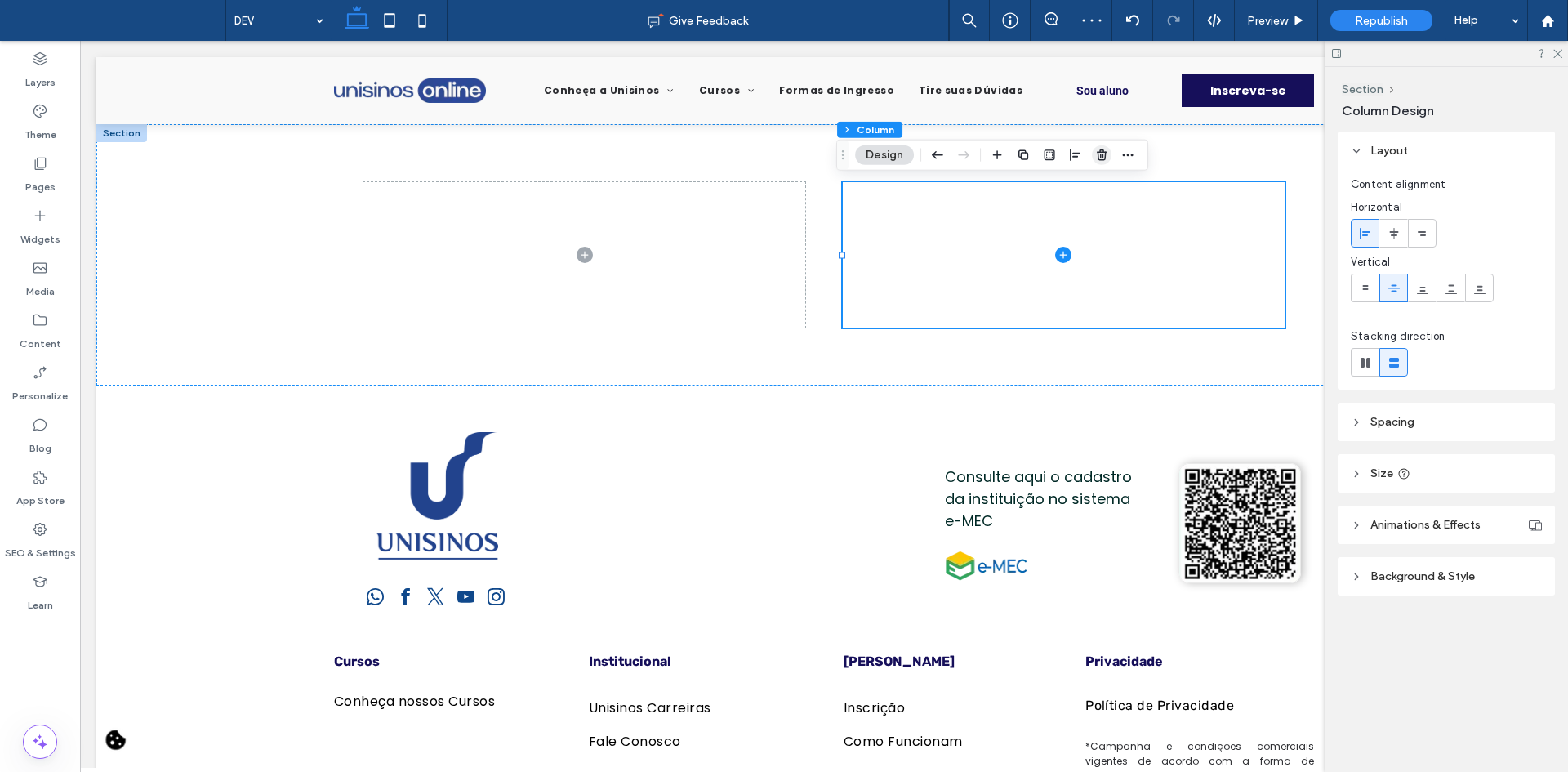
drag, startPoint x: 674, startPoint y: 223, endPoint x: 1104, endPoint y: 162, distance: 434.3
click at [1104, 162] on span "button" at bounding box center [1102, 155] width 19 height 19
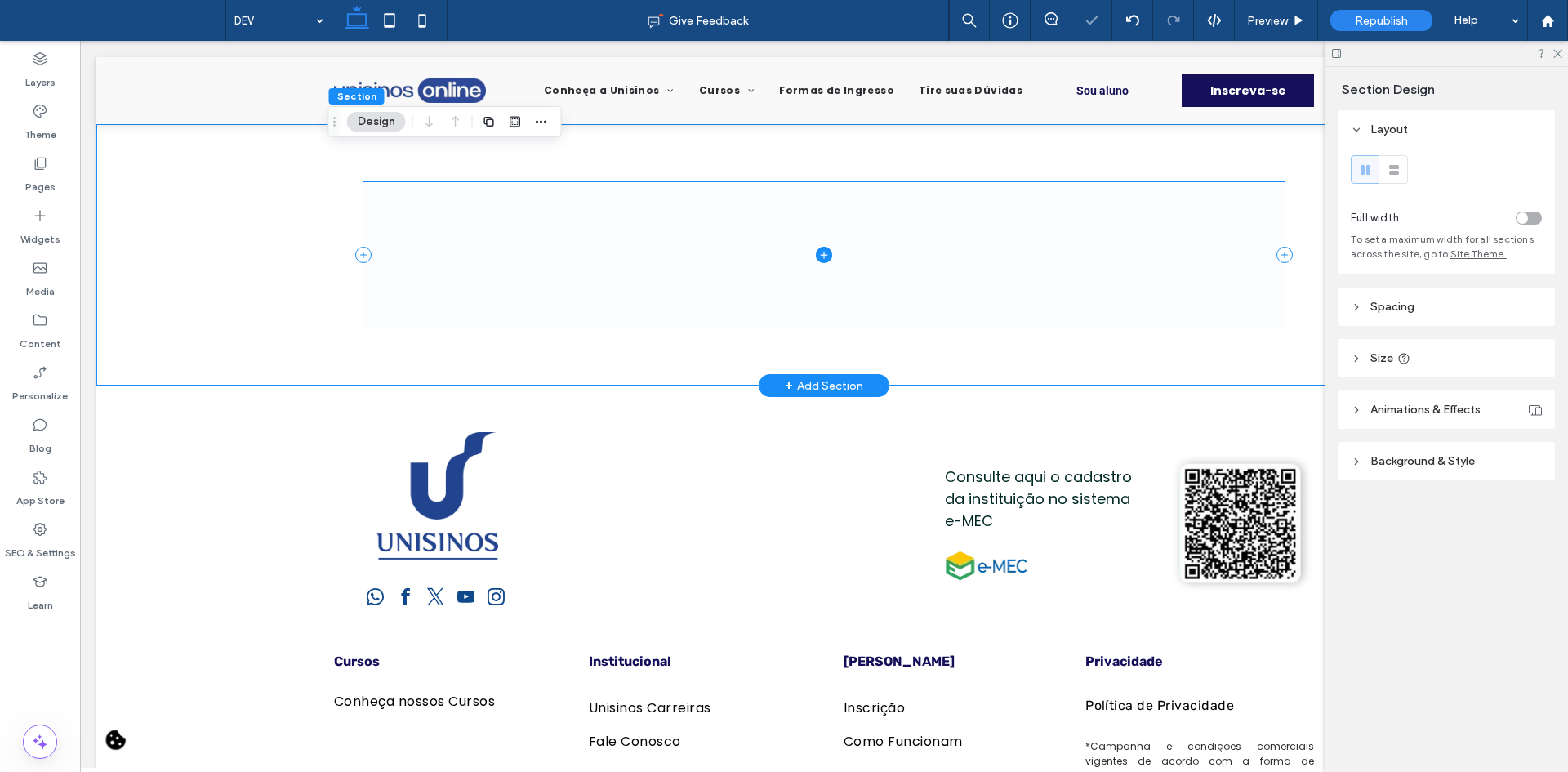
drag, startPoint x: 824, startPoint y: 256, endPoint x: 152, endPoint y: 312, distance: 674.3
click at [824, 256] on icon at bounding box center [824, 255] width 16 height 17
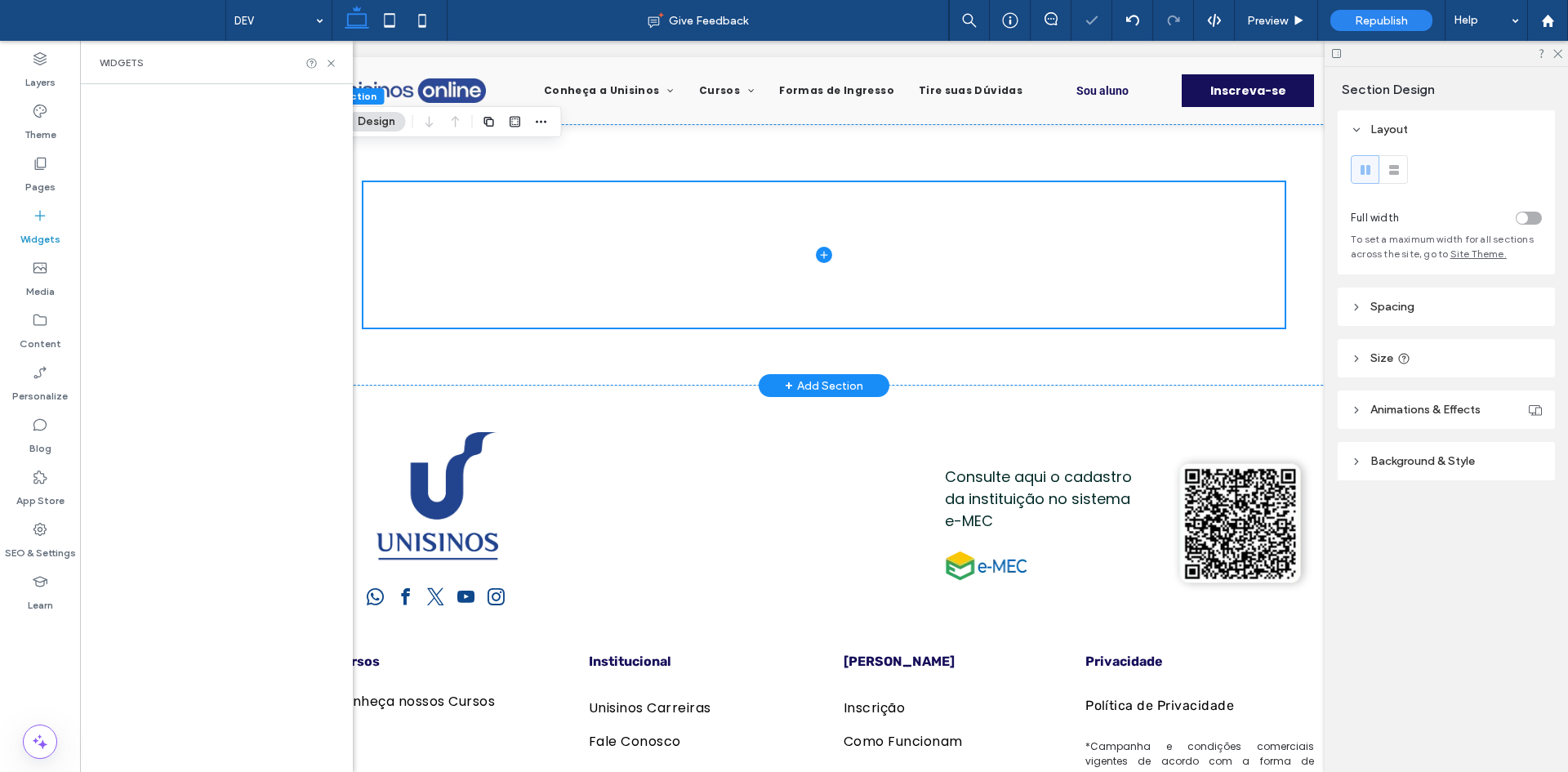
click at [59, 243] on label "Widgets" at bounding box center [40, 235] width 40 height 23
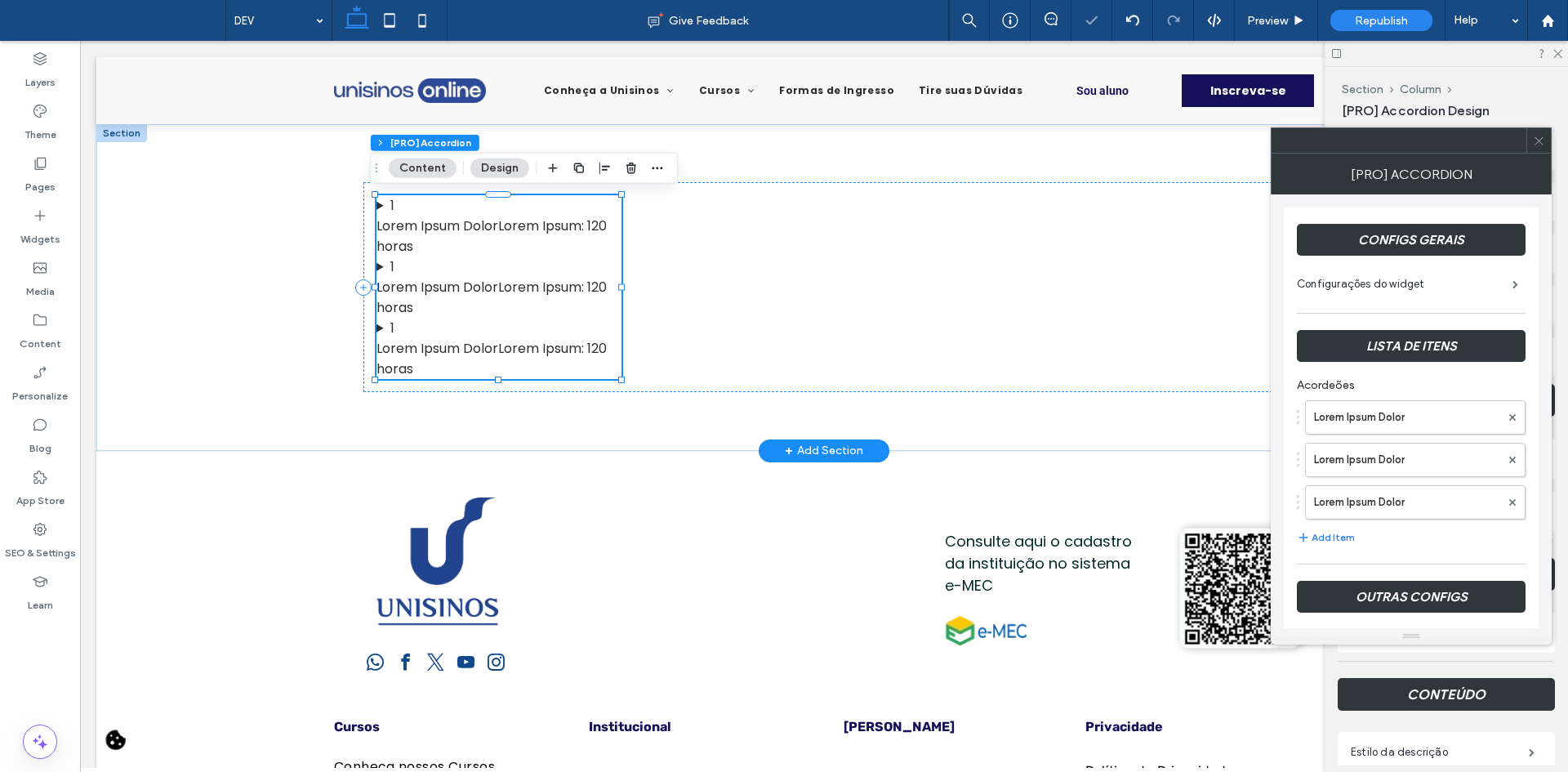
click at [1541, 147] on span at bounding box center [1539, 140] width 12 height 25
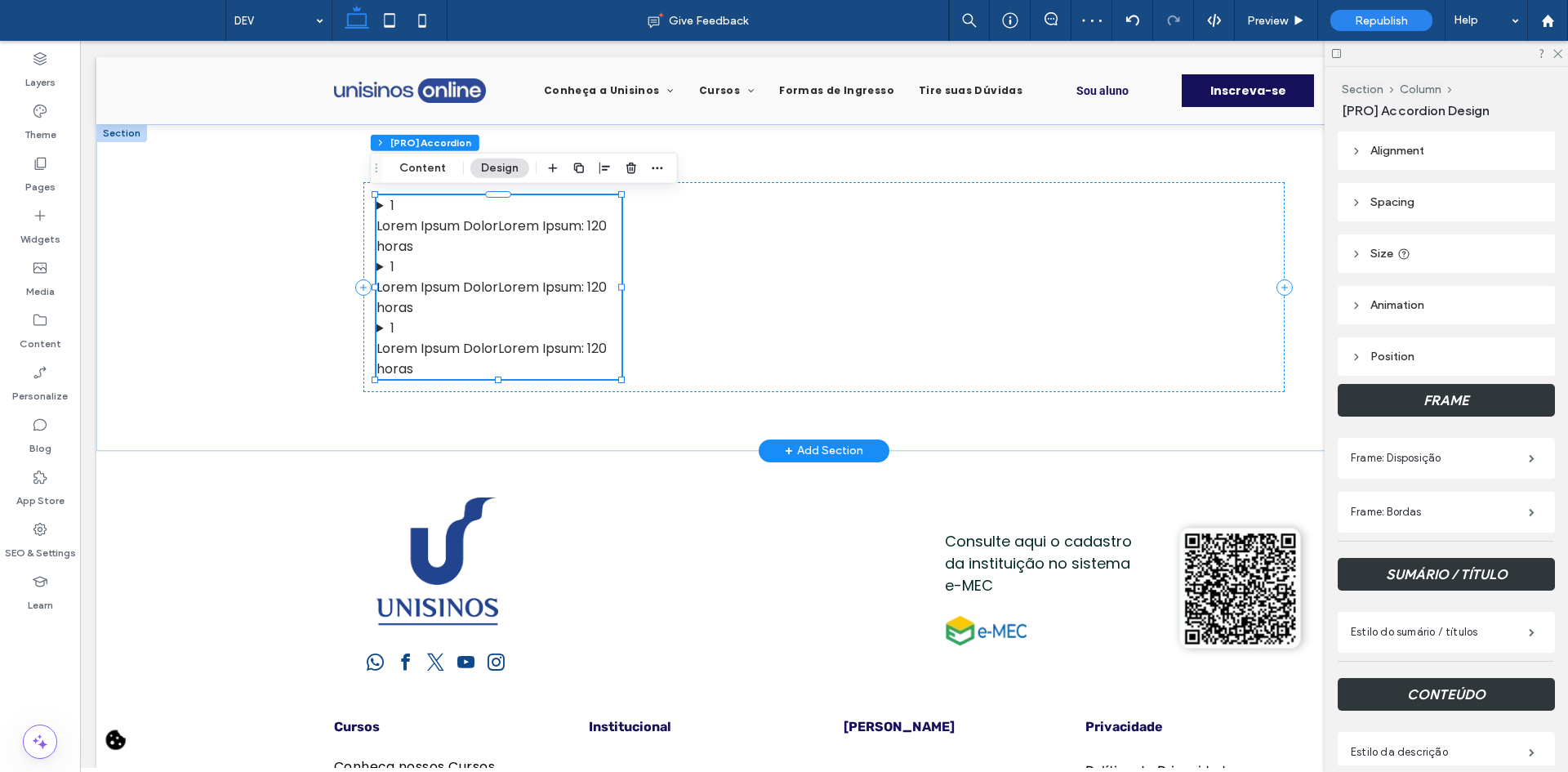
click at [1408, 149] on span "Alignment" at bounding box center [1397, 150] width 54 height 14
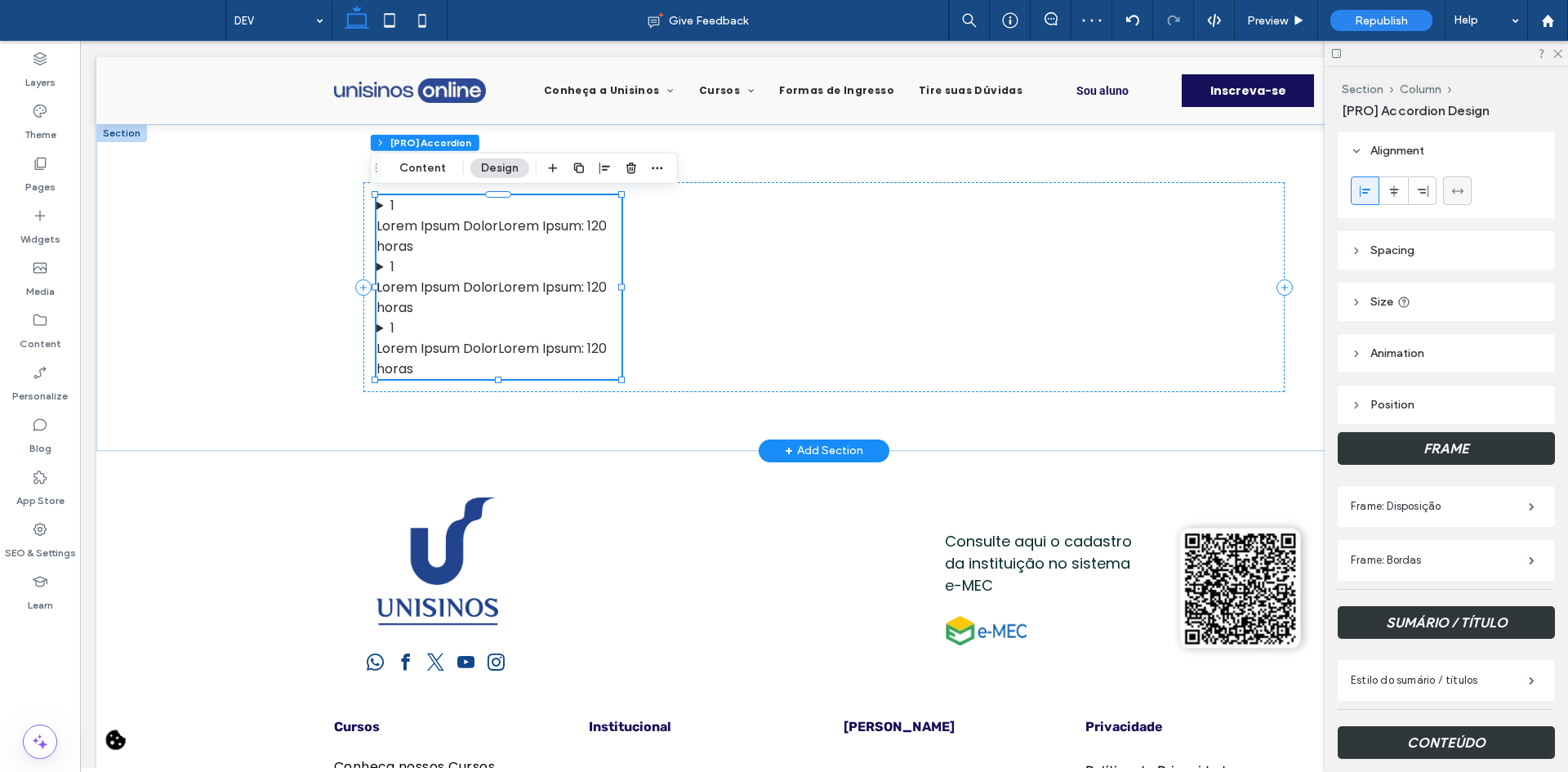
click at [1453, 185] on icon at bounding box center [1458, 191] width 13 height 13
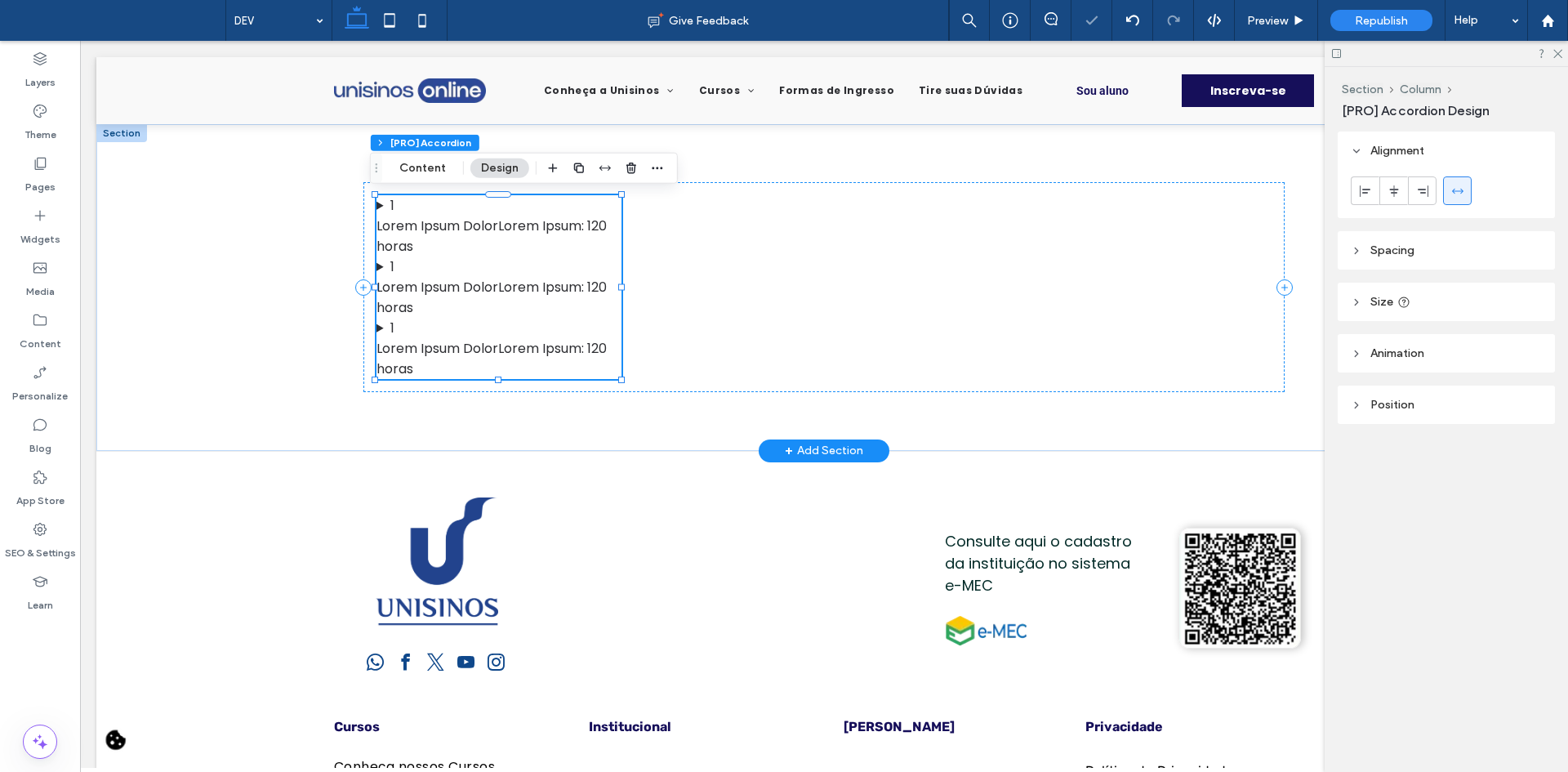
type input "***"
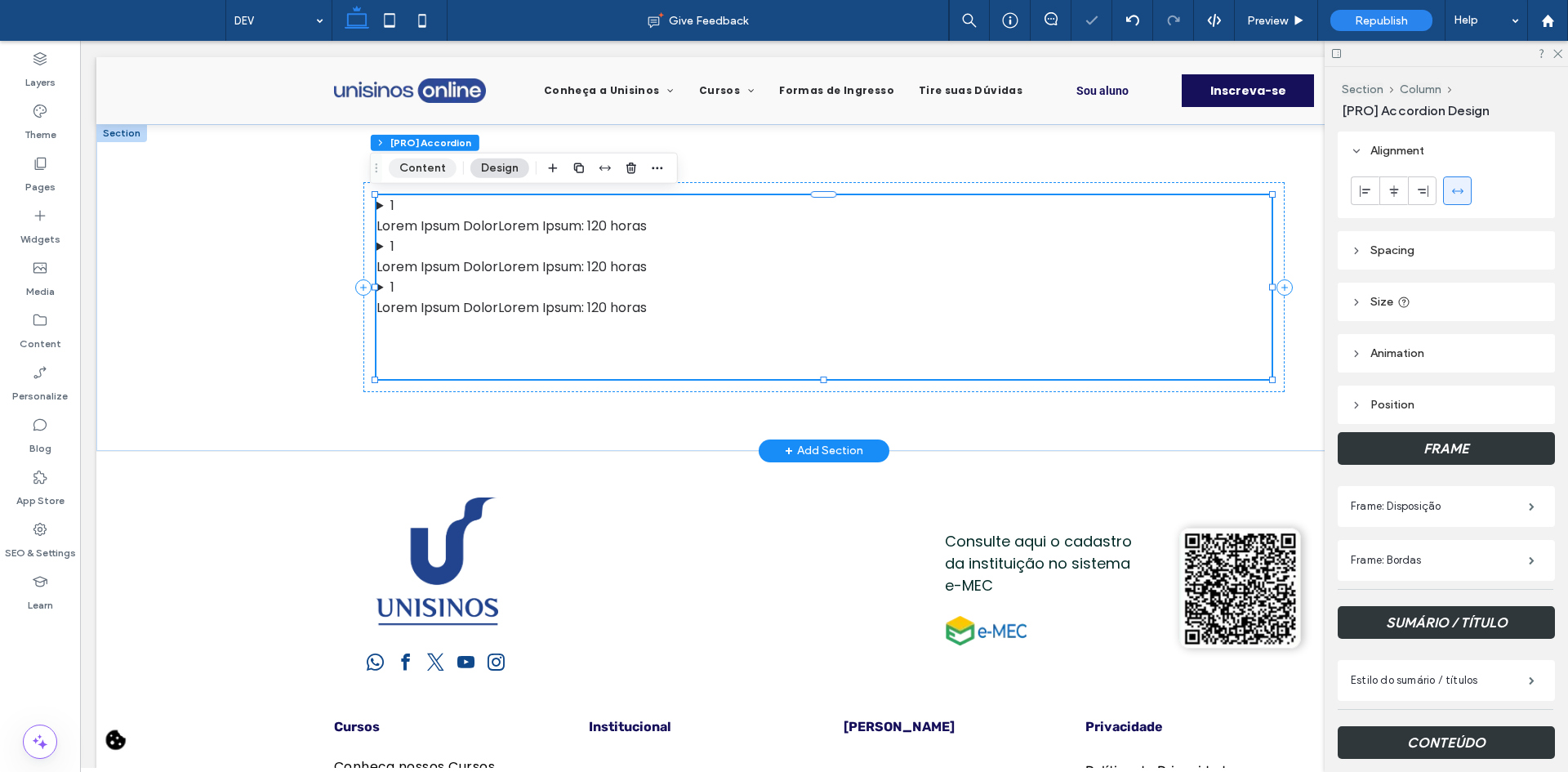
click at [425, 171] on button "Content" at bounding box center [422, 168] width 68 height 19
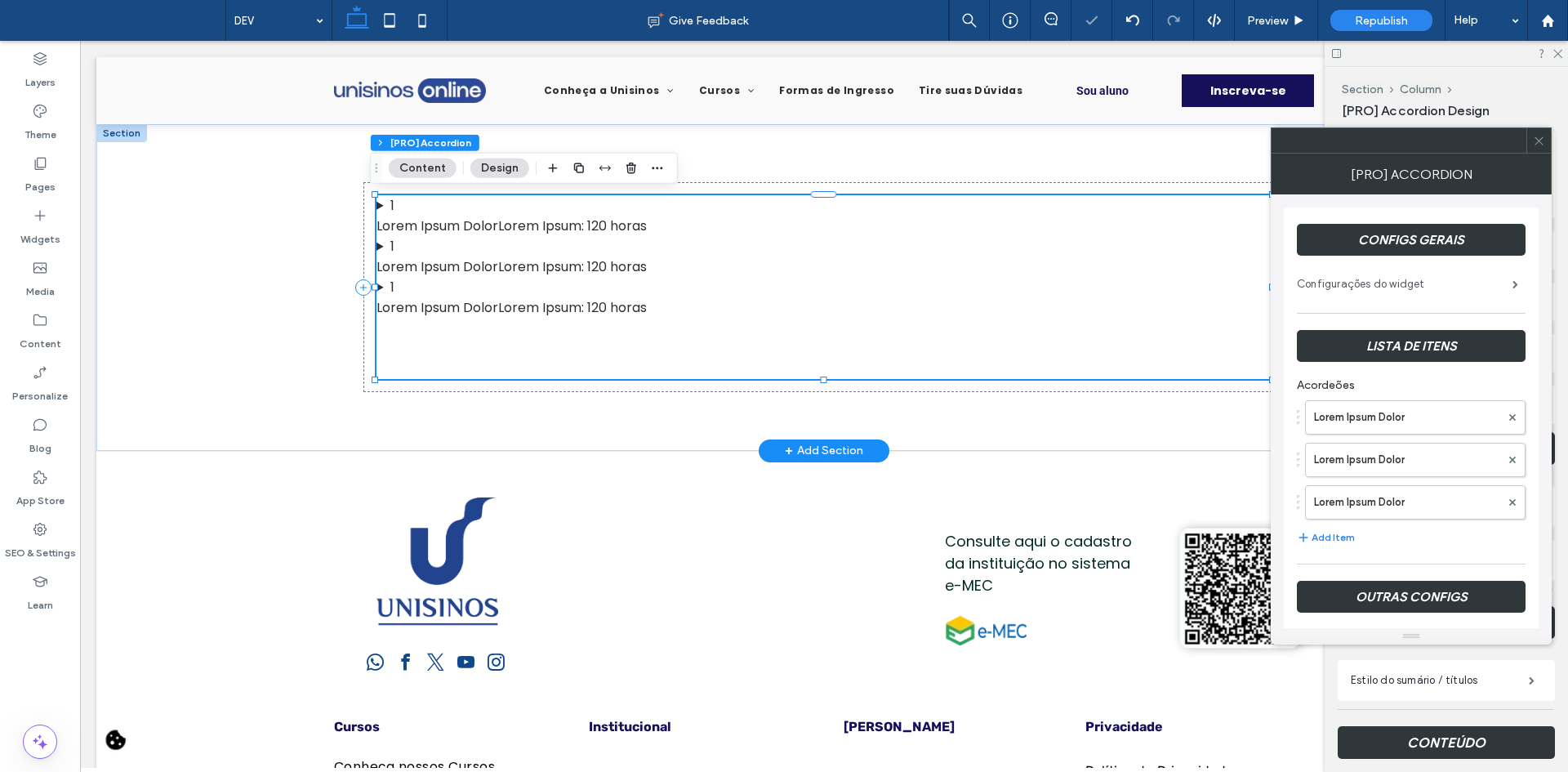
click at [1370, 288] on label "Configurações do widget" at bounding box center [1404, 284] width 215 height 33
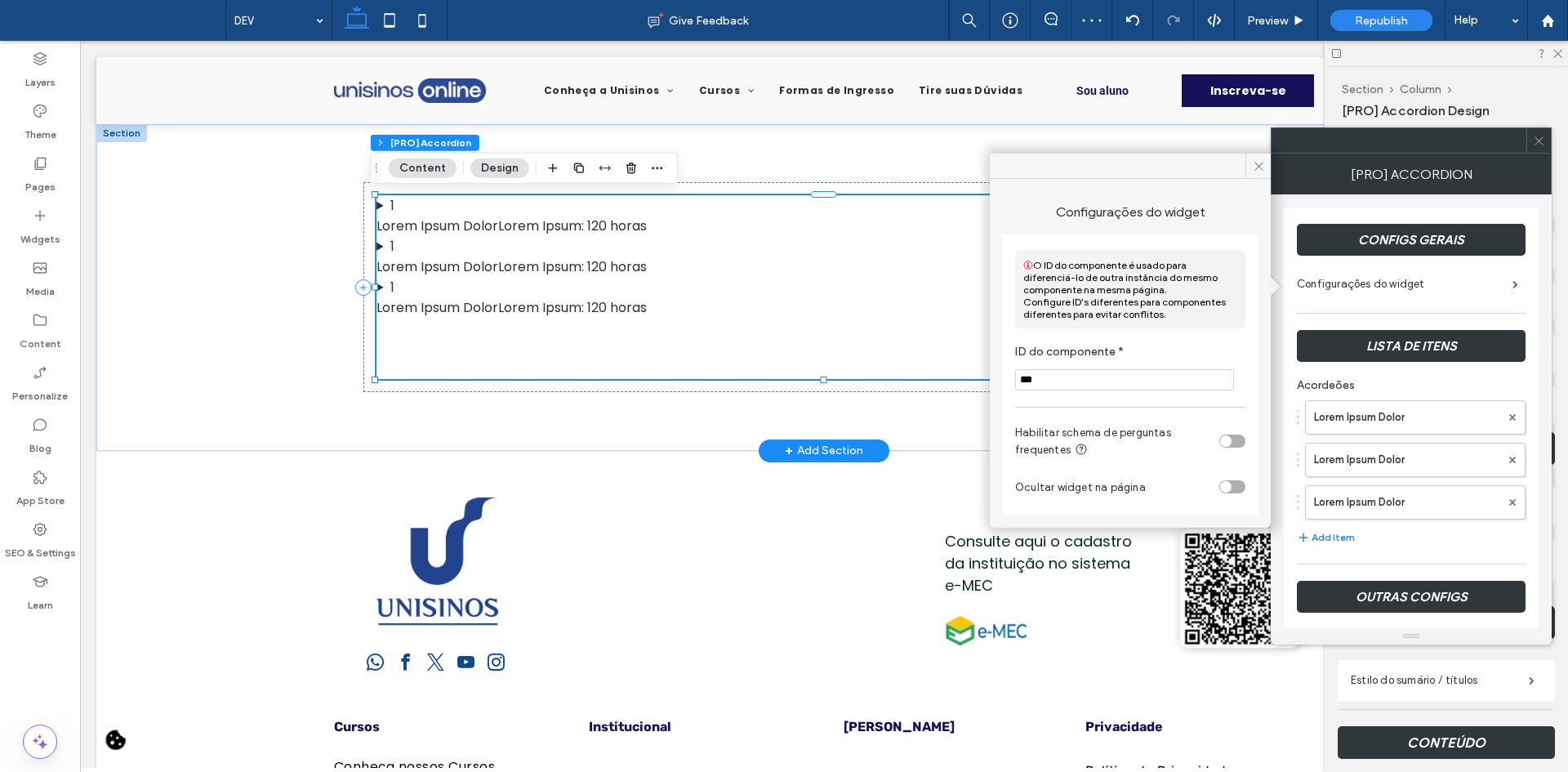
click at [1095, 391] on input "***" at bounding box center [1124, 380] width 219 height 21
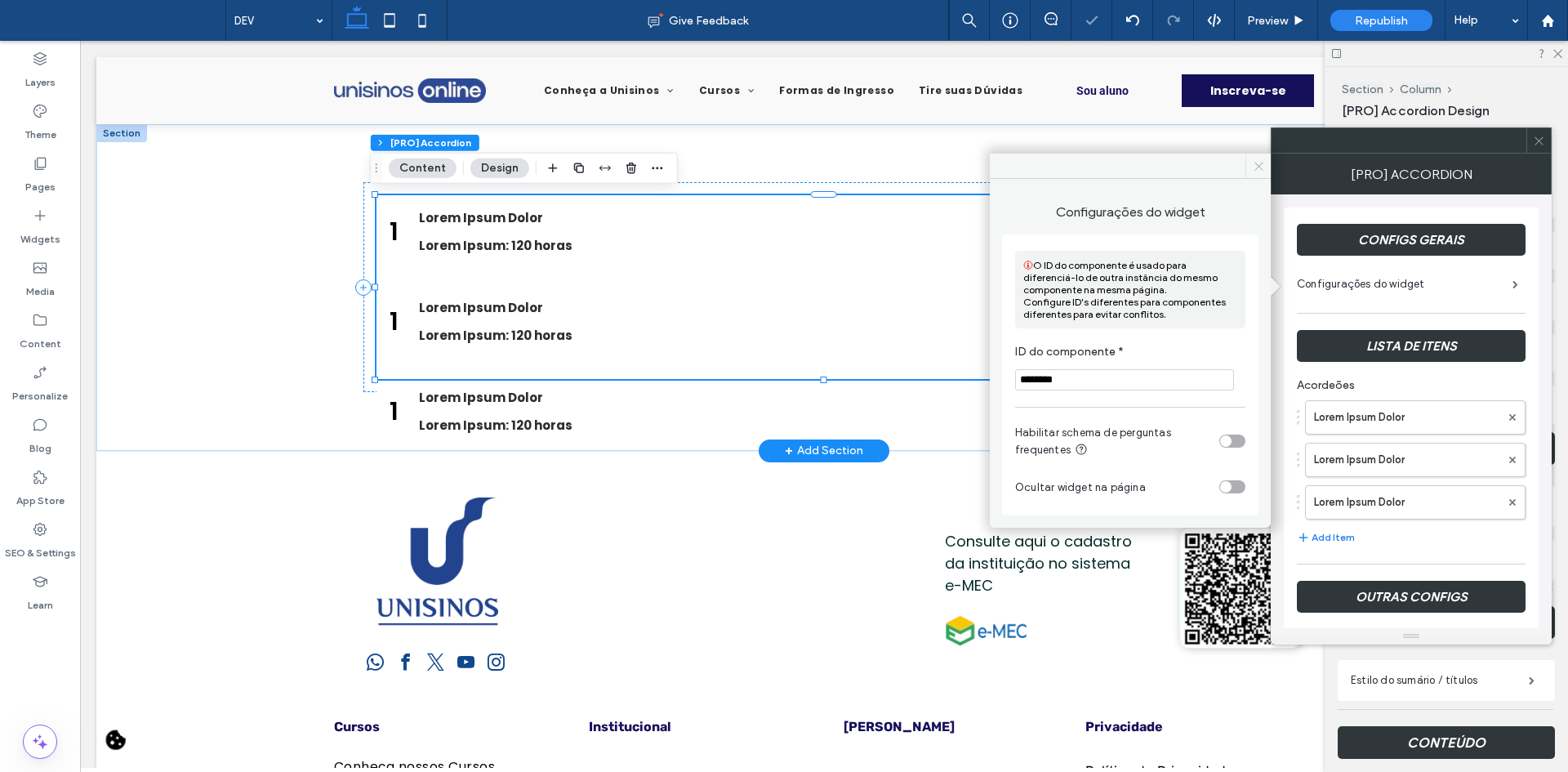
type input "********"
drag, startPoint x: 1262, startPoint y: 169, endPoint x: 1181, endPoint y: 138, distance: 86.7
click at [1262, 169] on icon at bounding box center [1258, 166] width 12 height 12
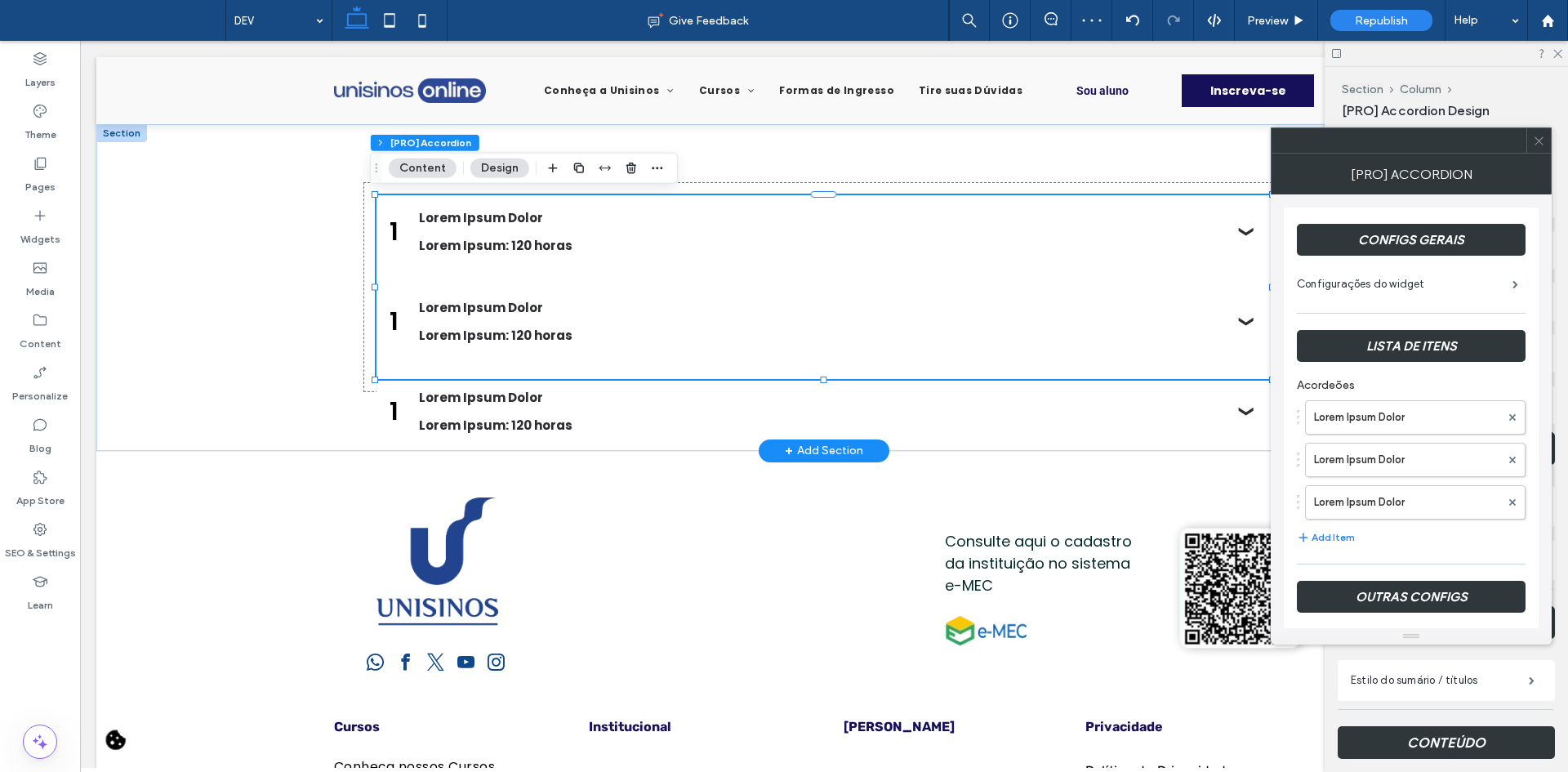
click at [1544, 135] on icon at bounding box center [1539, 140] width 12 height 12
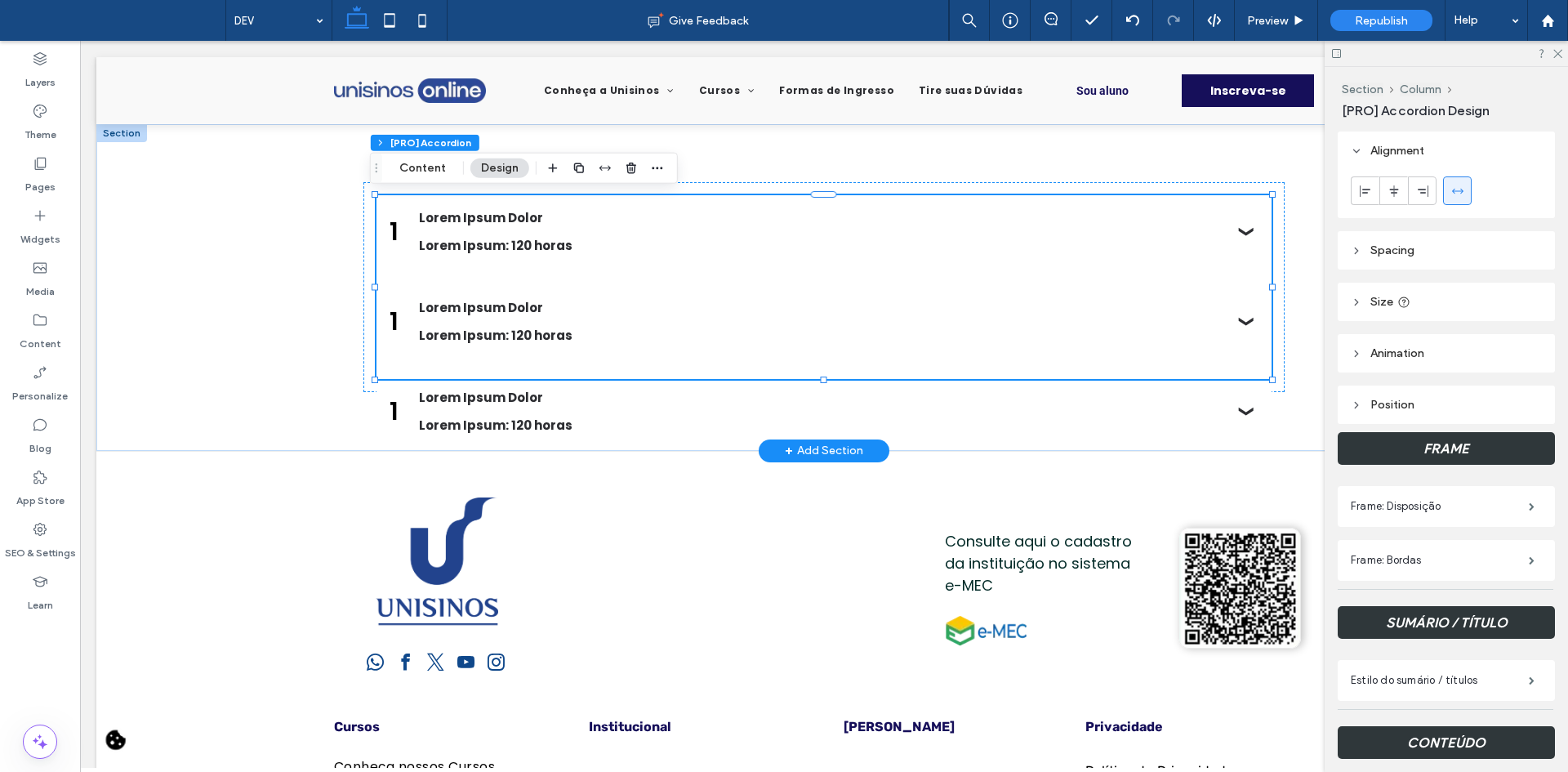
click at [1407, 252] on span "Spacing" at bounding box center [1392, 250] width 44 height 14
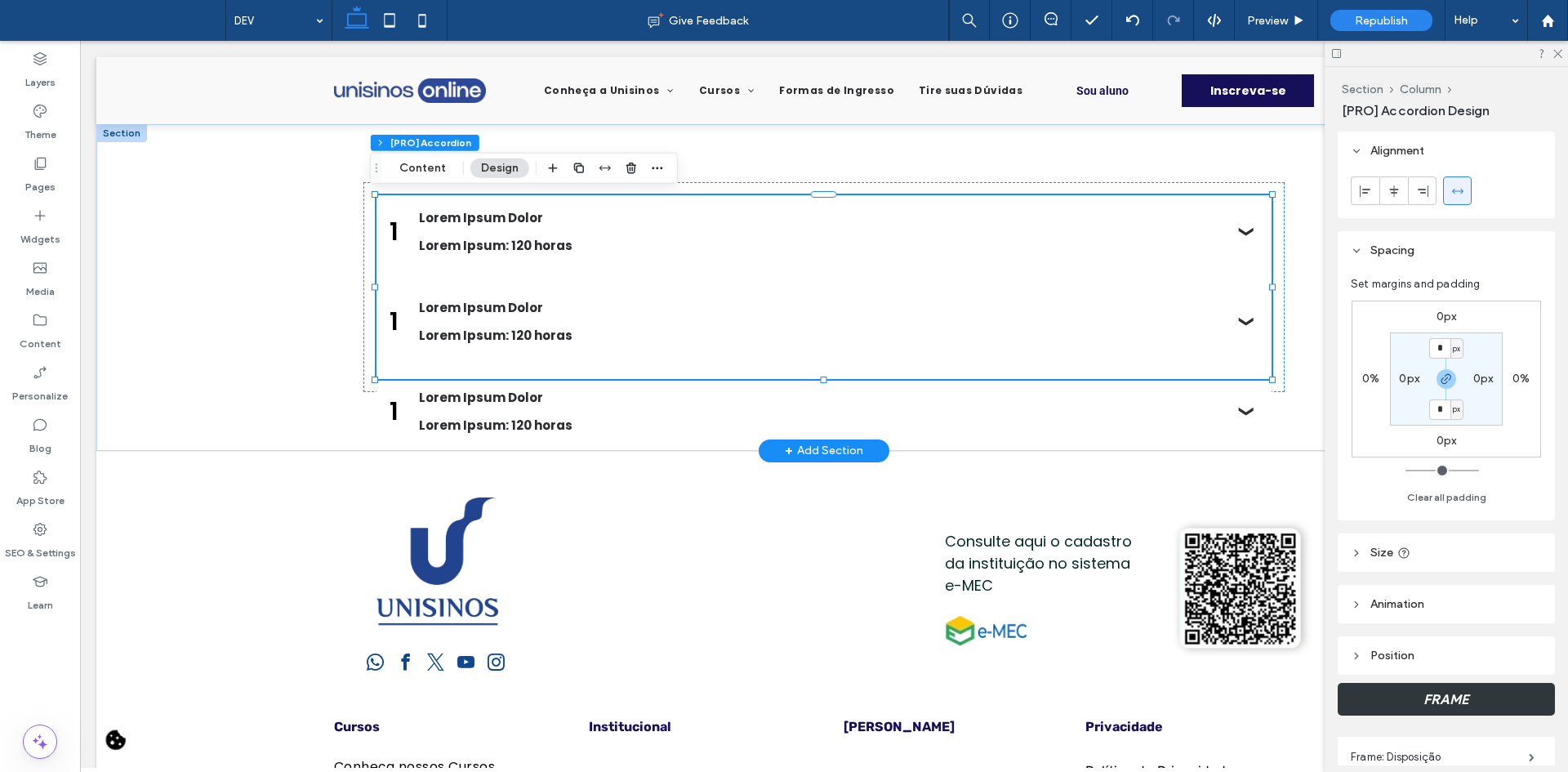
click at [1407, 252] on span "Spacing" at bounding box center [1392, 250] width 44 height 14
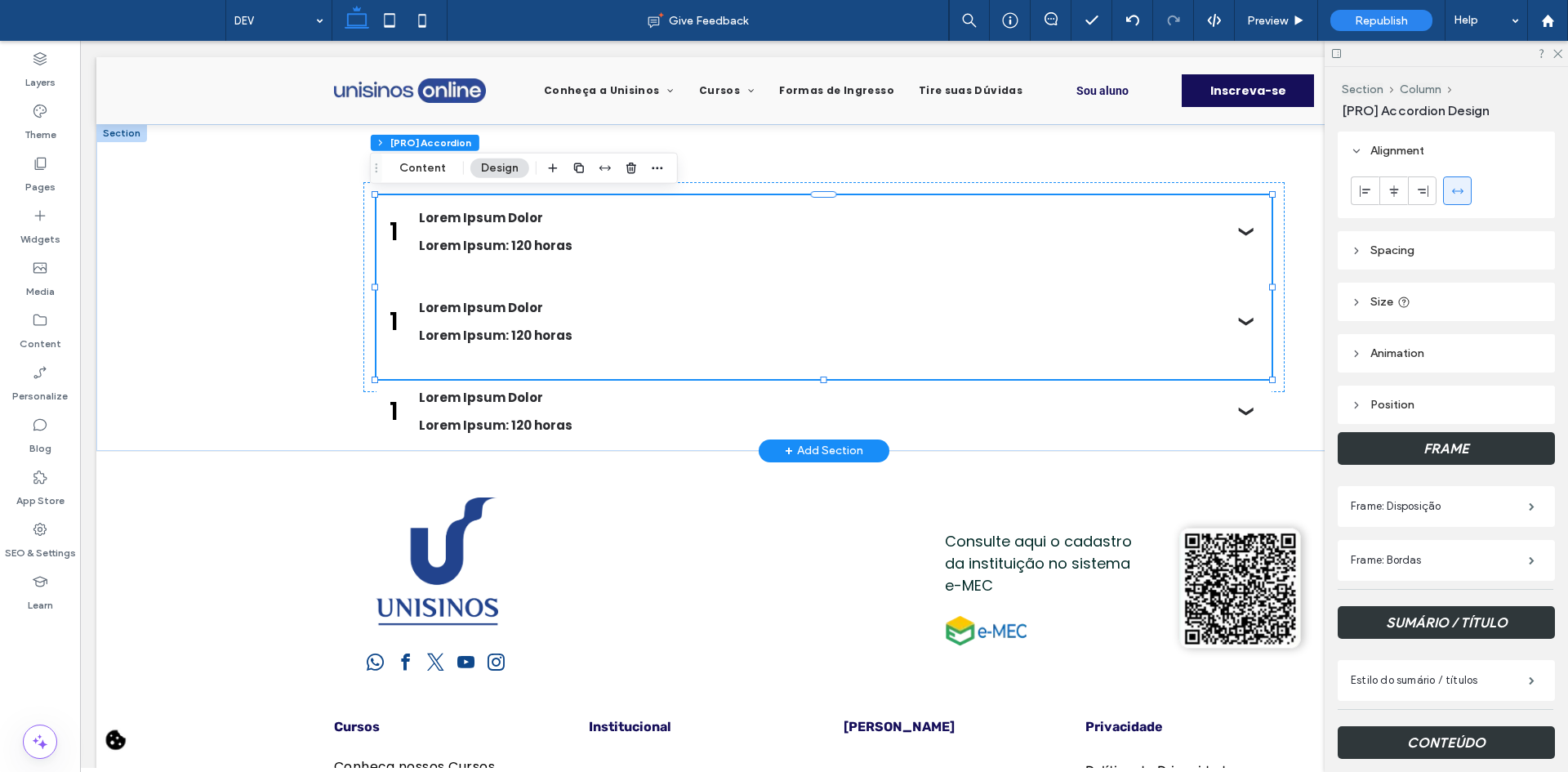
click at [1383, 305] on span "Size" at bounding box center [1381, 302] width 23 height 14
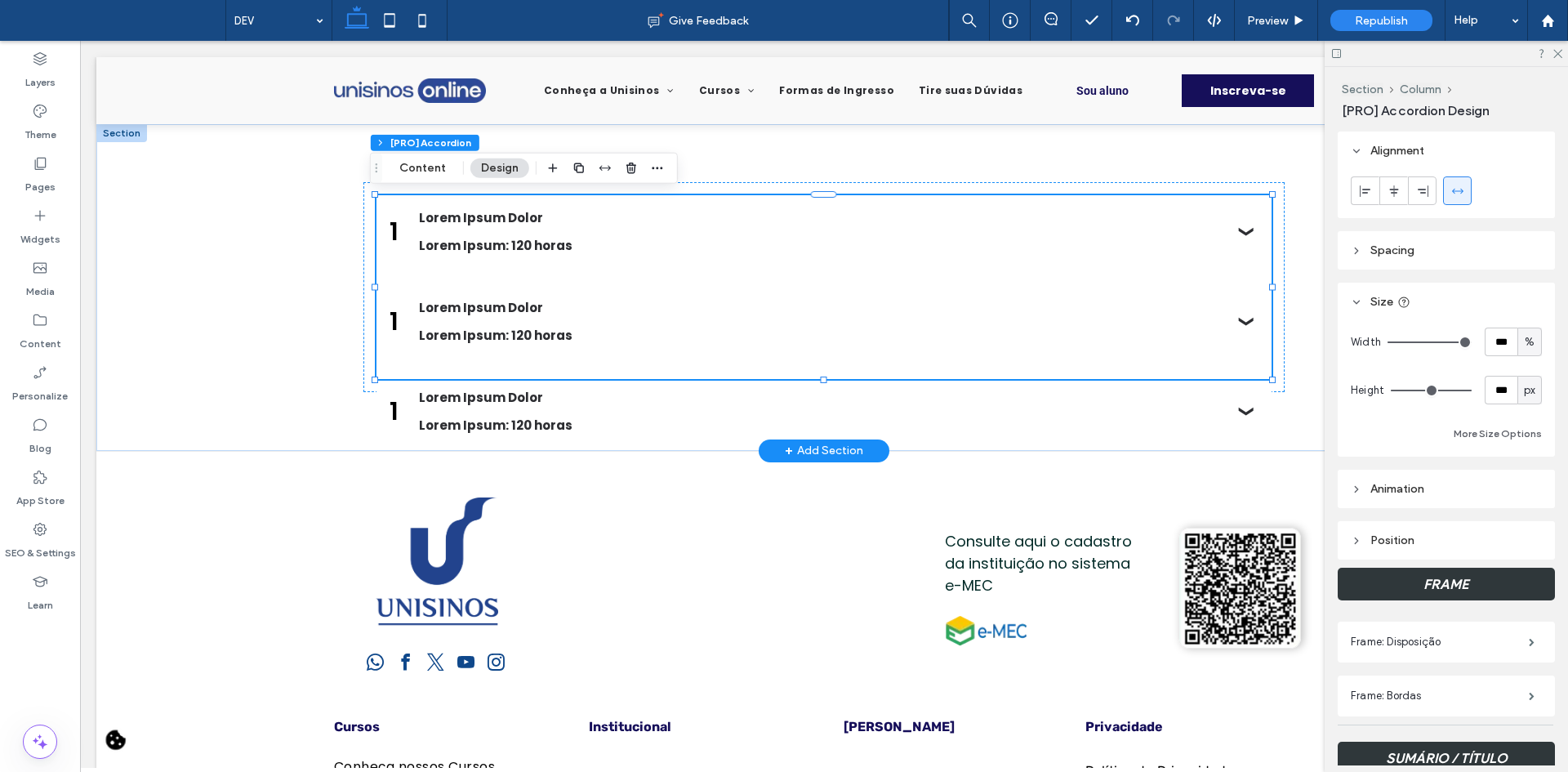
click at [1521, 391] on div "px" at bounding box center [1530, 391] width 16 height 17
click at [1519, 527] on span "A" at bounding box center [1521, 534] width 6 height 17
type input "*"
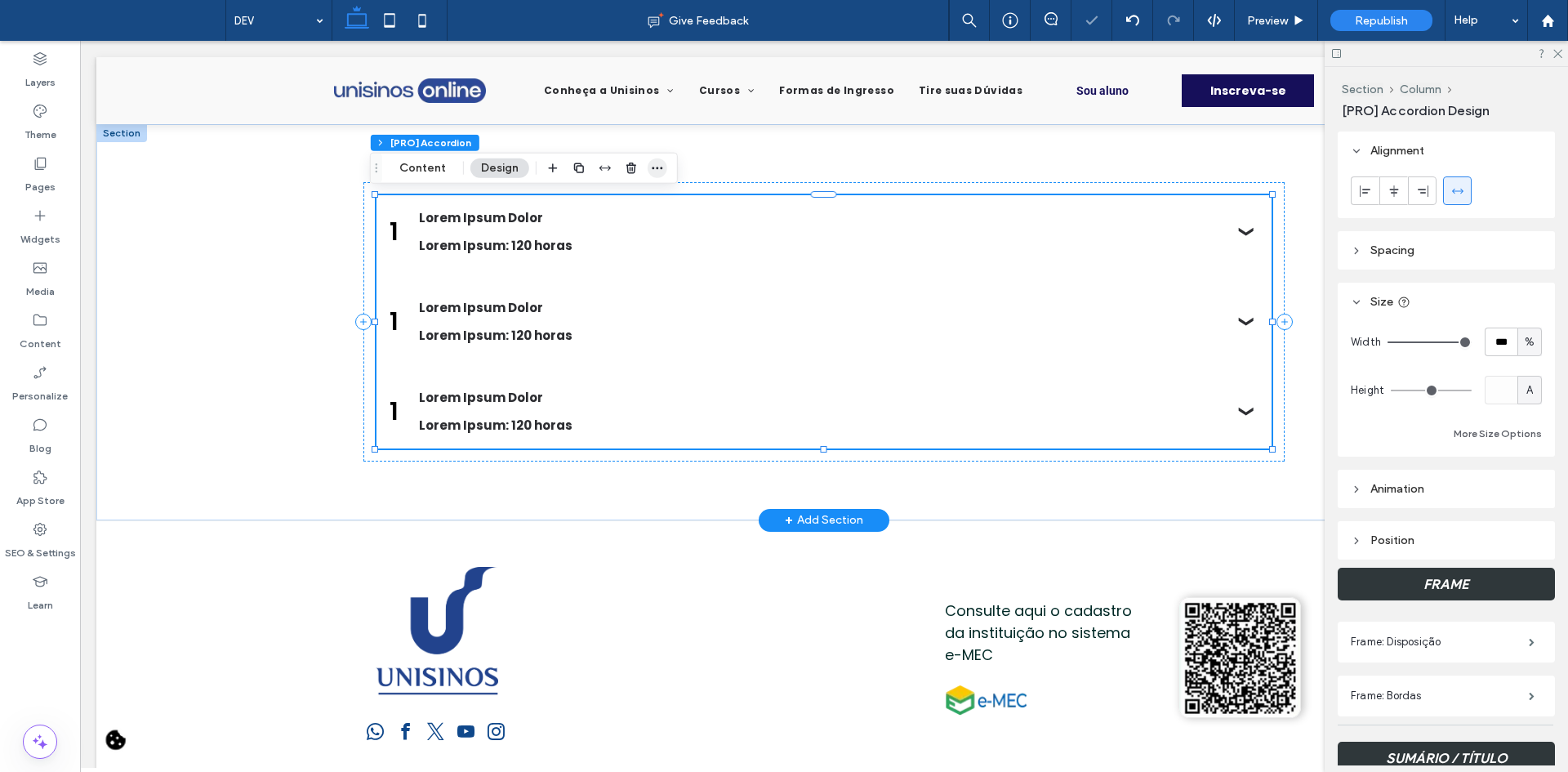
click at [659, 169] on icon "button" at bounding box center [657, 168] width 13 height 13
click at [29, 191] on label "Pages" at bounding box center [40, 182] width 30 height 23
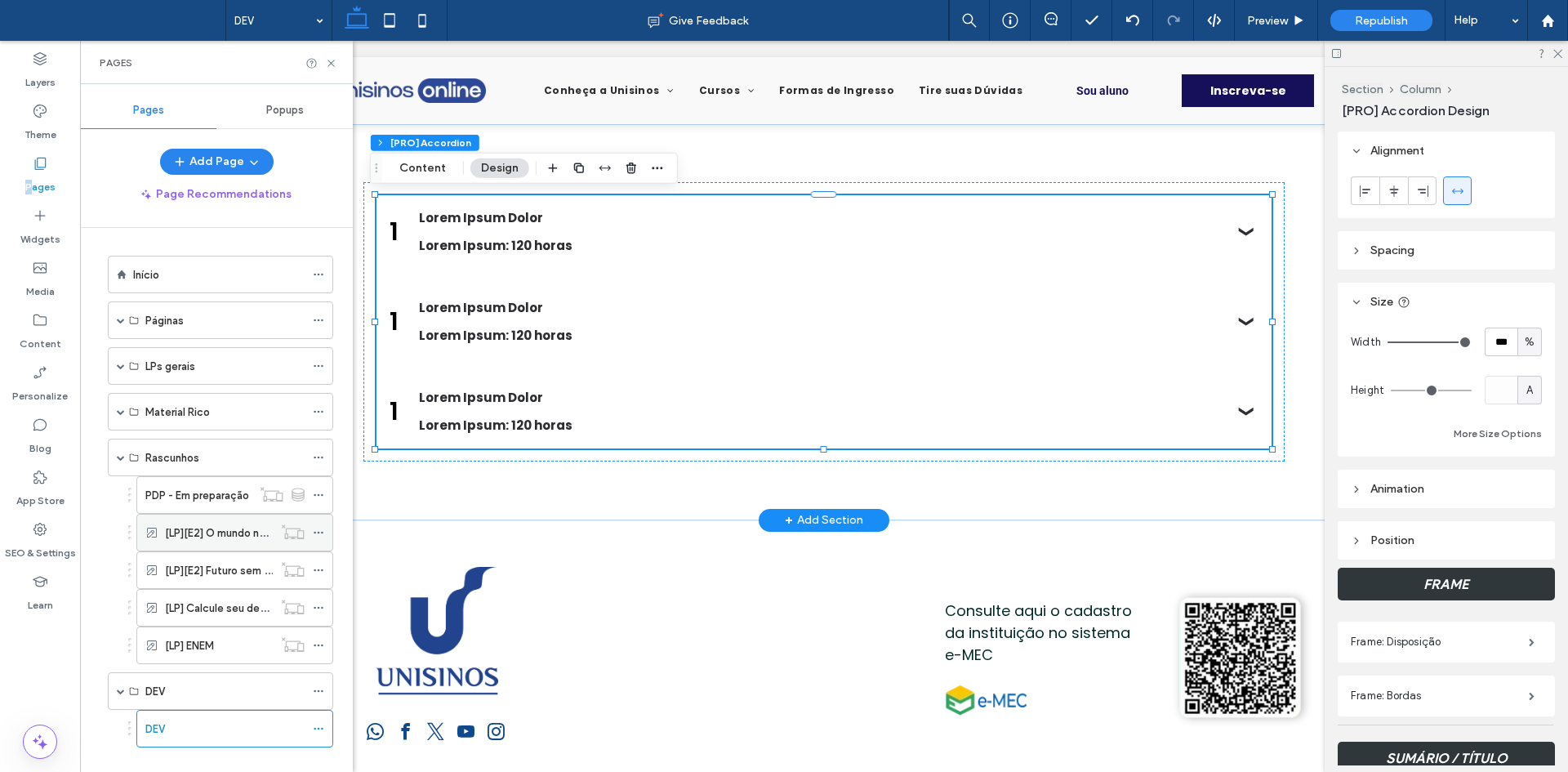
scroll to position [25, 0]
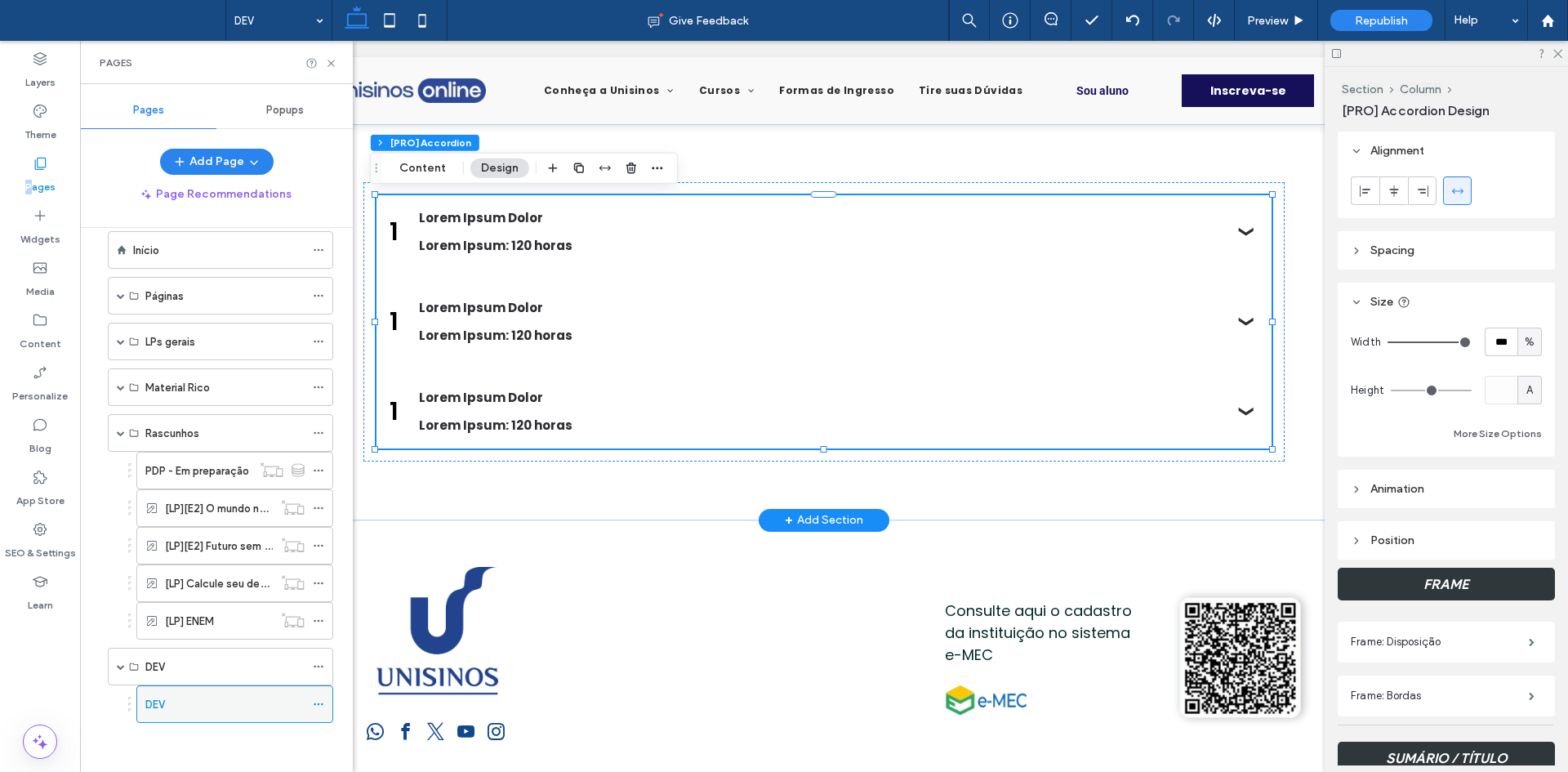
click at [320, 703] on icon at bounding box center [318, 704] width 11 height 11
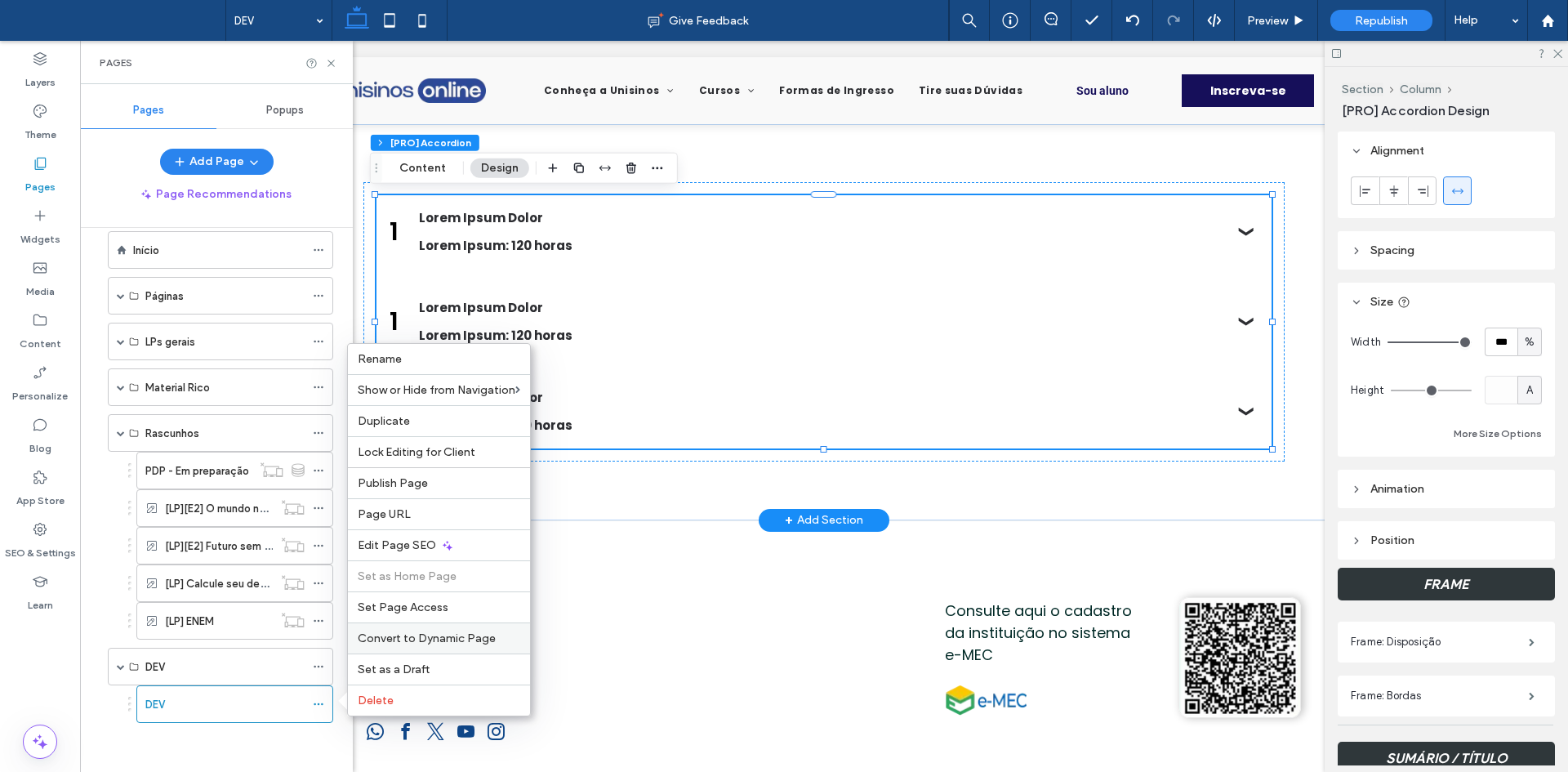
click at [385, 646] on div "Convert to Dynamic Page" at bounding box center [439, 638] width 182 height 31
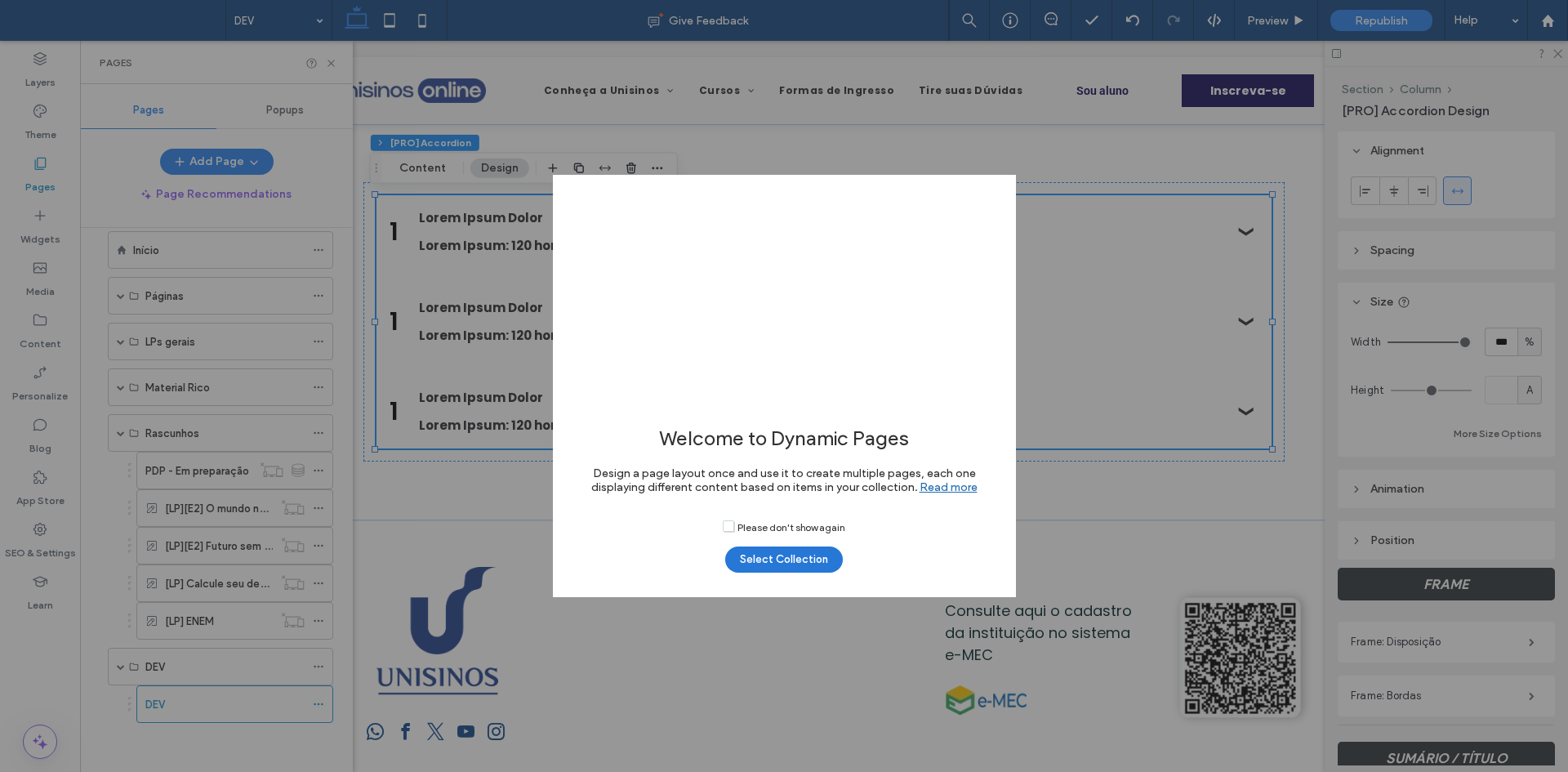
click at [771, 555] on button "Select Collection" at bounding box center [784, 559] width 117 height 27
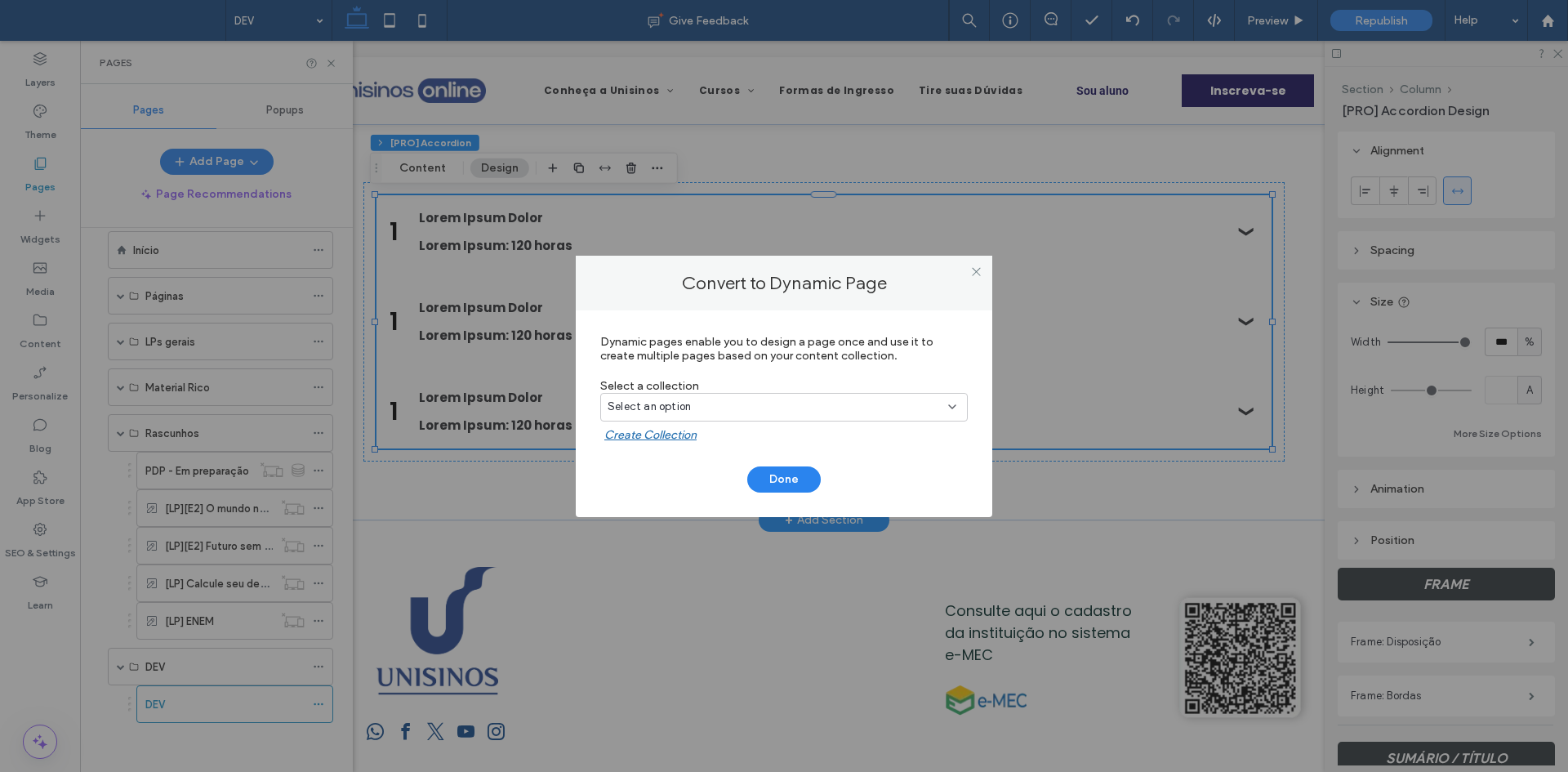
click at [723, 417] on div "Select an option" at bounding box center [784, 407] width 367 height 28
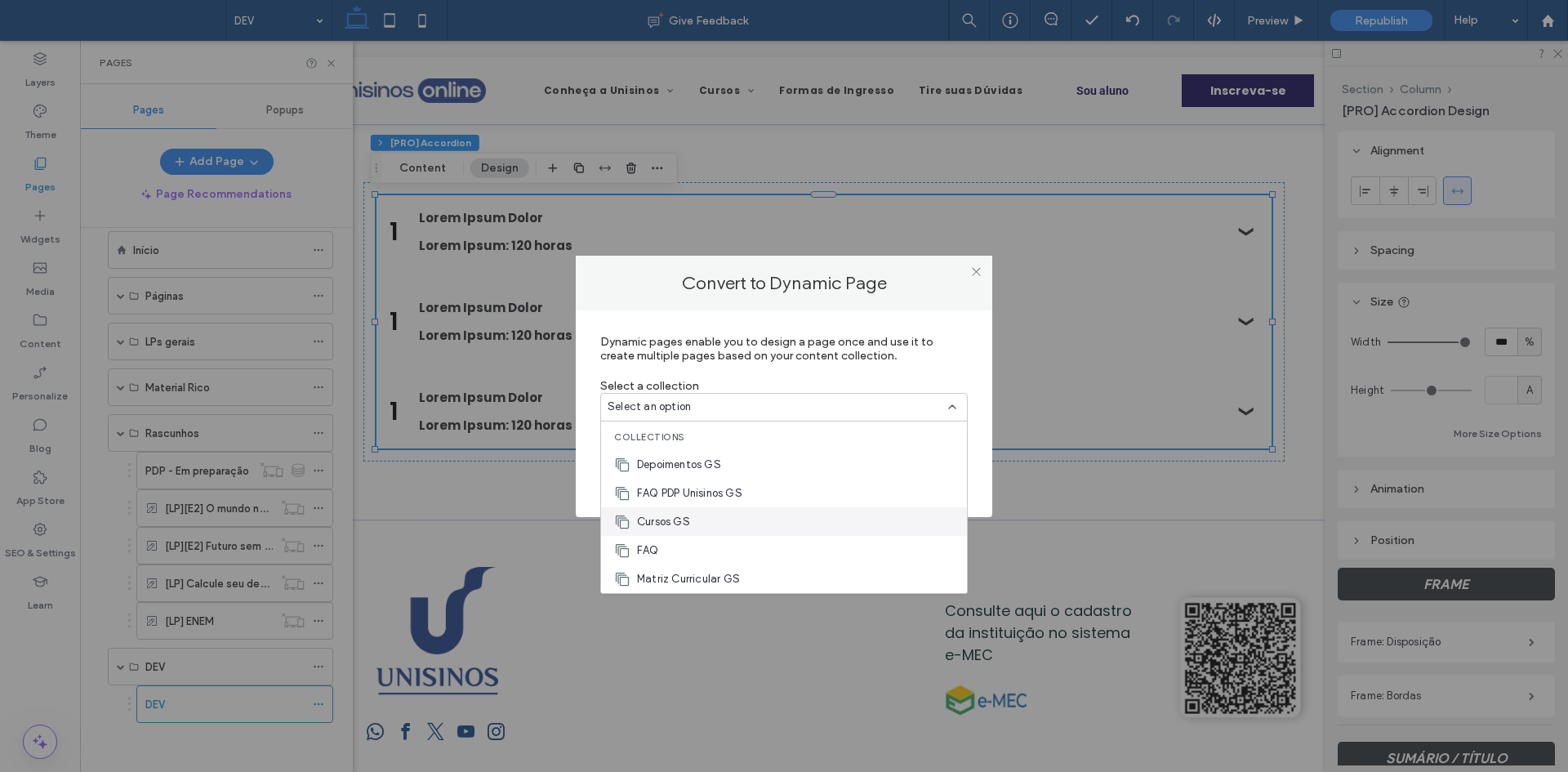
click at [688, 515] on span "Cursos GS" at bounding box center [663, 523] width 53 height 17
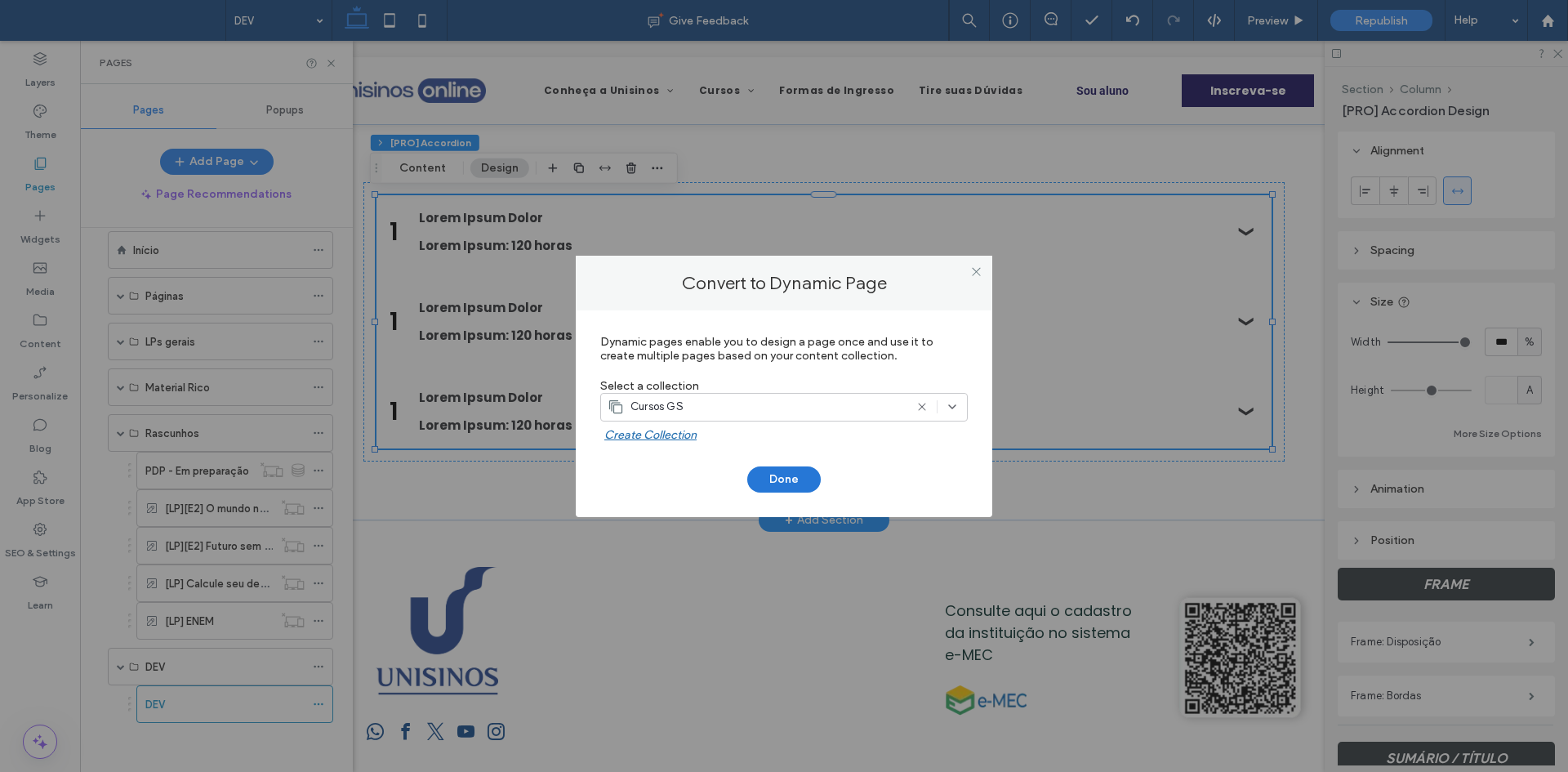
click at [755, 486] on button "Done" at bounding box center [784, 480] width 73 height 27
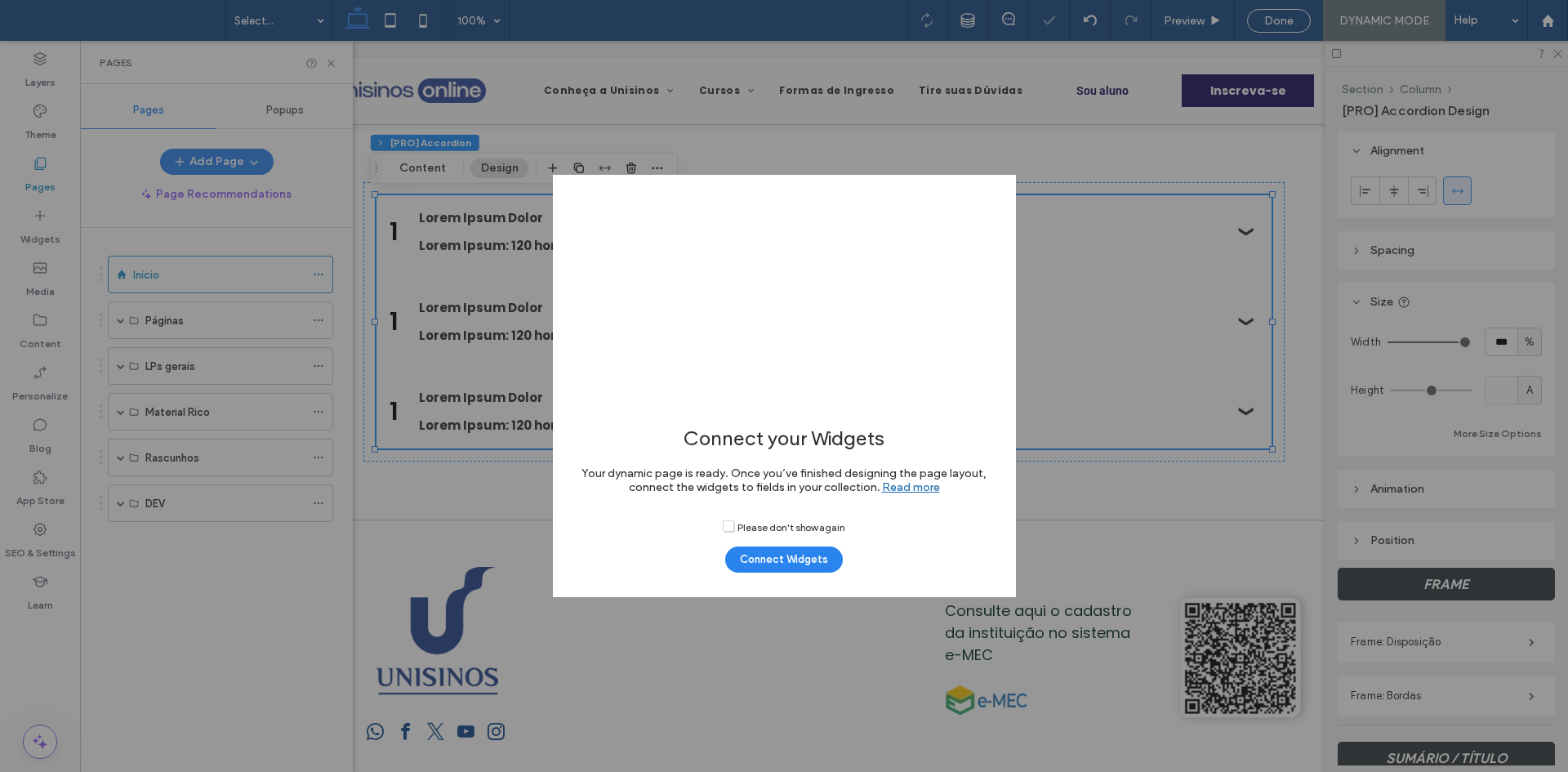
click at [813, 567] on div at bounding box center [784, 386] width 1568 height 772
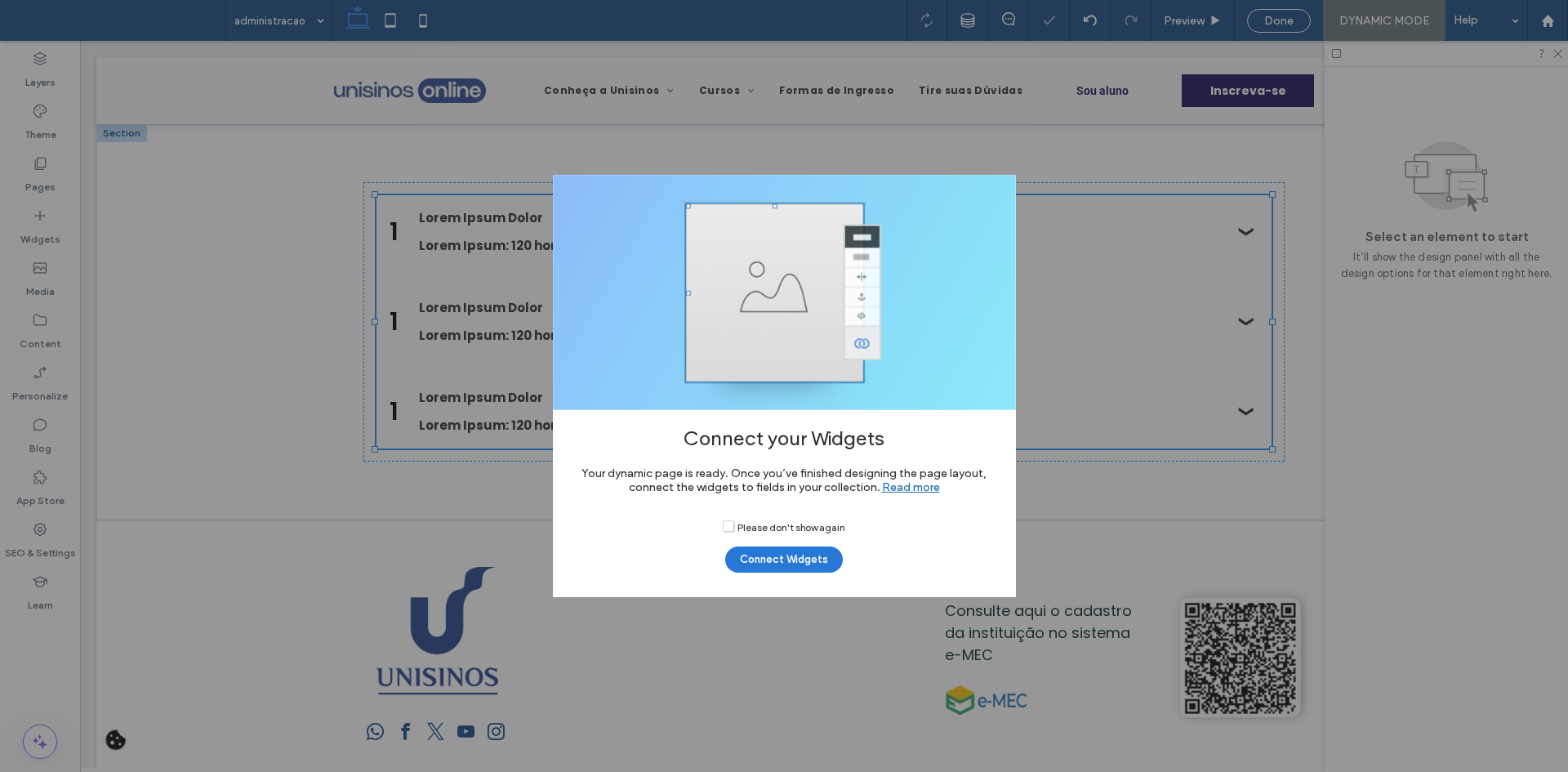
click at [822, 550] on button "Connect Widgets" at bounding box center [784, 559] width 117 height 27
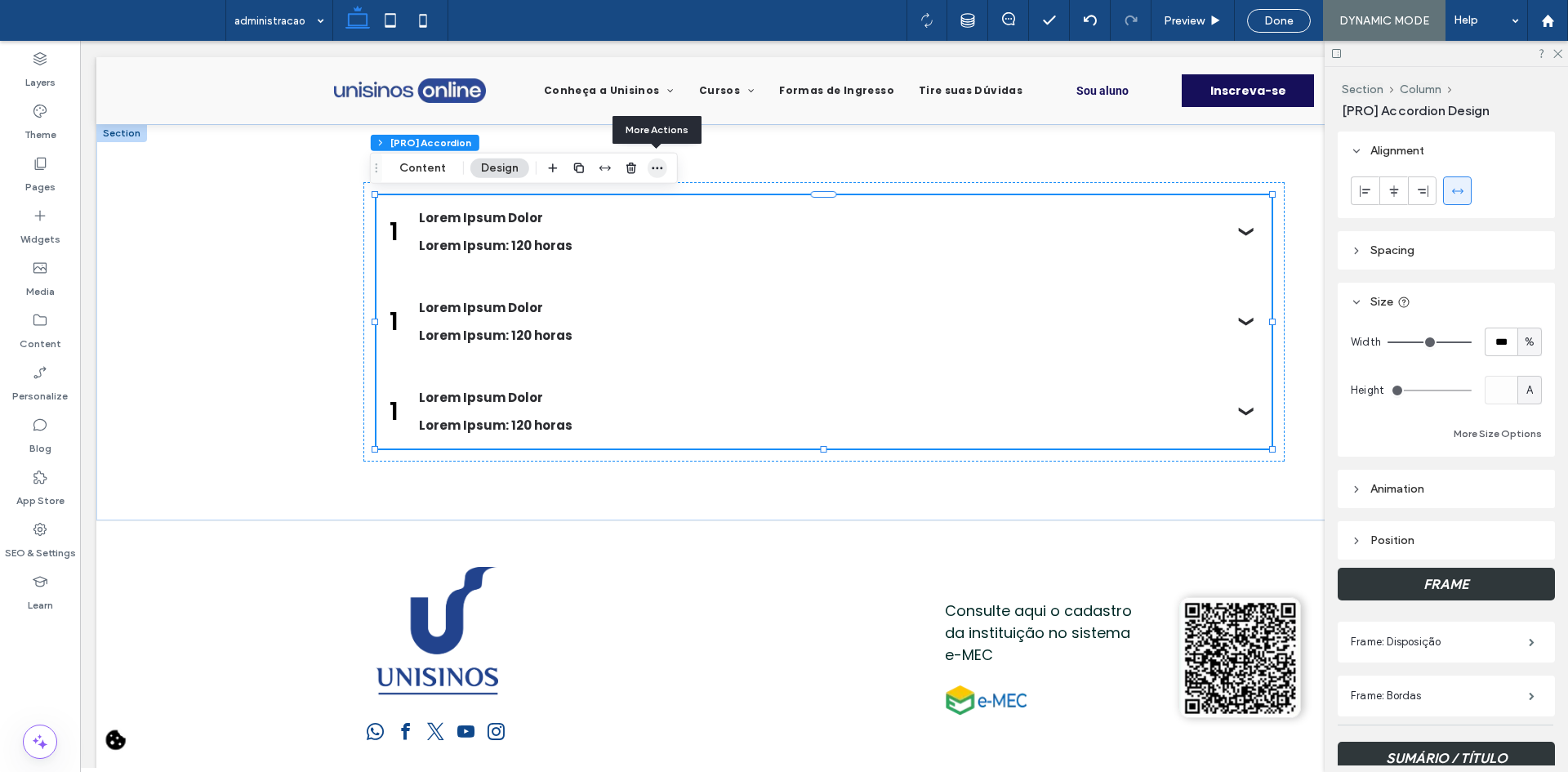
click at [655, 174] on icon "button" at bounding box center [657, 168] width 13 height 13
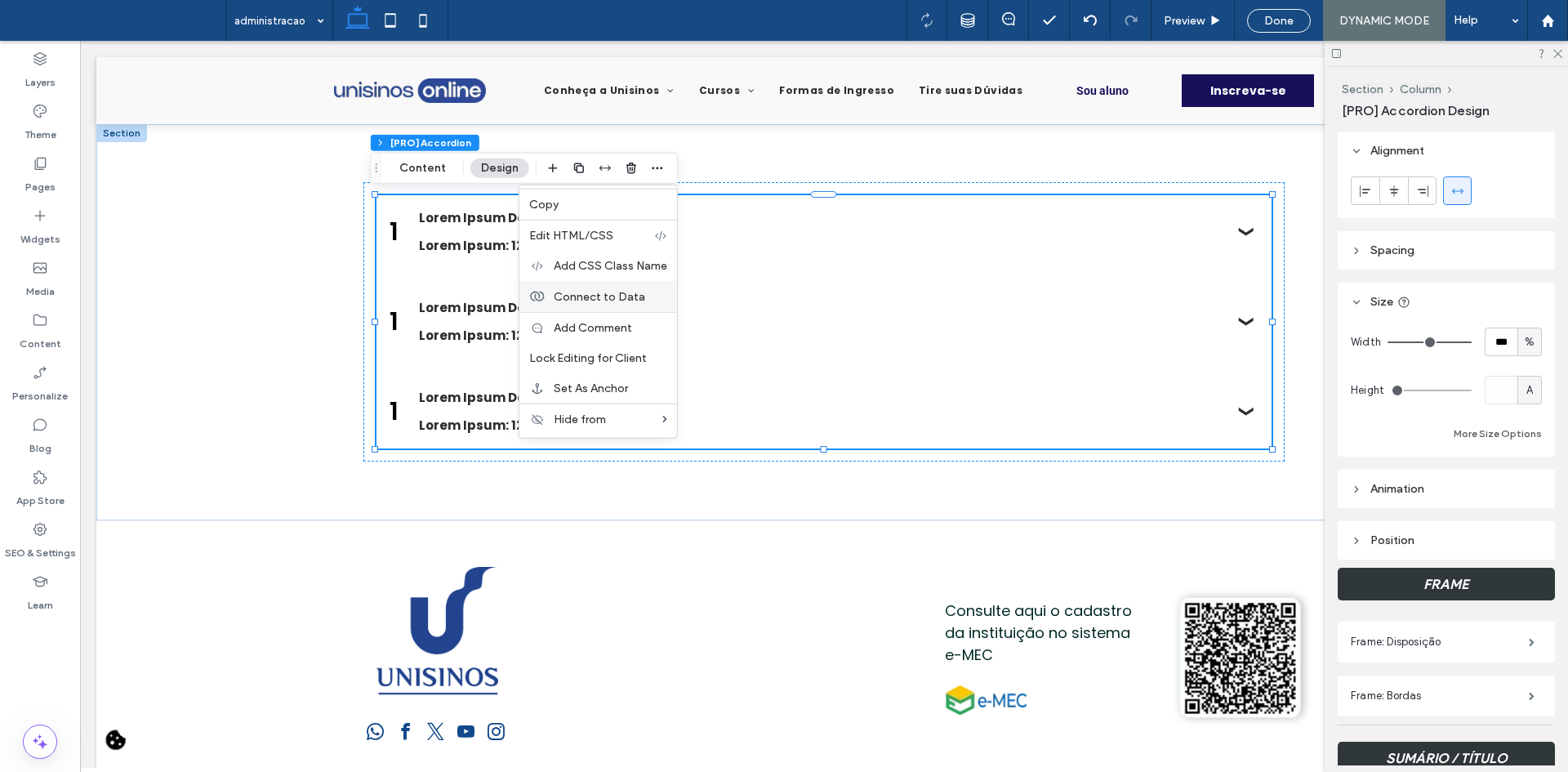
click at [616, 303] on span "Connect to Data" at bounding box center [599, 295] width 92 height 14
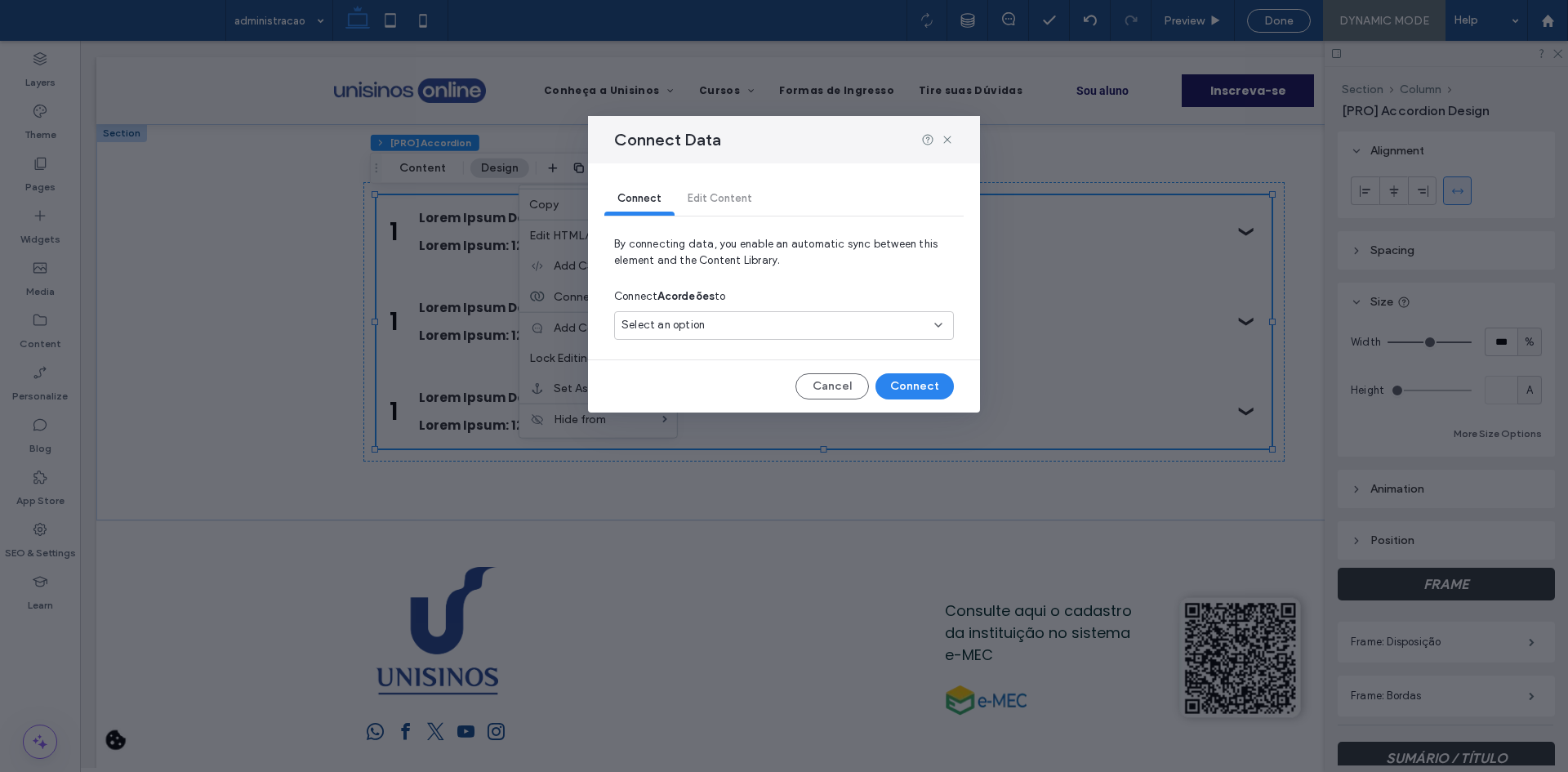
click at [700, 312] on div "Select an option" at bounding box center [784, 325] width 340 height 28
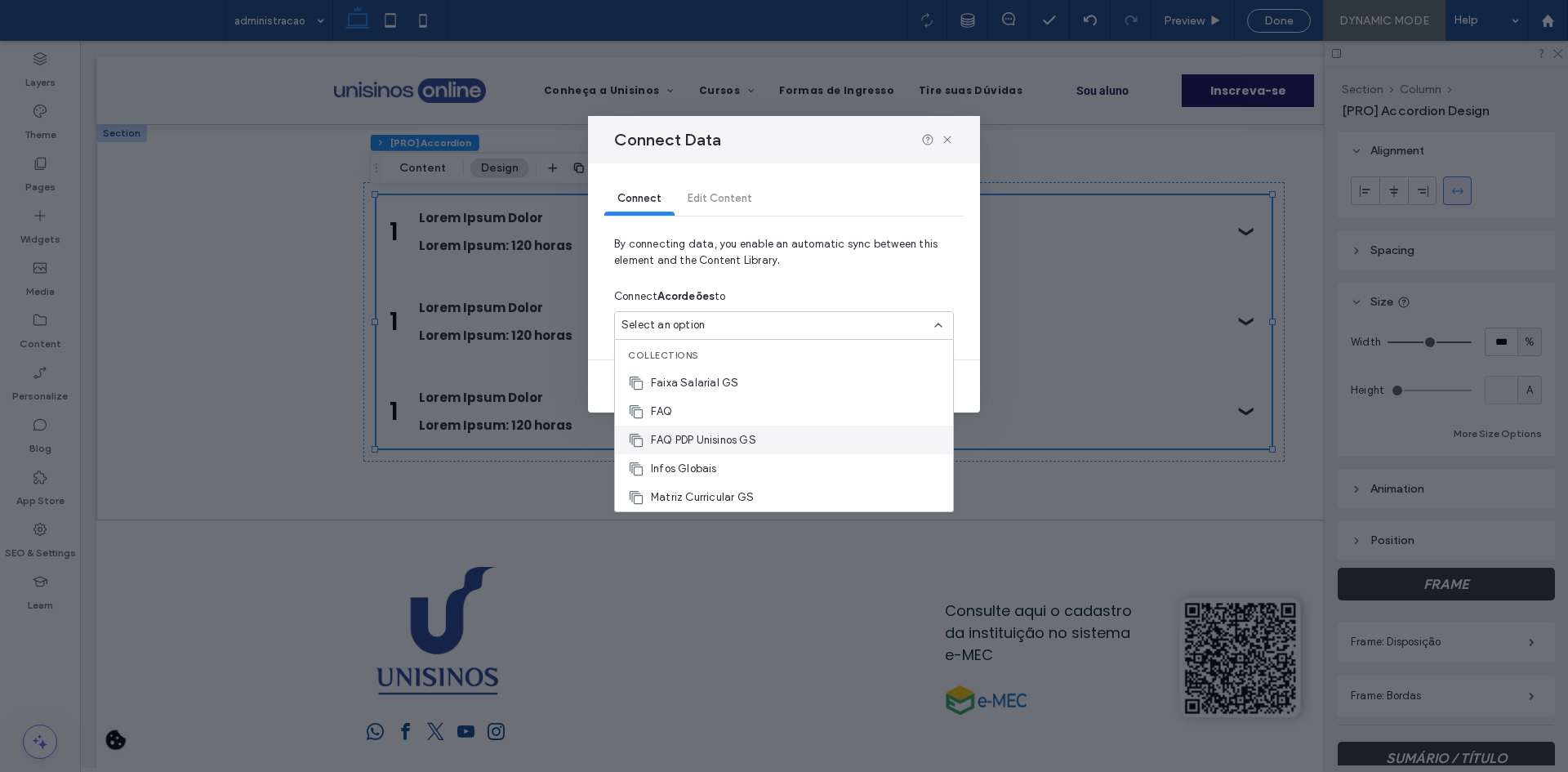
click at [683, 444] on span "FAQ PDP Unisinos GS" at bounding box center [703, 440] width 105 height 17
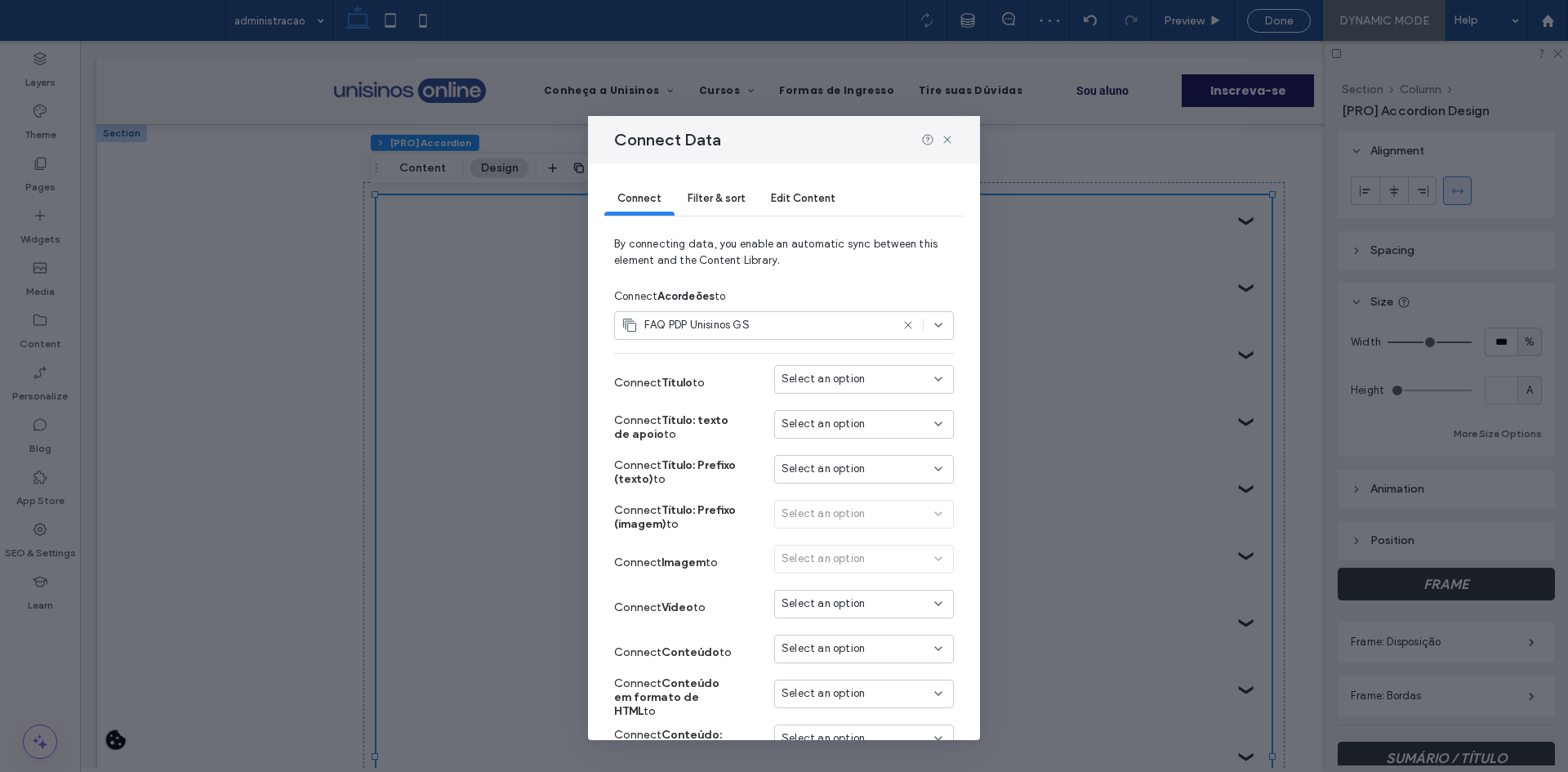
click at [814, 392] on div "Select an option" at bounding box center [864, 379] width 180 height 28
click at [829, 491] on span "TITULO" at bounding box center [817, 494] width 38 height 17
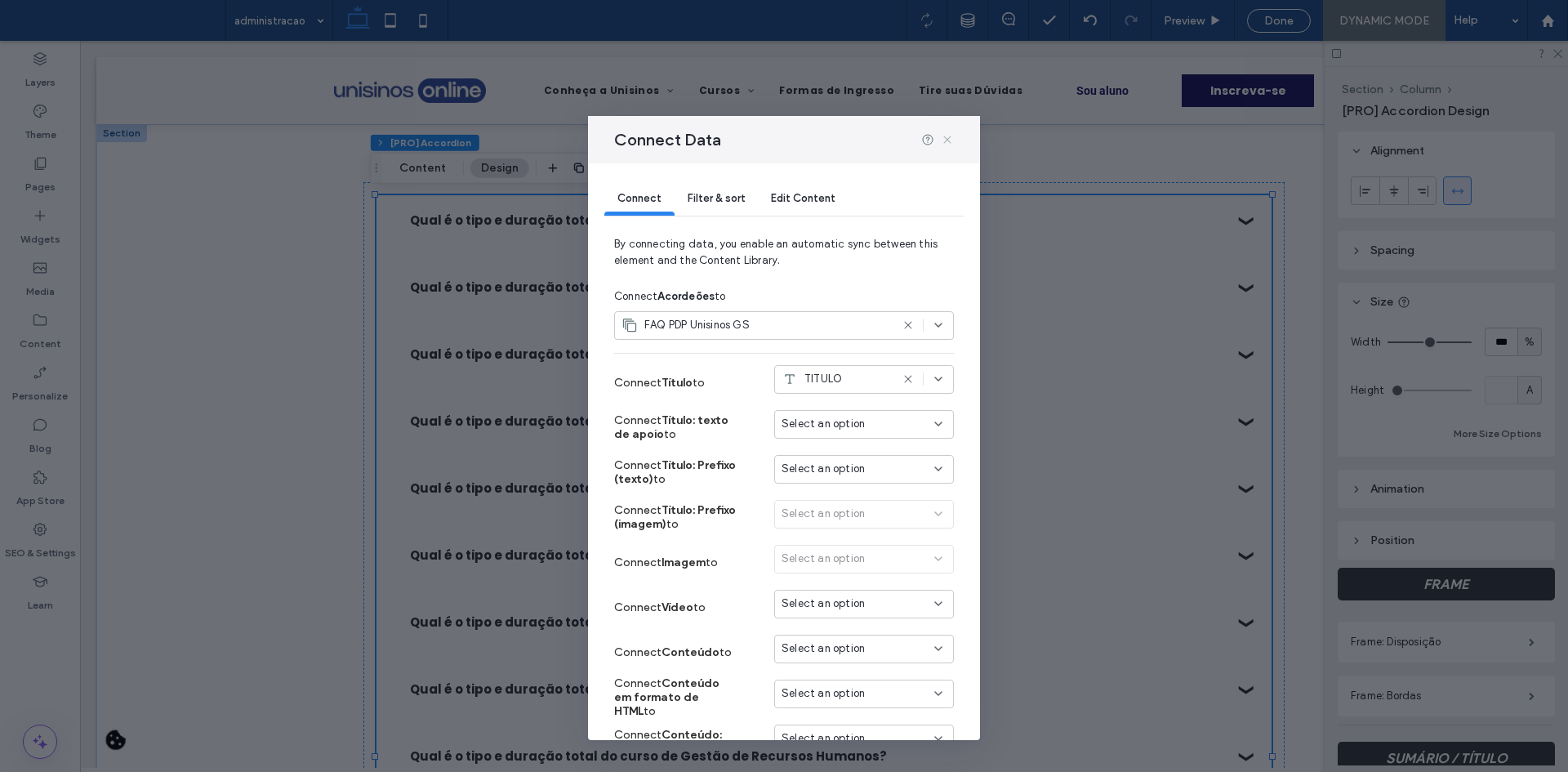
click at [948, 144] on icon at bounding box center [948, 139] width 13 height 13
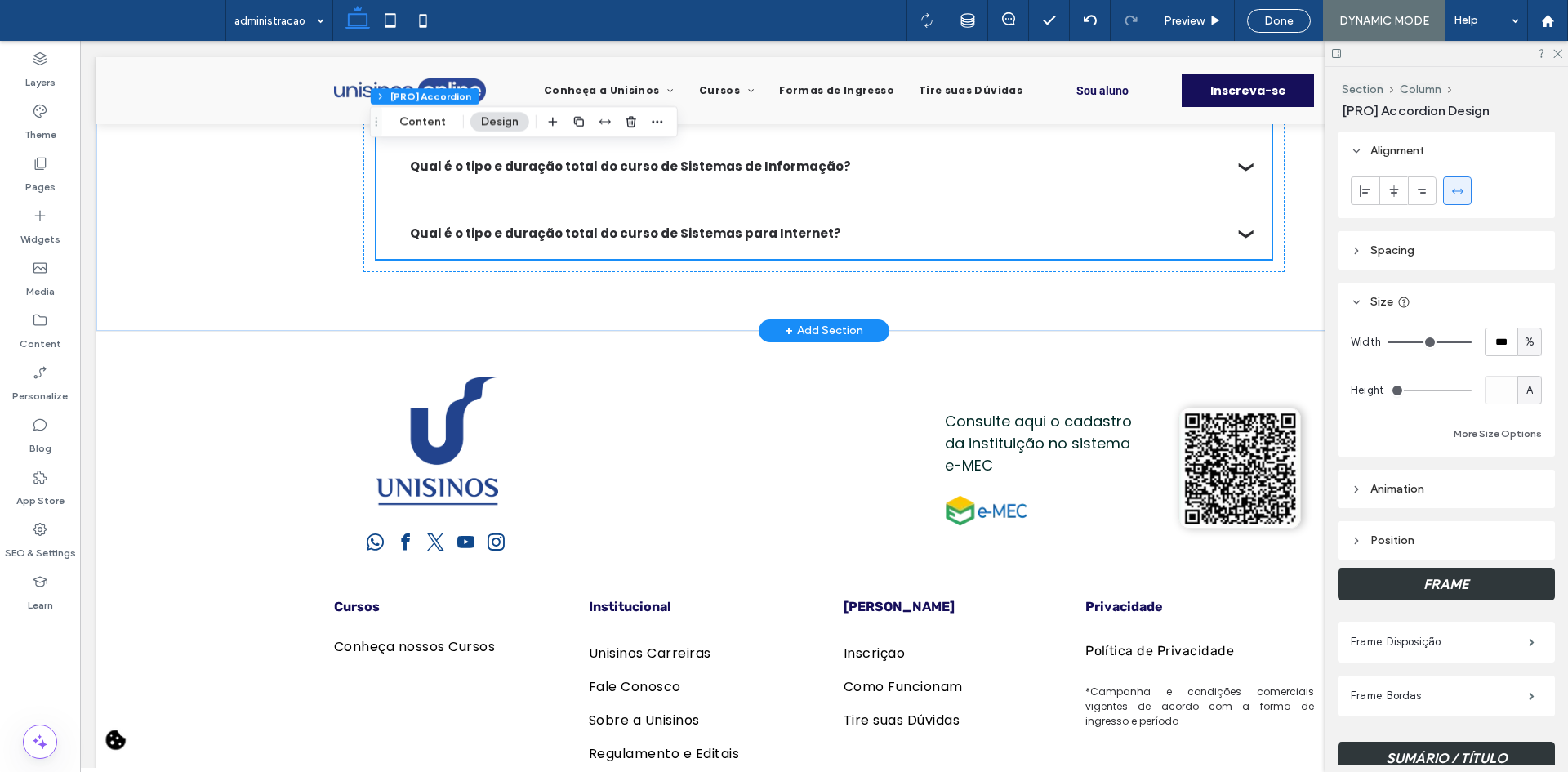
scroll to position [597, 0]
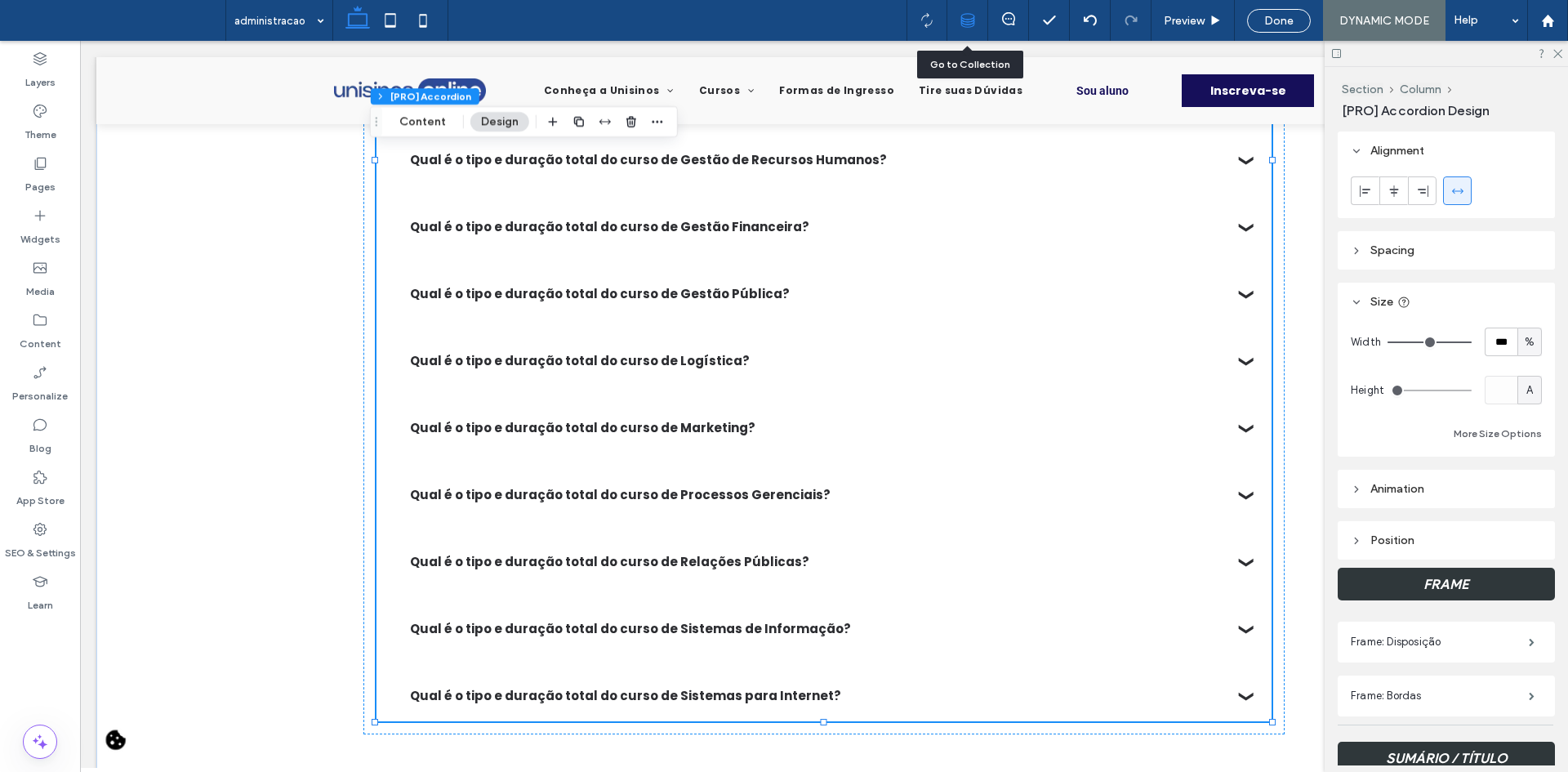
click at [978, 20] on div at bounding box center [968, 20] width 40 height 15
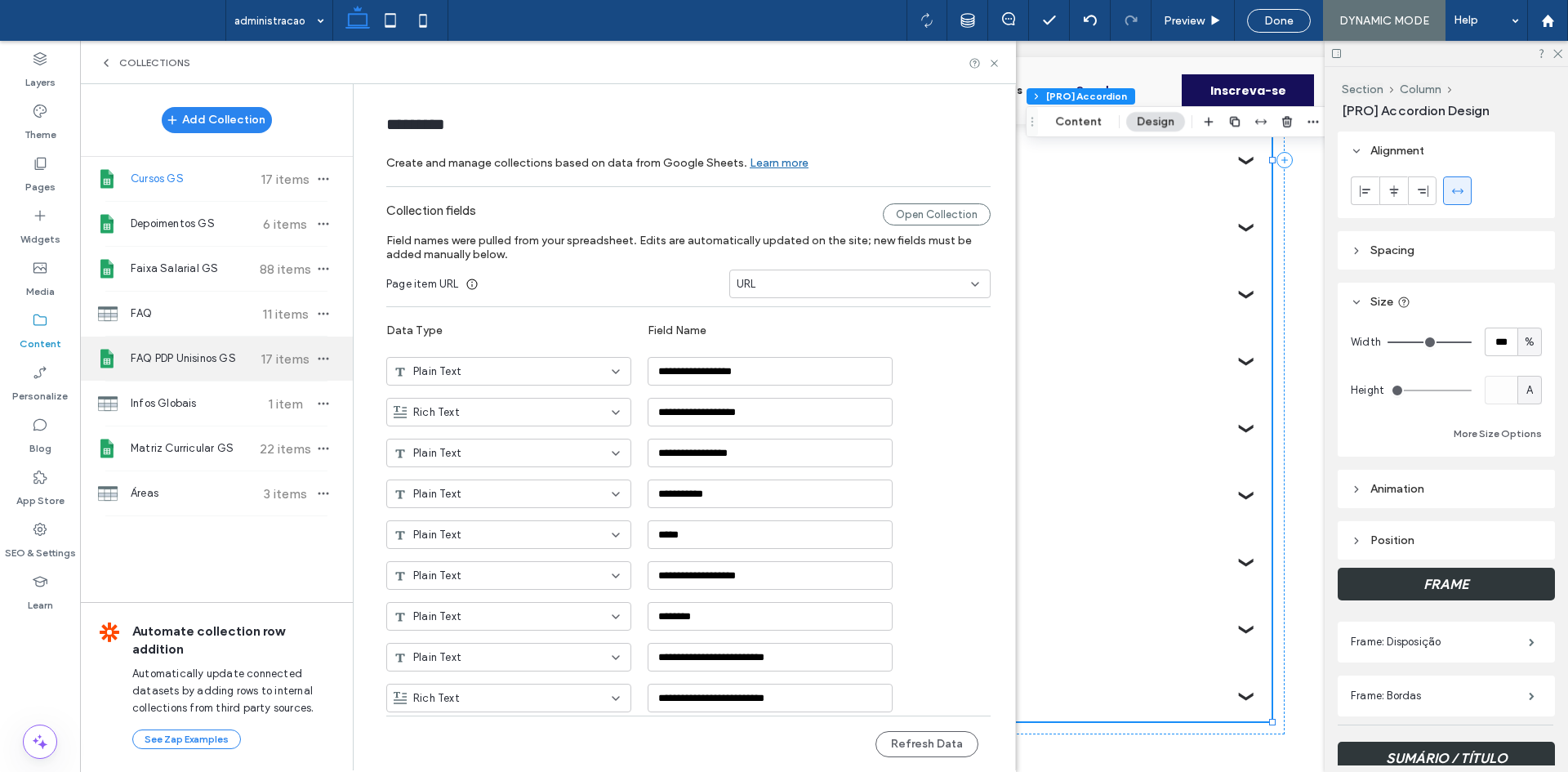
click at [192, 337] on div "FAQ PDP Unisinos GS 17 items" at bounding box center [216, 358] width 273 height 44
type input "**********"
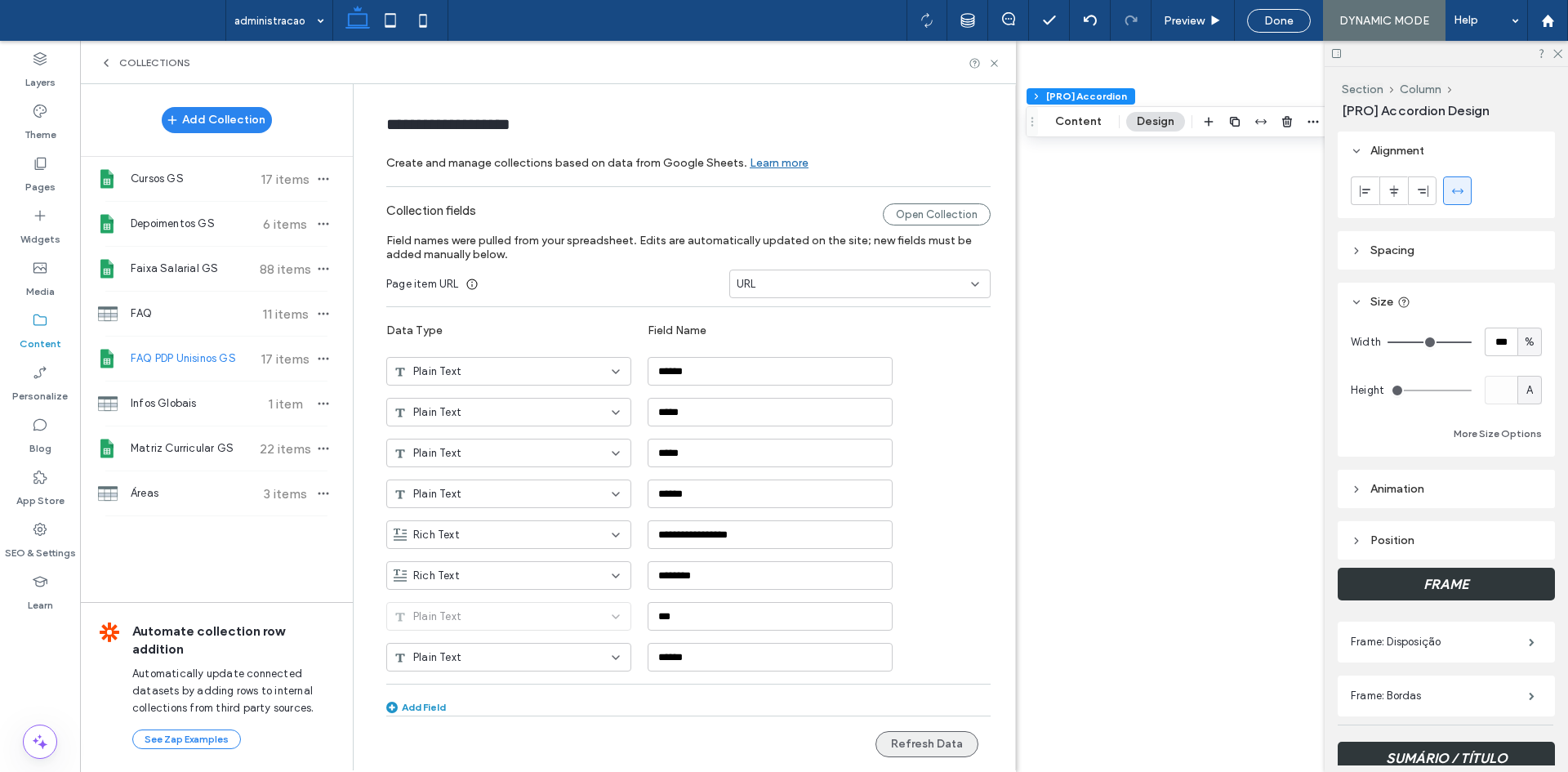
click at [922, 744] on button "Refresh Data" at bounding box center [927, 744] width 103 height 27
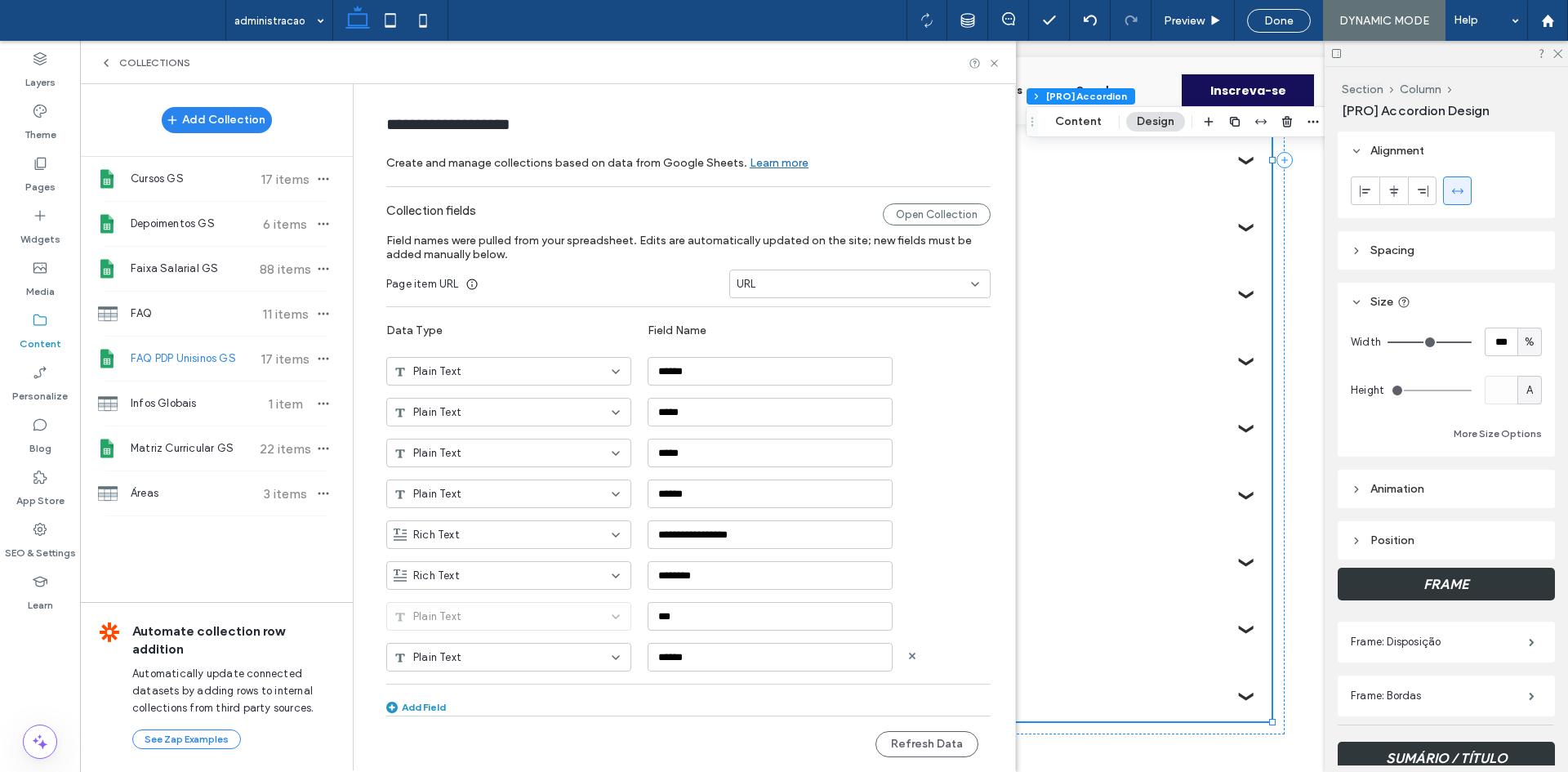
click at [510, 662] on div "Plain Text" at bounding box center [499, 657] width 211 height 17
click at [510, 620] on div "Multi-select" at bounding box center [501, 628] width 244 height 28
click at [894, 747] on button "Refresh Data" at bounding box center [927, 744] width 103 height 27
click at [993, 66] on icon at bounding box center [993, 62] width 12 height 12
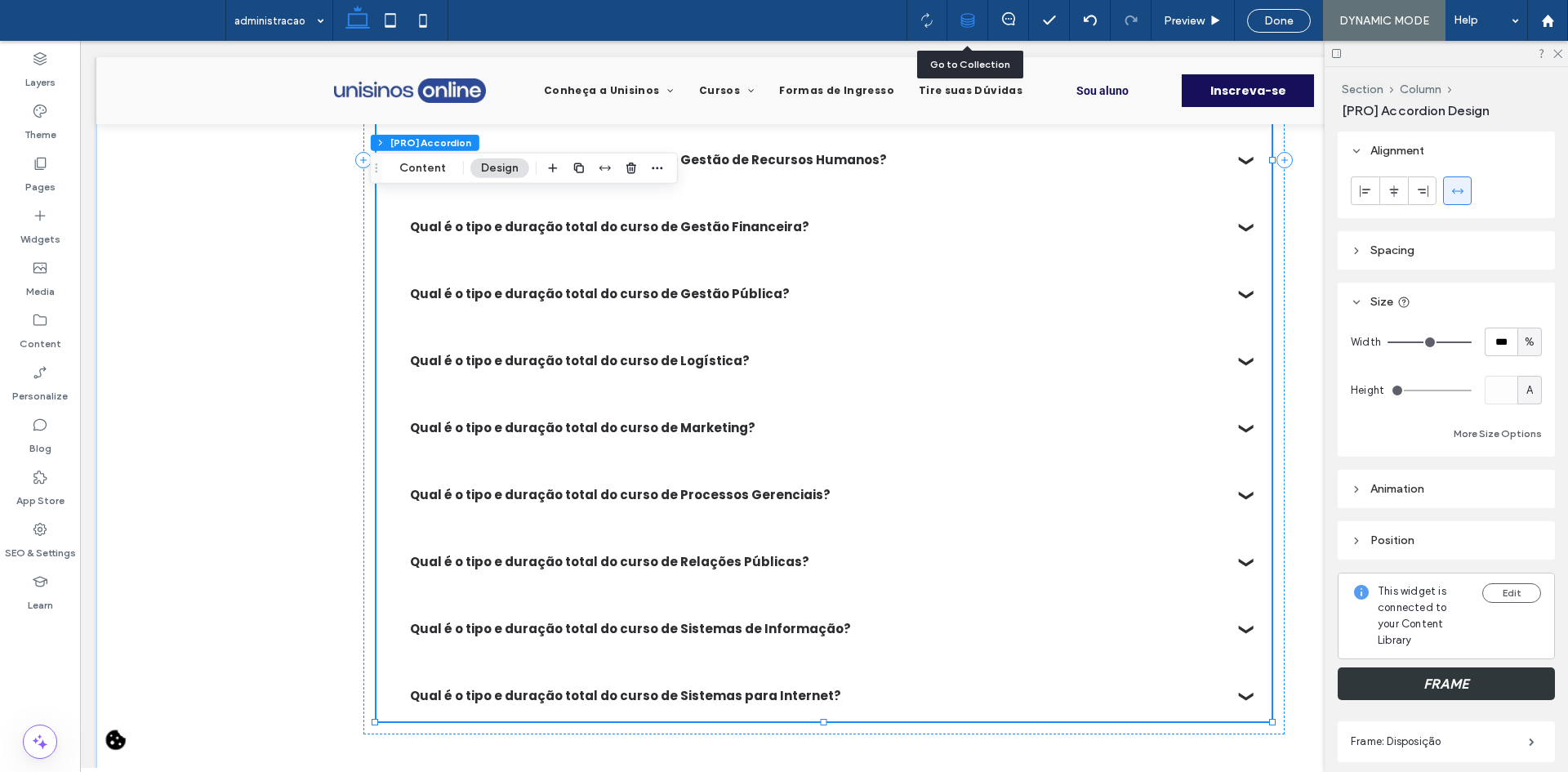
click at [957, 11] on div at bounding box center [968, 20] width 41 height 41
click at [963, 26] on icon at bounding box center [968, 20] width 15 height 15
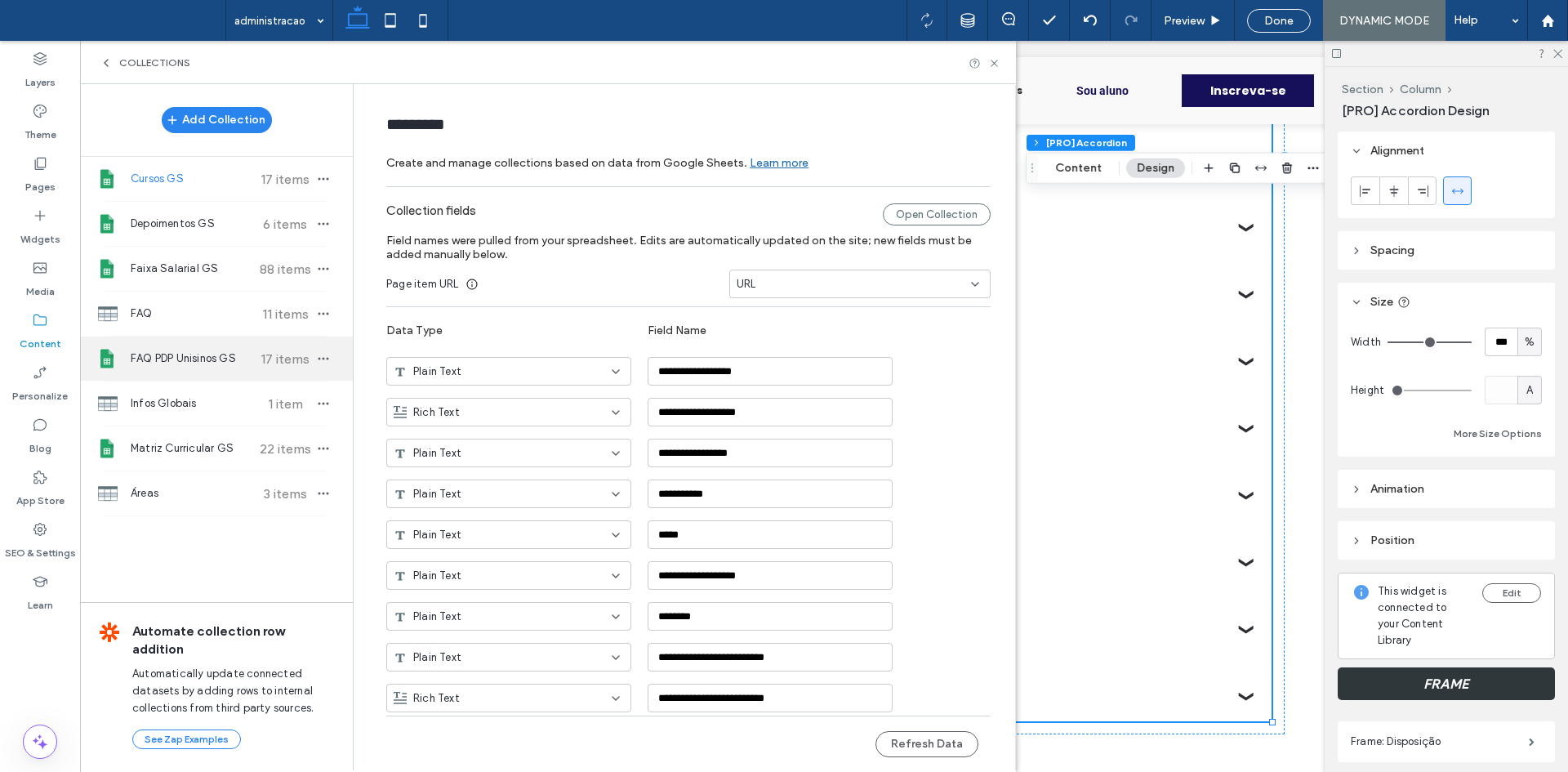
click at [257, 353] on span "17 items" at bounding box center [285, 358] width 57 height 16
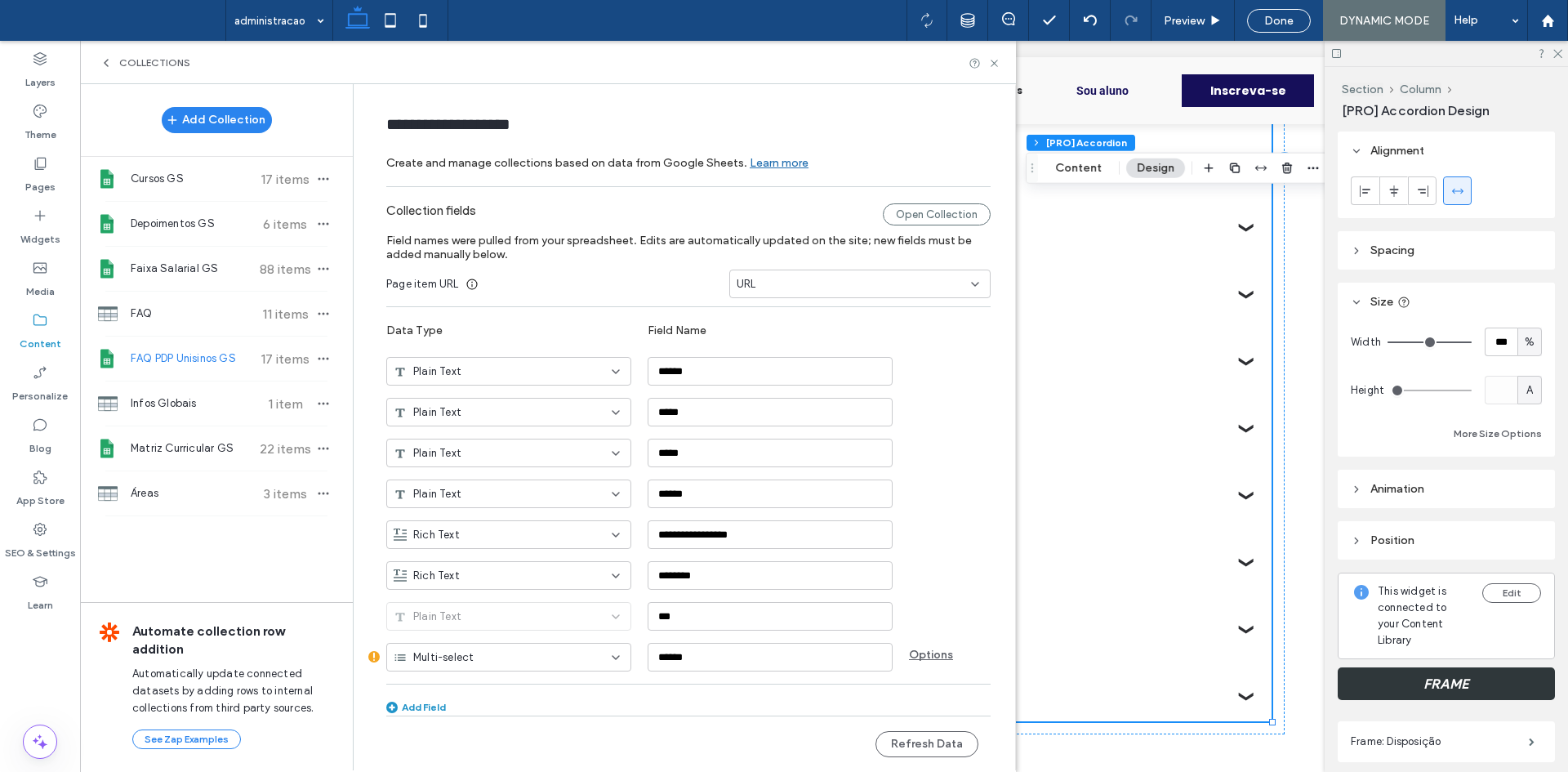
type input "**********"
click at [889, 748] on button "Refresh Data" at bounding box center [927, 744] width 103 height 27
click at [992, 69] on div "Collections" at bounding box center [547, 62] width 936 height 43
click at [994, 64] on use at bounding box center [993, 62] width 6 height 6
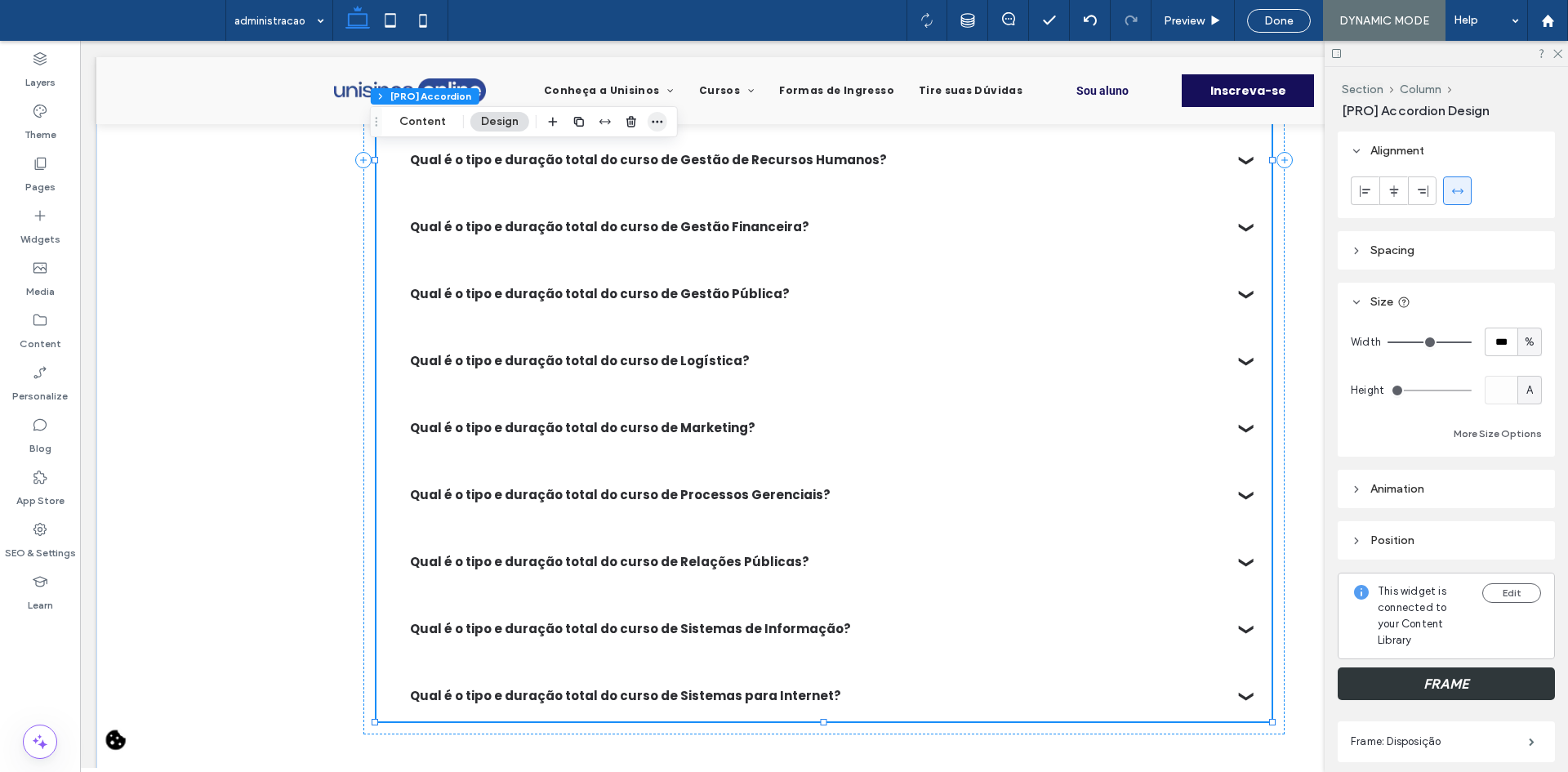
click at [655, 118] on icon "button" at bounding box center [657, 122] width 13 height 13
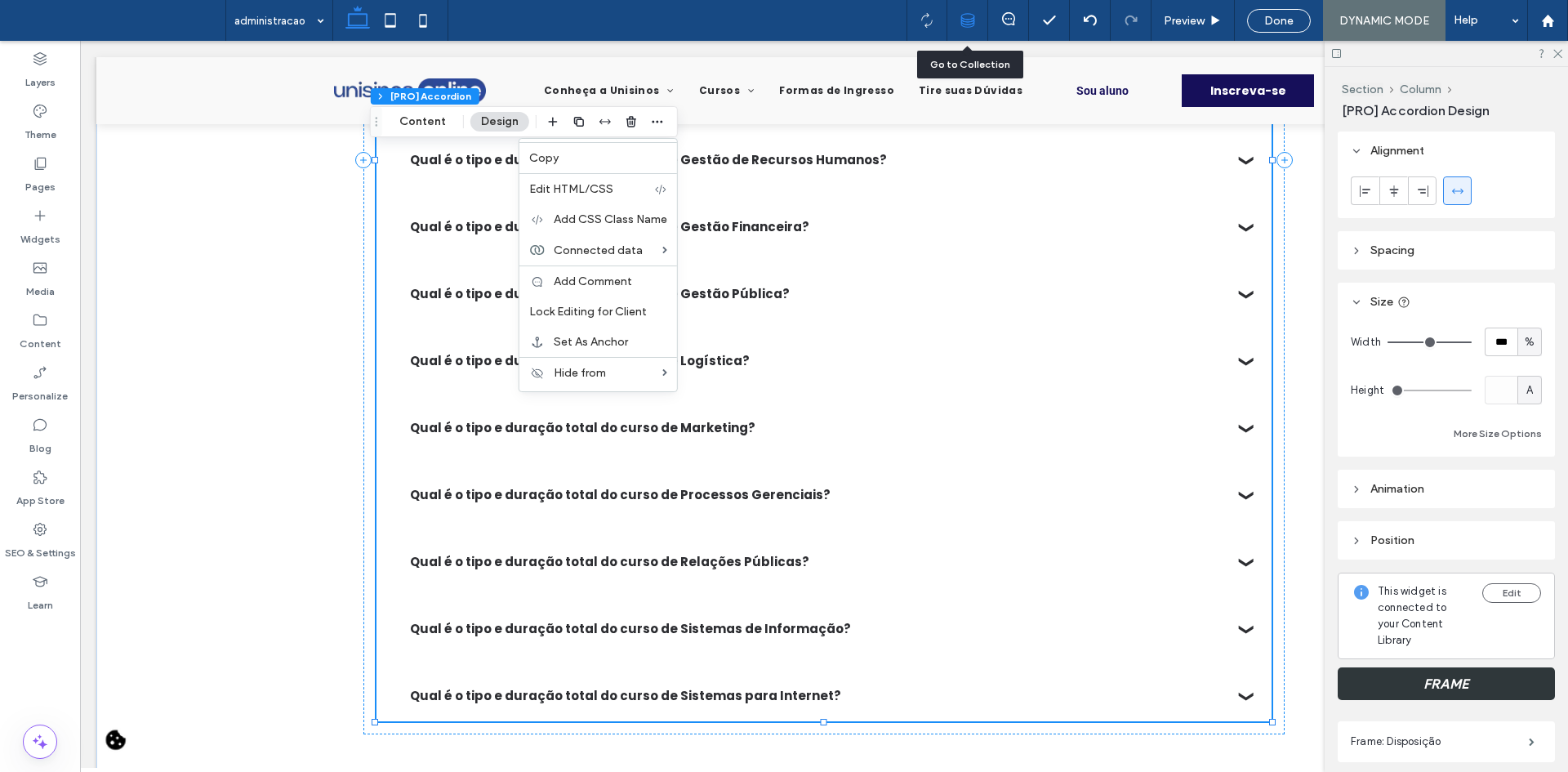
click at [970, 17] on icon at bounding box center [968, 20] width 15 height 15
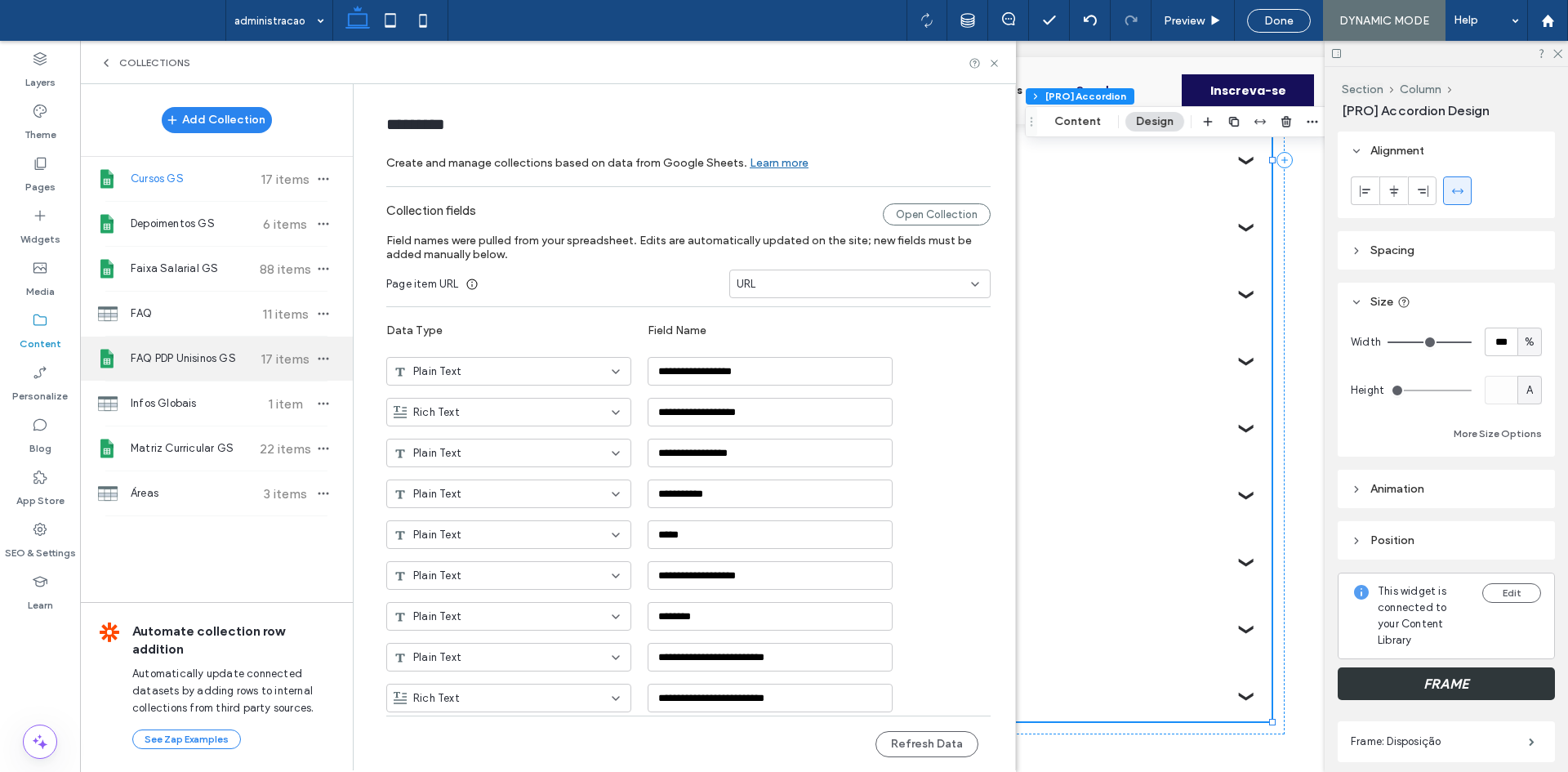
click at [236, 355] on span "FAQ PDP Unisinos GS" at bounding box center [192, 358] width 122 height 17
type input "**********"
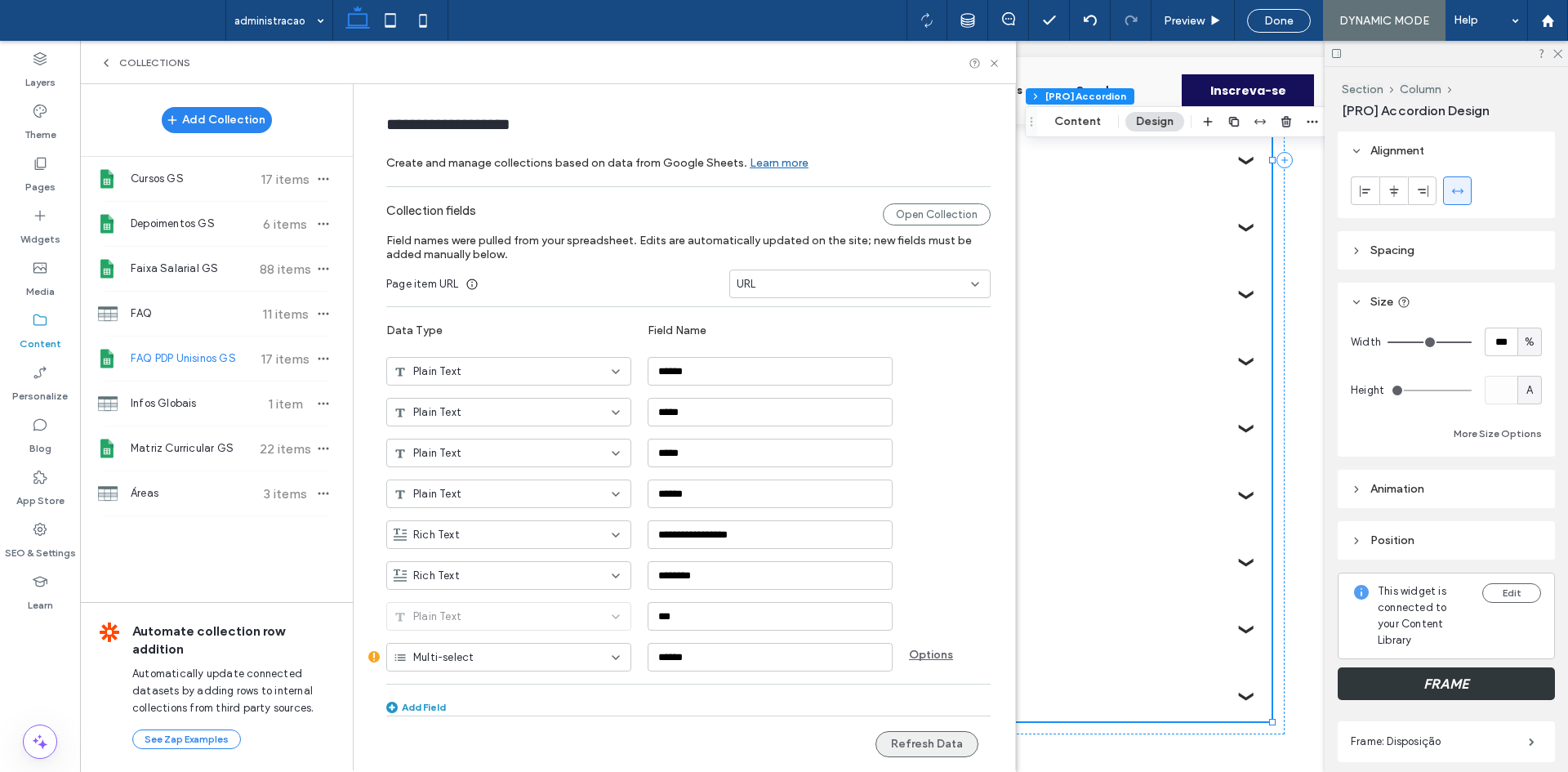
click at [902, 753] on button "Refresh Data" at bounding box center [927, 744] width 103 height 27
click at [999, 57] on icon at bounding box center [993, 62] width 12 height 12
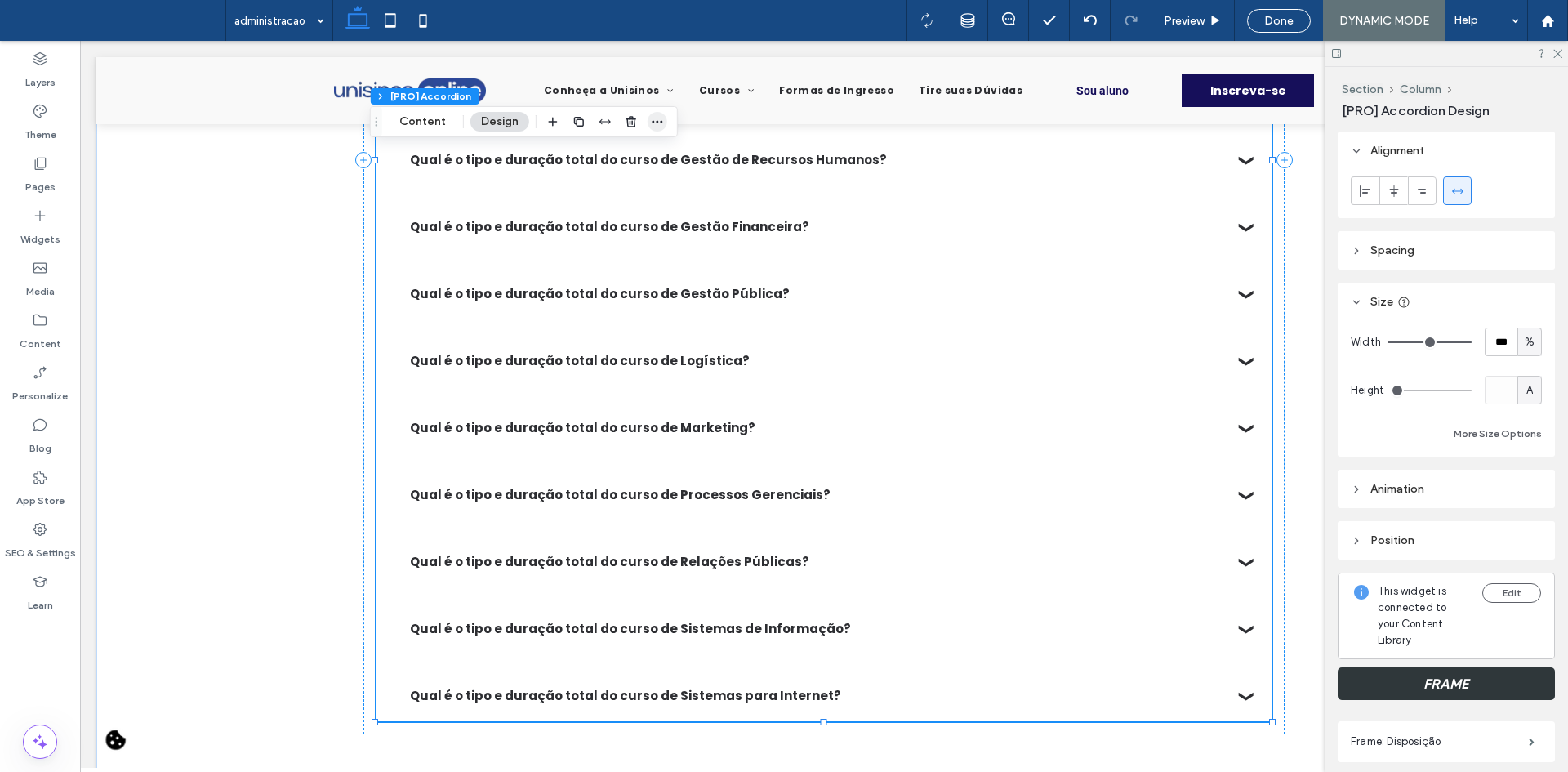
click at [658, 118] on icon "button" at bounding box center [657, 122] width 13 height 13
click at [980, 23] on div at bounding box center [968, 20] width 40 height 15
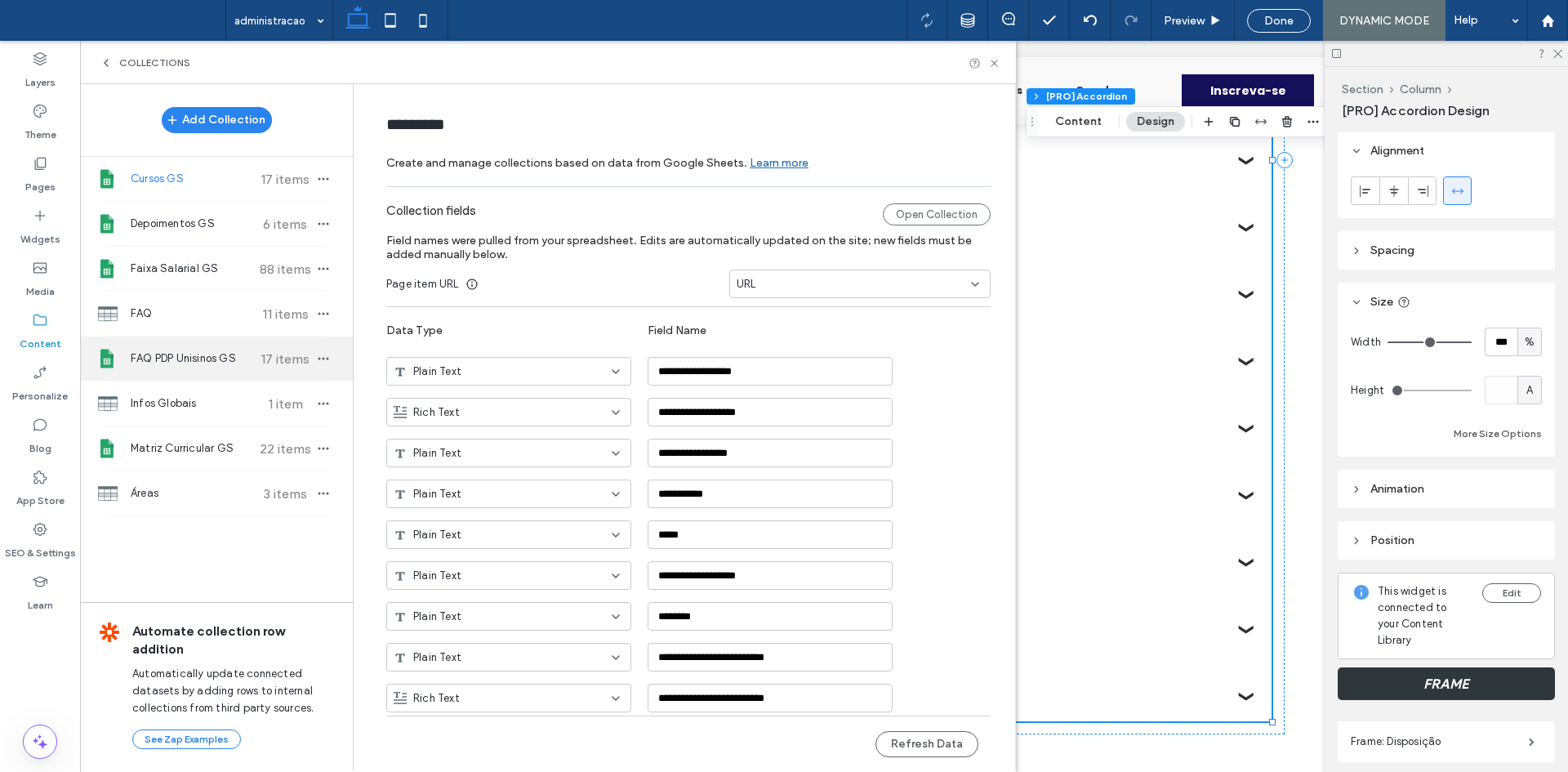
click at [214, 369] on div "FAQ PDP Unisinos GS 17 items" at bounding box center [216, 358] width 273 height 44
type input "**********"
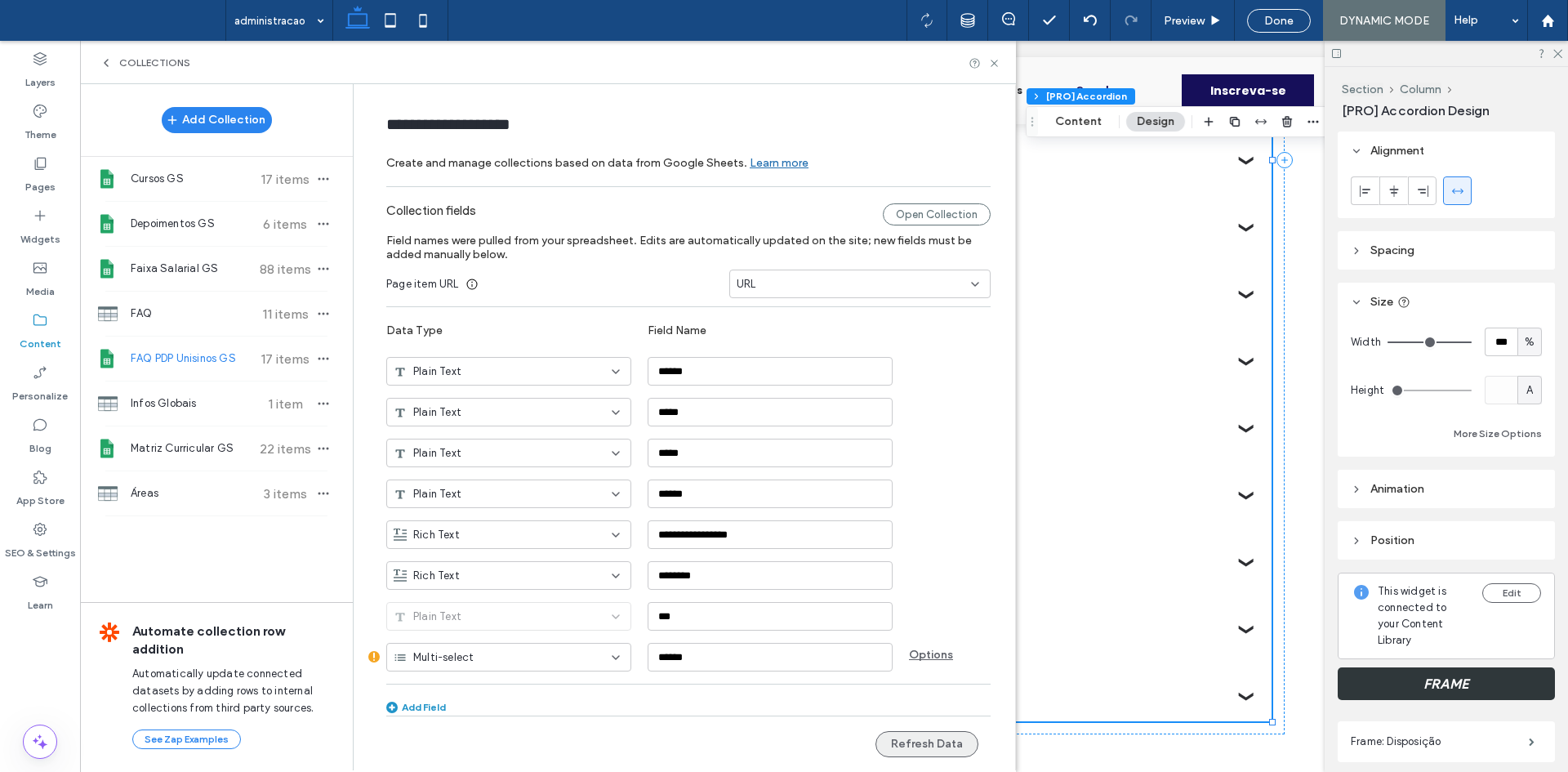
click at [914, 748] on button "Refresh Data" at bounding box center [927, 744] width 103 height 27
click at [991, 62] on icon at bounding box center [993, 62] width 12 height 12
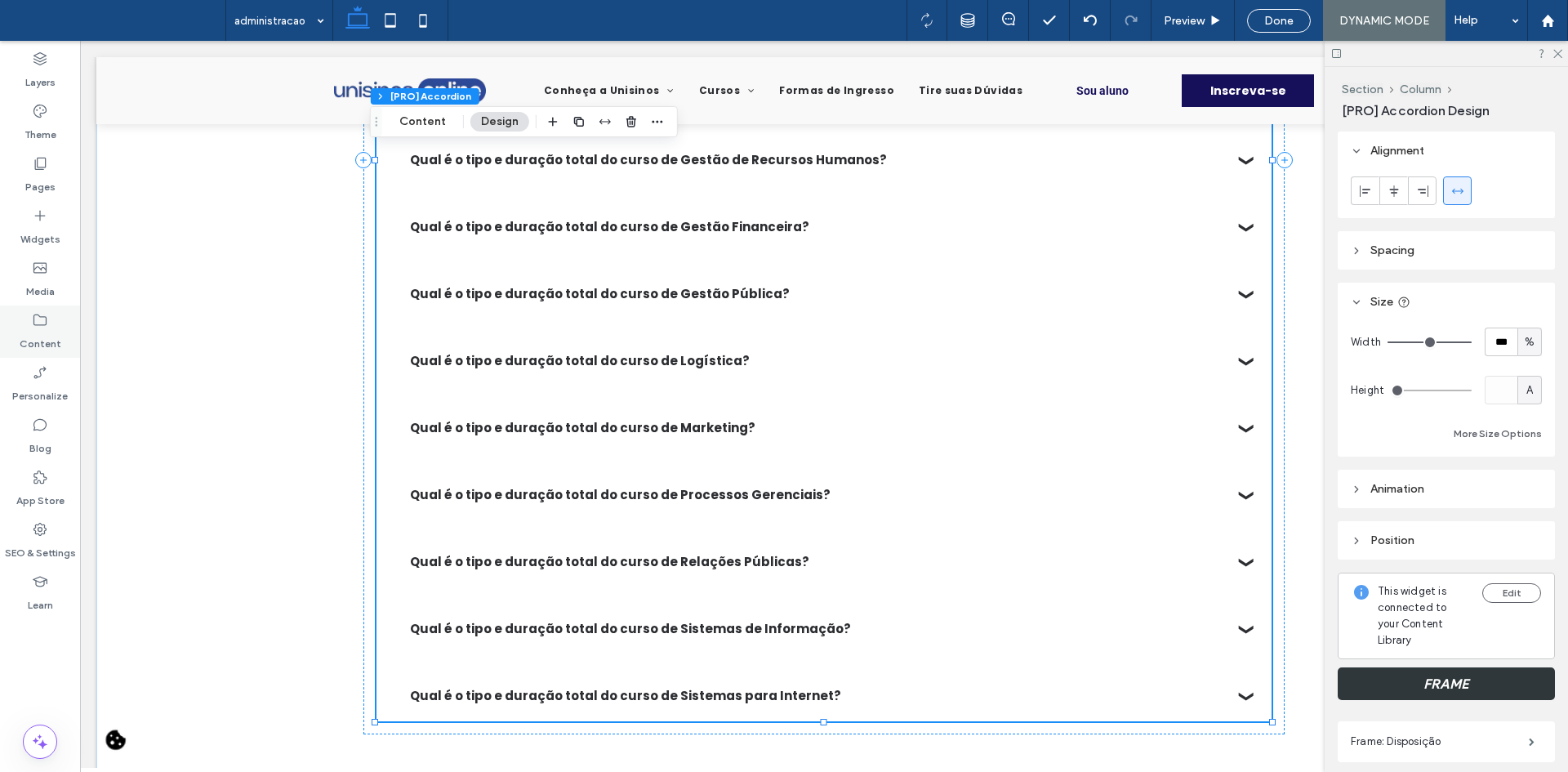
click at [41, 320] on icon at bounding box center [40, 320] width 16 height 17
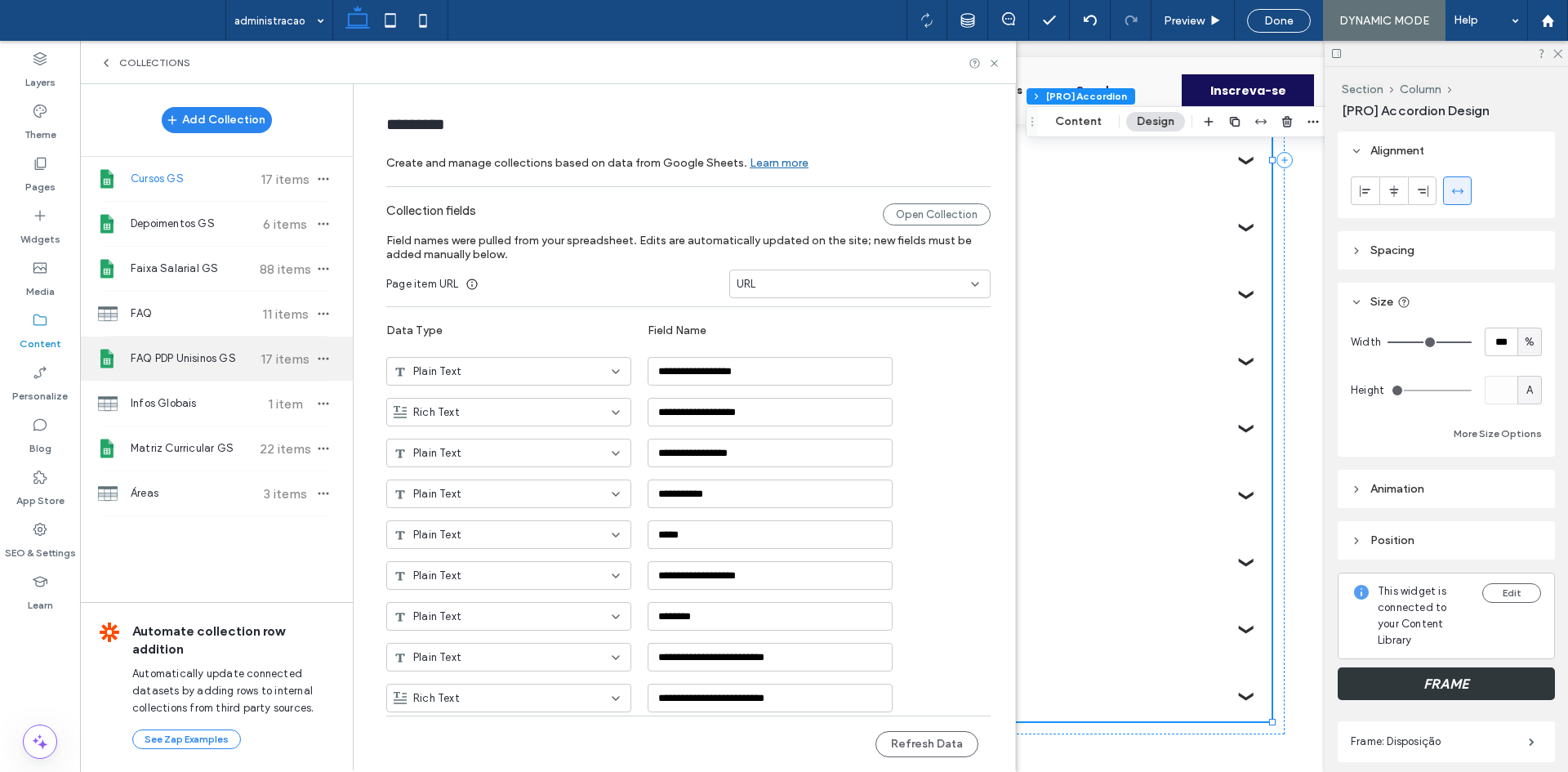
click at [215, 365] on span "FAQ PDP Unisinos GS" at bounding box center [192, 358] width 122 height 17
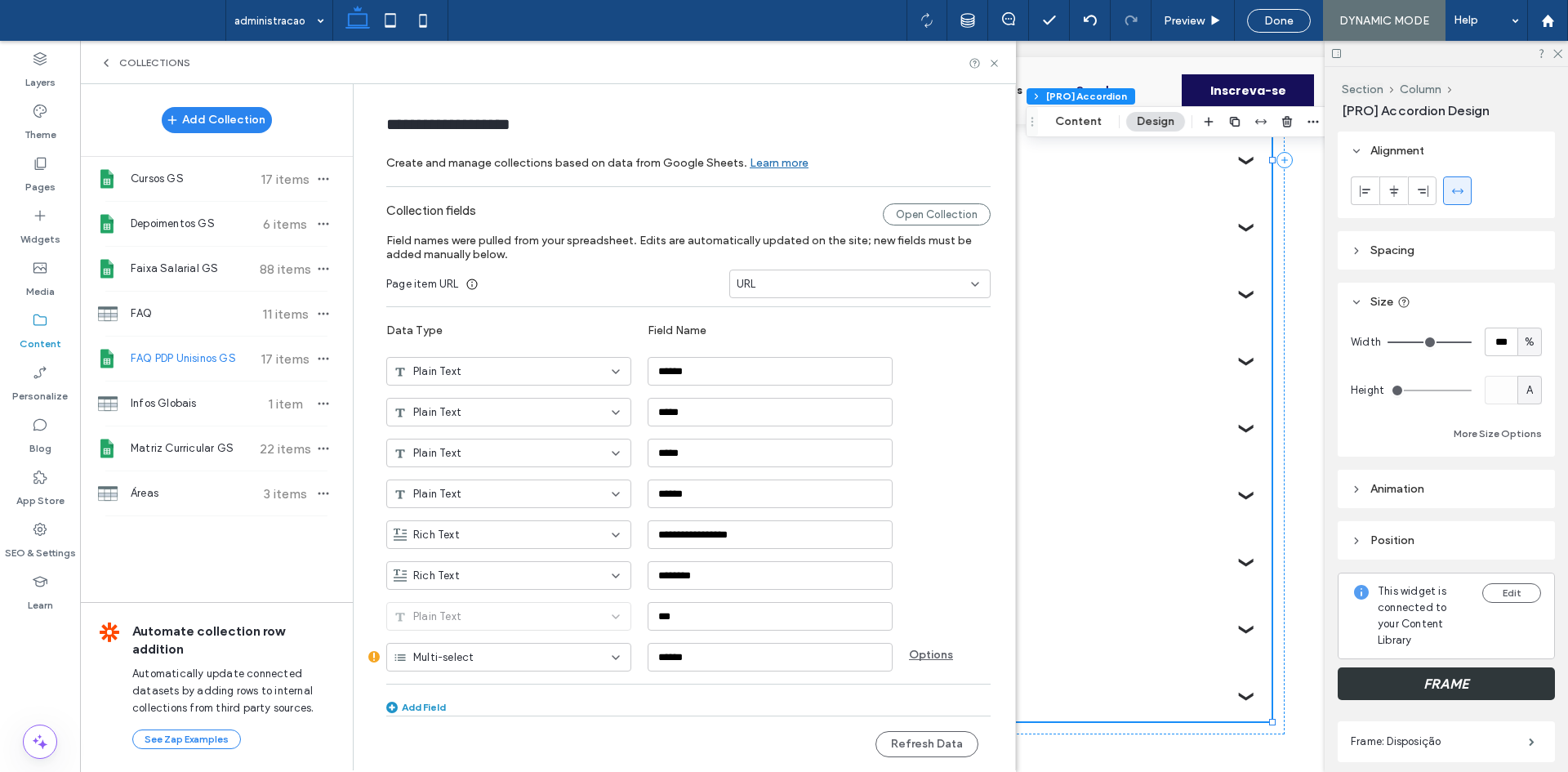
type input "**********"
click at [894, 746] on button "Refresh Data" at bounding box center [927, 744] width 103 height 27
click at [992, 61] on use at bounding box center [993, 62] width 6 height 6
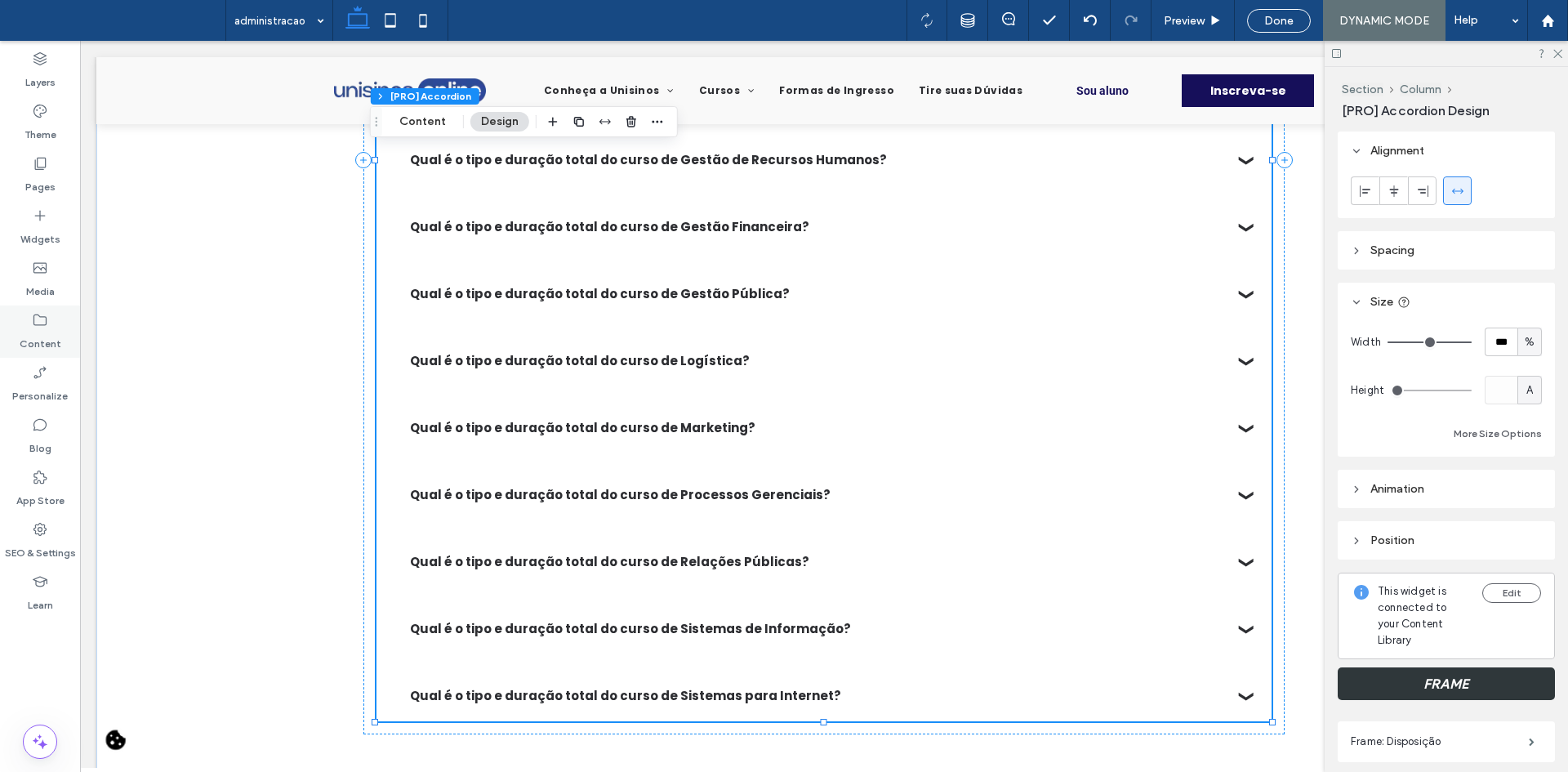
click at [26, 339] on label "Content" at bounding box center [39, 339] width 41 height 23
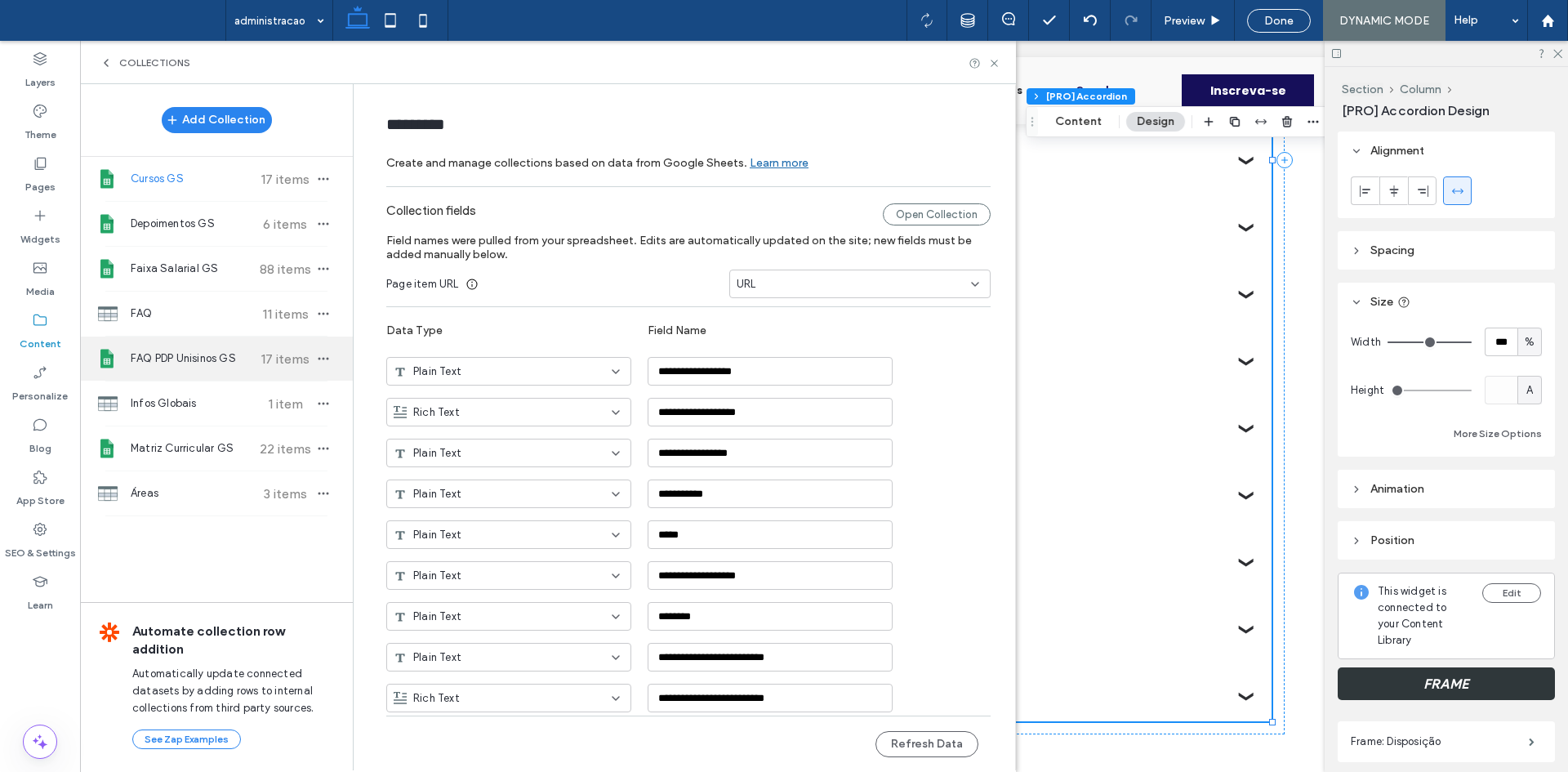
click at [241, 345] on div "FAQ PDP Unisinos GS 17 items" at bounding box center [216, 358] width 273 height 44
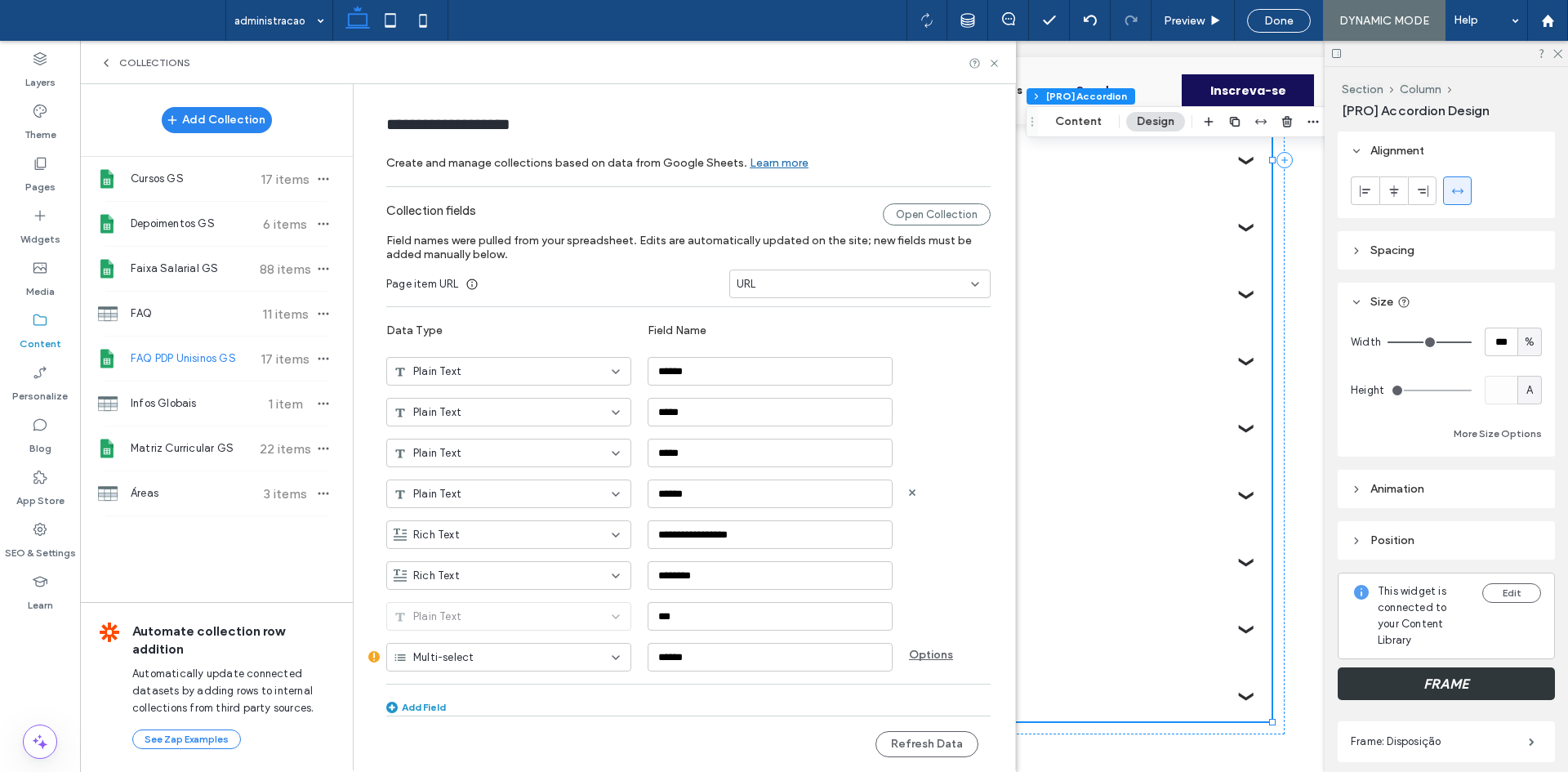
scroll to position [3, 0]
click at [970, 653] on use at bounding box center [972, 654] width 6 height 6
click at [197, 186] on span "Cursos GS" at bounding box center [192, 179] width 122 height 17
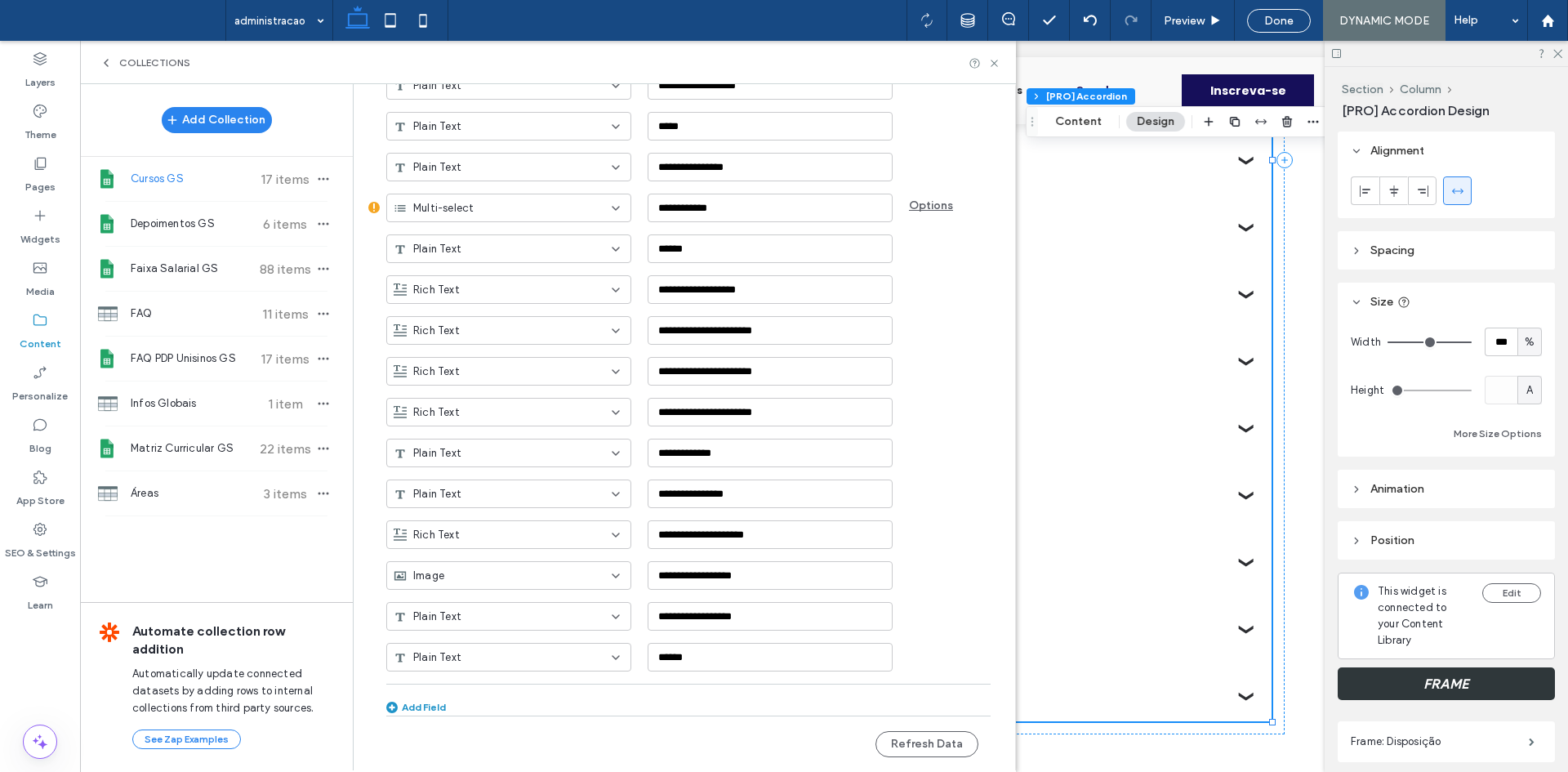
scroll to position [2127, 0]
click at [909, 653] on use at bounding box center [912, 654] width 6 height 6
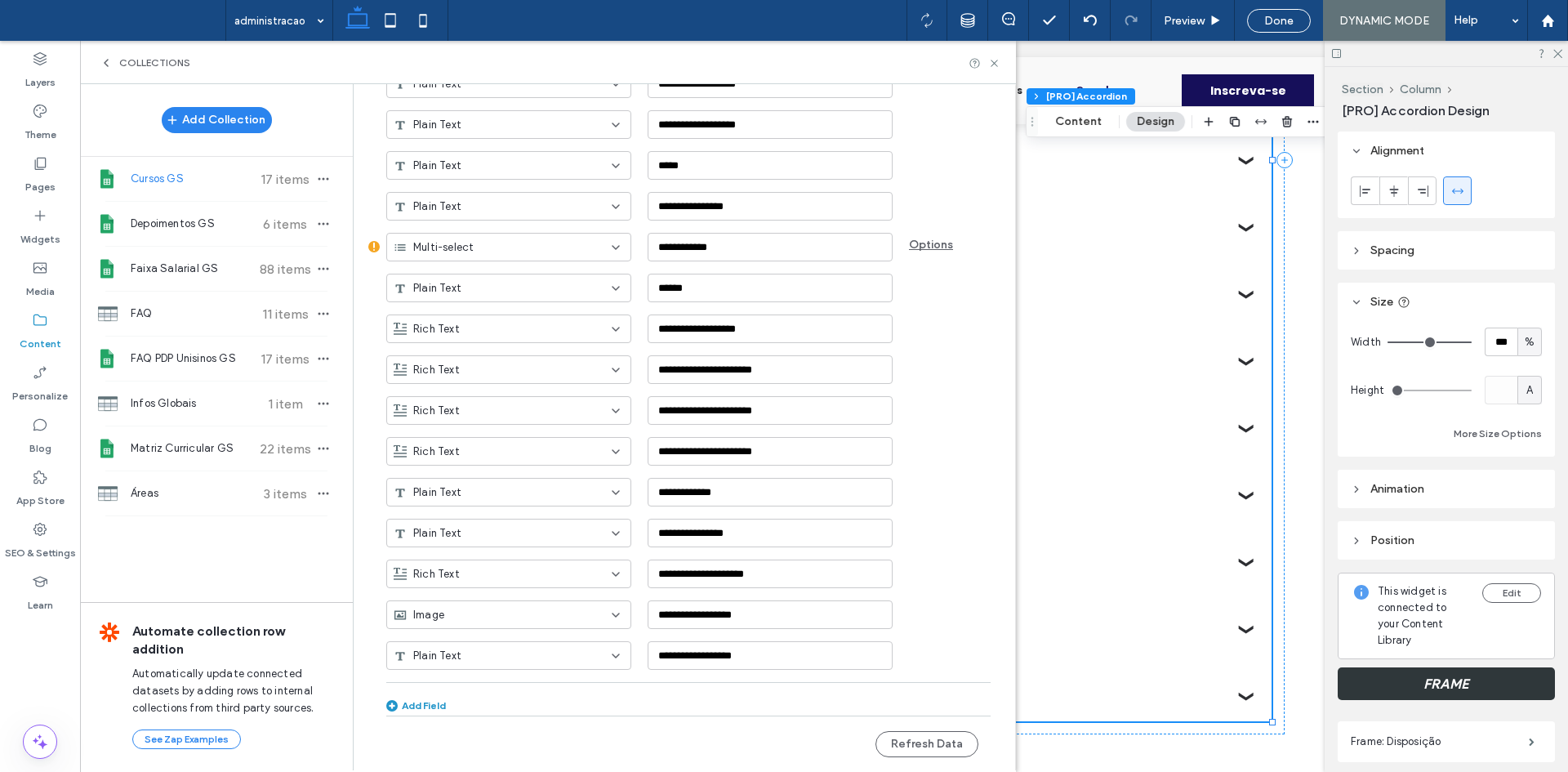
scroll to position [2086, 0]
click at [237, 348] on div "FAQ PDP Unisinos GS 17 items" at bounding box center [216, 358] width 273 height 44
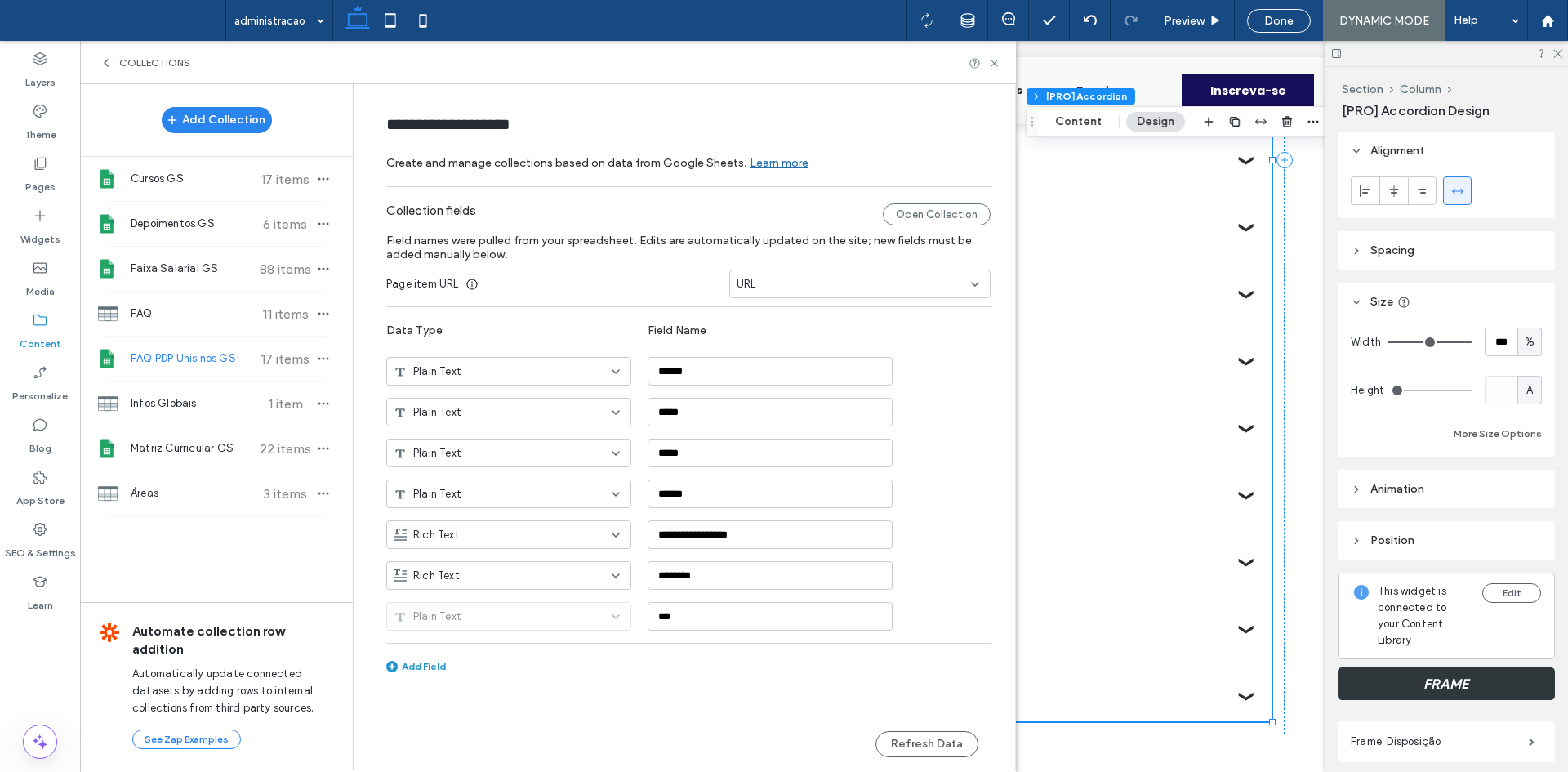
scroll to position [0, 0]
click at [917, 742] on button "Refresh Data" at bounding box center [927, 744] width 103 height 27
click at [205, 184] on span "Cursos GS" at bounding box center [192, 179] width 122 height 17
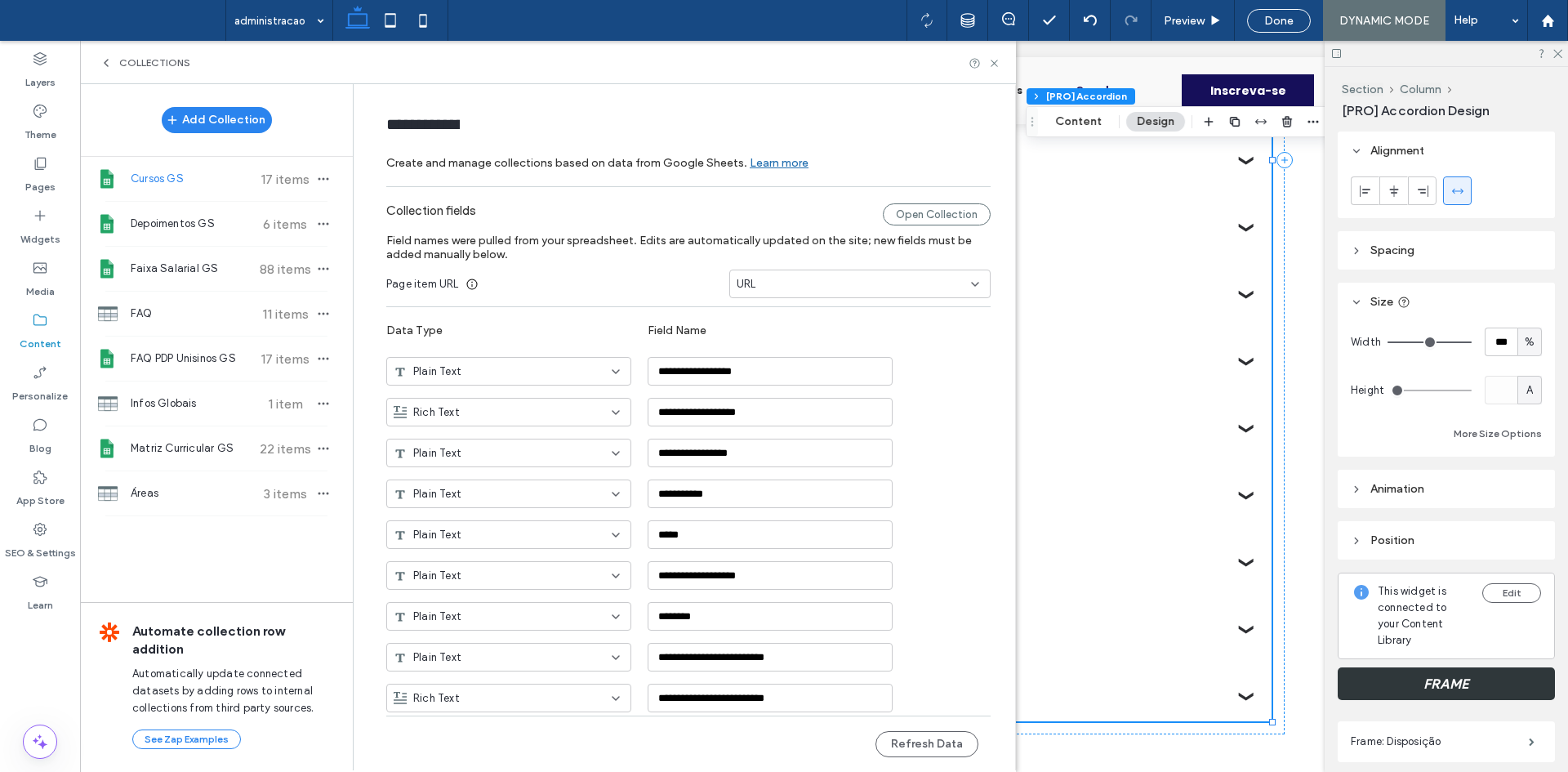
type input "*********"
click at [927, 744] on button "Refresh Data" at bounding box center [927, 744] width 103 height 27
click at [997, 64] on icon at bounding box center [993, 62] width 12 height 12
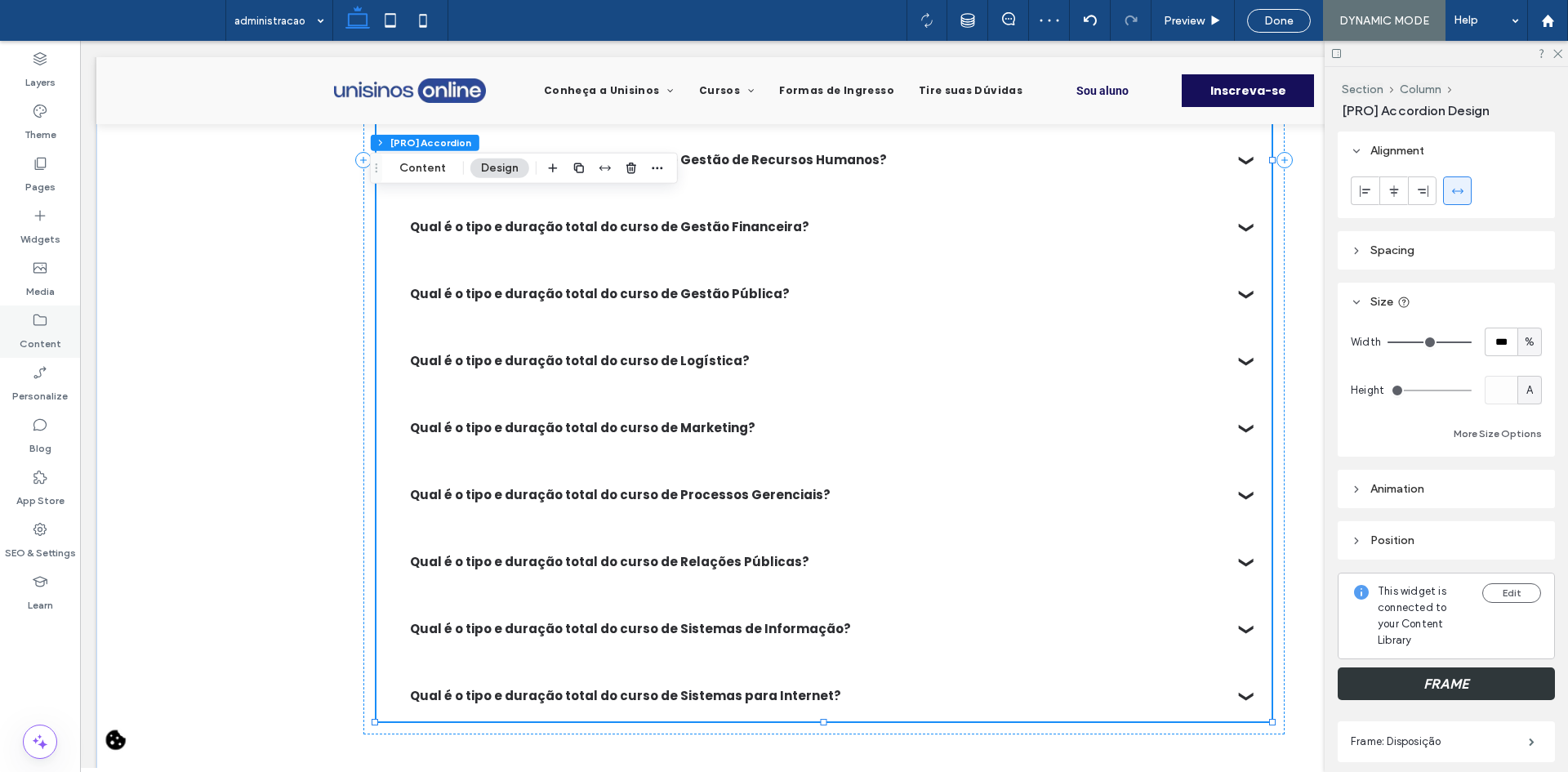
click at [34, 344] on label "Content" at bounding box center [39, 339] width 41 height 23
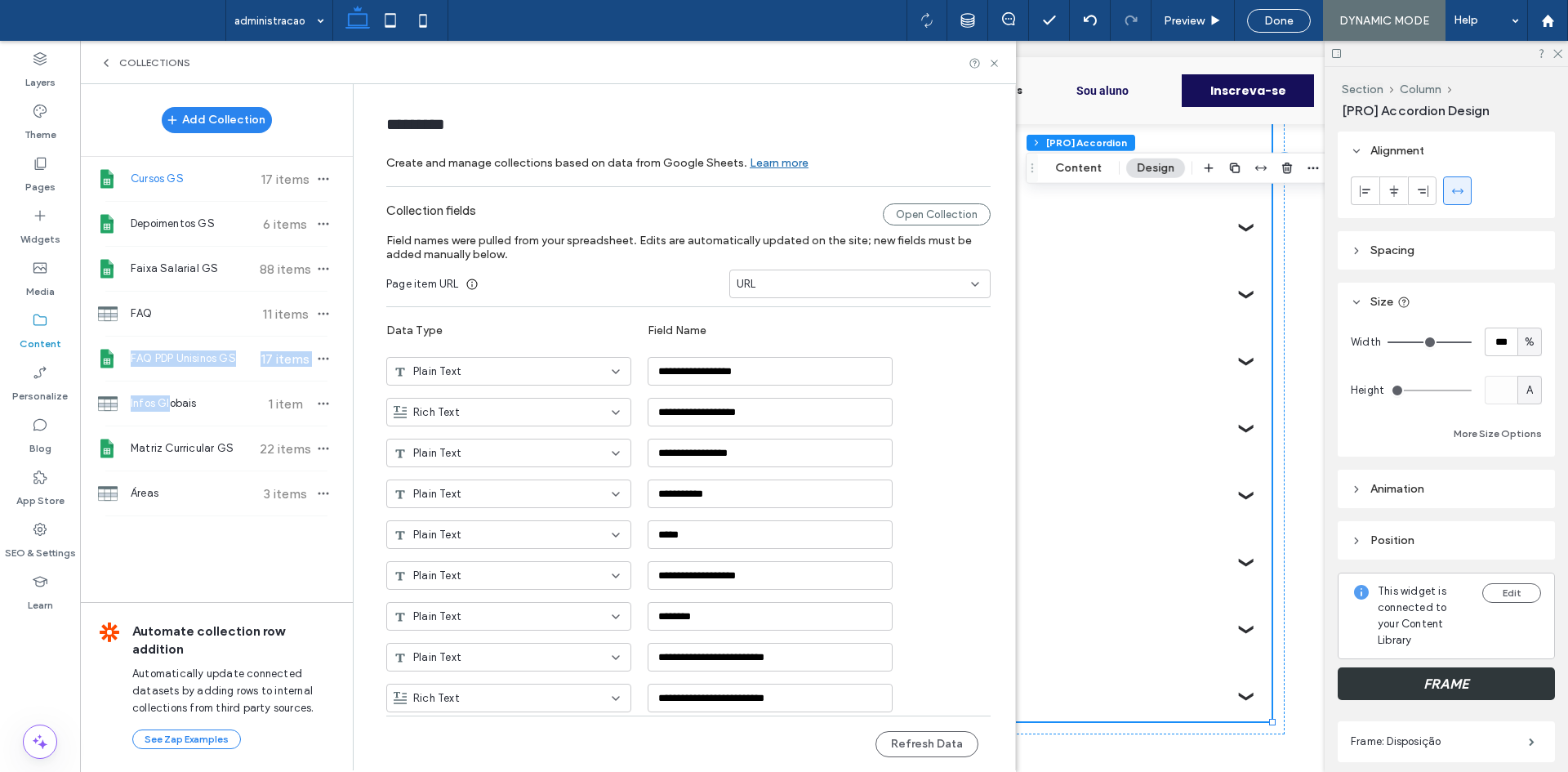
click at [169, 380] on div "Add Collection Cursos GS 17 items Depoimentos GS 6 items Faixa Salarial GS 88 i…" at bounding box center [216, 300] width 273 height 432
click at [176, 359] on span "FAQ PDP Unisinos GS" at bounding box center [192, 358] width 122 height 17
type input "**********"
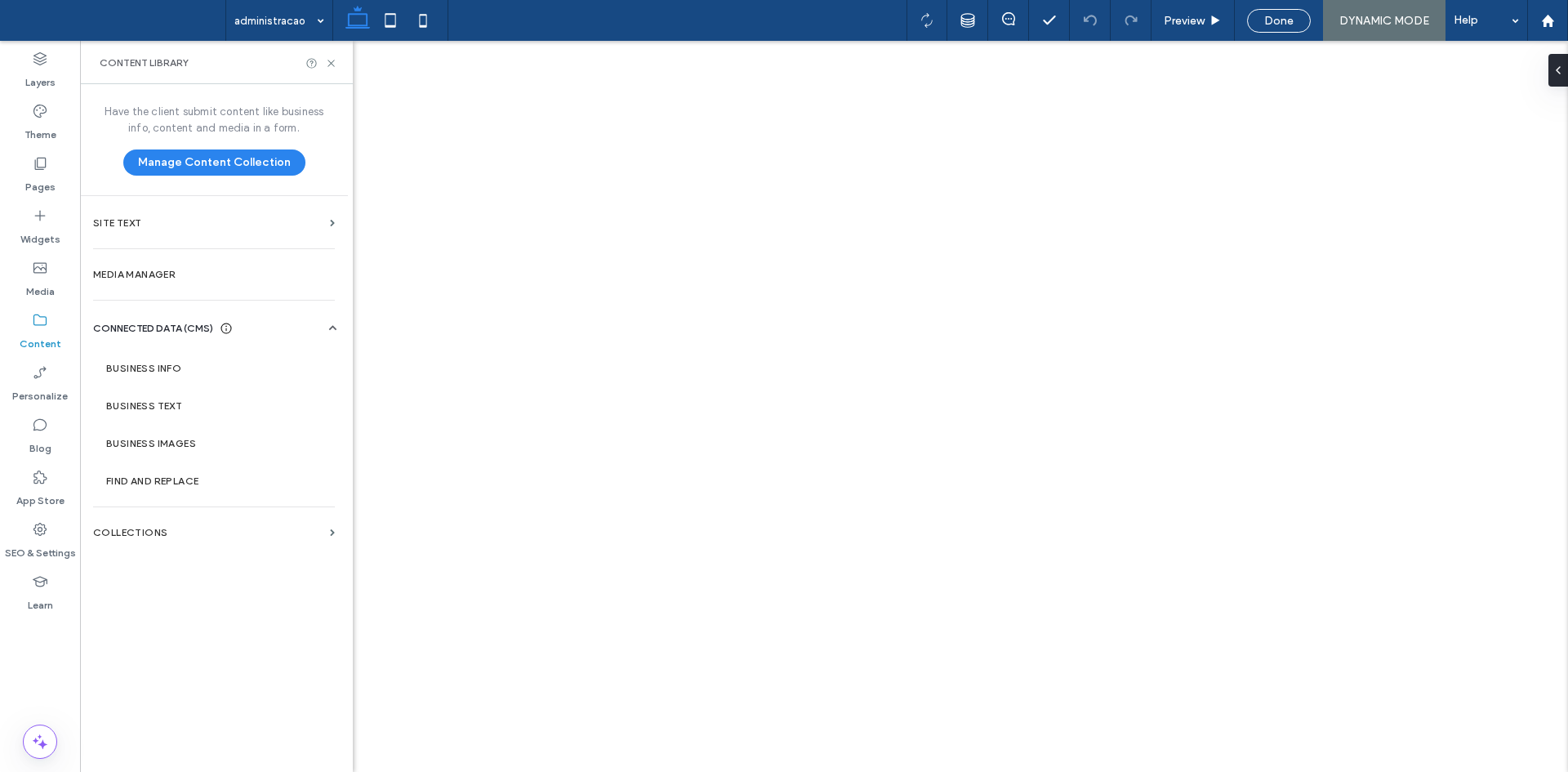
click at [161, 537] on label "DEV" at bounding box center [155, 541] width 19 height 28
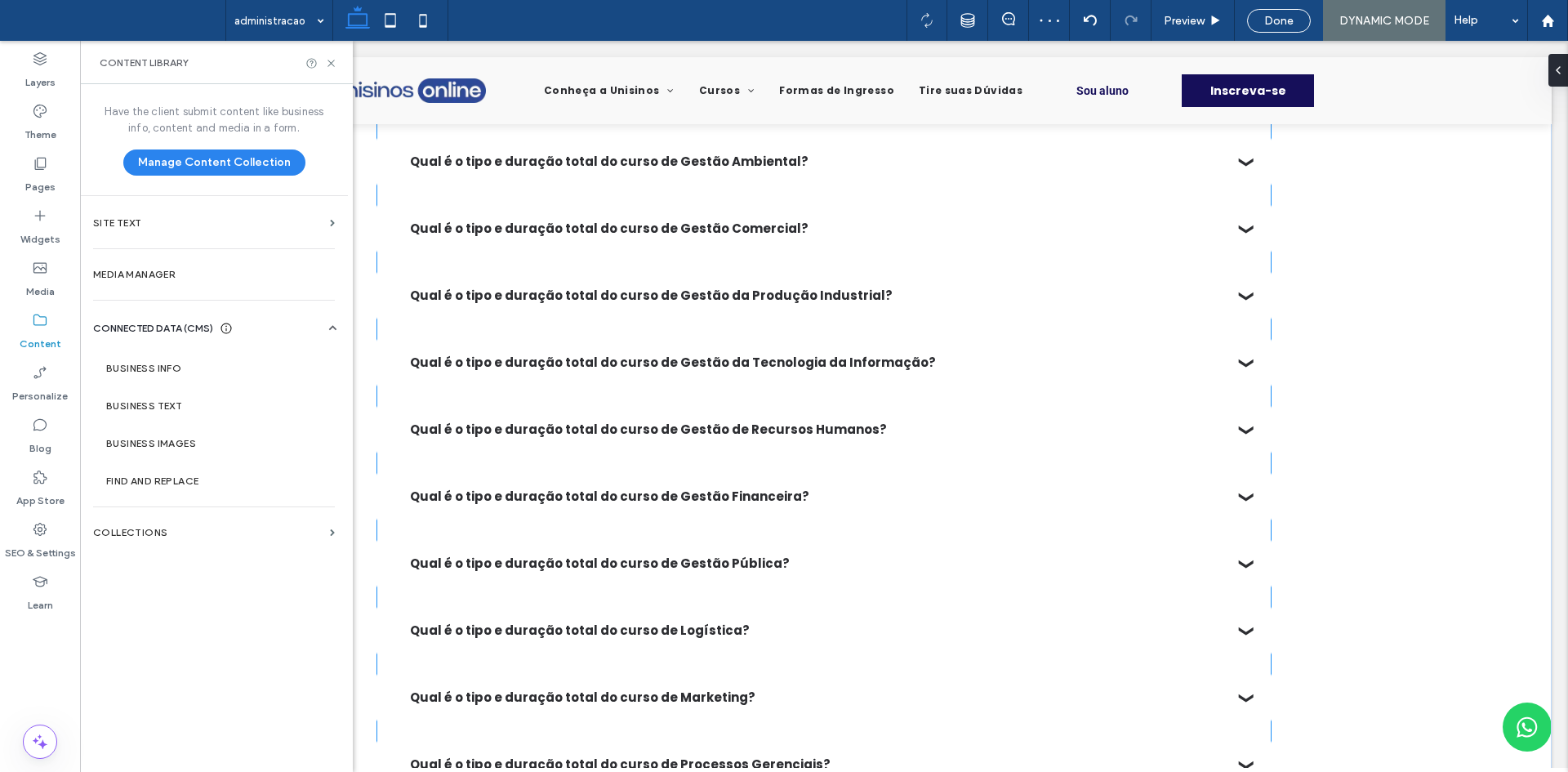
scroll to position [735, 0]
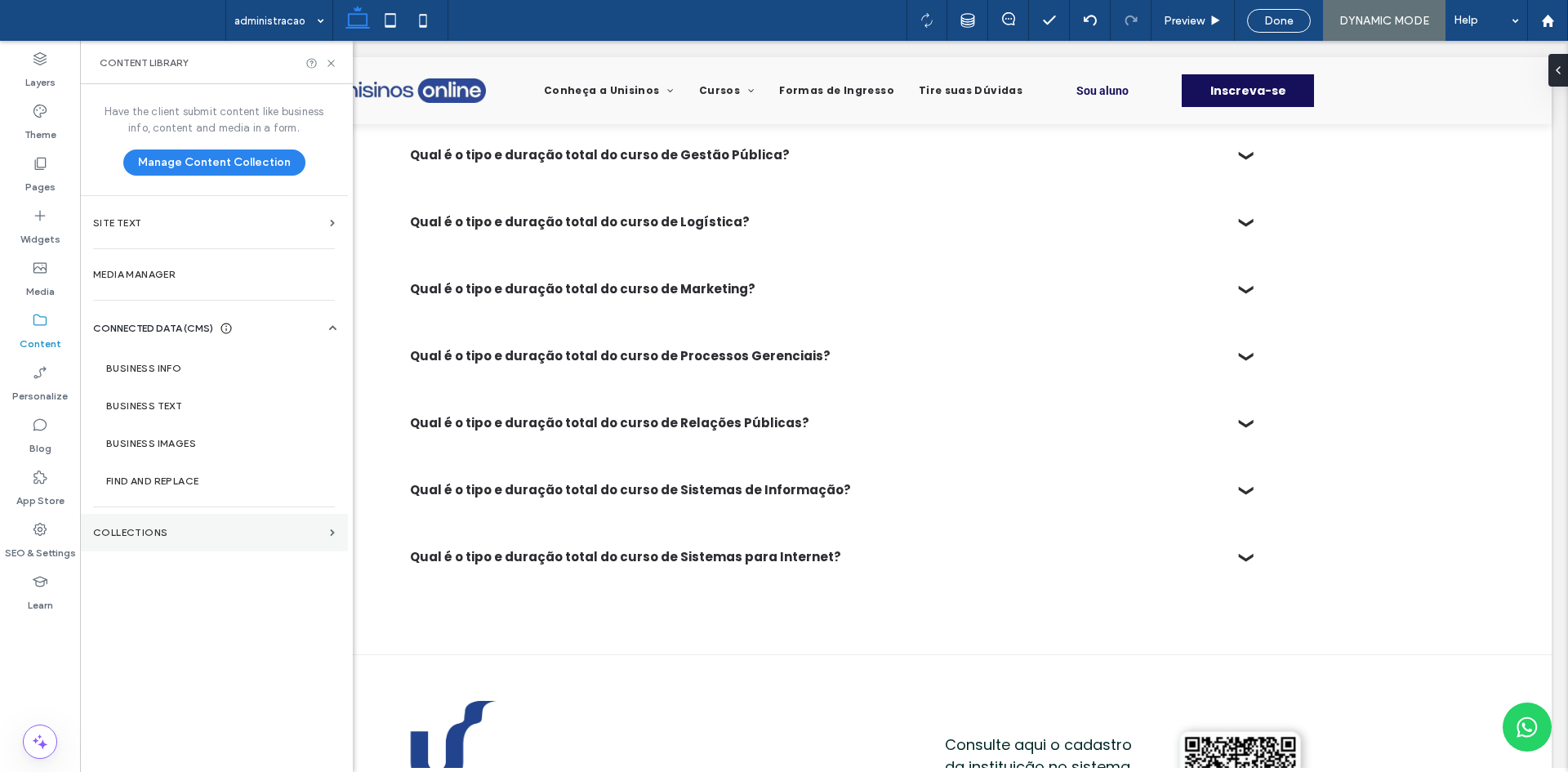
click at [223, 535] on label "Collections" at bounding box center [208, 533] width 230 height 11
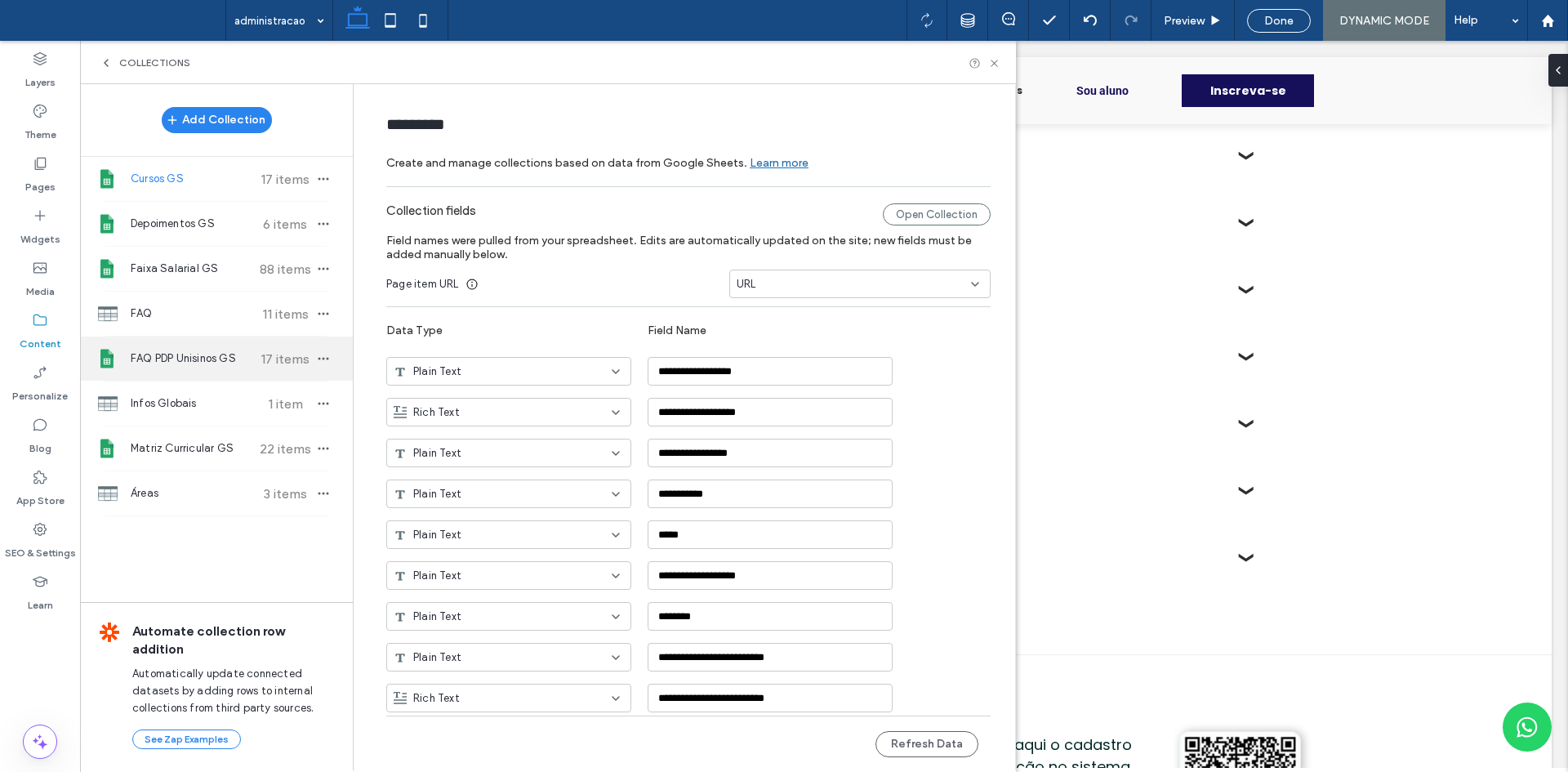
click at [222, 378] on div "FAQ PDP Unisinos GS 17 items" at bounding box center [216, 358] width 273 height 44
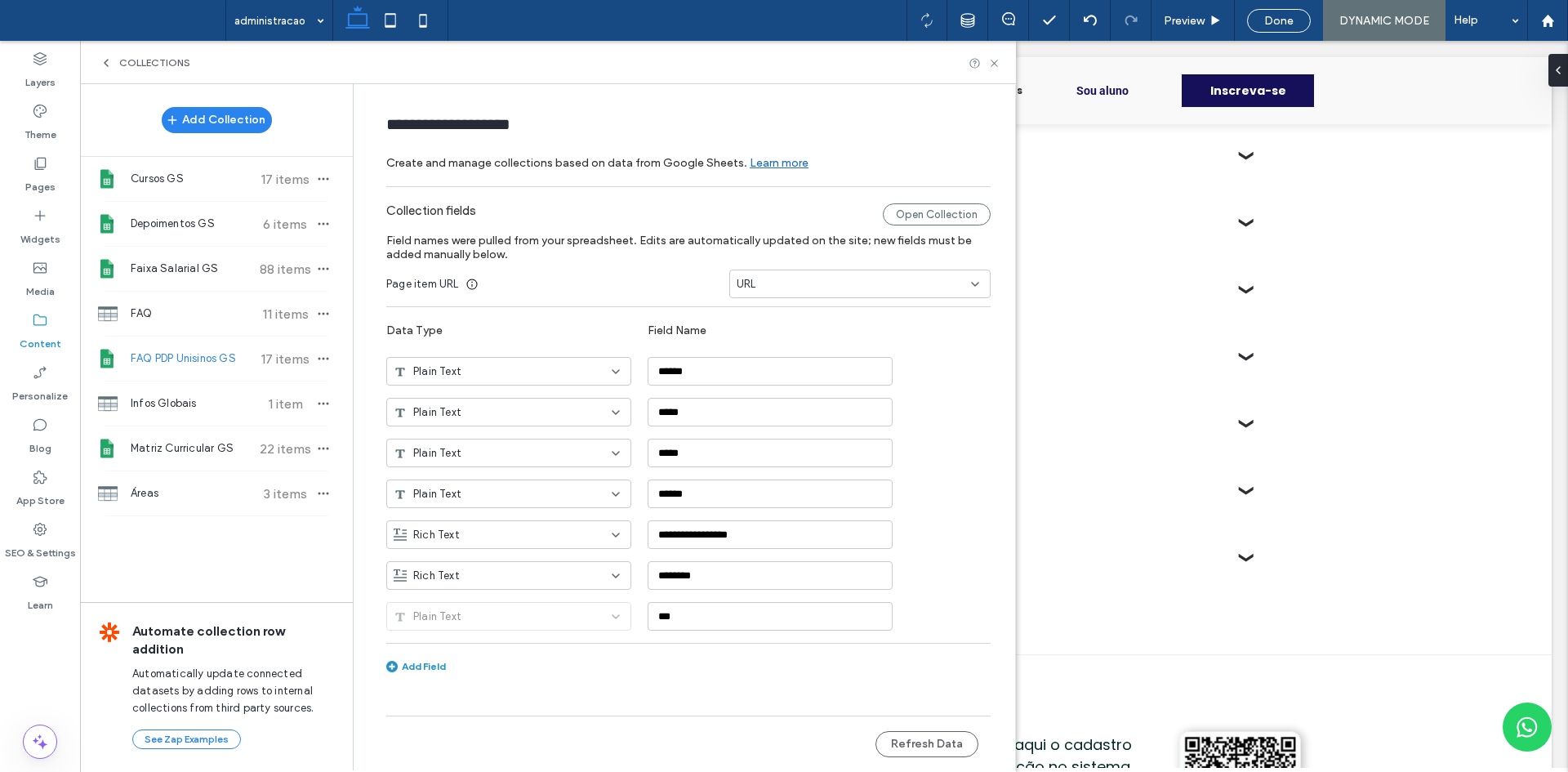
type input "**********"
click at [844, 284] on div "URL" at bounding box center [850, 284] width 227 height 17
click at [779, 220] on label "Collection fields" at bounding box center [635, 215] width 497 height 22
click at [927, 742] on button "Refresh Data" at bounding box center [927, 744] width 103 height 27
click at [937, 738] on button "Refresh Data" at bounding box center [927, 744] width 103 height 27
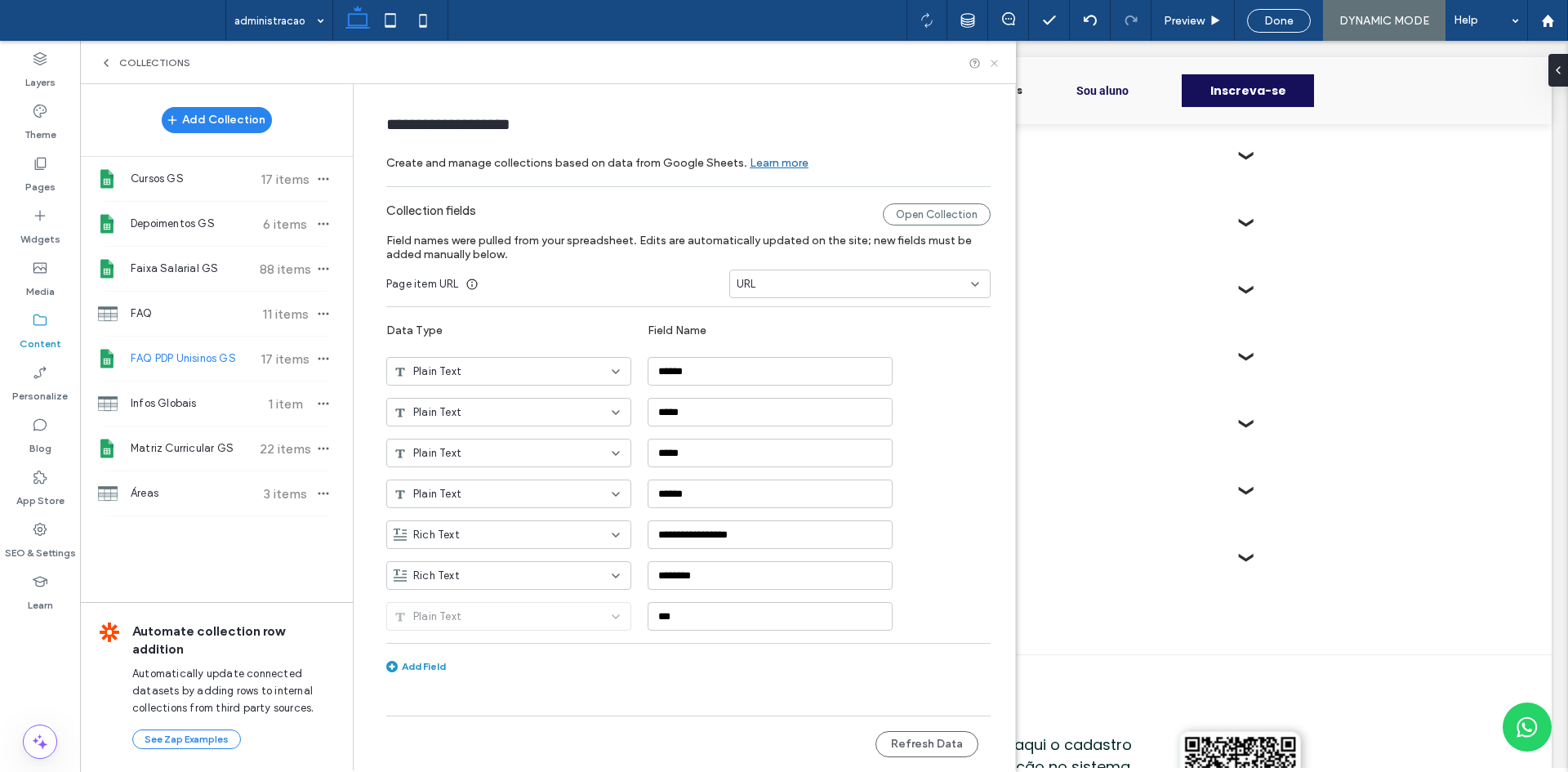
click at [994, 64] on icon at bounding box center [993, 62] width 12 height 12
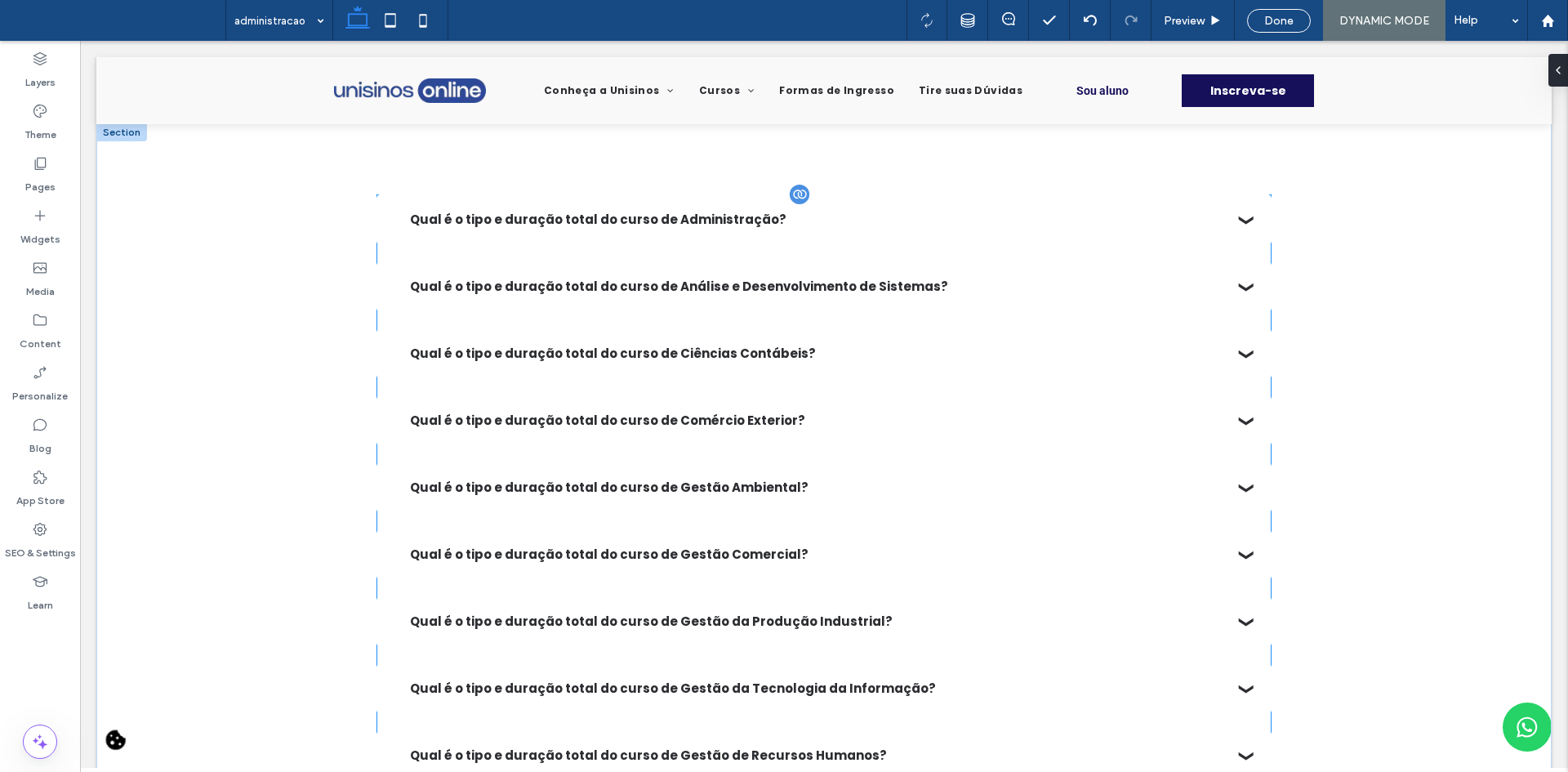
scroll to position [0, 0]
click at [837, 299] on summary "Qual é o tipo e duração total do curso de Análise e Desenvolvimento de Sistemas?" at bounding box center [825, 287] width 896 height 50
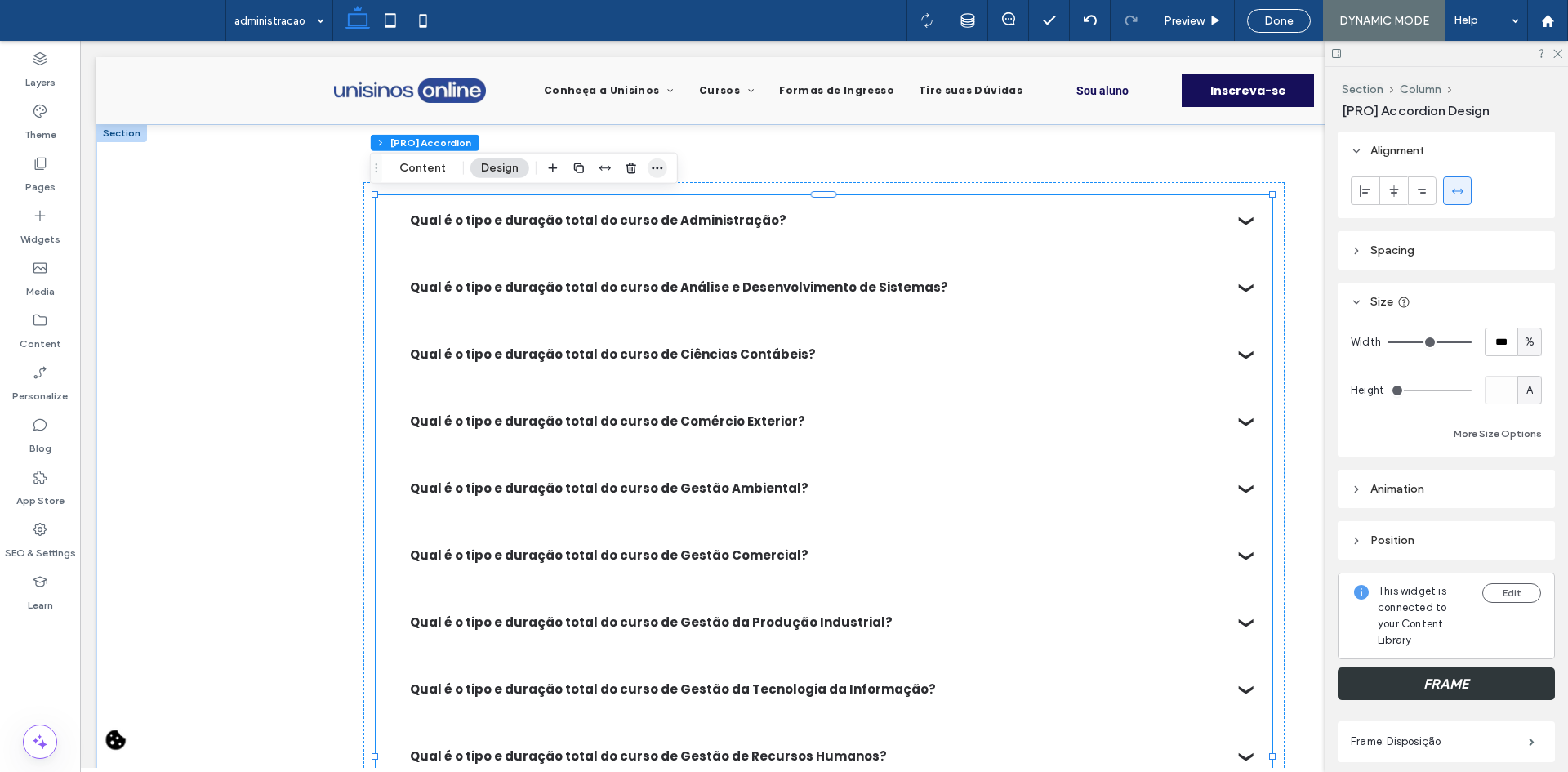
click at [661, 161] on icon "button" at bounding box center [657, 168] width 13 height 13
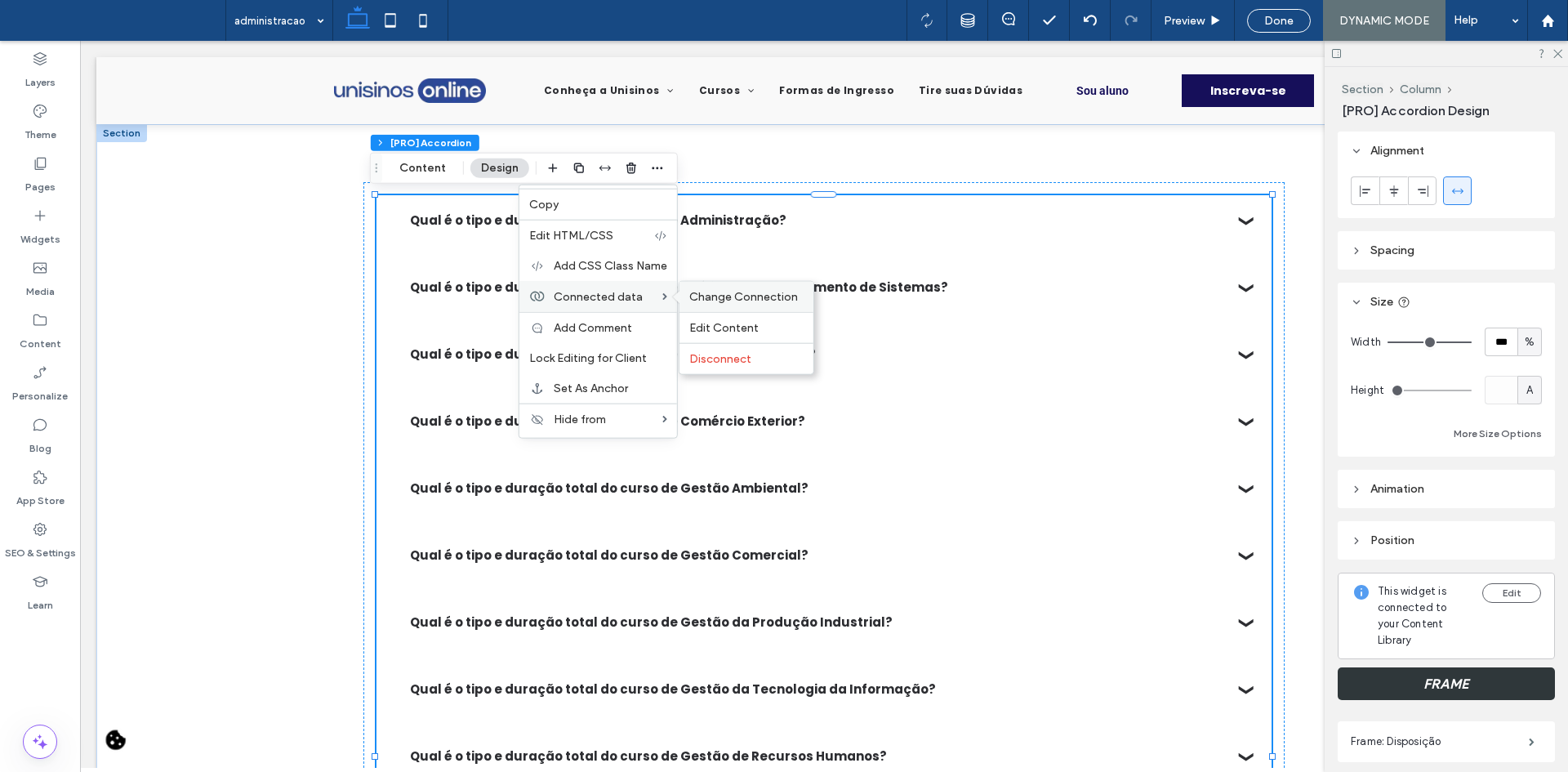
click at [729, 295] on span "Change Connection" at bounding box center [743, 296] width 109 height 14
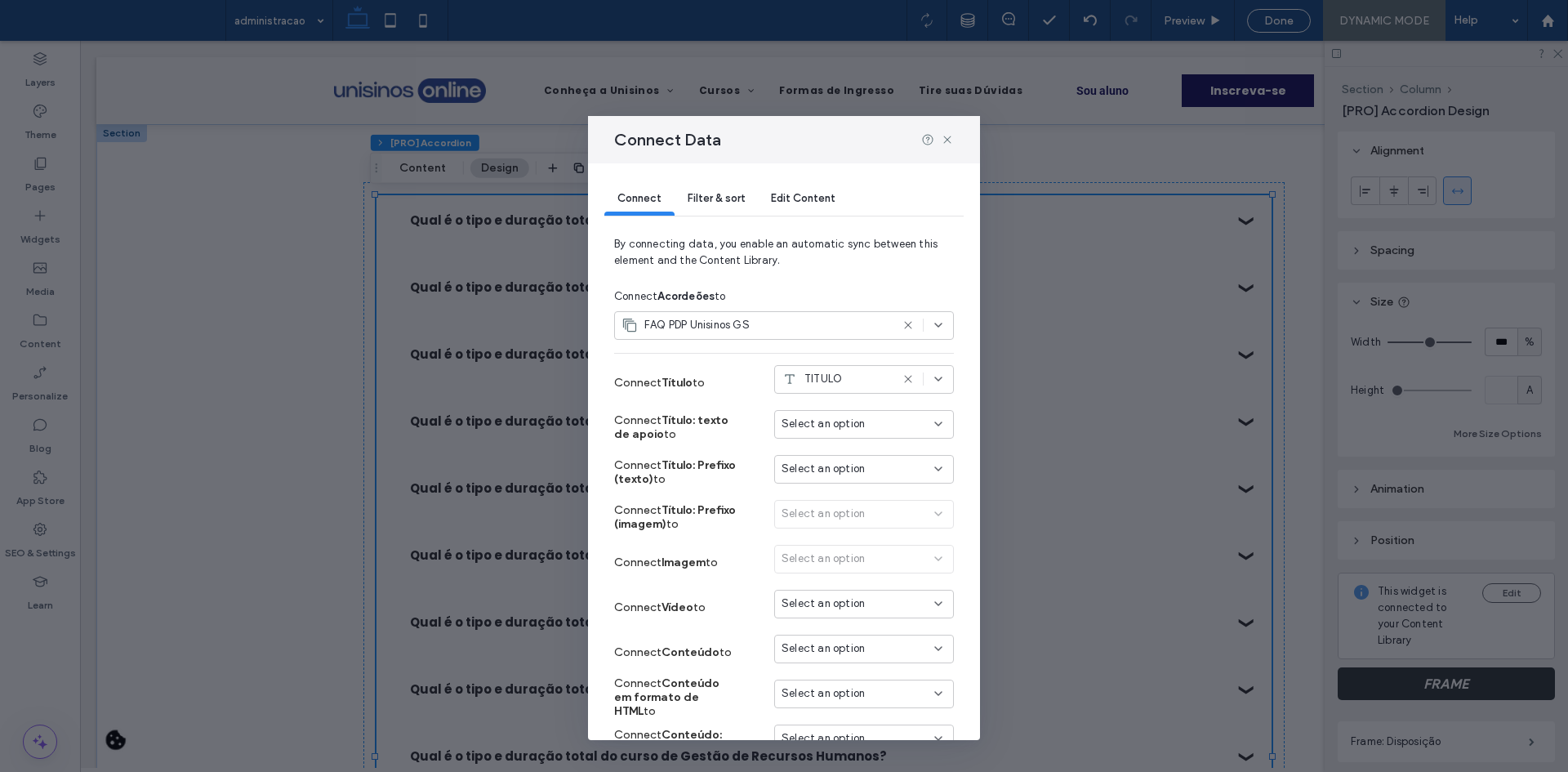
click at [703, 198] on span "Filter & sort" at bounding box center [716, 197] width 57 height 12
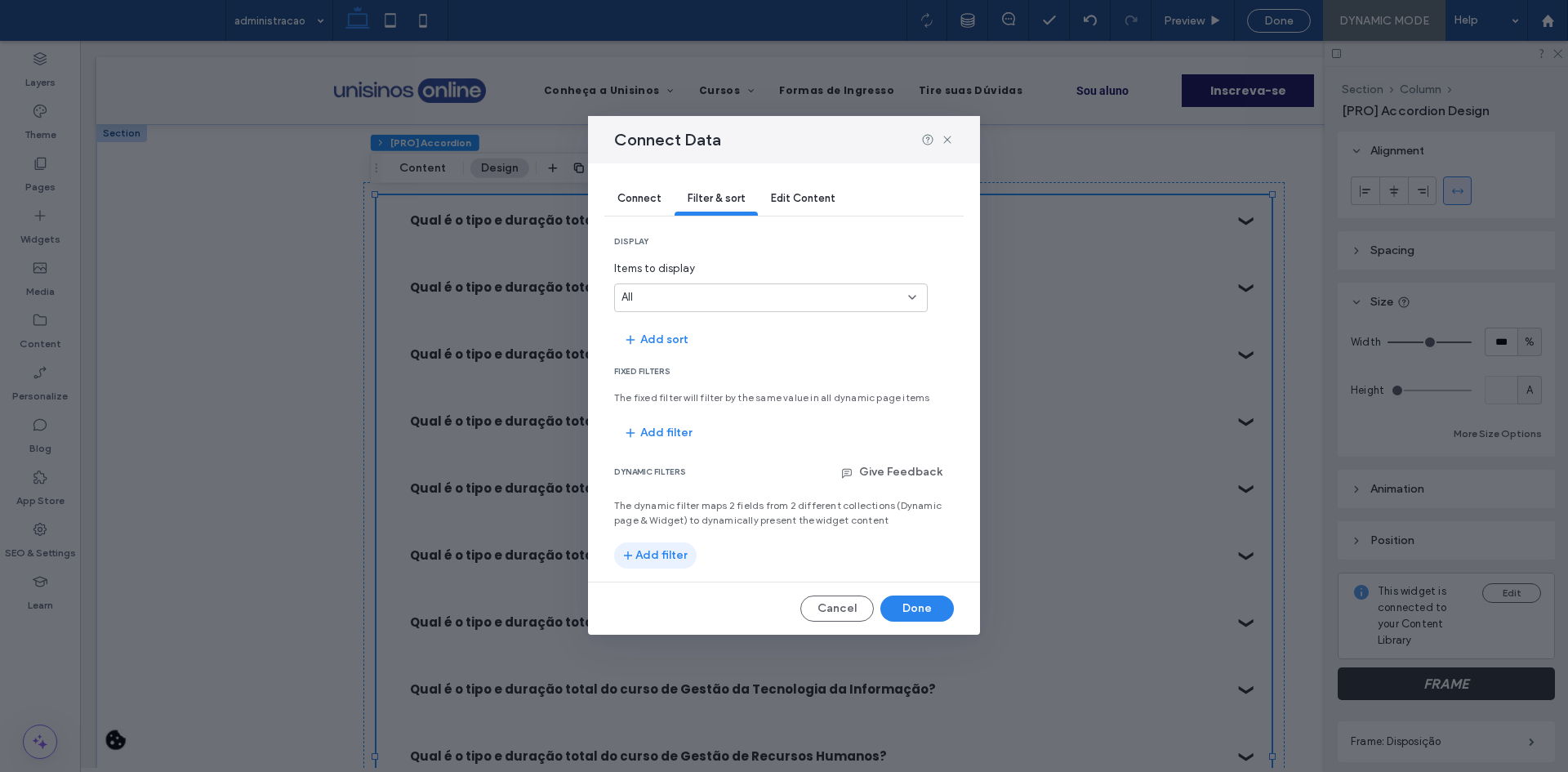
click at [650, 548] on button "Add filter" at bounding box center [655, 556] width 82 height 27
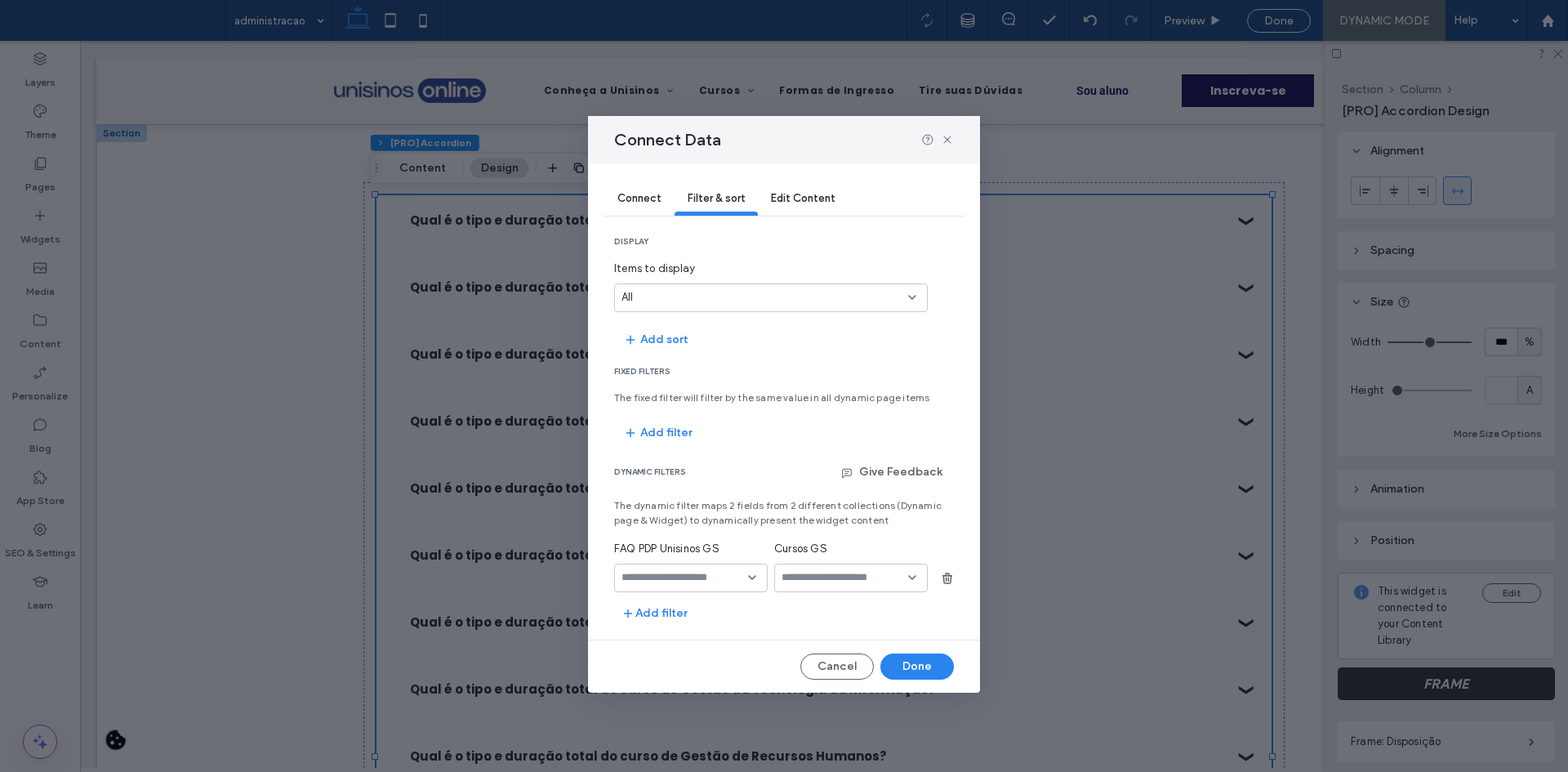
click at [664, 574] on input "fields-dropdown" at bounding box center [685, 578] width 126 height 13
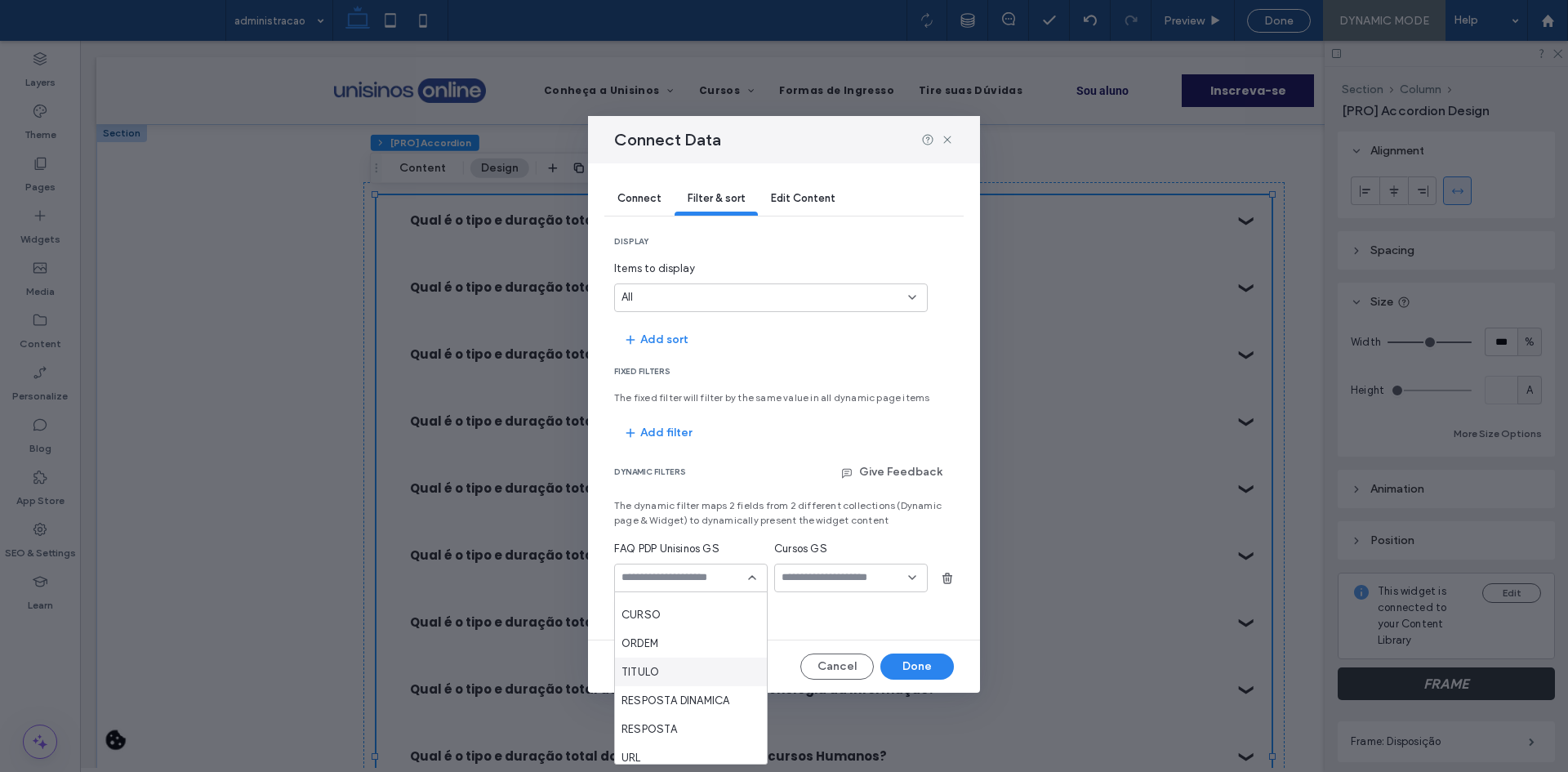
scroll to position [28, 0]
click at [662, 740] on div "URL" at bounding box center [691, 749] width 152 height 28
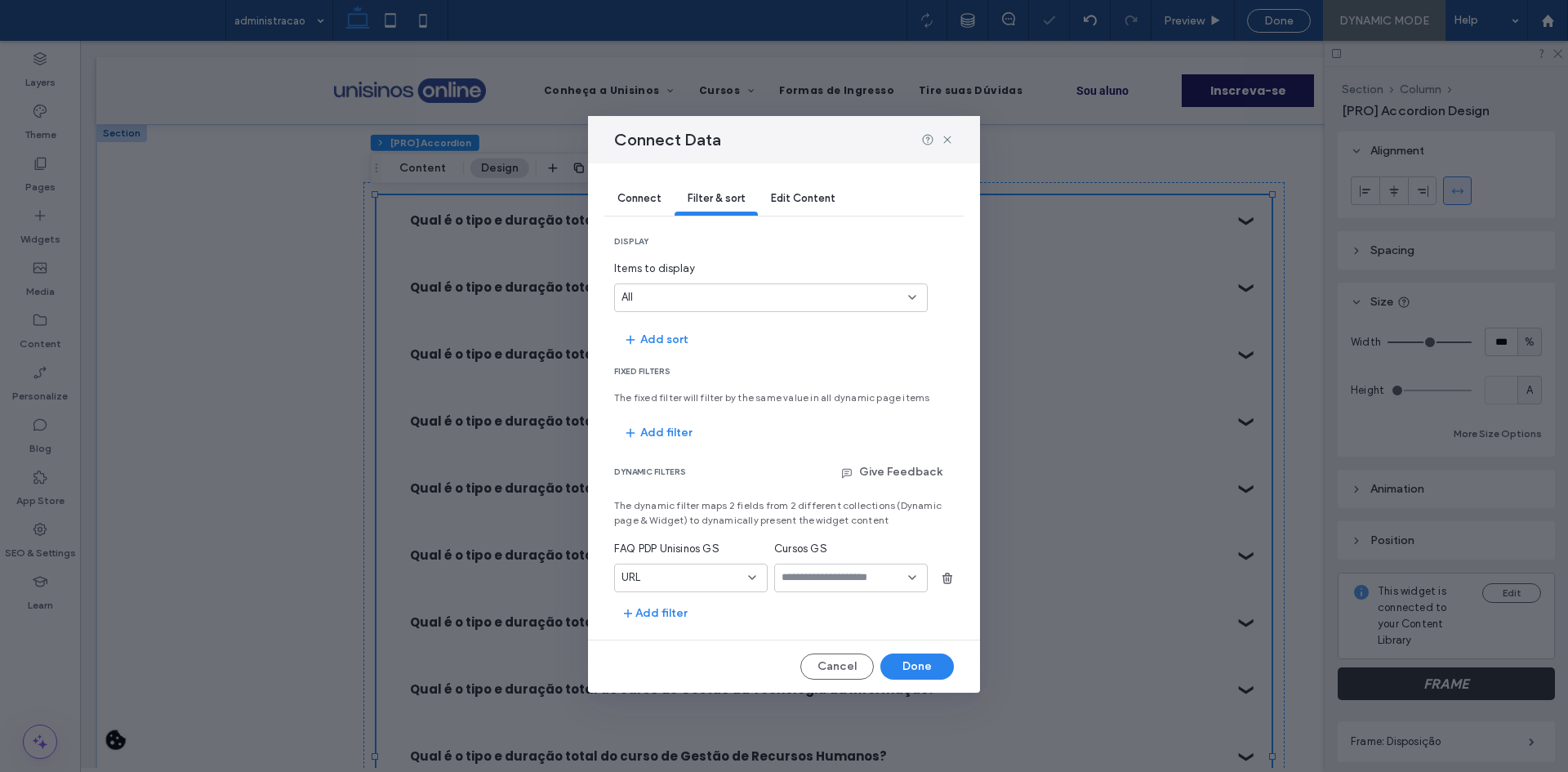
click at [805, 579] on input "values-textbox-dynamic" at bounding box center [845, 578] width 126 height 13
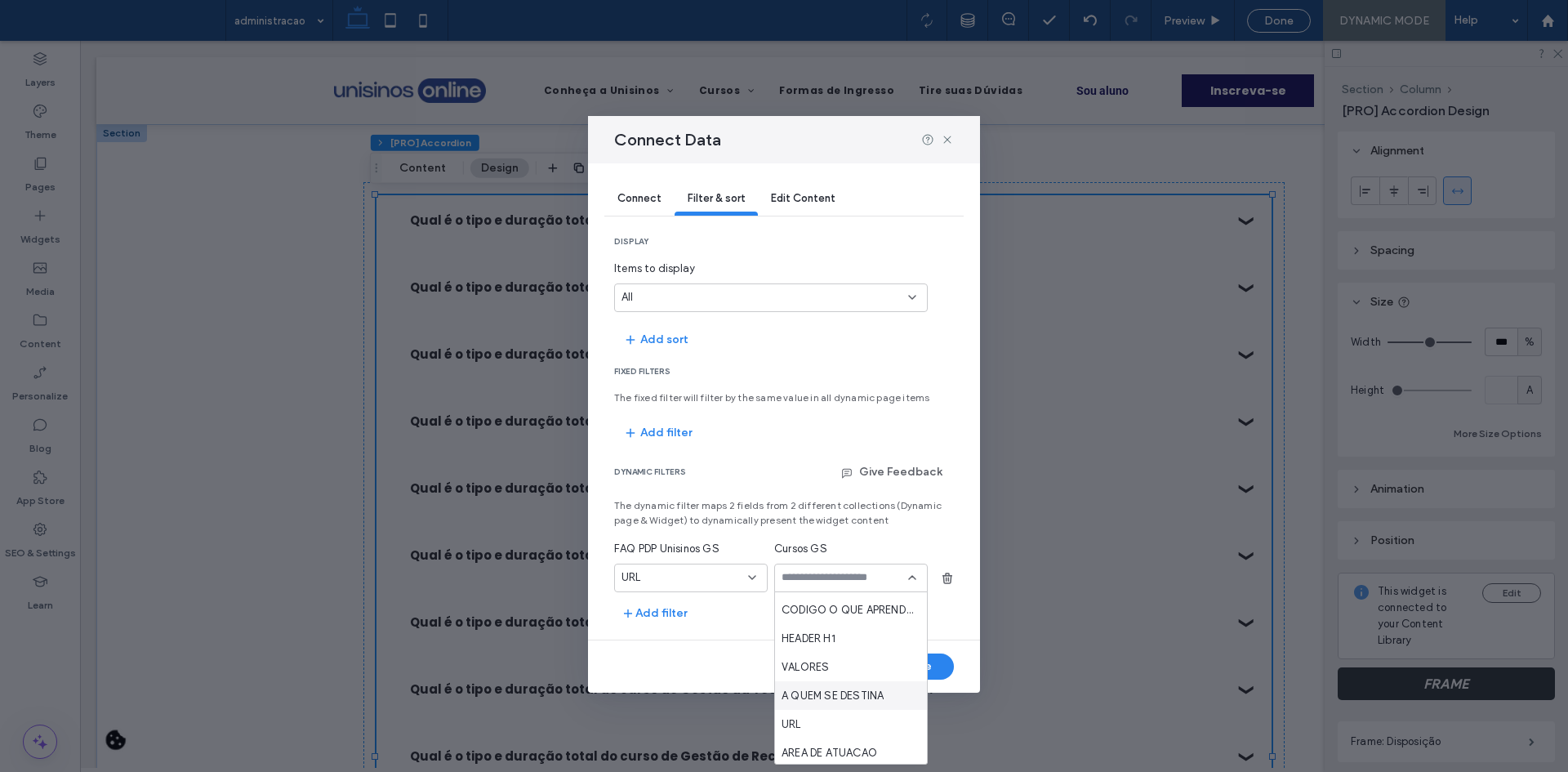
scroll to position [654, 0]
click at [831, 721] on div "URL" at bounding box center [851, 724] width 152 height 28
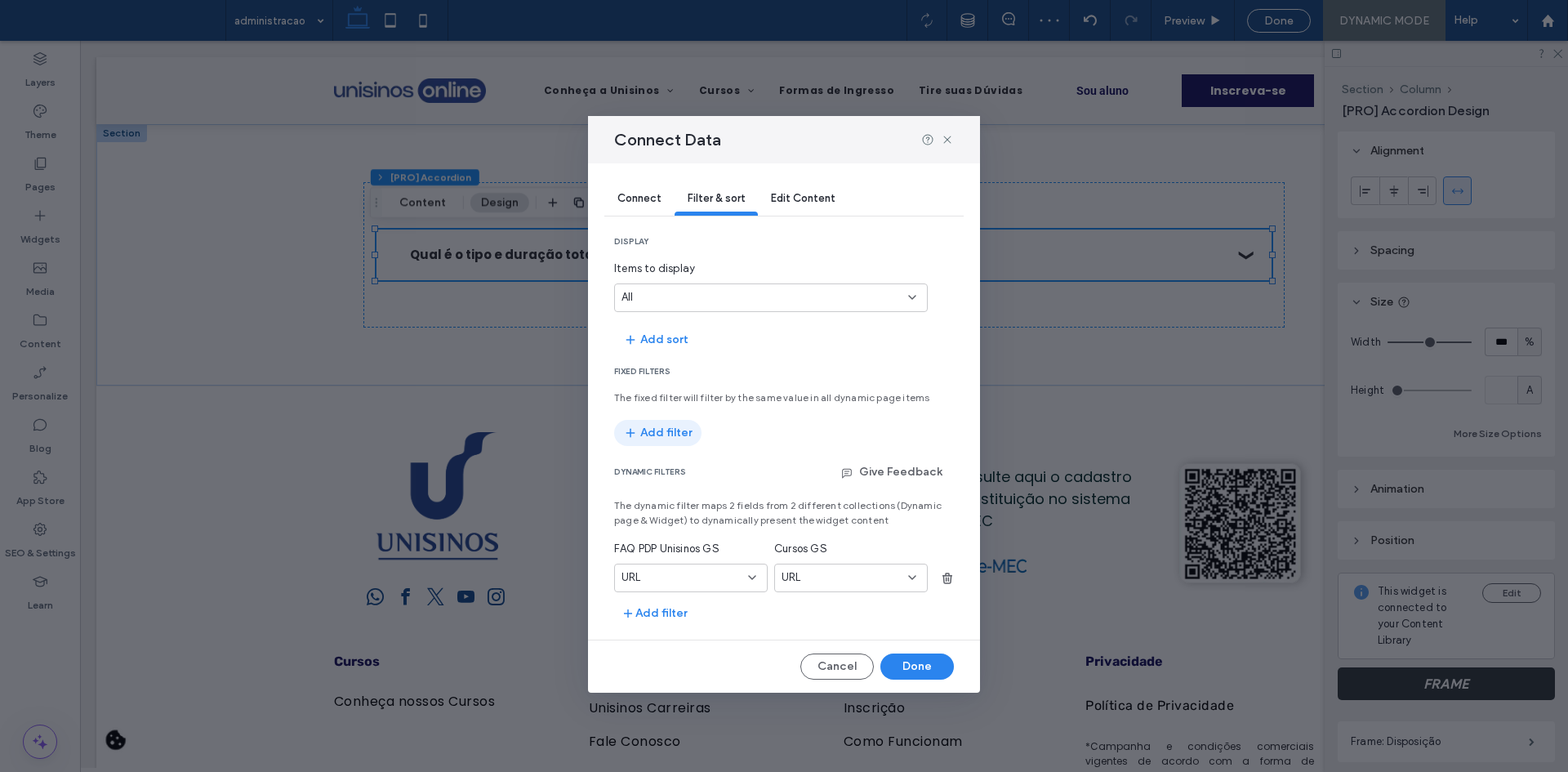
click at [657, 438] on button "Add filter" at bounding box center [657, 433] width 87 height 27
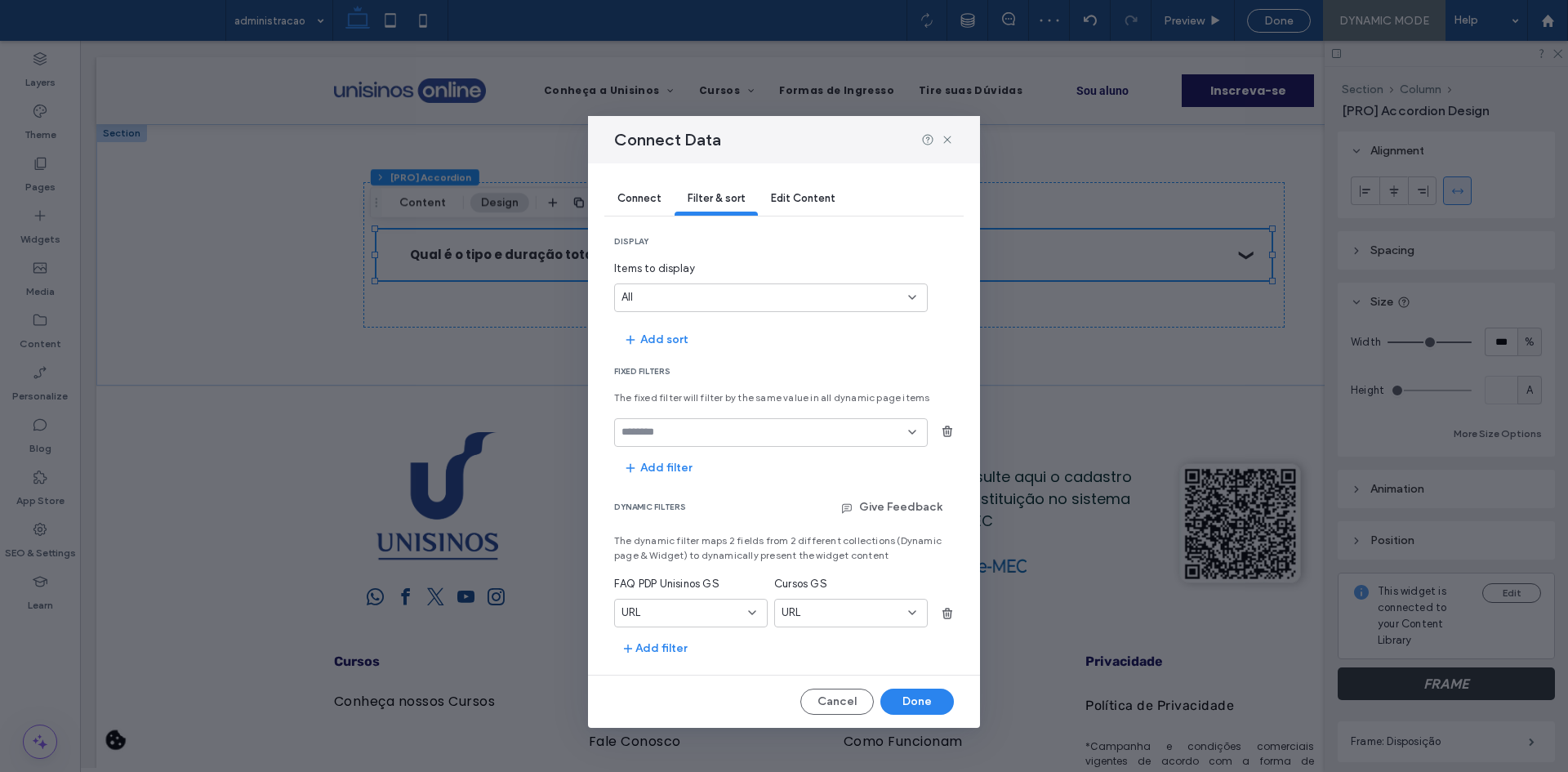
click at [724, 425] on div at bounding box center [771, 432] width 313 height 28
click at [689, 468] on div "STATUS" at bounding box center [771, 460] width 312 height 28
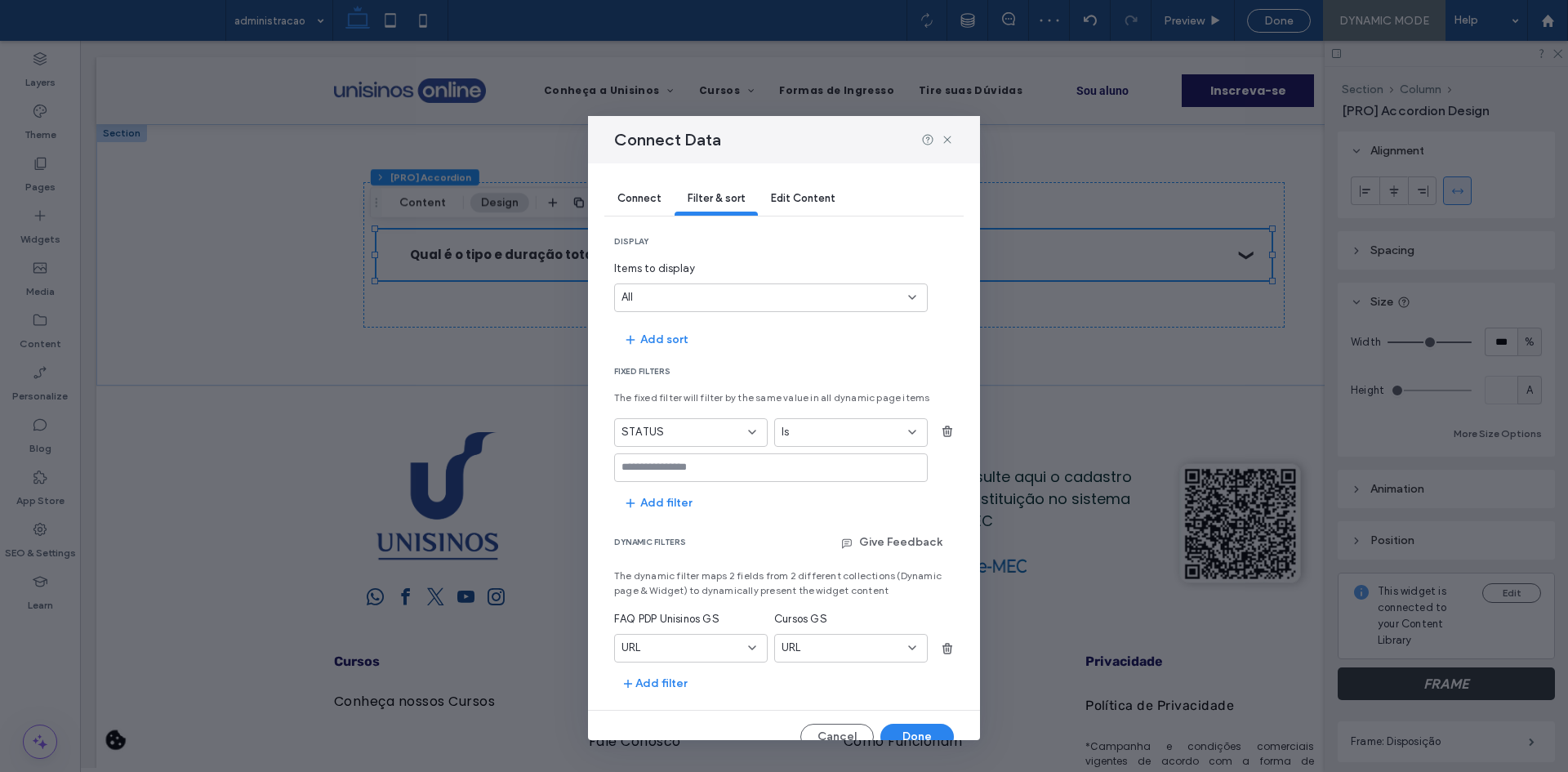
click at [702, 476] on div at bounding box center [771, 468] width 313 height 28
click at [694, 469] on input "values-textbox" at bounding box center [764, 468] width 287 height 13
type input "*****"
click at [942, 428] on use "button" at bounding box center [947, 431] width 10 height 11
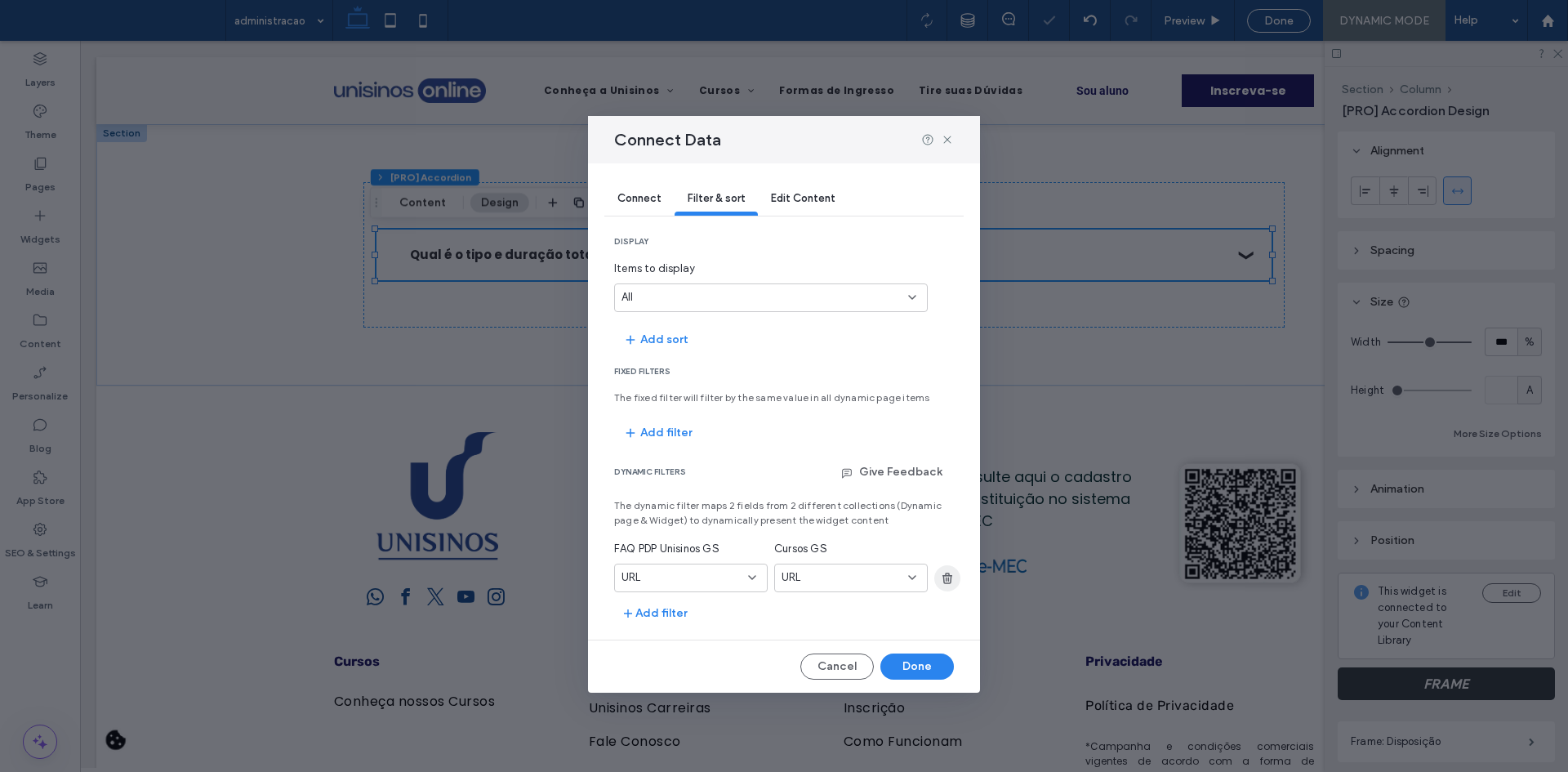
click at [943, 582] on icon "button" at bounding box center [948, 579] width 13 height 13
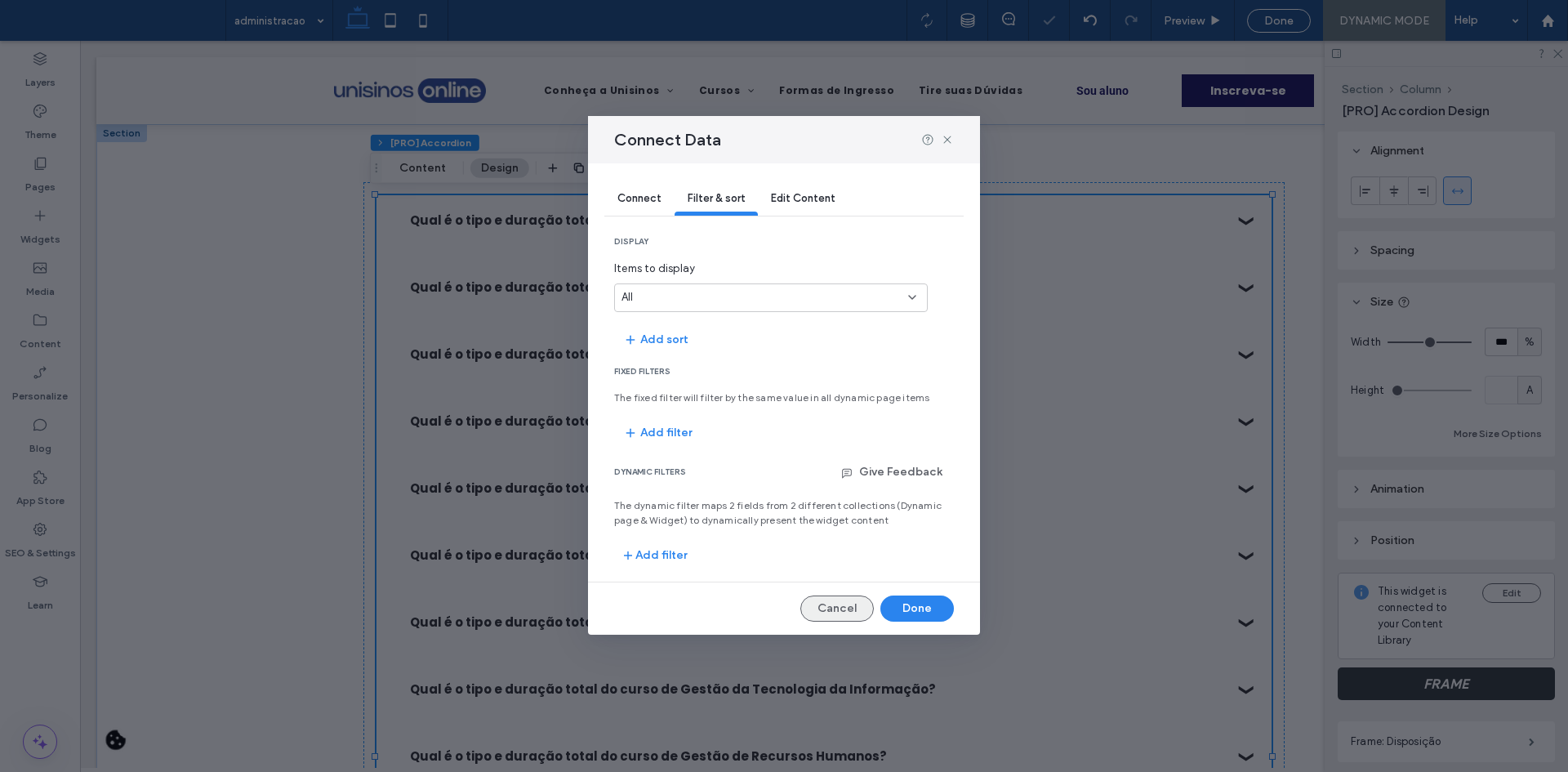
drag, startPoint x: 846, startPoint y: 612, endPoint x: 753, endPoint y: 507, distance: 140.3
click at [846, 612] on button "Cancel" at bounding box center [837, 609] width 73 height 27
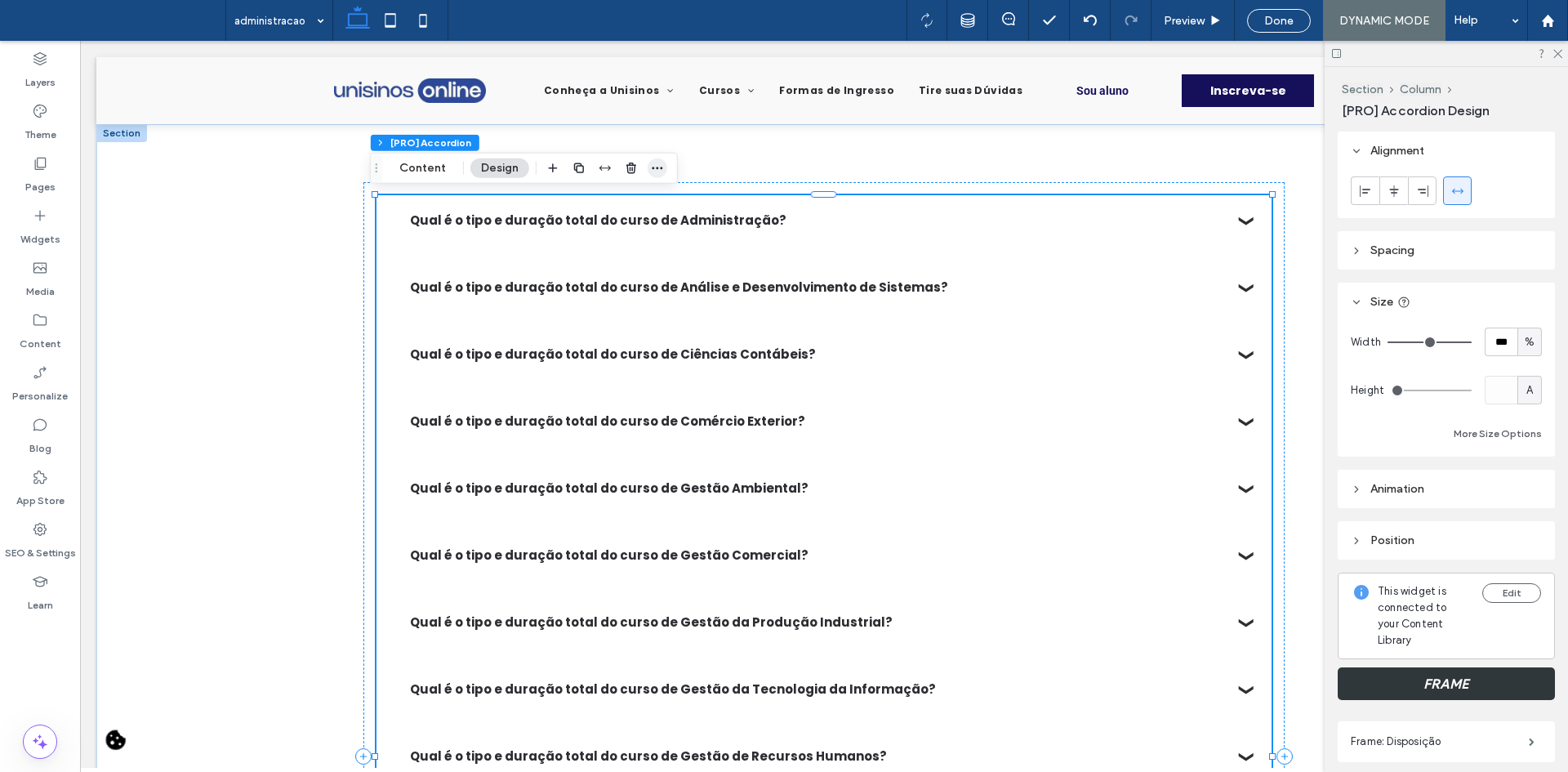
click at [663, 170] on span "button" at bounding box center [657, 168] width 19 height 19
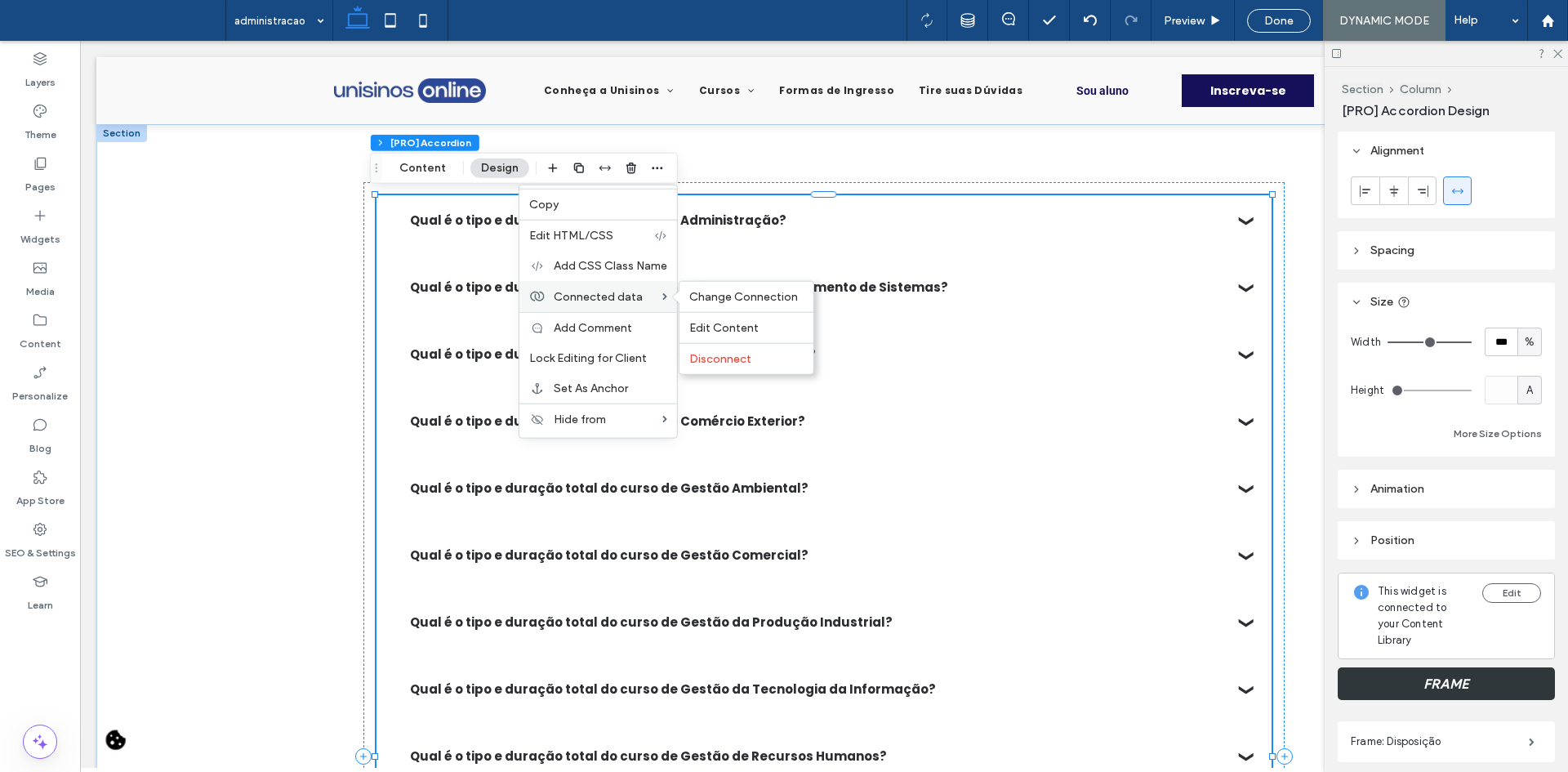
click at [682, 296] on span at bounding box center [679, 297] width 14 height 13
click at [693, 300] on span "Change Connection" at bounding box center [743, 296] width 109 height 14
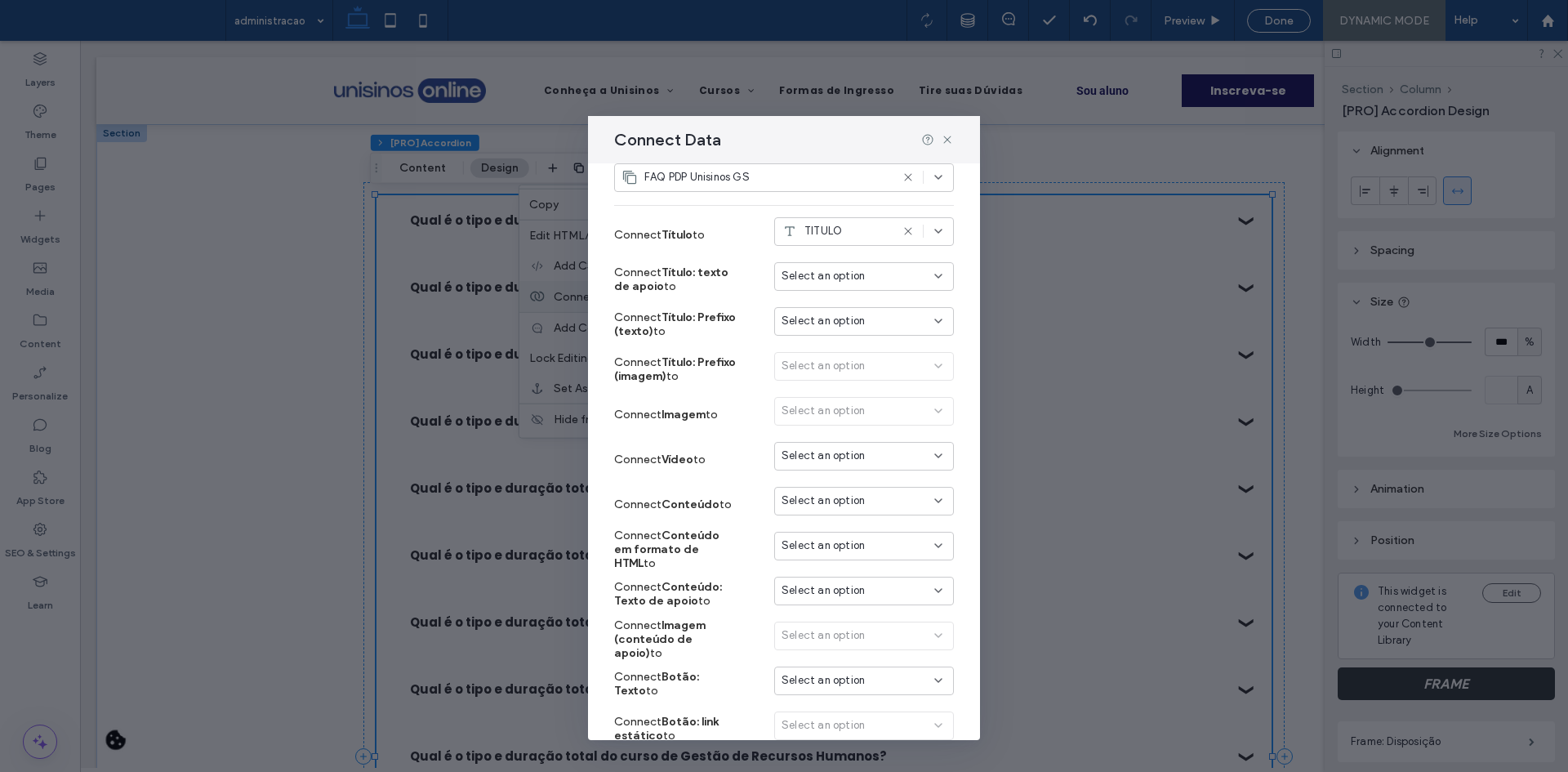
scroll to position [163, 0]
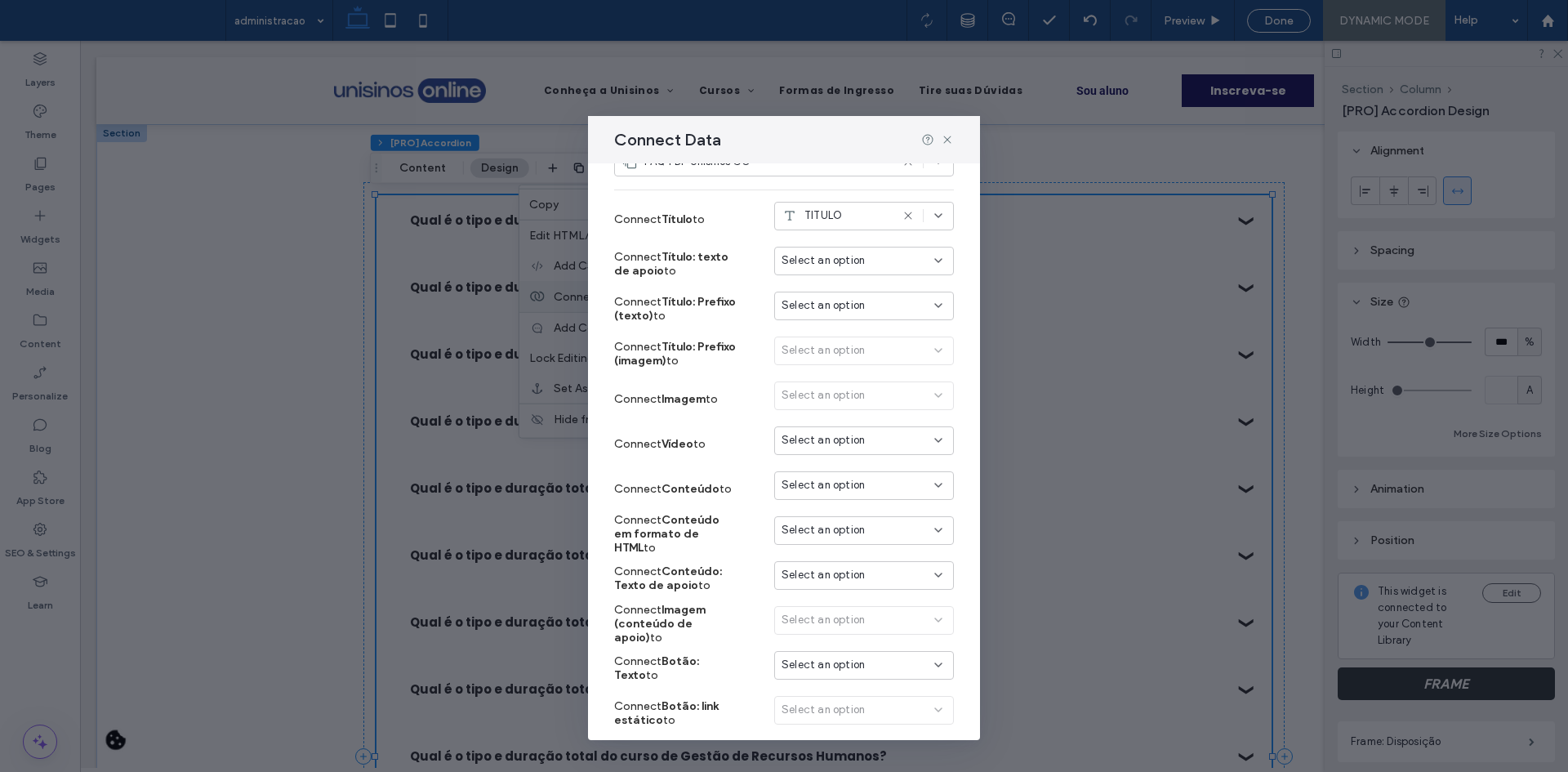
click at [821, 488] on span "Select an option" at bounding box center [823, 485] width 83 height 17
click at [823, 634] on span "RESPOSTA DINAMICA" at bounding box center [853, 629] width 108 height 17
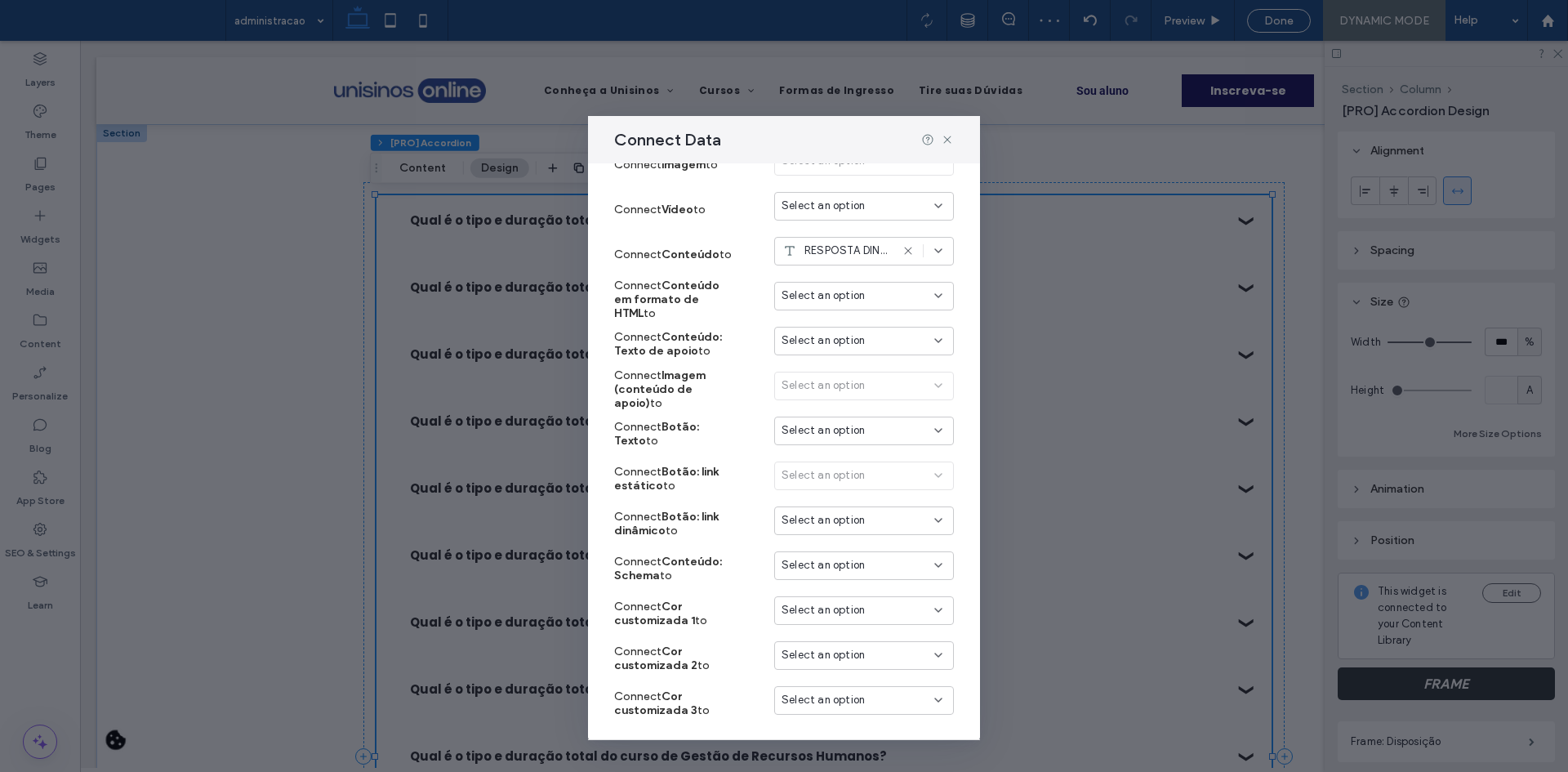
scroll to position [450, 0]
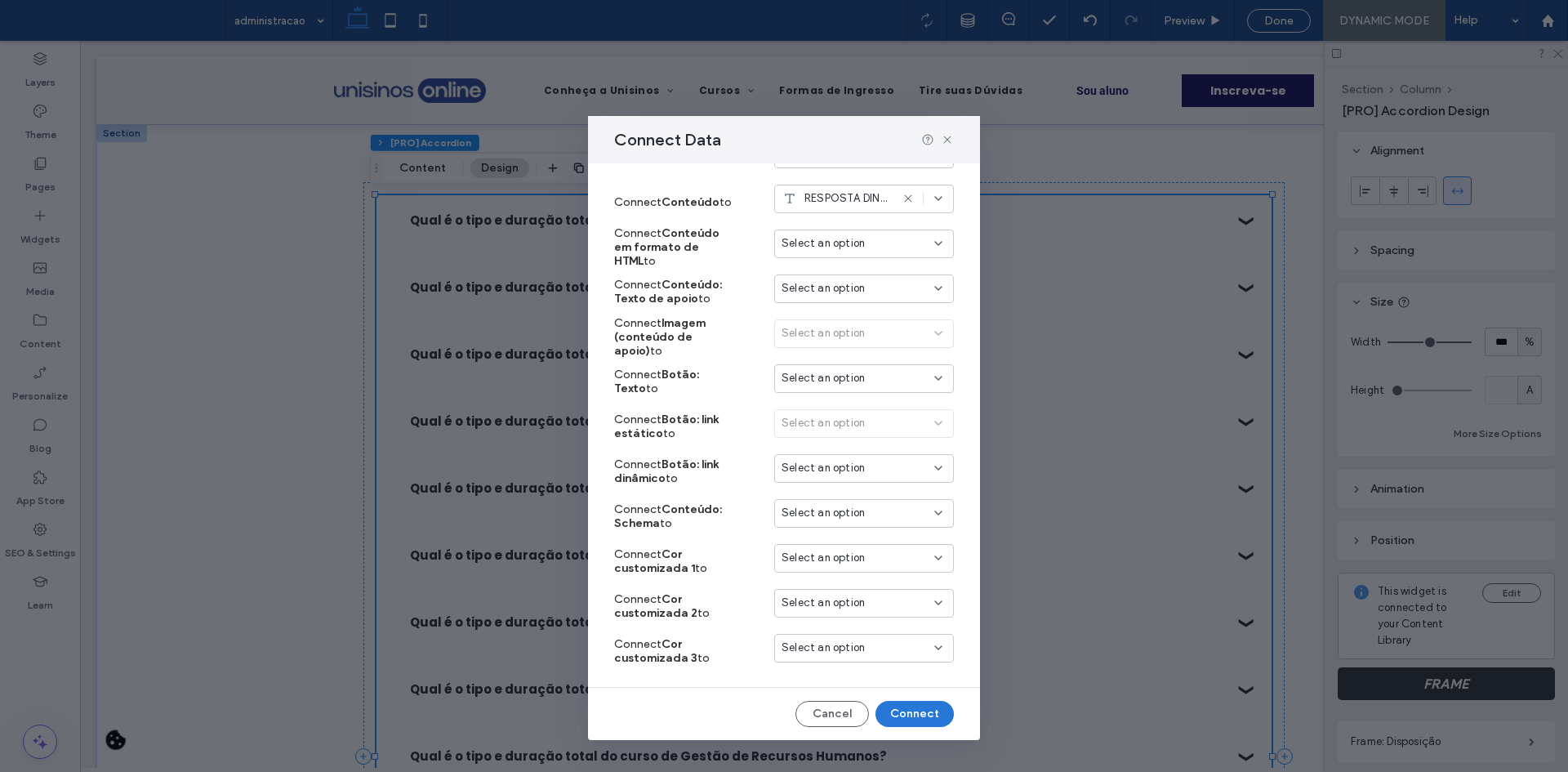
click at [919, 710] on button "Connect" at bounding box center [915, 714] width 79 height 27
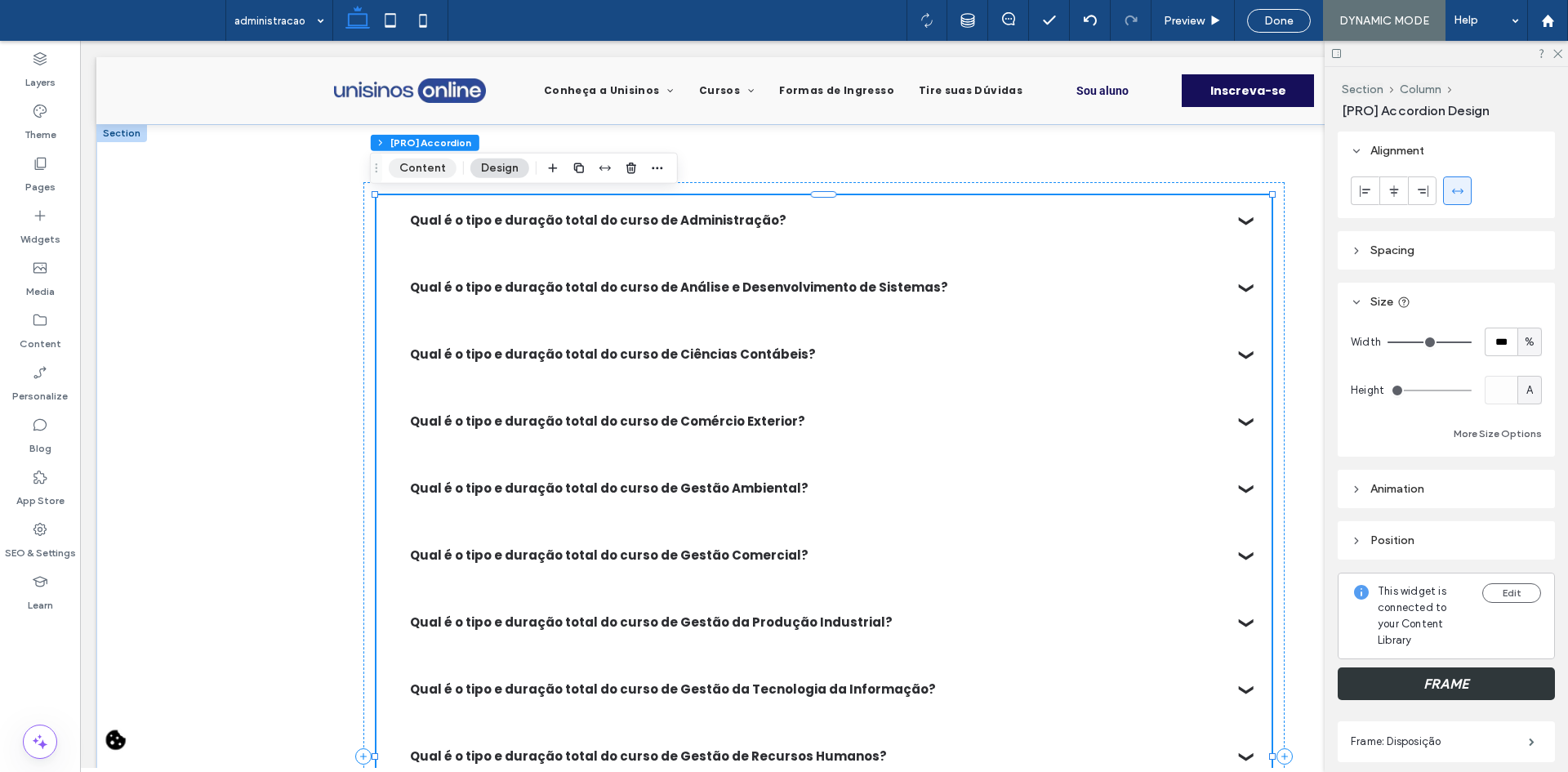
click at [447, 164] on button "Content" at bounding box center [422, 168] width 68 height 19
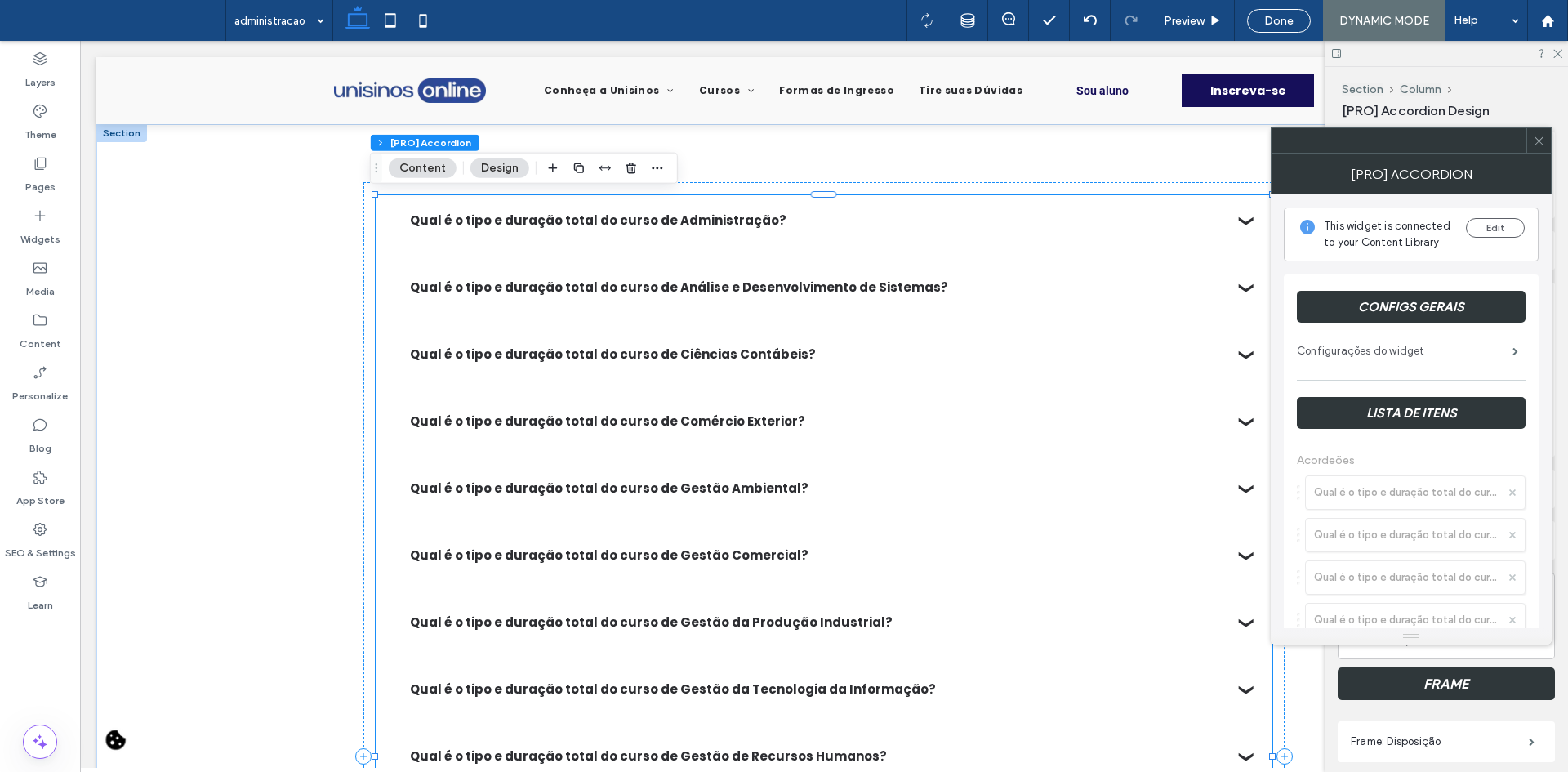
click at [1385, 358] on label "Configurações do widget" at bounding box center [1404, 351] width 215 height 33
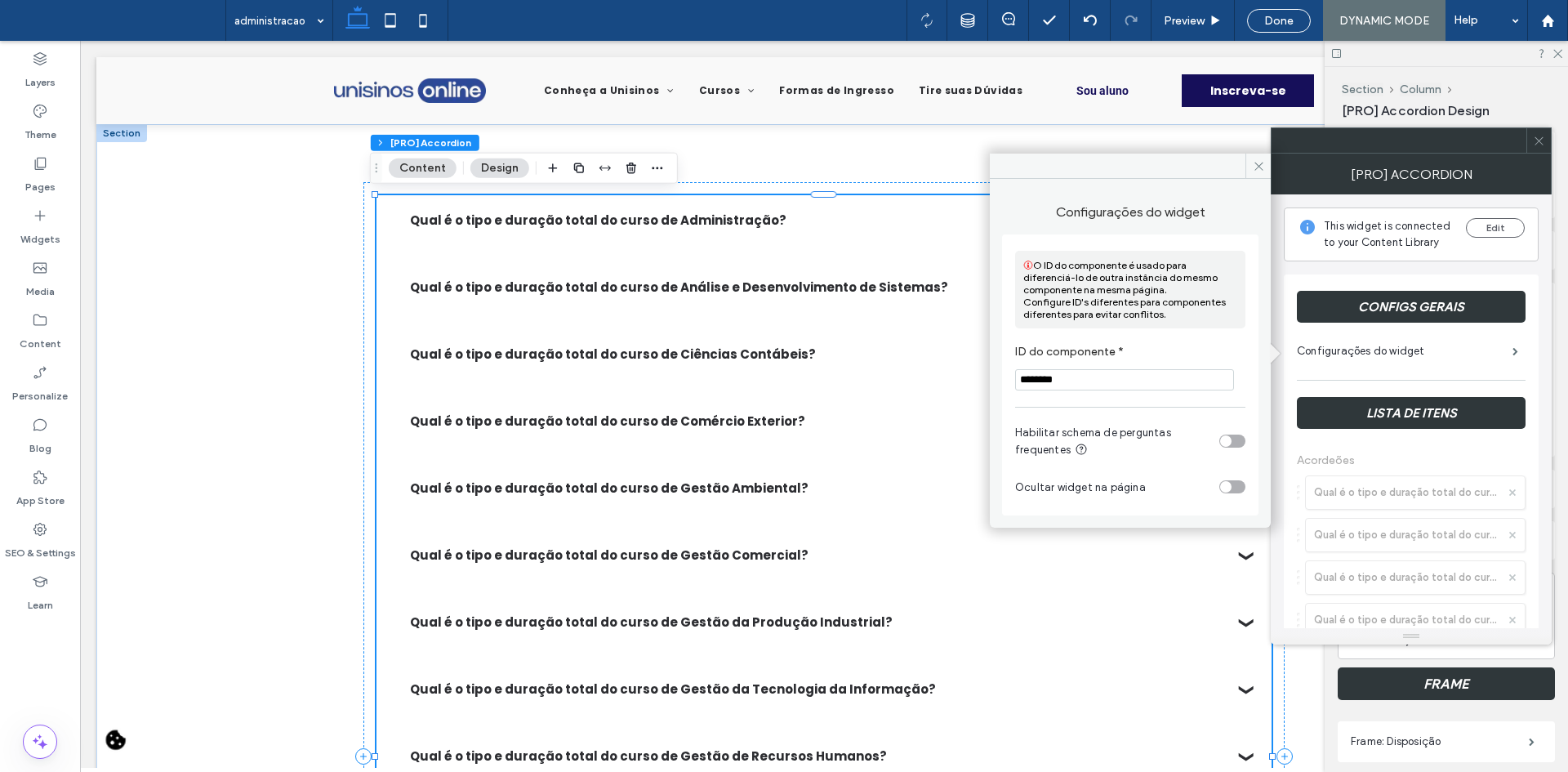
click at [1139, 372] on input "********" at bounding box center [1124, 380] width 219 height 21
type input "**********"
click at [1138, 316] on h3 "🛈 O ID do componente é usado para diferenciá-lo de outra instância do mesmo com…" at bounding box center [1130, 290] width 230 height 78
click at [1256, 167] on icon at bounding box center [1258, 166] width 12 height 12
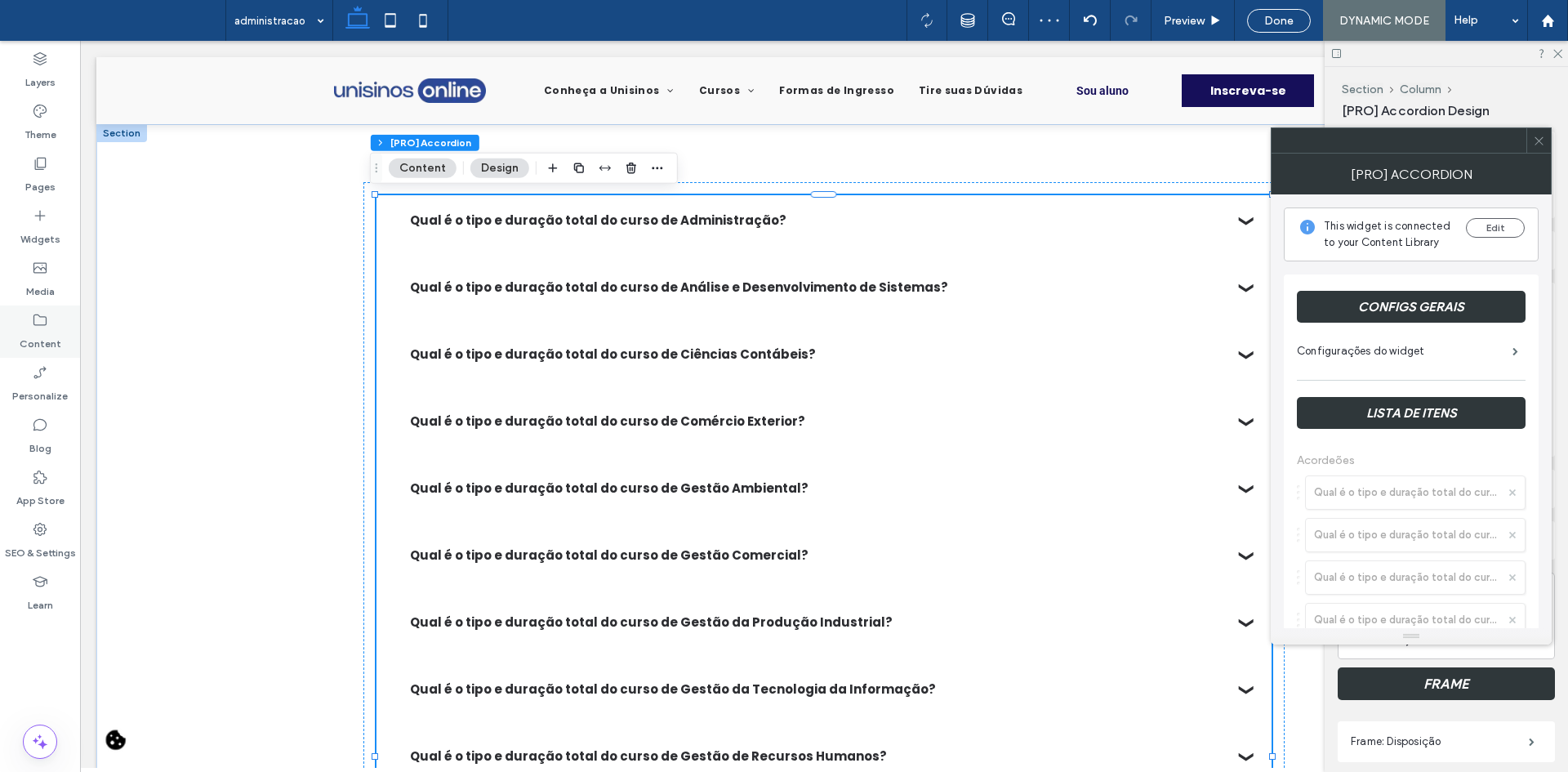
click at [27, 325] on div "Content" at bounding box center [39, 331] width 80 height 52
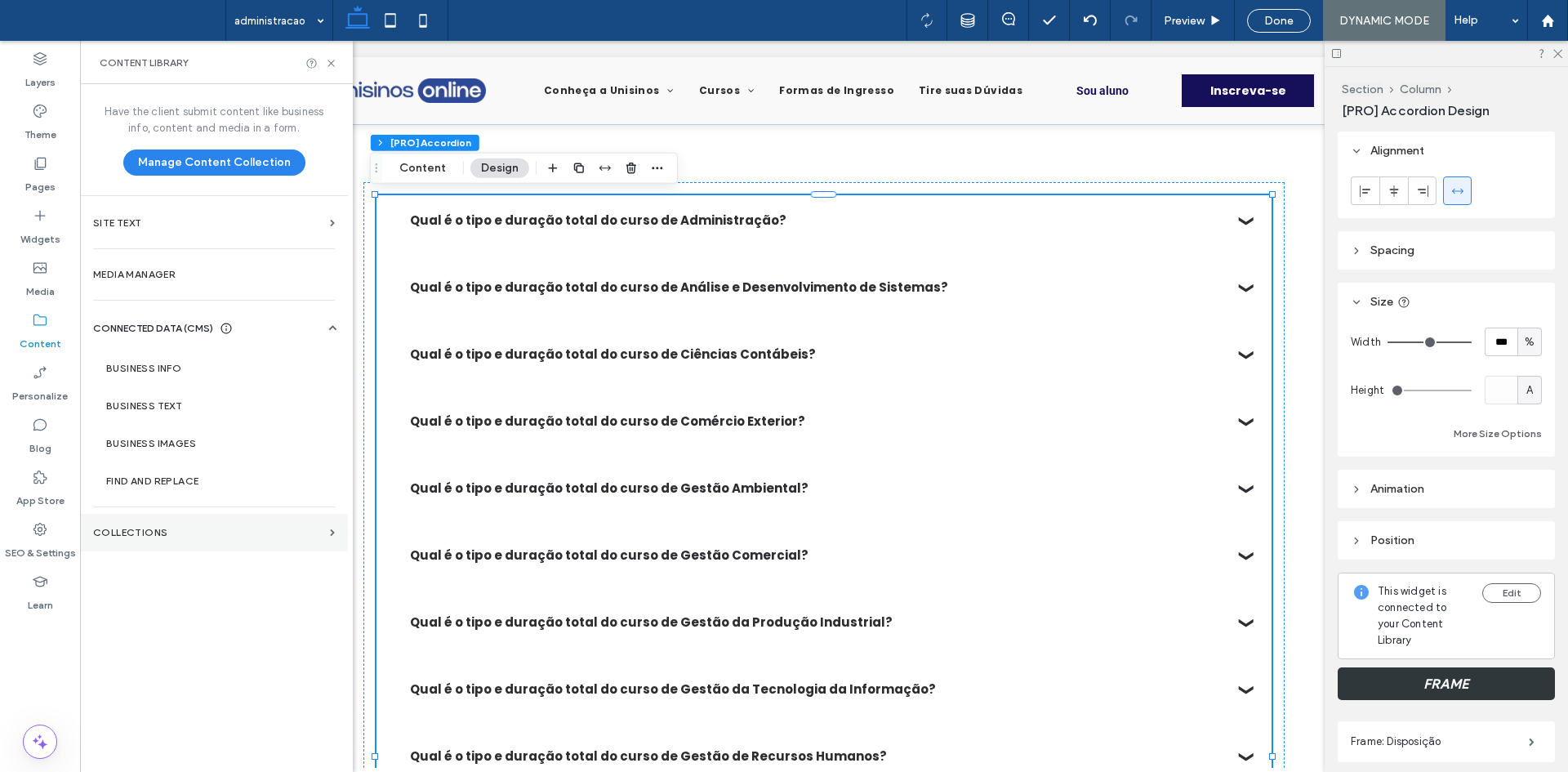
click at [187, 520] on section "Collections" at bounding box center [214, 533] width 268 height 38
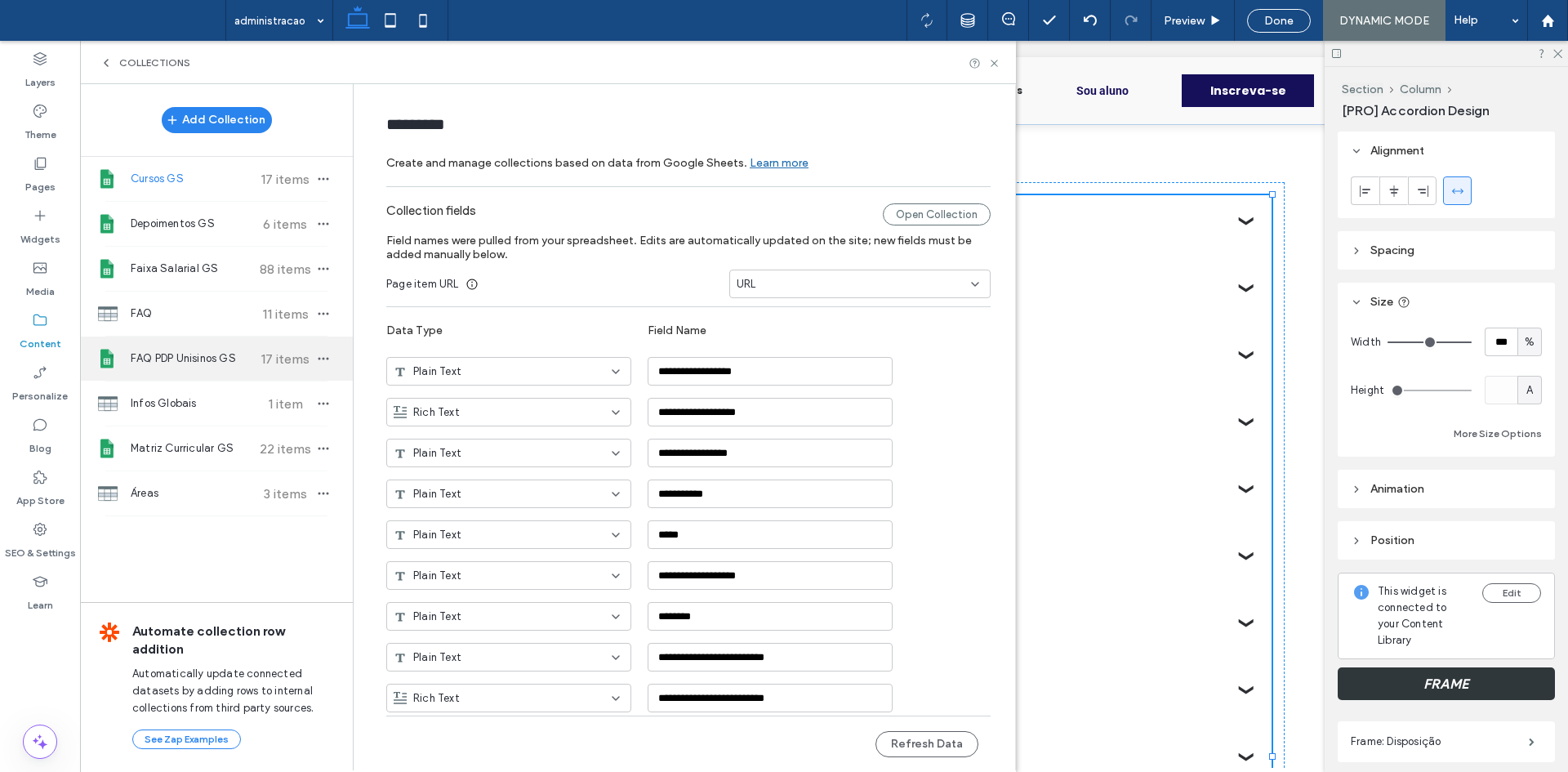
click at [175, 361] on span "FAQ PDP Unisinos GS" at bounding box center [192, 358] width 122 height 17
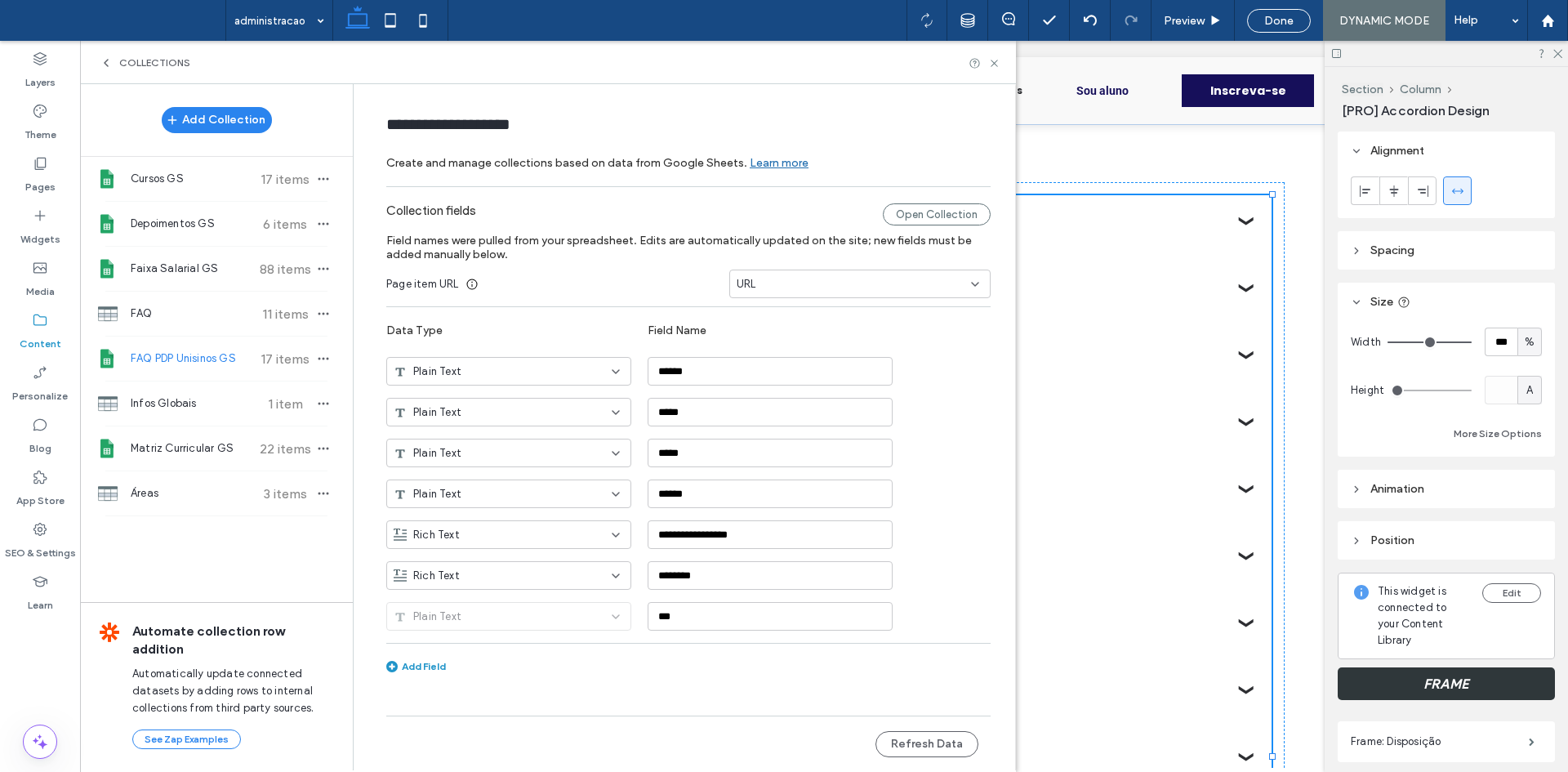
type input "**********"
click at [911, 745] on button "Refresh Data" at bounding box center [927, 744] width 103 height 27
click at [997, 59] on icon at bounding box center [993, 62] width 12 height 12
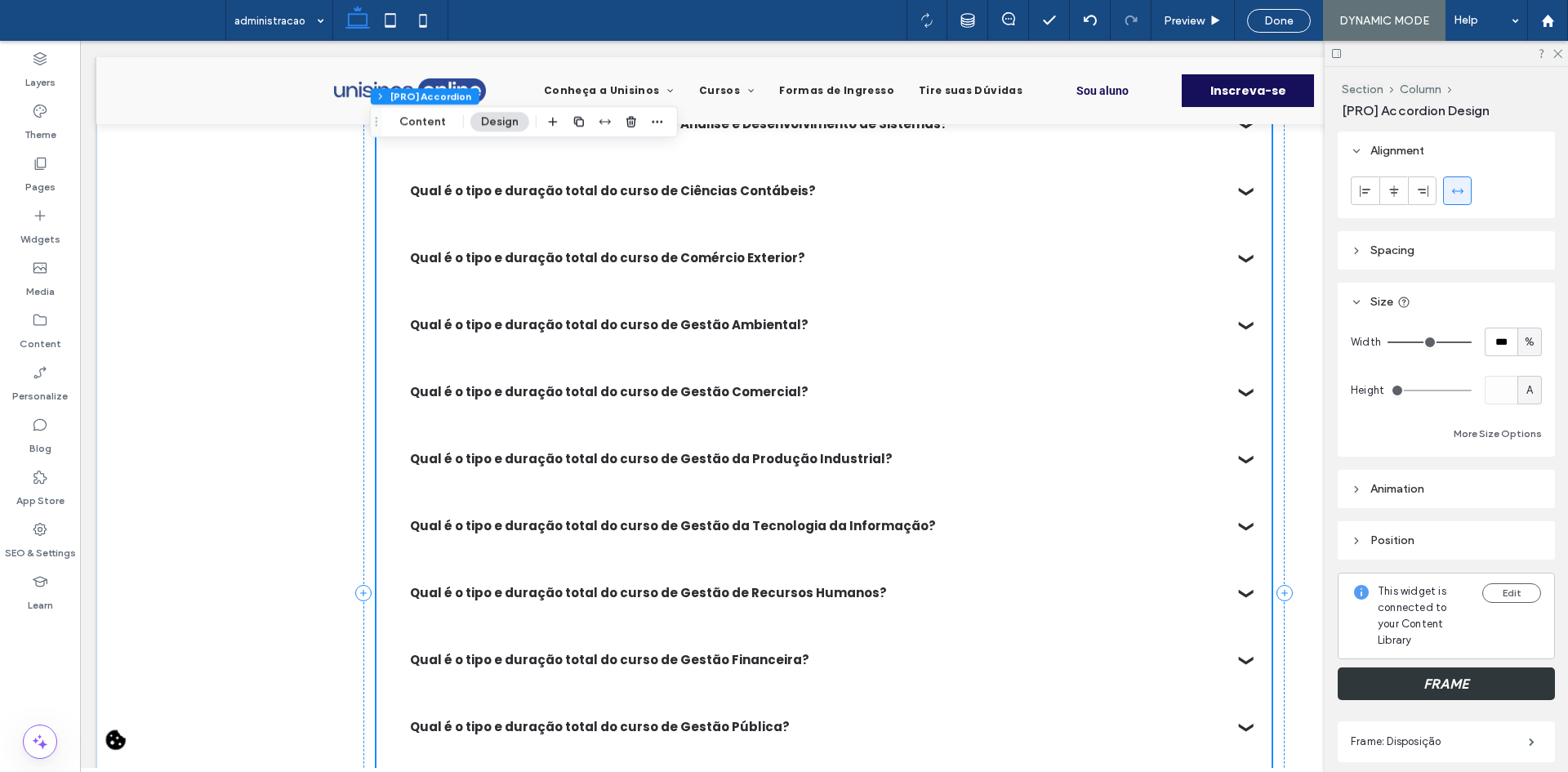
scroll to position [0, 0]
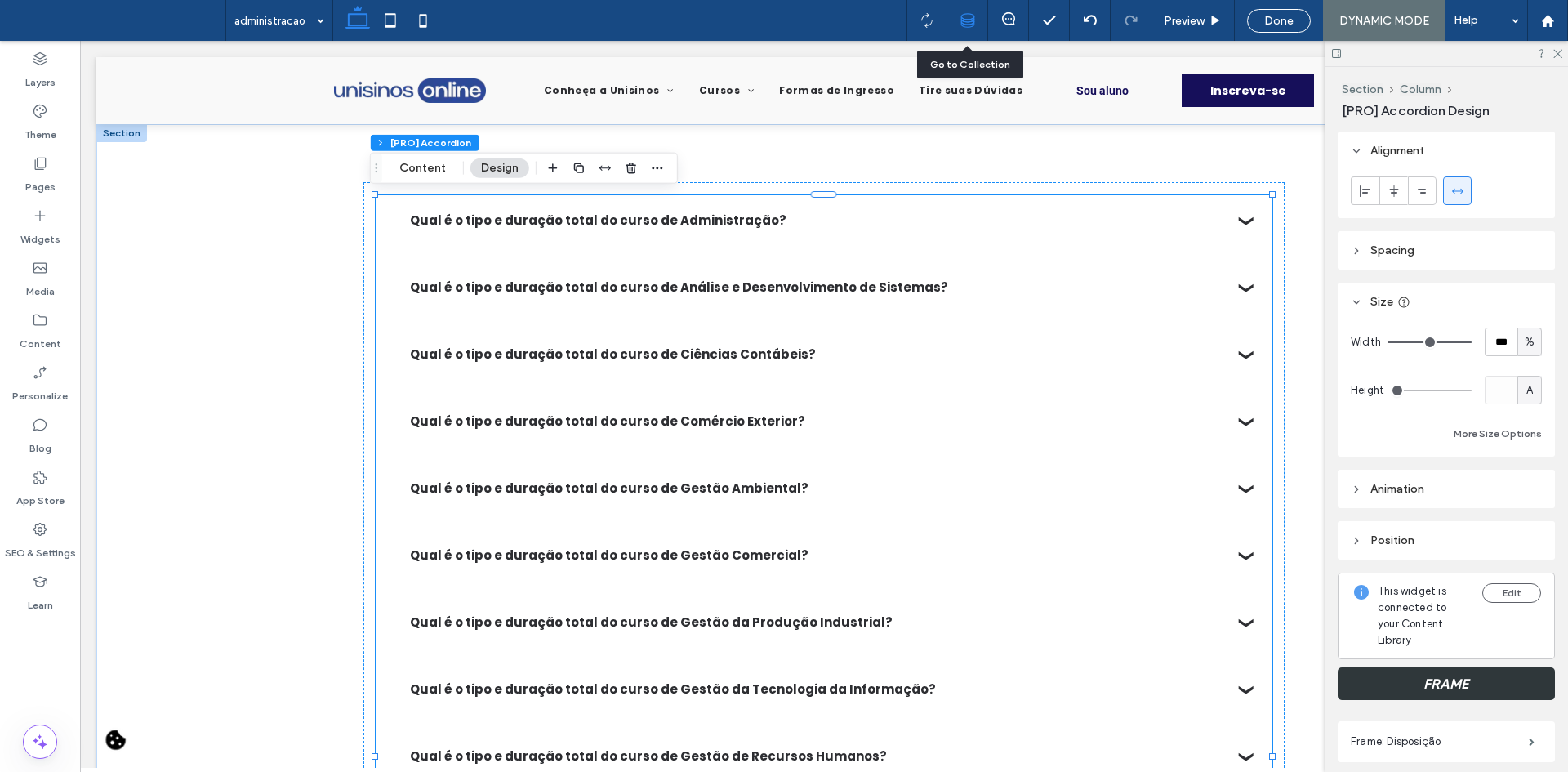
click at [981, 15] on div at bounding box center [968, 20] width 40 height 15
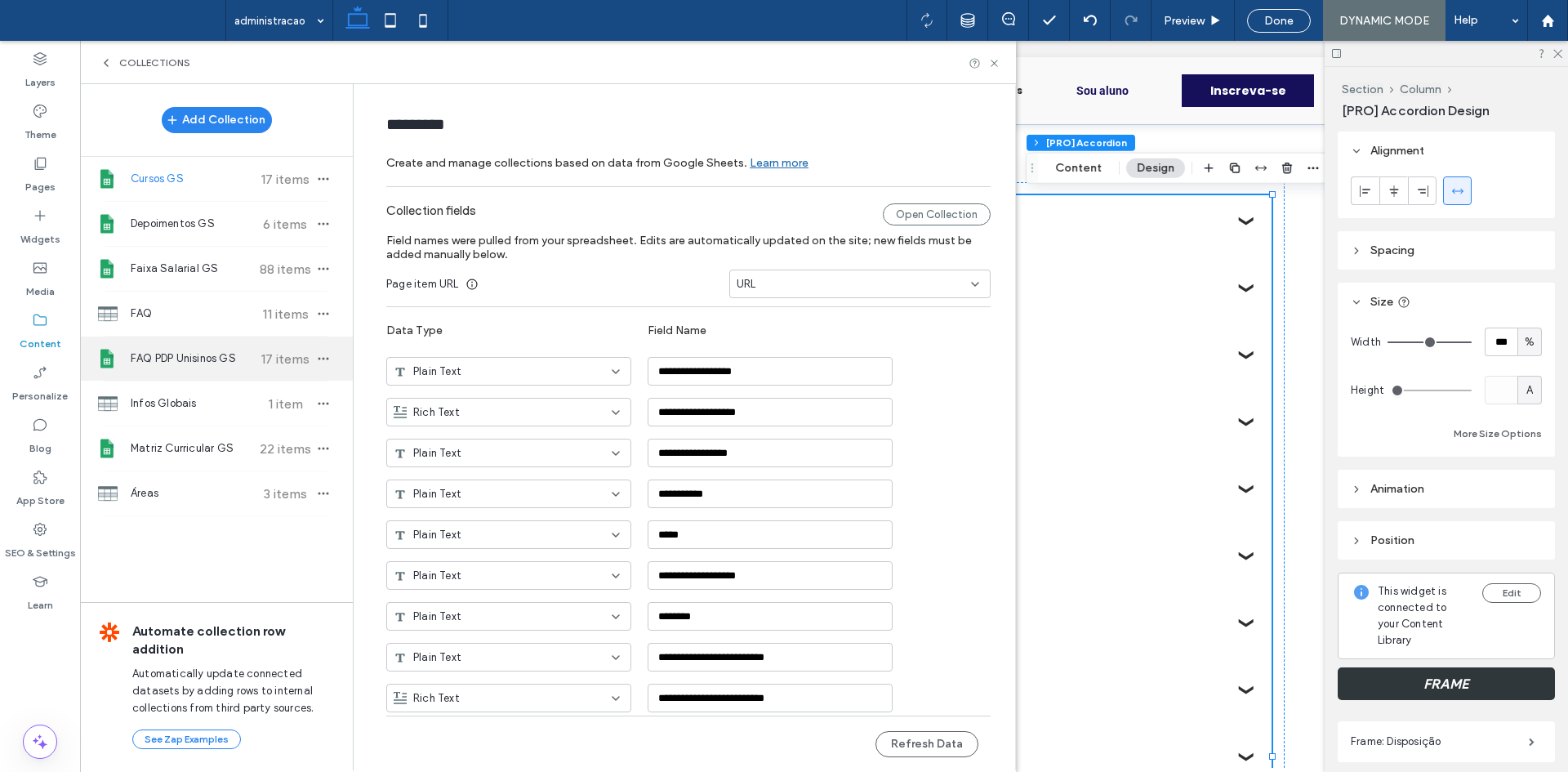
click at [229, 379] on div "FAQ PDP Unisinos GS 17 items" at bounding box center [216, 358] width 273 height 44
type input "**********"
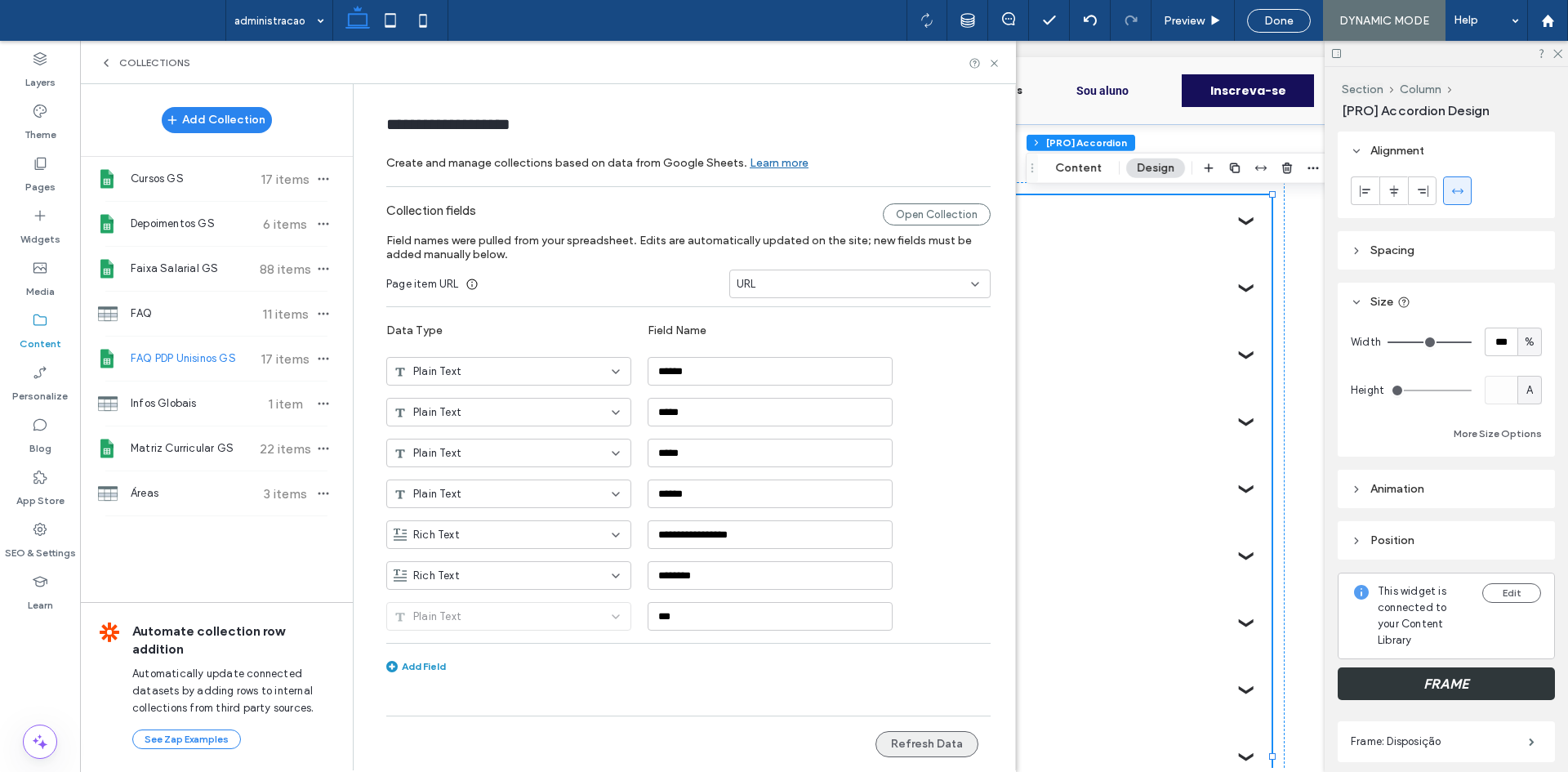
click at [904, 733] on button "Refresh Data" at bounding box center [927, 744] width 103 height 27
click at [998, 63] on icon at bounding box center [993, 62] width 12 height 12
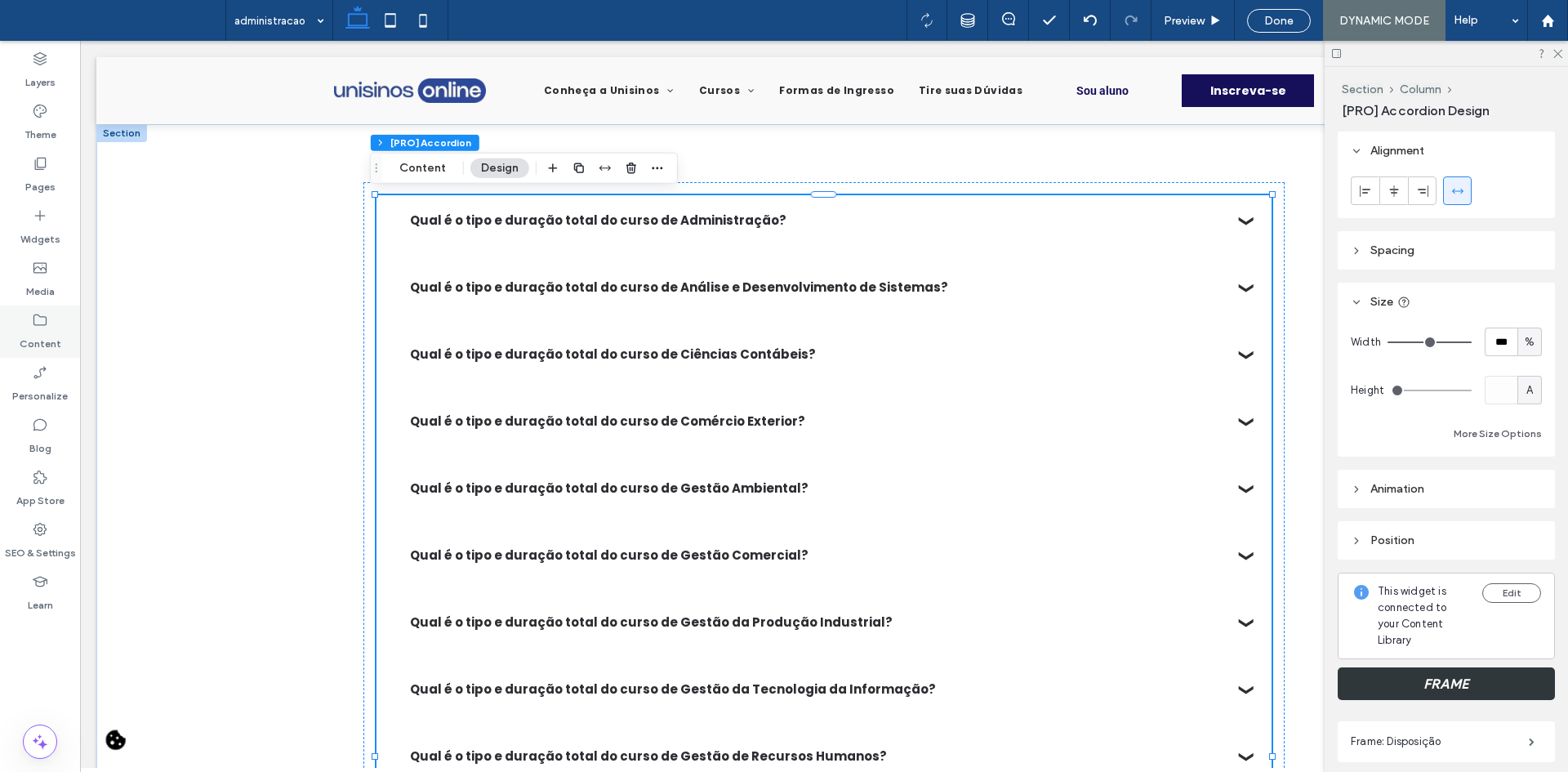
click at [38, 325] on icon at bounding box center [40, 320] width 16 height 17
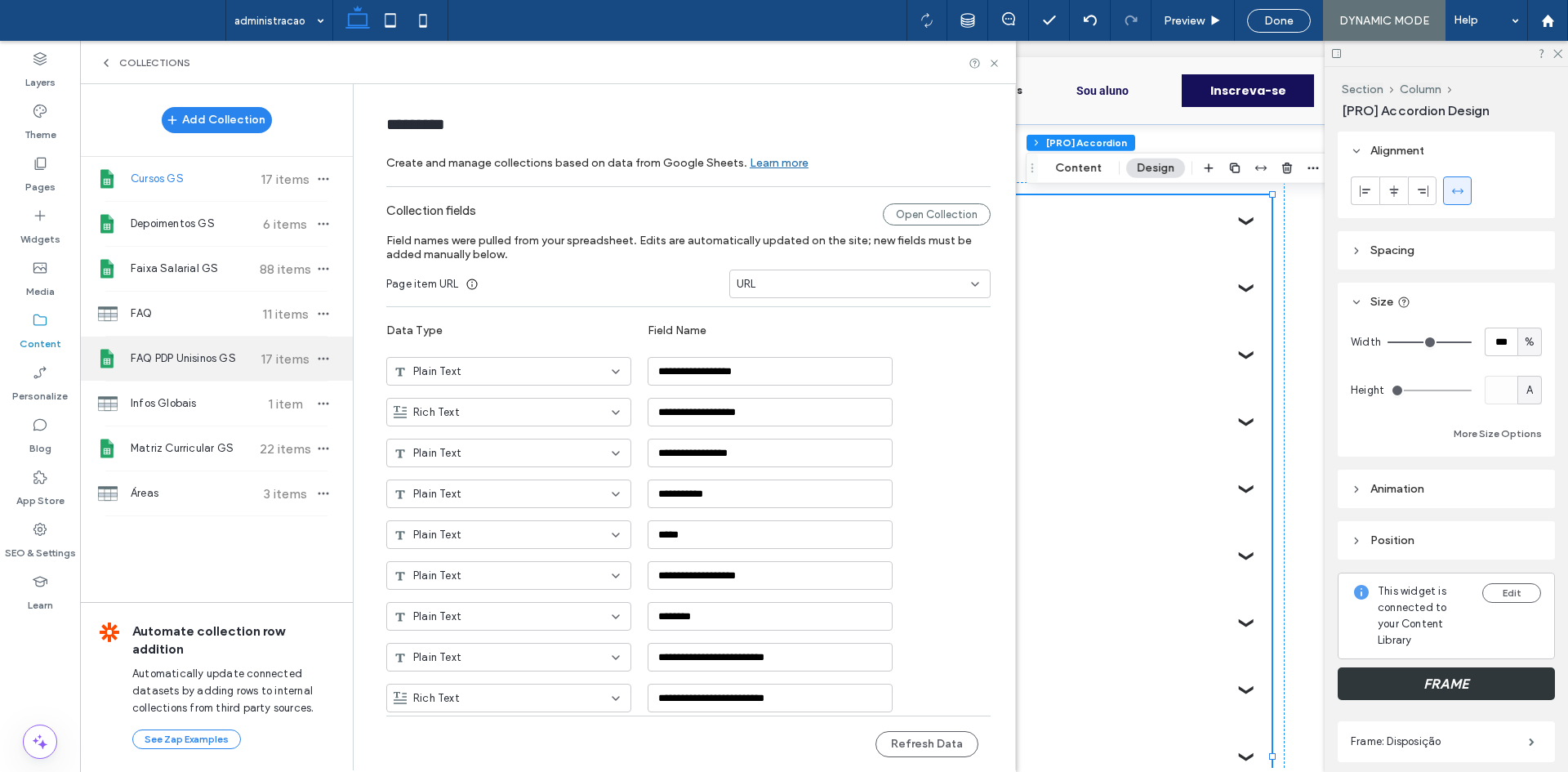
click at [239, 364] on span "FAQ PDP Unisinos GS" at bounding box center [192, 358] width 122 height 17
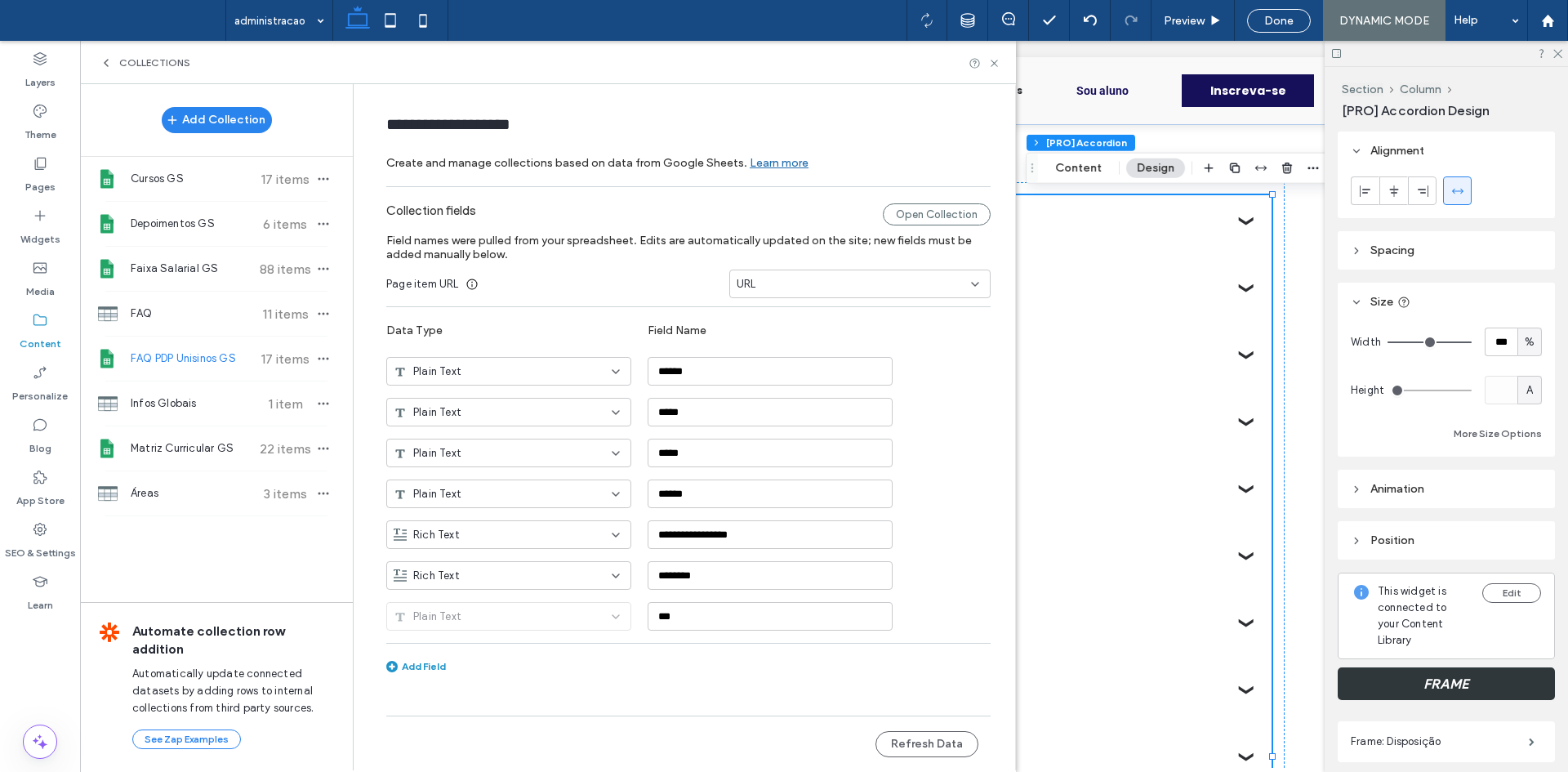
type input "**********"
click at [918, 737] on button "Refresh Data" at bounding box center [927, 744] width 103 height 27
click at [1001, 57] on div "Collections" at bounding box center [547, 62] width 936 height 43
click at [994, 61] on icon at bounding box center [993, 62] width 12 height 12
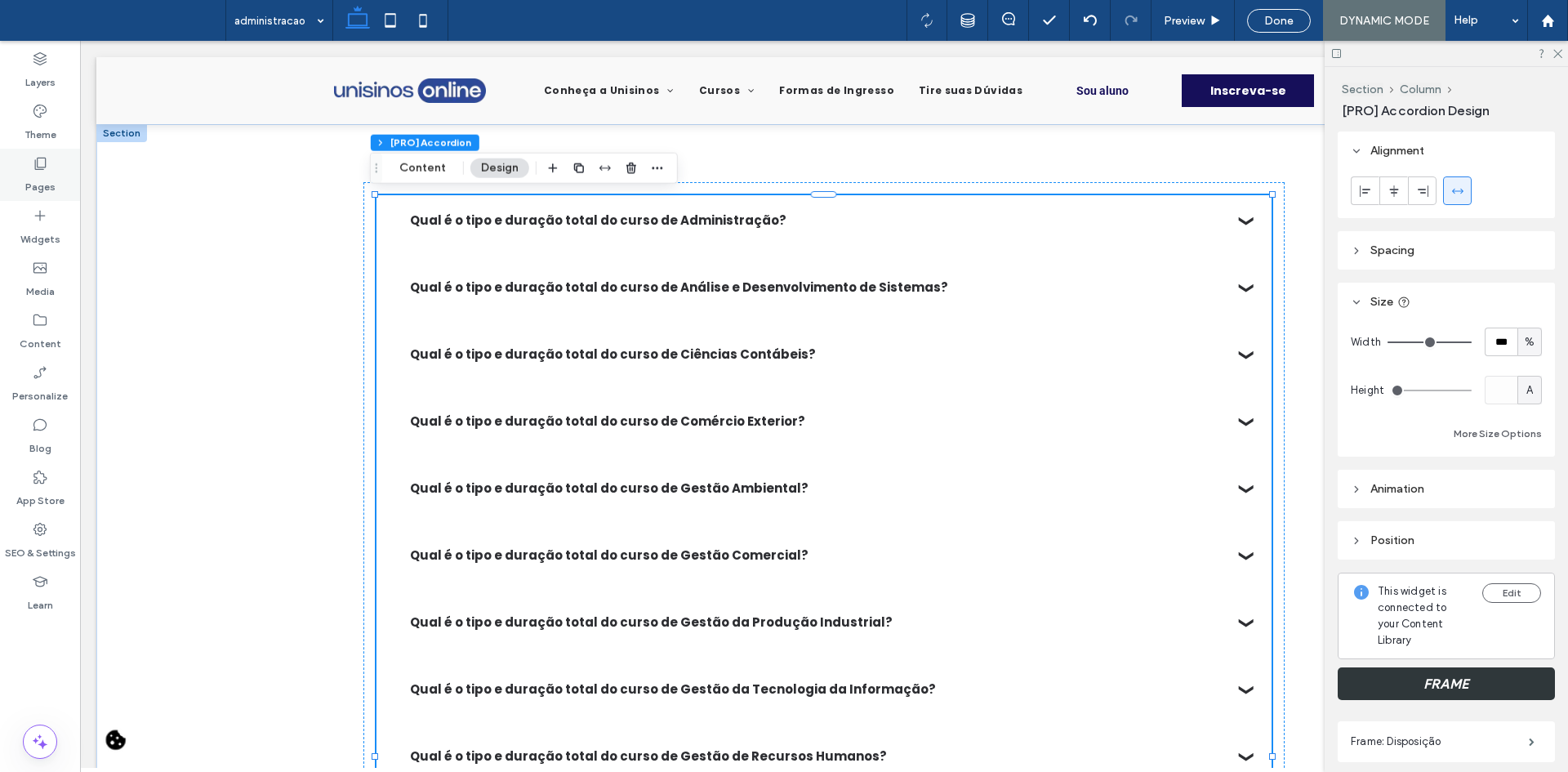
click at [35, 184] on label "Pages" at bounding box center [40, 182] width 30 height 23
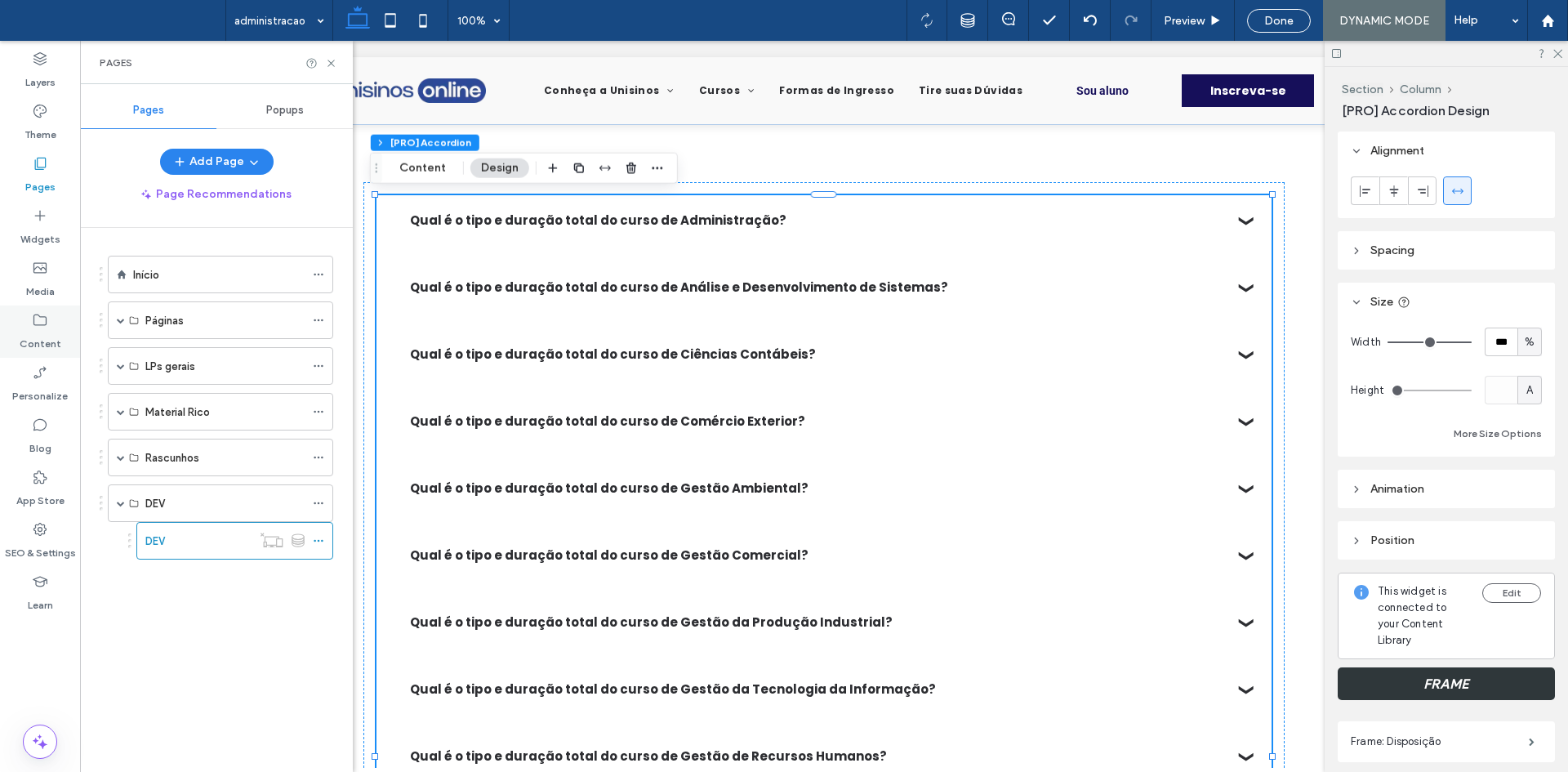
click at [47, 330] on label "Content" at bounding box center [39, 339] width 41 height 23
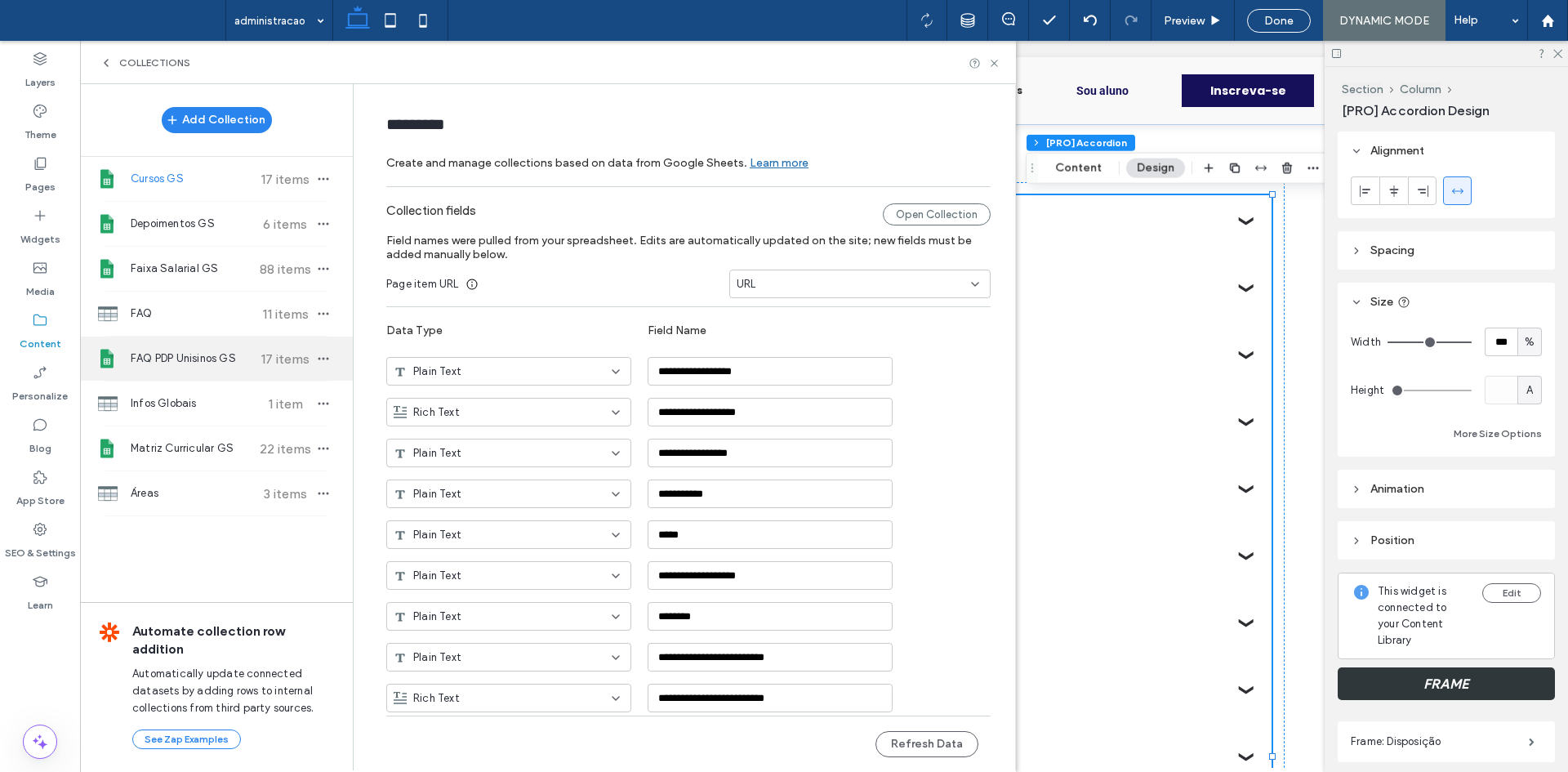
click at [204, 369] on div "FAQ PDP Unisinos GS 17 items" at bounding box center [216, 358] width 273 height 44
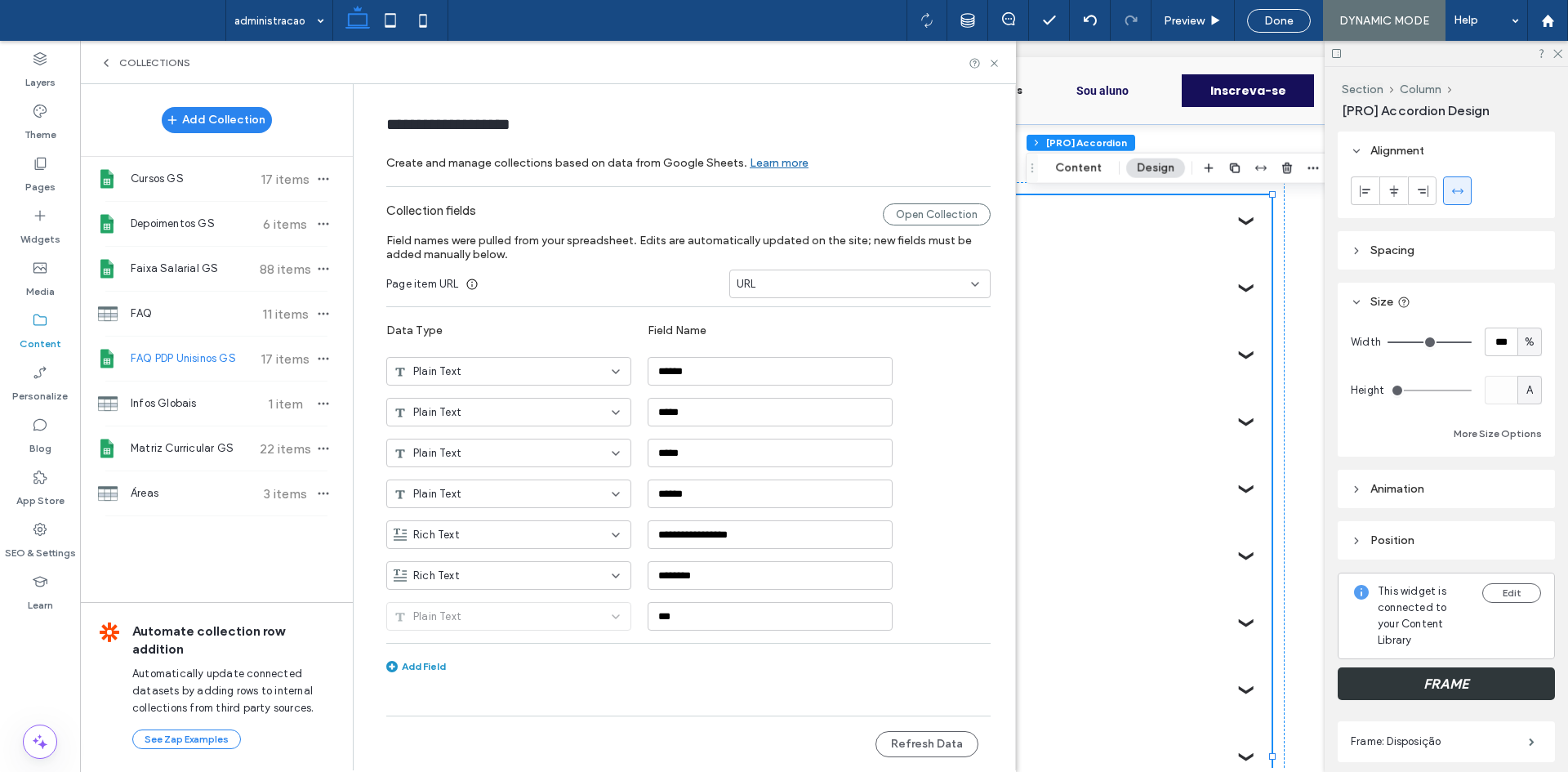
type input "**********"
click at [763, 289] on div "URL" at bounding box center [850, 284] width 227 height 17
click at [770, 314] on span "CURSO" at bounding box center [756, 313] width 39 height 17
click at [894, 745] on button "Refresh Data" at bounding box center [927, 744] width 103 height 27
click at [995, 64] on use at bounding box center [993, 62] width 6 height 6
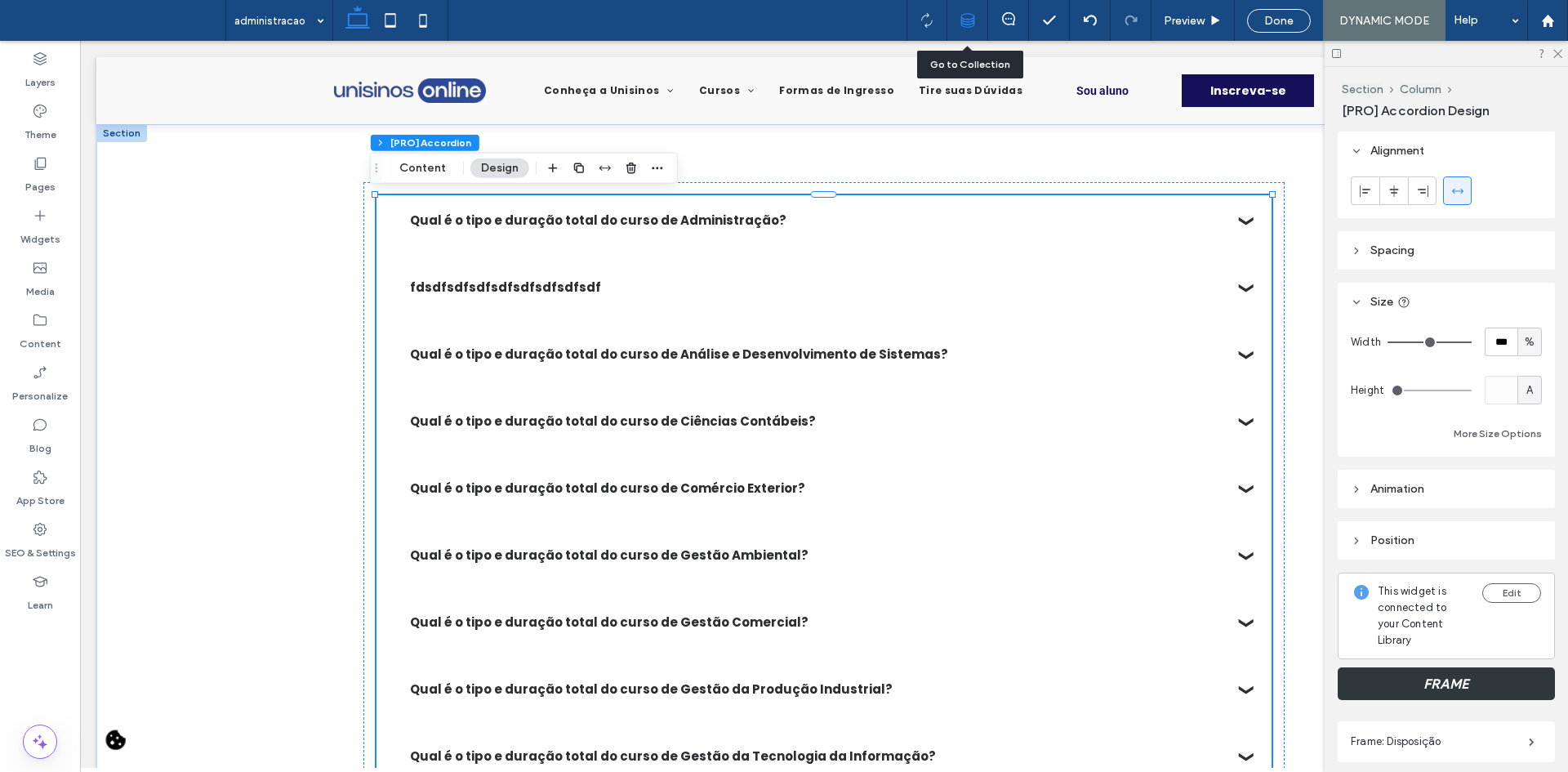
click at [966, 29] on div at bounding box center [968, 20] width 41 height 41
click at [978, 19] on div at bounding box center [968, 20] width 40 height 15
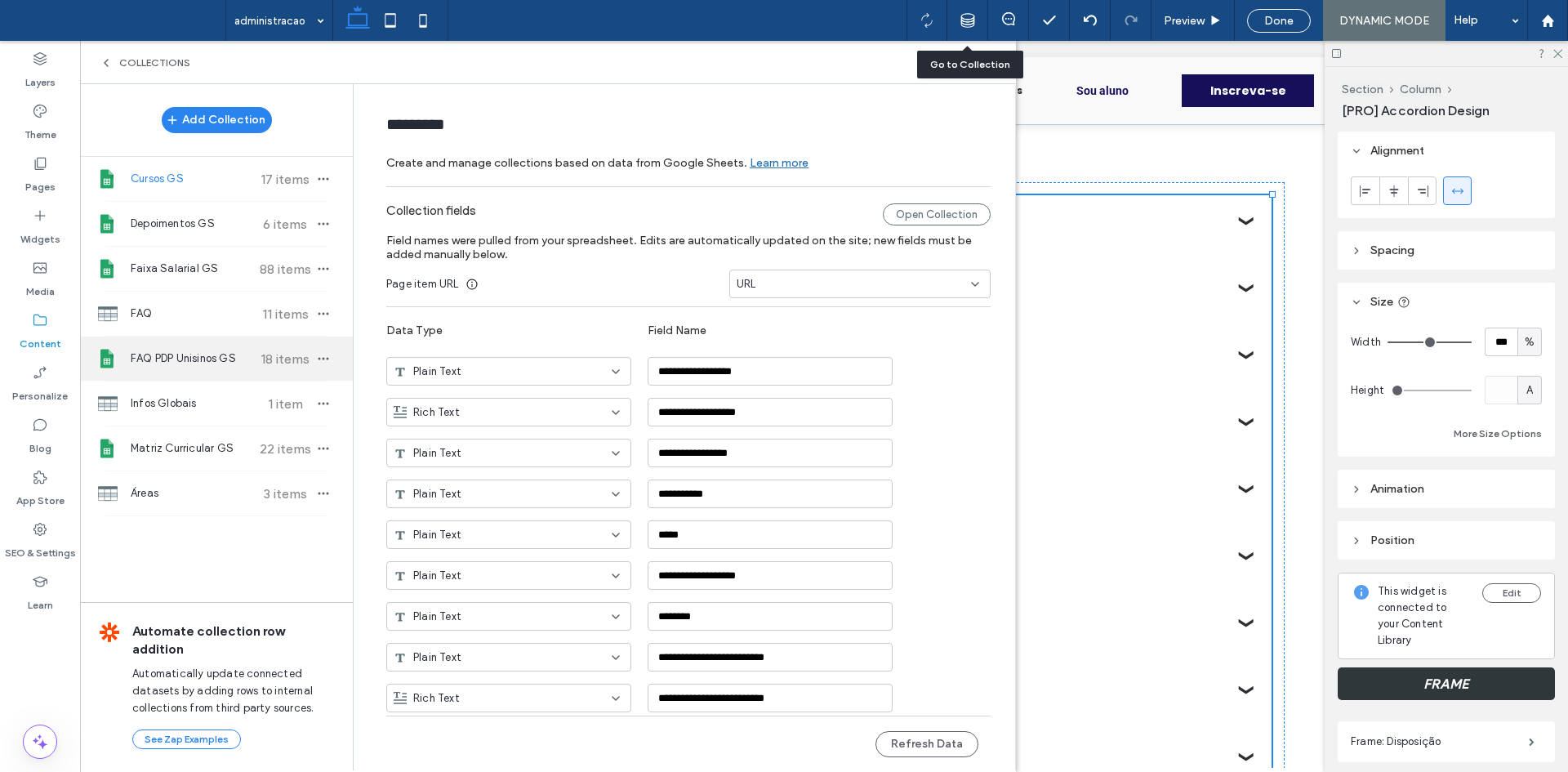
click at [232, 366] on span "FAQ PDP Unisinos GS" at bounding box center [192, 358] width 122 height 17
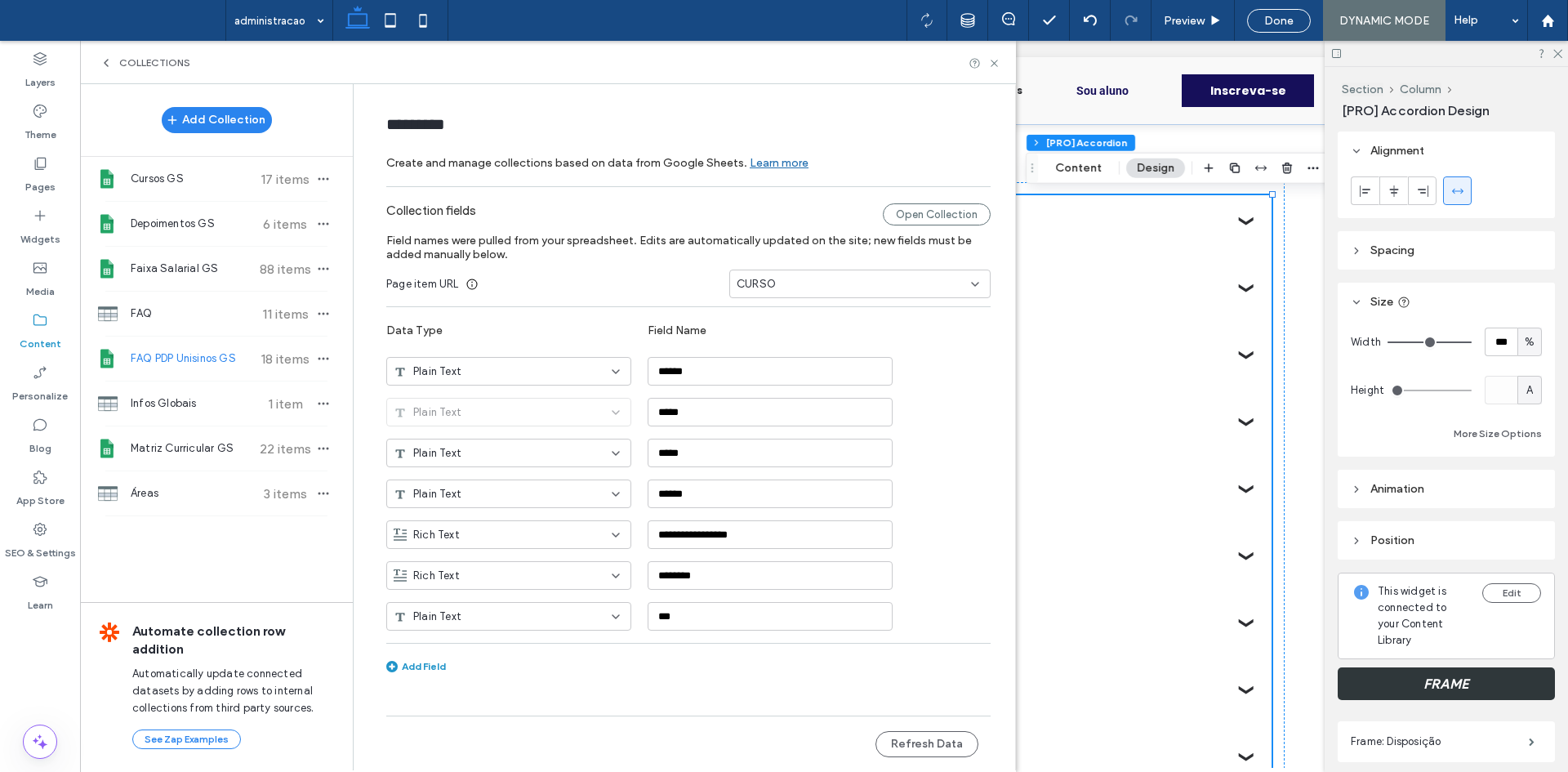
type input "**********"
click at [913, 749] on button "Refresh Data" at bounding box center [927, 744] width 103 height 27
click at [784, 281] on div "CURSO" at bounding box center [850, 284] width 227 height 17
click at [777, 443] on div "TITULO" at bounding box center [860, 455] width 259 height 28
click at [905, 754] on button "Refresh Data" at bounding box center [927, 744] width 103 height 27
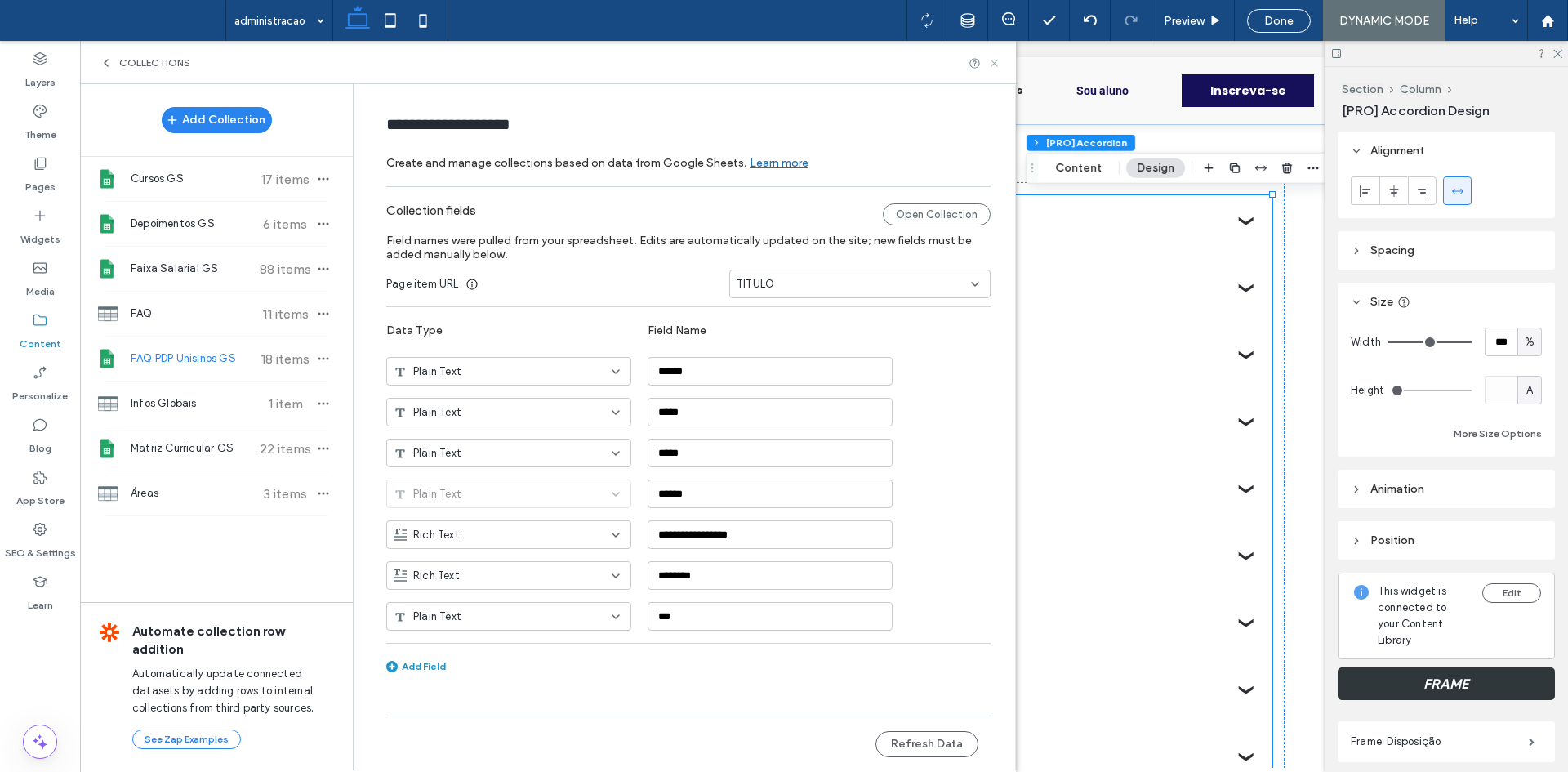
click at [995, 64] on use at bounding box center [993, 62] width 6 height 6
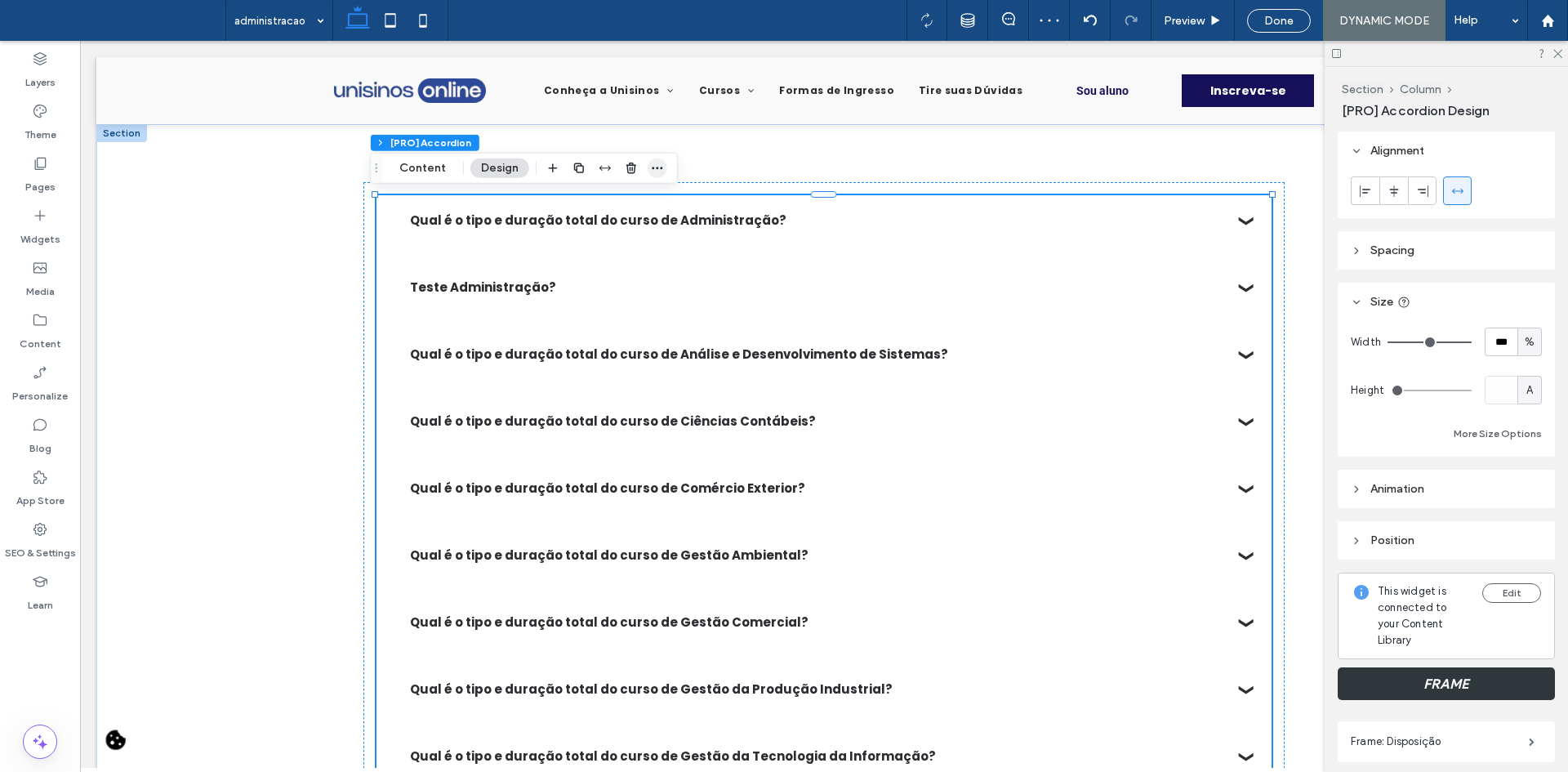
click at [651, 169] on icon "button" at bounding box center [657, 168] width 13 height 13
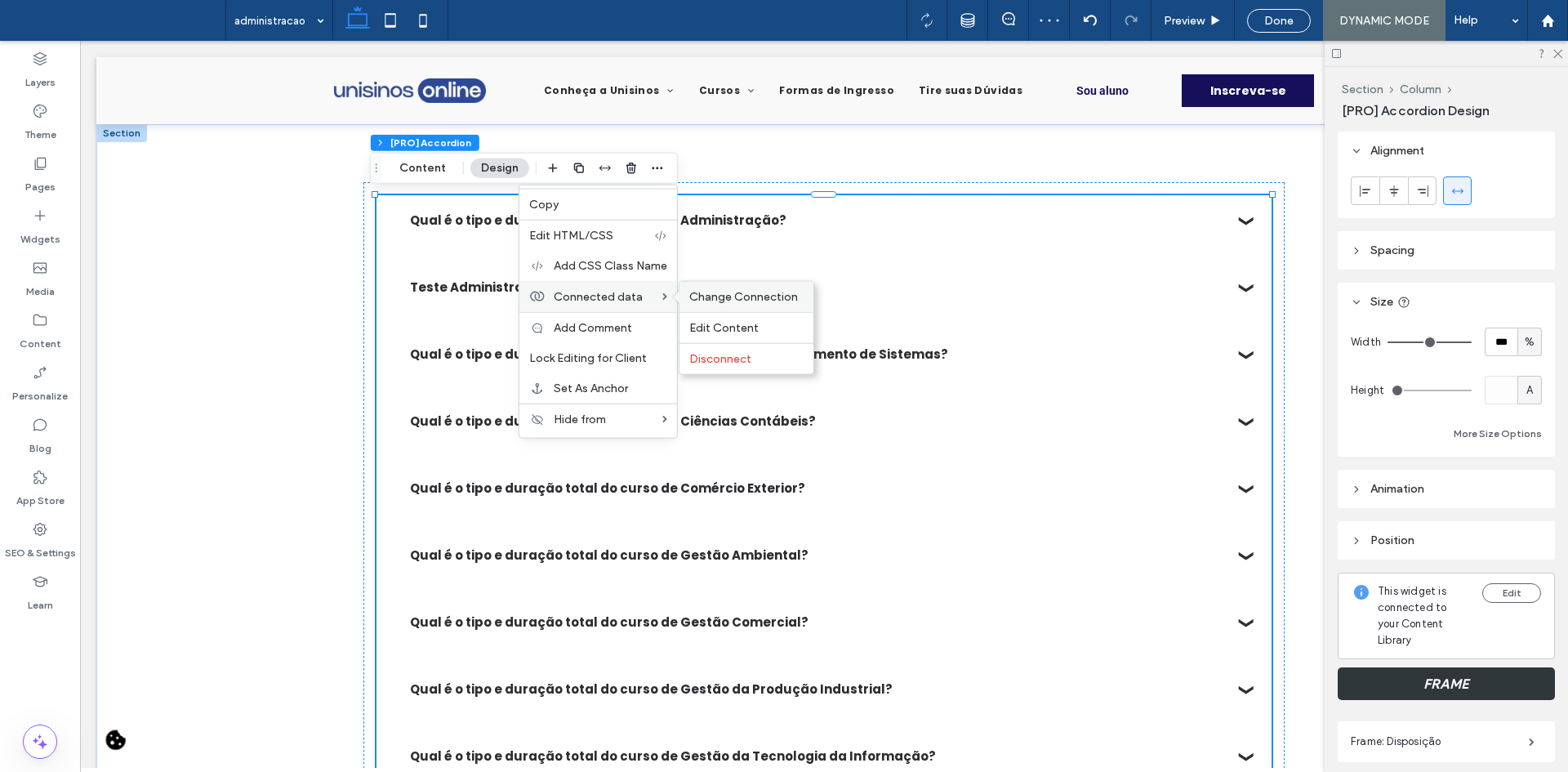
click at [716, 293] on span "Change Connection" at bounding box center [743, 296] width 109 height 14
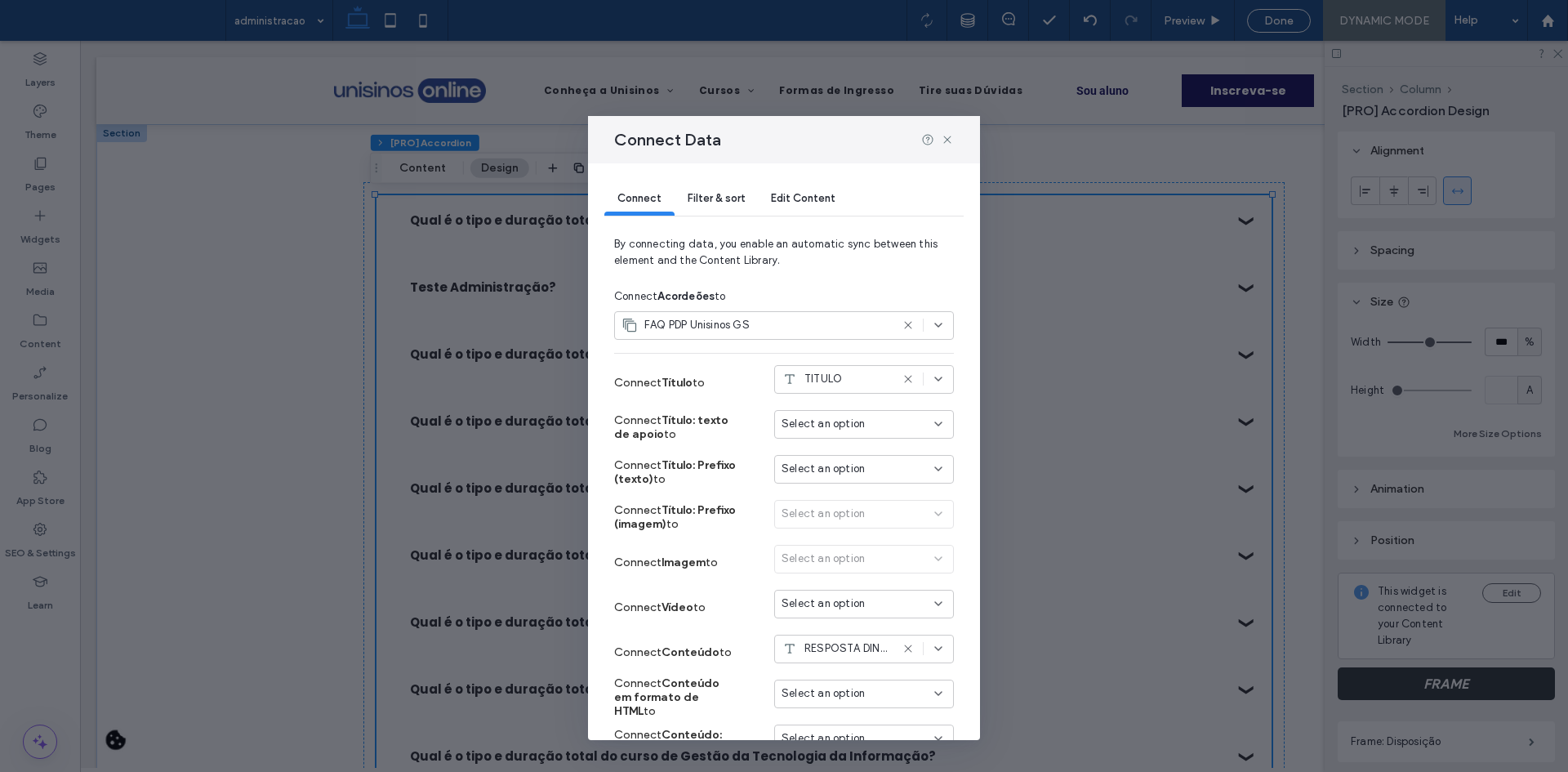
click at [729, 201] on span "Filter & sort" at bounding box center [716, 197] width 57 height 12
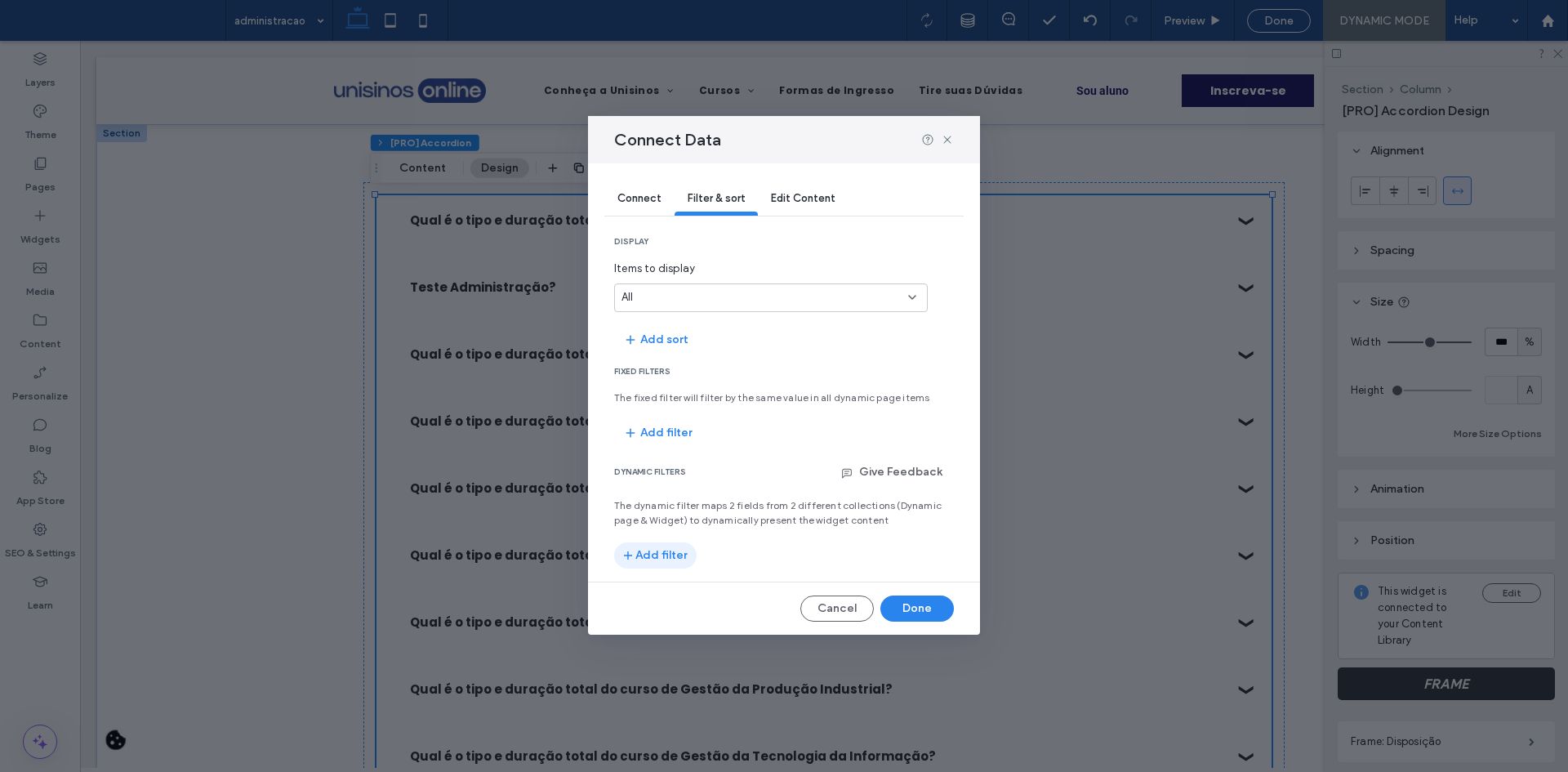
click at [657, 550] on button "Add filter" at bounding box center [655, 556] width 82 height 27
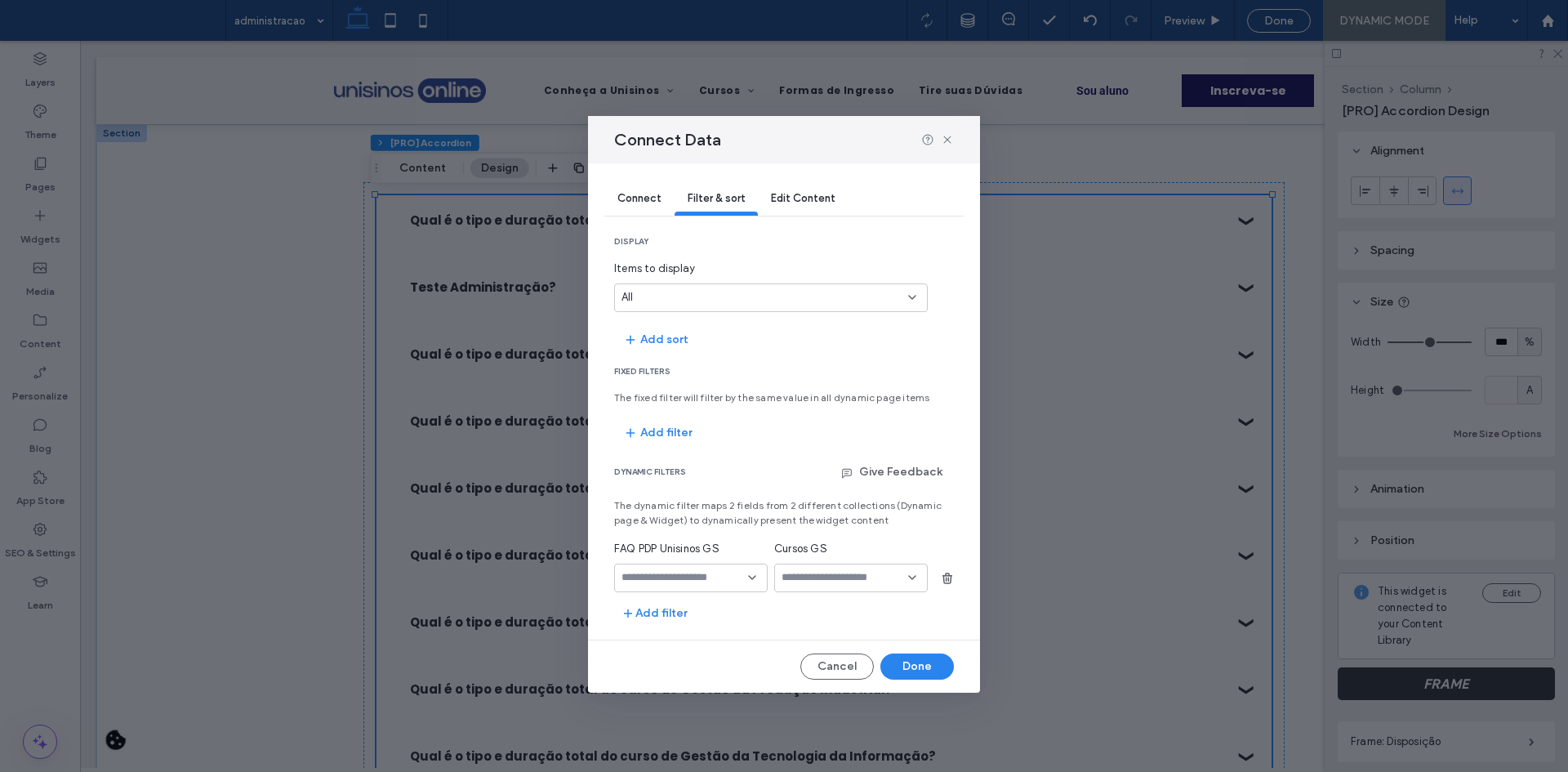
click at [674, 567] on div at bounding box center [691, 578] width 154 height 28
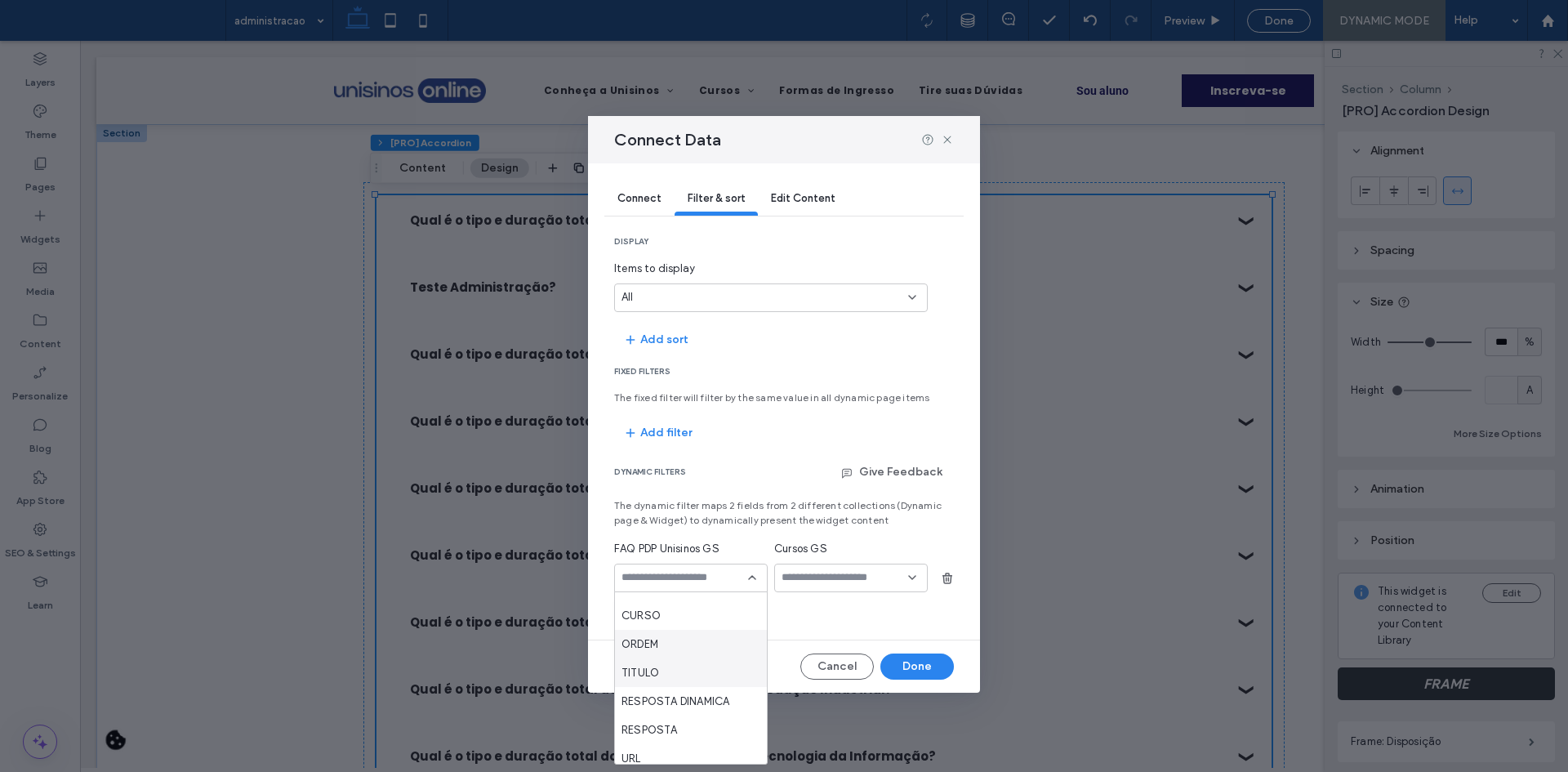
scroll to position [28, 0]
click at [658, 742] on div "URL" at bounding box center [691, 749] width 152 height 28
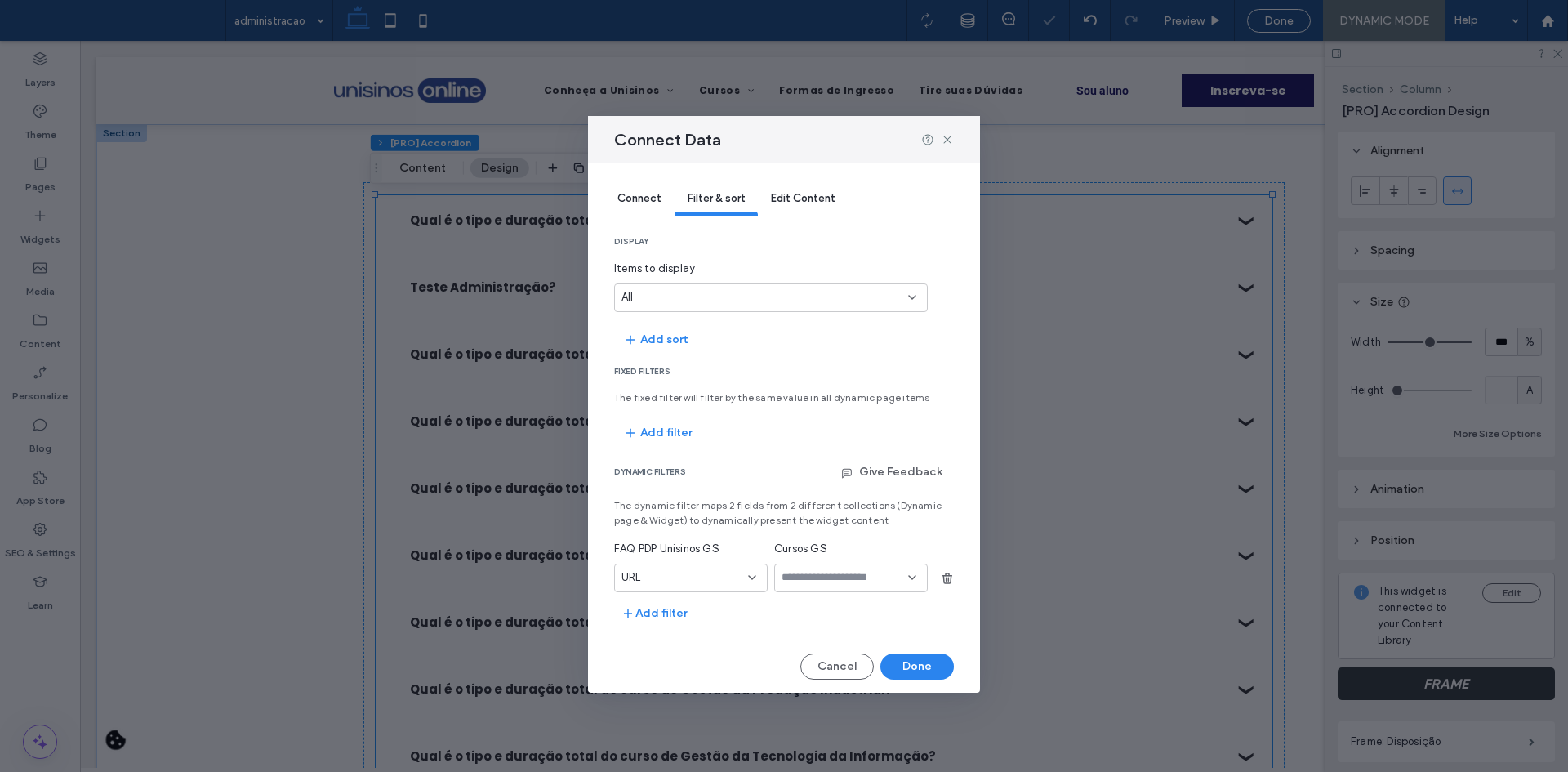
click at [825, 578] on input "values-textbox-dynamic" at bounding box center [845, 578] width 126 height 13
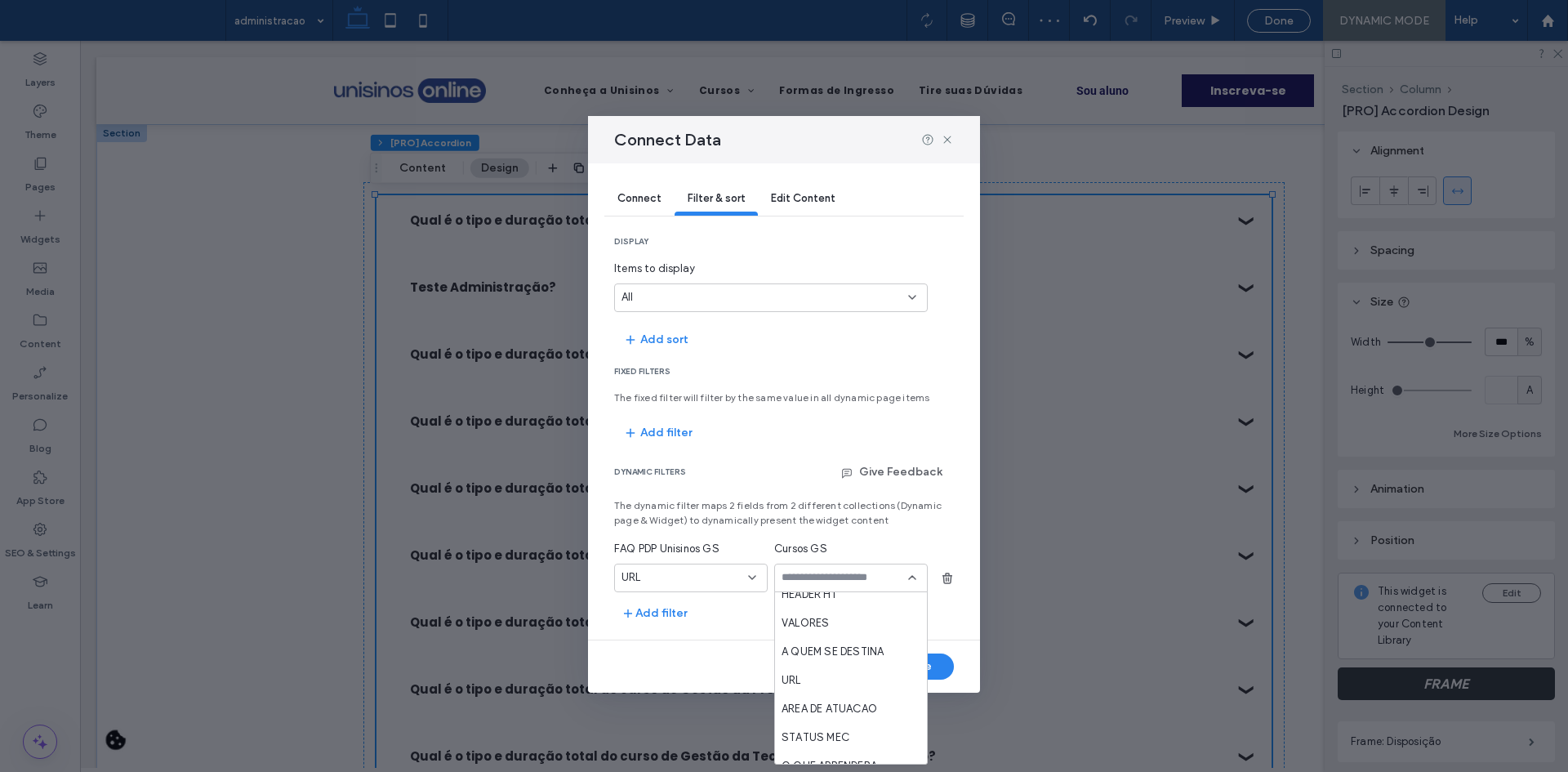
scroll to position [735, 0]
click at [803, 636] on div "URL" at bounding box center [851, 643] width 152 height 28
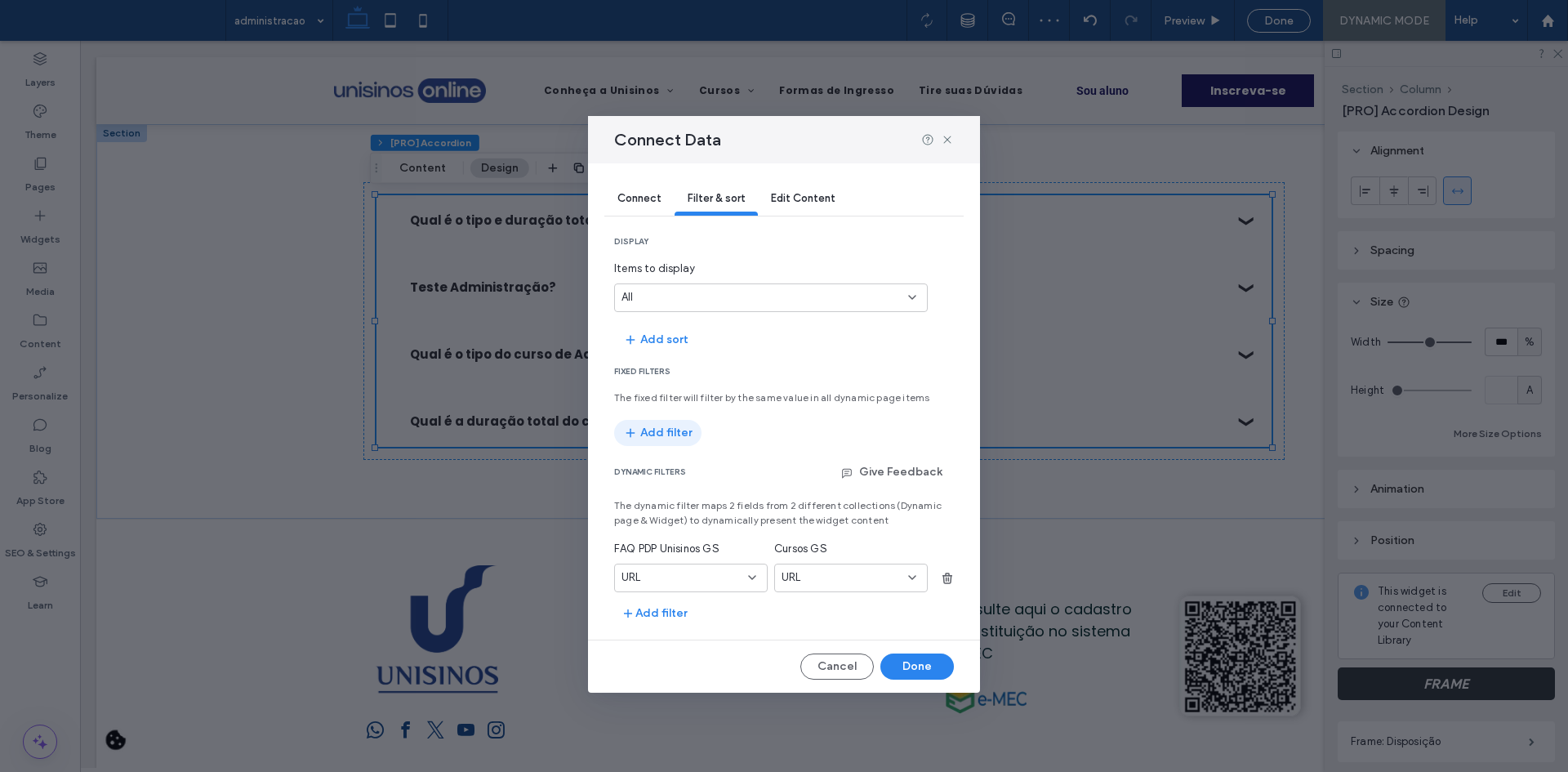
click at [664, 427] on button "Add filter" at bounding box center [657, 433] width 87 height 27
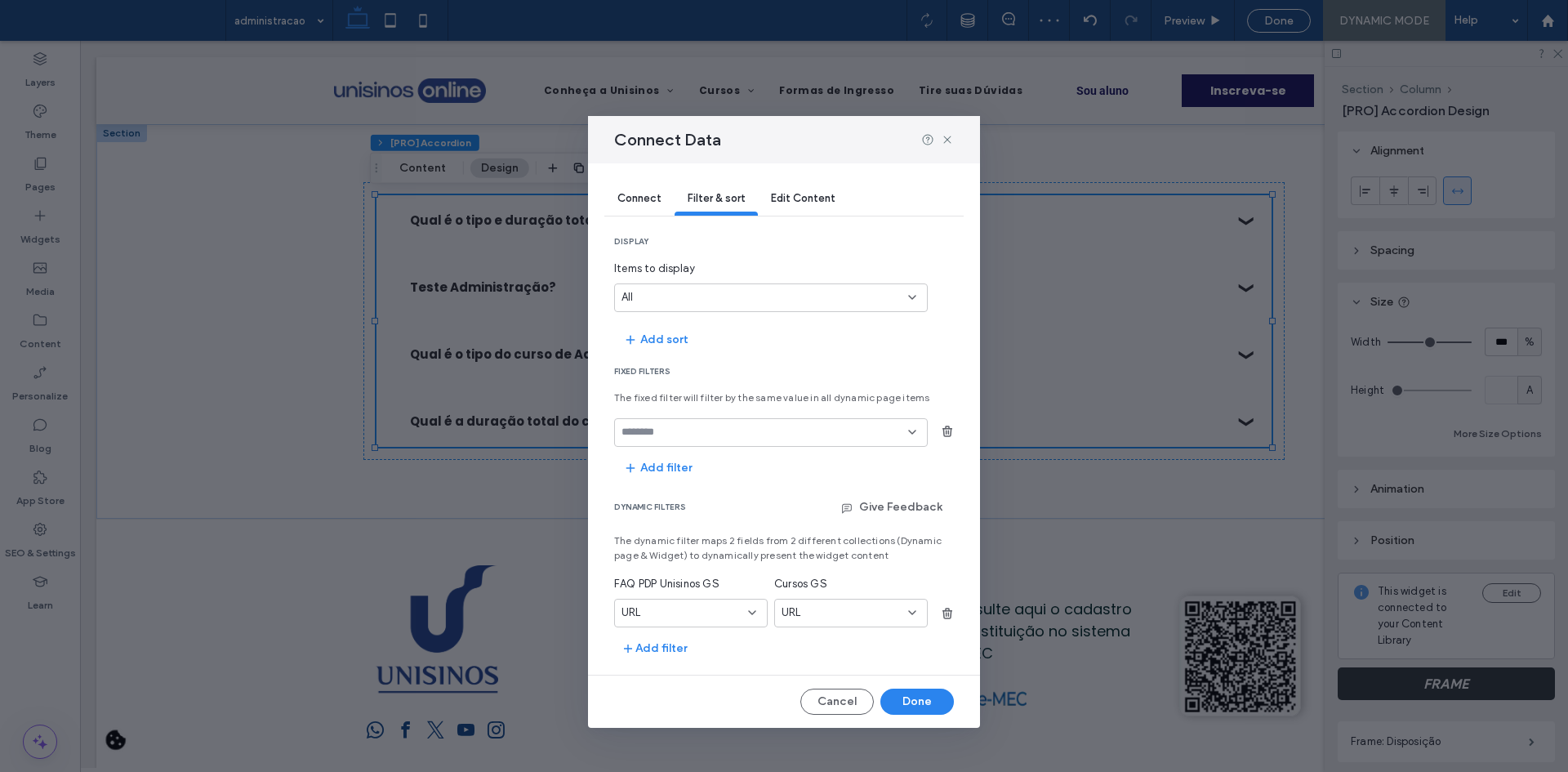
click at [675, 440] on div at bounding box center [771, 432] width 313 height 28
click at [686, 453] on div "STATUS" at bounding box center [771, 460] width 312 height 28
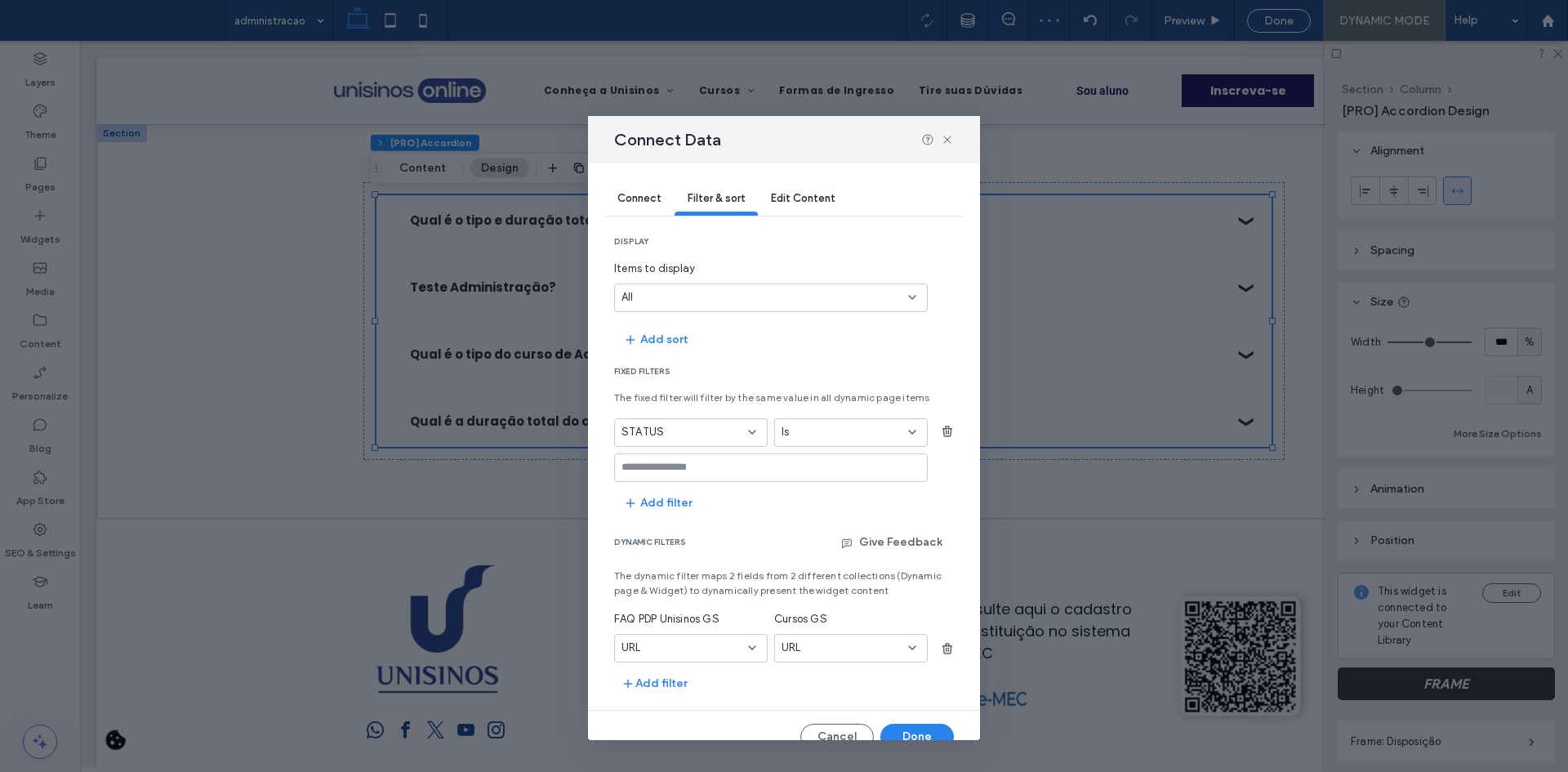
click at [685, 467] on input "values-textbox" at bounding box center [764, 468] width 287 height 13
type input "*****"
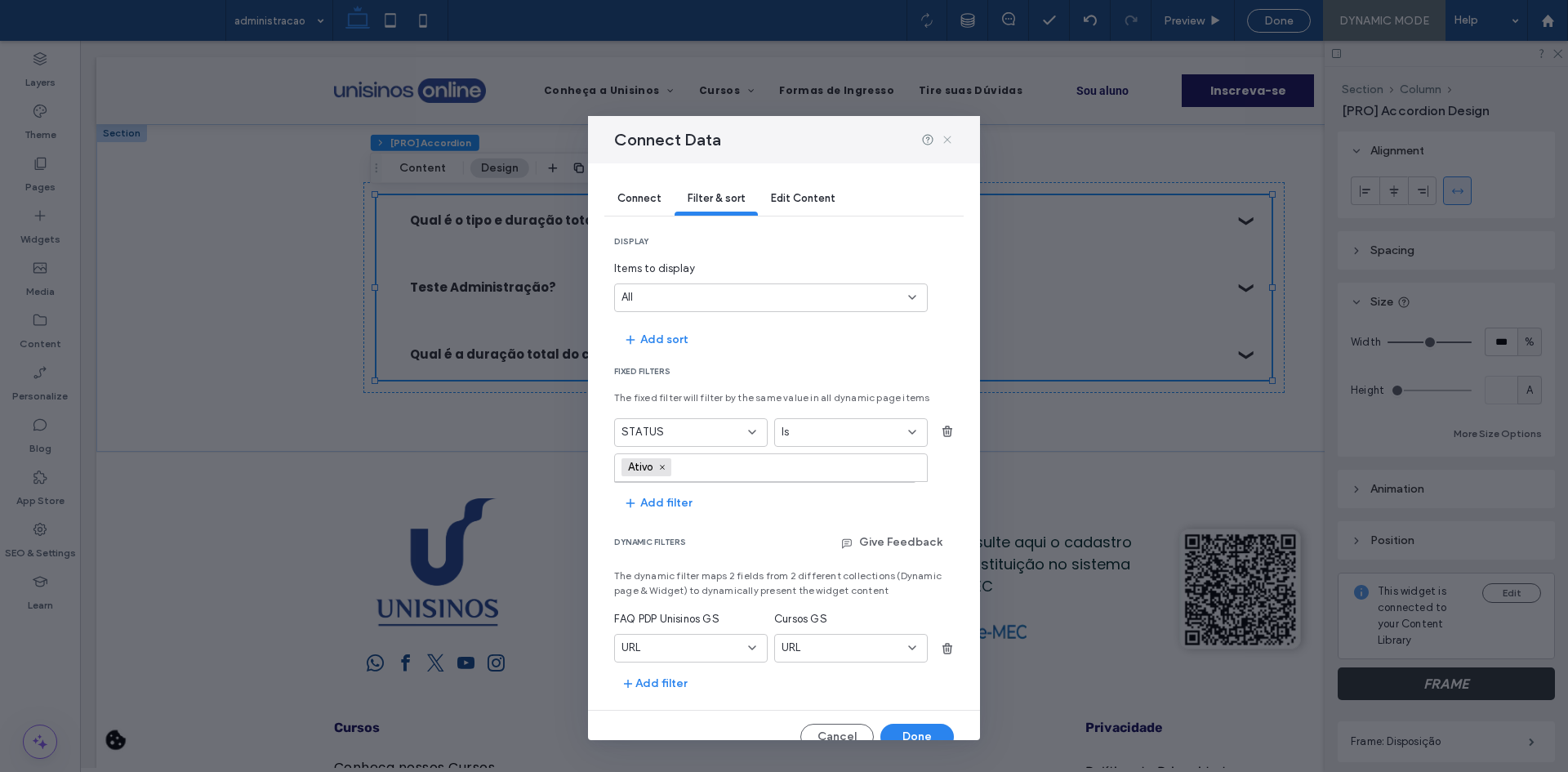
click at [944, 135] on icon at bounding box center [948, 139] width 13 height 13
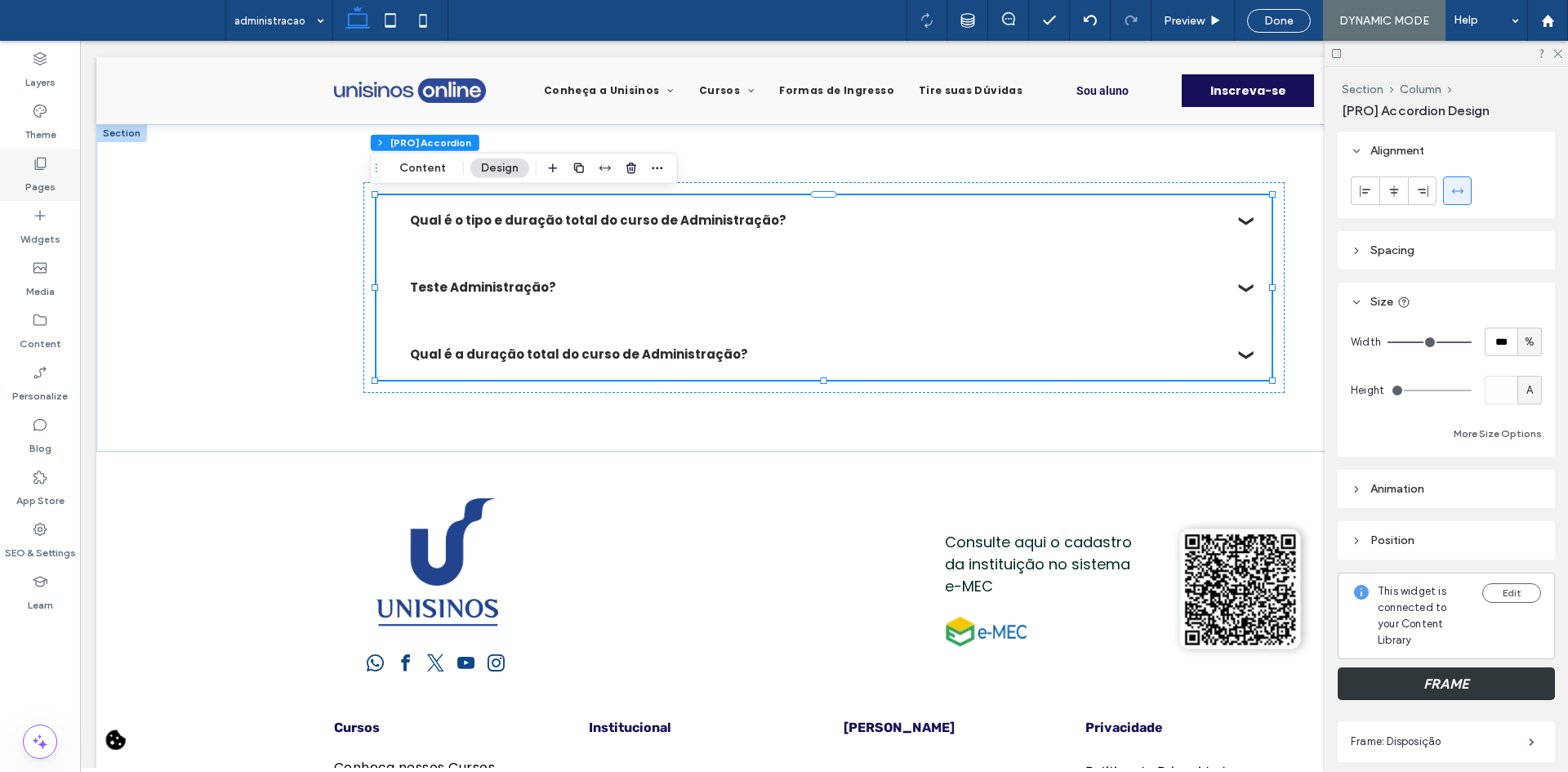
click at [41, 181] on label "Pages" at bounding box center [40, 182] width 30 height 23
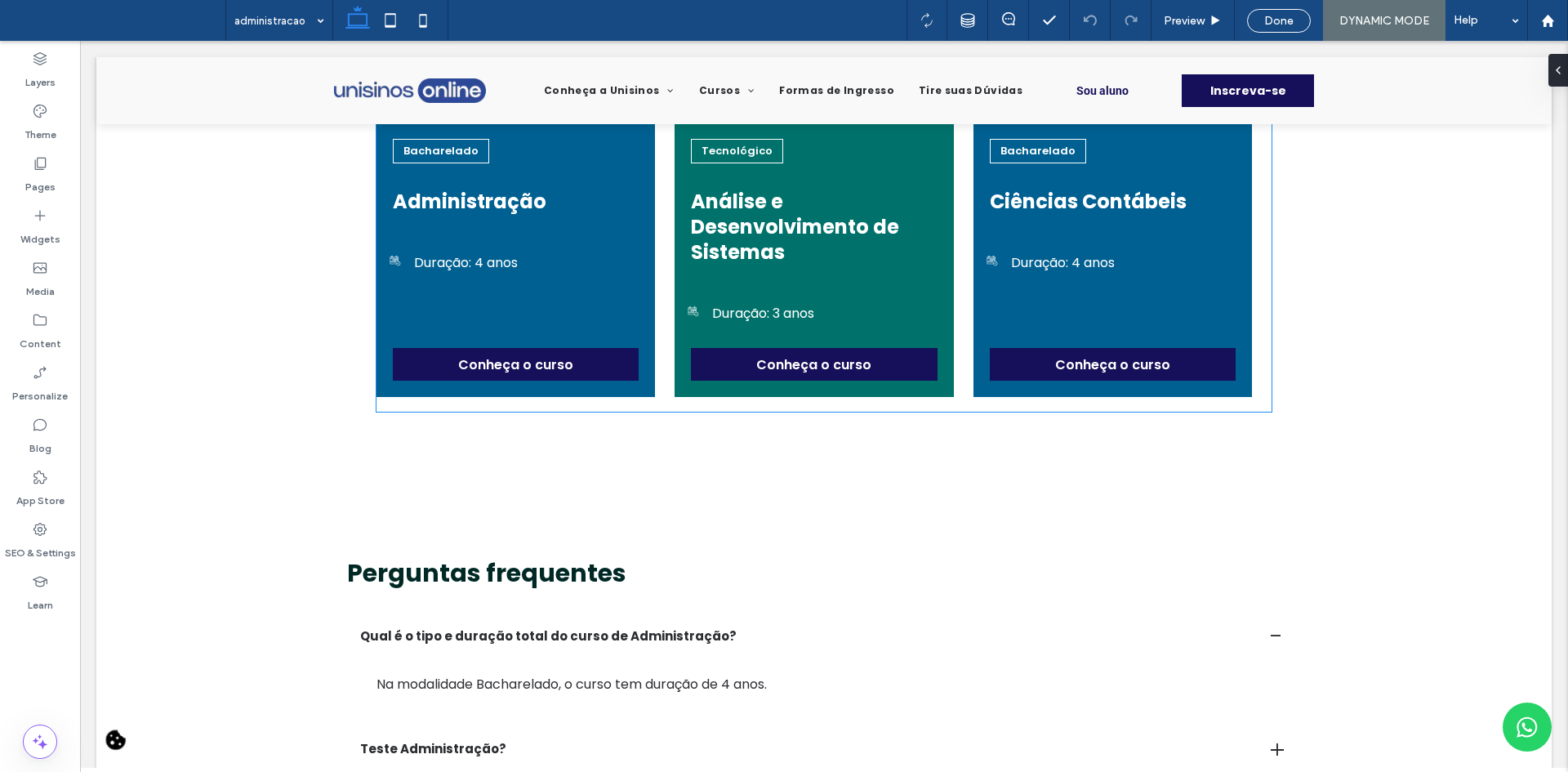
scroll to position [3841, 0]
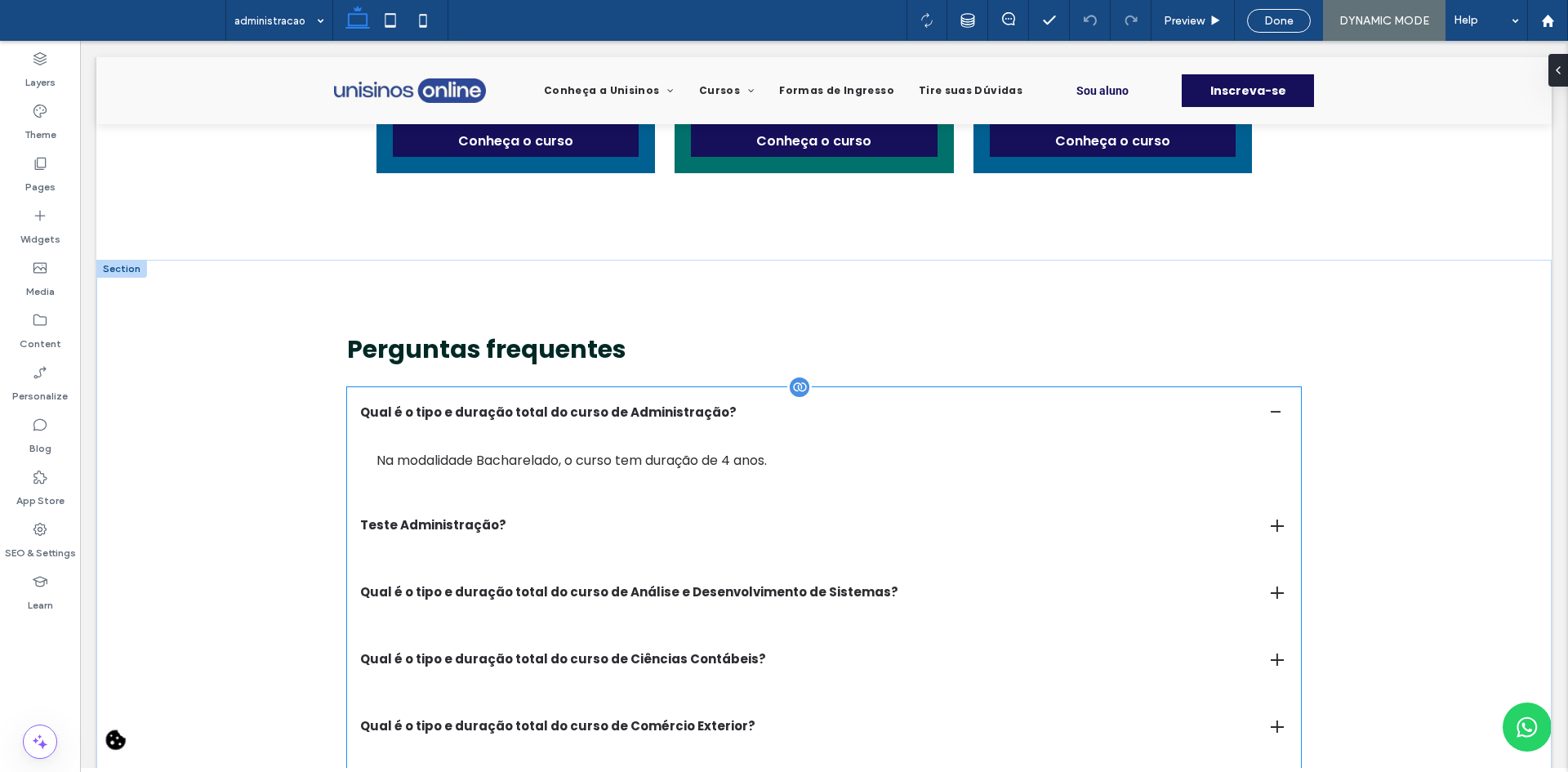
click at [624, 438] on div "Na modalidade Bacharelado, o curso tem duração de 4 anos." at bounding box center [824, 461] width 954 height 46
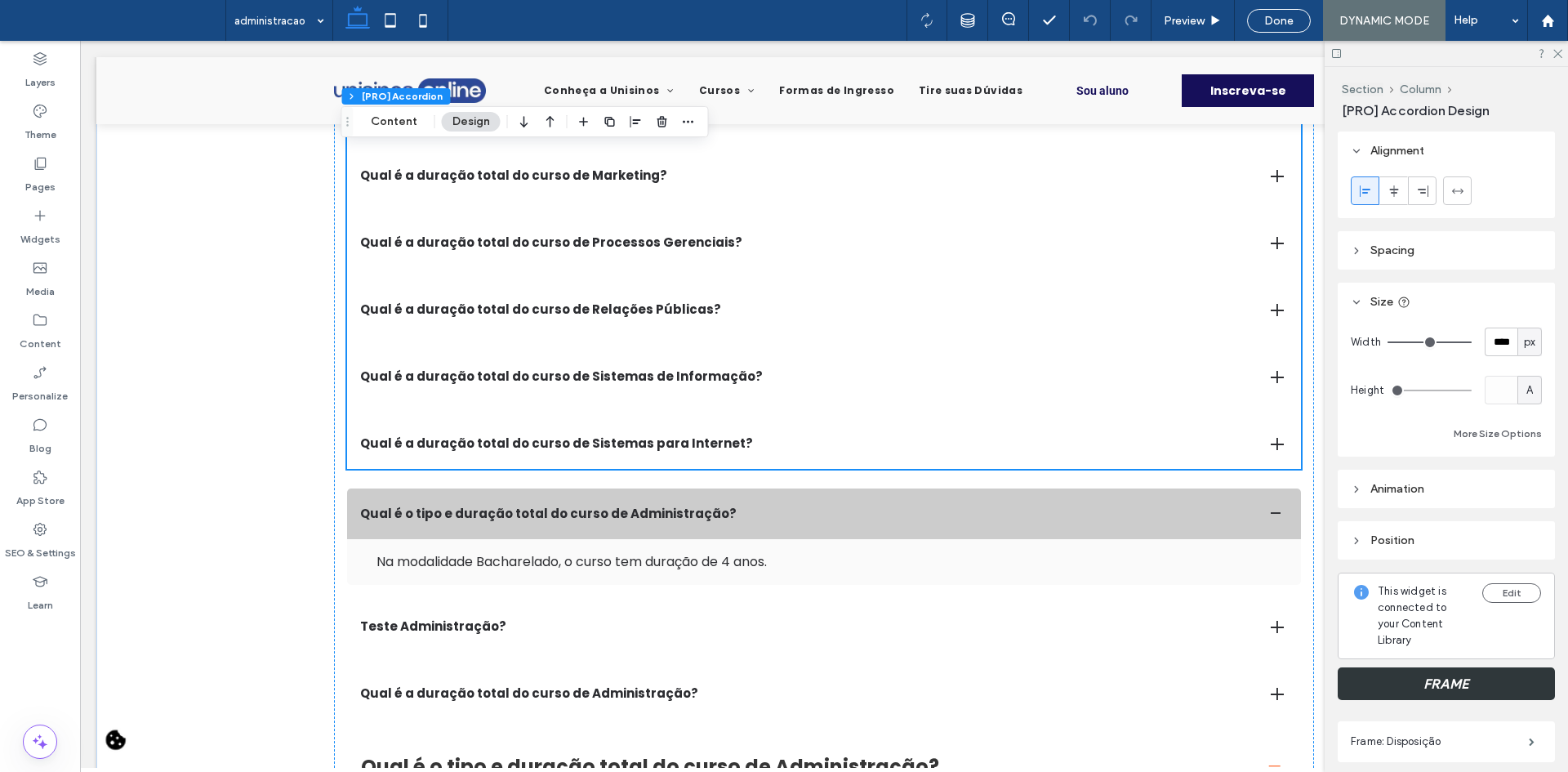
scroll to position [7599, 0]
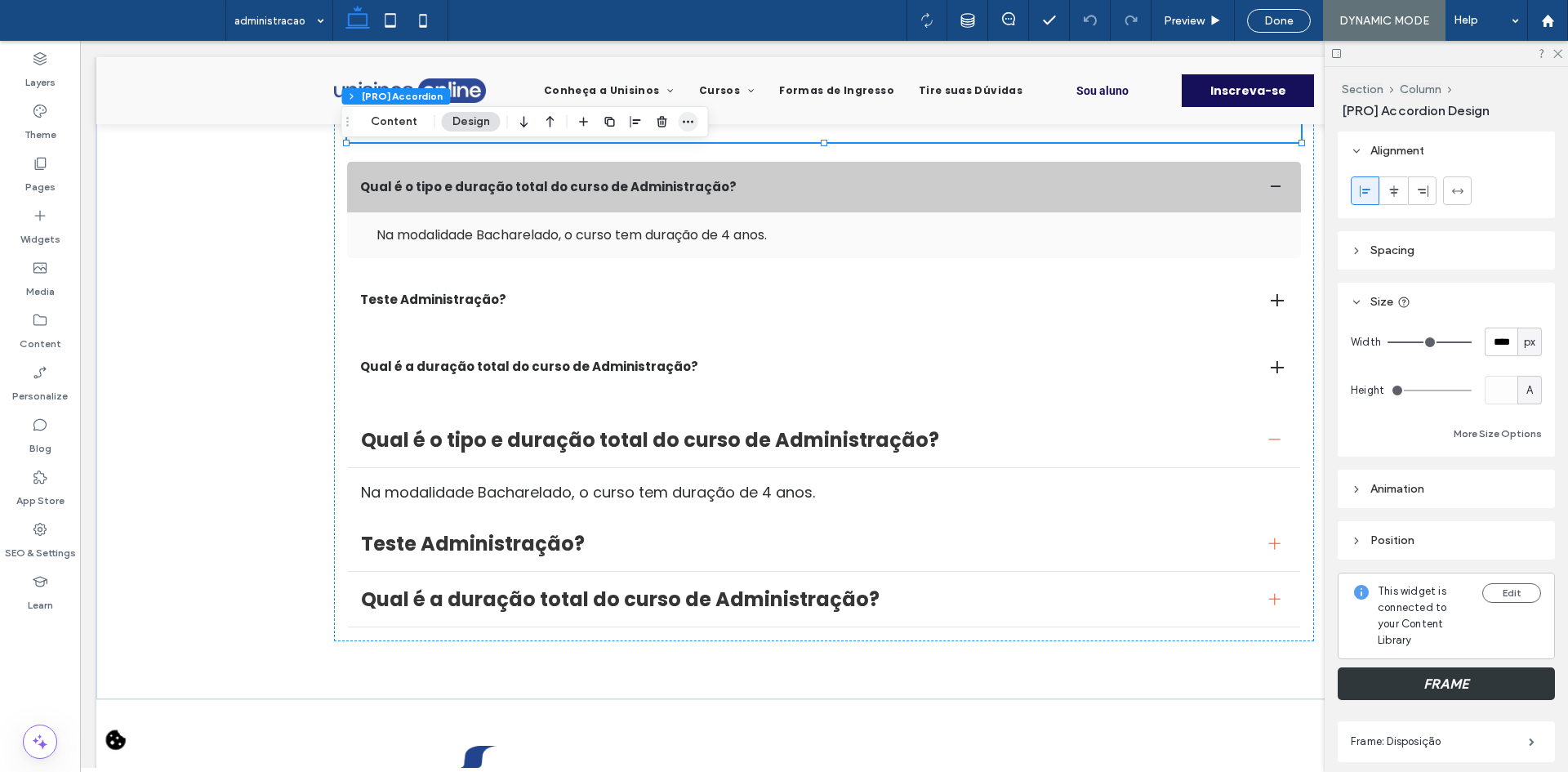
click at [694, 125] on span "button" at bounding box center [688, 121] width 19 height 19
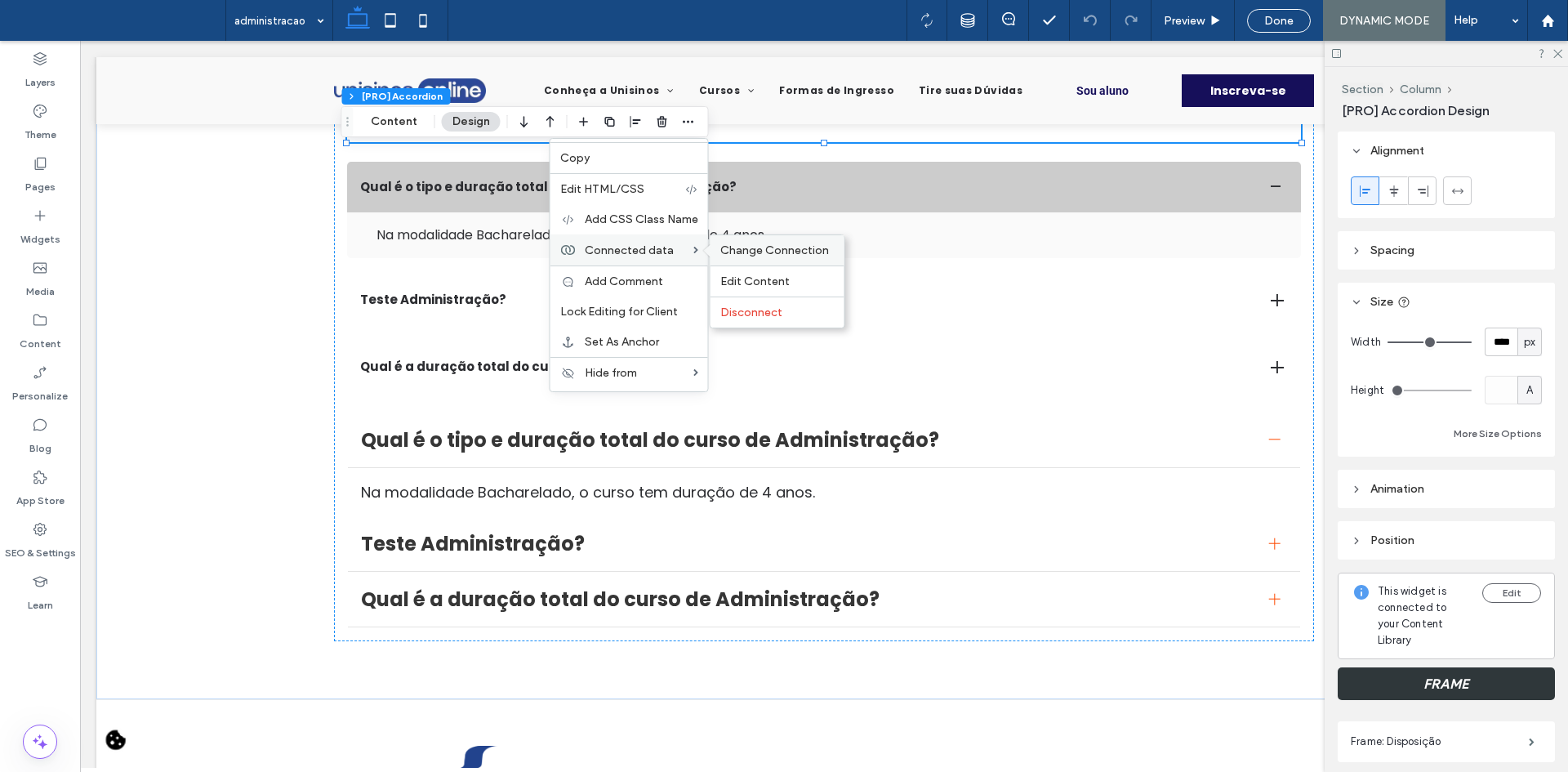
click at [721, 255] on span "Change Connection" at bounding box center [774, 250] width 109 height 14
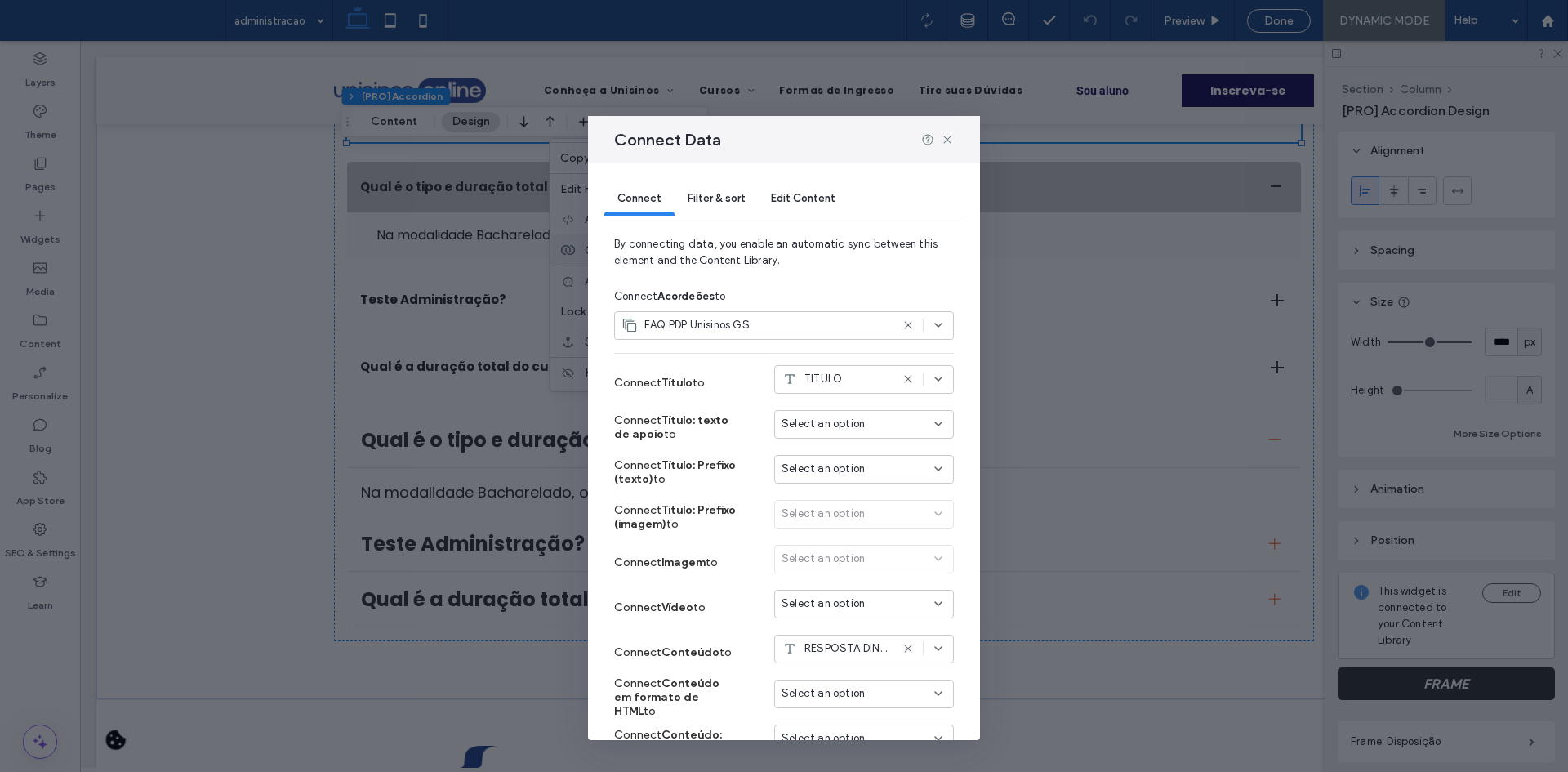
click at [710, 192] on span "Filter & sort" at bounding box center [716, 197] width 57 height 12
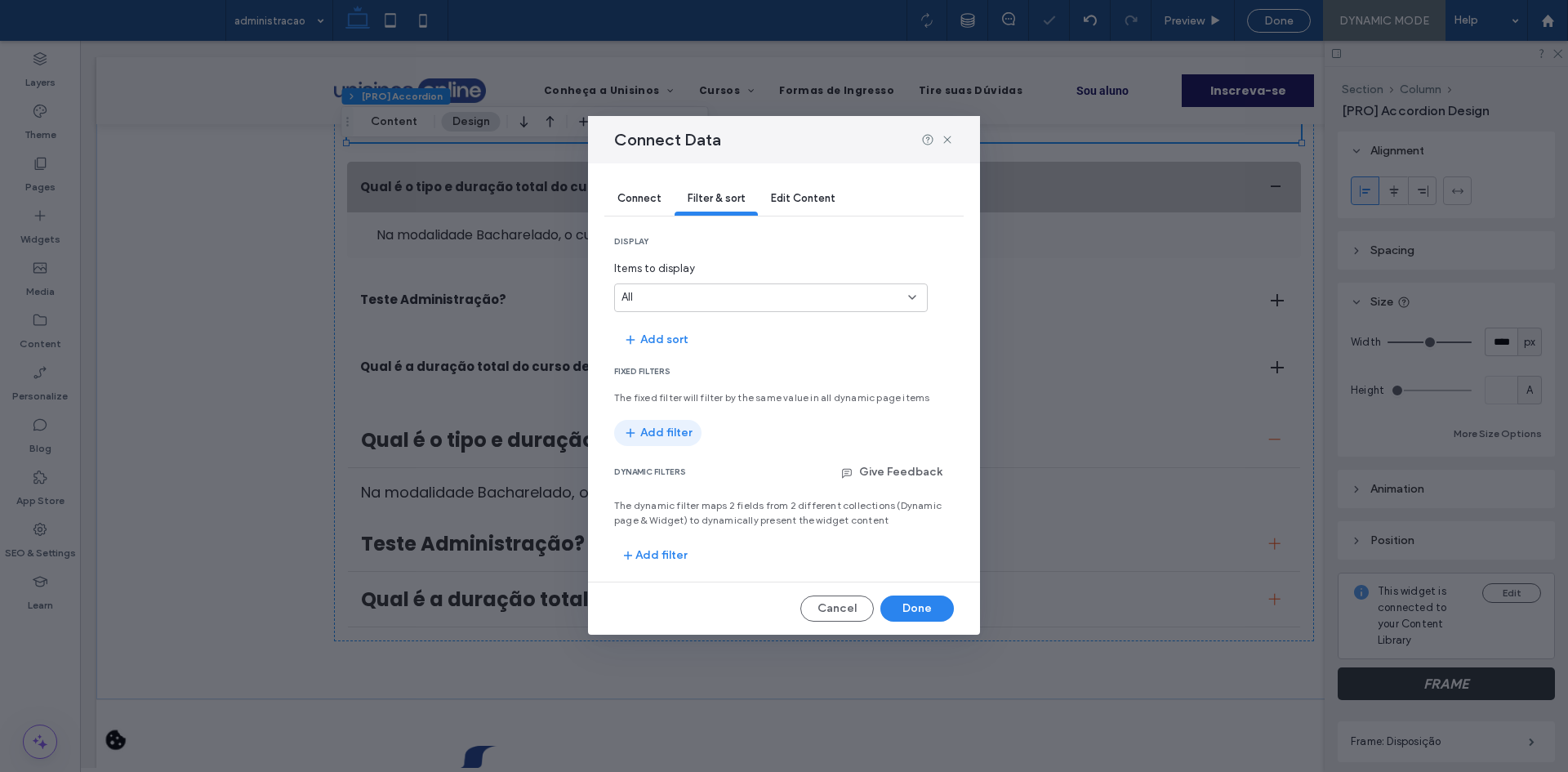
click at [645, 433] on button "Add filter" at bounding box center [657, 433] width 87 height 27
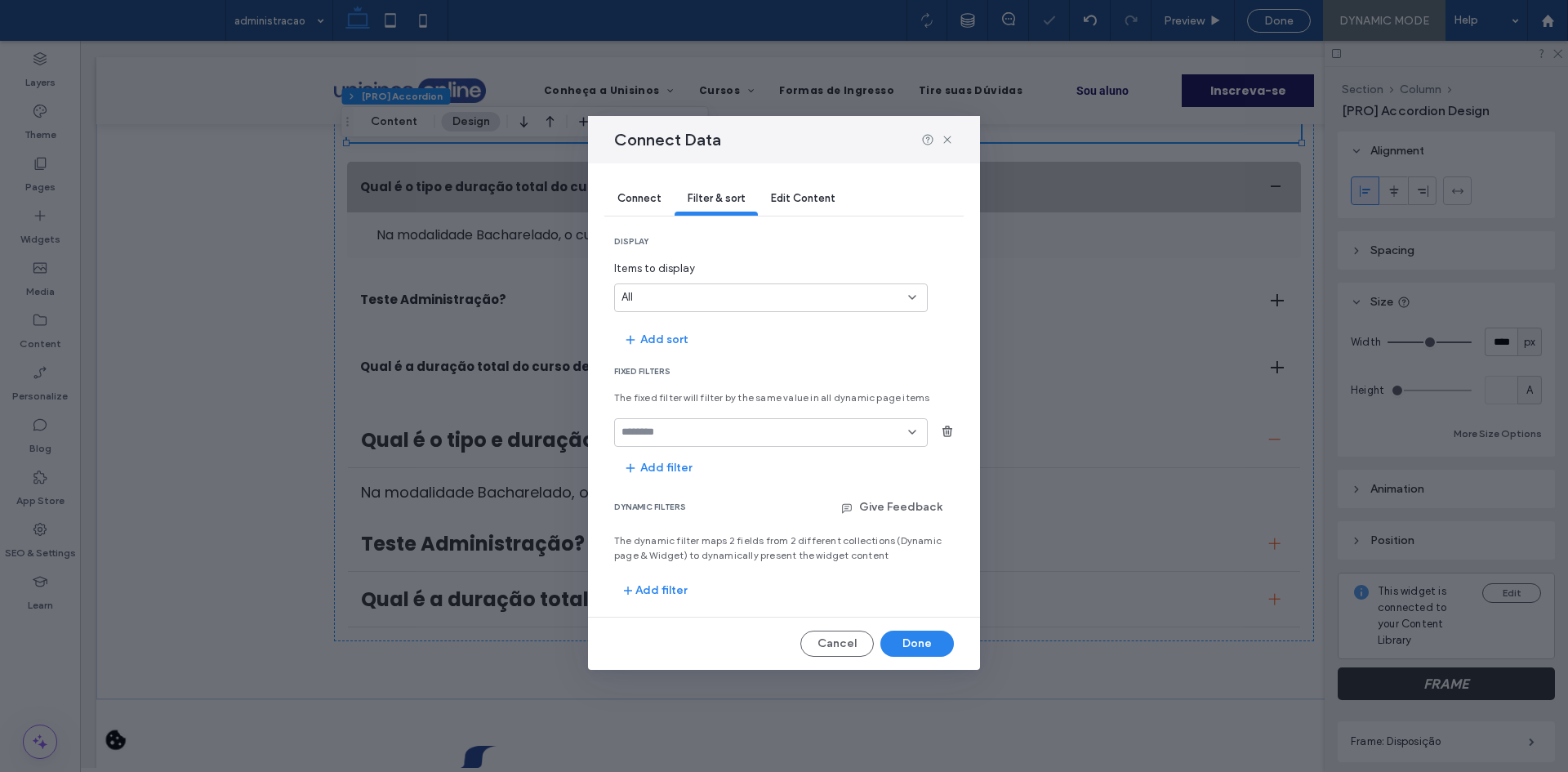
click at [671, 437] on input "fields-dropdown" at bounding box center [764, 432] width 287 height 13
click at [655, 458] on span "STATUS" at bounding box center [642, 462] width 42 height 17
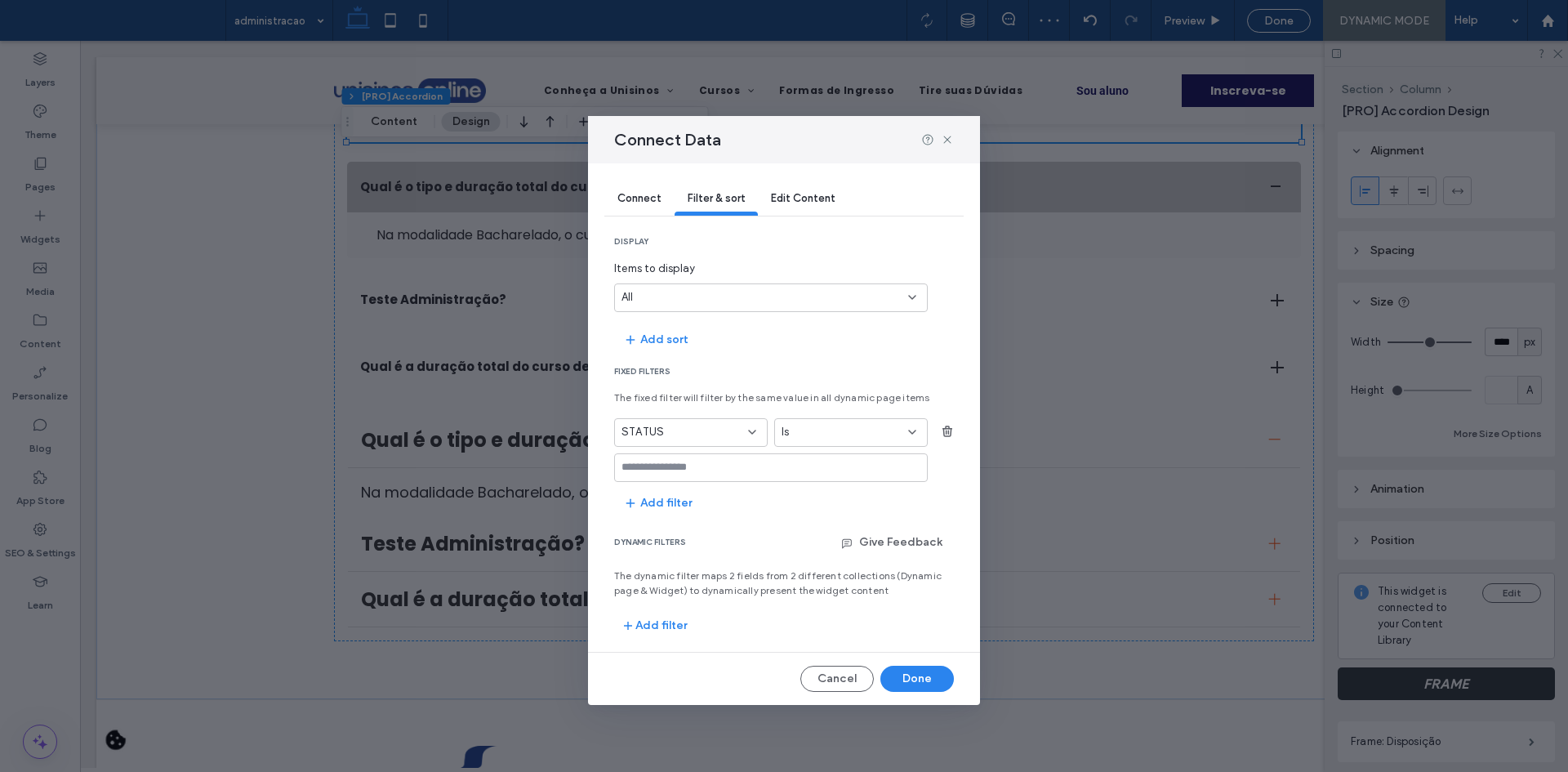
click at [680, 471] on input "values-textbox" at bounding box center [764, 468] width 287 height 13
type input "*****"
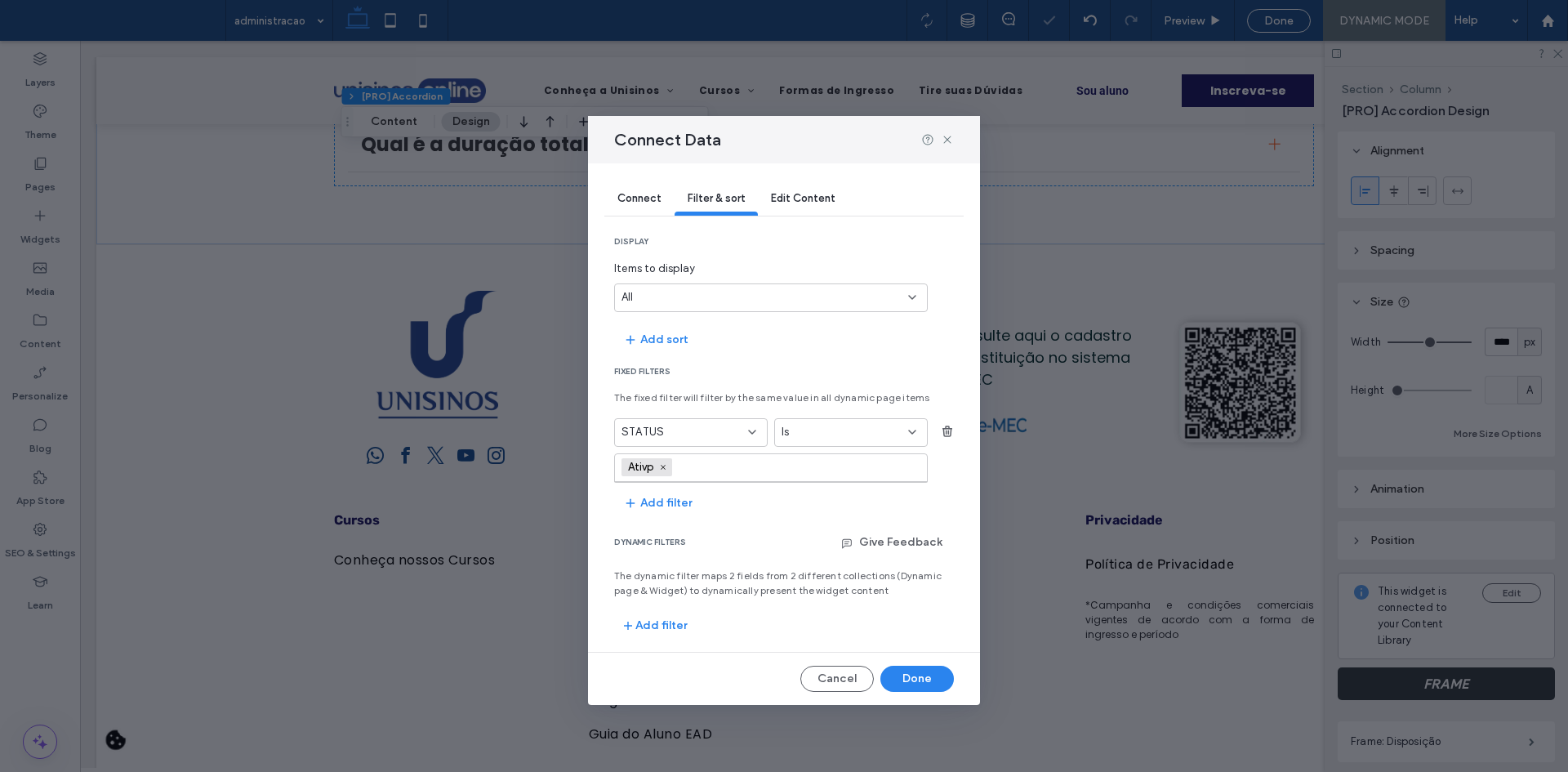
scroll to position [4820, 0]
click at [665, 471] on icon at bounding box center [663, 467] width 8 height 8
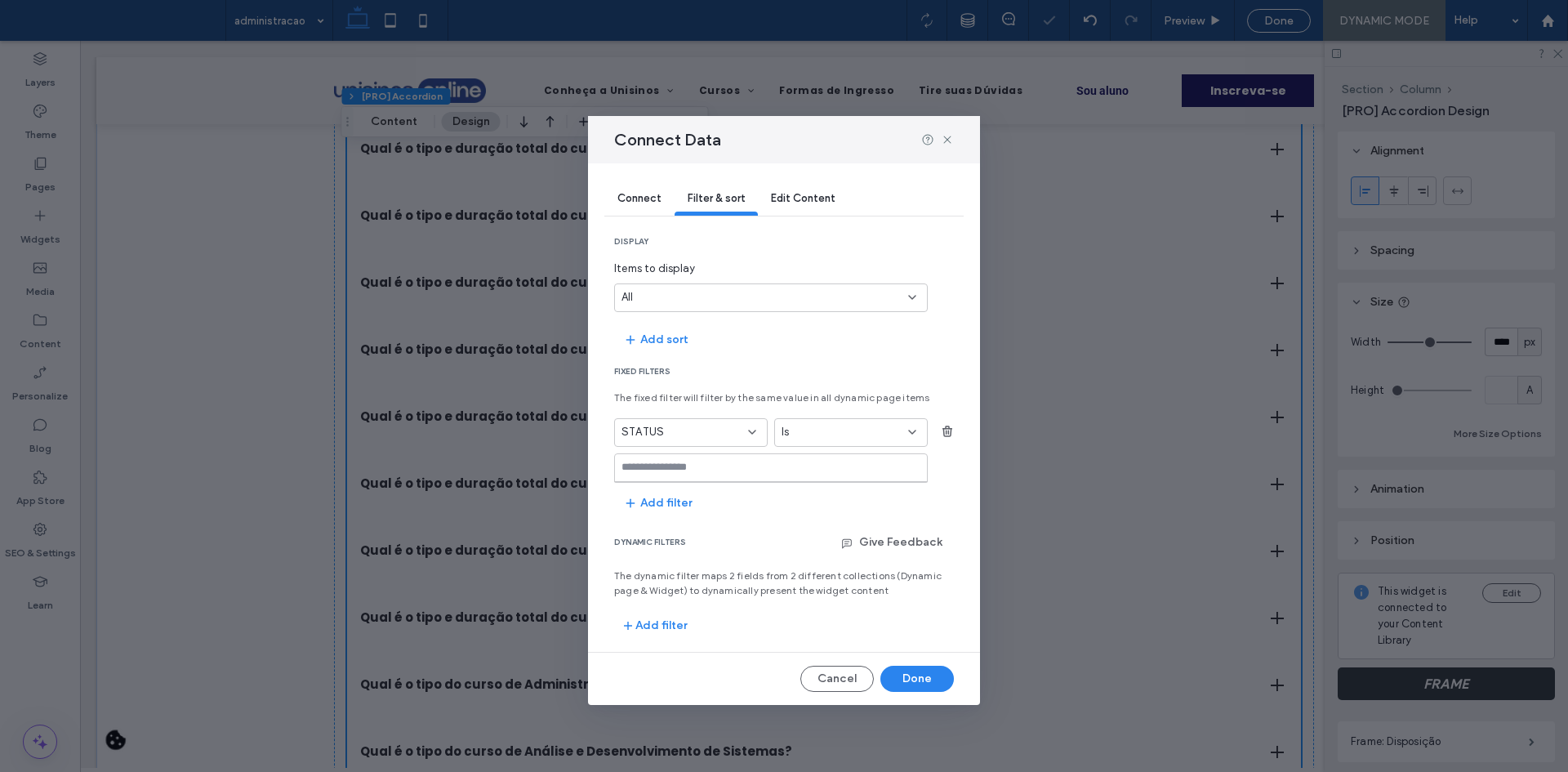
type input "*"
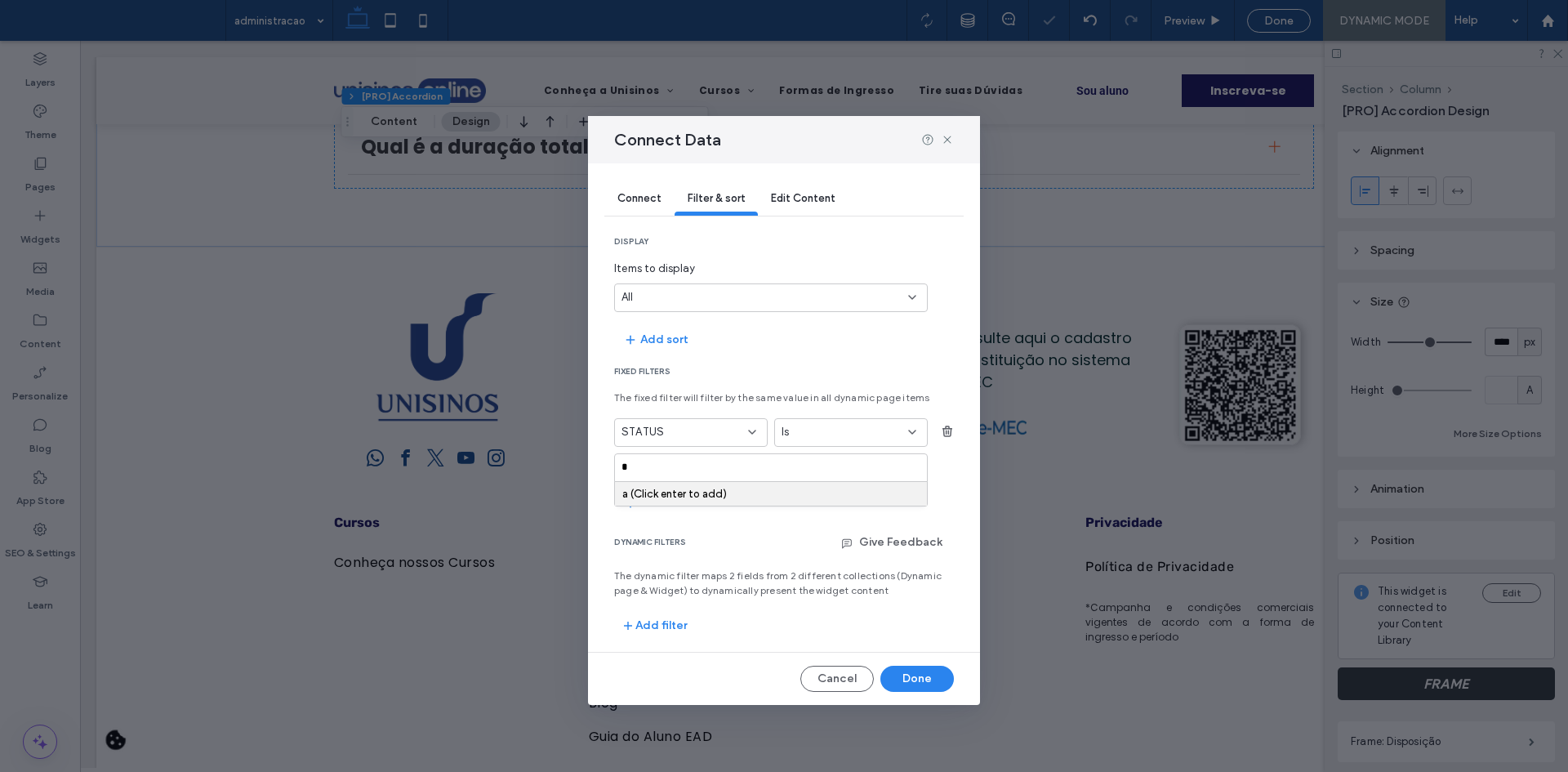
scroll to position [8056, 0]
type input "*****"
click at [664, 620] on button "Add filter" at bounding box center [655, 625] width 82 height 27
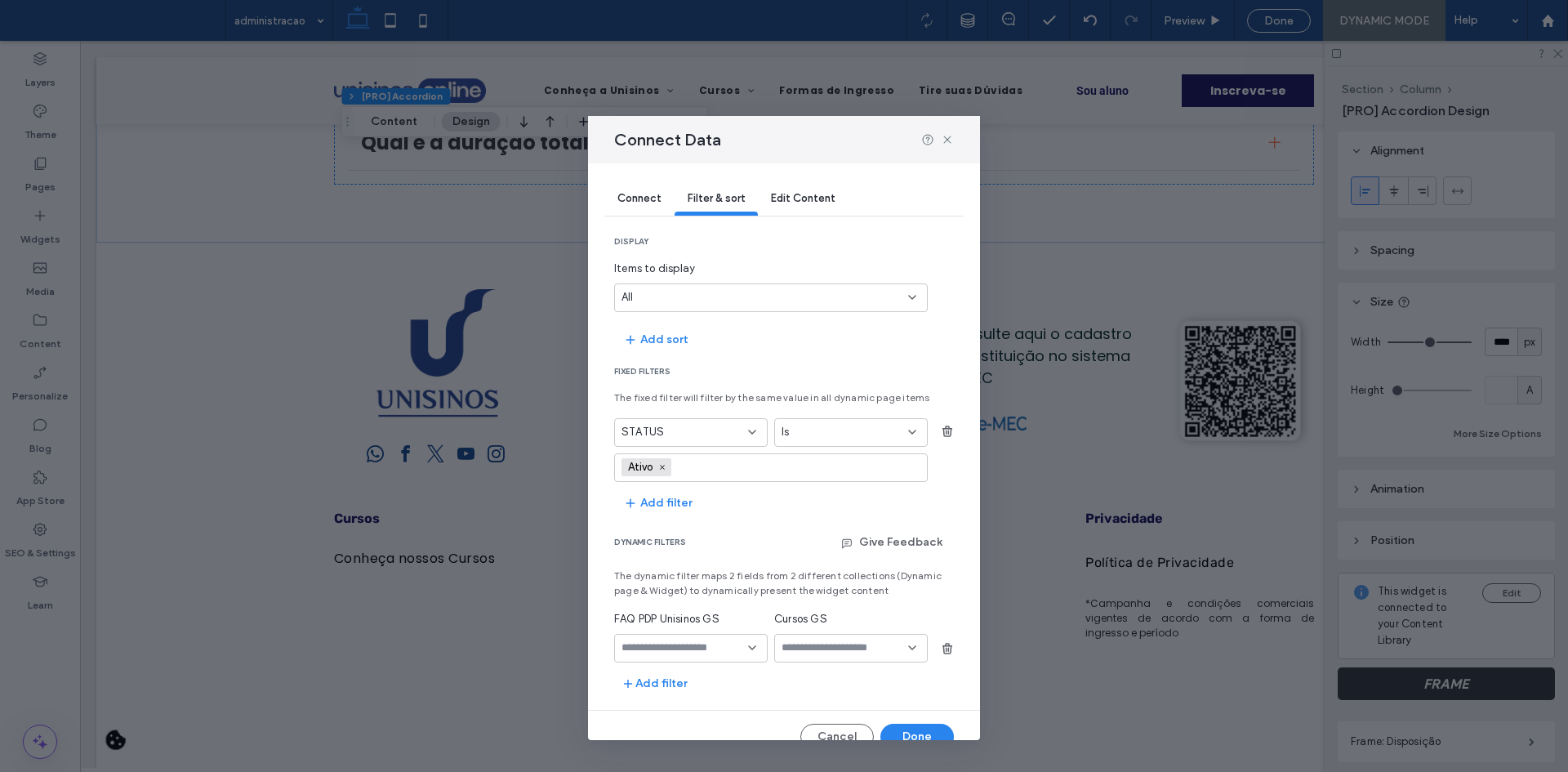
click at [672, 647] on input "fields-dropdown" at bounding box center [685, 648] width 126 height 13
click at [663, 617] on div "URL" at bounding box center [688, 619] width 147 height 28
click at [798, 651] on input "values-textbox-dynamic" at bounding box center [845, 648] width 126 height 13
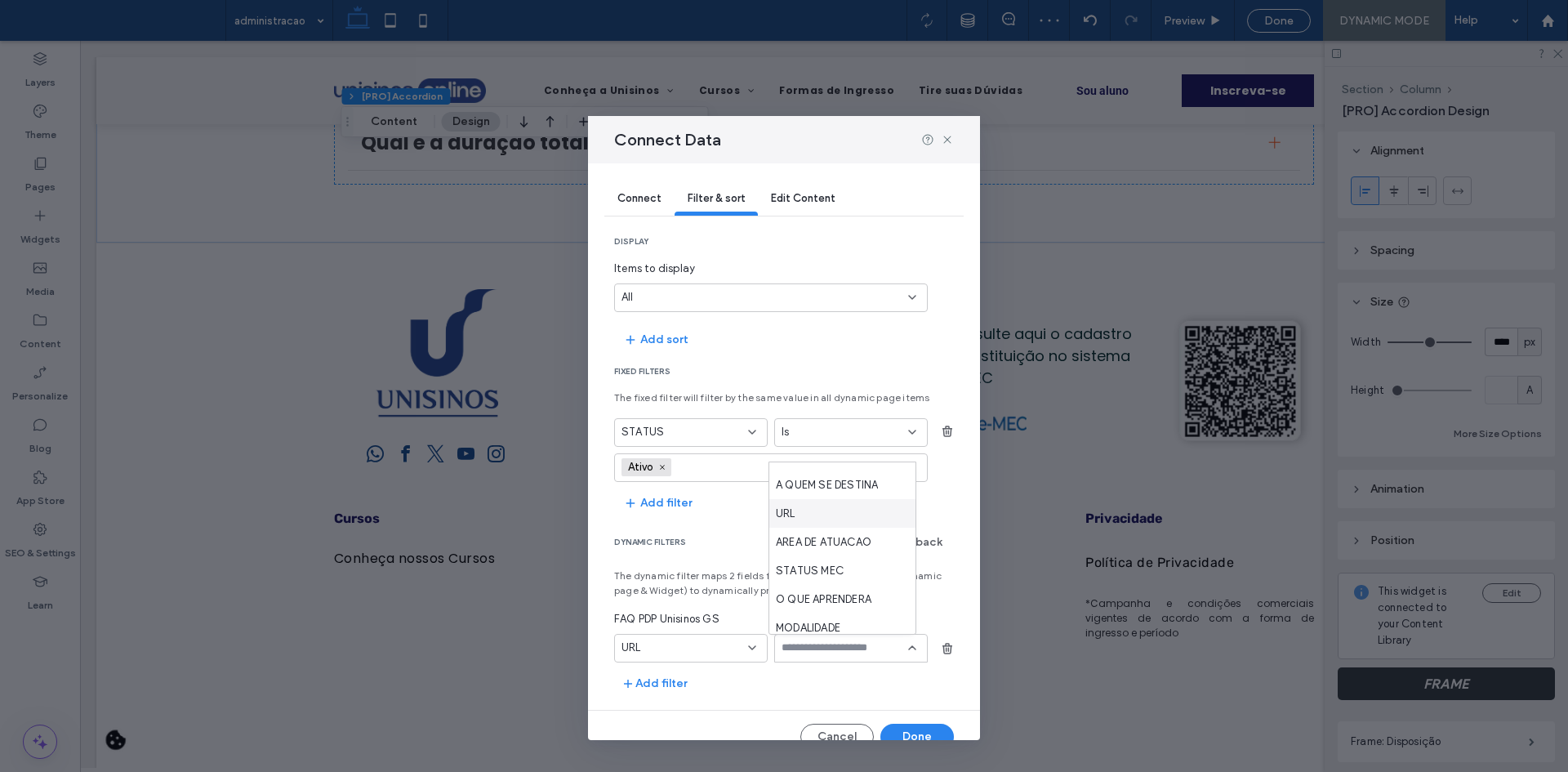
click at [794, 513] on span "URL" at bounding box center [785, 514] width 19 height 17
drag, startPoint x: 903, startPoint y: 732, endPoint x: 813, endPoint y: 678, distance: 105.0
click at [903, 732] on button "Done" at bounding box center [917, 737] width 73 height 27
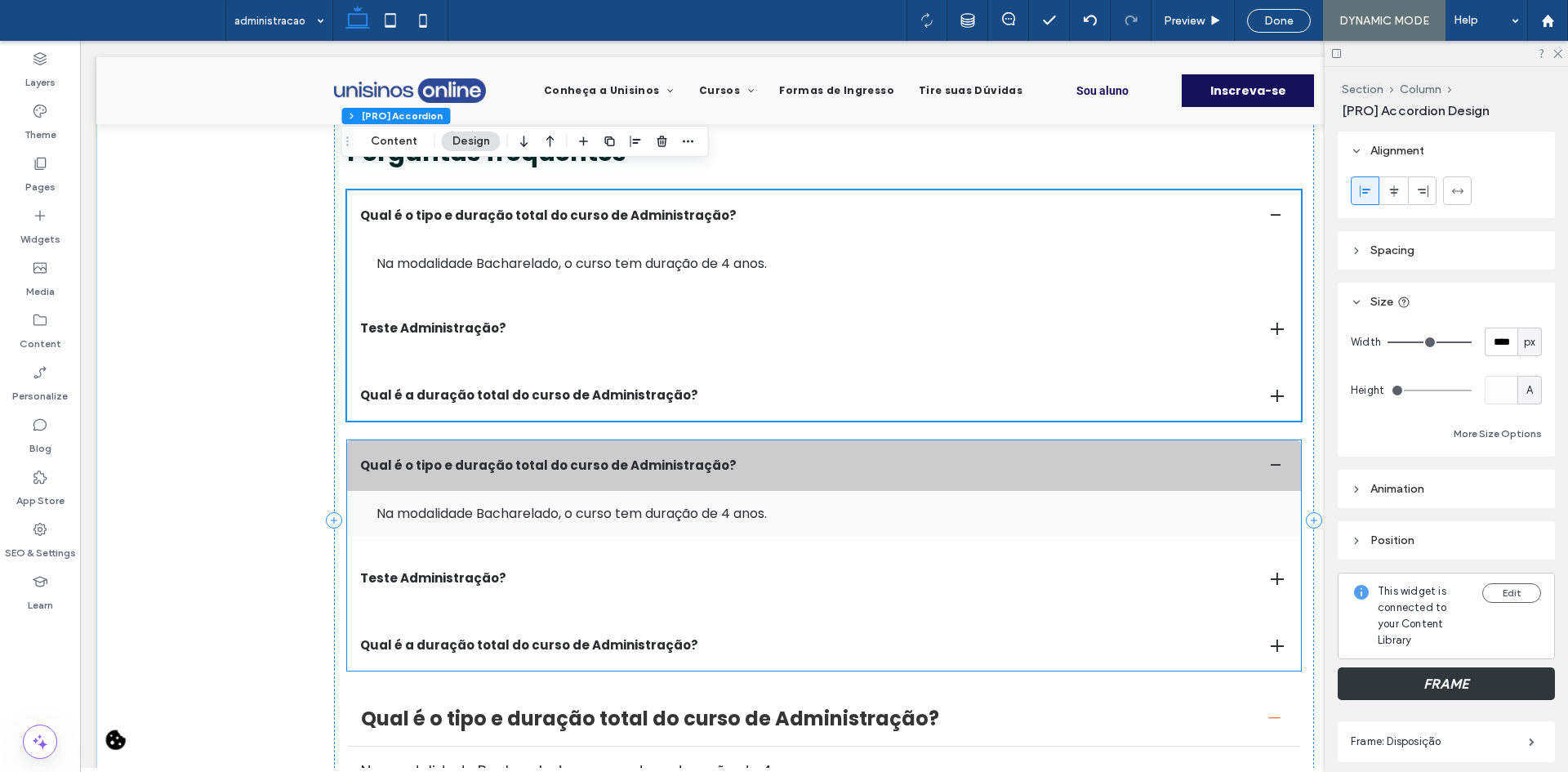
scroll to position [3955, 0]
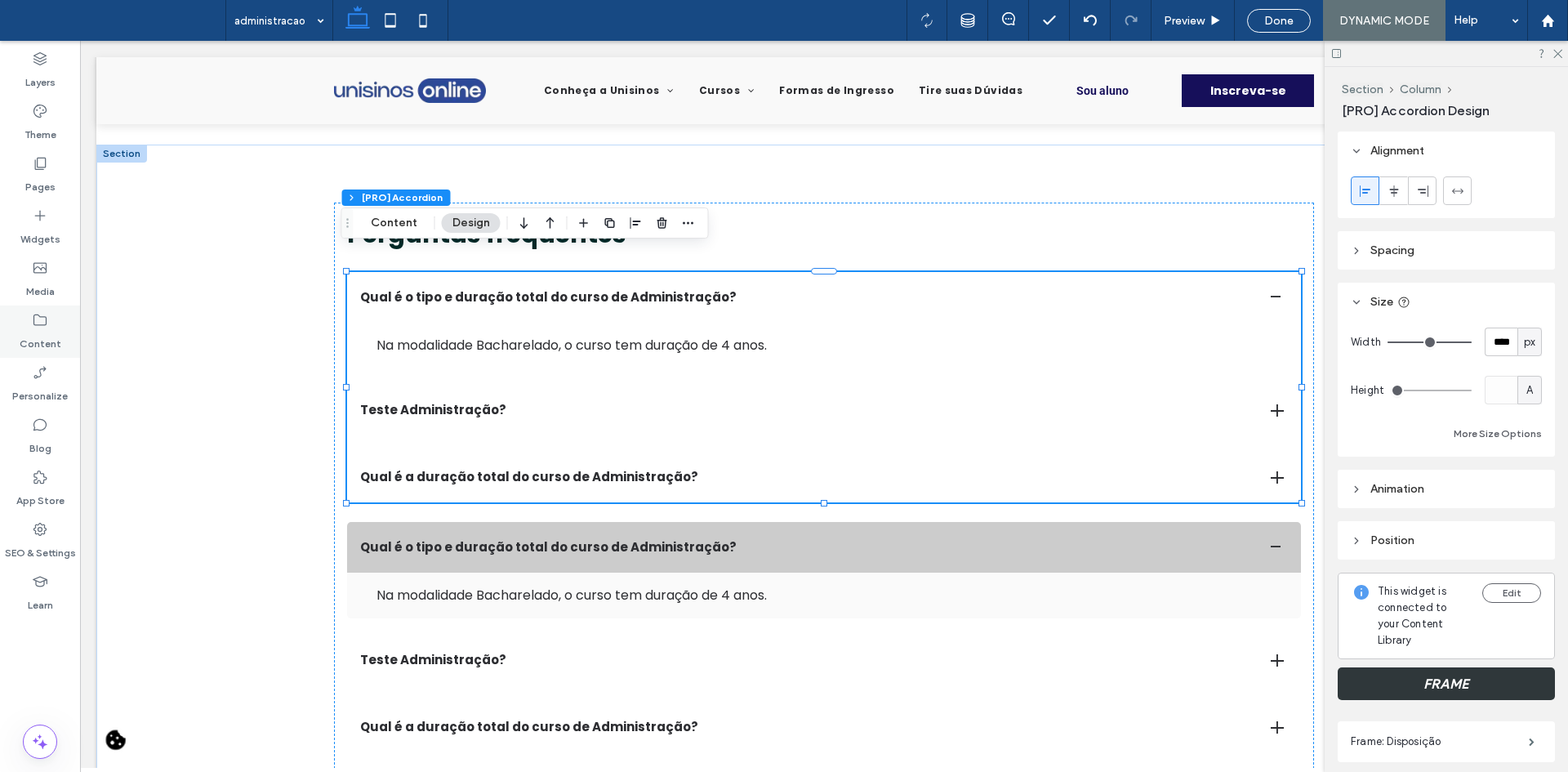
click at [45, 327] on icon at bounding box center [40, 320] width 16 height 17
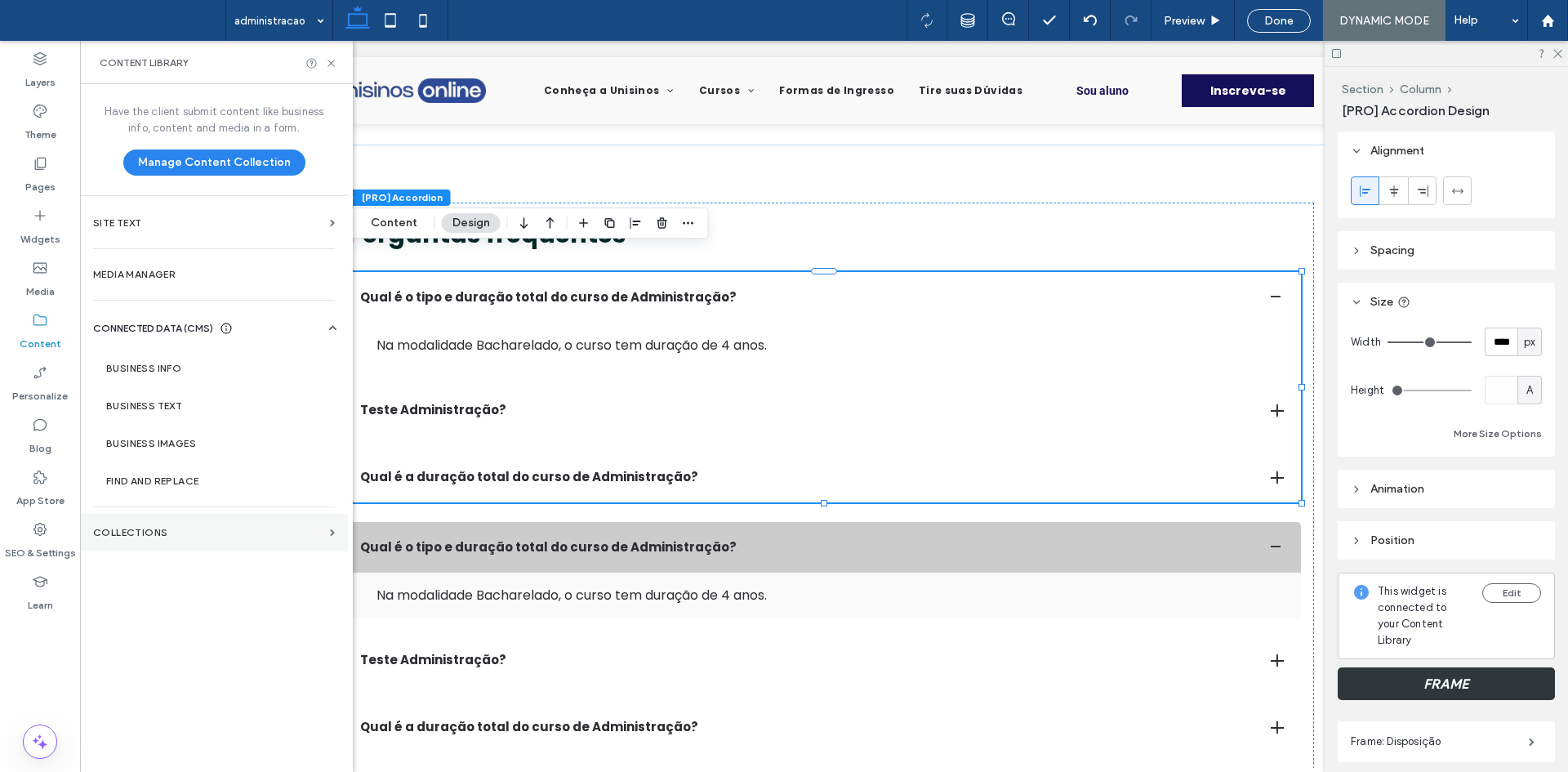
click at [159, 523] on section "Collections" at bounding box center [214, 533] width 268 height 38
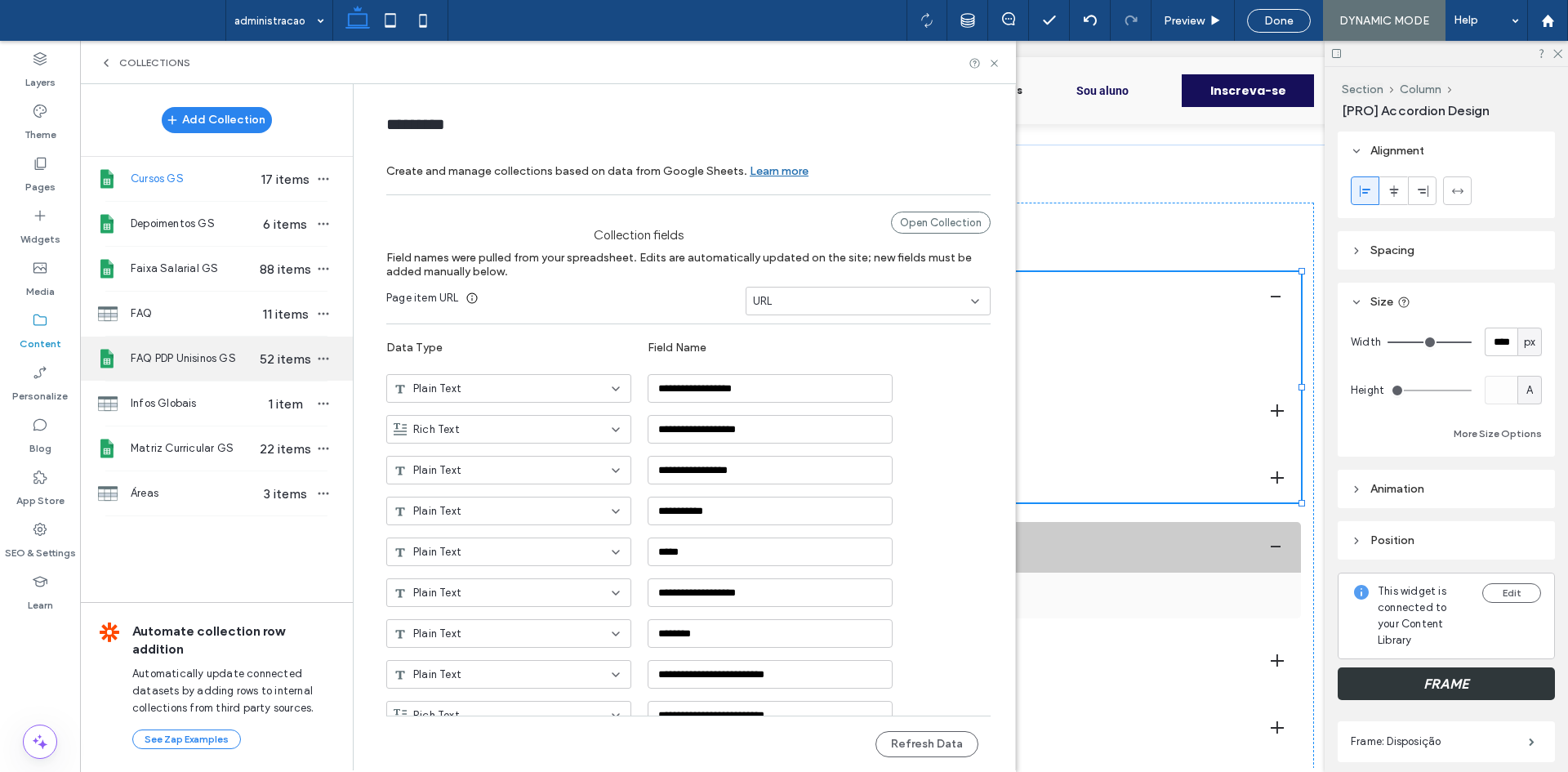
click at [218, 357] on span "FAQ PDP Unisinos GS" at bounding box center [193, 358] width 126 height 17
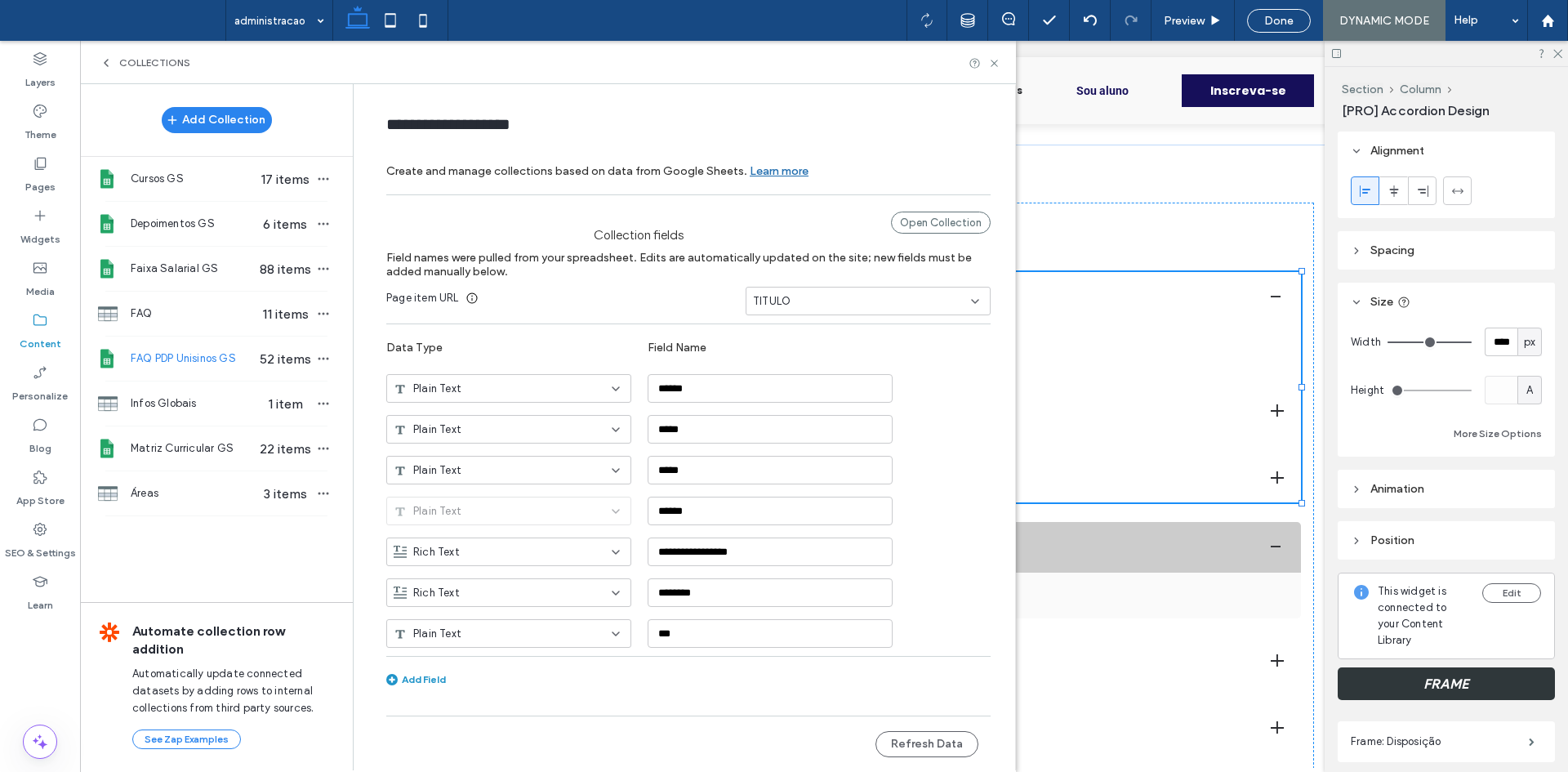
type input "**********"
click at [905, 747] on button "Refresh Data" at bounding box center [927, 744] width 103 height 27
click at [993, 67] on icon at bounding box center [993, 62] width 12 height 12
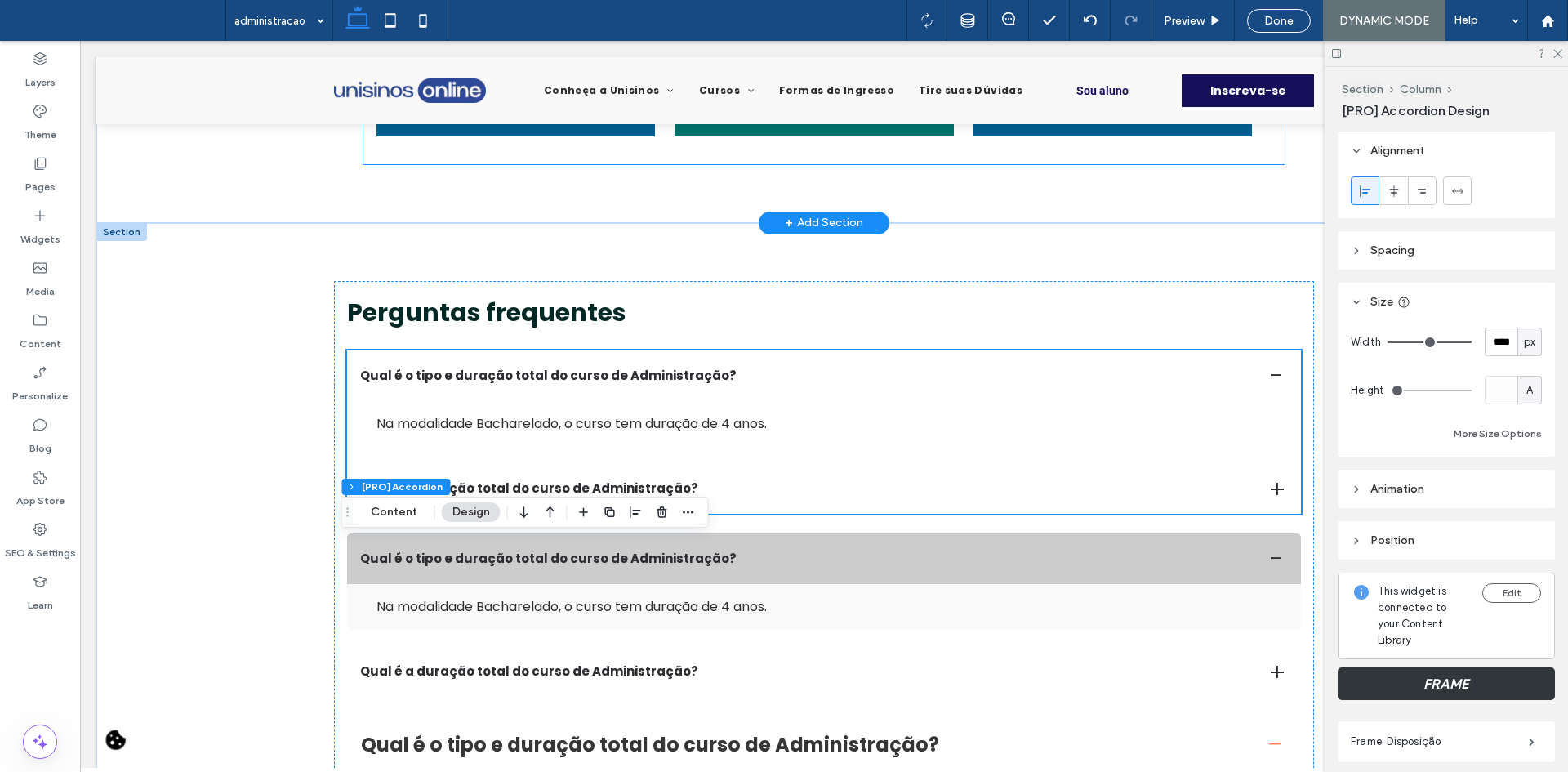
scroll to position [3644, 0]
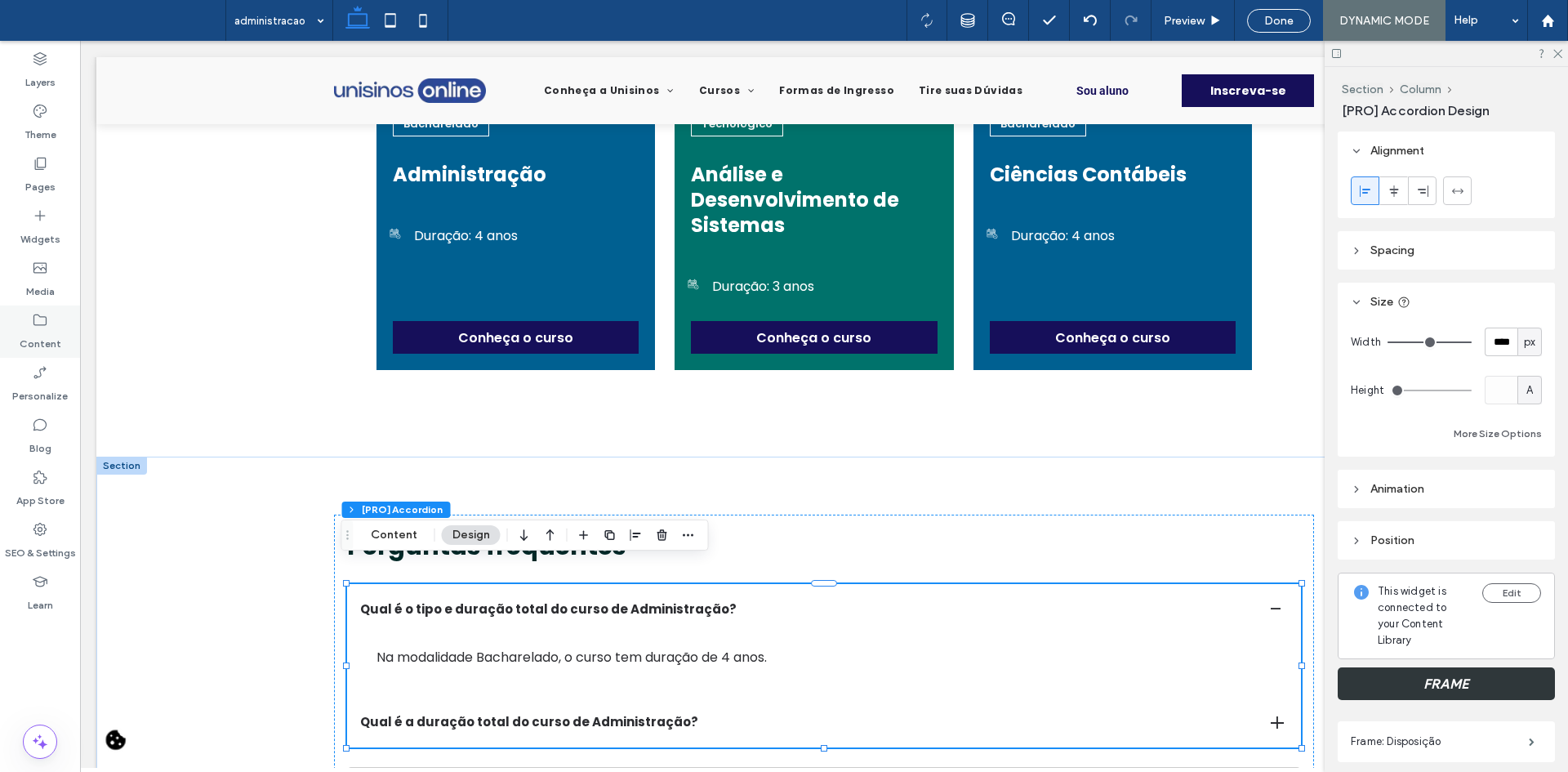
click at [28, 337] on label "Content" at bounding box center [39, 339] width 41 height 23
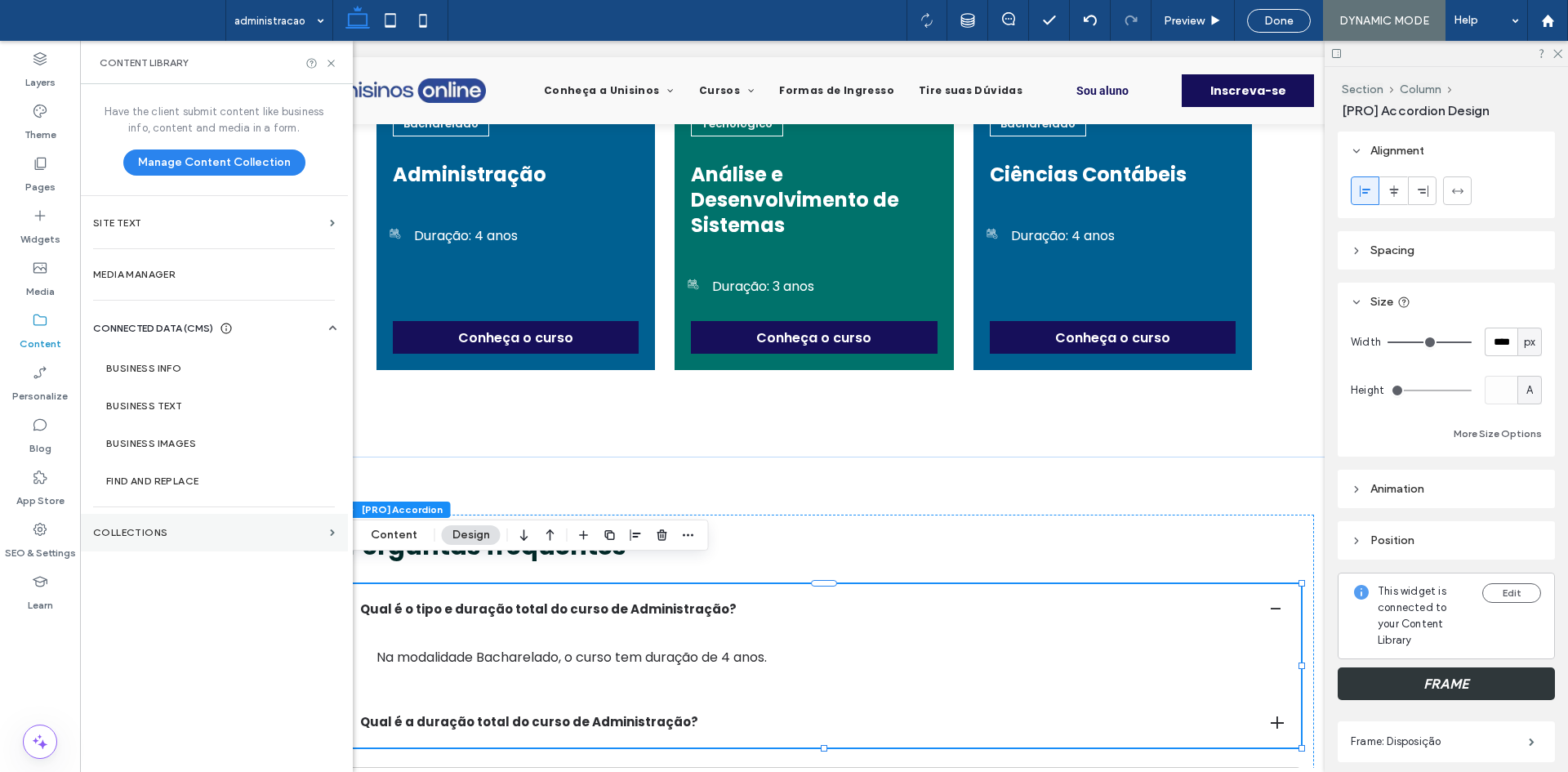
click at [229, 538] on section "Collections" at bounding box center [214, 533] width 268 height 38
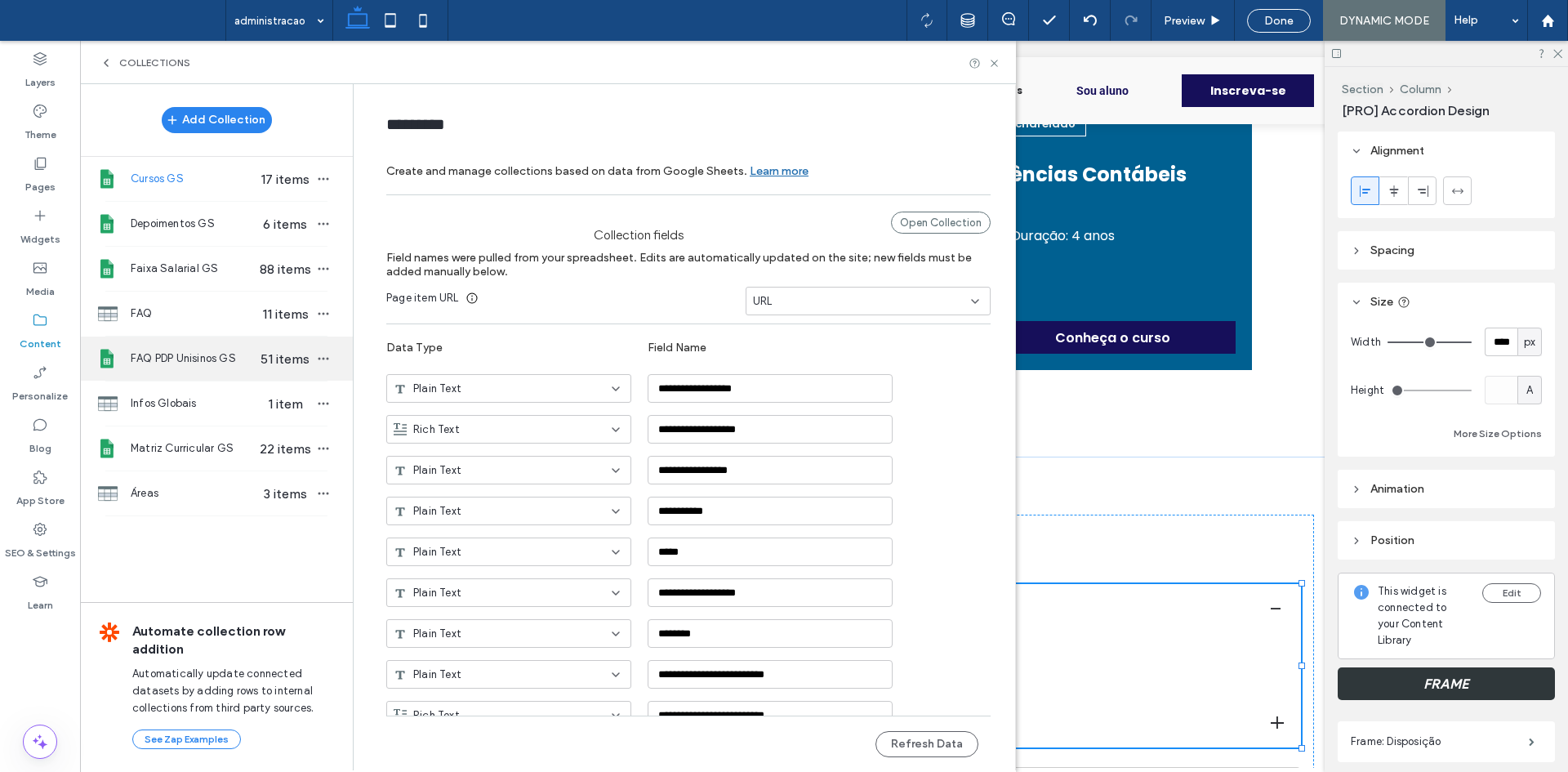
click at [229, 362] on span "FAQ PDP Unisinos GS" at bounding box center [193, 358] width 126 height 17
type input "**********"
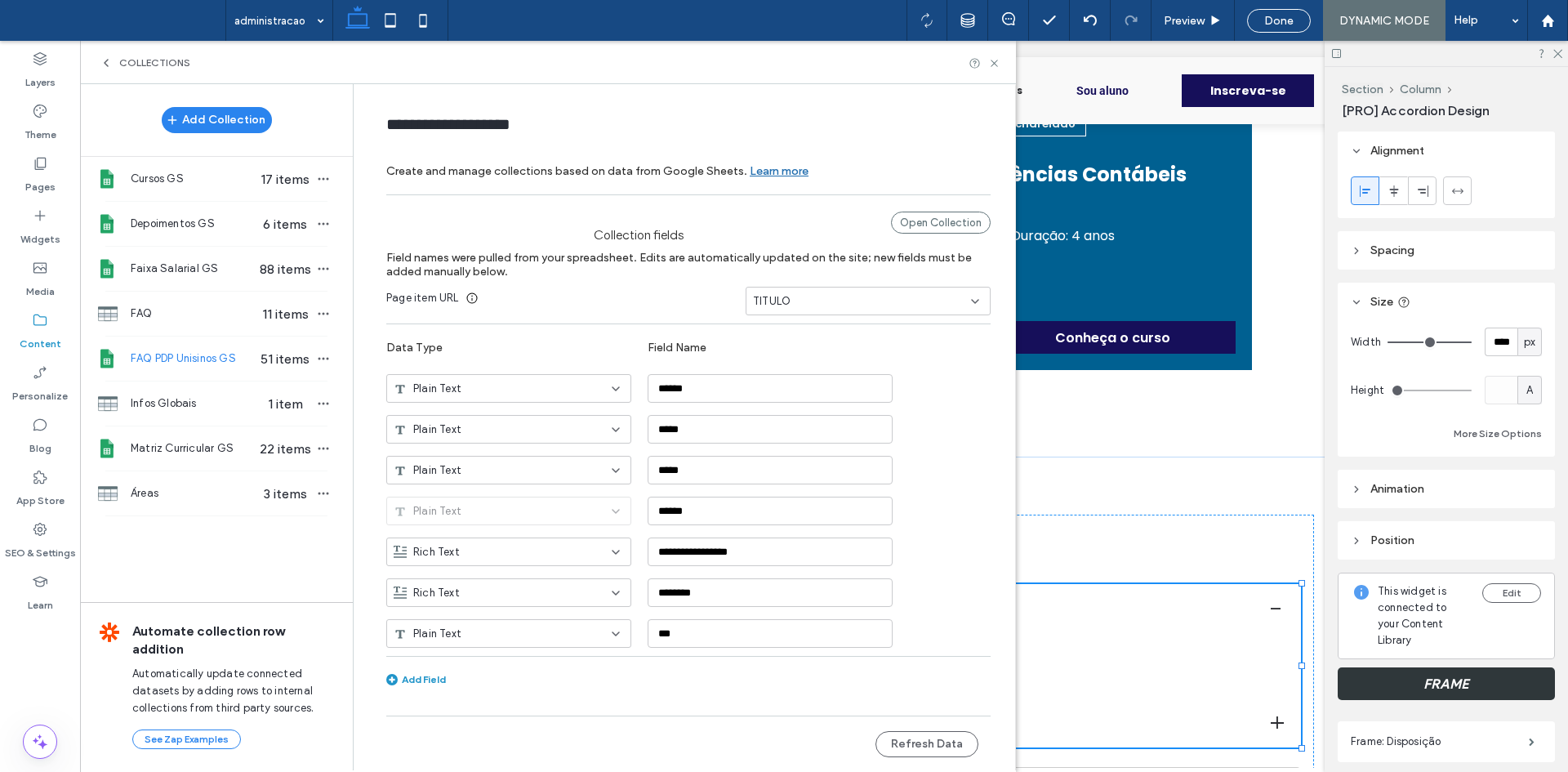
click at [757, 298] on span "TITULO" at bounding box center [772, 302] width 38 height 17
